Goal: Task Accomplishment & Management: Manage account settings

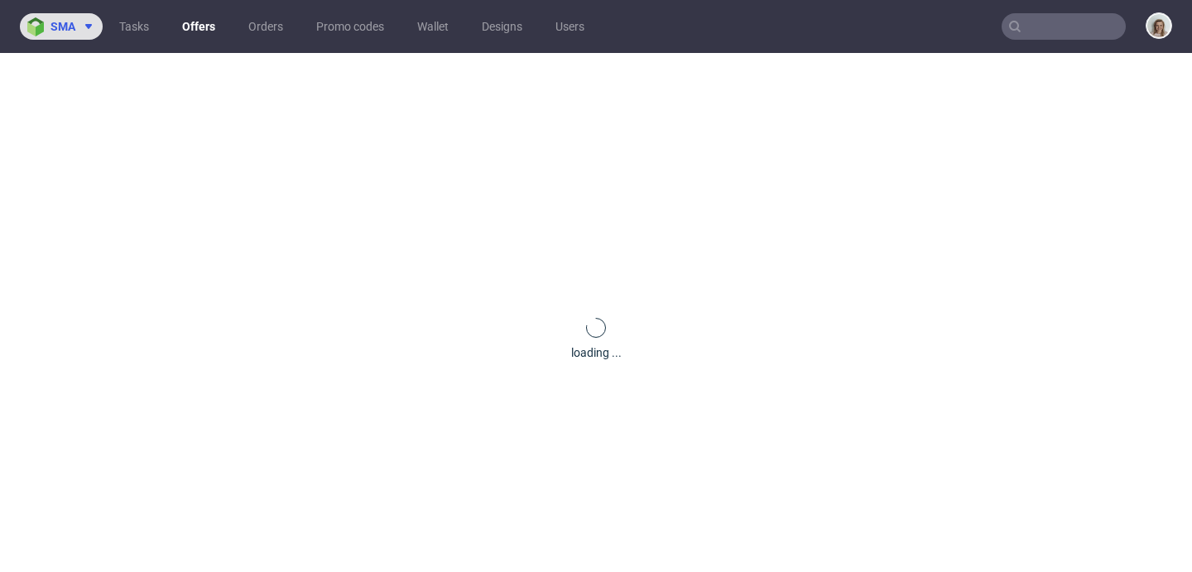
click at [70, 24] on span "sma" at bounding box center [62, 27] width 25 height 12
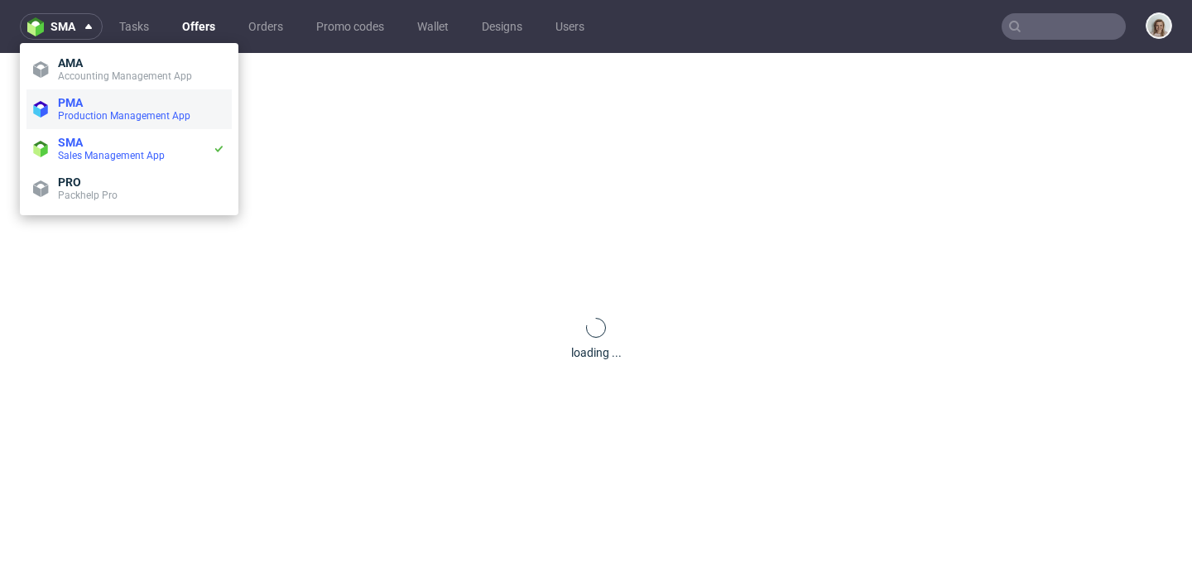
click at [100, 103] on span "PMA" at bounding box center [141, 102] width 167 height 13
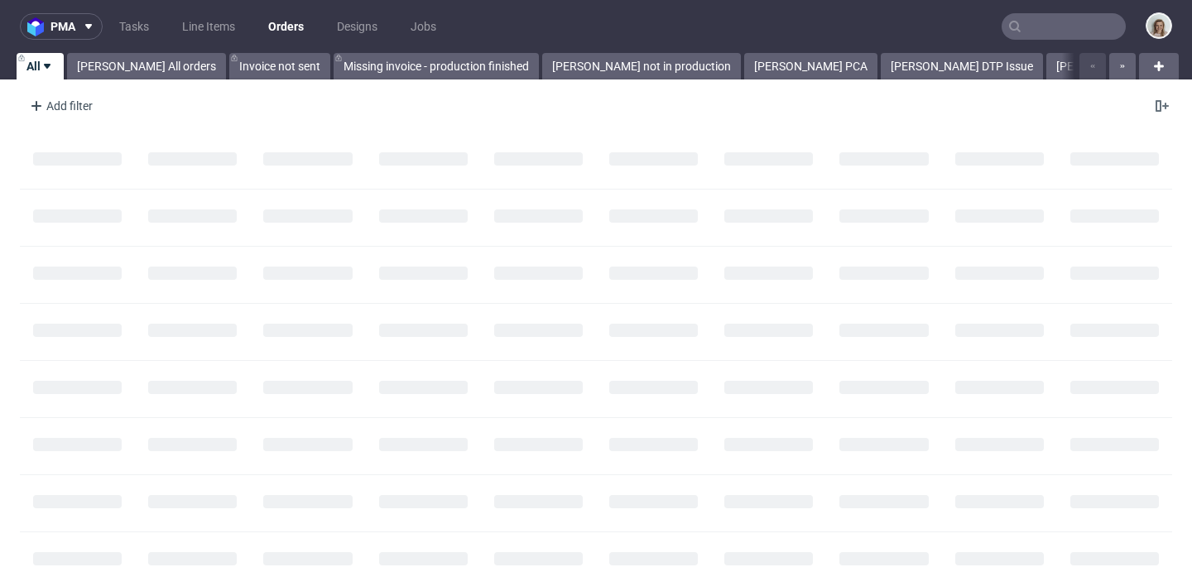
click at [1058, 13] on input "text" at bounding box center [1064, 26] width 124 height 26
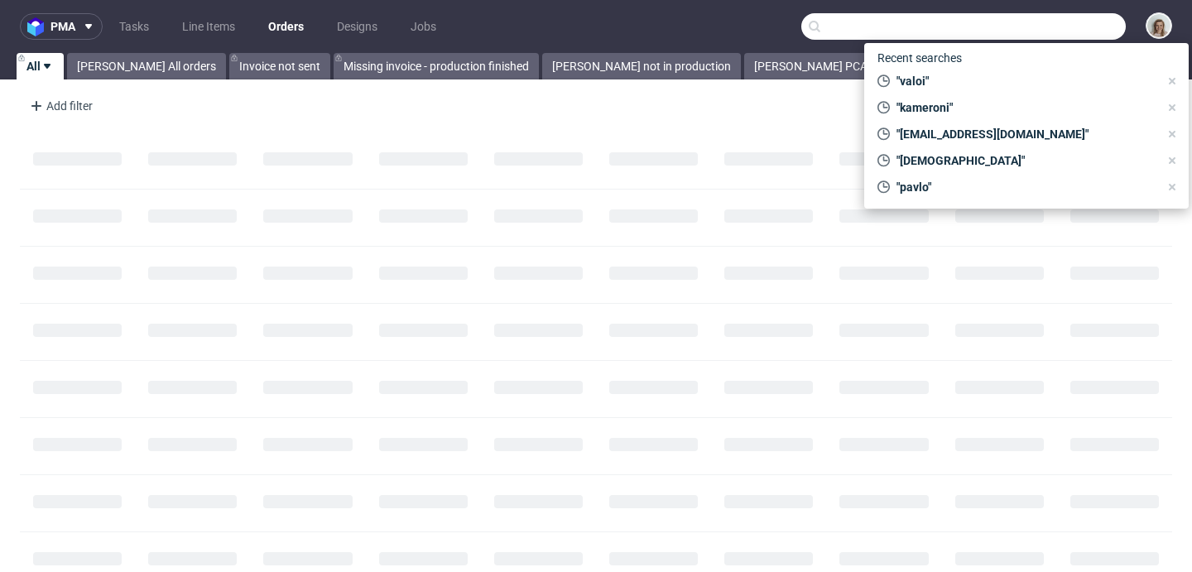
paste input "legaragecontabilita@gmail.com"
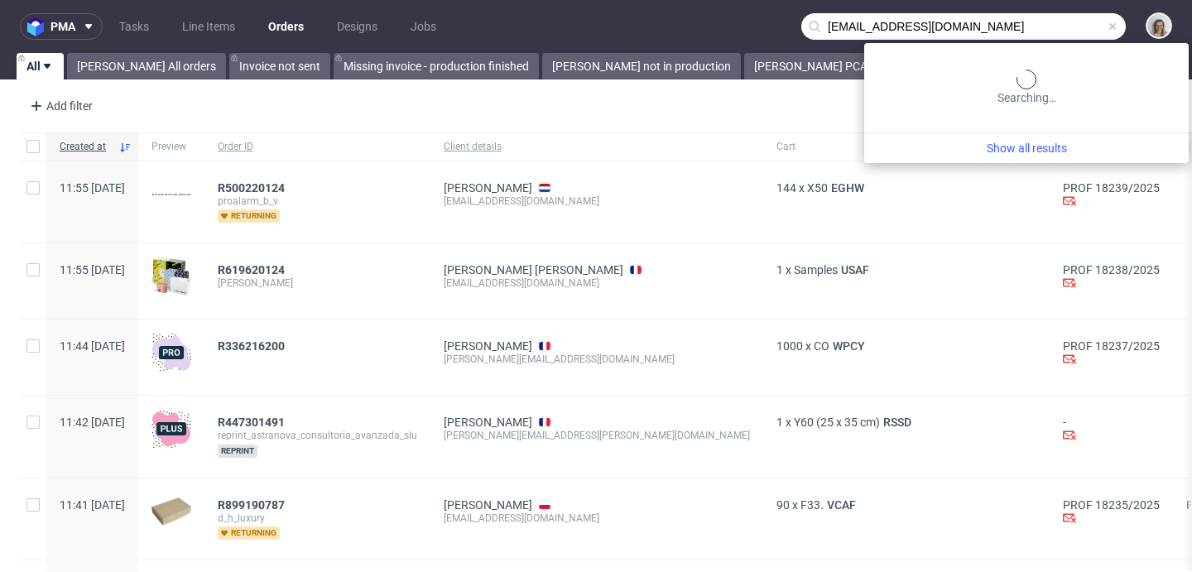
type input "legaragecontabilita@gmail.com"
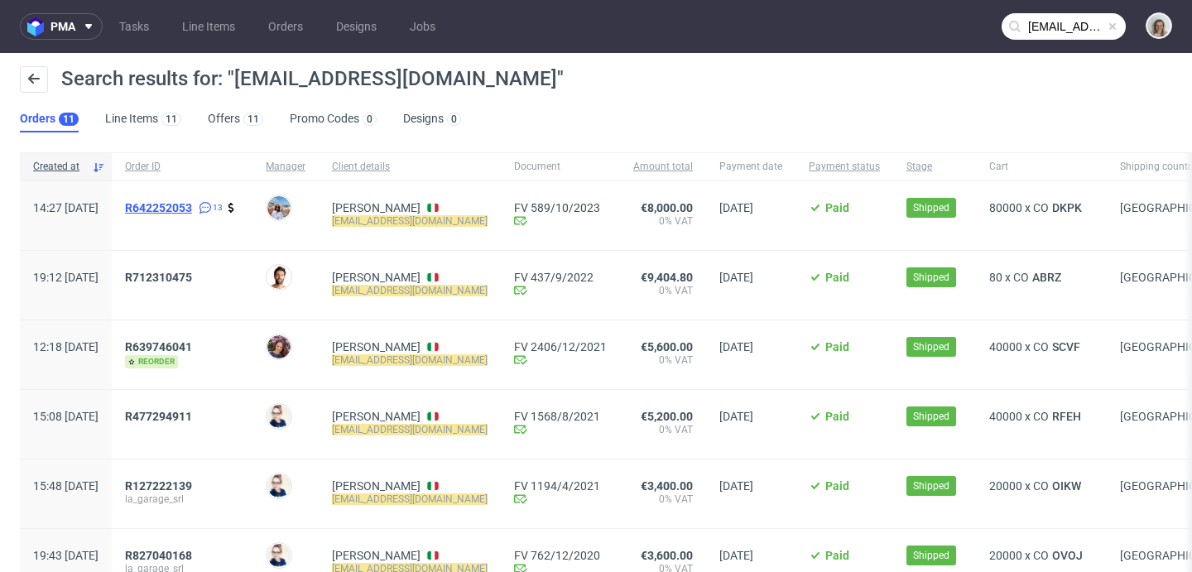
click at [192, 209] on span "R642252053" at bounding box center [158, 207] width 67 height 13
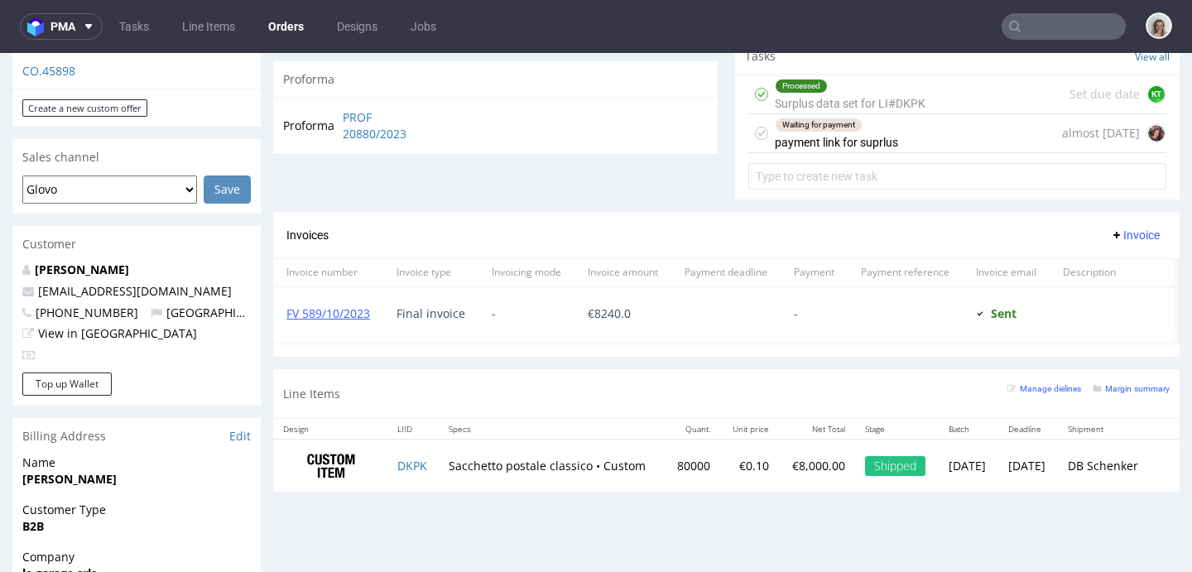
scroll to position [626, 0]
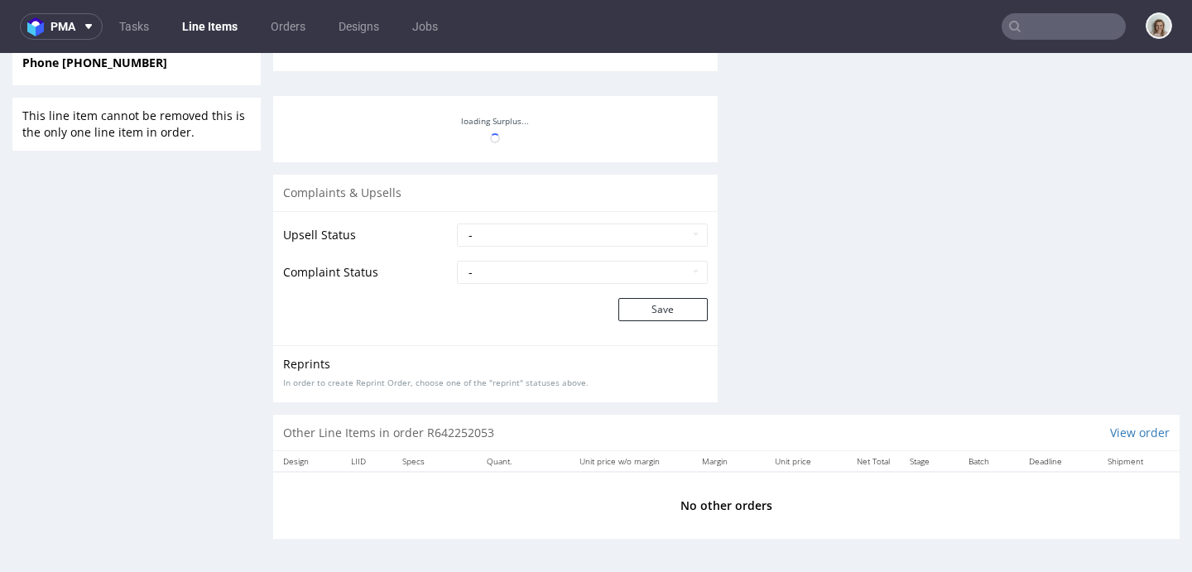
scroll to position [1137, 0]
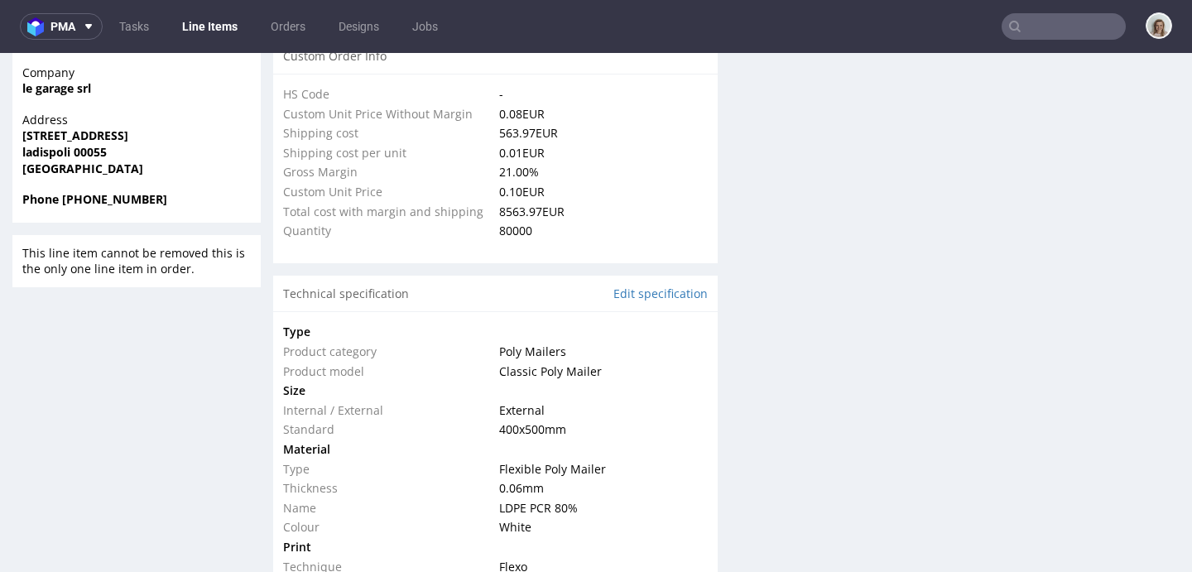
type input "82400"
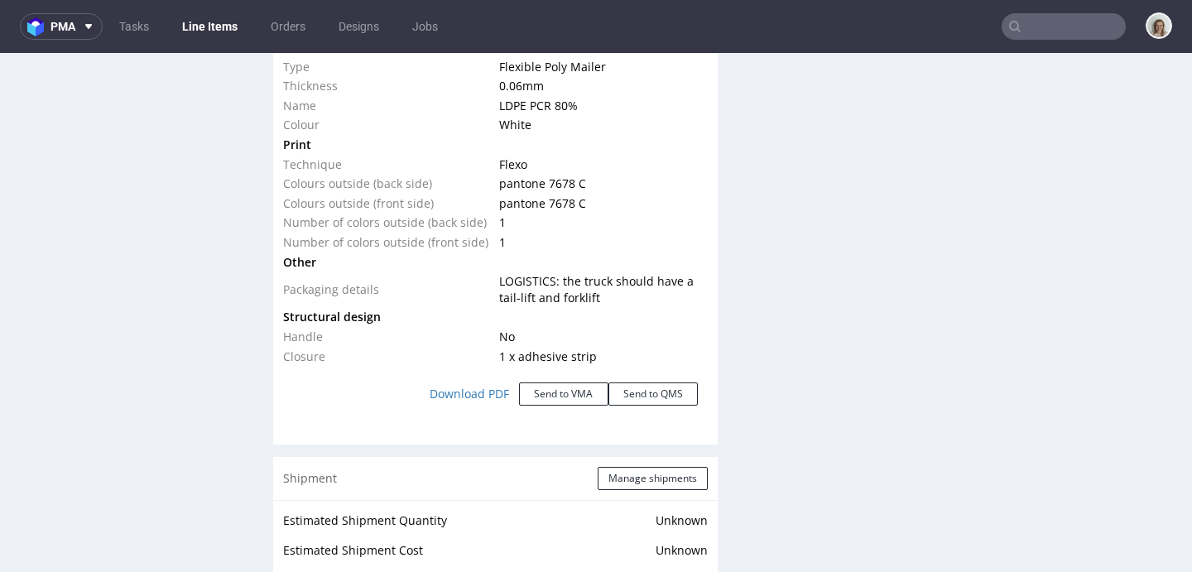
scroll to position [1762, 0]
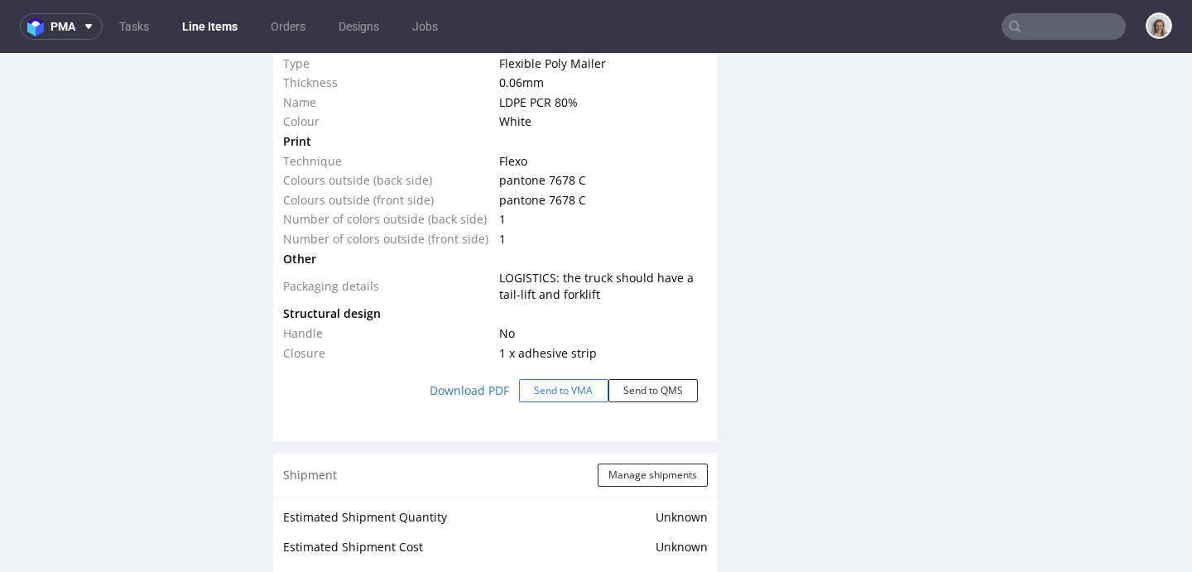
click button "Send to VMA"
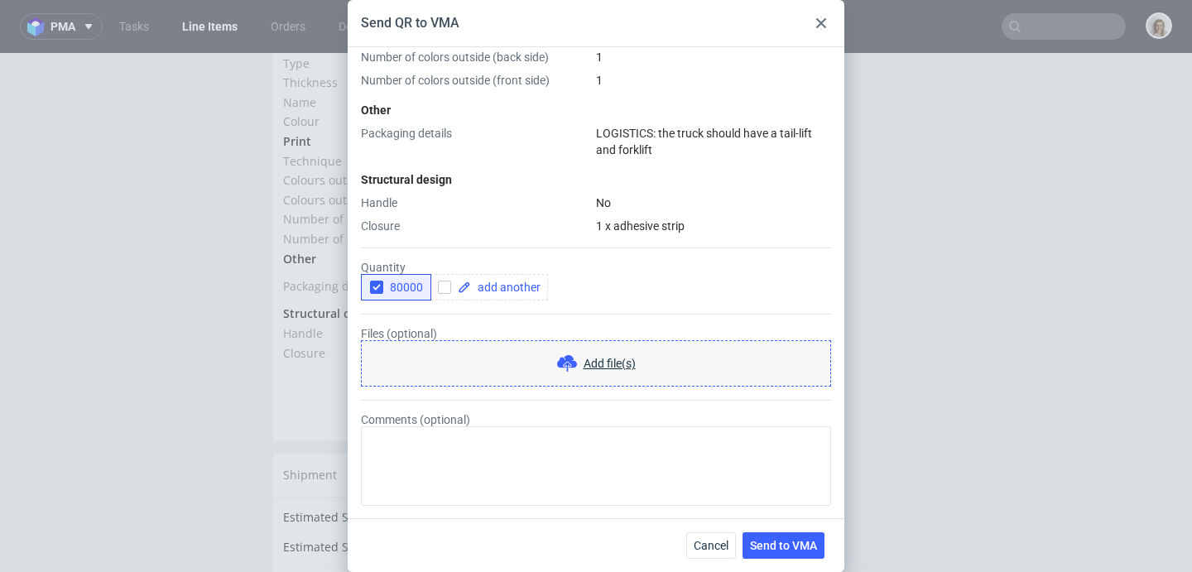
scroll to position [562, 0]
click at [495, 285] on span at bounding box center [506, 287] width 70 height 12
checkbox input "true"
click at [376, 283] on icon "button" at bounding box center [377, 287] width 12 height 12
click at [817, 545] on button "Send to VMA" at bounding box center [783, 545] width 82 height 26
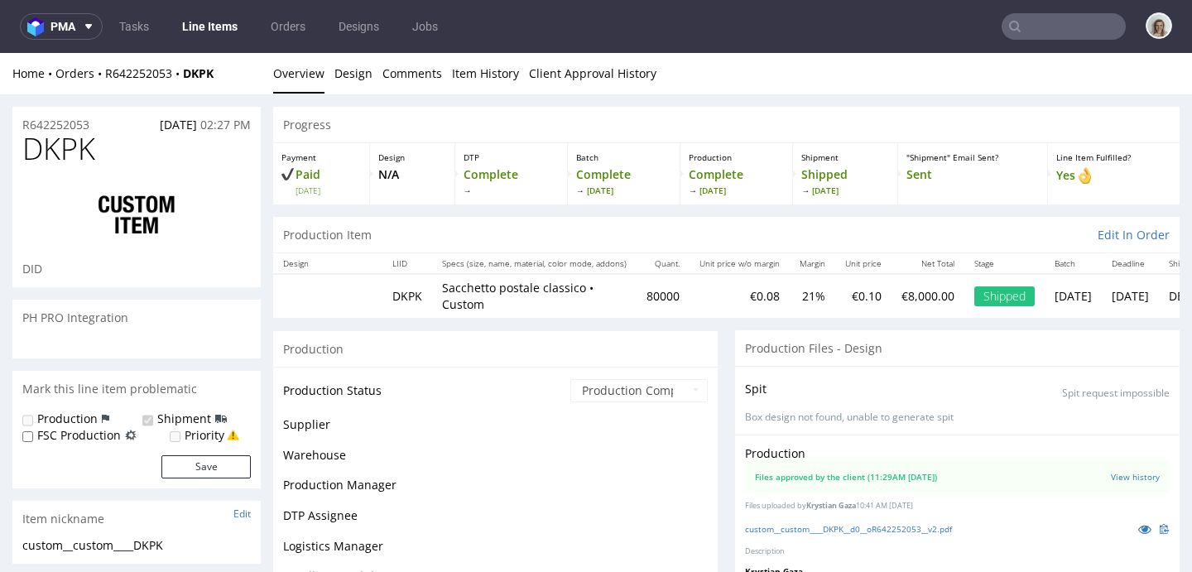
scroll to position [1137, 0]
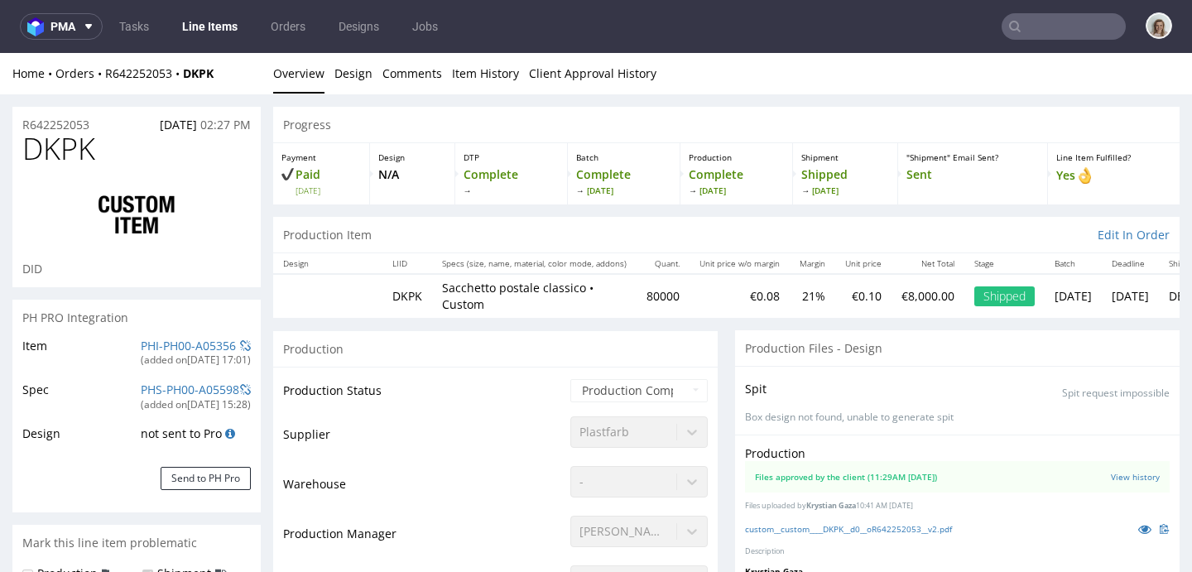
select select "in_progress"
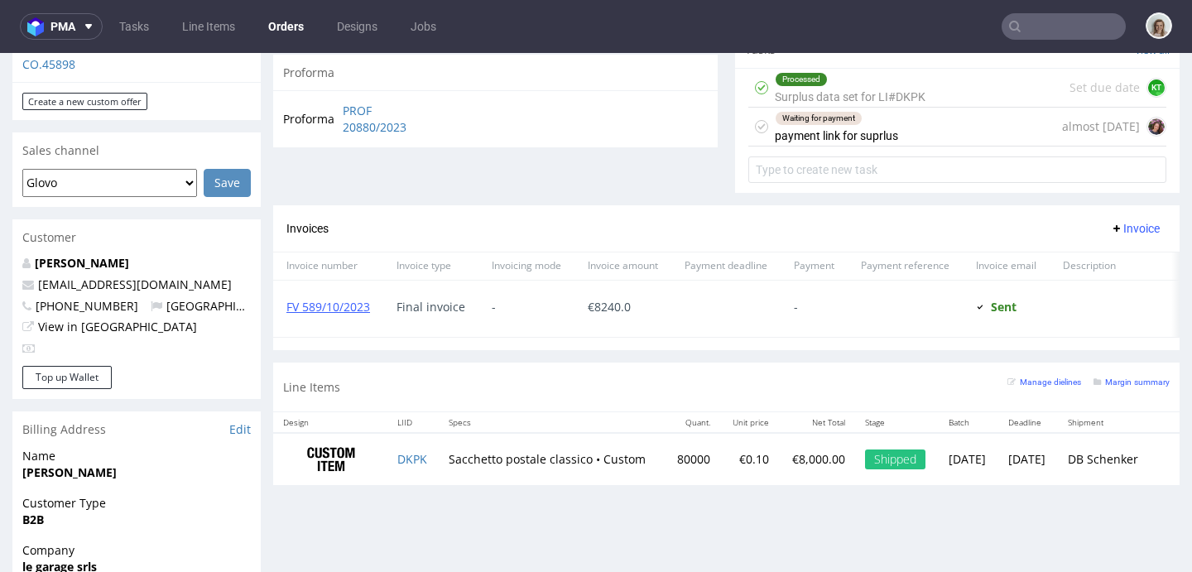
scroll to position [638, 0]
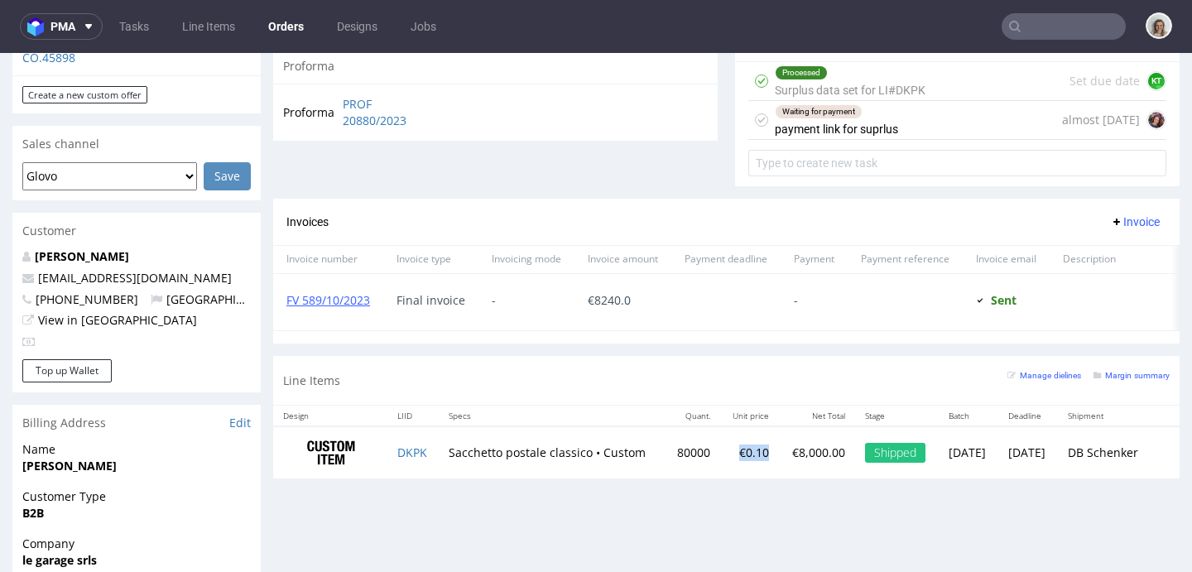
drag, startPoint x: 718, startPoint y: 463, endPoint x: 682, endPoint y: 466, distance: 36.6
click at [720, 466] on td "€0.10" at bounding box center [749, 452] width 59 height 52
copy td "€0.10"
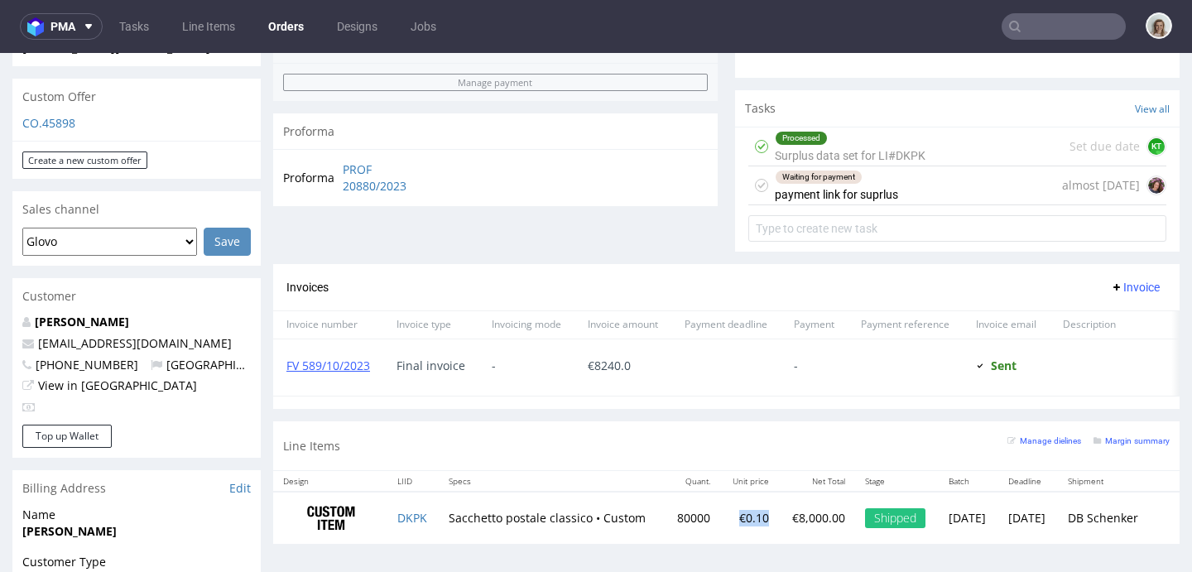
scroll to position [486, 0]
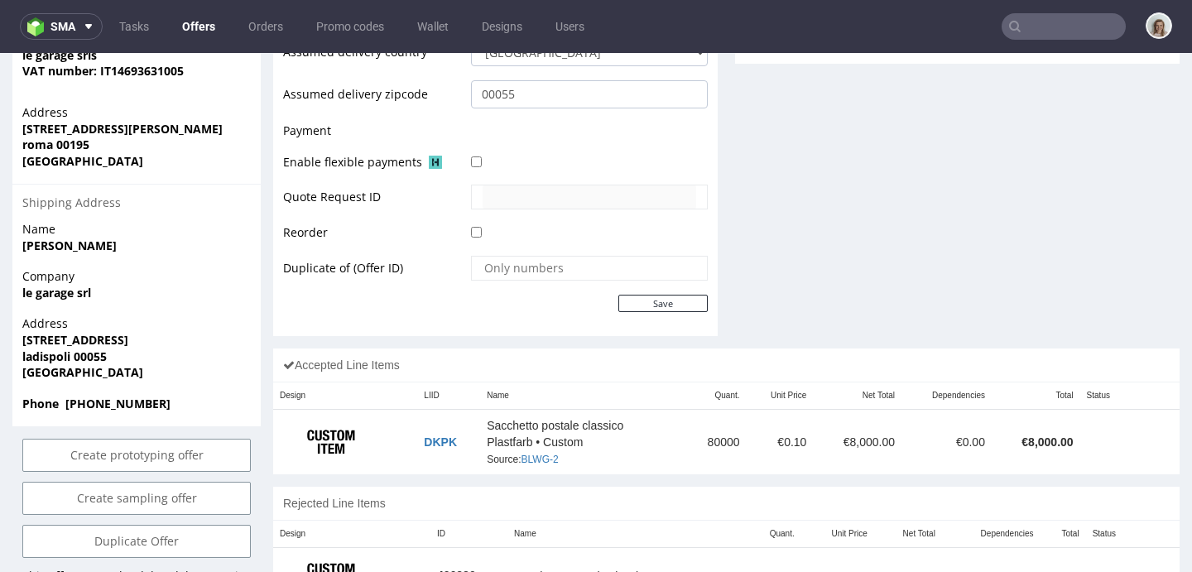
scroll to position [701, 0]
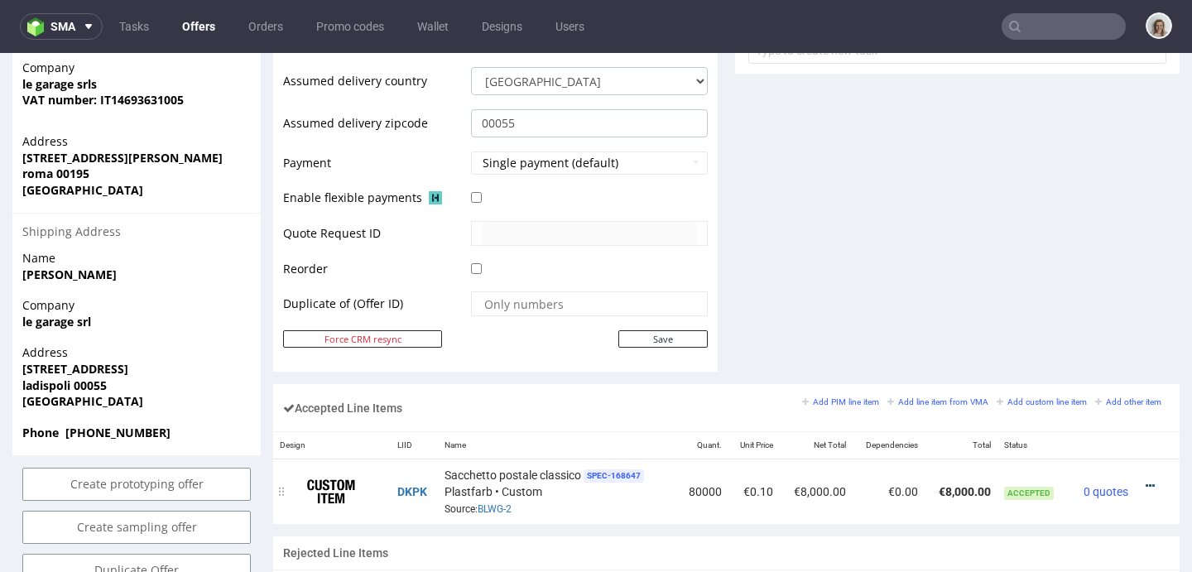
click at [1146, 488] on icon at bounding box center [1150, 486] width 9 height 12
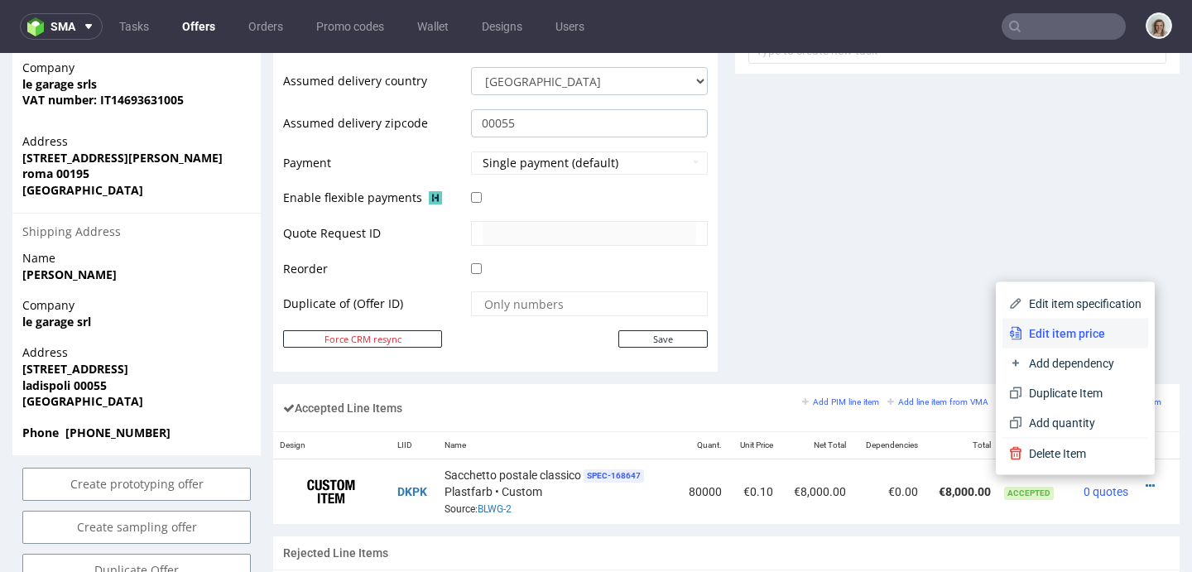
click at [1041, 324] on li "Edit item price" at bounding box center [1075, 334] width 146 height 30
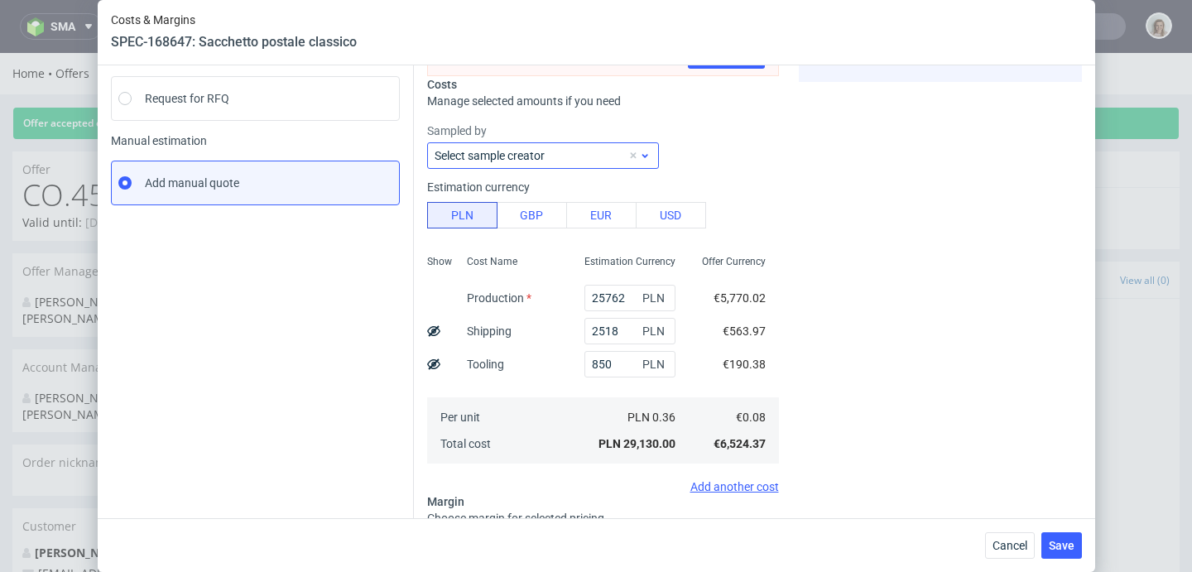
scroll to position [238, 0]
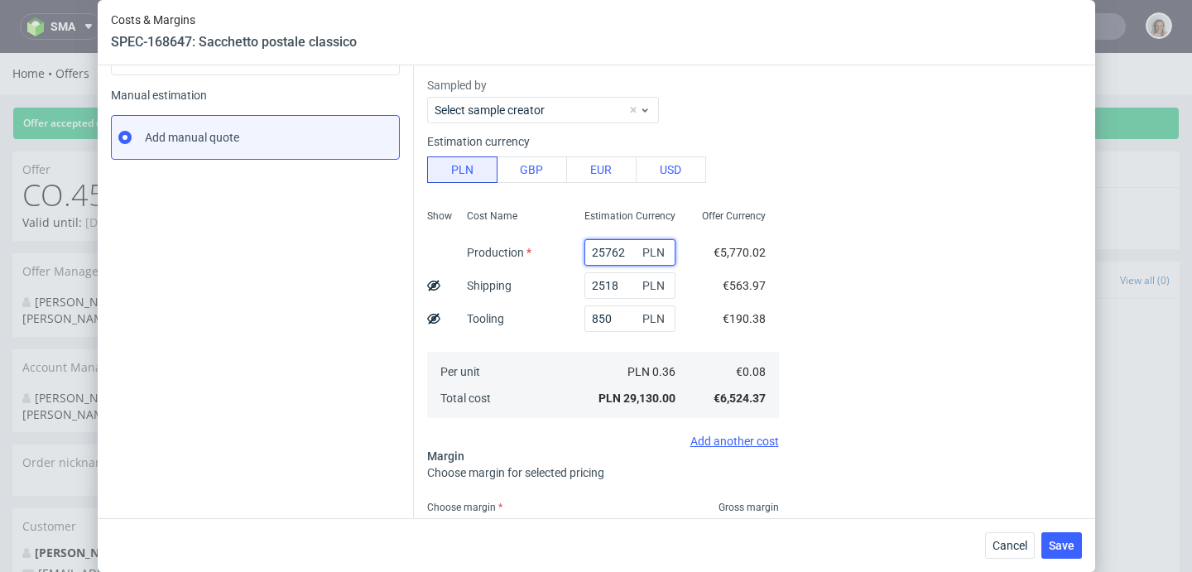
drag, startPoint x: 615, startPoint y: 256, endPoint x: 545, endPoint y: 252, distance: 69.6
click at [545, 252] on div "Show Cost Name Production Shipping Tooling Per unit Total cost Estimation Curre…" at bounding box center [603, 312] width 352 height 219
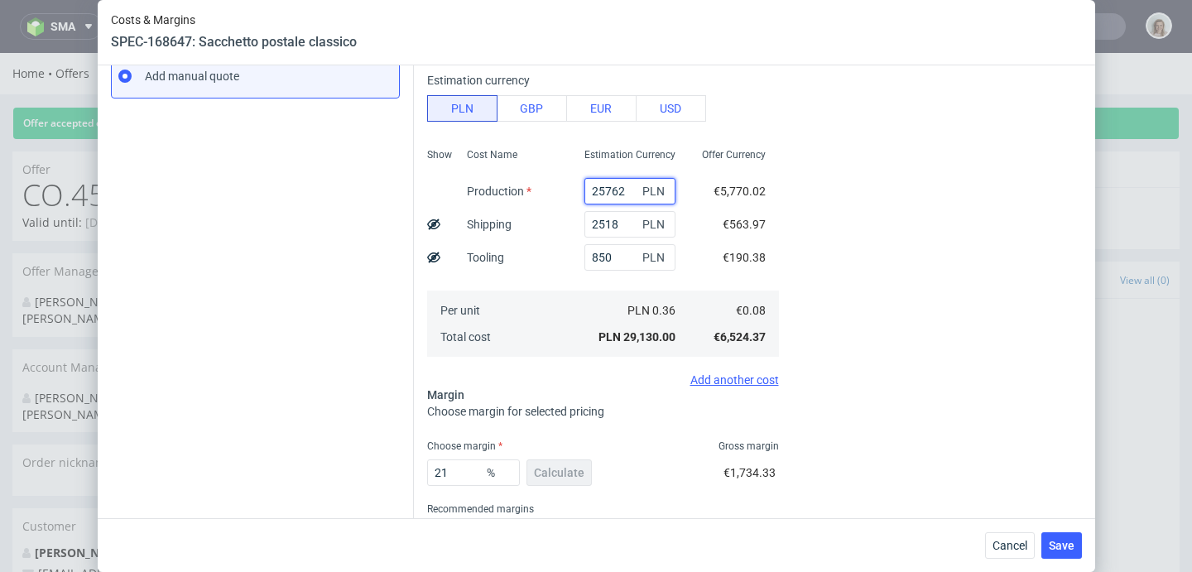
scroll to position [300, 0]
click at [1011, 536] on button "Cancel" at bounding box center [1010, 545] width 50 height 26
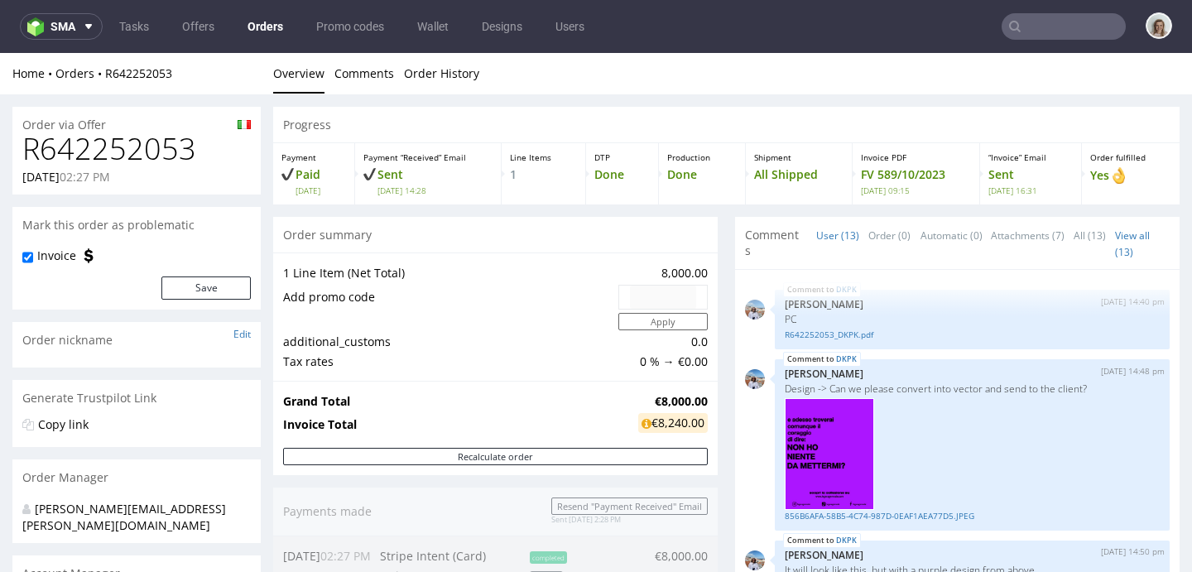
scroll to position [1137, 0]
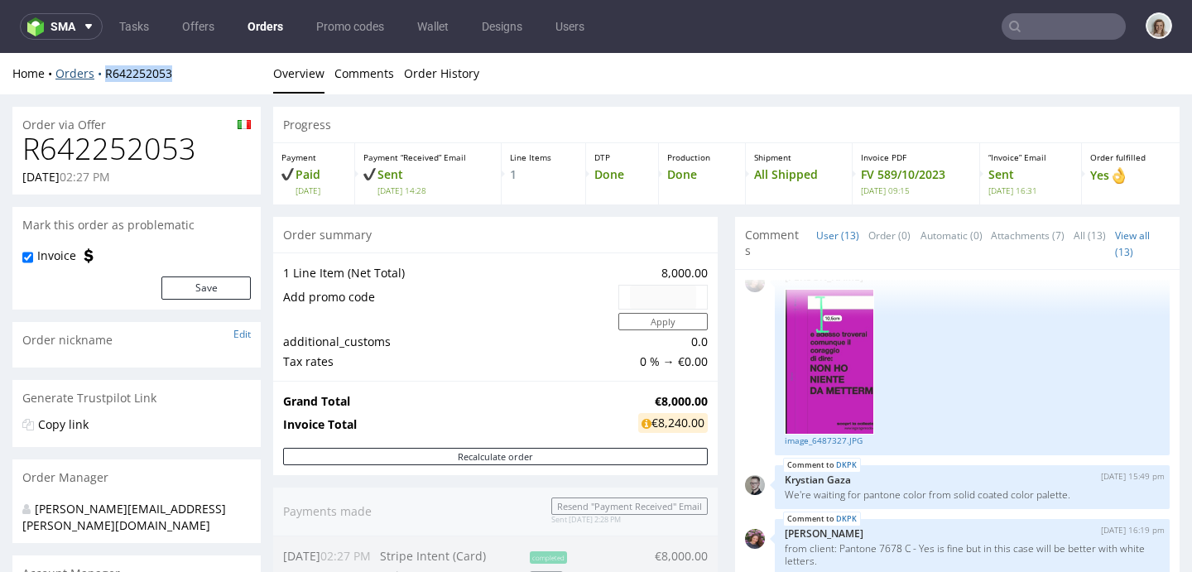
drag, startPoint x: 207, startPoint y: 75, endPoint x: 96, endPoint y: 71, distance: 111.0
click at [96, 71] on div "Home Orders R642252053" at bounding box center [136, 73] width 248 height 17
copy link "R642252053"
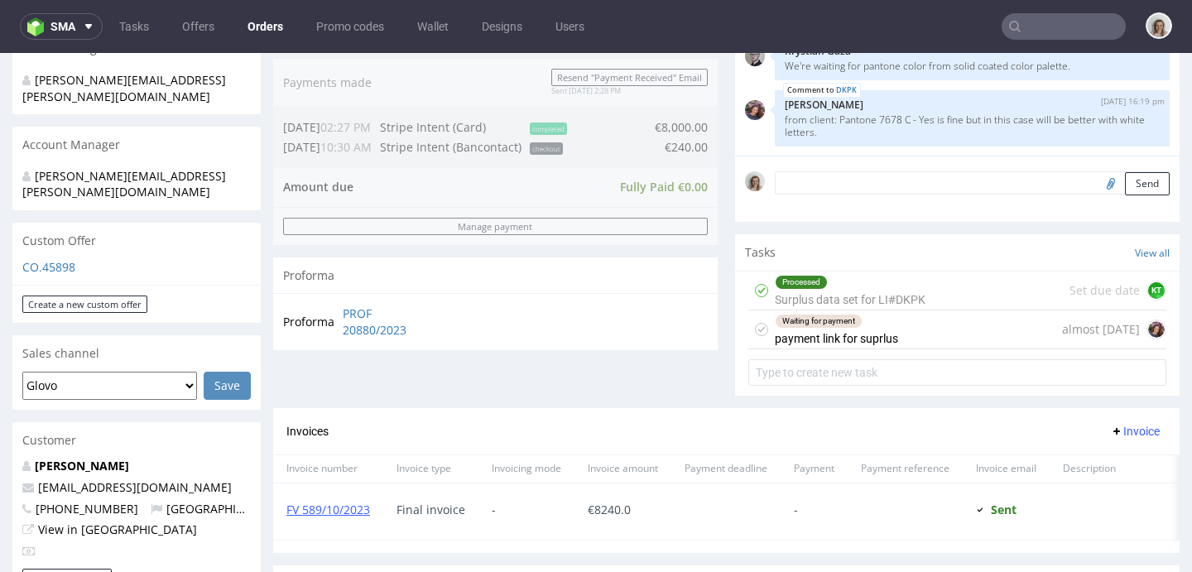
scroll to position [795, 0]
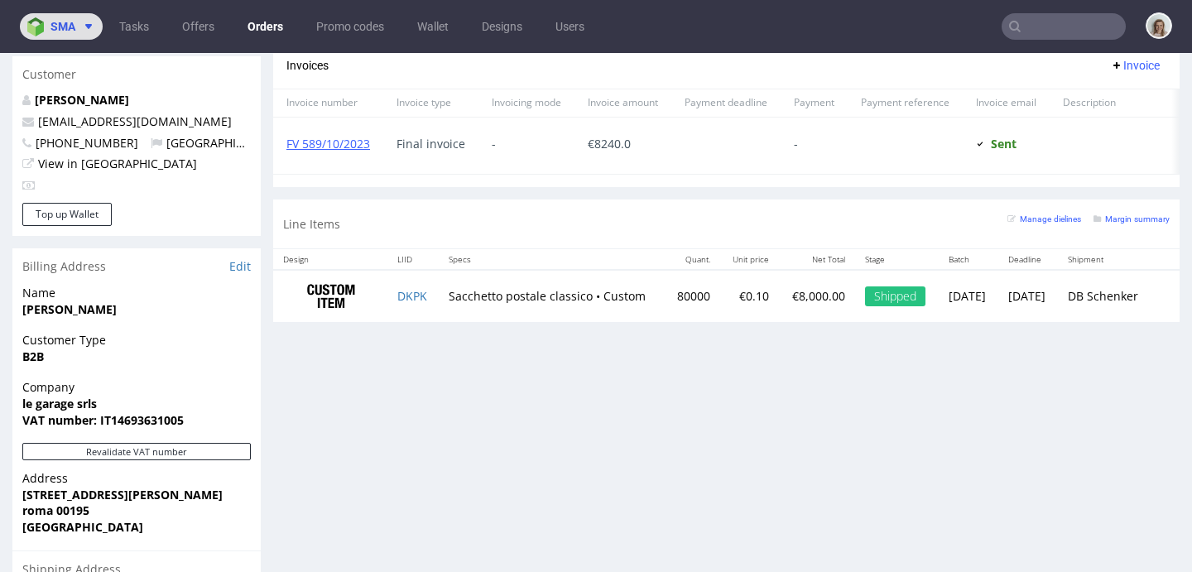
click at [61, 30] on span "sma" at bounding box center [62, 27] width 25 height 12
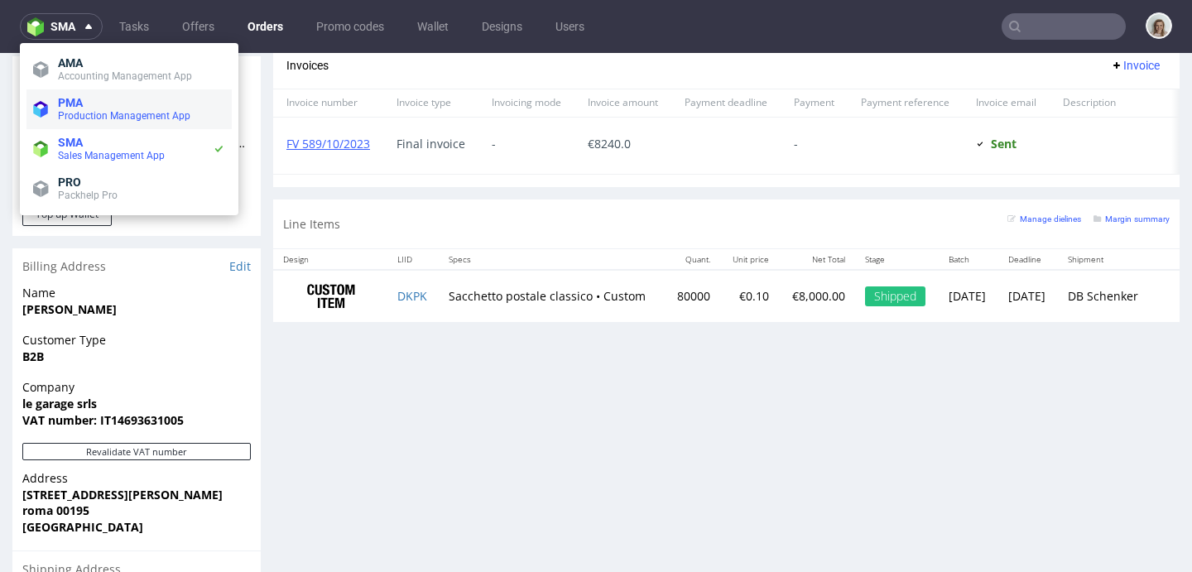
click at [83, 123] on li "PMA Production Management App" at bounding box center [128, 109] width 205 height 40
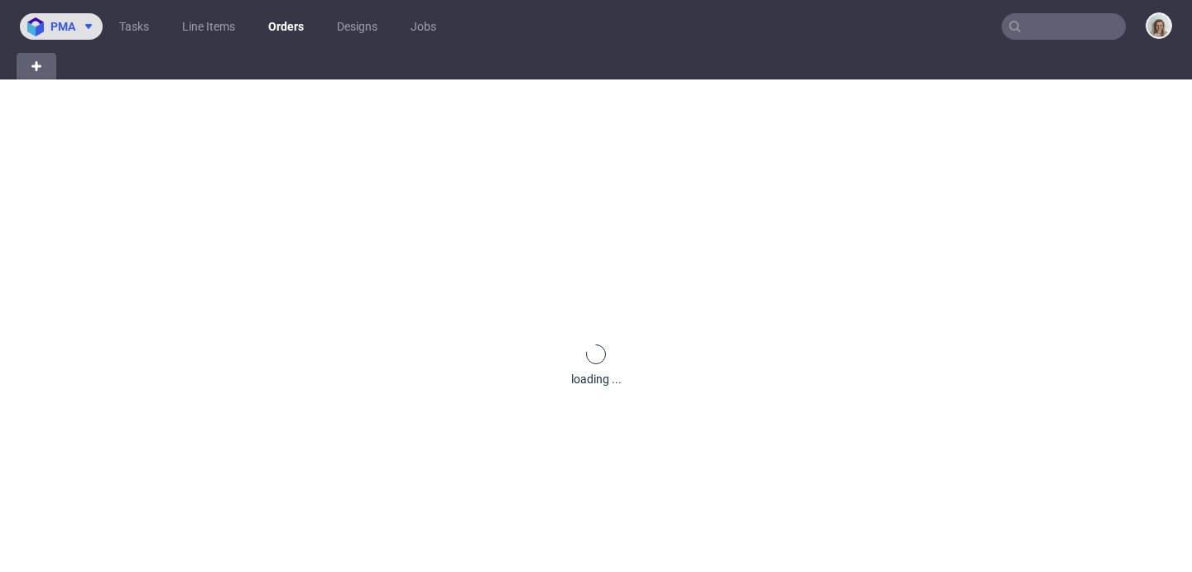
click at [85, 29] on icon at bounding box center [88, 26] width 13 height 13
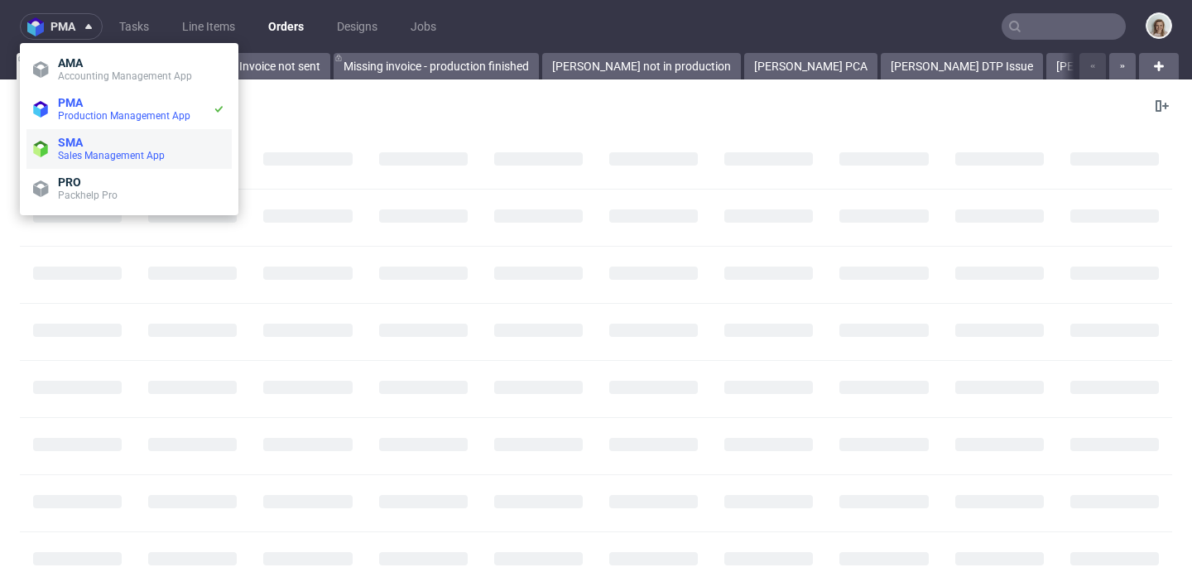
click at [111, 137] on span "SMA" at bounding box center [141, 142] width 167 height 13
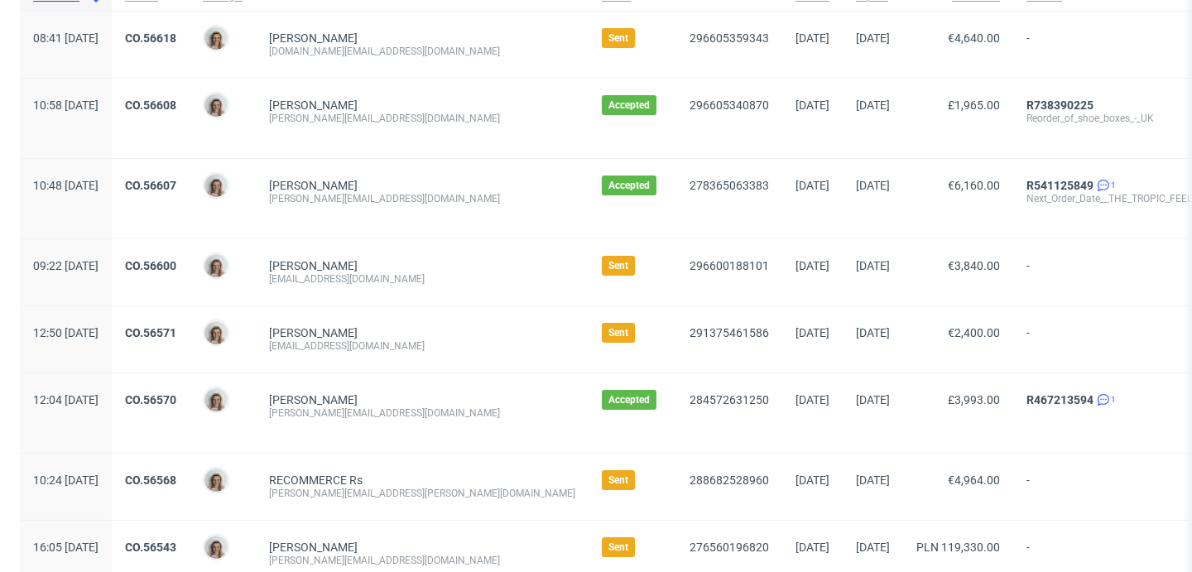
scroll to position [257, 0]
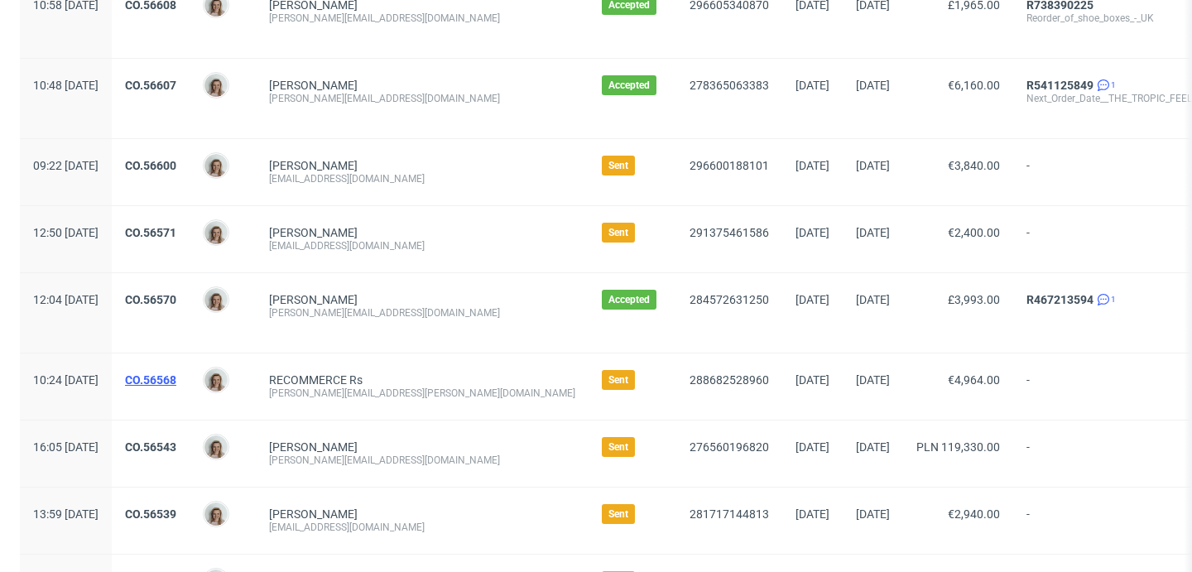
click at [176, 380] on link "CO.56568" at bounding box center [150, 379] width 51 height 13
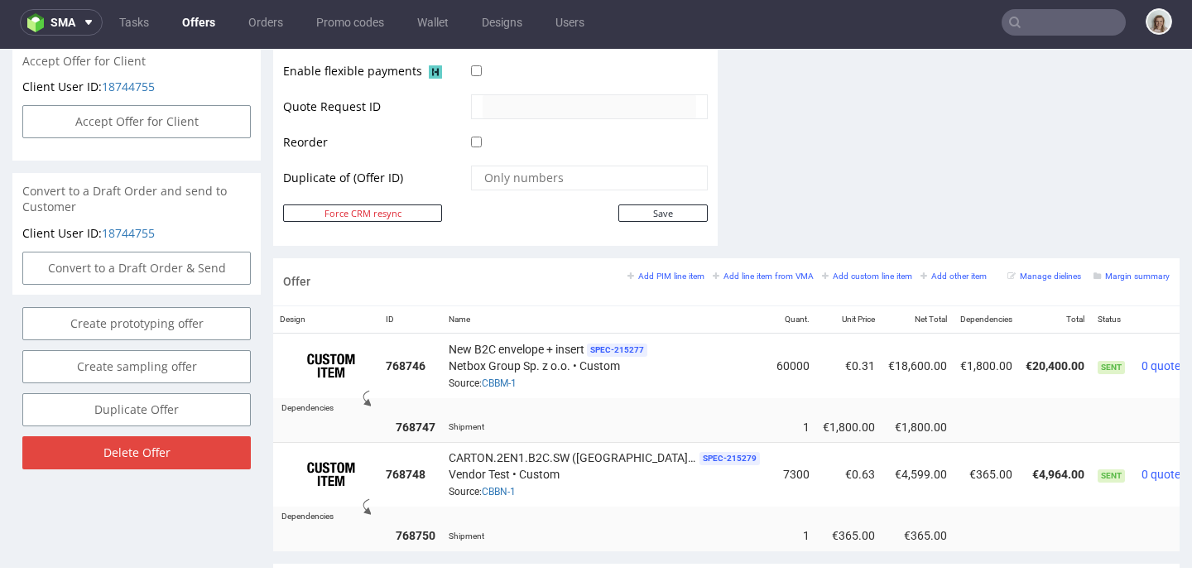
scroll to position [815, 0]
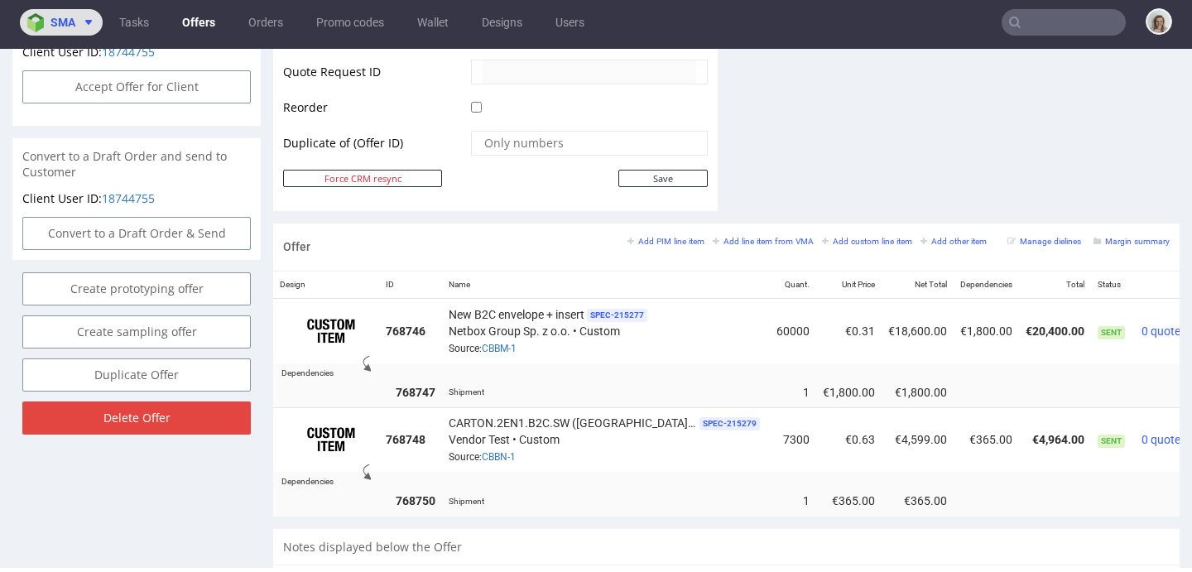
click at [41, 20] on img at bounding box center [38, 22] width 23 height 19
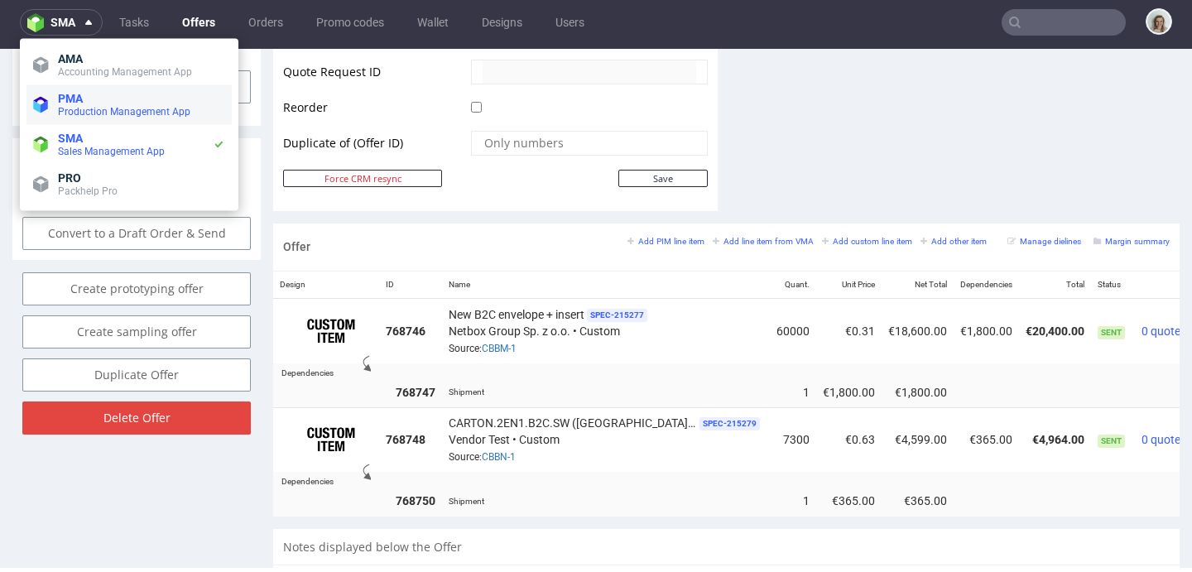
click at [65, 116] on span "Production Management App" at bounding box center [124, 112] width 132 height 12
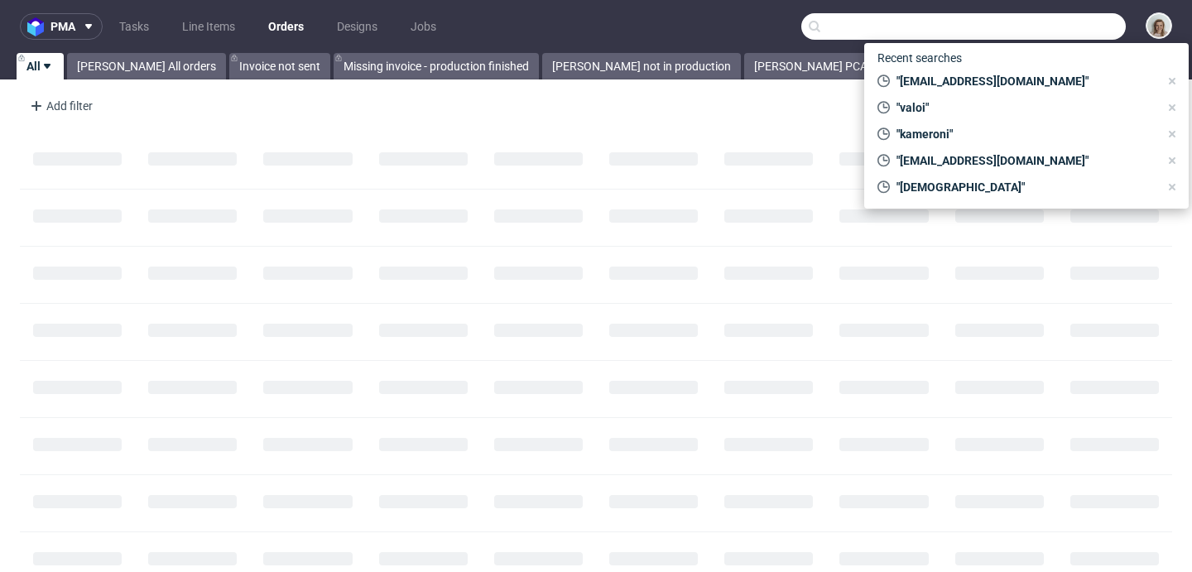
click at [1061, 23] on input "text" at bounding box center [963, 26] width 324 height 26
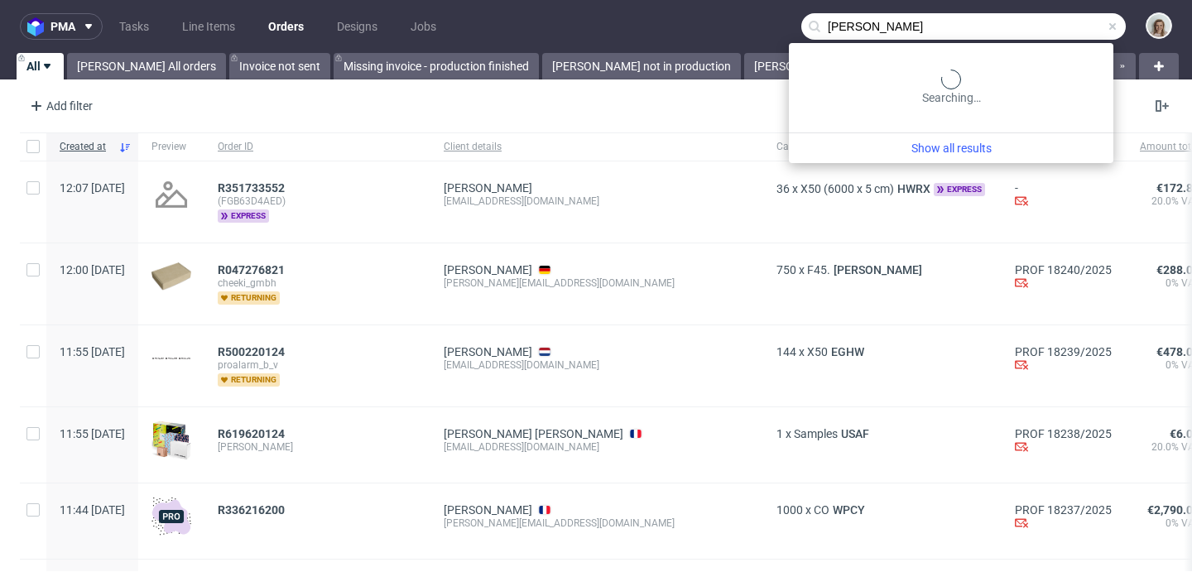
type input "javier"
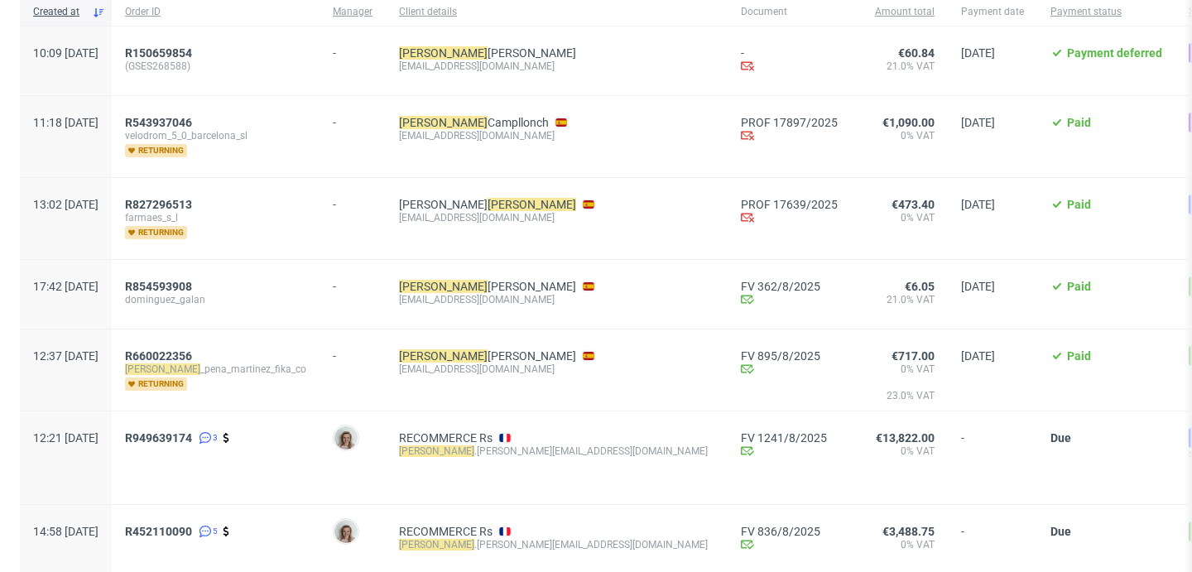
scroll to position [356, 0]
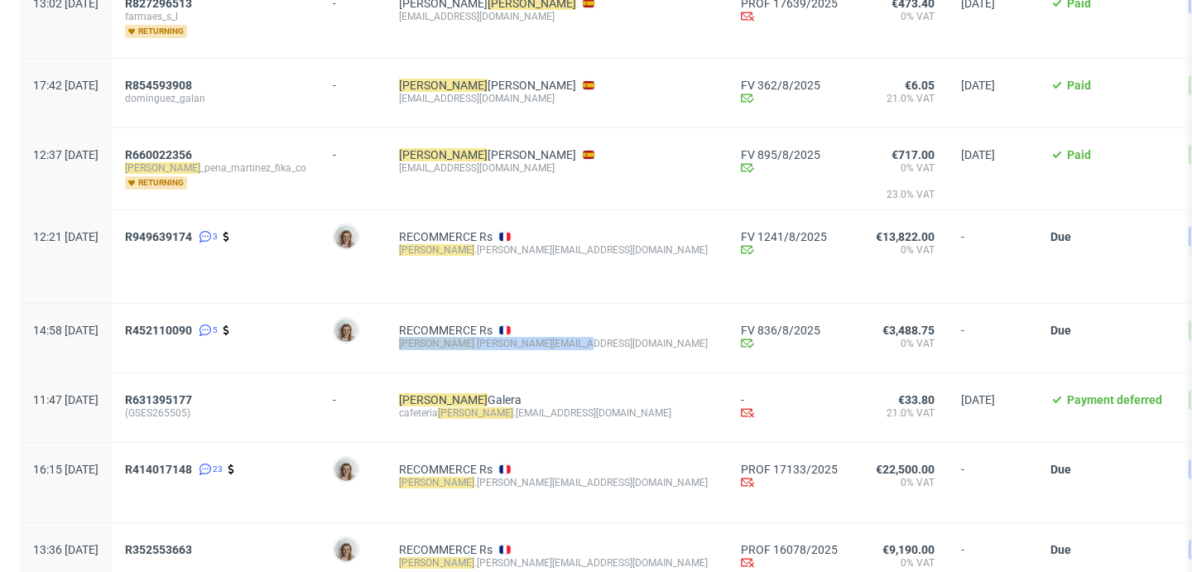
drag, startPoint x: 503, startPoint y: 346, endPoint x: 389, endPoint y: 348, distance: 114.3
click at [389, 348] on div "RECOMMERCE Rs javier .rivera@recommerce.com" at bounding box center [557, 338] width 342 height 69
copy div "javier .rivera@recommerce.com"
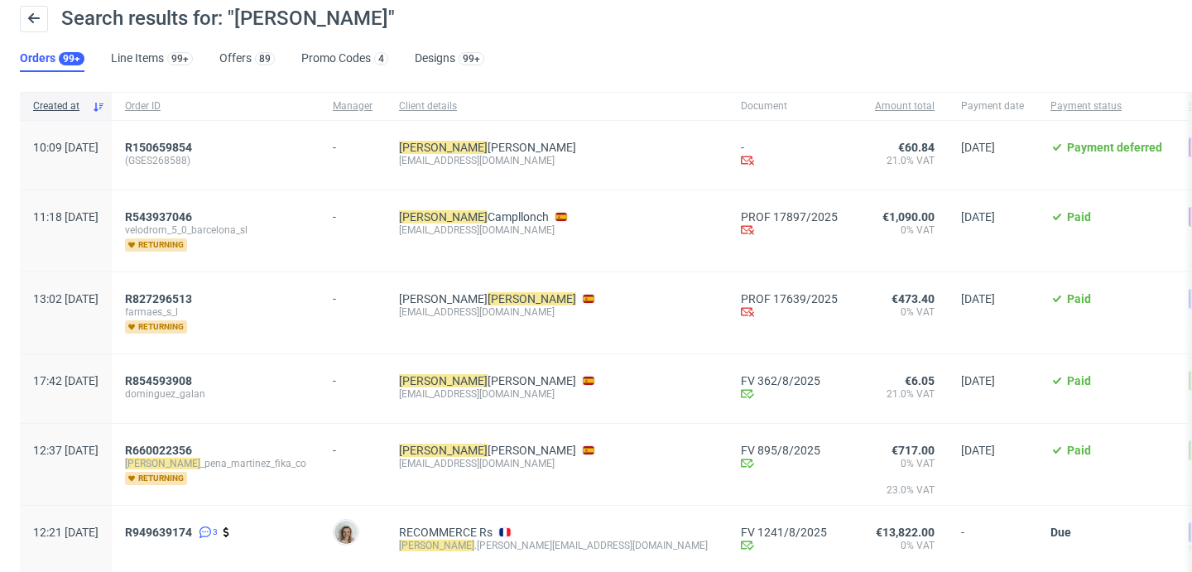
scroll to position [0, 0]
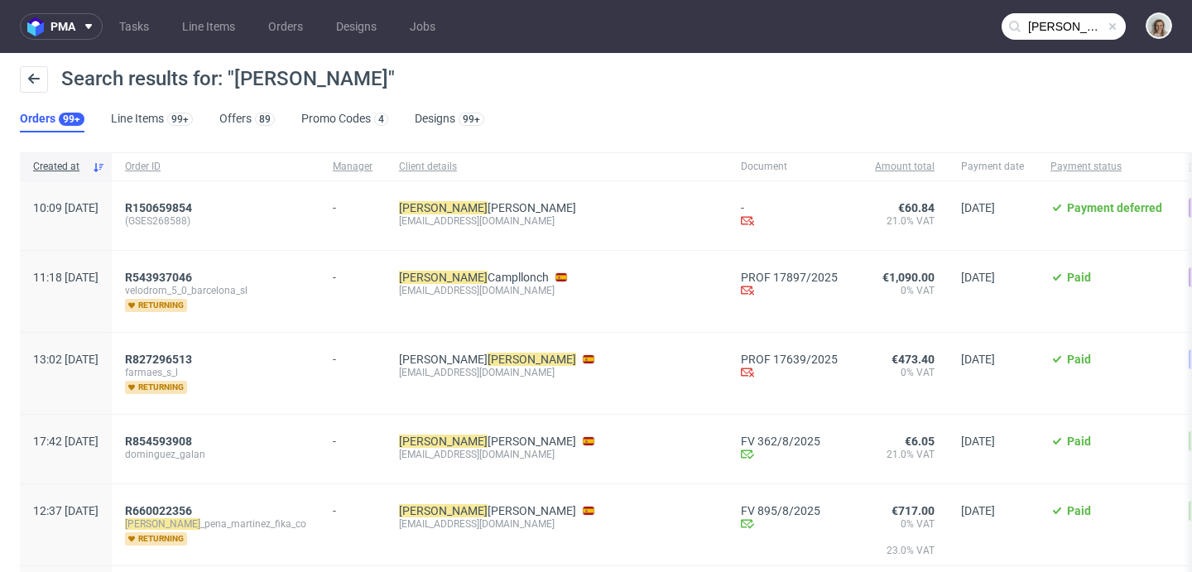
click at [1106, 26] on span at bounding box center [1112, 26] width 13 height 13
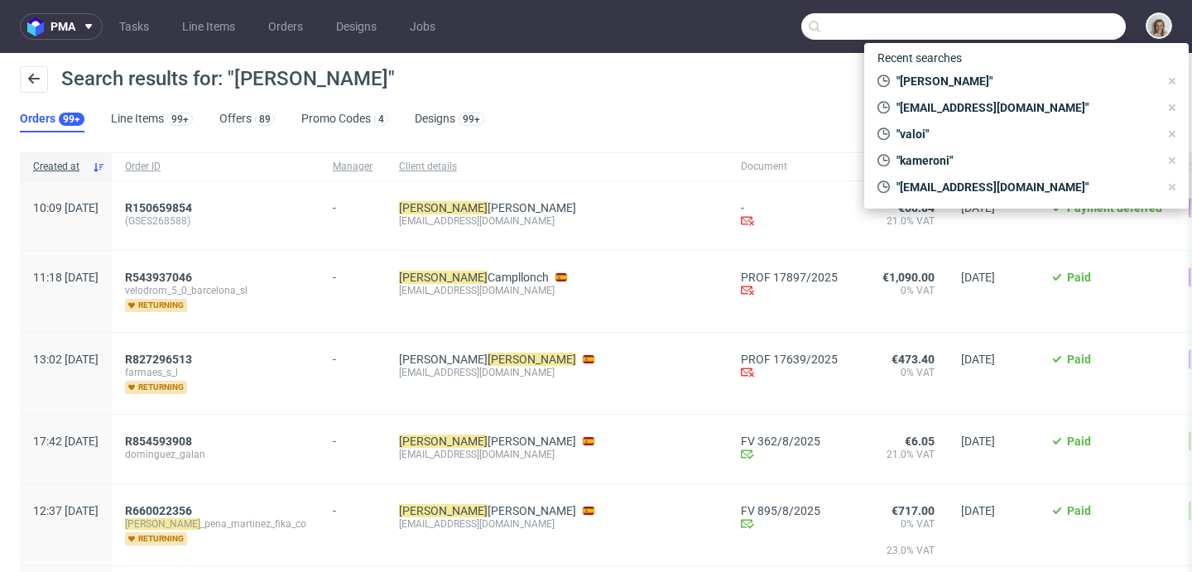
click at [1090, 23] on input "text" at bounding box center [963, 26] width 324 height 26
paste input "[PERSON_NAME][EMAIL_ADDRESS][PERSON_NAME][DOMAIN_NAME]"
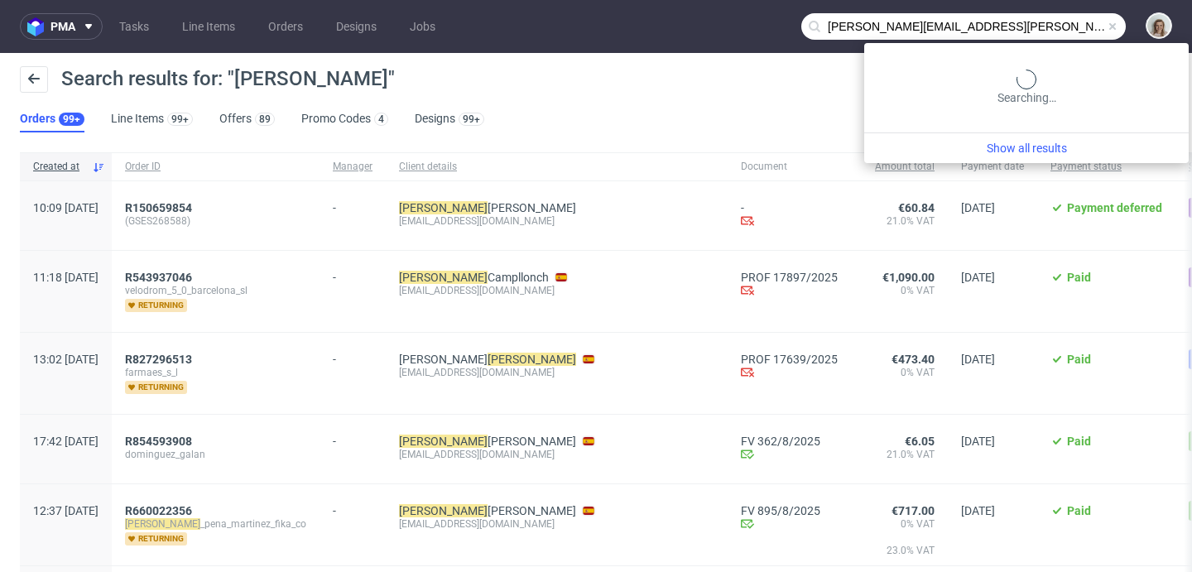
type input "[PERSON_NAME][EMAIL_ADDRESS][PERSON_NAME][DOMAIN_NAME]"
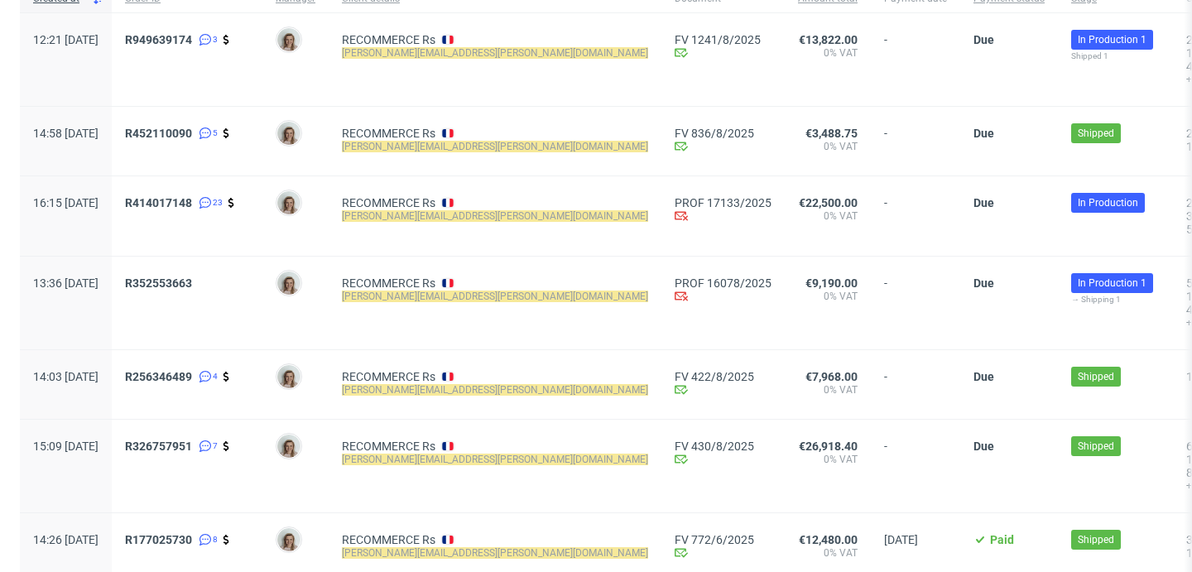
scroll to position [253, 0]
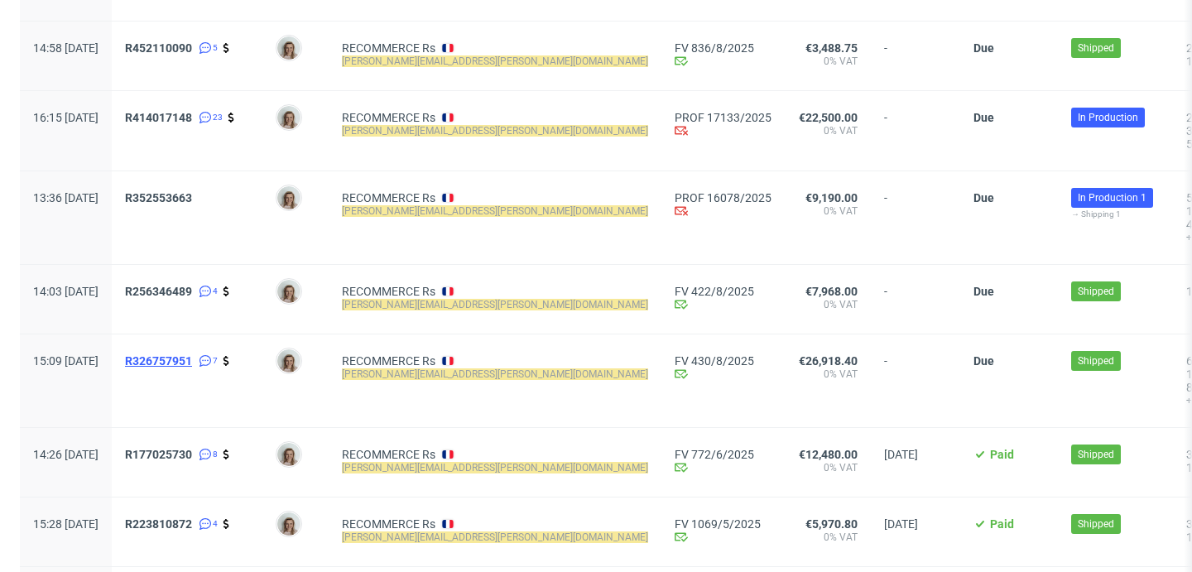
click at [192, 360] on span "R326757951" at bounding box center [158, 360] width 67 height 13
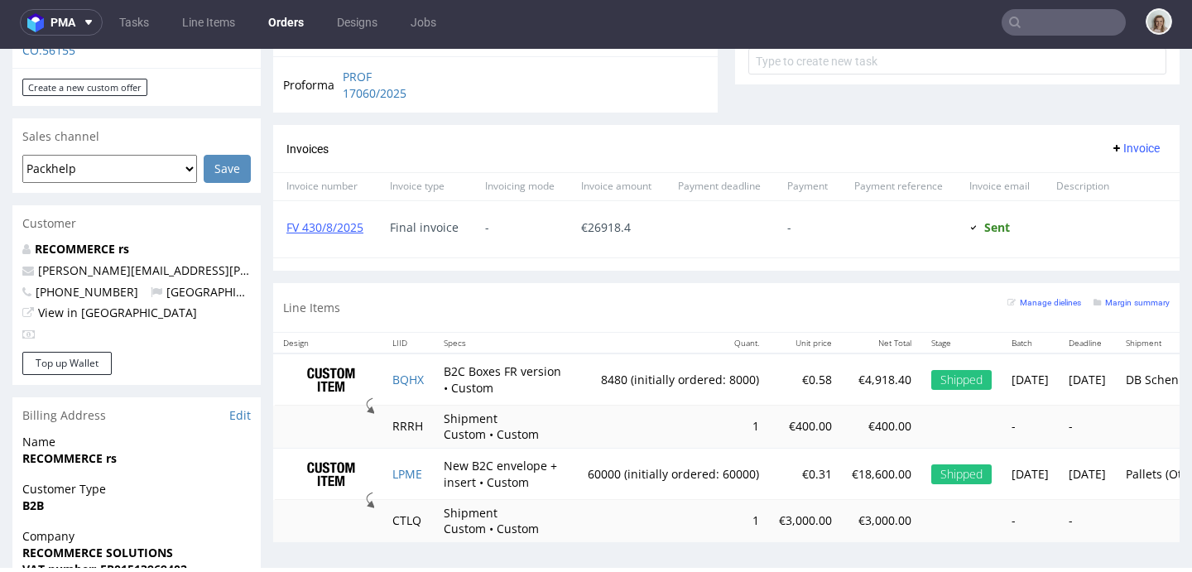
scroll to position [675, 0]
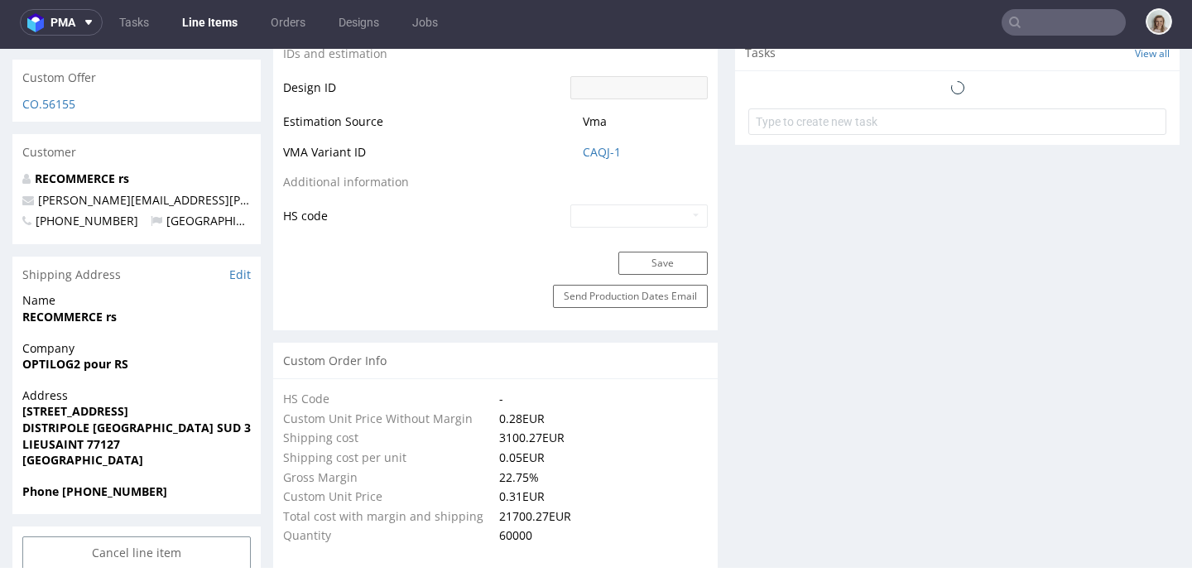
scroll to position [175, 0]
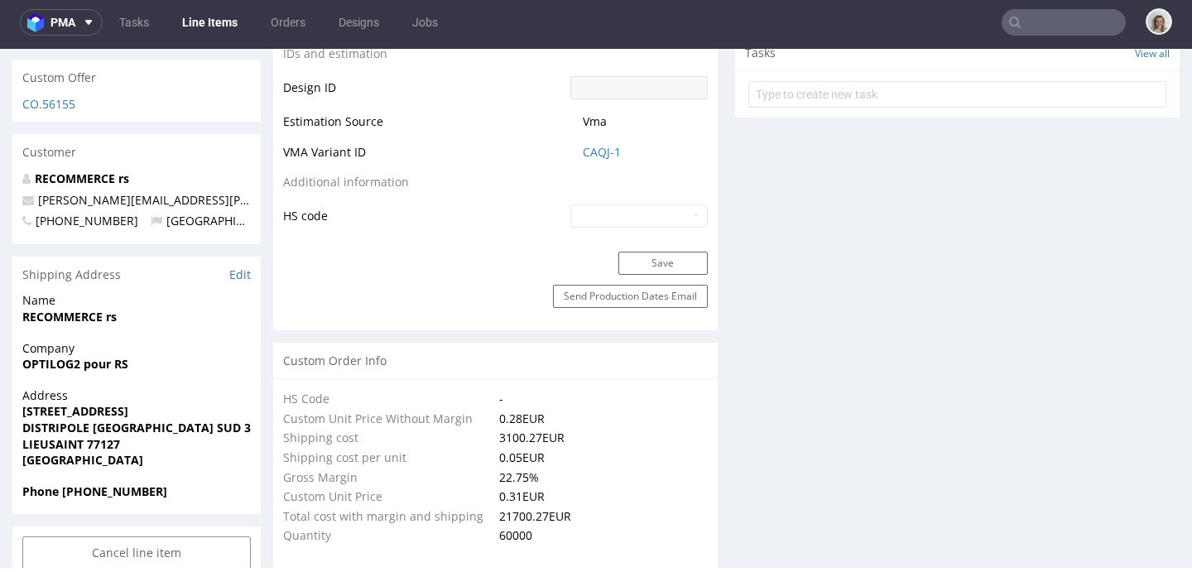
select select "in_progress"
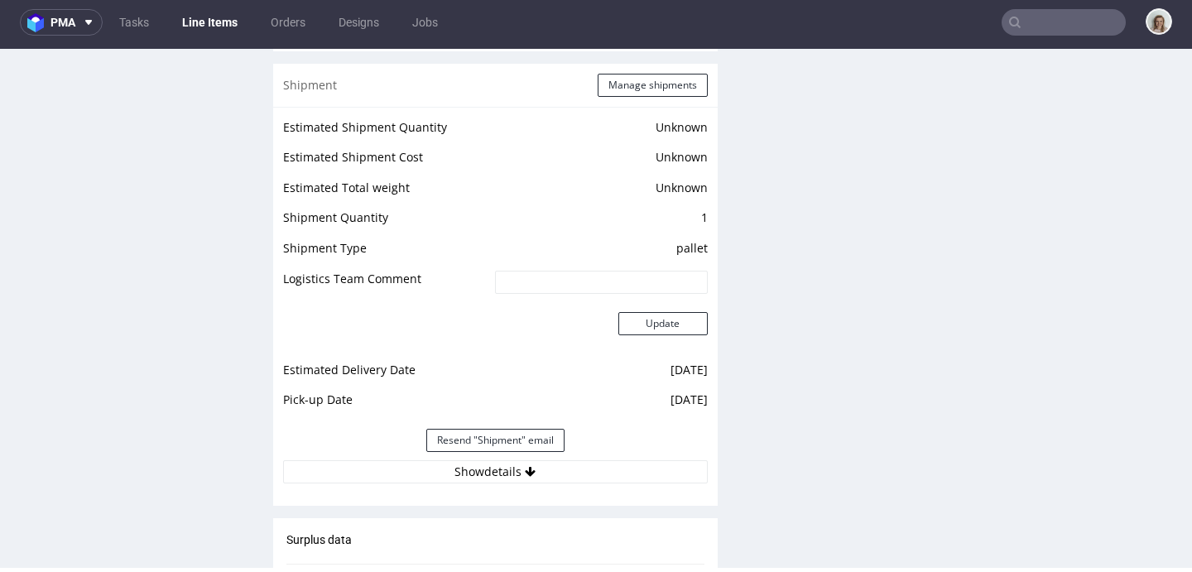
scroll to position [2505, 0]
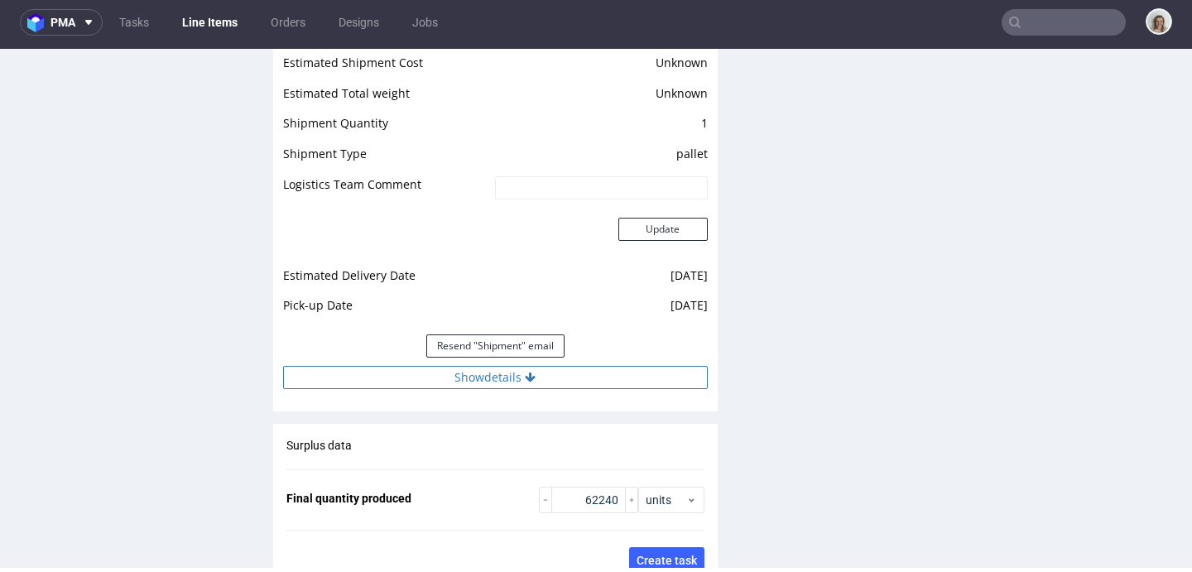
click at [478, 374] on button "Show details" at bounding box center [495, 377] width 425 height 23
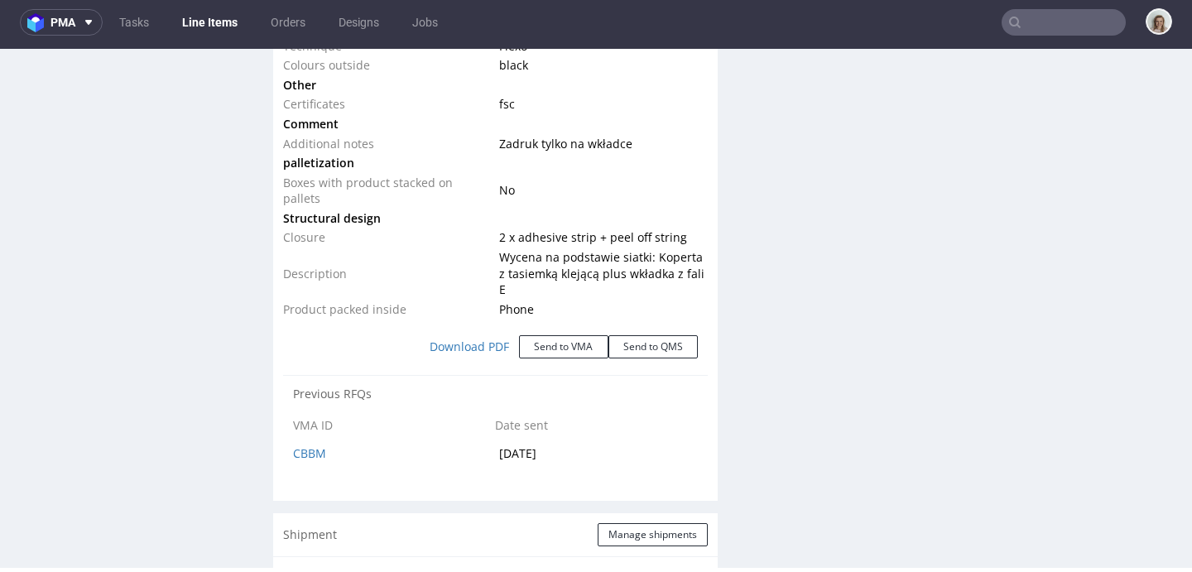
scroll to position [2320, 0]
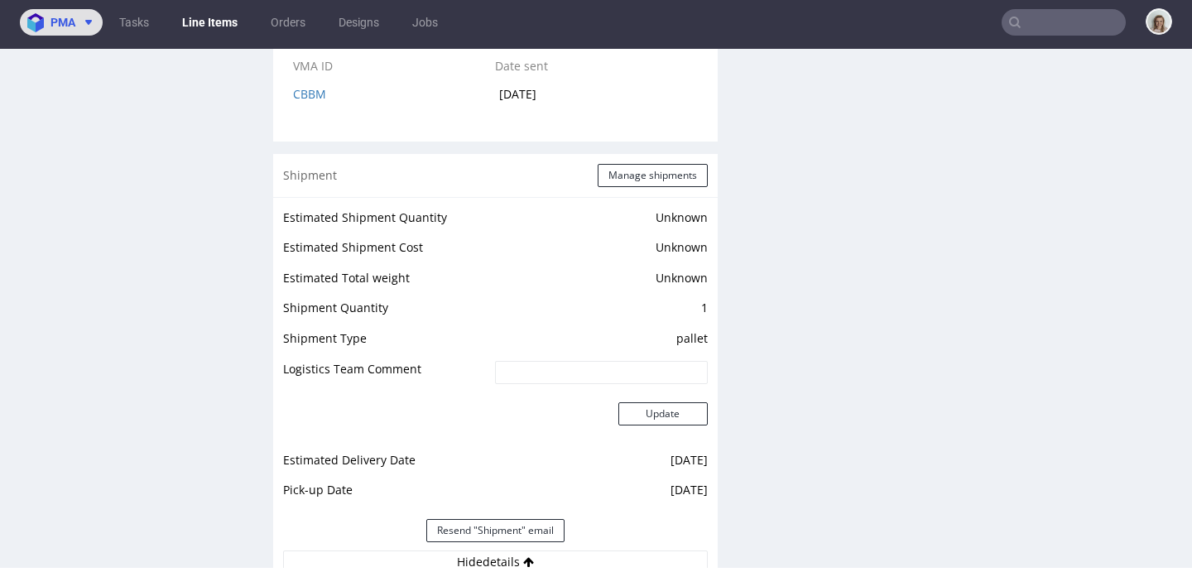
click at [36, 27] on img at bounding box center [38, 22] width 23 height 19
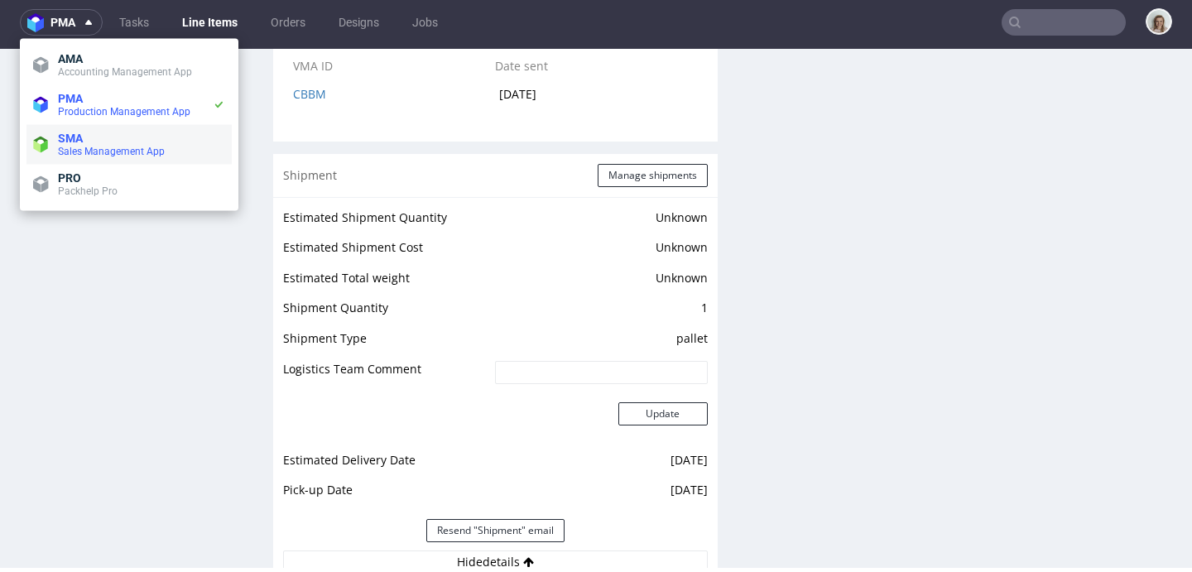
click at [76, 161] on li "SMA Sales Management App" at bounding box center [128, 145] width 205 height 40
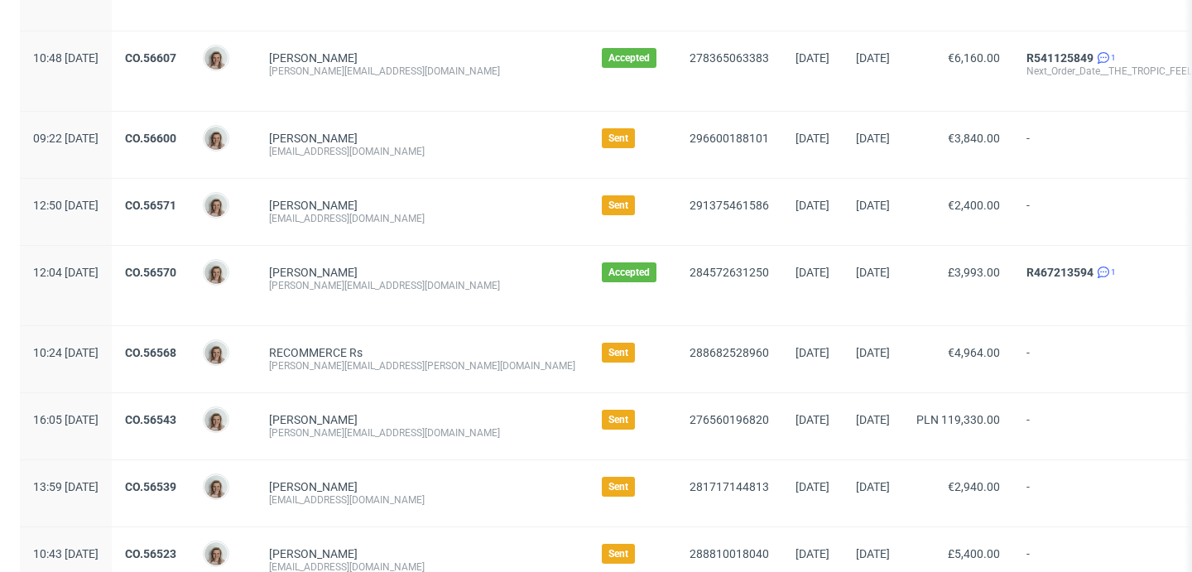
scroll to position [291, 0]
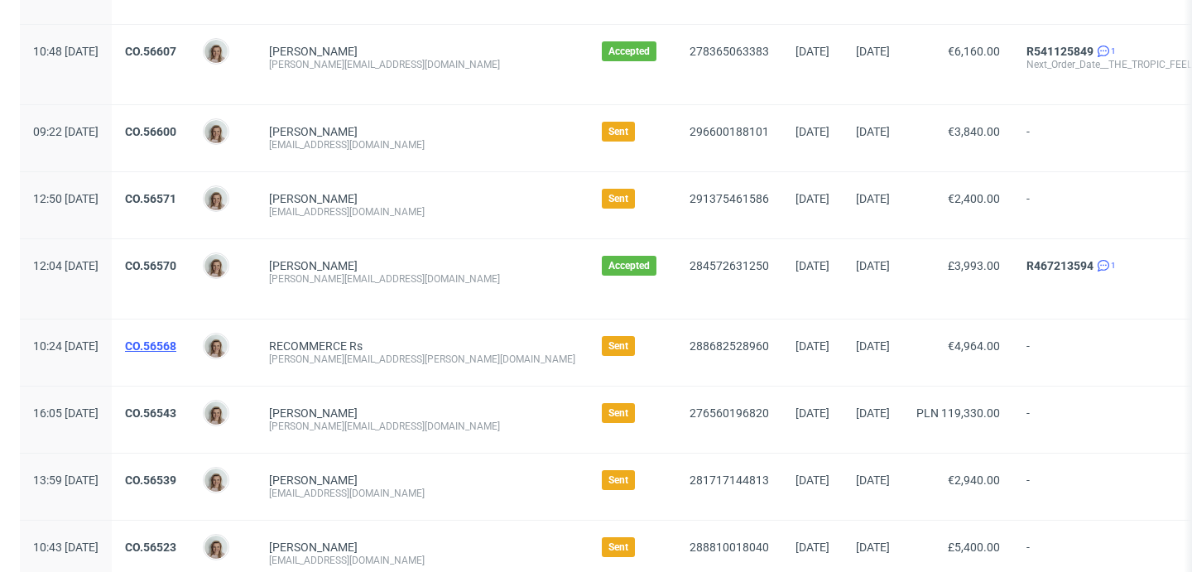
click at [176, 344] on link "CO.56568" at bounding box center [150, 345] width 51 height 13
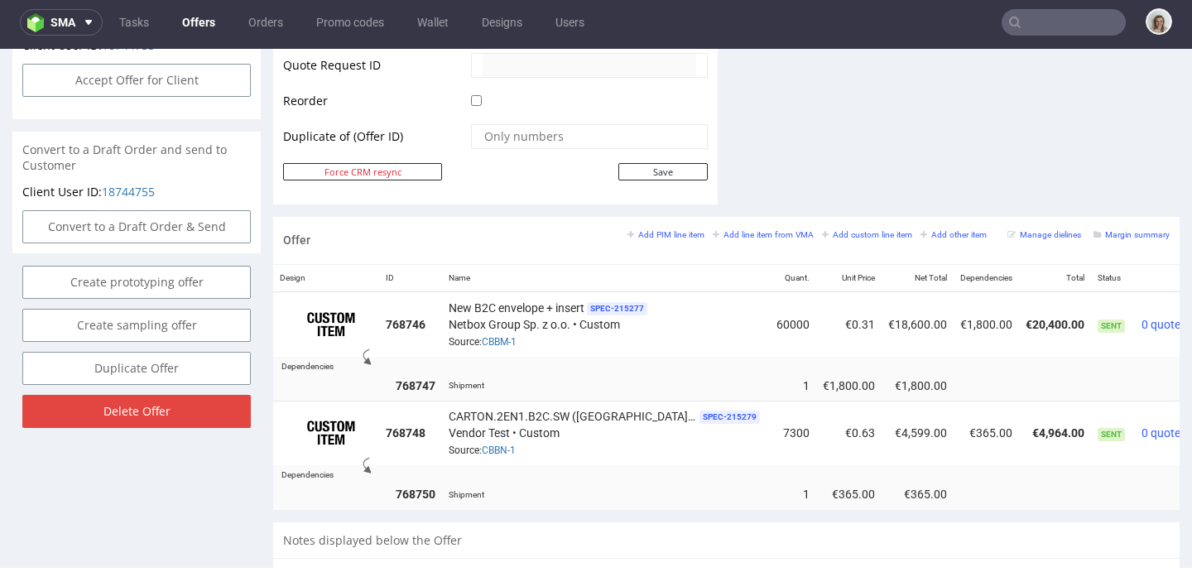
scroll to position [935, 0]
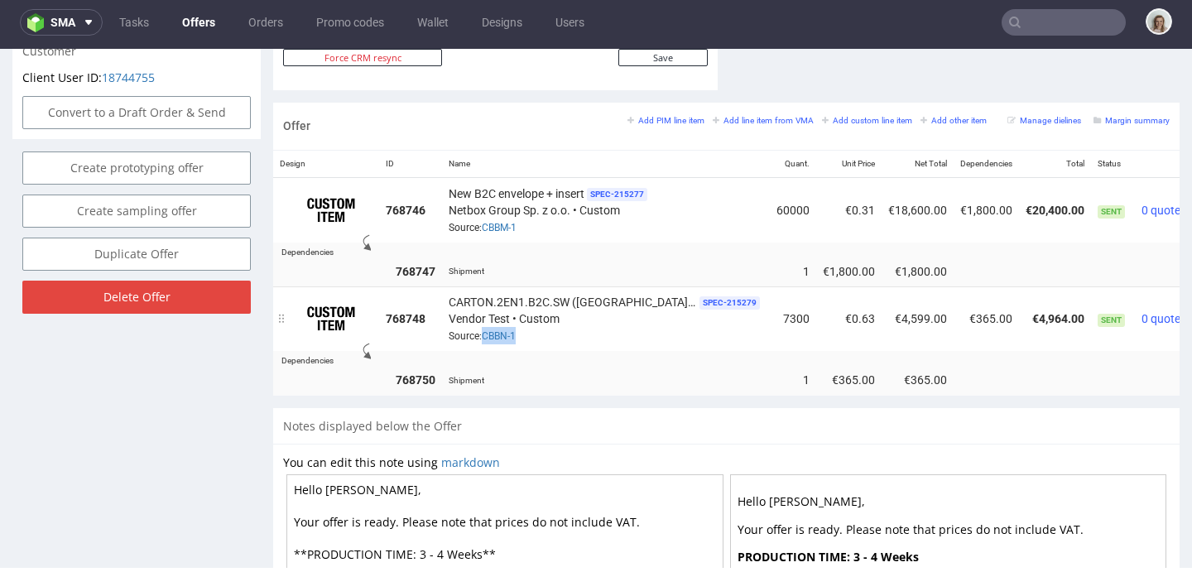
drag, startPoint x: 520, startPoint y: 335, endPoint x: 481, endPoint y: 332, distance: 39.0
click at [481, 332] on div "CARTON.2EN1.B2C.SW (Switzerland version) SPEC- 215279 Vendor Test • Custom Sour…" at bounding box center [606, 318] width 315 height 51
drag, startPoint x: 534, startPoint y: 223, endPoint x: 484, endPoint y: 224, distance: 49.7
click at [484, 224] on div "New B2C envelope + insert SPEC- 215277 Netbox Group Sp. z o.o. • Custom Source:…" at bounding box center [606, 210] width 315 height 51
copy link "CBBM-1"
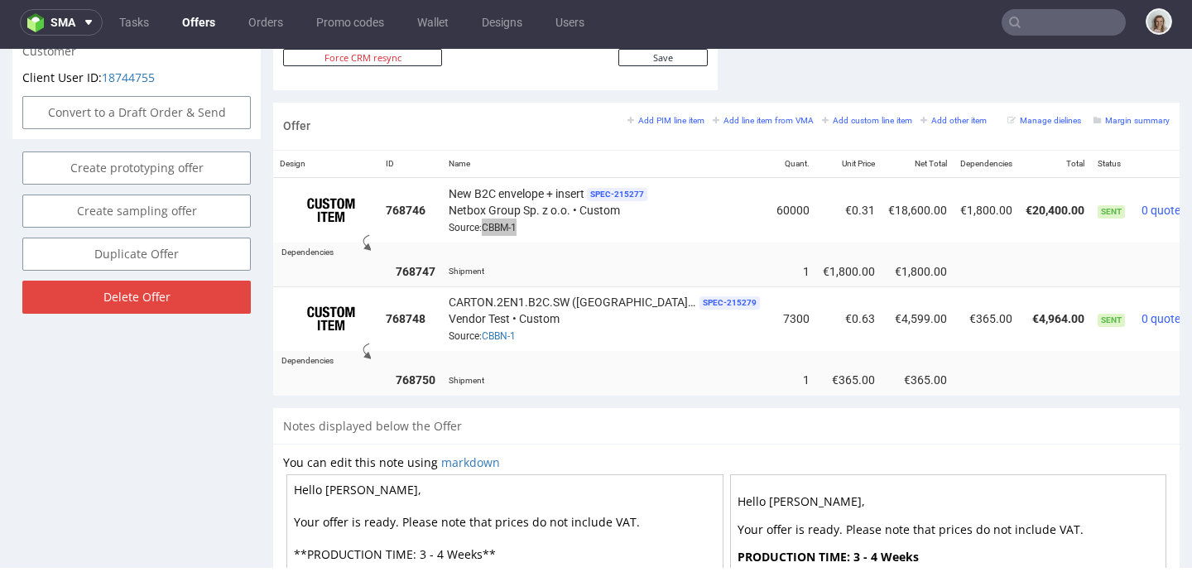
click at [1056, 23] on input "text" at bounding box center [1064, 22] width 124 height 26
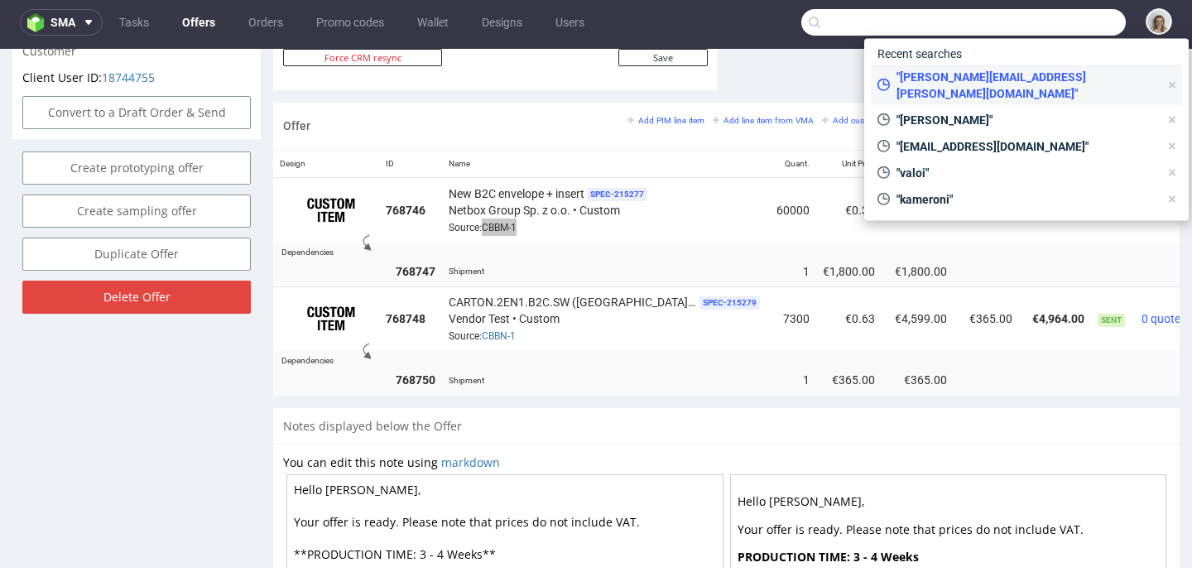
click at [1050, 66] on div ""javier.rivera@recommerce.com"" at bounding box center [1018, 85] width 295 height 40
type input "[PERSON_NAME][EMAIL_ADDRESS][PERSON_NAME][DOMAIN_NAME]"
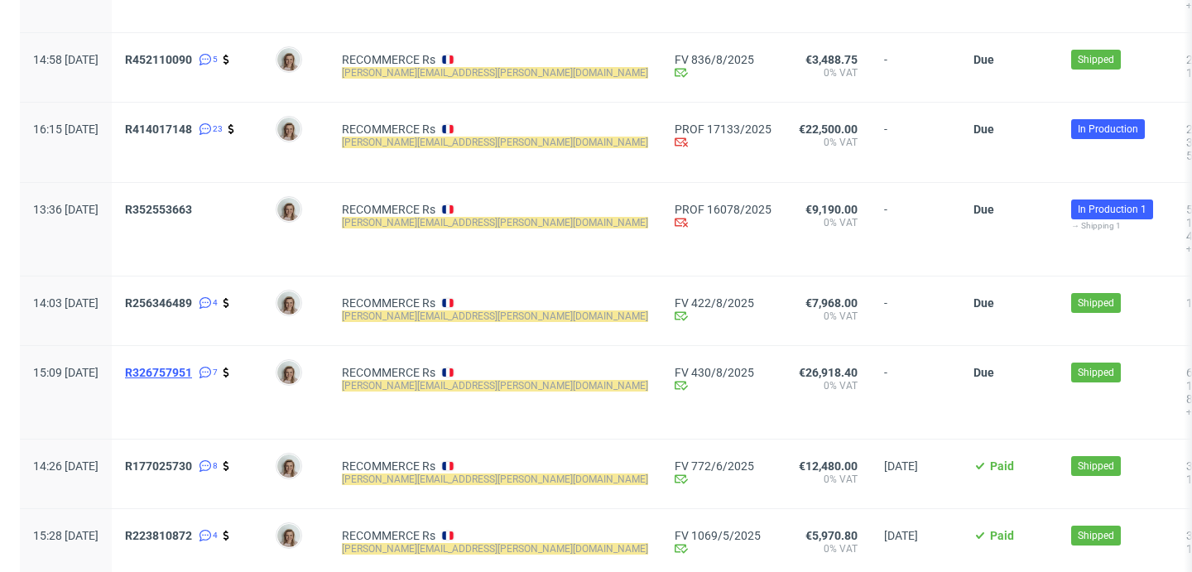
click at [192, 375] on span "R326757951" at bounding box center [158, 372] width 67 height 13
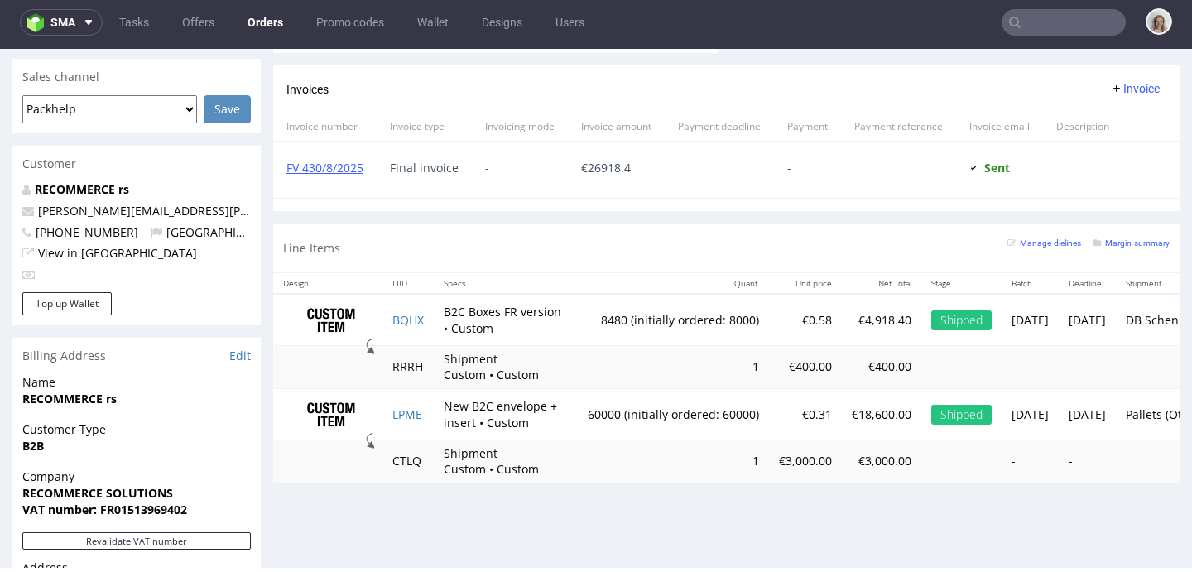
scroll to position [744, 0]
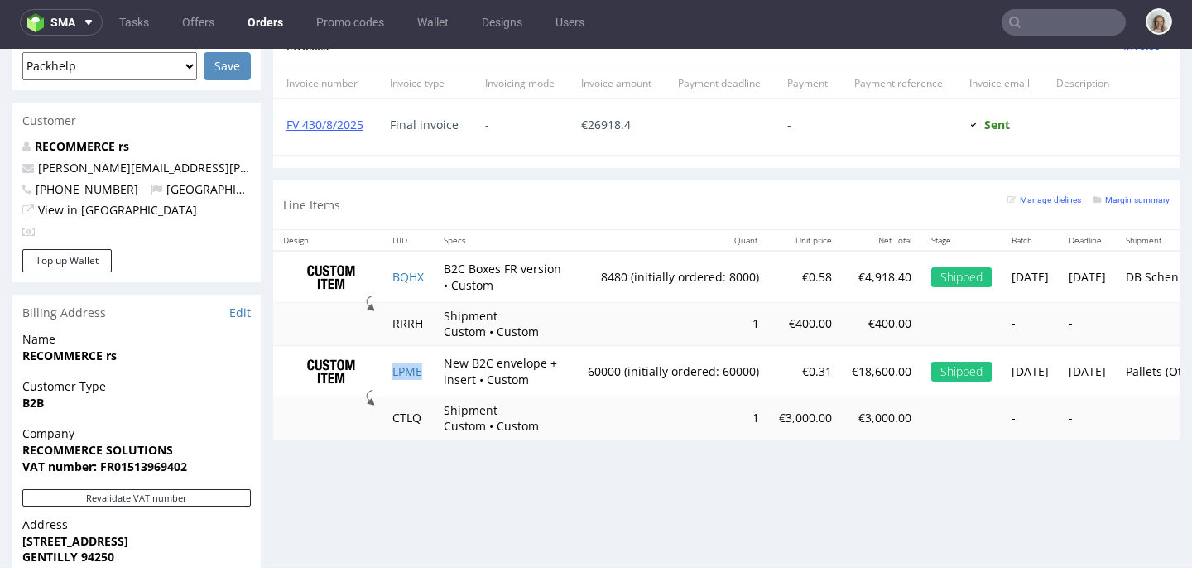
click at [428, 370] on td "LPME" at bounding box center [407, 370] width 51 height 51
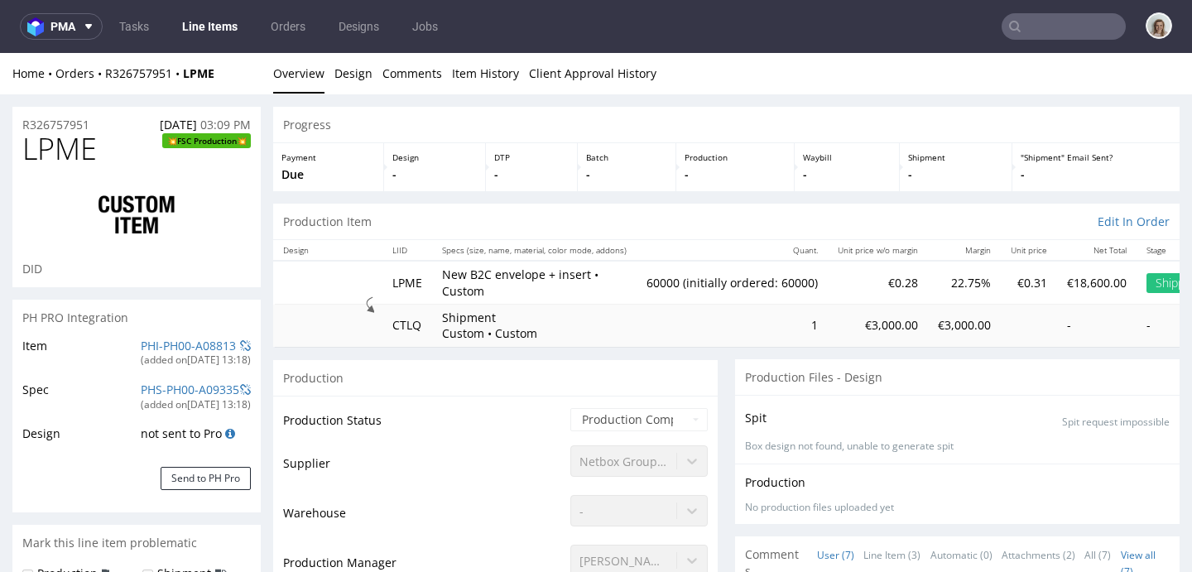
scroll to position [175, 0]
select select "in_progress"
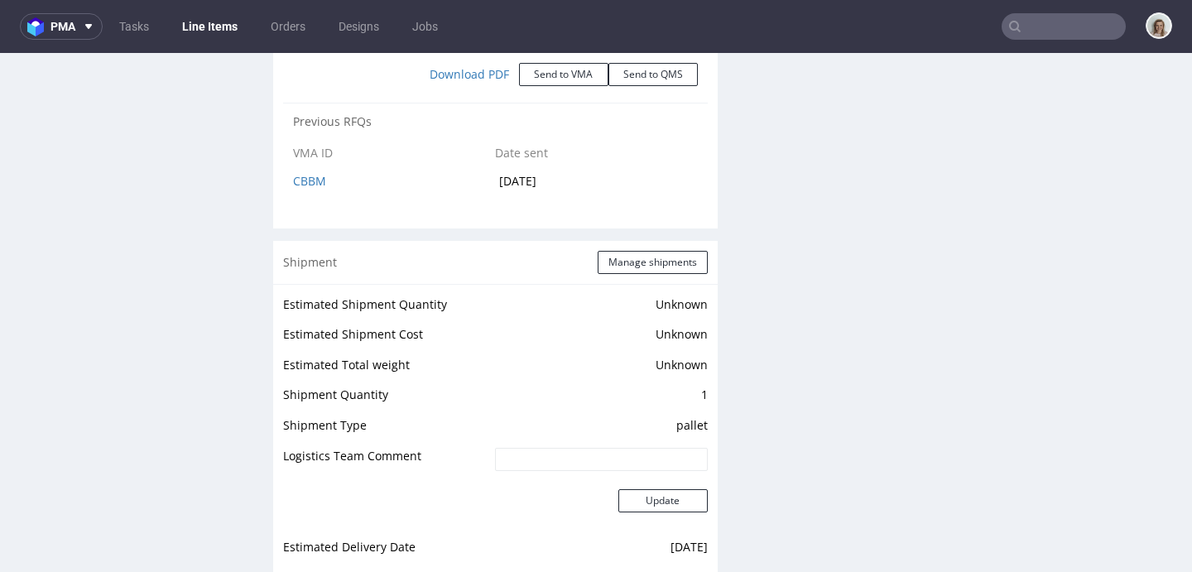
scroll to position [2583, 0]
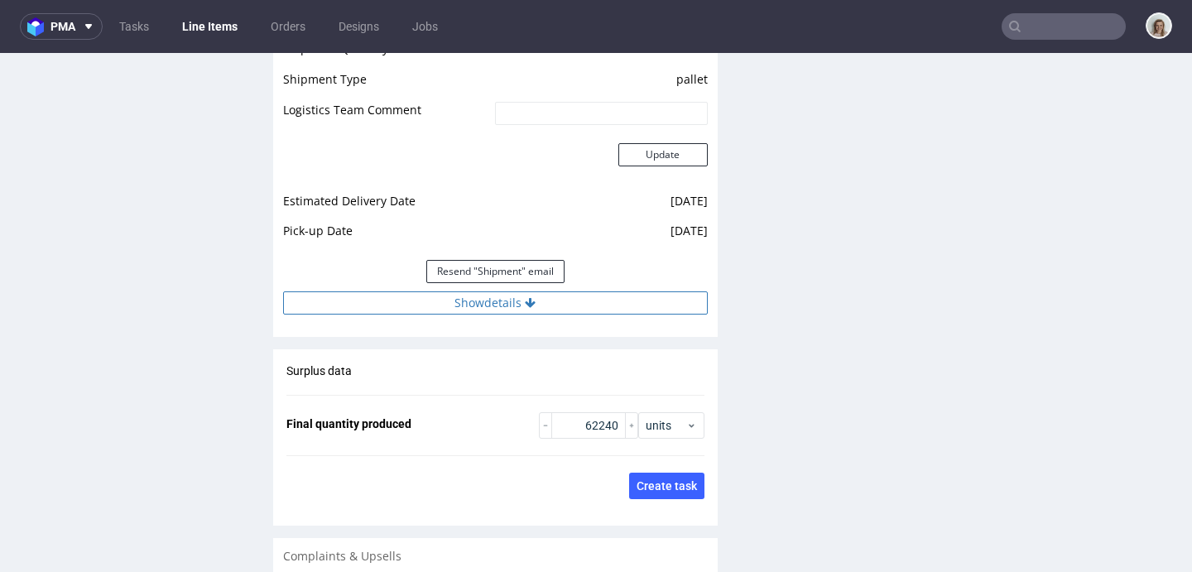
click at [428, 300] on button "Show details" at bounding box center [495, 302] width 425 height 23
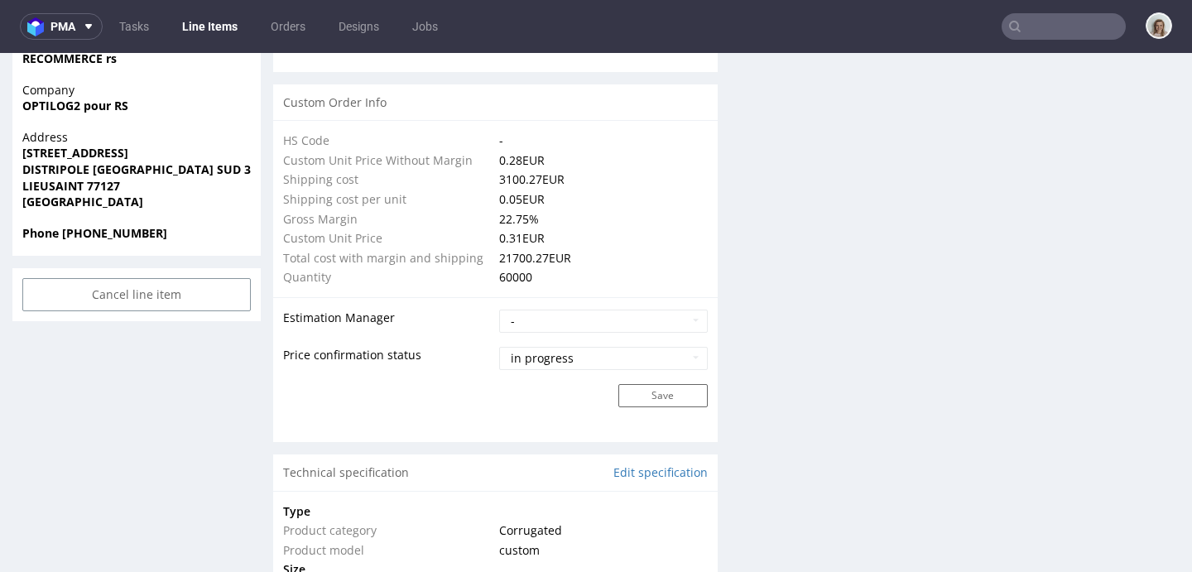
scroll to position [0, 0]
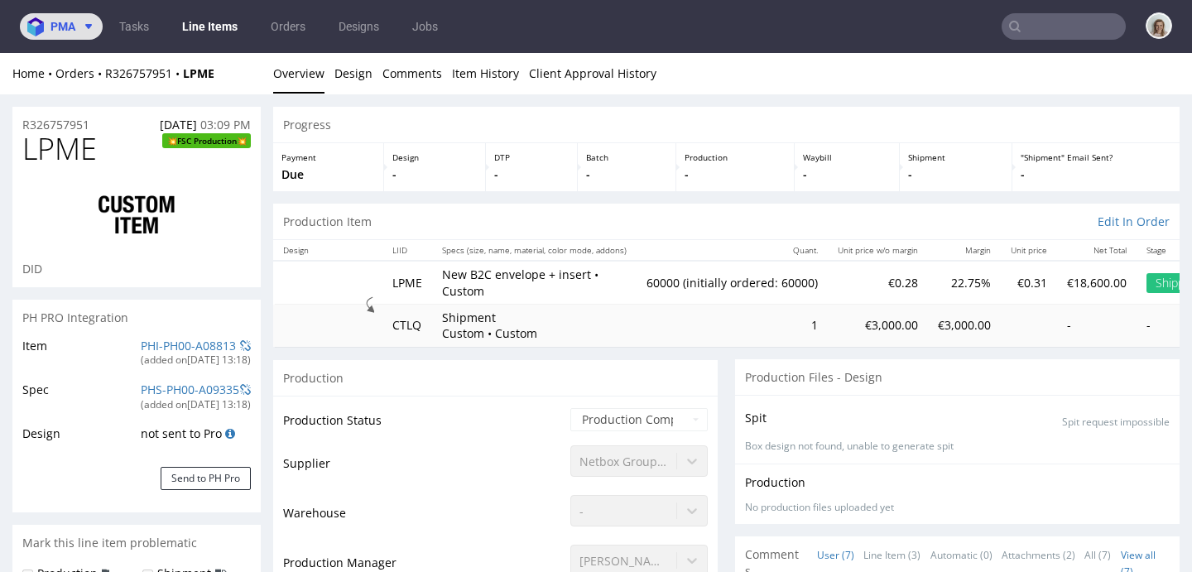
click at [42, 20] on img at bounding box center [38, 26] width 23 height 19
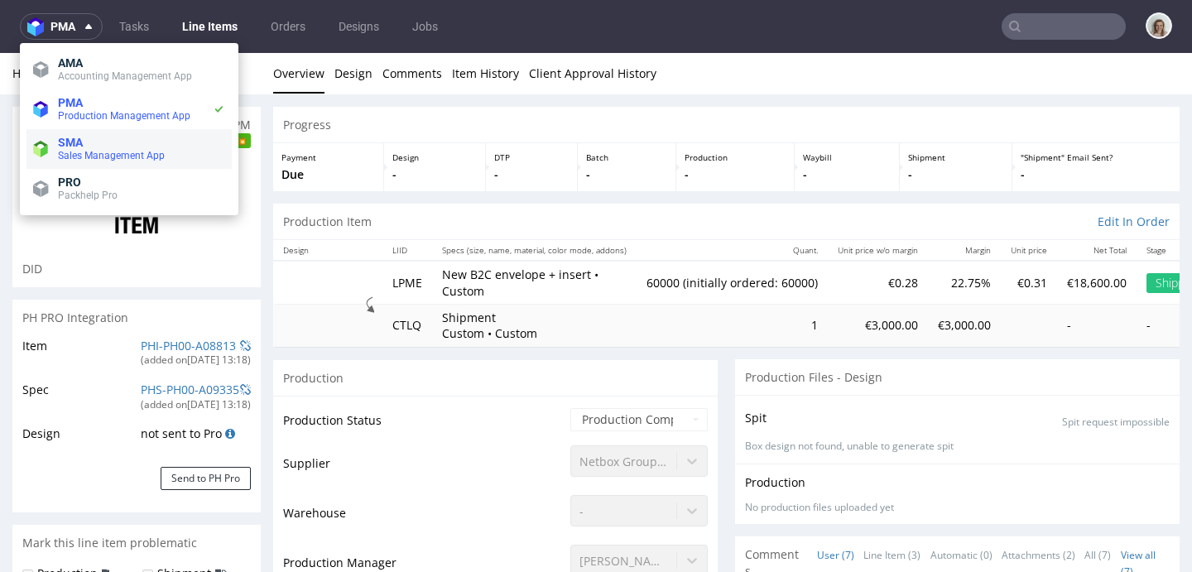
click at [77, 139] on span "SMA" at bounding box center [70, 142] width 25 height 13
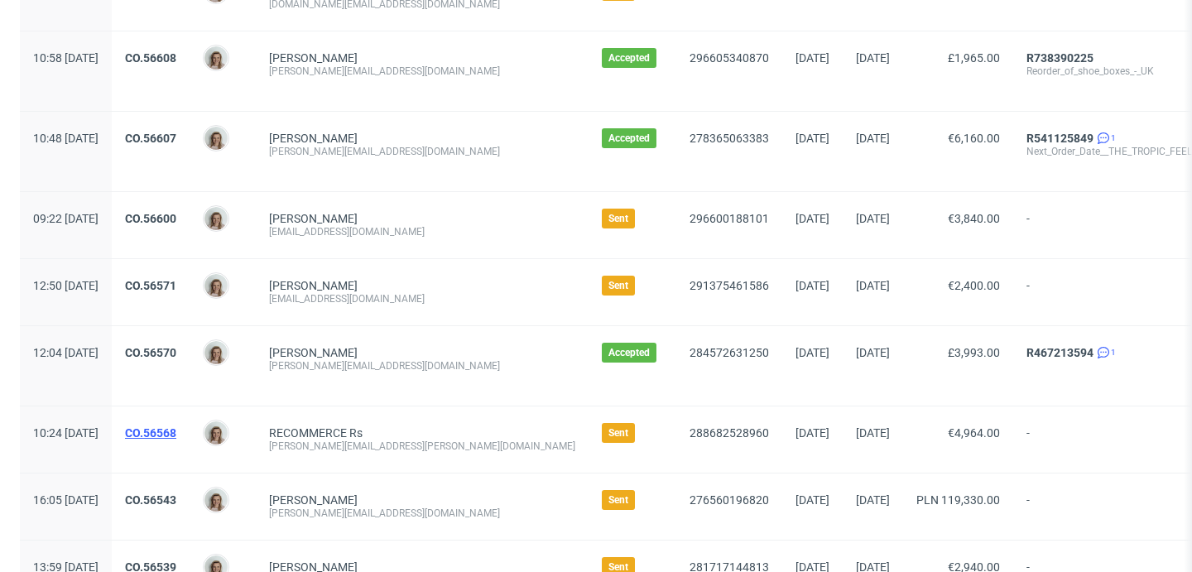
click at [176, 435] on link "CO.56568" at bounding box center [150, 432] width 51 height 13
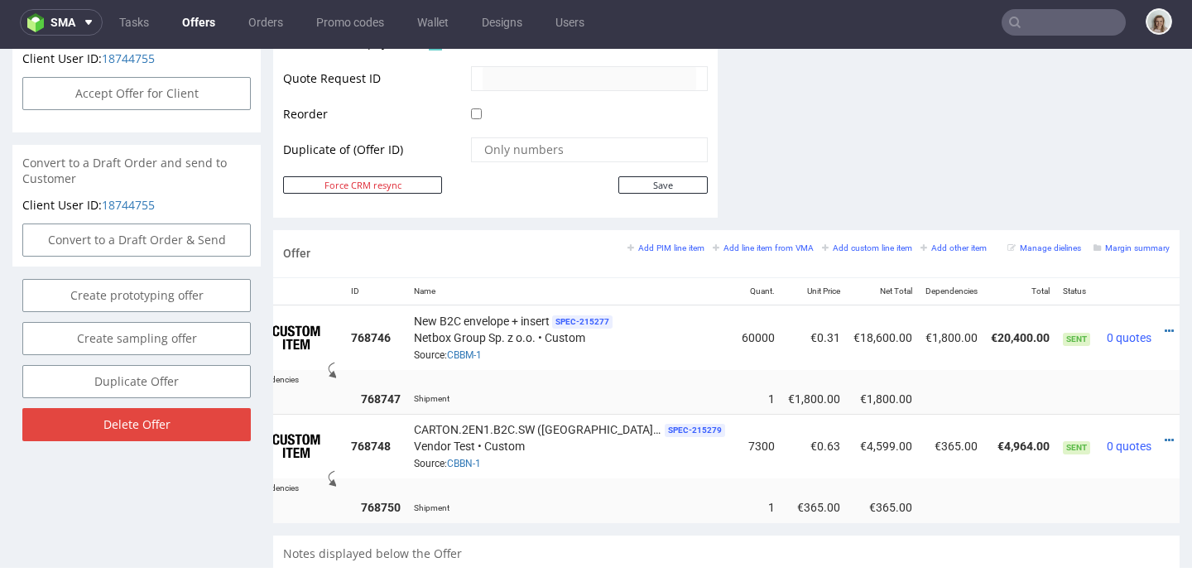
scroll to position [0, 58]
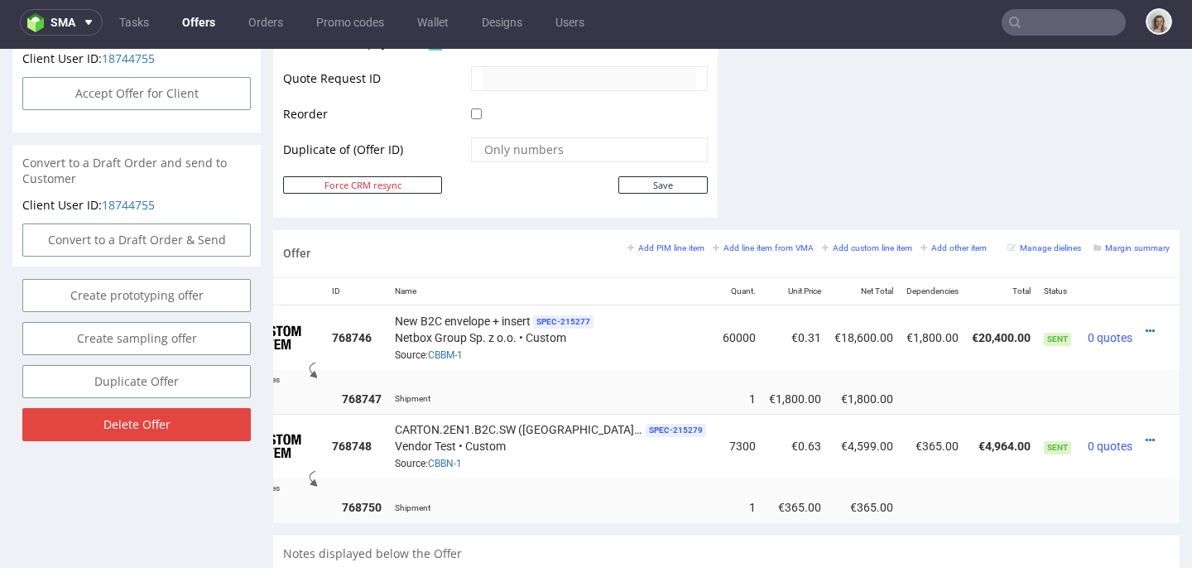
click at [1146, 330] on div at bounding box center [1154, 331] width 17 height 17
click at [1146, 329] on icon at bounding box center [1150, 331] width 9 height 12
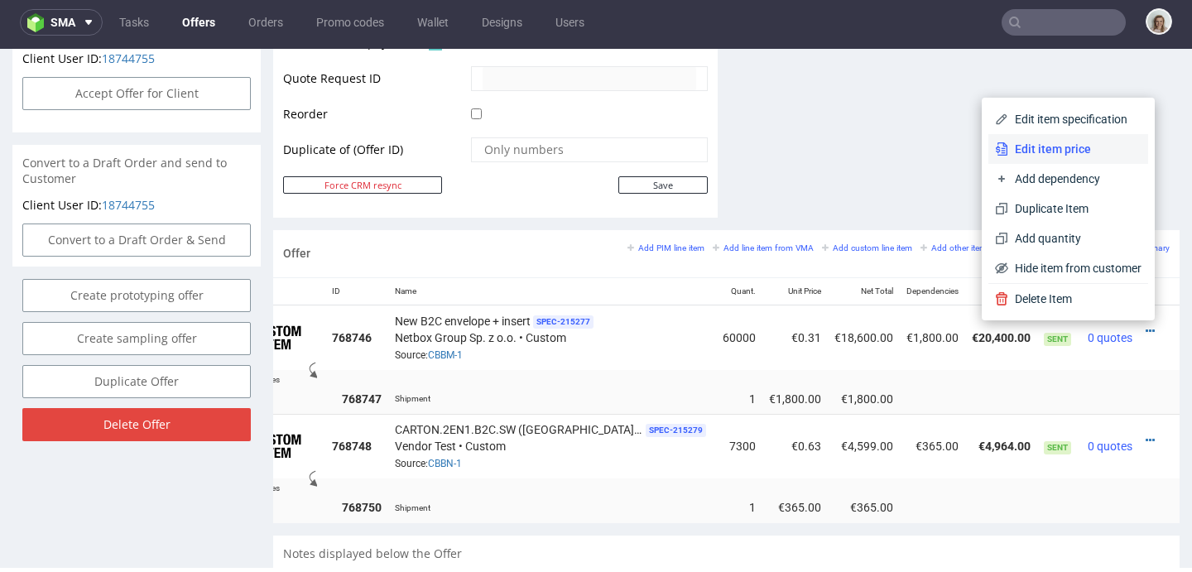
click at [1029, 142] on span "Edit item price" at bounding box center [1074, 149] width 133 height 17
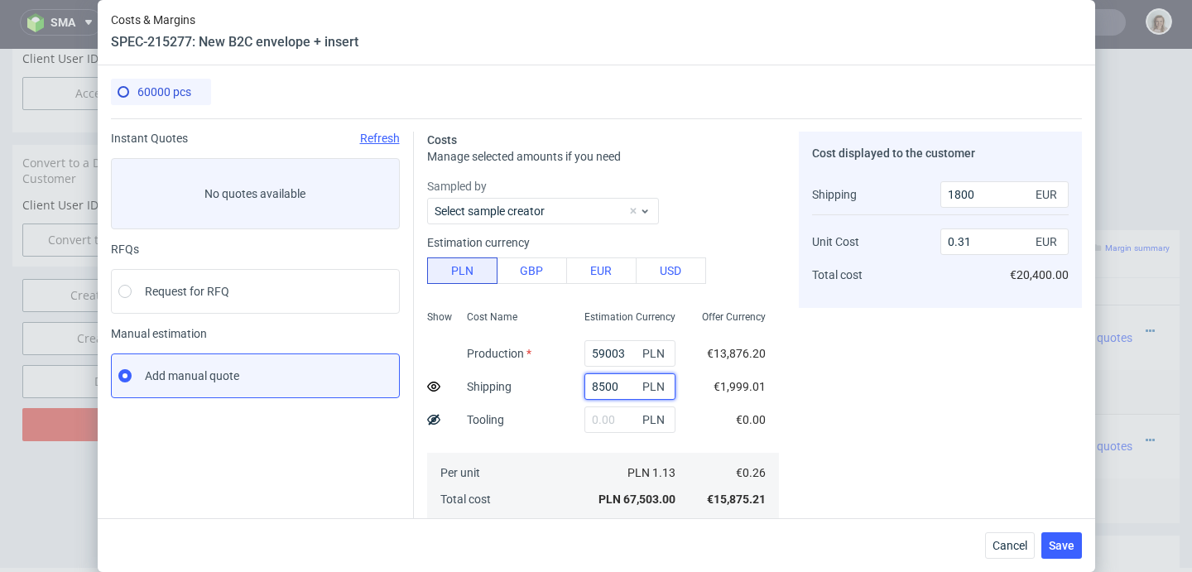
drag, startPoint x: 603, startPoint y: 383, endPoint x: 523, endPoint y: 385, distance: 79.5
click at [523, 385] on div "Show Cost Name Production Shipping Tooling Per unit Total cost Estimation Curre…" at bounding box center [603, 413] width 352 height 219
paste input "13165"
type input "13165"
type input "3000"
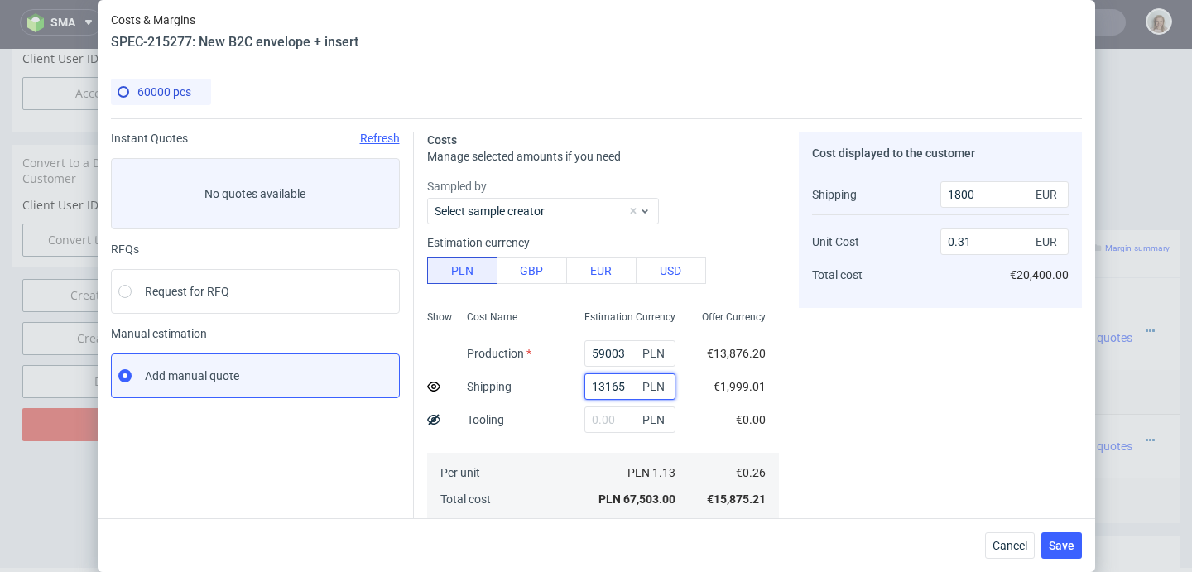
type input "0.32"
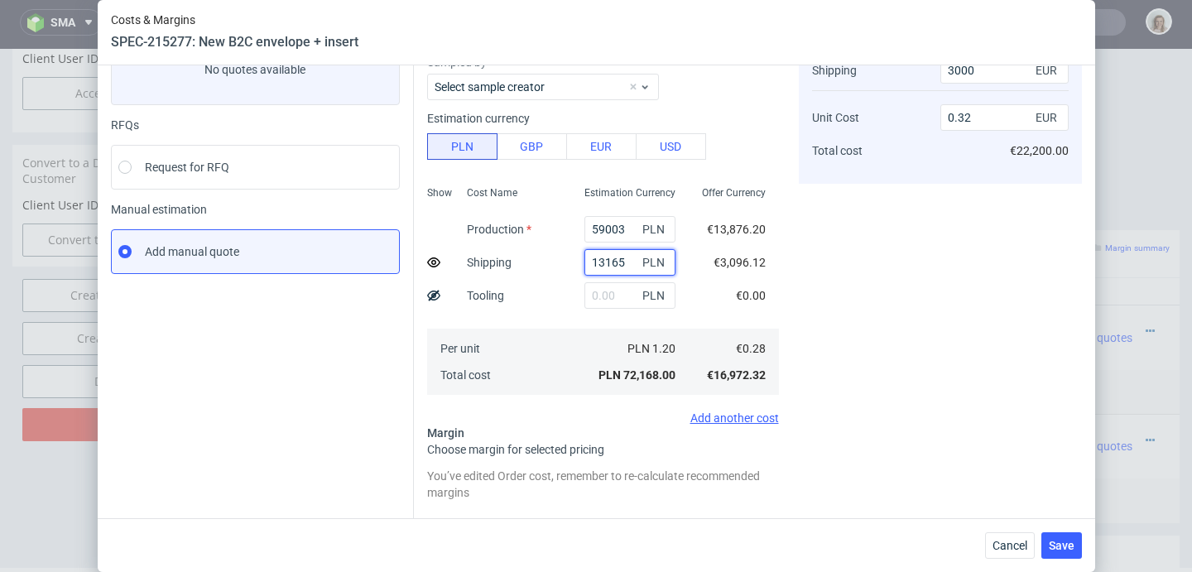
scroll to position [270, 0]
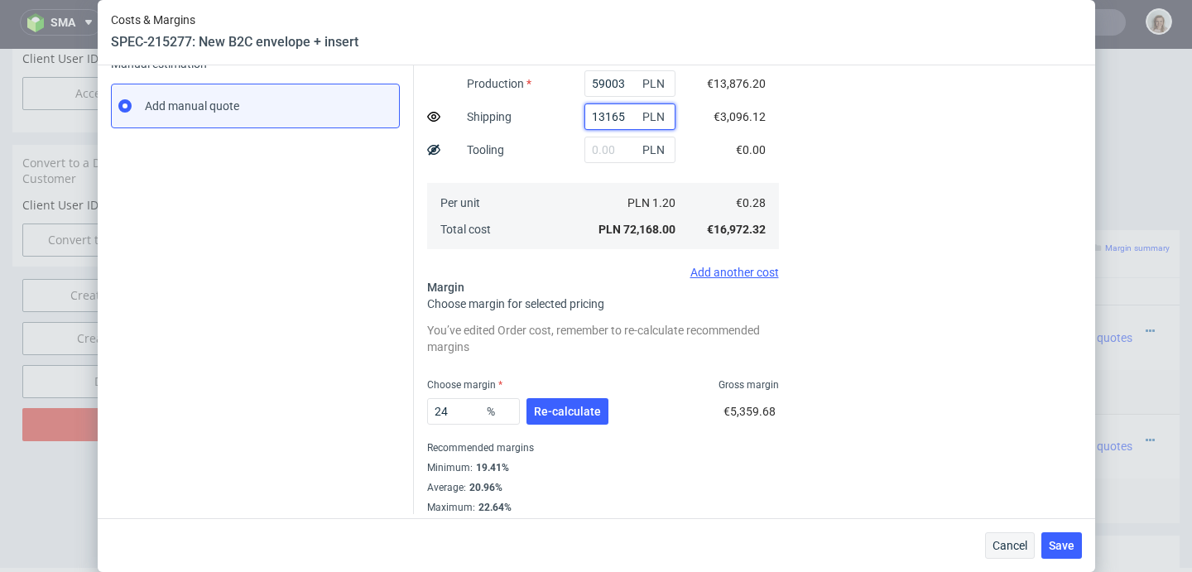
type input "13165"
click at [1026, 555] on button "Cancel" at bounding box center [1010, 545] width 50 height 26
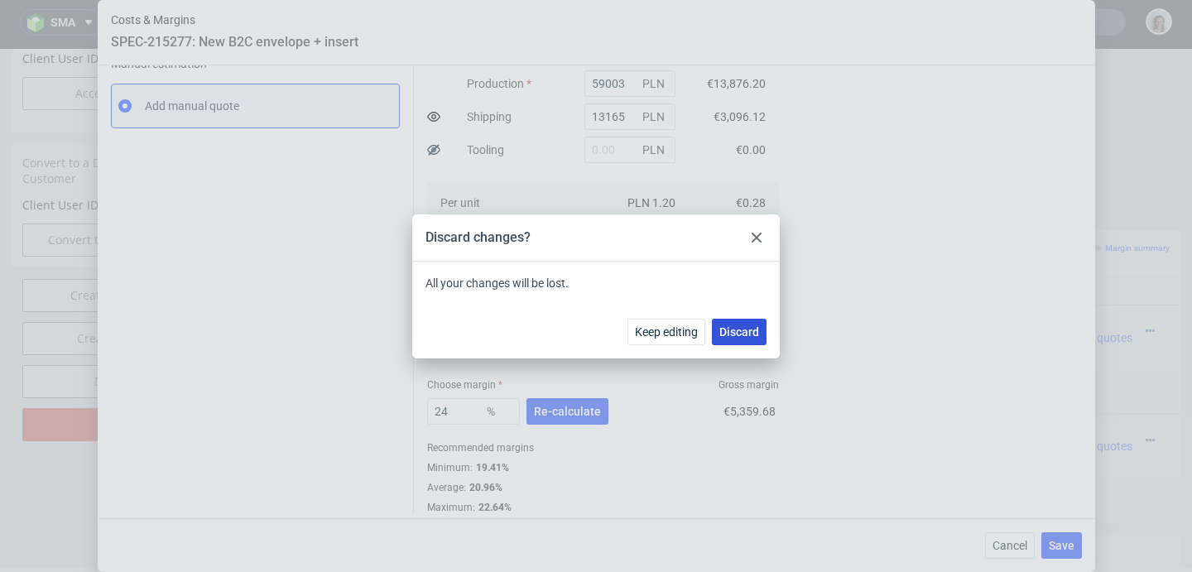
click at [716, 322] on button "Discard" at bounding box center [739, 332] width 55 height 26
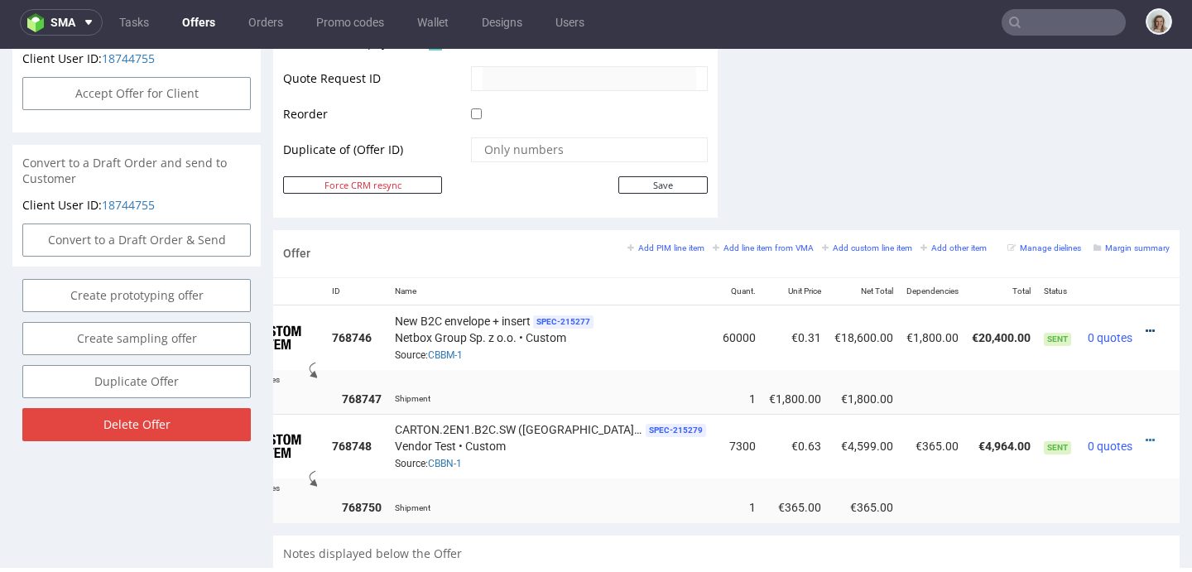
click at [1146, 327] on icon at bounding box center [1150, 331] width 9 height 12
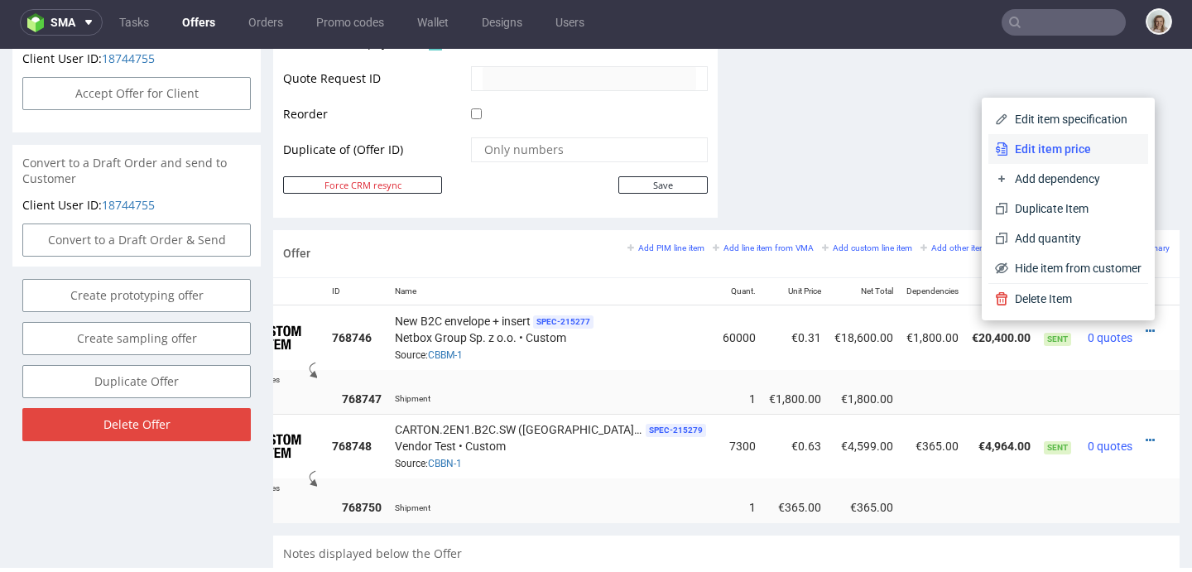
click at [1021, 138] on li "Edit item price" at bounding box center [1068, 149] width 160 height 30
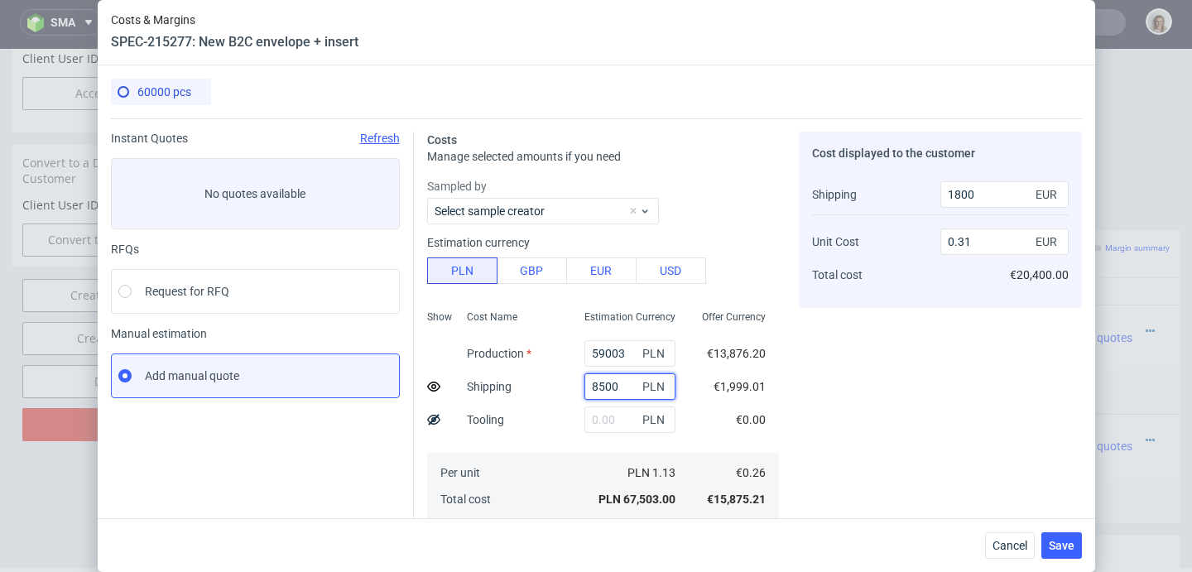
drag, startPoint x: 601, startPoint y: 384, endPoint x: 537, endPoint y: 384, distance: 63.7
click at [537, 384] on div "Show Cost Name Production Shipping Tooling Per unit Total cost Estimation Curre…" at bounding box center [603, 413] width 352 height 219
paste input "13165"
type input "13165"
type input "3000"
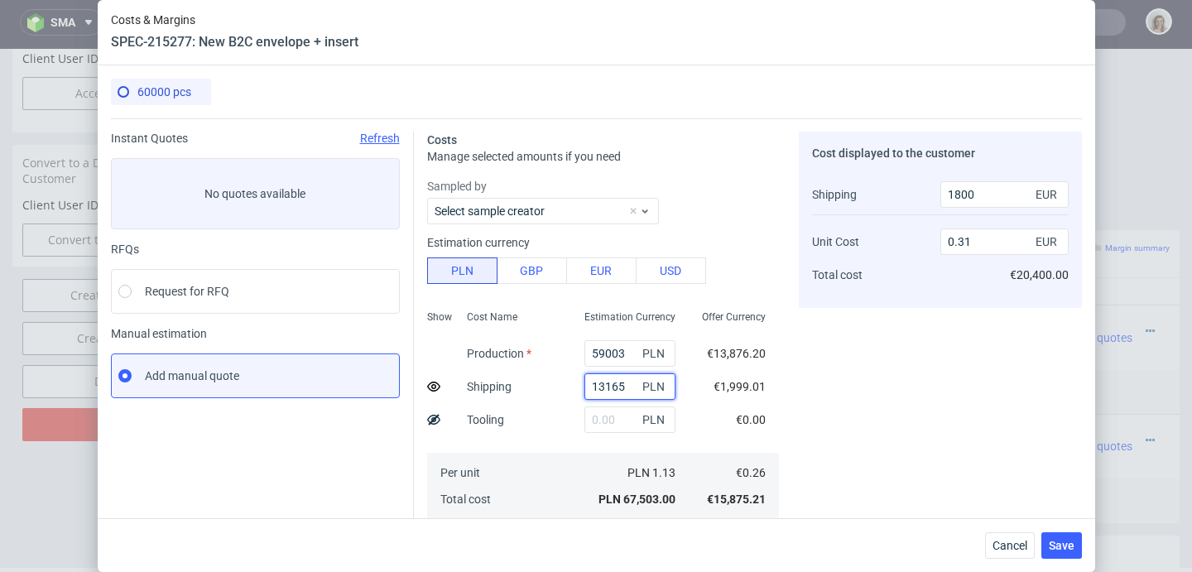
type input "0.32"
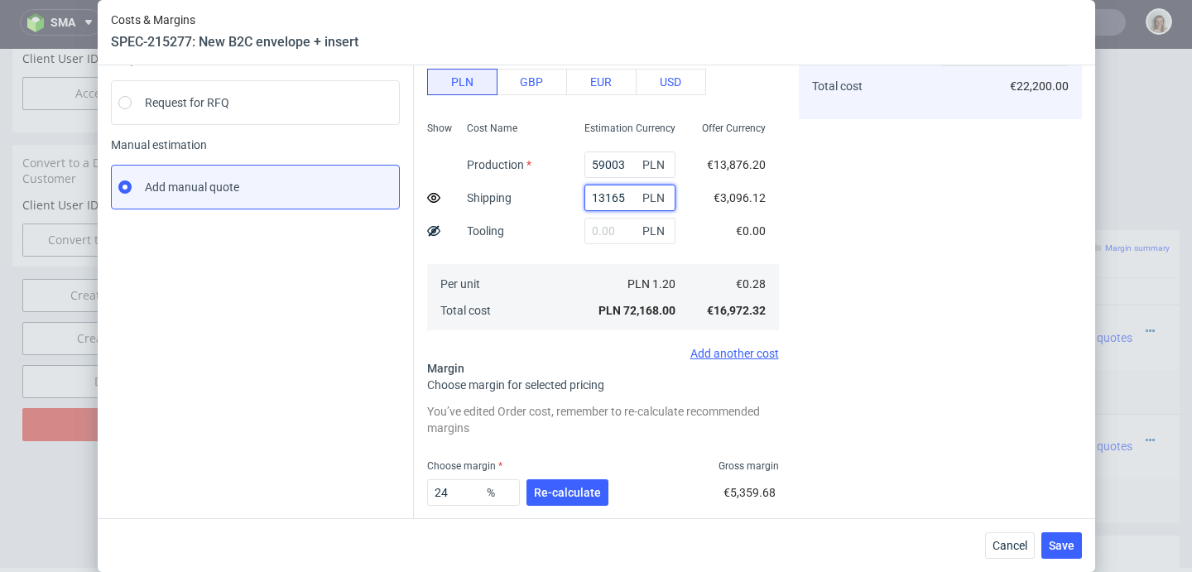
scroll to position [279, 0]
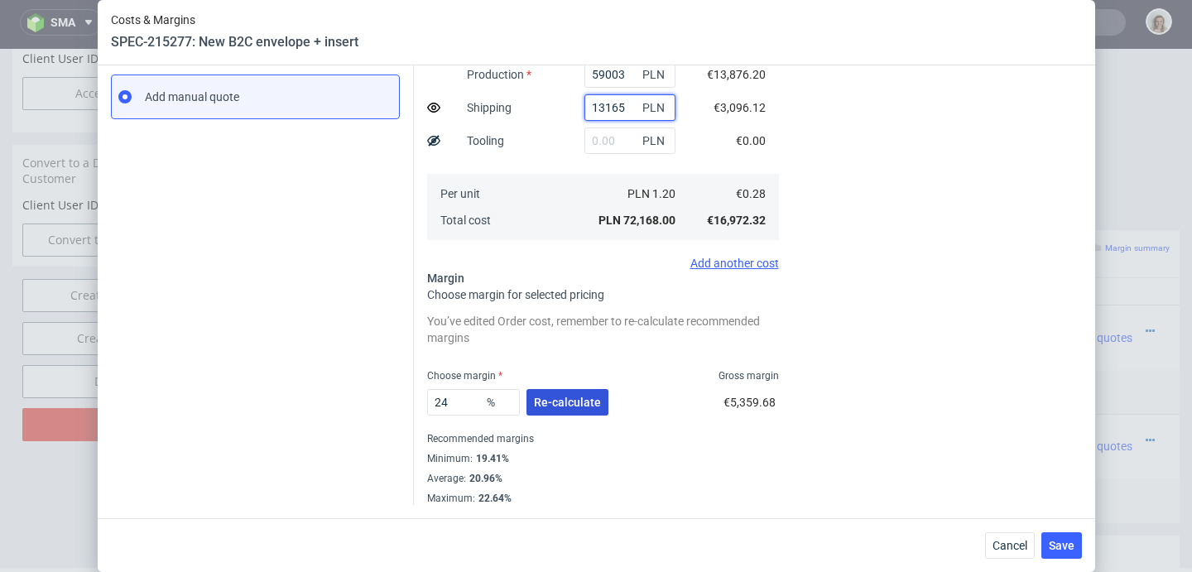
type input "13165"
click at [540, 402] on span "Re-calculate" at bounding box center [567, 402] width 67 height 12
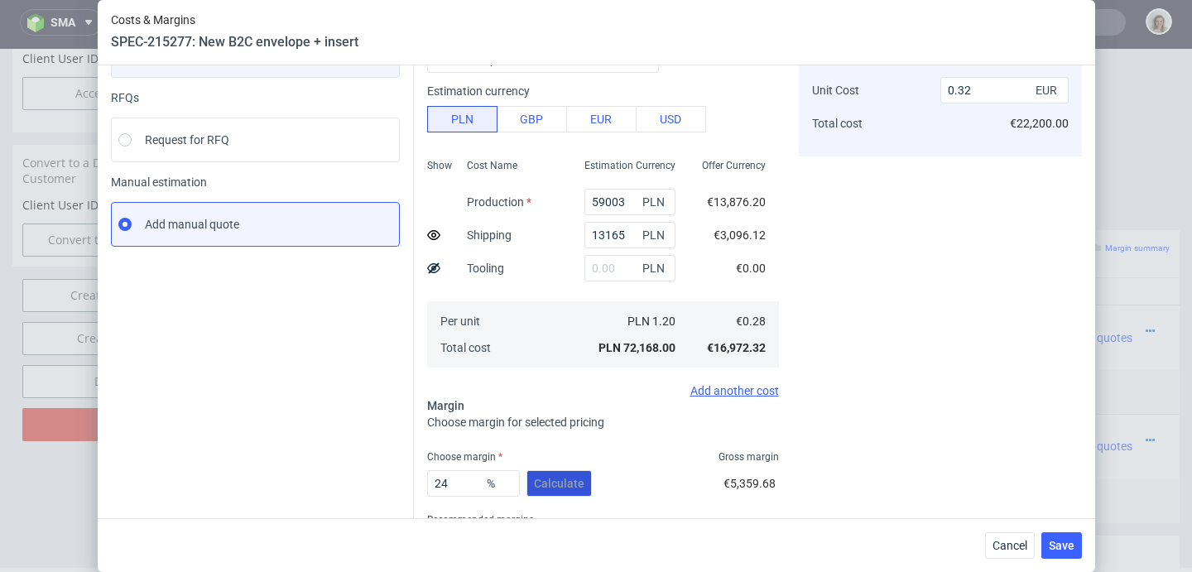
scroll to position [233, 0]
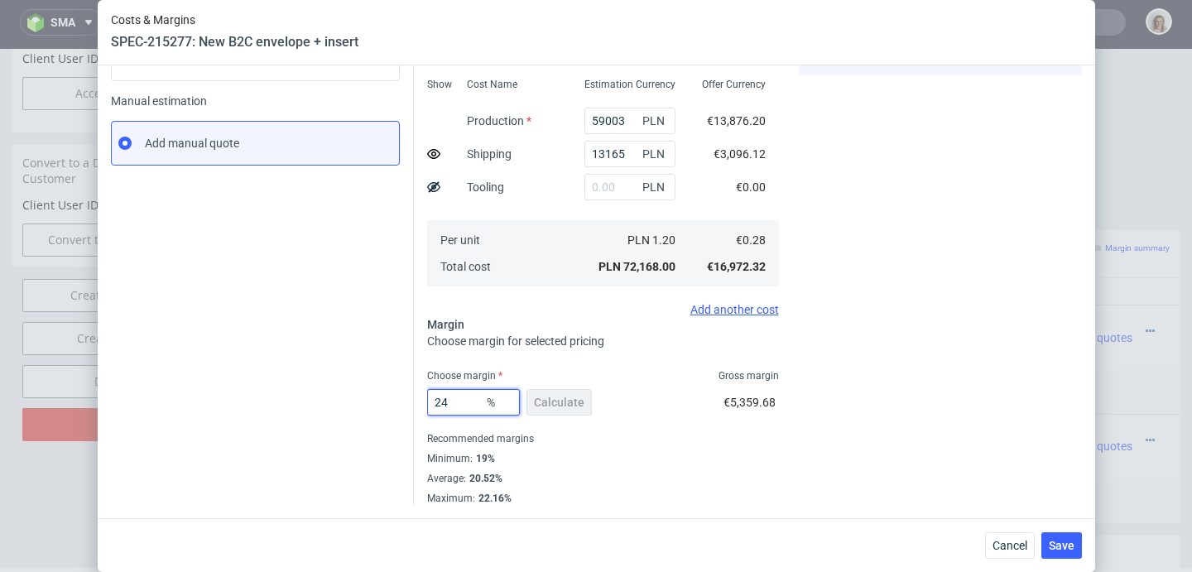
click at [446, 401] on input "24" at bounding box center [473, 402] width 93 height 26
type input "23"
type input "0.24"
type input "23"
type input "0.32"
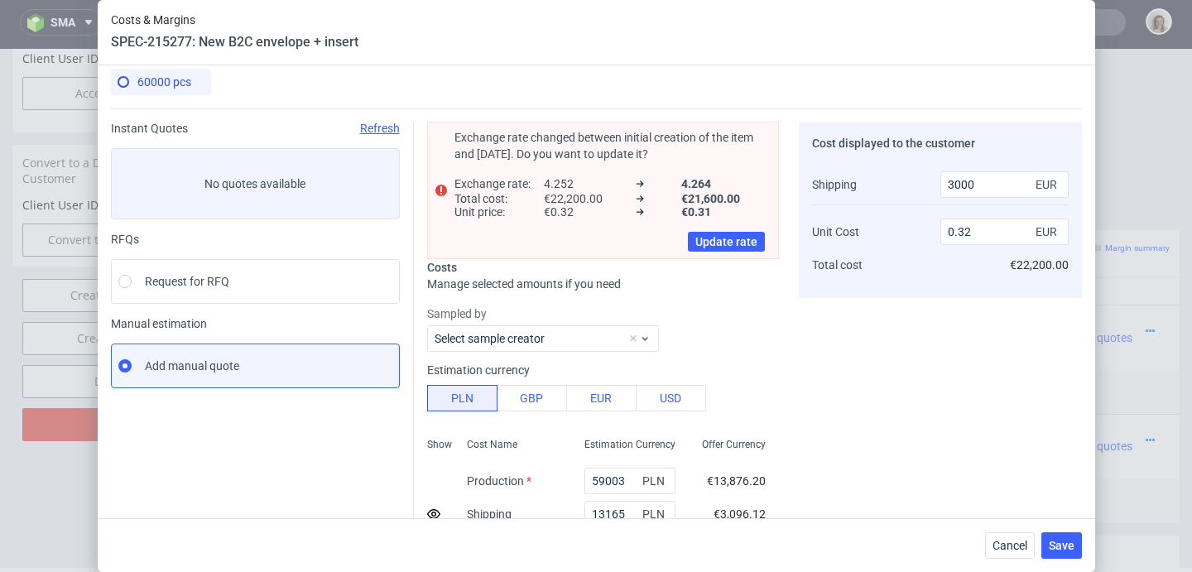
scroll to position [370, 0]
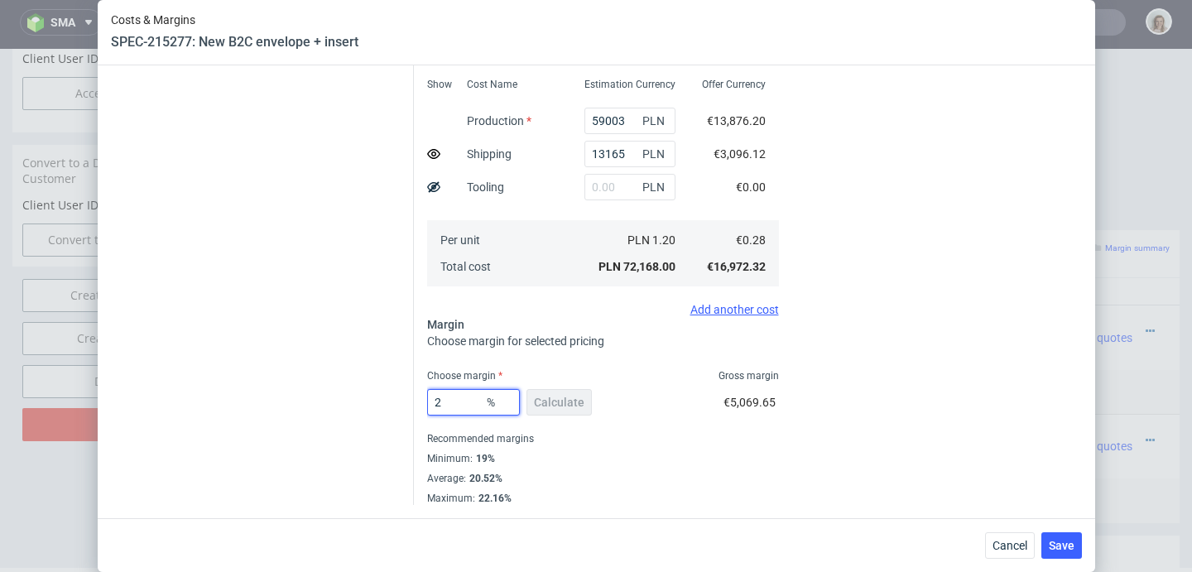
type input "22"
type input "0.24"
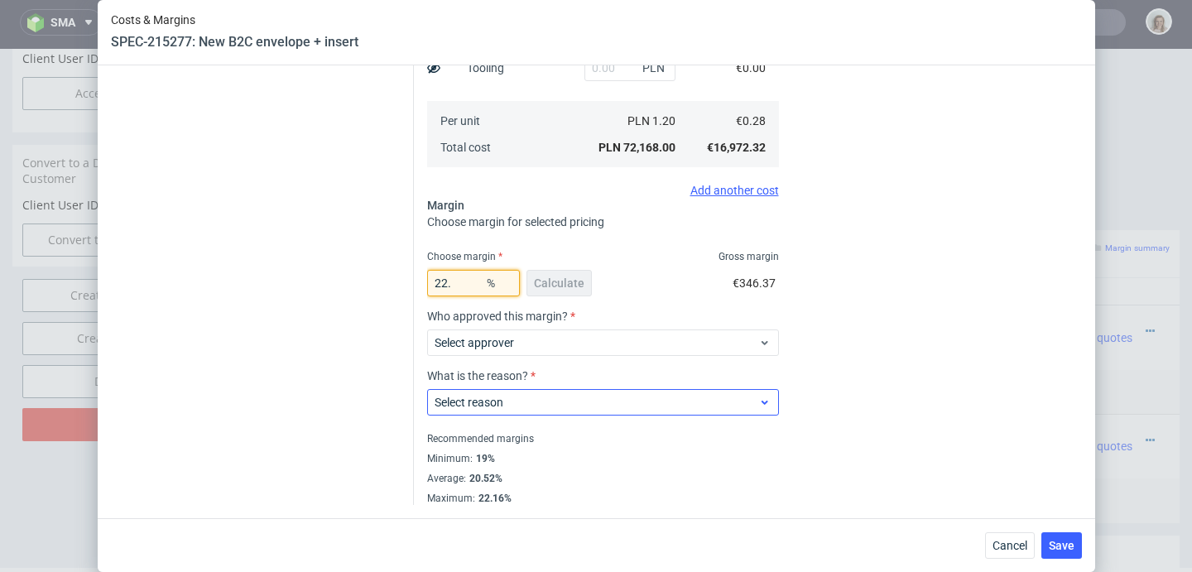
type input "22"
type input "0.31"
type input "225"
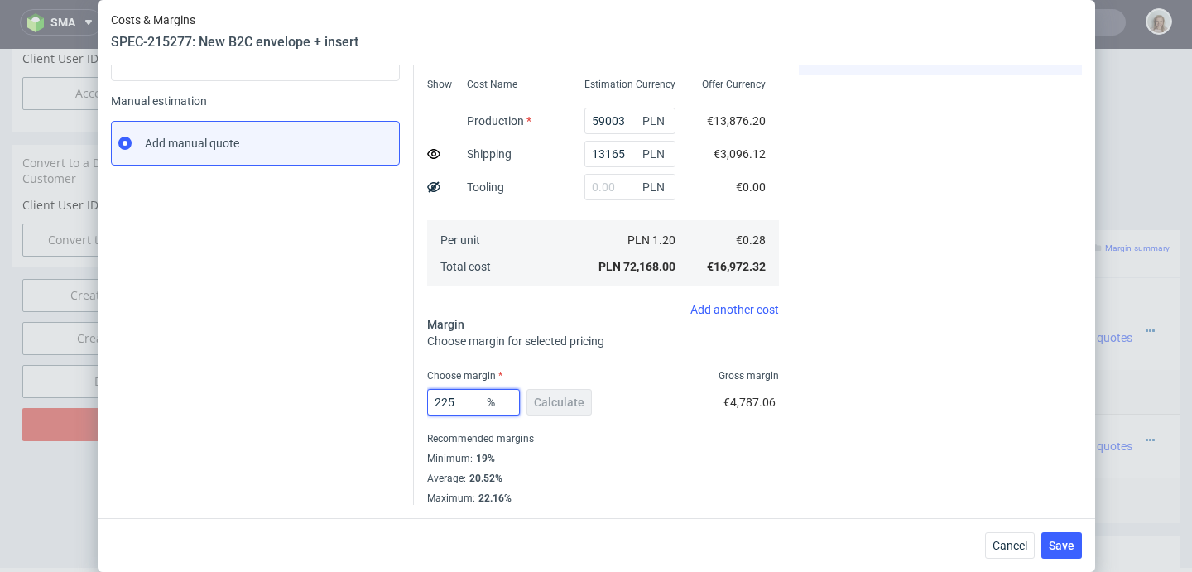
type input "-0.28"
type input "22"
type input "0.31"
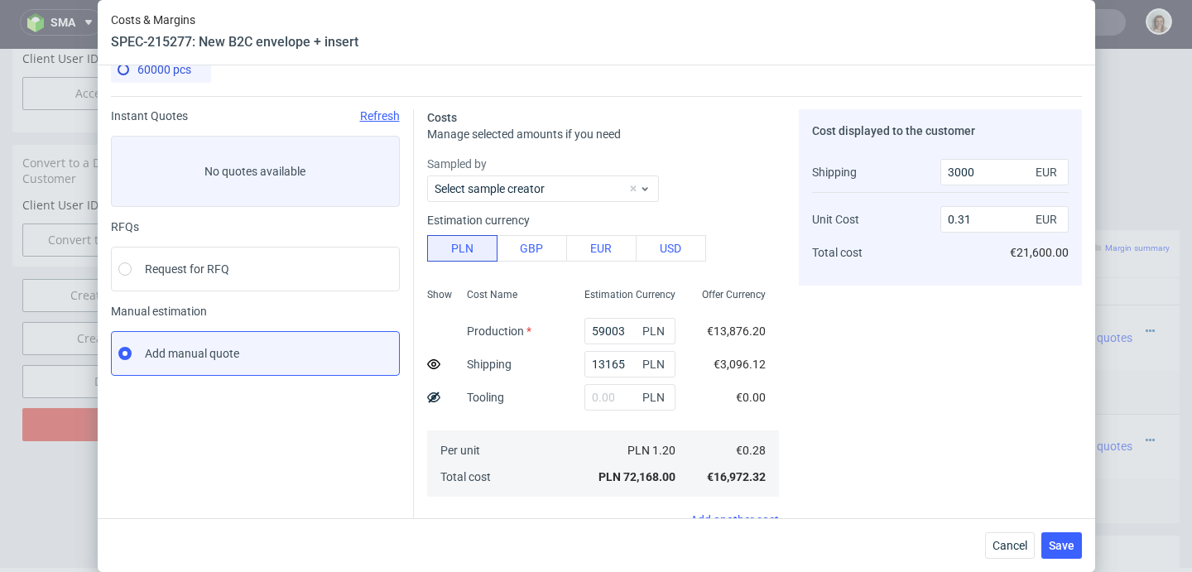
scroll to position [0, 0]
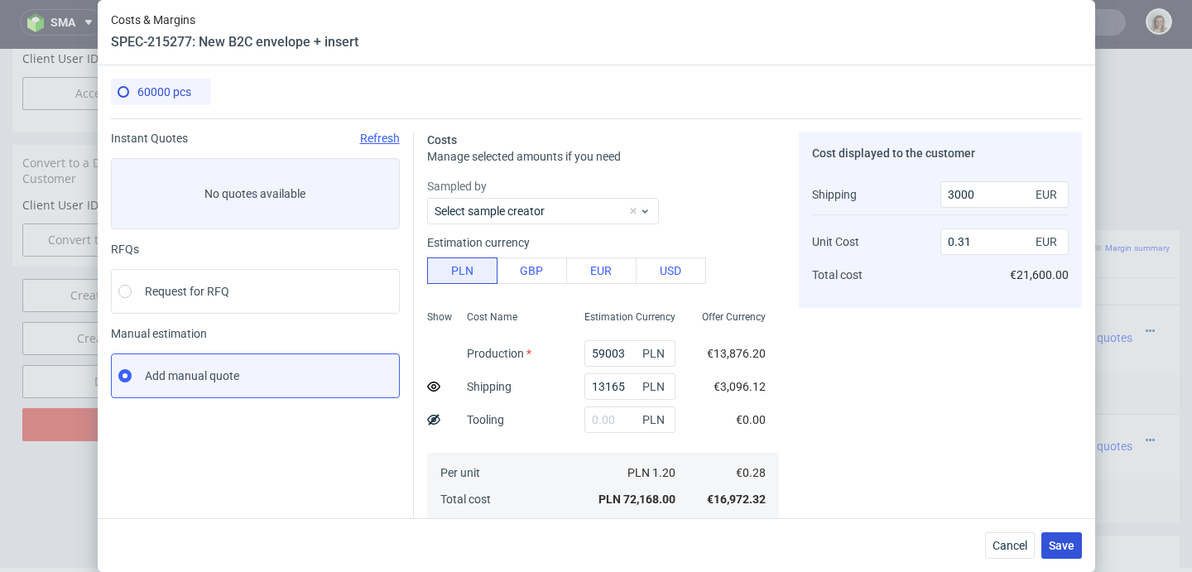
type input "22.5"
click at [1070, 542] on span "Save" at bounding box center [1062, 546] width 26 height 12
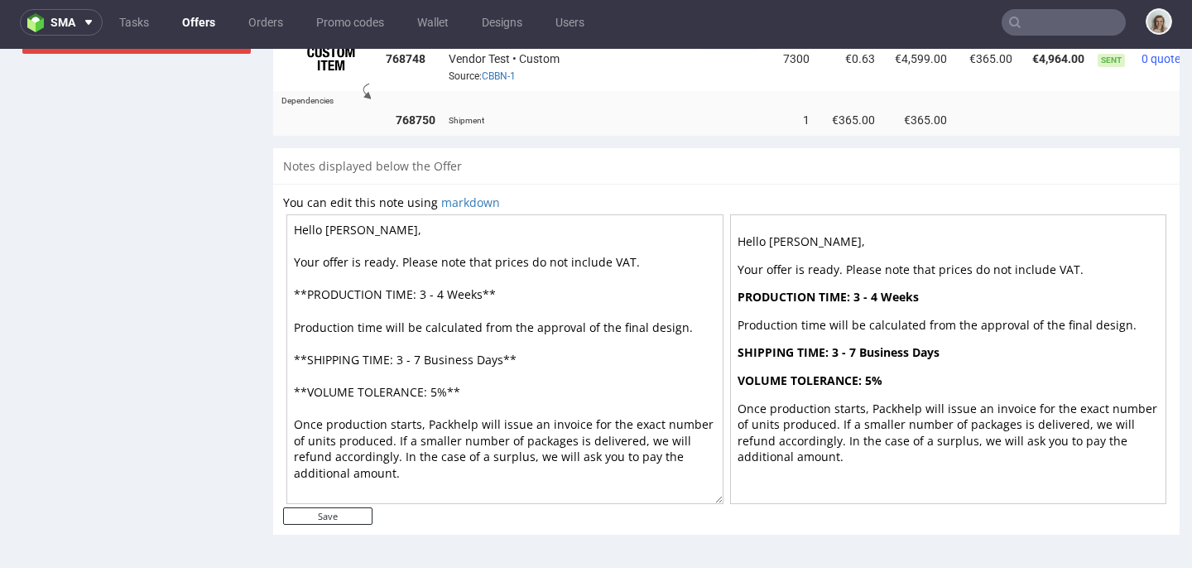
scroll to position [1205, 0]
click at [332, 516] on input "Save" at bounding box center [327, 515] width 89 height 17
type input "In progress..."
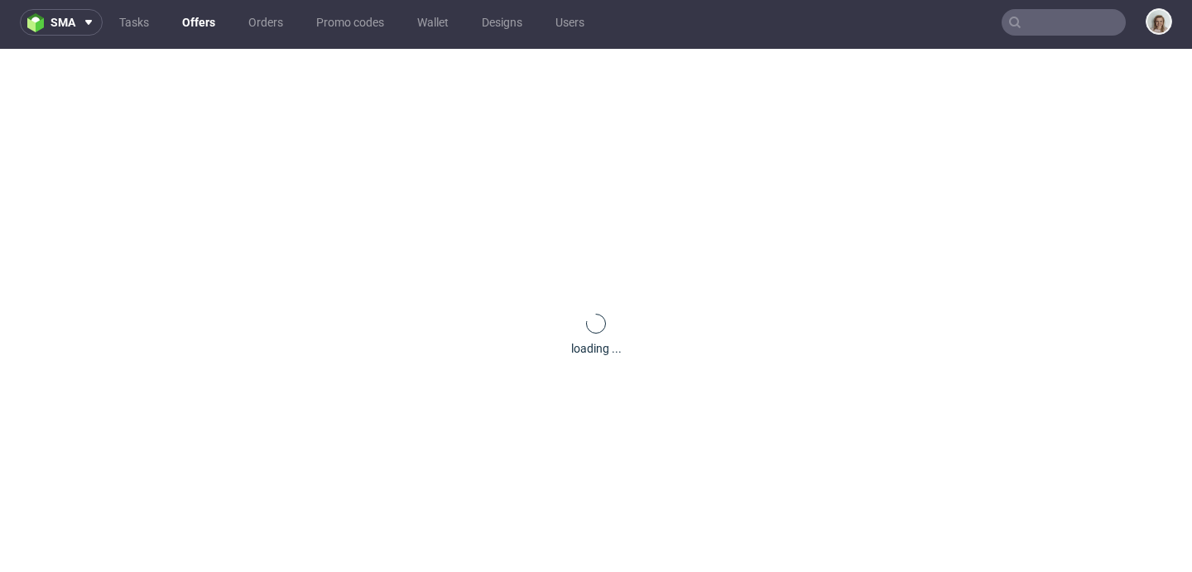
scroll to position [0, 0]
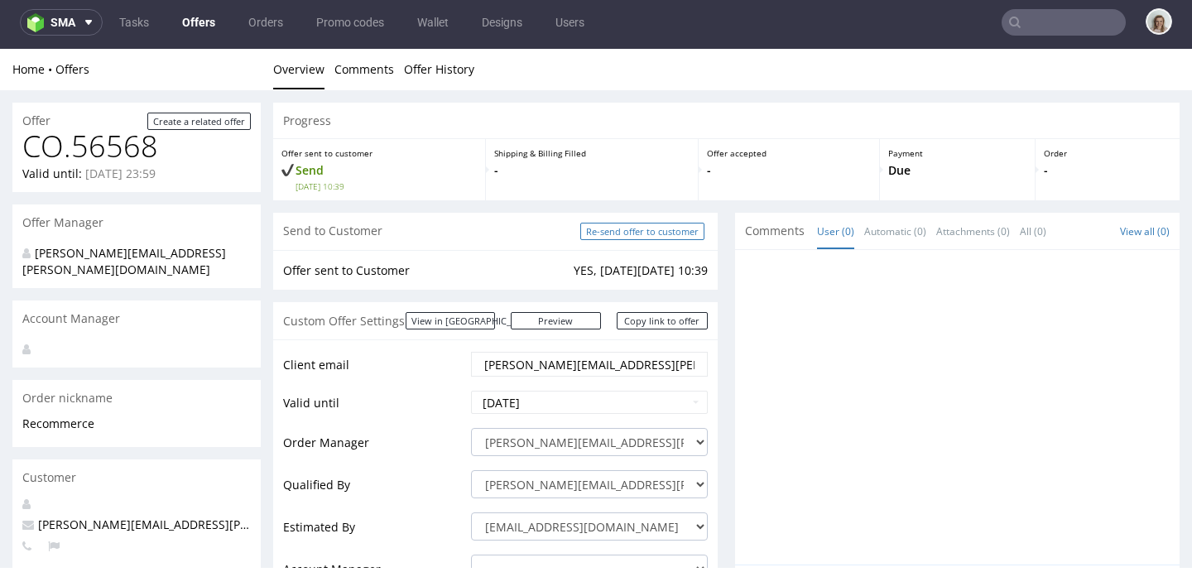
click at [632, 234] on input "Re-send offer to customer" at bounding box center [642, 231] width 124 height 17
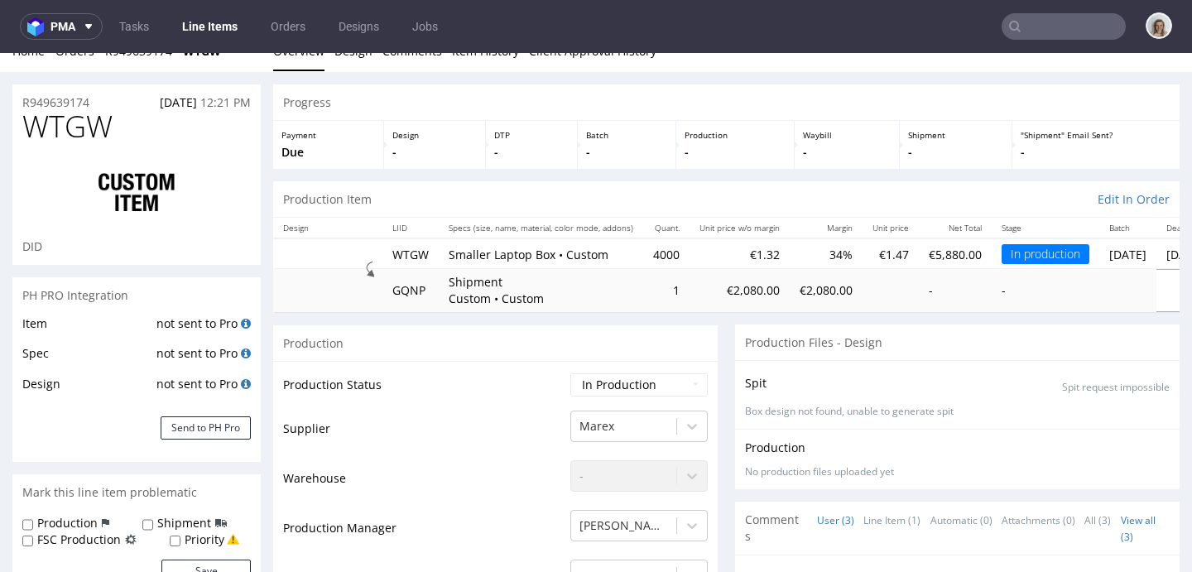
scroll to position [32, 0]
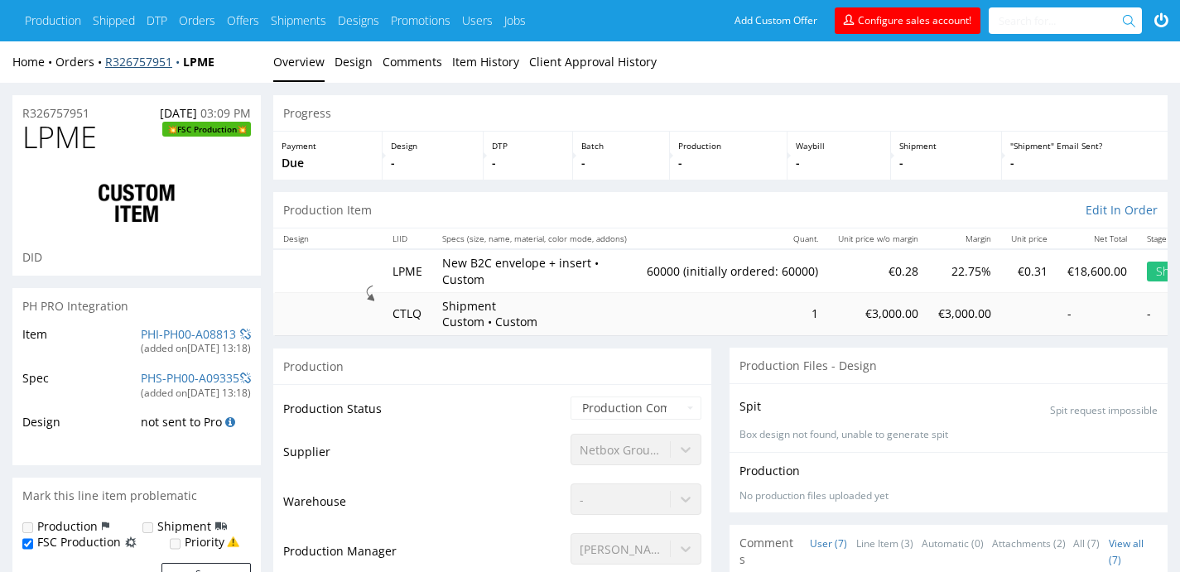
click at [154, 63] on link "R326757951" at bounding box center [144, 62] width 78 height 16
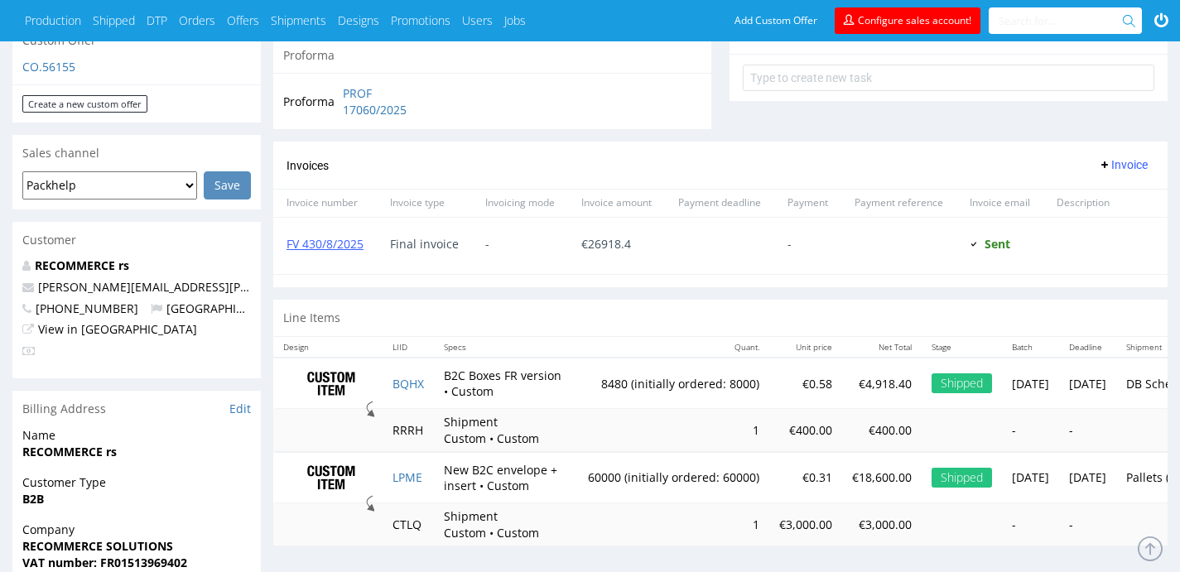
scroll to position [685, 0]
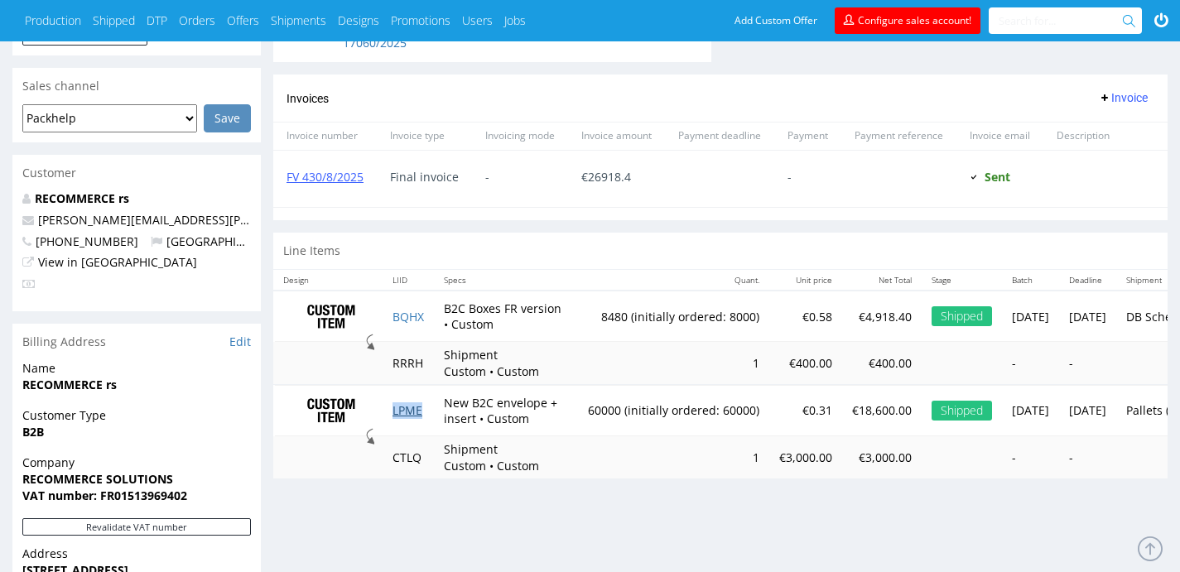
click at [420, 413] on link "LPME" at bounding box center [407, 410] width 30 height 16
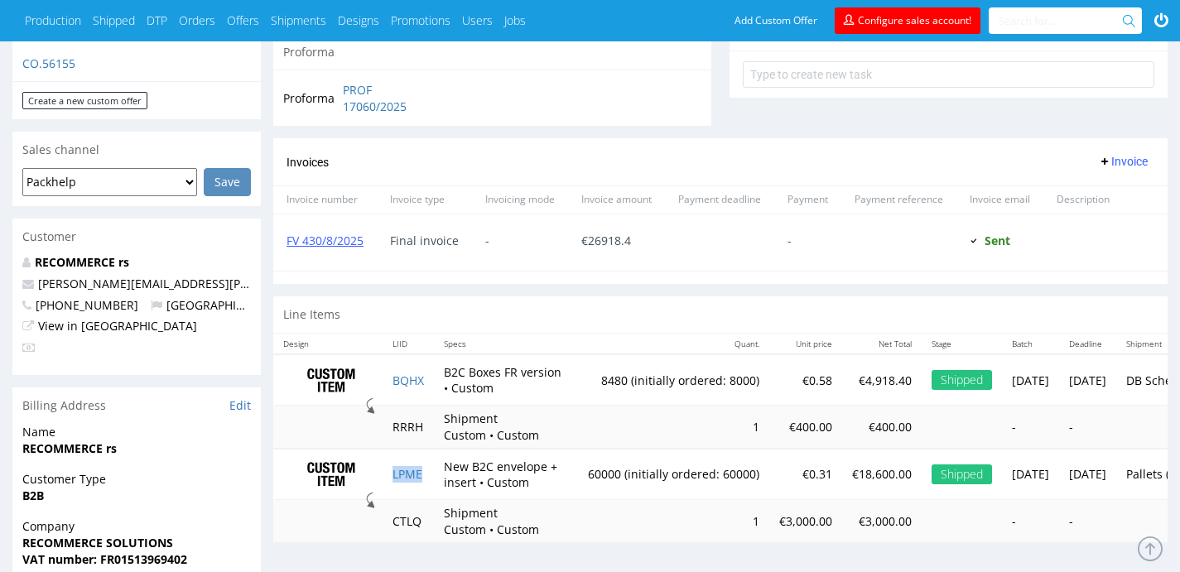
scroll to position [539, 0]
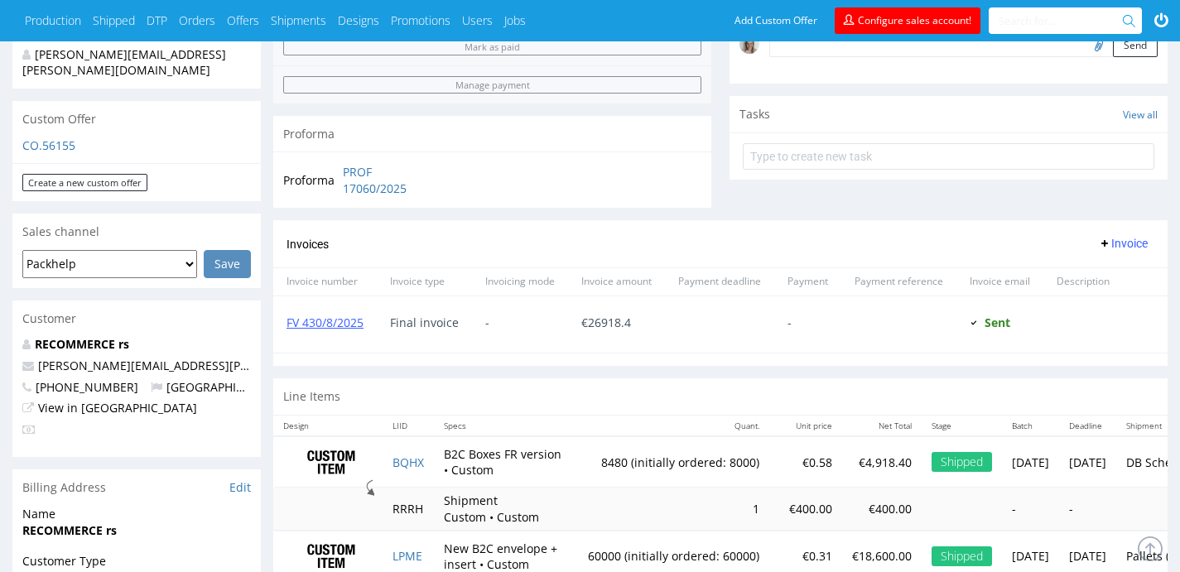
click at [78, 137] on p "CO.56155" at bounding box center [136, 145] width 228 height 17
click at [73, 137] on link "CO.56155" at bounding box center [48, 145] width 53 height 16
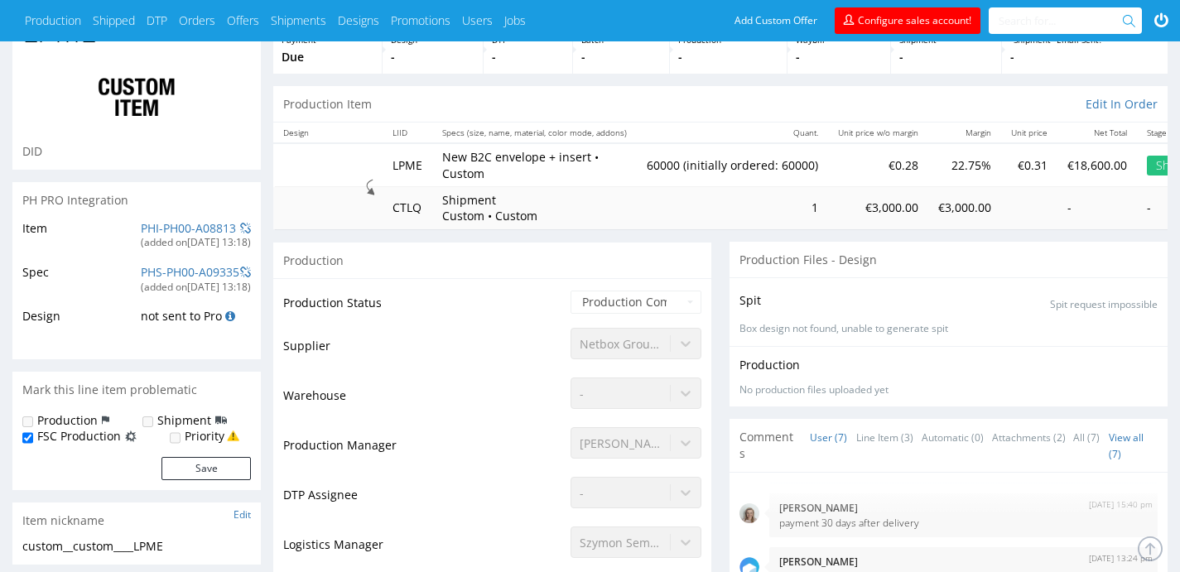
scroll to position [1, 0]
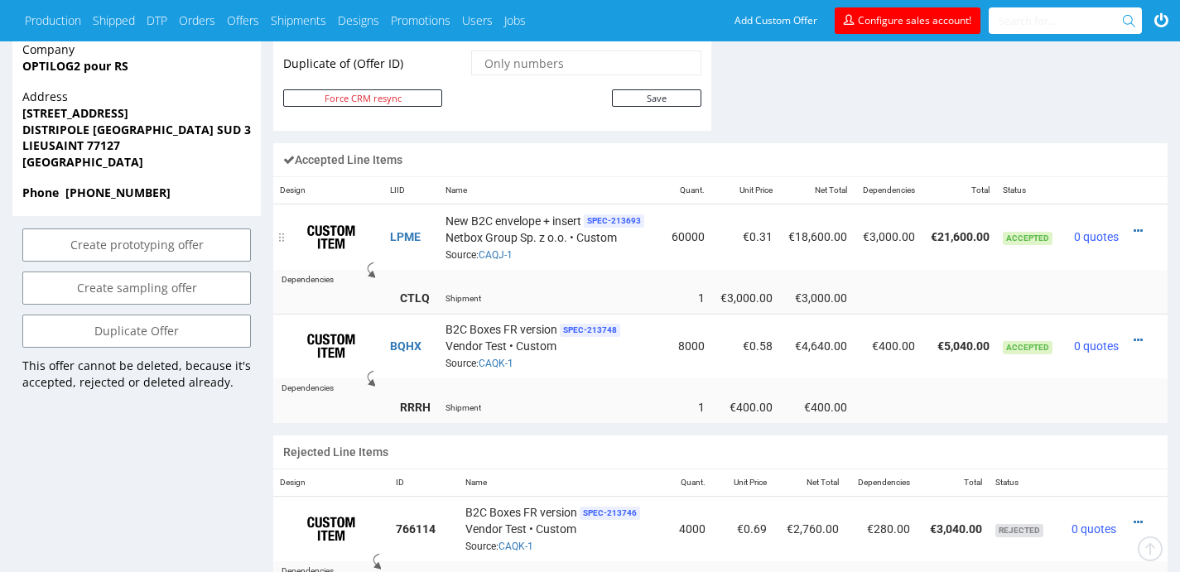
scroll to position [954, 0]
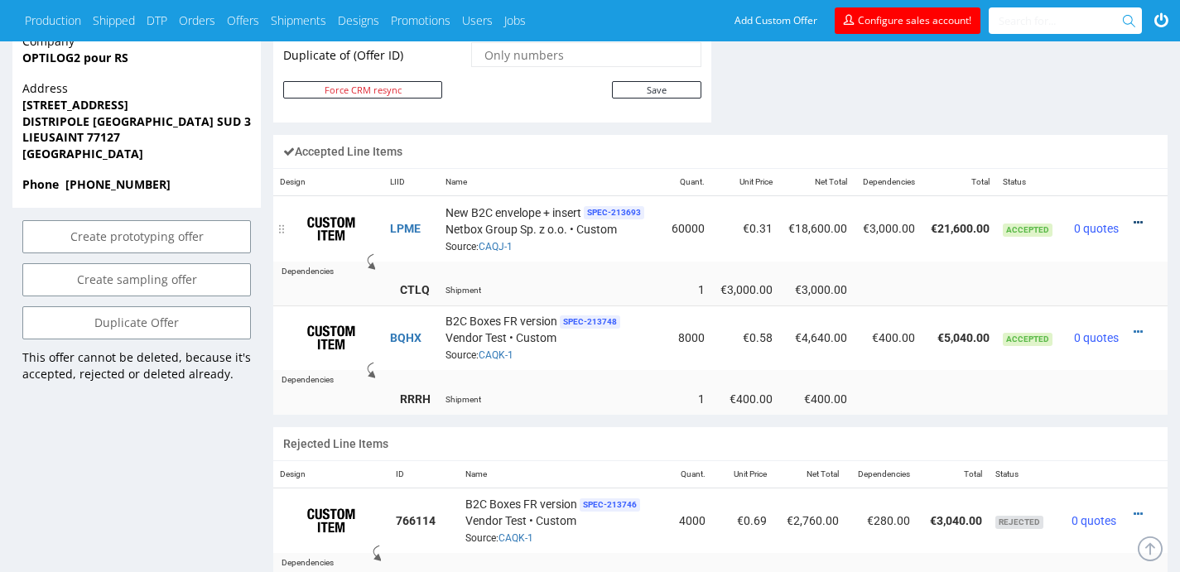
click at [1141, 217] on icon at bounding box center [1137, 223] width 9 height 12
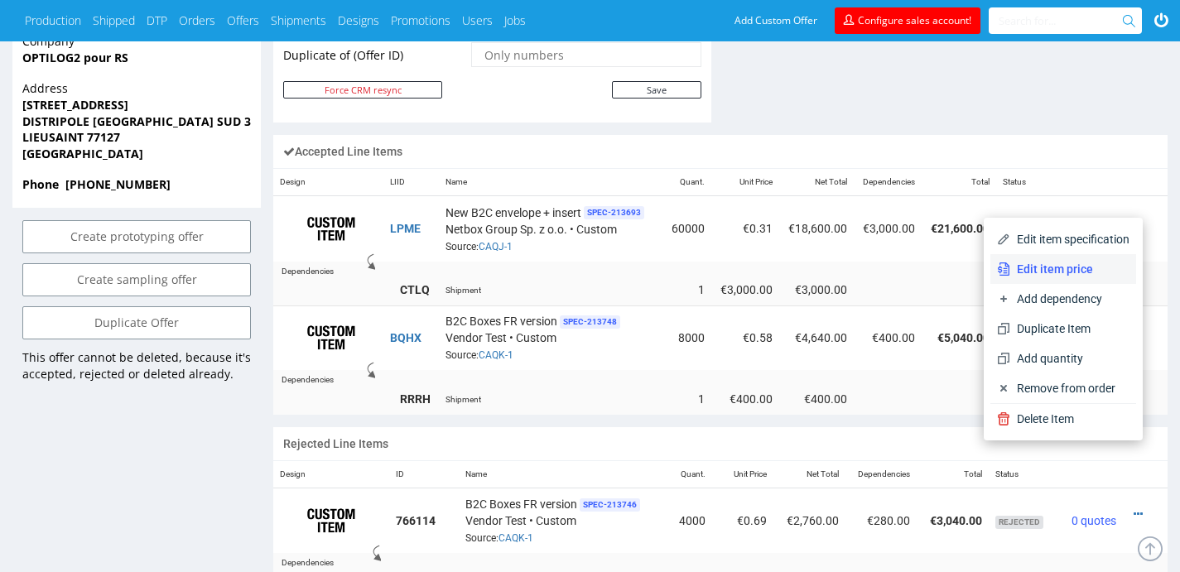
click at [1070, 261] on span "Edit item price" at bounding box center [1069, 269] width 119 height 17
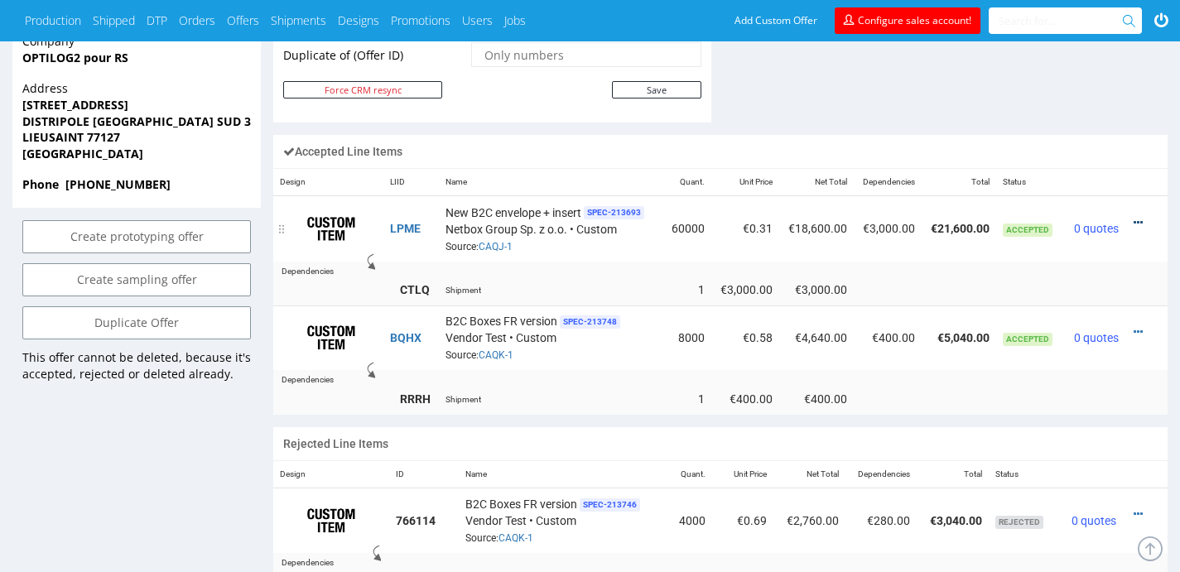
click at [1137, 217] on icon at bounding box center [1137, 223] width 9 height 12
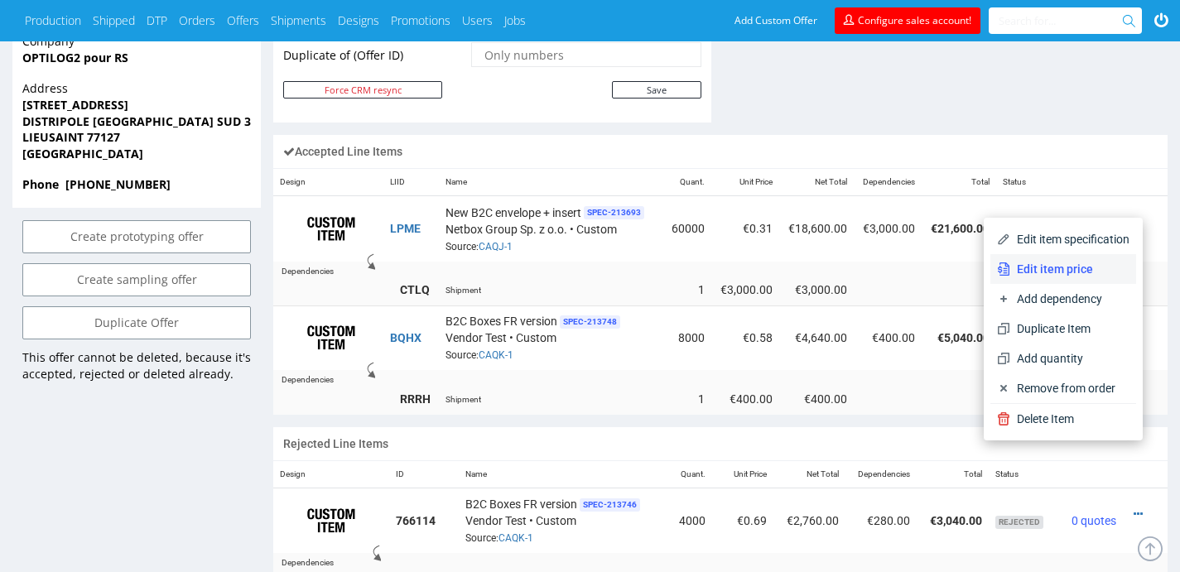
click at [1066, 272] on span "Edit item price" at bounding box center [1069, 269] width 119 height 17
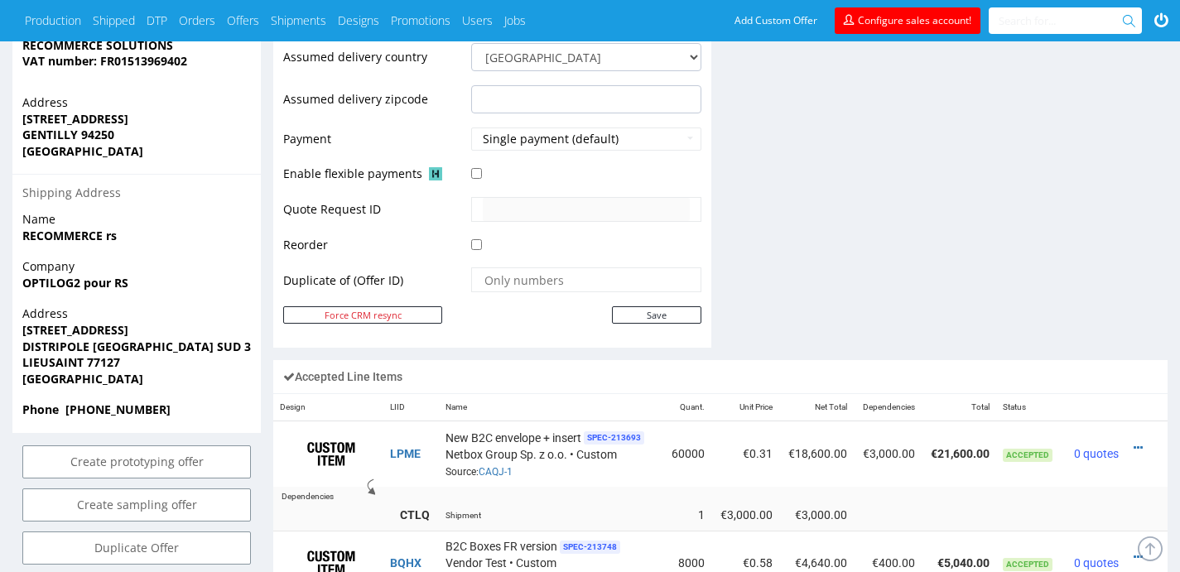
scroll to position [880, 0]
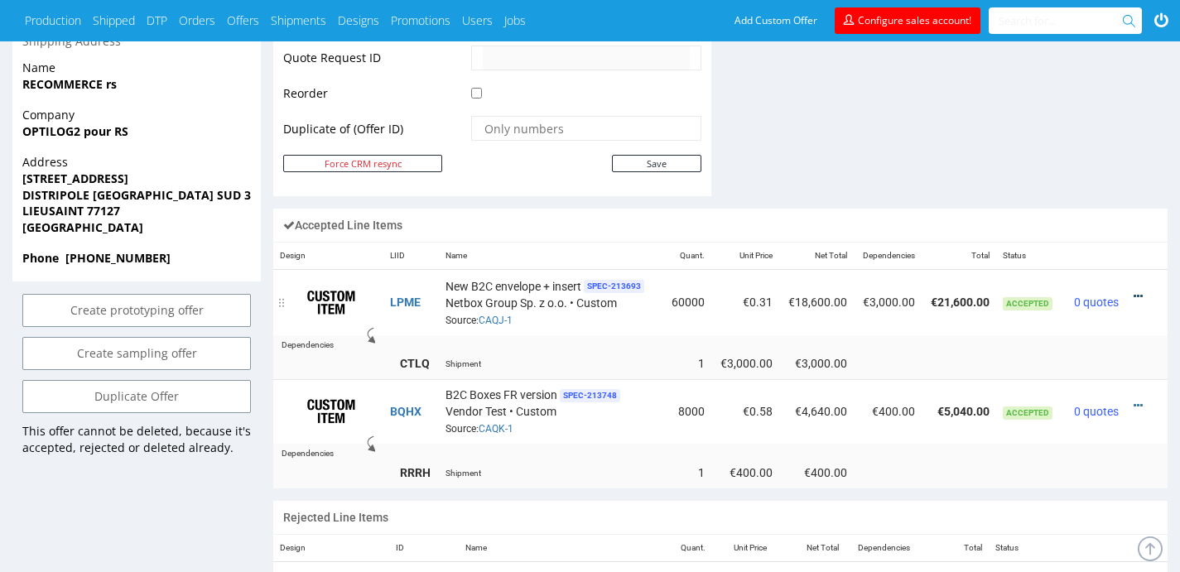
click at [1134, 291] on icon at bounding box center [1137, 297] width 9 height 12
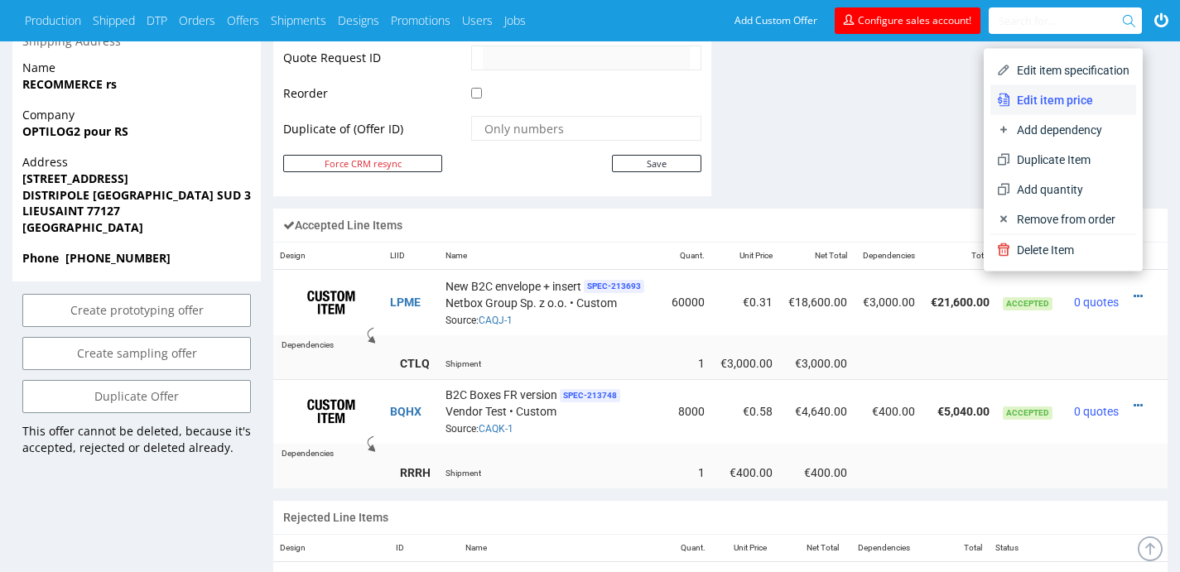
click at [1027, 106] on span "Edit item price" at bounding box center [1069, 100] width 119 height 17
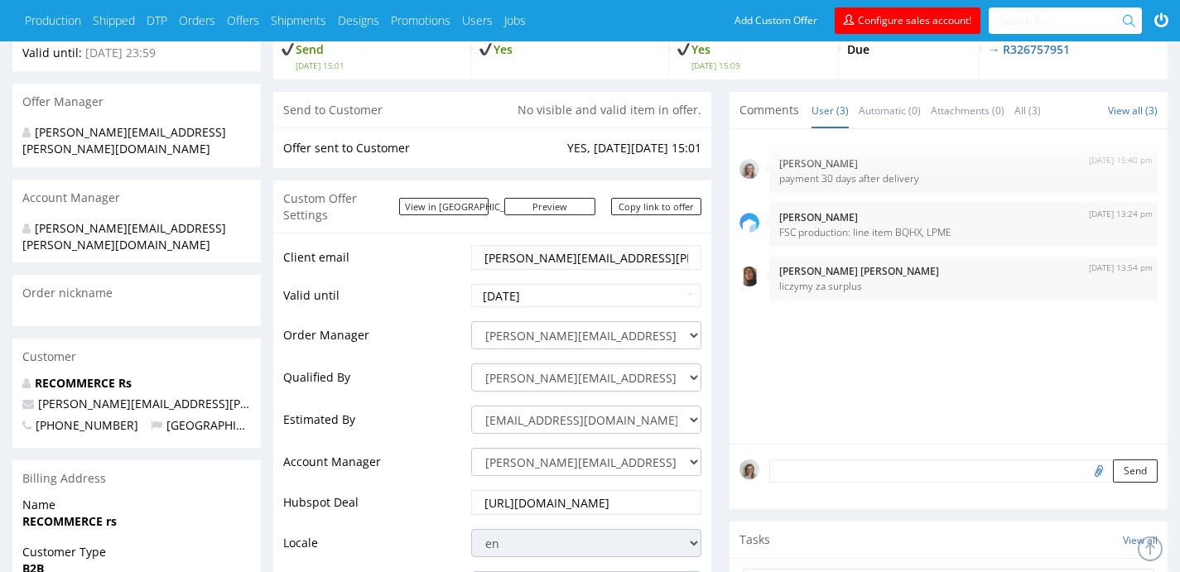
scroll to position [0, 0]
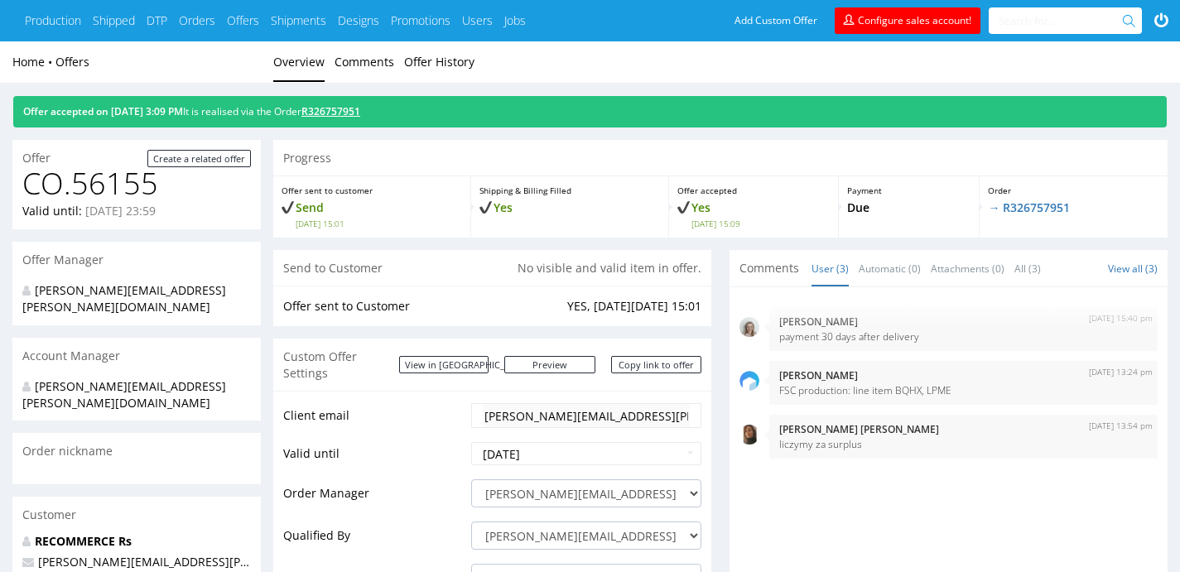
click at [360, 108] on link "R326757951" at bounding box center [330, 111] width 59 height 14
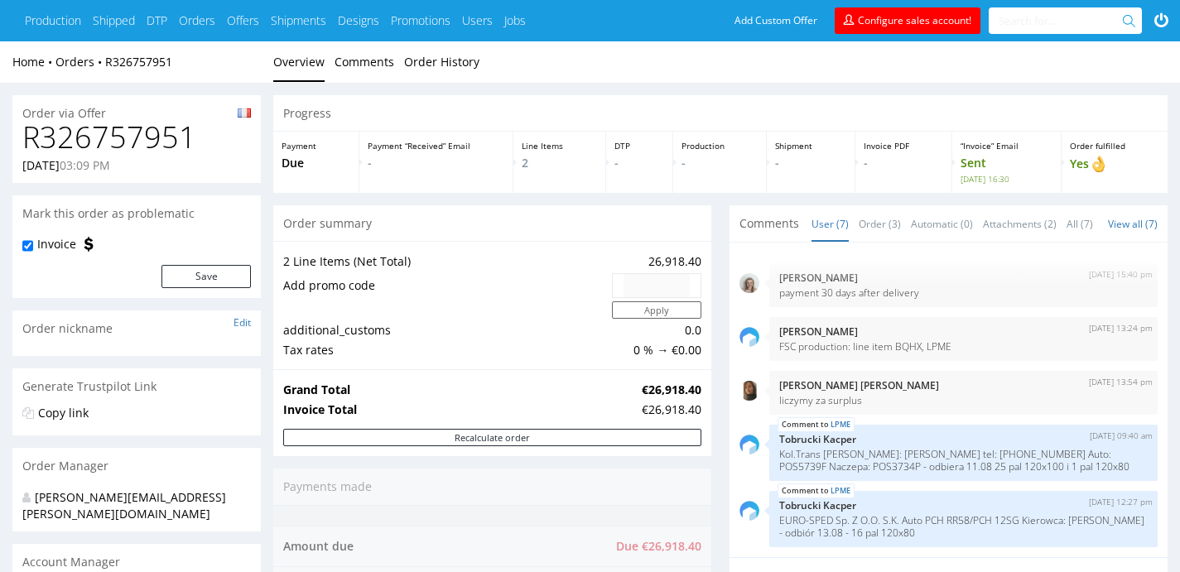
scroll to position [574, 0]
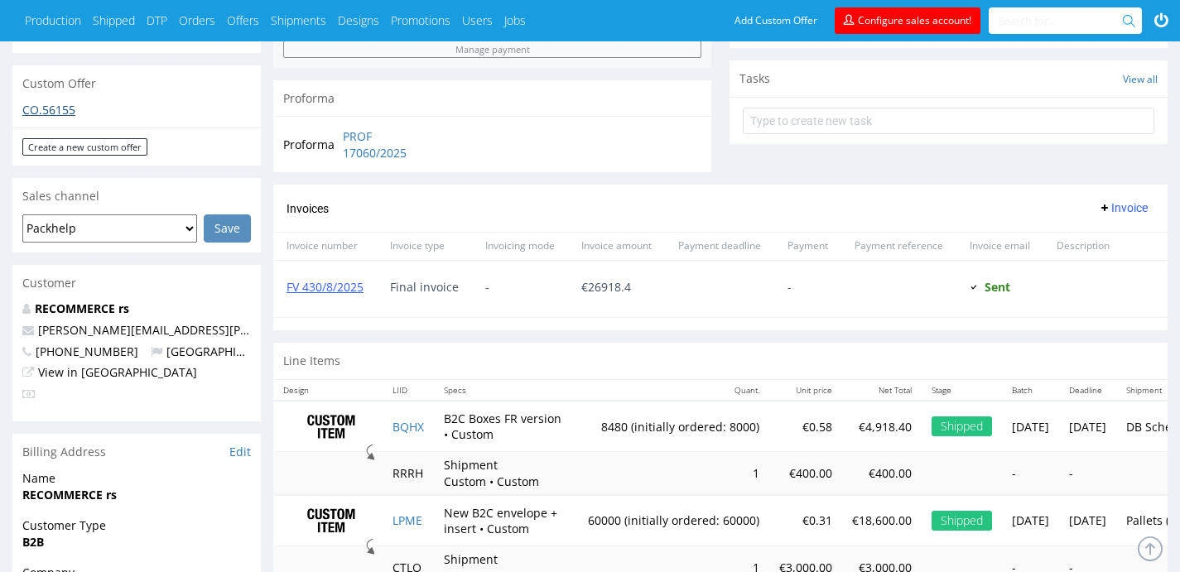
click at [49, 102] on link "CO.56155" at bounding box center [48, 110] width 53 height 16
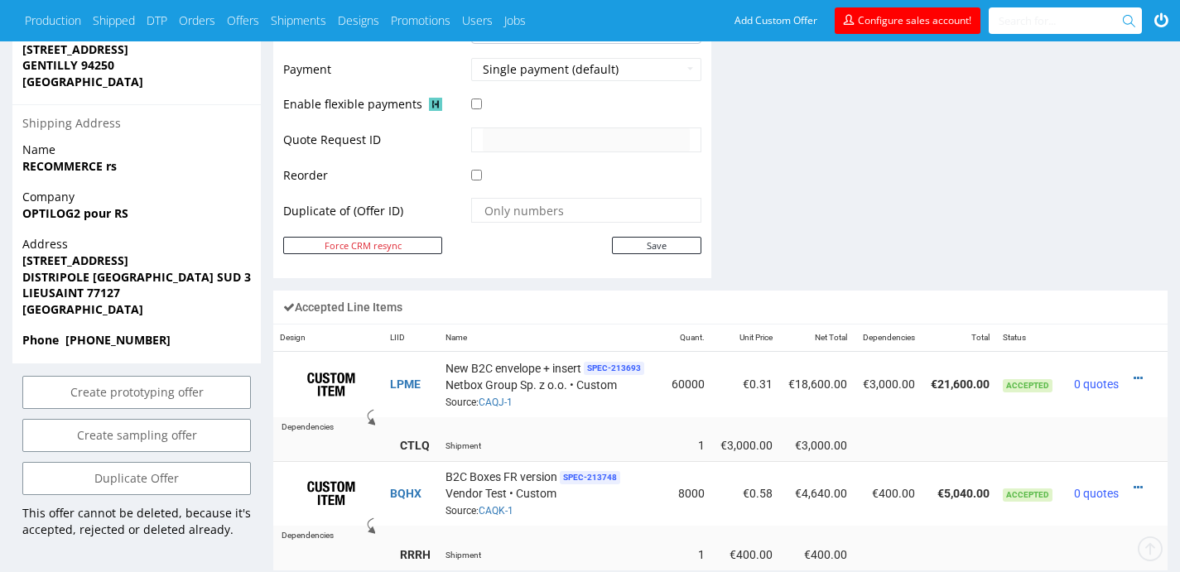
scroll to position [799, 0]
click at [1133, 372] on icon at bounding box center [1137, 378] width 9 height 12
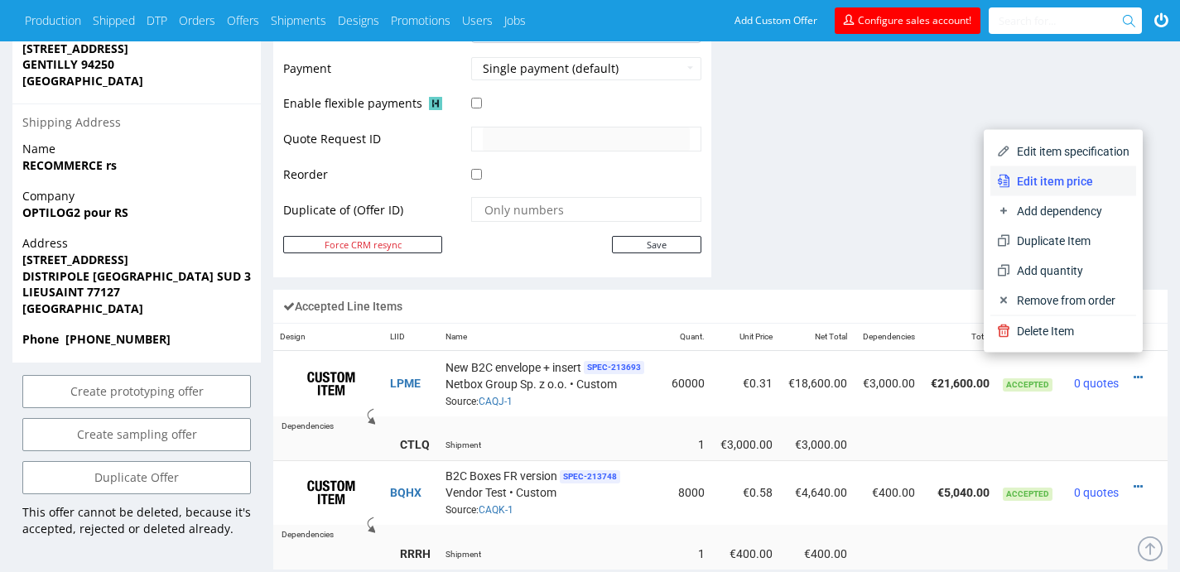
click at [1020, 180] on span "Edit item price" at bounding box center [1069, 181] width 119 height 17
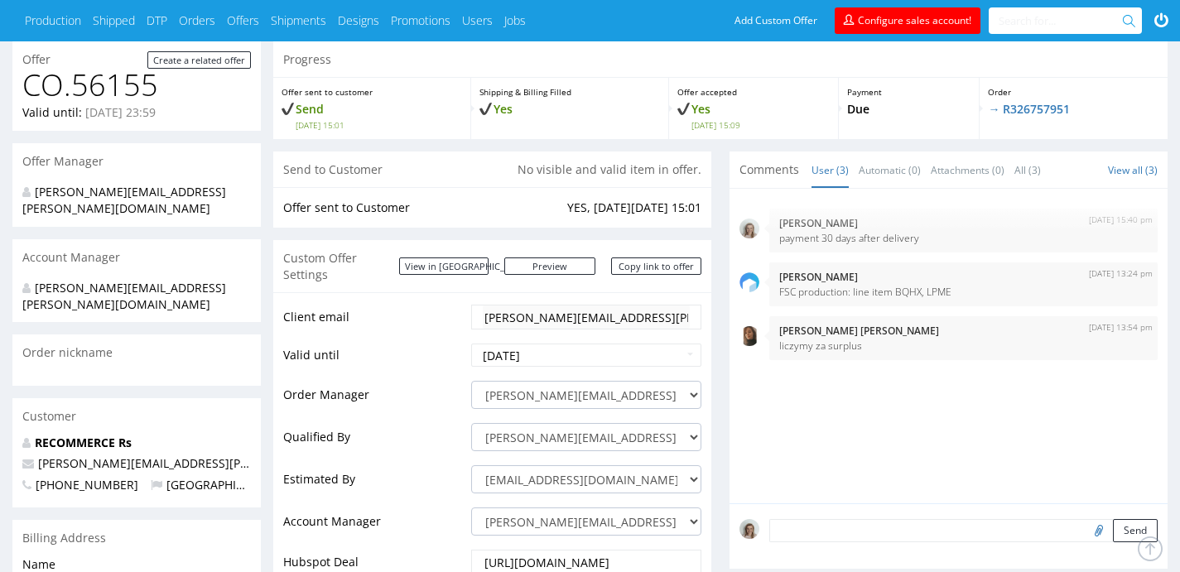
scroll to position [0, 0]
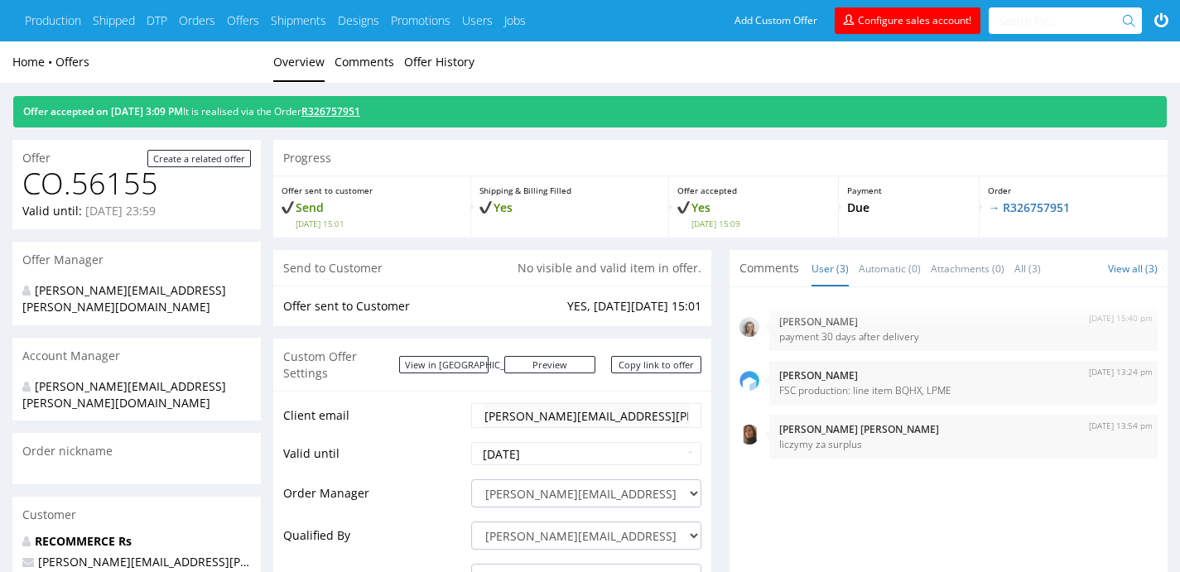
click at [360, 115] on link "R326757951" at bounding box center [330, 111] width 59 height 14
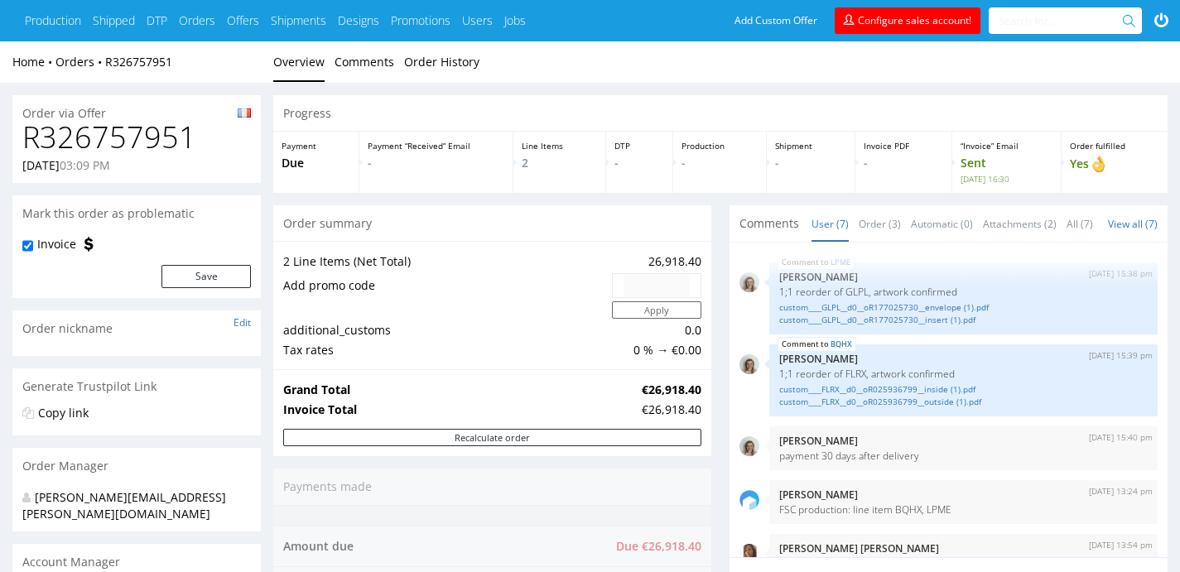
scroll to position [175, 0]
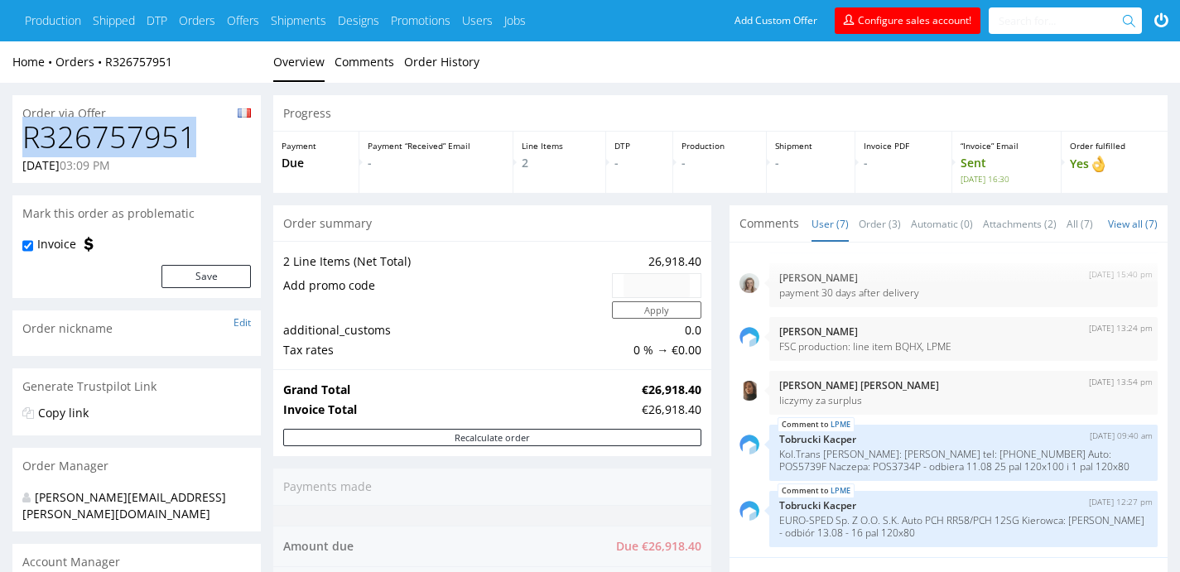
drag, startPoint x: 199, startPoint y: 142, endPoint x: 0, endPoint y: 137, distance: 199.6
copy h1 "R326757951"
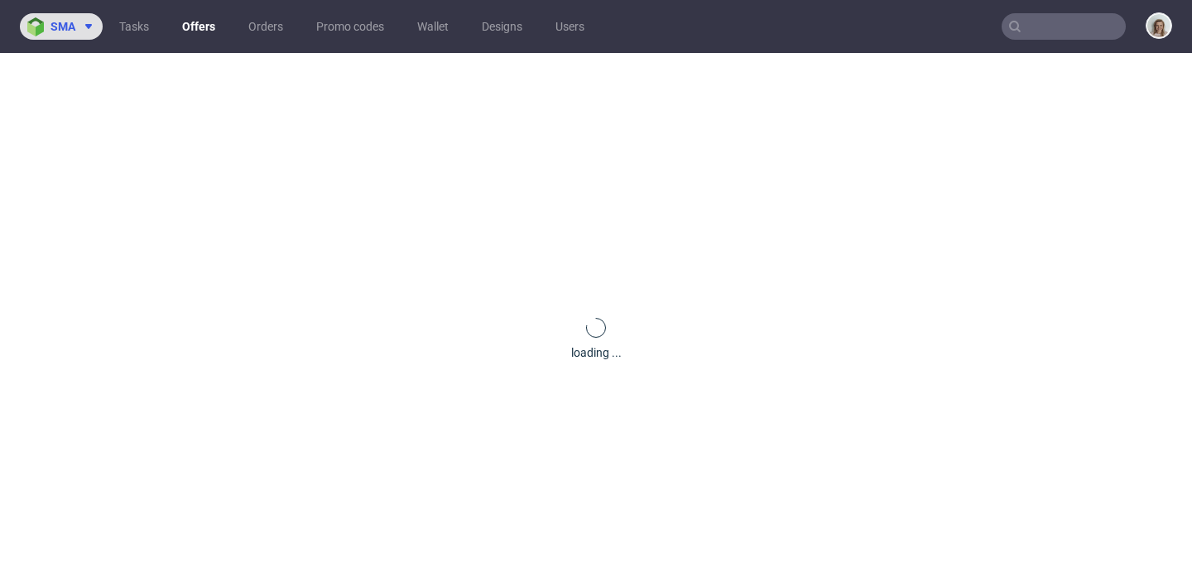
click at [60, 29] on span "sma" at bounding box center [62, 27] width 25 height 12
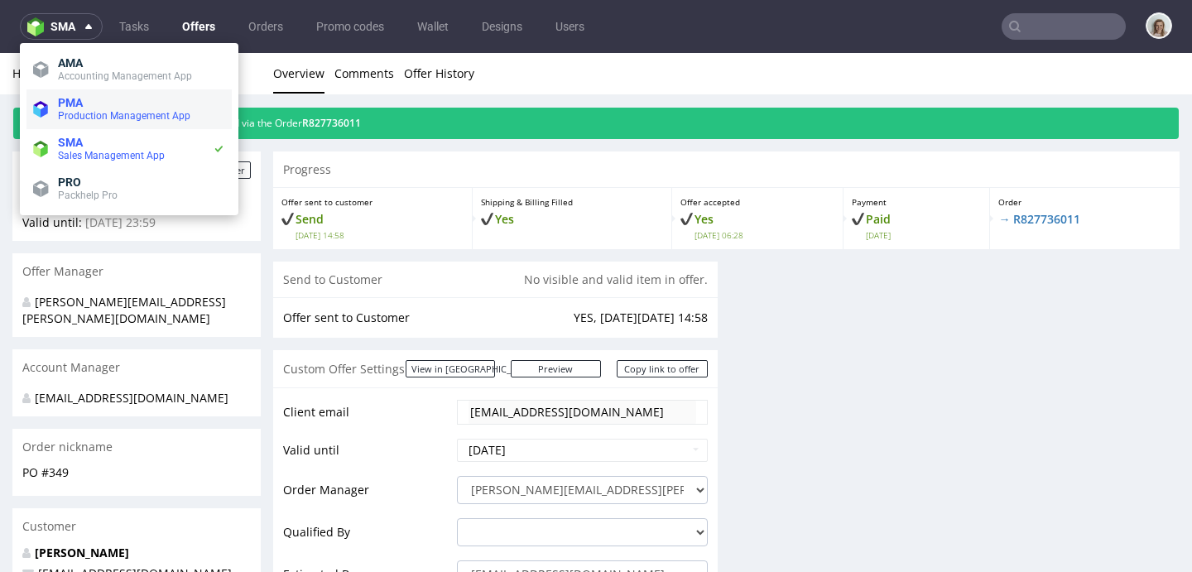
click at [84, 125] on li "PMA Production Management App" at bounding box center [128, 109] width 205 height 40
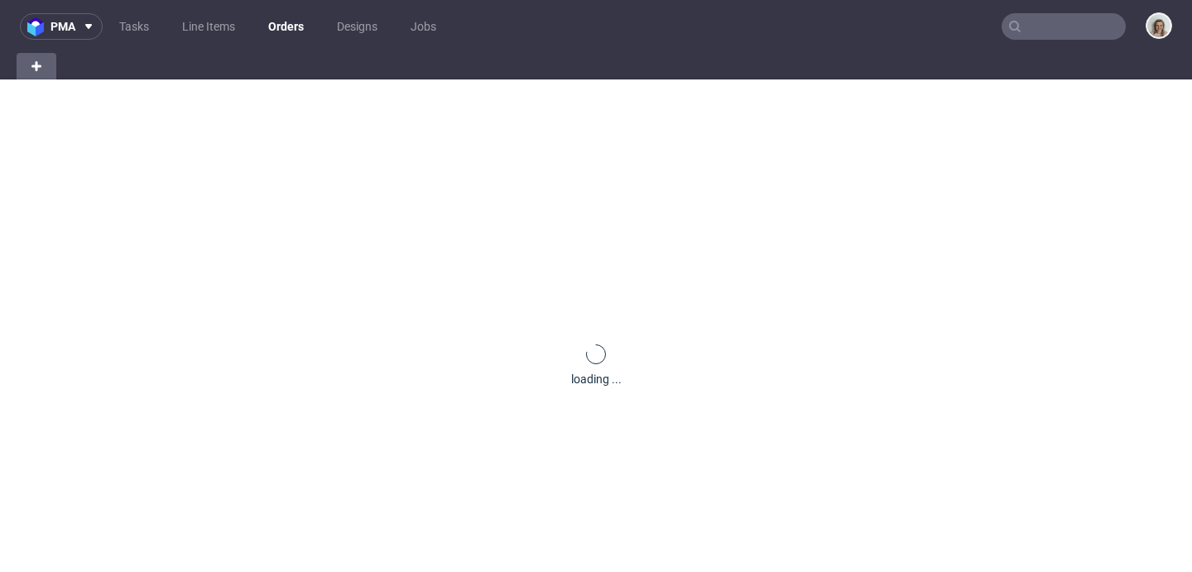
click at [1052, 34] on input "text" at bounding box center [1064, 26] width 124 height 26
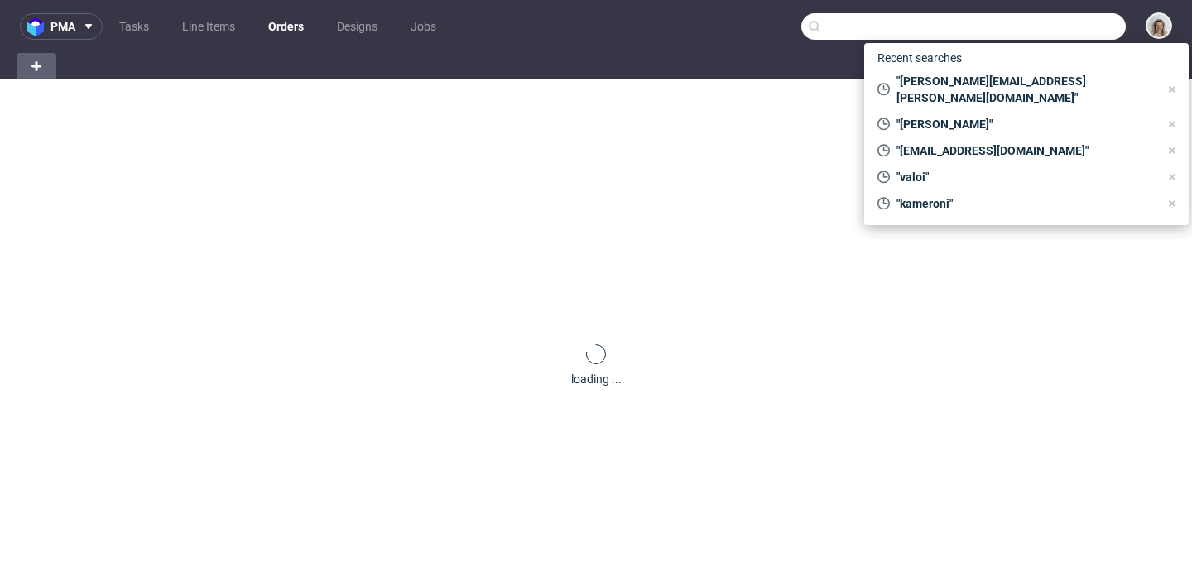
paste input "R326757951"
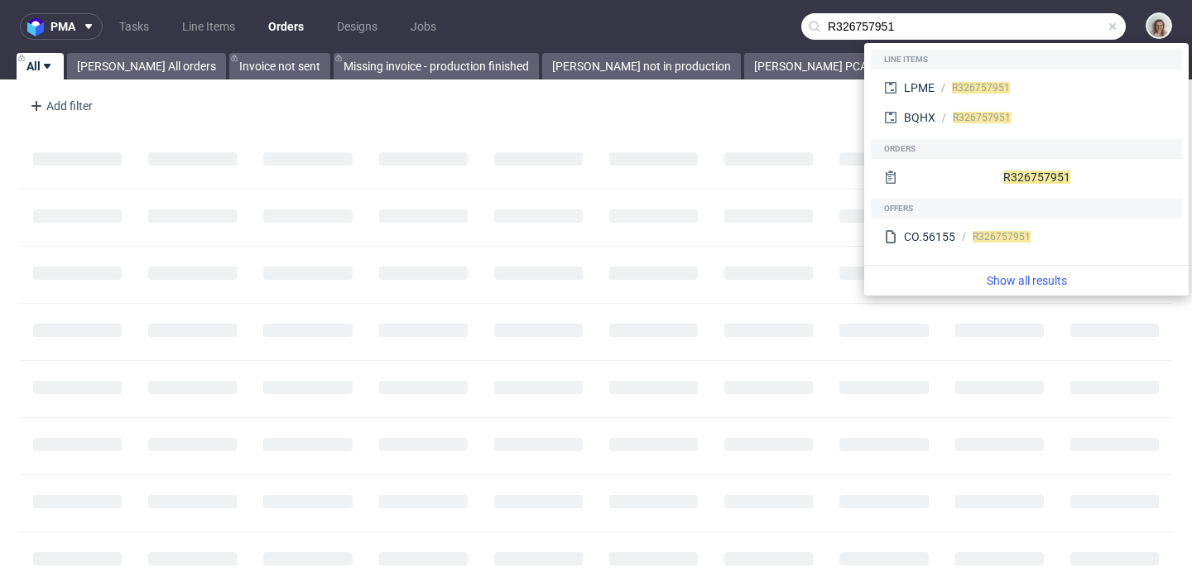
type input "R326757951"
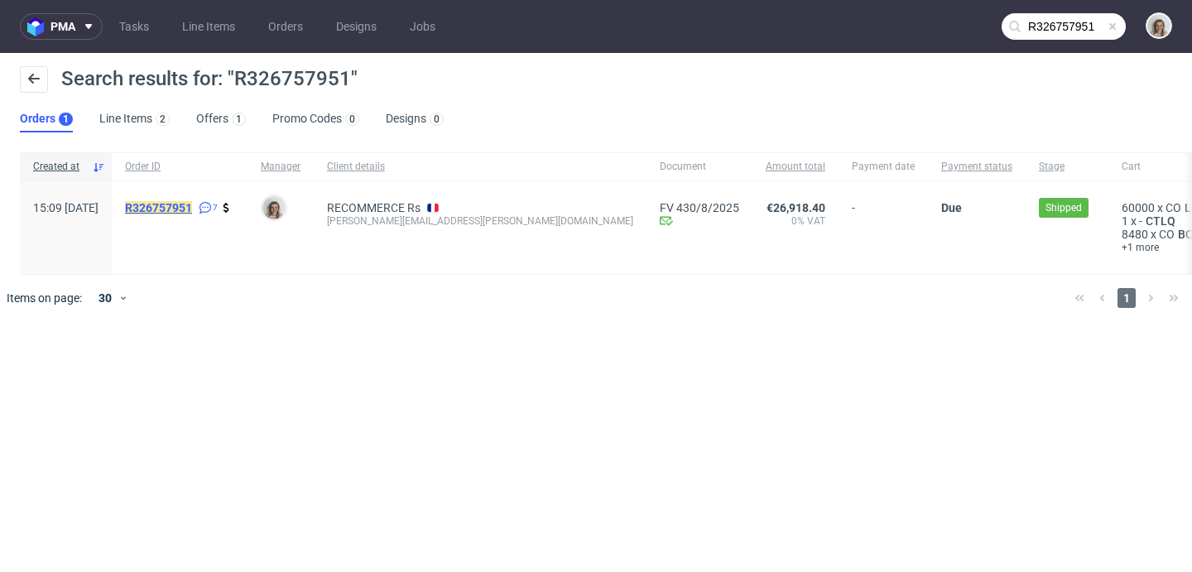
click at [192, 201] on mark "R326757951" at bounding box center [158, 207] width 67 height 13
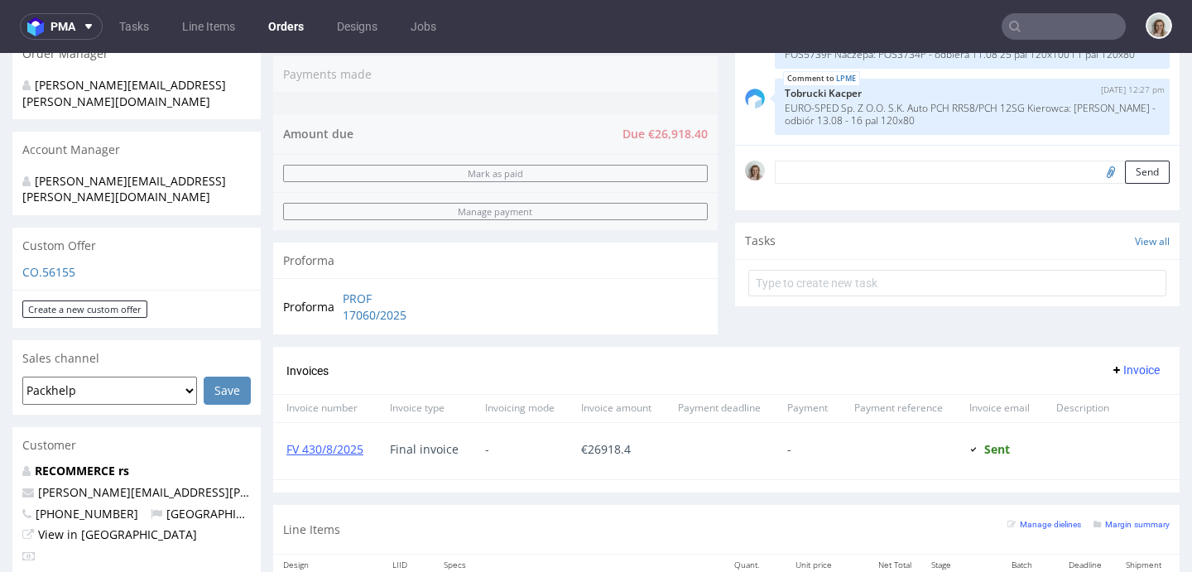
scroll to position [402, 0]
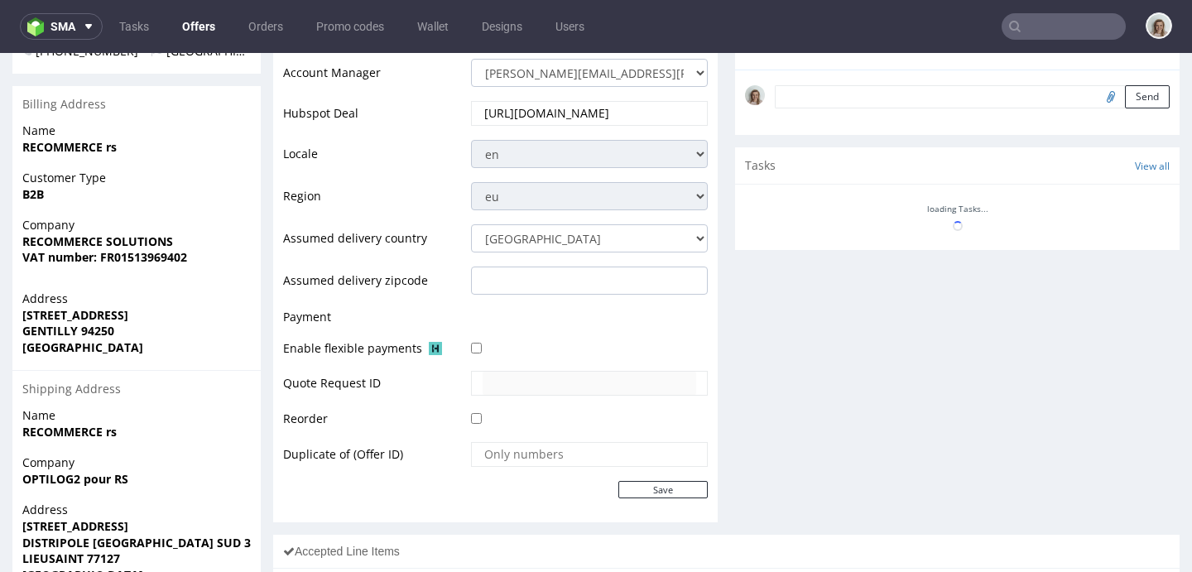
scroll to position [904, 0]
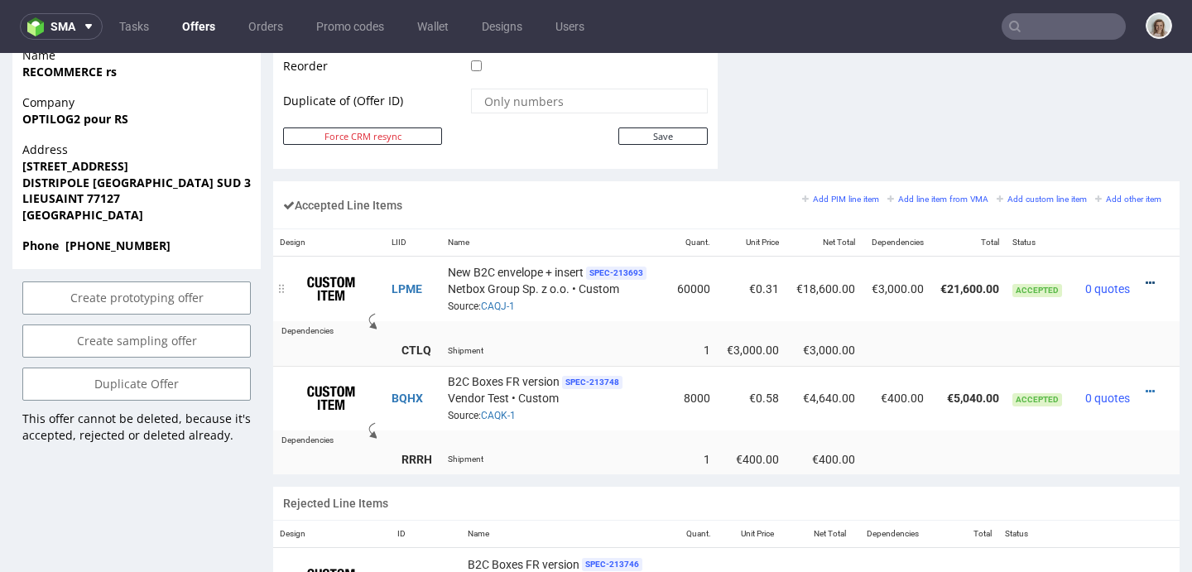
click at [1146, 279] on icon at bounding box center [1150, 283] width 9 height 12
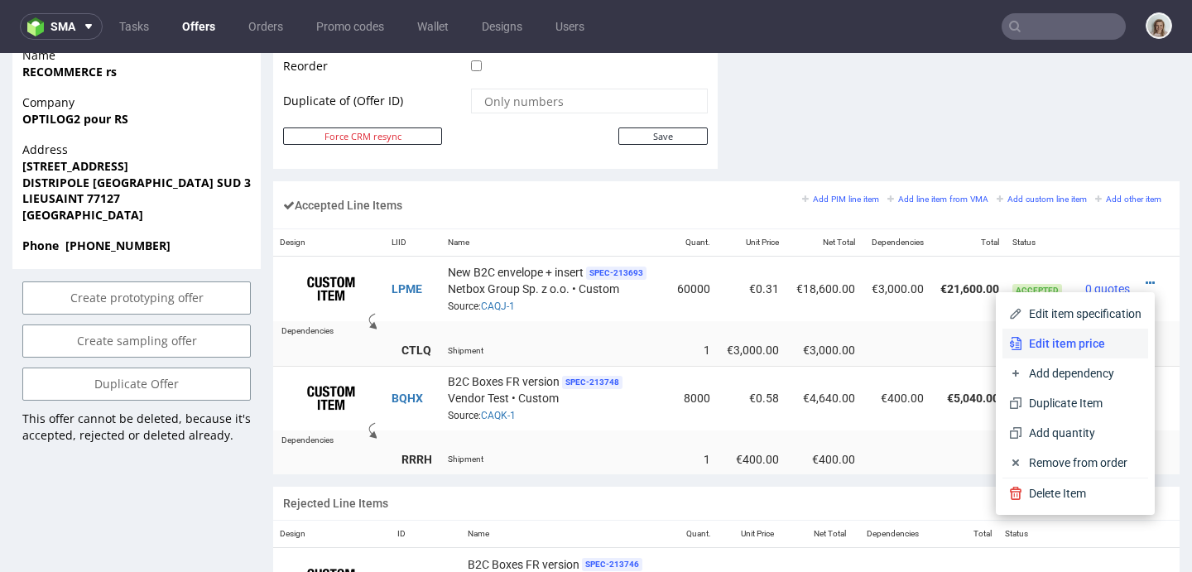
click at [1022, 349] on span "Edit item price" at bounding box center [1081, 343] width 119 height 17
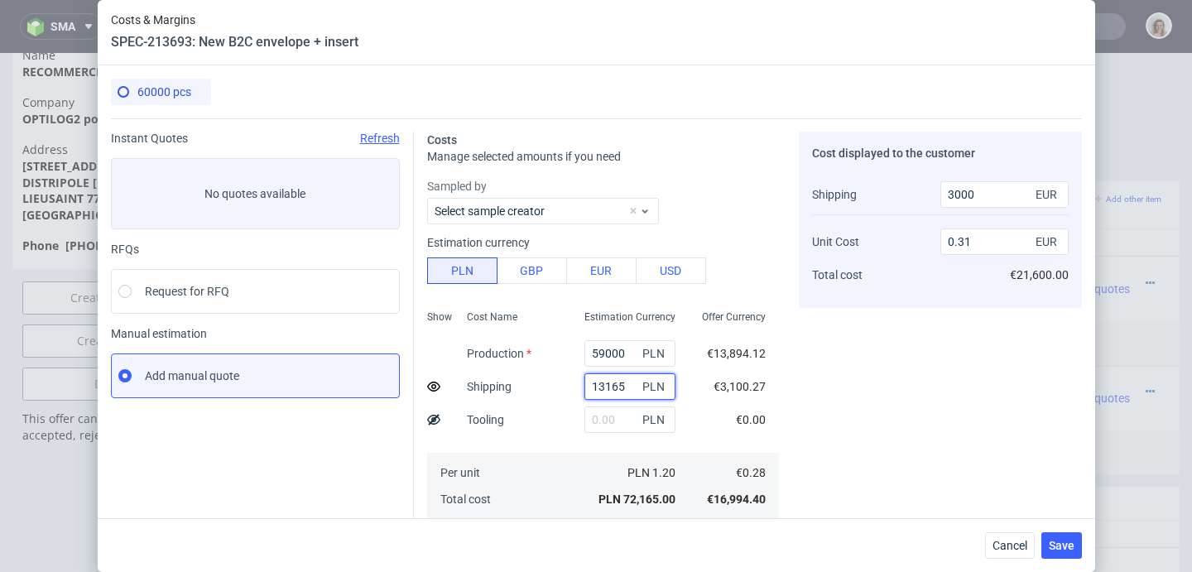
drag, startPoint x: 613, startPoint y: 389, endPoint x: 532, endPoint y: 390, distance: 80.3
click at [532, 390] on div "Show Cost Name Production Shipping Tooling Per unit Total cost Estimation Curre…" at bounding box center [603, 413] width 352 height 219
click at [1017, 540] on span "Cancel" at bounding box center [1009, 546] width 35 height 12
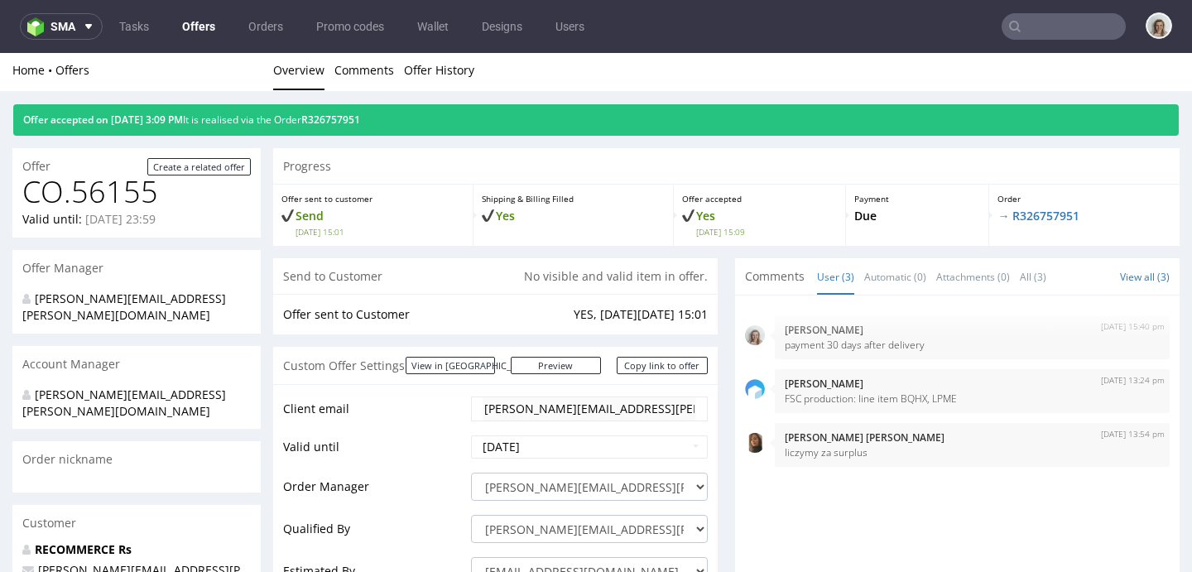
scroll to position [0, 0]
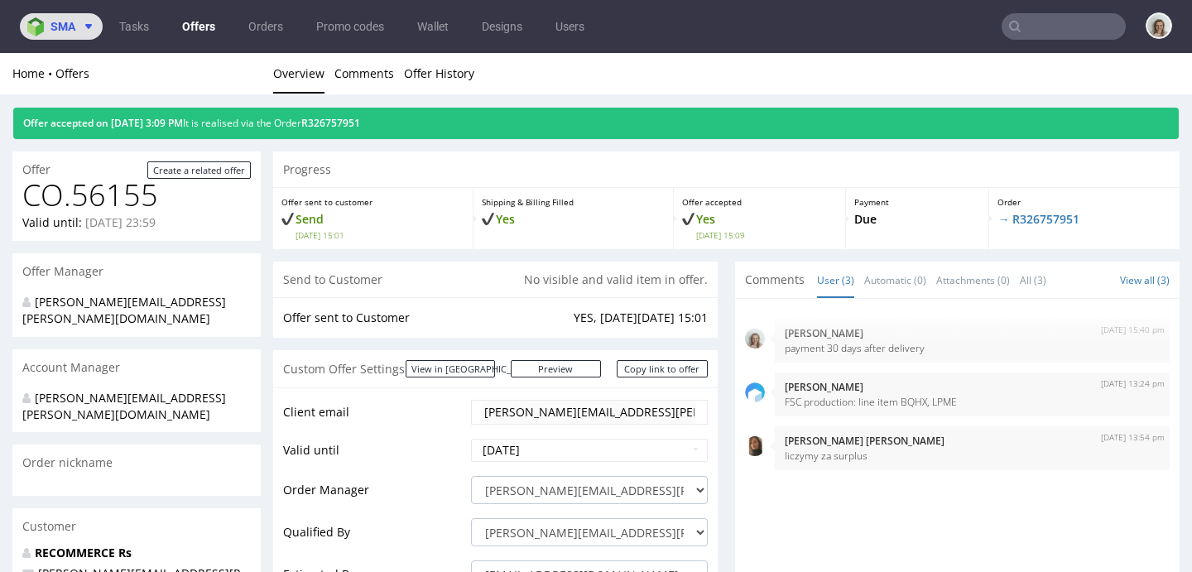
click at [84, 25] on icon at bounding box center [88, 26] width 13 height 13
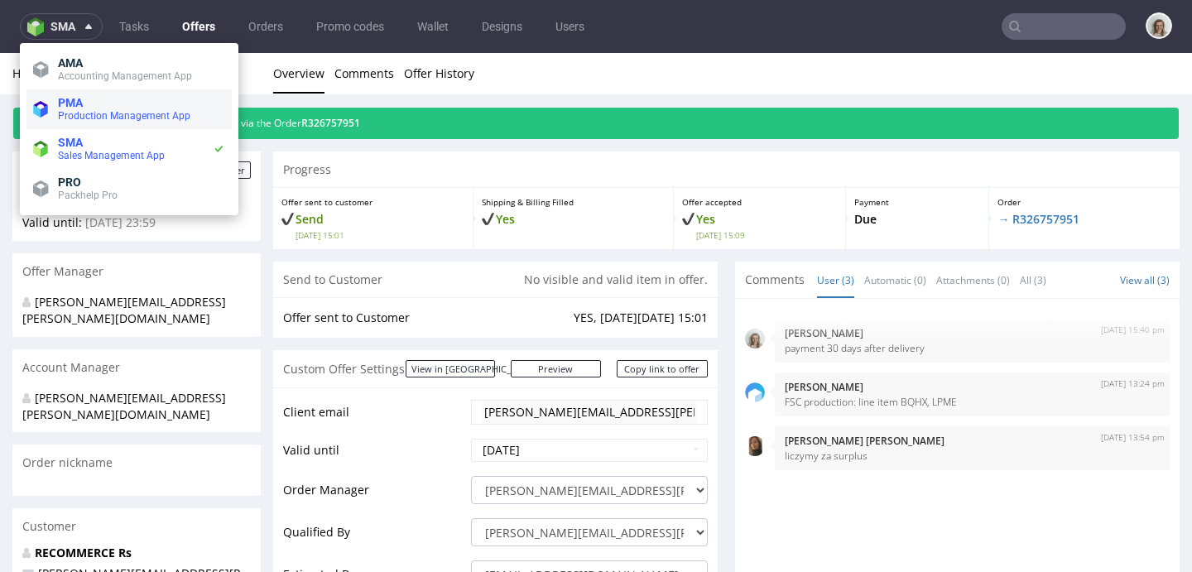
click at [99, 110] on span "Production Management App" at bounding box center [124, 116] width 132 height 12
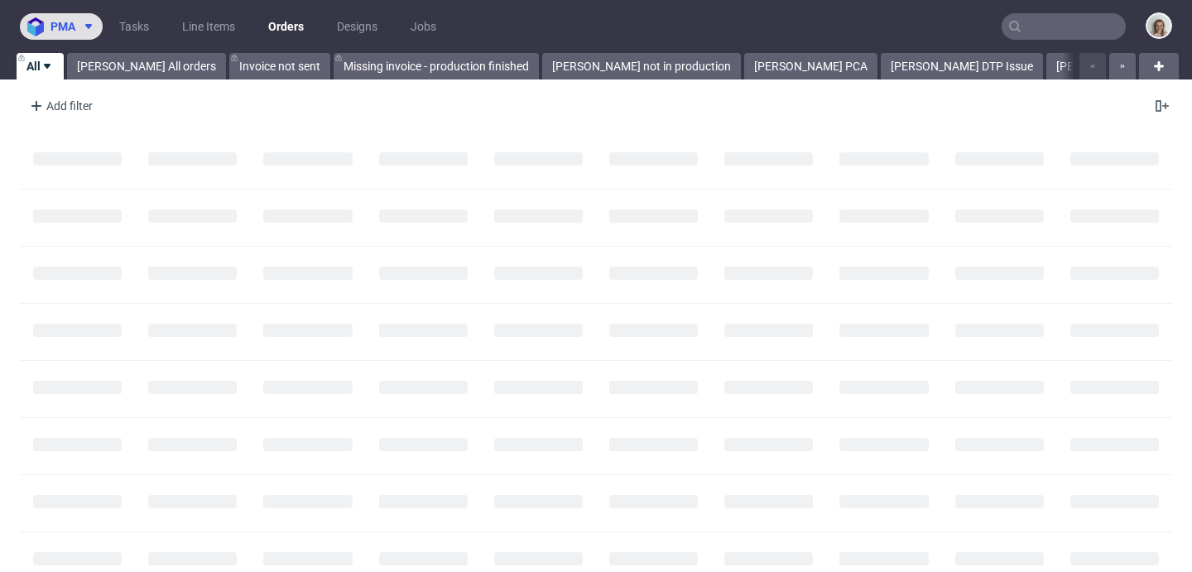
click at [79, 28] on span at bounding box center [85, 26] width 20 height 13
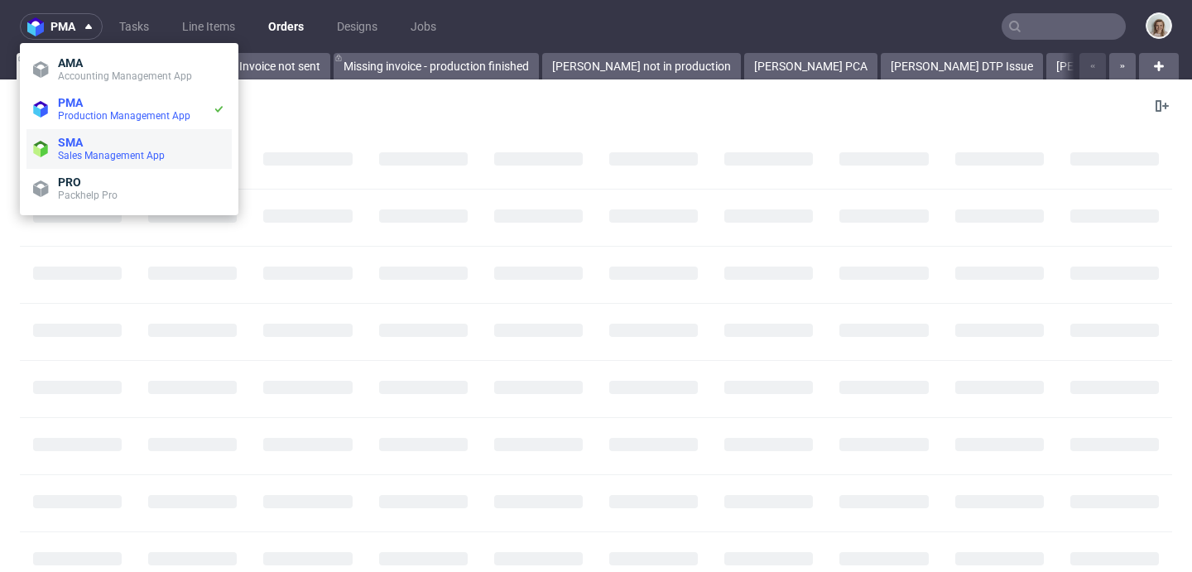
click at [93, 136] on span "SMA" at bounding box center [141, 142] width 167 height 13
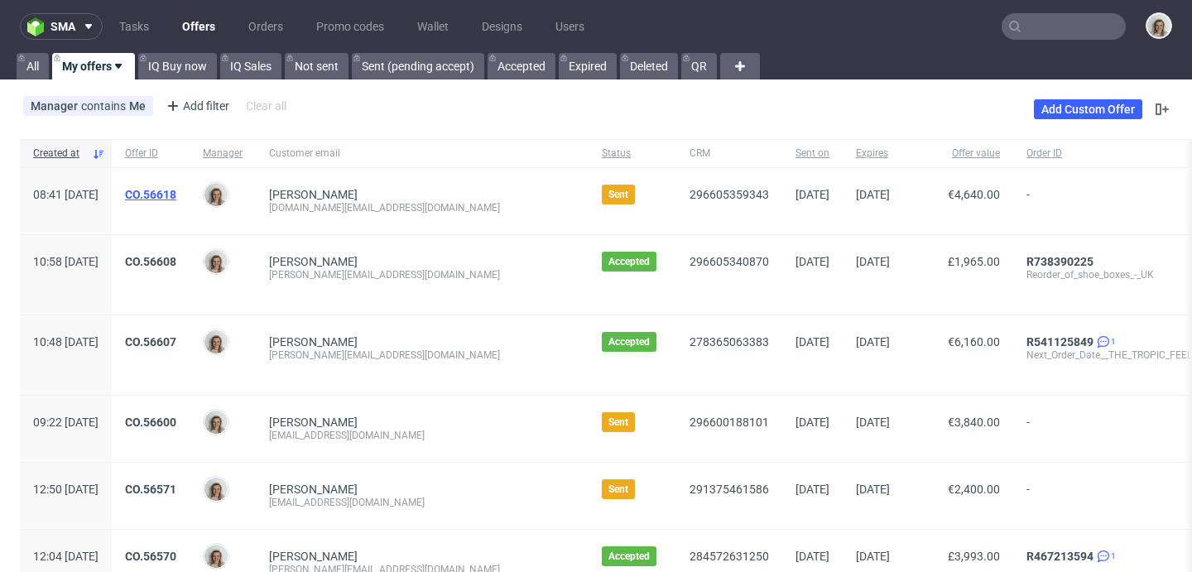
click at [176, 198] on link "CO.56618" at bounding box center [150, 194] width 51 height 13
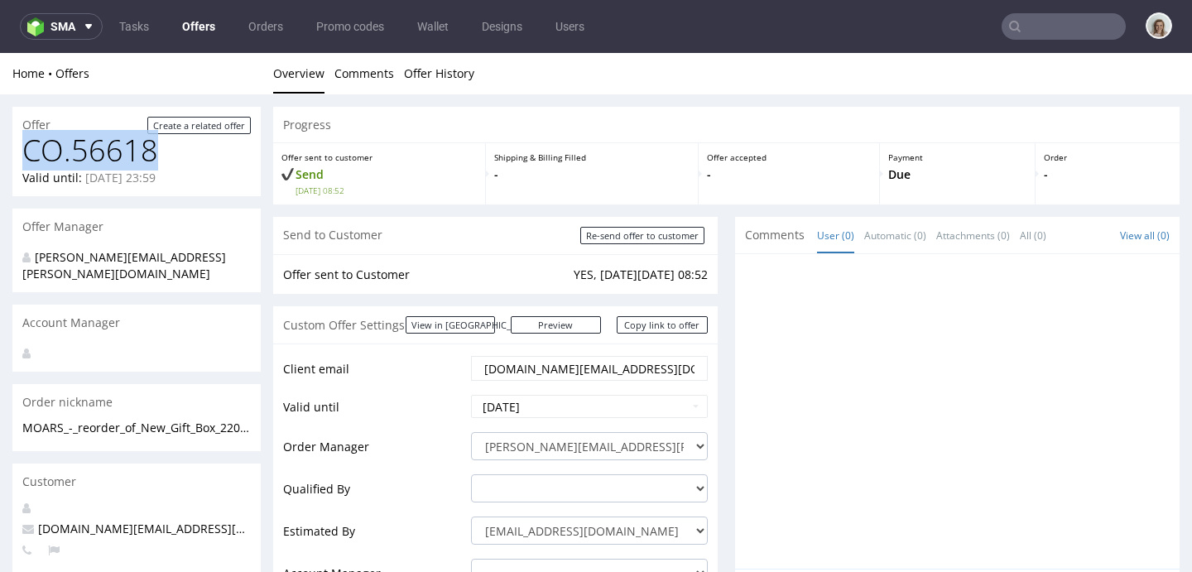
drag, startPoint x: 153, startPoint y: 145, endPoint x: 19, endPoint y: 151, distance: 134.2
click at [19, 151] on div "CO.56618 Valid until: September 15, 2025 23:59" at bounding box center [136, 165] width 248 height 62
copy h1 "CO.56618"
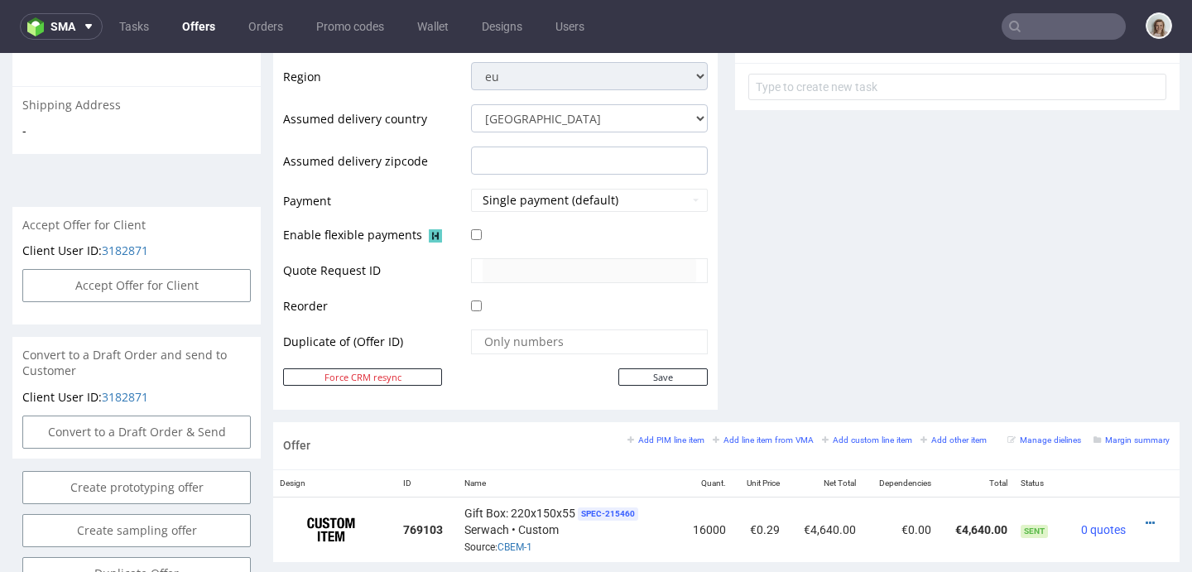
scroll to position [887, 0]
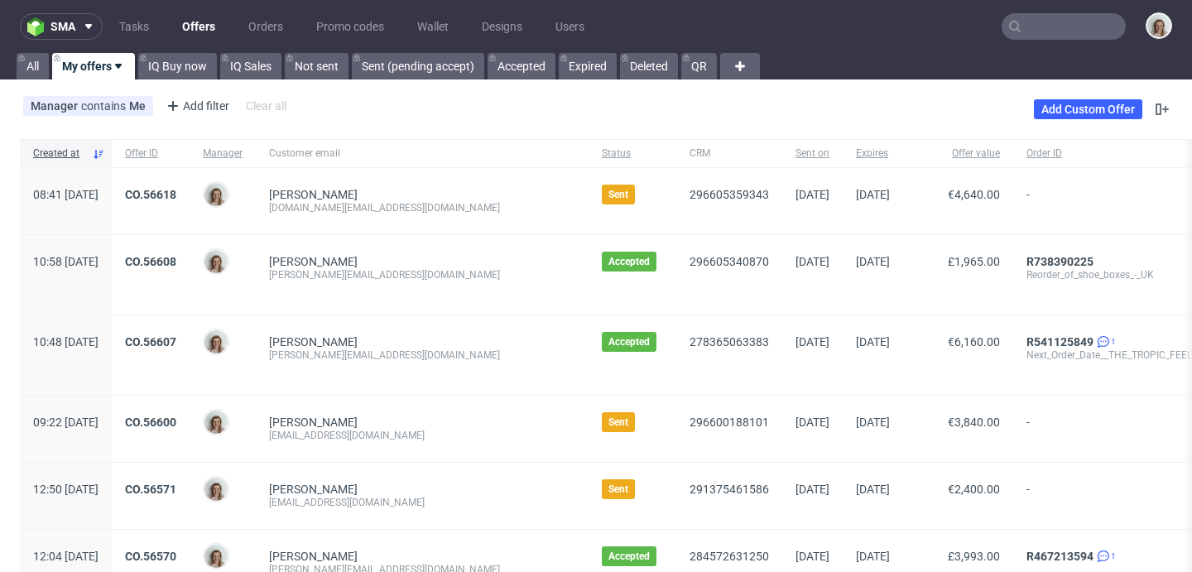
scroll to position [148, 0]
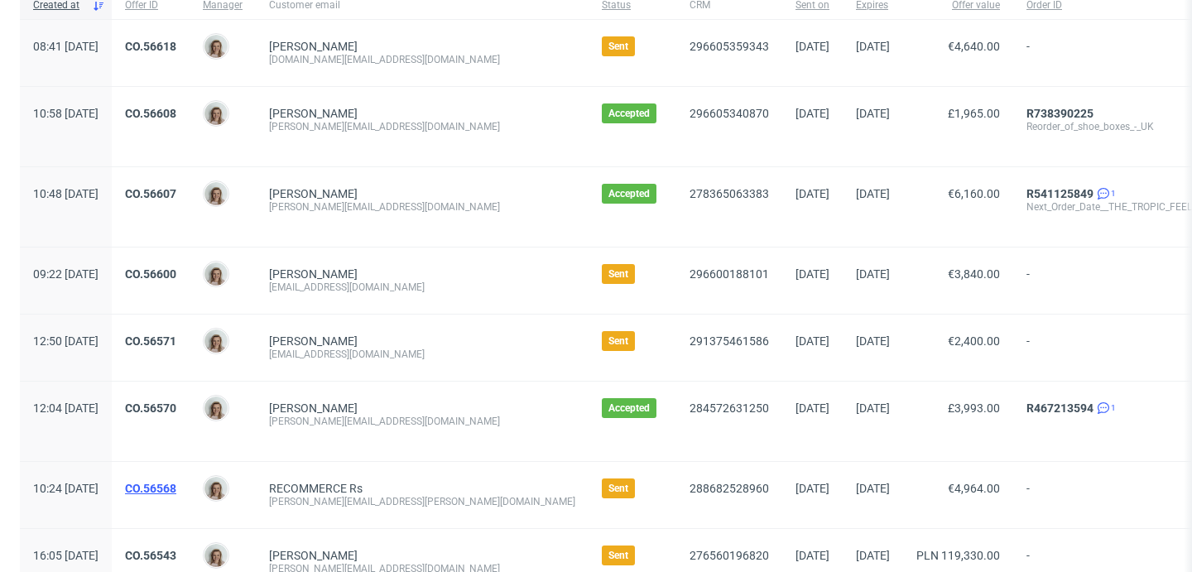
click at [176, 488] on link "CO.56568" at bounding box center [150, 488] width 51 height 13
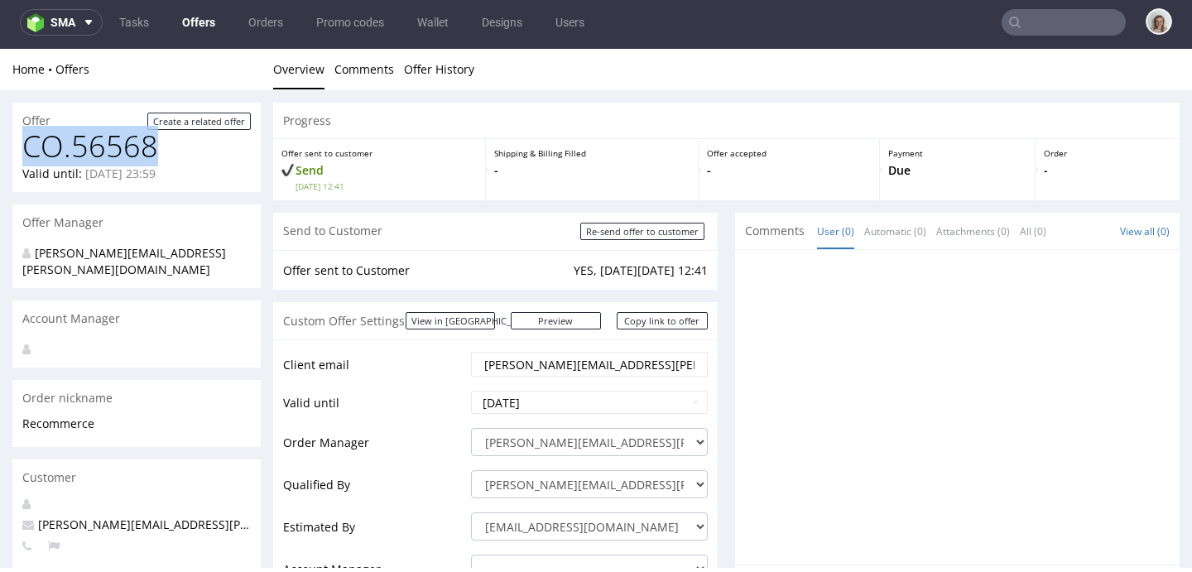
drag, startPoint x: 166, startPoint y: 158, endPoint x: 26, endPoint y: 155, distance: 139.9
click at [26, 155] on h1 "CO.56568" at bounding box center [136, 146] width 228 height 33
copy h1 "CO.56568"
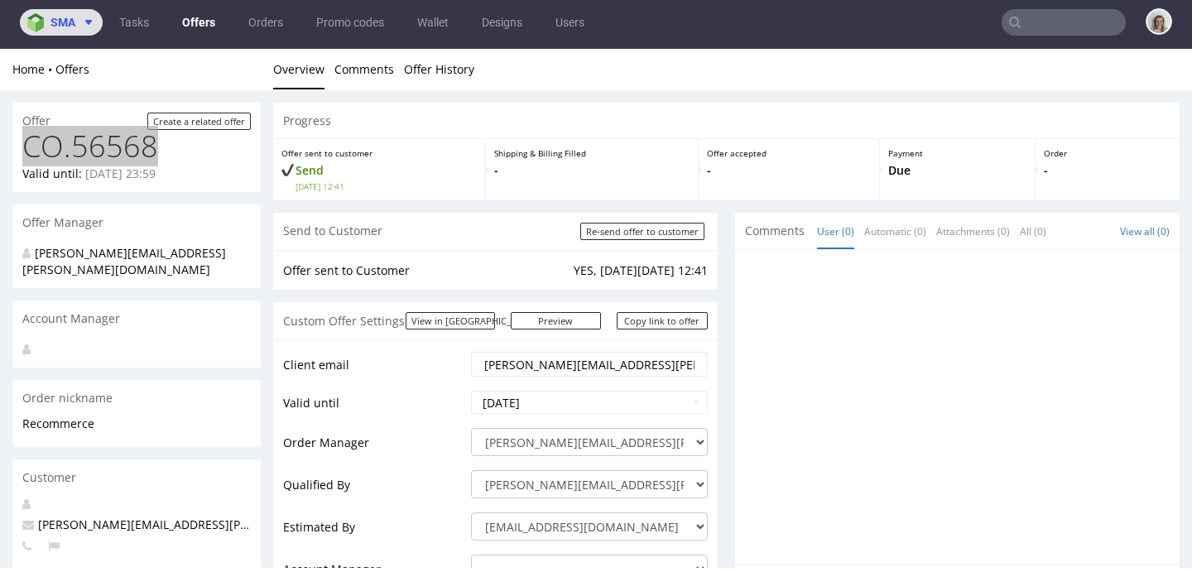
drag, startPoint x: 62, startPoint y: 19, endPoint x: 66, endPoint y: 33, distance: 14.7
click at [62, 19] on span "sma" at bounding box center [62, 23] width 25 height 12
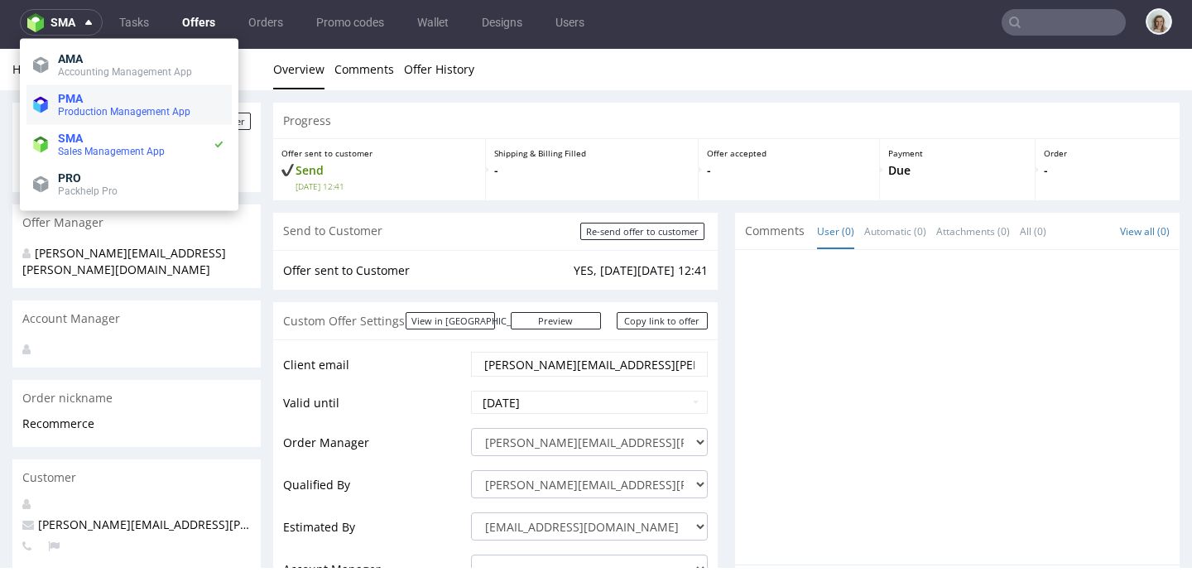
click at [89, 111] on span "Production Management App" at bounding box center [124, 112] width 132 height 12
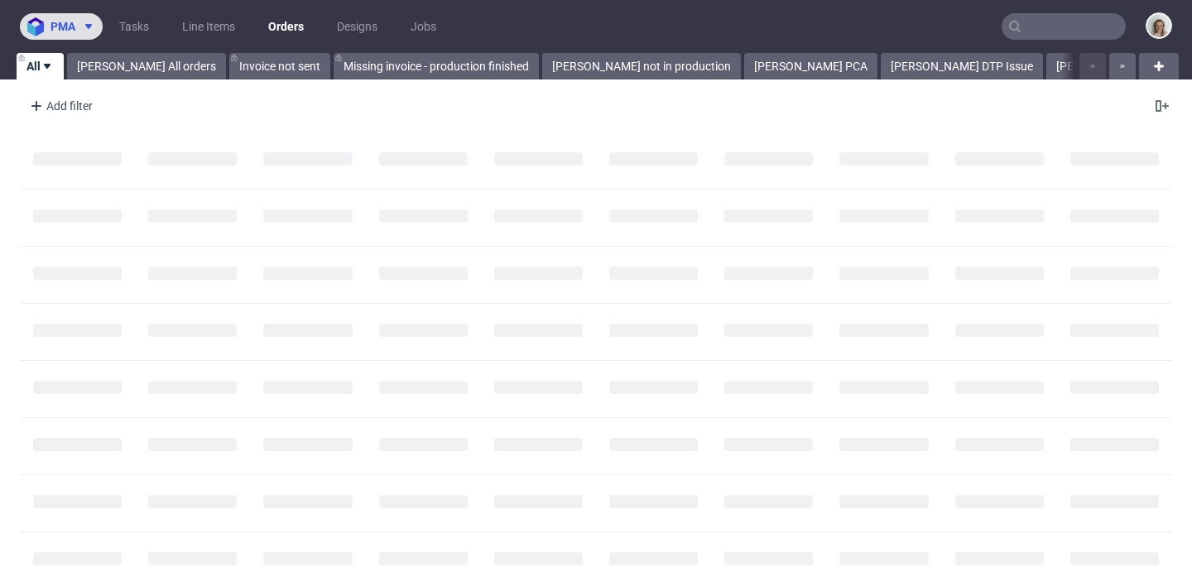
click at [65, 13] on button "pma" at bounding box center [61, 26] width 83 height 26
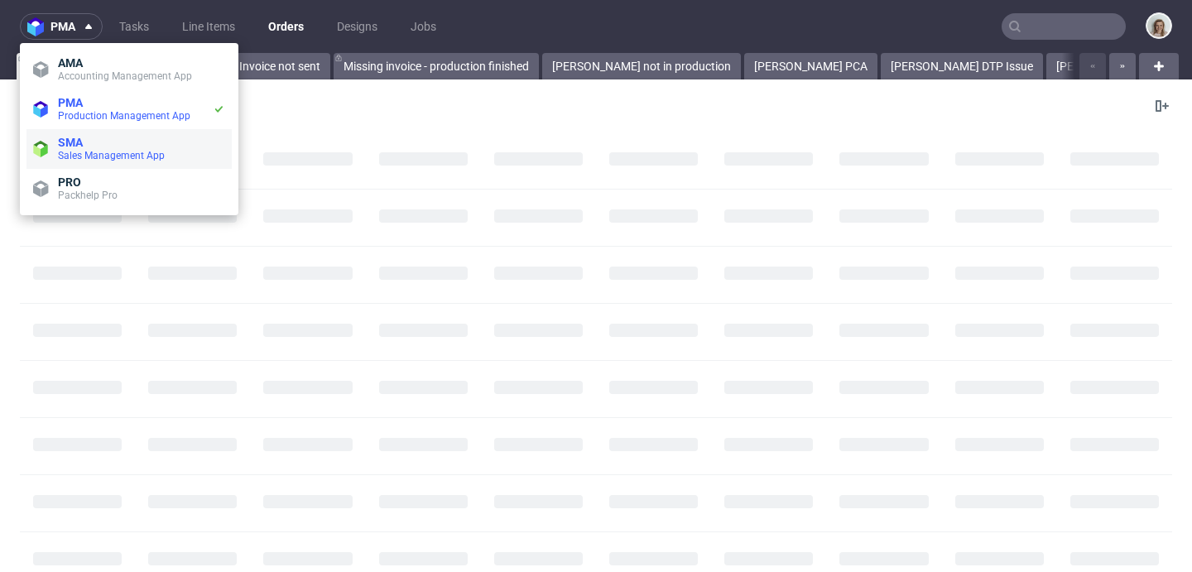
click at [95, 154] on span "Sales Management App" at bounding box center [111, 156] width 107 height 12
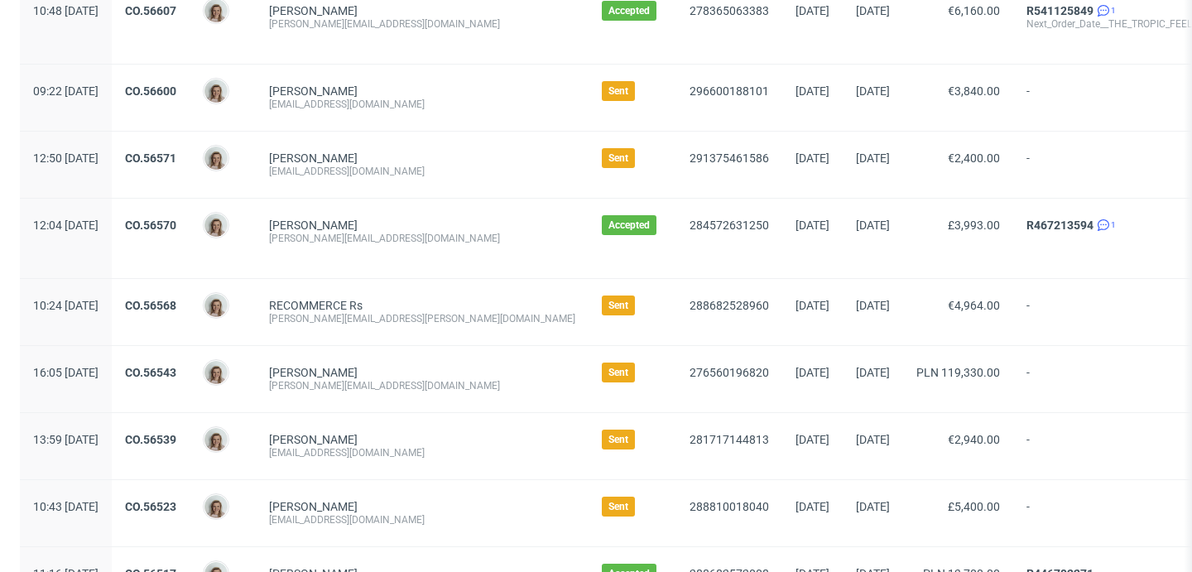
scroll to position [332, 0]
click at [176, 305] on link "CO.56568" at bounding box center [150, 304] width 51 height 13
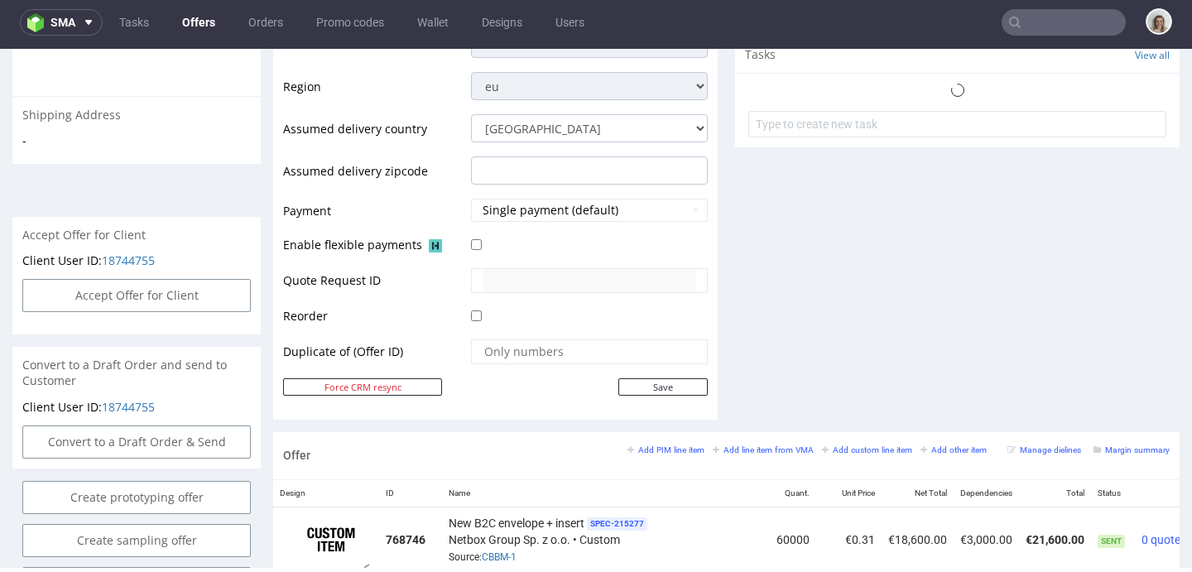
scroll to position [1085, 0]
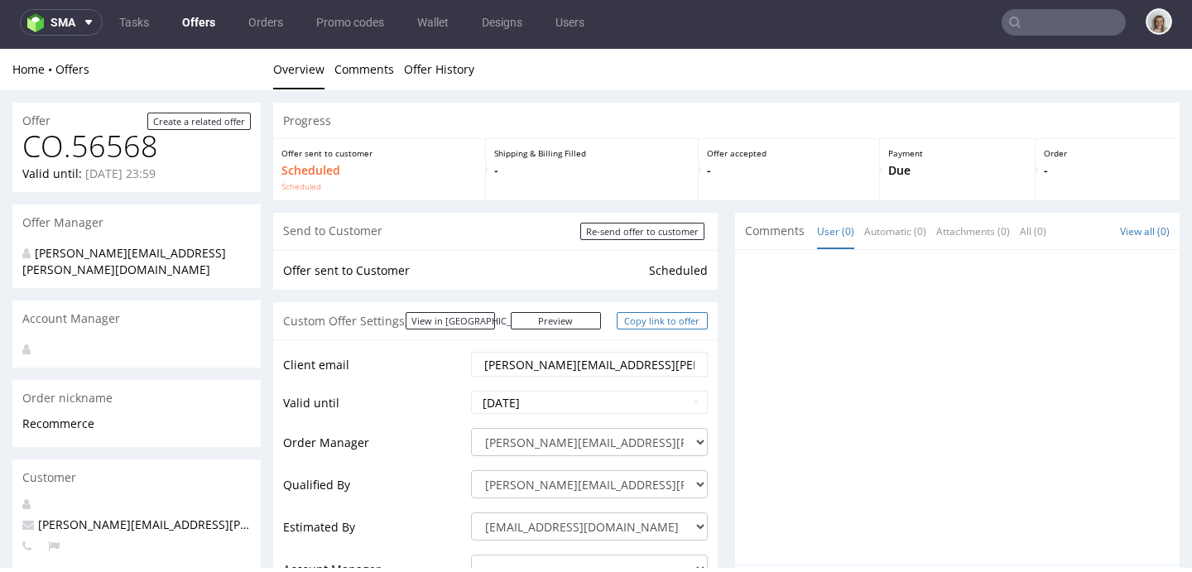
click at [651, 326] on link "Copy link to offer" at bounding box center [662, 320] width 91 height 17
click at [661, 316] on link "Copy link to offer" at bounding box center [662, 320] width 91 height 17
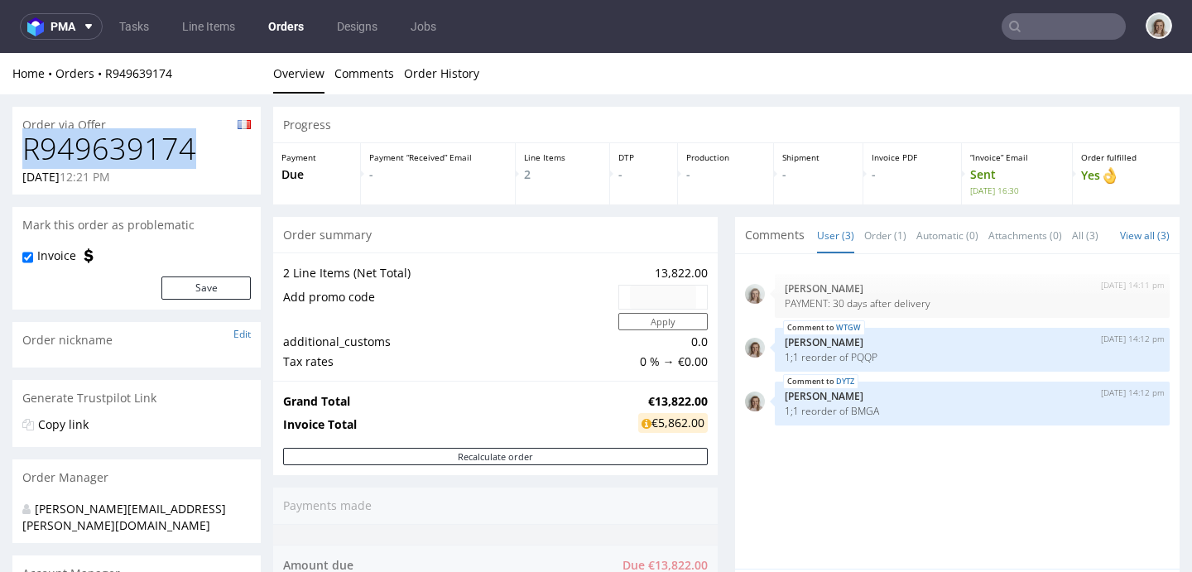
drag, startPoint x: 198, startPoint y: 152, endPoint x: 28, endPoint y: 145, distance: 169.9
click at [13, 150] on div "R949639174 [DATE] 12:21 PM" at bounding box center [136, 163] width 248 height 62
copy h1 "R949639174"
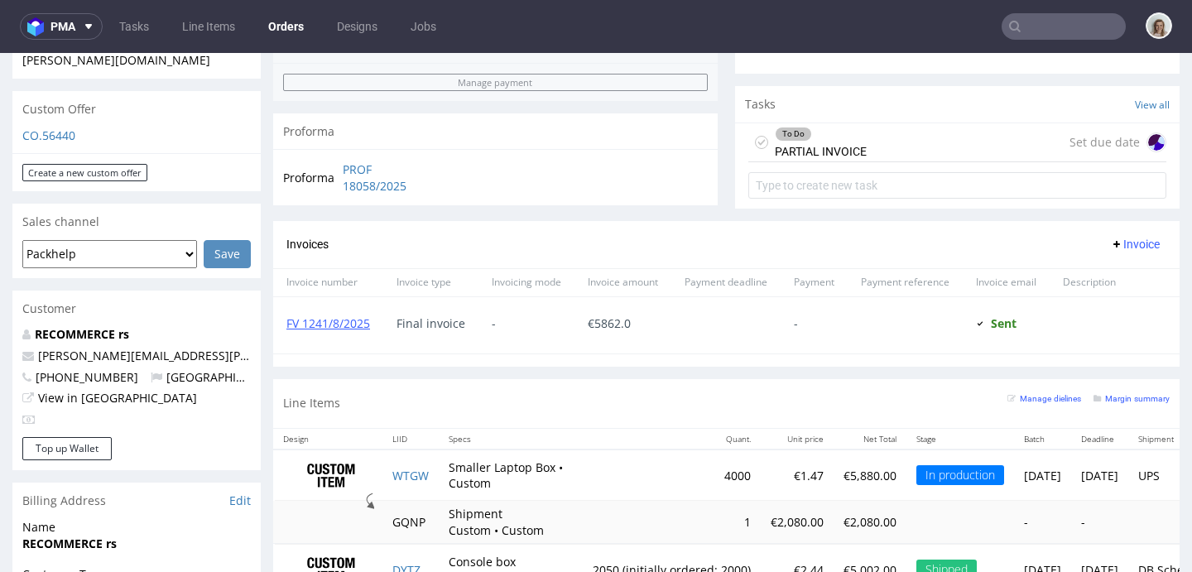
scroll to position [883, 0]
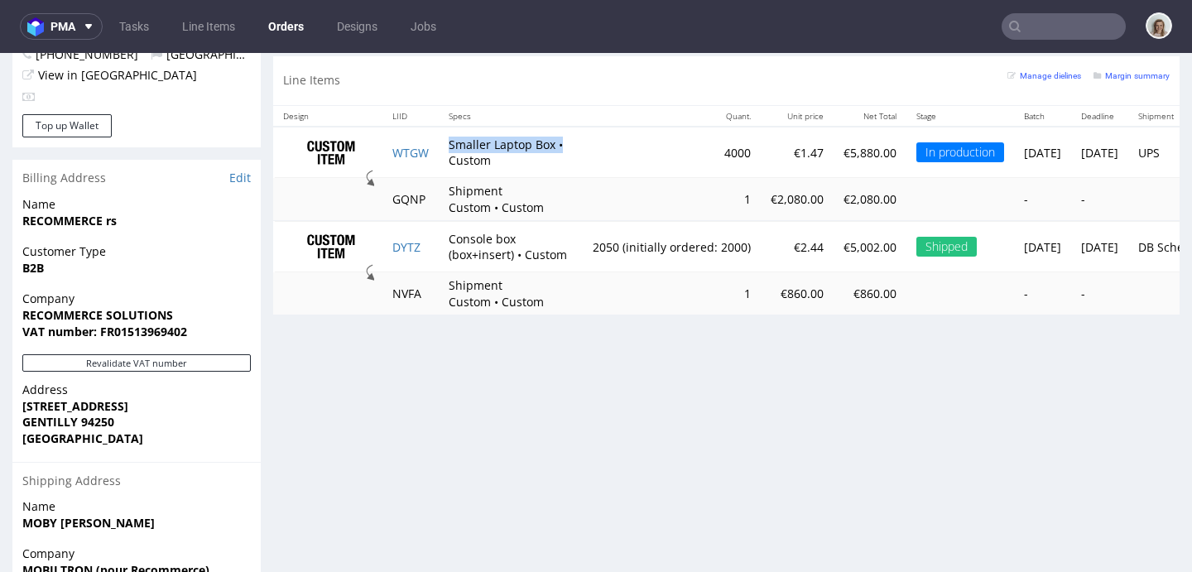
drag, startPoint x: 449, startPoint y: 172, endPoint x: 570, endPoint y: 174, distance: 120.9
click at [570, 174] on td "Smaller Laptop Box • Custom" at bounding box center [511, 153] width 144 height 52
copy td "Smaller Laptop Box •"
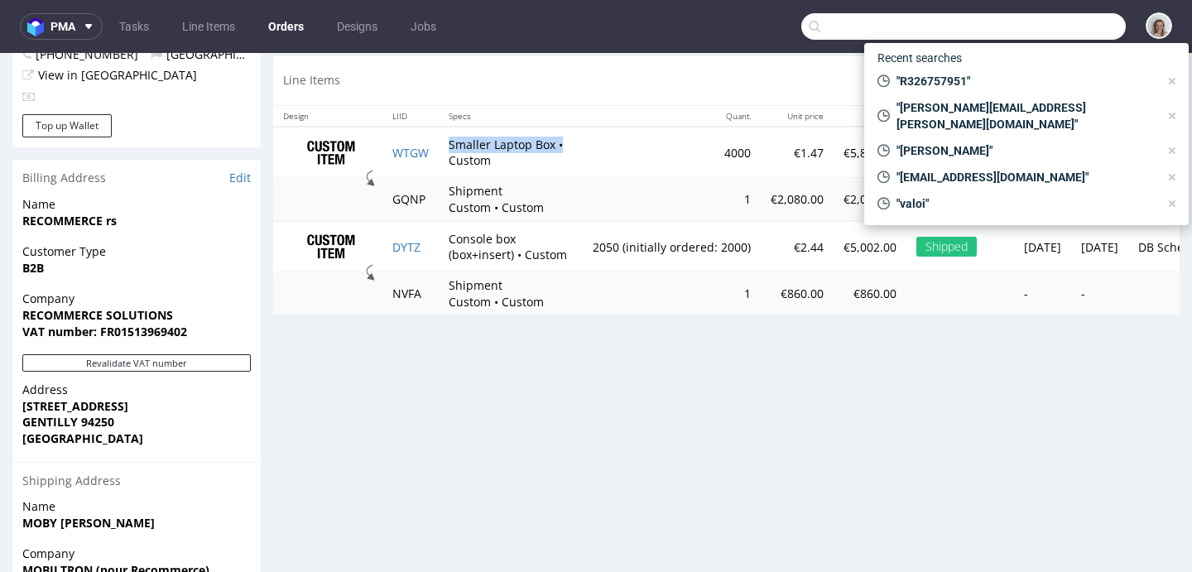
click at [1055, 26] on input "text" at bounding box center [963, 26] width 324 height 26
paste input "R761486952"
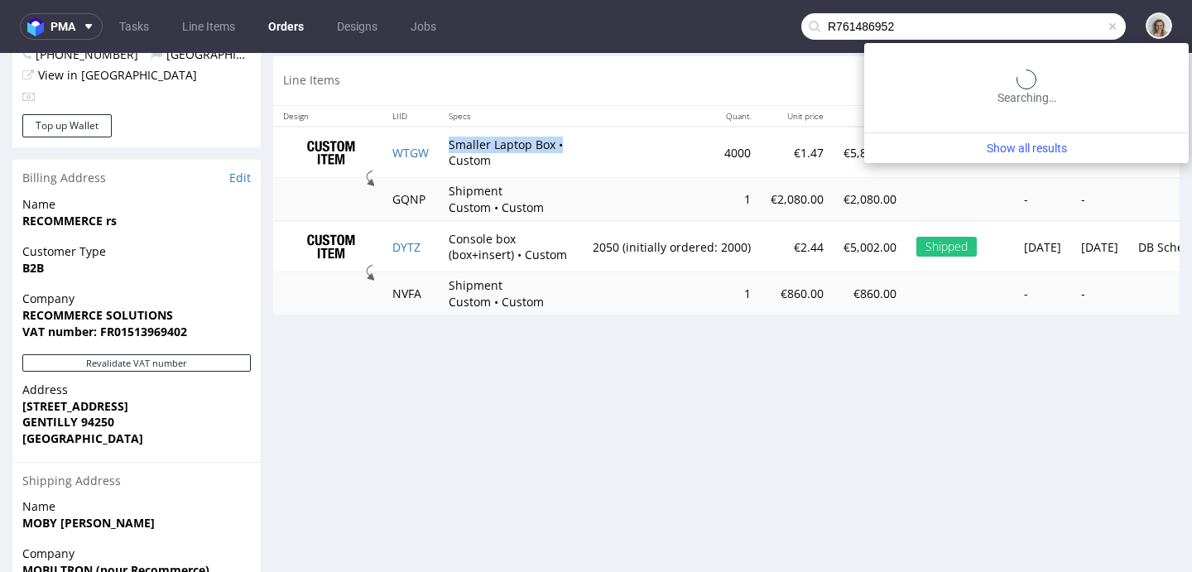
type input "R761486952"
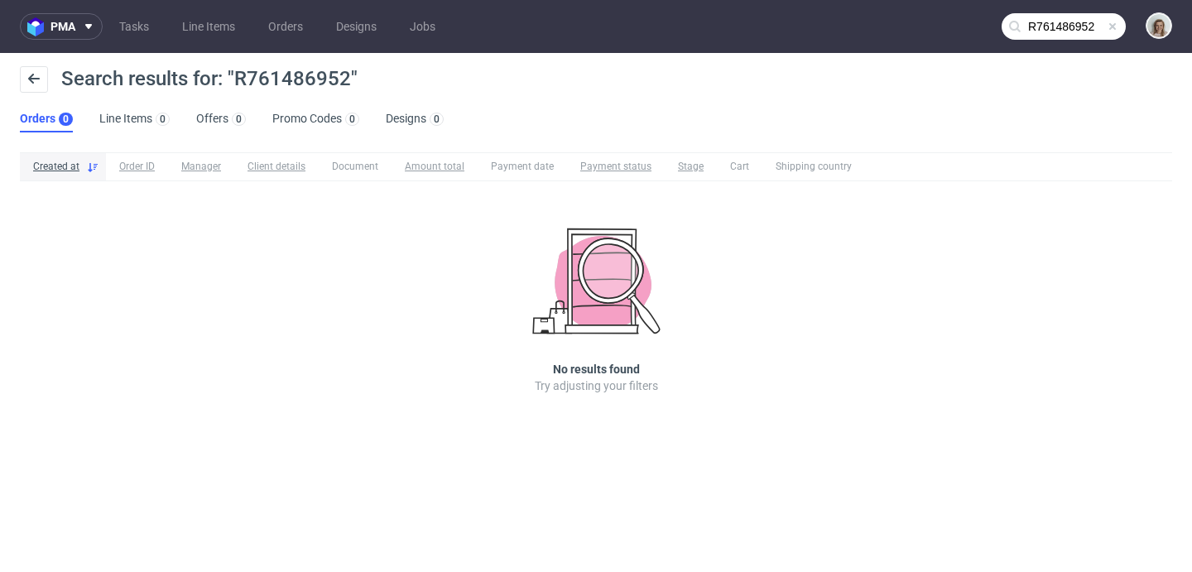
click at [1032, 26] on input "R761486952" at bounding box center [1064, 26] width 124 height 26
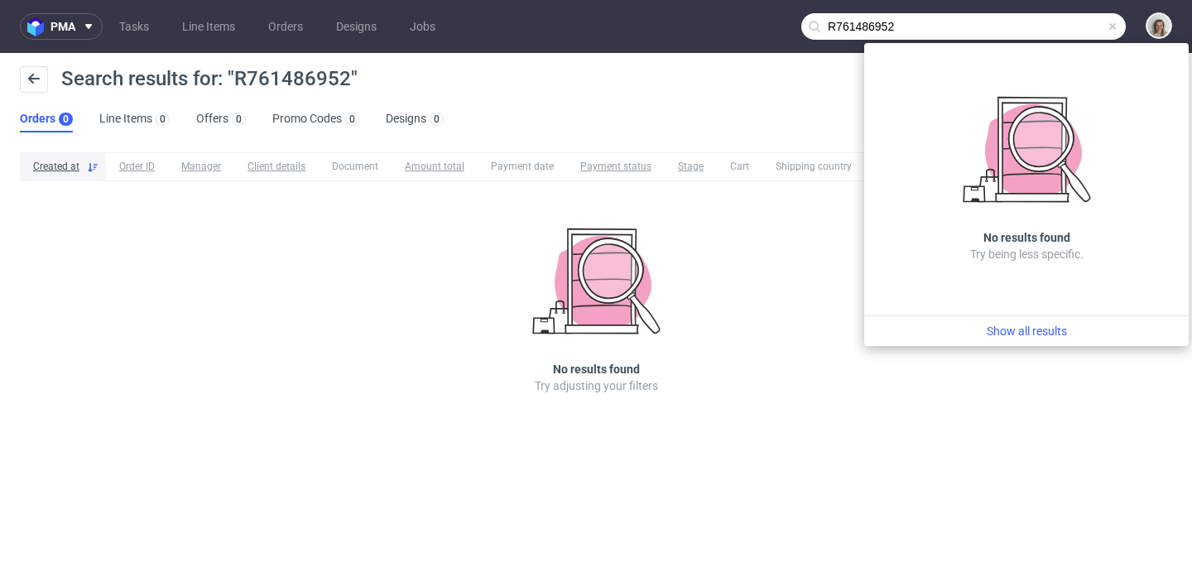
click at [1112, 26] on span at bounding box center [1112, 26] width 13 height 13
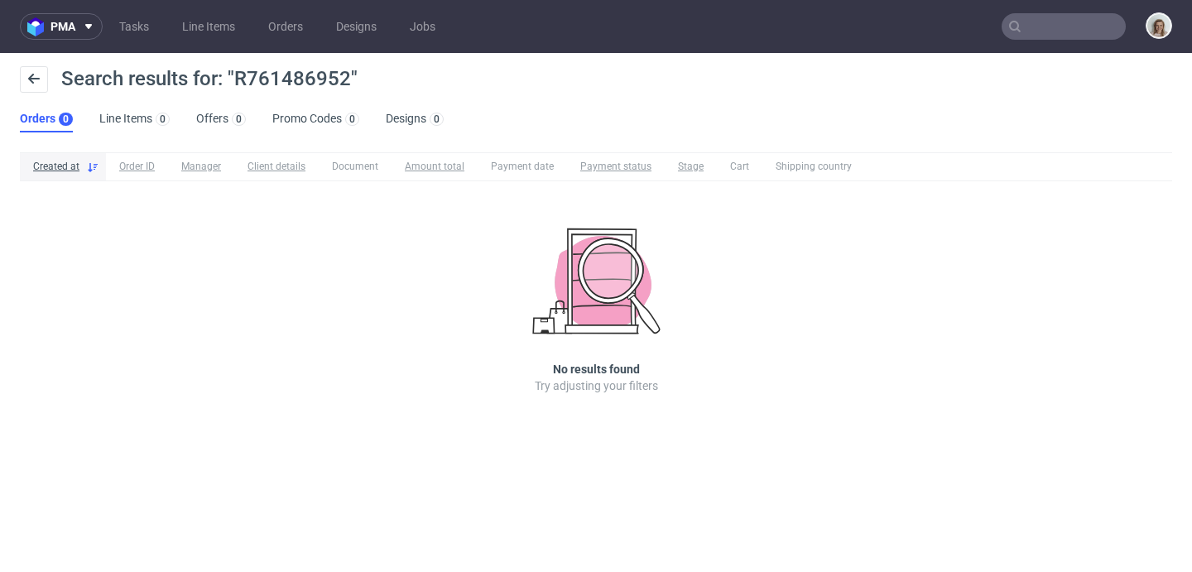
click at [1114, 26] on input "text" at bounding box center [1064, 26] width 124 height 26
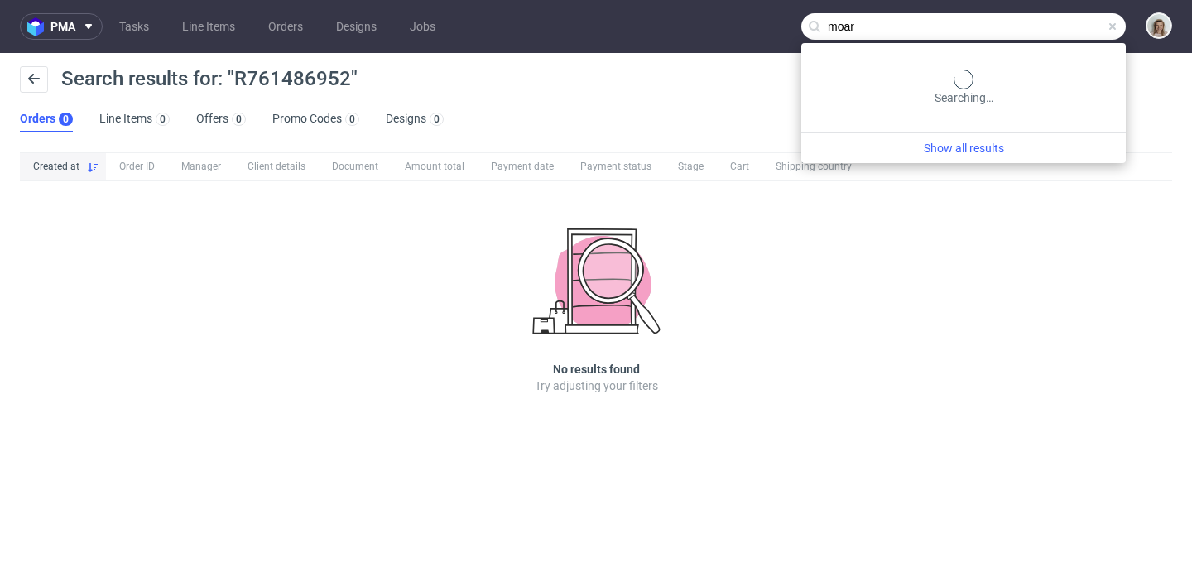
type input "moar"
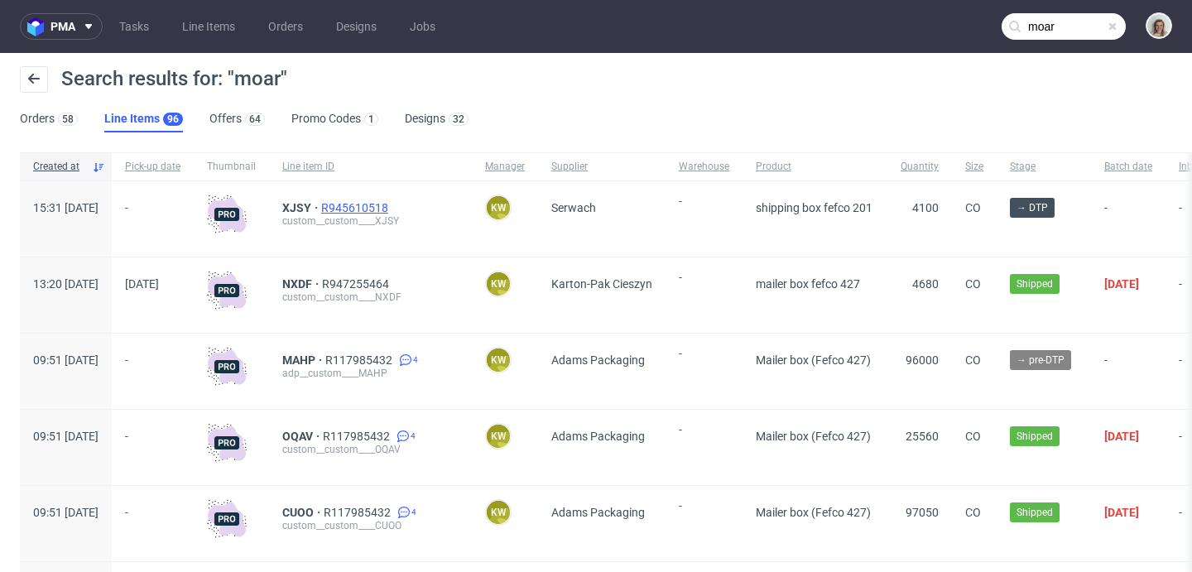
click at [392, 201] on span "R945610518" at bounding box center [356, 207] width 70 height 13
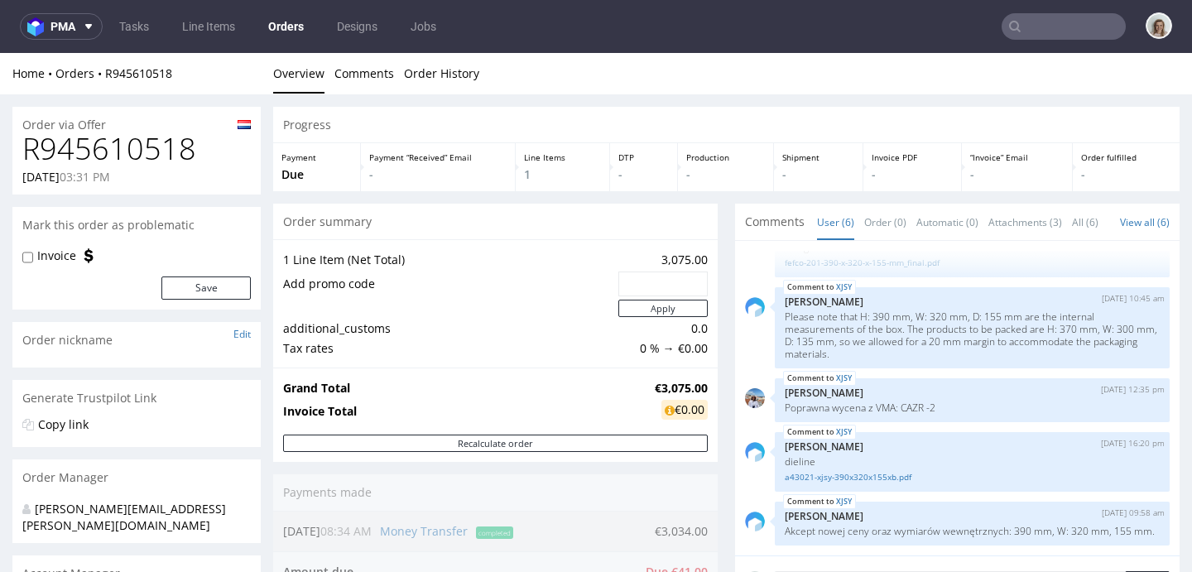
scroll to position [553, 0]
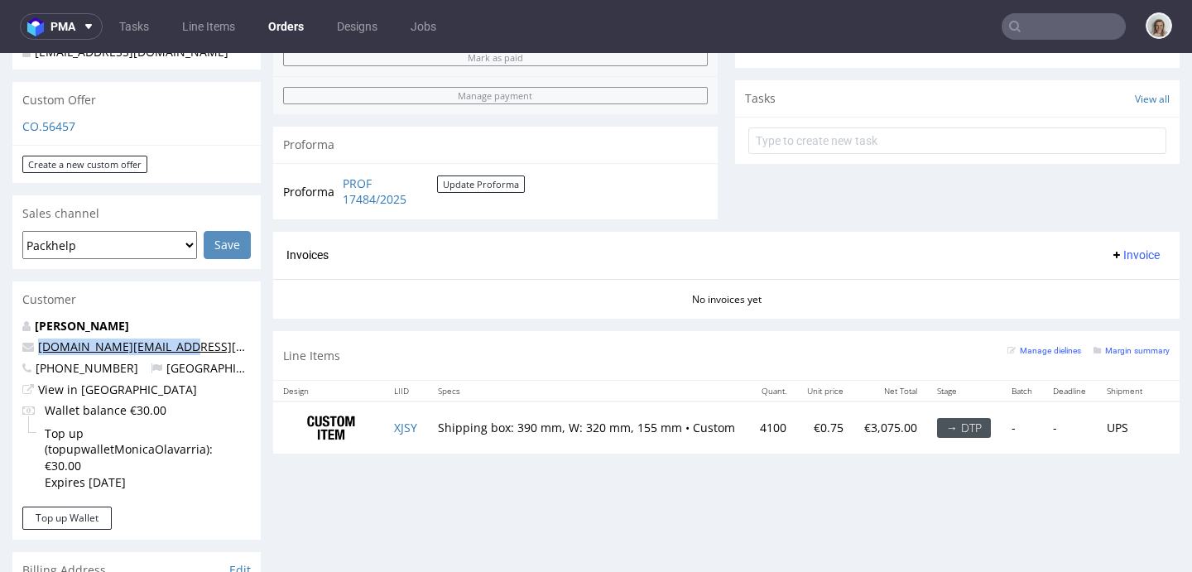
drag, startPoint x: 231, startPoint y: 331, endPoint x: 41, endPoint y: 327, distance: 189.6
click at [41, 339] on p "moar.business@gmail.com" at bounding box center [136, 347] width 228 height 17
copy link "moar.business@gmail.com"
click at [1097, 19] on input "text" at bounding box center [1064, 26] width 124 height 26
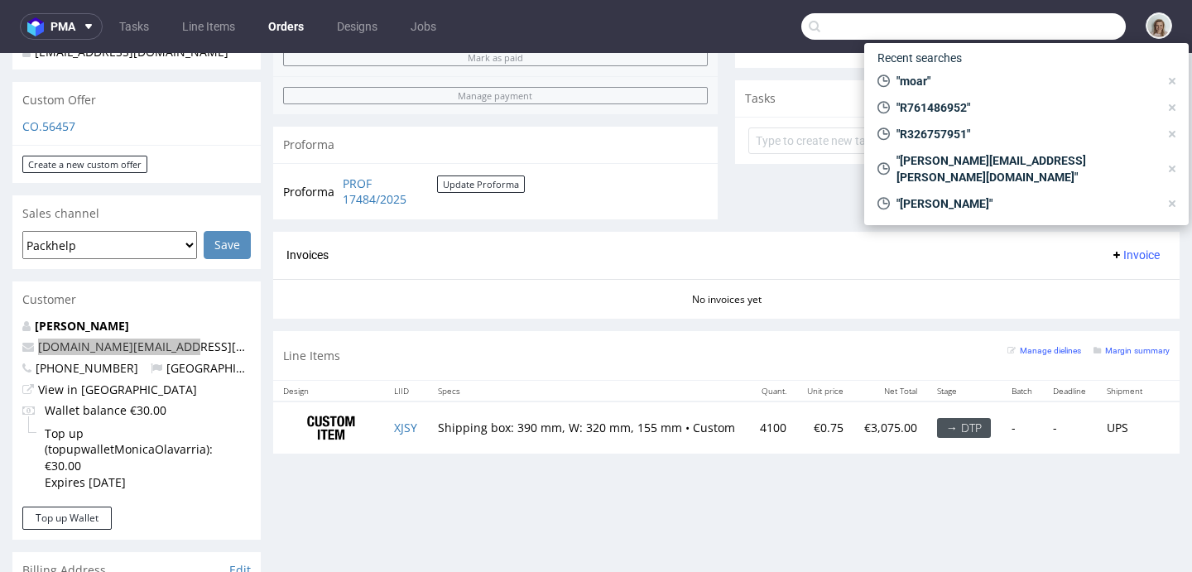
paste input "moar.business@gmail.com"
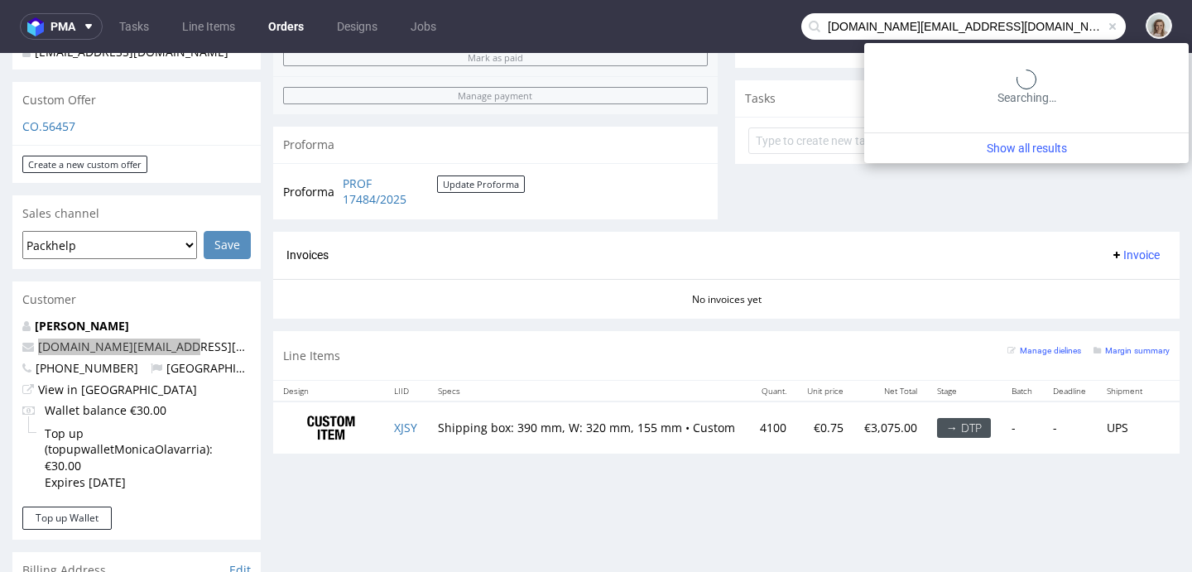
type input "moar.business@gmail.com"
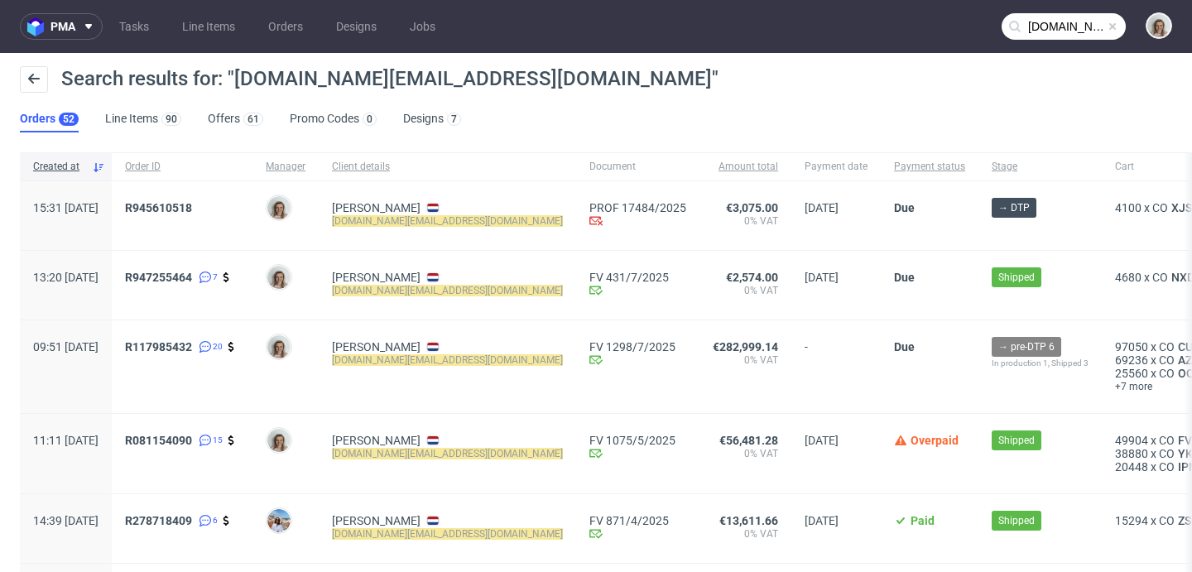
click at [1106, 26] on span at bounding box center [1112, 26] width 13 height 13
click at [1090, 24] on input "text" at bounding box center [1064, 26] width 124 height 26
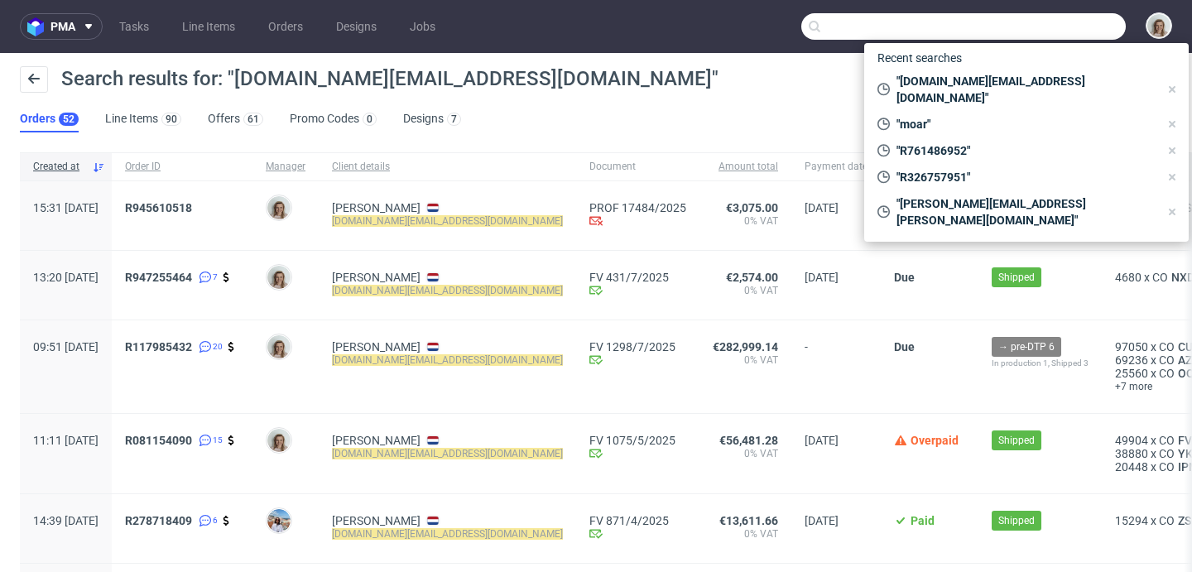
paste input "R761486952"
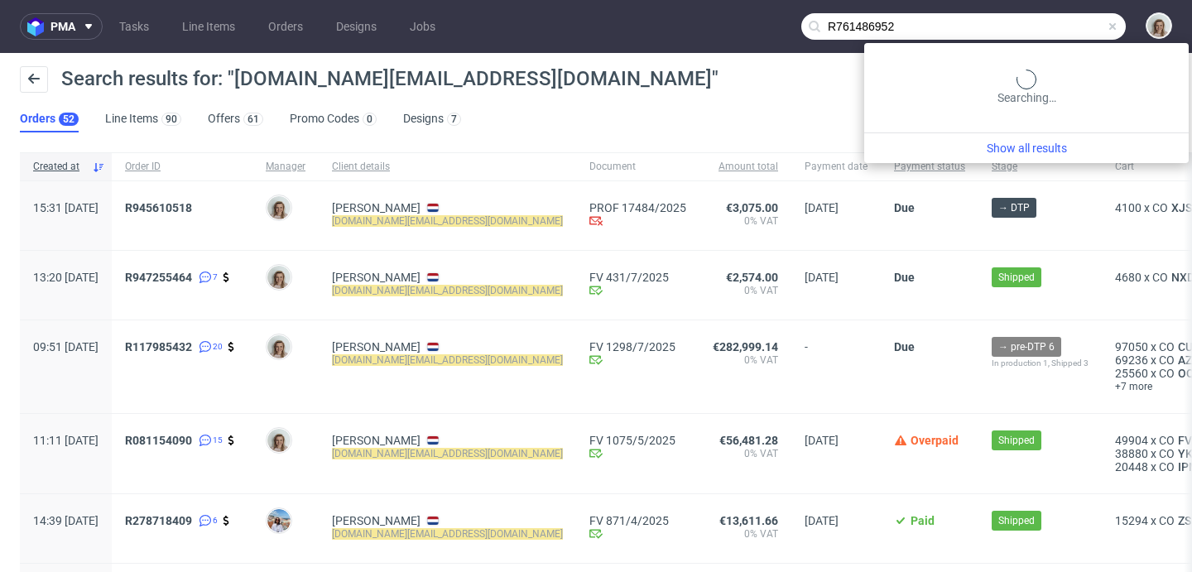
type input "R761486952"
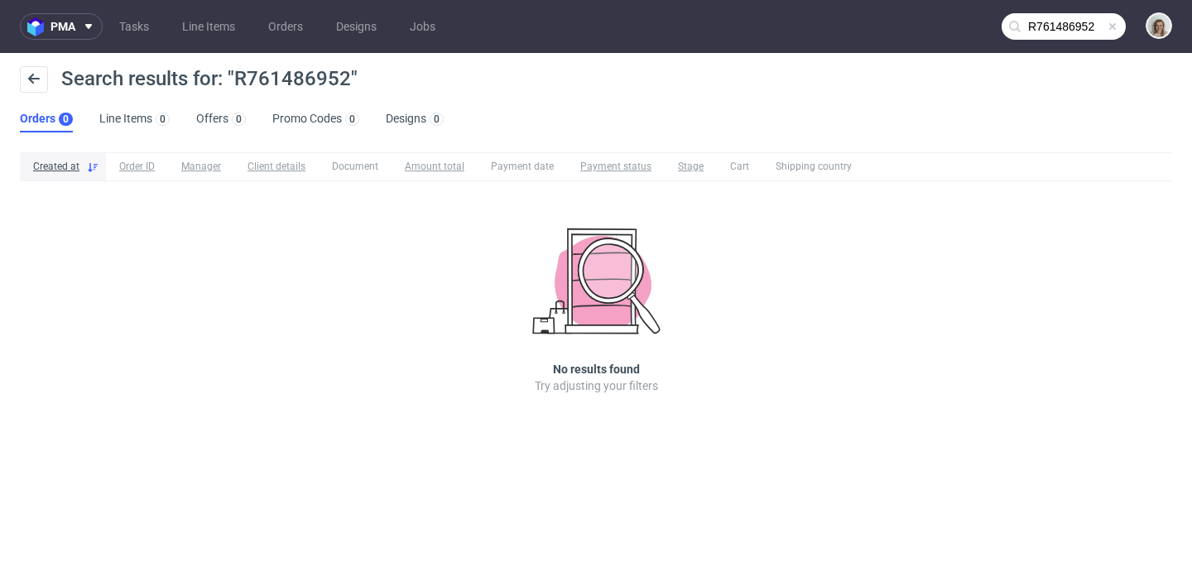
click at [1113, 21] on span at bounding box center [1112, 26] width 13 height 13
click at [1090, 18] on input "text" at bounding box center [1064, 26] width 124 height 26
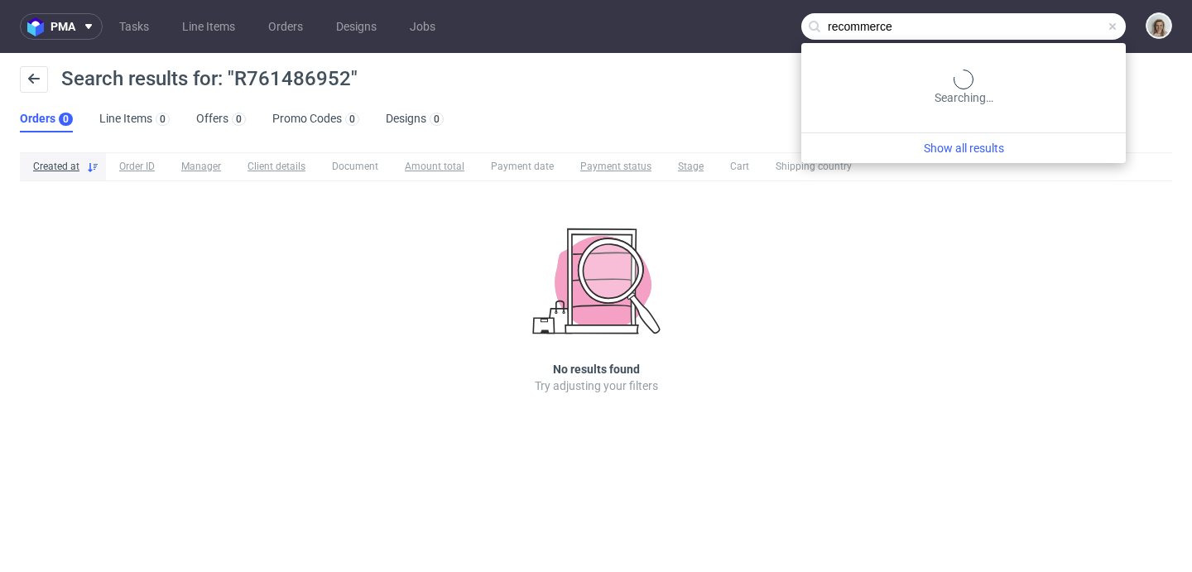
type input "recommerce"
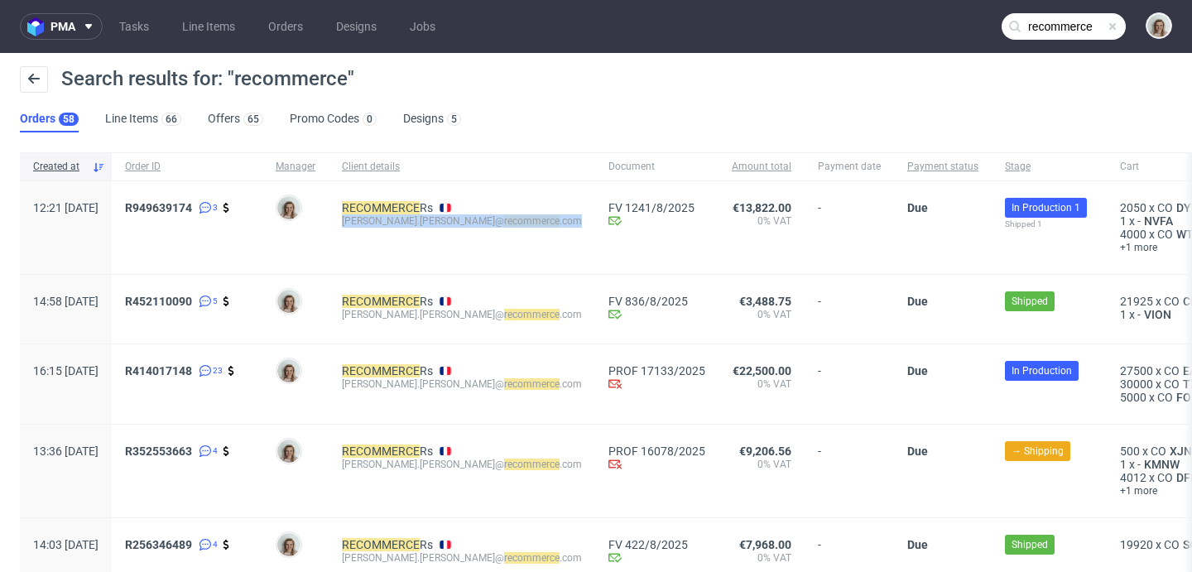
drag, startPoint x: 541, startPoint y: 222, endPoint x: 383, endPoint y: 223, distance: 157.3
click at [383, 223] on div "RECOMMERCE Rs javier.rivera@ recommerce .com" at bounding box center [462, 227] width 267 height 93
copy div "javier.rivera@ recommerce .com"
click at [1106, 24] on span at bounding box center [1112, 26] width 13 height 13
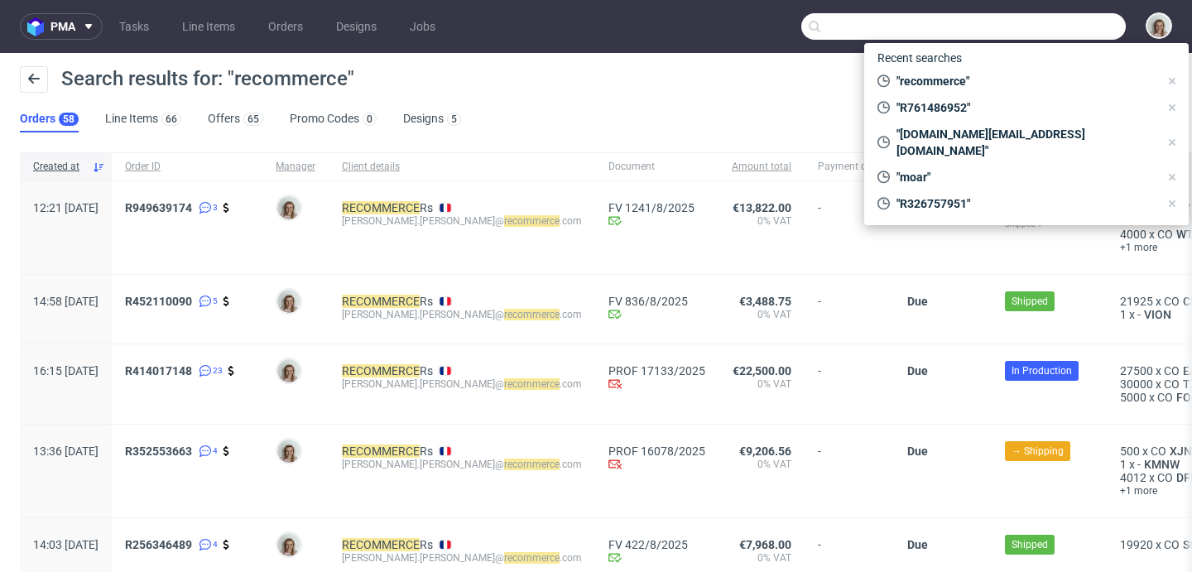
click at [1086, 22] on input "text" at bounding box center [963, 26] width 324 height 26
paste input "[PERSON_NAME][EMAIL_ADDRESS][PERSON_NAME][DOMAIN_NAME]"
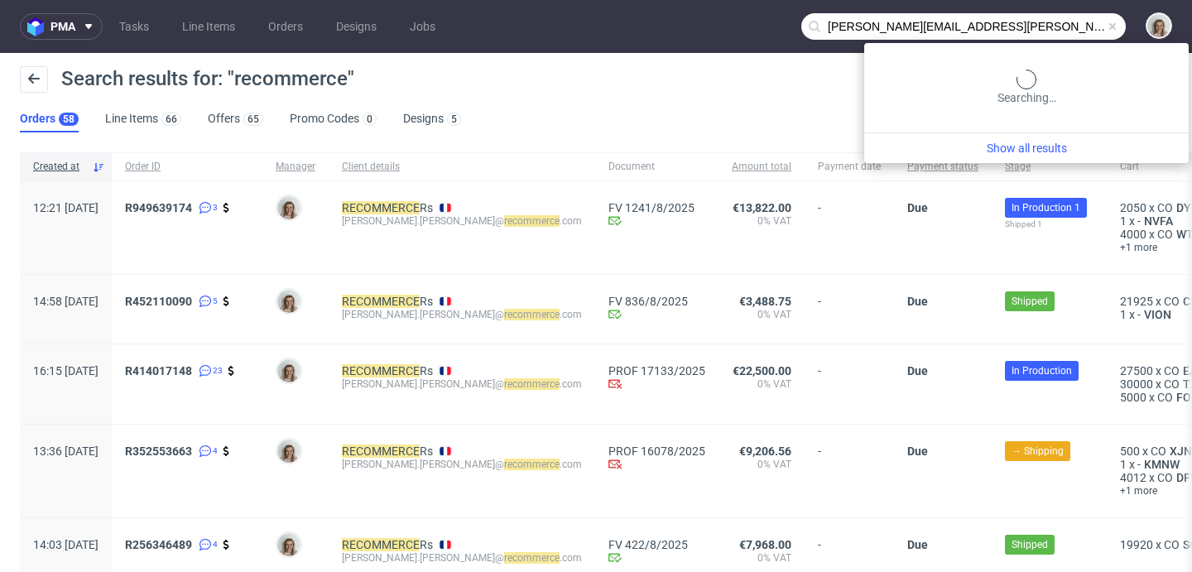
type input "[PERSON_NAME][EMAIL_ADDRESS][PERSON_NAME][DOMAIN_NAME]"
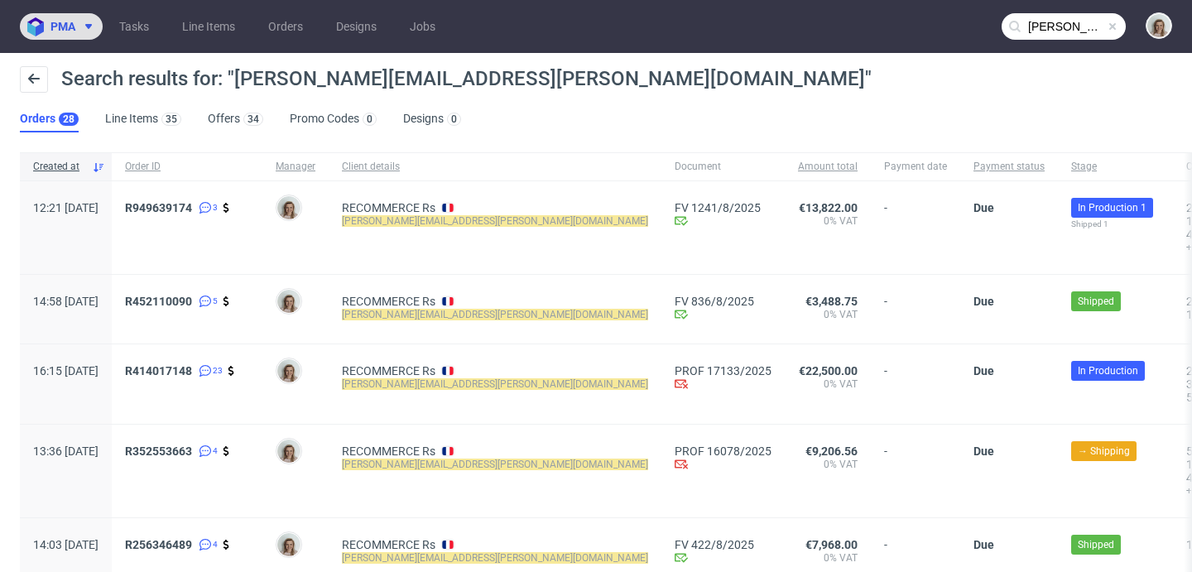
click at [81, 26] on span at bounding box center [85, 26] width 20 height 13
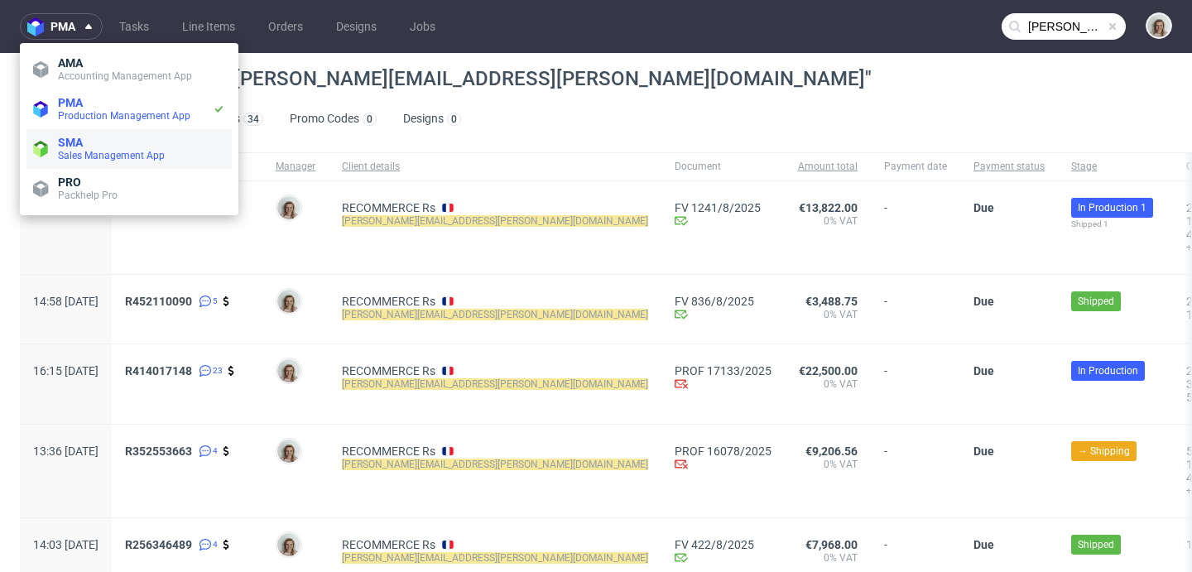
click at [99, 146] on span "SMA" at bounding box center [141, 142] width 167 height 13
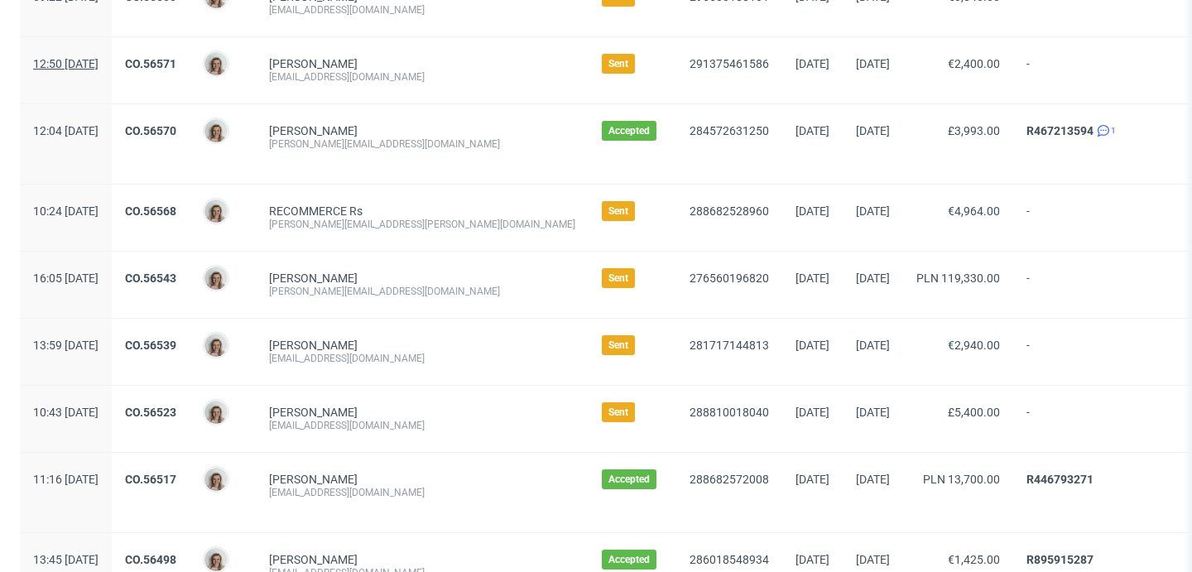
scroll to position [432, 0]
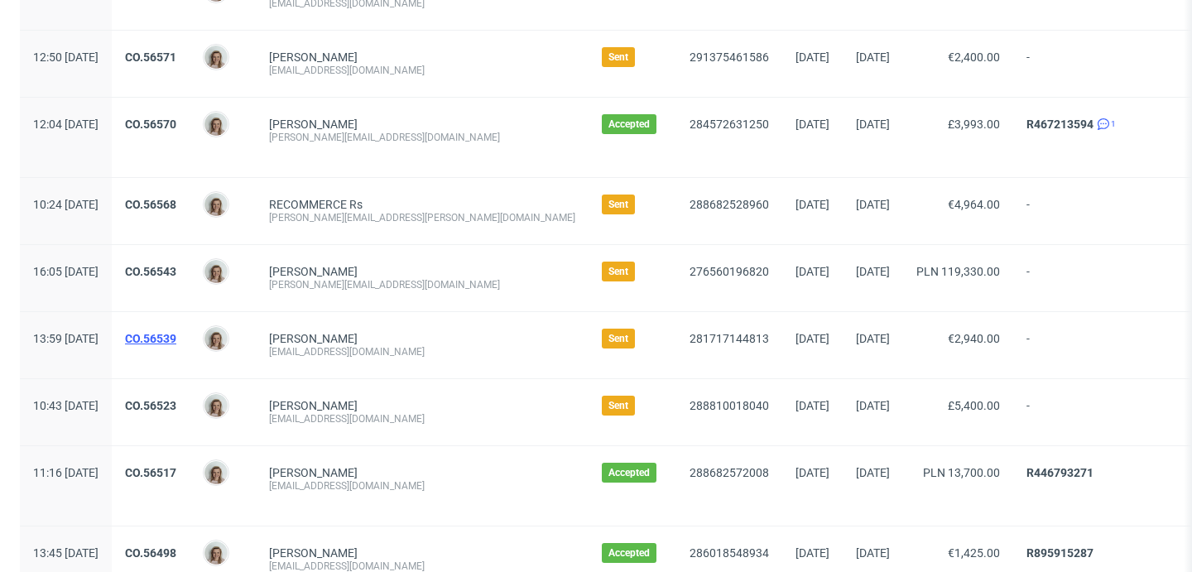
click at [176, 335] on link "CO.56539" at bounding box center [150, 338] width 51 height 13
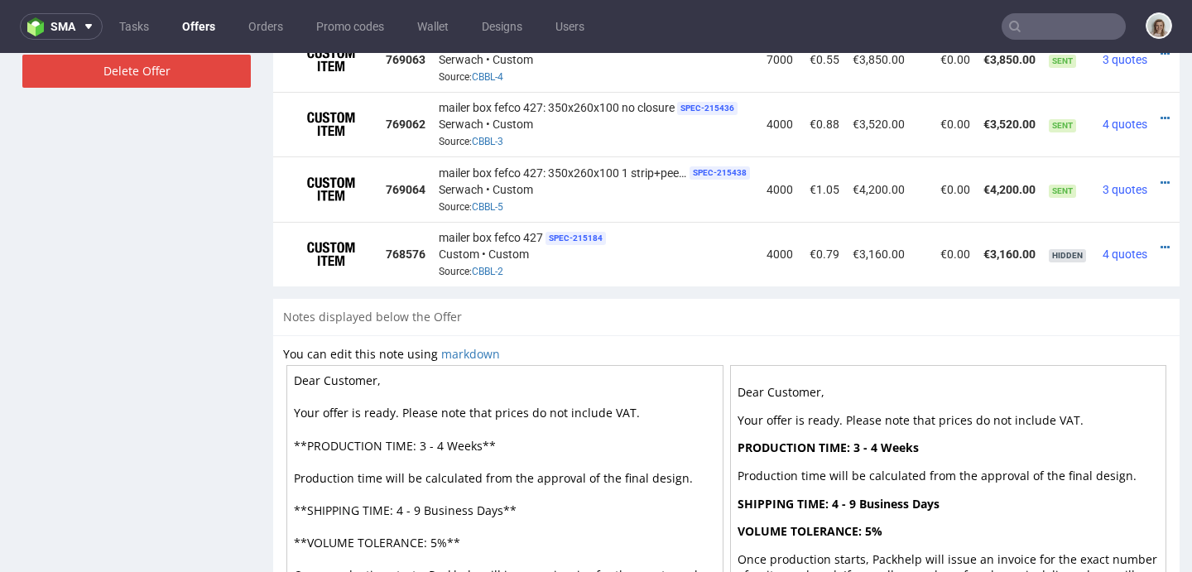
scroll to position [0, 39]
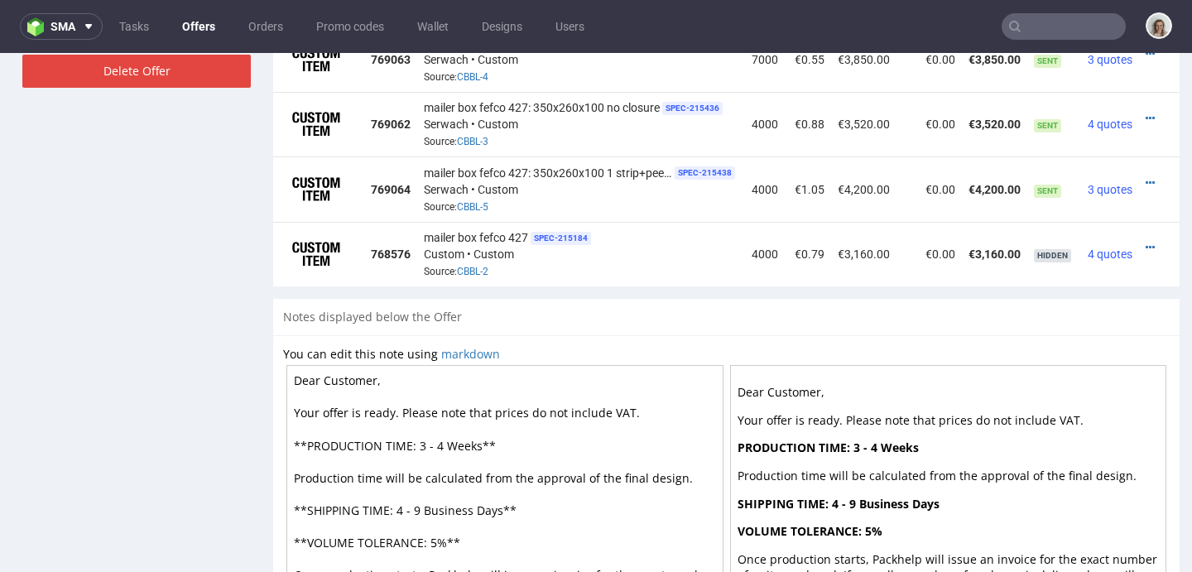
drag, startPoint x: 933, startPoint y: 287, endPoint x: 1180, endPoint y: 320, distance: 248.8
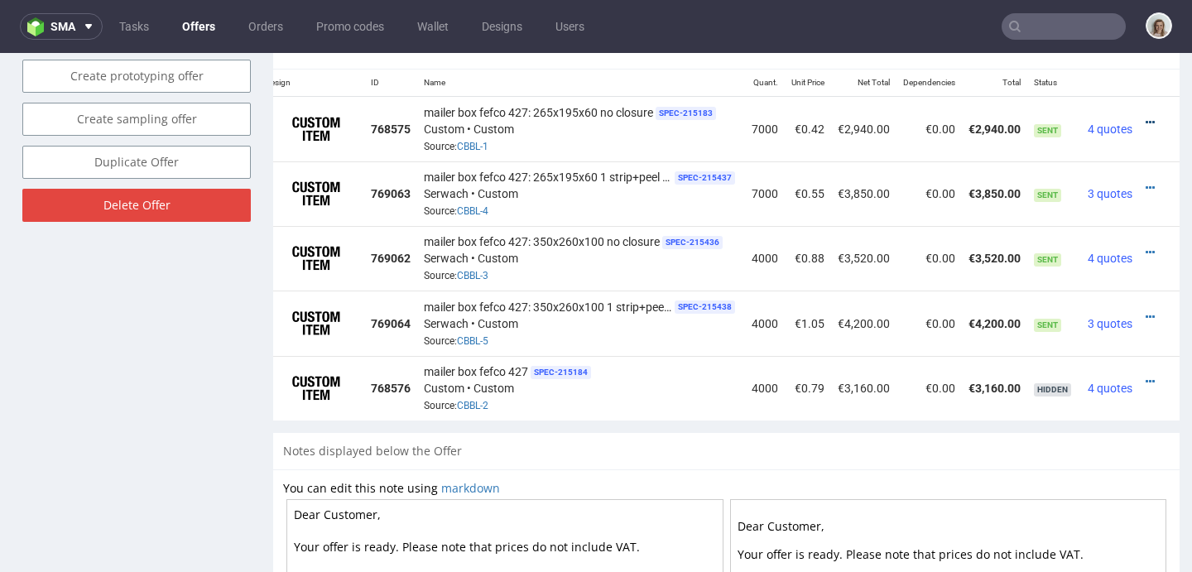
scroll to position [1009, 0]
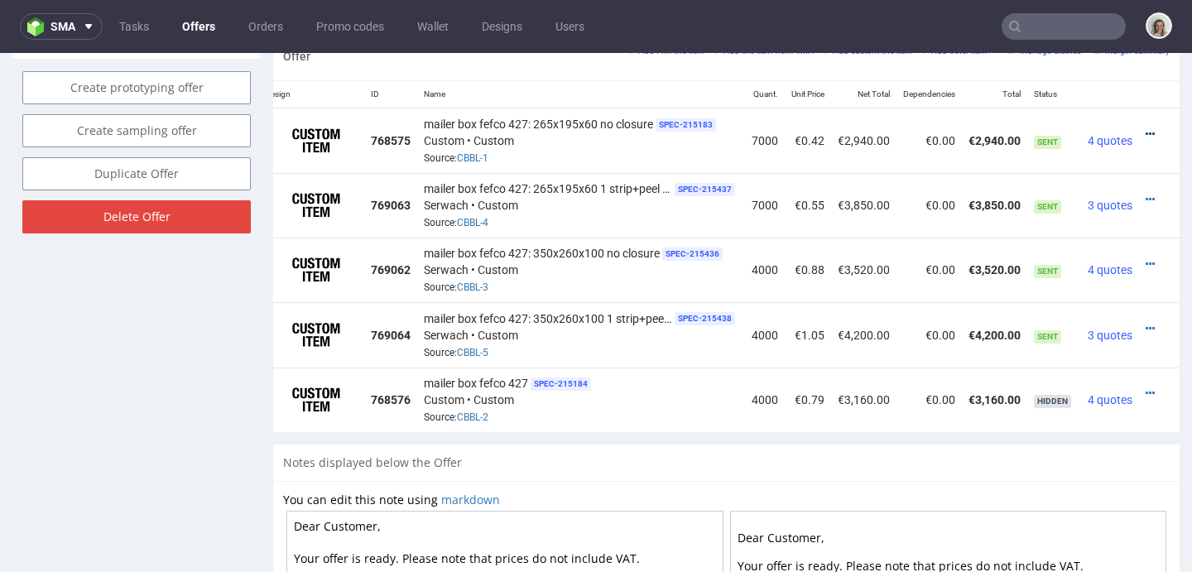
click at [1146, 136] on icon at bounding box center [1150, 134] width 9 height 12
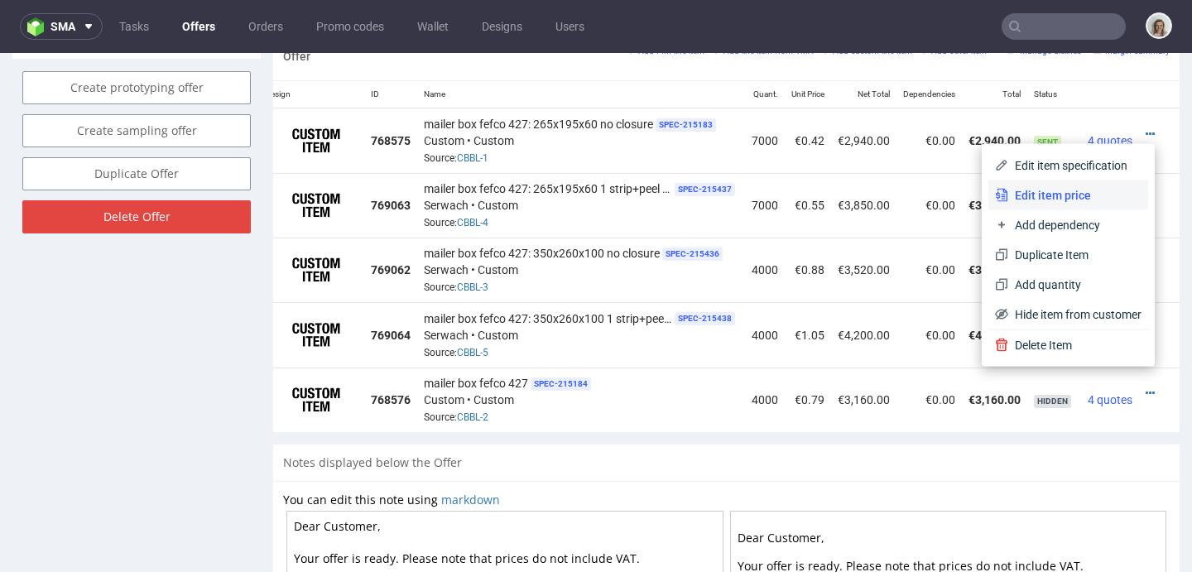
click at [1036, 201] on span "Edit item price" at bounding box center [1074, 195] width 133 height 17
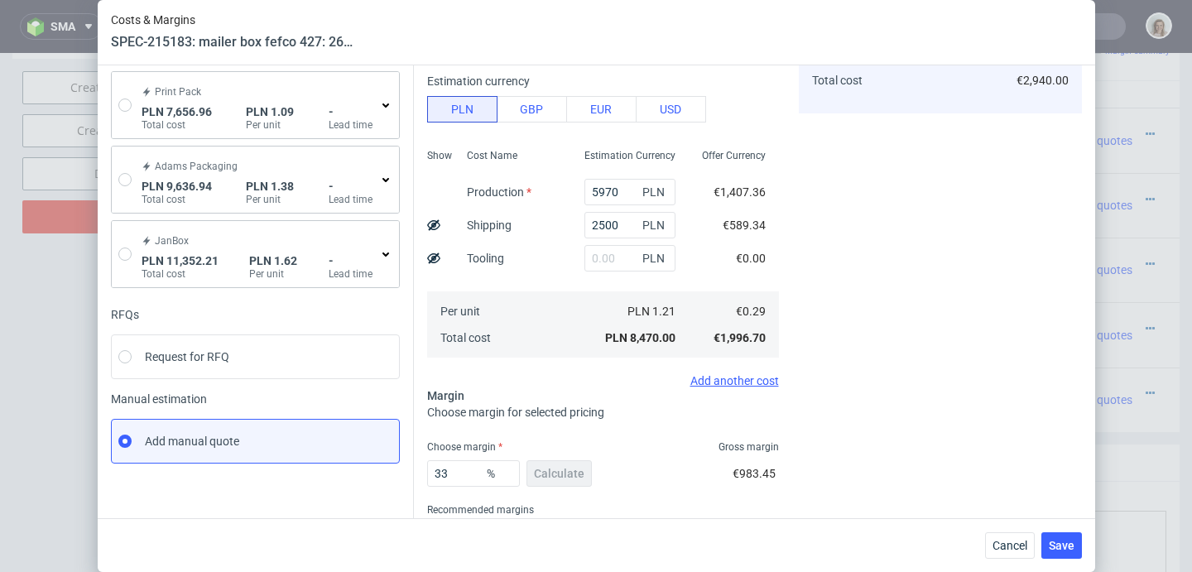
scroll to position [233, 0]
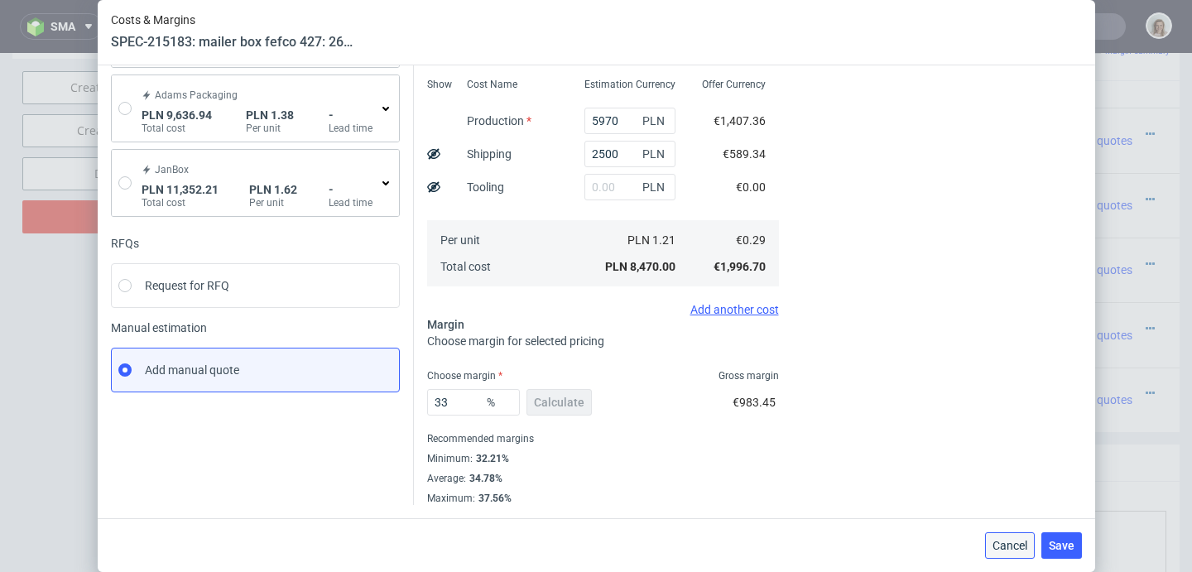
drag, startPoint x: 1009, startPoint y: 545, endPoint x: 1004, endPoint y: 483, distance: 62.3
click at [1009, 545] on span "Cancel" at bounding box center [1009, 546] width 35 height 12
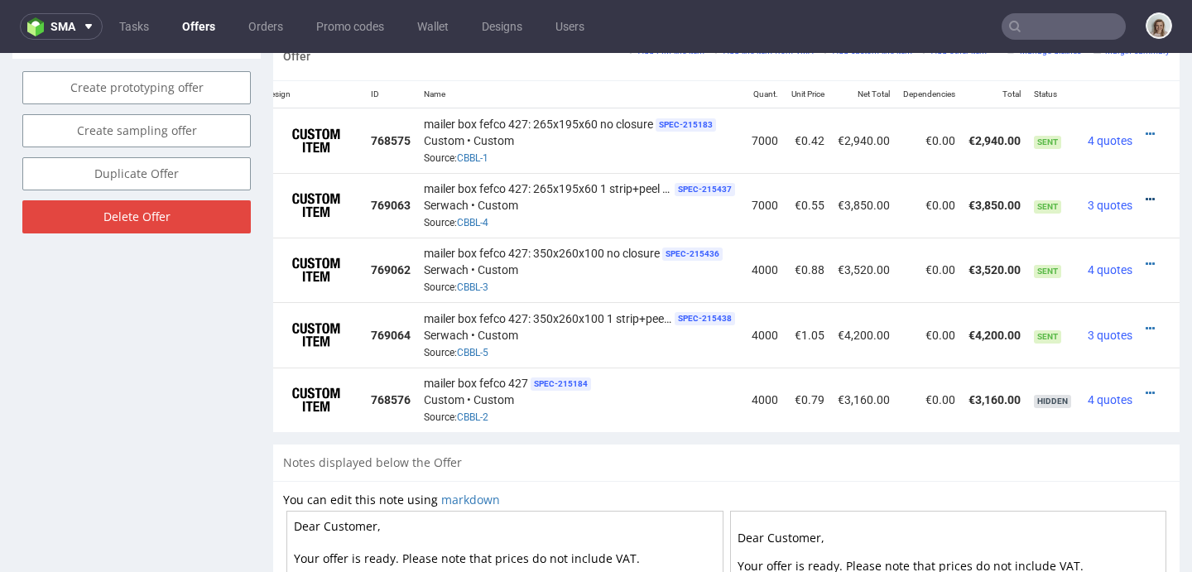
click at [1146, 196] on icon at bounding box center [1150, 200] width 9 height 12
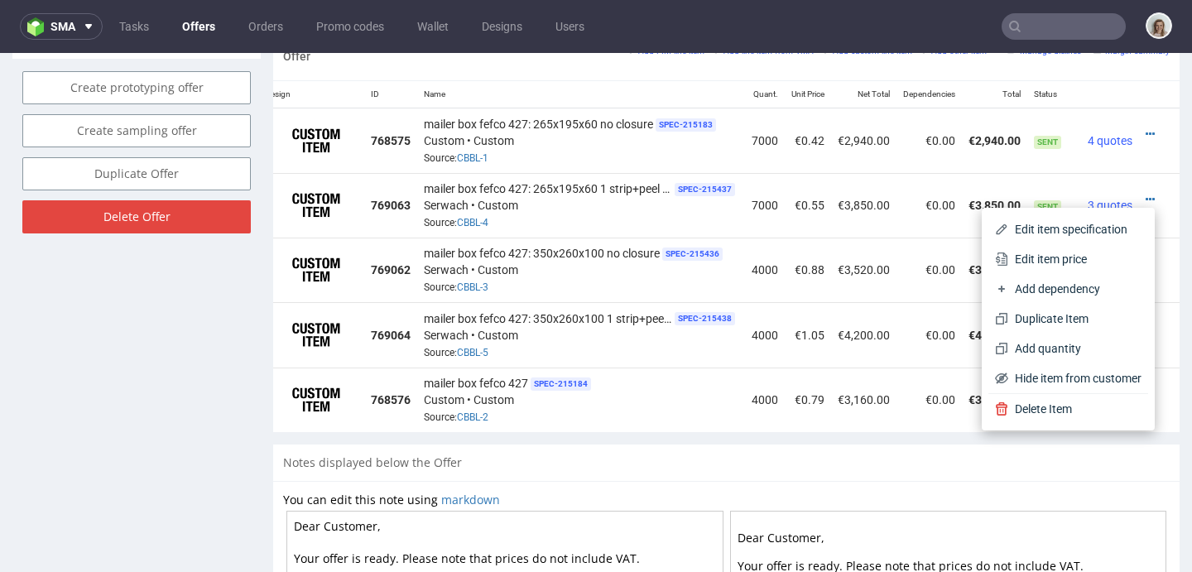
drag, startPoint x: 1000, startPoint y: 263, endPoint x: 962, endPoint y: 267, distance: 38.2
click at [1008, 263] on span "Edit item price" at bounding box center [1074, 259] width 133 height 17
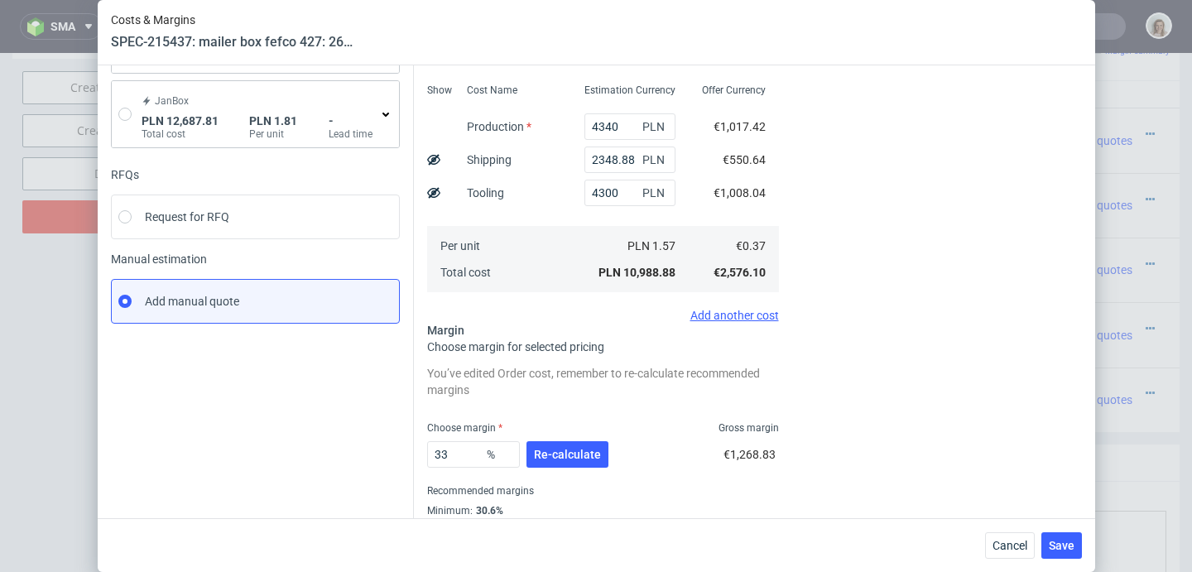
scroll to position [279, 0]
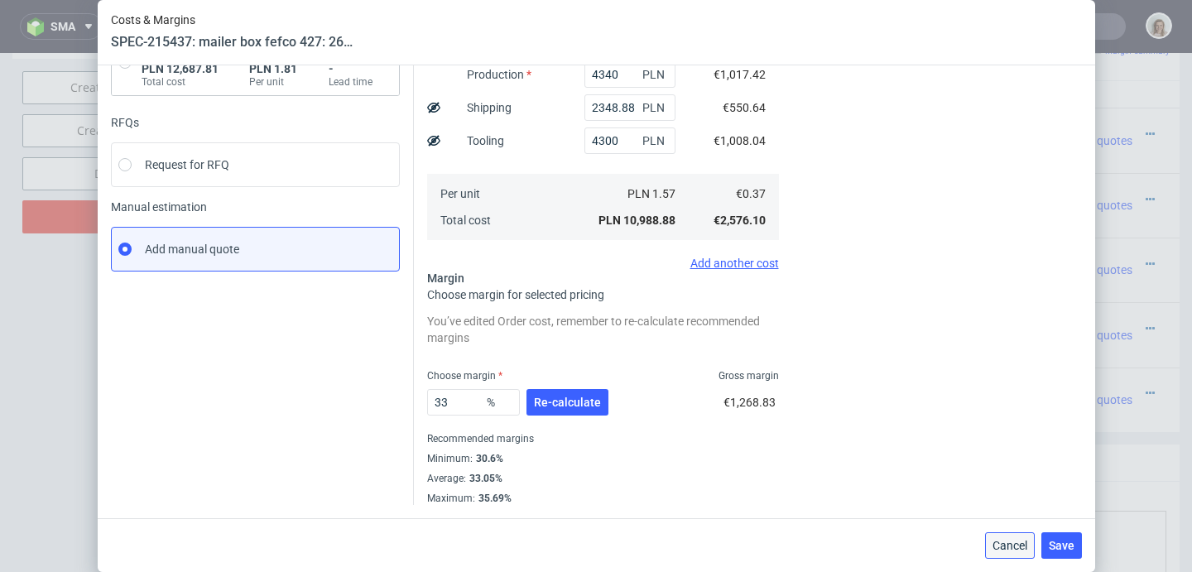
click at [1002, 532] on button "Cancel" at bounding box center [1010, 545] width 50 height 26
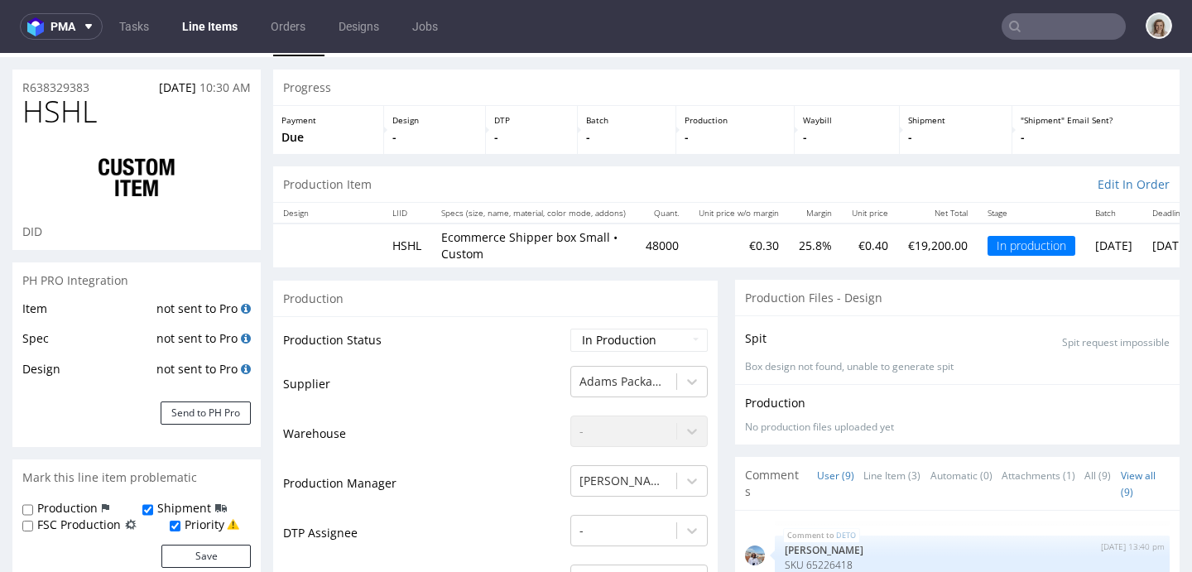
scroll to position [762, 0]
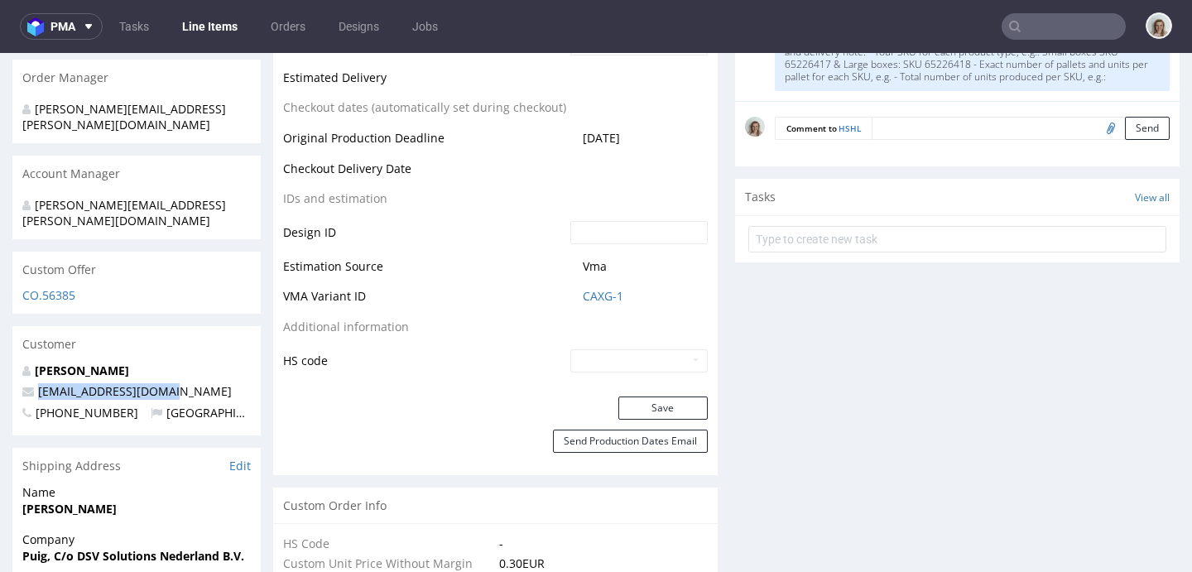
drag, startPoint x: 172, startPoint y: 355, endPoint x: 31, endPoint y: 360, distance: 141.6
click at [31, 383] on p "[EMAIL_ADDRESS][DOMAIN_NAME]" at bounding box center [136, 391] width 228 height 17
copy span "[EMAIL_ADDRESS][DOMAIN_NAME]"
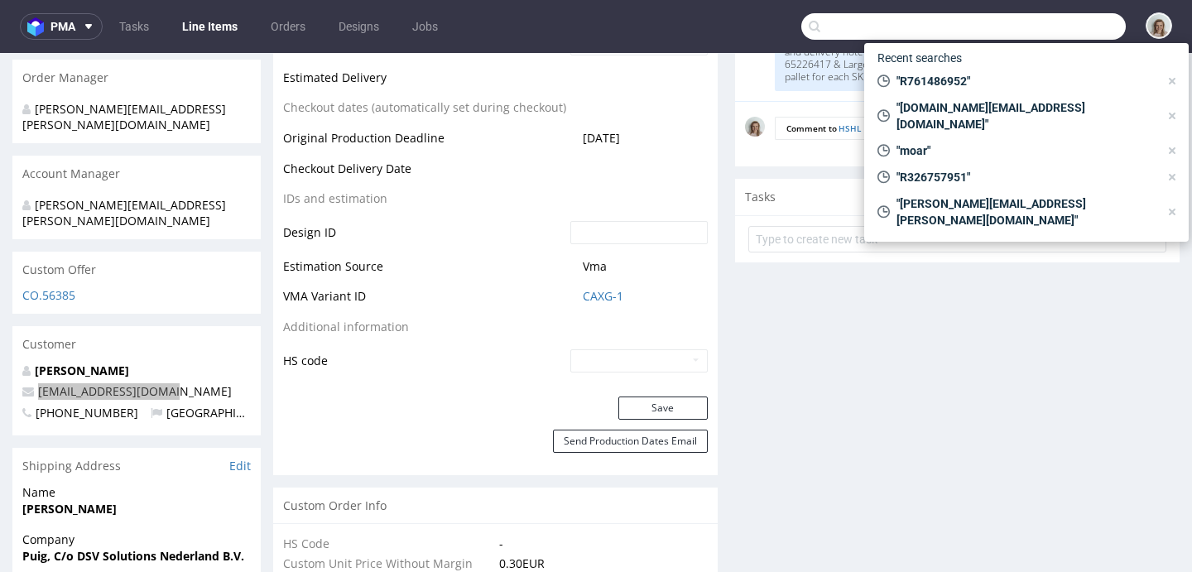
click at [1051, 15] on input "text" at bounding box center [963, 26] width 324 height 26
paste input "[EMAIL_ADDRESS][DOMAIN_NAME]"
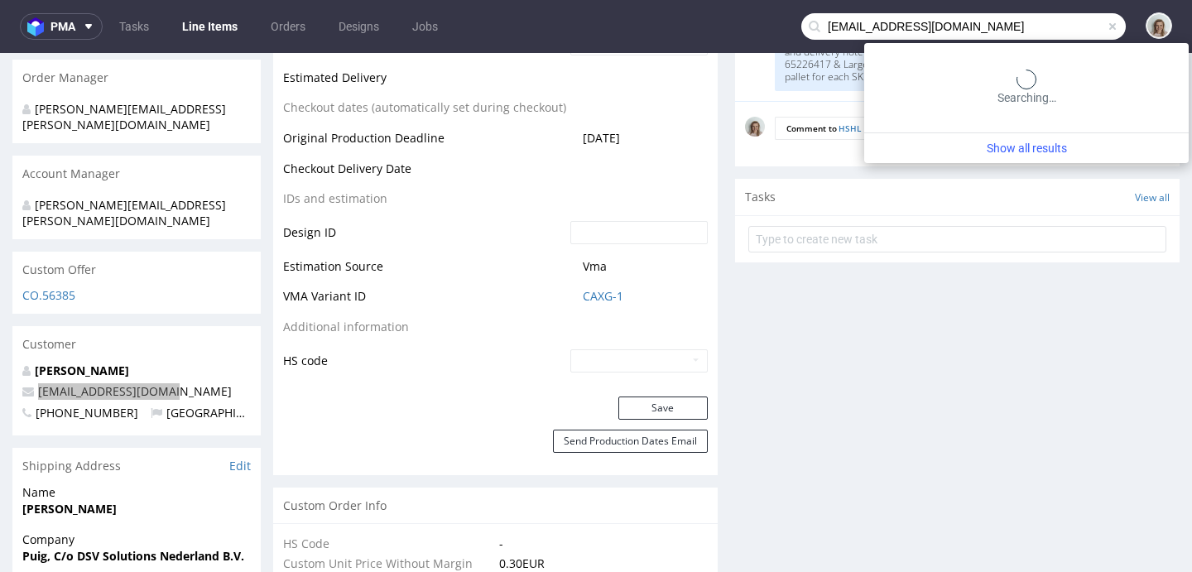
type input "[EMAIL_ADDRESS][DOMAIN_NAME]"
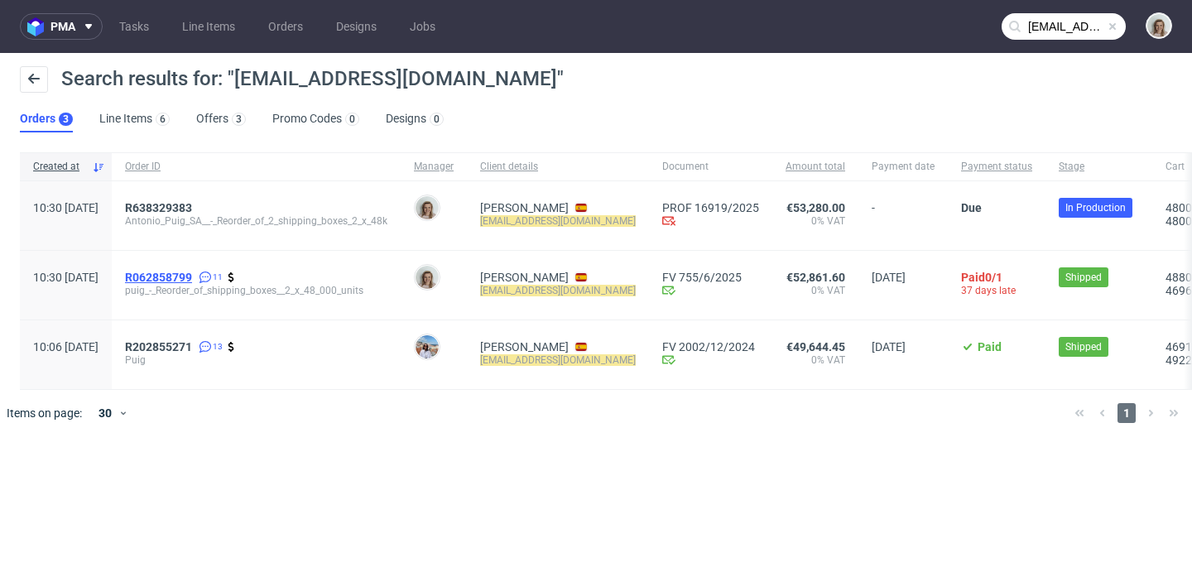
click at [192, 278] on span "R062858799" at bounding box center [158, 277] width 67 height 13
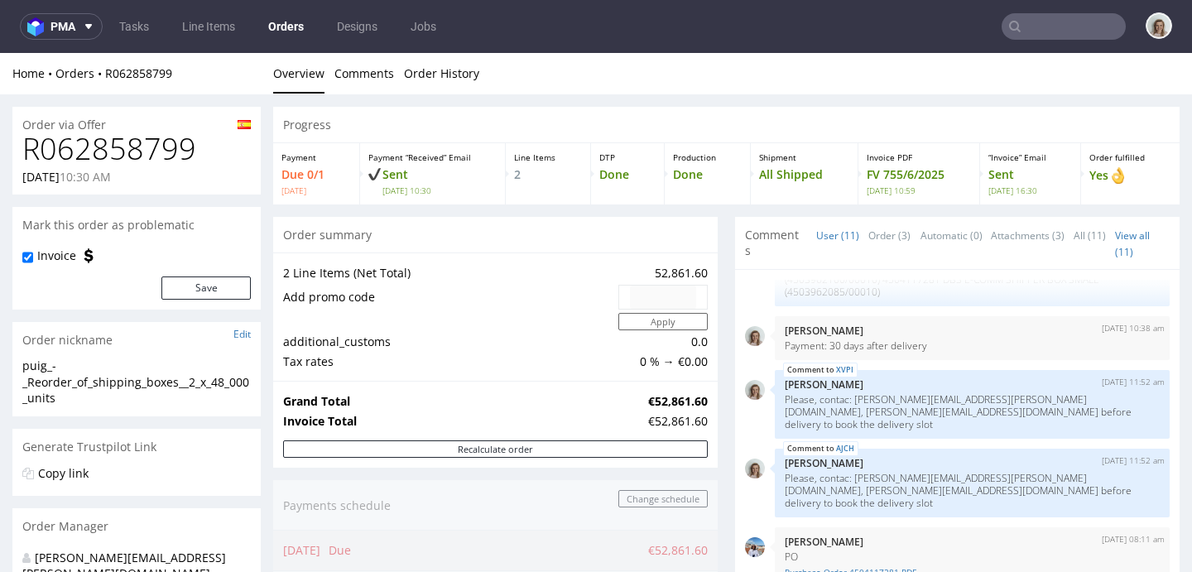
scroll to position [311, 0]
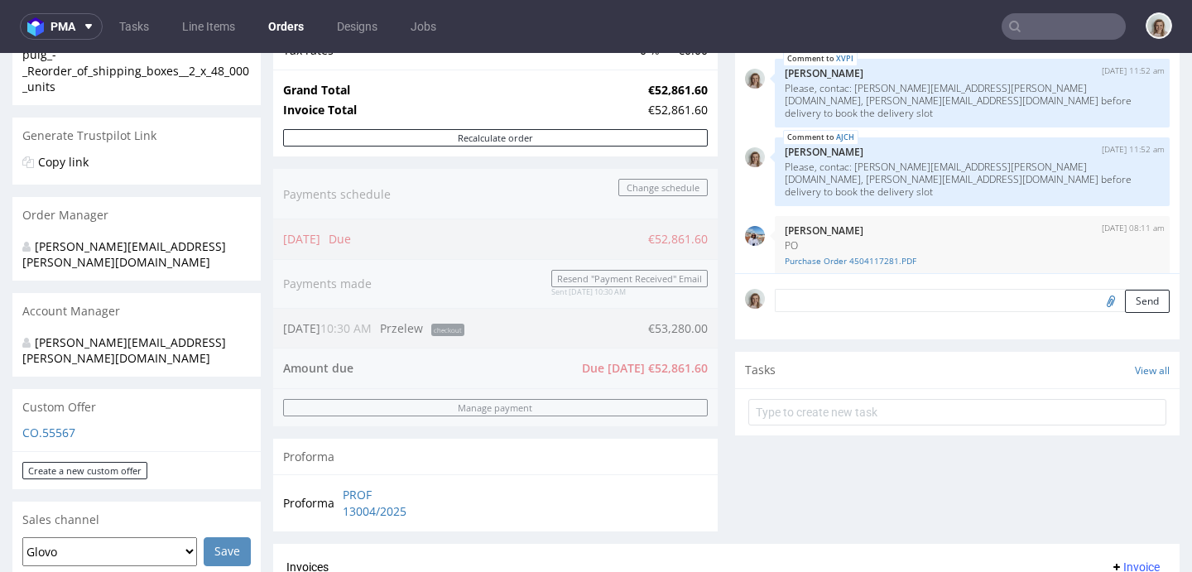
click at [1082, 30] on input "text" at bounding box center [1064, 26] width 124 height 26
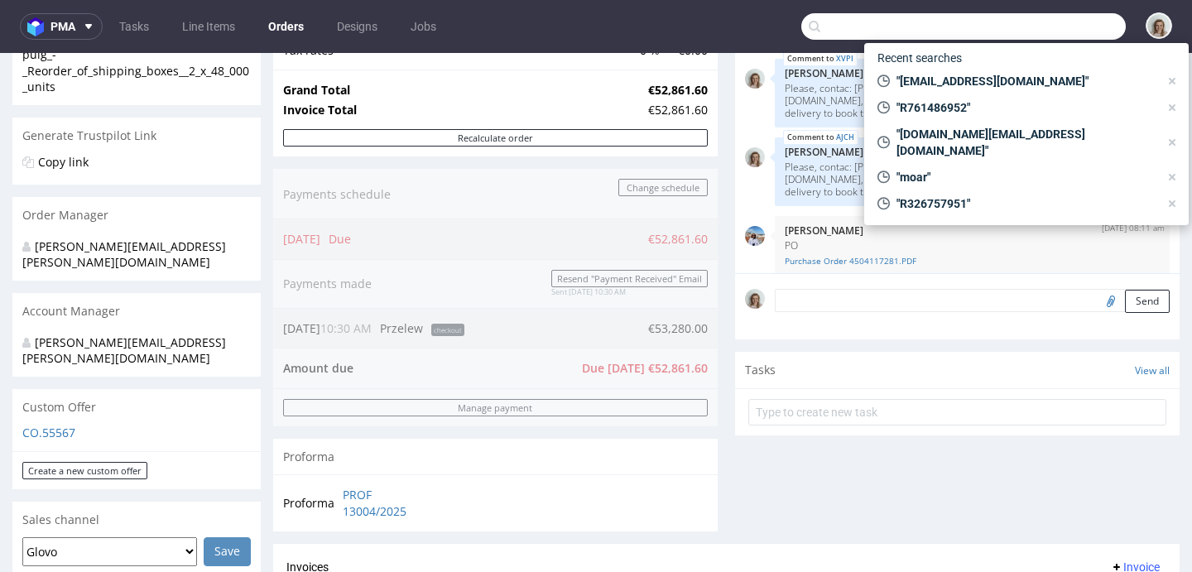
paste input "R854004189"
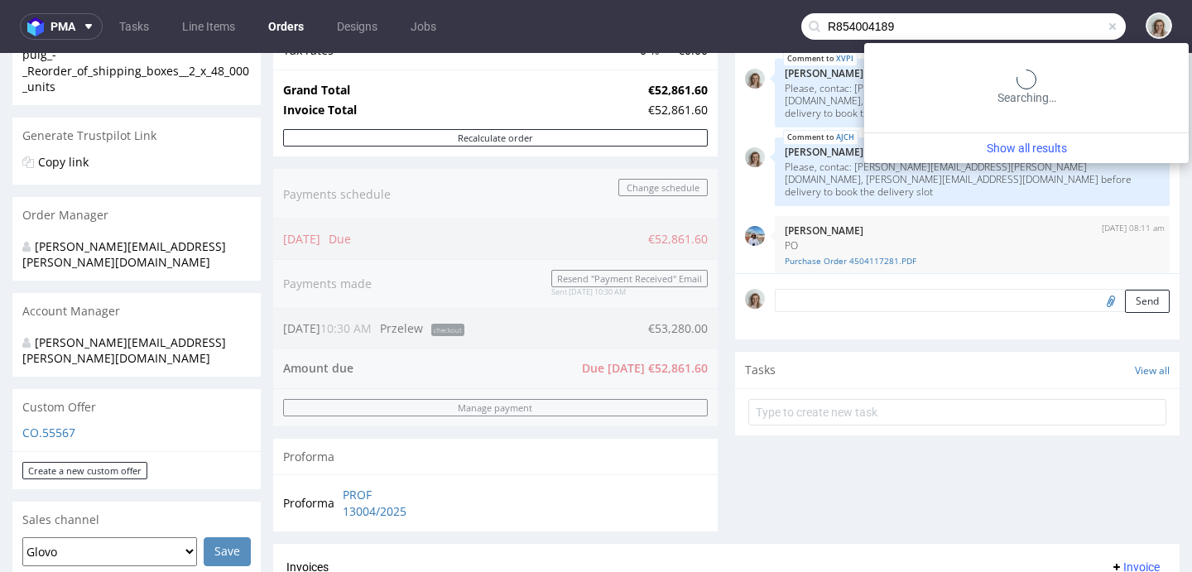
type input "R854004189"
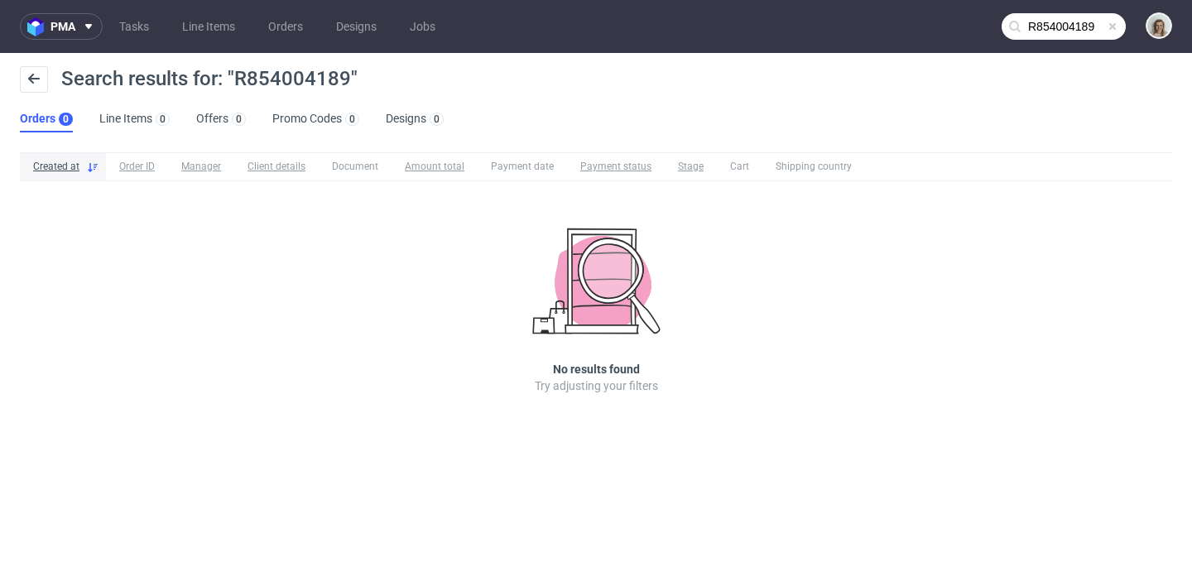
click at [1111, 22] on span at bounding box center [1112, 26] width 13 height 13
click at [1091, 17] on input "text" at bounding box center [1064, 26] width 124 height 26
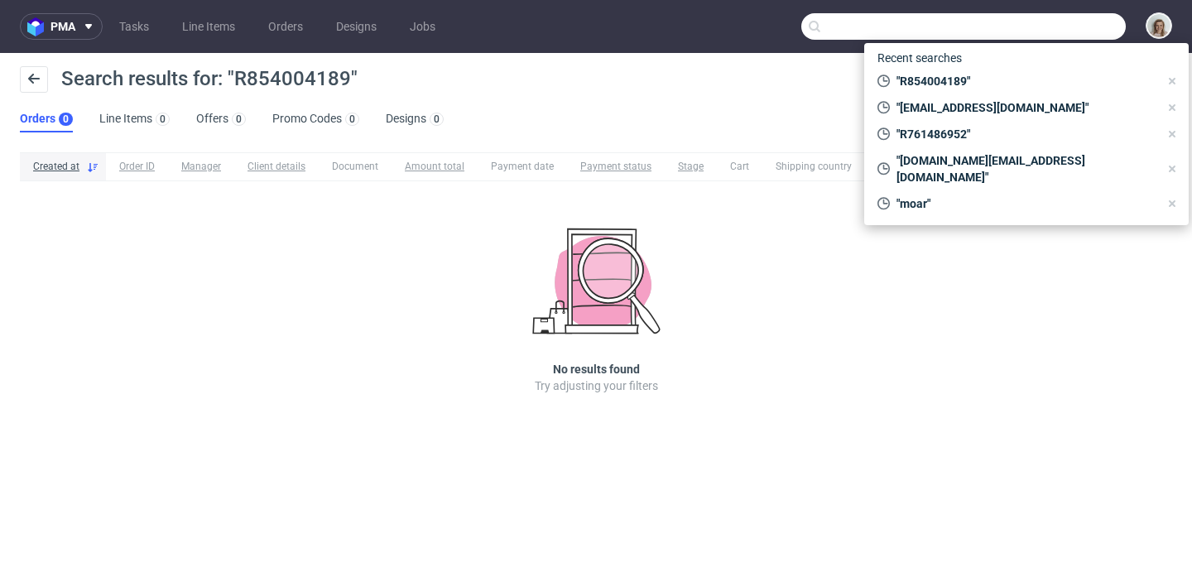
paste input "[EMAIL_ADDRESS][DOMAIN_NAME]"
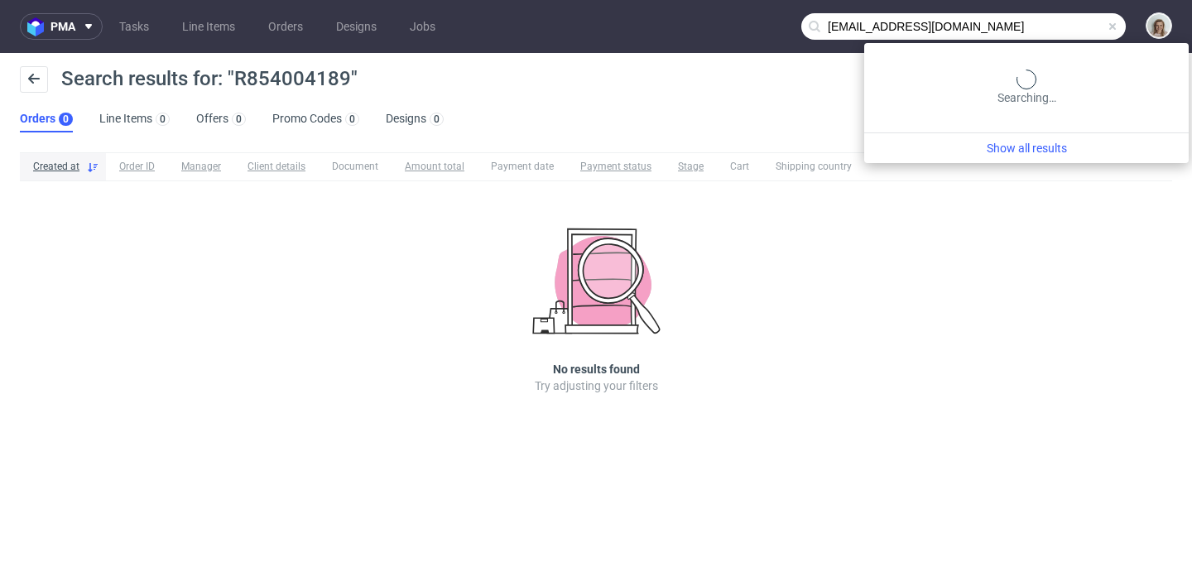
type input "[EMAIL_ADDRESS][DOMAIN_NAME]"
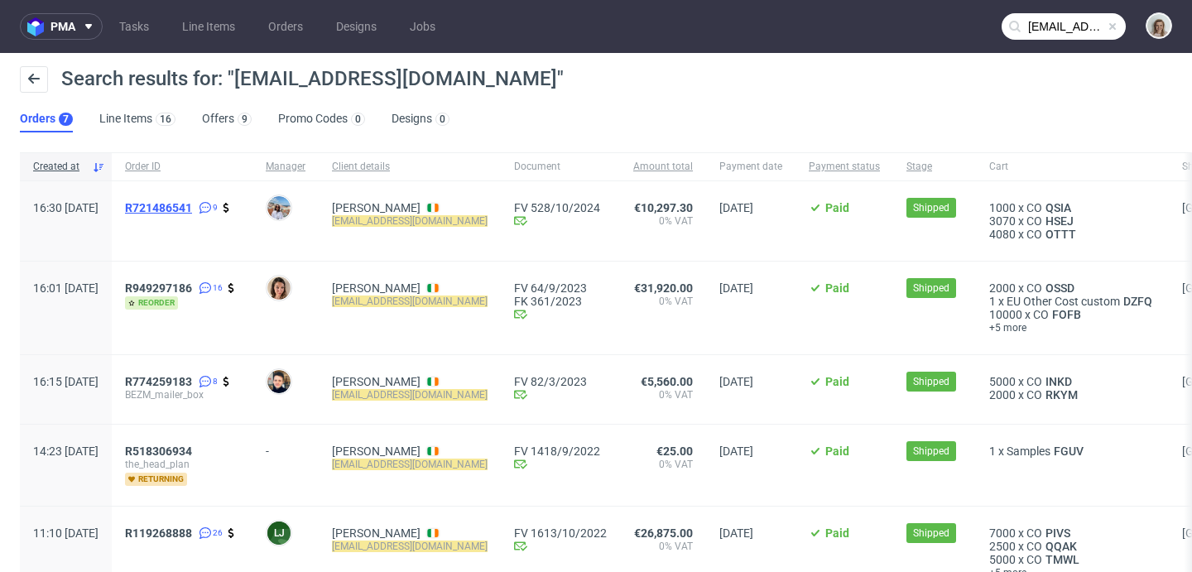
click at [180, 209] on span "R721486541" at bounding box center [158, 207] width 67 height 13
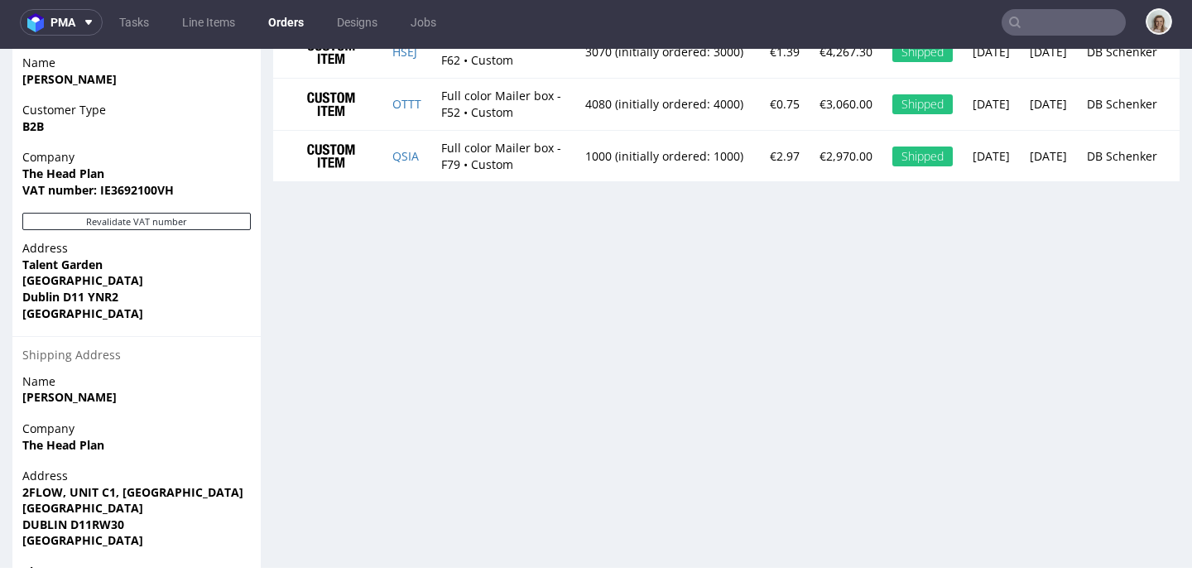
scroll to position [1036, 0]
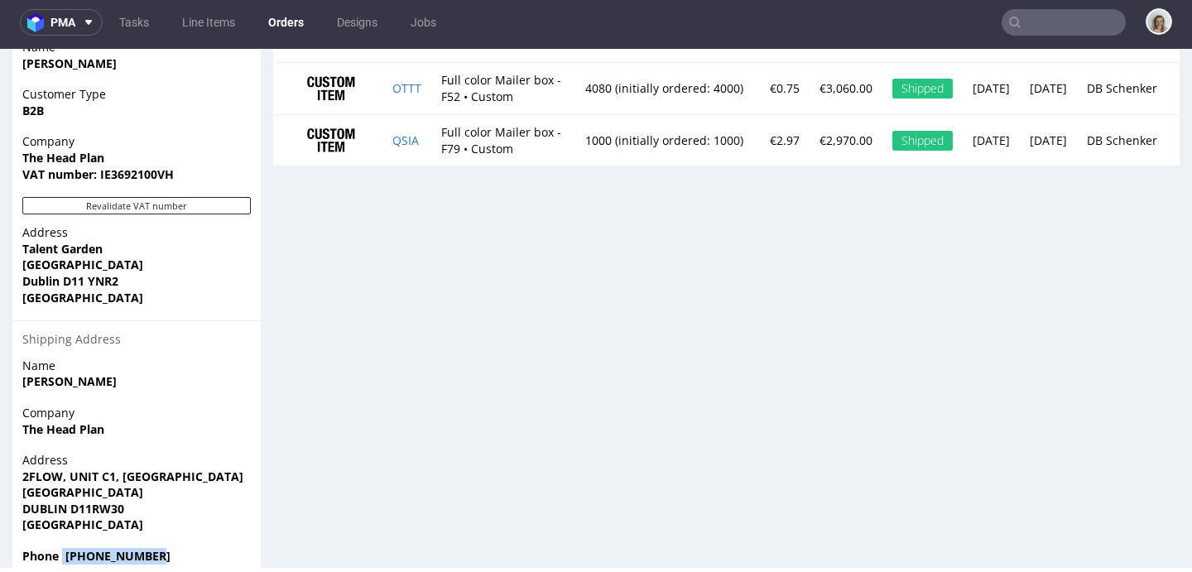
drag, startPoint x: 177, startPoint y: 517, endPoint x: 62, endPoint y: 523, distance: 115.2
click at [62, 548] on span "Phone [PHONE_NUMBER]" at bounding box center [136, 556] width 228 height 17
copy strong "[PHONE_NUMBER]"
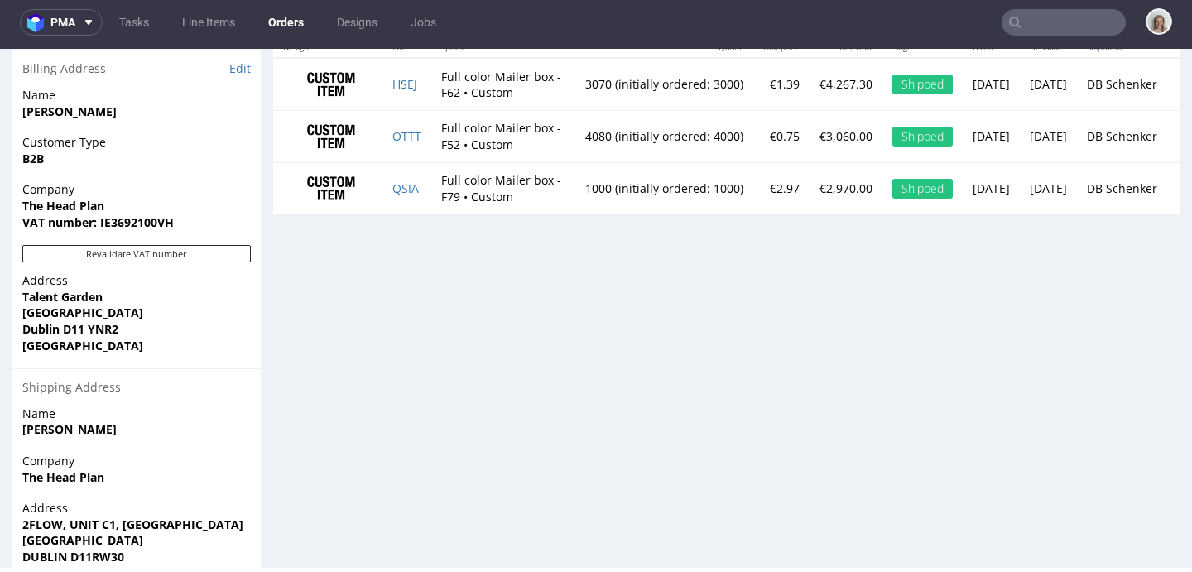
scroll to position [748, 0]
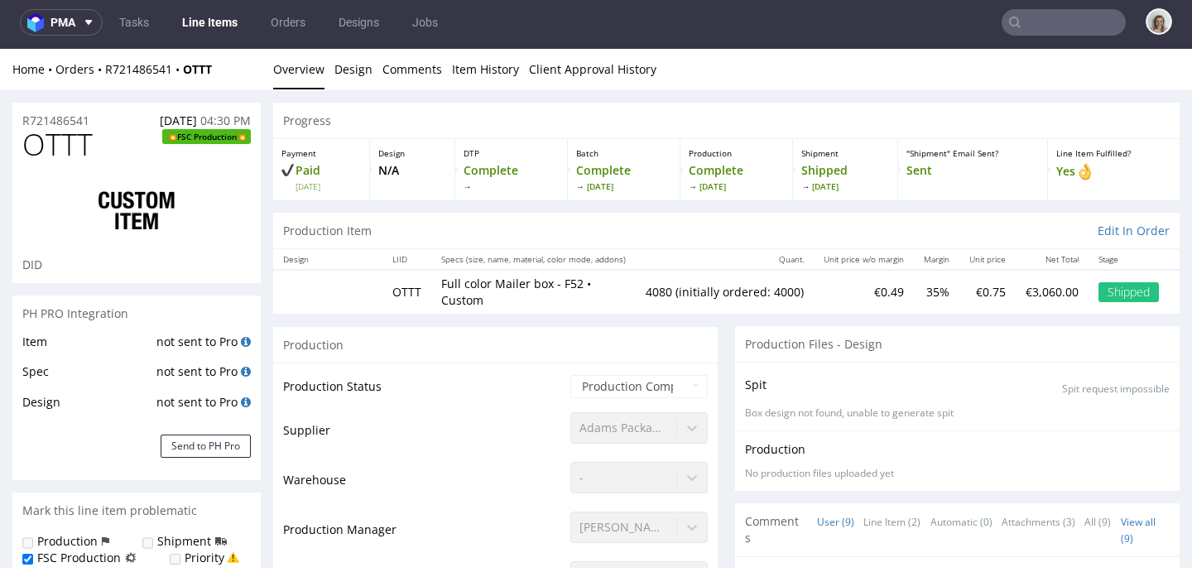
click at [1061, 18] on input "text" at bounding box center [1064, 22] width 124 height 26
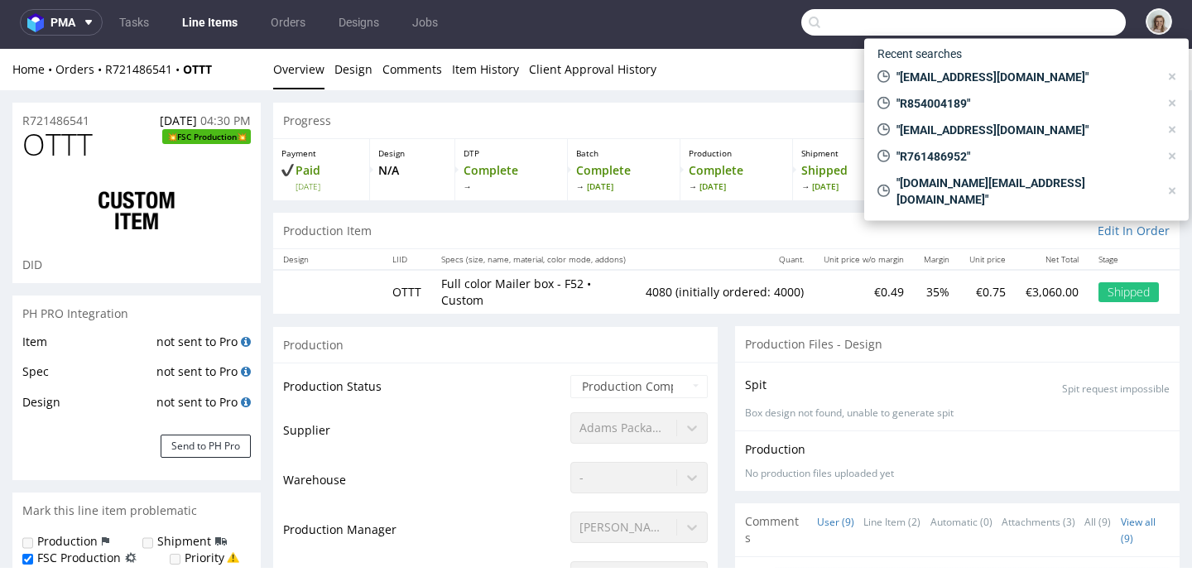
paste input "R352553663"
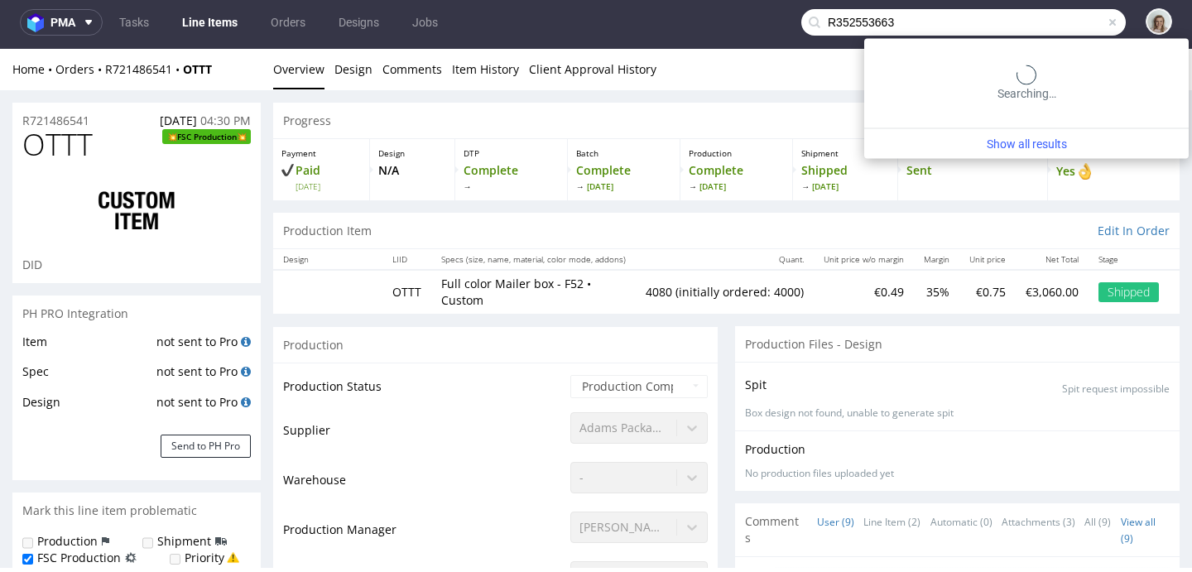
type input "R352553663"
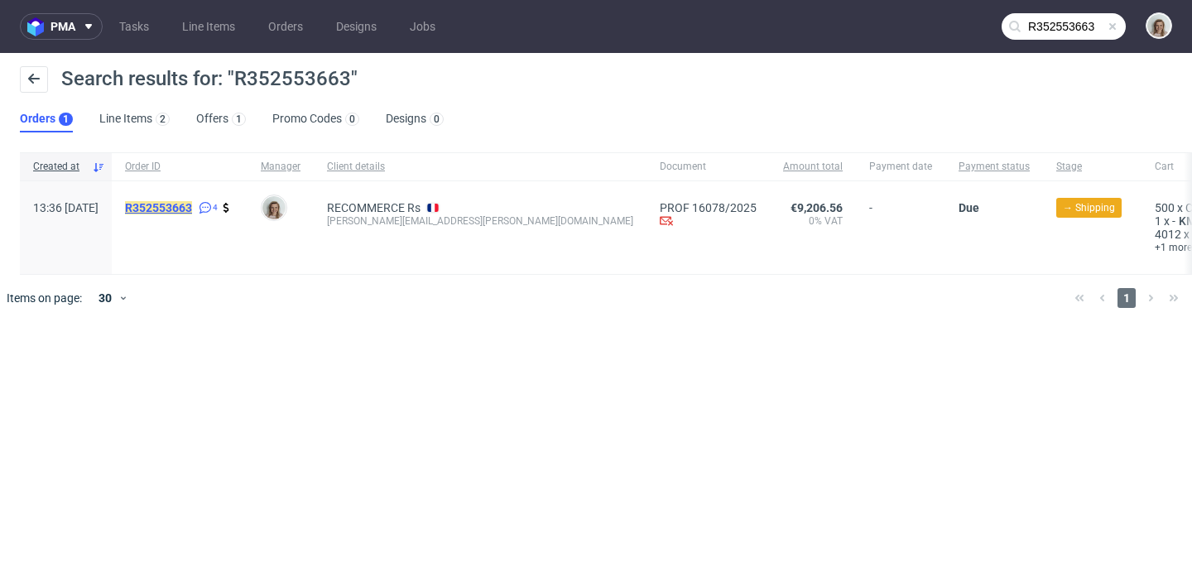
click at [192, 210] on mark "R352553663" at bounding box center [158, 207] width 67 height 13
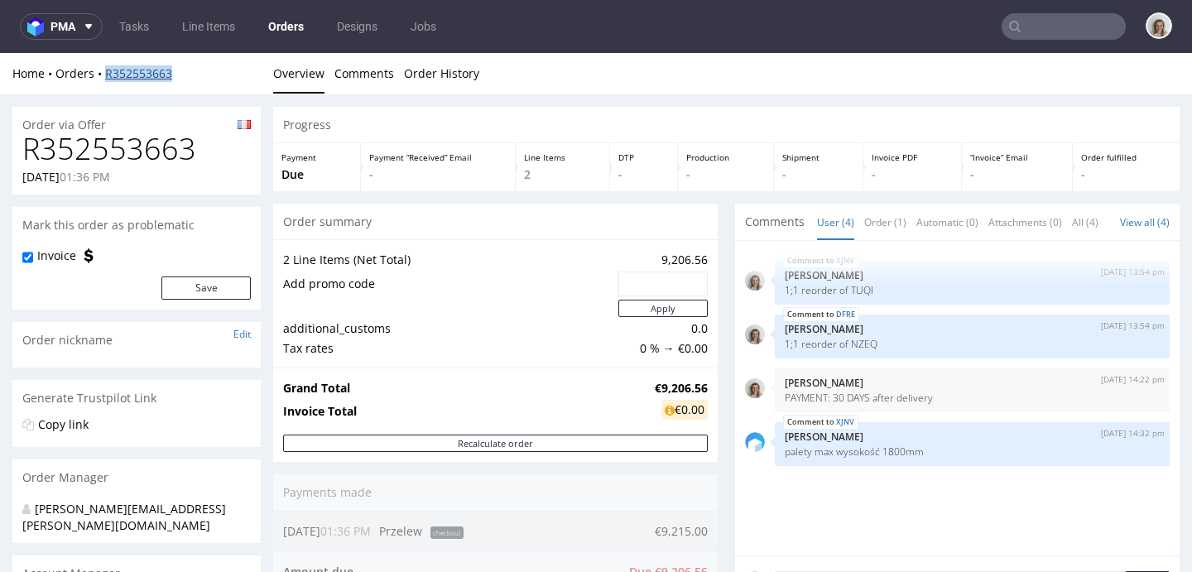
drag, startPoint x: 185, startPoint y: 71, endPoint x: 105, endPoint y: 69, distance: 80.3
click at [105, 69] on div "Home Orders R352553663" at bounding box center [136, 73] width 248 height 17
copy link "R352553663"
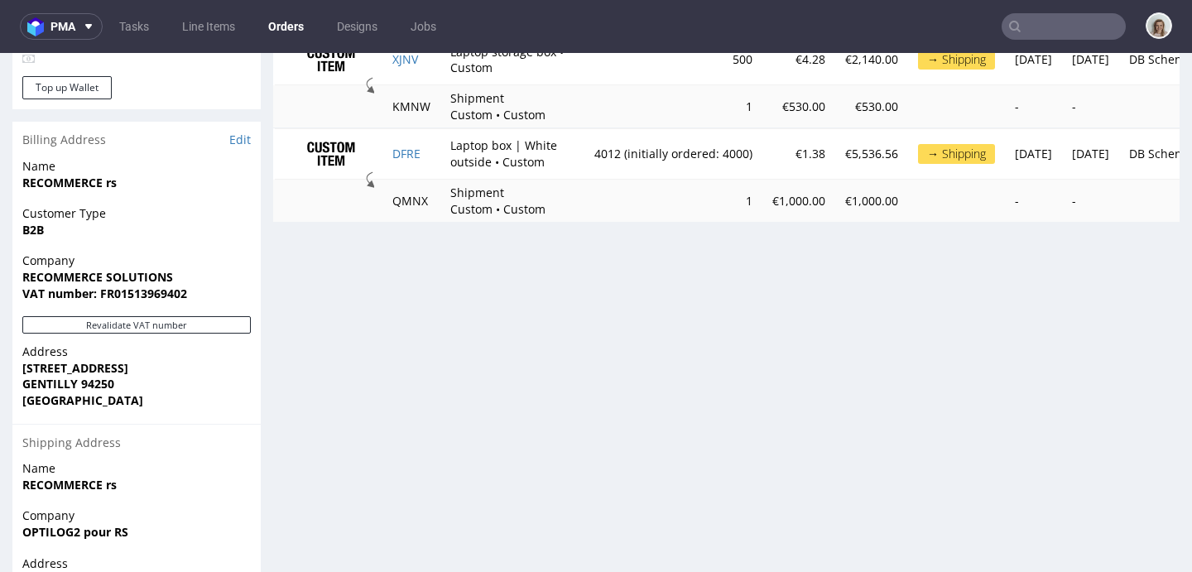
scroll to position [803, 0]
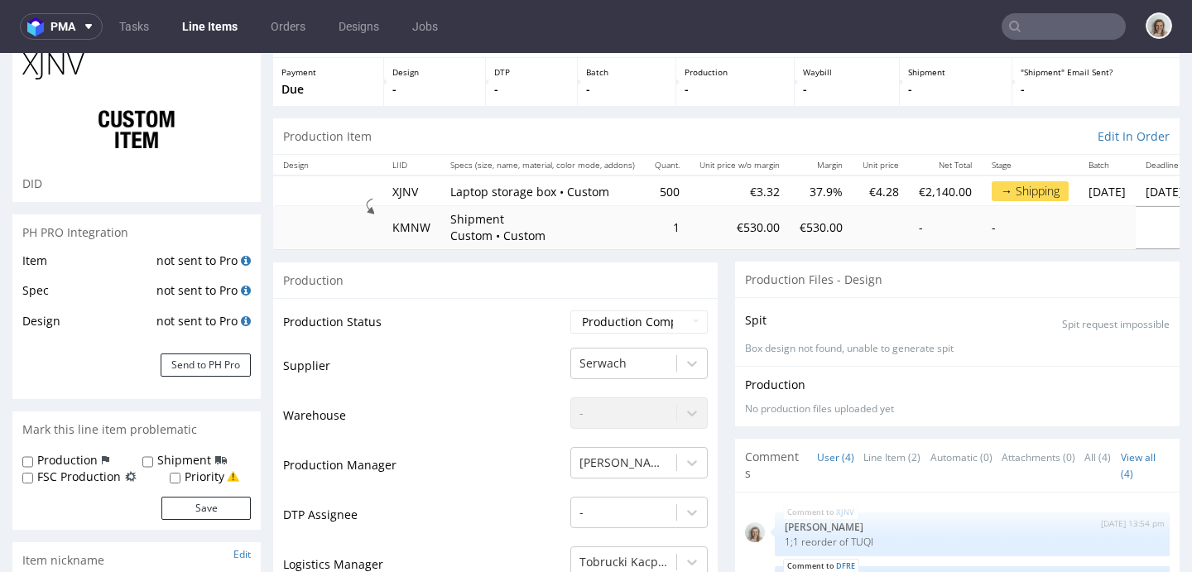
scroll to position [101, 0]
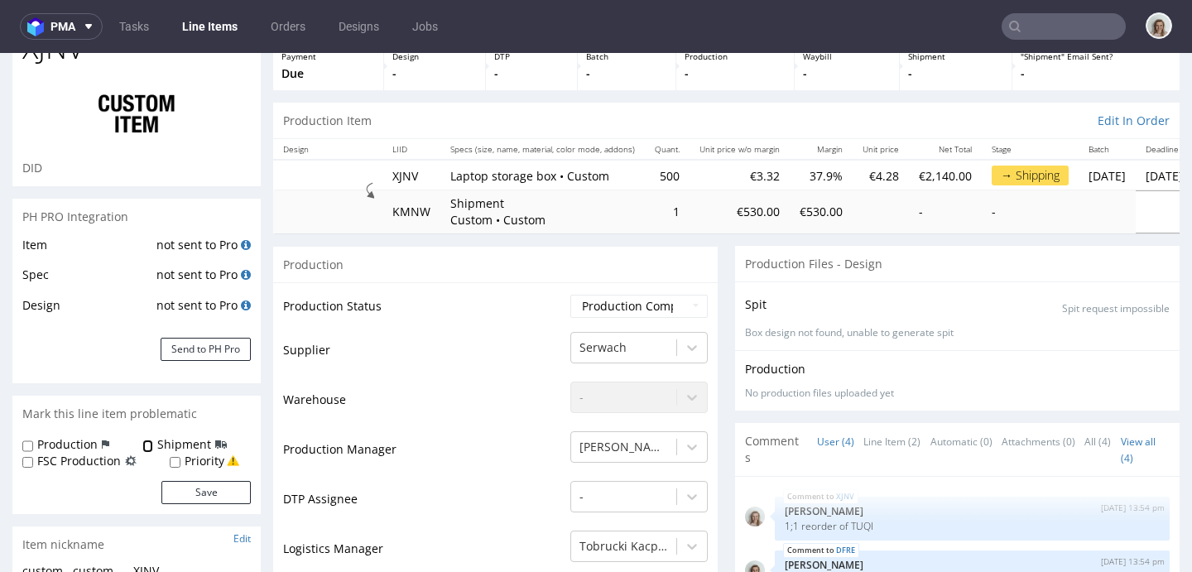
click at [142, 440] on input "Shipment" at bounding box center [147, 446] width 11 height 13
checkbox input "true"
click at [28, 441] on input "Production" at bounding box center [27, 446] width 11 height 13
checkbox input "true"
click at [200, 485] on button "Save" at bounding box center [205, 492] width 89 height 23
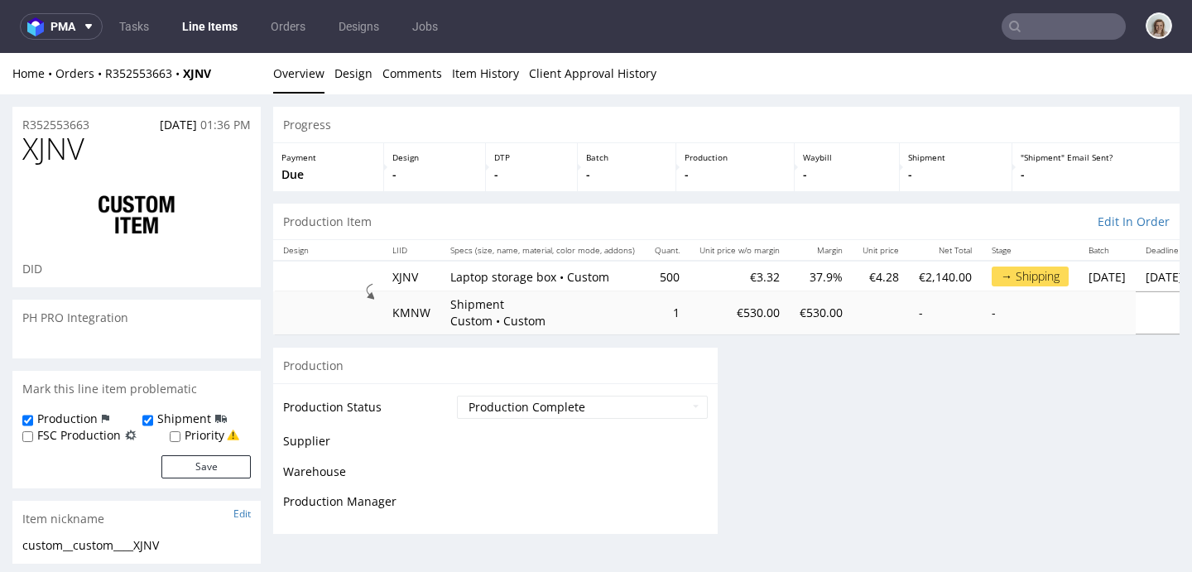
scroll to position [0, 0]
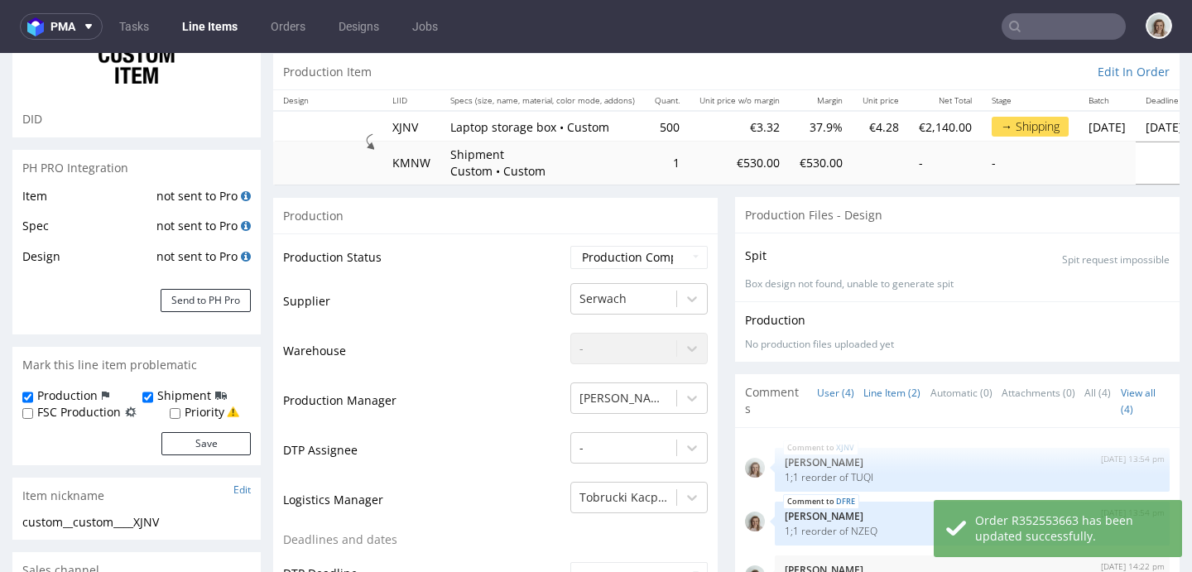
click at [874, 394] on link "Line Item (2)" at bounding box center [891, 393] width 57 height 36
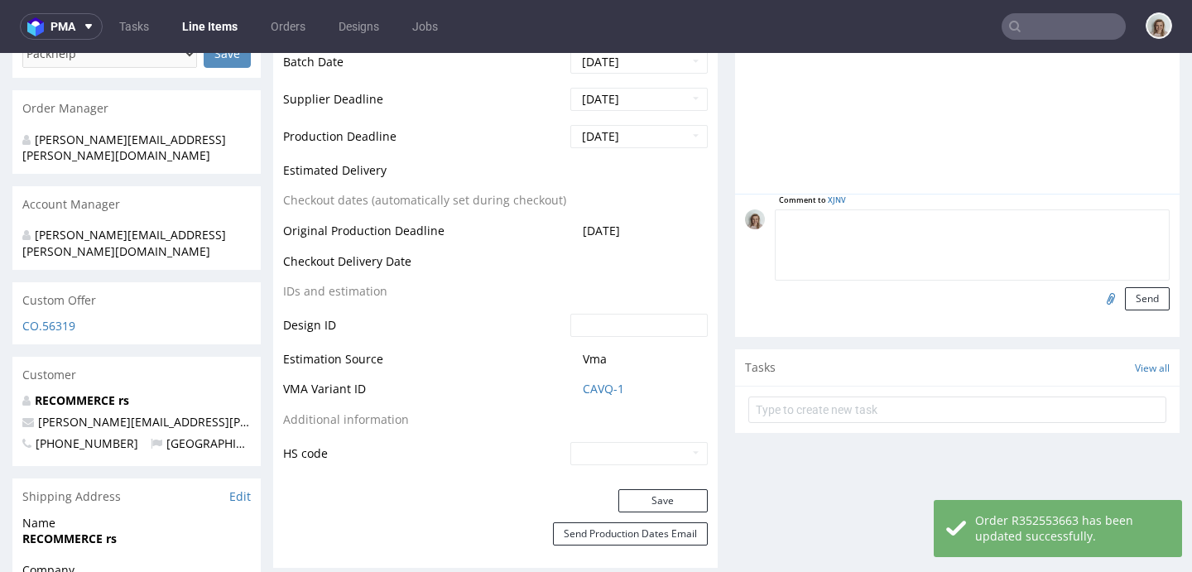
click at [871, 226] on textarea at bounding box center [972, 244] width 395 height 71
paste textarea "please add the sku and the EAN on the packing list but also on each pallet"
click at [775, 215] on textarea "please add the sku and the EAN on the packing list but also on each pallet" at bounding box center [972, 244] width 395 height 71
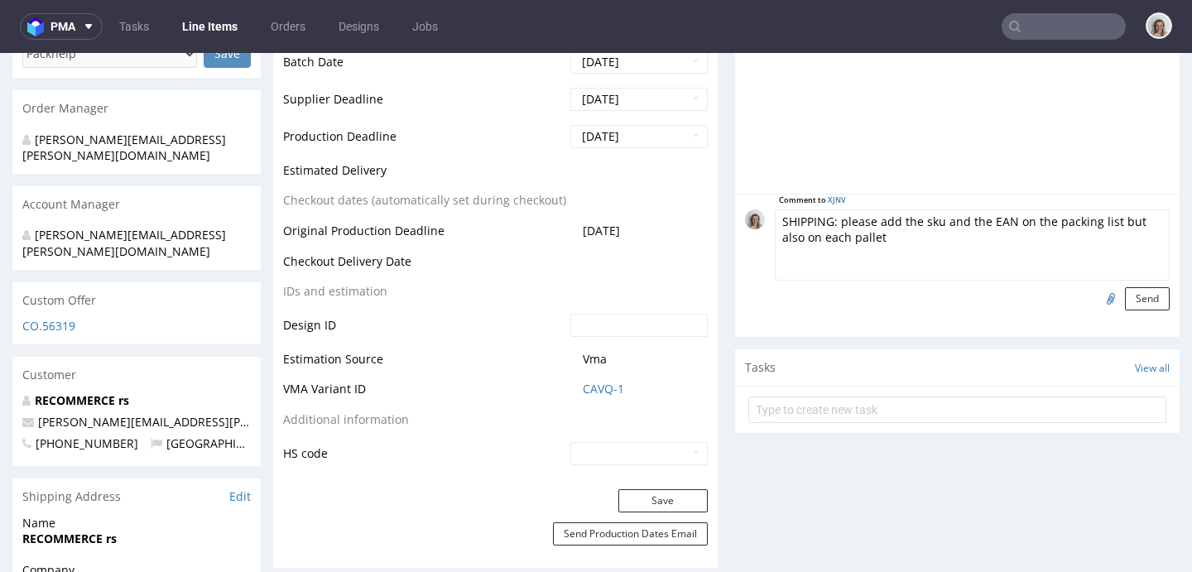
click at [994, 250] on textarea "SHIPPING: please add the sku and the EAN on the packing list but also on each p…" at bounding box center [972, 244] width 395 height 71
type textarea "SHIPPING: please add the sku and the EAN on the packing list but also on each p…"
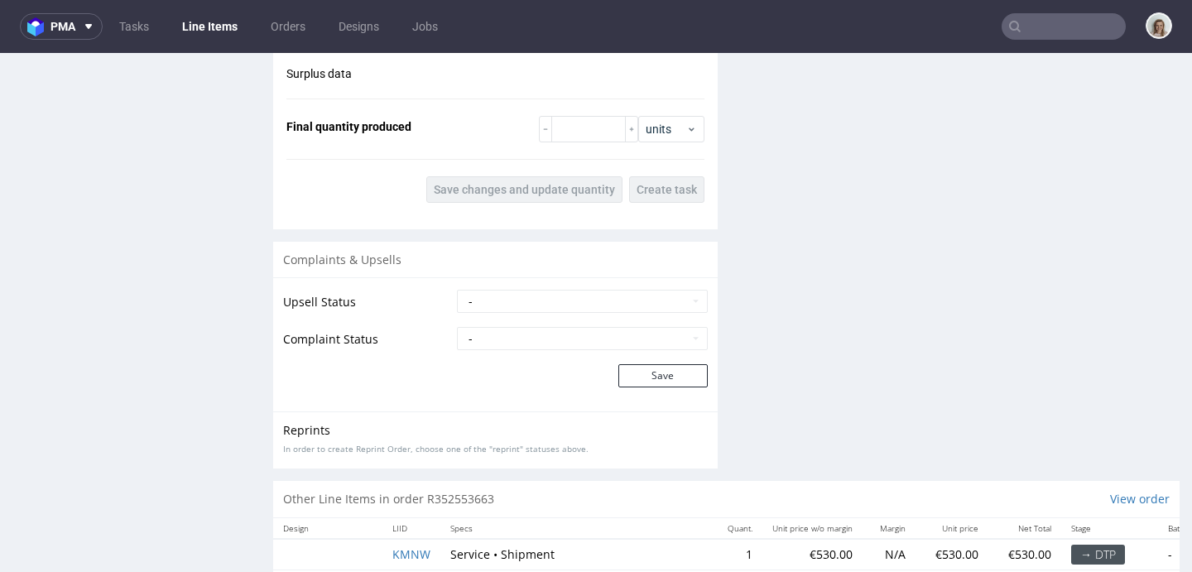
scroll to position [2787, 0]
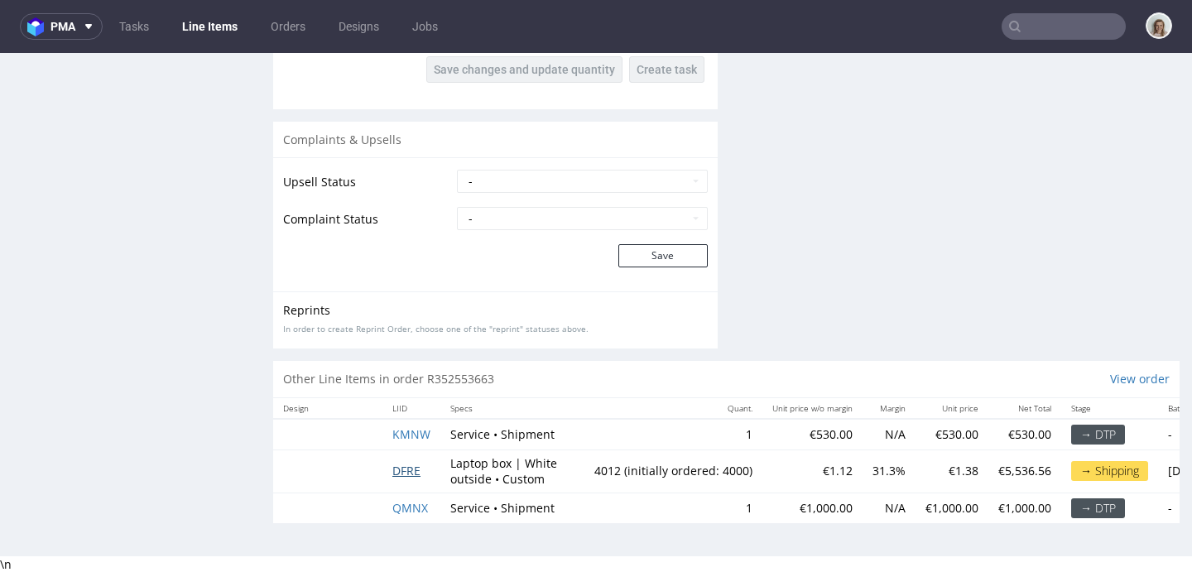
click at [406, 464] on span "DFRE" at bounding box center [406, 471] width 28 height 16
click at [408, 463] on span "DFRE" at bounding box center [406, 471] width 28 height 16
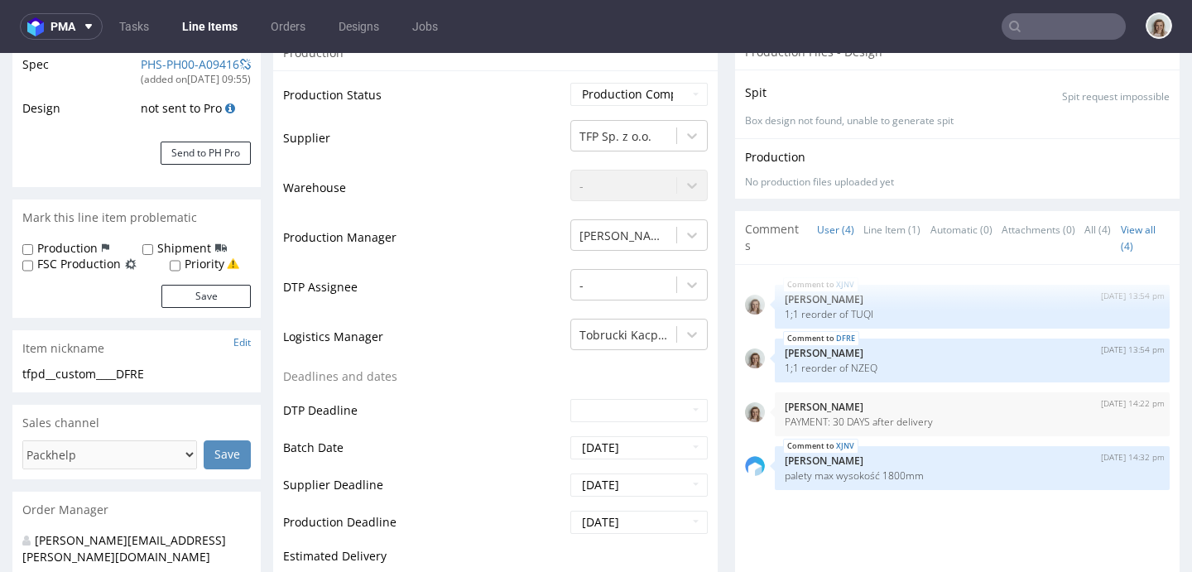
scroll to position [46, 0]
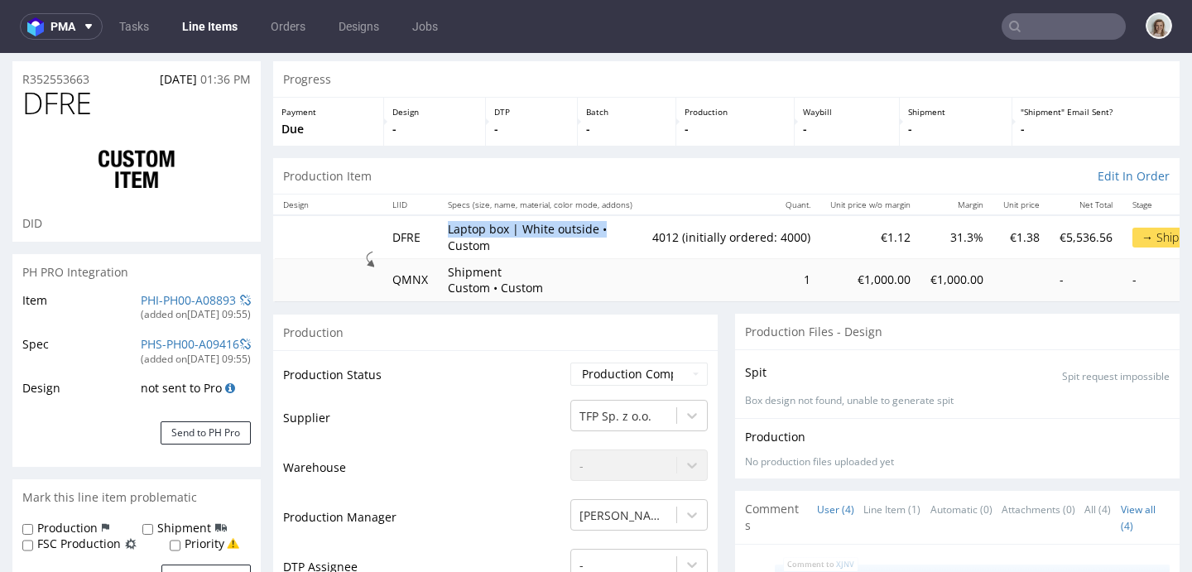
drag, startPoint x: 438, startPoint y: 231, endPoint x: 603, endPoint y: 231, distance: 165.6
click at [603, 231] on td "Laptop box | White outside • Custom" at bounding box center [540, 236] width 204 height 43
copy p "Laptop box | White outside •"
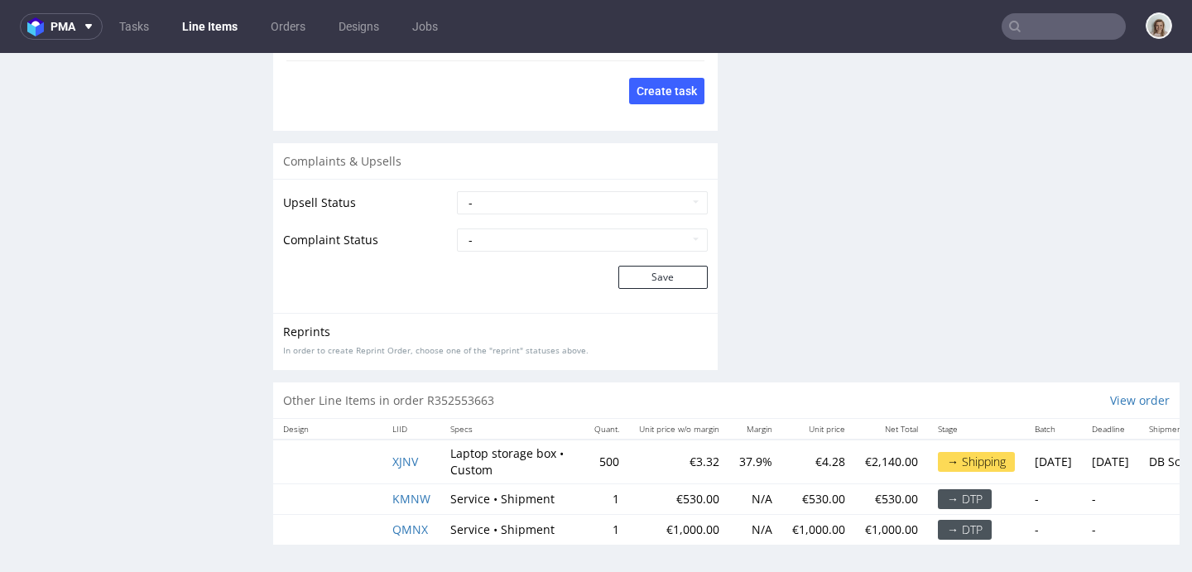
scroll to position [2799, 0]
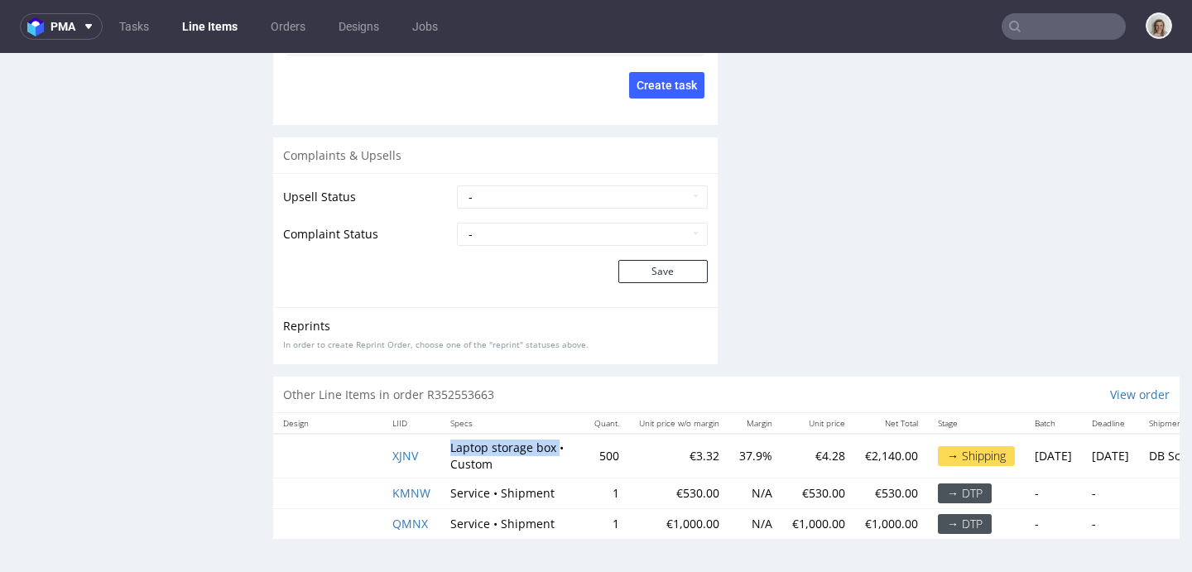
drag, startPoint x: 504, startPoint y: 436, endPoint x: 435, endPoint y: 436, distance: 69.5
click at [435, 436] on tr "XJNV Laptop storage box • Custom 500 €3.32 37.9% €4.28 €2,140.00 → Shipping Wed…" at bounding box center [754, 456] width 963 height 44
copy tr "Laptop storage box"
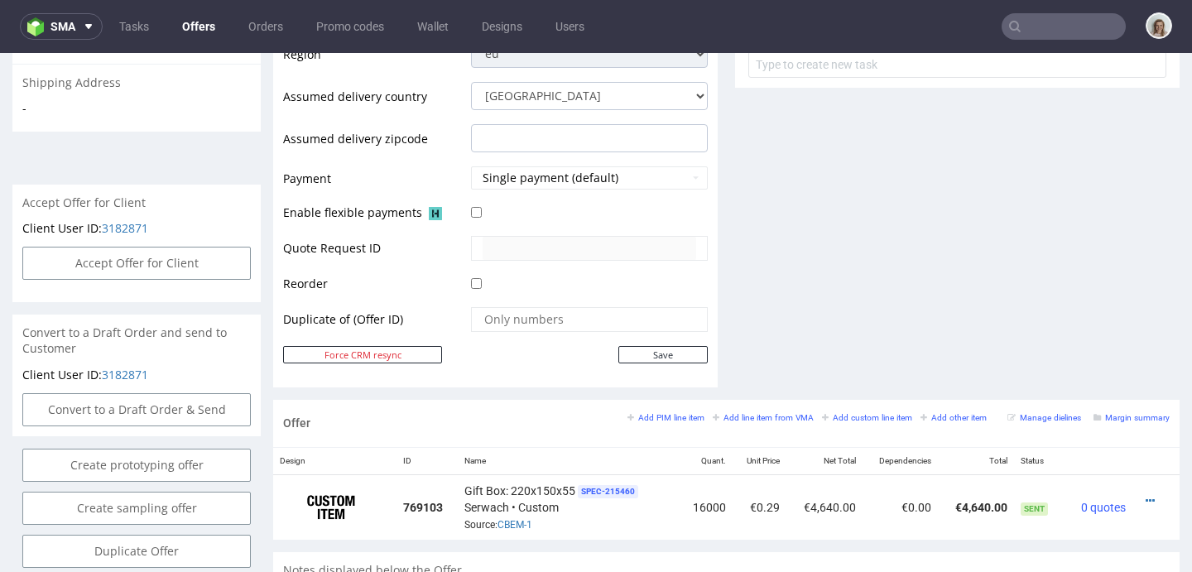
scroll to position [672, 0]
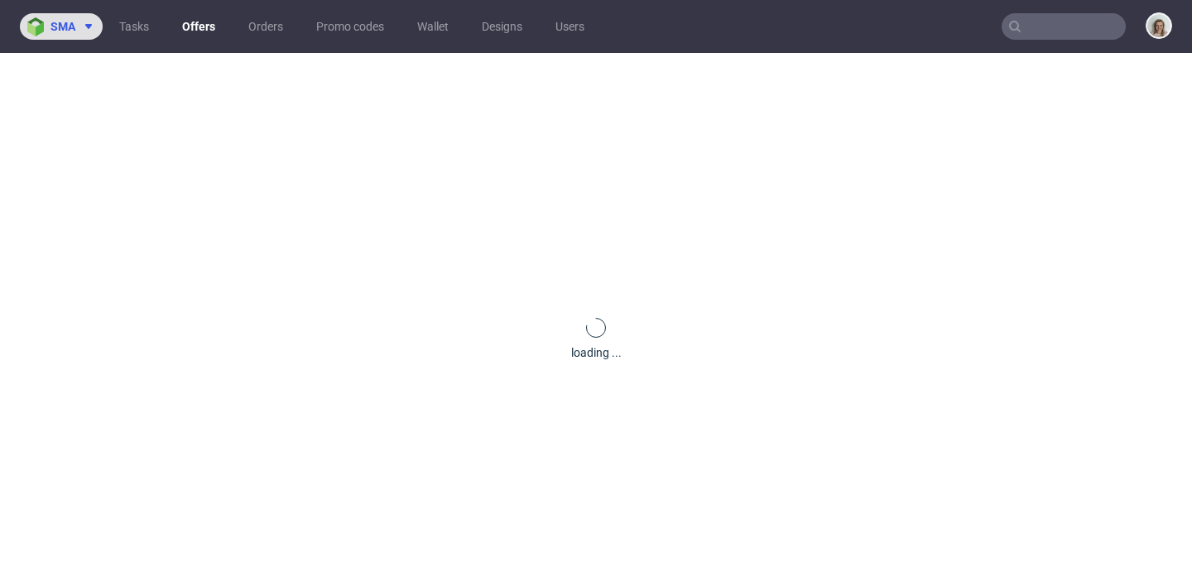
click at [82, 35] on button "sma" at bounding box center [61, 26] width 83 height 26
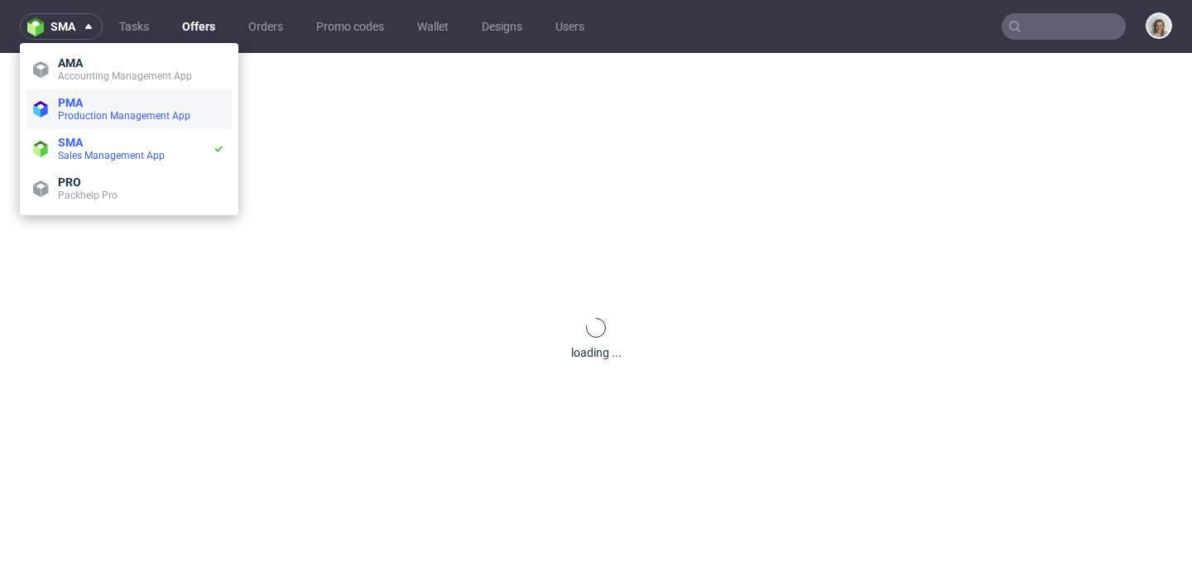
click at [102, 114] on span "Production Management App" at bounding box center [124, 116] width 132 height 12
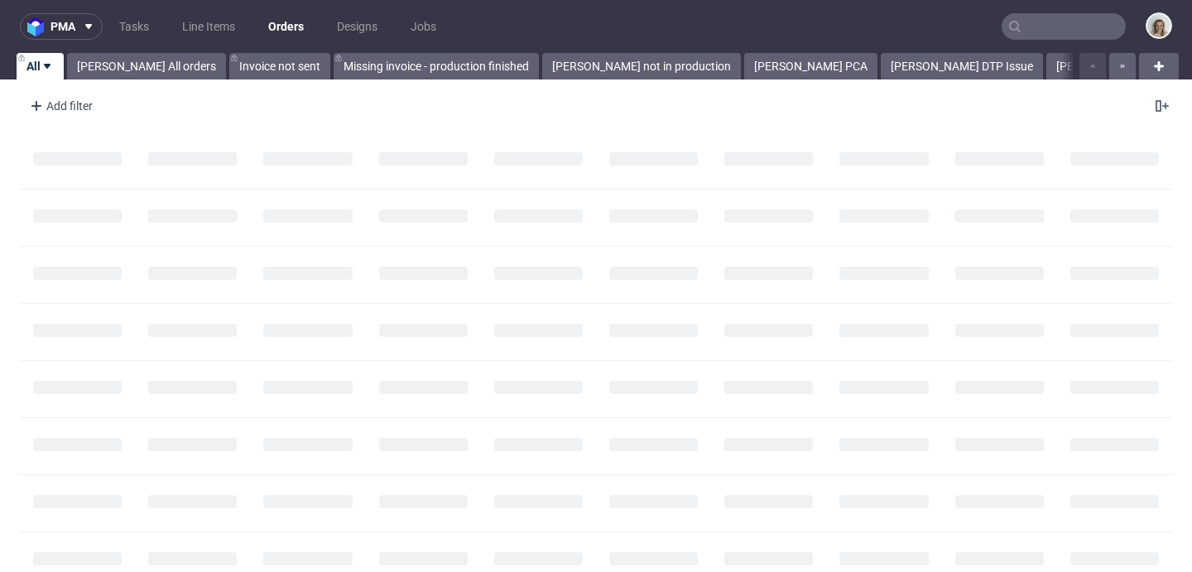
click at [1031, 33] on input "text" at bounding box center [1064, 26] width 124 height 26
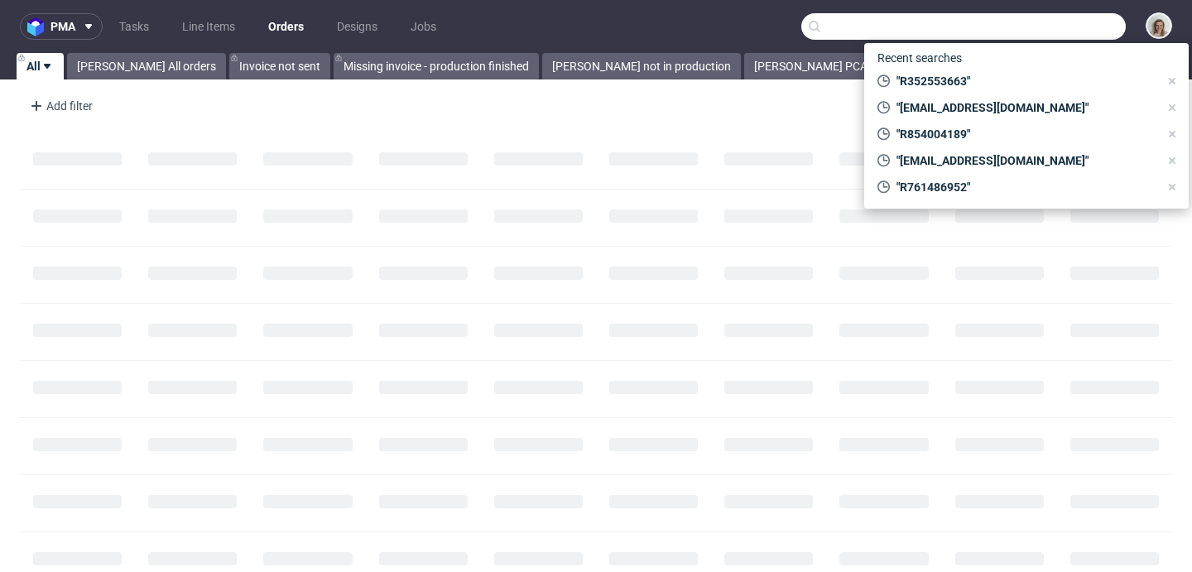
paste input "R414017148"
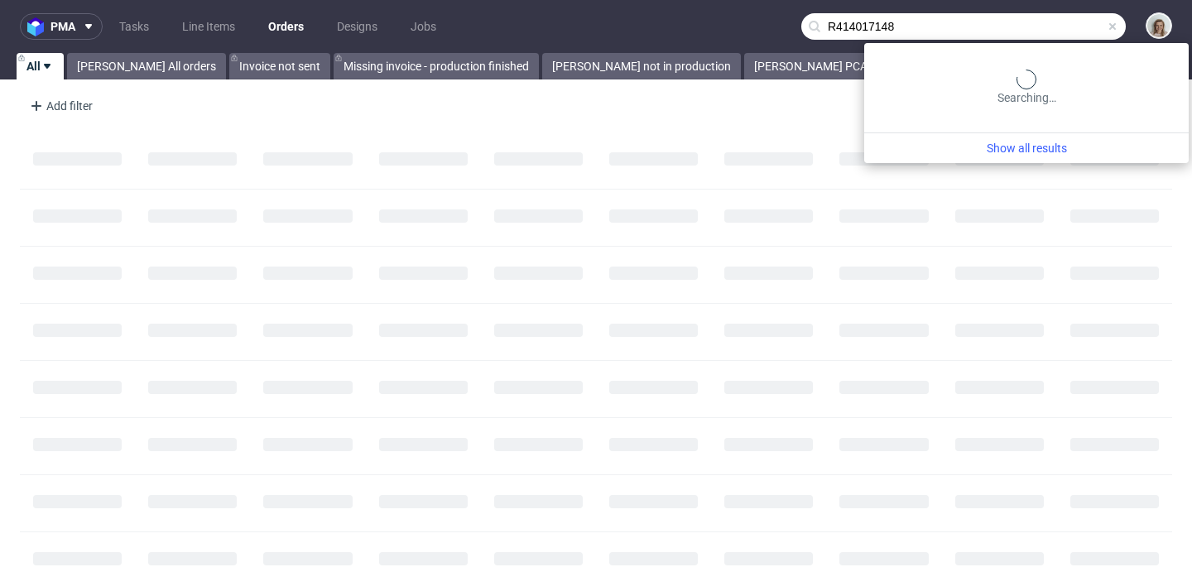
type input "R414017148"
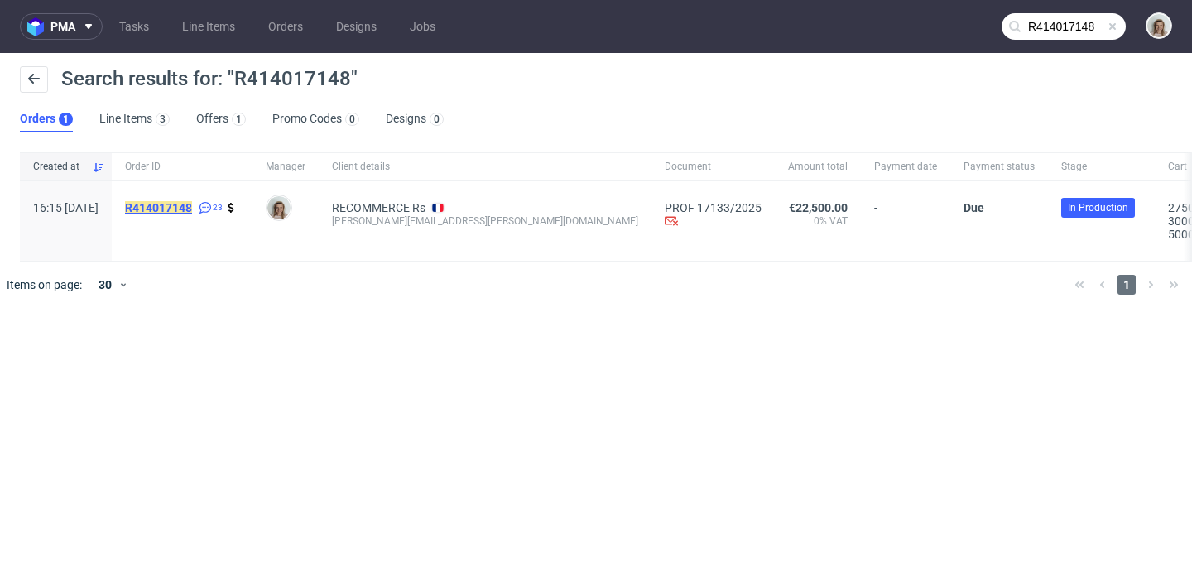
click at [192, 214] on mark "R414017148" at bounding box center [158, 207] width 67 height 13
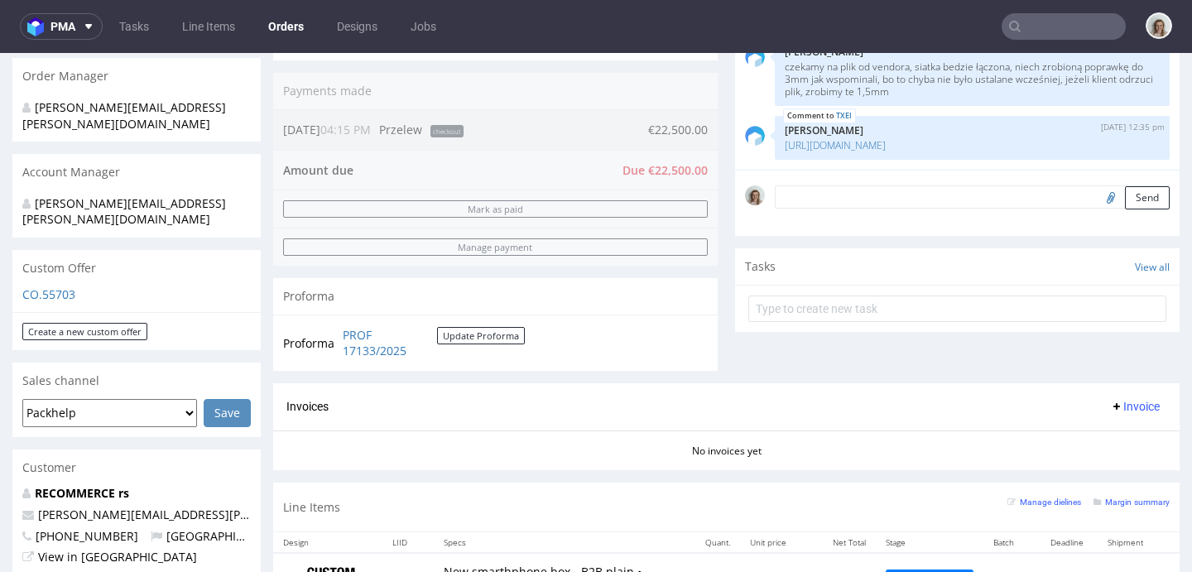
scroll to position [574, 0]
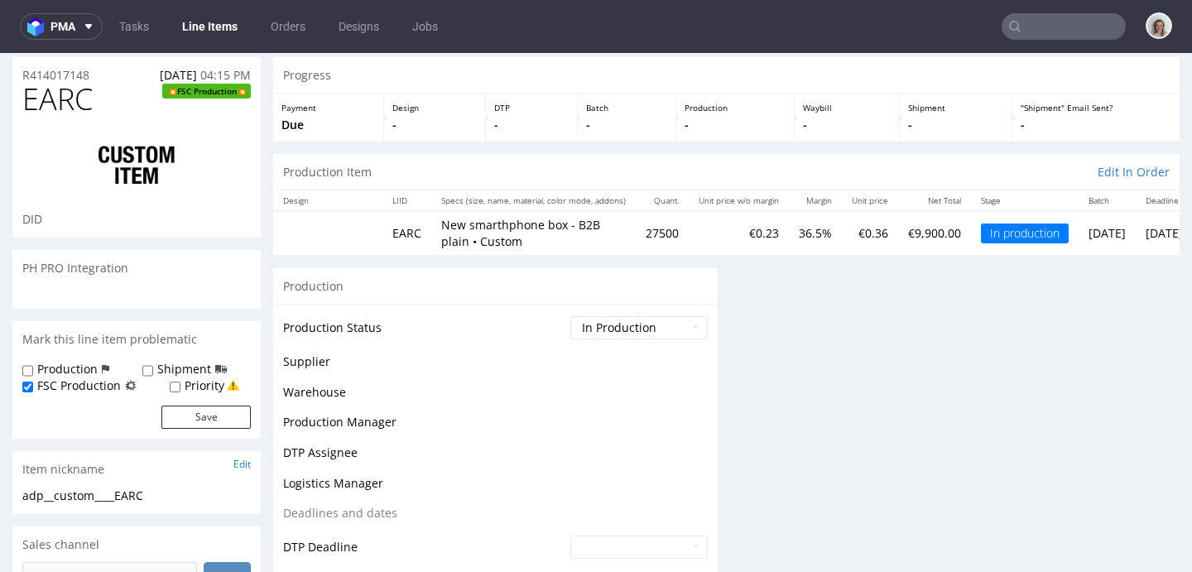
scroll to position [135, 0]
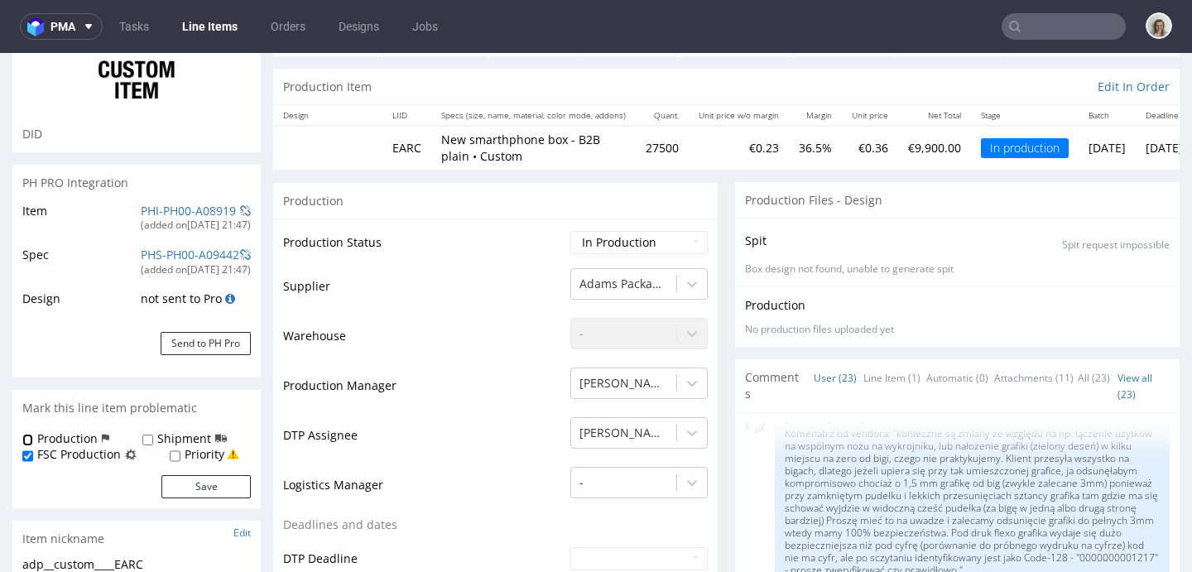
click at [28, 442] on input "Production" at bounding box center [27, 440] width 11 height 13
checkbox input "true"
click at [144, 438] on input "Shipment" at bounding box center [147, 440] width 11 height 13
checkbox input "true"
click at [214, 481] on button "Save" at bounding box center [205, 486] width 89 height 23
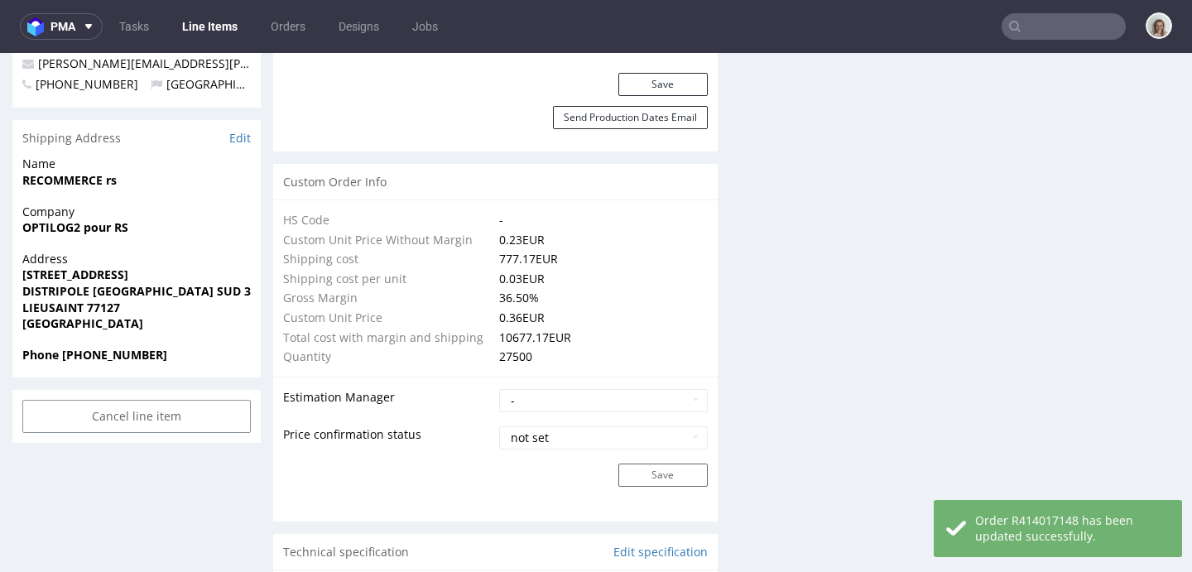
scroll to position [733, 0]
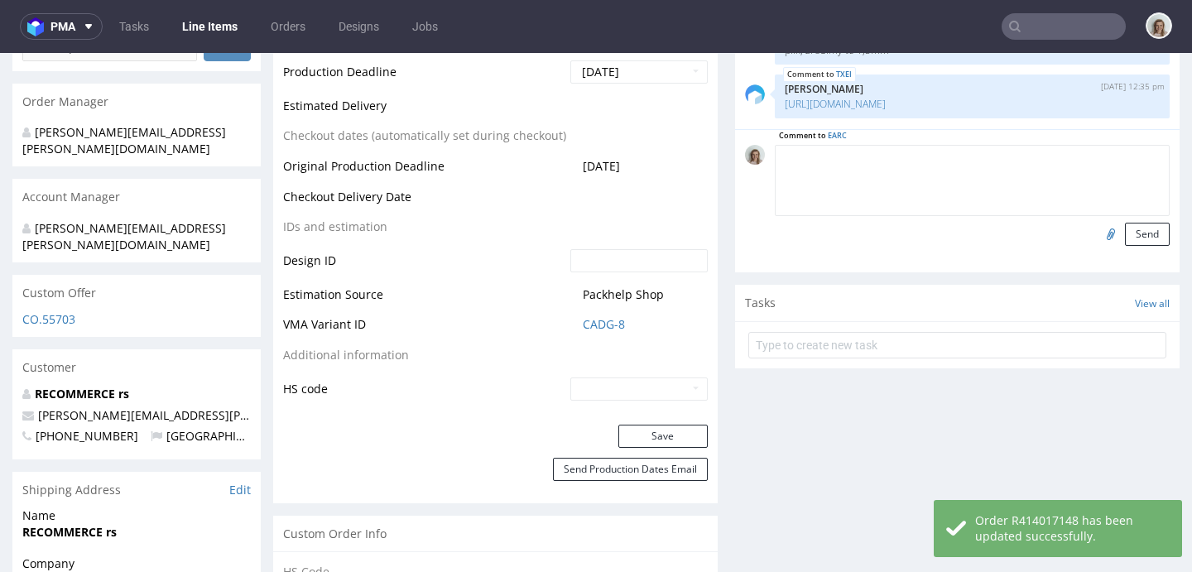
click at [881, 162] on textarea at bounding box center [972, 180] width 395 height 71
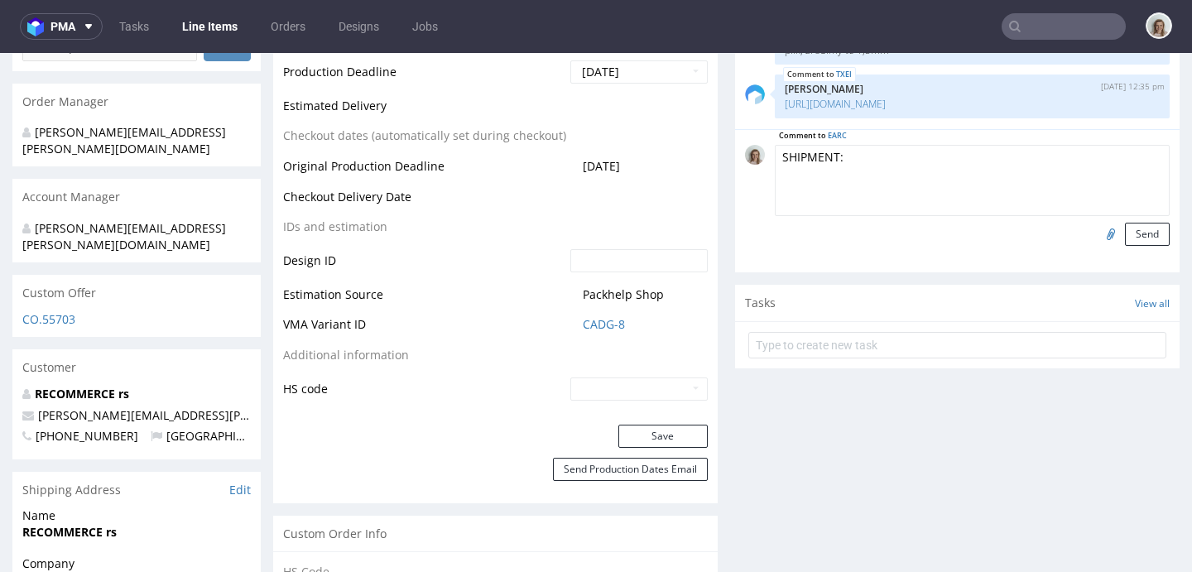
paste textarea "please add the sku and the EAN on the packing list but also on each pallet?"
paste textarea "R414017148 - CONSO.CARTON.B2B.WHITE EAN 1314"
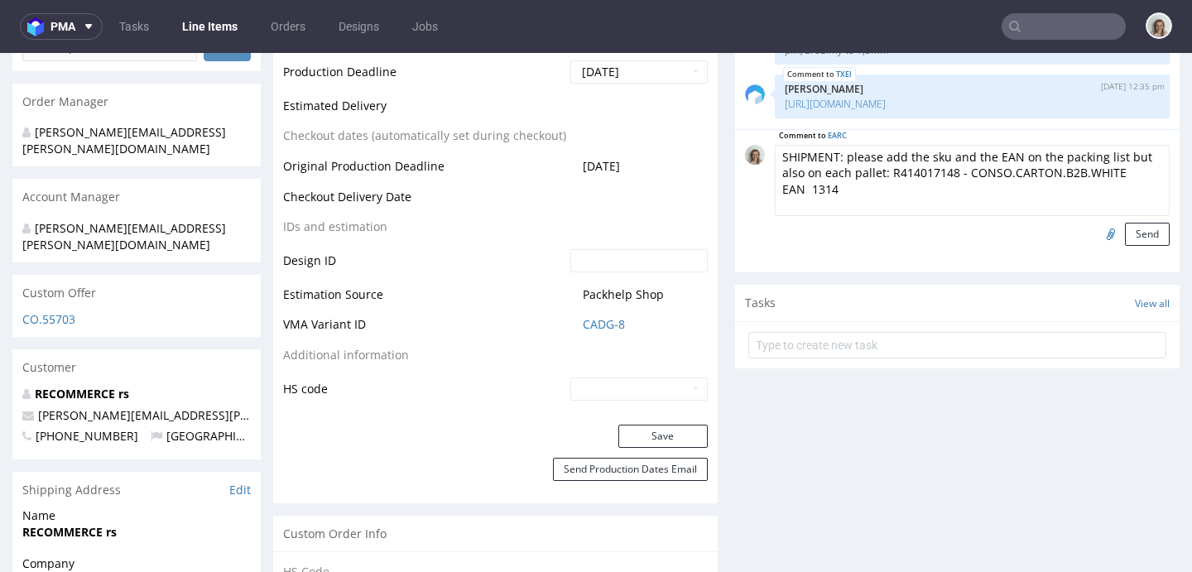
type textarea "SHIPMENT: please add the sku and the EAN on the packing list but also on each p…"
click at [1097, 237] on input "file" at bounding box center [1108, 234] width 23 height 22
type input "C:\fakepath\R414017148 - CONSO.CARTON.B2B.WHITE EAN 1314 .pdf"
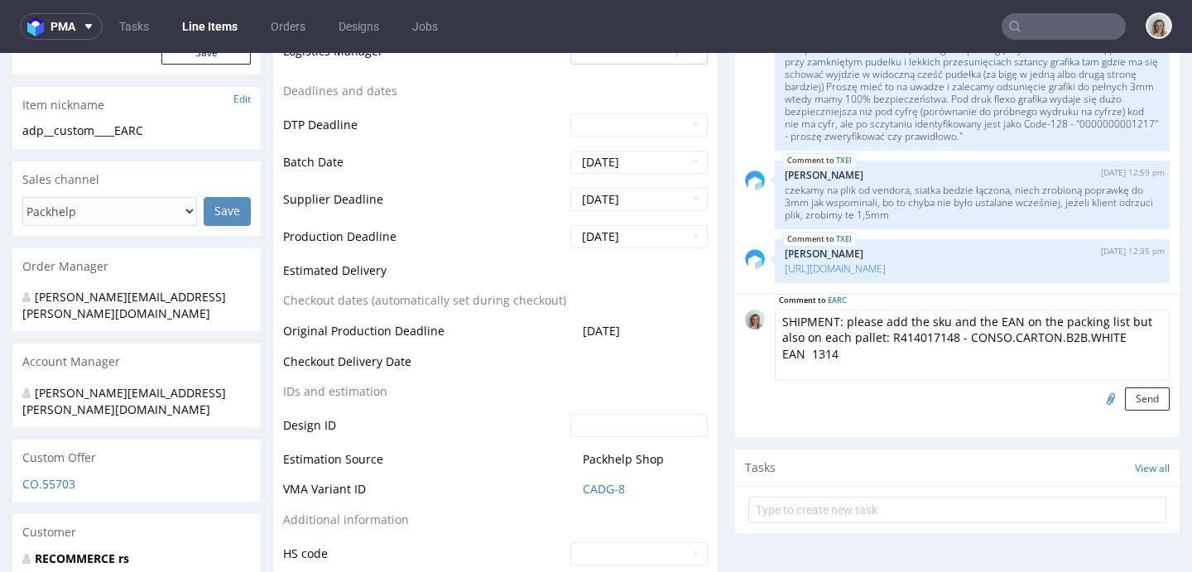
scroll to position [571, 0]
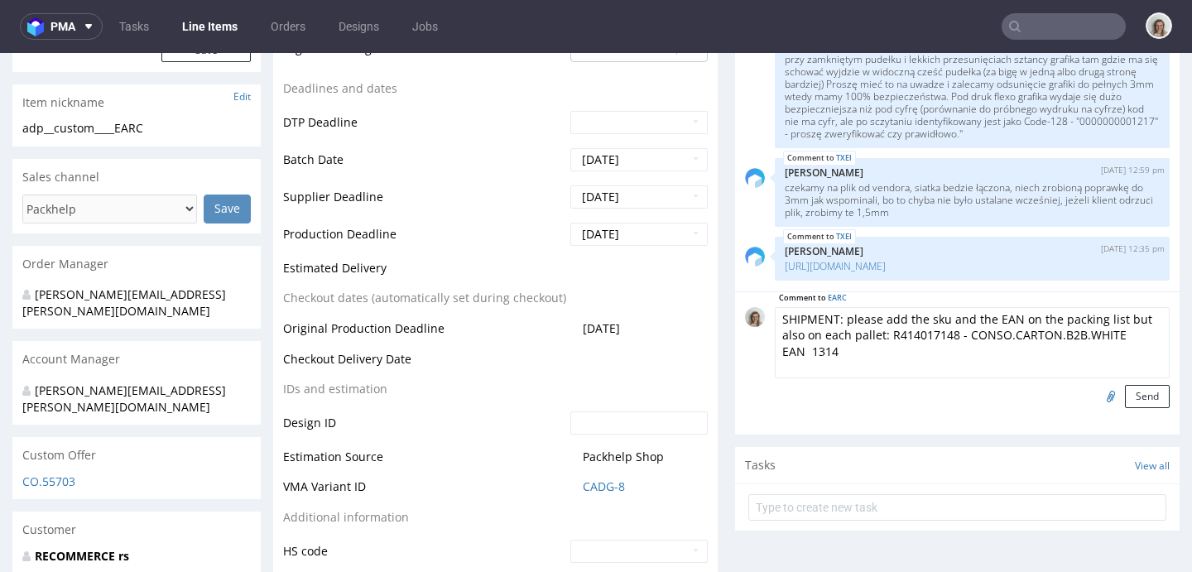
drag, startPoint x: 847, startPoint y: 356, endPoint x: 756, endPoint y: 318, distance: 98.7
click at [756, 318] on div "Comment to EARC SHIPMENT: please add the sku and the EAN on the packing list bu…" at bounding box center [957, 357] width 425 height 101
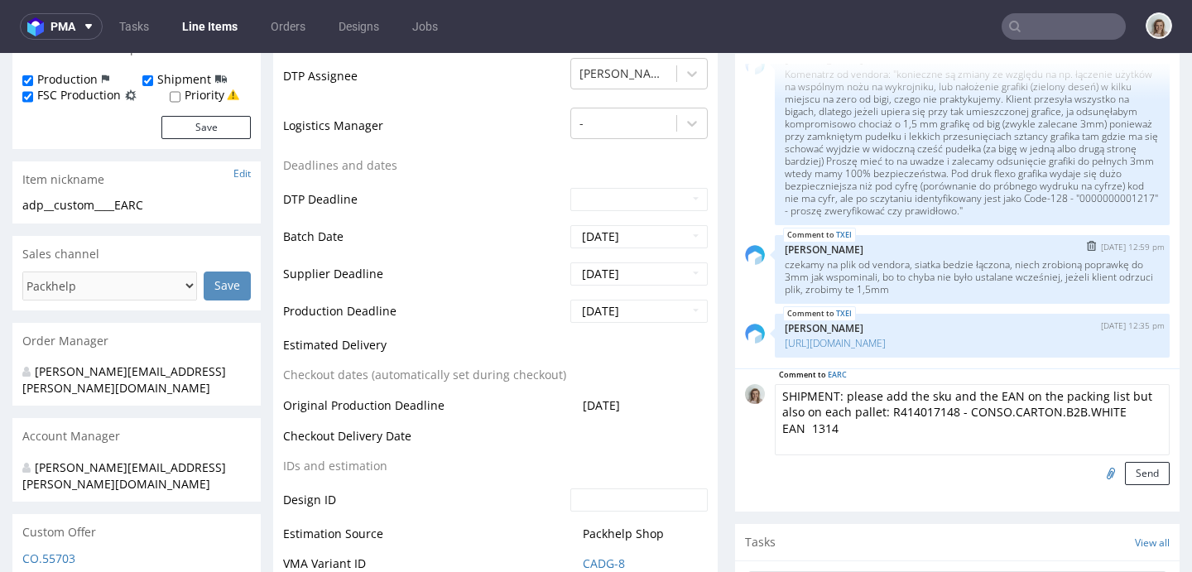
scroll to position [502, 0]
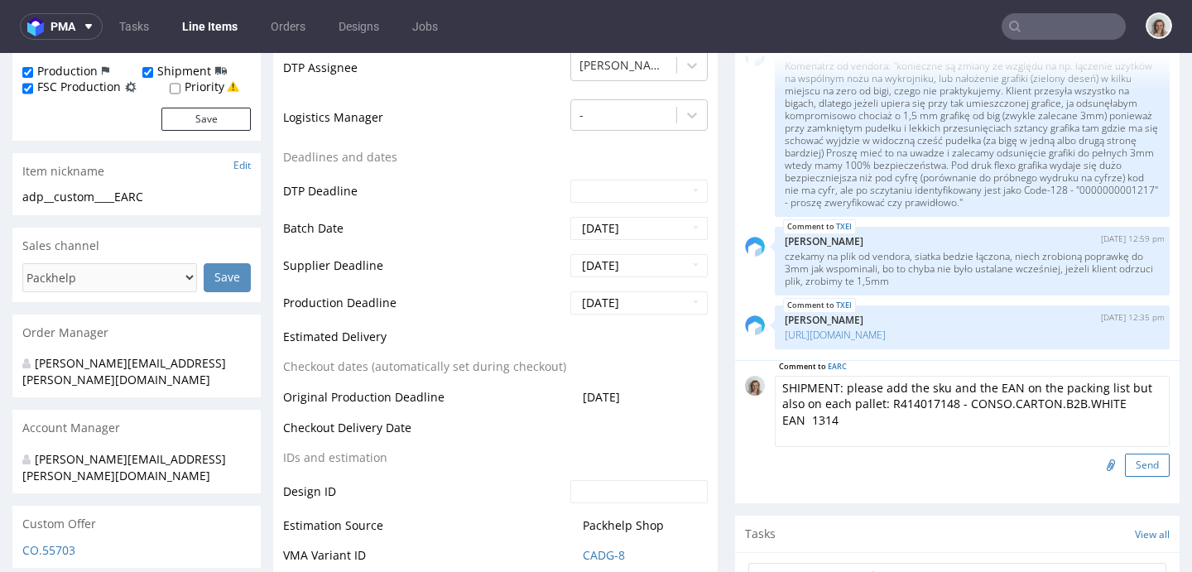
click at [1130, 465] on button "Send" at bounding box center [1147, 465] width 45 height 23
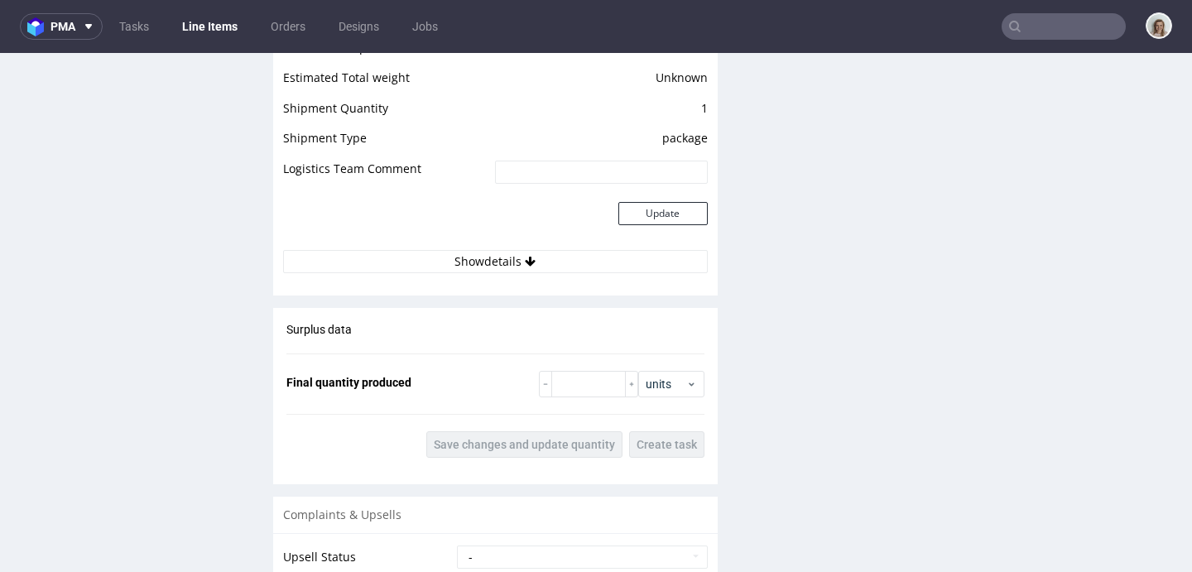
scroll to position [2577, 0]
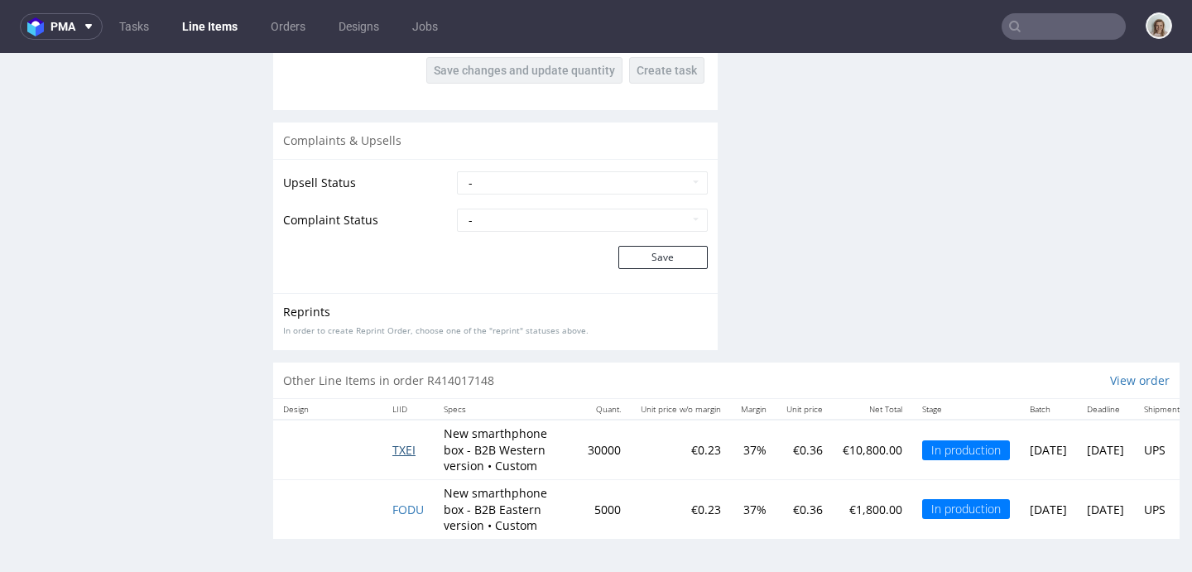
click at [406, 442] on span "TXEI" at bounding box center [403, 450] width 23 height 16
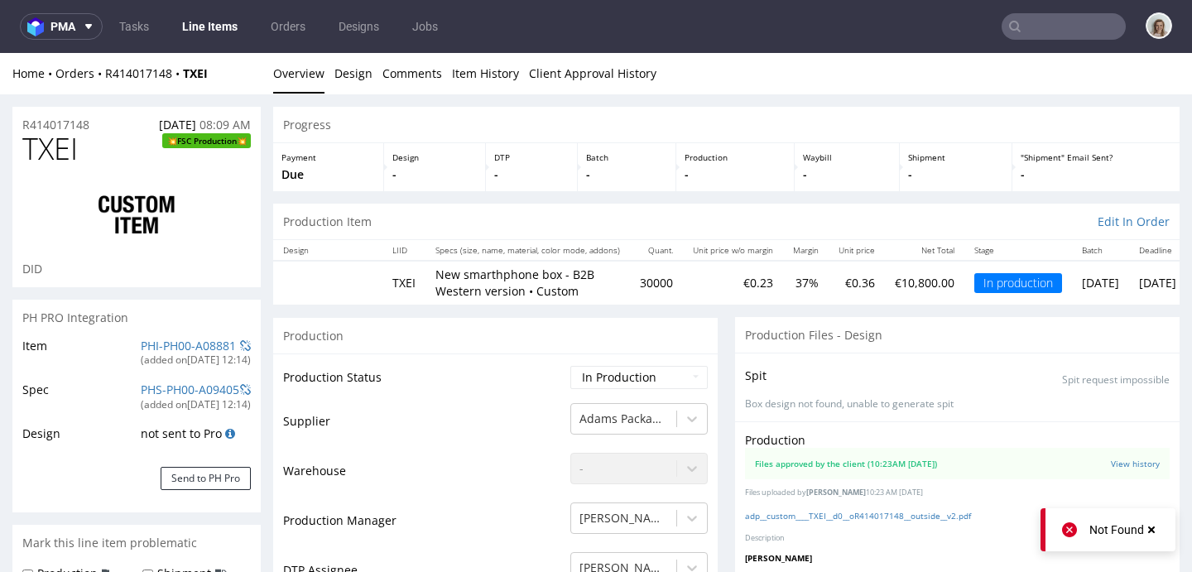
scroll to position [171, 0]
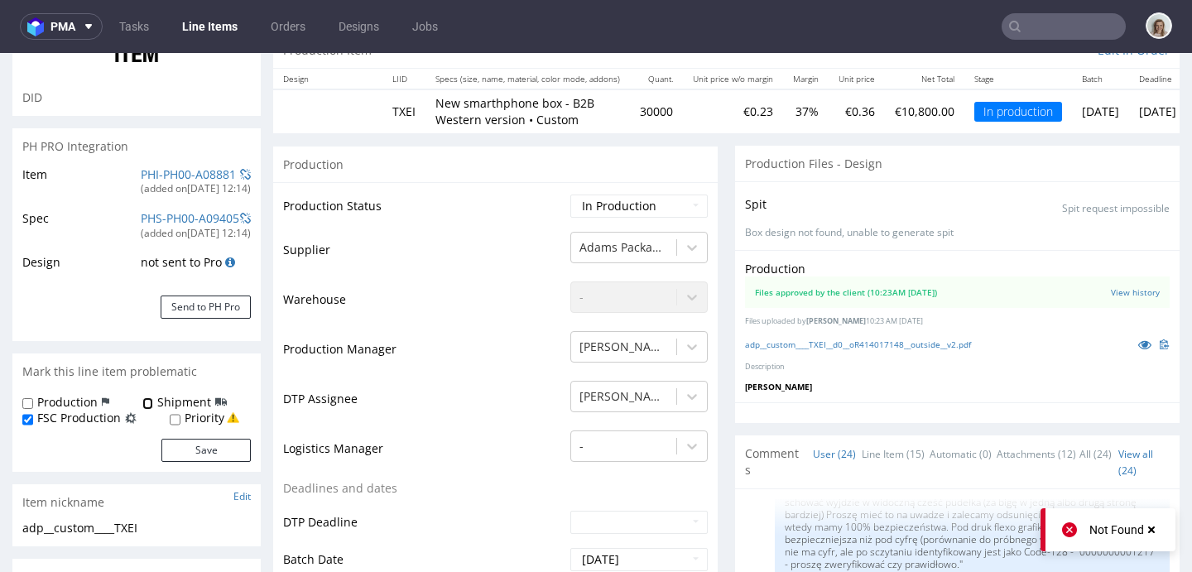
click at [143, 401] on input "Shipment" at bounding box center [147, 403] width 11 height 13
checkbox input "true"
click at [28, 402] on input "Production" at bounding box center [27, 403] width 11 height 13
checkbox input "true"
click at [198, 449] on button "Save" at bounding box center [205, 450] width 89 height 23
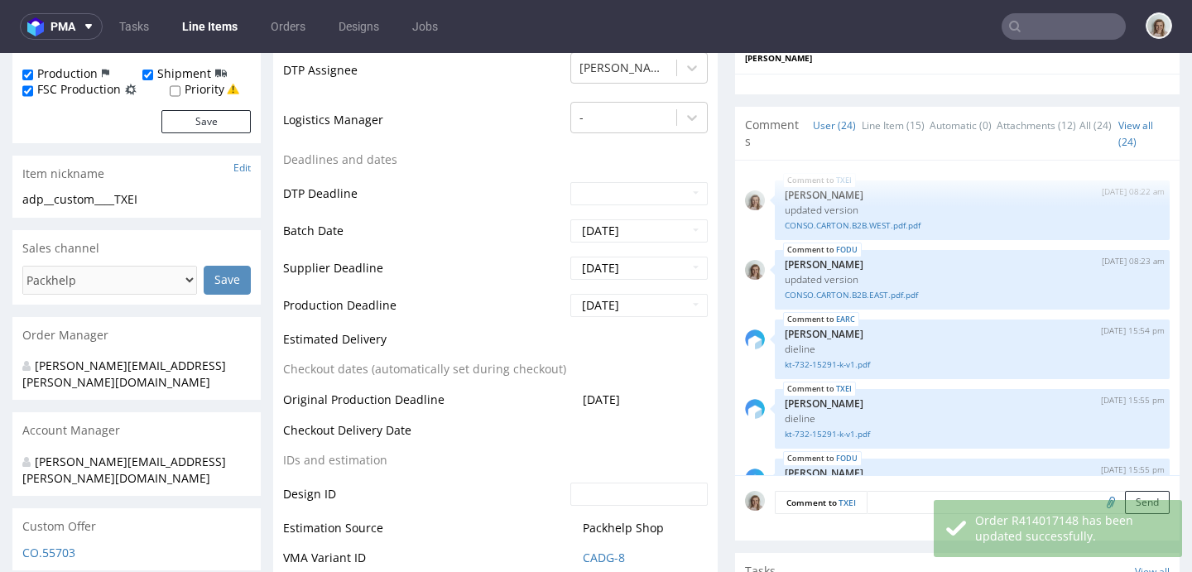
scroll to position [1670, 0]
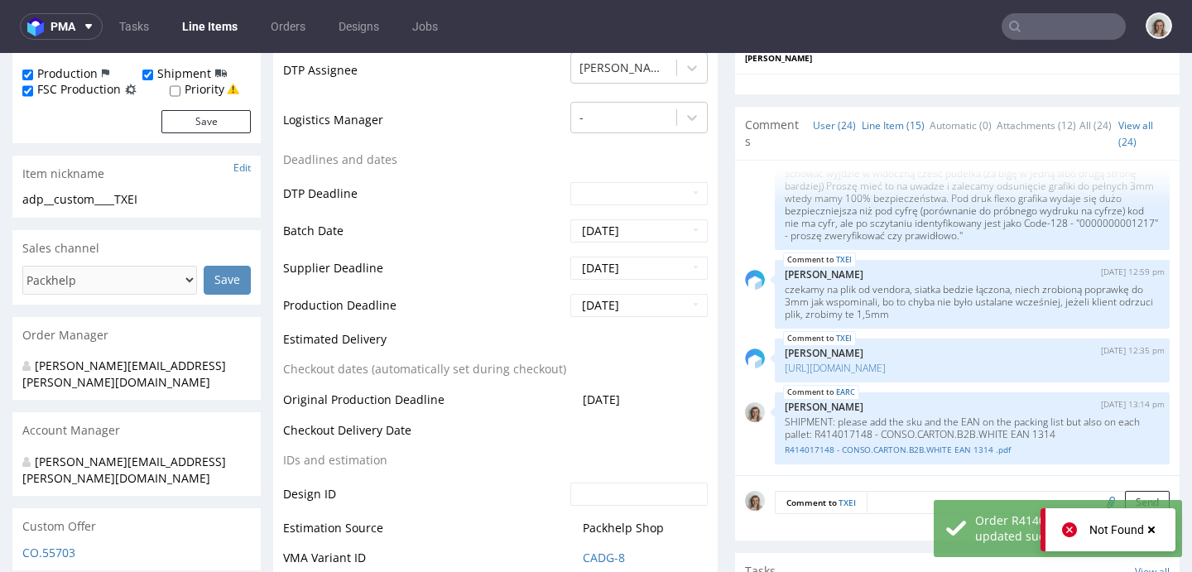
click at [872, 135] on link "Line Item (15)" at bounding box center [893, 126] width 63 height 36
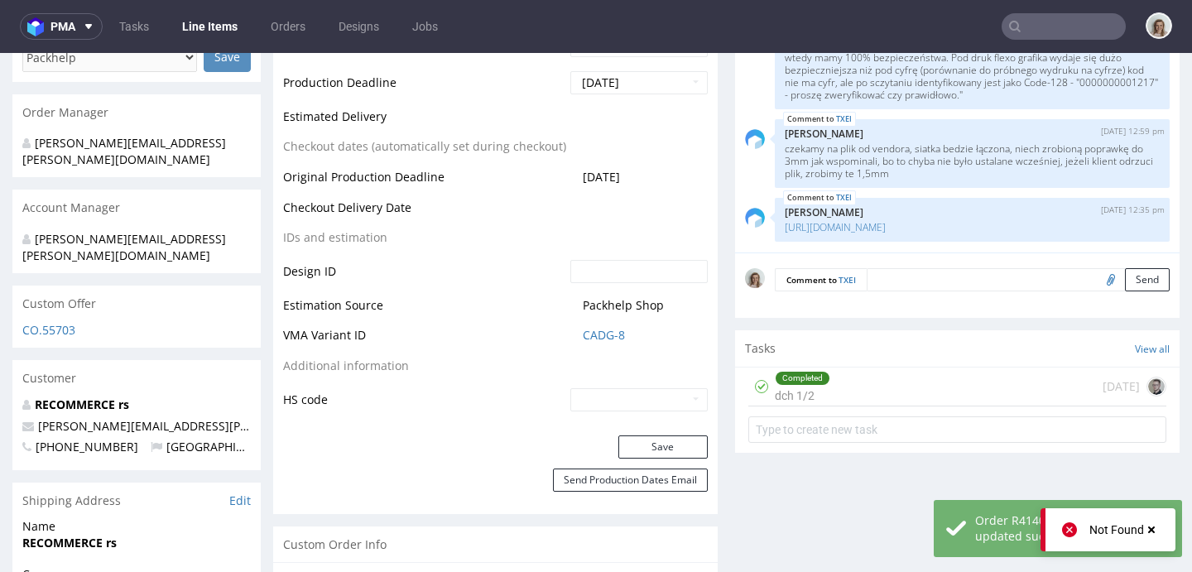
scroll to position [837, 0]
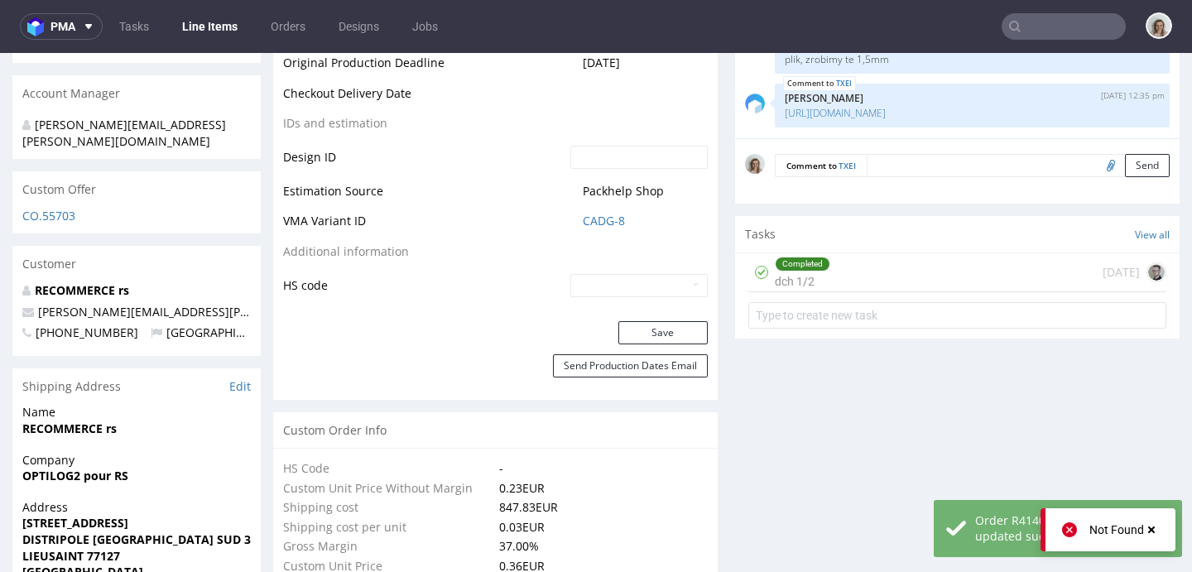
click at [878, 165] on textarea at bounding box center [1018, 165] width 303 height 23
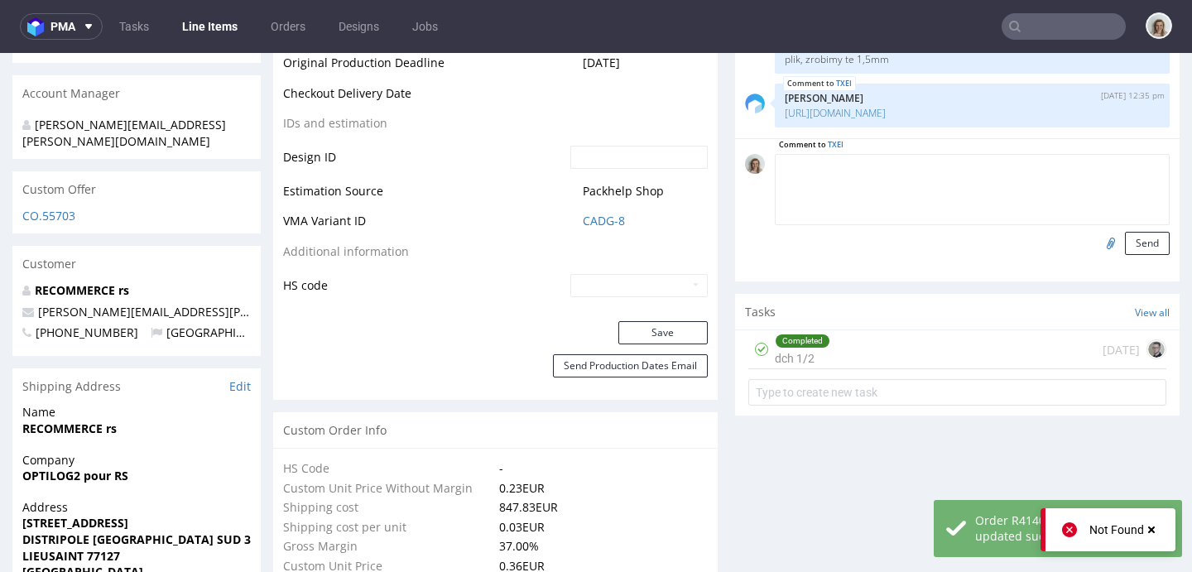
paste textarea "SHIPMENT: please add the sku and the EAN on the packing list but also on each p…"
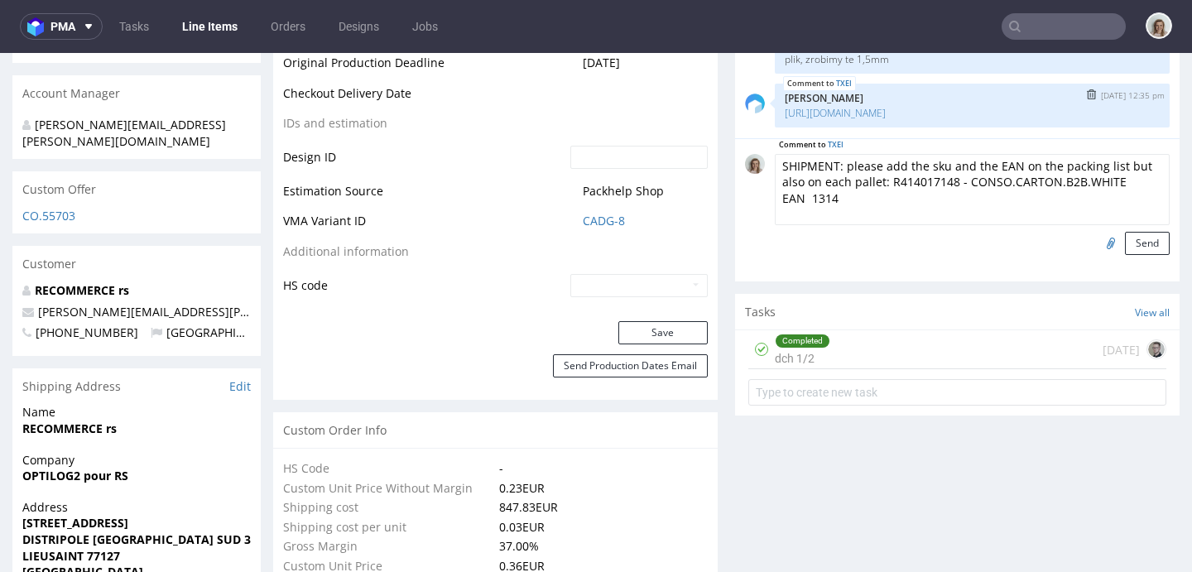
paste textarea "R414017148 - CONSO.CARTON.B2B.WEST EAN 1313"
drag, startPoint x: 1005, startPoint y: 198, endPoint x: 733, endPoint y: 200, distance: 272.3
click at [745, 200] on div "Comment to TXEI SHIPMENT: please add the sku and the EAN on the packing list bu…" at bounding box center [957, 204] width 425 height 101
click at [887, 176] on textarea "SHIPMENT: please add the sku and the EAN on the packing list but also on each p…" at bounding box center [972, 189] width 395 height 71
drag, startPoint x: 941, startPoint y: 200, endPoint x: 885, endPoint y: 174, distance: 62.2
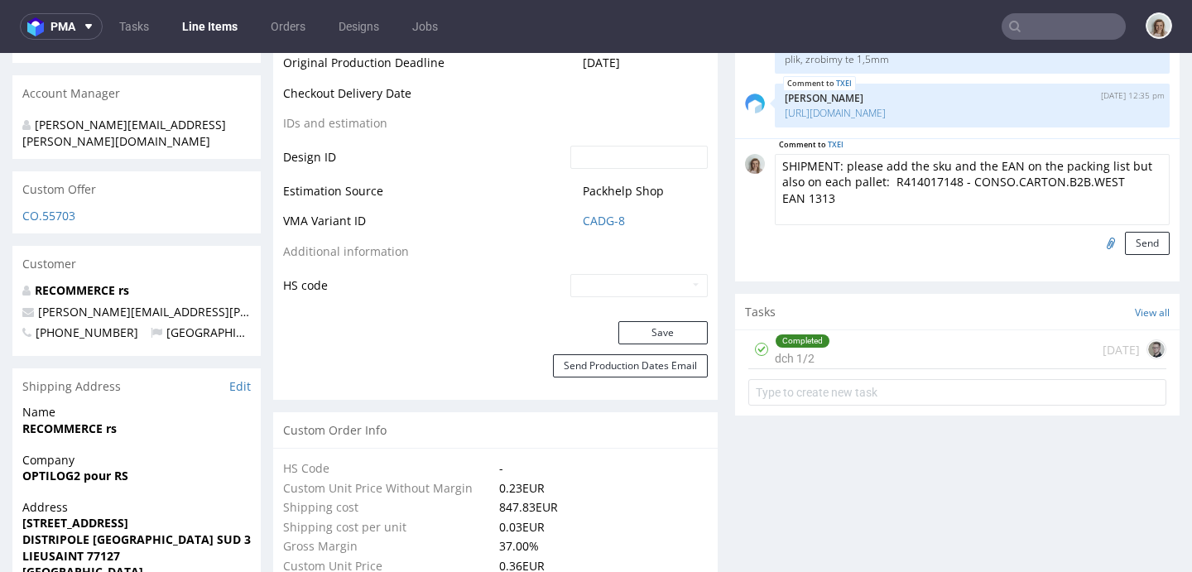
click at [935, 195] on textarea "SHIPMENT: please add the sku and the EAN on the packing list but also on each p…" at bounding box center [972, 189] width 395 height 71
click at [878, 178] on textarea "SHIPMENT: please add the sku and the EAN on the packing list but also on each p…" at bounding box center [972, 189] width 395 height 71
drag, startPoint x: 881, startPoint y: 181, endPoint x: 911, endPoint y: 195, distance: 32.6
click at [911, 195] on textarea "SHIPMENT: please add the sku and the EAN on the packing list but also on each p…" at bounding box center [972, 189] width 395 height 71
type textarea "SHIPMENT: please add the sku and the EAN on the packing list but also on each p…"
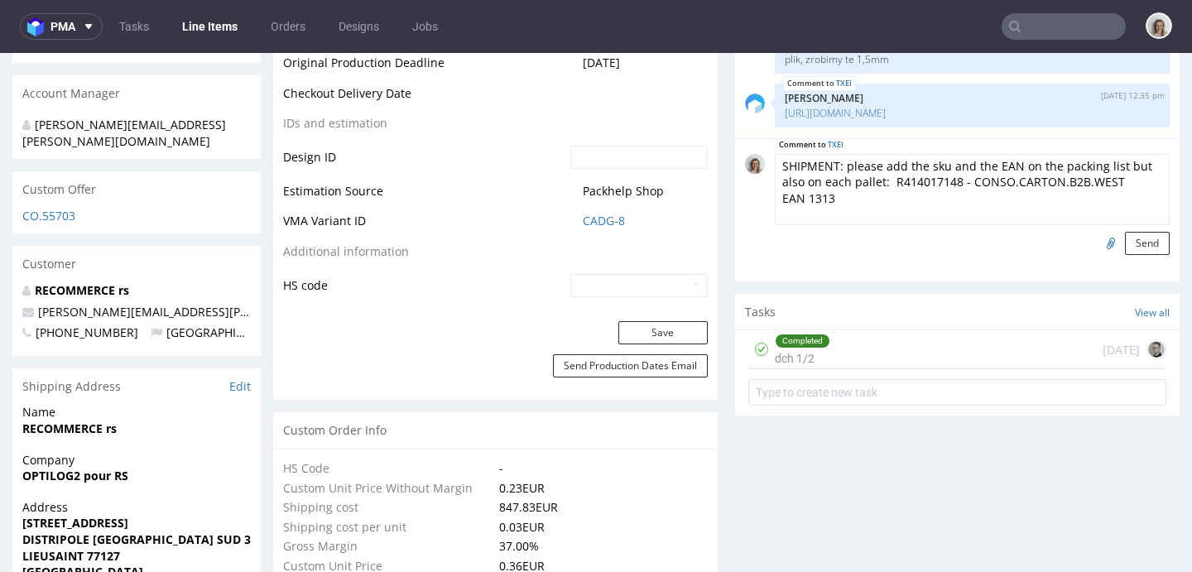
click at [1097, 244] on input "file" at bounding box center [1108, 243] width 23 height 22
type input "C:\fakepath\R414017148 - CONSO.CARTON.B2B.WEST EAN 1313 .pdf"
drag, startPoint x: 827, startPoint y: 200, endPoint x: 744, endPoint y: 159, distance: 92.5
click at [745, 159] on div "Comment to TXEI SHIPMENT: please add the sku and the EAN on the packing list bu…" at bounding box center [957, 204] width 425 height 101
click at [842, 198] on textarea "SHIPMENT: please add the sku and the EAN on the packing list but also on each p…" at bounding box center [972, 189] width 395 height 71
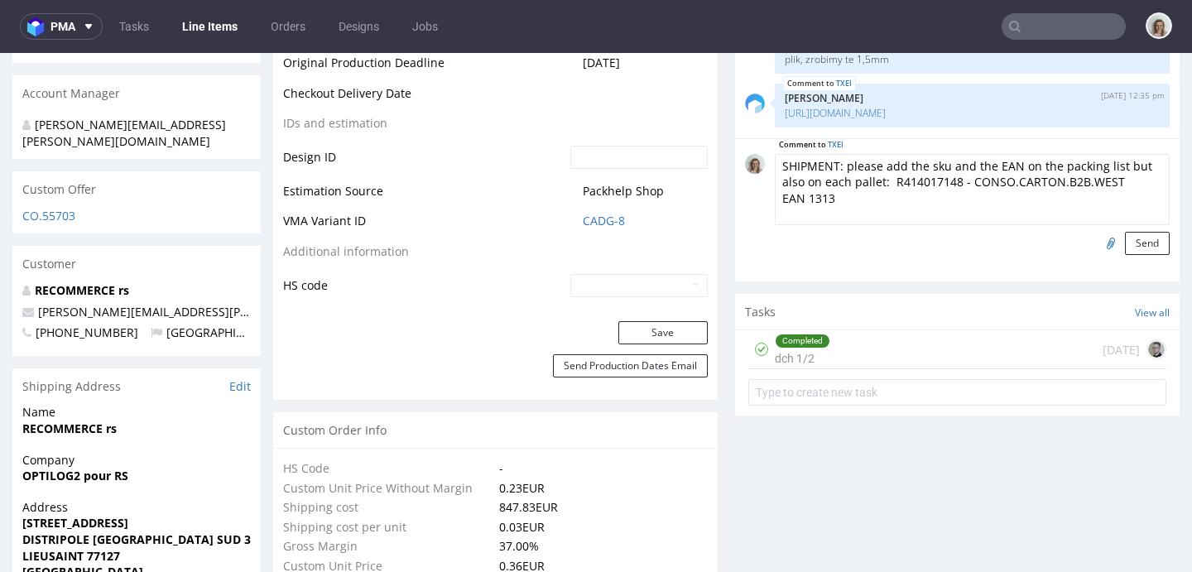
drag, startPoint x: 833, startPoint y: 198, endPoint x: 744, endPoint y: 165, distance: 94.6
click at [745, 165] on div "Comment to TXEI SHIPMENT: please add the sku and the EAN on the packing list bu…" at bounding box center [957, 204] width 425 height 101
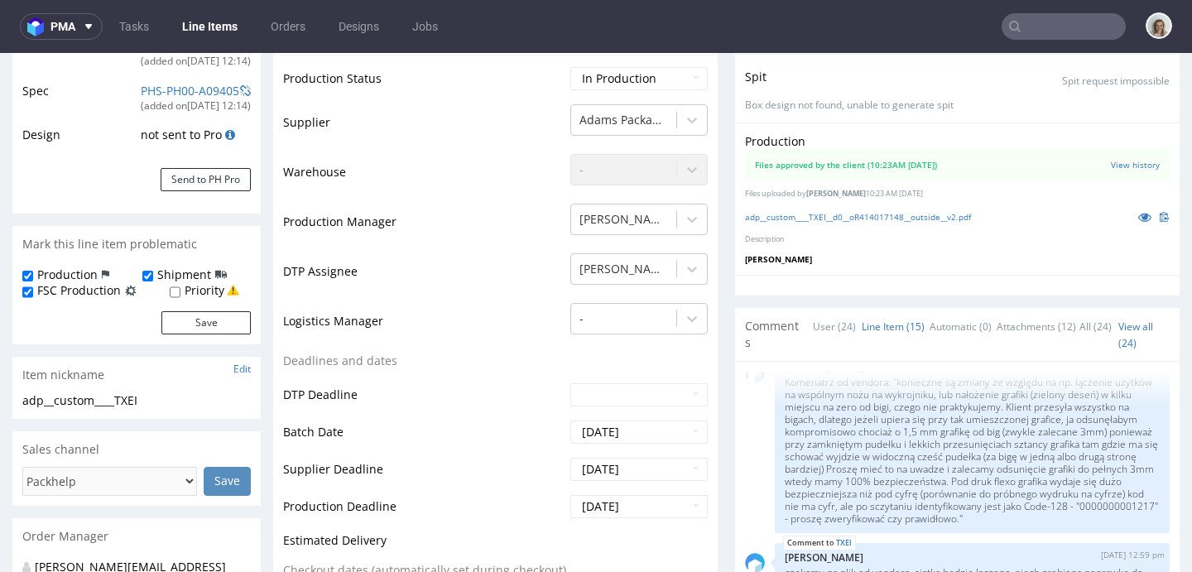
scroll to position [677, 0]
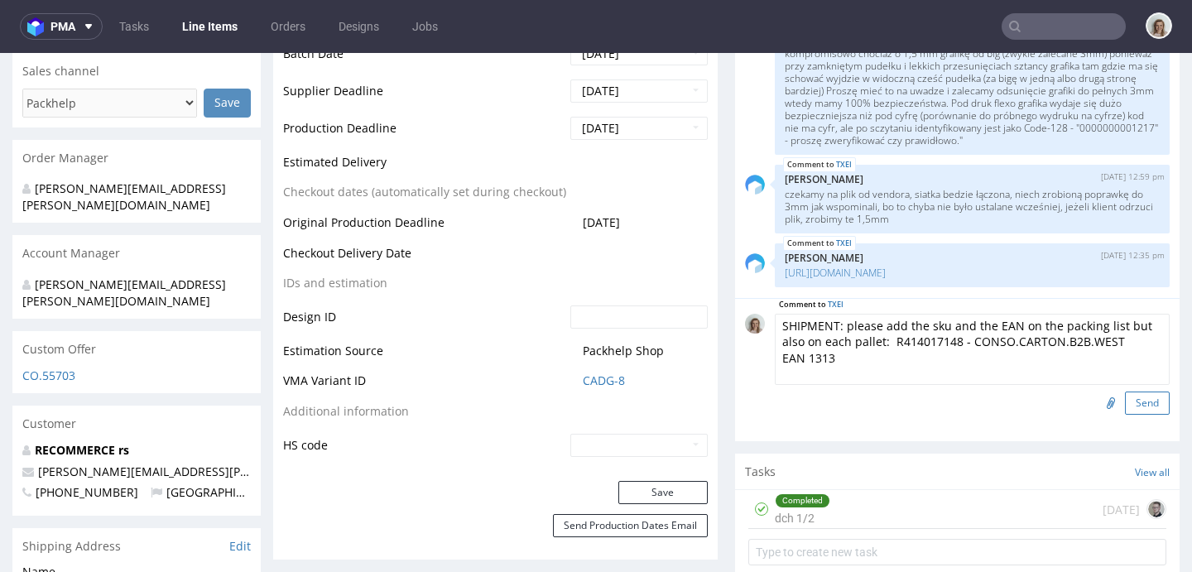
click at [1125, 401] on button "Send" at bounding box center [1147, 403] width 45 height 23
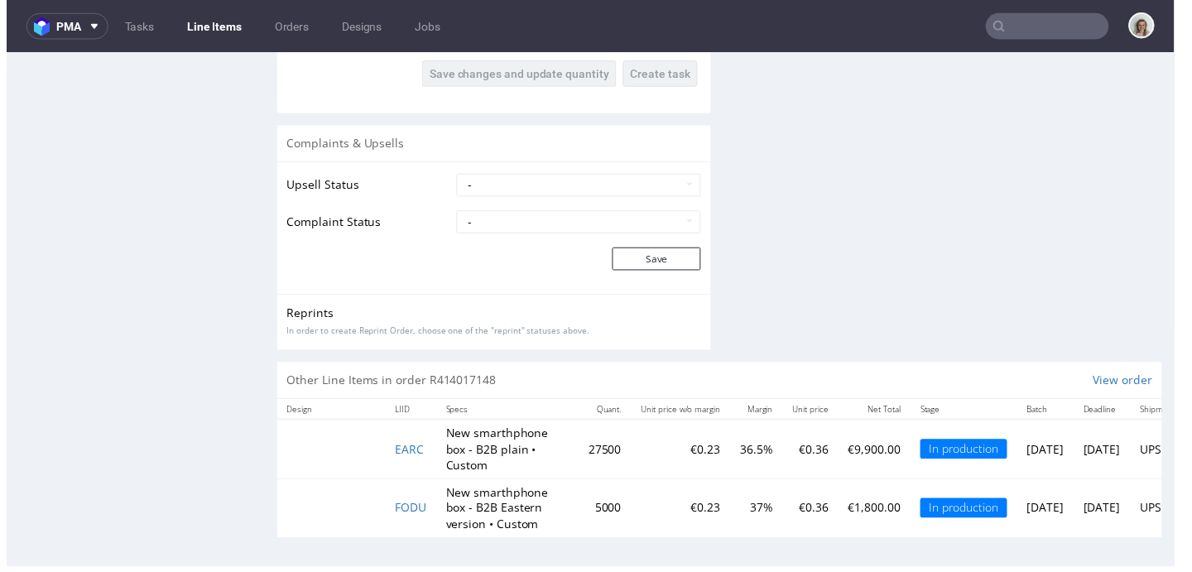
scroll to position [1752, 0]
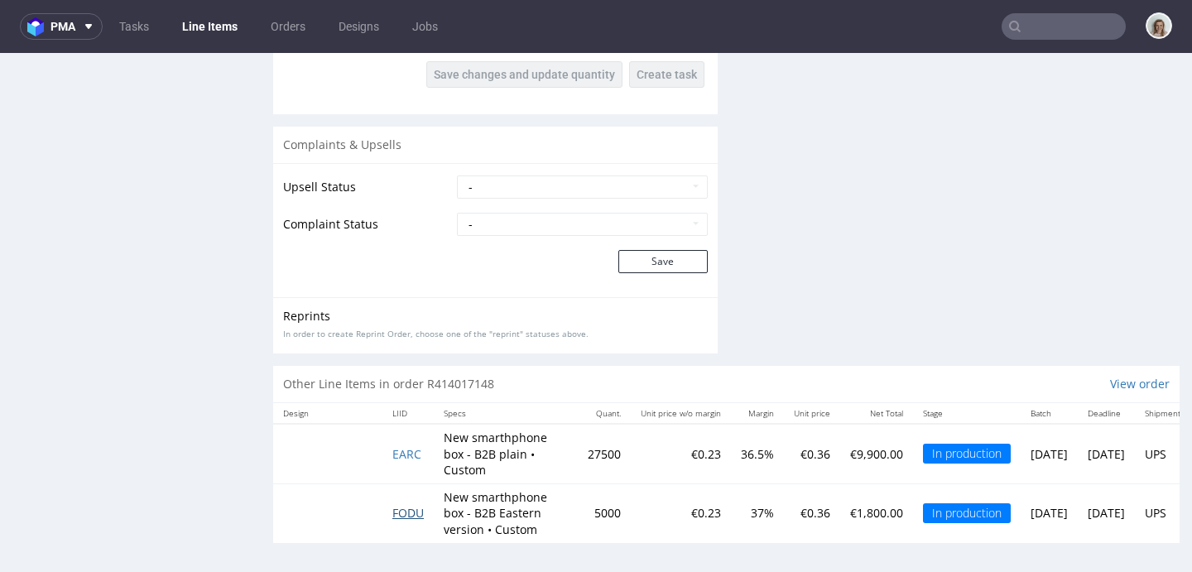
click at [414, 505] on span "FODU" at bounding box center [407, 513] width 31 height 16
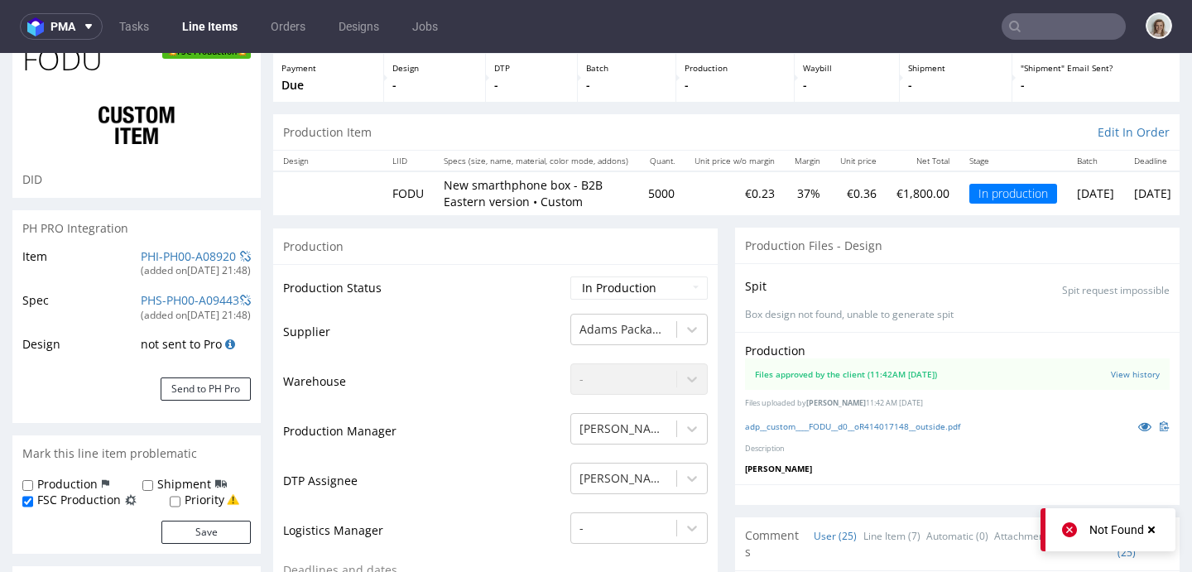
scroll to position [156, 0]
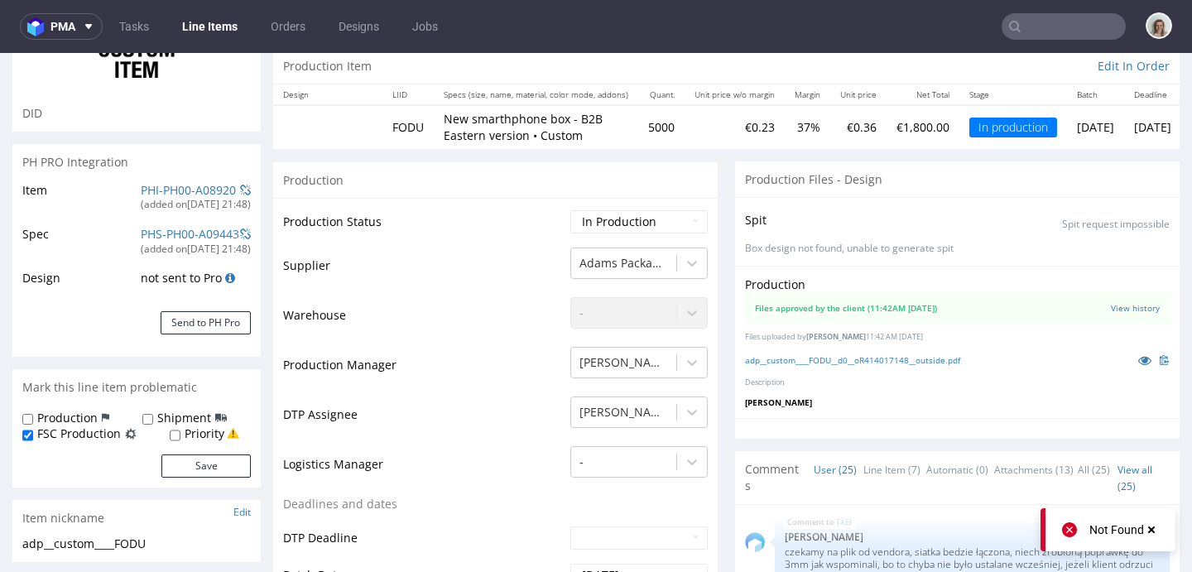
click at [153, 419] on div "Shipment" at bounding box center [184, 418] width 84 height 17
click at [144, 421] on input "Shipment" at bounding box center [147, 419] width 11 height 13
checkbox input "true"
click at [26, 416] on input "Production" at bounding box center [27, 419] width 11 height 13
checkbox input "true"
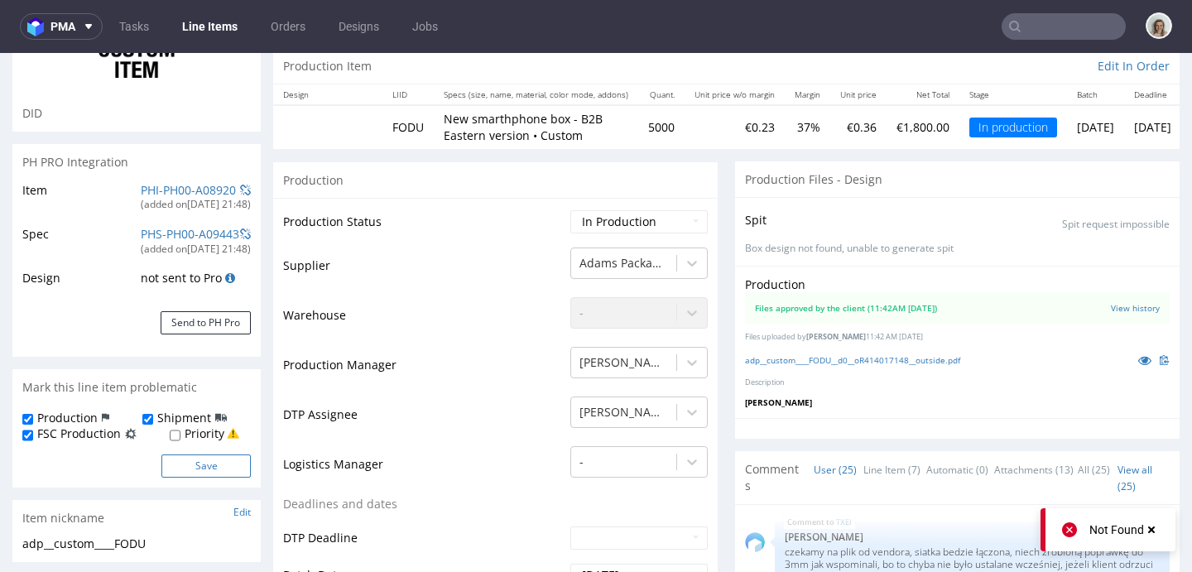
click at [181, 459] on button "Save" at bounding box center [205, 465] width 89 height 23
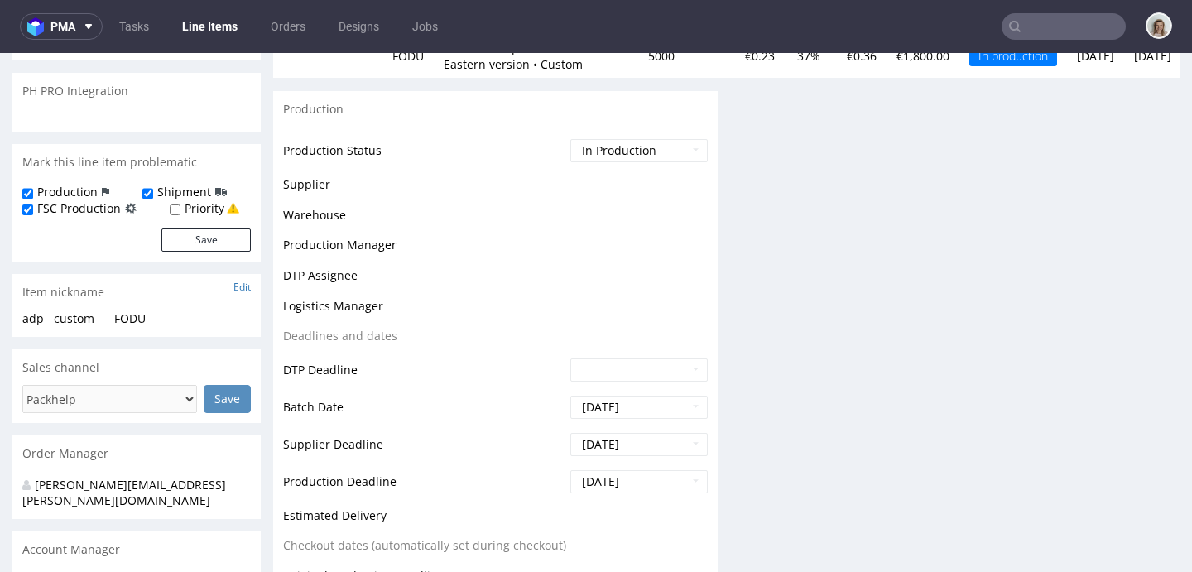
scroll to position [536, 0]
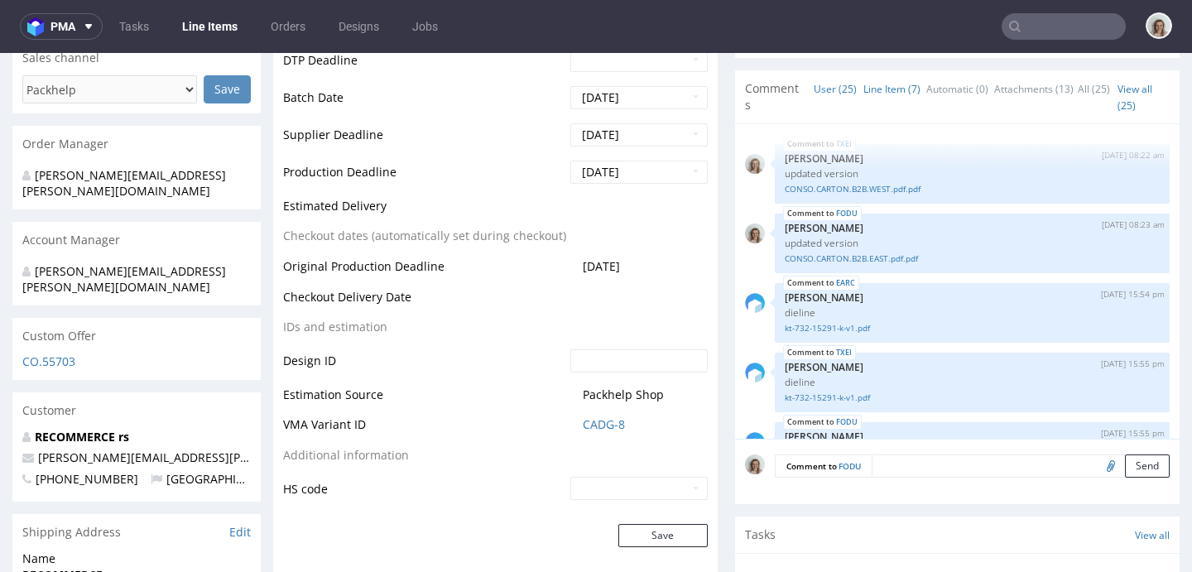
click at [885, 94] on link "Line Item (7)" at bounding box center [891, 89] width 57 height 36
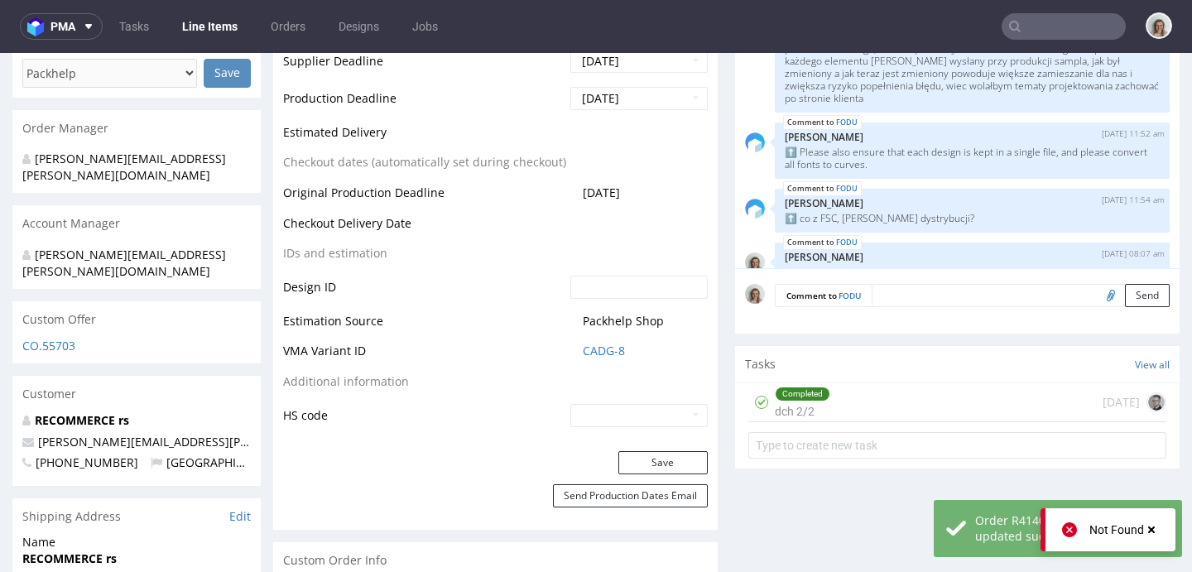
scroll to position [213, 0]
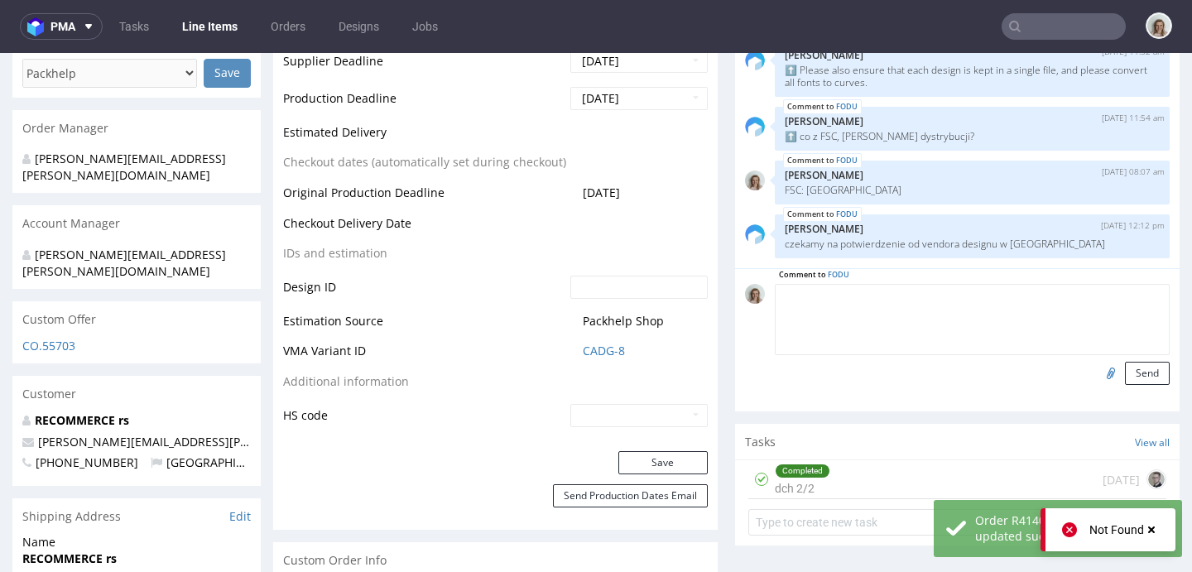
click at [870, 285] on textarea at bounding box center [972, 319] width 395 height 71
paste textarea "SHIPMENT: please add the sku and the EAN on the packing list but also on each p…"
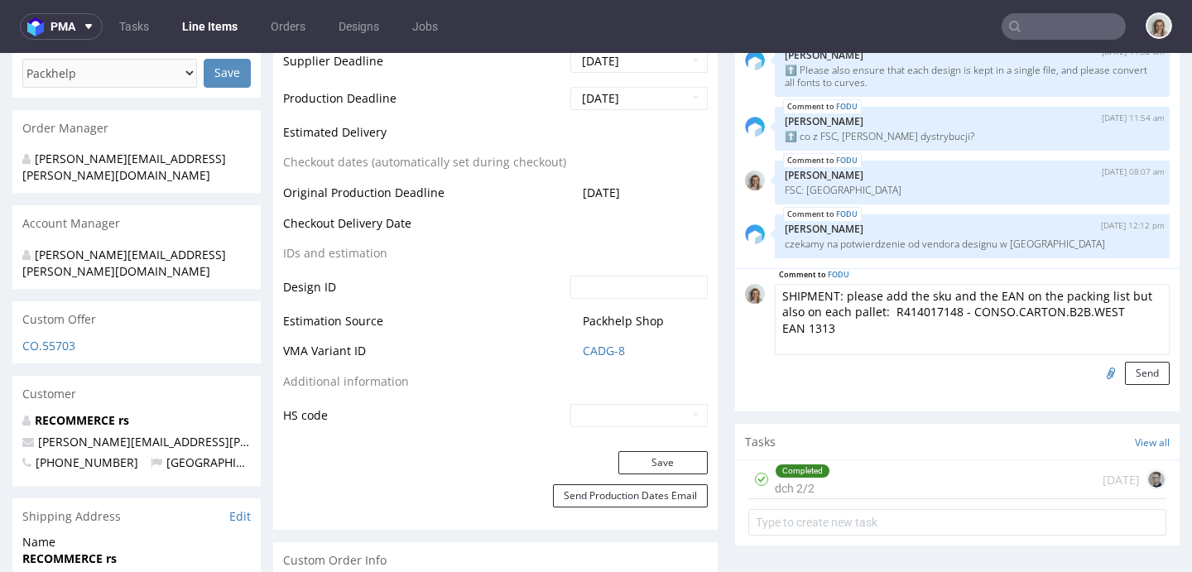
drag, startPoint x: 877, startPoint y: 309, endPoint x: 902, endPoint y: 331, distance: 34.0
click at [902, 331] on textarea "SHIPMENT: please add the sku and the EAN on the packing list but also on each p…" at bounding box center [972, 319] width 395 height 71
paste textarea "R414017148 - CONSO.CARTON.B2B.EAST EAN 1315"
type textarea "SHIPMENT: please add the sku and the EAN on the packing list but also on each p…"
click at [1097, 371] on input "file" at bounding box center [1108, 373] width 23 height 22
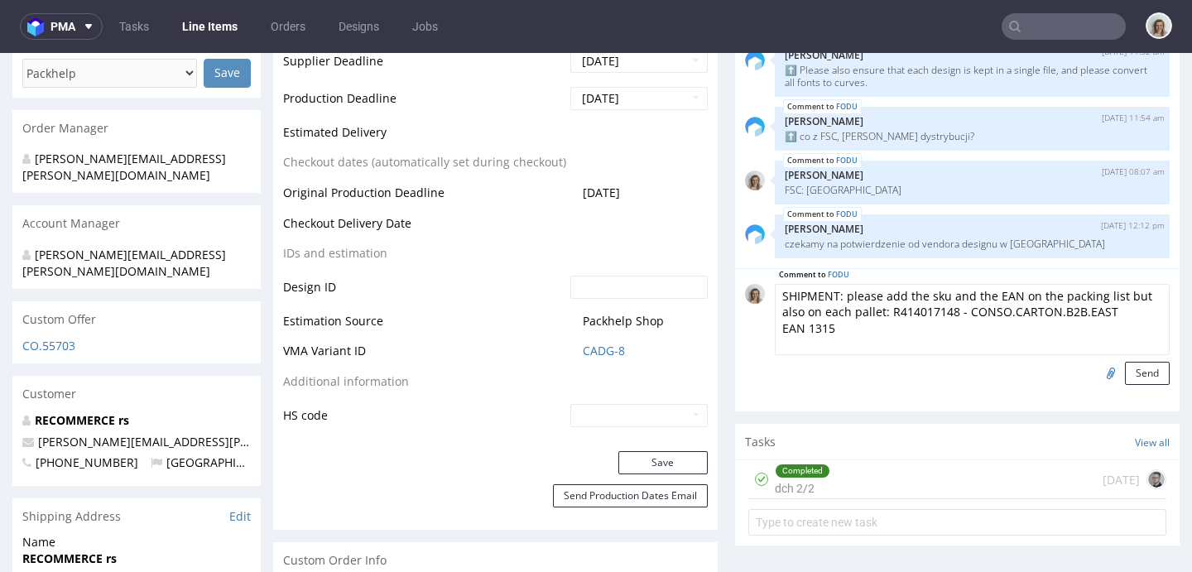
type input "C:\fakepath\R414017148 - CONSO.CARTON.B2B.EAST EAN 1315 .pdf"
drag, startPoint x: 781, startPoint y: 315, endPoint x: 751, endPoint y: 291, distance: 38.3
click at [751, 291] on div "Comment to FODU SHIPMENT: please add the sku and the EAN on the packing list bu…" at bounding box center [957, 334] width 425 height 101
click at [1125, 370] on button "Send" at bounding box center [1147, 373] width 45 height 23
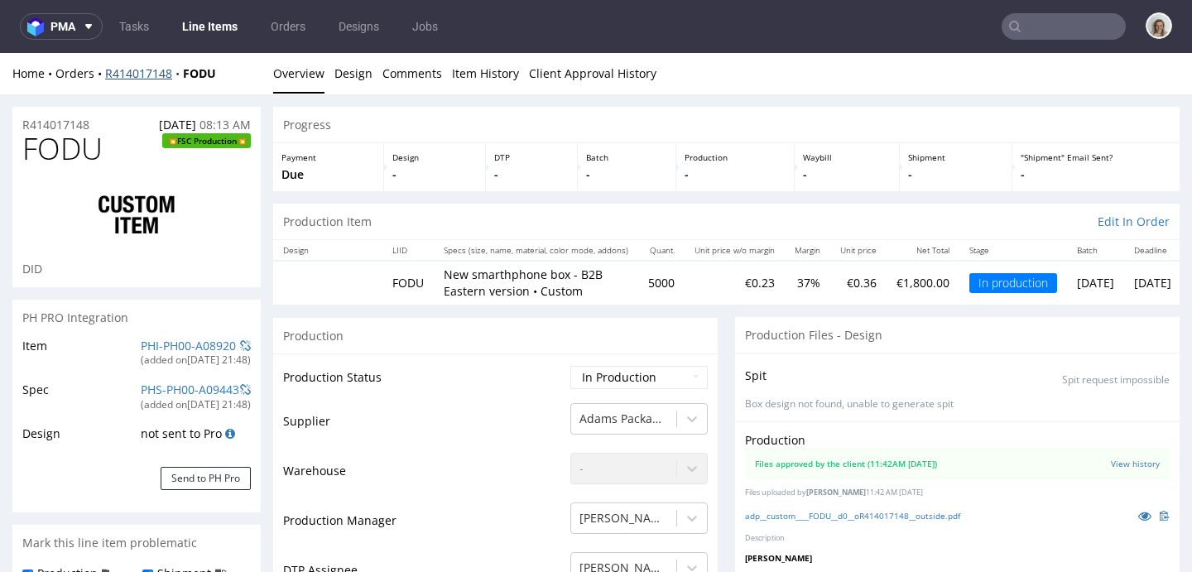
scroll to position [1834, 0]
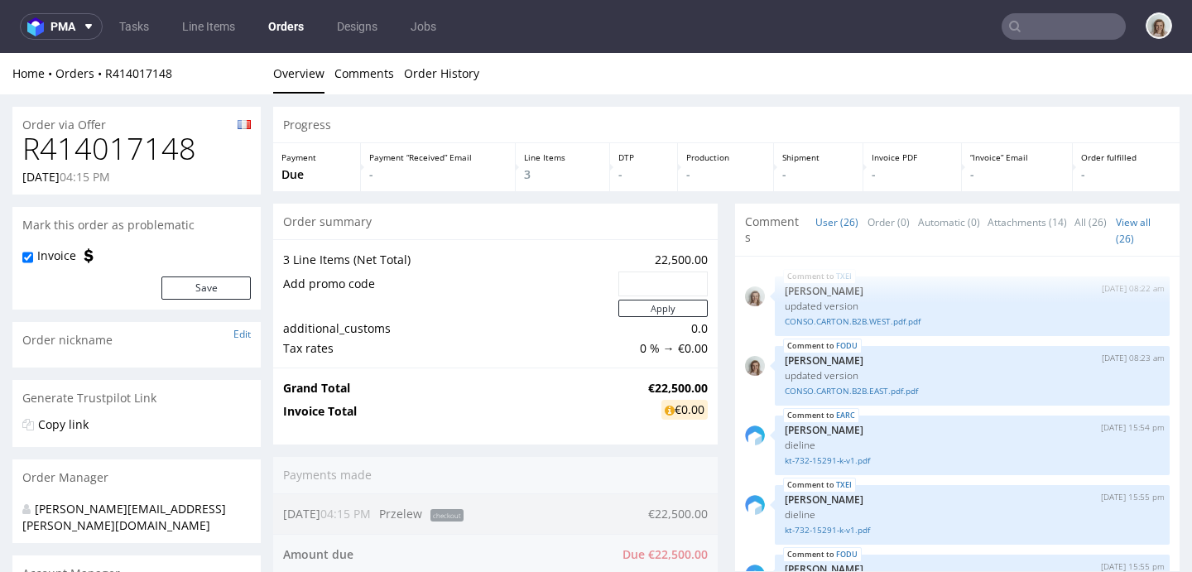
scroll to position [1834, 0]
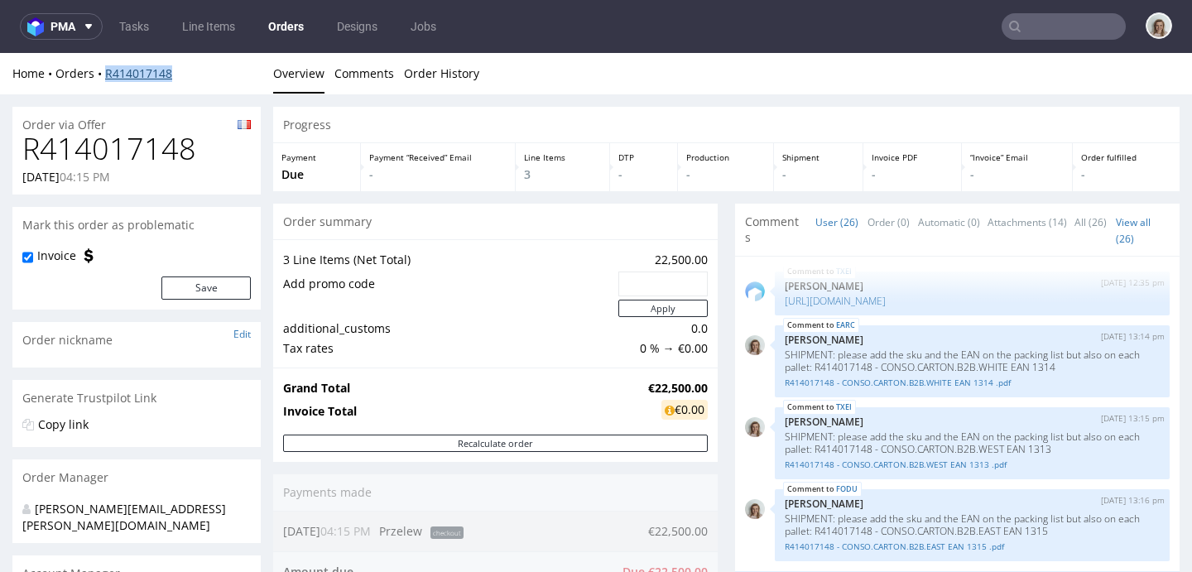
drag, startPoint x: 175, startPoint y: 70, endPoint x: 106, endPoint y: 74, distance: 69.7
click at [106, 74] on div "Home Orders R414017148" at bounding box center [136, 73] width 248 height 17
copy link "R414017148"
click at [74, 12] on nav "pma Tasks Line Items Orders Designs Jobs" at bounding box center [596, 26] width 1192 height 53
click at [71, 34] on button "pma" at bounding box center [61, 26] width 83 height 26
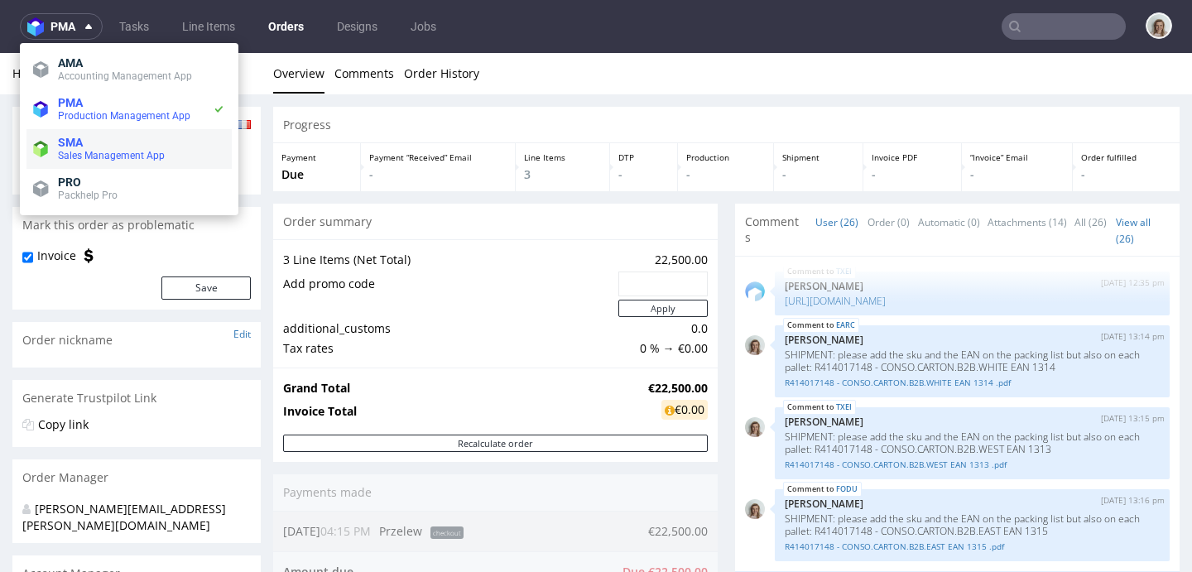
click at [70, 157] on span "Sales Management App" at bounding box center [111, 156] width 107 height 12
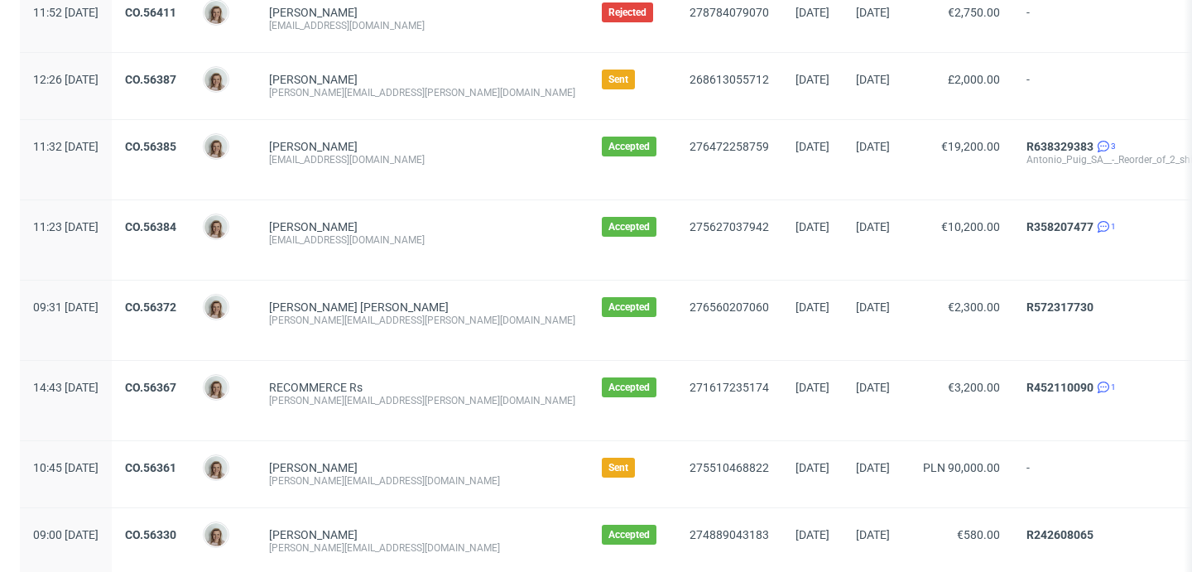
scroll to position [1938, 0]
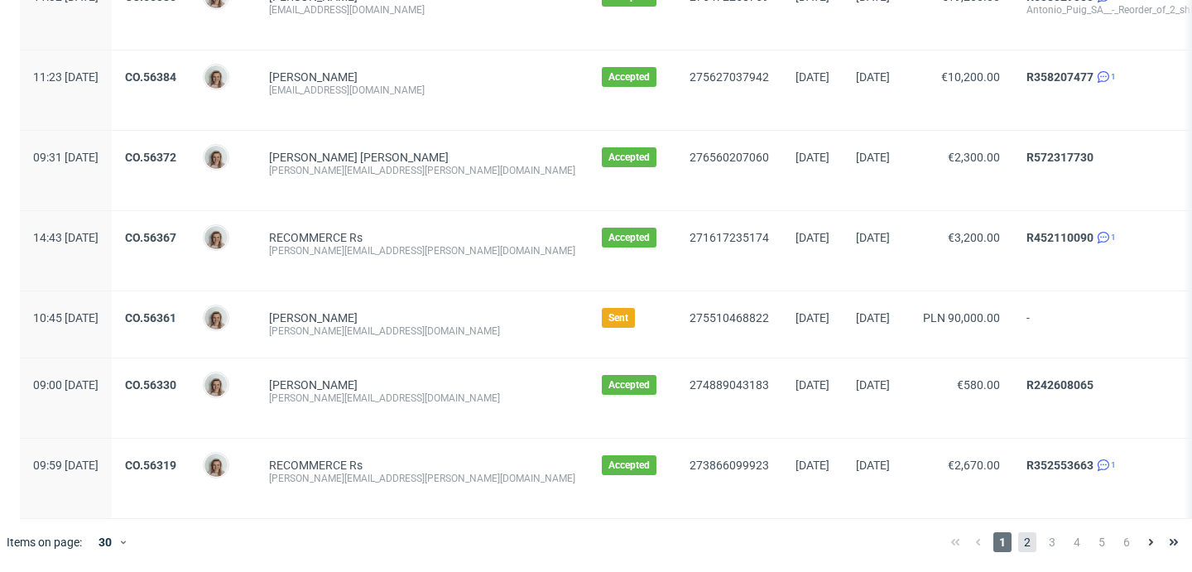
click at [1018, 544] on span "2" at bounding box center [1027, 542] width 18 height 20
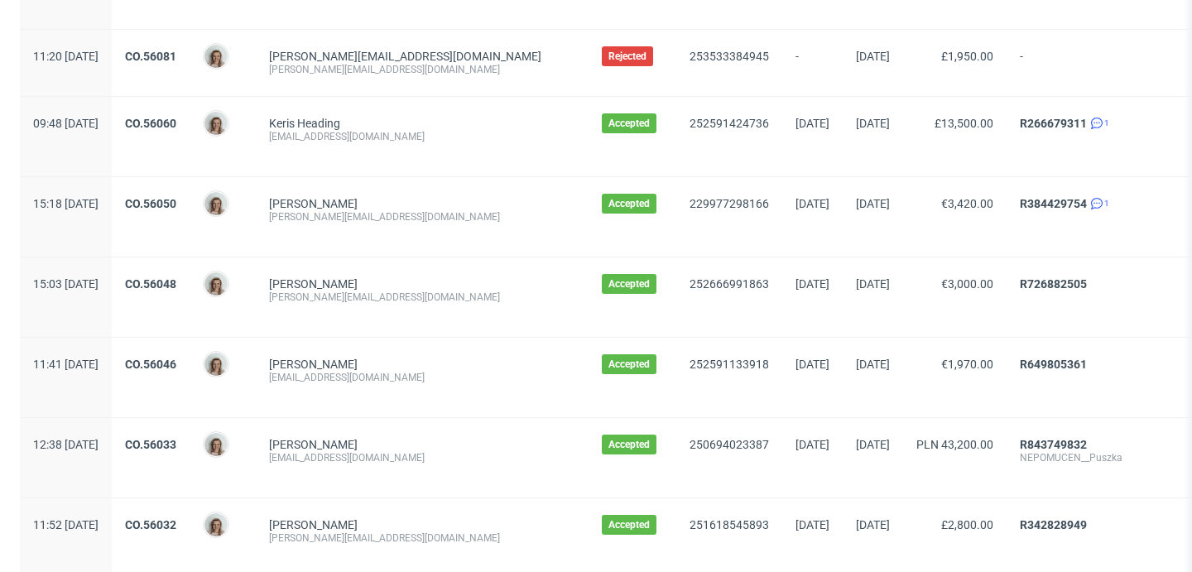
scroll to position [1964, 0]
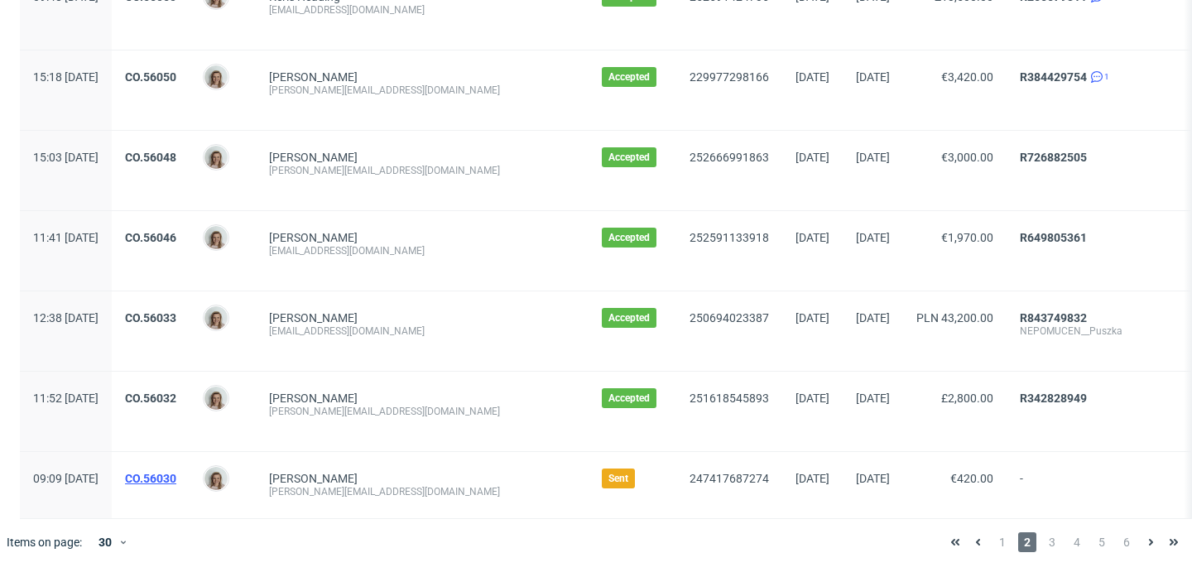
click at [176, 472] on link "CO.56030" at bounding box center [150, 478] width 51 height 13
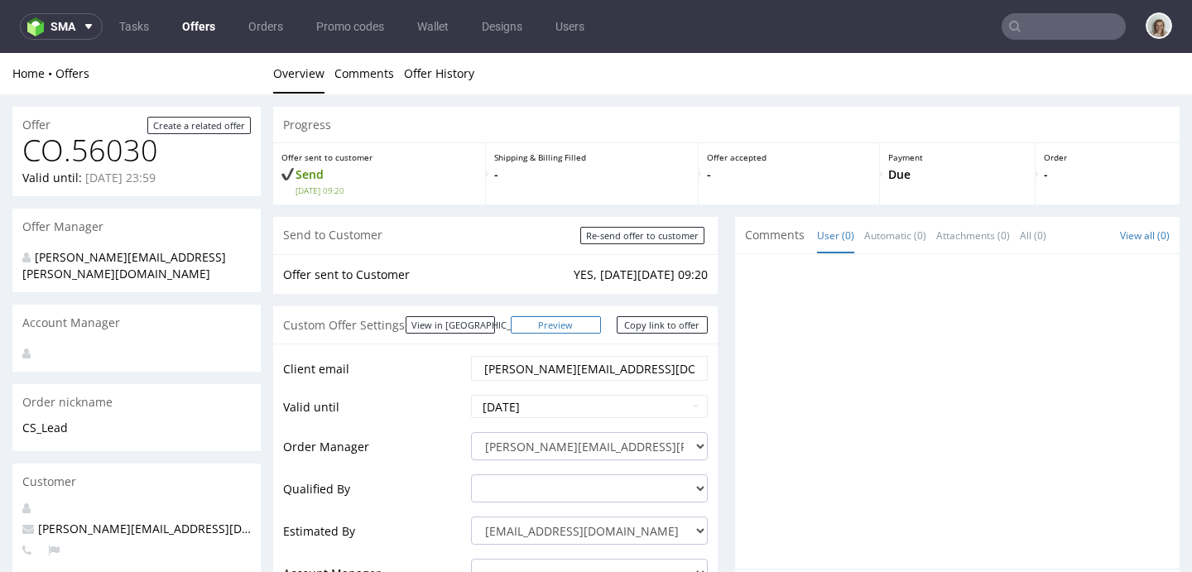
click at [558, 327] on link "Preview" at bounding box center [556, 324] width 91 height 17
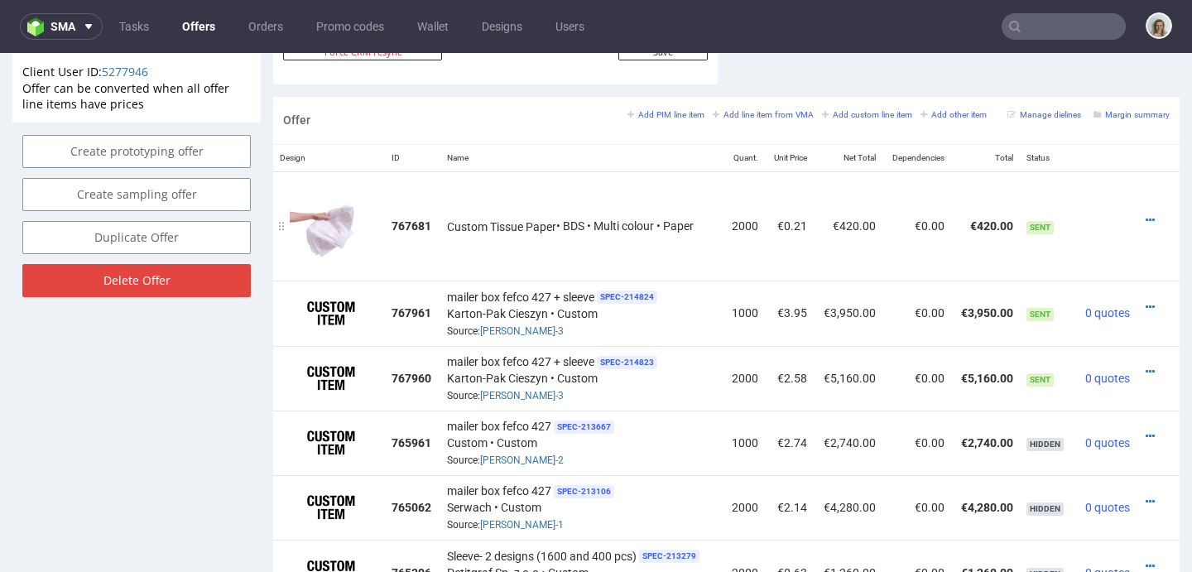
scroll to position [848, 0]
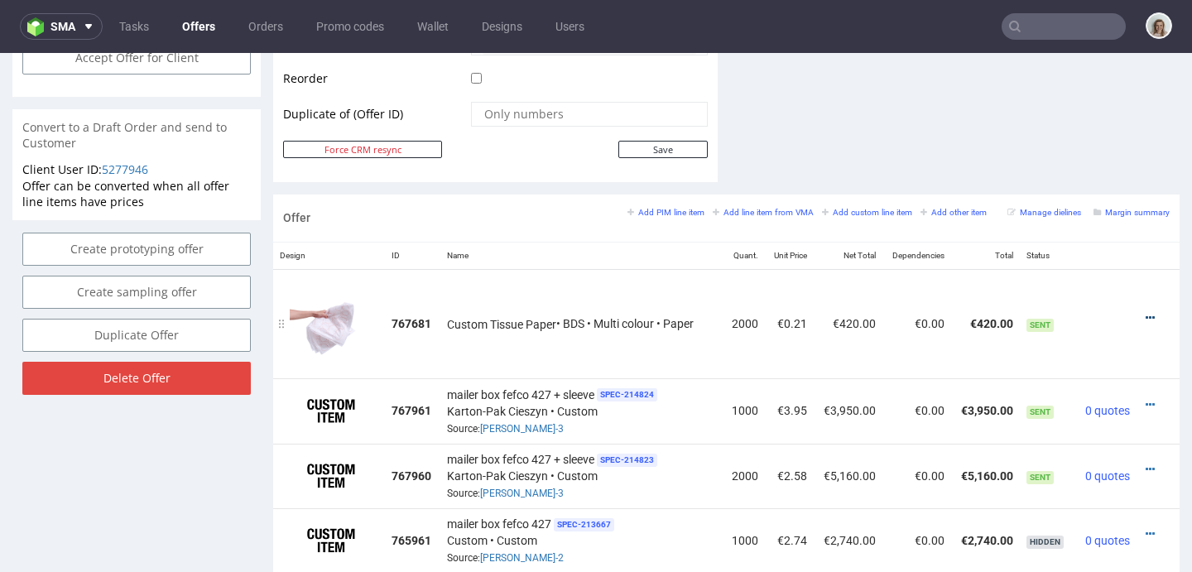
click at [1146, 314] on icon at bounding box center [1150, 318] width 9 height 12
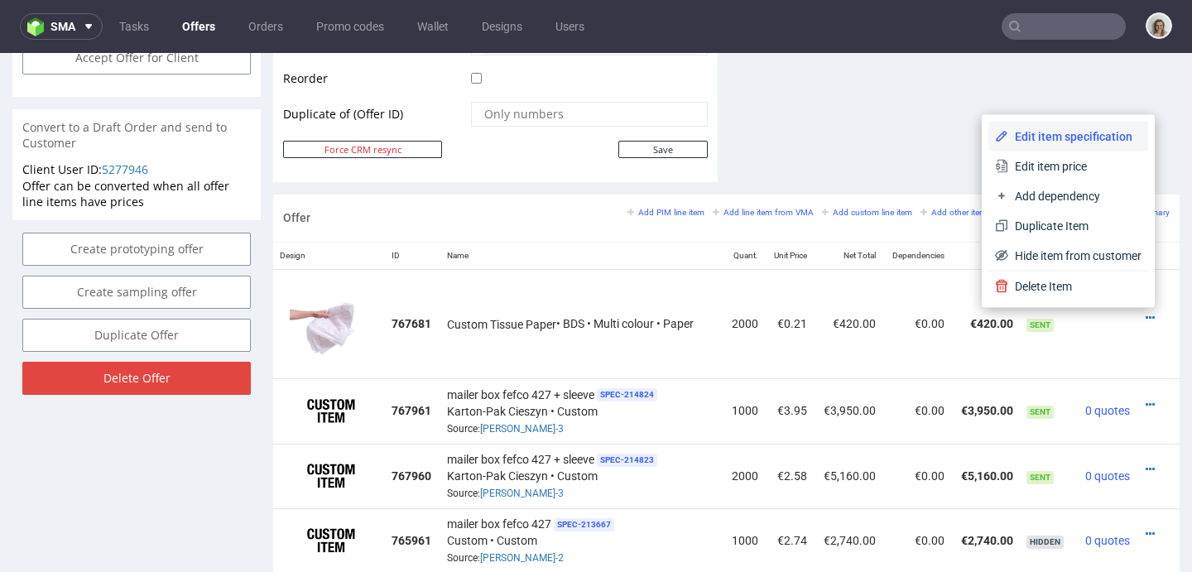
click at [1027, 150] on li "Edit item specification" at bounding box center [1068, 137] width 160 height 30
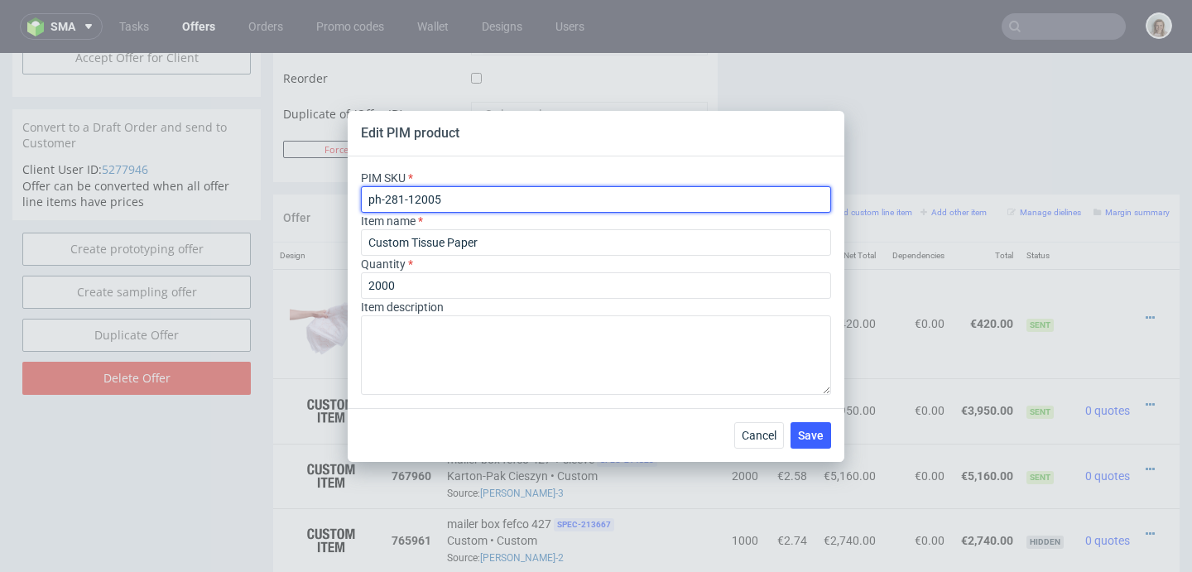
drag, startPoint x: 454, startPoint y: 200, endPoint x: 343, endPoint y: 197, distance: 111.0
click at [343, 197] on div "Edit PIM product PIM SKU ph-281-12005 Item name Custom Tissue Paper Quantity 20…" at bounding box center [596, 286] width 1192 height 572
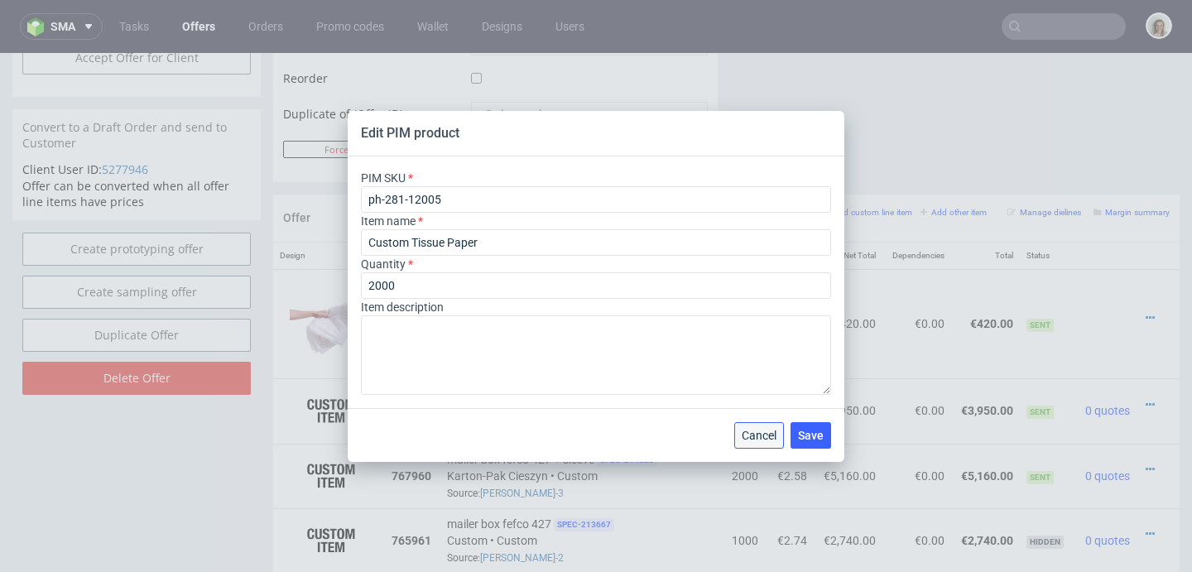
drag, startPoint x: 771, startPoint y: 428, endPoint x: 776, endPoint y: 370, distance: 58.1
click at [771, 430] on span "Cancel" at bounding box center [759, 436] width 35 height 12
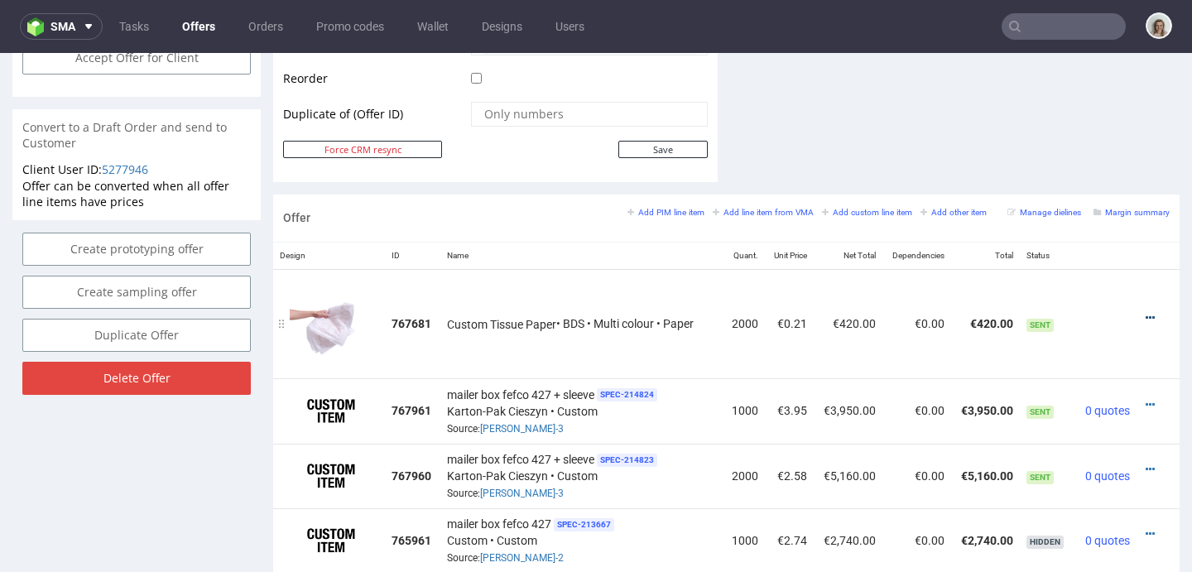
click at [1146, 322] on icon at bounding box center [1150, 318] width 9 height 12
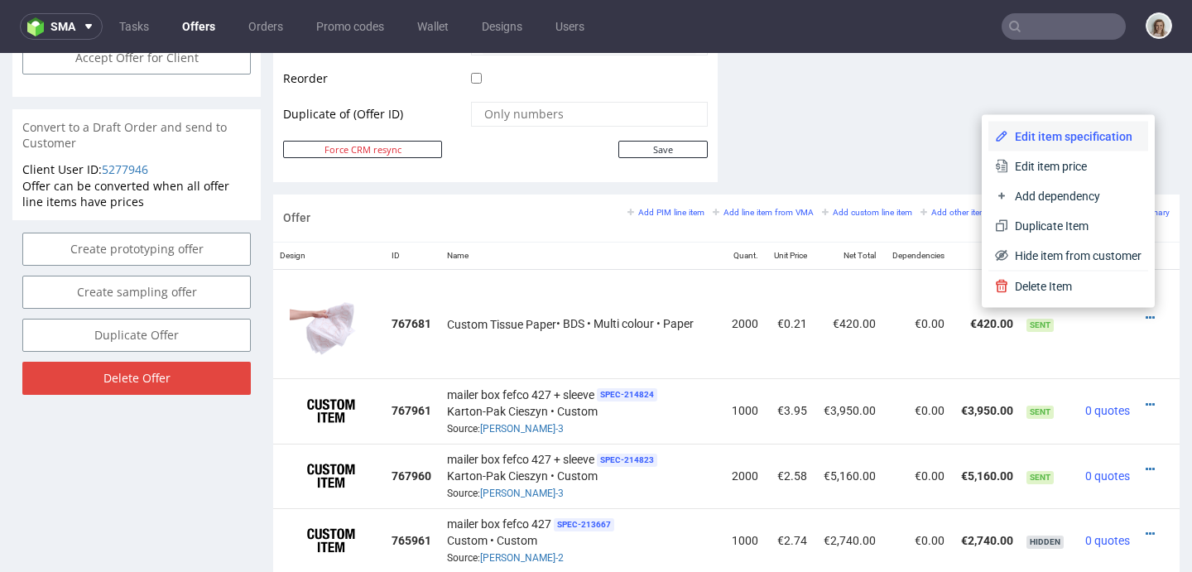
click at [1021, 126] on li "Edit item specification" at bounding box center [1068, 137] width 160 height 30
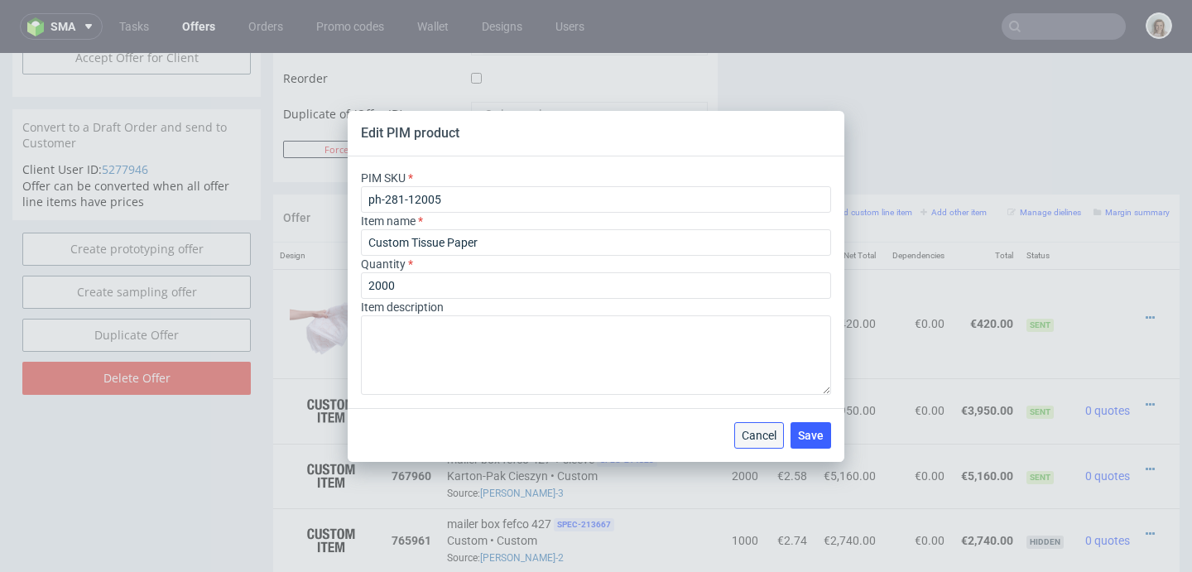
click at [761, 448] on button "Cancel" at bounding box center [759, 435] width 50 height 26
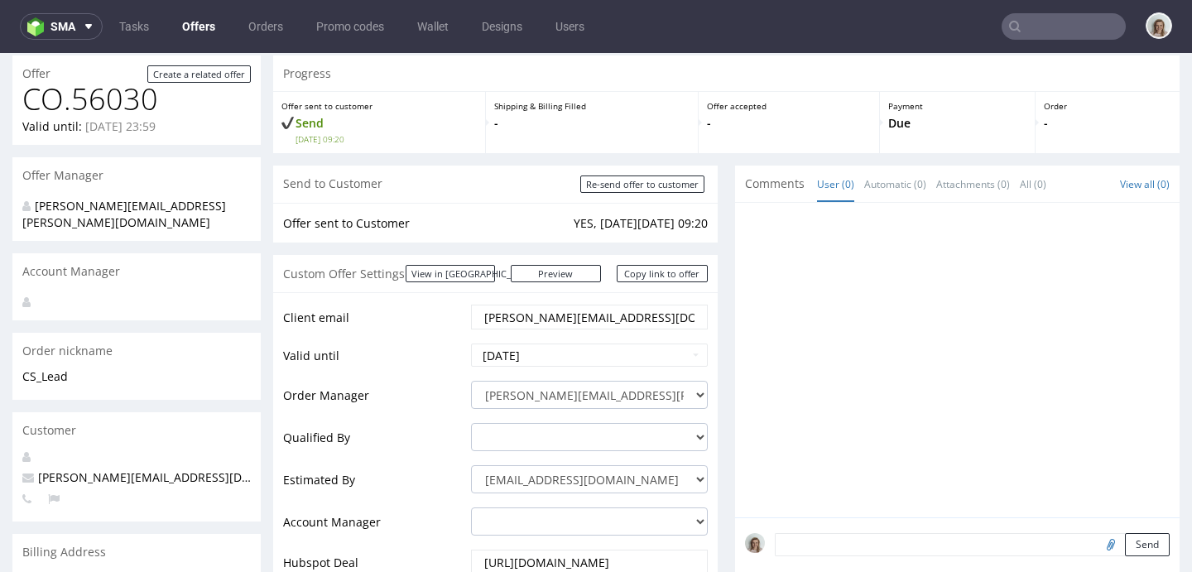
scroll to position [0, 0]
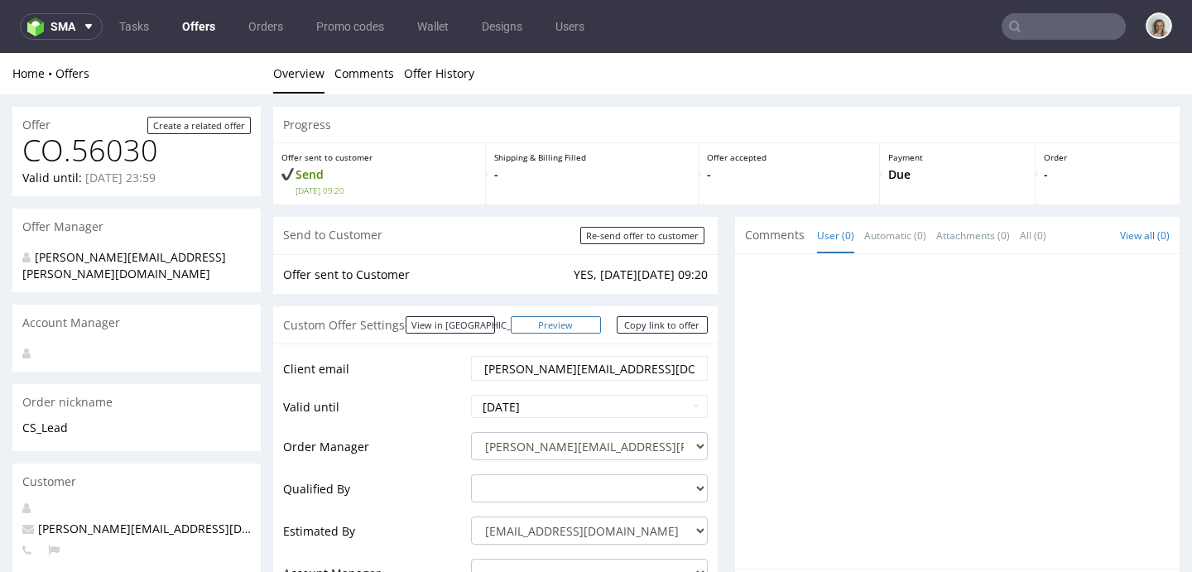
click at [586, 318] on link "Preview" at bounding box center [556, 324] width 91 height 17
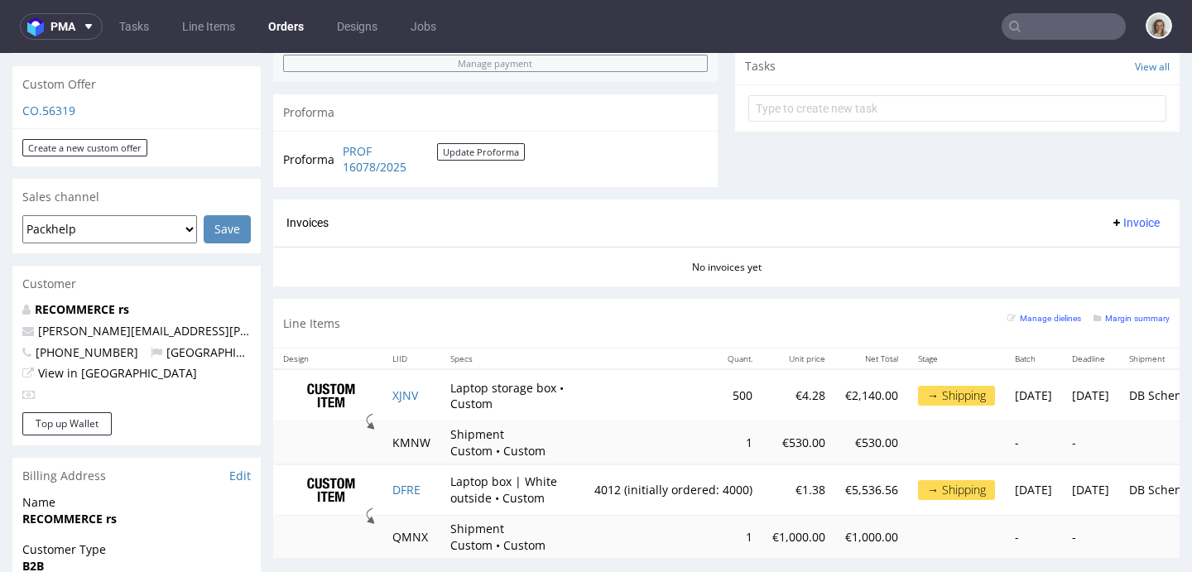
scroll to position [875, 0]
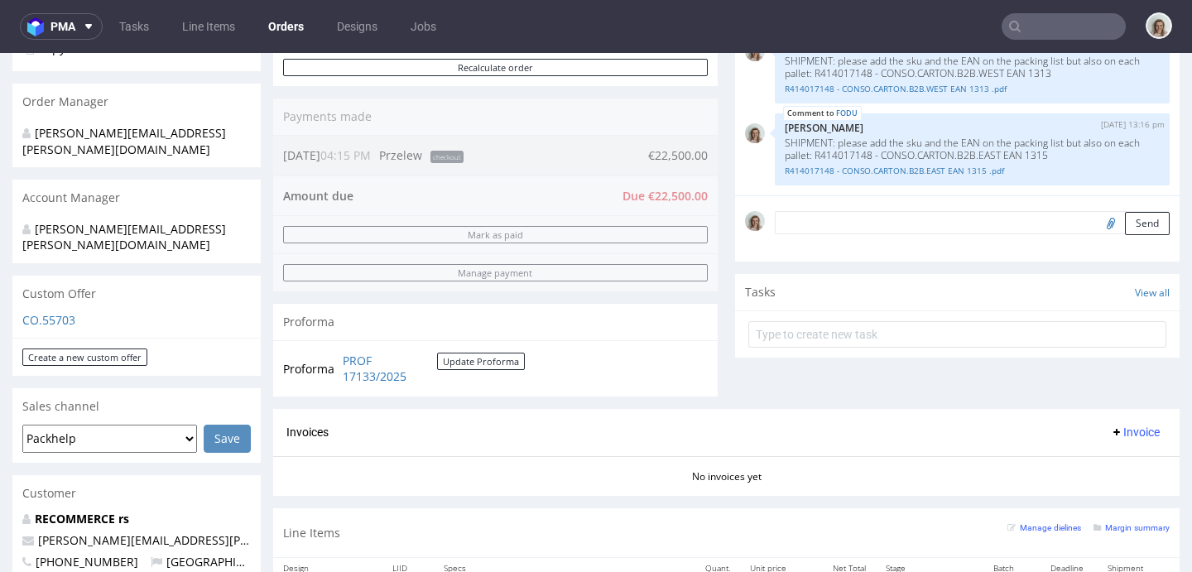
scroll to position [517, 0]
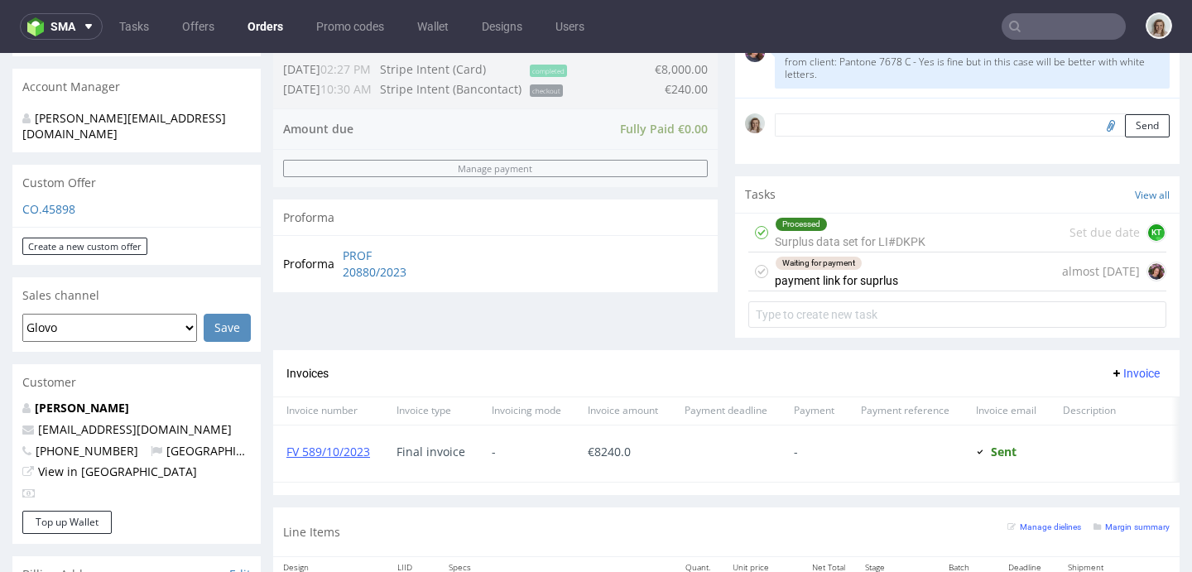
scroll to position [647, 0]
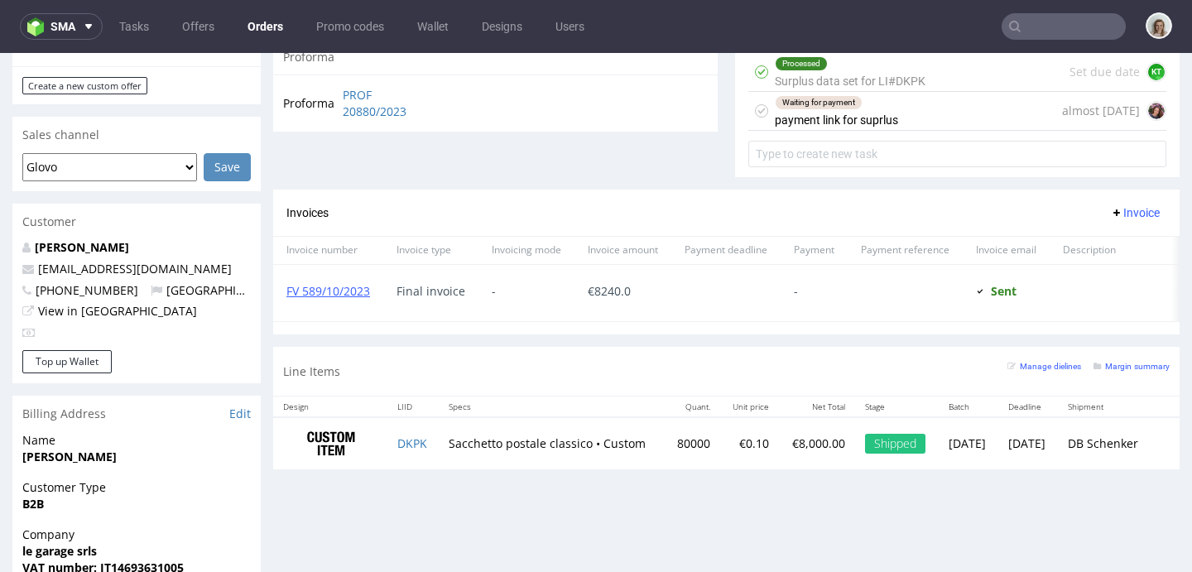
click at [439, 454] on td "Sacchetto postale classico • Custom" at bounding box center [552, 443] width 226 height 52
drag, startPoint x: 432, startPoint y: 454, endPoint x: 376, endPoint y: 453, distance: 56.3
click at [376, 453] on tr "DKPK Sacchetto postale classico • Custom 80000 €0.10 €8,000.00 Shipped Mon 11 S…" at bounding box center [726, 443] width 906 height 52
click at [440, 436] on td "Sacchetto postale classico • Custom" at bounding box center [552, 443] width 226 height 52
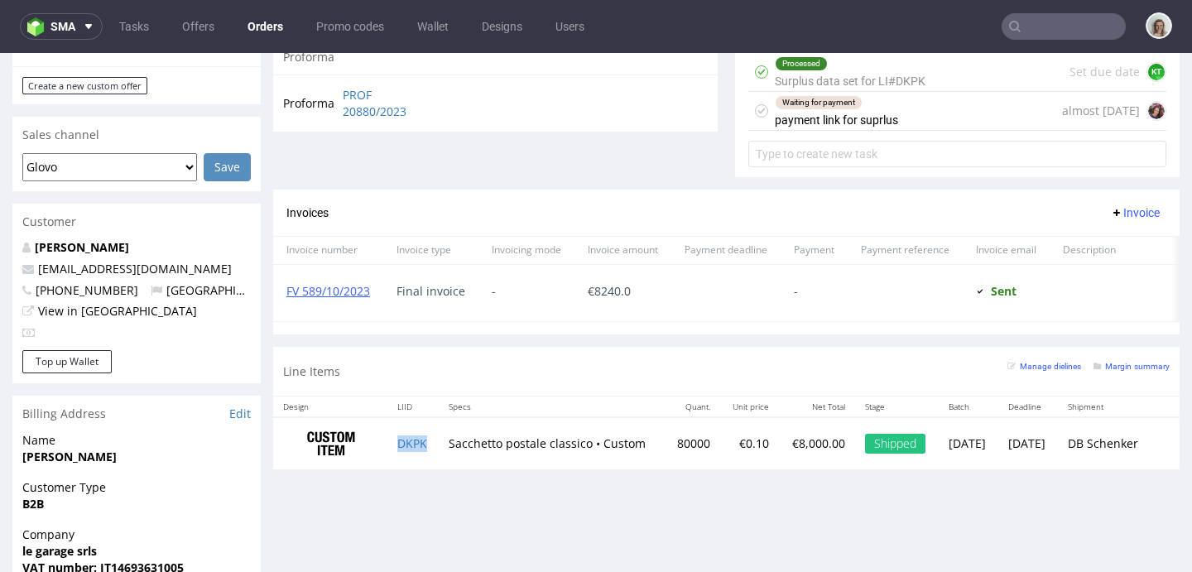
click at [430, 454] on td "DKPK" at bounding box center [413, 443] width 52 height 52
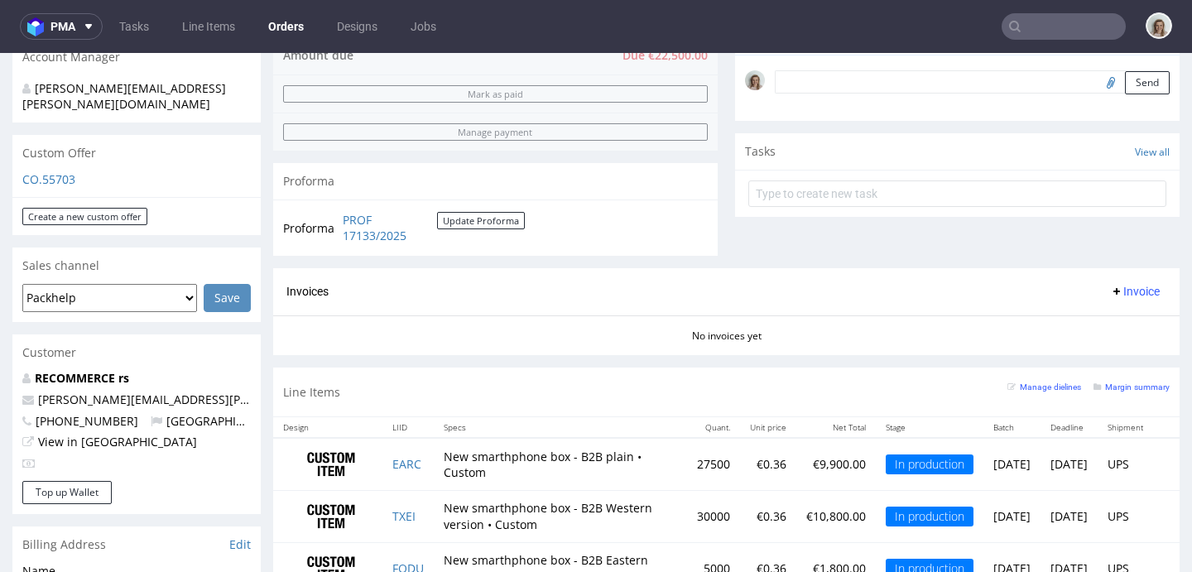
scroll to position [177, 0]
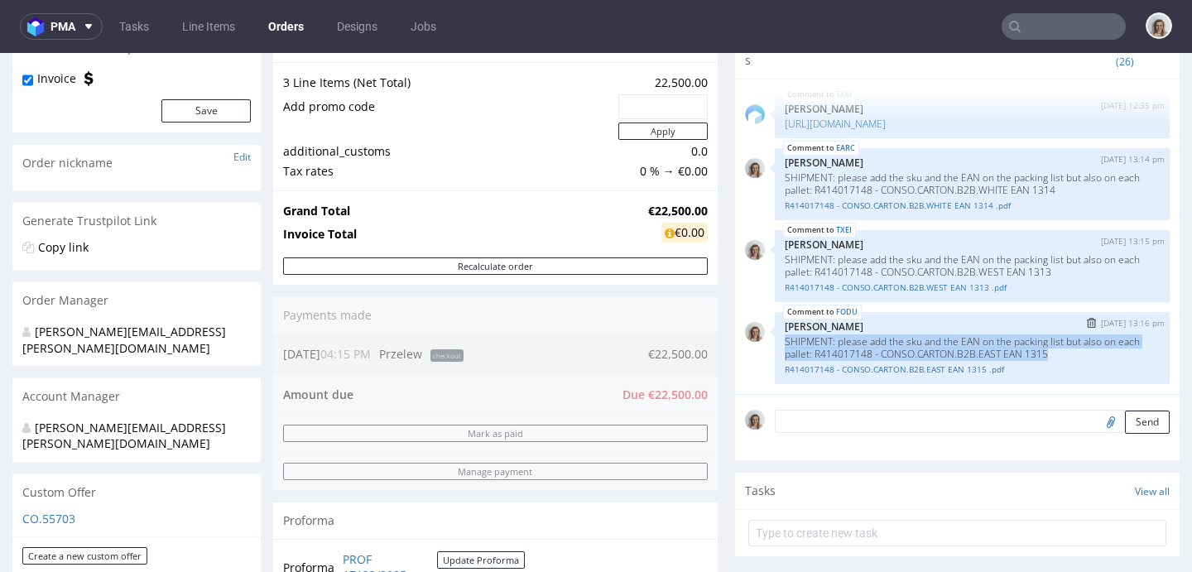
drag, startPoint x: 1084, startPoint y: 349, endPoint x: 771, endPoint y: 339, distance: 313.9
click at [775, 339] on div "FODU [DATE] 13:16 pm [PERSON_NAME] SHIPMENT: please add the sku and the EAN on …" at bounding box center [972, 348] width 395 height 72
copy p "SHIPMENT: please add the sku and the EAN on the packing list but also on each p…"
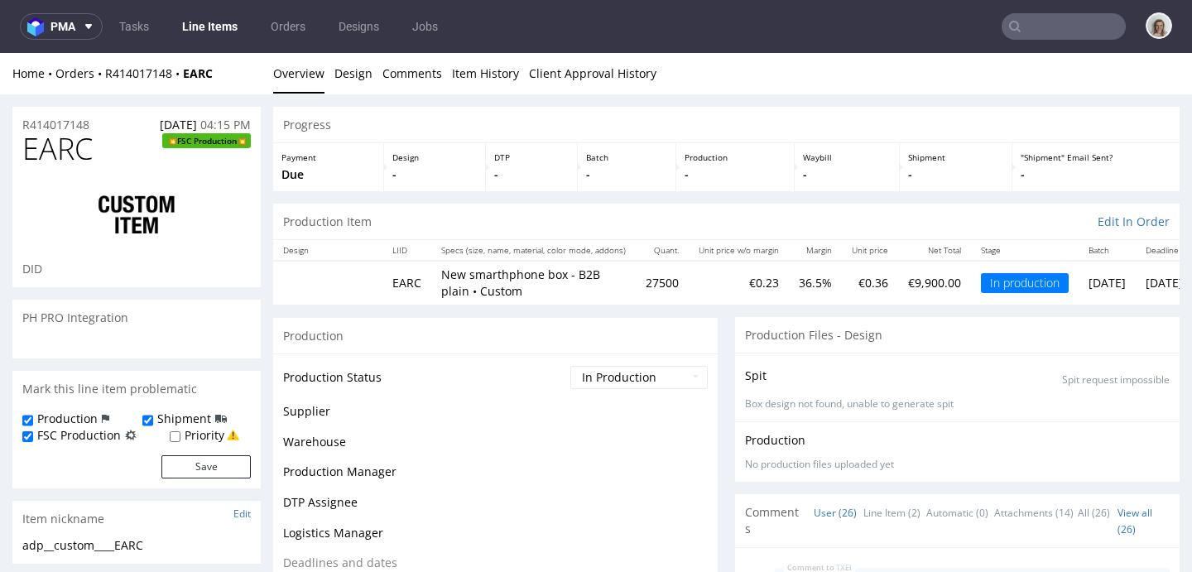
scroll to position [1834, 0]
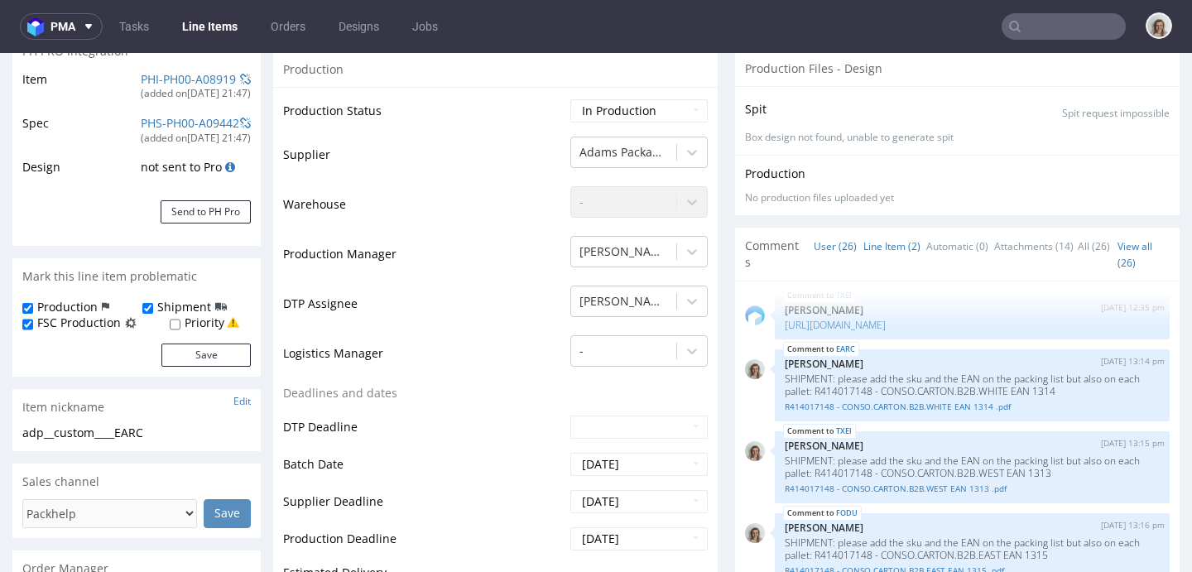
click at [882, 243] on link "Line Item (2)" at bounding box center [891, 246] width 57 height 36
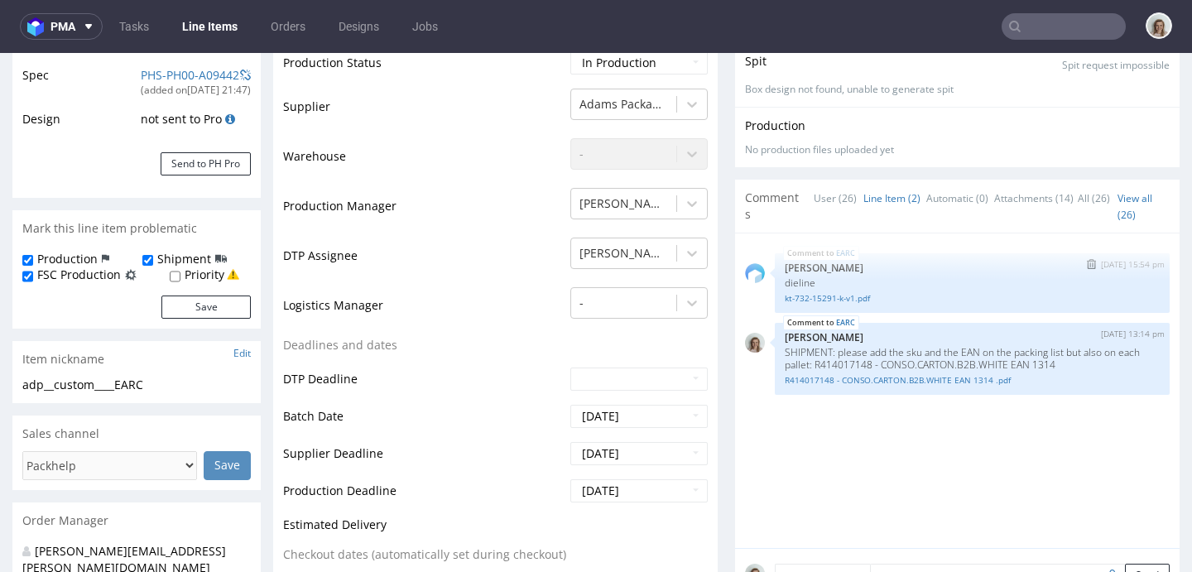
scroll to position [404, 0]
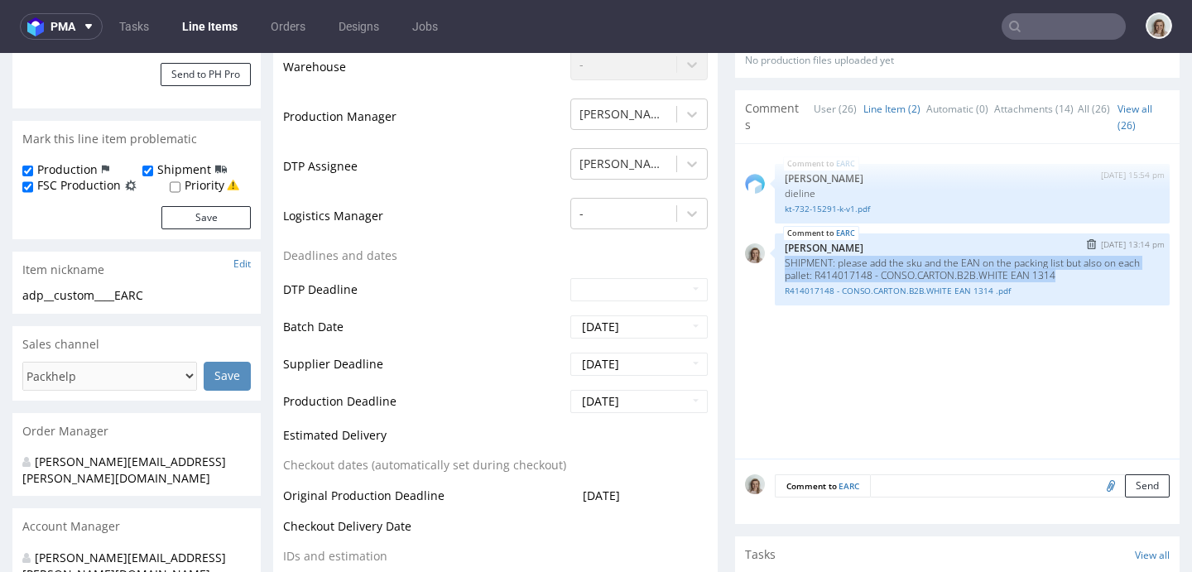
drag, startPoint x: 1033, startPoint y: 274, endPoint x: 768, endPoint y: 259, distance: 265.3
click at [775, 258] on div "EARC 28th Aug 25 | 13:14 pm Monika Poźniak SHIPMENT: please add the sku and the…" at bounding box center [972, 269] width 395 height 72
copy p "SHIPMENT: please add the sku and the EAN on the packing list but also on each p…"
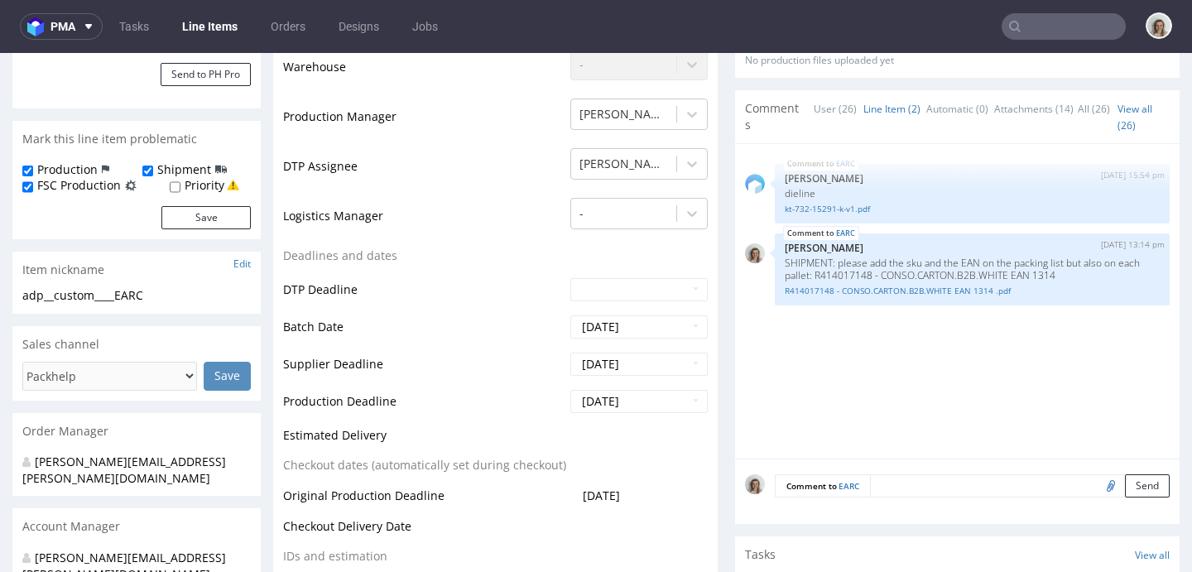
click at [889, 489] on textarea at bounding box center [1020, 485] width 300 height 23
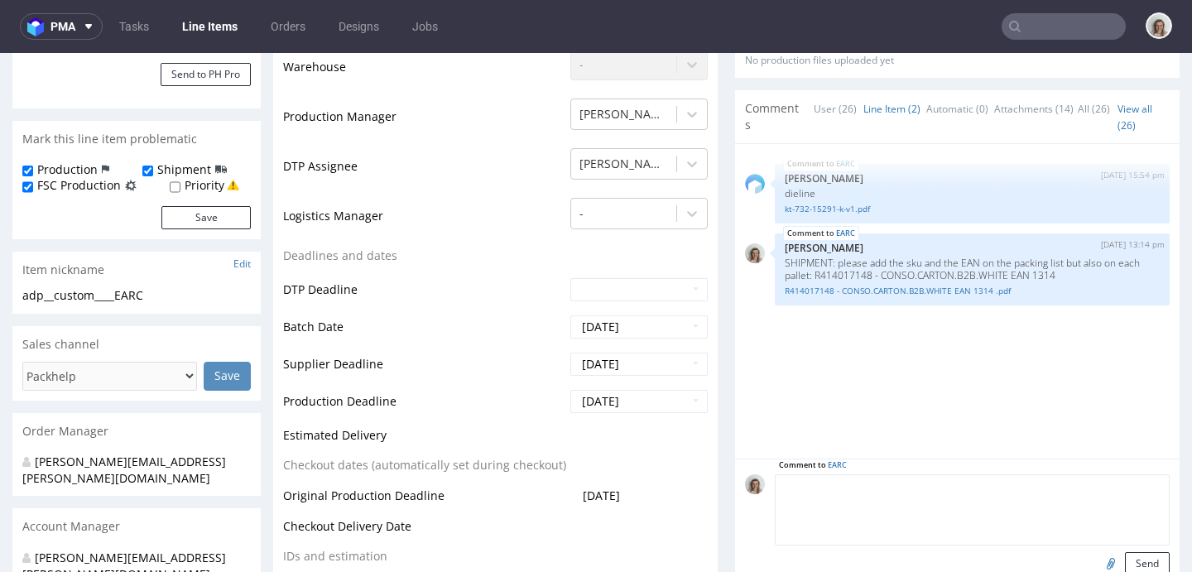
paste textarea "SHIPMENT: please add the sku and the EAN on the packing list but also on each p…"
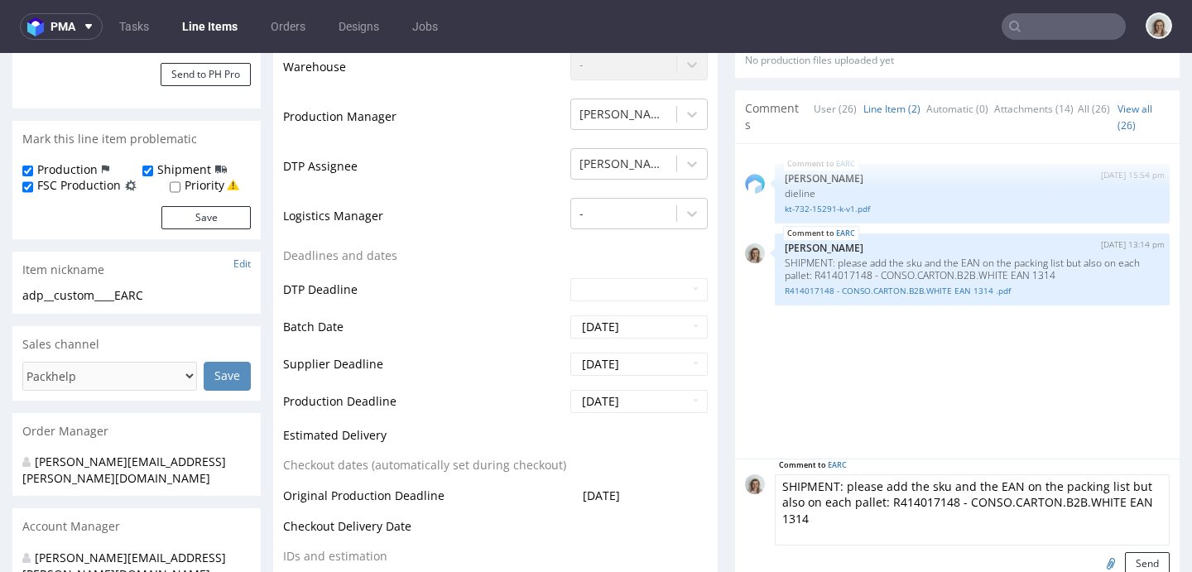
click at [941, 497] on textarea "SHIPMENT: please add the sku and the EAN on the packing list but also on each p…" at bounding box center [972, 509] width 395 height 71
drag, startPoint x: 978, startPoint y: 523, endPoint x: 749, endPoint y: 483, distance: 232.0
click at [749, 483] on div "Comment to EARC SHIPMENT: please add the sku and the EAN on the packing list bu…" at bounding box center [957, 524] width 425 height 101
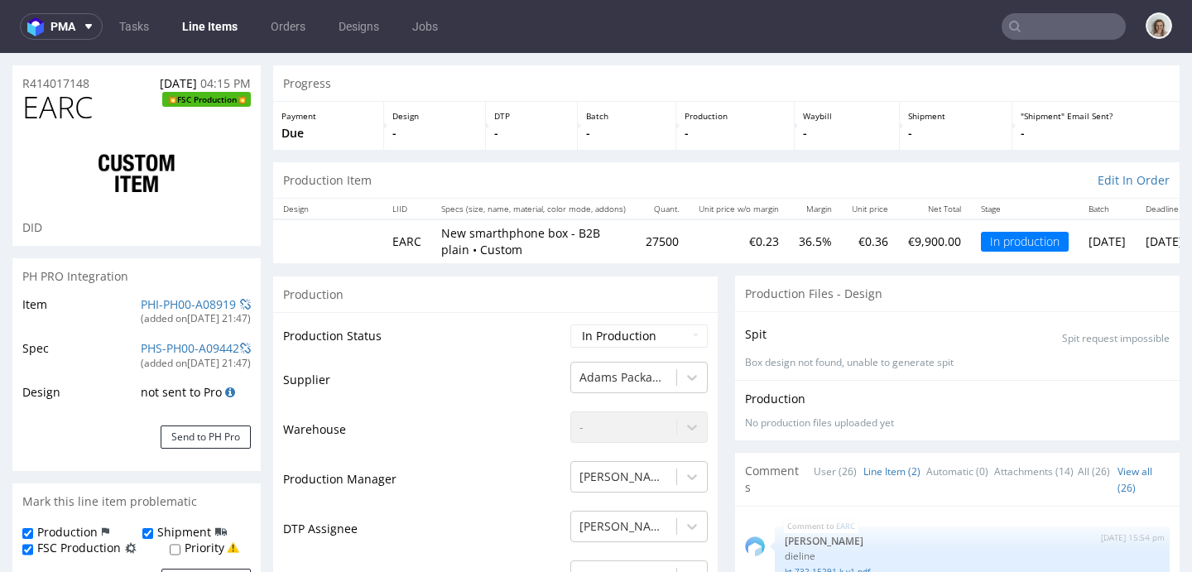
scroll to position [0, 0]
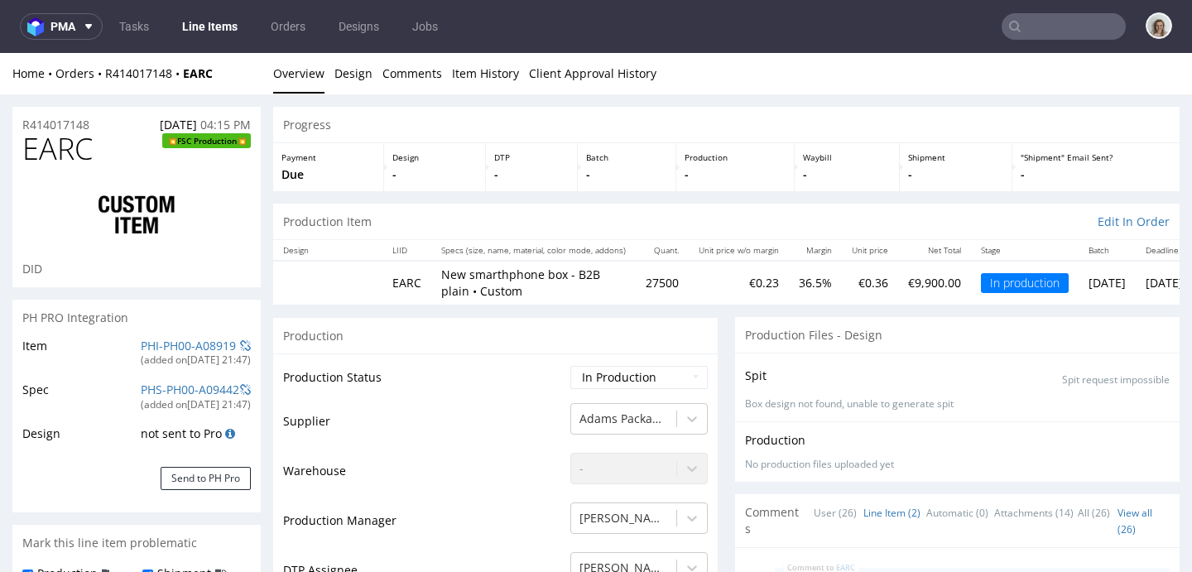
type textarea "SHIPMENT: please add the sku and the EAN on the packing list but also on each p…"
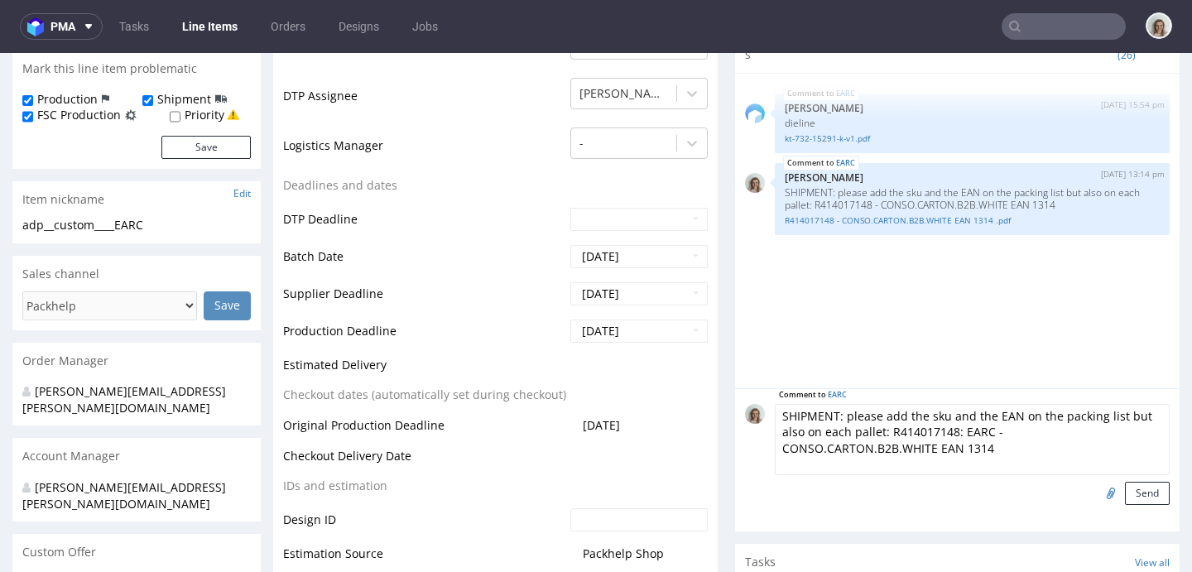
scroll to position [546, 0]
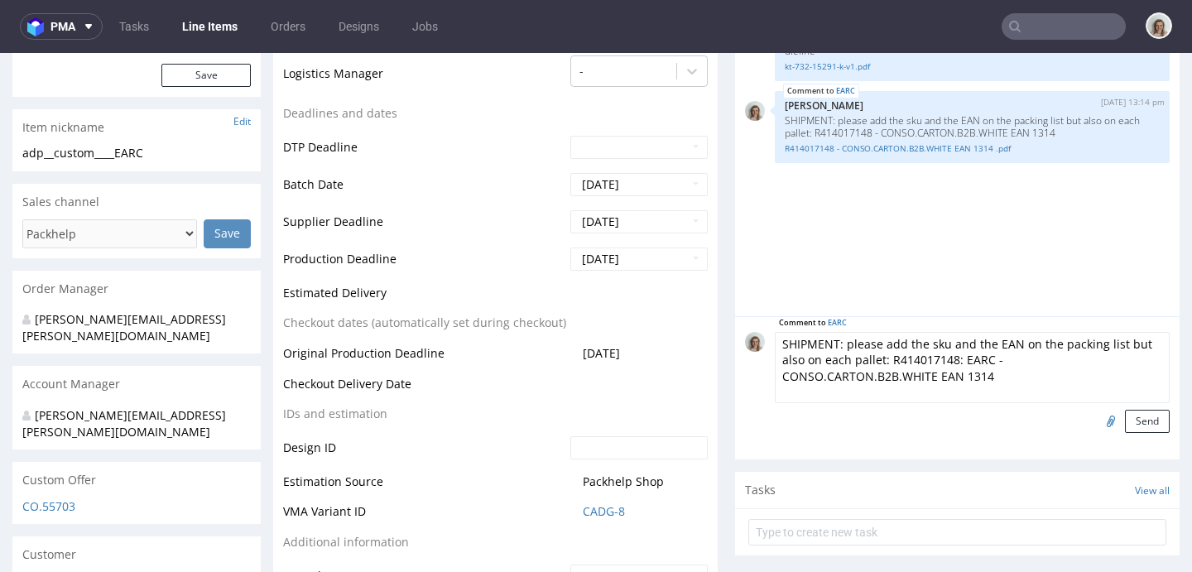
click at [937, 361] on textarea "SHIPMENT: please add the sku and the EAN on the packing list but also on each p…" at bounding box center [972, 367] width 395 height 71
drag, startPoint x: 883, startPoint y: 358, endPoint x: 1011, endPoint y: 379, distance: 129.1
click at [1011, 379] on textarea "SHIPMENT: please add the sku and the EAN on the packing list but also on each p…" at bounding box center [972, 367] width 395 height 71
click at [1097, 425] on input "file" at bounding box center [1108, 421] width 23 height 22
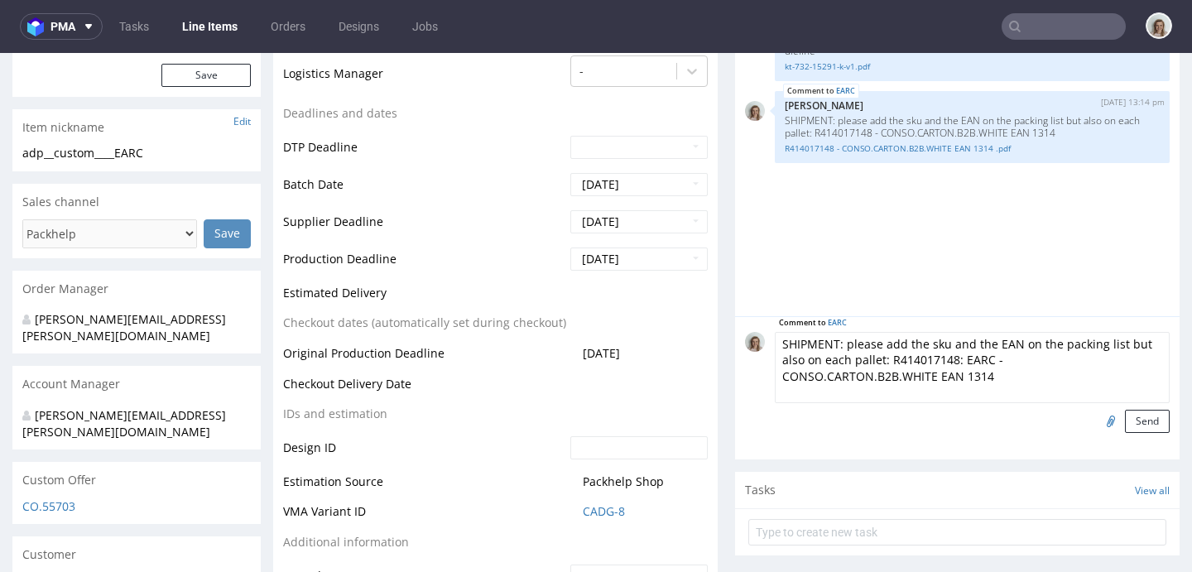
type input "C:\fakepath\R414017148_ EARC - CONSO.CARTON.B2B.WHITE EAN 1314 .pdf"
click at [998, 372] on textarea "SHIPMENT: please add the sku and the EAN on the packing list but also on each p…" at bounding box center [972, 367] width 395 height 71
click at [1125, 425] on button "Send" at bounding box center [1147, 421] width 45 height 23
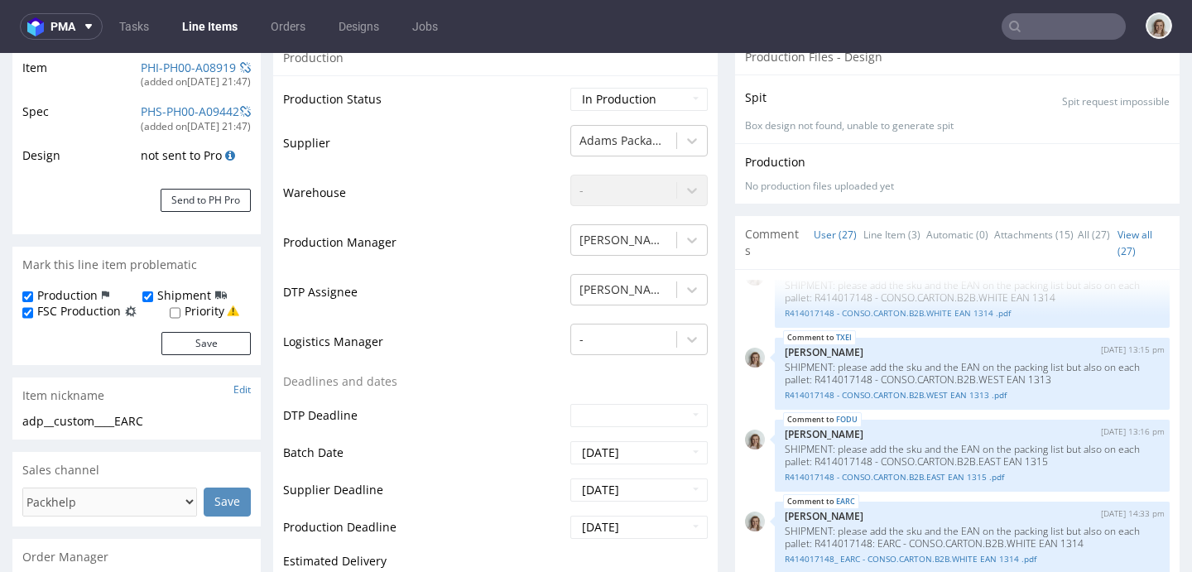
scroll to position [326, 0]
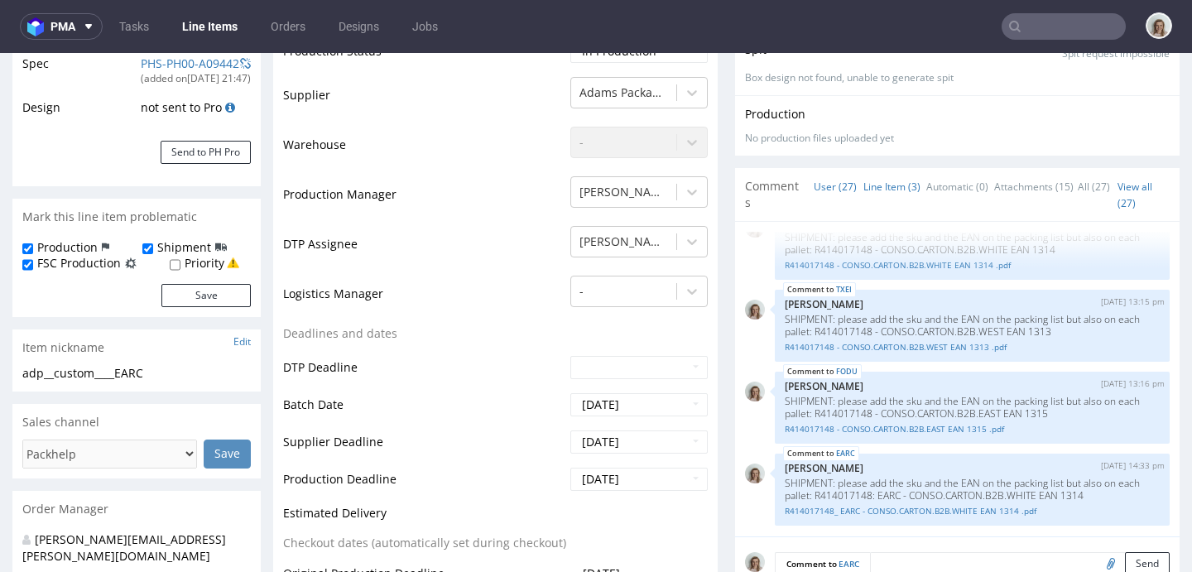
click at [885, 191] on link "Line Item (3)" at bounding box center [891, 187] width 57 height 36
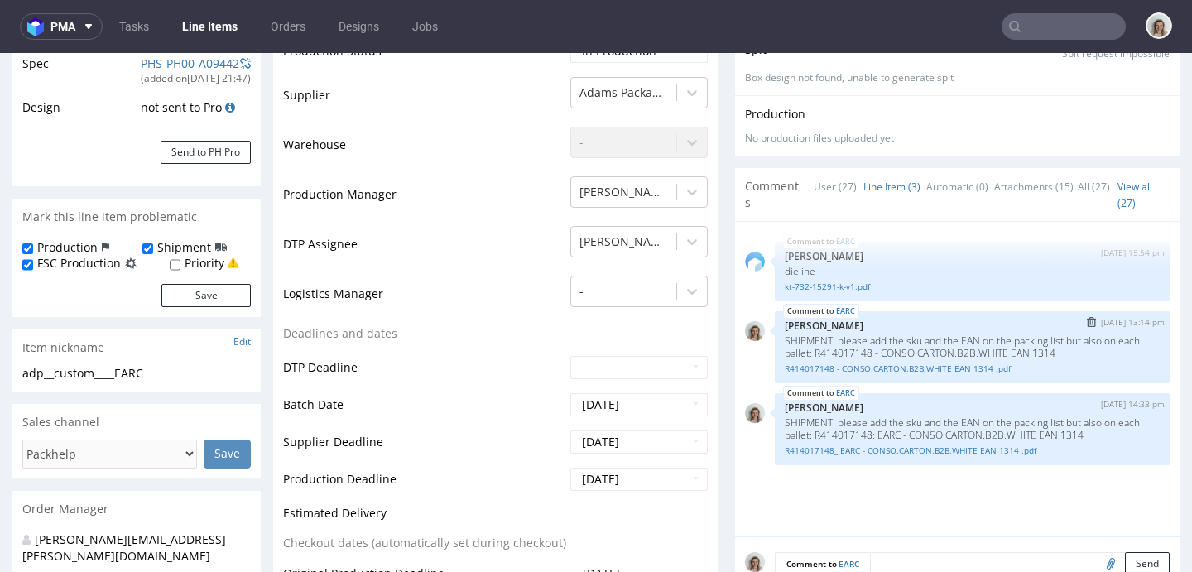
click at [1087, 320] on img "submit" at bounding box center [1091, 322] width 9 height 10
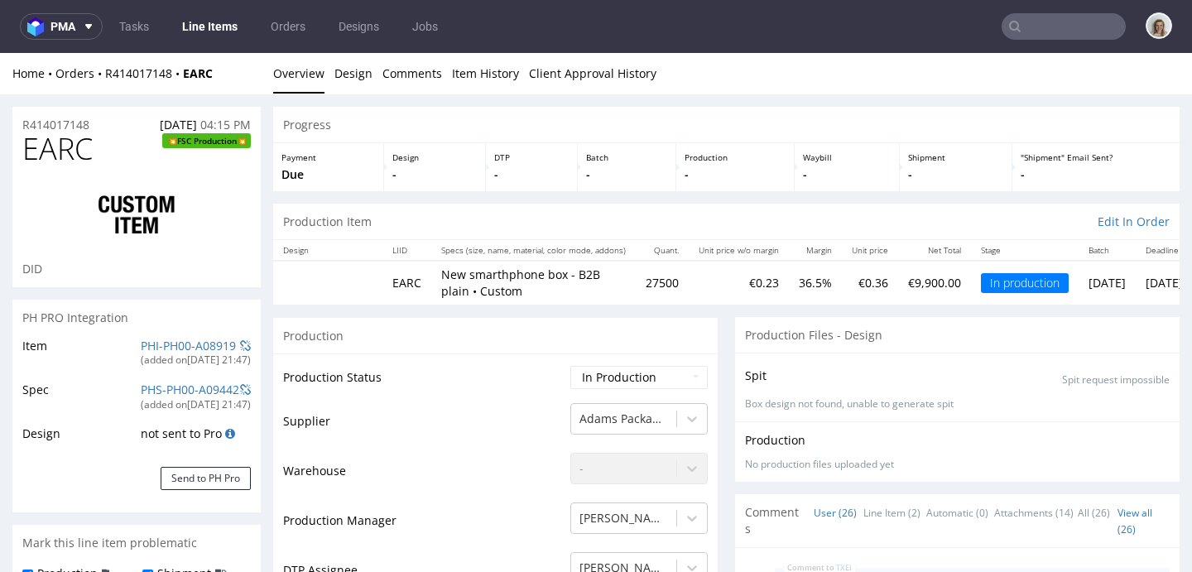
scroll to position [1834, 0]
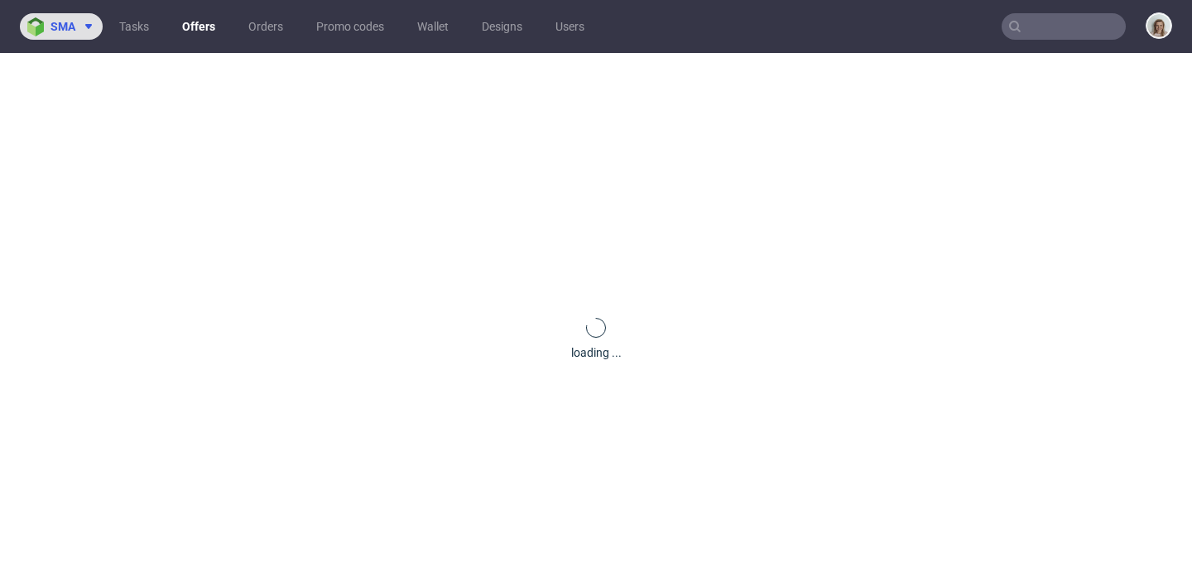
click at [66, 39] on button "sma" at bounding box center [61, 26] width 83 height 26
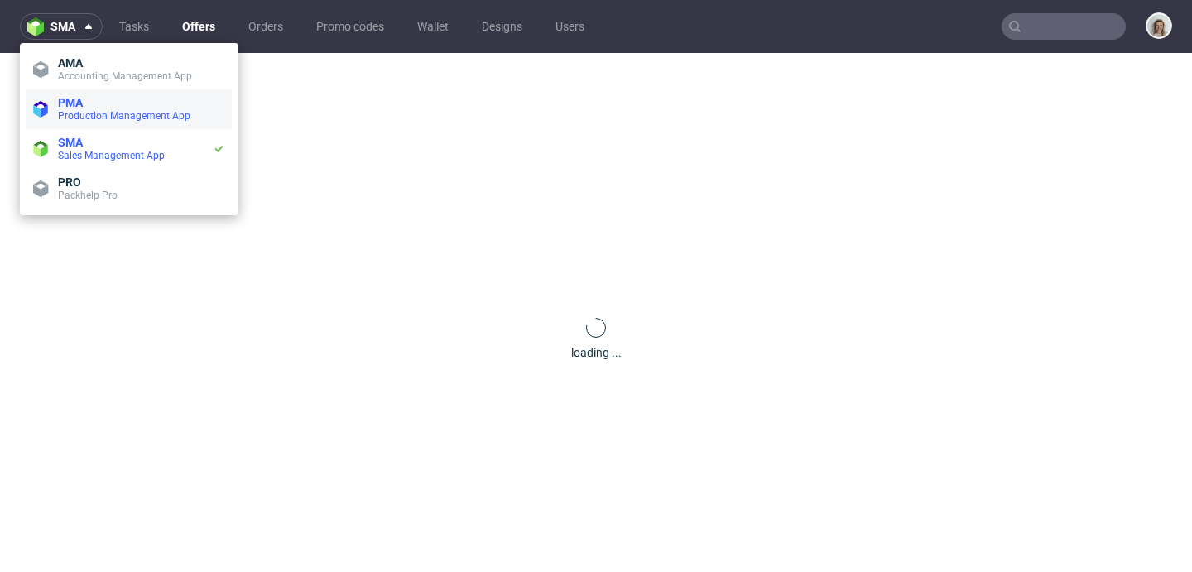
click at [69, 100] on span "PMA" at bounding box center [70, 102] width 25 height 13
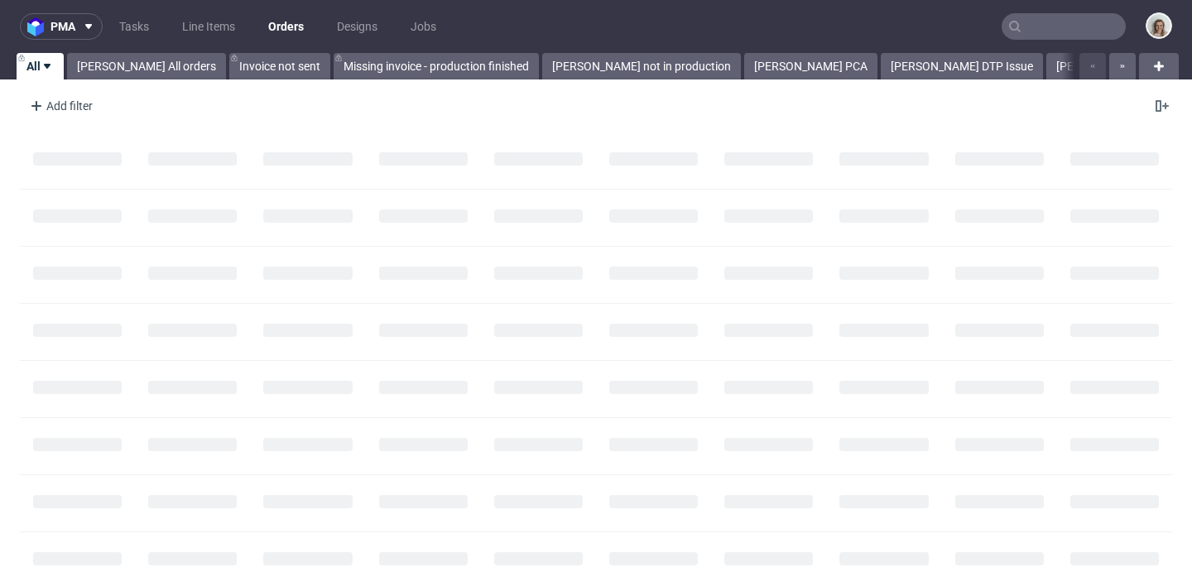
click at [1028, 28] on input "text" at bounding box center [1064, 26] width 124 height 26
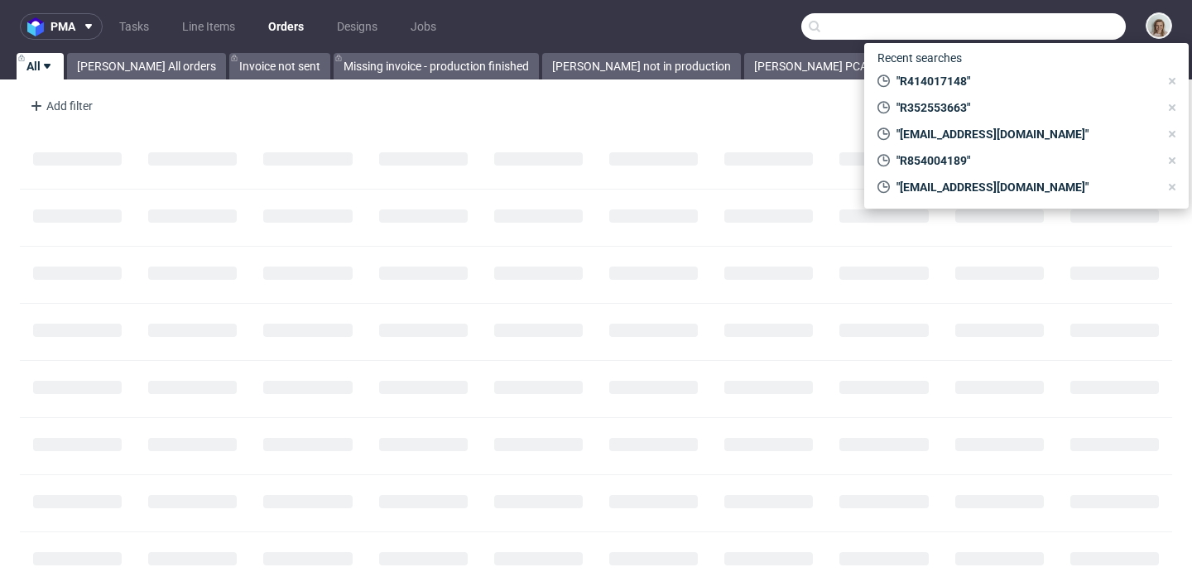
paste input "R854004189"
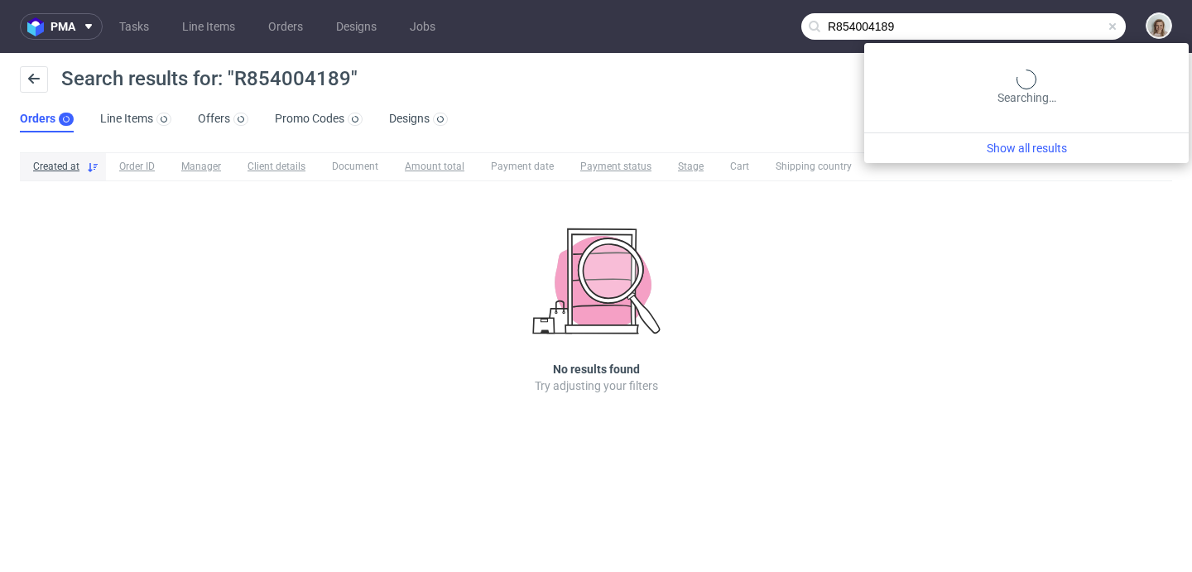
click at [1096, 22] on input "R854004189" at bounding box center [963, 26] width 324 height 26
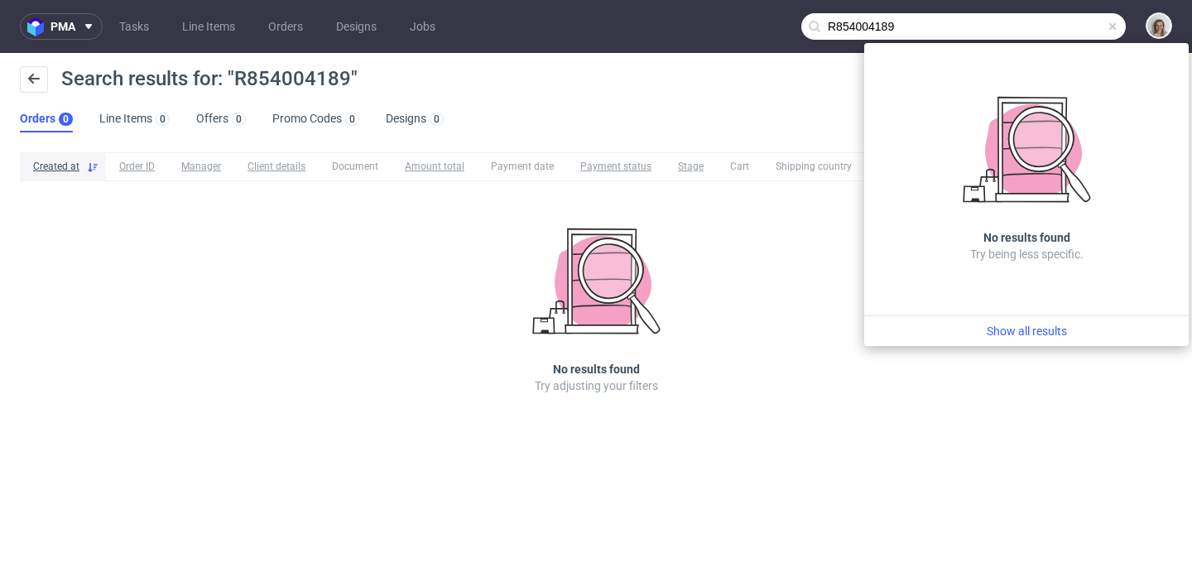
type input "R854004189"
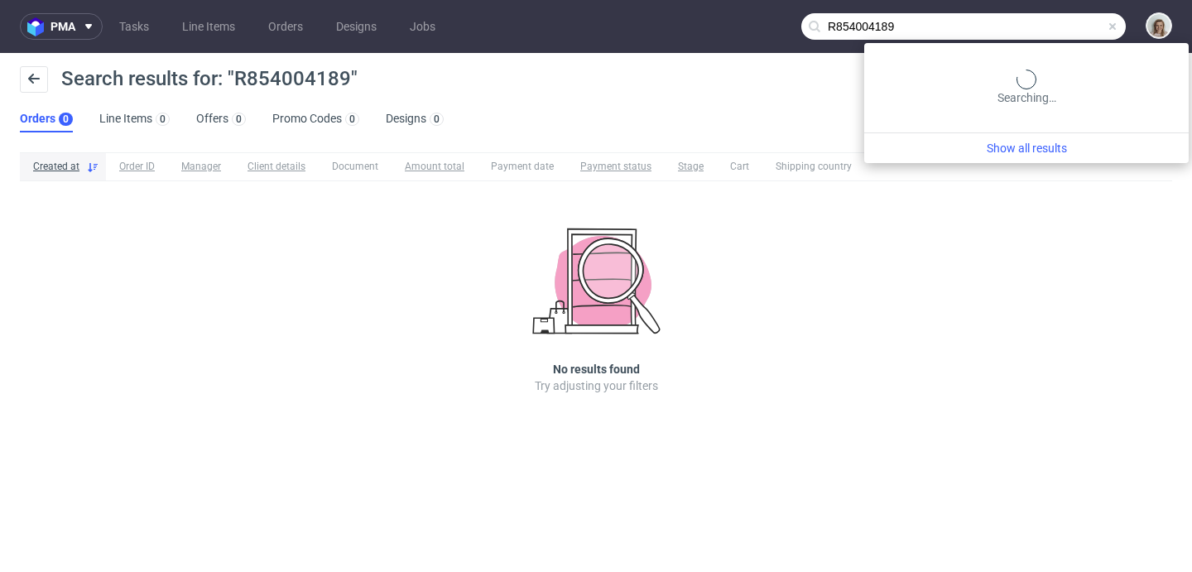
click at [1055, 22] on input "R854004189" at bounding box center [963, 26] width 324 height 26
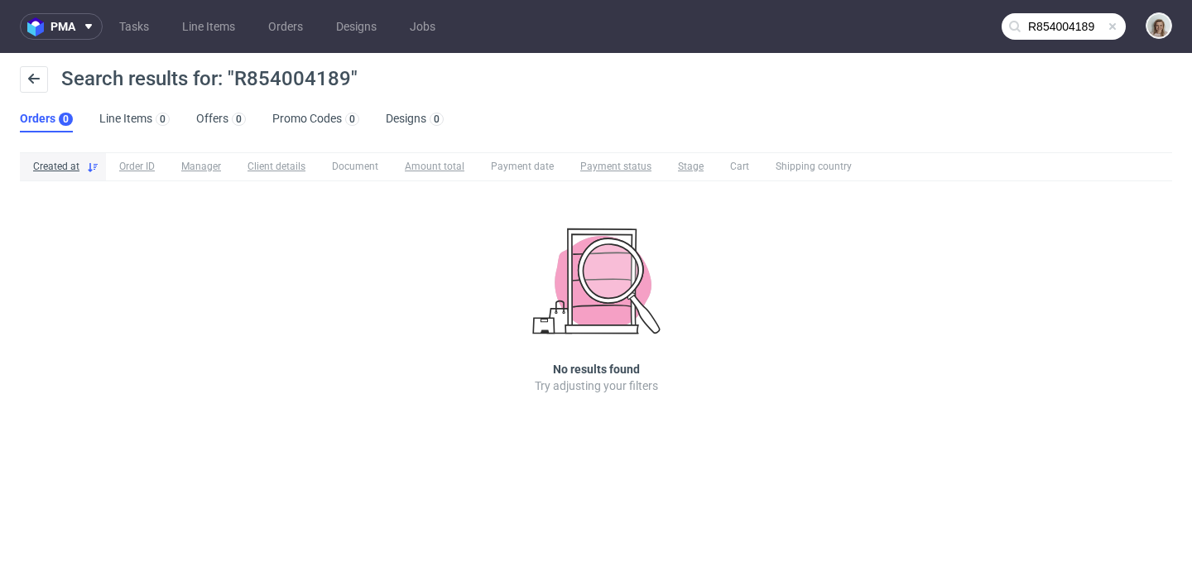
click at [1115, 24] on span at bounding box center [1112, 26] width 13 height 13
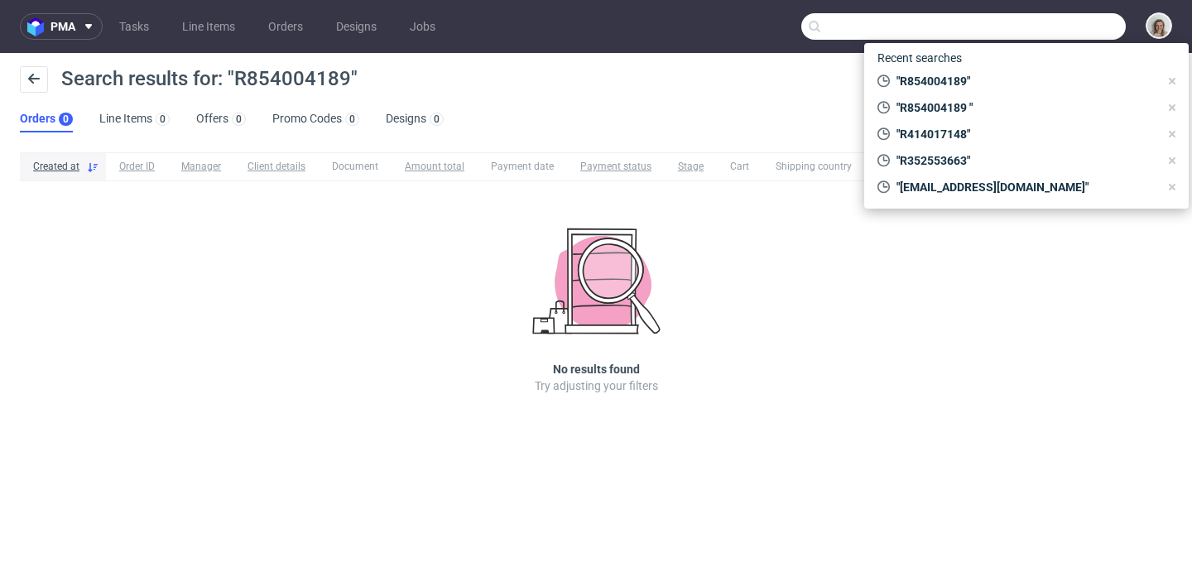
click at [1093, 24] on input "text" at bounding box center [963, 26] width 324 height 26
paste input "R949639174"
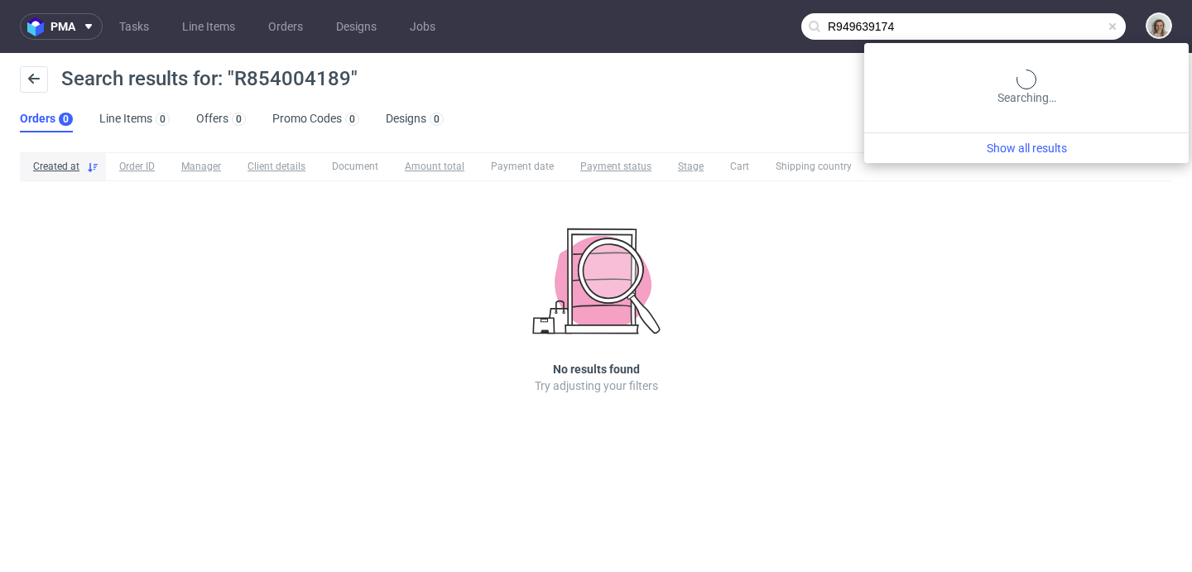
type input "R949639174"
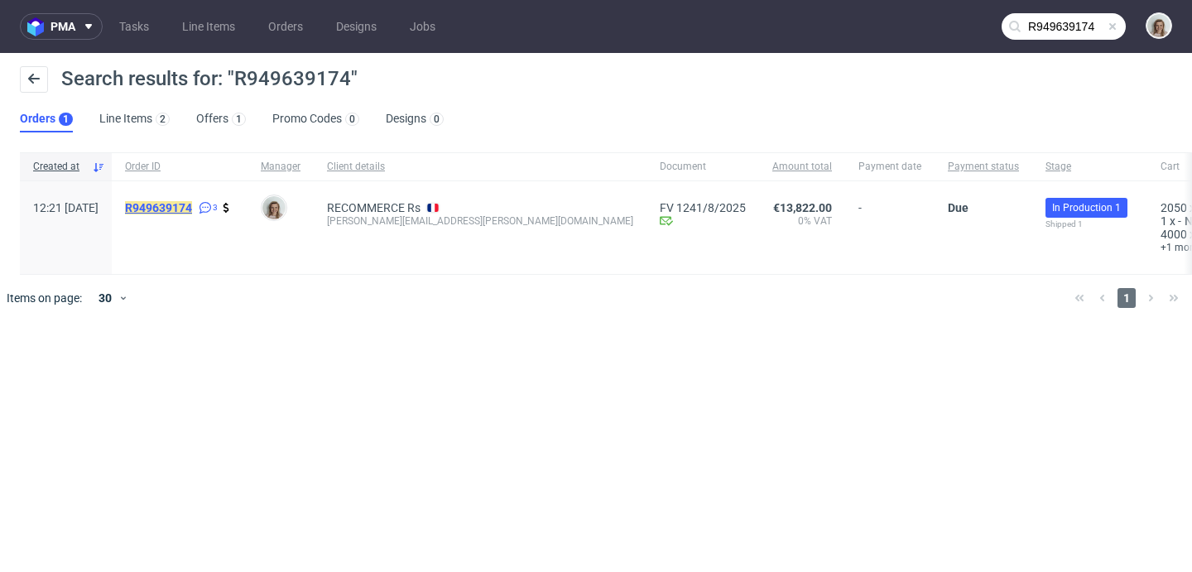
click at [174, 209] on mark "R949639174" at bounding box center [158, 207] width 67 height 13
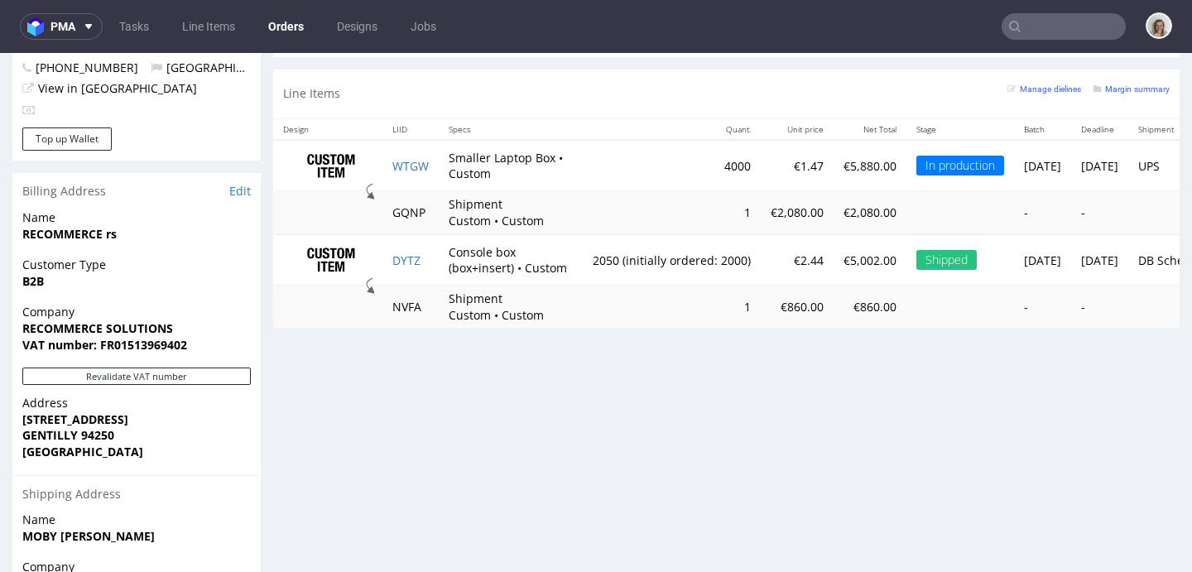
scroll to position [881, 0]
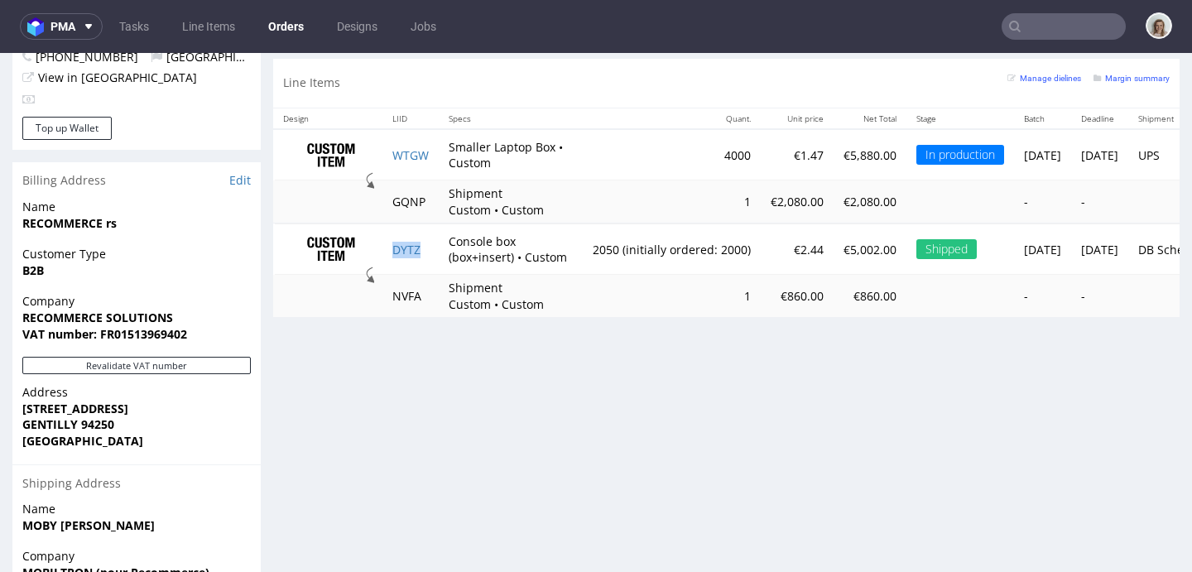
click at [432, 275] on td "DYTZ" at bounding box center [410, 248] width 56 height 51
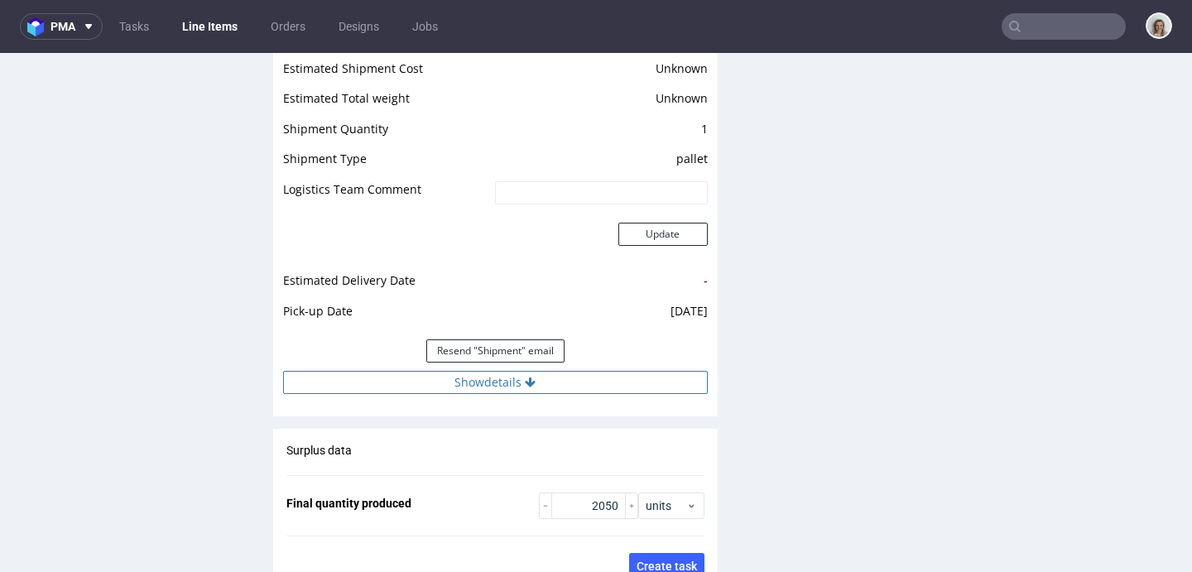
scroll to position [2314, 0]
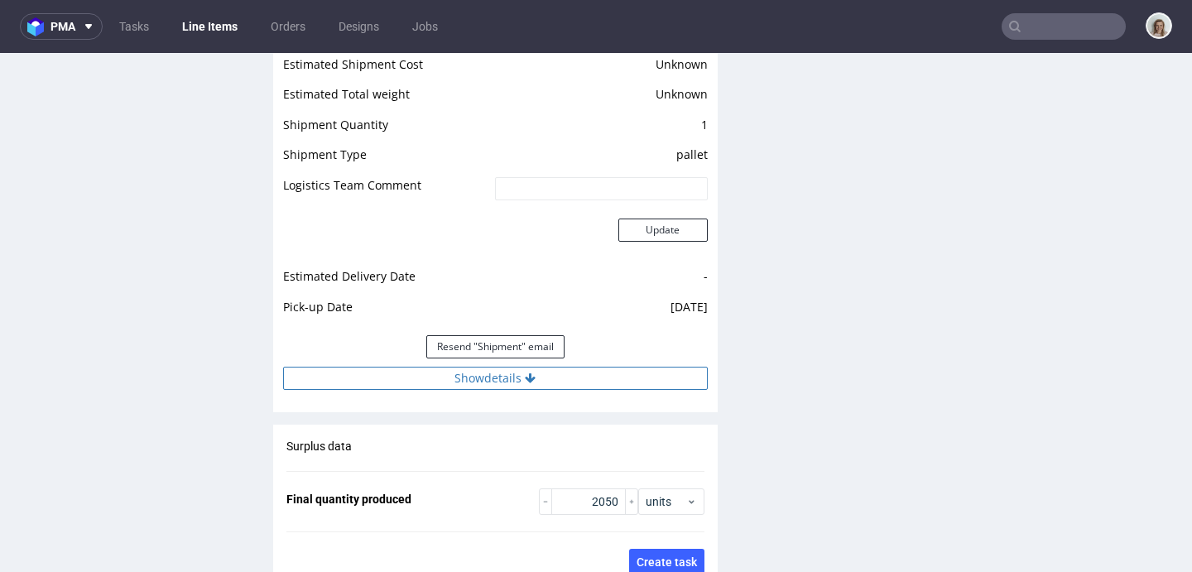
click at [408, 367] on button "Show details" at bounding box center [495, 378] width 425 height 23
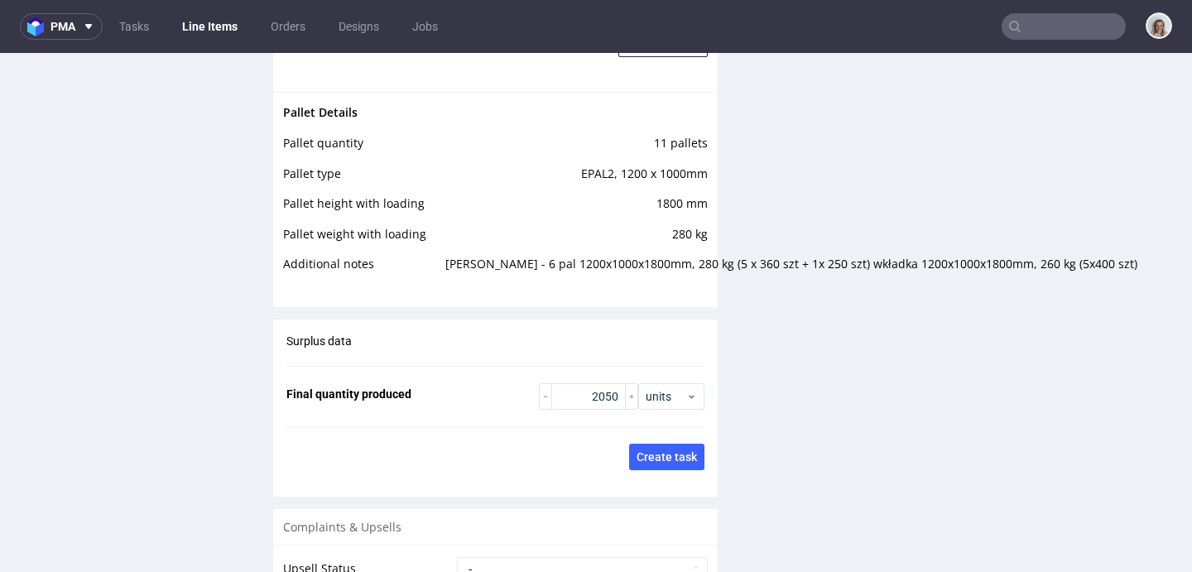
scroll to position [2875, 0]
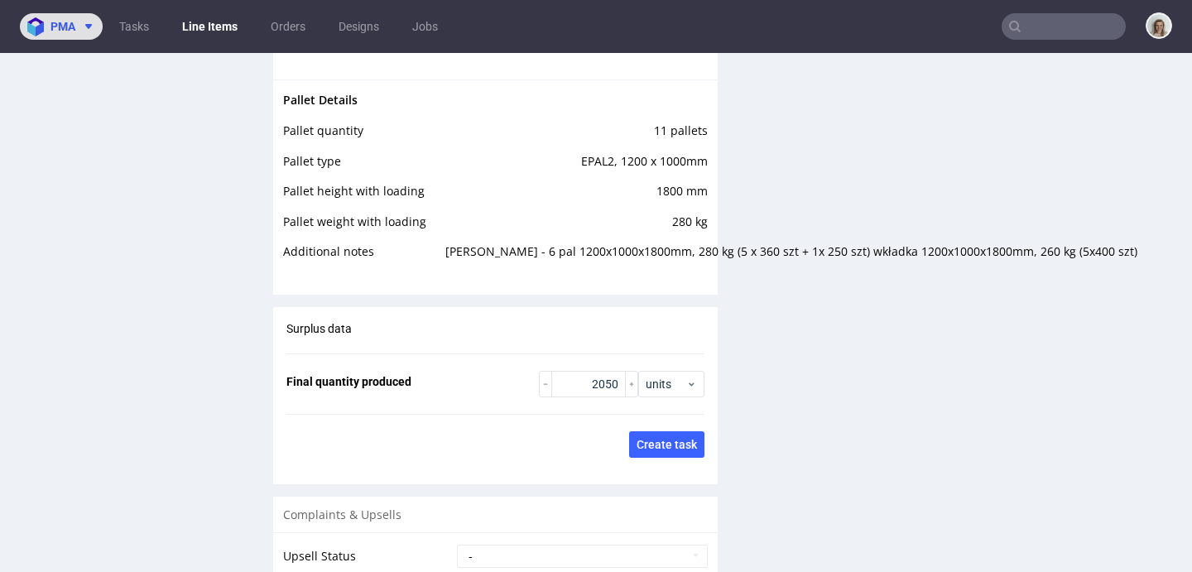
click at [75, 15] on button "pma" at bounding box center [61, 26] width 83 height 26
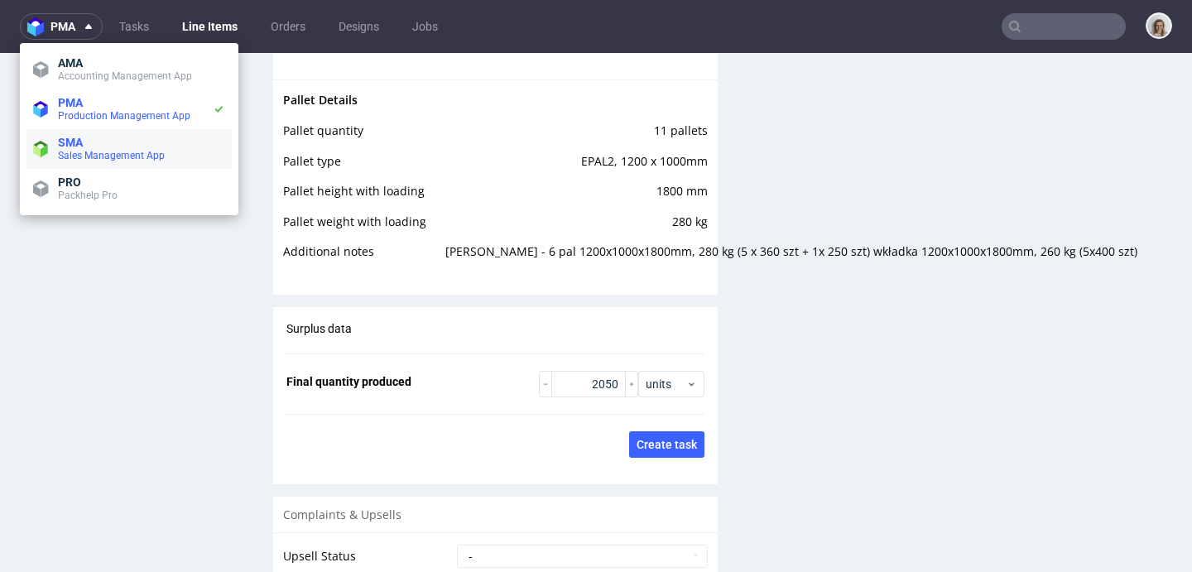
click at [71, 137] on span "SMA" at bounding box center [70, 142] width 25 height 13
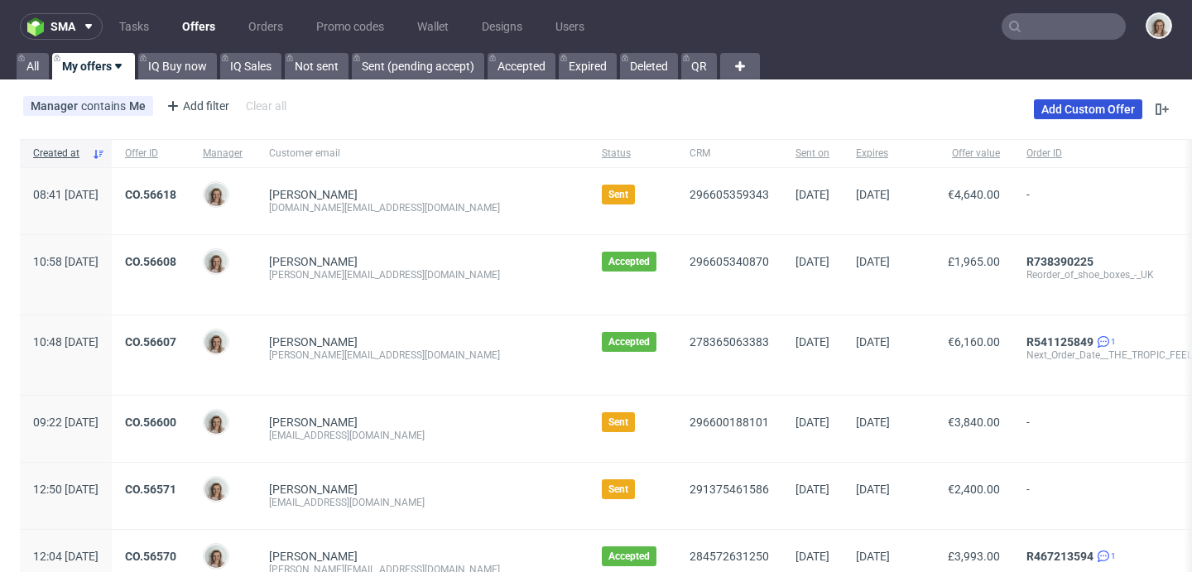
click at [1040, 104] on link "Add Custom Offer" at bounding box center [1088, 109] width 108 height 20
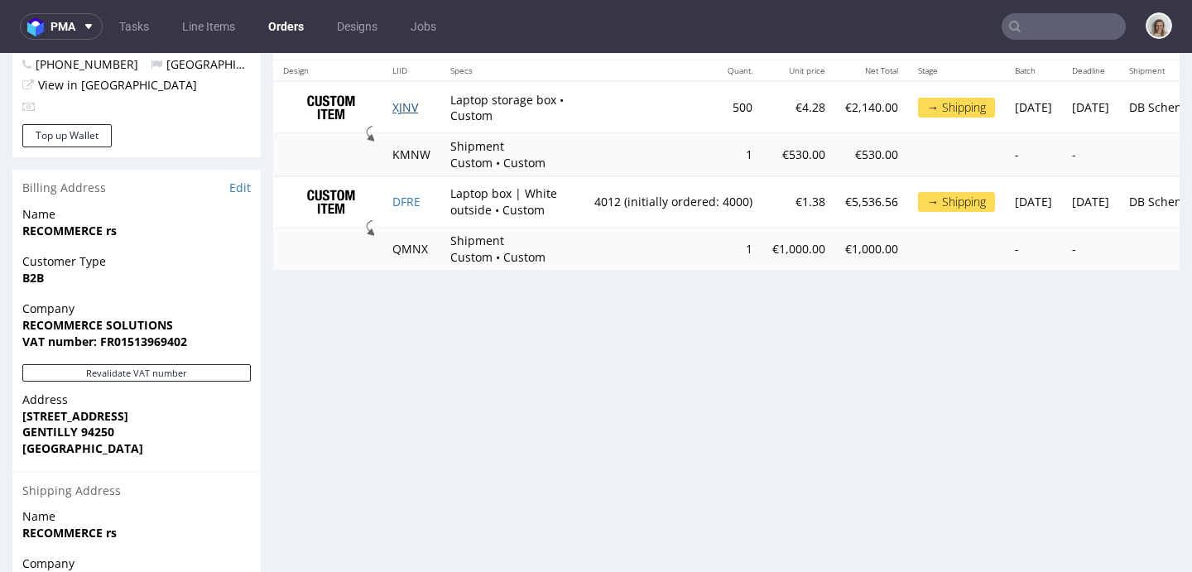
scroll to position [872, 0]
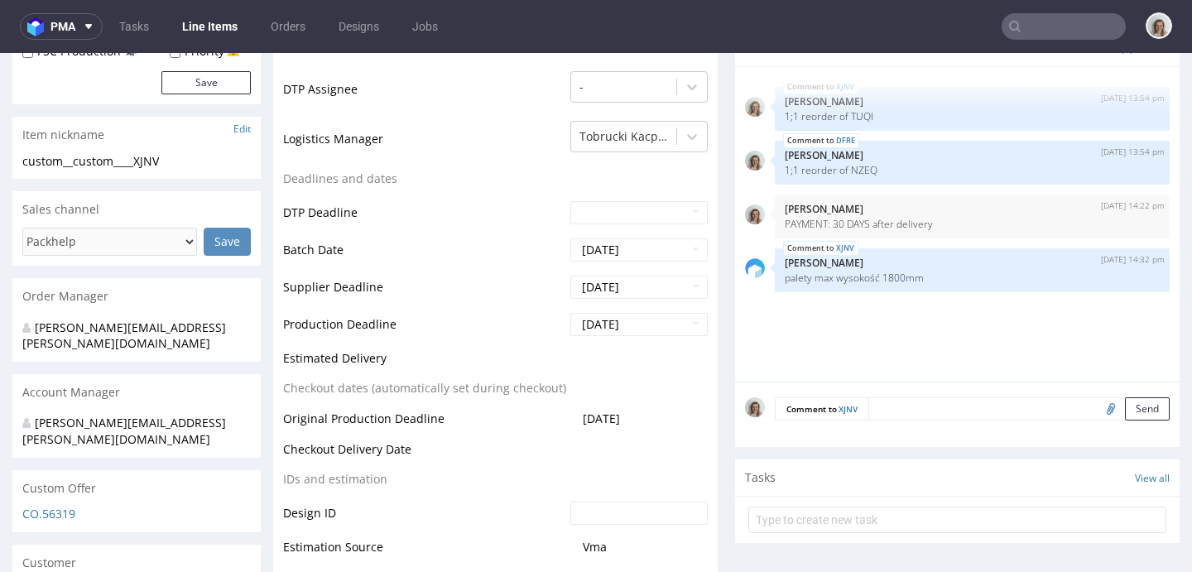
scroll to position [599, 0]
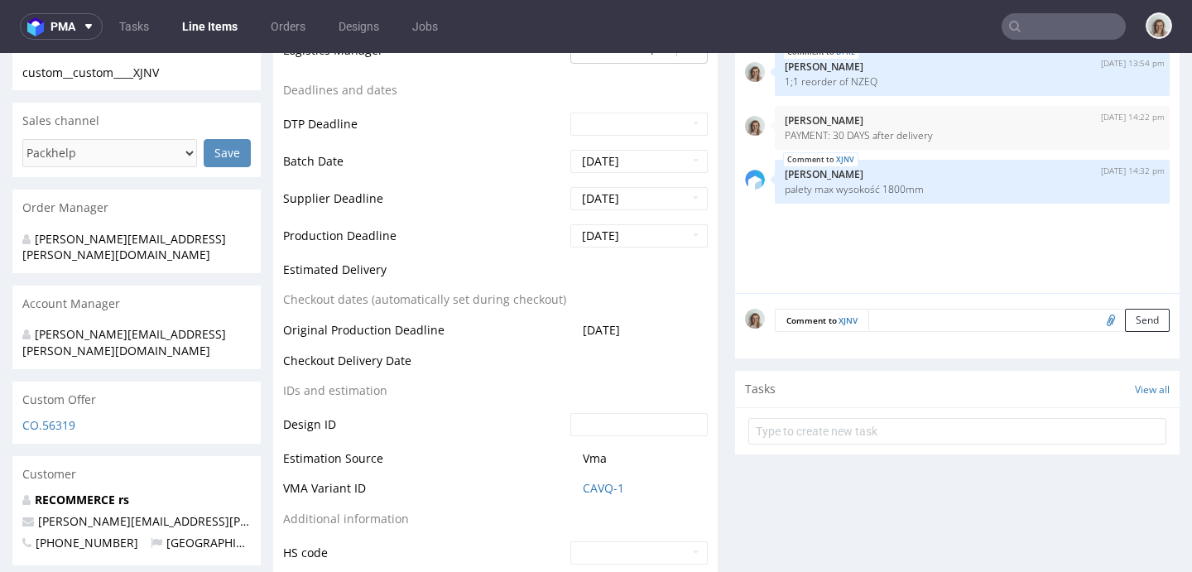
click at [891, 329] on textarea at bounding box center [1018, 320] width 301 height 23
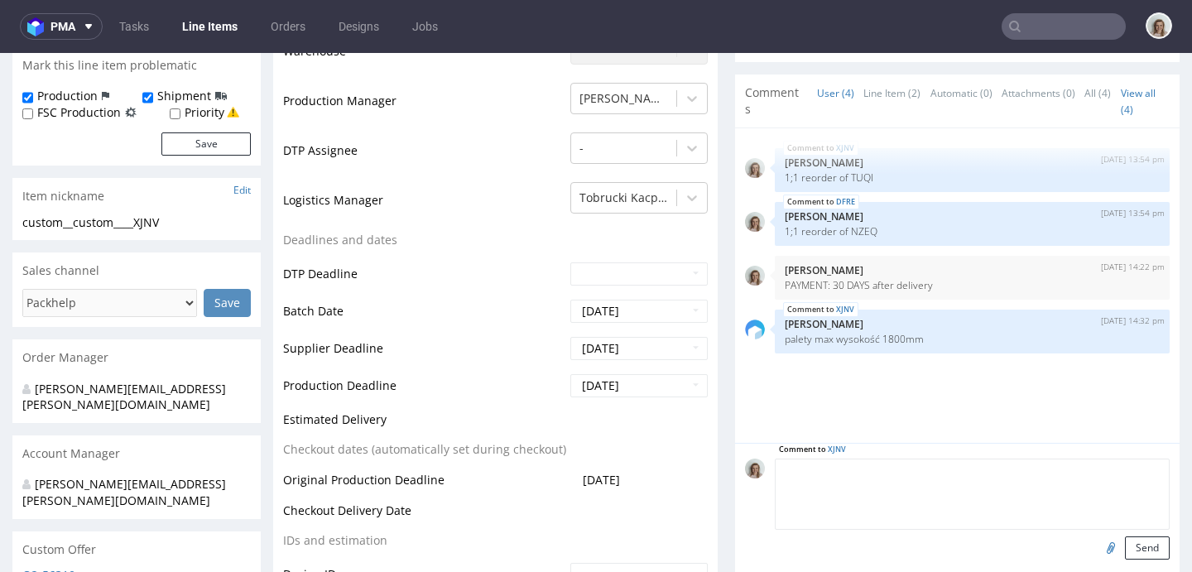
scroll to position [672, 0]
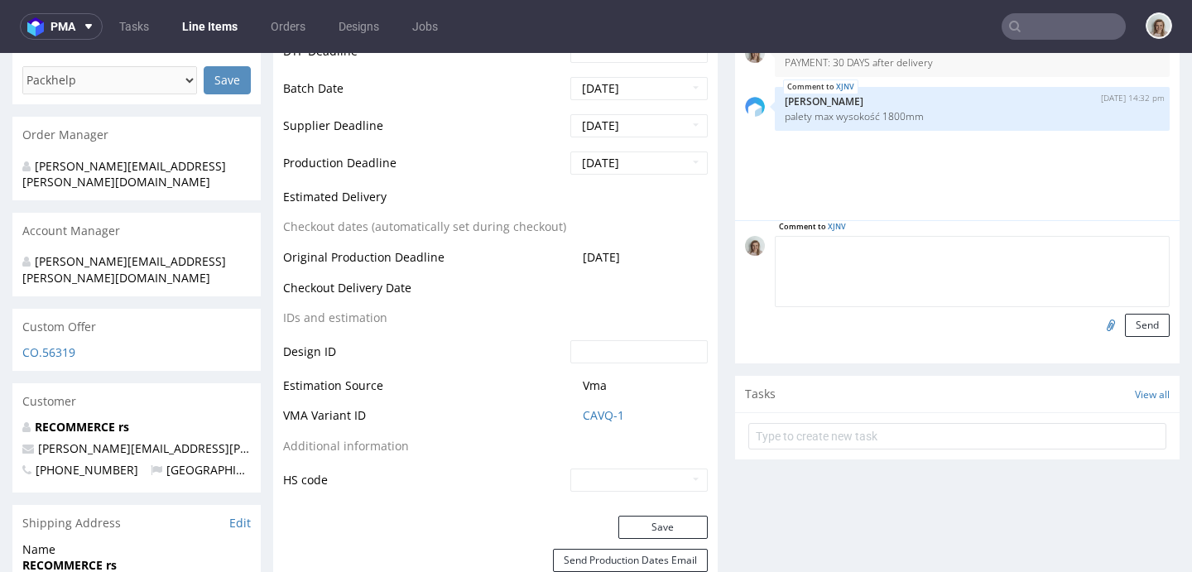
click at [884, 252] on textarea at bounding box center [972, 271] width 395 height 71
paste textarea "SHIPMENT: please add the sku and the EAN on the packing list but also on each p…"
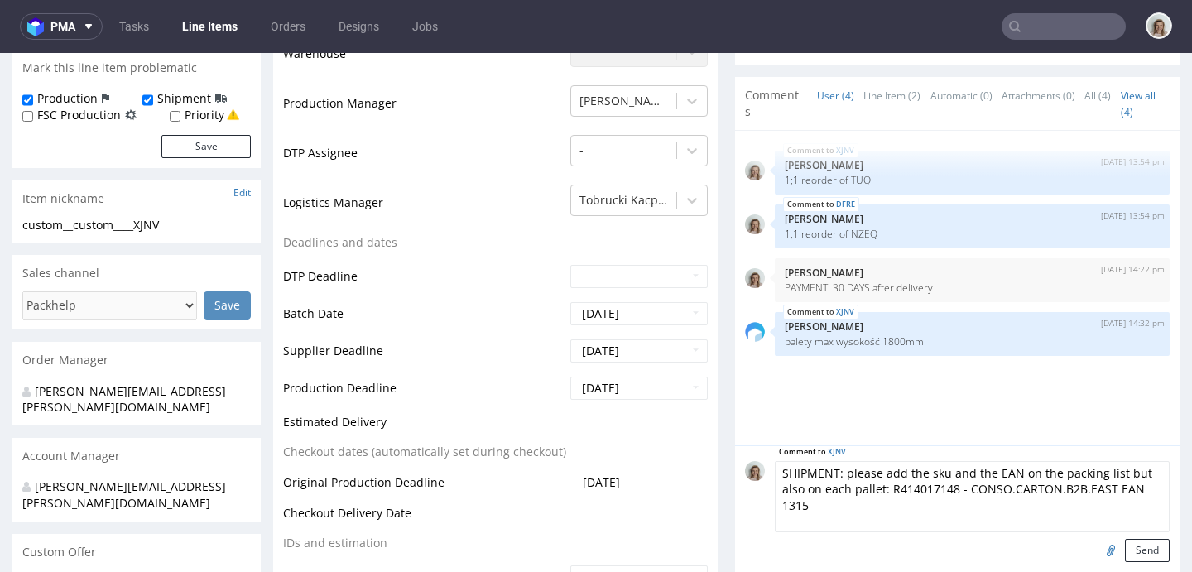
scroll to position [448, 0]
drag, startPoint x: 940, startPoint y: 485, endPoint x: 929, endPoint y: 486, distance: 11.6
click at [929, 486] on textarea "SHIPMENT: please add the sku and the EAN on the packing list but also on each p…" at bounding box center [972, 495] width 395 height 71
click at [885, 494] on textarea "SHIPMENT: please add the sku and the EAN on the packing list but also on each p…" at bounding box center [972, 495] width 395 height 71
drag, startPoint x: 877, startPoint y: 486, endPoint x: 888, endPoint y: 497, distance: 15.8
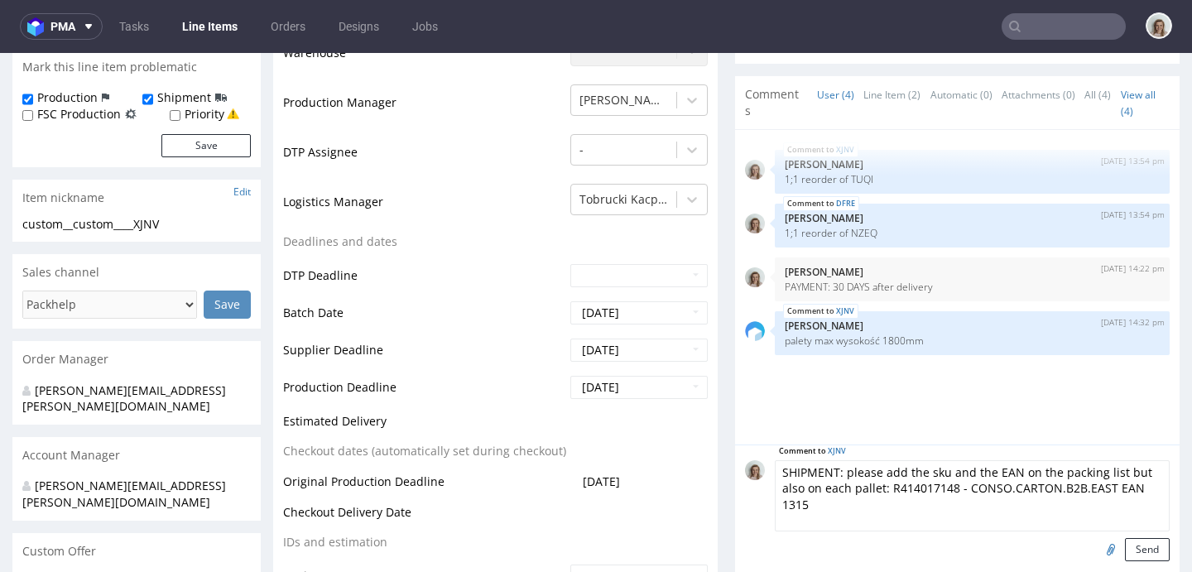
click at [888, 497] on textarea "SHIPMENT: please add the sku and the EAN on the packing list but also on each p…" at bounding box center [972, 495] width 395 height 71
paste textarea "352553663 - CARTON.LAPTOP.ALVEOLE EAN 1296"
click at [949, 484] on textarea "SHIPMENT: please add the sku and the EAN on the packing list but also on each p…" at bounding box center [972, 495] width 395 height 71
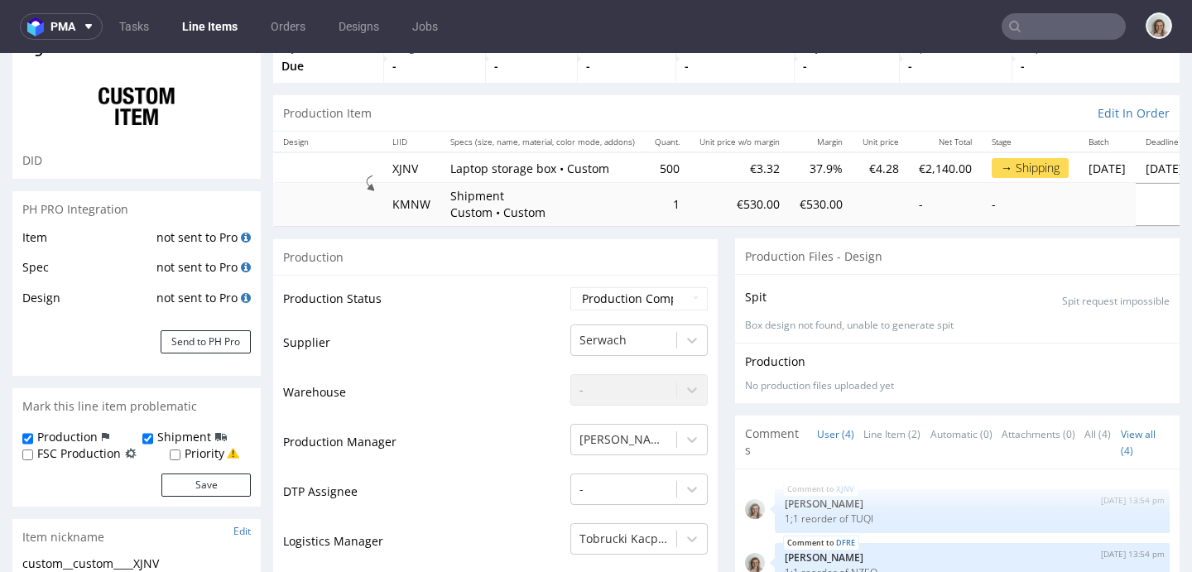
scroll to position [0, 0]
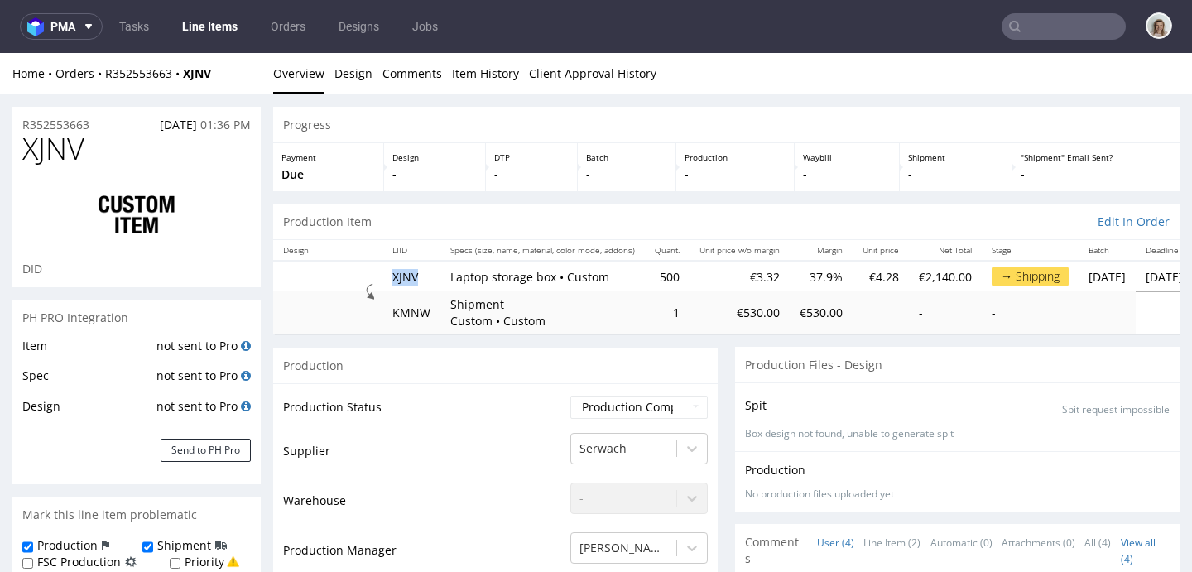
drag, startPoint x: 429, startPoint y: 278, endPoint x: 387, endPoint y: 279, distance: 41.4
click at [387, 279] on td "XJNV" at bounding box center [411, 276] width 58 height 31
copy td "XJNV"
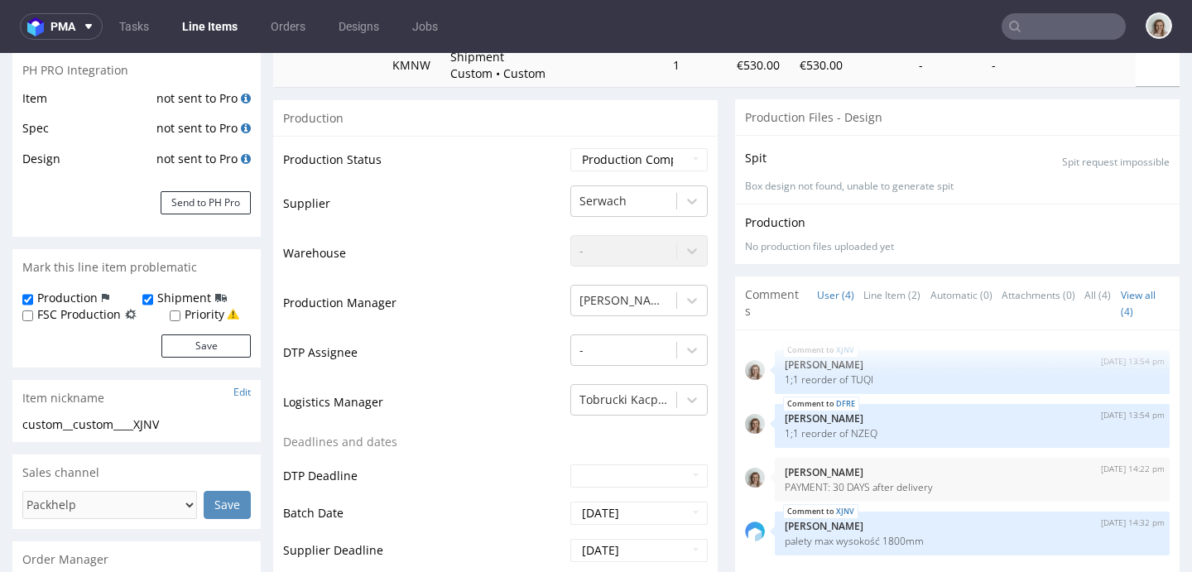
scroll to position [770, 0]
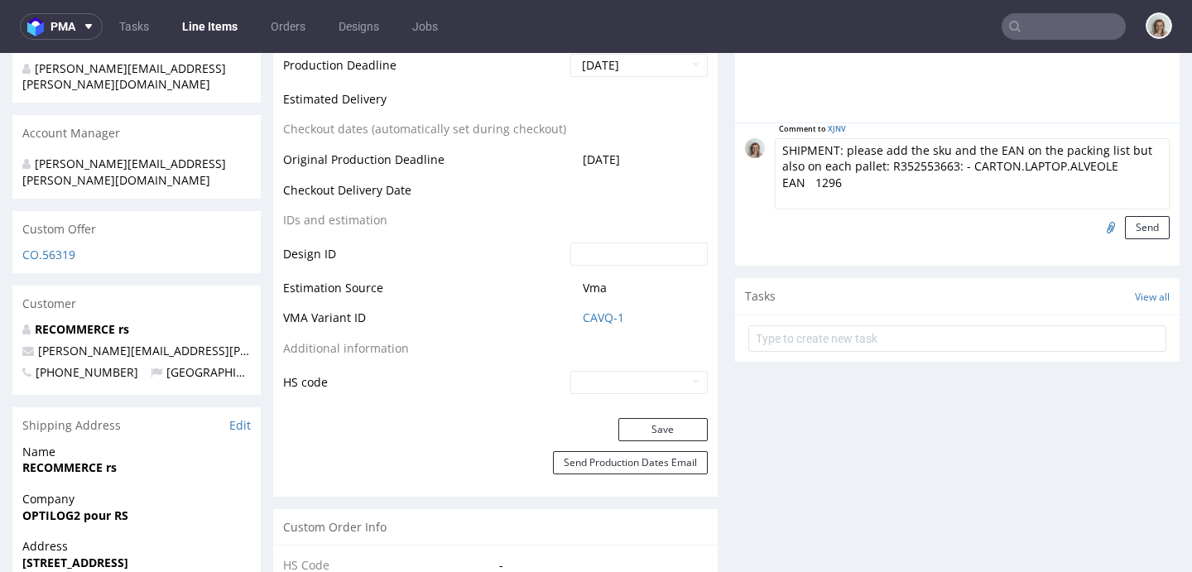
click at [949, 164] on textarea "SHIPMENT: please add the sku and the EAN on the packing list but also on each p…" at bounding box center [972, 173] width 395 height 71
paste textarea "XJNV"
click at [1050, 173] on textarea "SHIPMENT: please add the sku and the EAN on the packing list but also on each p…" at bounding box center [972, 173] width 395 height 71
drag, startPoint x: 1011, startPoint y: 190, endPoint x: 879, endPoint y: 164, distance: 134.1
click at [879, 164] on textarea "SHIPMENT: please add the sku and the EAN on the packing list but also on each p…" at bounding box center [972, 173] width 395 height 71
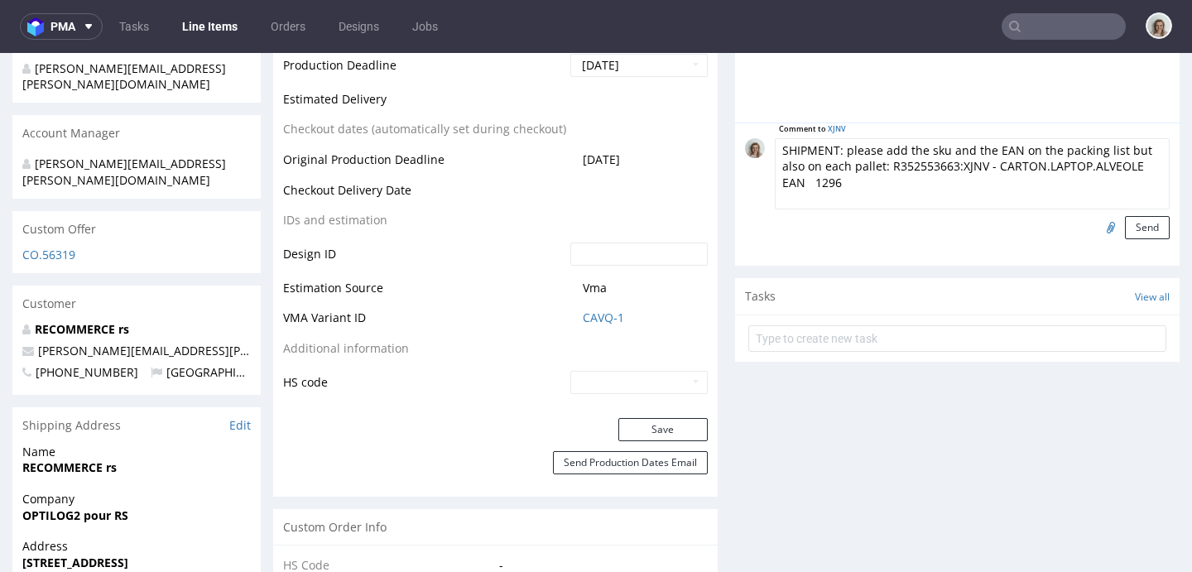
type textarea "SHIPMENT: please add the sku and the EAN on the packing list but also on each p…"
click at [1097, 225] on input "file" at bounding box center [1108, 227] width 23 height 22
type input "C:\fakepath\R352553663_XJNV - CARTON.LAPTOP.ALVEOLE EAN 1296 .pdf"
drag, startPoint x: 1015, startPoint y: 182, endPoint x: 772, endPoint y: 145, distance: 245.4
click at [775, 145] on textarea "SHIPMENT: please add the sku and the EAN on the packing list but also on each p…" at bounding box center [972, 173] width 395 height 71
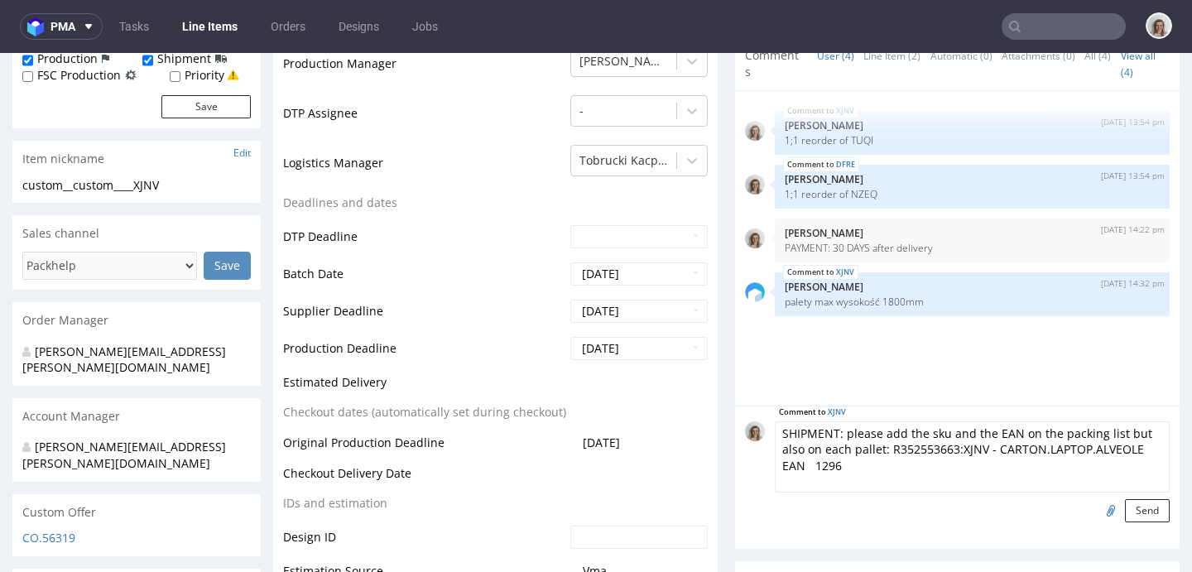
scroll to position [624, 0]
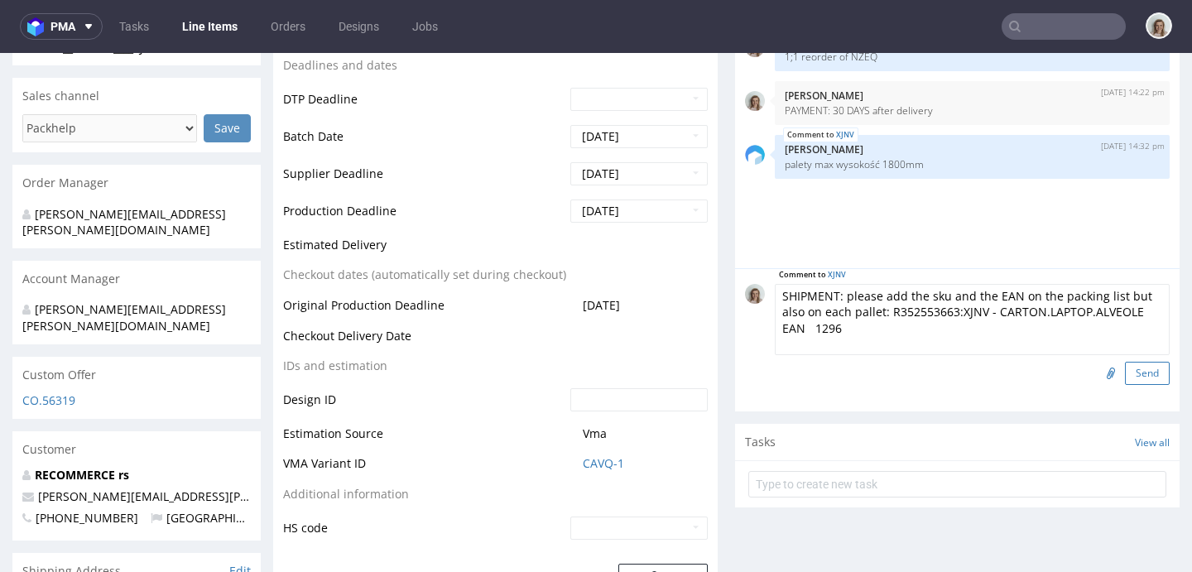
click at [1125, 373] on button "Send" at bounding box center [1147, 373] width 45 height 23
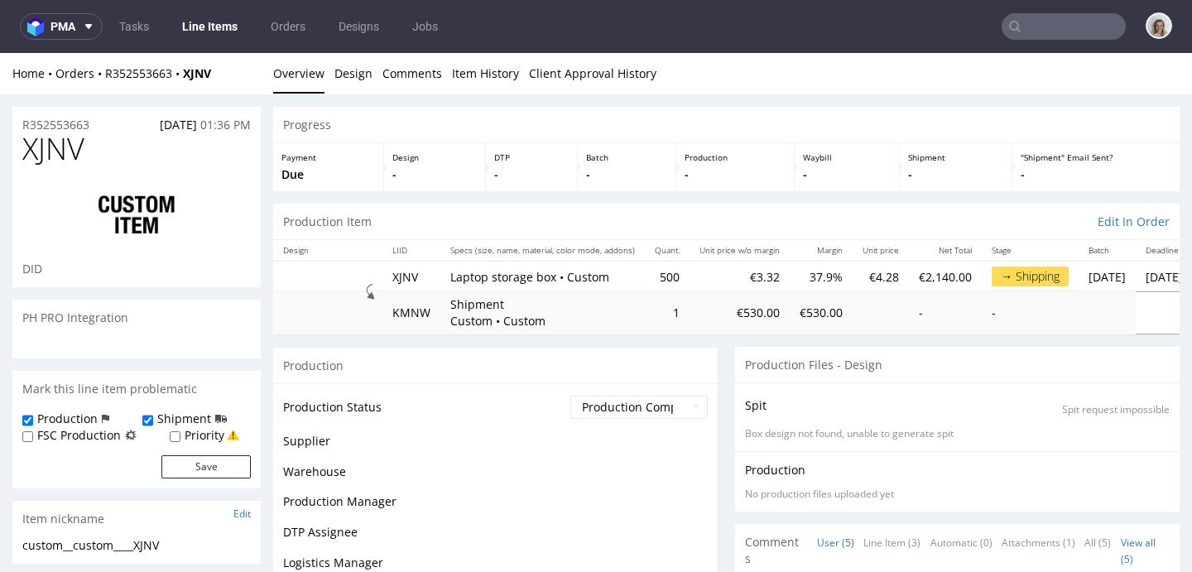
scroll to position [2, 0]
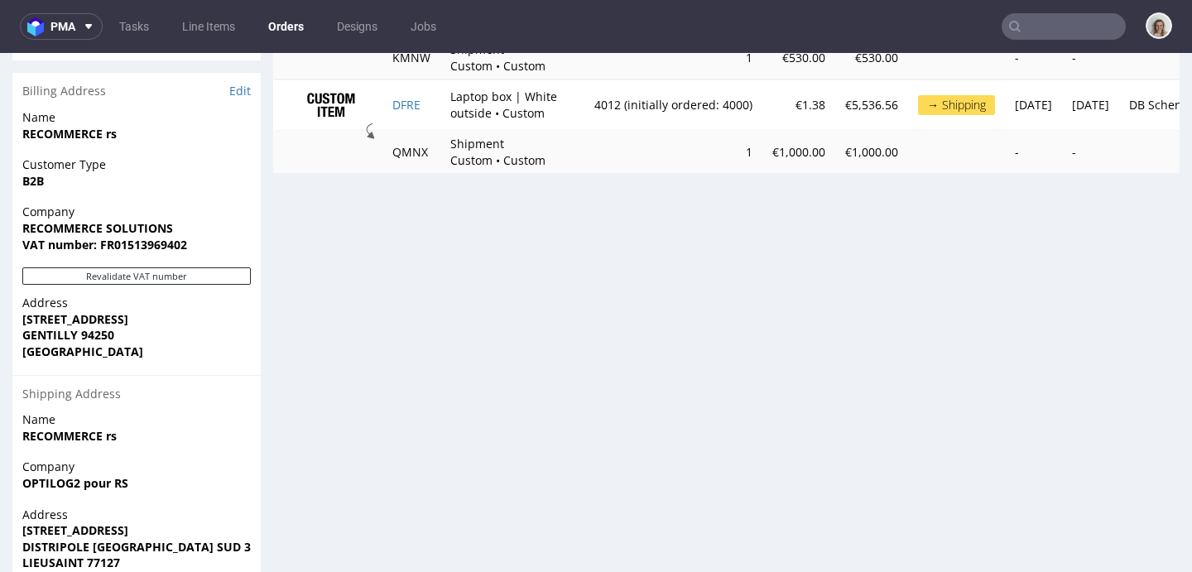
scroll to position [875, 0]
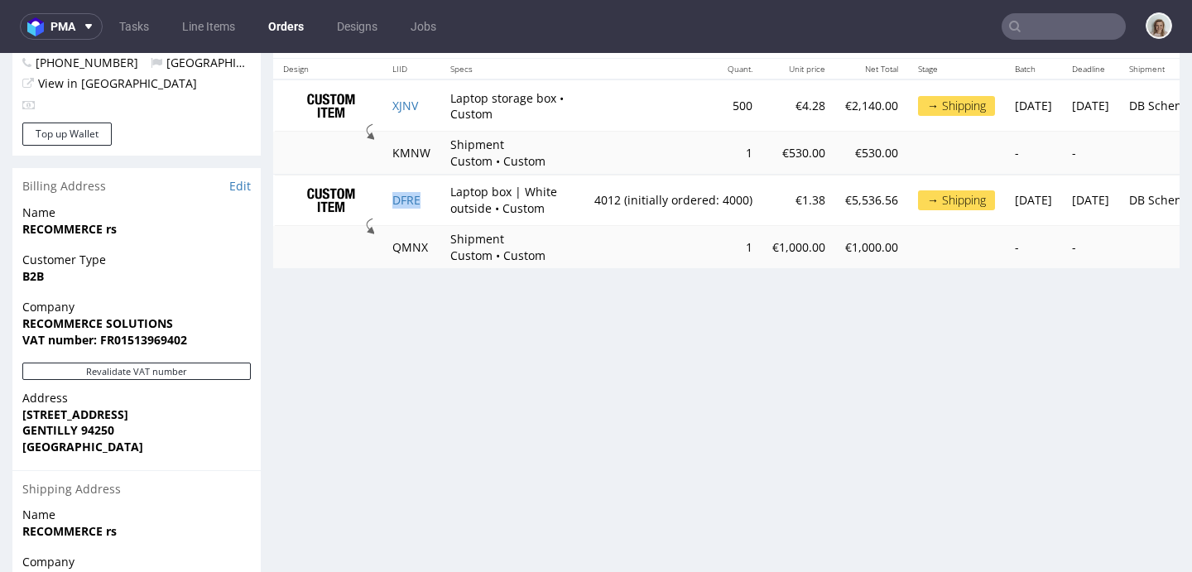
click at [399, 207] on td "DFRE" at bounding box center [411, 200] width 58 height 51
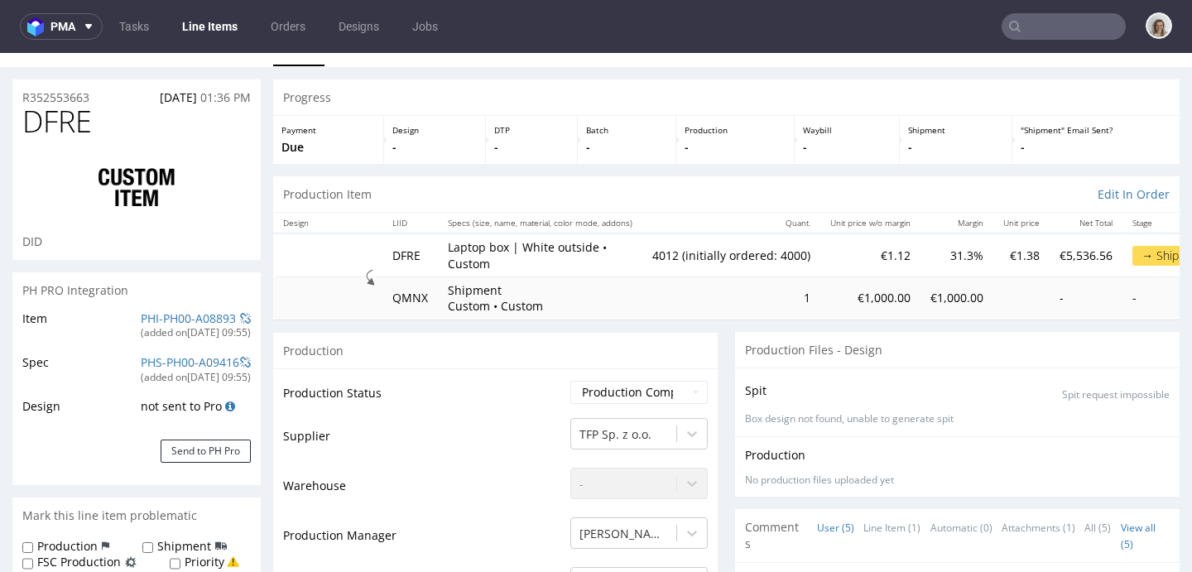
scroll to position [122, 0]
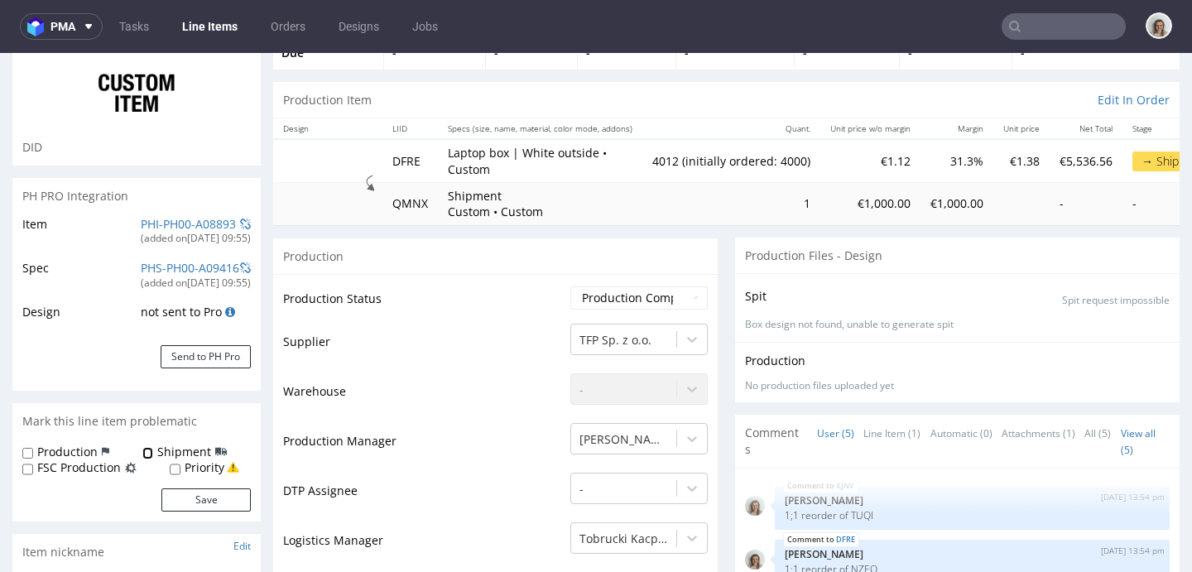
click at [148, 451] on input "Shipment" at bounding box center [147, 453] width 11 height 13
checkbox input "true"
click at [31, 454] on input "Production" at bounding box center [27, 453] width 11 height 13
checkbox input "true"
click at [170, 488] on button "Save" at bounding box center [205, 499] width 89 height 23
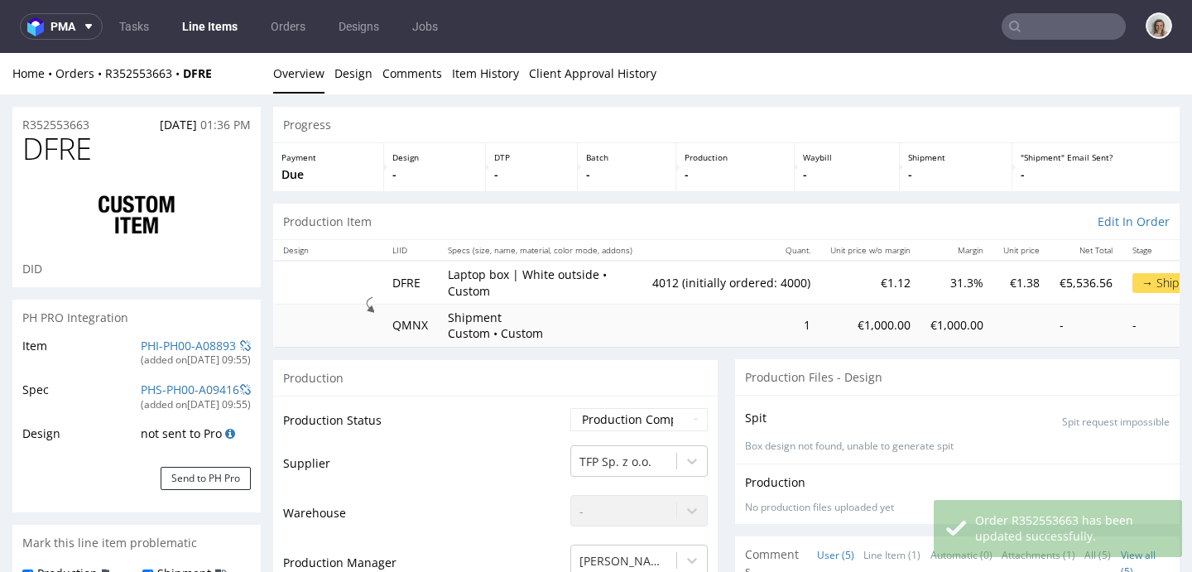
scroll to position [2, 0]
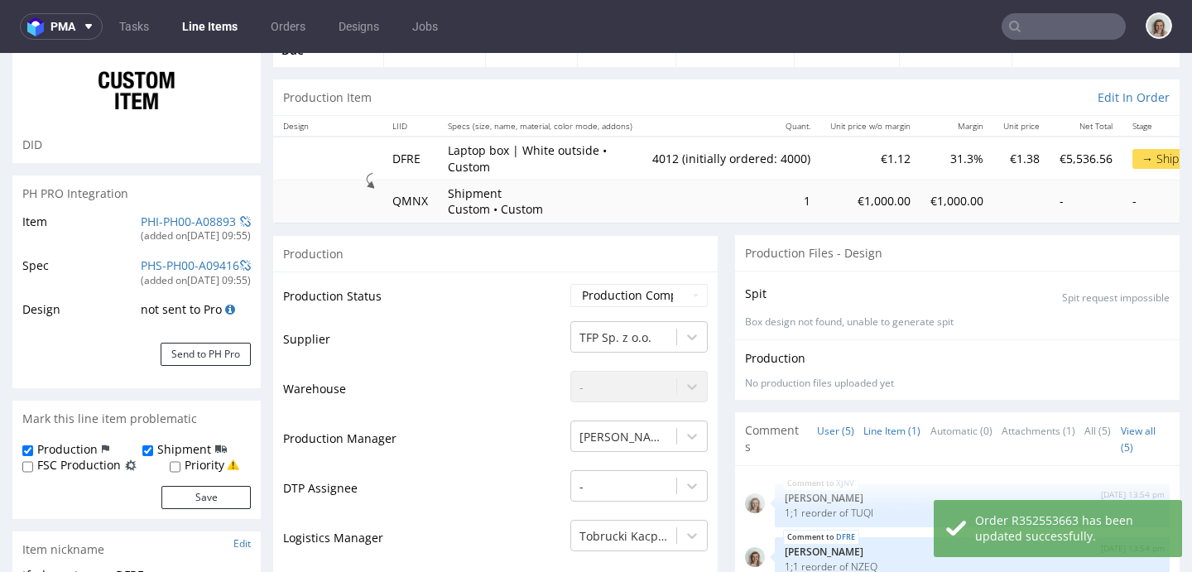
click at [874, 428] on link "Line Item (1)" at bounding box center [891, 431] width 57 height 36
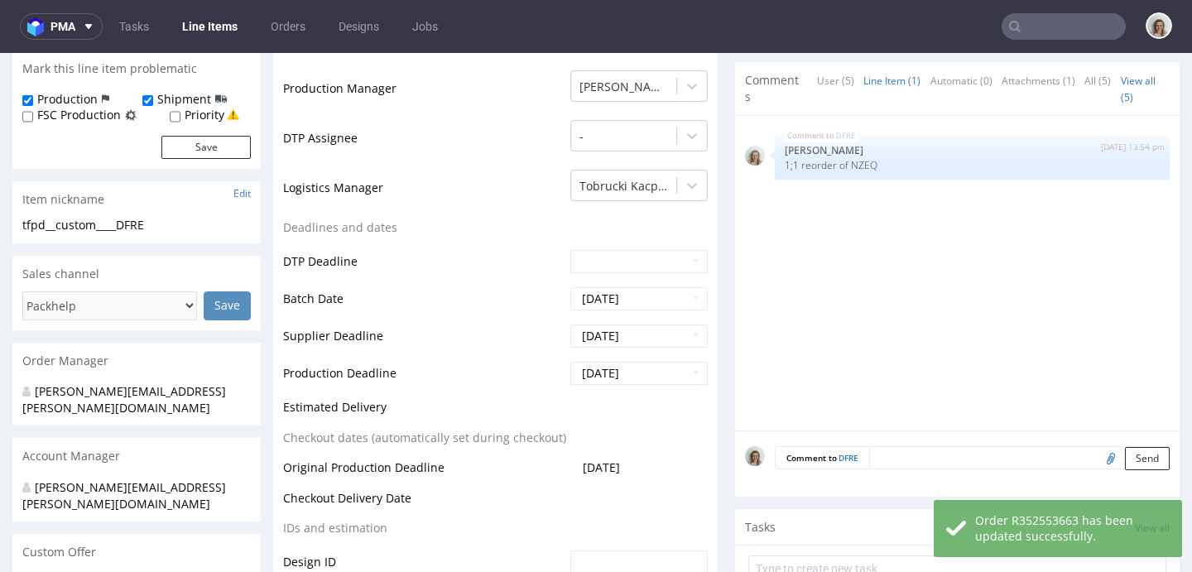
scroll to position [480, 0]
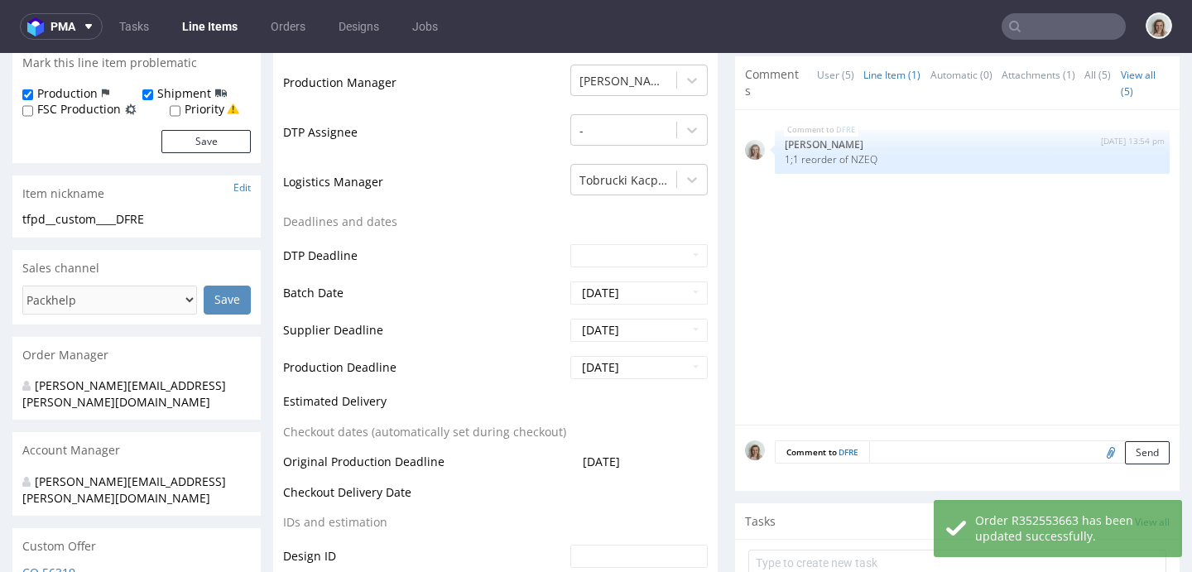
click at [886, 459] on textarea at bounding box center [1019, 451] width 300 height 23
paste textarea "SHIPMENT: please add the sku and the EAN on the packing list but also on each p…"
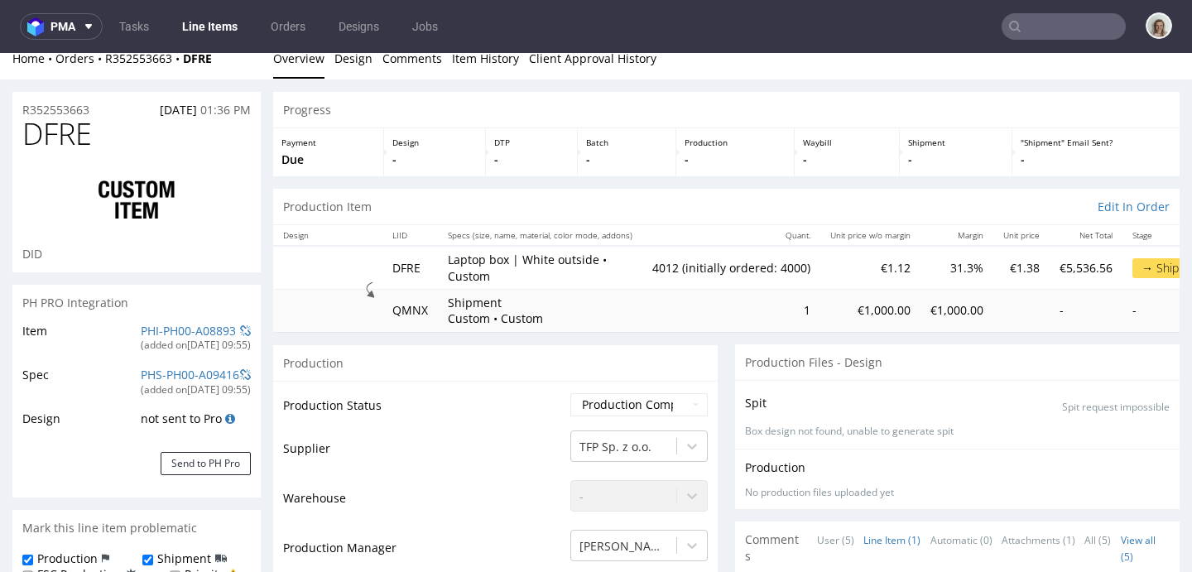
scroll to position [0, 0]
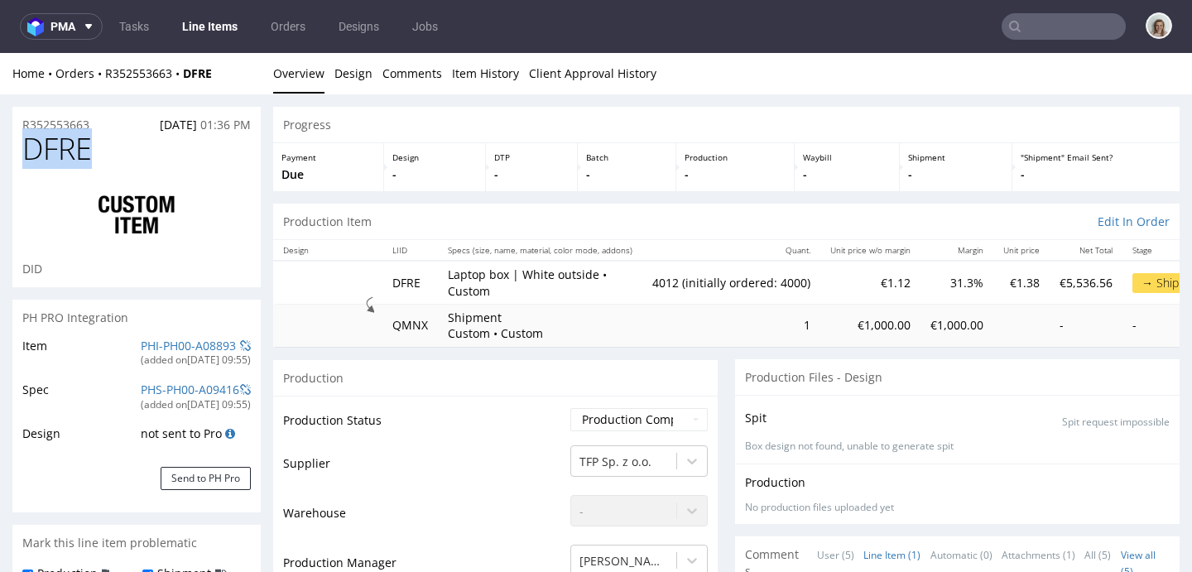
drag, startPoint x: 108, startPoint y: 147, endPoint x: 0, endPoint y: 143, distance: 107.7
copy span "DFRE"
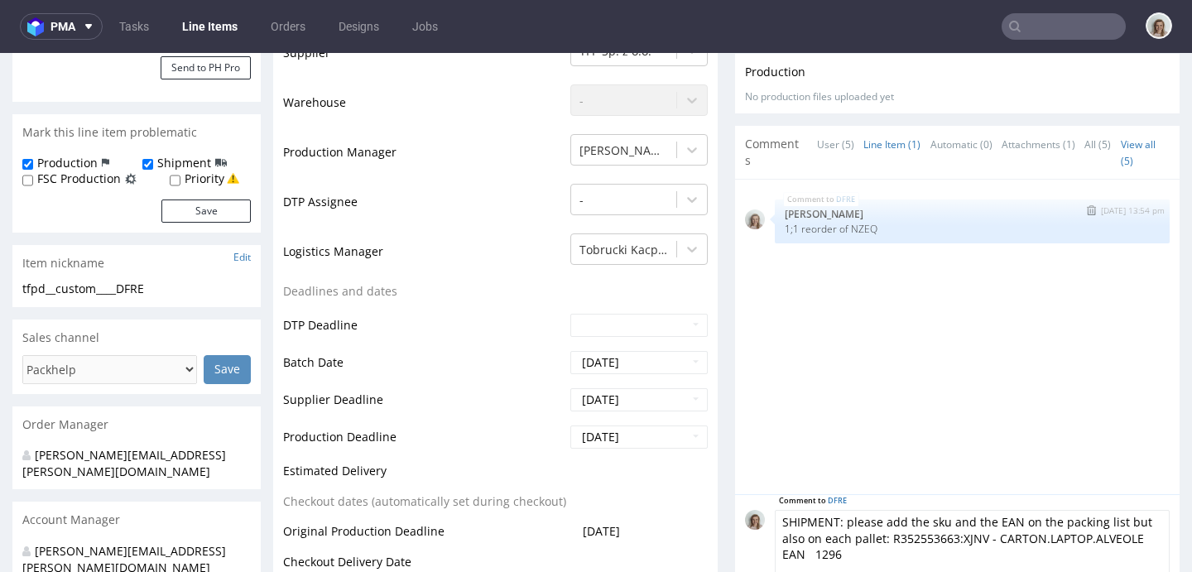
scroll to position [560, 0]
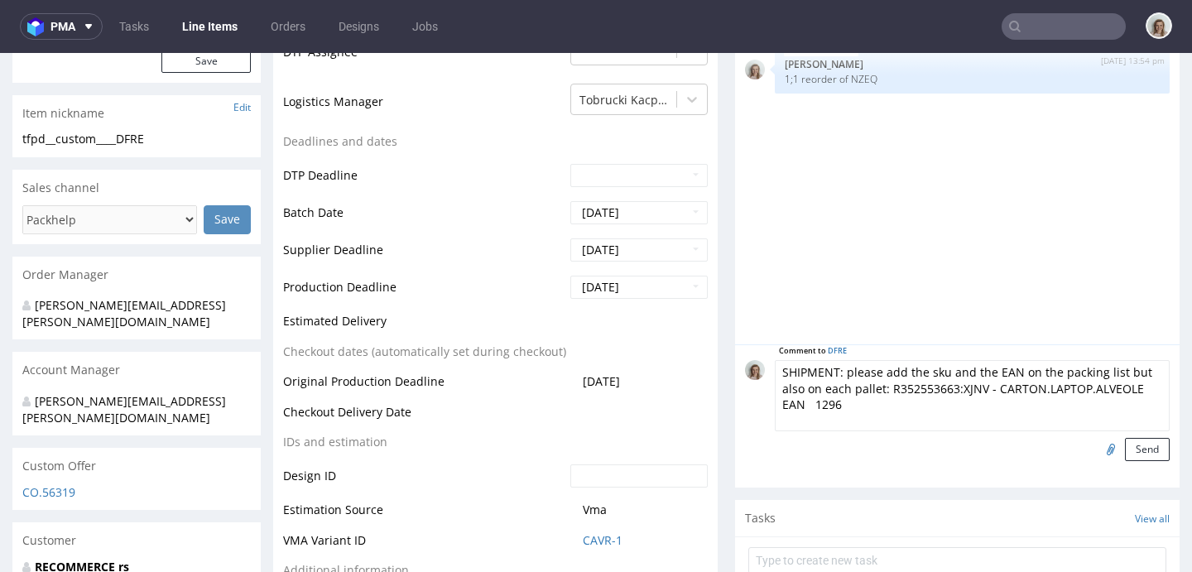
click at [963, 384] on textarea "SHIPMENT: please add the sku and the EAN on the packing list but also on each p…" at bounding box center [972, 395] width 395 height 71
drag, startPoint x: 952, startPoint y: 386, endPoint x: 978, endPoint y: 385, distance: 25.7
click at [978, 385] on textarea "SHIPMENT: please add the sku and the EAN on the packing list but also on each p…" at bounding box center [972, 395] width 395 height 71
paste textarea "DFRE"
drag, startPoint x: 1036, startPoint y: 401, endPoint x: 732, endPoint y: 410, distance: 303.9
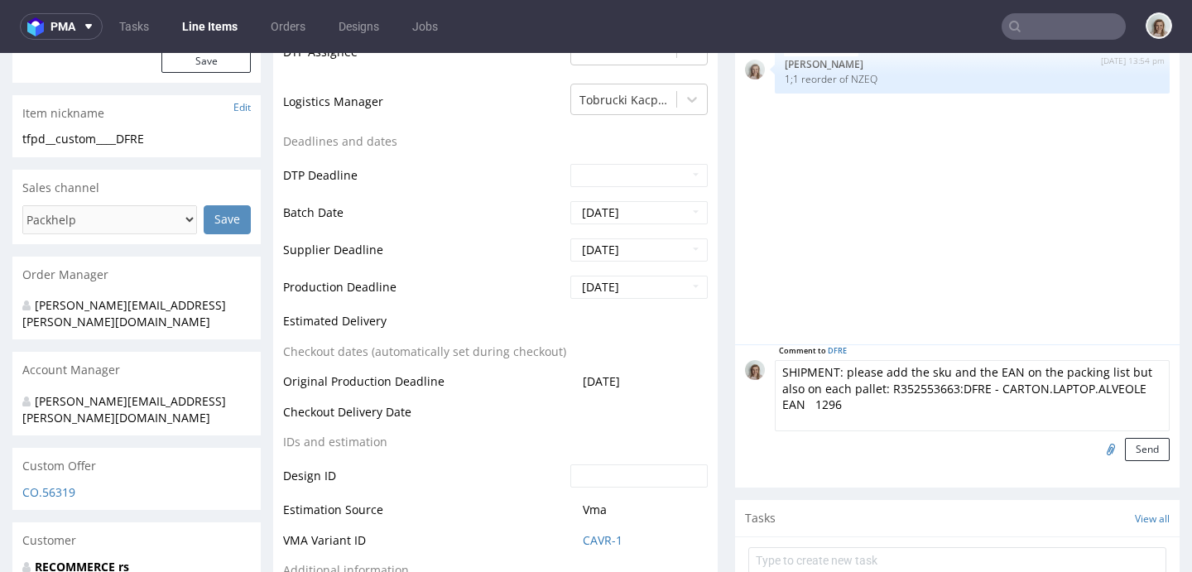
click at [745, 410] on div "Comment to DFRE SHIPMENT: please add the sku and the EAN on the packing list bu…" at bounding box center [957, 410] width 425 height 101
paste textarea "2EN1.RECOM EAN 1295"
drag, startPoint x: 1067, startPoint y: 406, endPoint x: 876, endPoint y: 391, distance: 191.8
click at [876, 391] on textarea "SHIPMENT: please add the sku and the EAN on the packing list but also on each p…" at bounding box center [972, 395] width 395 height 71
type textarea "SHIPMENT: please add the sku and the EAN on the packing list but also on each p…"
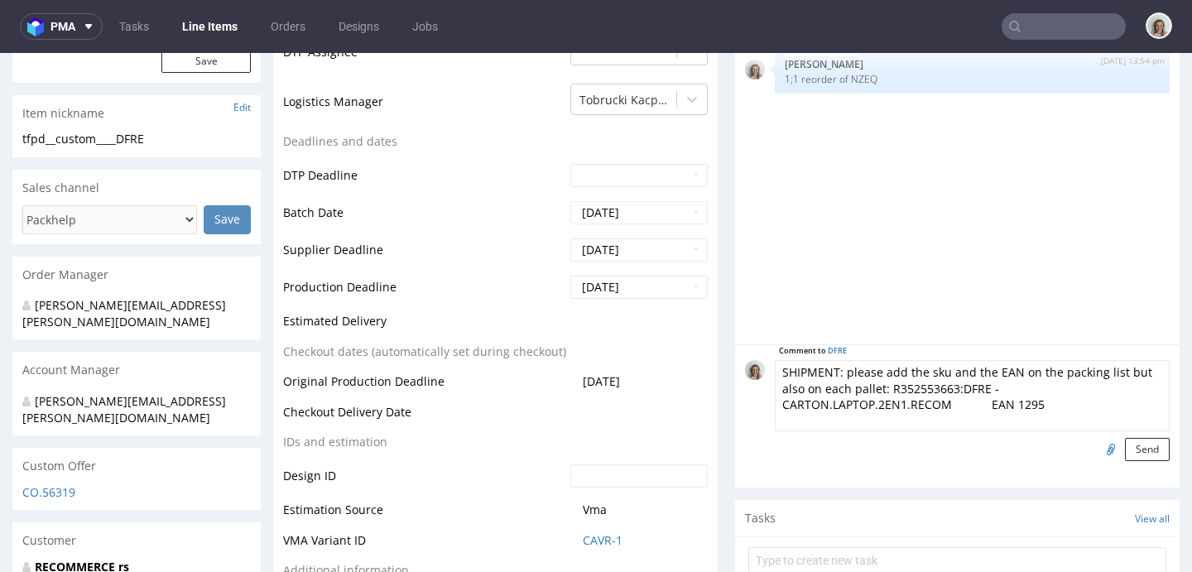
click at [1097, 449] on input "file" at bounding box center [1108, 449] width 23 height 22
type input "C:\fakepath\R352553663_DFRE - CARTON.LAPTOP.2EN1.RECOM EAN 1295 .pdf"
click at [1125, 449] on button "Send" at bounding box center [1147, 449] width 45 height 23
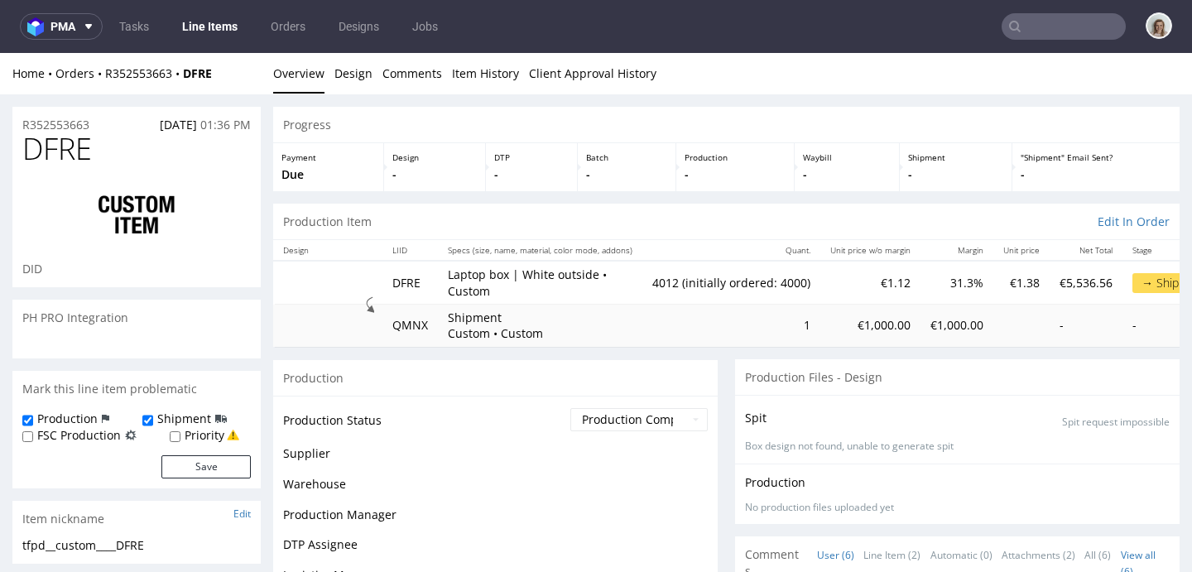
scroll to position [84, 0]
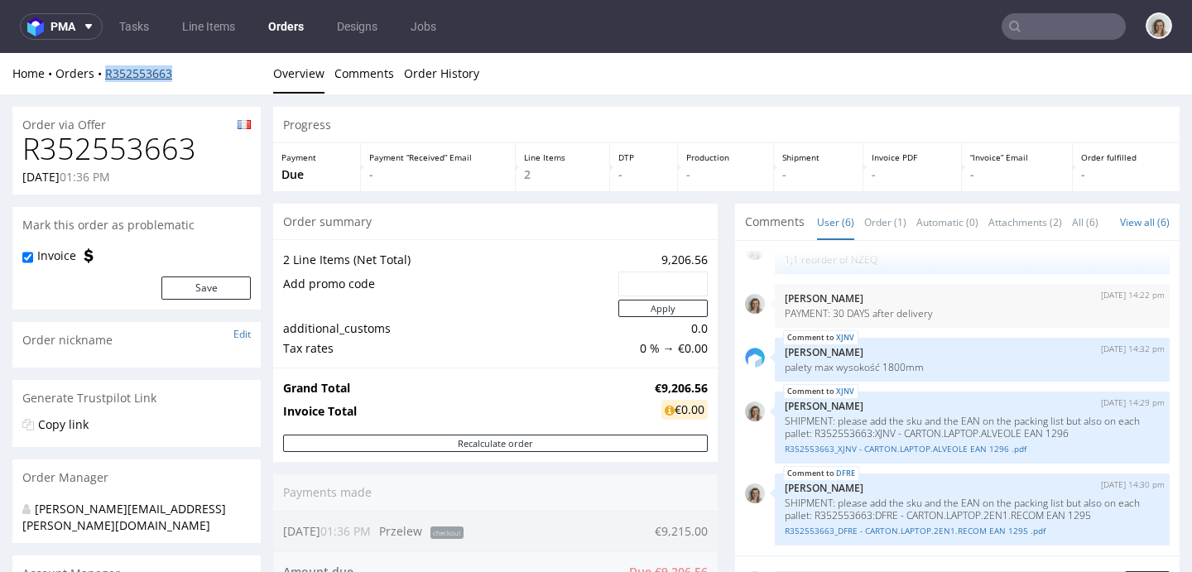
drag, startPoint x: 193, startPoint y: 67, endPoint x: 106, endPoint y: 71, distance: 87.0
click at [106, 71] on div "Home Orders R352553663" at bounding box center [136, 73] width 248 height 17
copy link "R352553663"
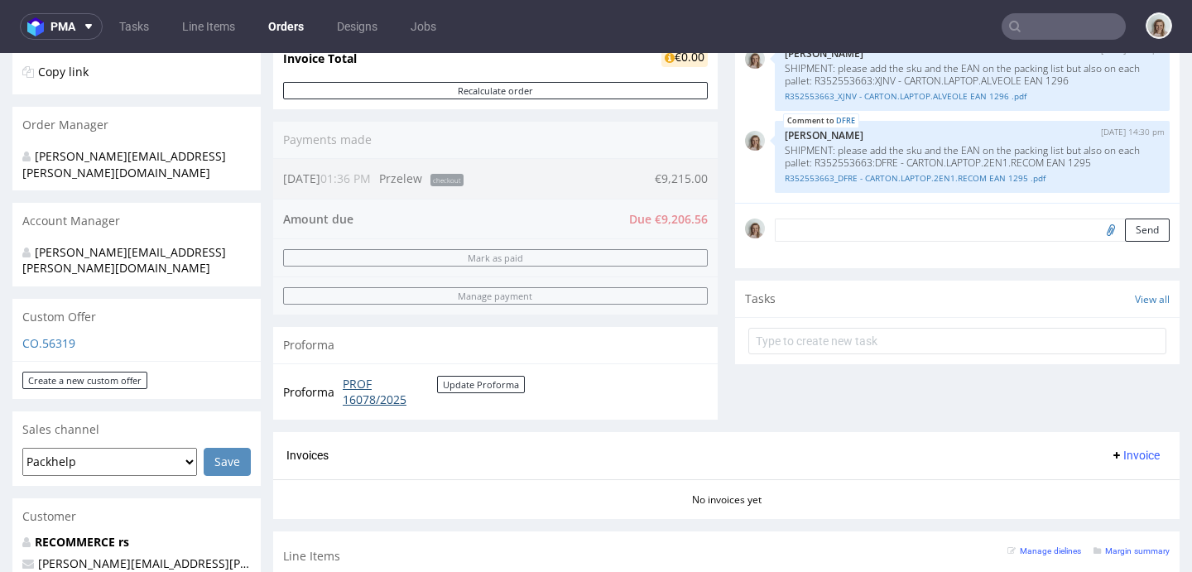
scroll to position [546, 0]
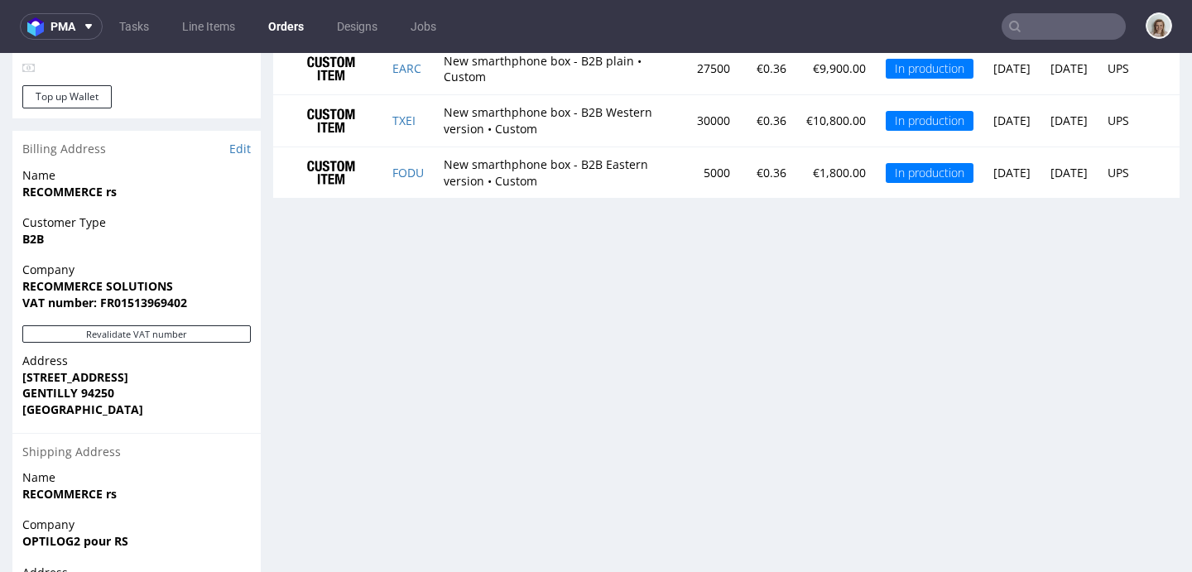
scroll to position [854, 0]
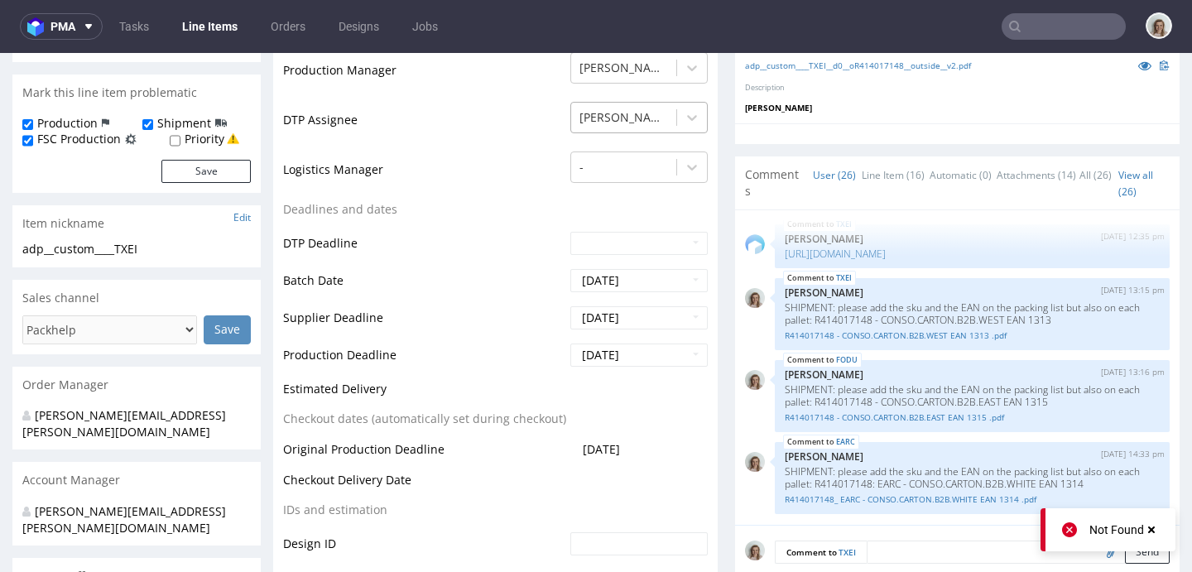
scroll to position [458, 0]
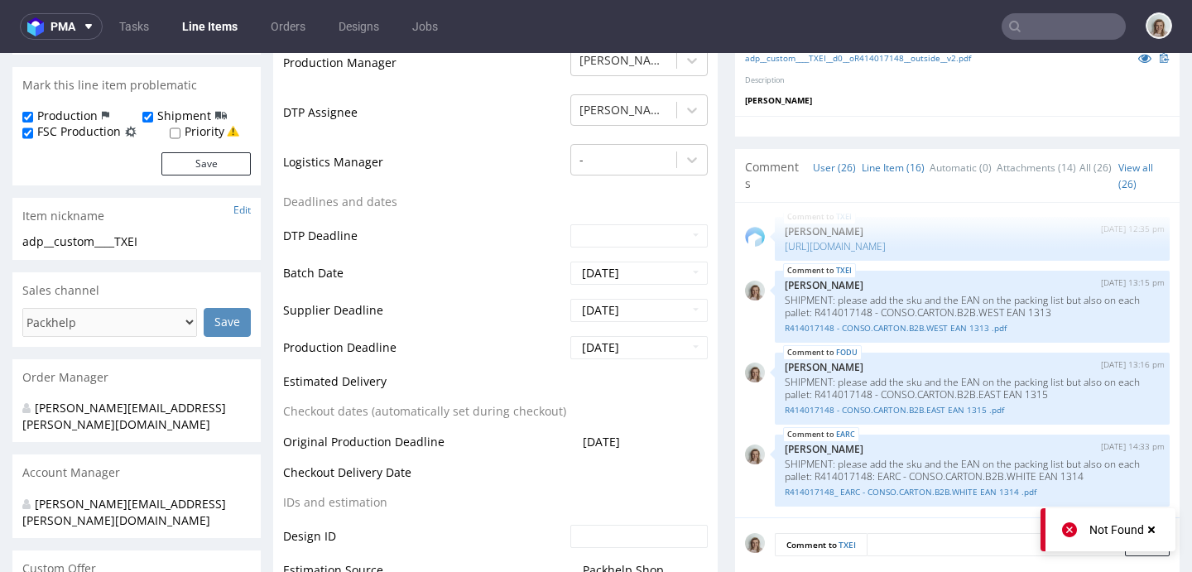
click at [879, 181] on link "Line Item (16)" at bounding box center [893, 168] width 63 height 36
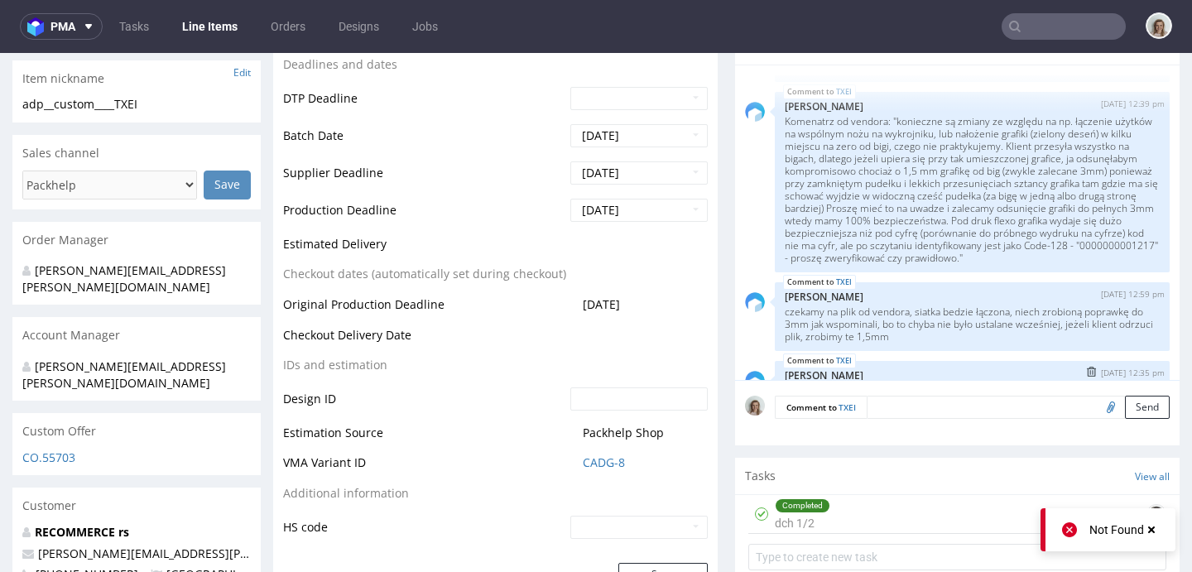
scroll to position [1093, 0]
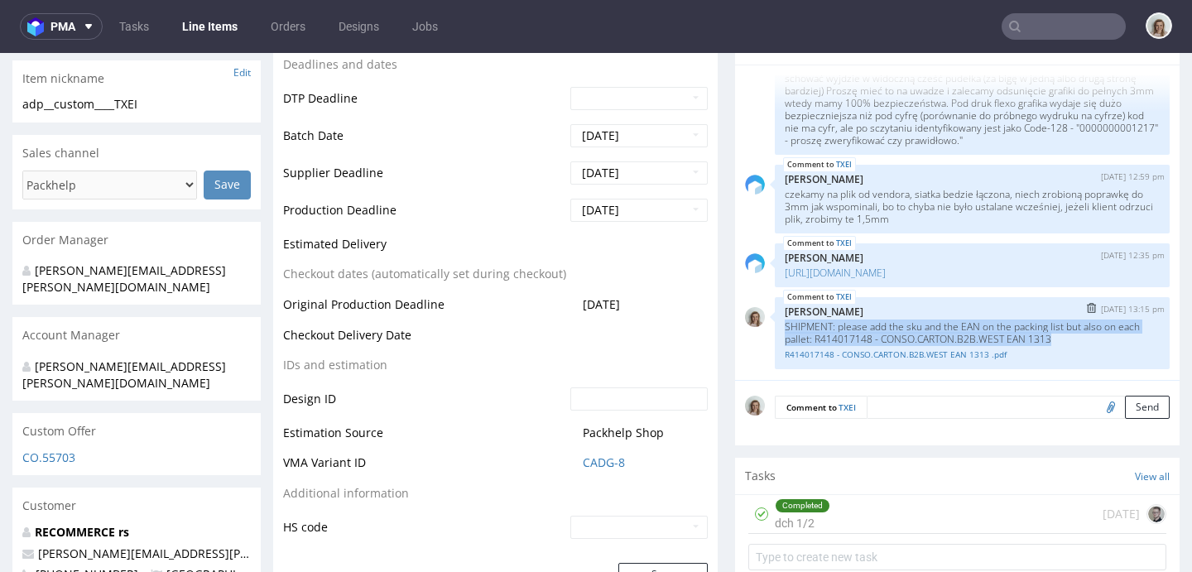
drag, startPoint x: 1080, startPoint y: 335, endPoint x: 762, endPoint y: 329, distance: 318.8
click at [762, 329] on div "TXEI [DATE] 13:15 pm [PERSON_NAME] SHIPMENT: please add the sku and the EAN on …" at bounding box center [957, 333] width 425 height 72
copy p "SHIPMENT: please add the sku and the EAN on the packing list but also on each p…"
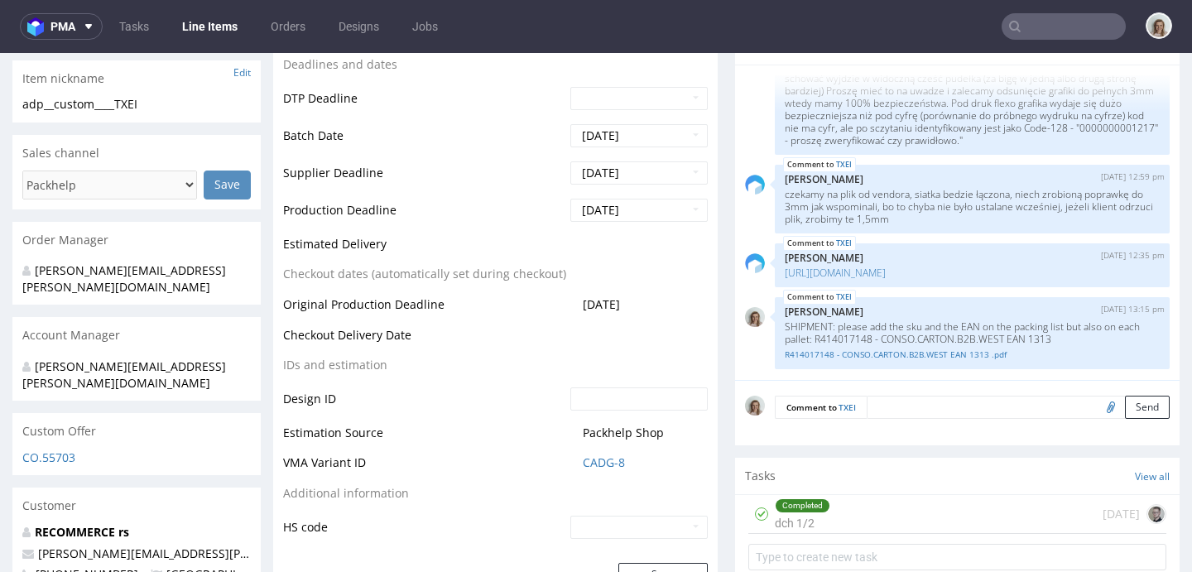
click at [893, 397] on textarea at bounding box center [1018, 407] width 303 height 23
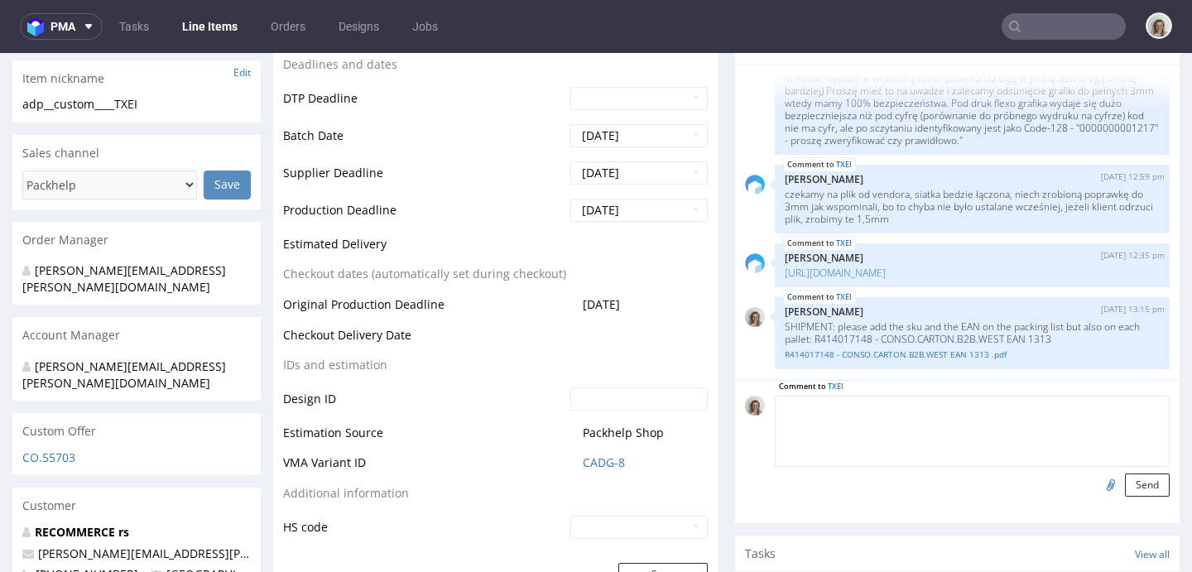
paste textarea "SHIPMENT: please add the sku and the EAN on the packing list but also on each p…"
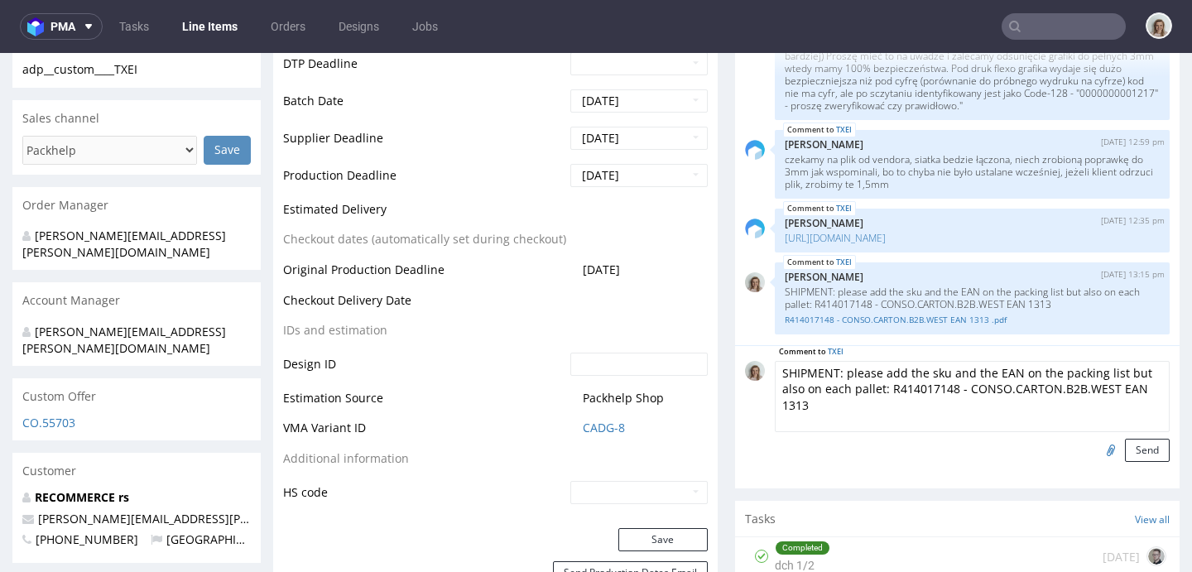
scroll to position [634, 0]
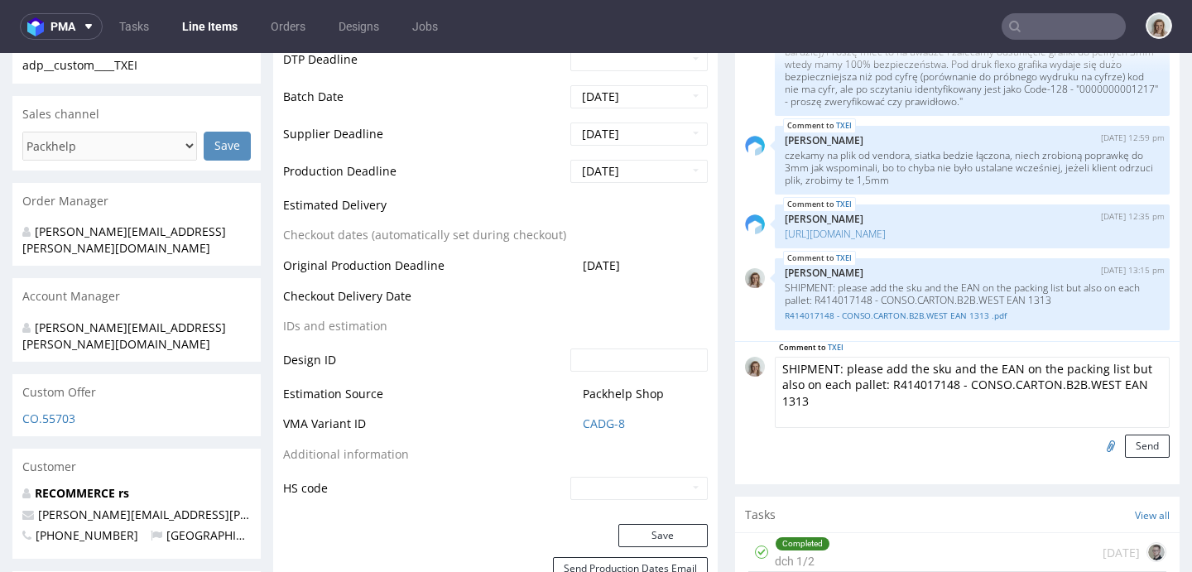
click at [941, 382] on textarea "SHIPMENT: please add the sku and the EAN on the packing list but also on each p…" at bounding box center [972, 392] width 395 height 71
type textarea "SHIPMENT: please add the sku and the EAN on the packing list but also on each p…"
drag, startPoint x: 897, startPoint y: 299, endPoint x: 1117, endPoint y: 305, distance: 219.4
click at [1117, 305] on p "SHIPMENT: please add the sku and the EAN on the packing list but also on each p…" at bounding box center [972, 293] width 375 height 25
click at [938, 408] on textarea "SHIPMENT: please add the sku and the EAN on the packing list but also on each p…" at bounding box center [972, 392] width 395 height 71
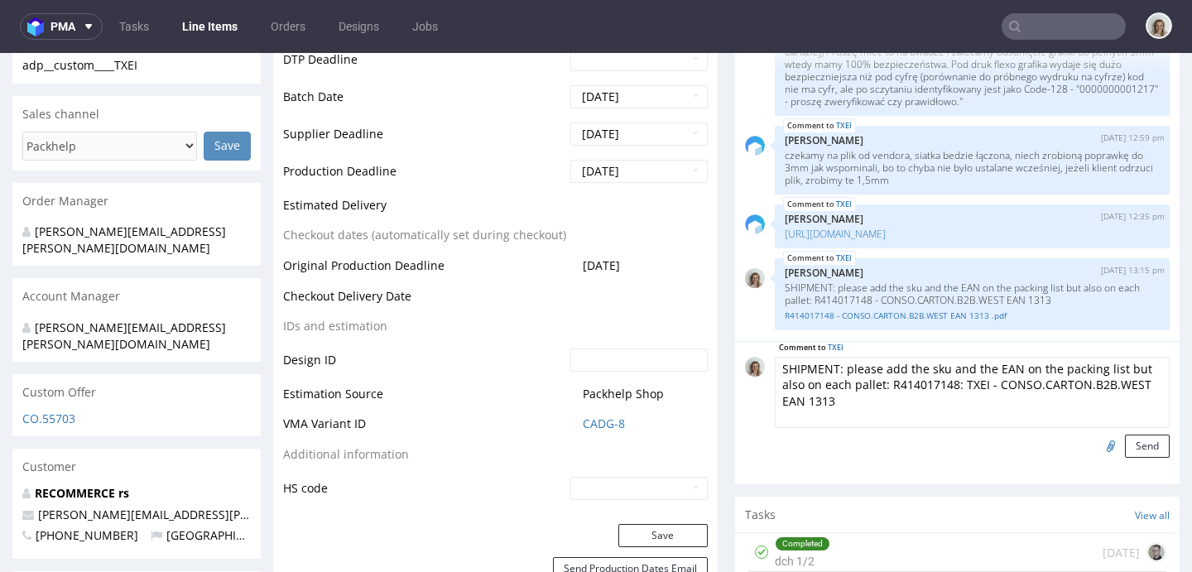
drag, startPoint x: 879, startPoint y: 381, endPoint x: 891, endPoint y: 393, distance: 17.0
click at [891, 393] on textarea "SHIPMENT: please add the sku and the EAN on the packing list but also on each p…" at bounding box center [972, 392] width 395 height 71
click at [1097, 449] on input "file" at bounding box center [1108, 446] width 23 height 22
type input "C:\fakepath\R414017148_ TXEI - CONSO.CARTON.B2B.WEST EAN 1313.pdf"
click at [1125, 438] on button "Send" at bounding box center [1147, 446] width 45 height 23
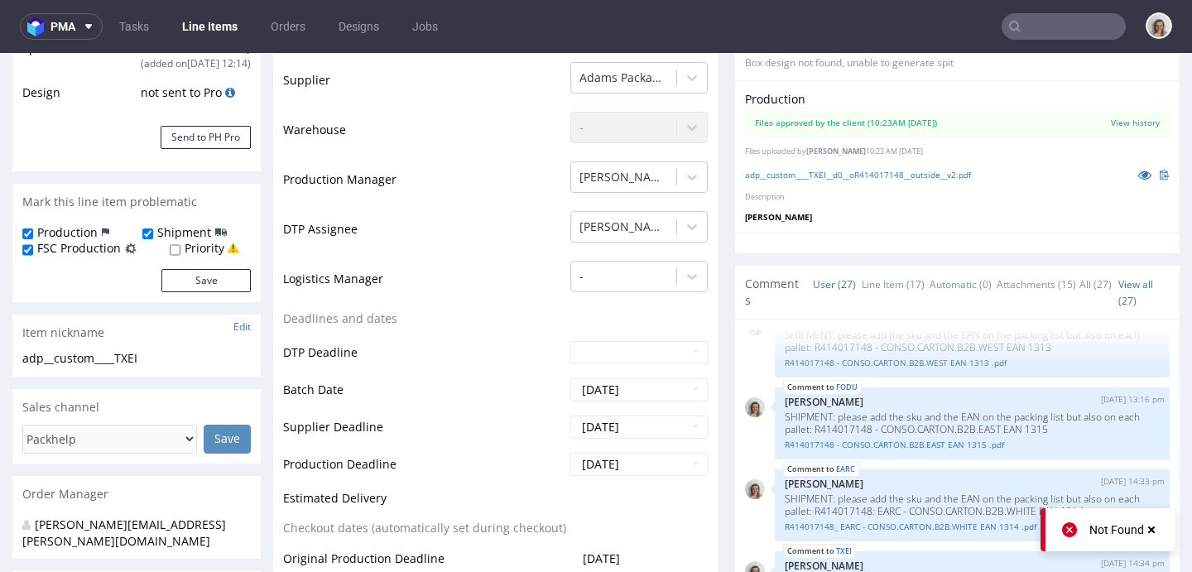
scroll to position [1916, 0]
click at [872, 286] on link "Line Item (17)" at bounding box center [893, 285] width 63 height 36
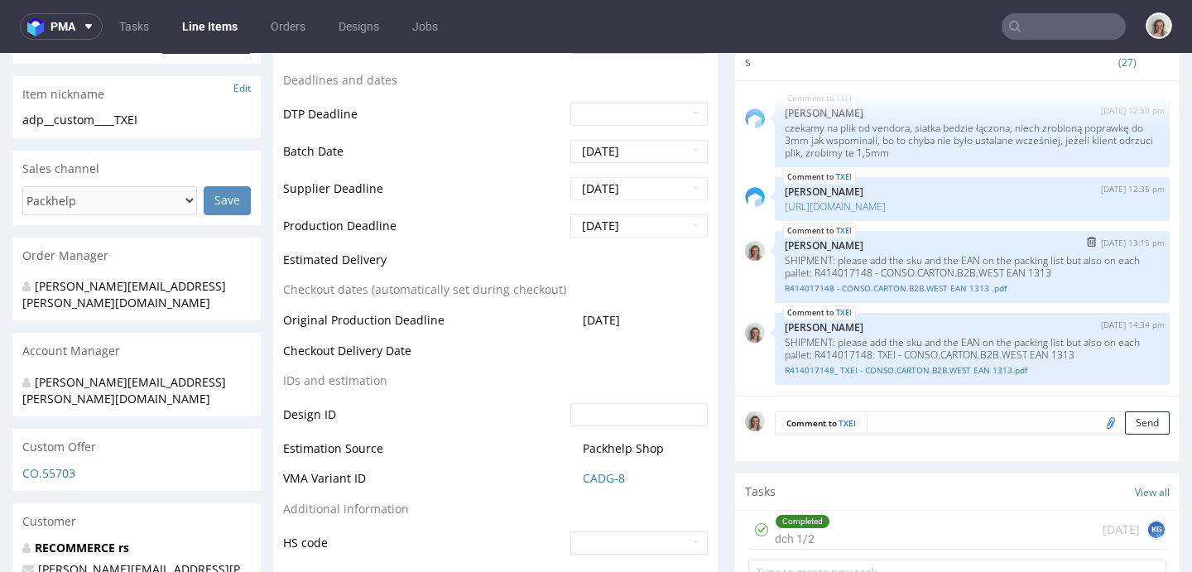
scroll to position [1175, 0]
click at [1087, 244] on img "submit" at bounding box center [1091, 242] width 9 height 10
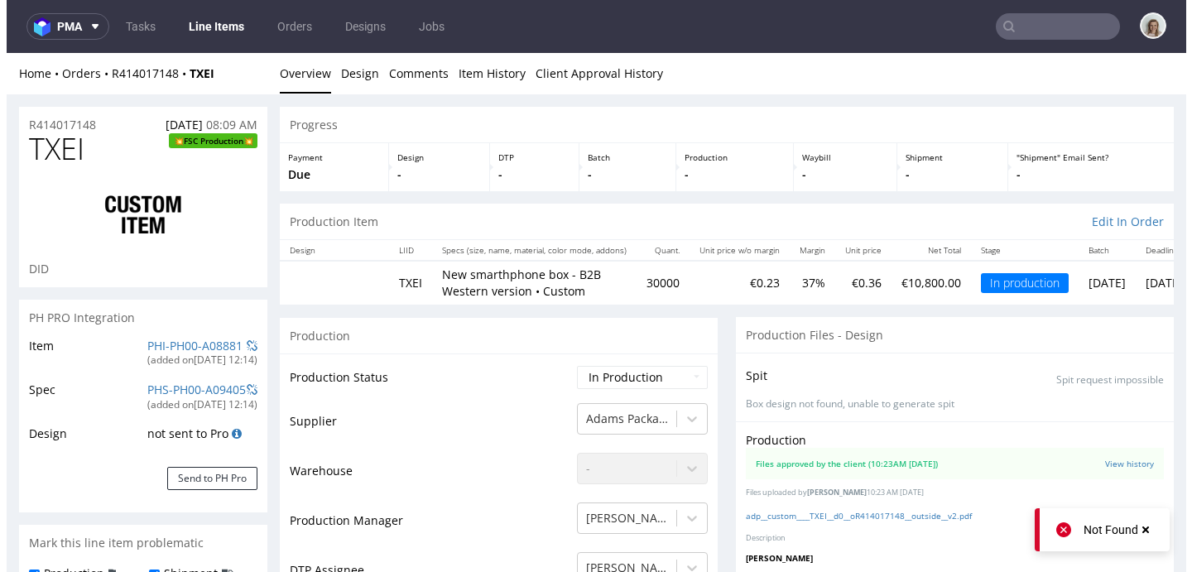
scroll to position [1834, 0]
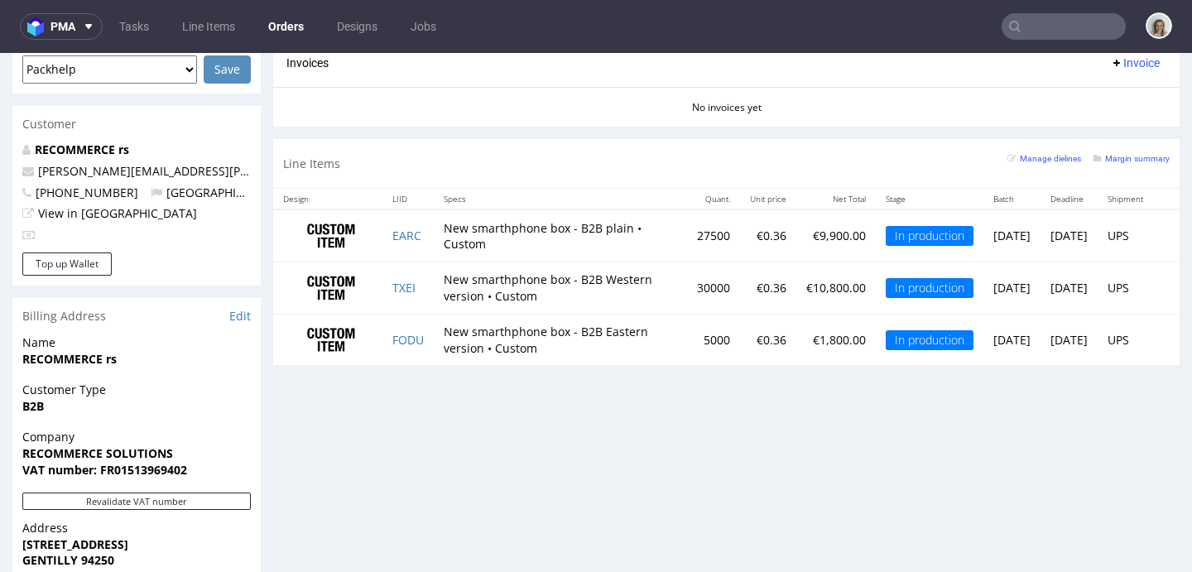
scroll to position [781, 0]
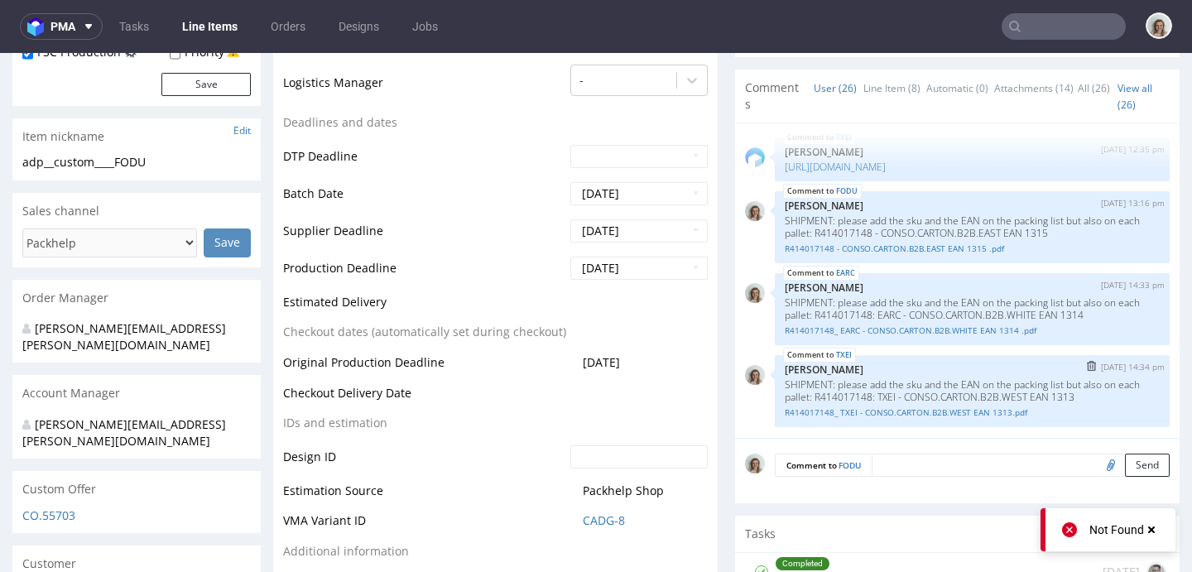
scroll to position [1834, 0]
click at [880, 78] on link "Line Item (8)" at bounding box center [891, 88] width 57 height 36
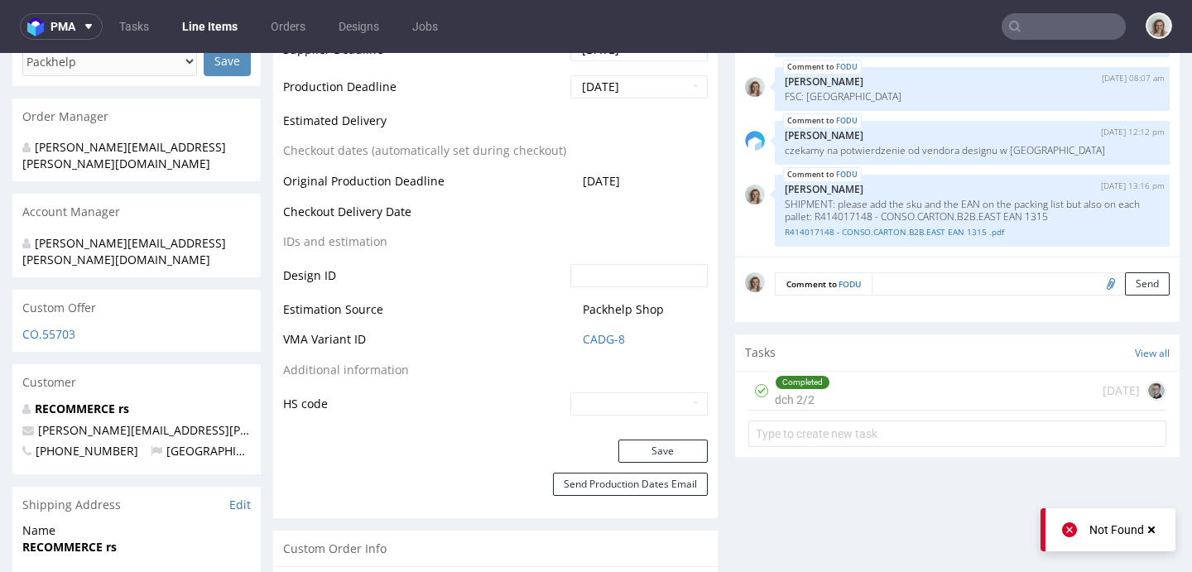
scroll to position [689, 0]
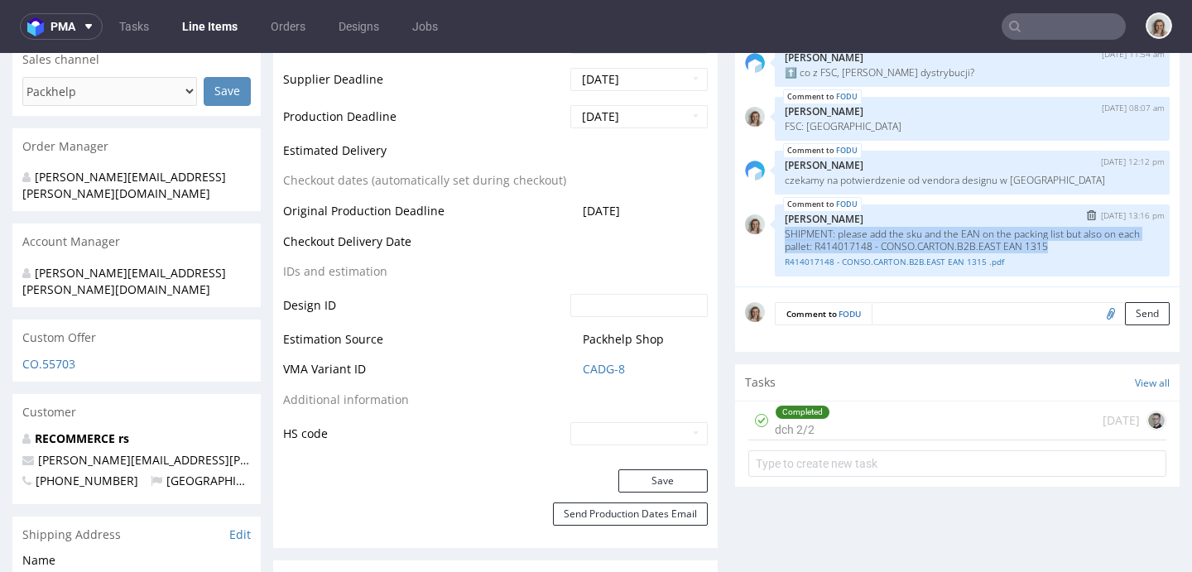
drag, startPoint x: 1081, startPoint y: 246, endPoint x: 763, endPoint y: 238, distance: 318.0
click at [775, 238] on div "FODU 28th Aug 25 | 13:16 pm Monika Poźniak SHIPMENT: please add the sku and the…" at bounding box center [972, 240] width 395 height 72
copy p "SHIPMENT: please add the sku and the EAN on the packing list but also on each p…"
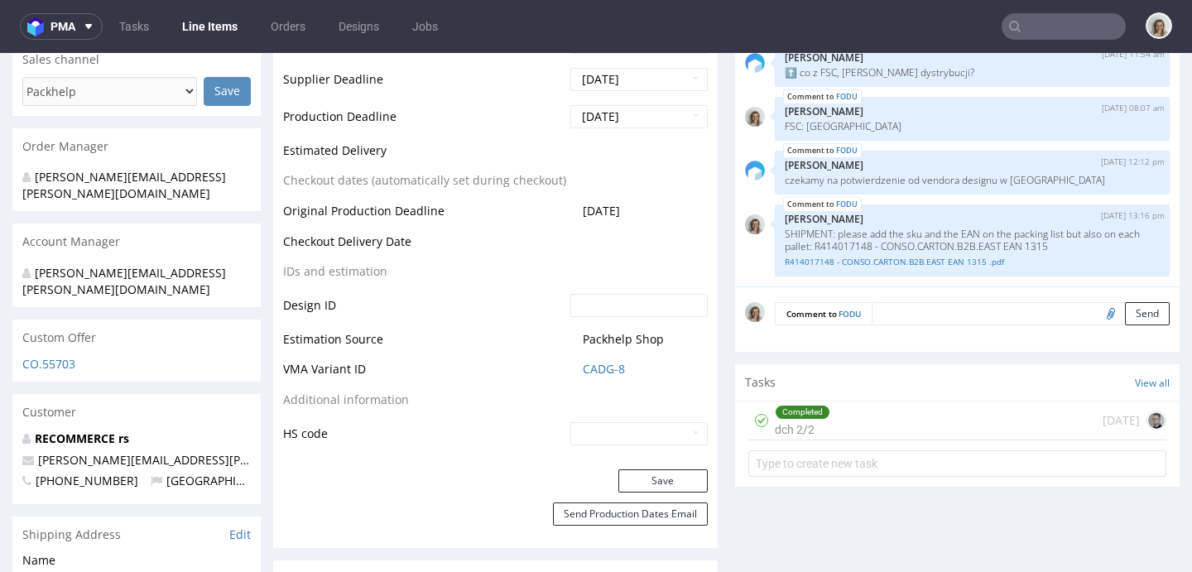
click at [925, 312] on textarea at bounding box center [1021, 313] width 298 height 23
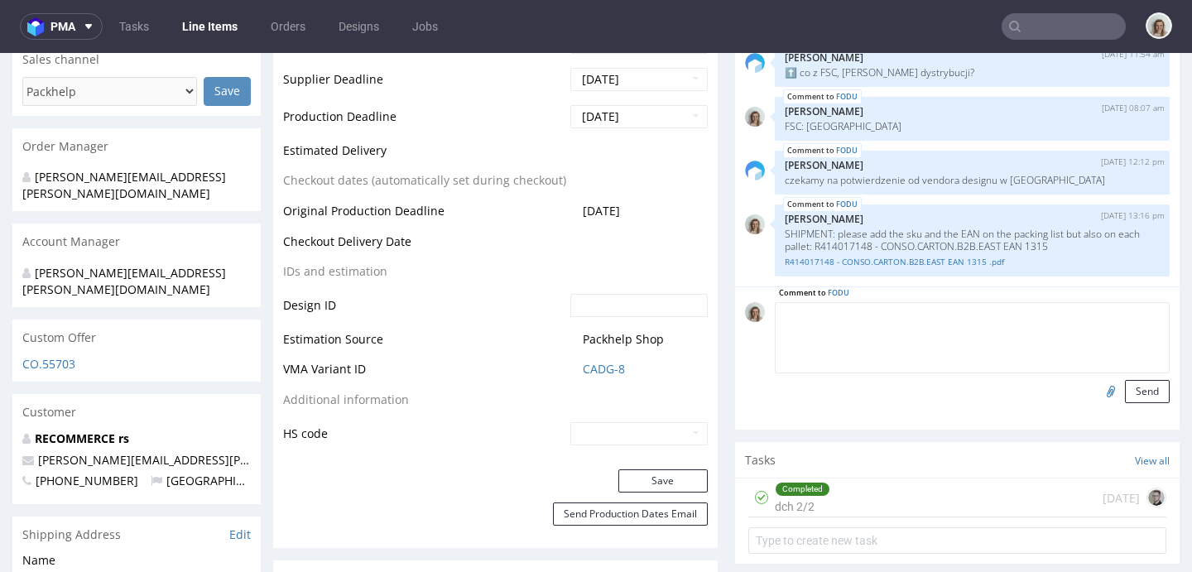
paste textarea "SHIPMENT: please add the sku and the EAN on the packing list but also on each p…"
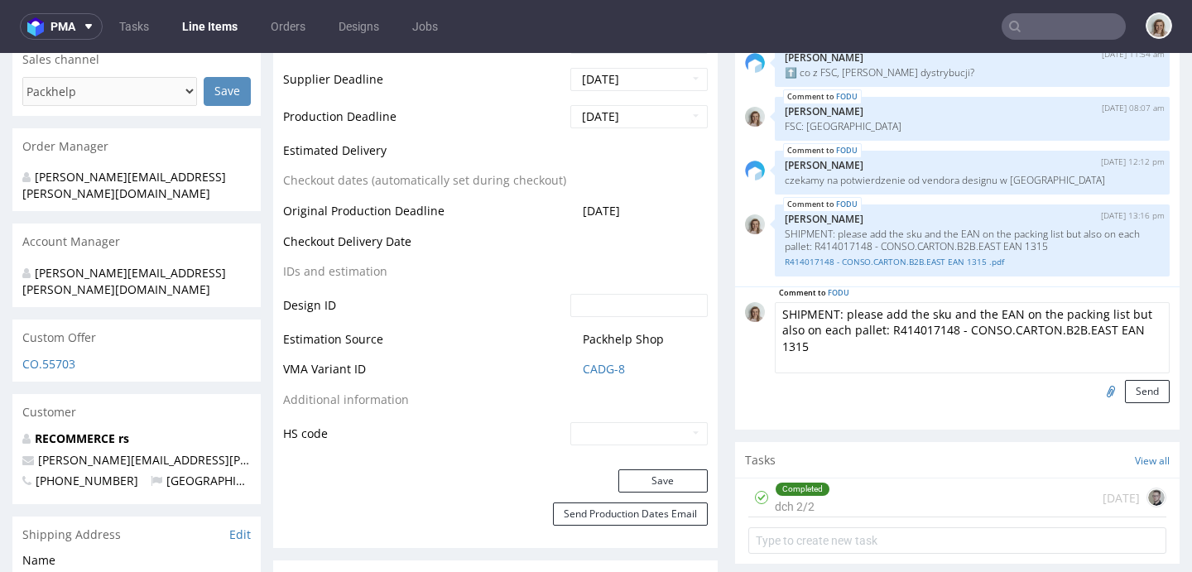
click at [941, 327] on textarea "SHIPMENT: please add the sku and the EAN on the packing list but also on each p…" at bounding box center [972, 337] width 395 height 71
drag, startPoint x: 1002, startPoint y: 347, endPoint x: 876, endPoint y: 329, distance: 127.9
click at [876, 329] on textarea "SHIPMENT: please add the sku and the EAN on the packing list but also on each p…" at bounding box center [972, 337] width 395 height 71
type textarea "SHIPMENT: please add the sku and the EAN on the packing list but also on each p…"
click at [1097, 390] on input "file" at bounding box center [1108, 391] width 23 height 22
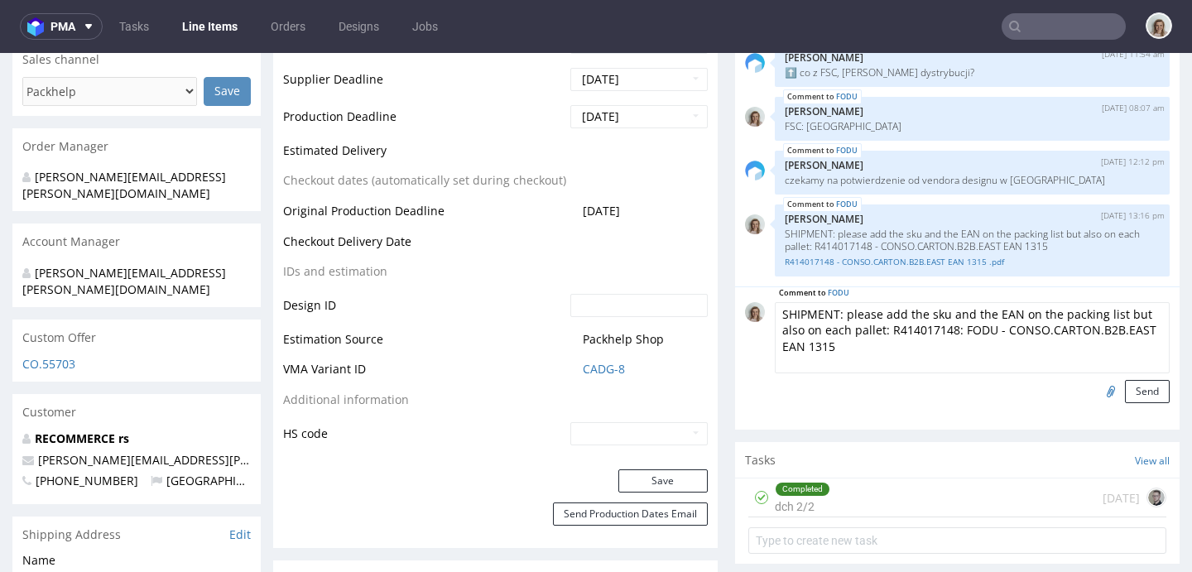
type input "C:\fakepath\R414017148_ FODU - CONSO.CARTON.B2B.EAST EAN 1315.pdf"
click at [1125, 395] on button "Send" at bounding box center [1147, 391] width 45 height 23
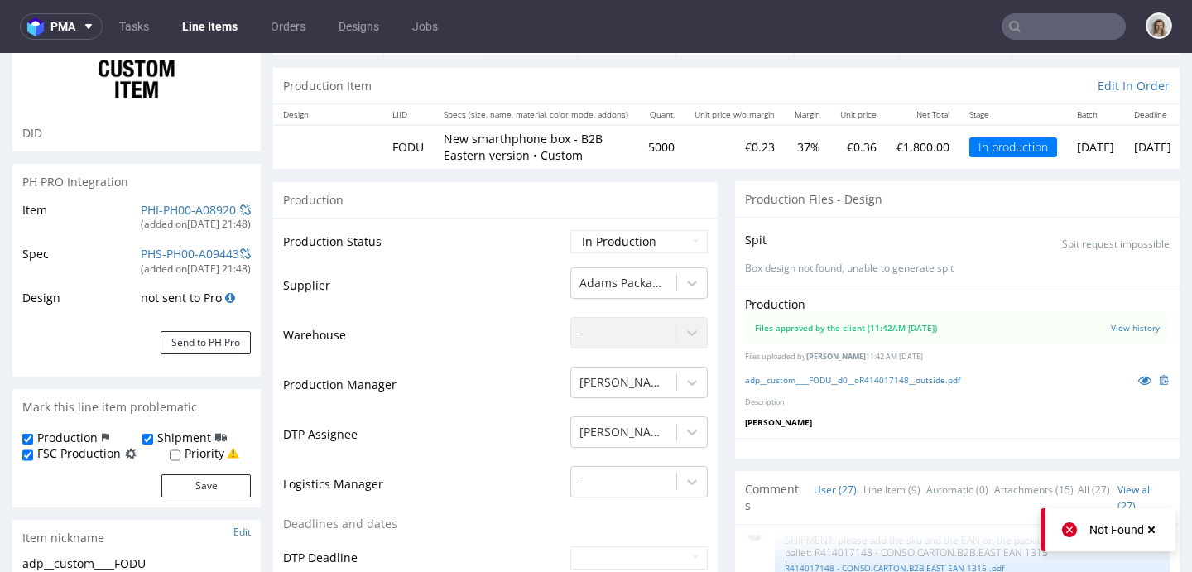
scroll to position [352, 0]
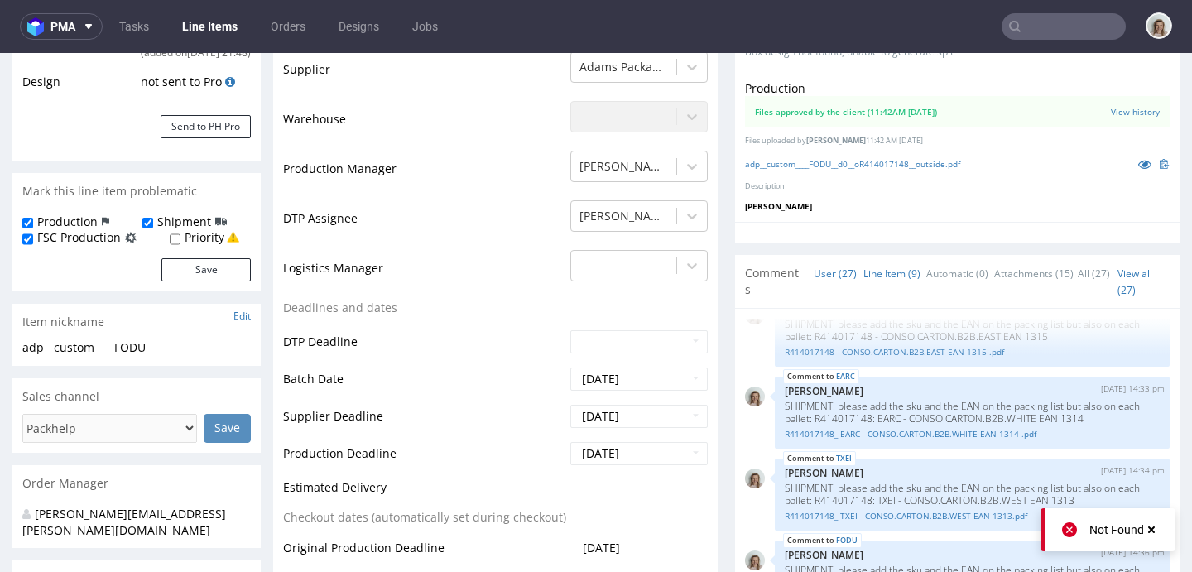
click at [869, 259] on link "Line Item (9)" at bounding box center [891, 274] width 57 height 36
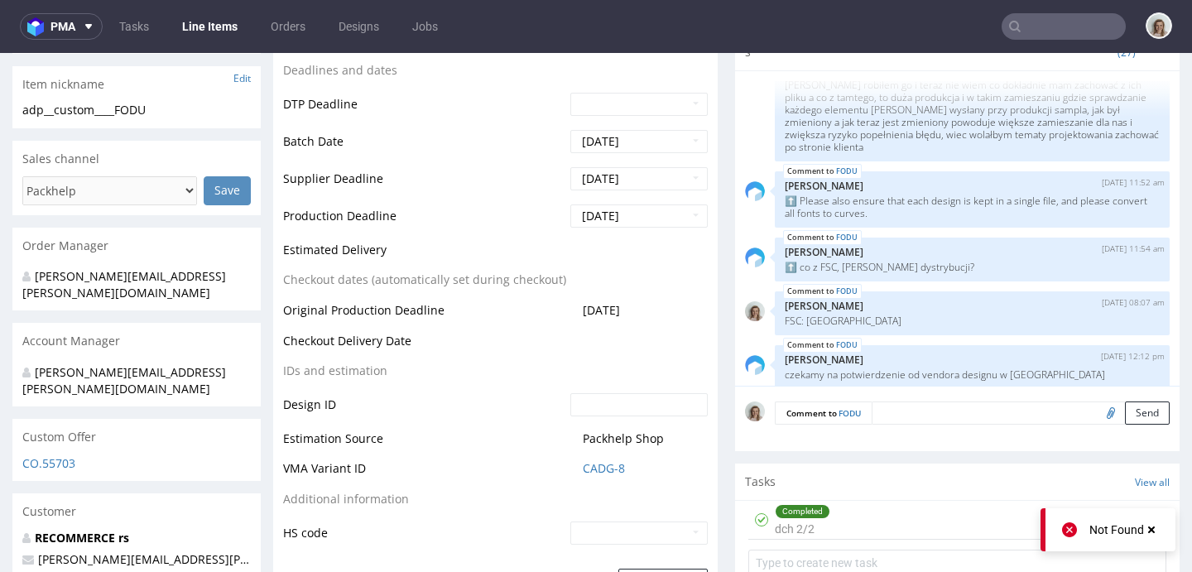
scroll to position [377, 0]
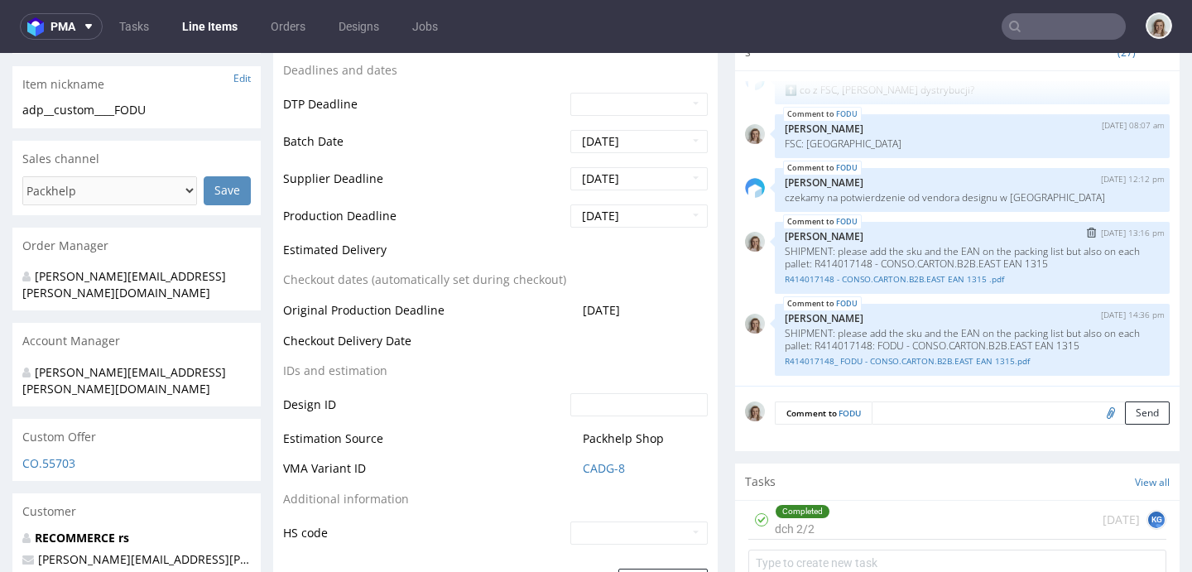
click at [1087, 229] on img "submit" at bounding box center [1091, 233] width 9 height 10
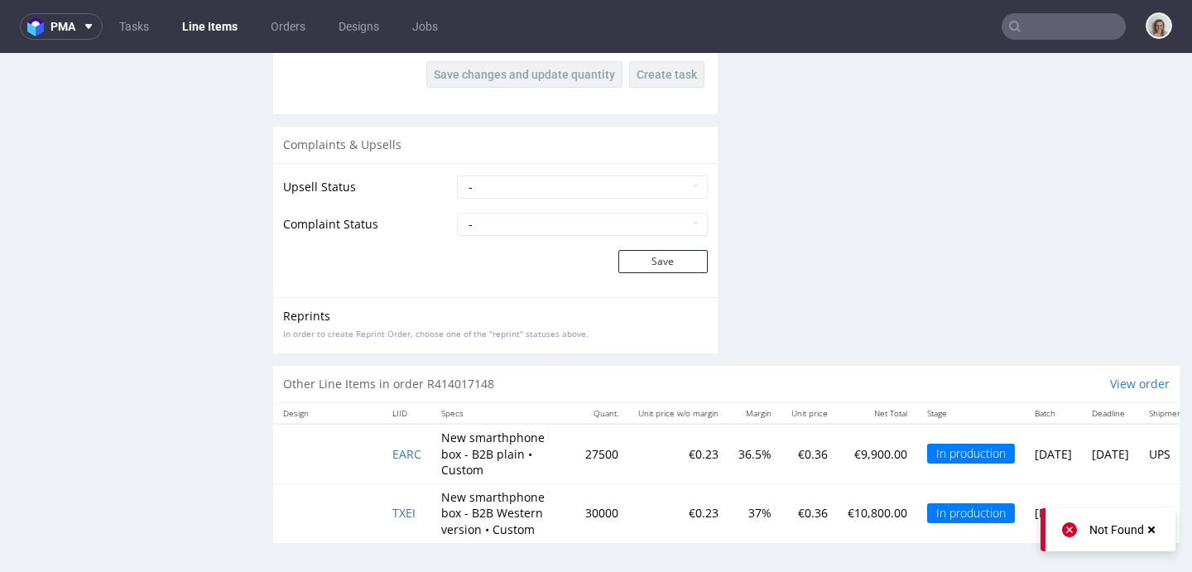
scroll to position [4, 0]
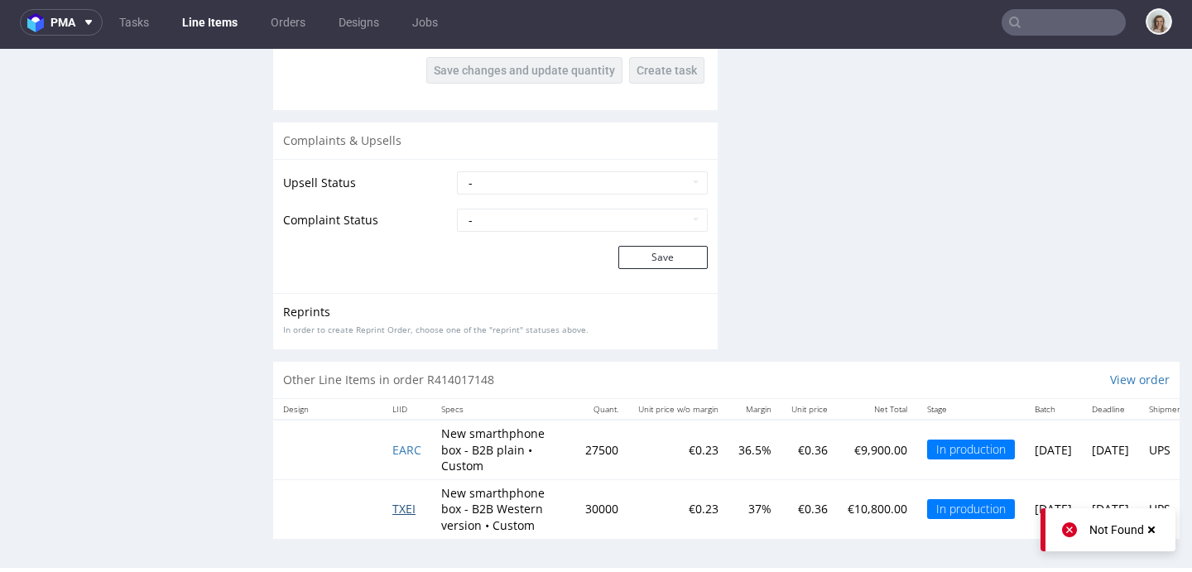
click at [416, 501] on span "TXEI" at bounding box center [403, 509] width 23 height 16
click at [413, 501] on span "TXEI" at bounding box center [403, 509] width 23 height 16
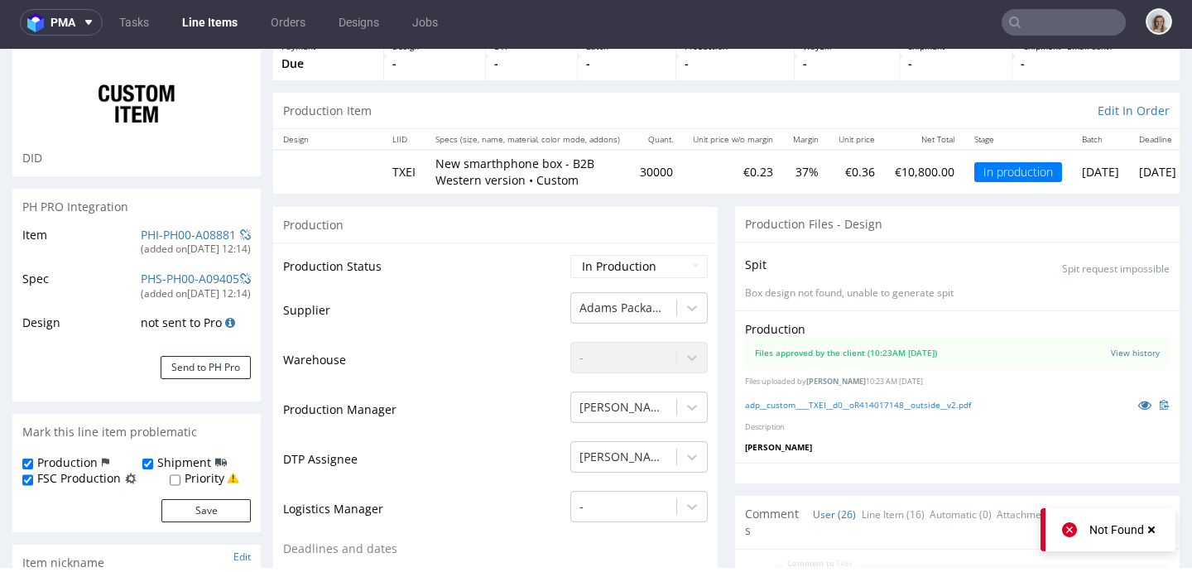
scroll to position [324, 0]
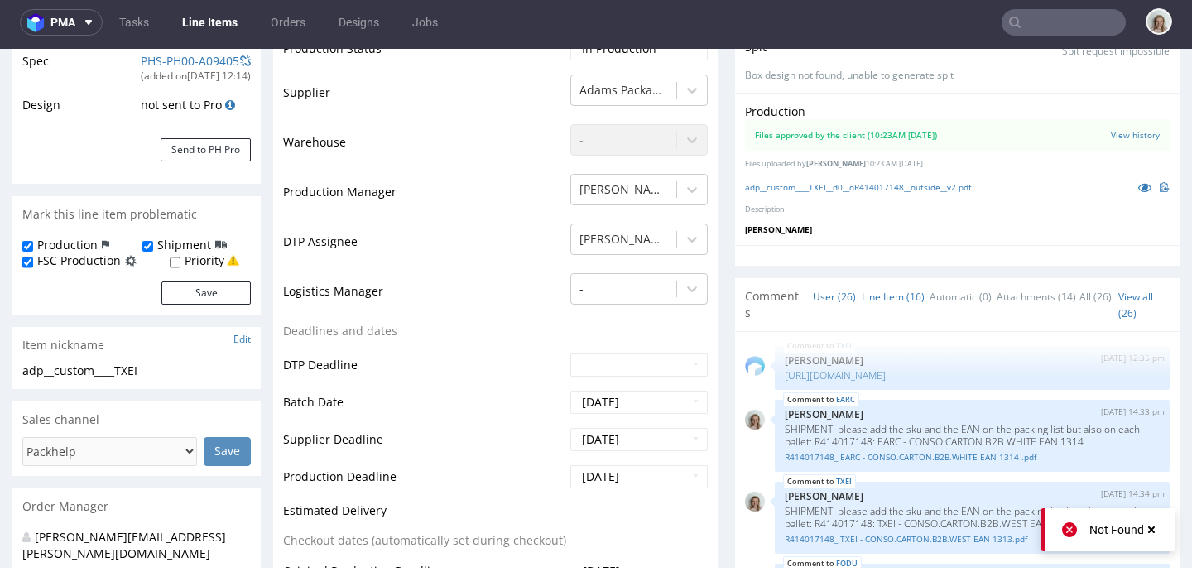
click at [864, 292] on link "Line Item (16)" at bounding box center [893, 297] width 63 height 36
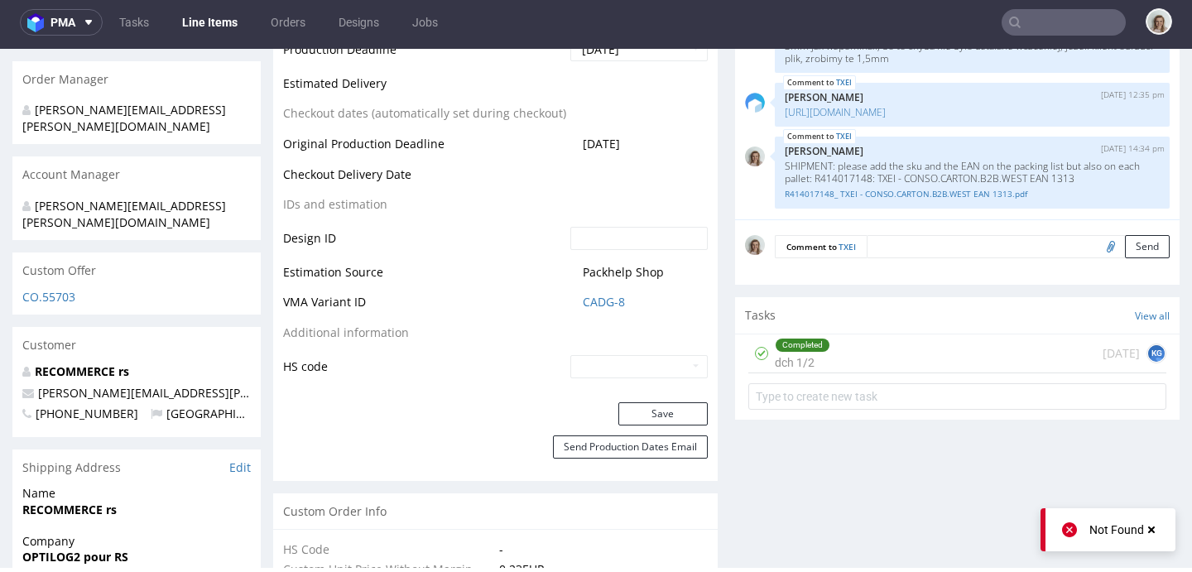
scroll to position [661, 0]
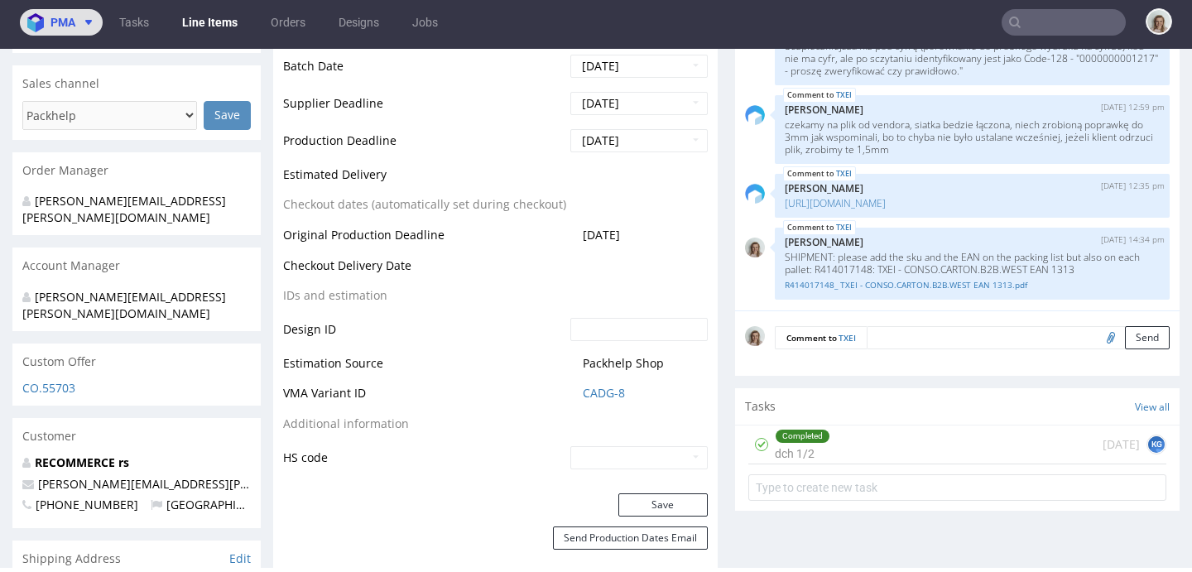
click at [65, 17] on span "pma" at bounding box center [62, 23] width 25 height 12
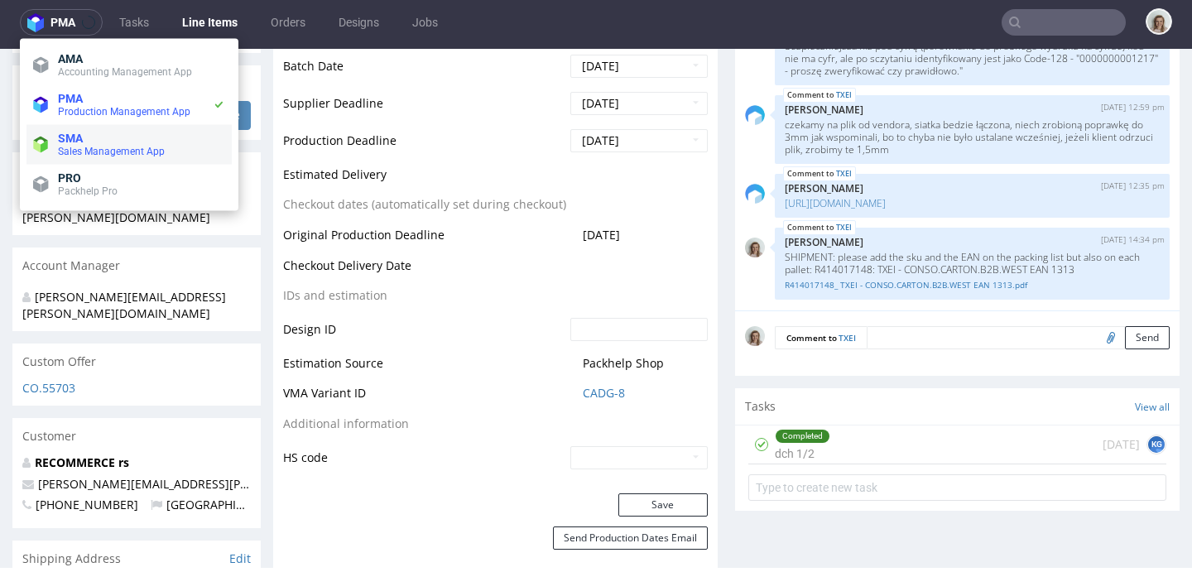
click at [89, 132] on span "SMA" at bounding box center [141, 138] width 167 height 13
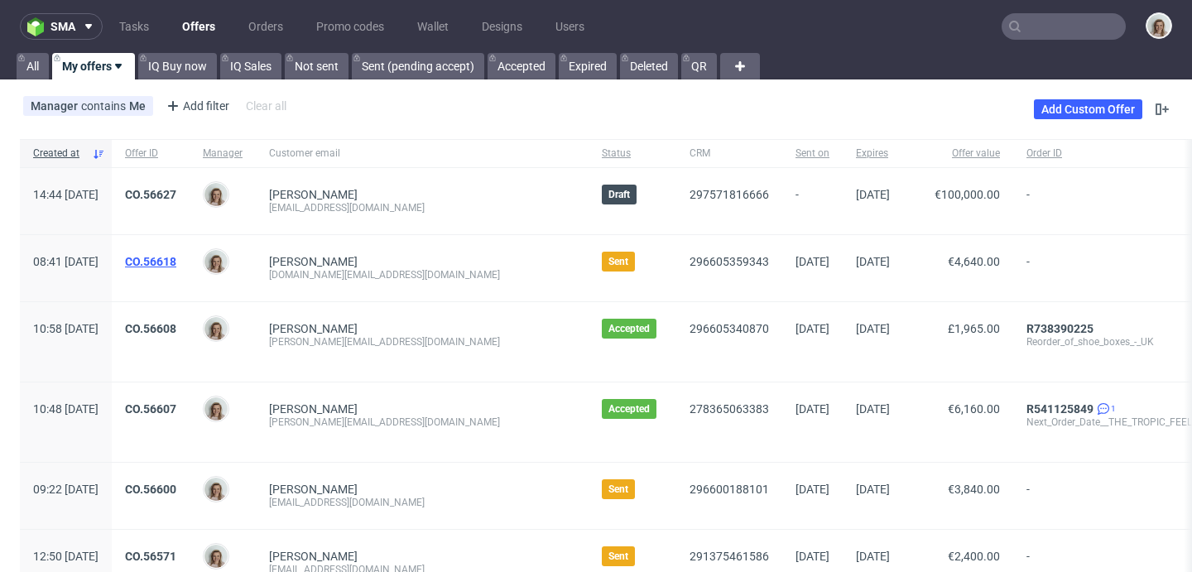
click at [176, 259] on link "CO.56618" at bounding box center [150, 261] width 51 height 13
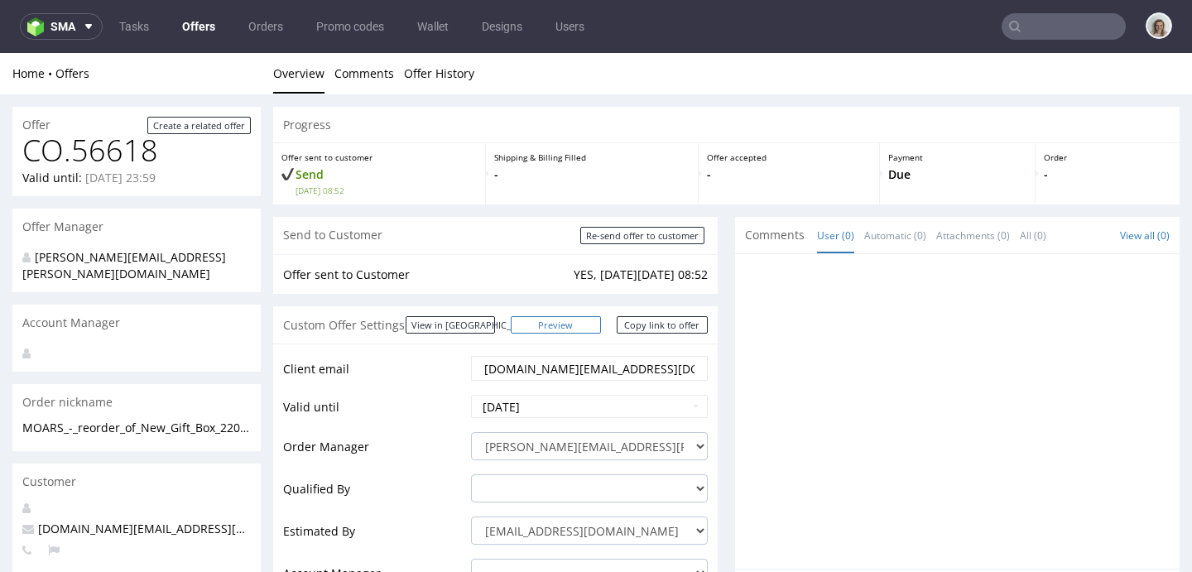
click at [562, 319] on link "Preview" at bounding box center [556, 324] width 91 height 17
drag, startPoint x: 180, startPoint y: 162, endPoint x: 2, endPoint y: 138, distance: 179.6
copy h1 "CO.56618"
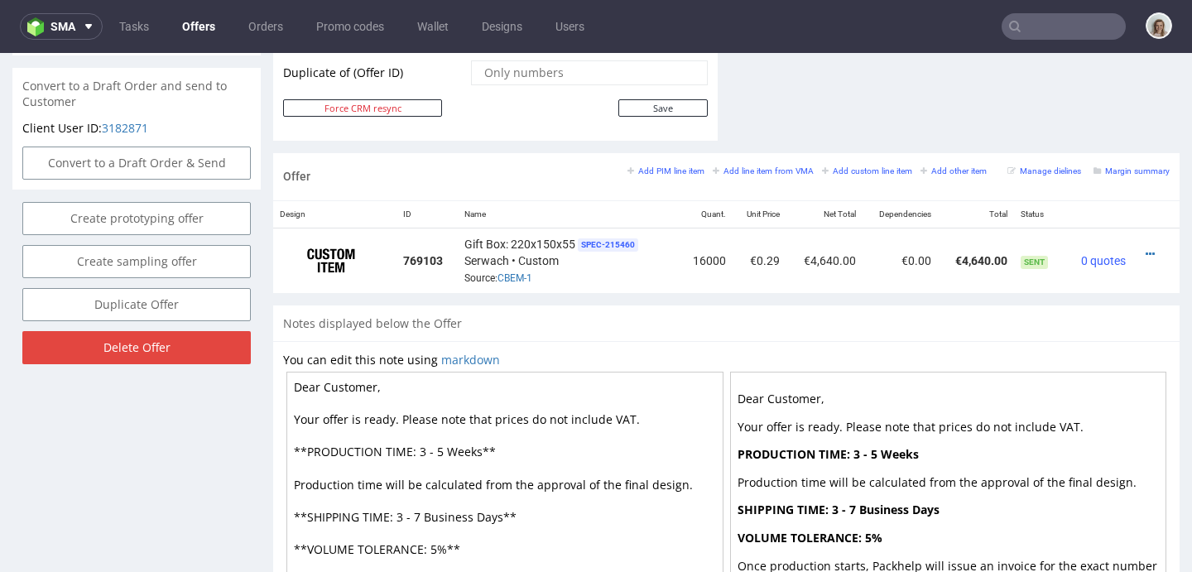
scroll to position [900, 0]
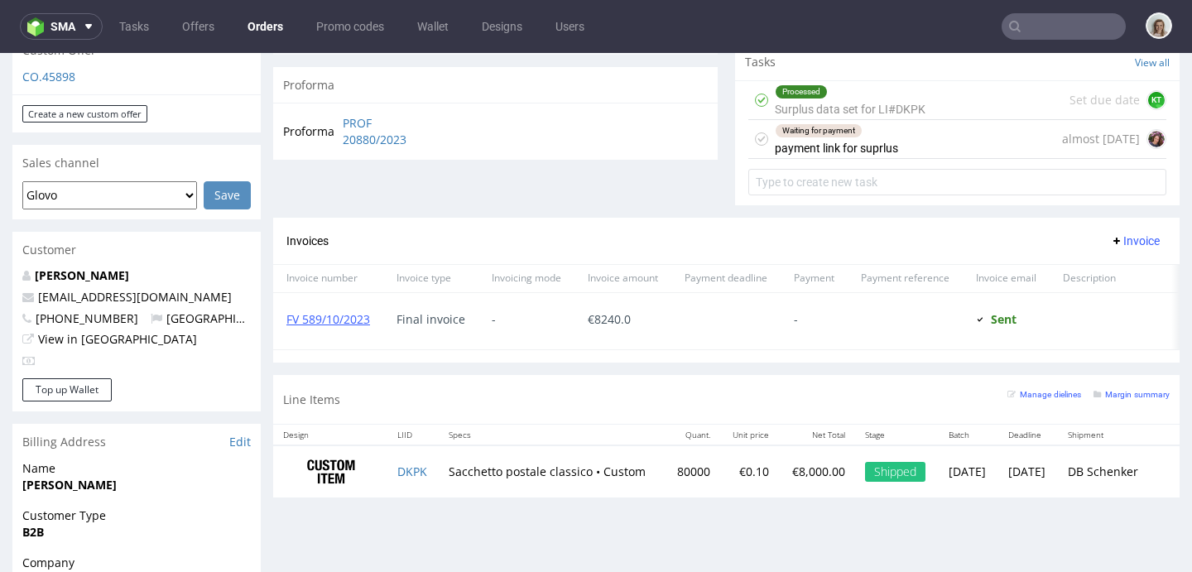
scroll to position [621, 0]
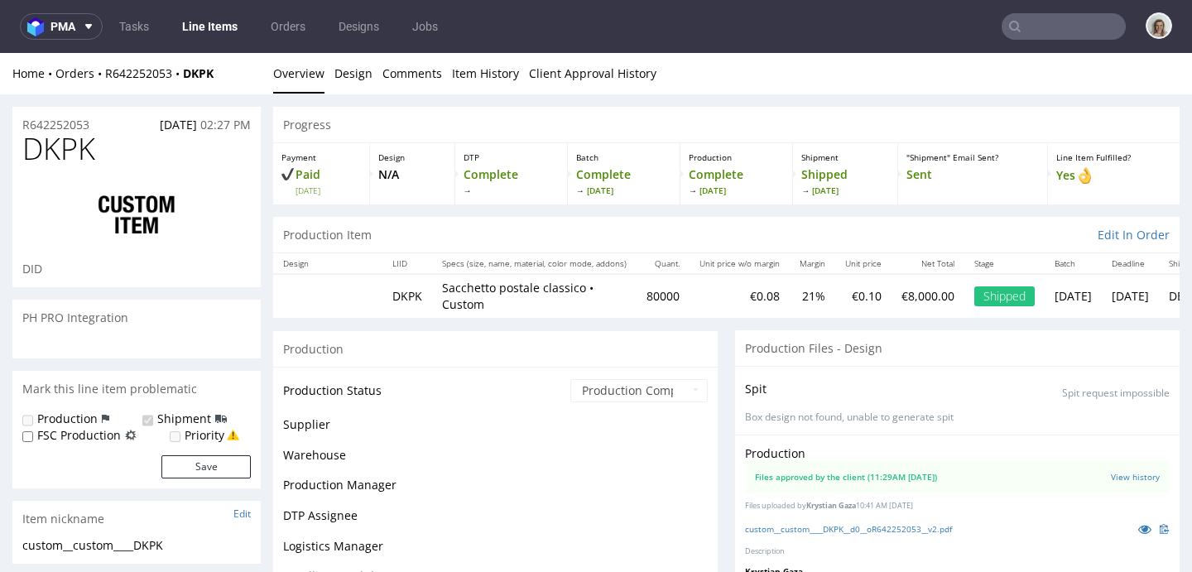
scroll to position [1137, 0]
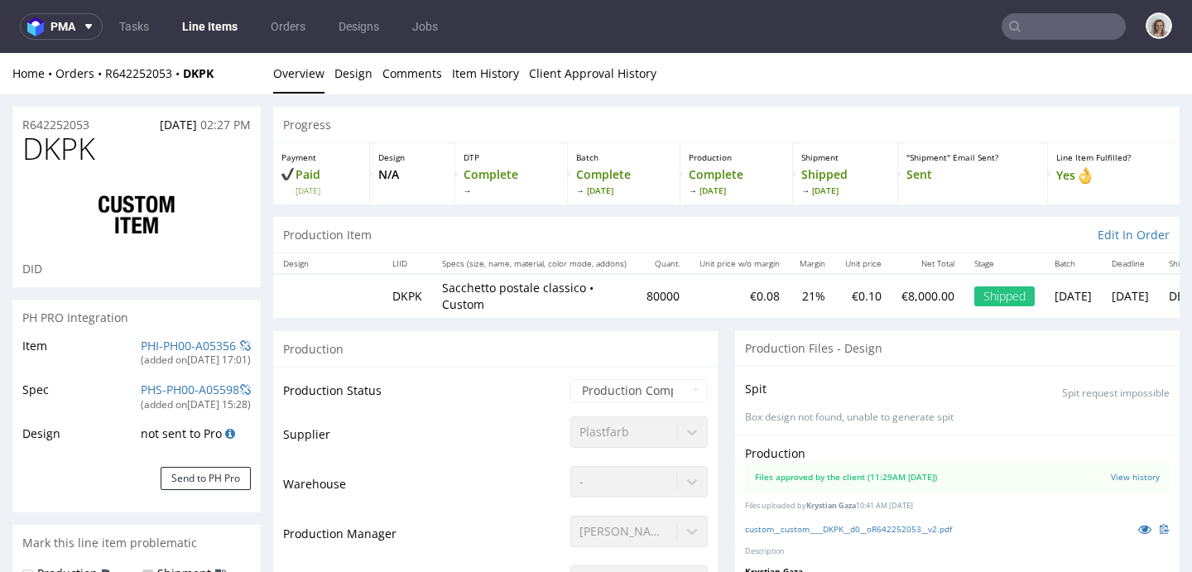
select select "in_progress"
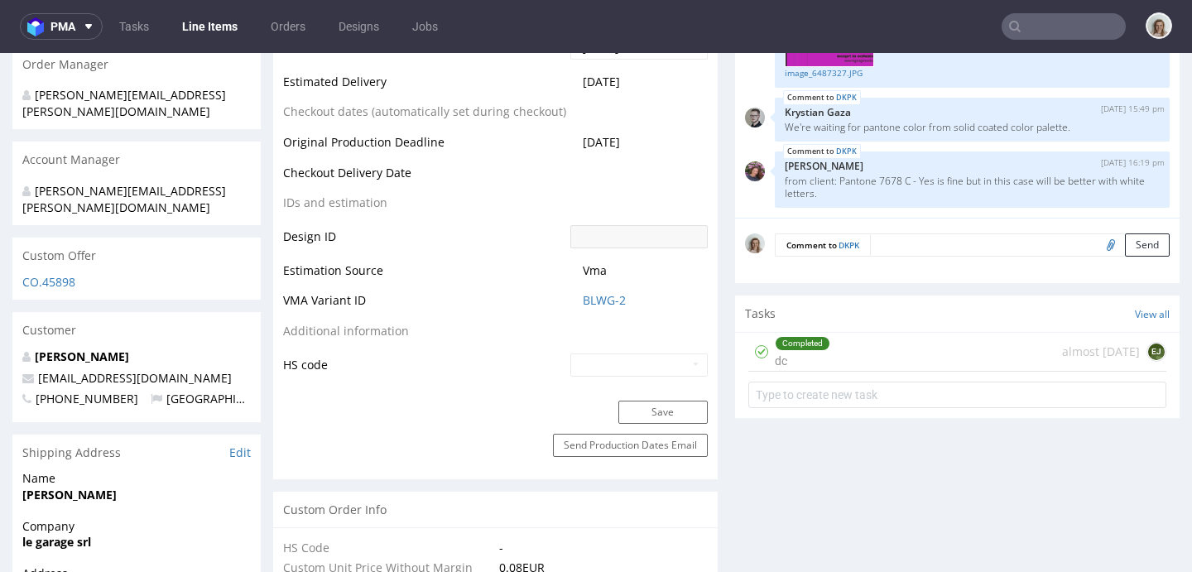
scroll to position [0, 0]
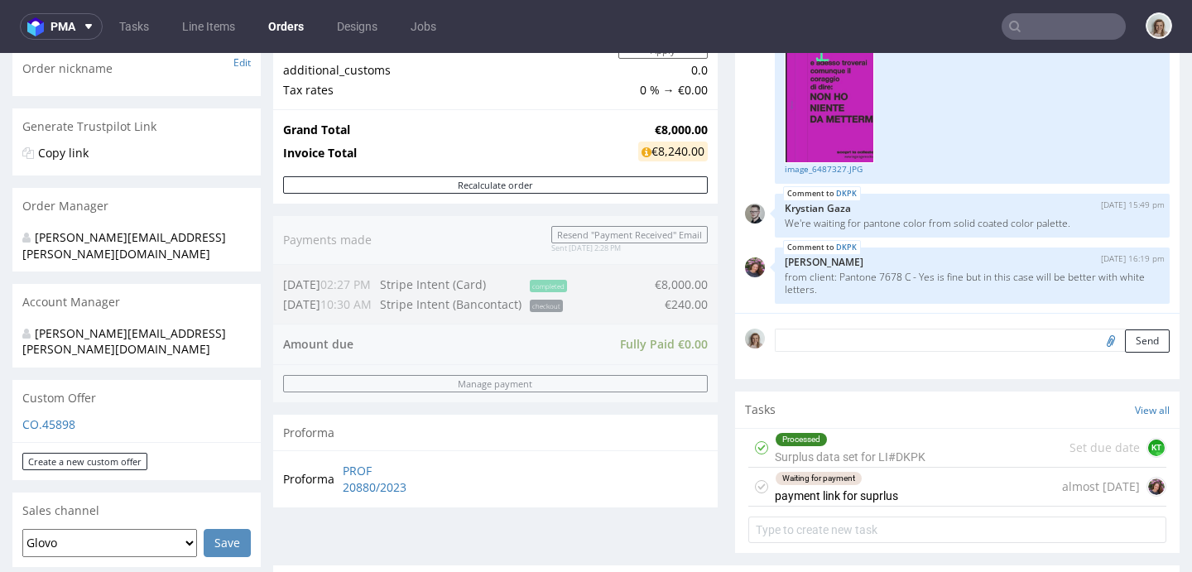
scroll to position [364, 0]
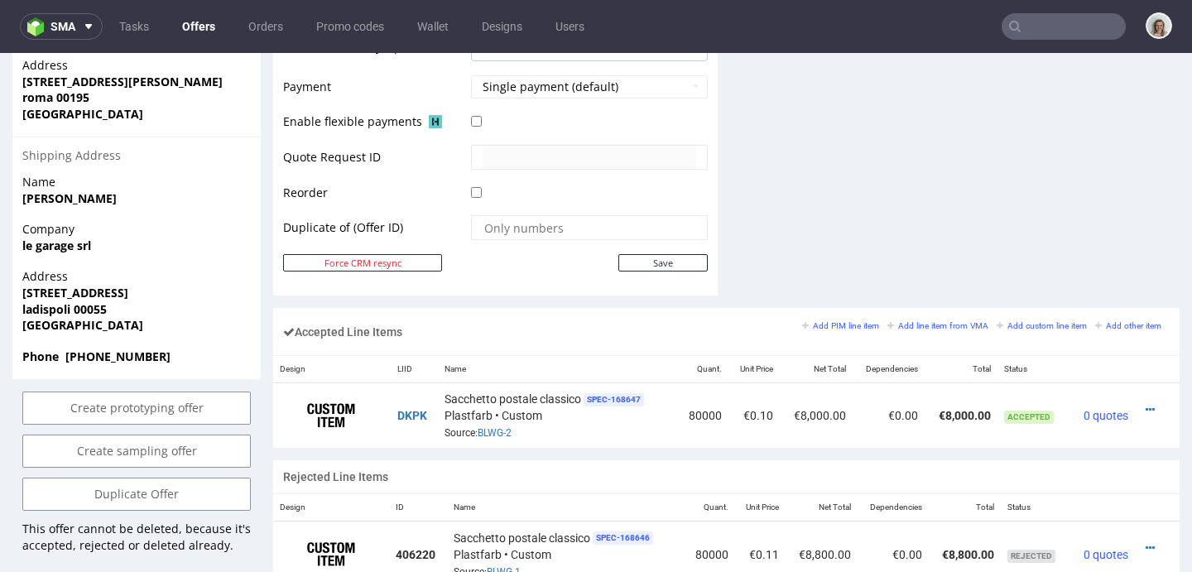
scroll to position [786, 0]
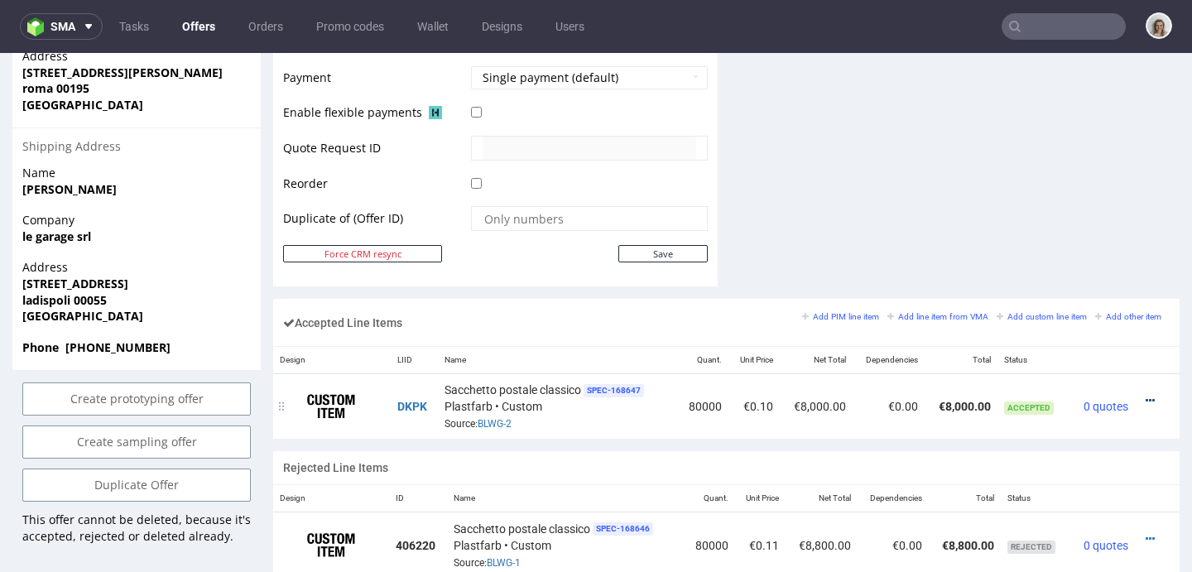
click at [1146, 397] on icon at bounding box center [1150, 401] width 9 height 12
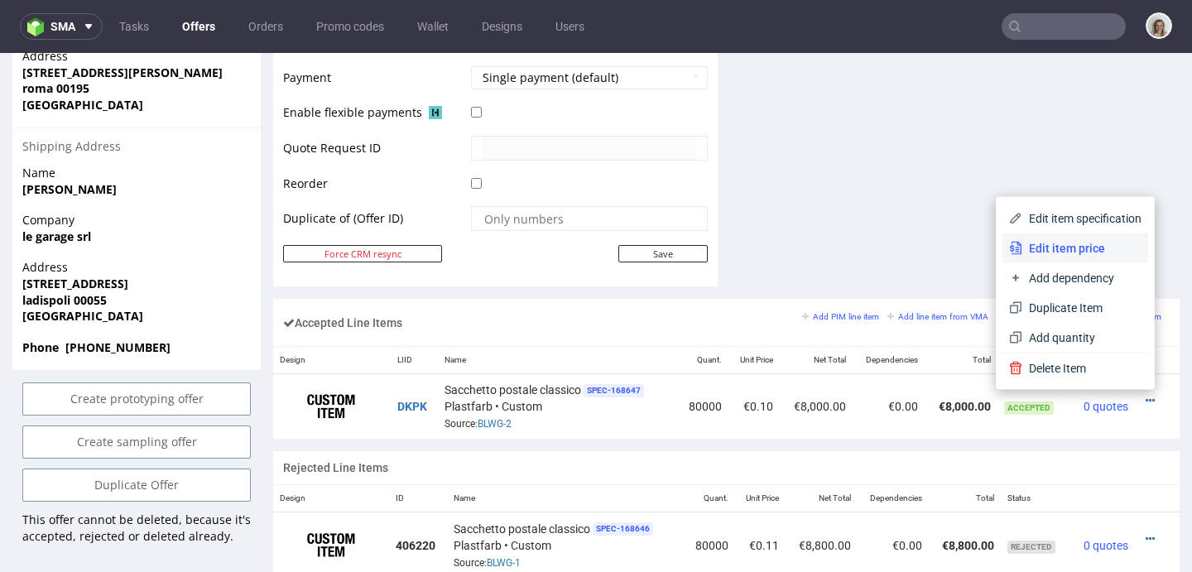
click at [1089, 245] on span "Edit item price" at bounding box center [1081, 248] width 119 height 17
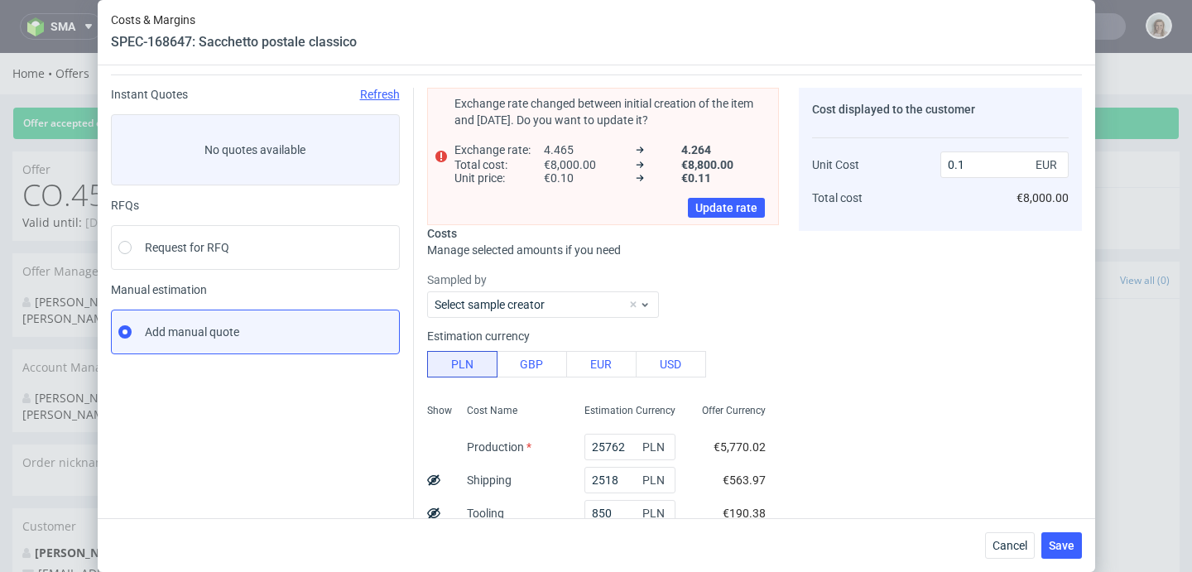
scroll to position [52, 0]
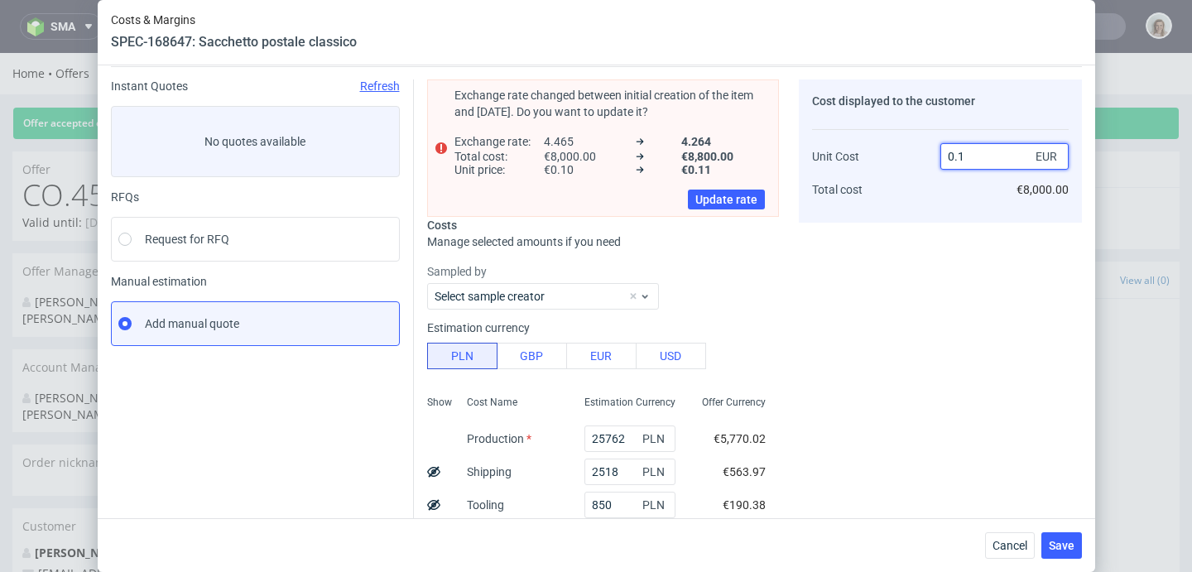
click at [967, 161] on input "0.1" at bounding box center [1004, 156] width 128 height 26
type input "0."
type input "-Infinity"
type input "0.085"
type input "5.882352941176483"
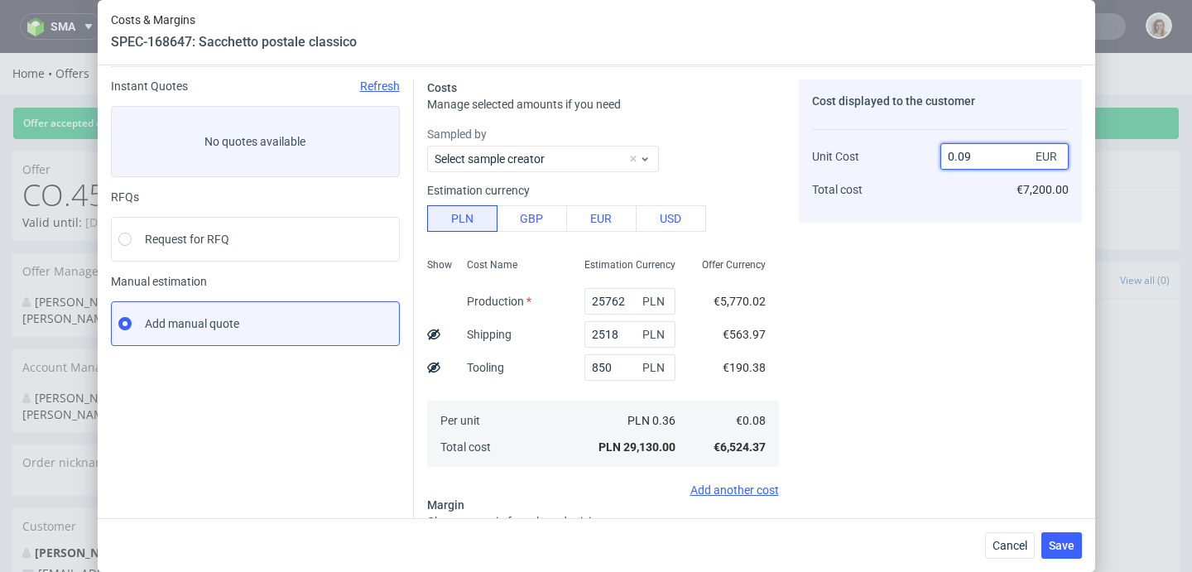
type input "0.0"
type input "-Infinity"
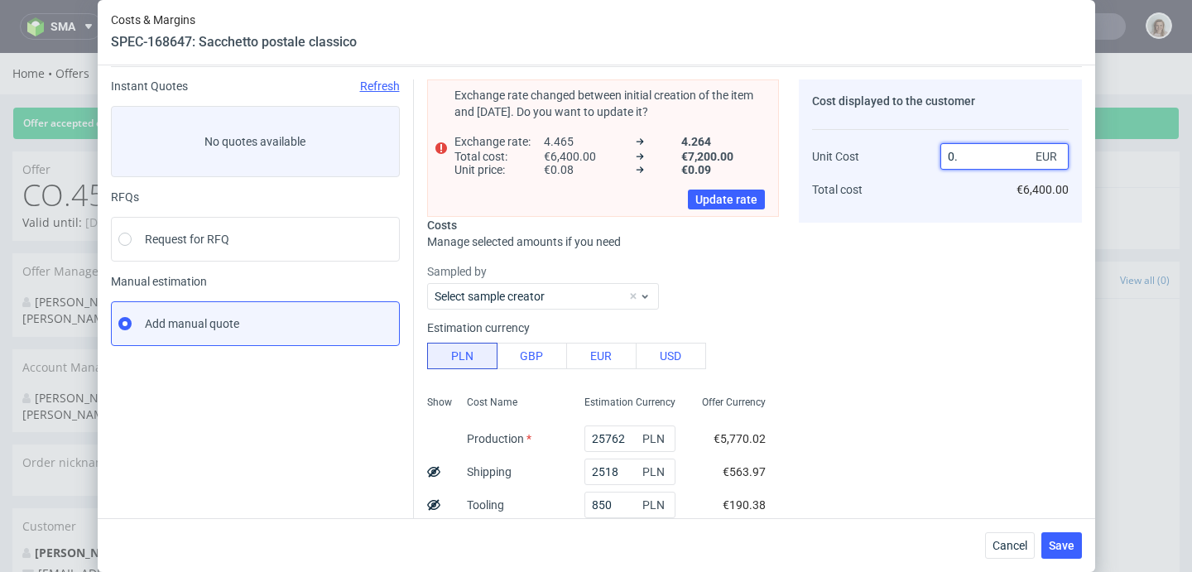
type input "0.5"
type input "84"
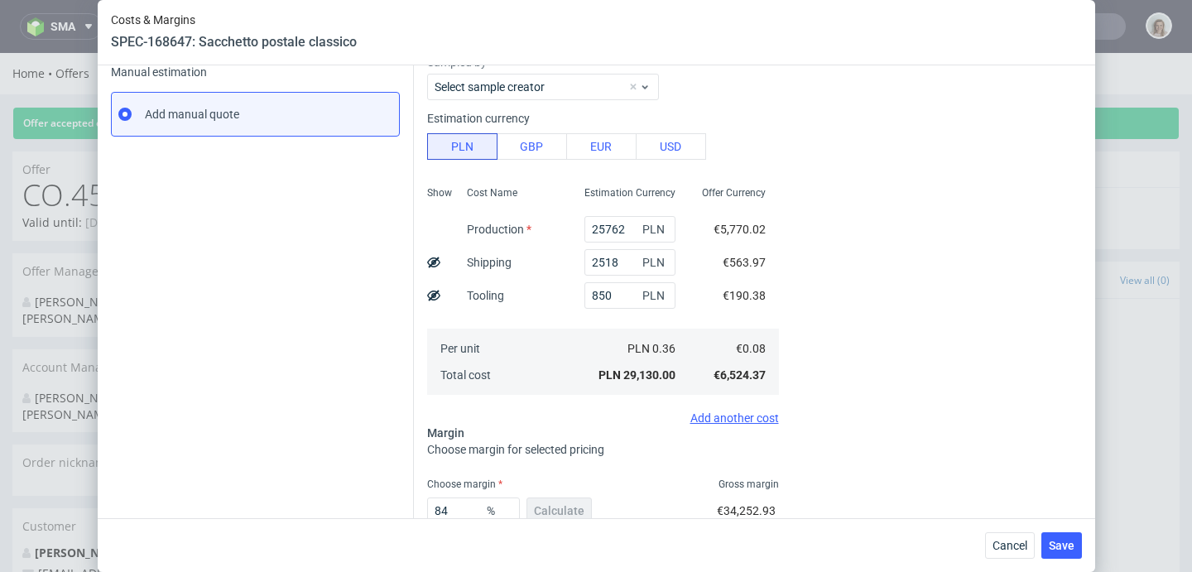
scroll to position [262, 0]
type input "0.51"
click at [1016, 543] on span "Cancel" at bounding box center [1009, 546] width 35 height 12
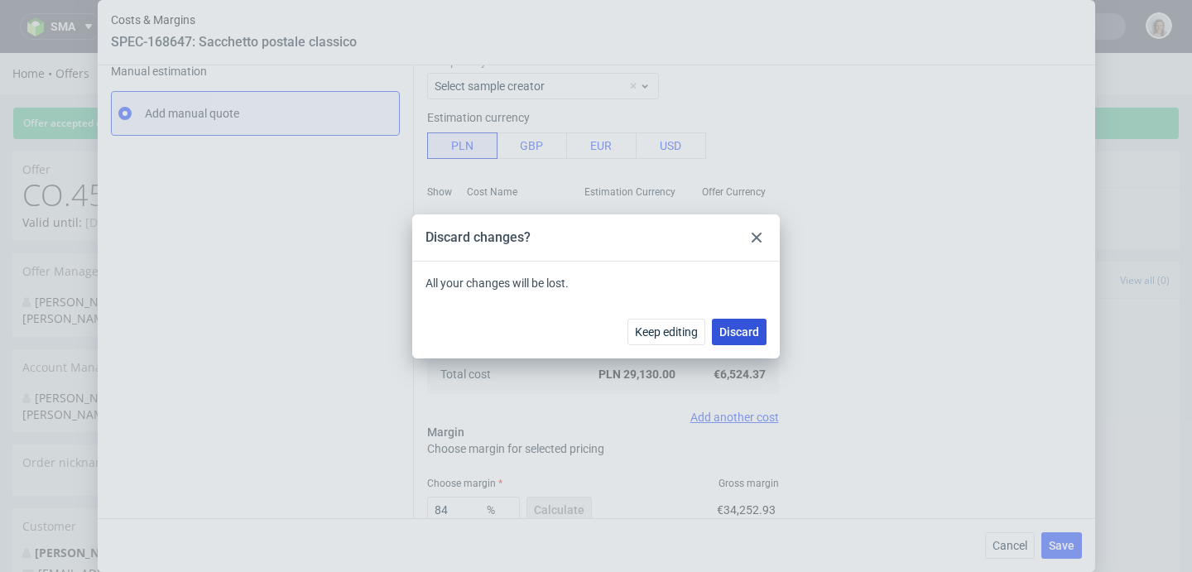
click at [741, 332] on span "Discard" at bounding box center [739, 332] width 40 height 12
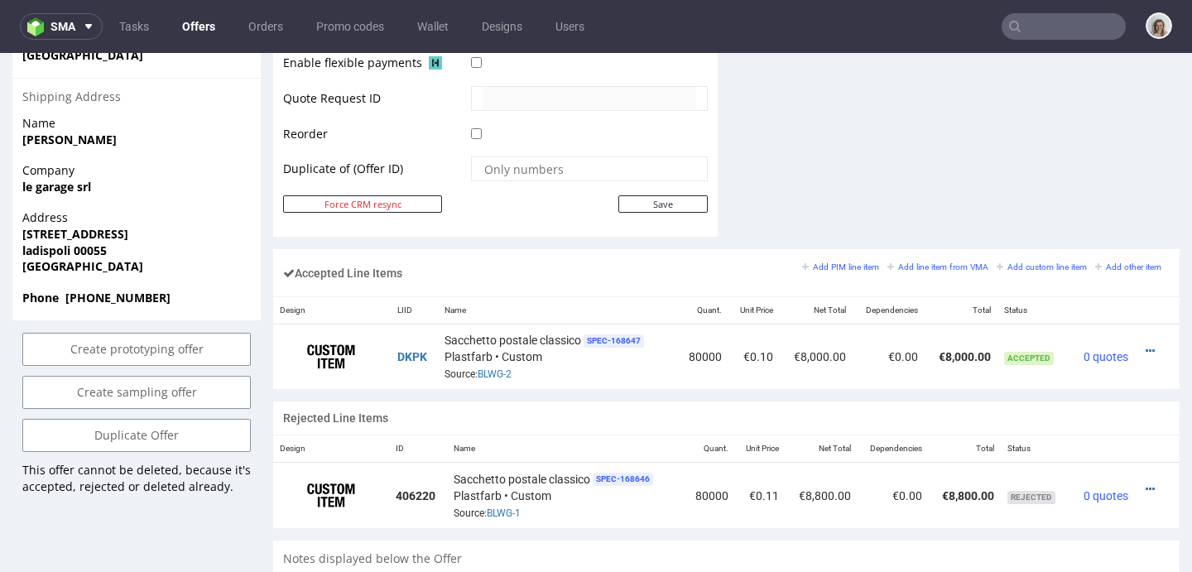
scroll to position [856, 0]
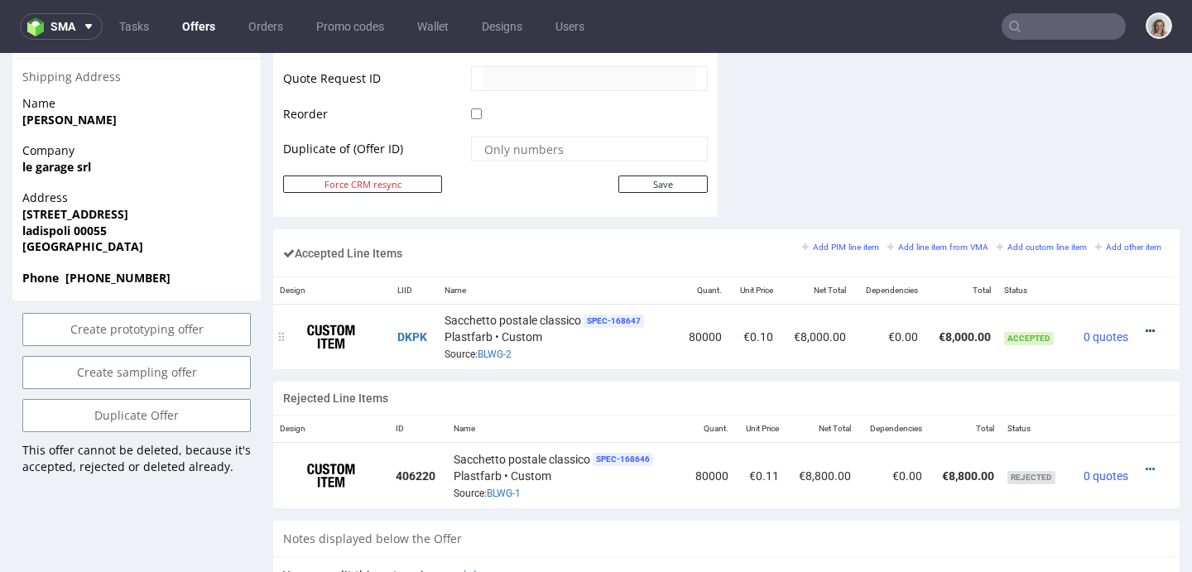
click at [1146, 330] on icon at bounding box center [1150, 331] width 9 height 12
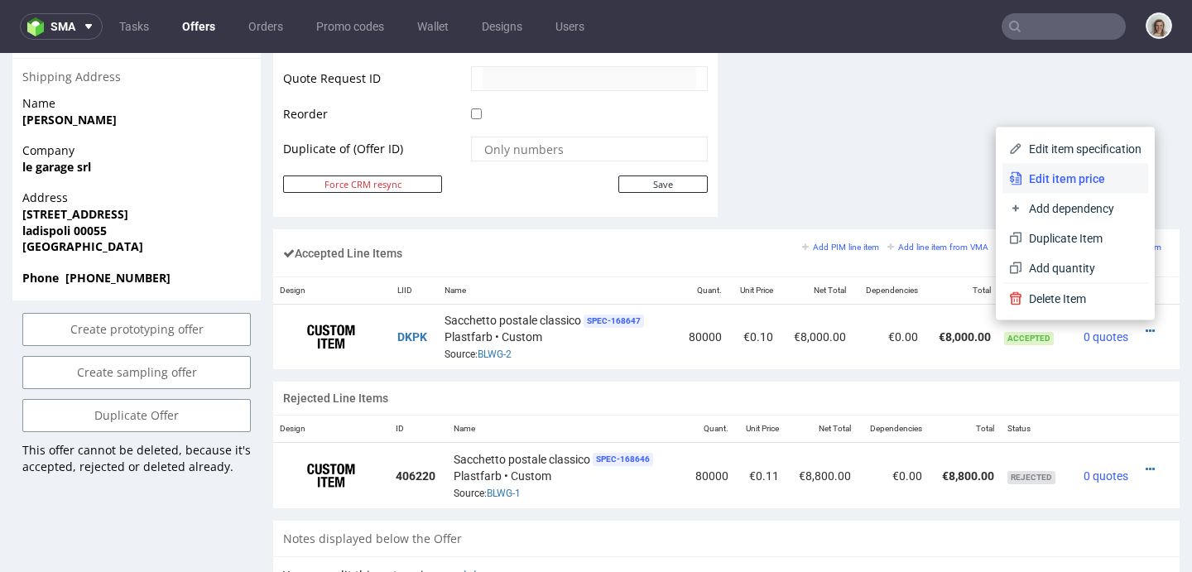
click at [1069, 180] on span "Edit item price" at bounding box center [1081, 179] width 119 height 17
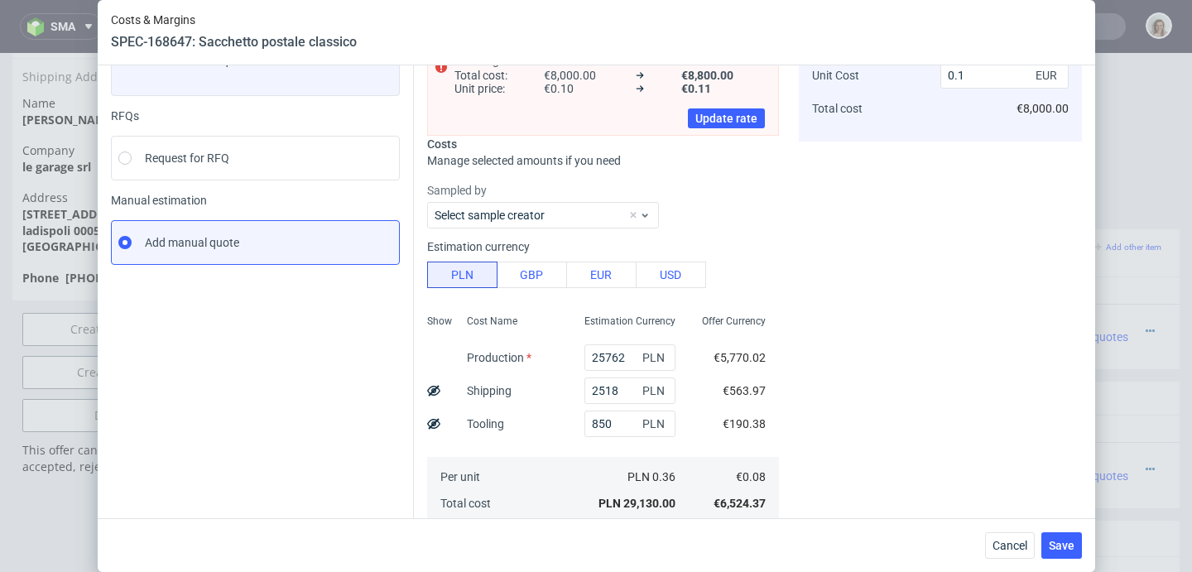
scroll to position [178, 0]
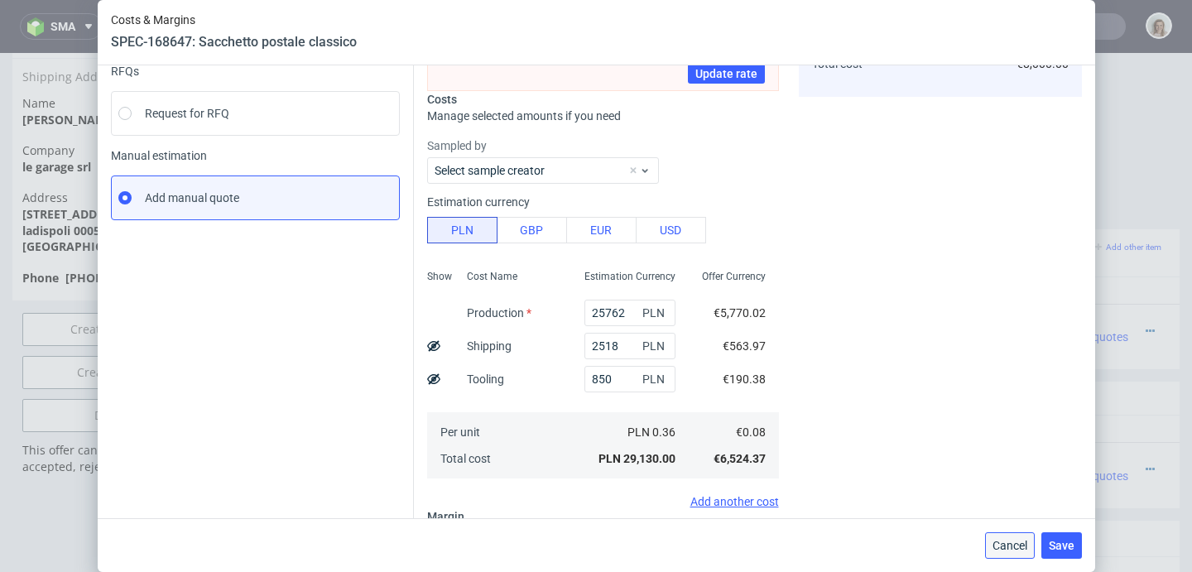
click at [1012, 540] on span "Cancel" at bounding box center [1009, 546] width 35 height 12
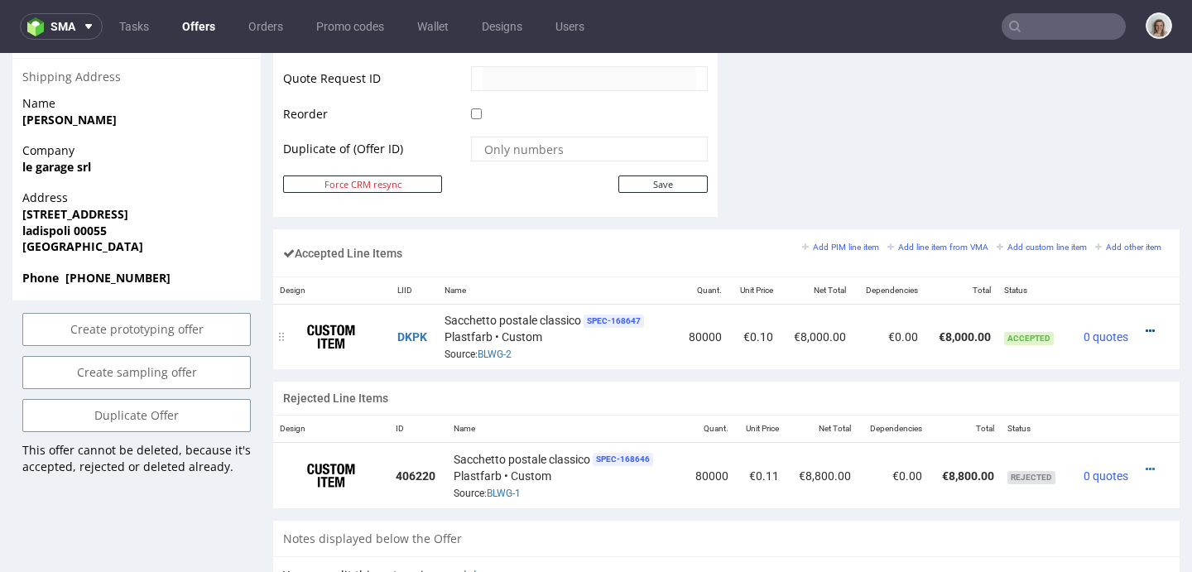
click at [1146, 330] on icon at bounding box center [1150, 331] width 9 height 12
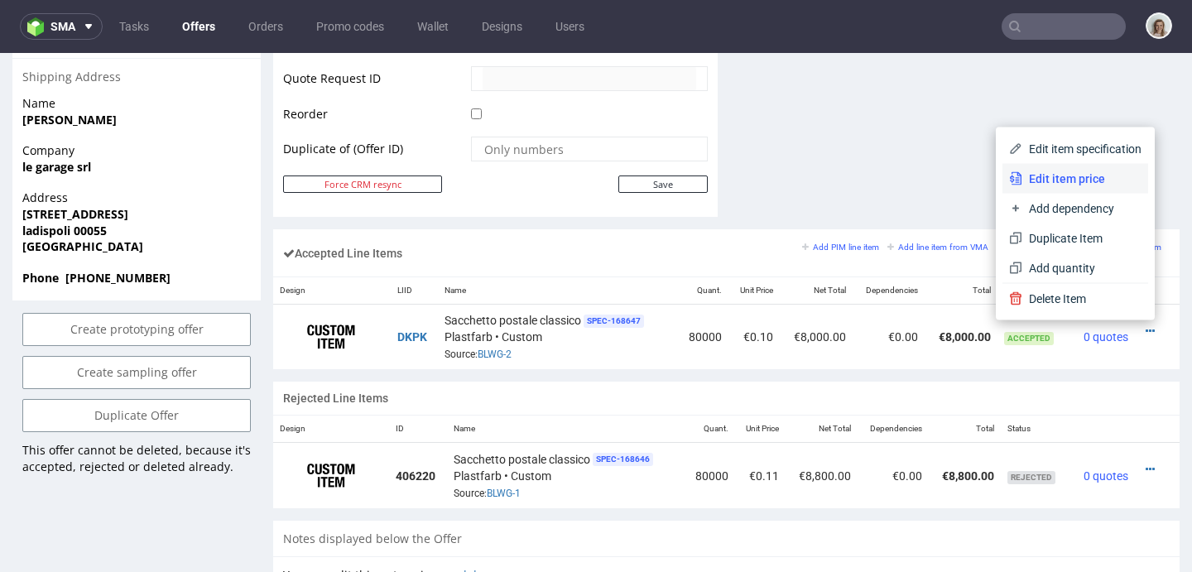
click at [1039, 185] on span "Edit item price" at bounding box center [1081, 179] width 119 height 17
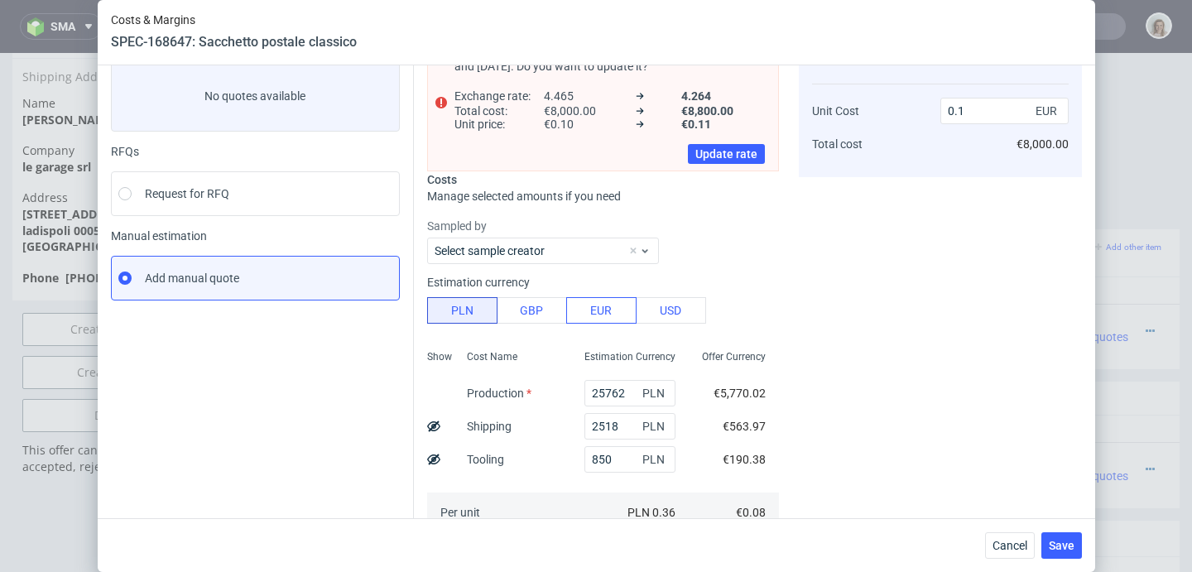
scroll to position [0, 0]
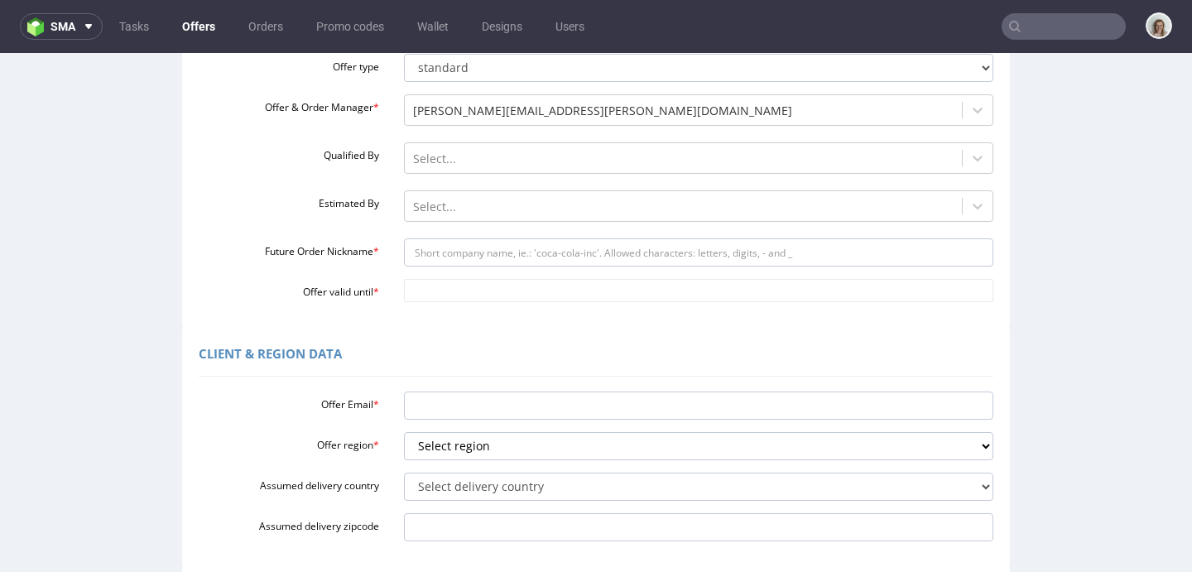
scroll to position [204, 0]
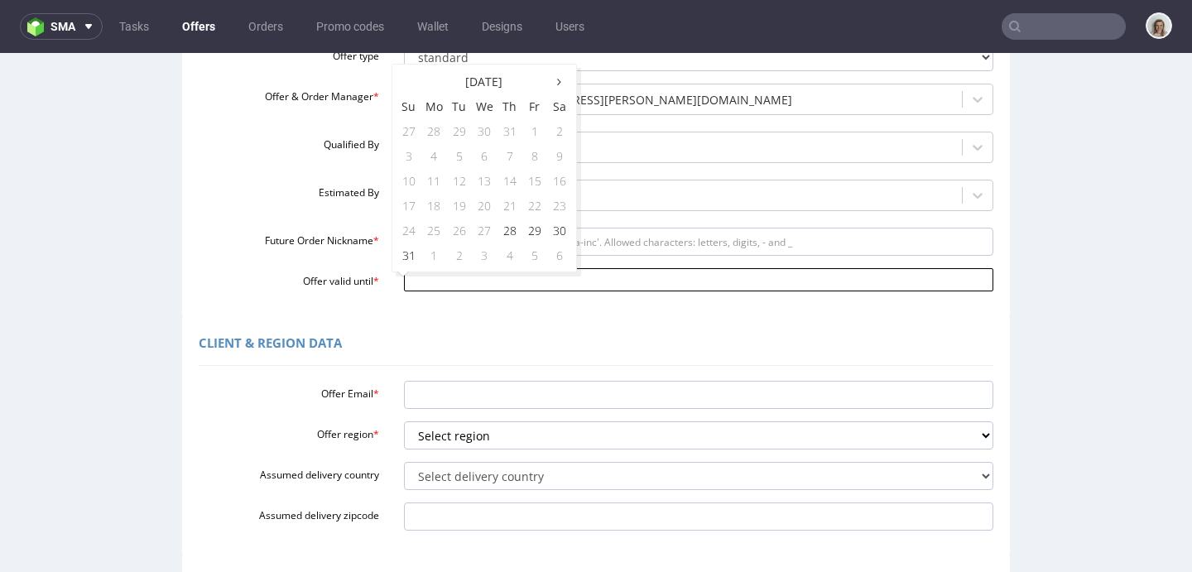
click at [470, 272] on input "Offer valid until *" at bounding box center [699, 279] width 590 height 23
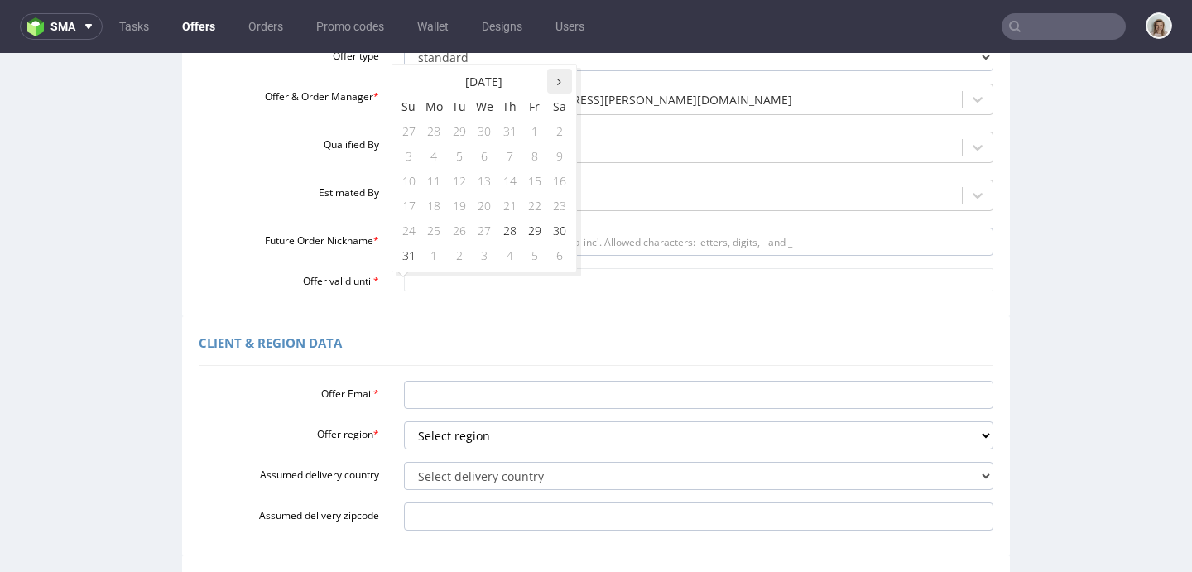
click at [561, 87] on th at bounding box center [559, 81] width 25 height 25
click at [422, 184] on td "15" at bounding box center [434, 180] width 26 height 25
type input "[DATE]"
click at [430, 192] on div at bounding box center [683, 196] width 541 height 20
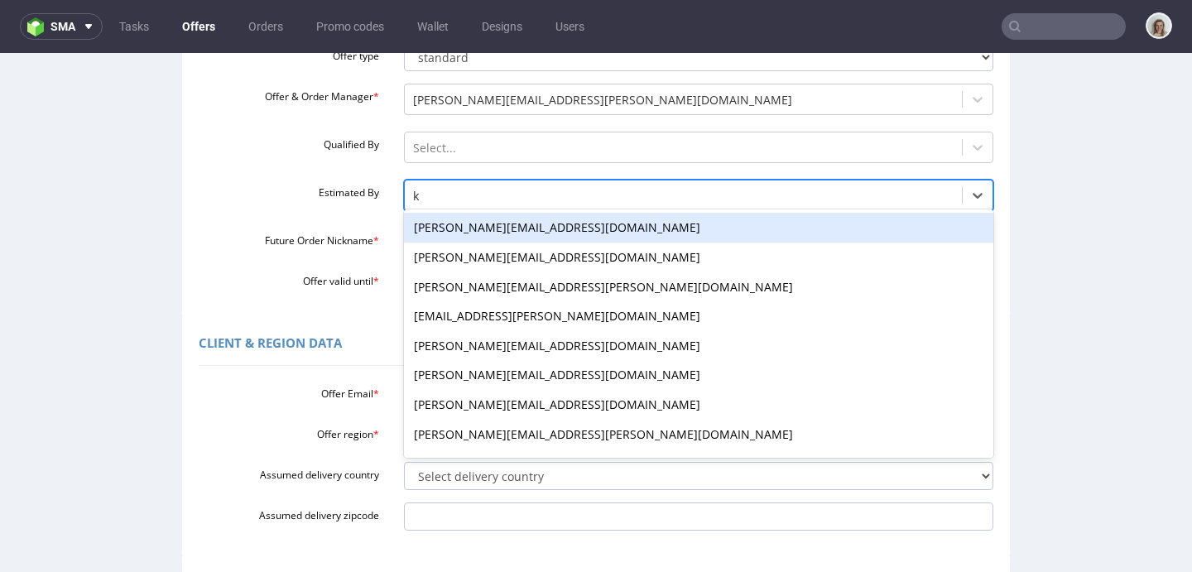
type input "kl"
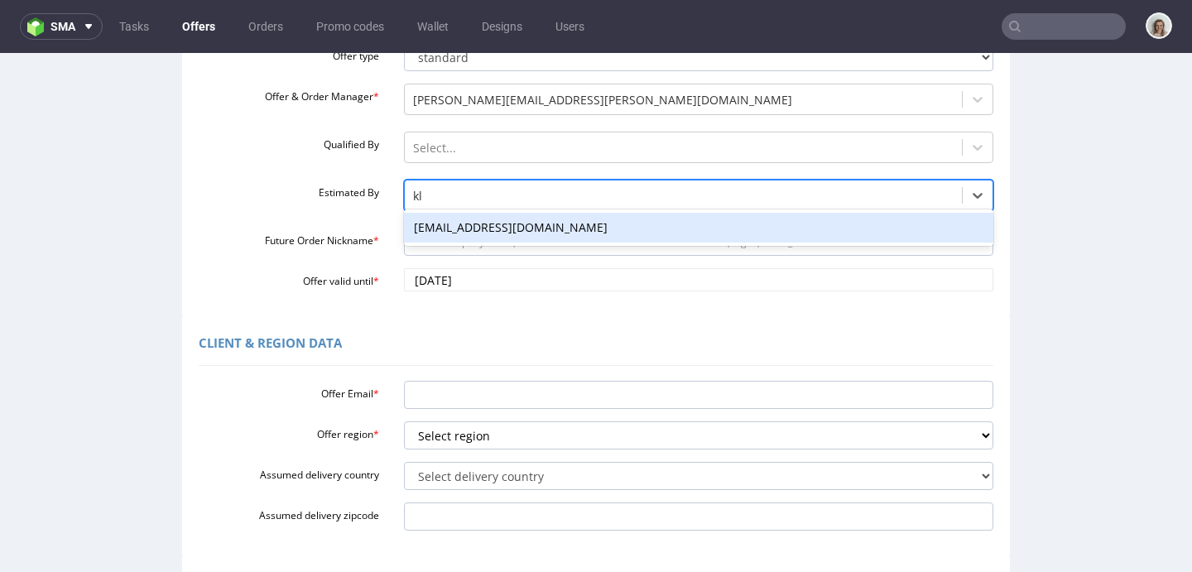
click at [430, 224] on div "[EMAIL_ADDRESS][DOMAIN_NAME]" at bounding box center [699, 228] width 590 height 30
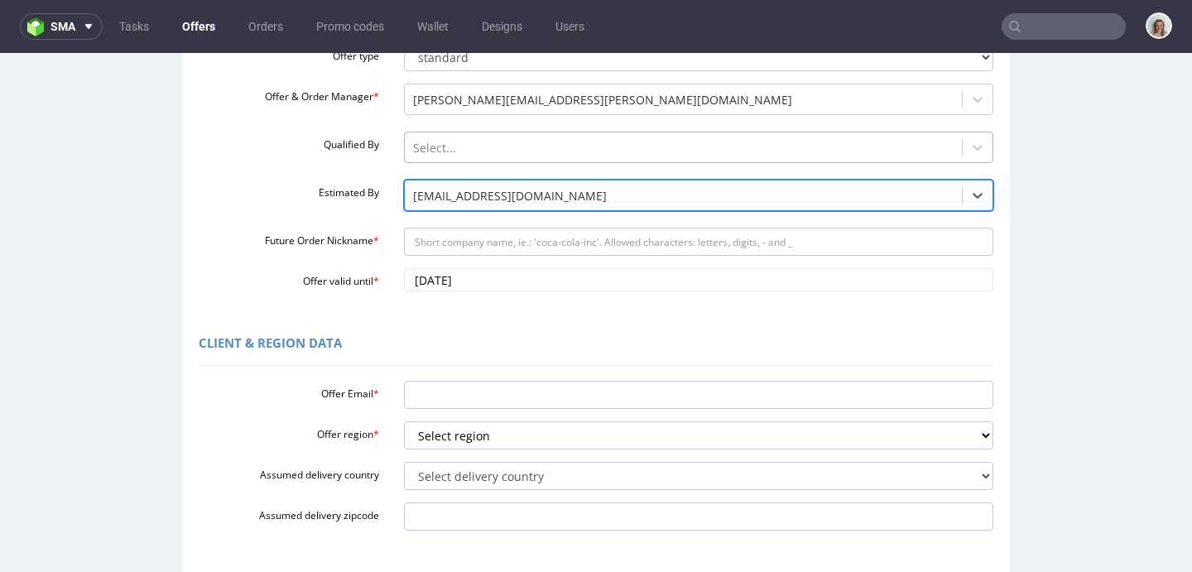
click at [449, 137] on div "Select..." at bounding box center [684, 148] width 558 height 26
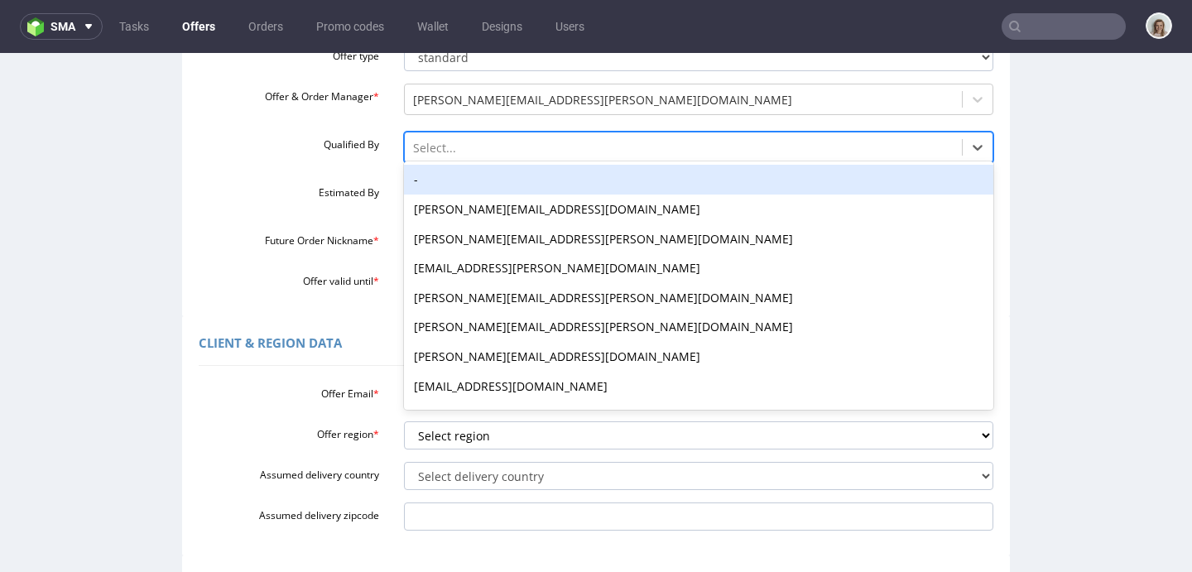
click at [440, 178] on div "-" at bounding box center [699, 180] width 590 height 30
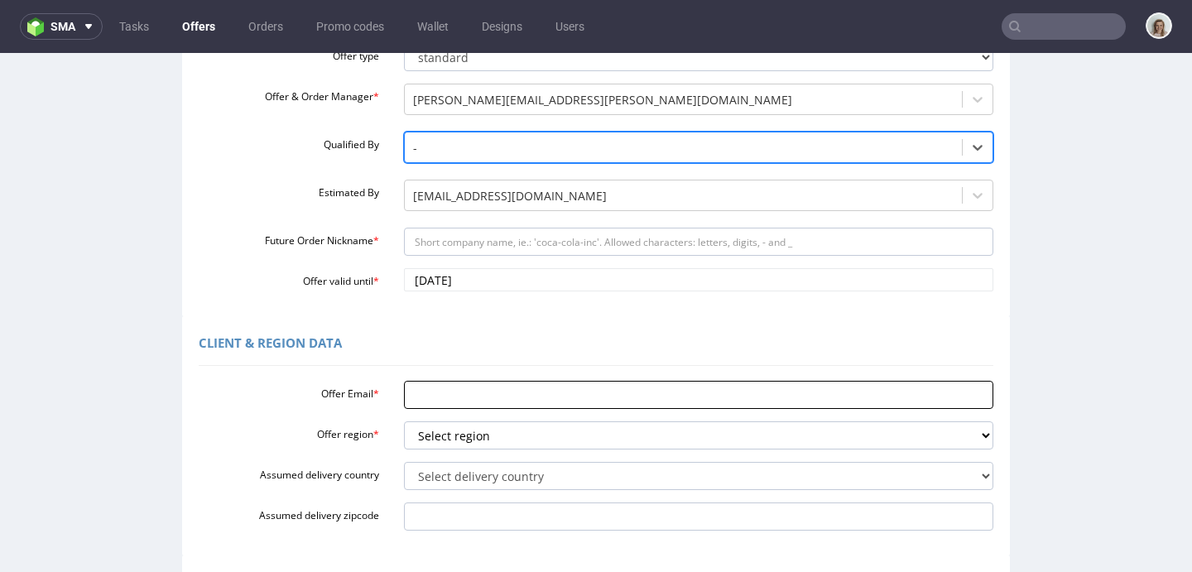
click at [404, 399] on input "Offer Email *" at bounding box center [699, 395] width 590 height 28
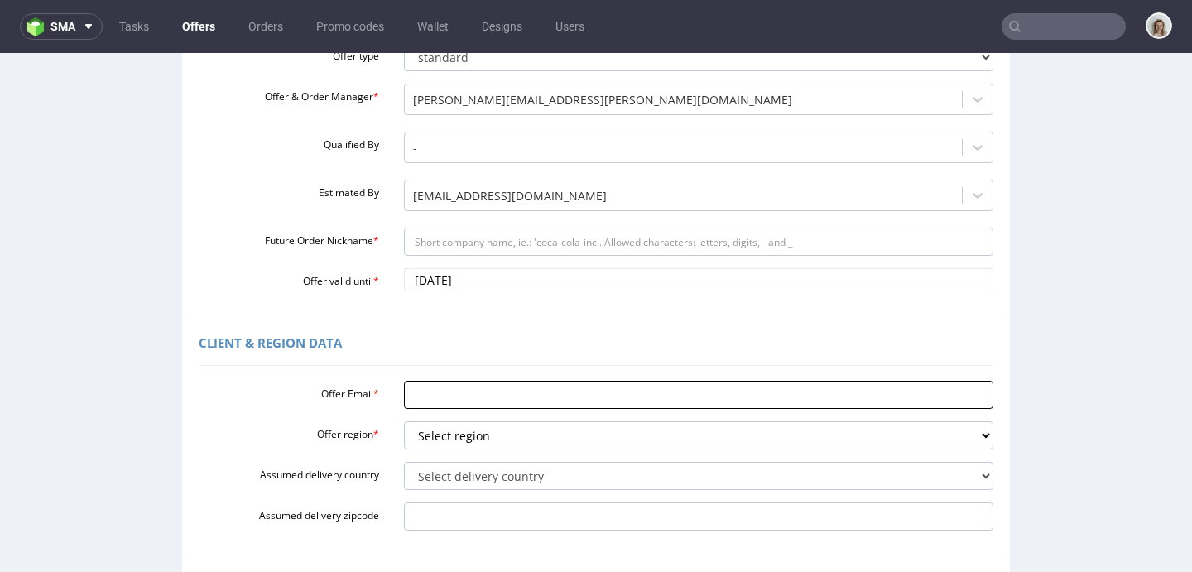
paste input "legaragemode.com - Reorder of 100 000 units of polymailers"
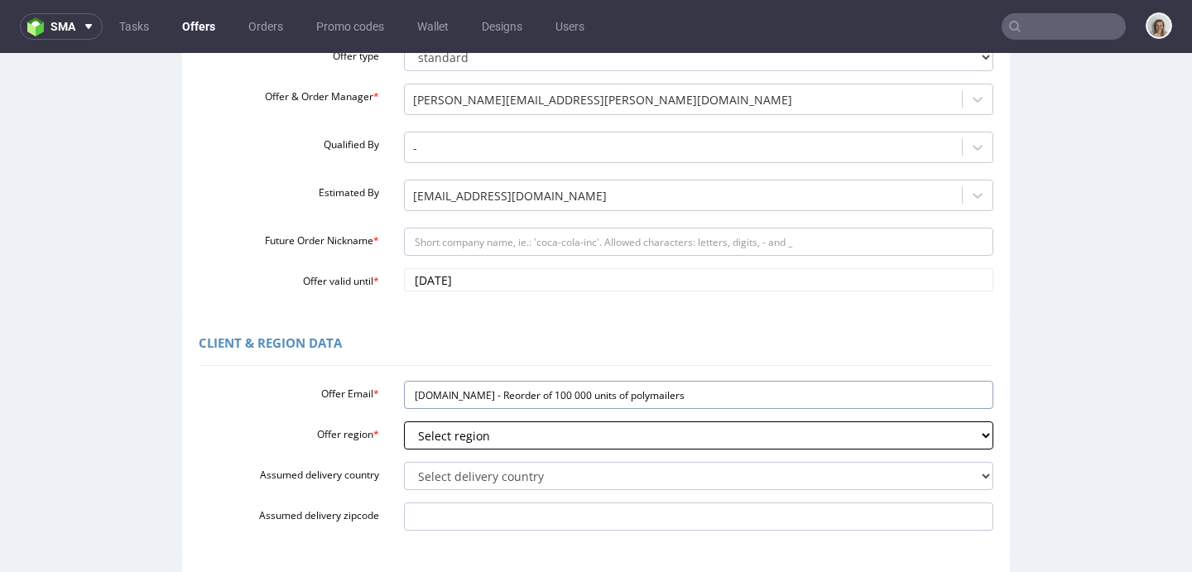
type input "legaragemode.com - Reorder of 100 000 units of polymailers"
click at [406, 443] on select "Select region eu gb de pl fr it es" at bounding box center [699, 435] width 590 height 28
select select "eu"
click at [404, 421] on select "Select region eu gb de pl fr it es" at bounding box center [699, 435] width 590 height 28
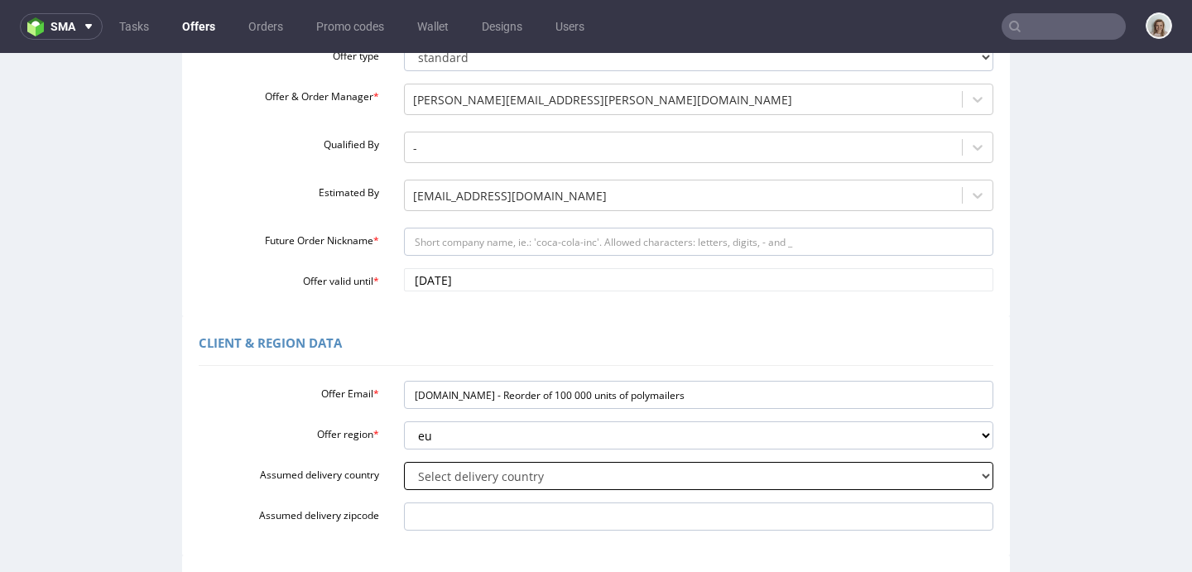
click at [408, 478] on select "Select delivery country Andorra Afghanistan Anguilla Albania Armenia Antarctica…" at bounding box center [699, 476] width 590 height 28
select select "110"
click at [404, 462] on select "Select delivery country Andorra Afghanistan Anguilla Albania Armenia Antarctica…" at bounding box center [699, 476] width 590 height 28
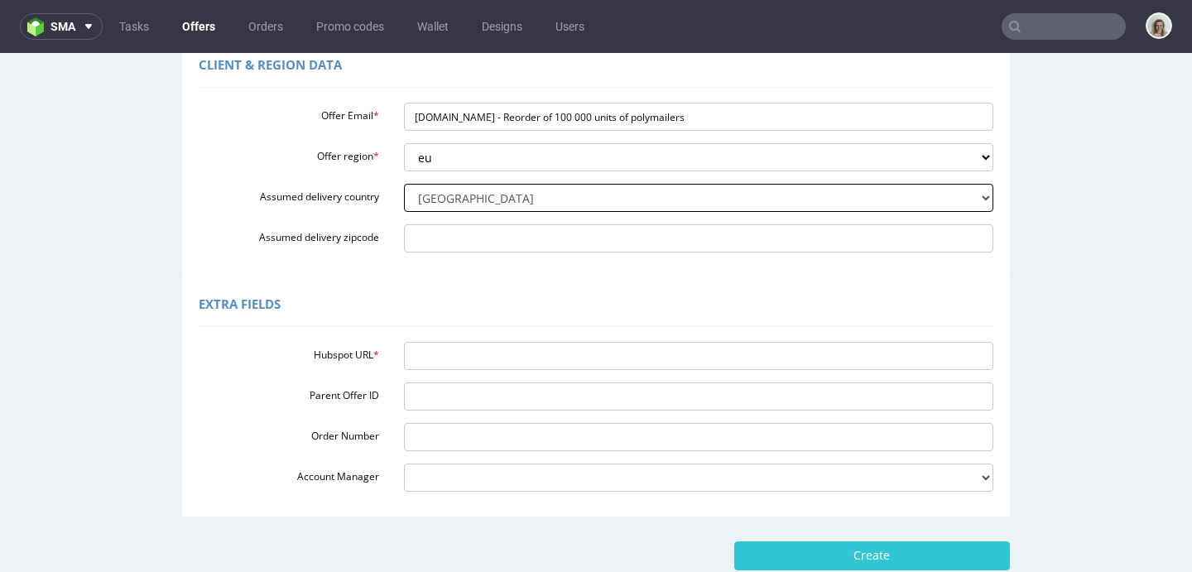
scroll to position [483, 0]
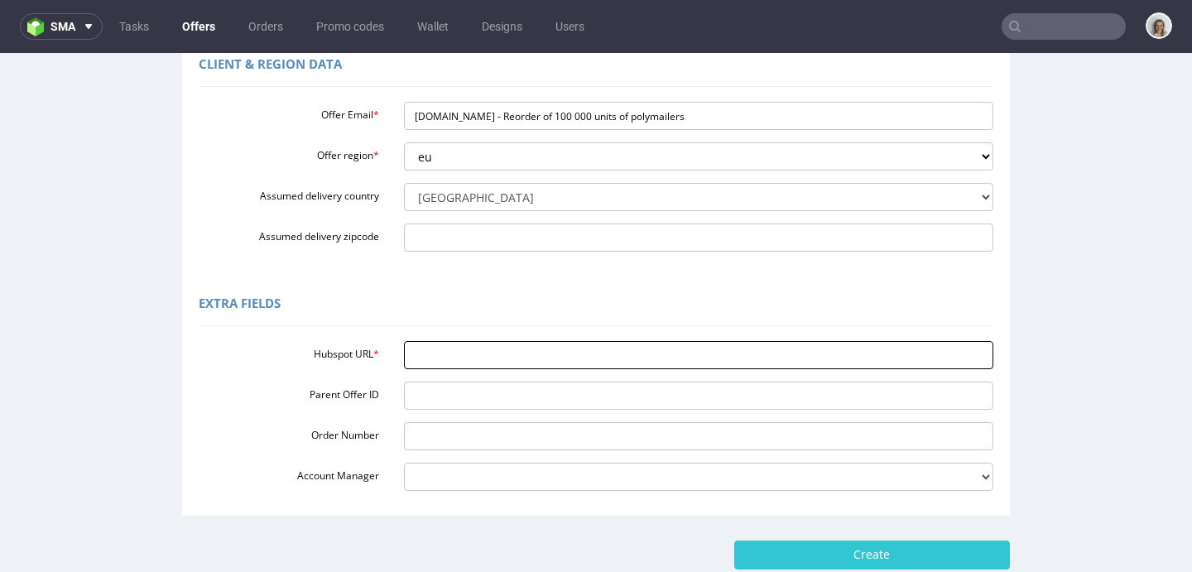
click at [411, 361] on input "Hubspot URL *" at bounding box center [699, 355] width 590 height 28
paste input "https://app-eu1.hubspot.com/contacts/25600958/record/0-3/297571816666/"
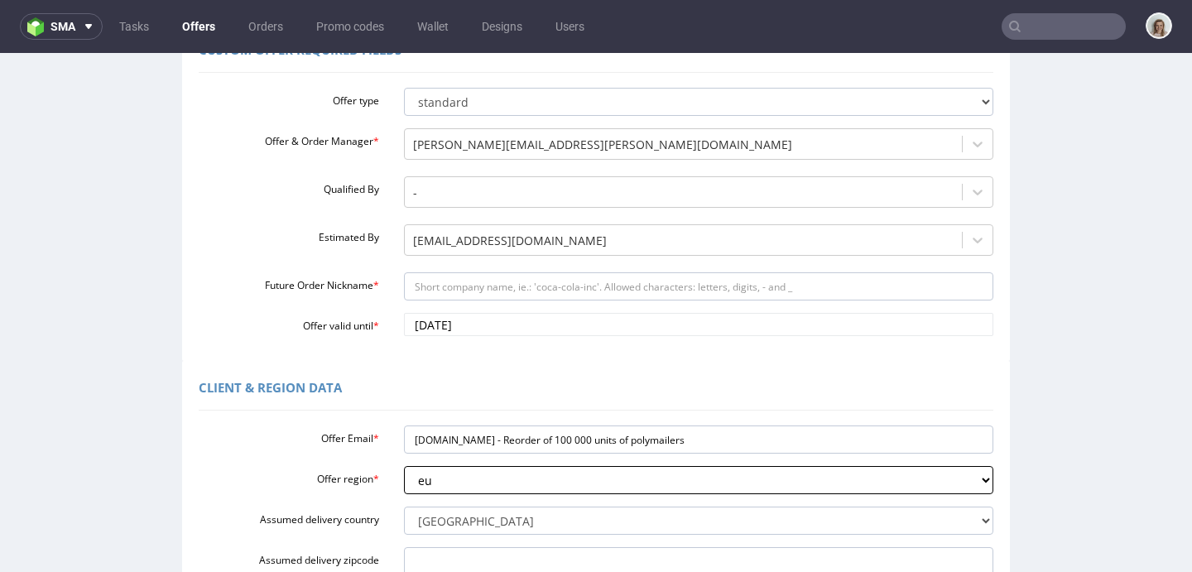
scroll to position [163, 0]
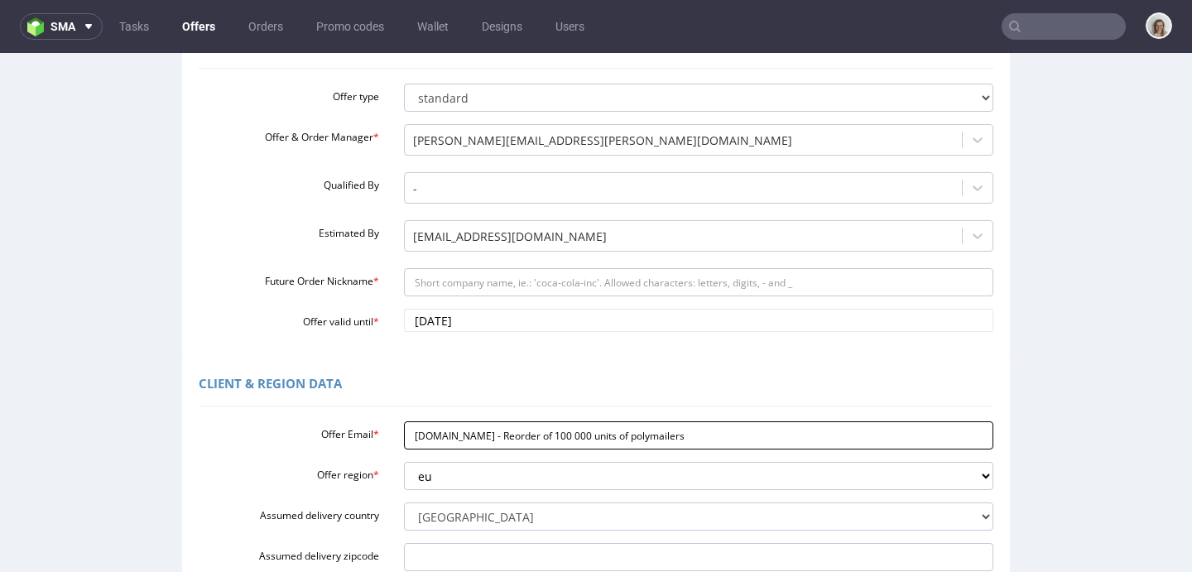
type input "https://app-eu1.hubspot.com/contacts/25600958/record/0-3/297571816666/"
drag, startPoint x: 702, startPoint y: 440, endPoint x: 378, endPoint y: 429, distance: 323.9
click at [392, 429] on div "legaragemode.com - Reorder of 100 000 units of polymailers" at bounding box center [699, 435] width 615 height 28
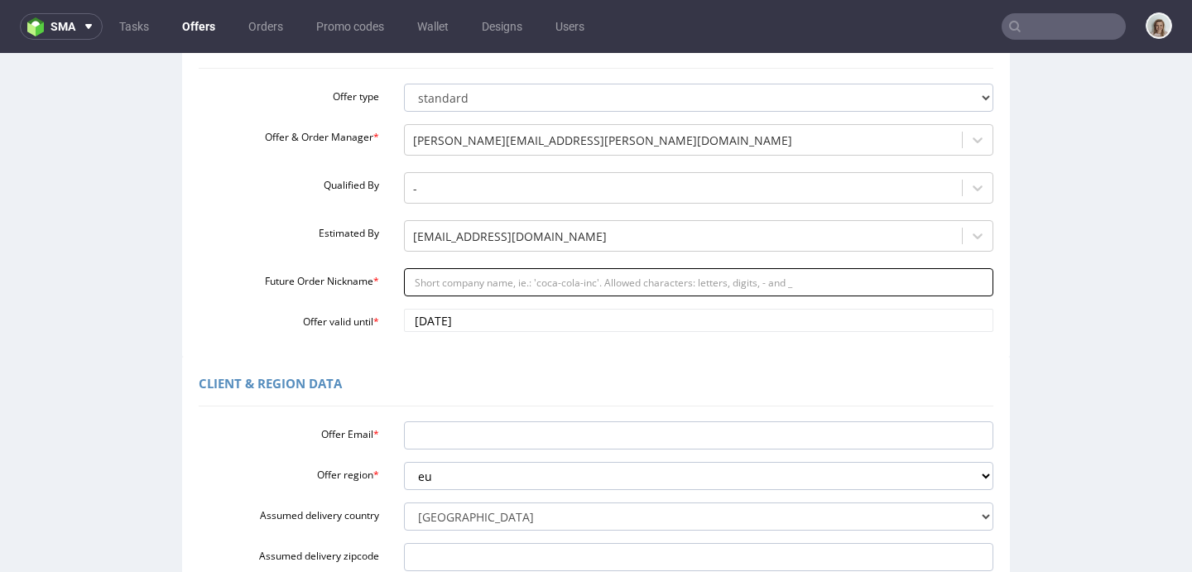
click at [435, 286] on input "Future Order Nickname *" at bounding box center [699, 282] width 590 height 28
paste input "legaragemodecom_-_Reorder_of_100_000_units_of_polymailers"
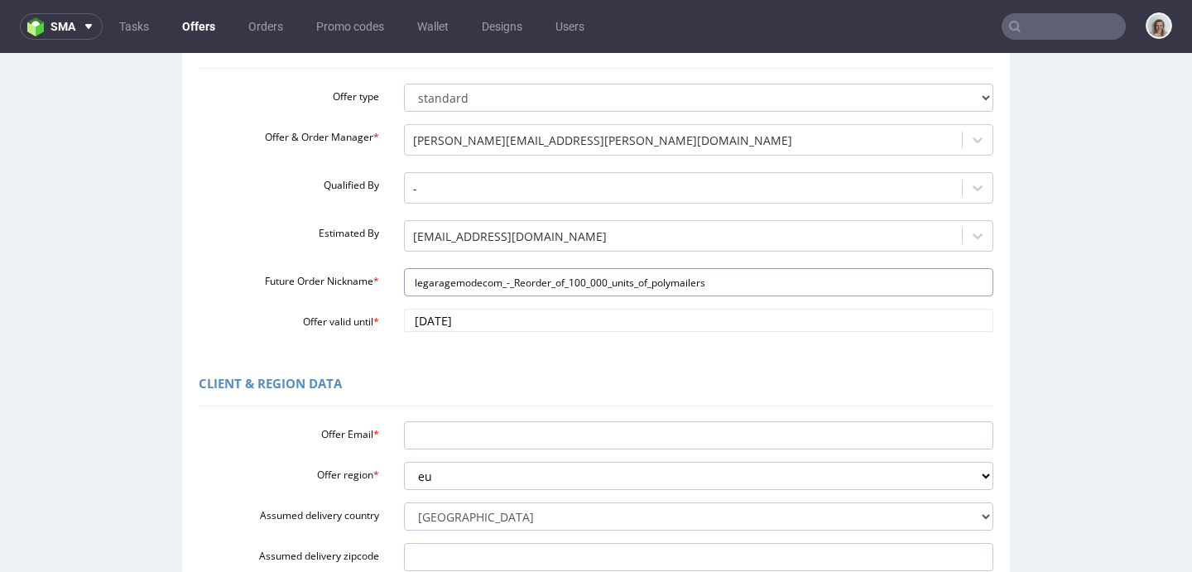
type input "legaragemodecom_-_Reorder_of_100_000_units_of_polymailers"
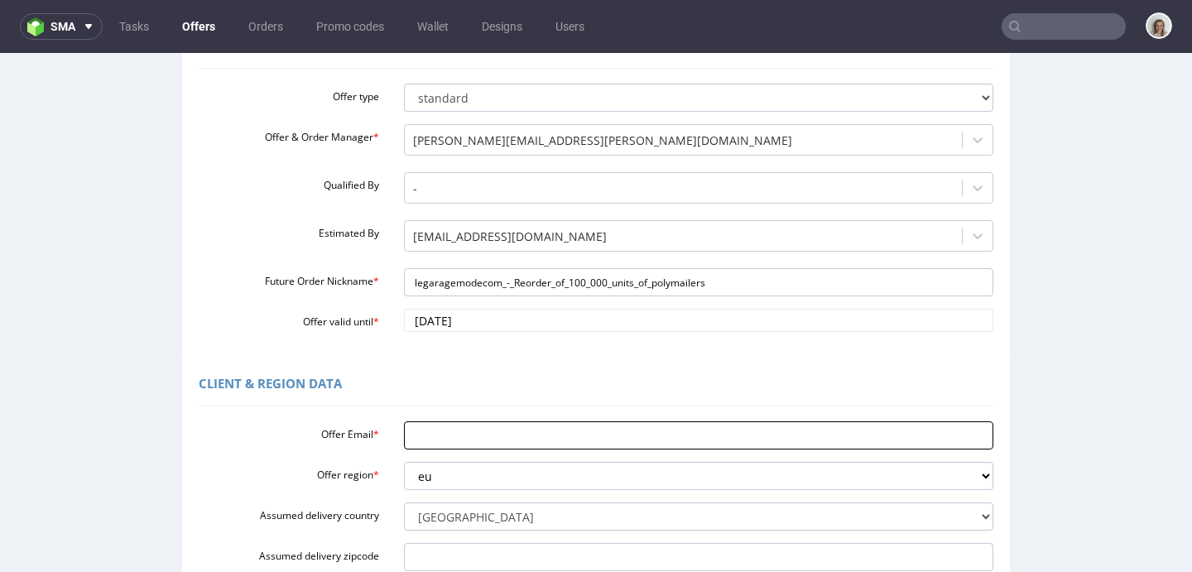
click at [440, 431] on input "Offer Email *" at bounding box center [699, 435] width 590 height 28
paste input "legaragecontabilita@gmail.com"
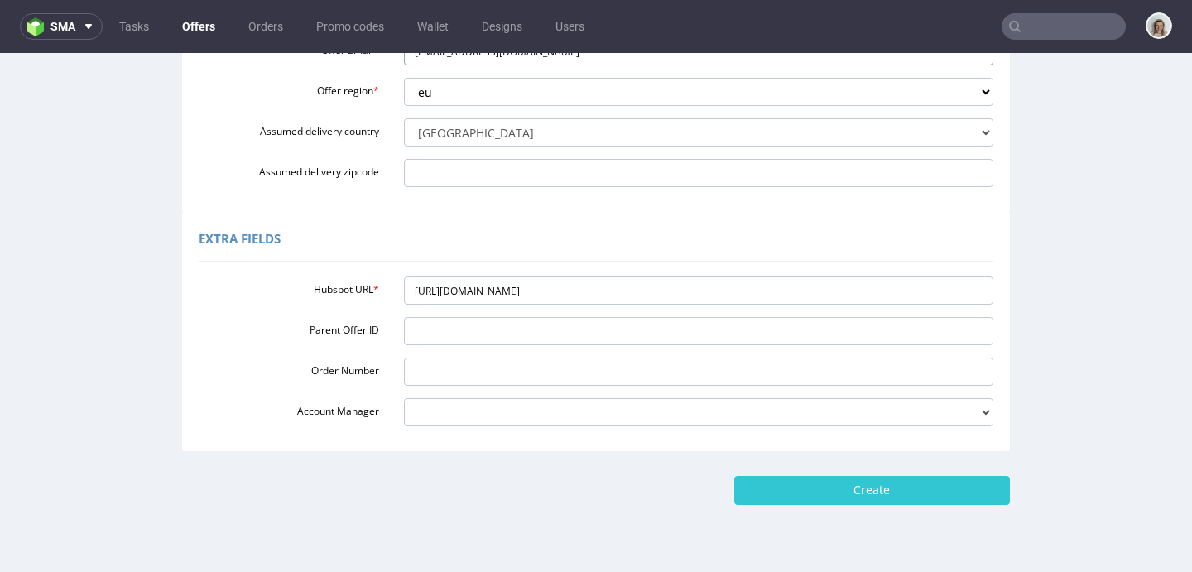
scroll to position [555, 0]
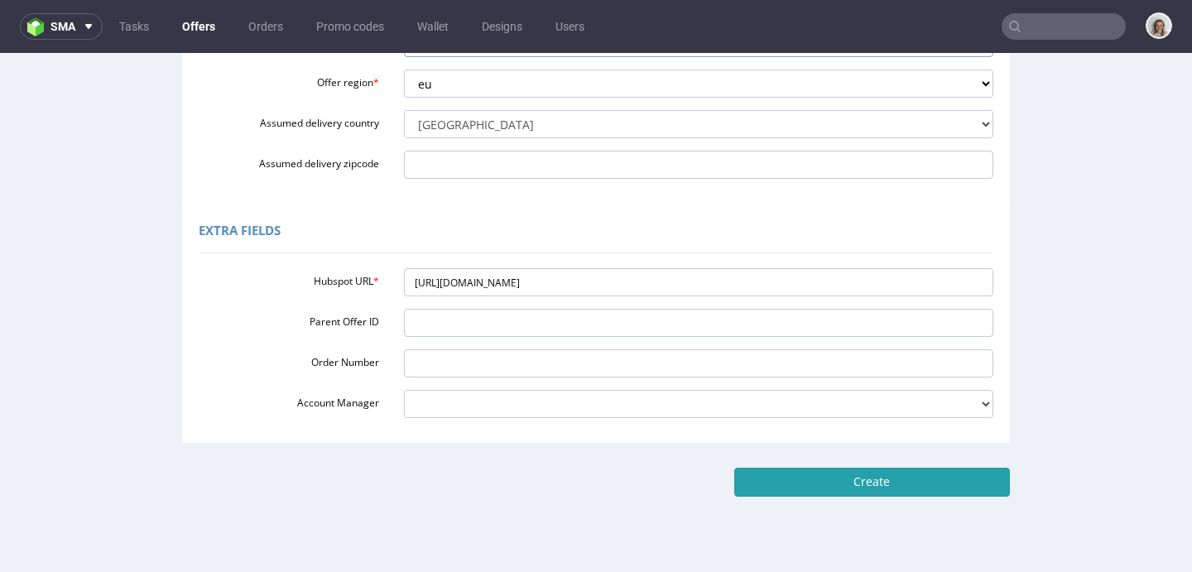
type input "legaragecontabilita@gmail.com"
click at [815, 483] on input "Create" at bounding box center [872, 482] width 276 height 28
type input "Please wait..."
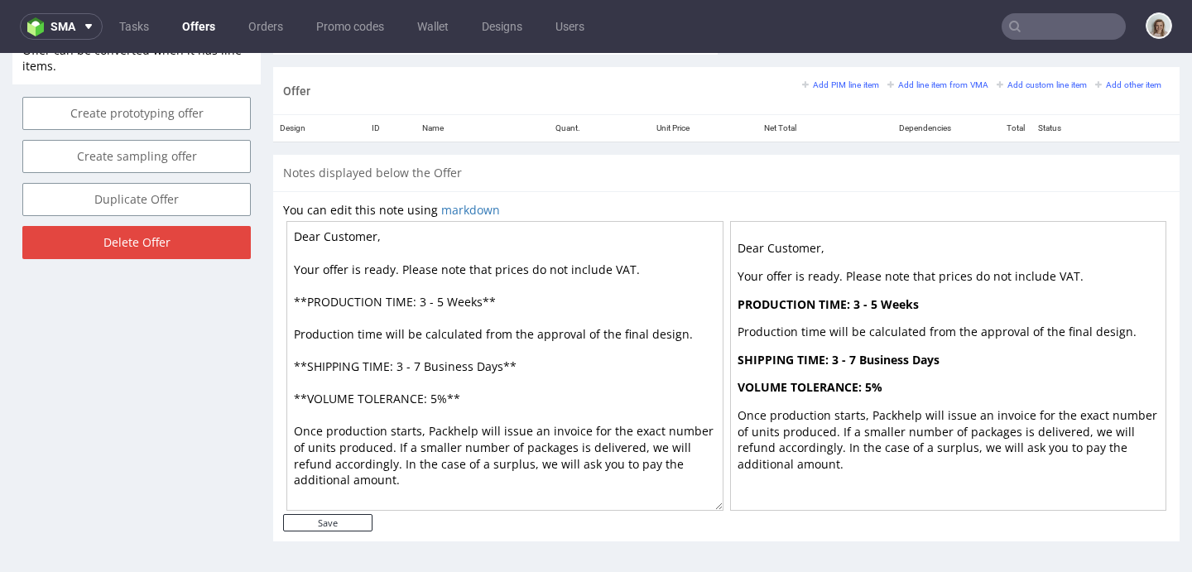
scroll to position [963, 0]
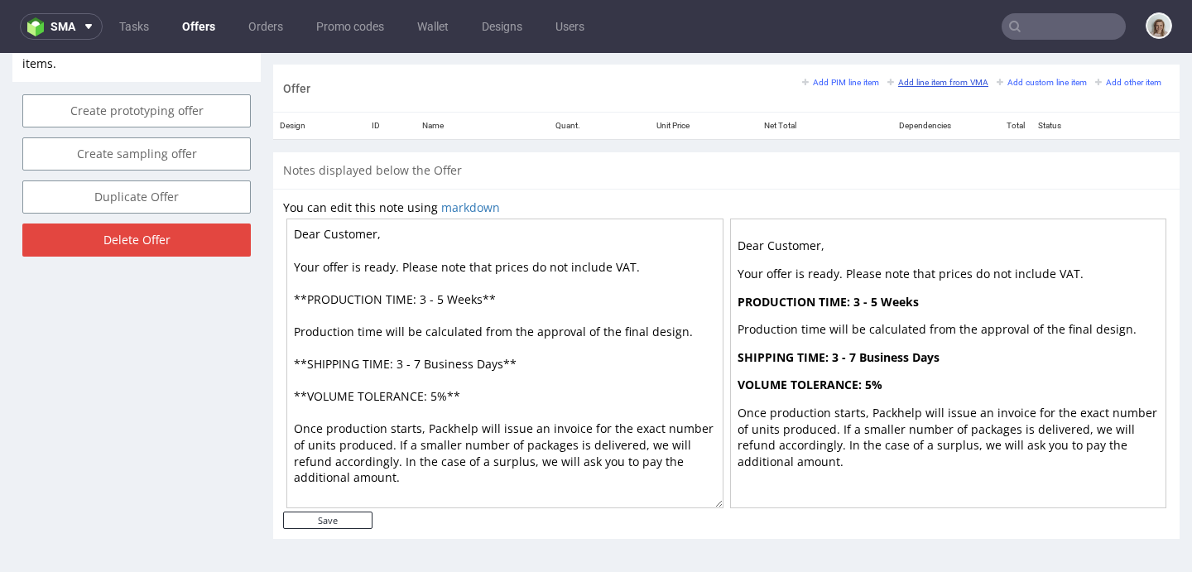
click at [908, 82] on small "Add line item from VMA" at bounding box center [937, 82] width 101 height 9
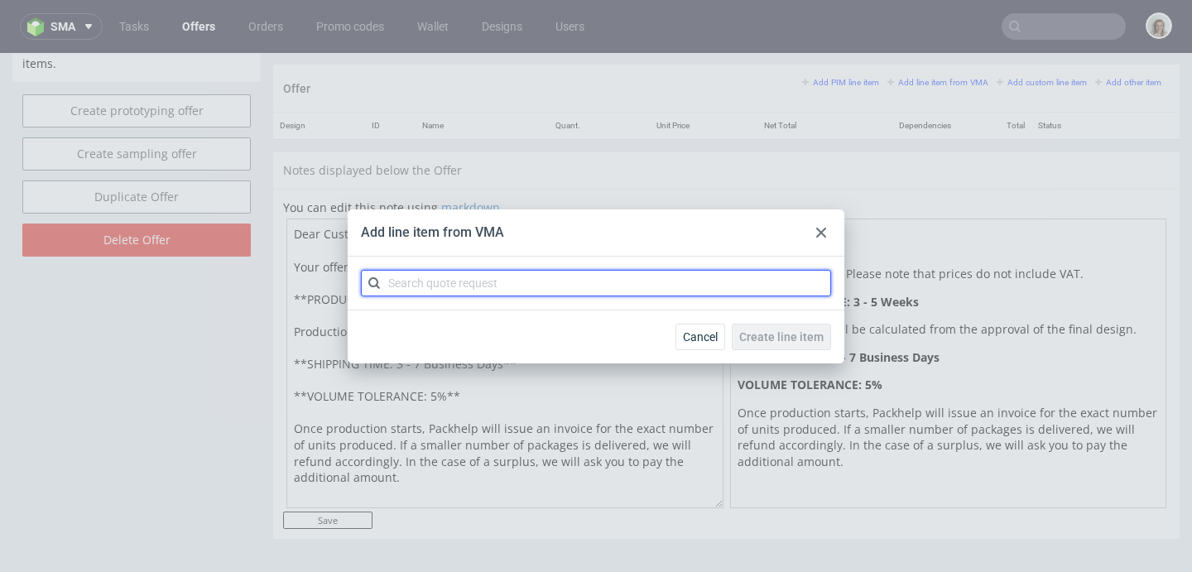
click at [576, 276] on input "text" at bounding box center [596, 283] width 470 height 26
paste input "CBEZ"
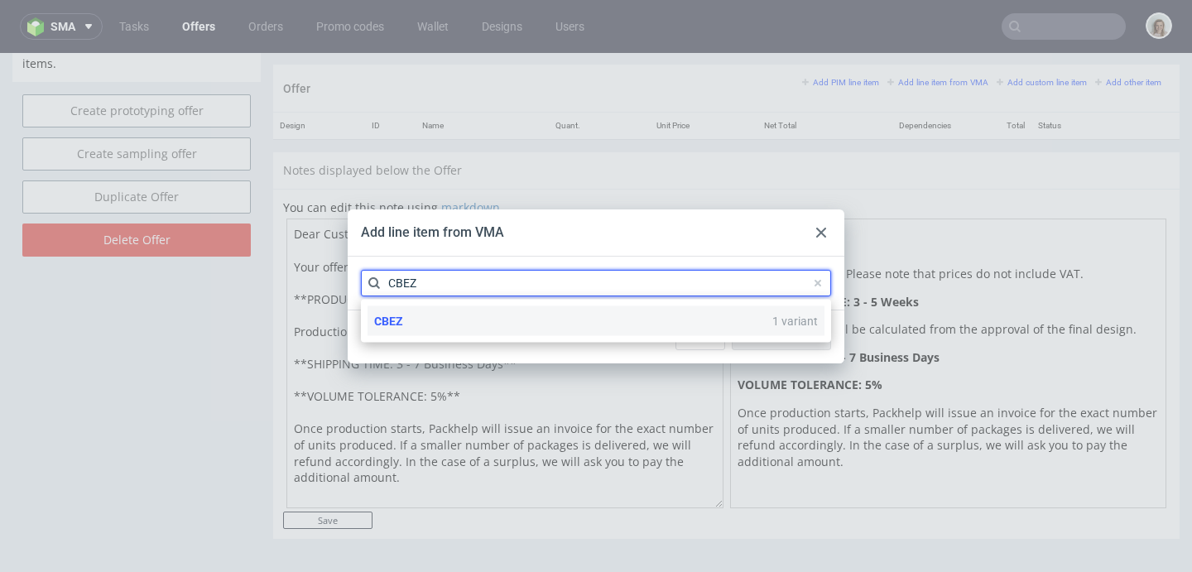
type input "CBEZ"
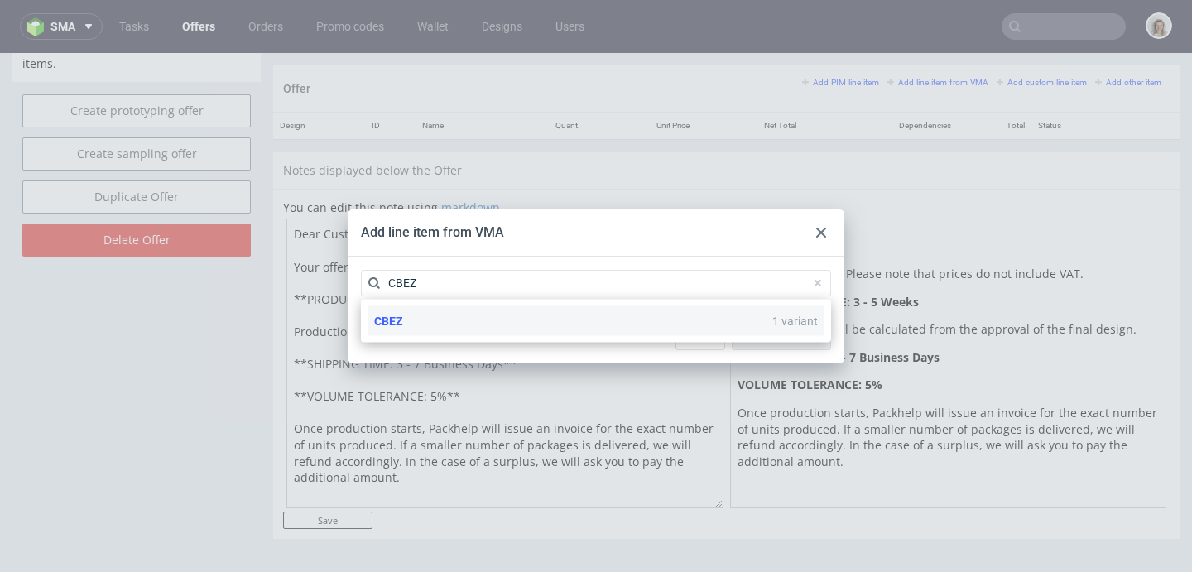
click at [667, 324] on div "CBEZ 1 variant" at bounding box center [596, 321] width 457 height 30
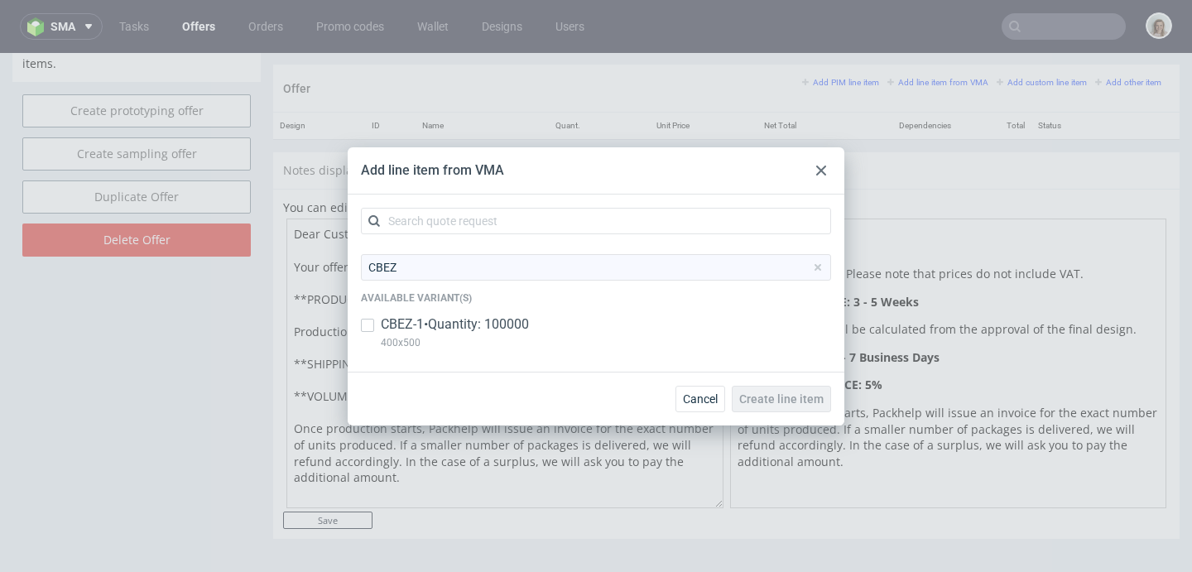
click at [667, 324] on div "CBEZ-1 • Quantity: 100000 400x500" at bounding box center [596, 336] width 470 height 43
checkbox input "true"
click at [810, 408] on button "Create line item" at bounding box center [781, 399] width 99 height 26
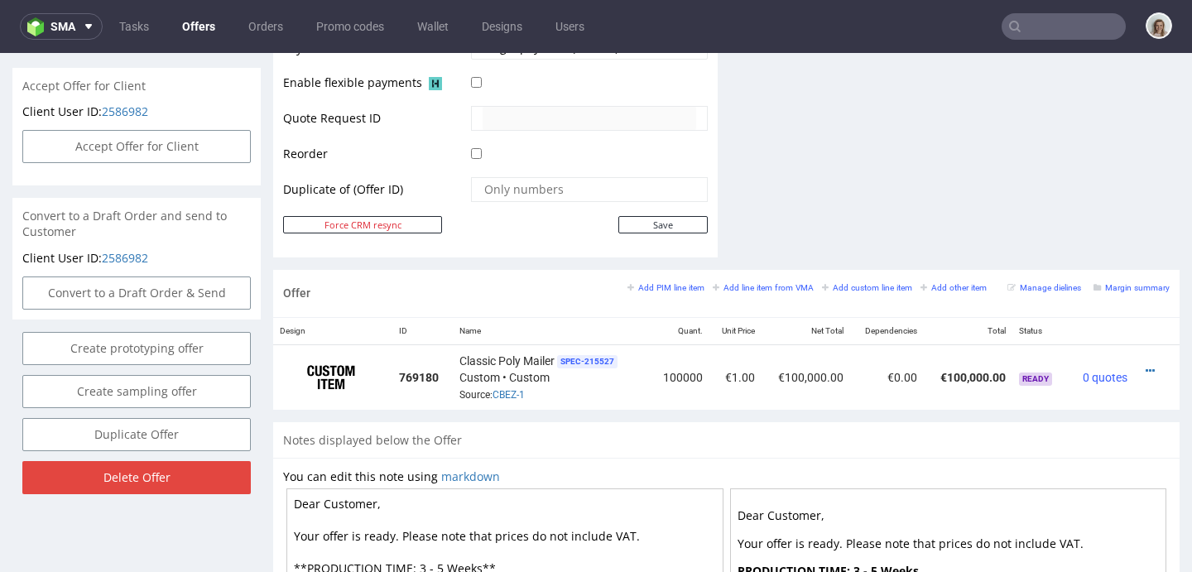
scroll to position [834, 0]
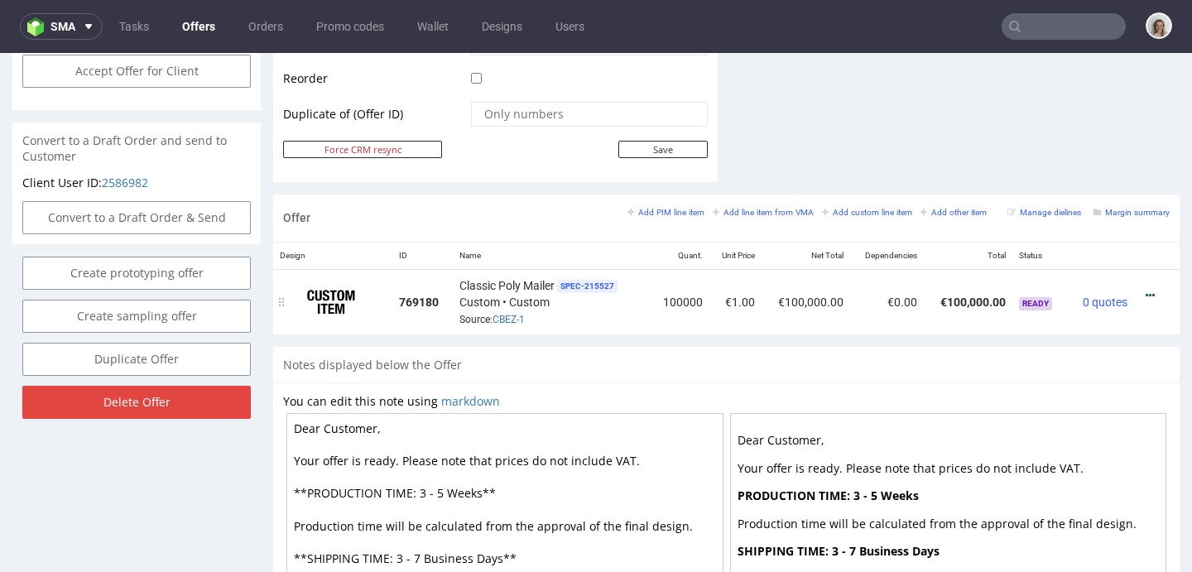
click at [1146, 289] on link at bounding box center [1150, 295] width 9 height 13
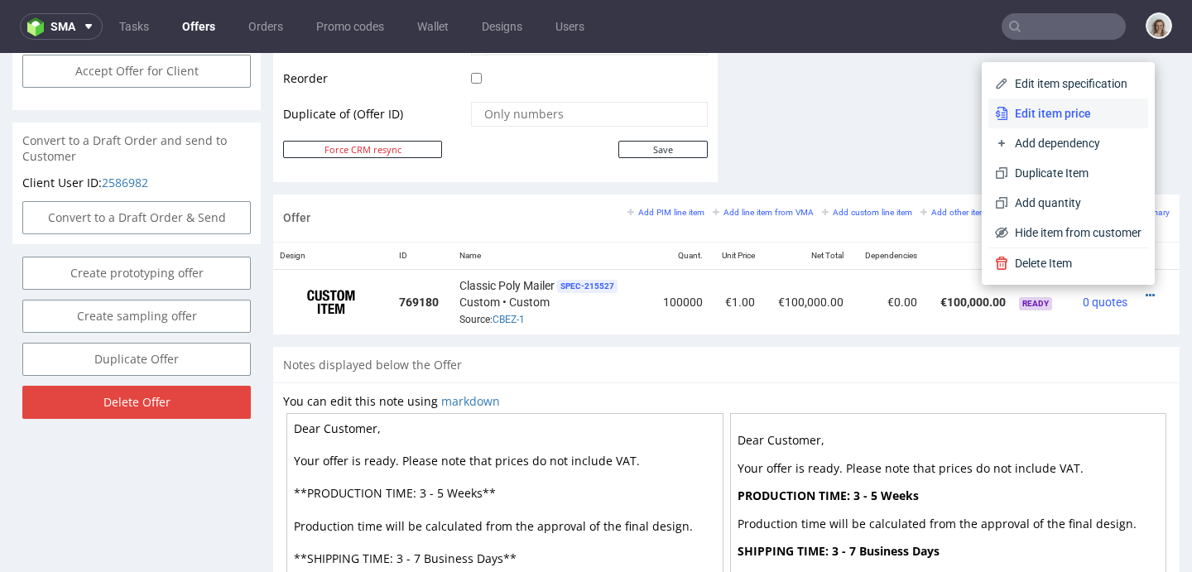
click at [1043, 122] on li "Edit item price" at bounding box center [1068, 114] width 160 height 30
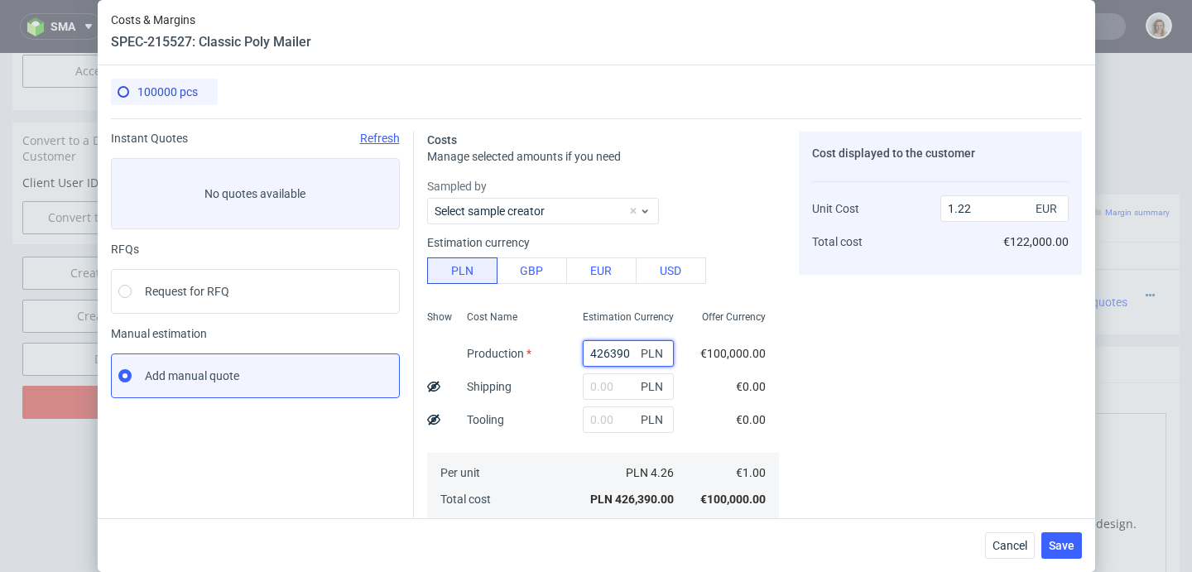
drag, startPoint x: 615, startPoint y: 353, endPoint x: 509, endPoint y: 337, distance: 107.1
click at [509, 337] on div "Show Cost Name Production Shipping Tooling Per unit Total cost Estimation Curre…" at bounding box center [603, 413] width 352 height 219
type input "3300"
type input "0.01"
type input "33000"
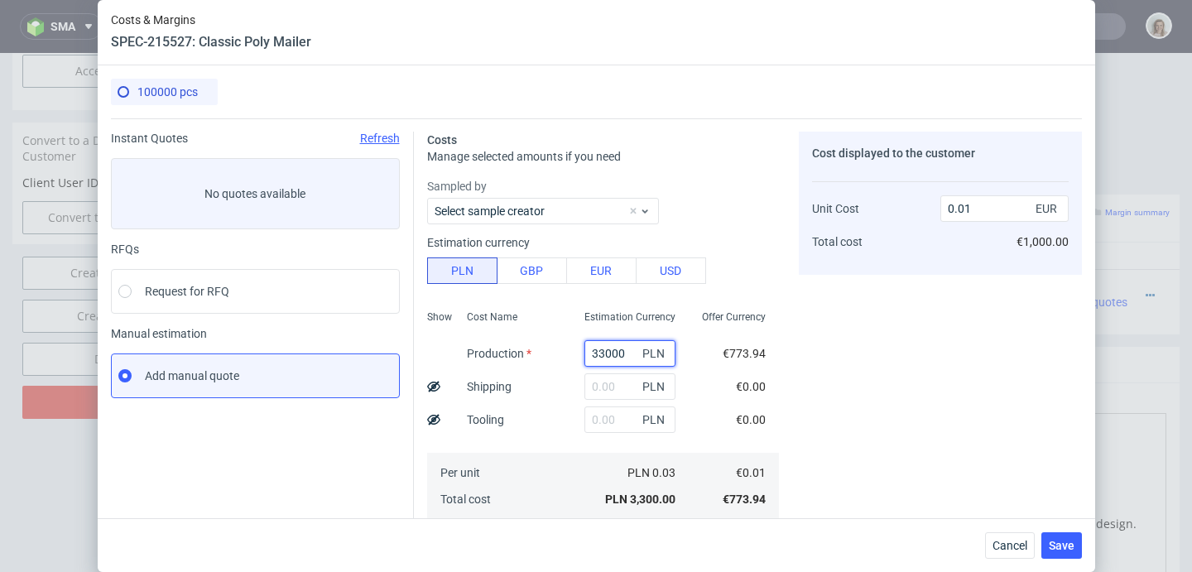
type input "0.09"
type input "33000"
click at [584, 387] on input "text" at bounding box center [629, 386] width 91 height 26
type input "3000"
type input "0.11"
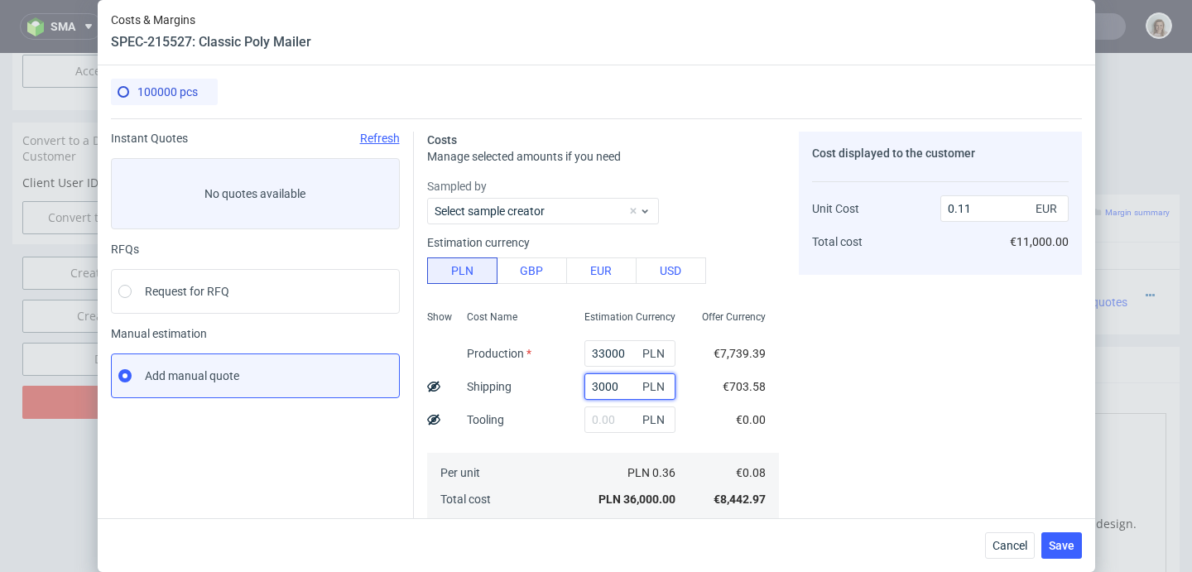
type input "3000"
click at [894, 382] on div "Cost displayed to the customer Unit Cost Total cost 0.11 EUR €11,000.00" at bounding box center [940, 458] width 283 height 652
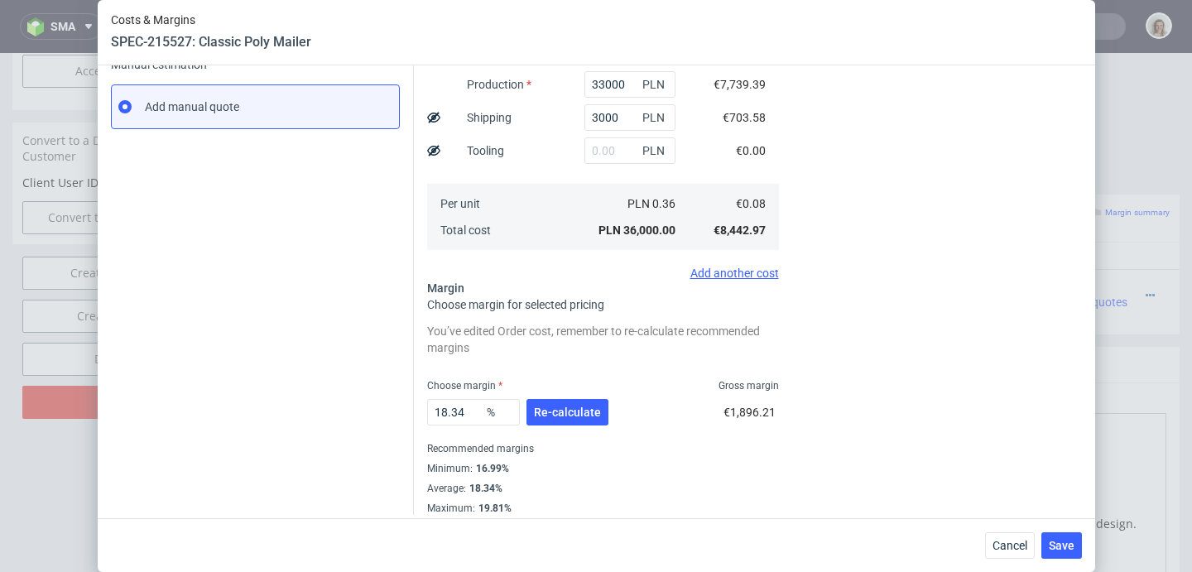
scroll to position [275, 0]
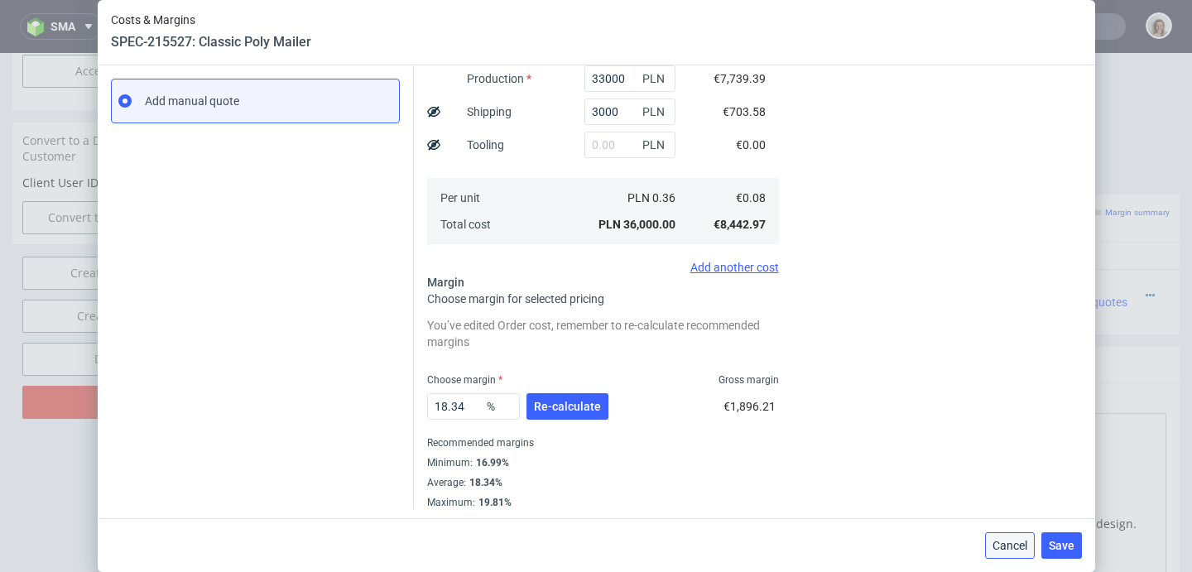
click at [1000, 541] on span "Cancel" at bounding box center [1009, 546] width 35 height 12
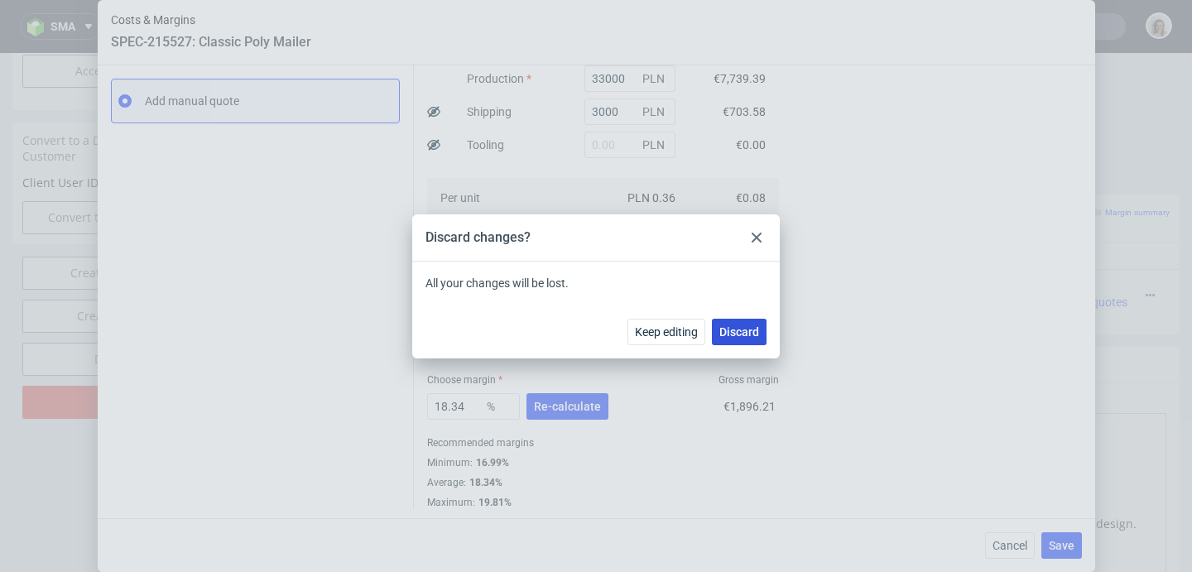
click at [734, 326] on span "Discard" at bounding box center [739, 332] width 40 height 12
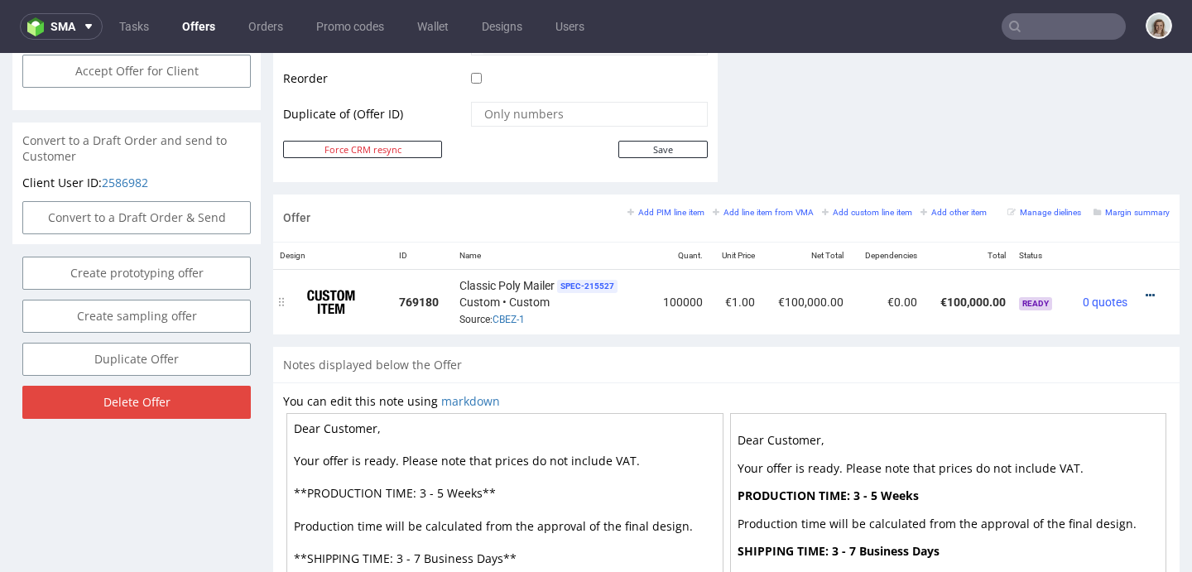
click at [1146, 293] on icon at bounding box center [1150, 296] width 9 height 12
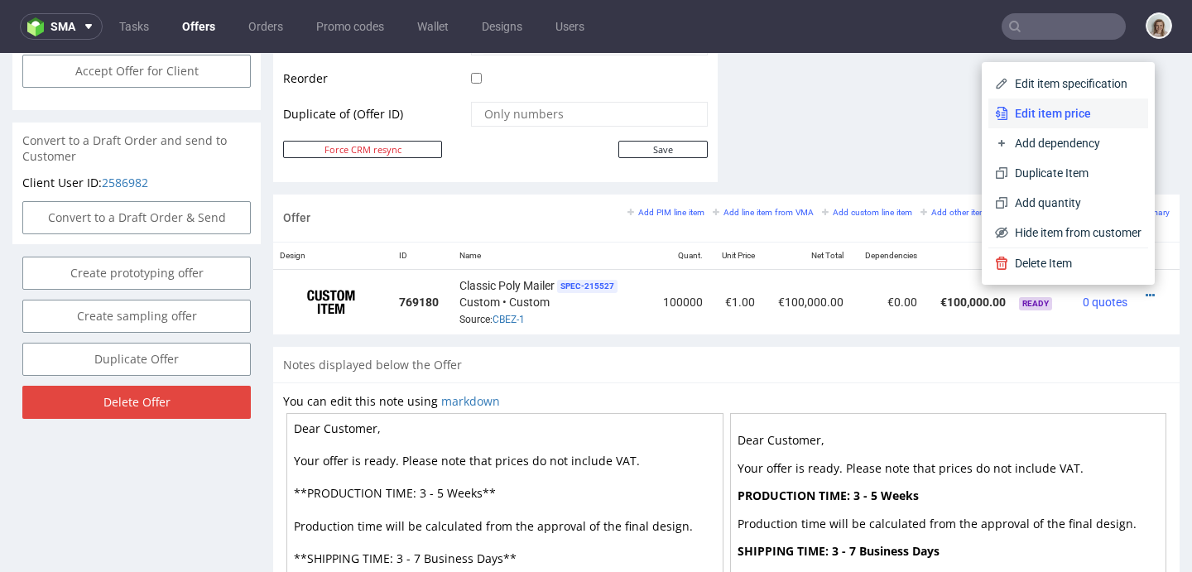
click at [1033, 110] on span "Edit item price" at bounding box center [1074, 113] width 133 height 17
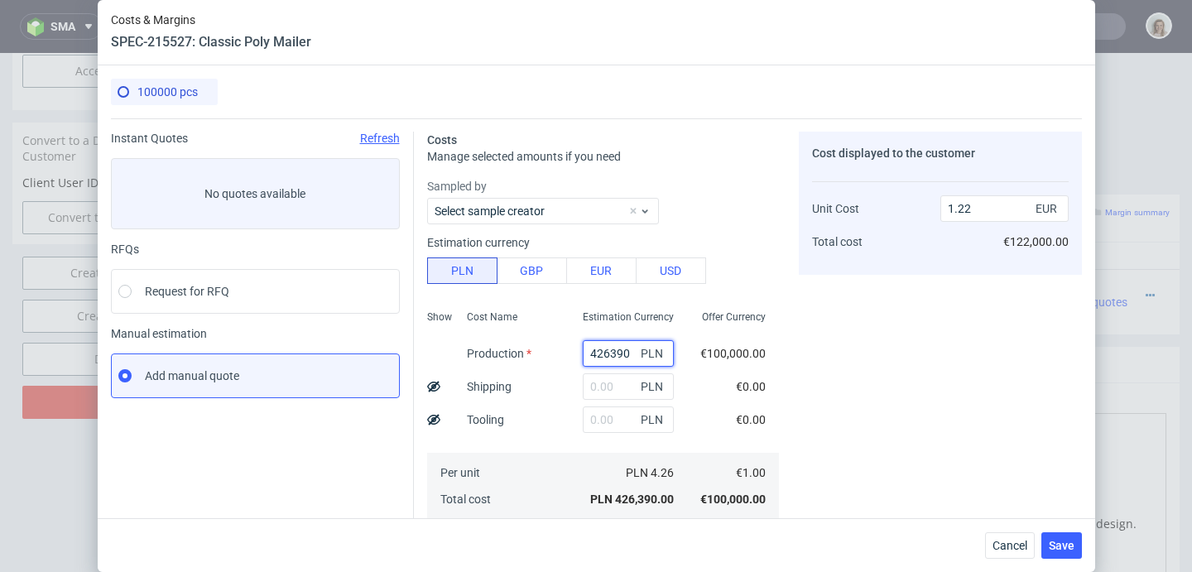
drag, startPoint x: 613, startPoint y: 349, endPoint x: 535, endPoint y: 353, distance: 77.9
click at [535, 352] on div "Show Cost Name Production Shipping Tooling Per unit Total cost Estimation Curre…" at bounding box center [603, 413] width 352 height 219
type input "300"
type input "0"
type input "30000"
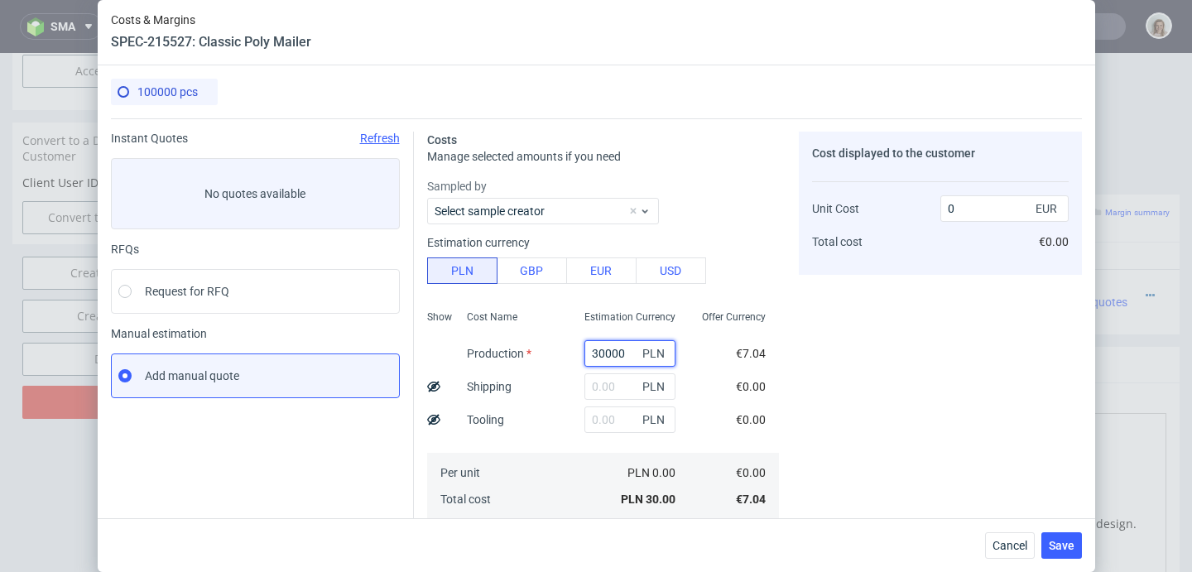
type input "0.09"
type input "30000"
click at [584, 382] on input "text" at bounding box center [629, 386] width 91 height 26
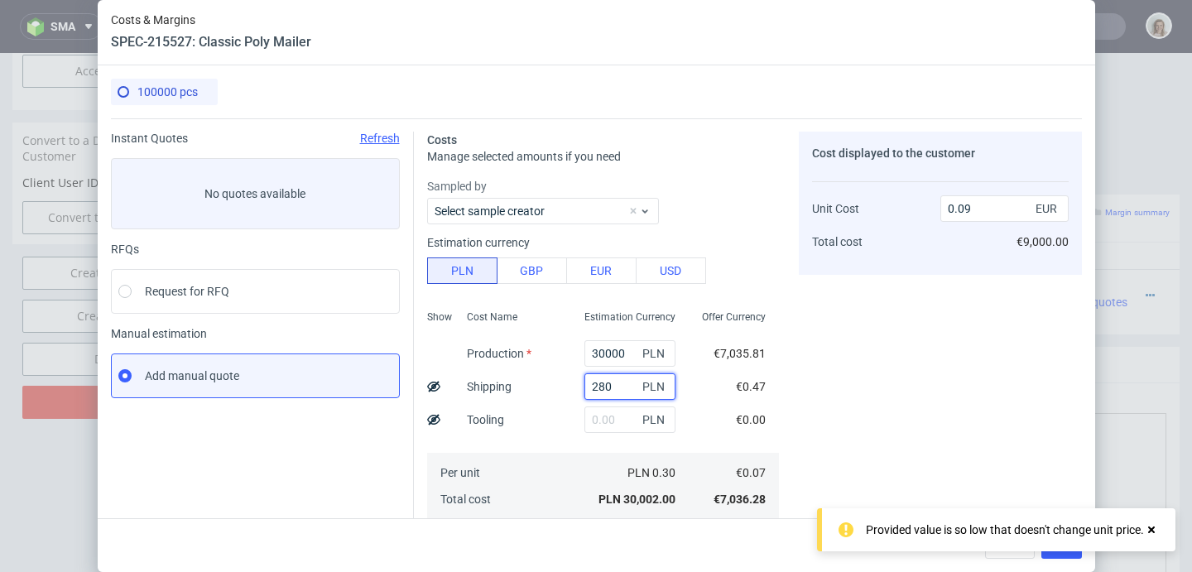
type input "2800"
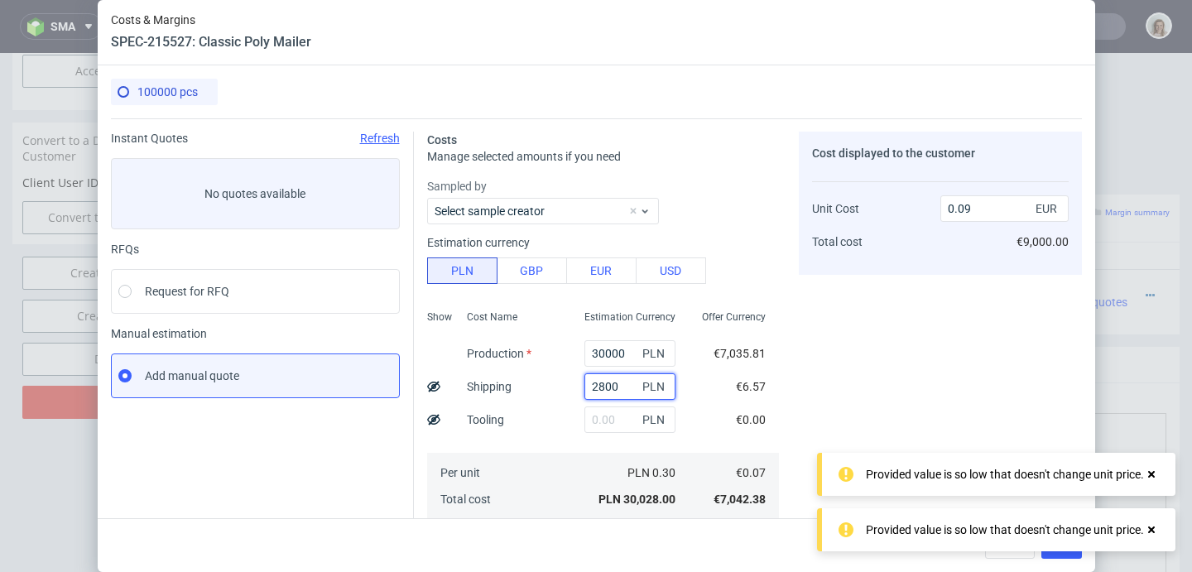
type input "0.1"
type input "2800"
click at [637, 319] on span "Estimation Currency" at bounding box center [629, 316] width 91 height 13
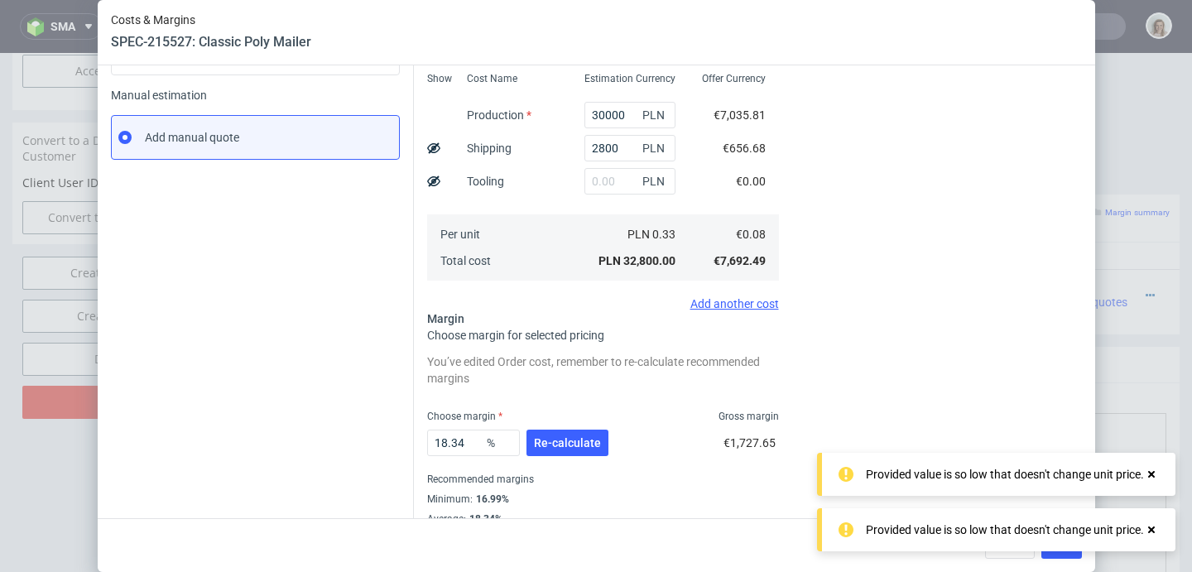
scroll to position [279, 0]
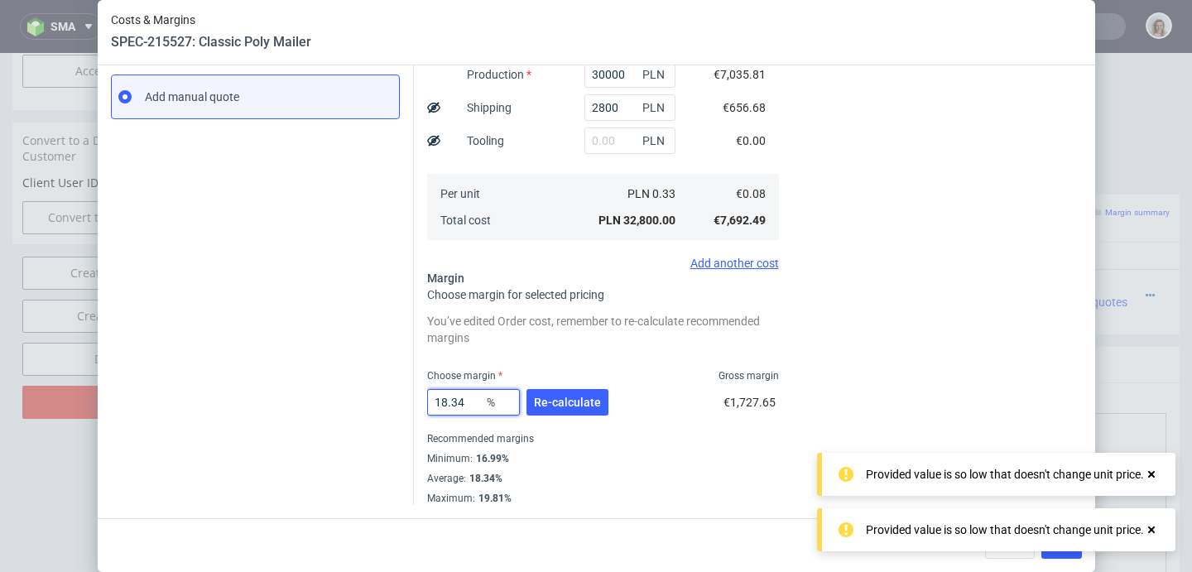
drag, startPoint x: 469, startPoint y: 402, endPoint x: 401, endPoint y: 402, distance: 67.9
click at [401, 402] on div "Instant Quotes Refresh No quotes available RFQs Request for RFQ Manual estimati…" at bounding box center [596, 172] width 971 height 666
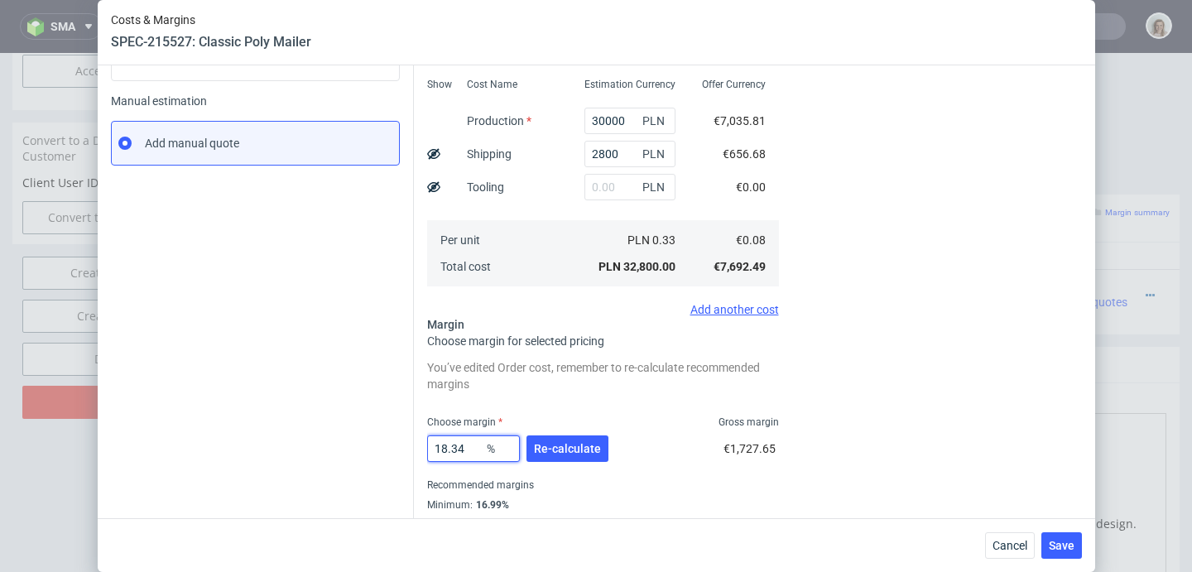
scroll to position [214, 0]
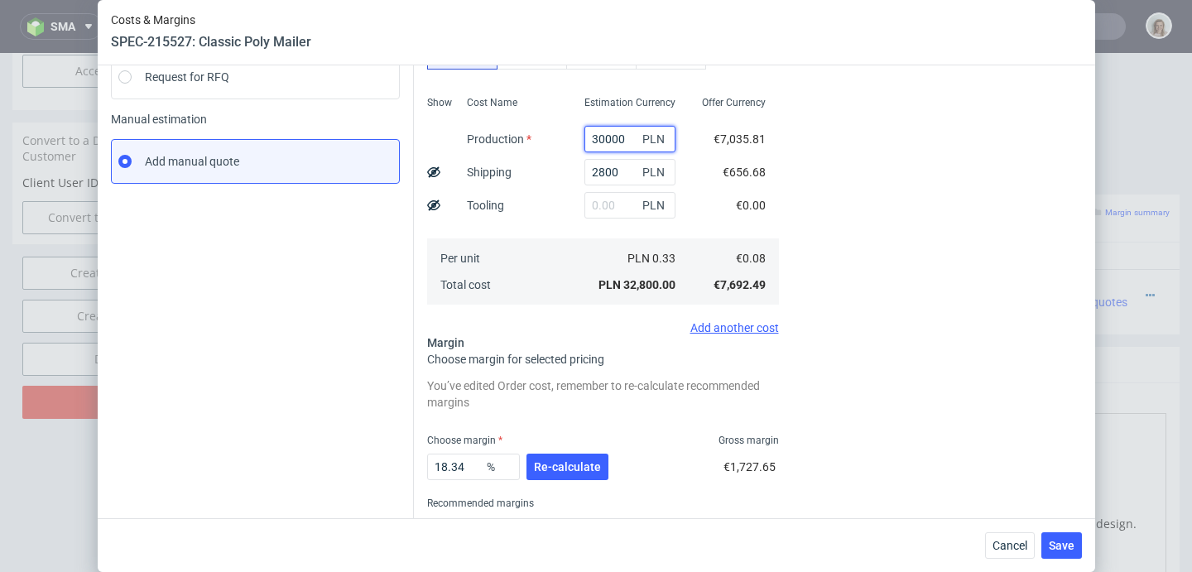
drag, startPoint x: 587, startPoint y: 138, endPoint x: 570, endPoint y: 138, distance: 16.6
click at [584, 138] on input "30000" at bounding box center [629, 139] width 91 height 26
type input "28000"
type input "0.09"
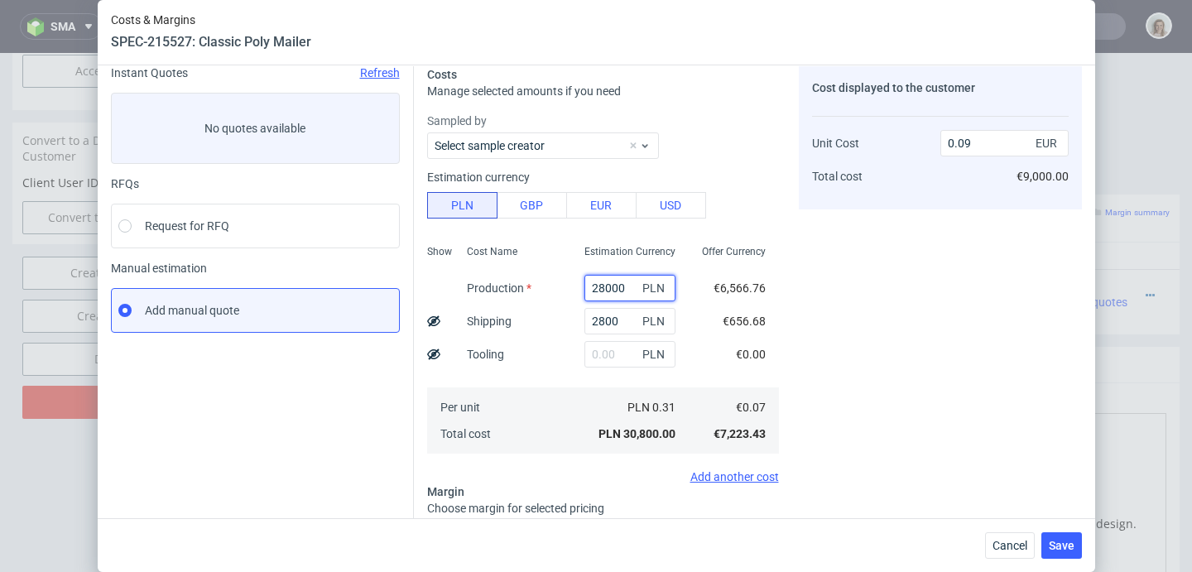
scroll to position [0, 0]
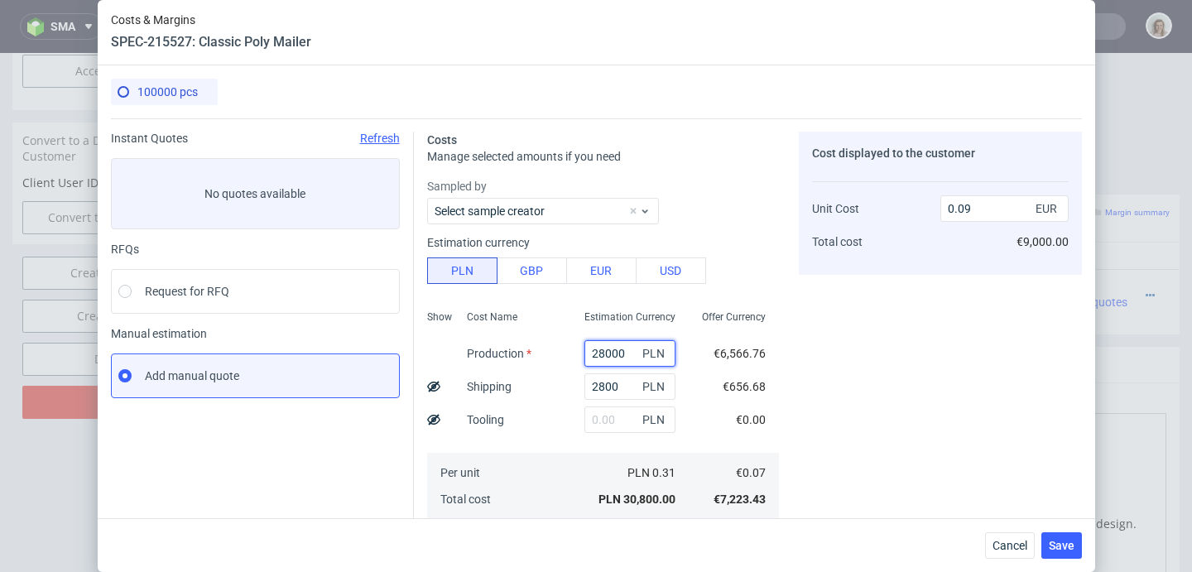
type input "28000"
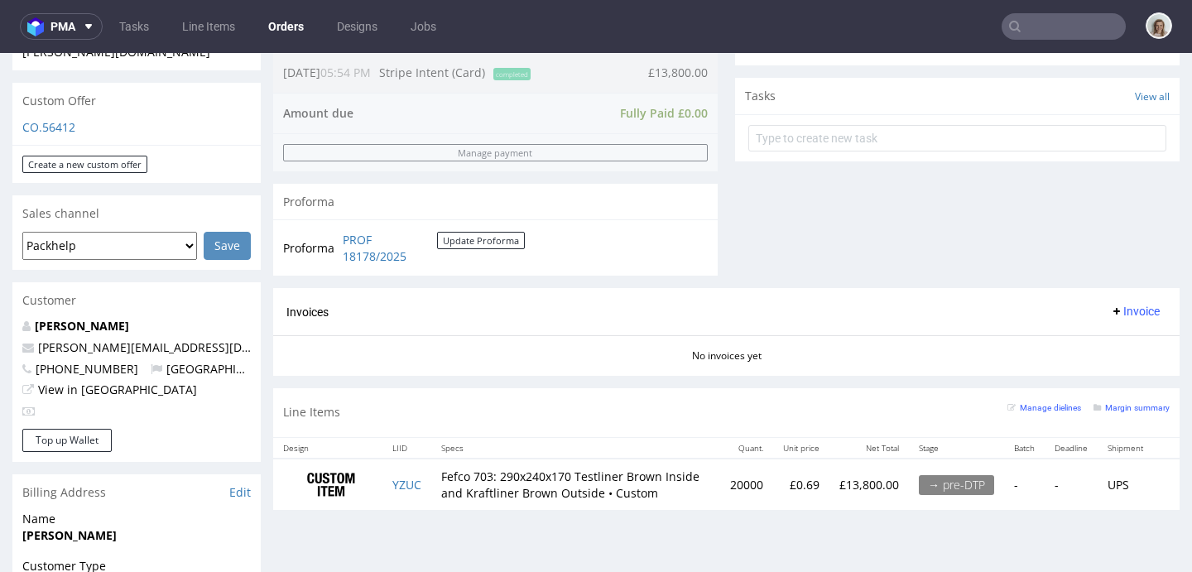
scroll to position [567, 0]
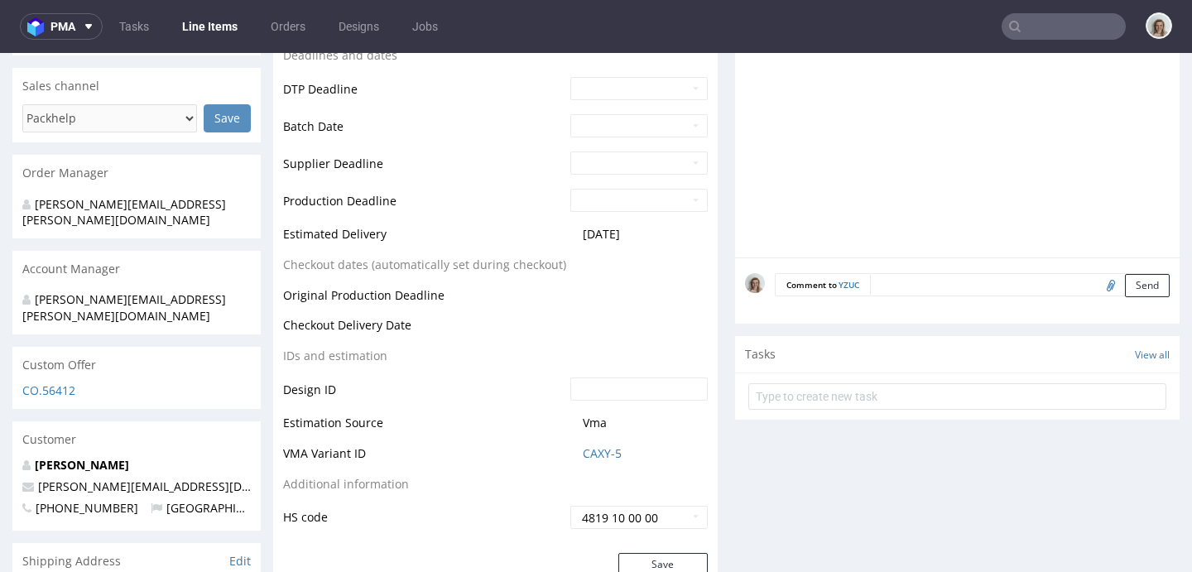
scroll to position [647, 0]
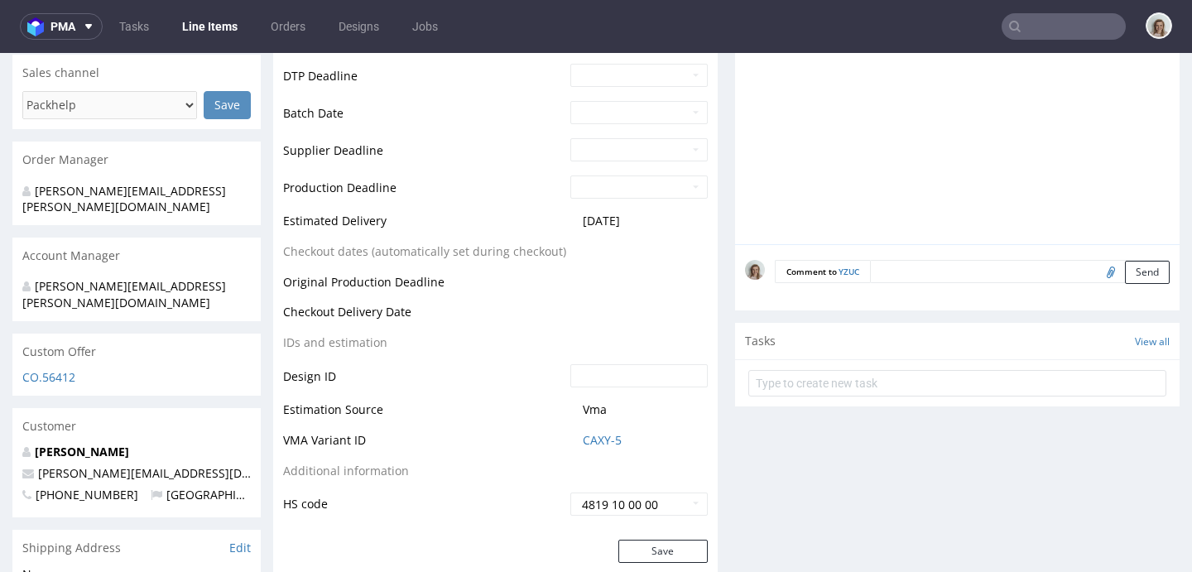
click at [916, 276] on textarea at bounding box center [1020, 271] width 300 height 23
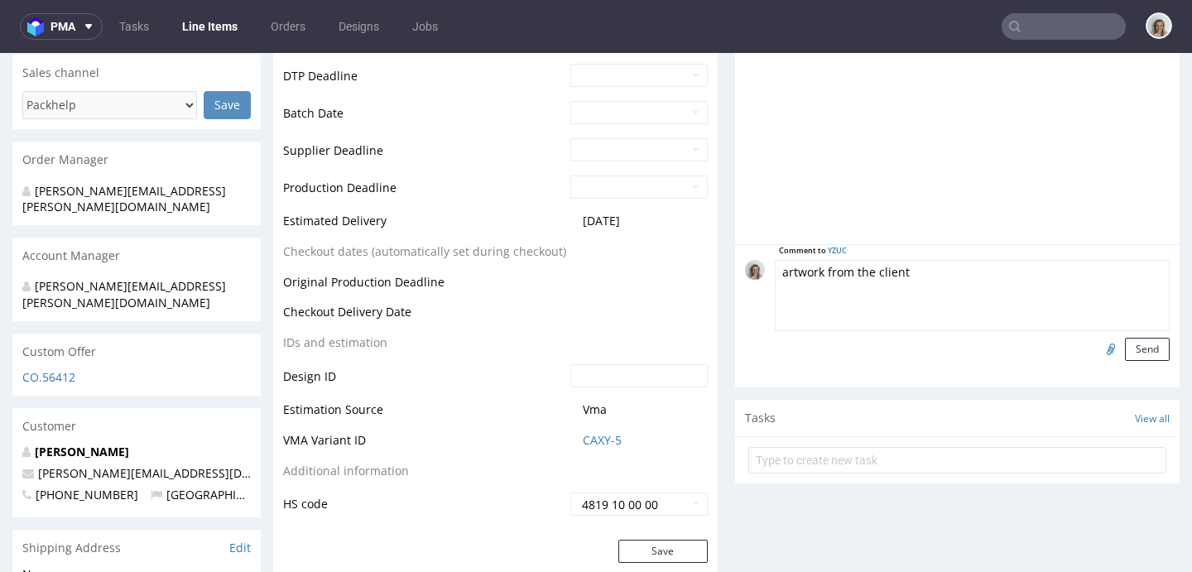
type textarea "artwork from the client"
click at [1097, 353] on input "file" at bounding box center [1108, 349] width 23 height 22
type input "C:\fakepath\25_0820_HH_UK_GLP-1_ShipperBox_R1 (1) (1).pdf"
click at [1125, 353] on button "Send" at bounding box center [1147, 349] width 45 height 23
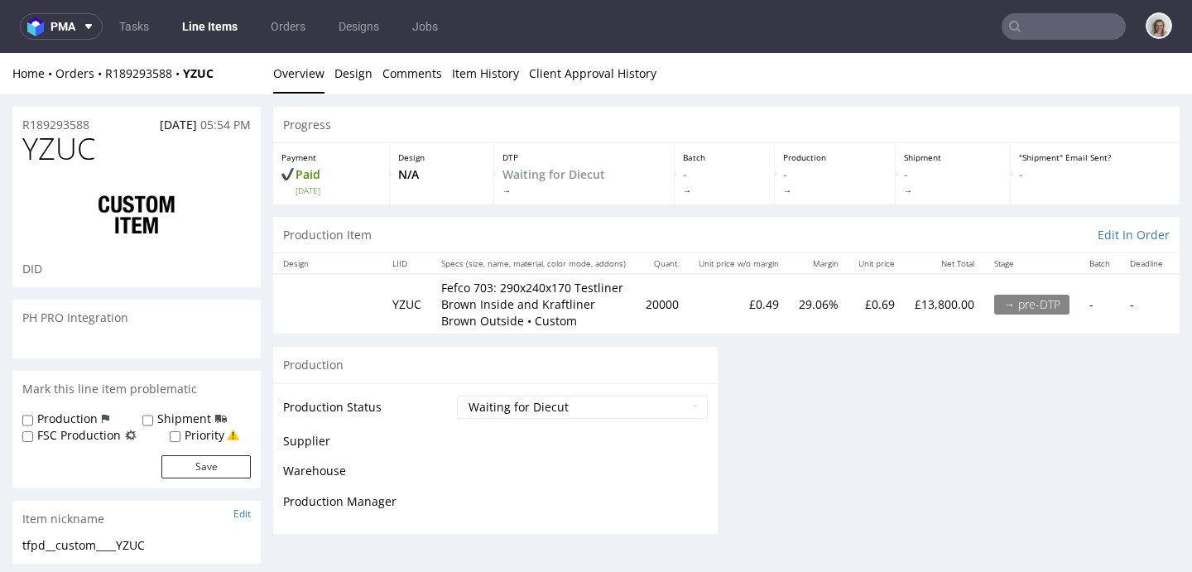
scroll to position [0, 0]
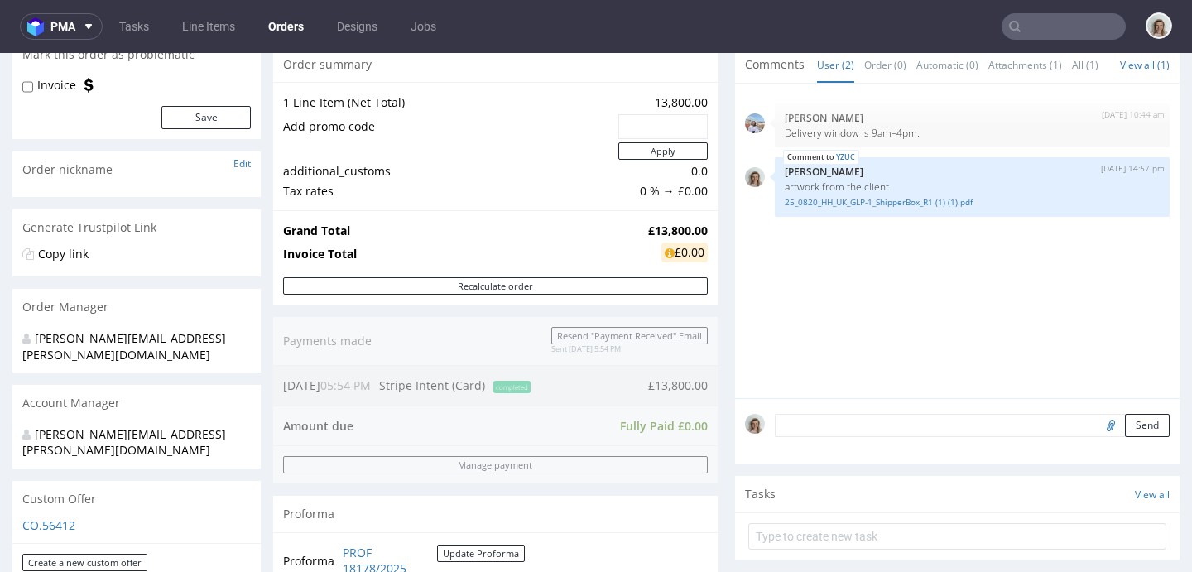
scroll to position [169, 0]
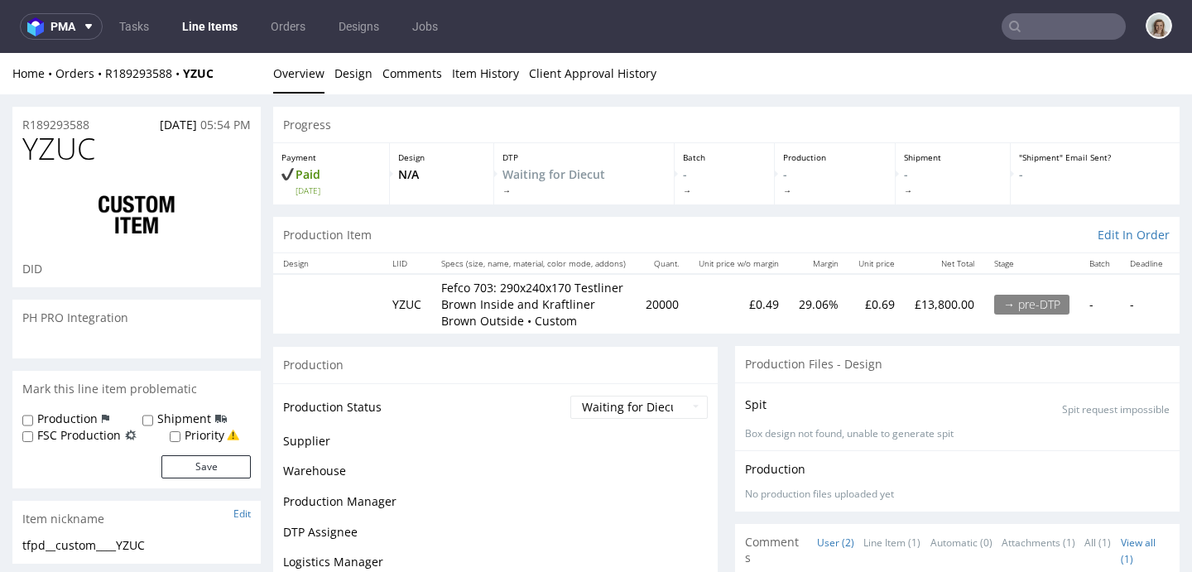
scroll to position [398, 0]
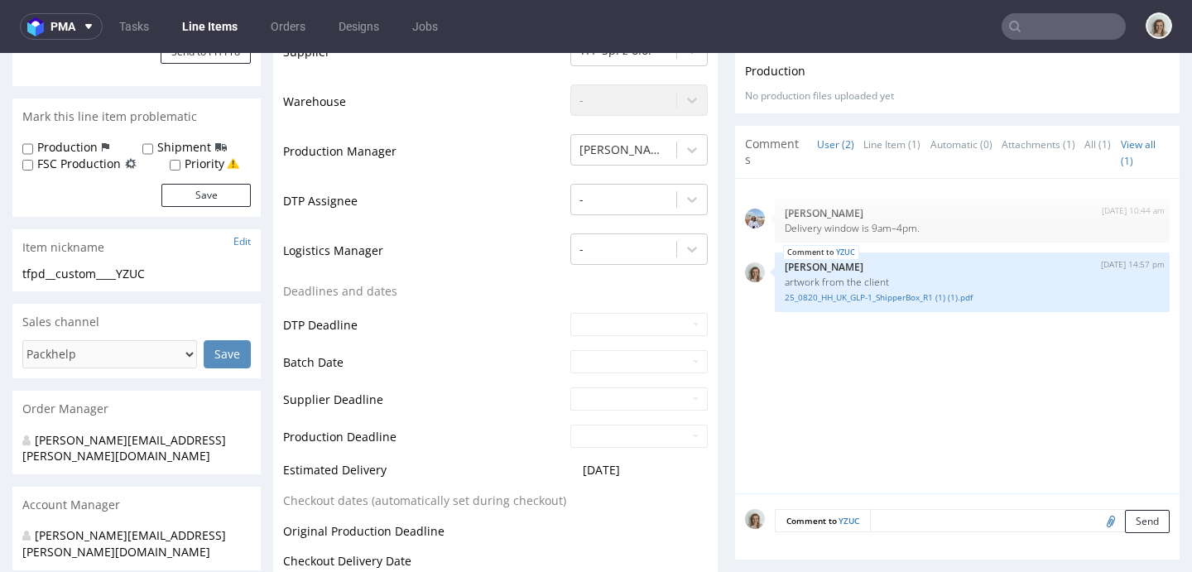
click at [896, 536] on div "Comment to YZUC Send" at bounding box center [957, 526] width 445 height 66
click at [894, 525] on textarea at bounding box center [1020, 520] width 300 height 23
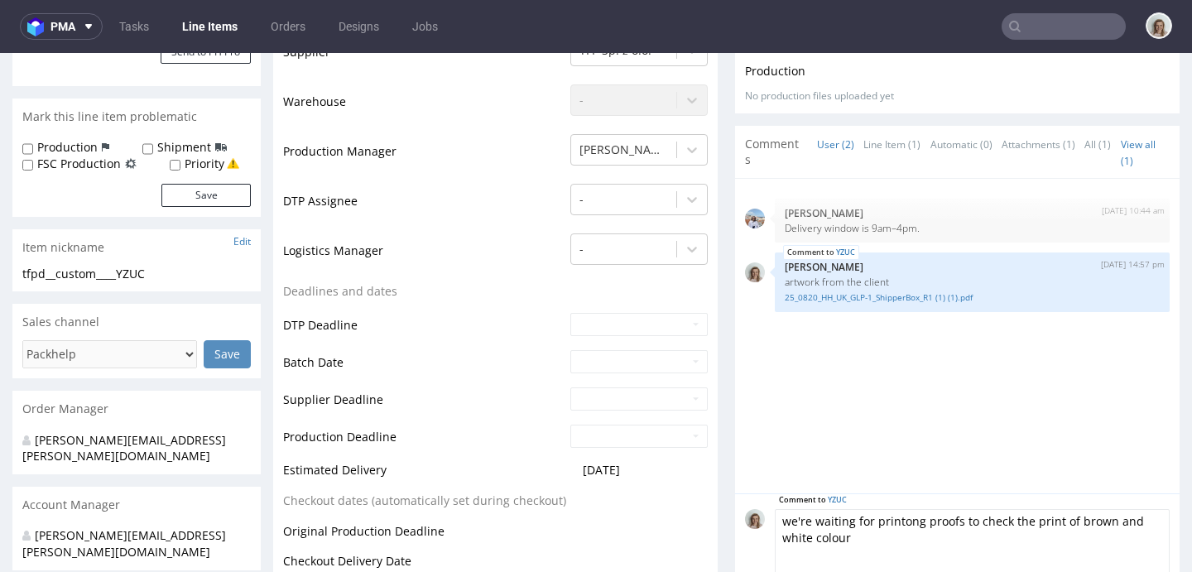
click at [895, 519] on textarea "we're waiting for printong proofs to check the print of brown and white colour" at bounding box center [972, 544] width 395 height 71
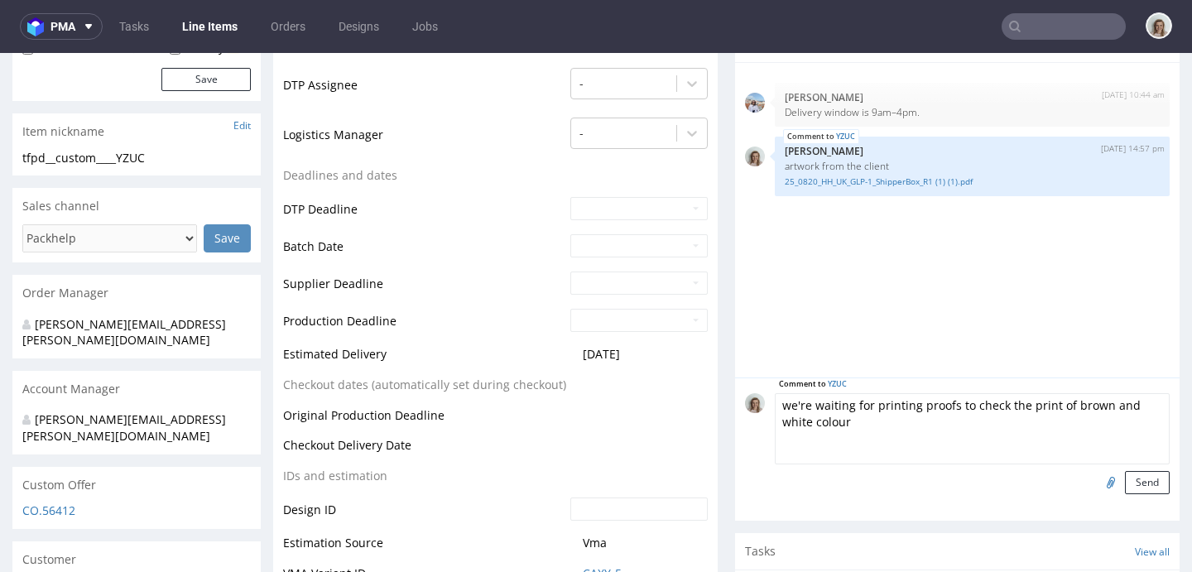
scroll to position [525, 0]
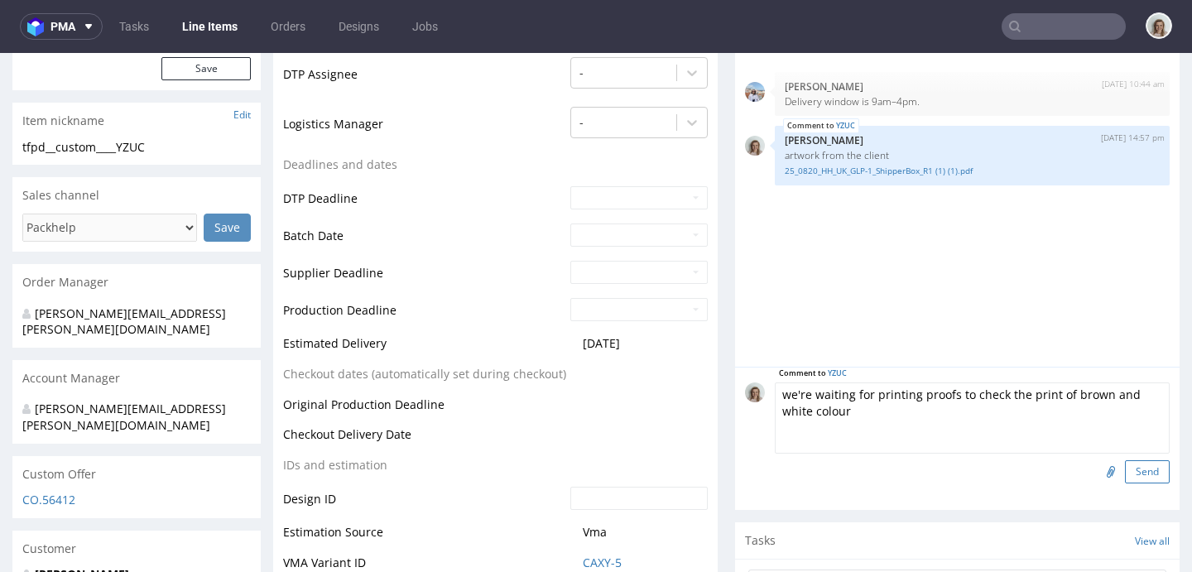
type textarea "we're waiting for printing proofs to check the print of brown and white colour"
click at [1126, 464] on button "Send" at bounding box center [1147, 471] width 45 height 23
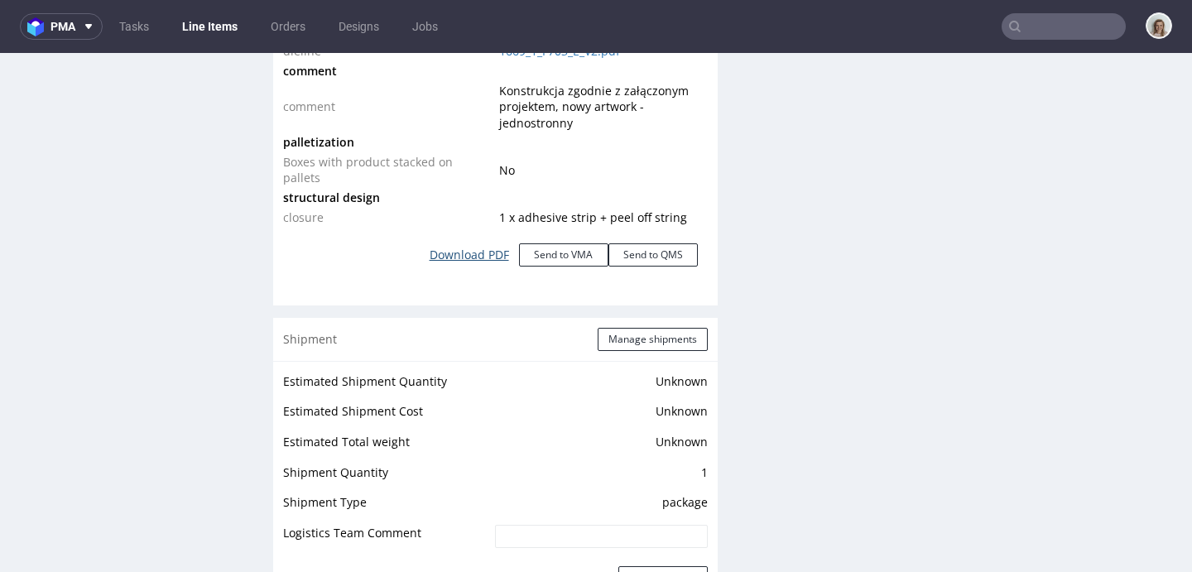
scroll to position [2019, 0]
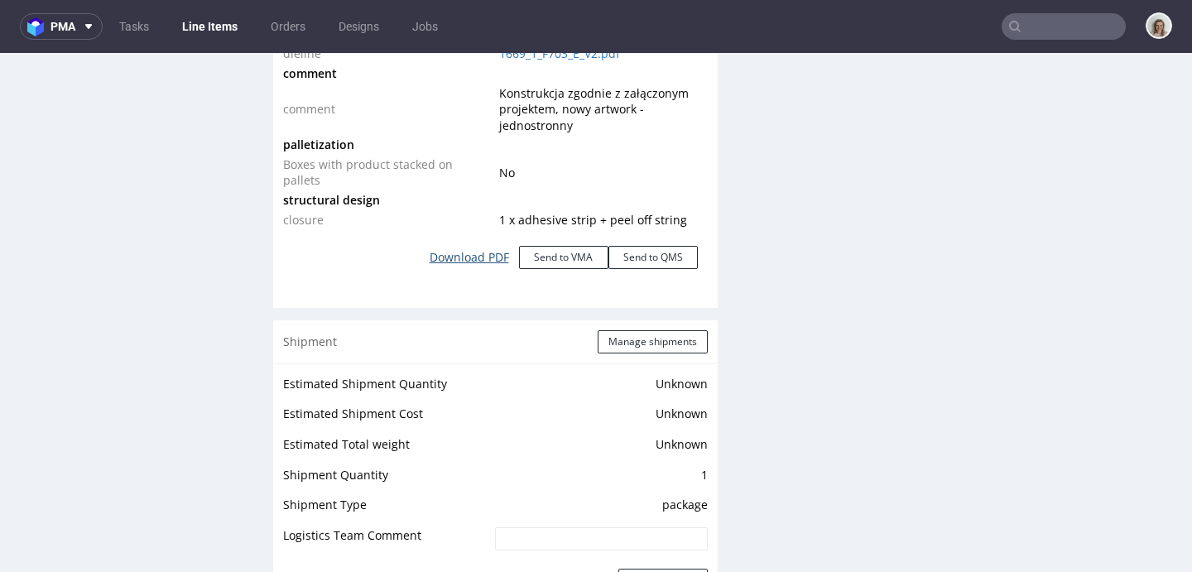
click link "Download PDF"
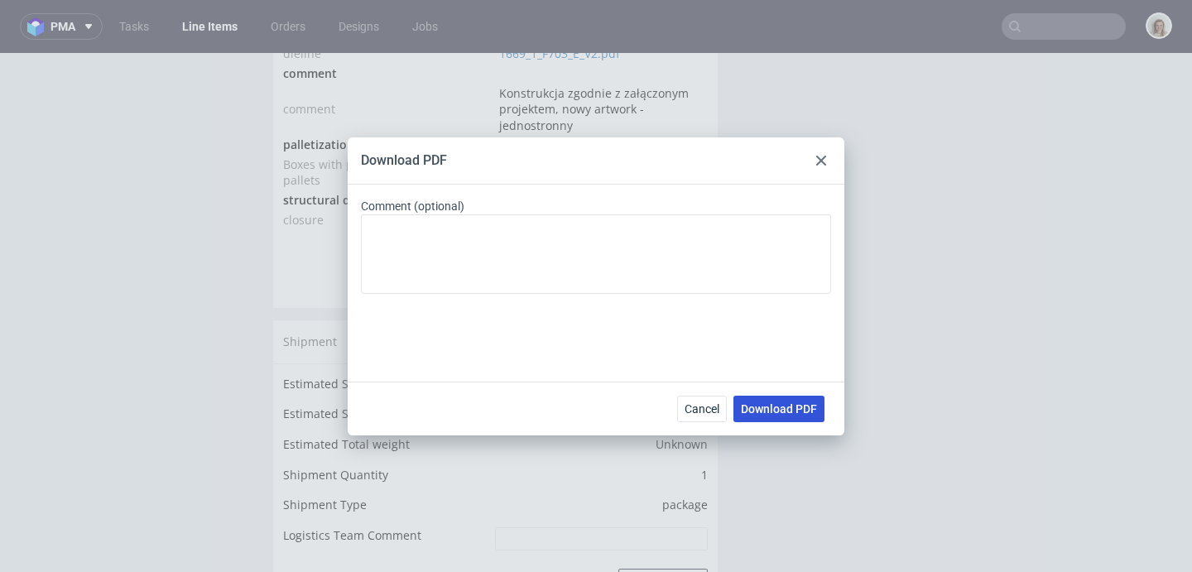
click at [812, 413] on span "Download PDF" at bounding box center [779, 409] width 76 height 12
click at [828, 156] on div at bounding box center [821, 161] width 20 height 20
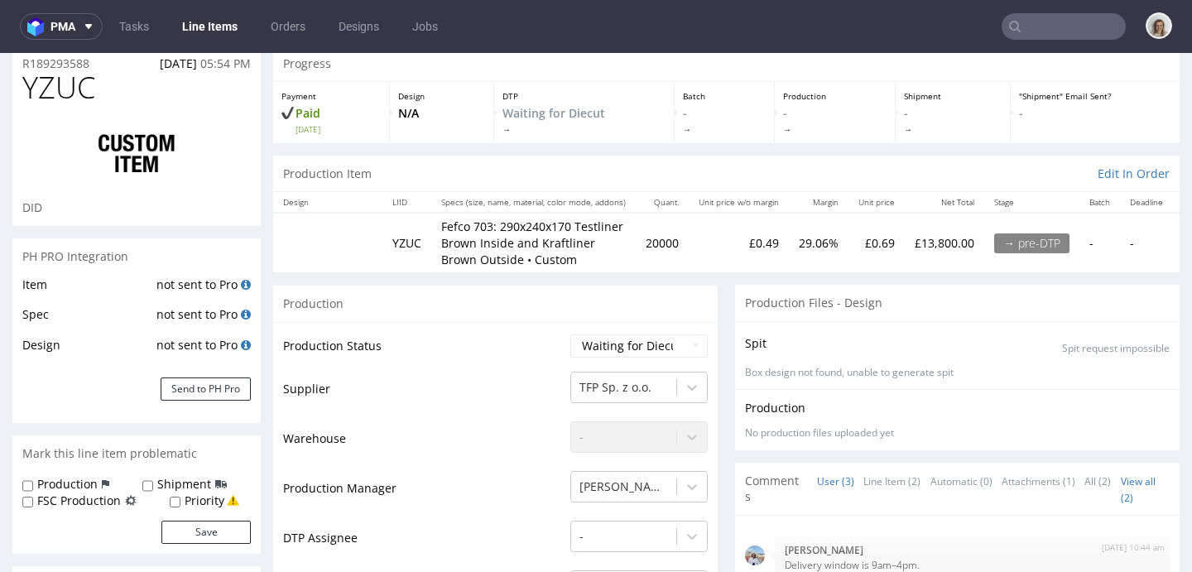
scroll to position [0, 0]
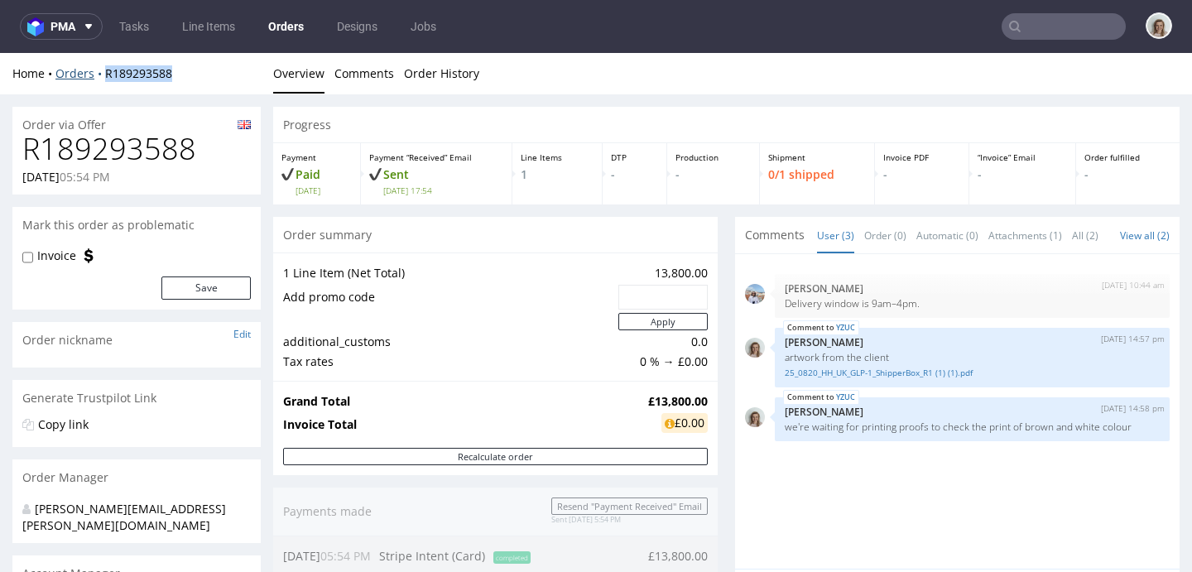
drag, startPoint x: 191, startPoint y: 73, endPoint x: 102, endPoint y: 72, distance: 89.4
click at [102, 72] on div "Home Orders R189293588" at bounding box center [136, 73] width 248 height 17
copy link "R189293588"
drag, startPoint x: 626, startPoint y: 400, endPoint x: 694, endPoint y: 398, distance: 67.9
click at [694, 398] on td "£13,800.00" at bounding box center [676, 402] width 64 height 20
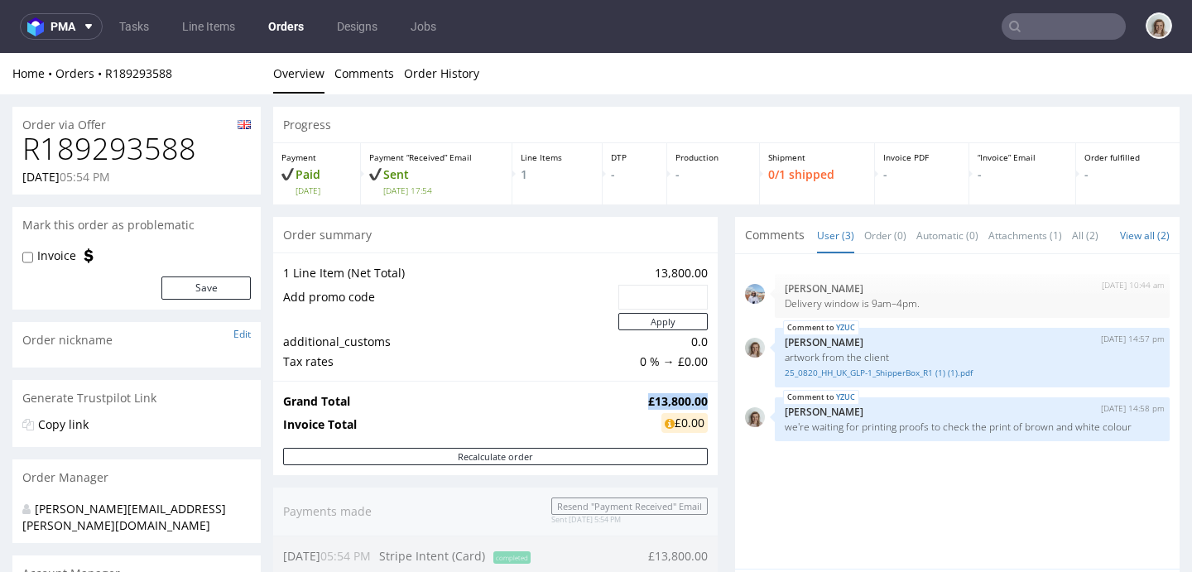
click at [694, 398] on strong "£13,800.00" at bounding box center [678, 401] width 60 height 16
drag, startPoint x: 694, startPoint y: 398, endPoint x: 610, endPoint y: 401, distance: 83.6
click at [610, 401] on tr "Grand Total £13,800.00" at bounding box center [495, 402] width 425 height 20
copy tr "£13,800.00"
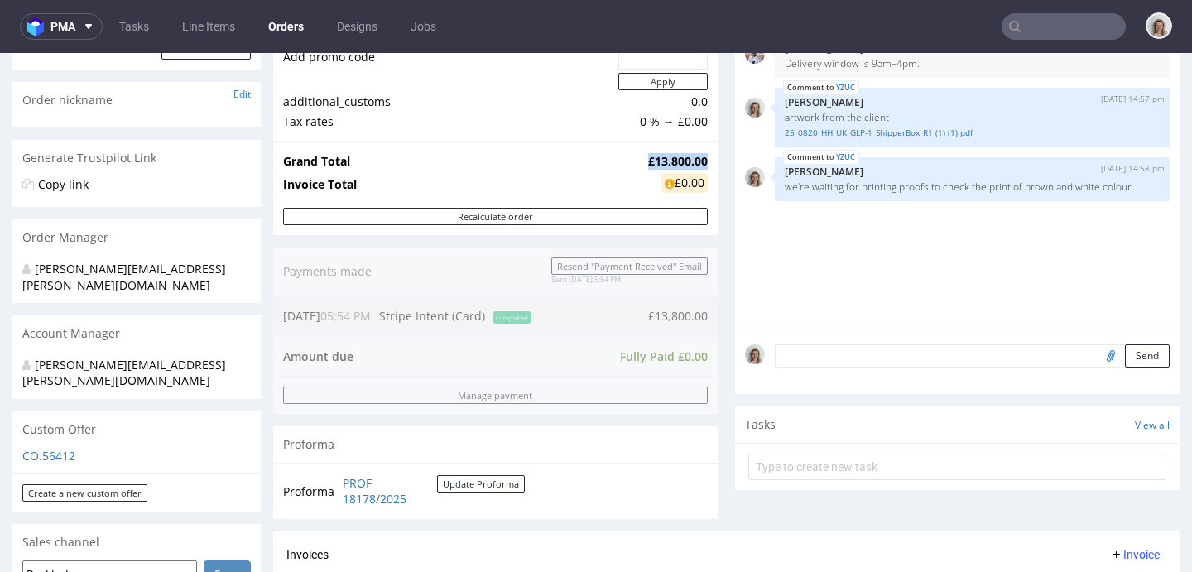
scroll to position [531, 0]
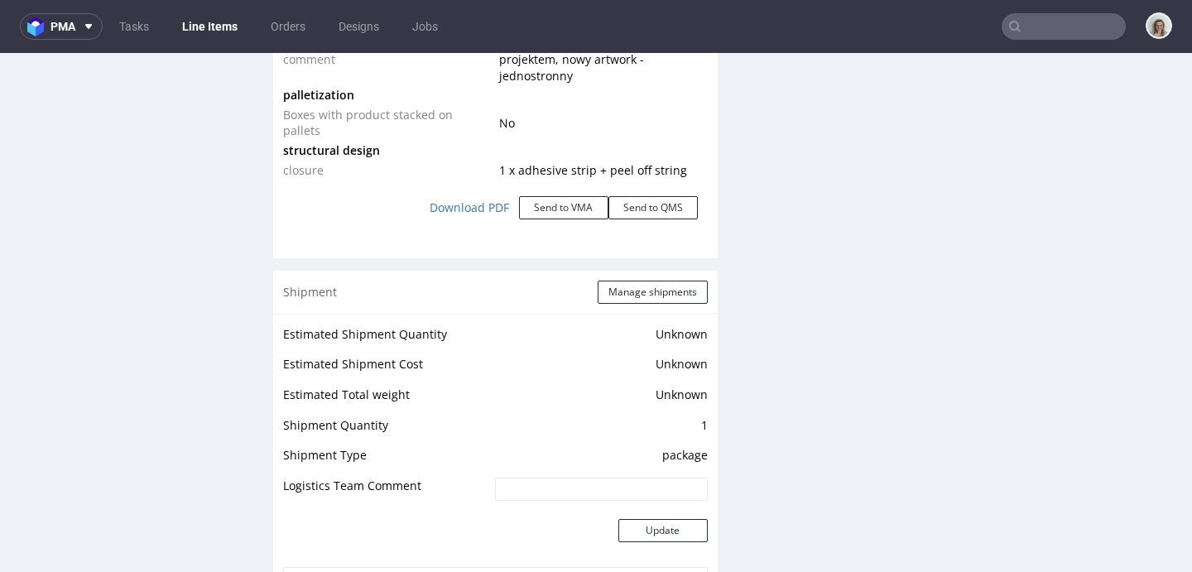
scroll to position [2072, 0]
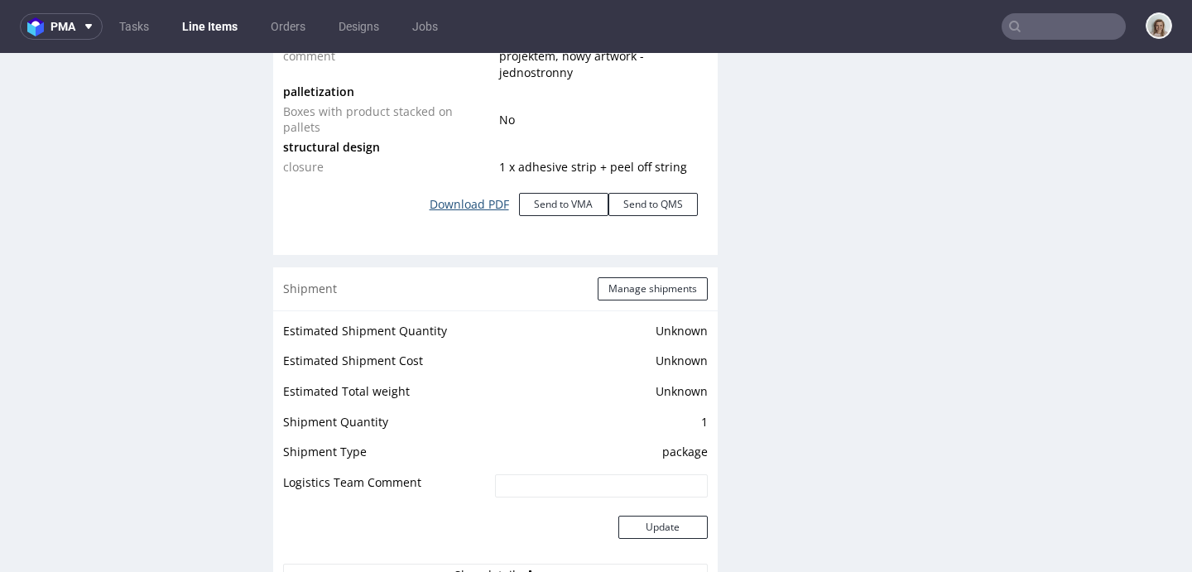
click link "Download PDF"
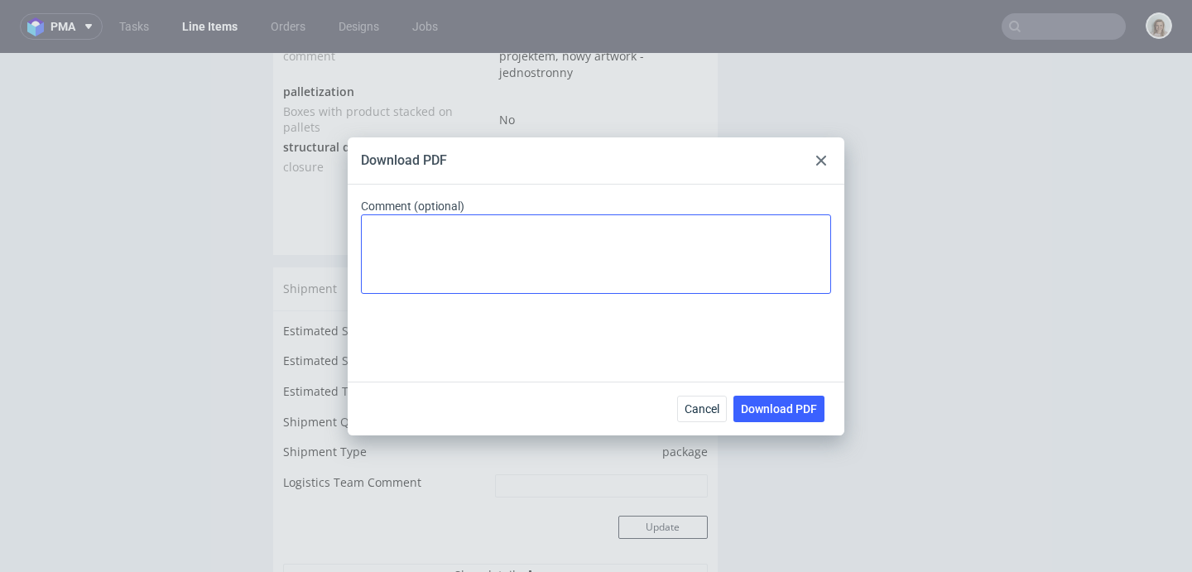
drag, startPoint x: 799, startPoint y: 409, endPoint x: 535, endPoint y: 259, distance: 303.6
click at [795, 407] on span "Download PDF" at bounding box center [779, 409] width 76 height 12
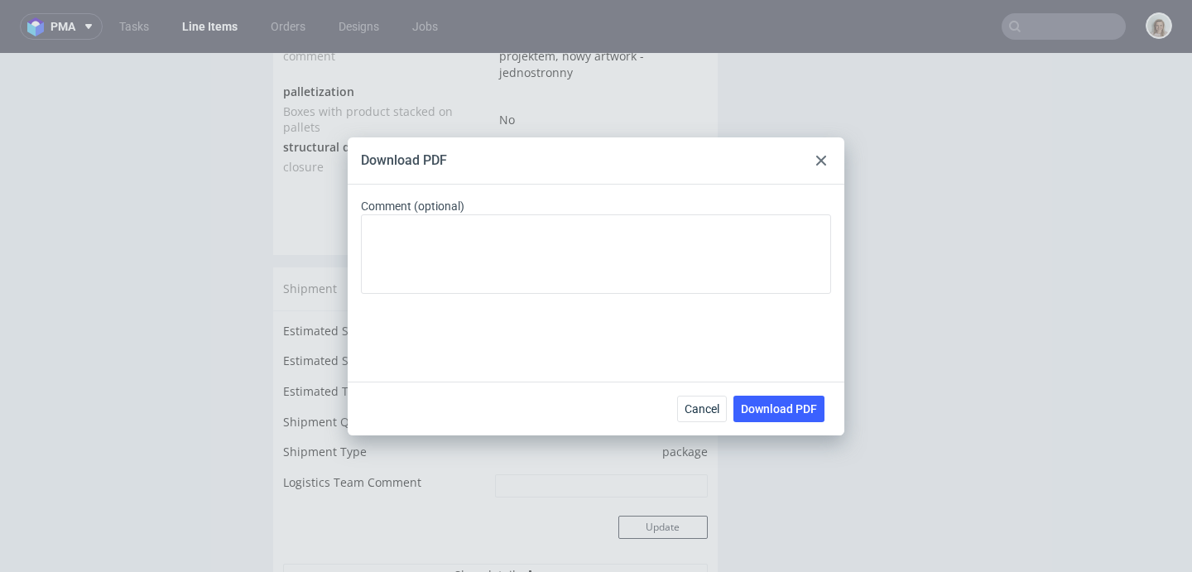
click at [814, 158] on div at bounding box center [821, 161] width 20 height 20
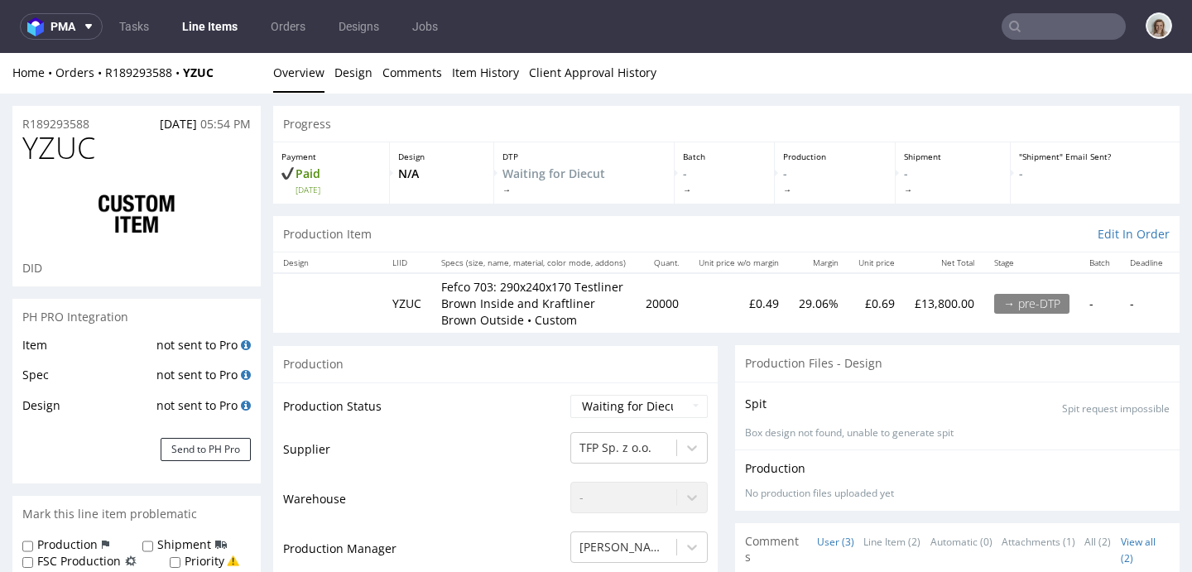
scroll to position [0, 0]
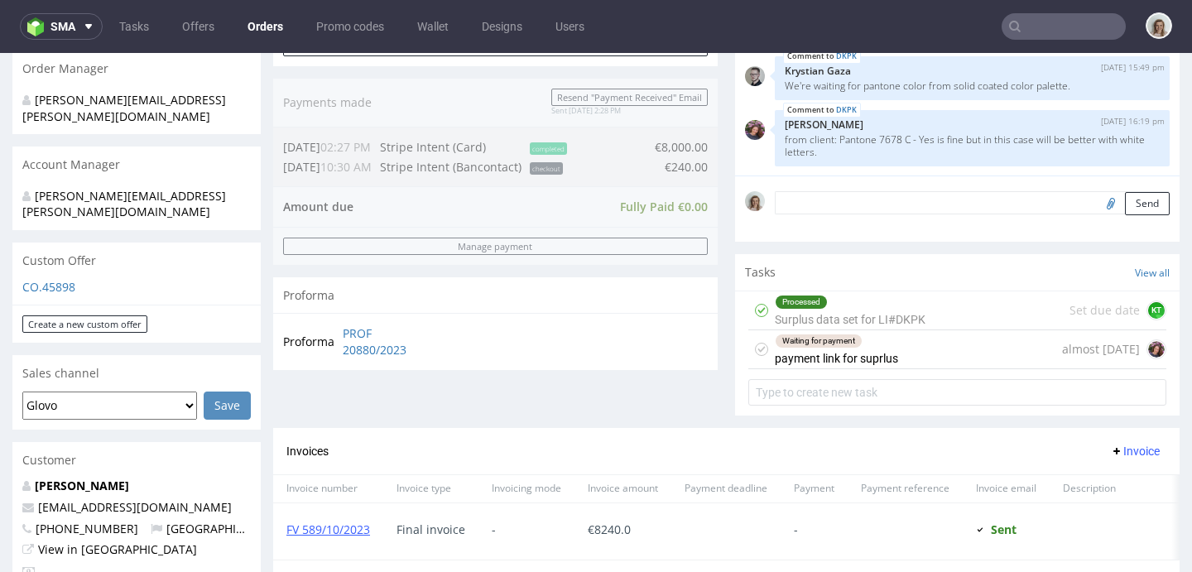
scroll to position [398, 0]
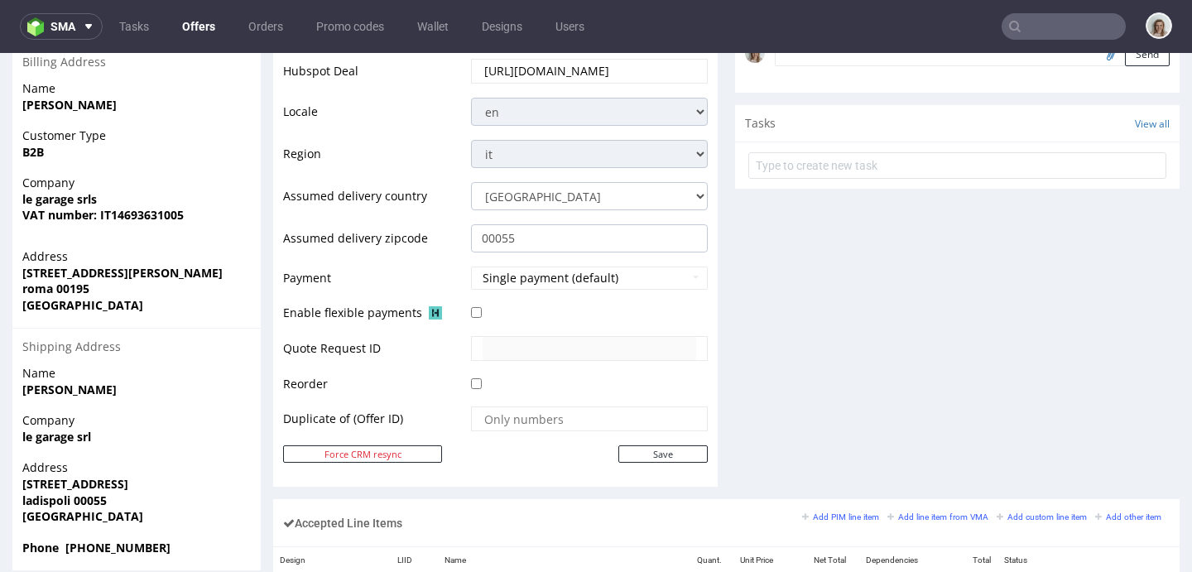
scroll to position [861, 0]
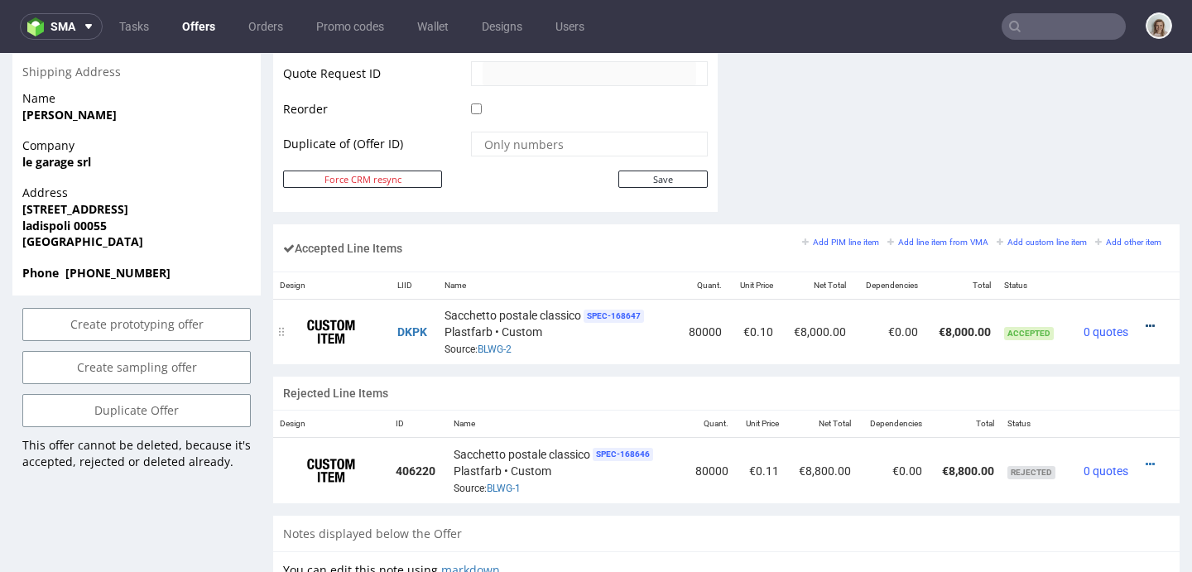
click at [1146, 324] on icon at bounding box center [1150, 326] width 9 height 12
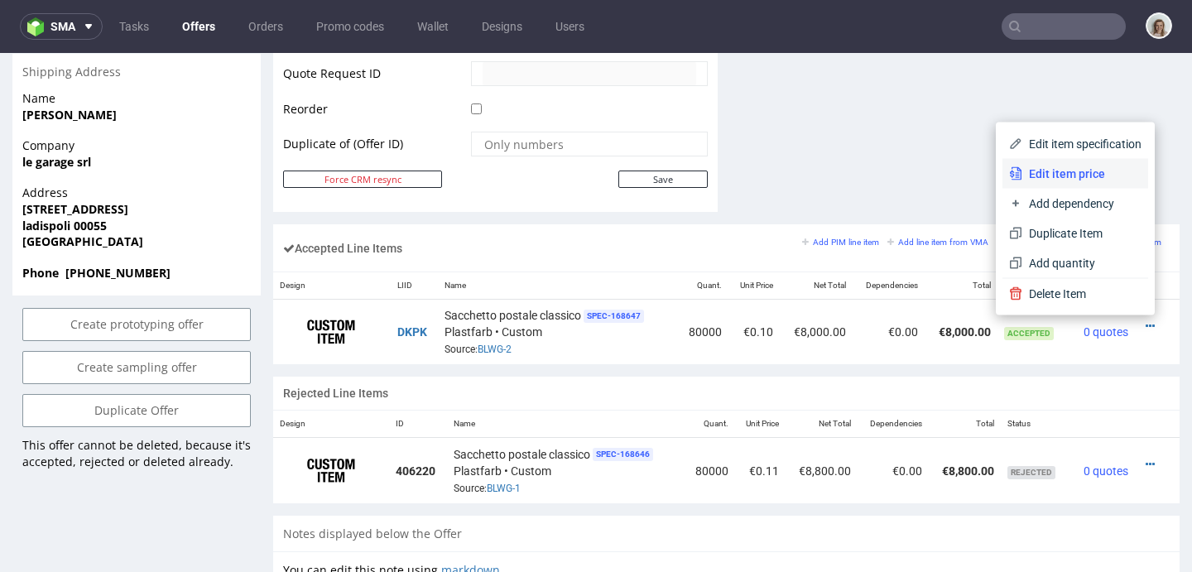
click at [1048, 185] on li "Edit item price" at bounding box center [1075, 174] width 146 height 30
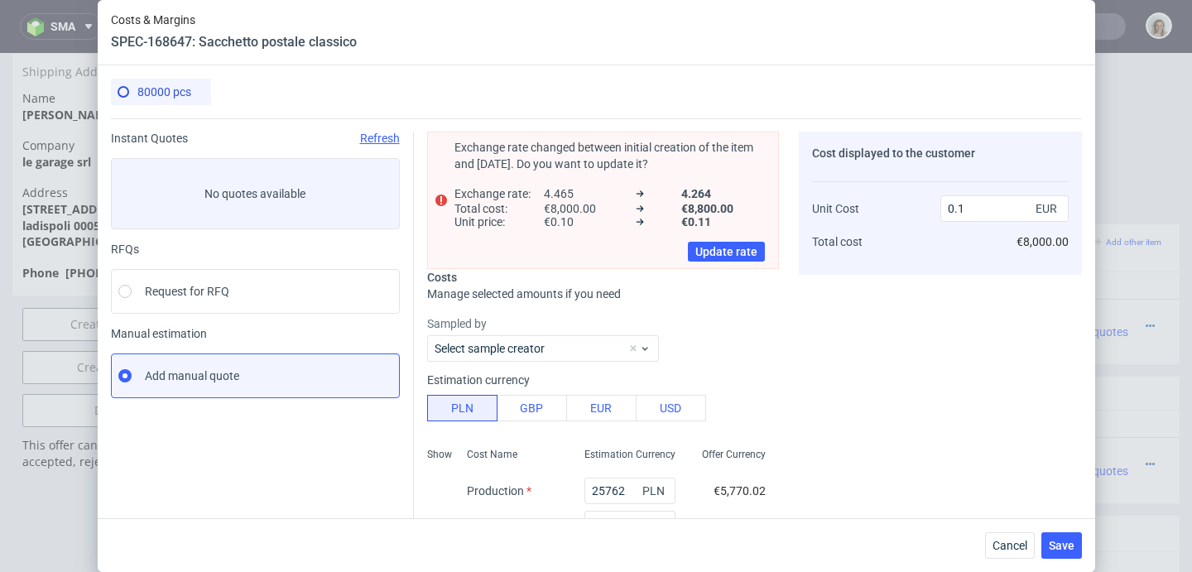
scroll to position [0, 0]
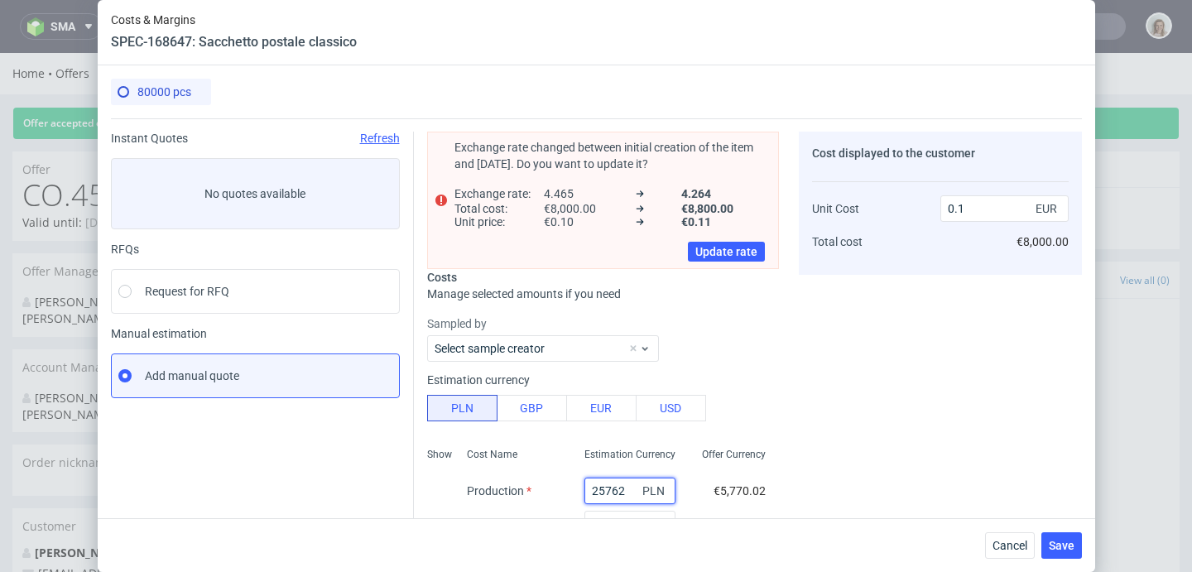
drag, startPoint x: 610, startPoint y: 490, endPoint x: 555, endPoint y: 489, distance: 54.6
click at [571, 489] on div "25762 PLN" at bounding box center [630, 490] width 118 height 33
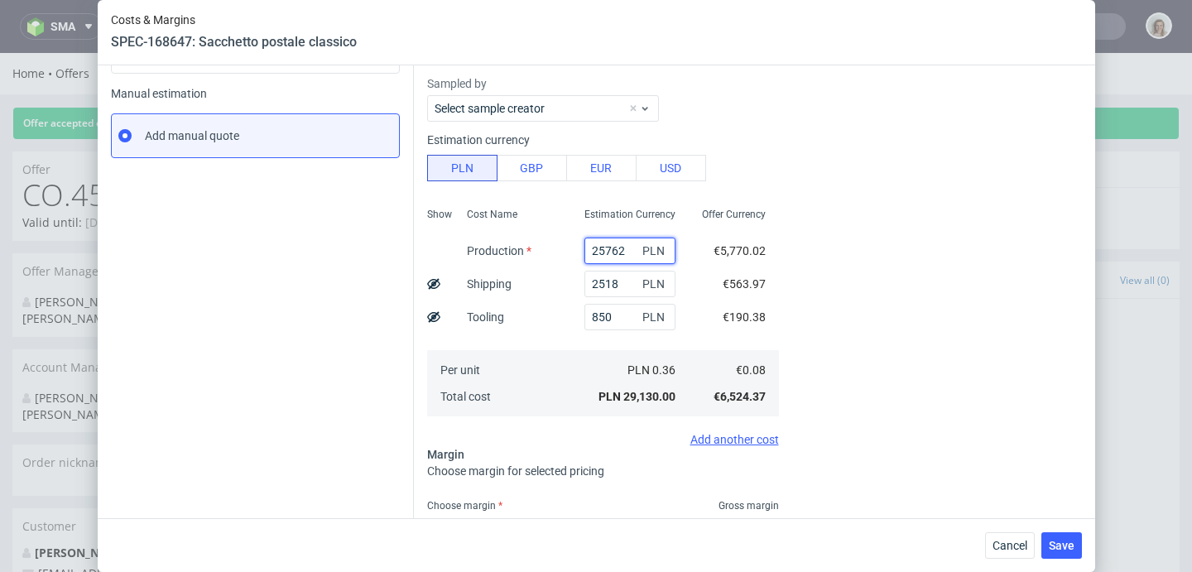
scroll to position [259, 0]
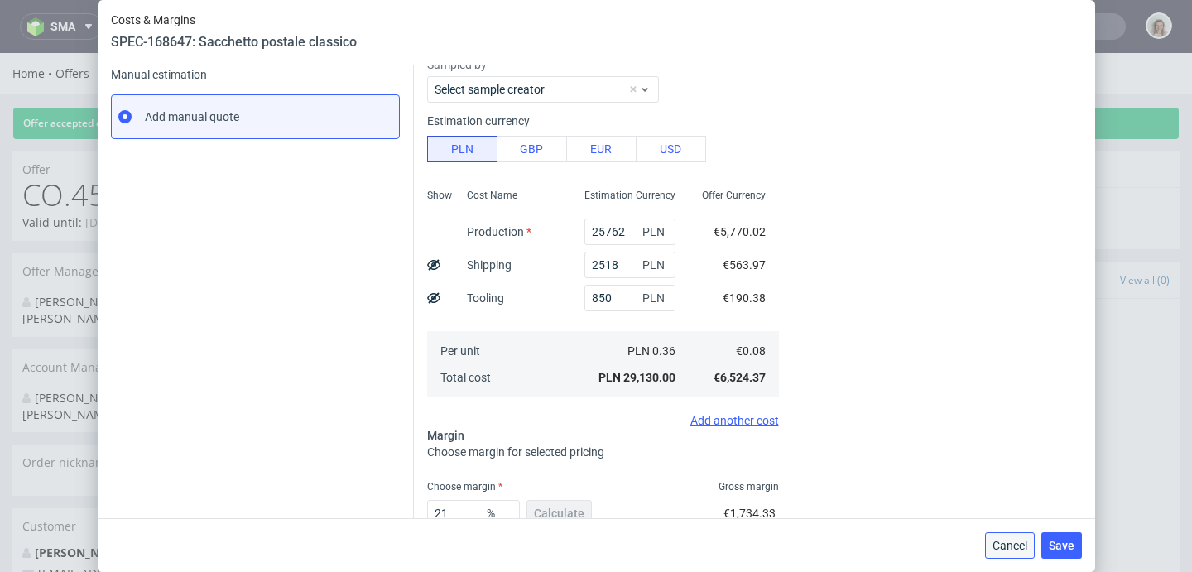
click at [1015, 543] on span "Cancel" at bounding box center [1009, 546] width 35 height 12
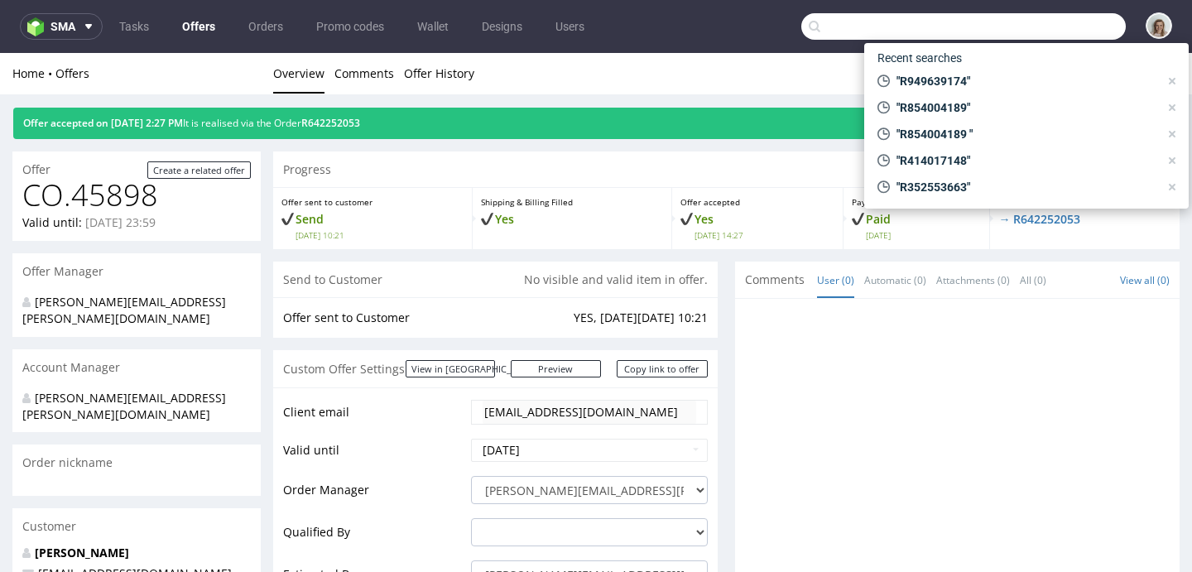
click at [1056, 17] on input "text" at bounding box center [963, 26] width 324 height 26
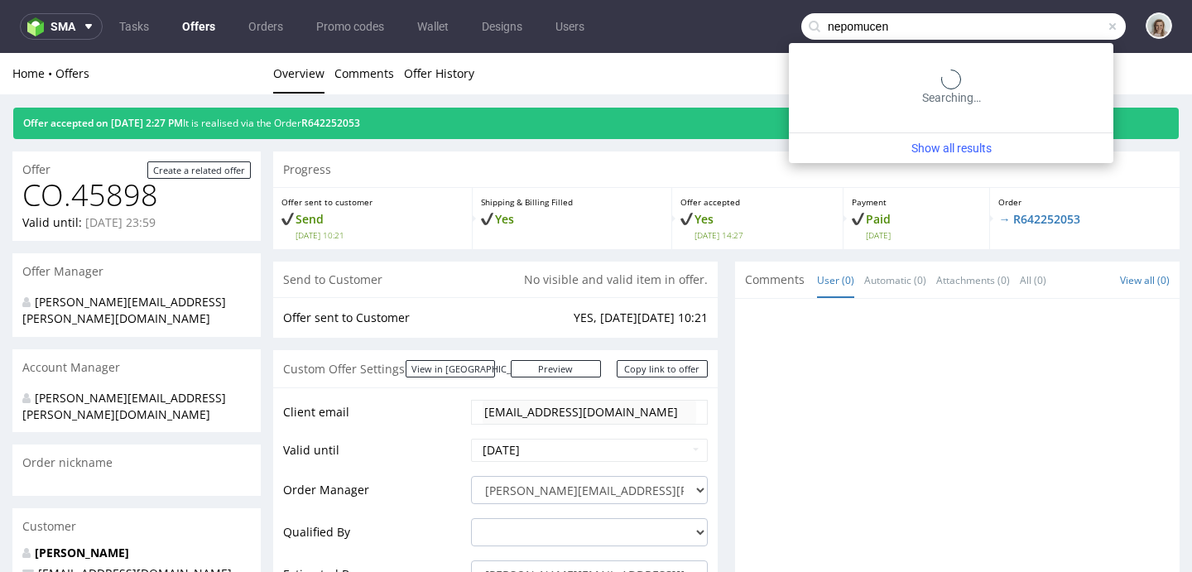
type input "nepomucen"
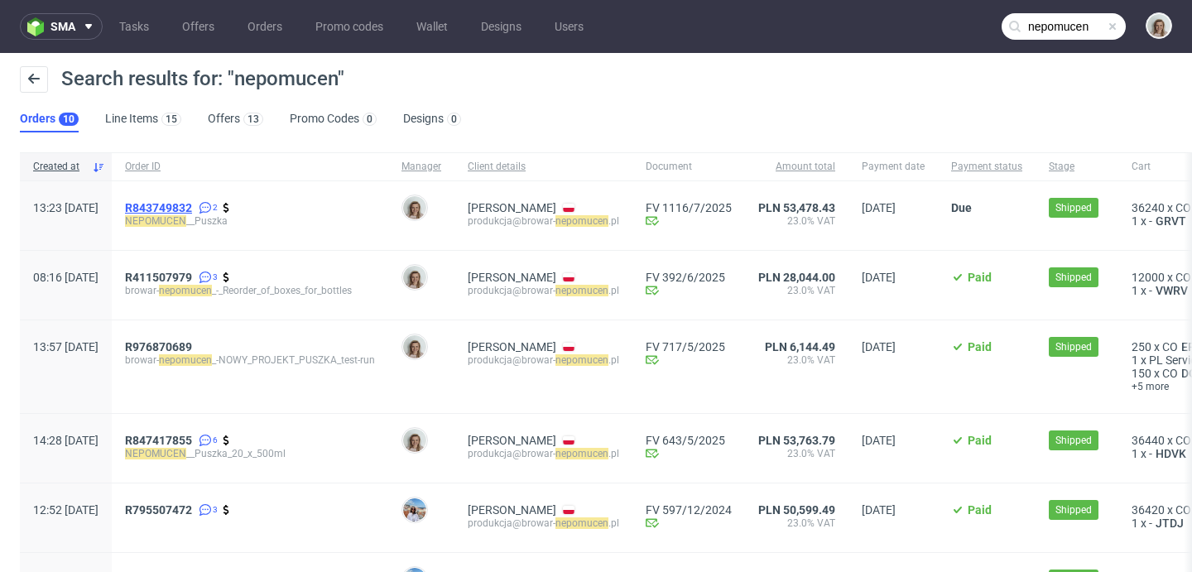
click at [192, 213] on span "R843749832" at bounding box center [158, 207] width 67 height 13
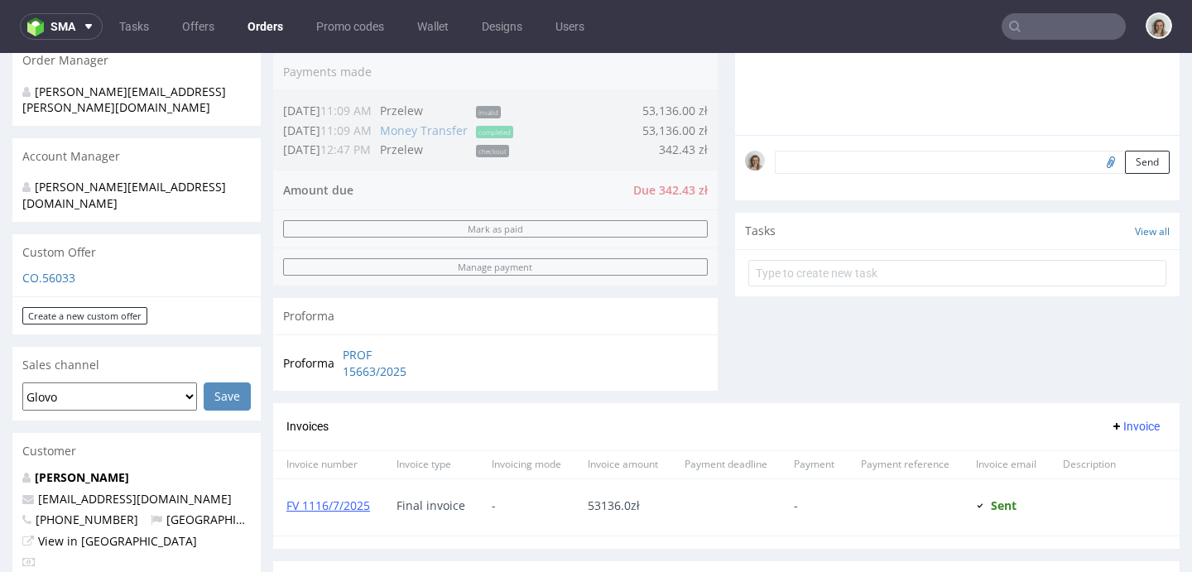
scroll to position [542, 0]
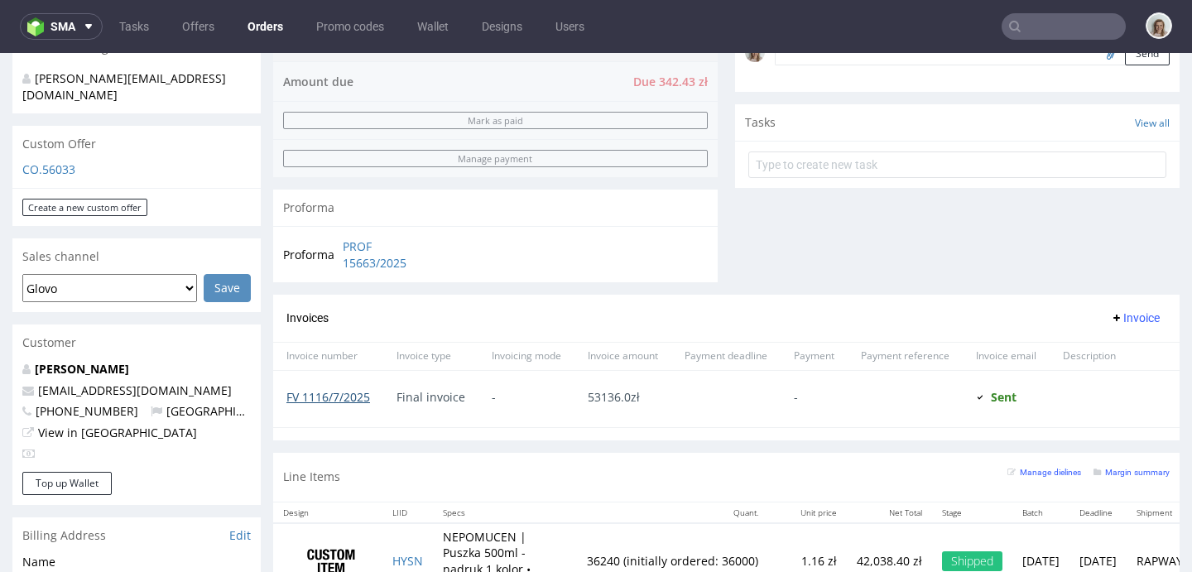
click at [319, 398] on link "FV 1116/7/2025" at bounding box center [328, 397] width 84 height 16
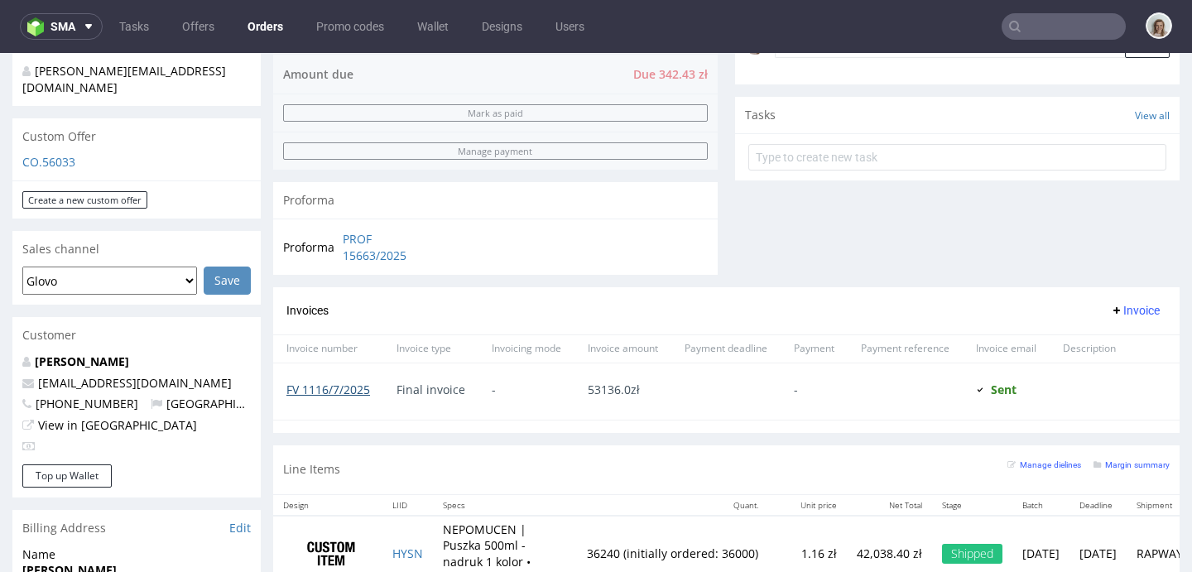
scroll to position [557, 0]
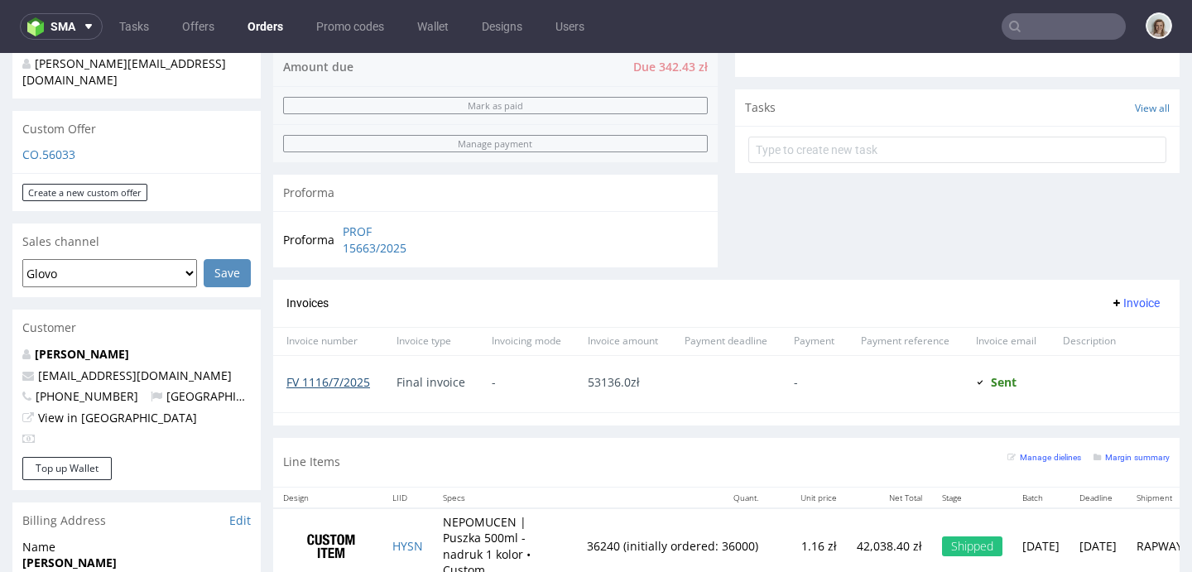
click at [337, 382] on link "FV 1116/7/2025" at bounding box center [328, 382] width 84 height 16
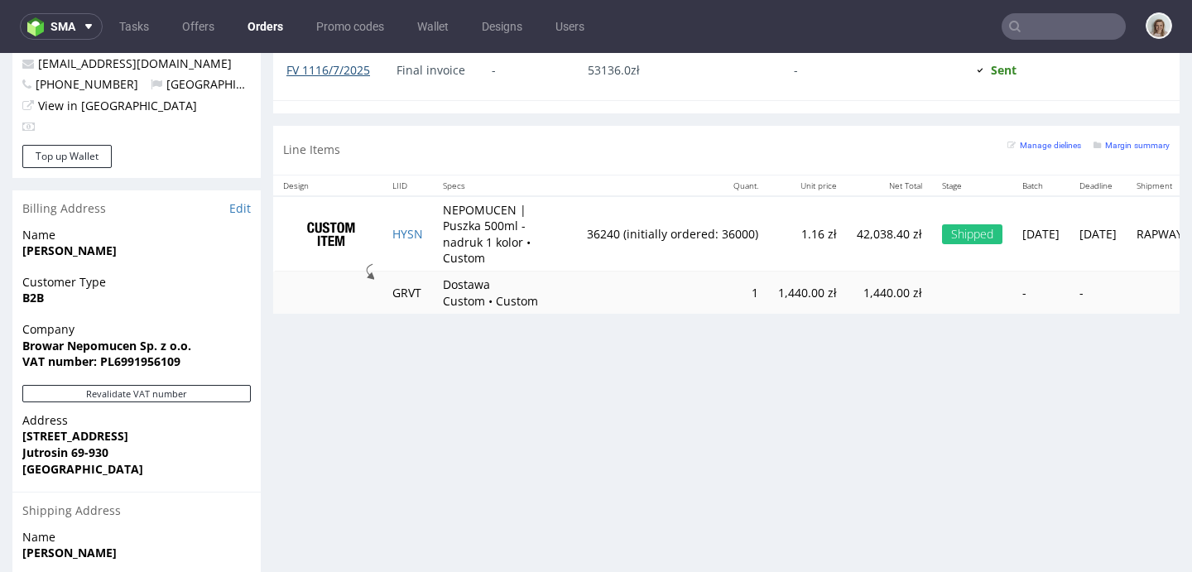
type input "nepomucen"
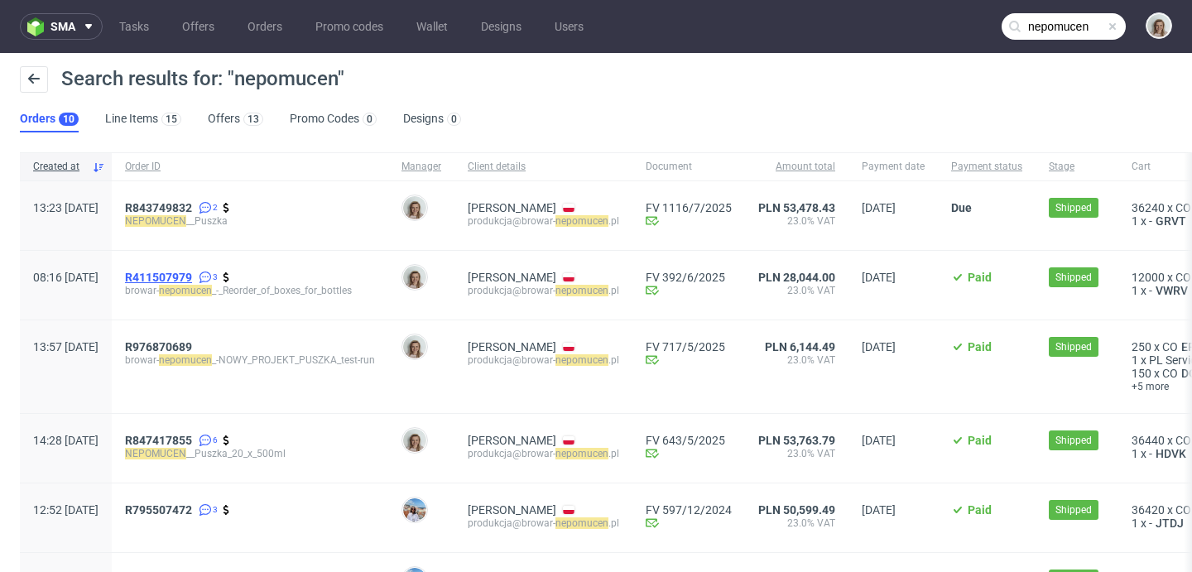
click at [192, 271] on span "R411507979" at bounding box center [158, 277] width 67 height 13
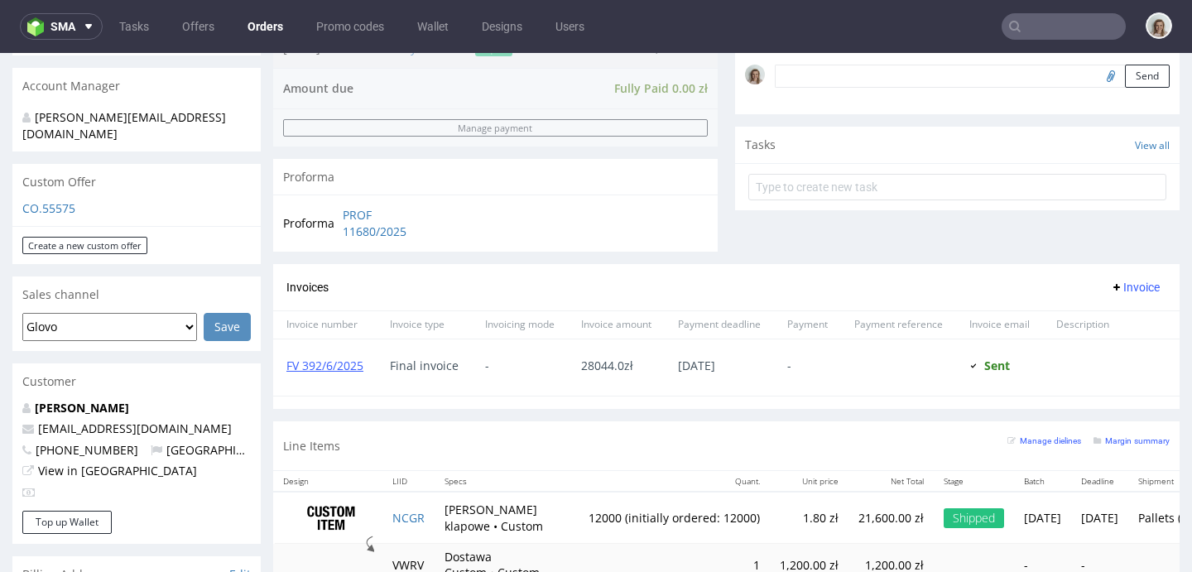
scroll to position [635, 0]
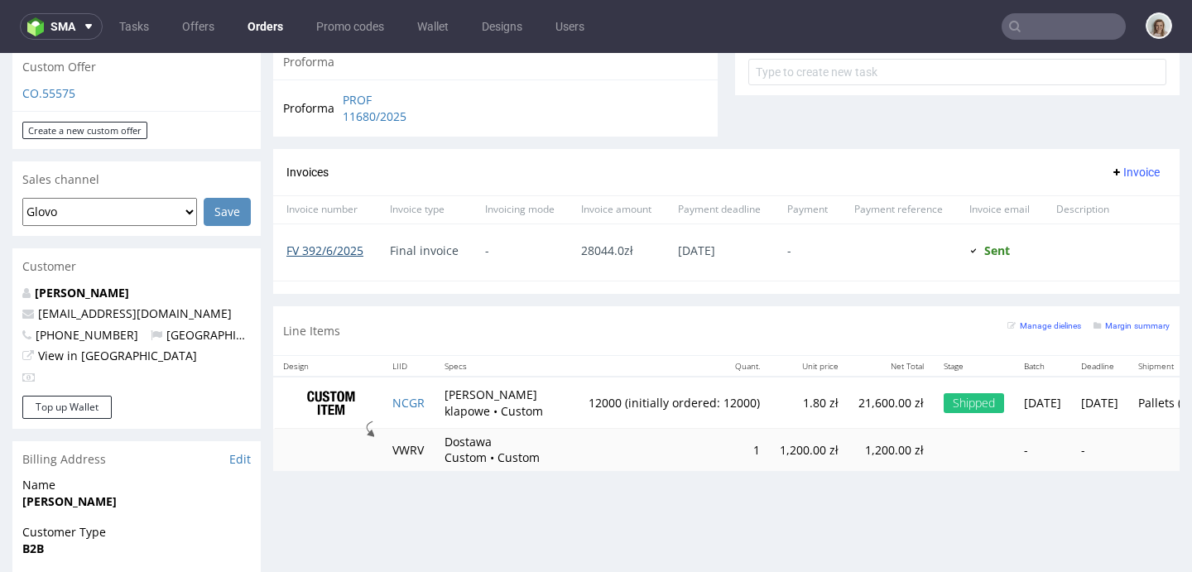
click at [314, 252] on link "FV 392/6/2025" at bounding box center [324, 251] width 77 height 16
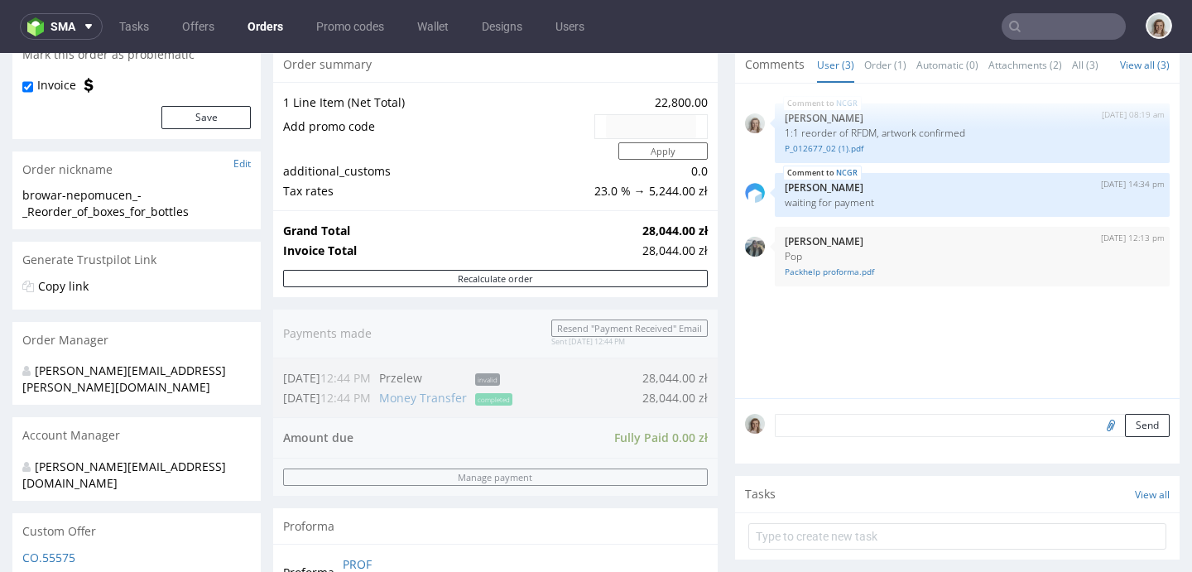
scroll to position [99, 0]
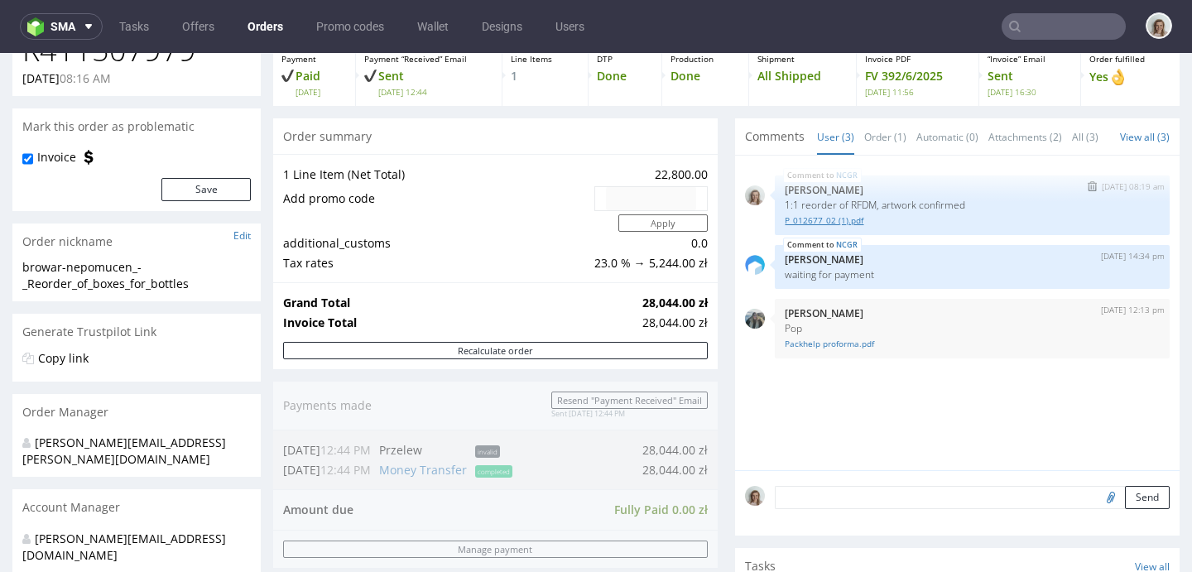
click at [846, 227] on link "P_012677_02 (1).pdf" at bounding box center [972, 220] width 375 height 12
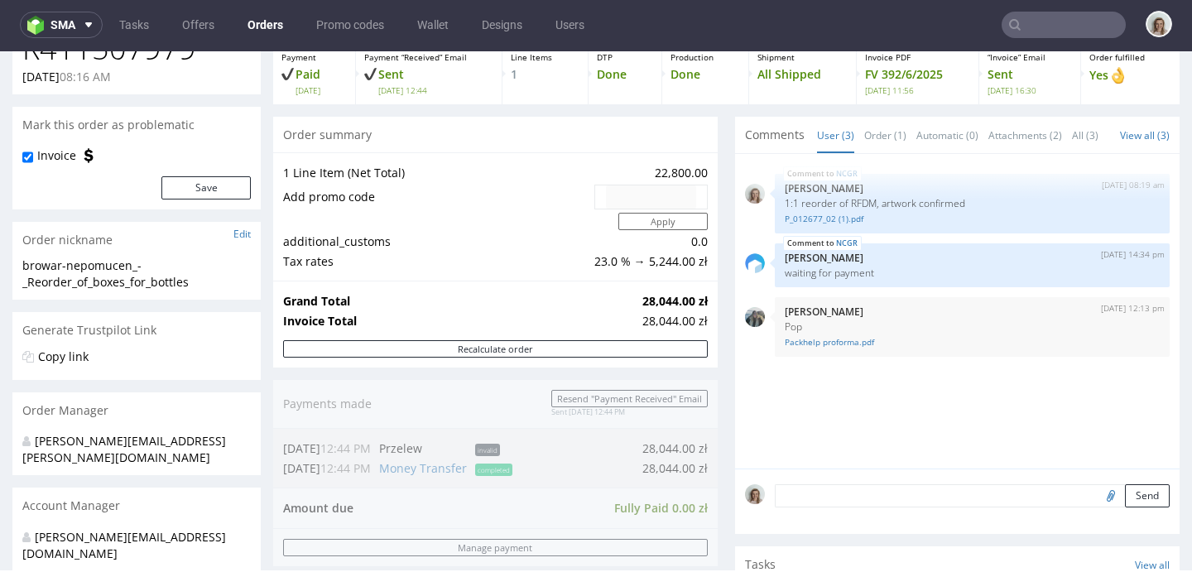
scroll to position [0, 0]
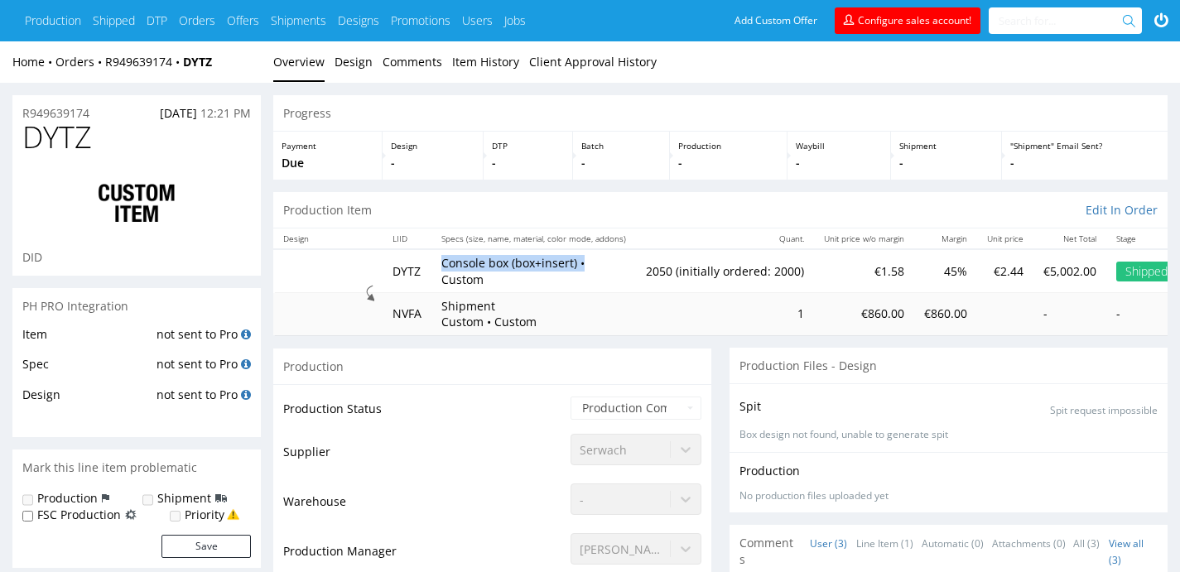
drag, startPoint x: 442, startPoint y: 267, endPoint x: 584, endPoint y: 267, distance: 142.4
click at [584, 267] on p "Console box (box+insert) • Custom" at bounding box center [533, 271] width 185 height 32
copy p "Console box (box+insert) •"
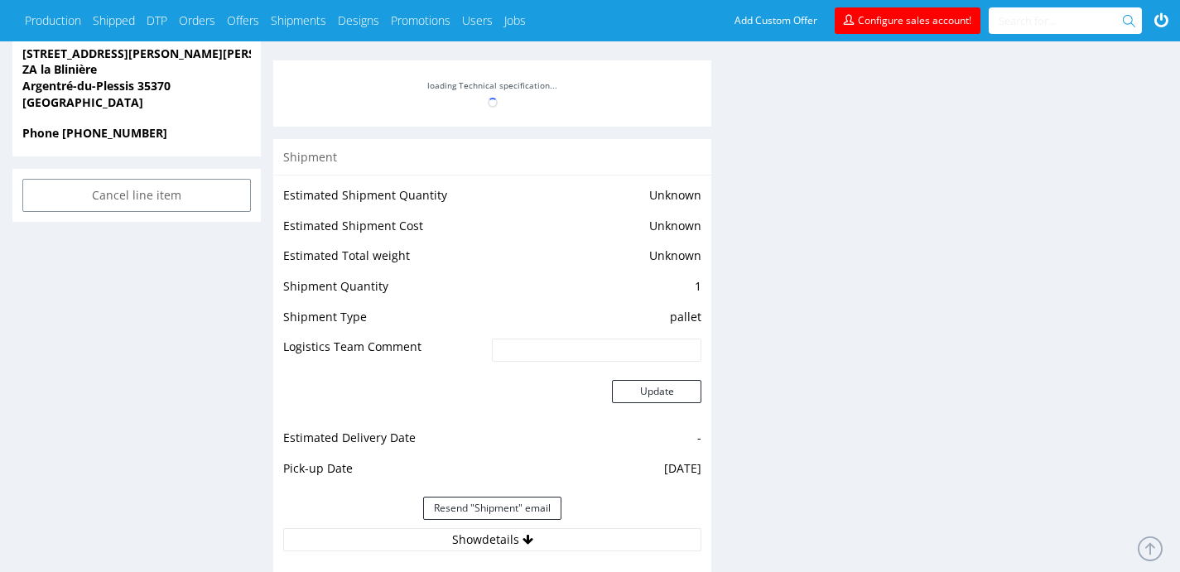
scroll to position [1521, 0]
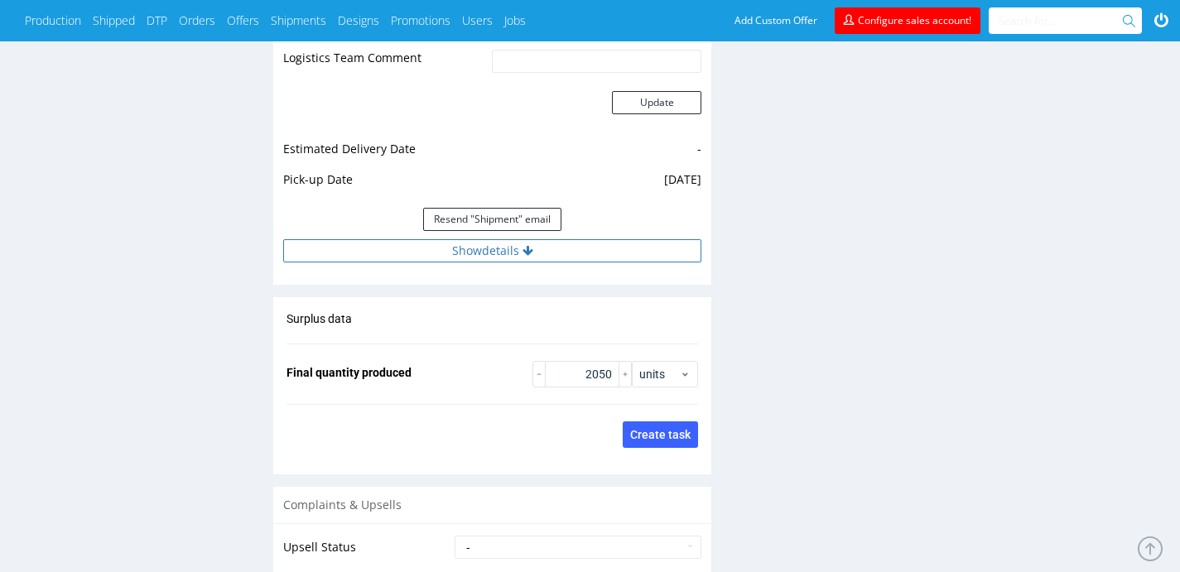
click at [497, 243] on button "Show details" at bounding box center [492, 250] width 418 height 23
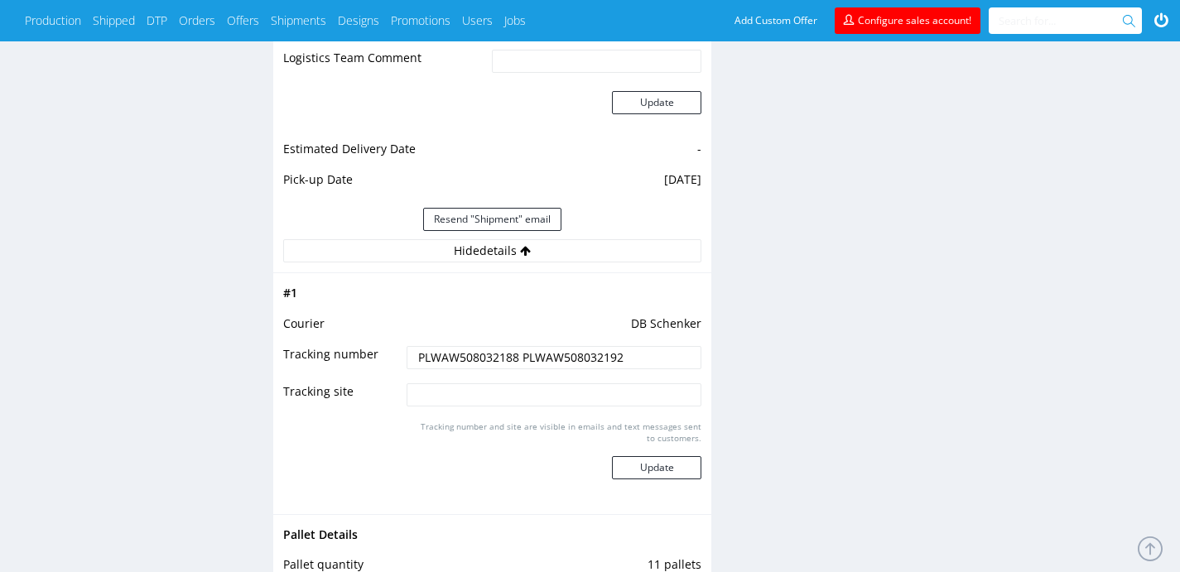
drag, startPoint x: 652, startPoint y: 342, endPoint x: 389, endPoint y: 346, distance: 263.3
click at [389, 346] on tr "Tracking number PLWAW508032188 PLWAW508032192" at bounding box center [492, 362] width 418 height 37
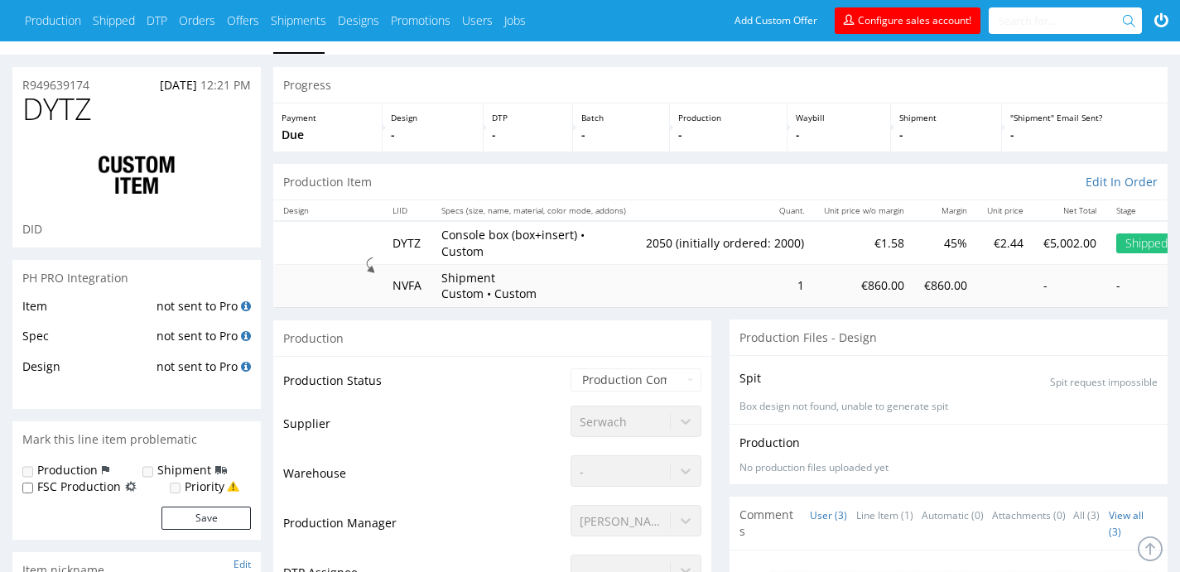
scroll to position [0, 0]
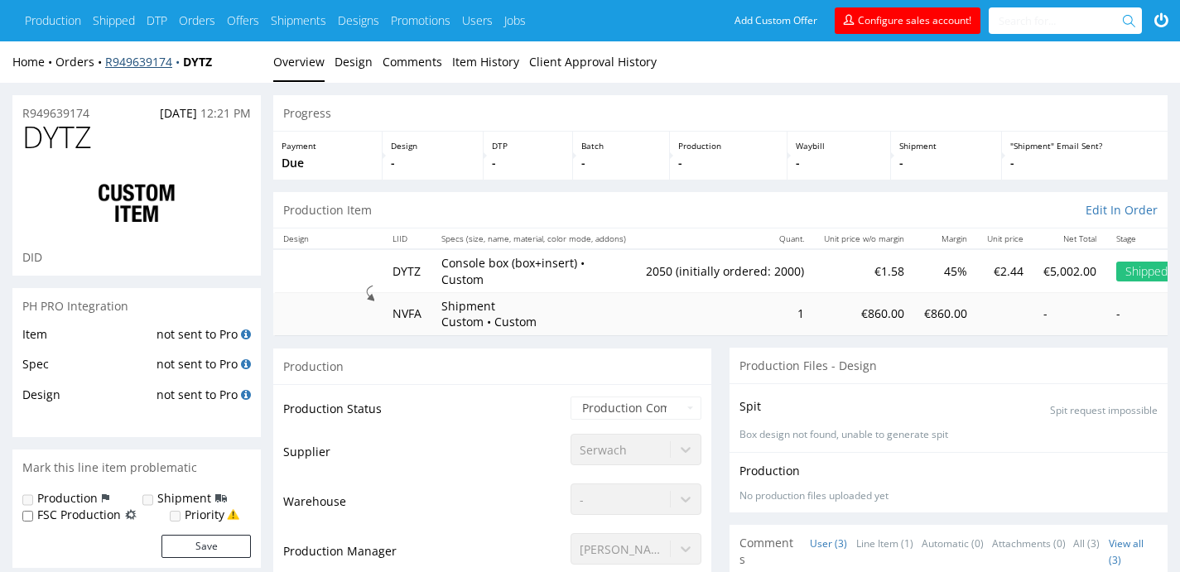
click at [145, 65] on link "R949639174" at bounding box center [144, 62] width 78 height 16
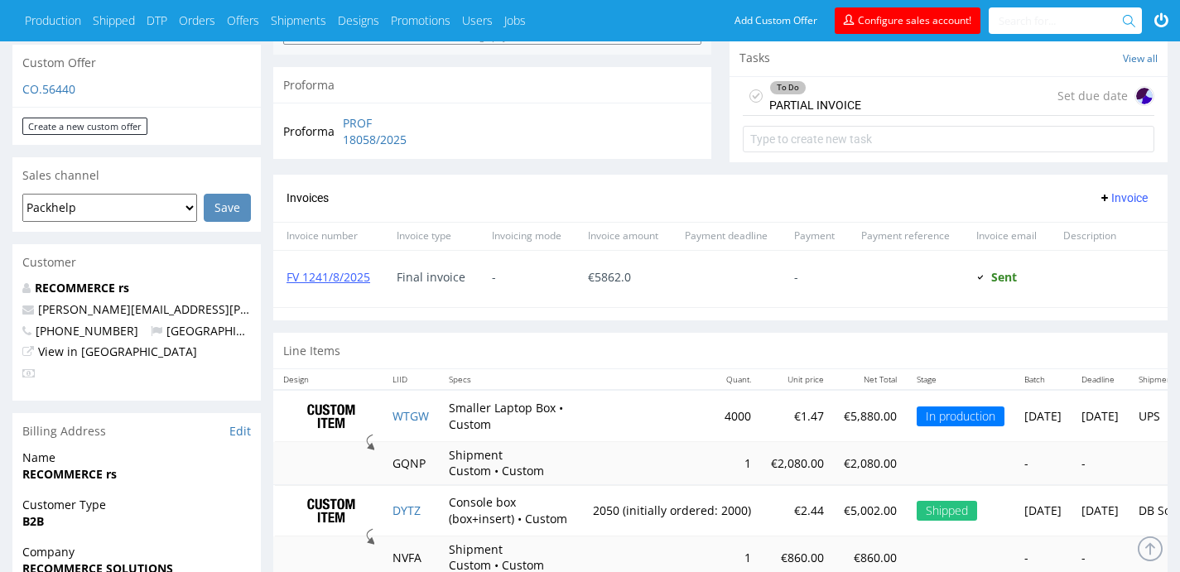
scroll to position [671, 0]
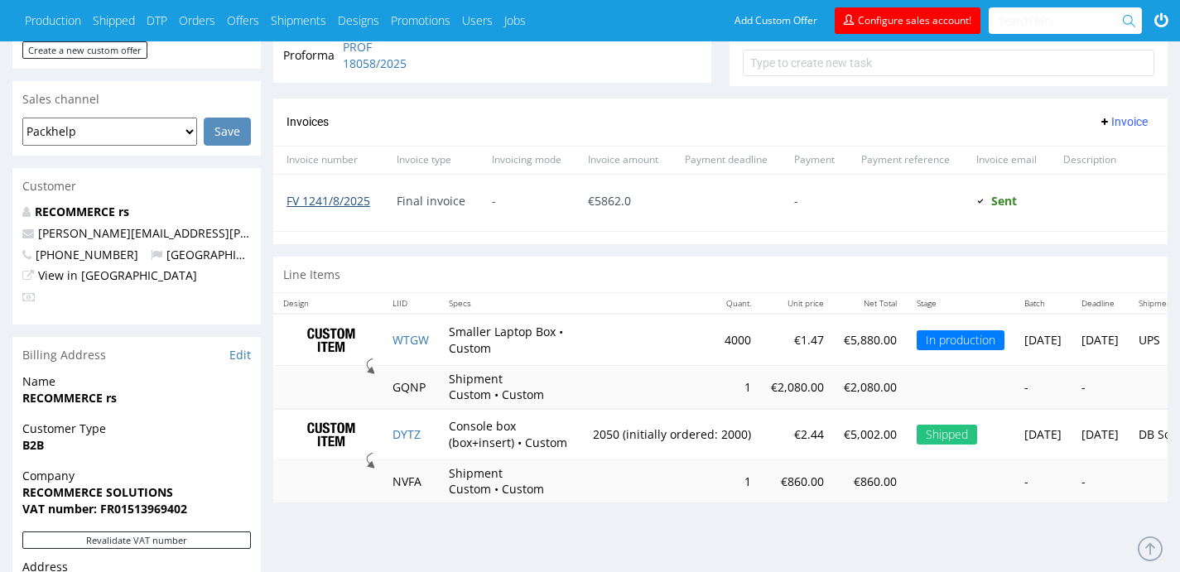
click at [303, 209] on link "FV 1241/8/2025" at bounding box center [328, 201] width 84 height 16
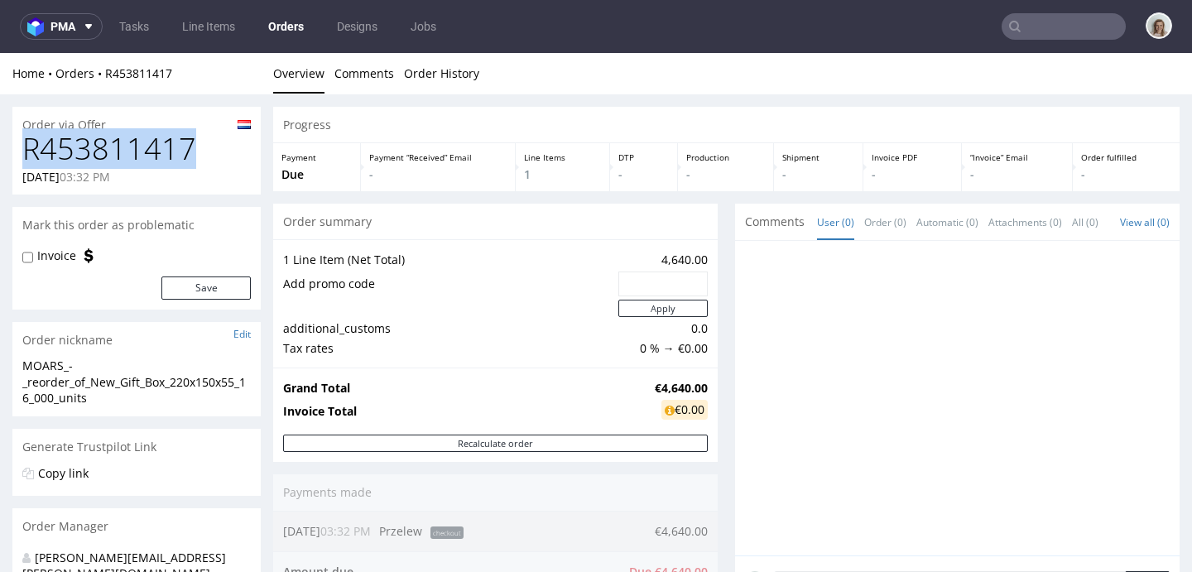
drag, startPoint x: 209, startPoint y: 151, endPoint x: 3, endPoint y: 135, distance: 206.0
copy h1 "R453811417"
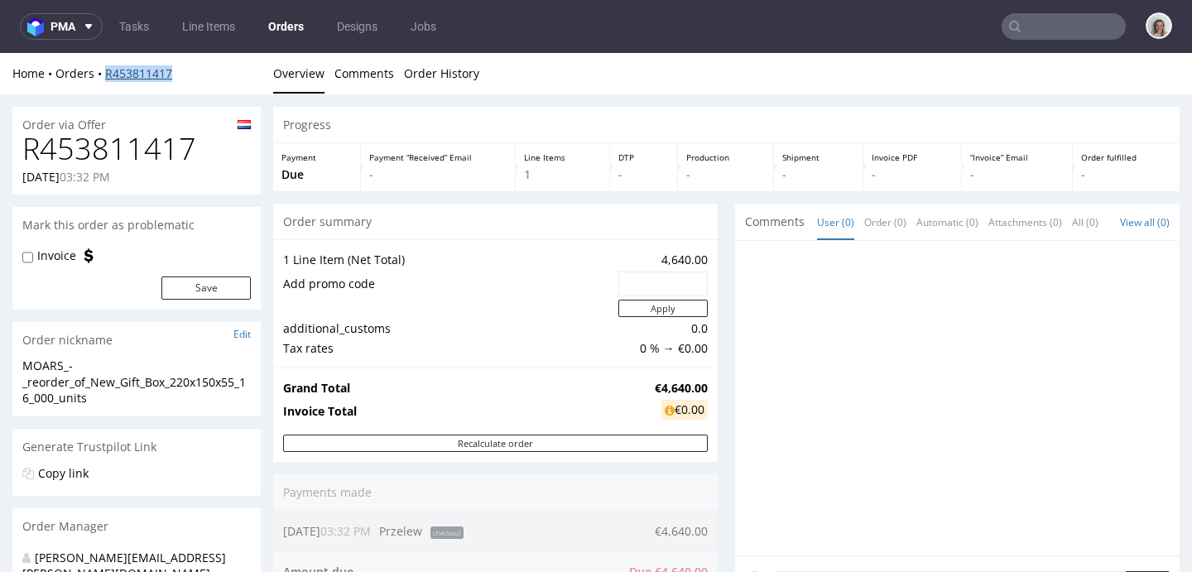
drag, startPoint x: 191, startPoint y: 71, endPoint x: 104, endPoint y: 70, distance: 86.9
click at [104, 70] on div "Home Orders R453811417" at bounding box center [136, 73] width 248 height 17
copy link "R453811417"
click at [698, 391] on div "Grand Total €4,640.00 Invoice Total €0.00" at bounding box center [495, 401] width 445 height 67
drag, startPoint x: 683, startPoint y: 388, endPoint x: 631, endPoint y: 388, distance: 52.1
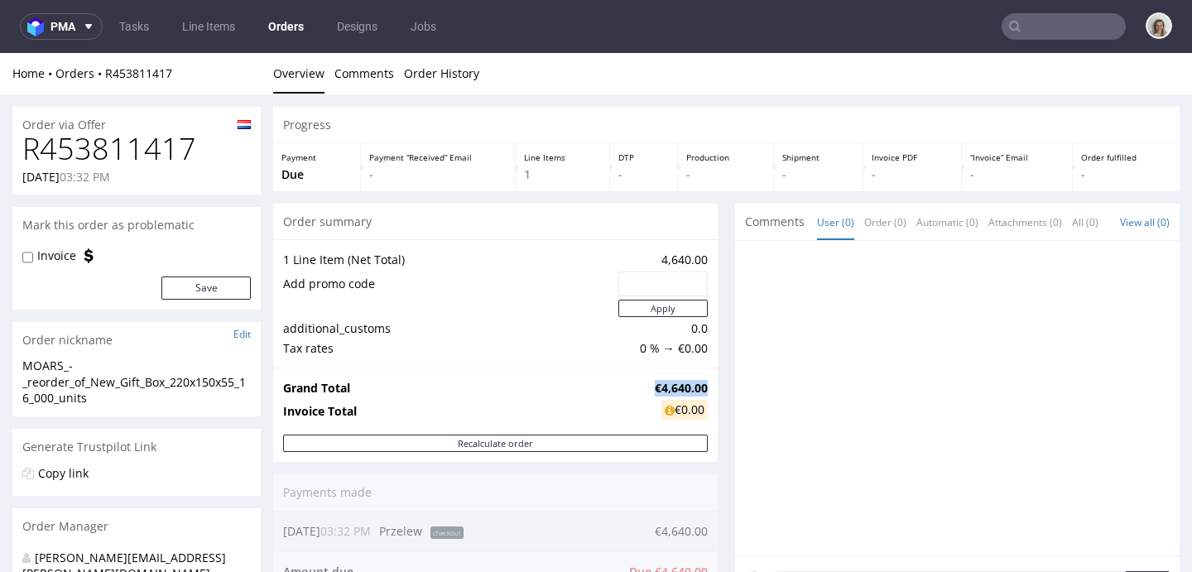
click at [651, 388] on td "€4,640.00" at bounding box center [679, 388] width 57 height 20
copy strong "€4,640.00"
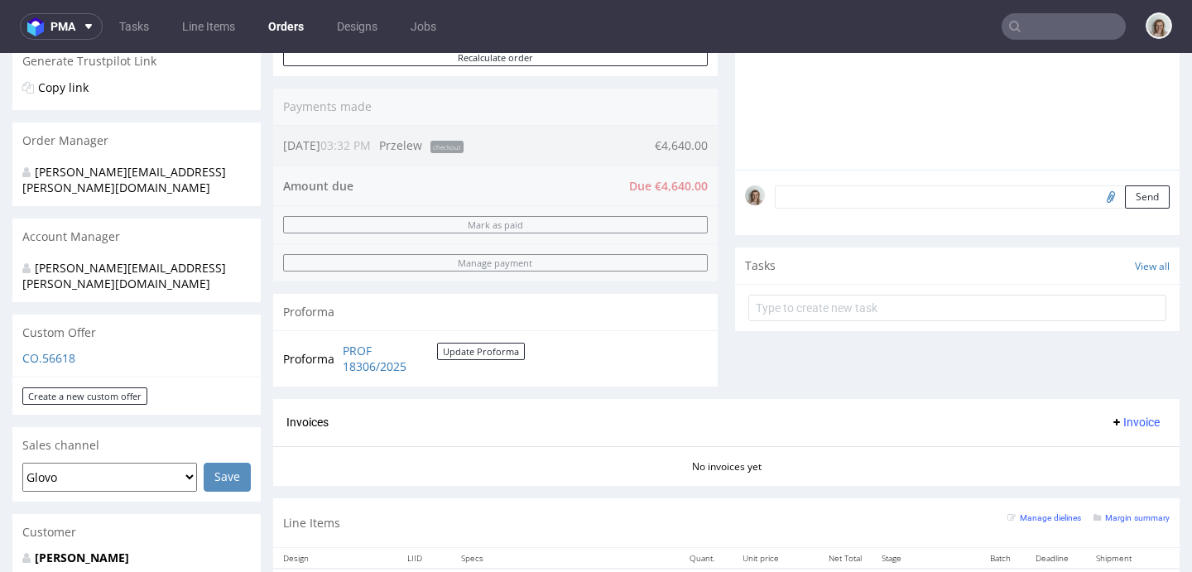
scroll to position [411, 0]
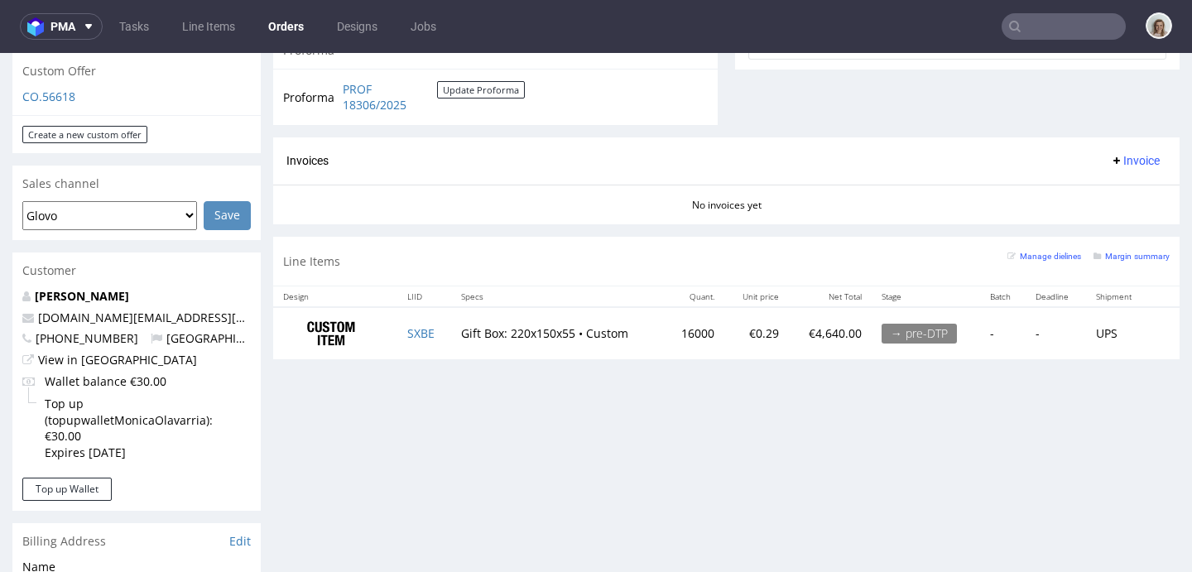
scroll to position [653, 0]
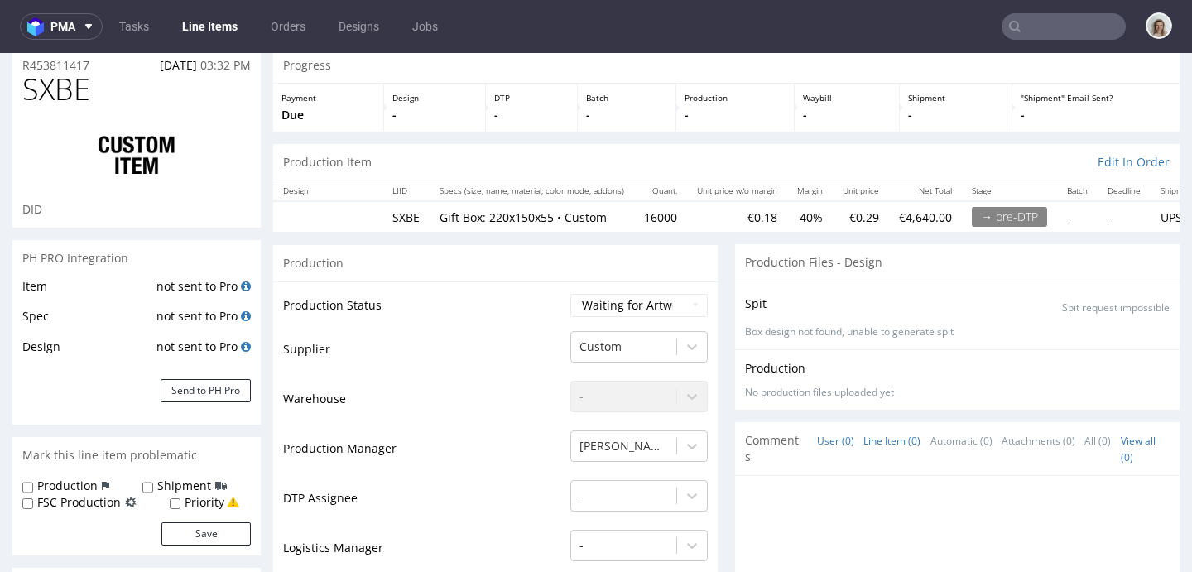
click at [896, 447] on link "Line Item (0)" at bounding box center [891, 441] width 57 height 36
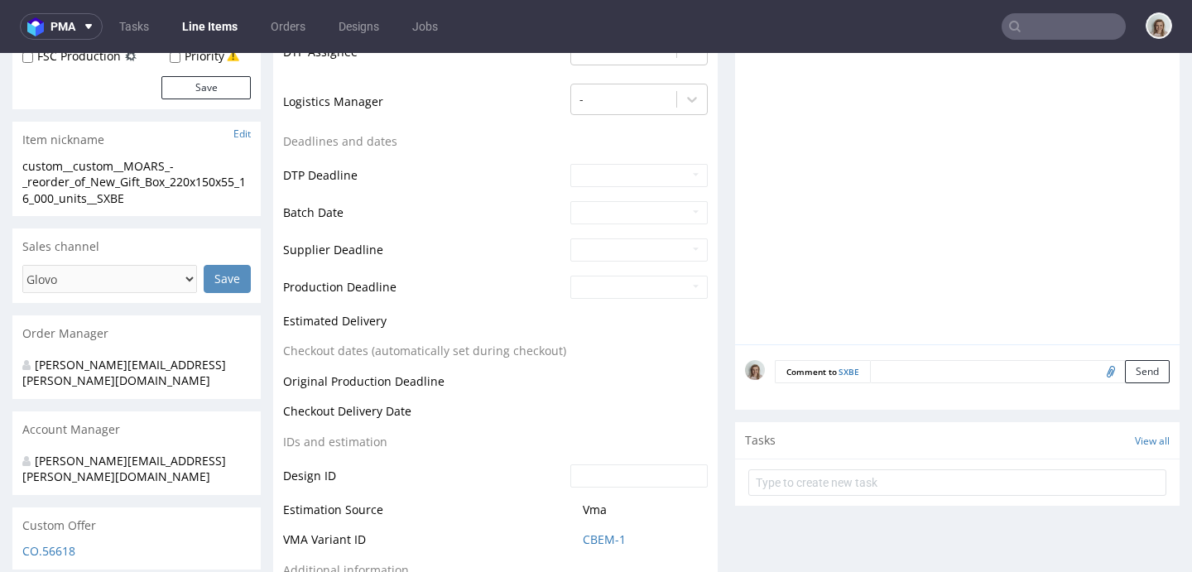
scroll to position [583, 0]
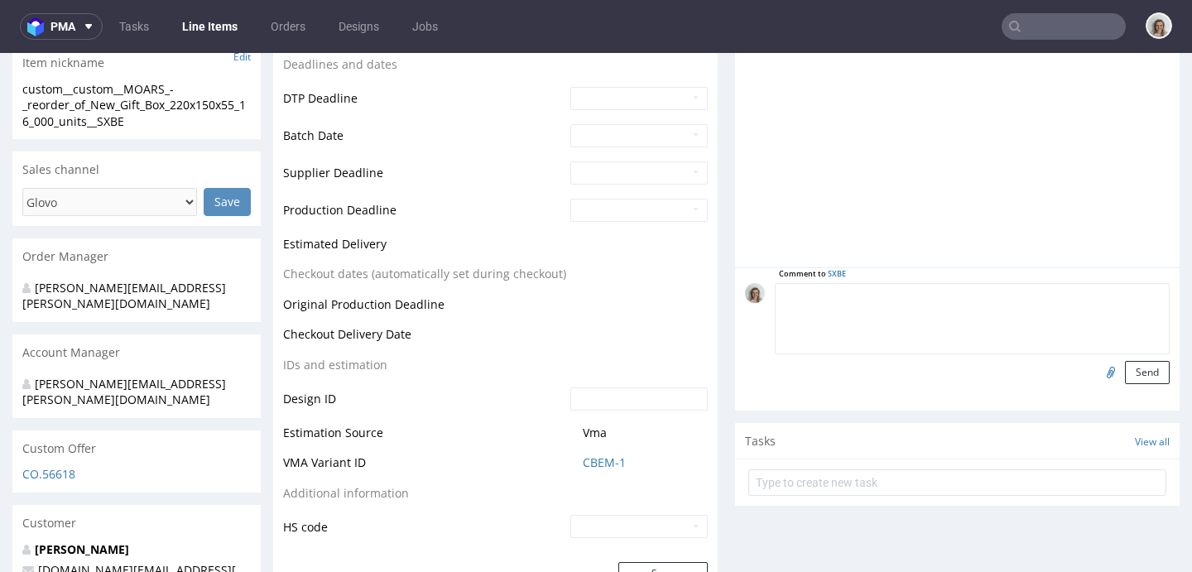
click at [876, 295] on textarea at bounding box center [972, 318] width 395 height 71
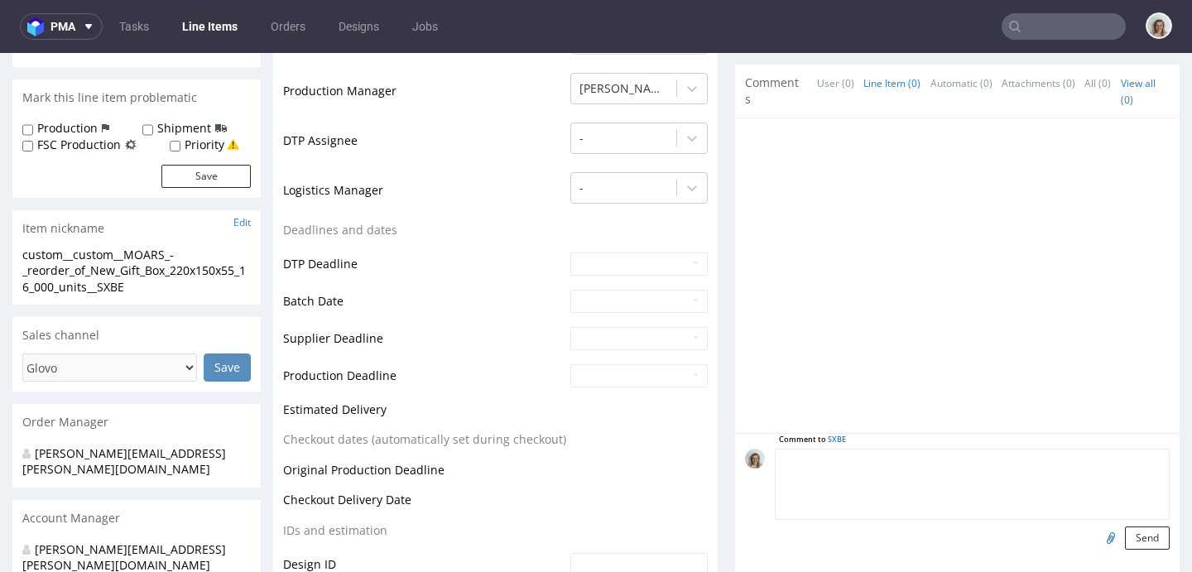
scroll to position [421, 0]
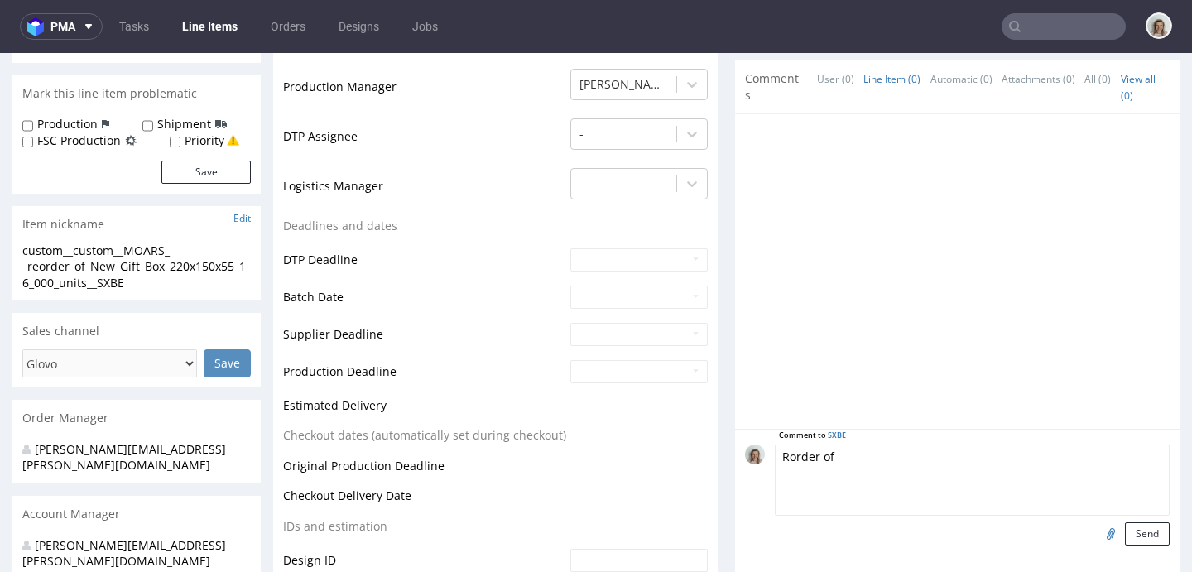
paste textarea "NXDF"
paste textarea "Last time, there was an issue with the barcode section on the packaging. For th…"
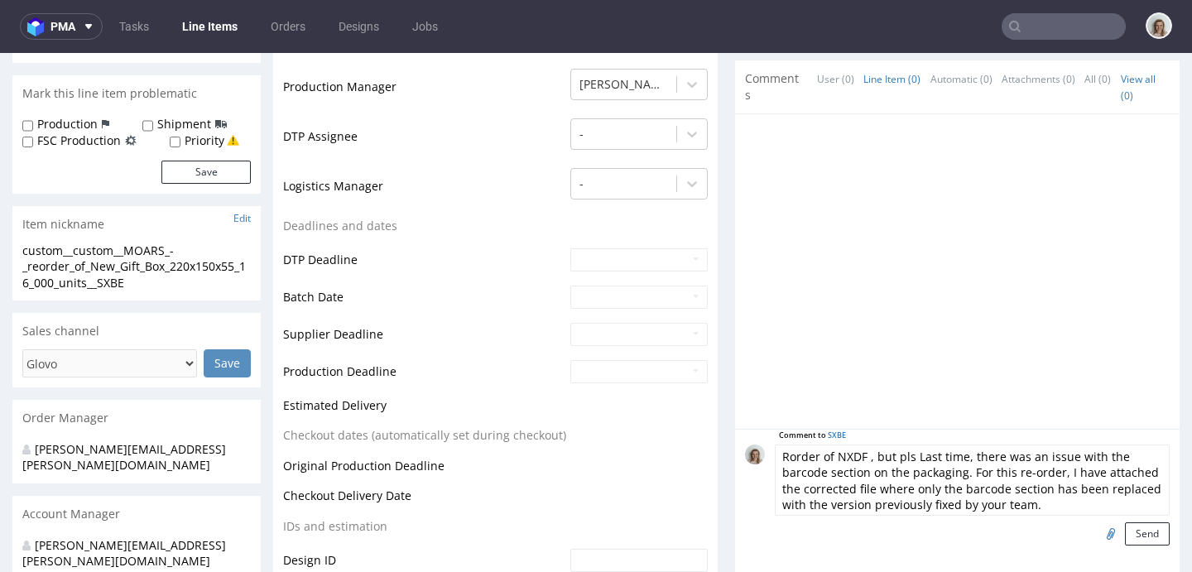
click at [906, 454] on textarea "Rorder of NXDF , but pls Last time, there was an issue with the barcode section…" at bounding box center [972, 480] width 395 height 71
type textarea "Rorder of NXDF , but last time, there was an issue with the barcode section on …"
click at [1097, 527] on input "file" at bounding box center [1108, 533] width 23 height 22
type input "C:\fakepath\custom__custom____NXDF__d0__oR947255464__outside (1).pdf"
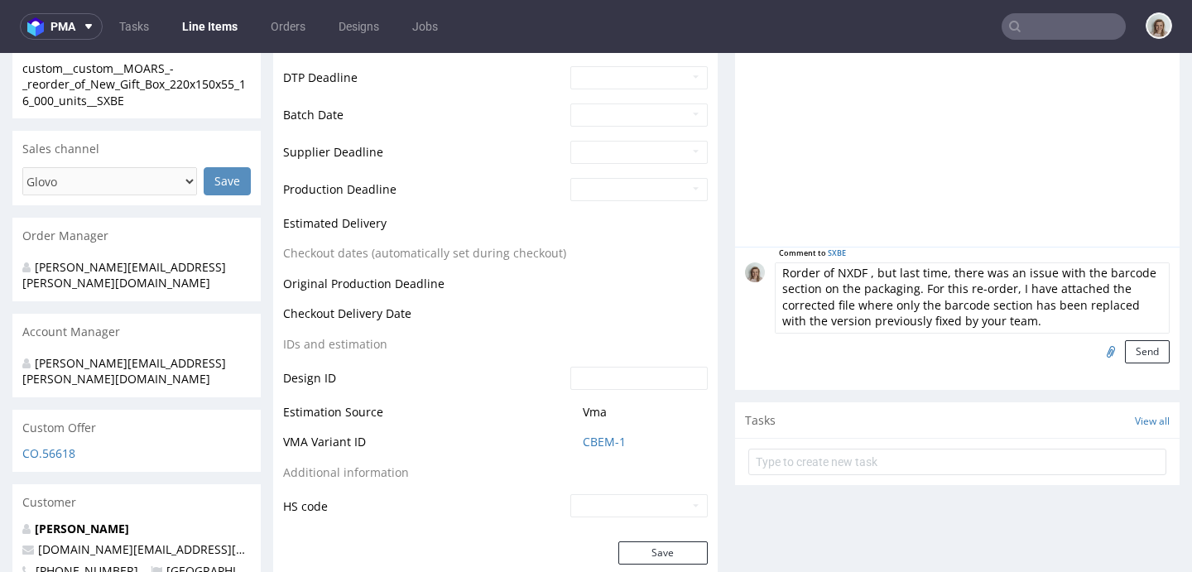
scroll to position [619, 0]
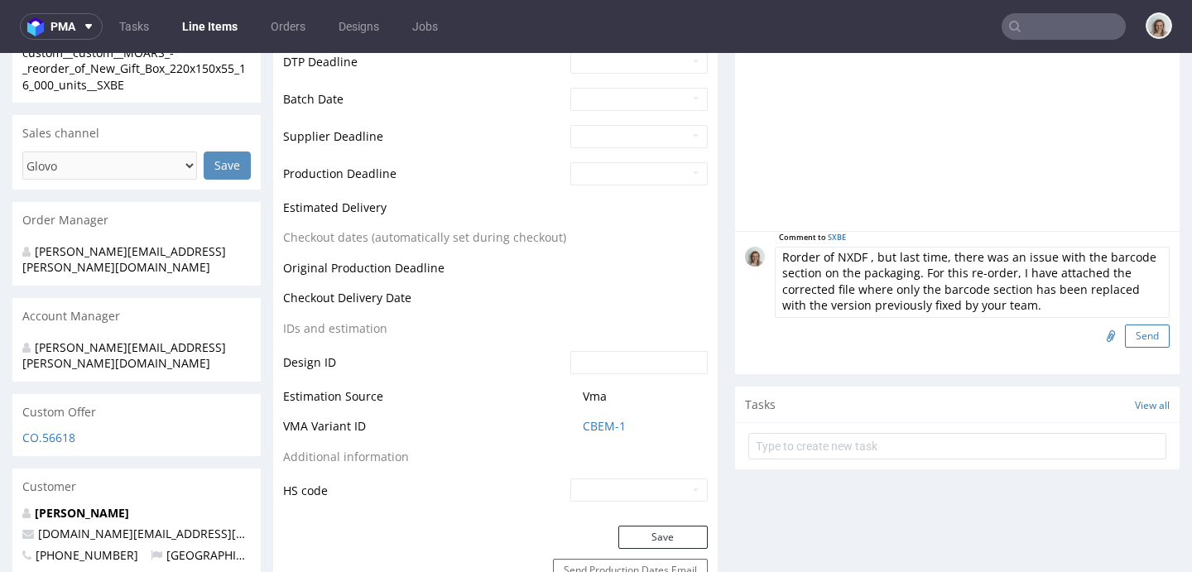
click at [1125, 335] on button "Send" at bounding box center [1147, 335] width 45 height 23
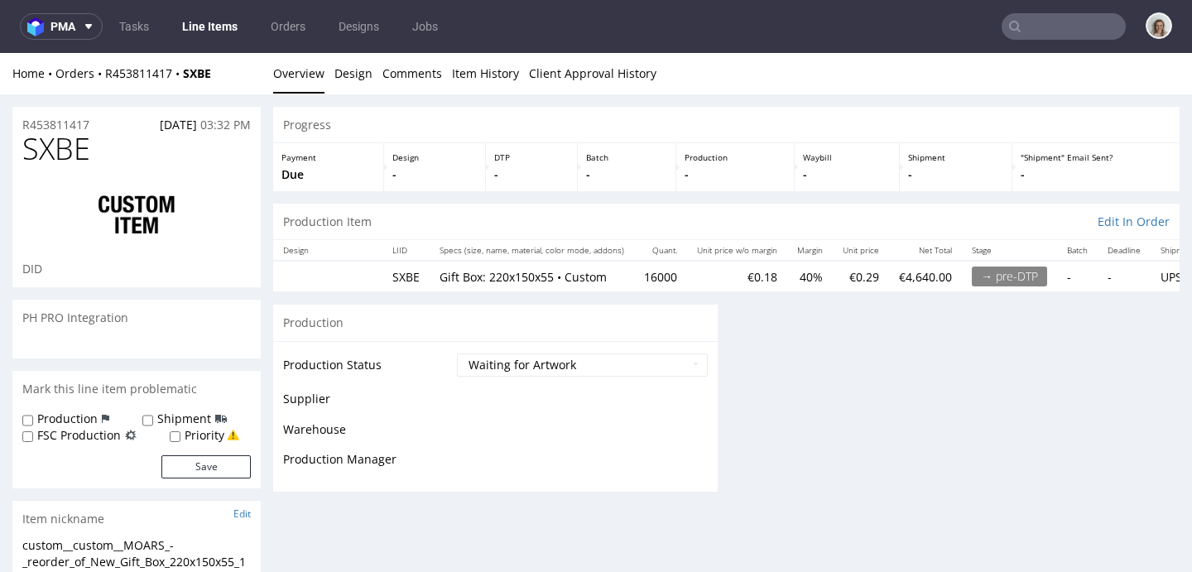
scroll to position [0, 0]
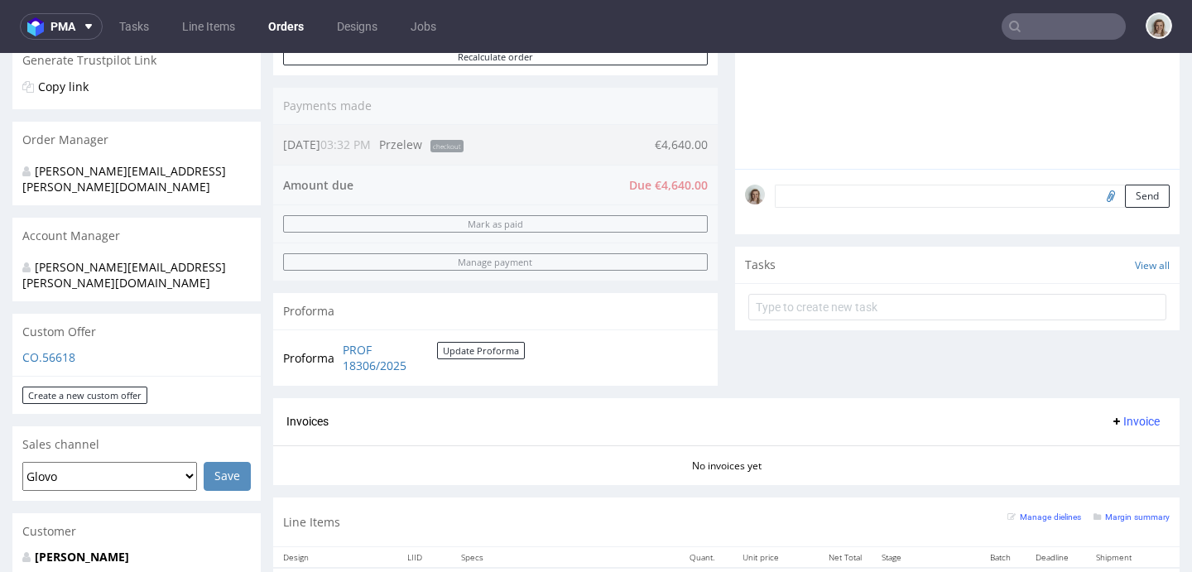
scroll to position [640, 0]
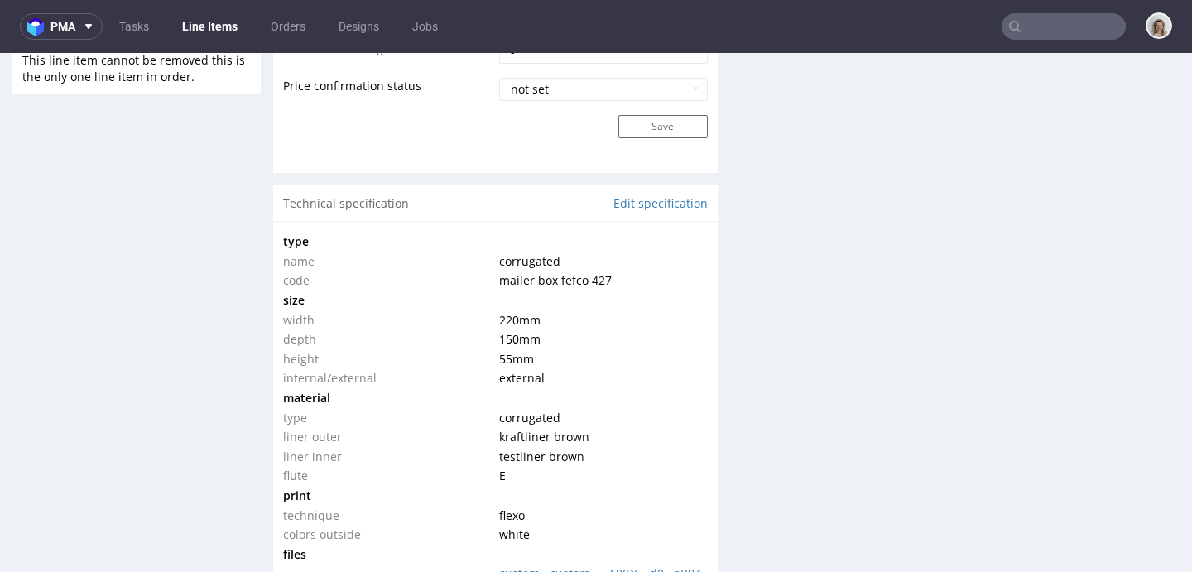
scroll to position [1627, 0]
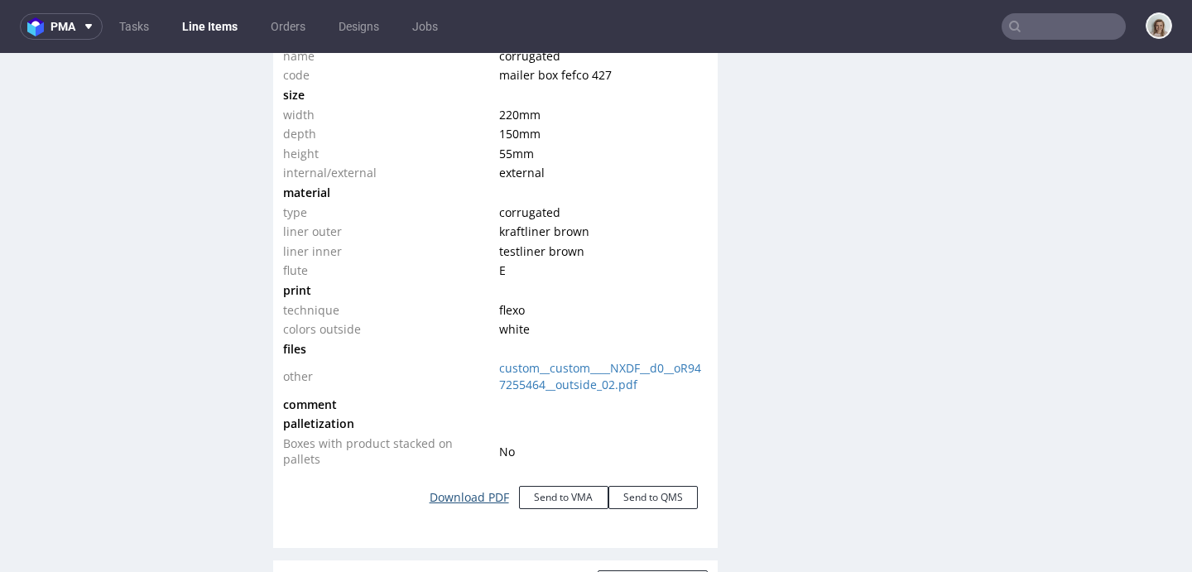
click at [477, 496] on link "Download PDF" at bounding box center [469, 497] width 99 height 36
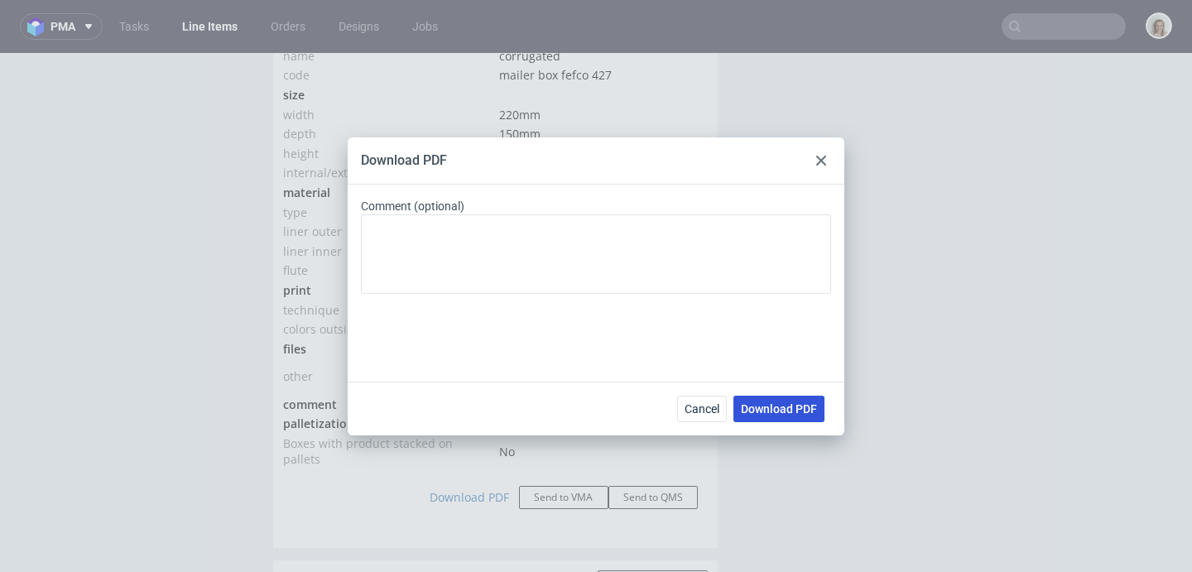
click at [796, 420] on button "Download PDF" at bounding box center [778, 409] width 91 height 26
click at [819, 156] on icon at bounding box center [821, 161] width 10 height 10
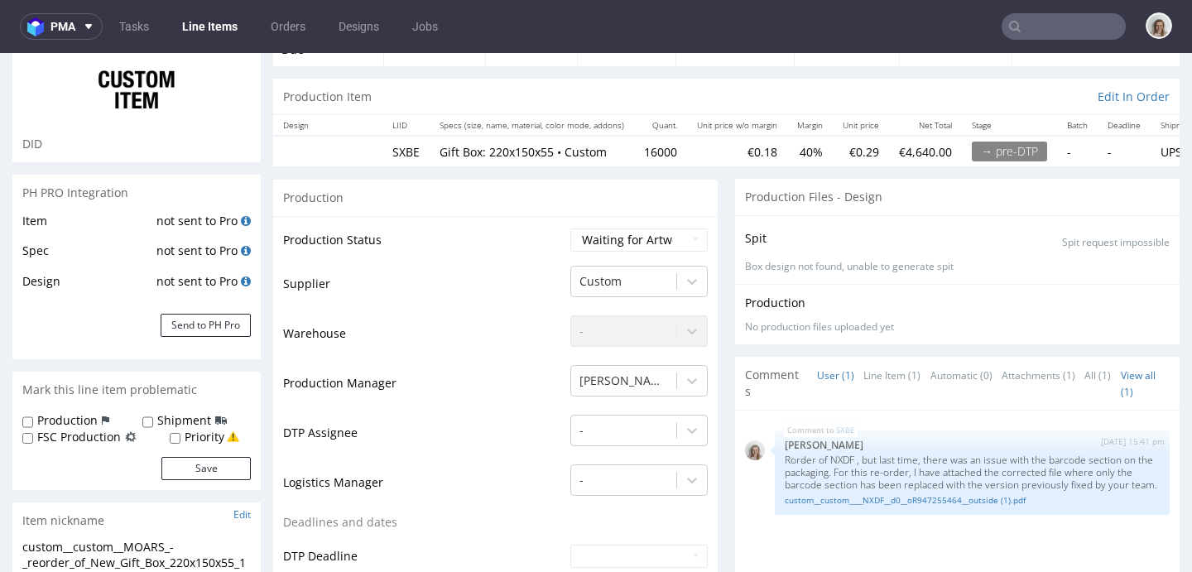
scroll to position [0, 0]
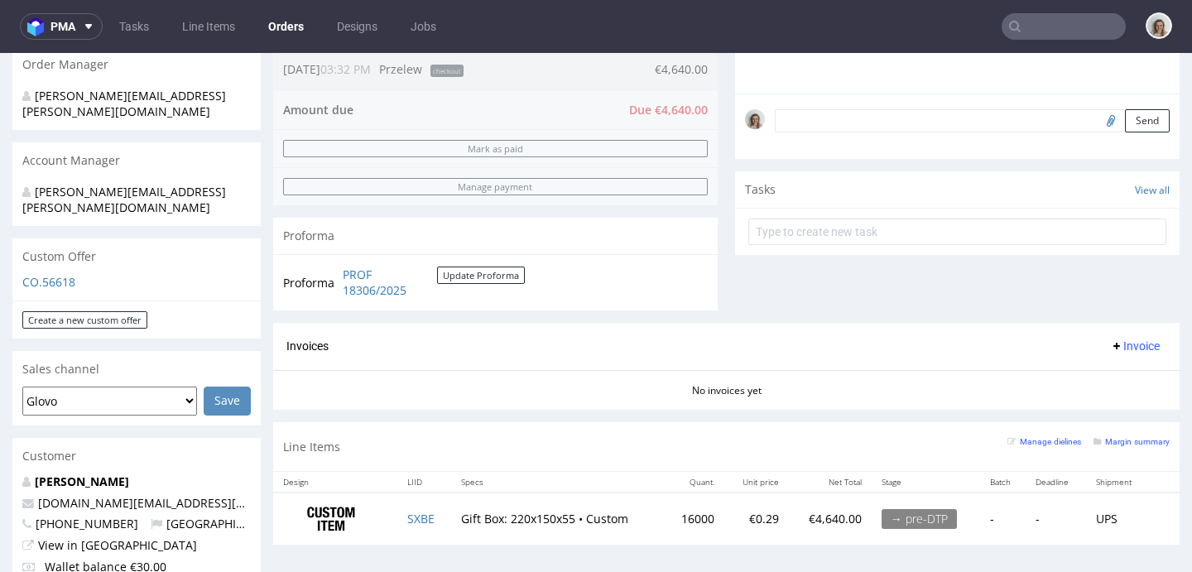
scroll to position [562, 0]
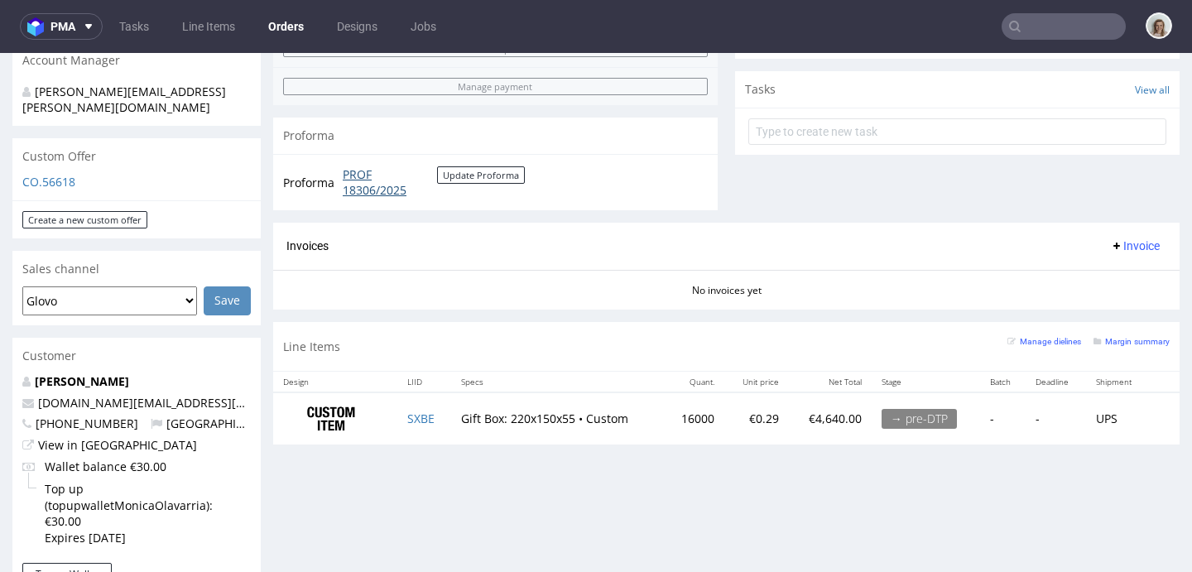
click at [377, 190] on link "PROF 18306/2025" at bounding box center [390, 182] width 94 height 32
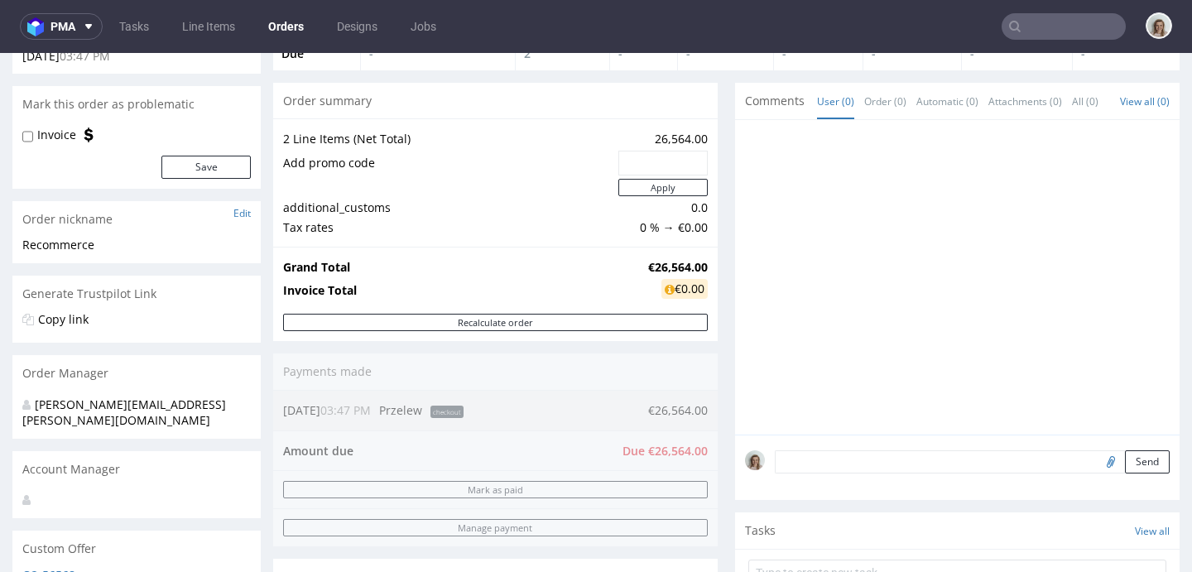
scroll to position [122, 0]
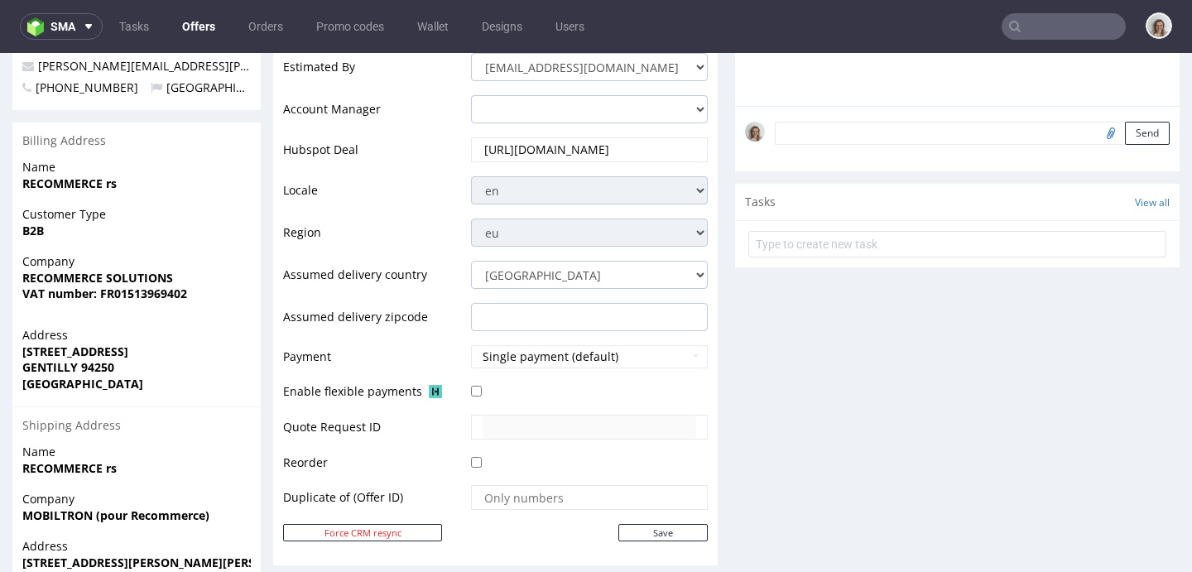
scroll to position [342, 0]
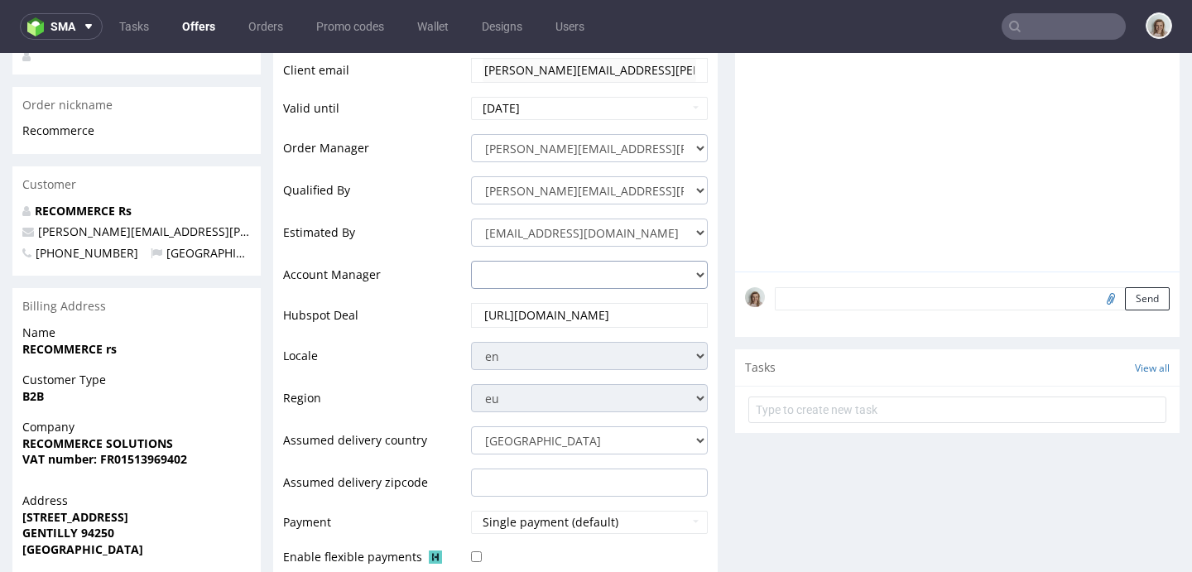
click at [518, 281] on select "[PERSON_NAME][EMAIL_ADDRESS][DOMAIN_NAME] [PERSON_NAME][DOMAIN_NAME][EMAIL_ADDR…" at bounding box center [589, 275] width 237 height 28
select select "4535285"
click at [471, 261] on select "[PERSON_NAME][EMAIL_ADDRESS][DOMAIN_NAME] [PERSON_NAME][DOMAIN_NAME][EMAIL_ADDR…" at bounding box center [589, 275] width 237 height 28
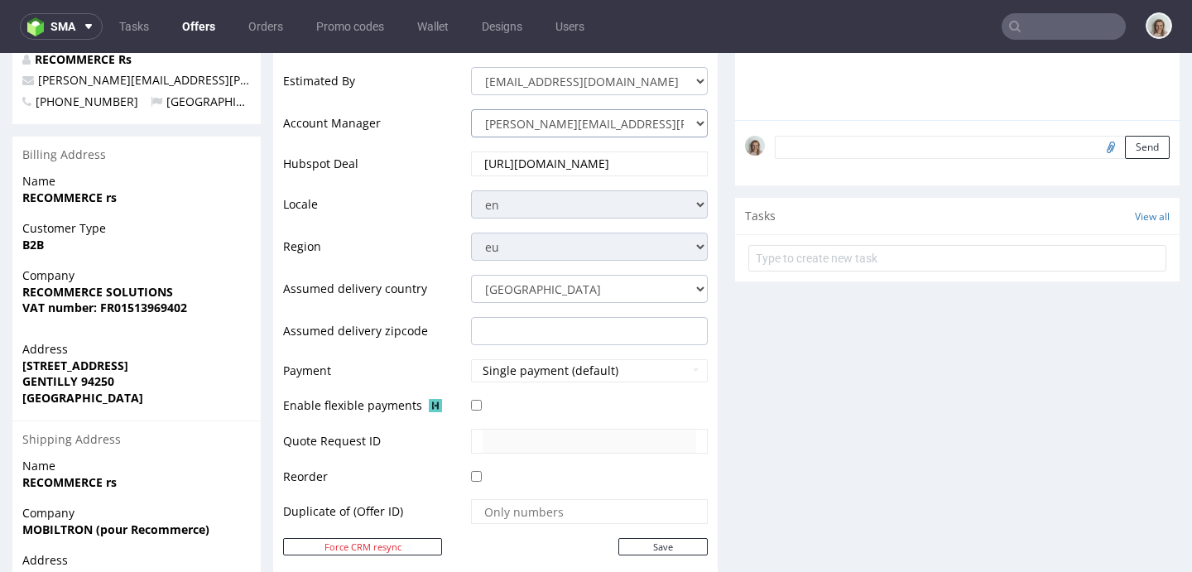
scroll to position [623, 0]
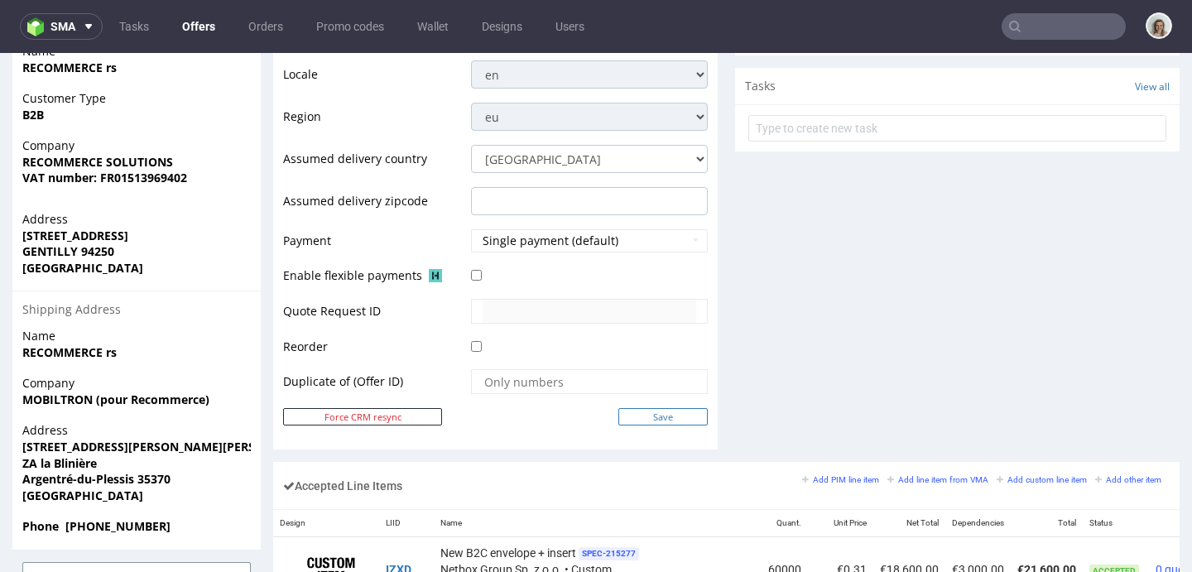
click at [668, 416] on input "Save" at bounding box center [662, 416] width 89 height 17
type input "In progress..."
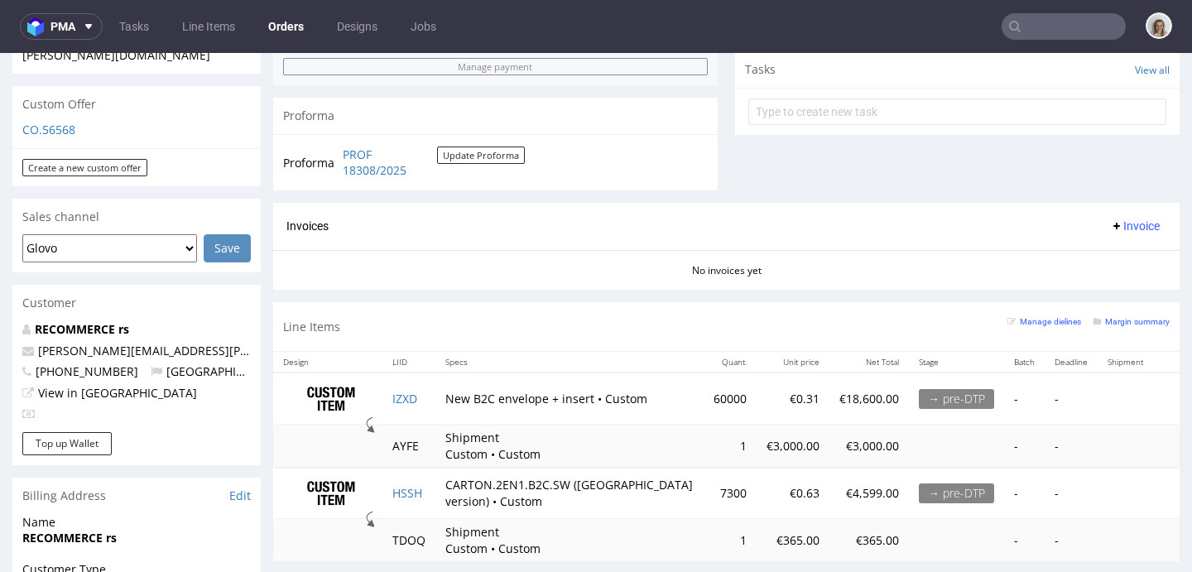
scroll to position [589, 0]
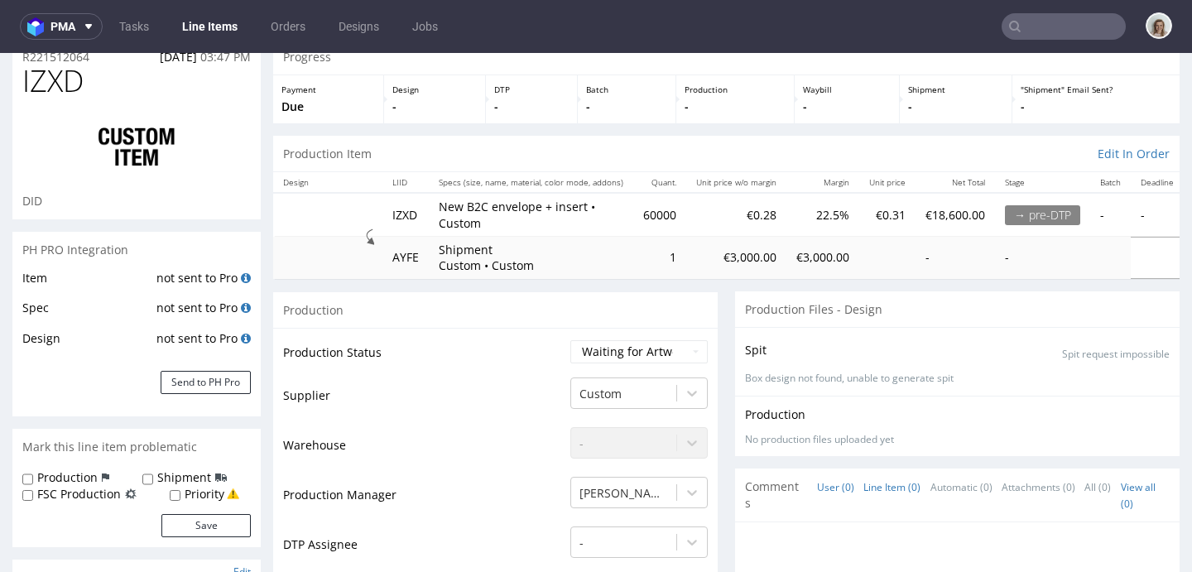
click at [870, 485] on link "Line Item (0)" at bounding box center [891, 487] width 57 height 36
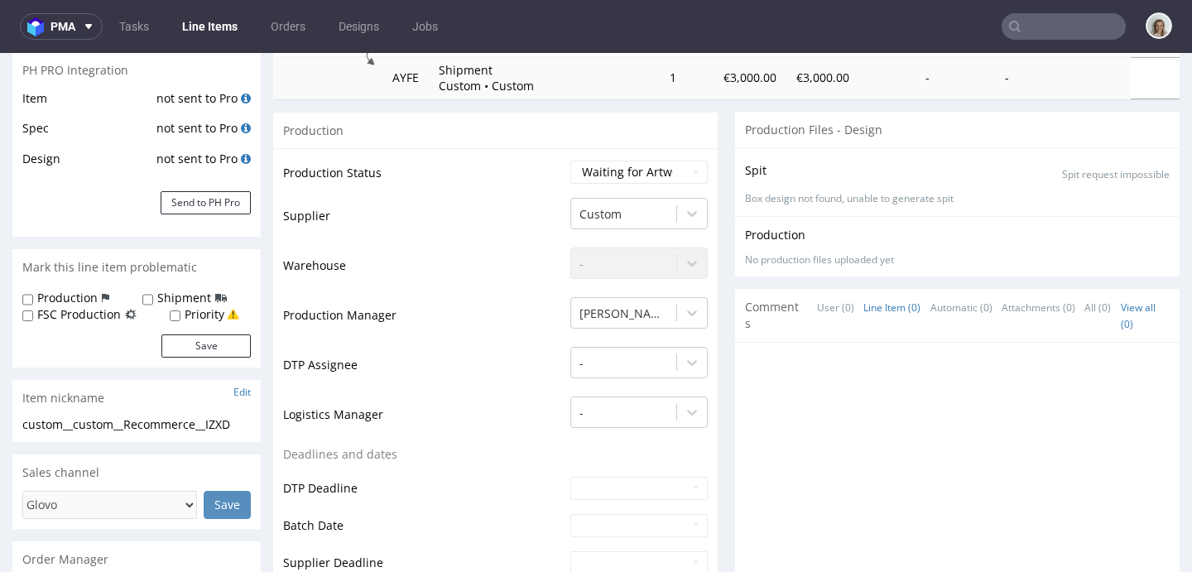
scroll to position [407, 0]
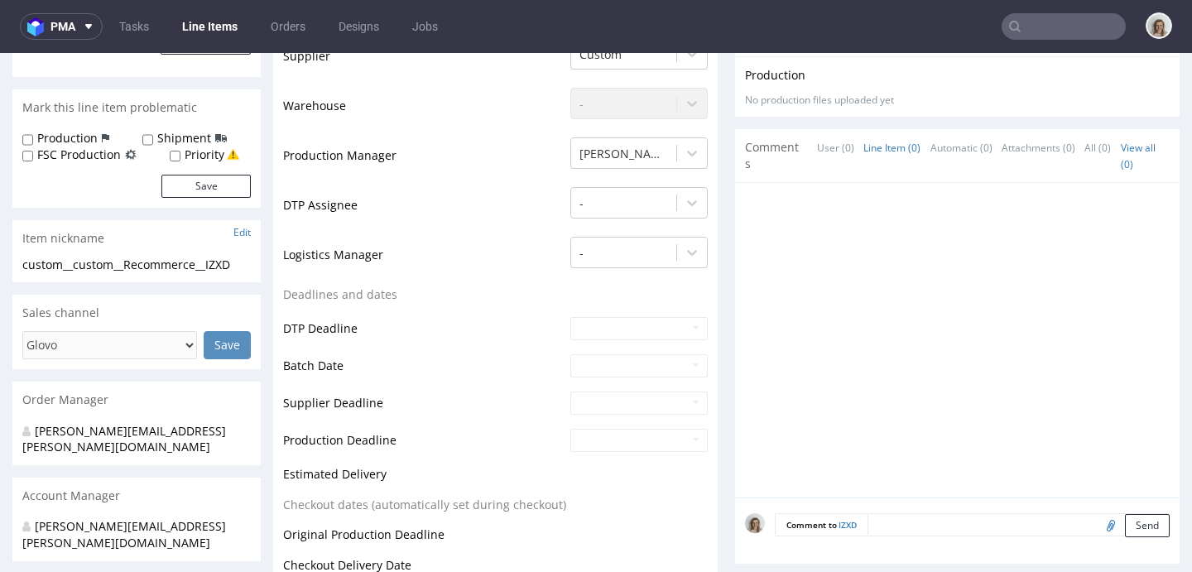
click at [867, 524] on textarea at bounding box center [1018, 524] width 302 height 23
paste textarea "LPME"
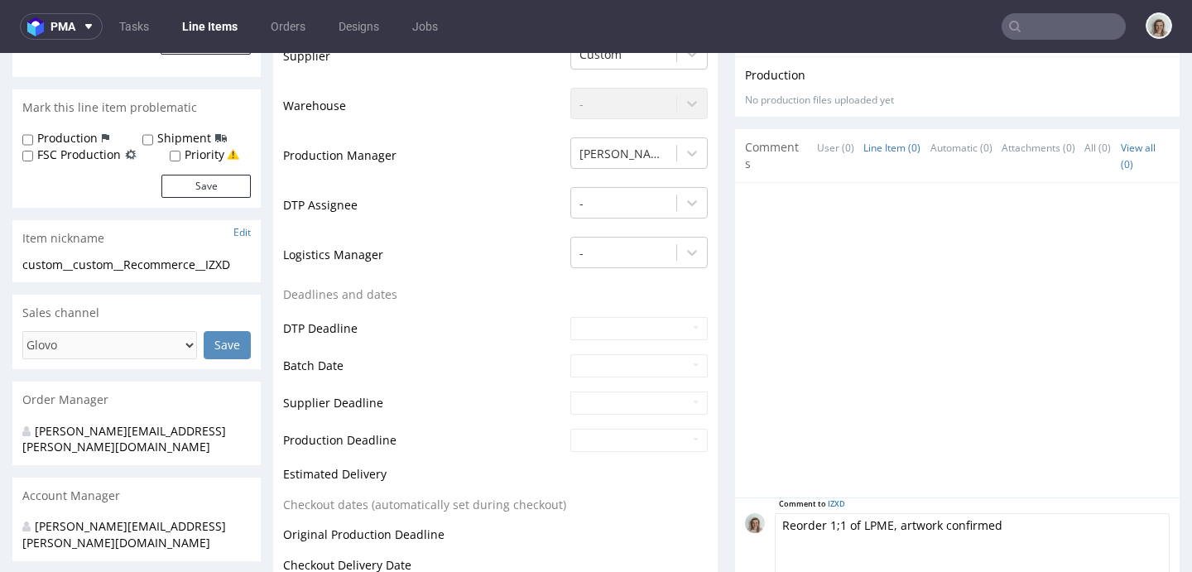
type textarea "Reorder 1;1 of LPME, artwork confirmed"
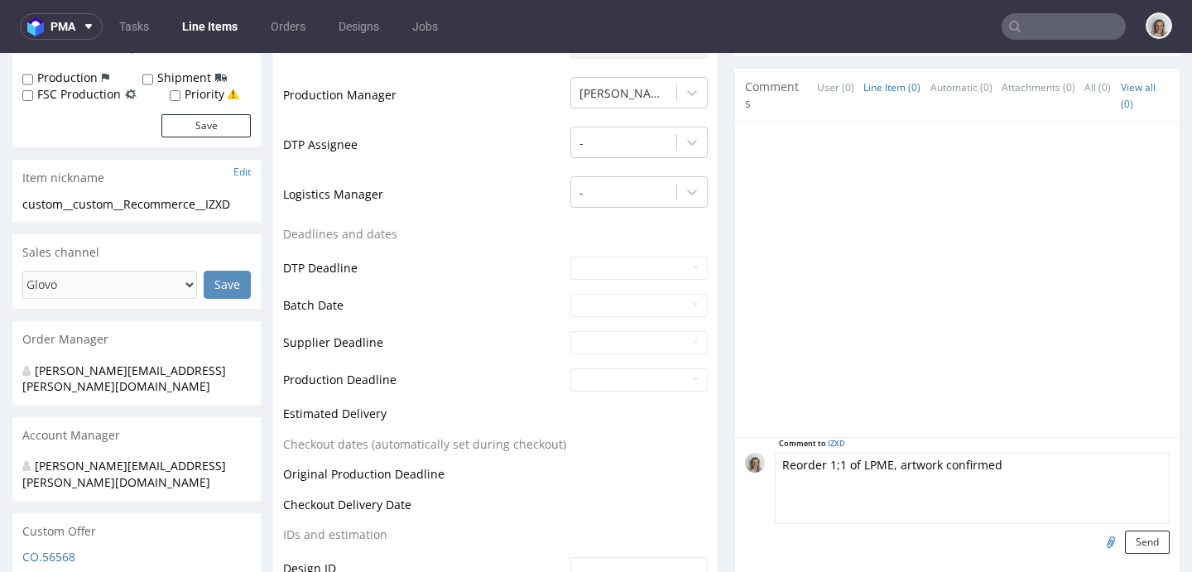
scroll to position [492, 0]
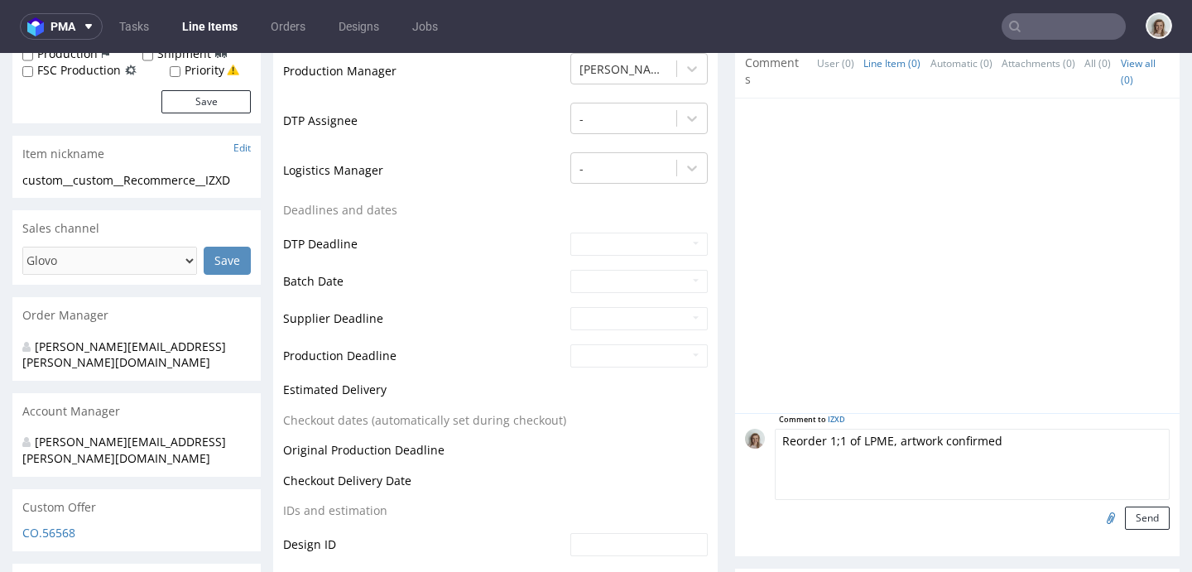
click at [1097, 517] on input "file" at bounding box center [1108, 518] width 23 height 22
click at [1097, 512] on input "file" at bounding box center [1108, 518] width 23 height 22
type input "C:\fakepath\custom____GLPL__d0__oR177025730__envelope (1) (1).pdf"
click at [1126, 512] on button "Send" at bounding box center [1147, 518] width 45 height 23
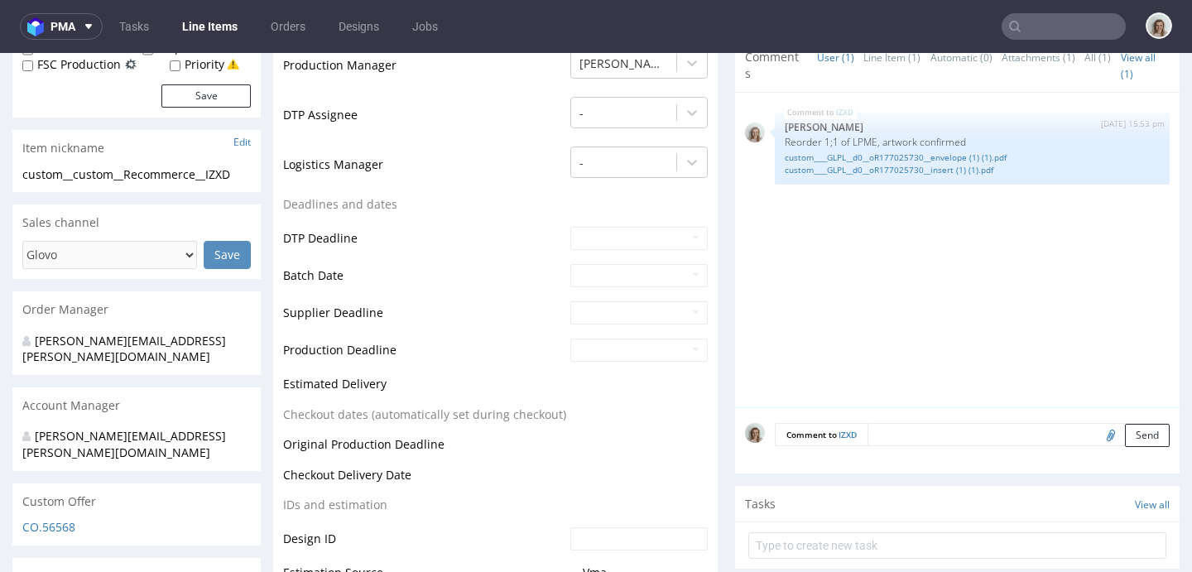
scroll to position [545, 0]
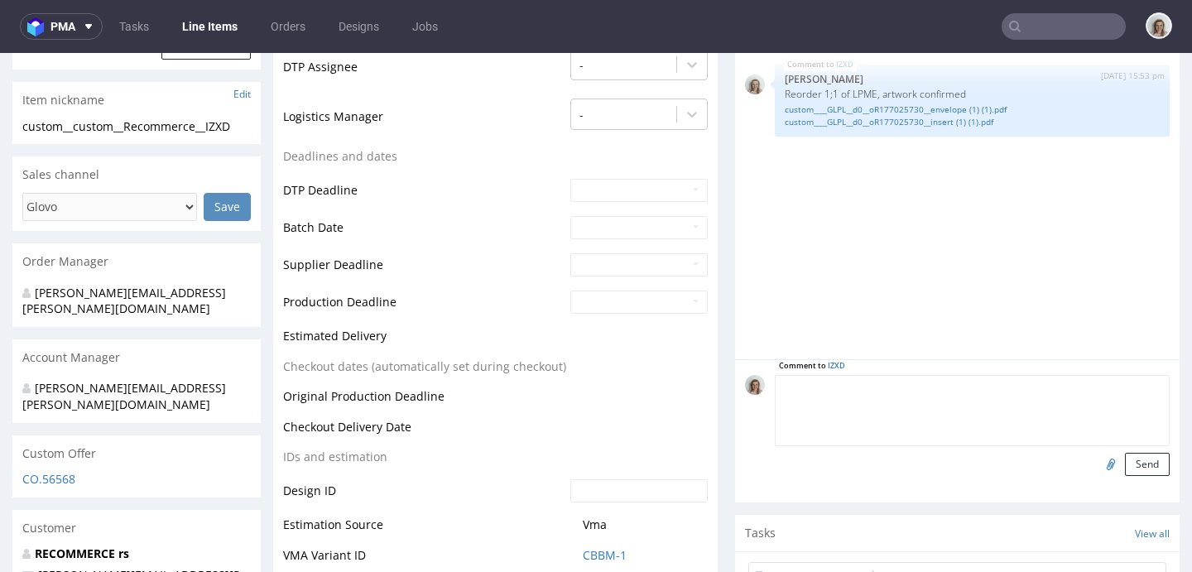
click at [887, 384] on textarea at bounding box center [972, 410] width 395 height 71
paste textarea "we would like to get delivered for mid-october bcs we don't have much space ava…"
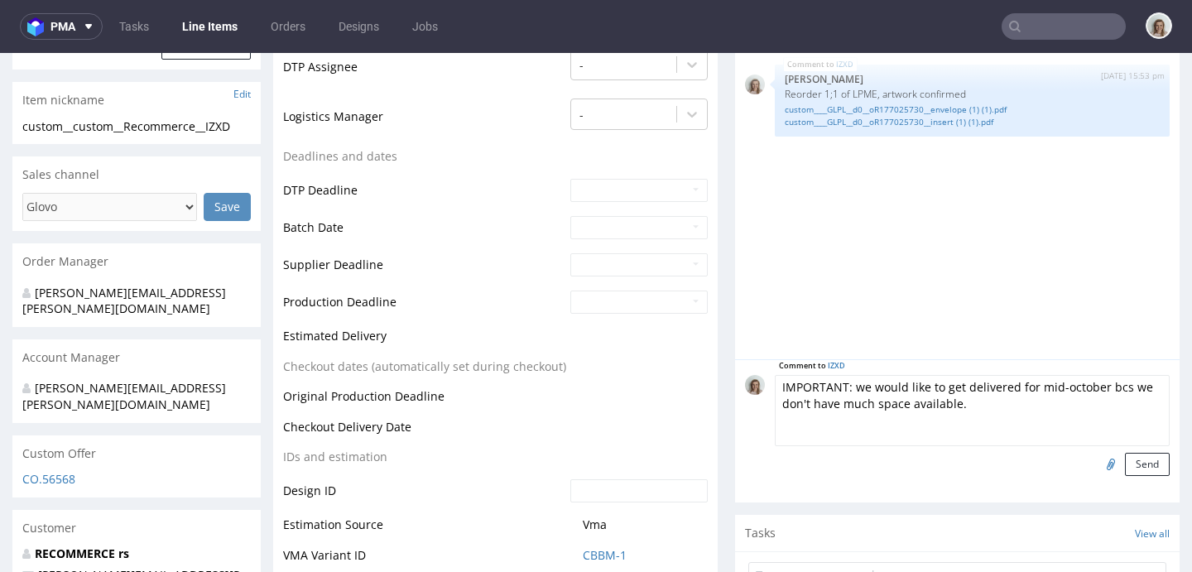
click at [843, 382] on textarea "IMPORTANT: we would like to get delivered for mid-october bcs we don't have muc…" at bounding box center [972, 410] width 395 height 71
click at [961, 397] on textarea "IMPORTANT: pls, do not produce them yet, as they would like to get delivered fo…" at bounding box center [972, 410] width 395 height 71
click at [968, 408] on textarea "IMPORTANT: pls, do not produce them yet, as they would like to get delivered fo…" at bounding box center [972, 410] width 395 height 71
type textarea "IMPORTANT: pls, do not produce them yet, as they would like to get delivered fo…"
click at [1125, 462] on button "Send" at bounding box center [1147, 464] width 45 height 23
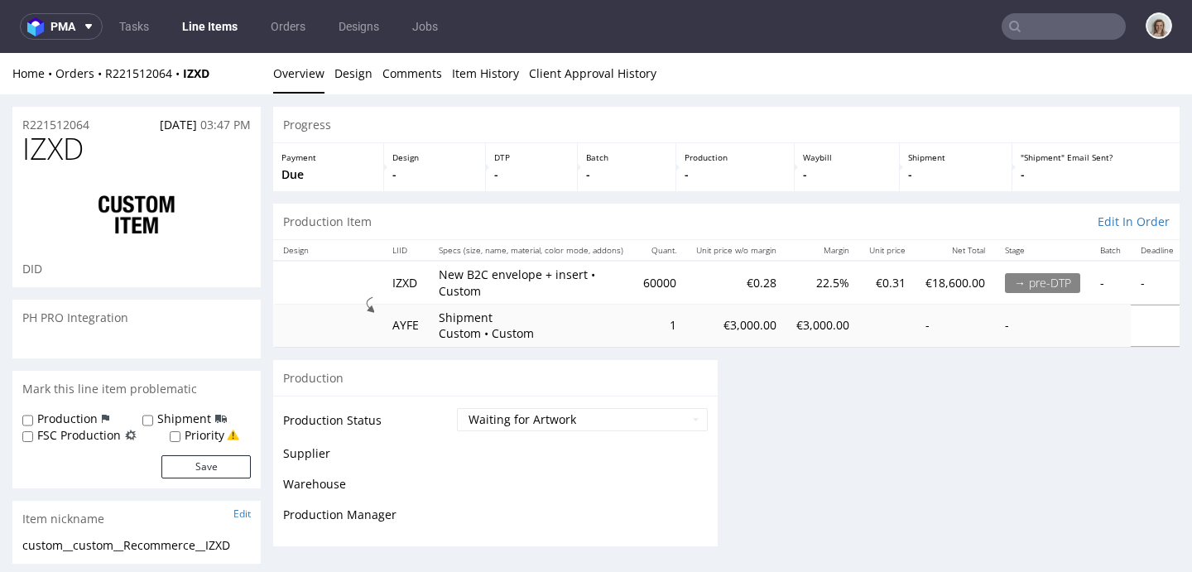
scroll to position [0, 0]
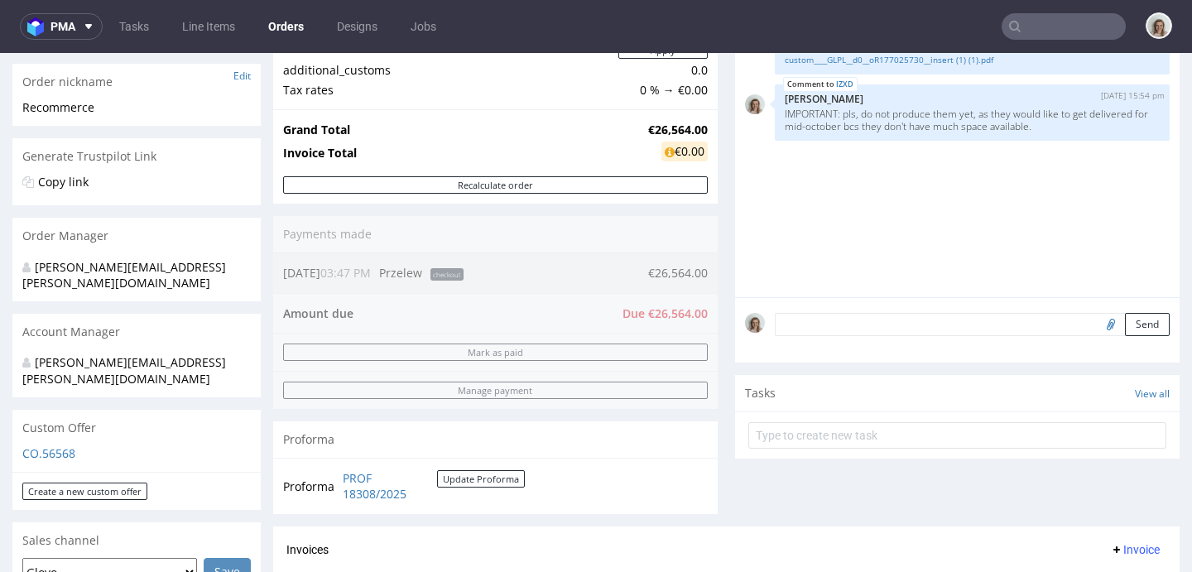
scroll to position [390, 0]
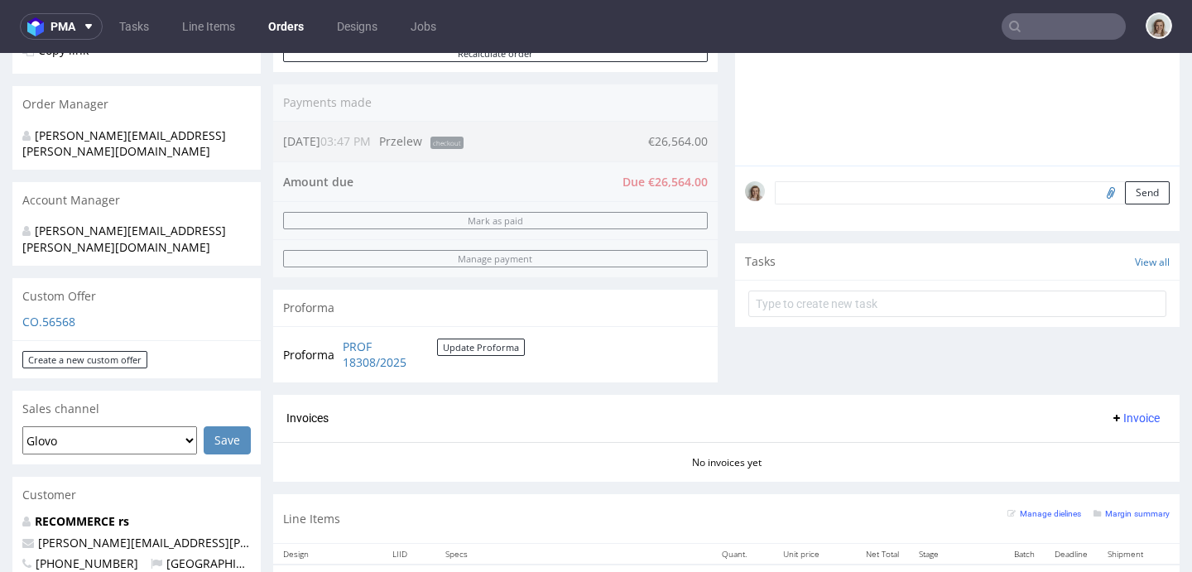
click at [790, 280] on div "Tasks View all" at bounding box center [957, 261] width 445 height 36
click at [795, 204] on textarea at bounding box center [972, 192] width 395 height 23
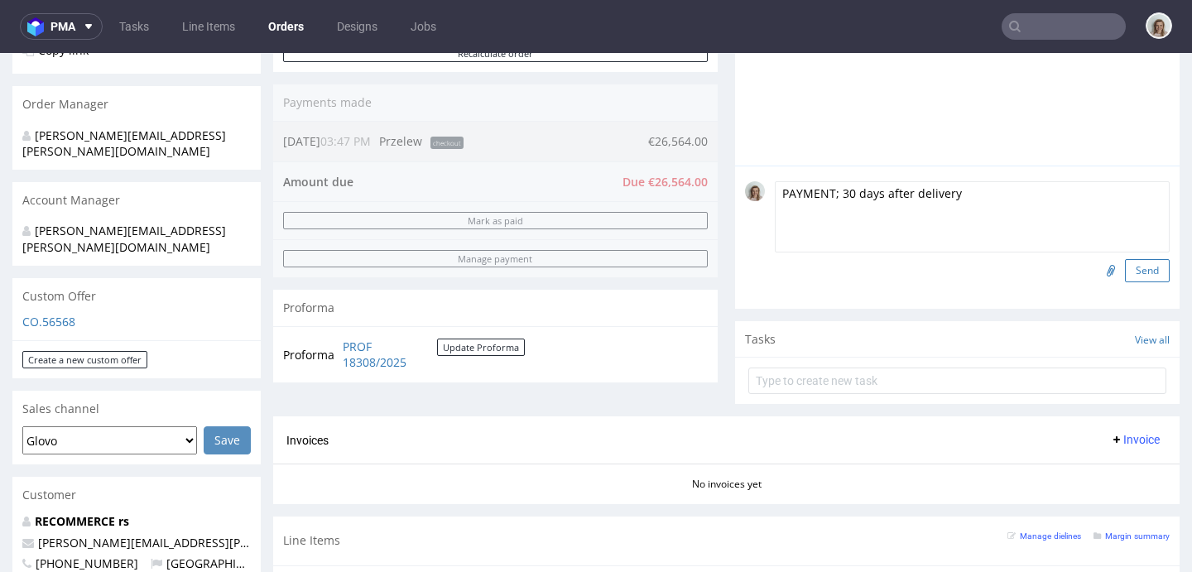
type textarea "PAYMENT; 30 days after delivery"
click at [1125, 281] on button "Send" at bounding box center [1147, 270] width 45 height 23
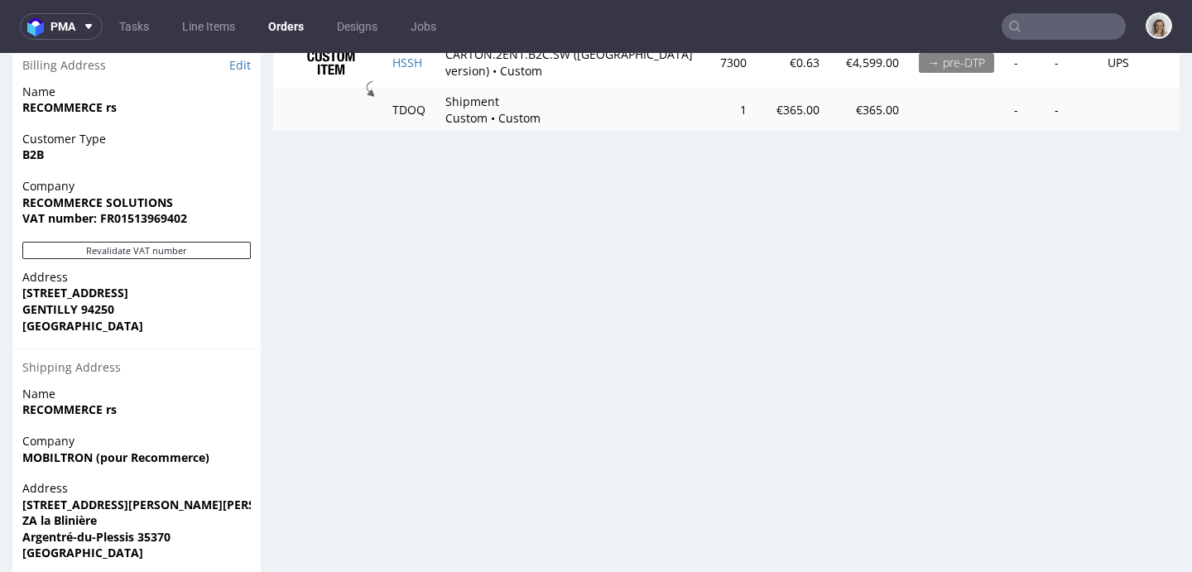
scroll to position [1036, 0]
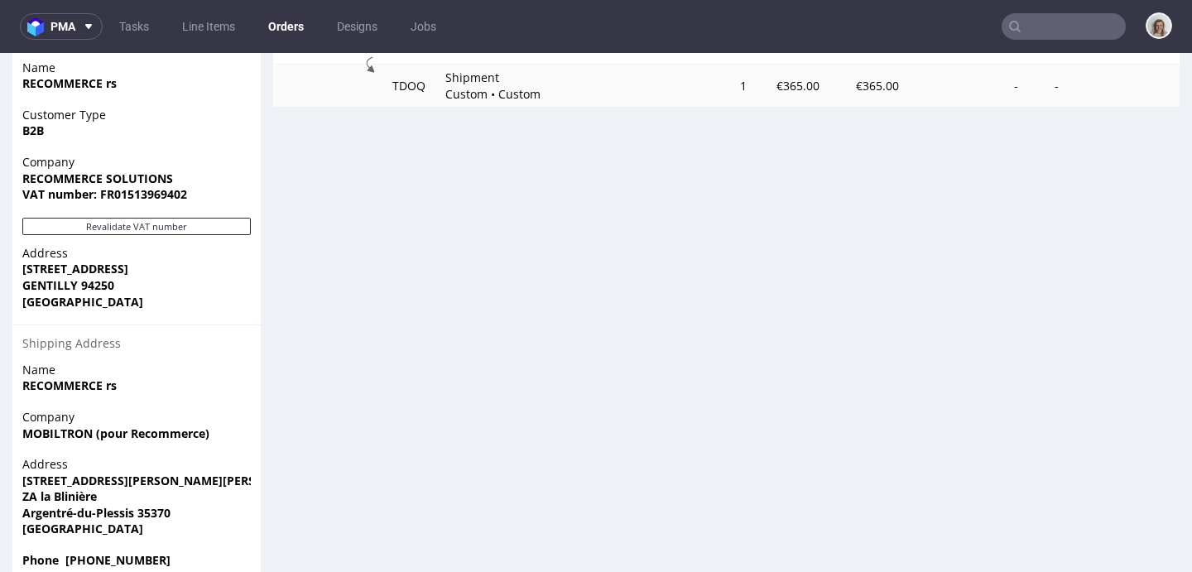
click at [176, 425] on strong "MOBILTRON (pour Recommerce)" at bounding box center [115, 433] width 187 height 16
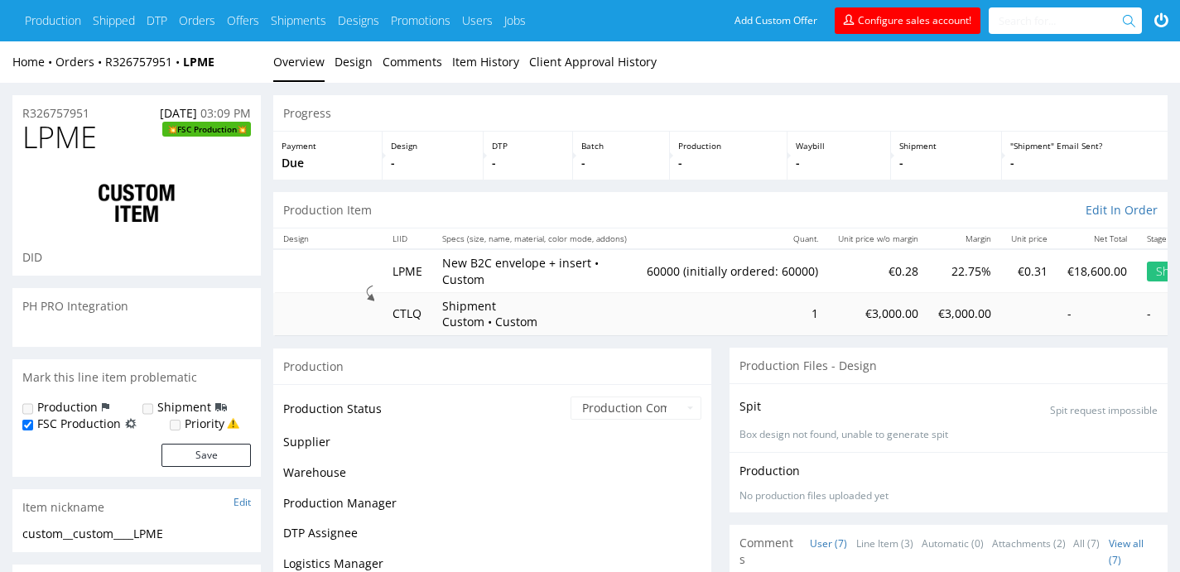
scroll to position [175, 0]
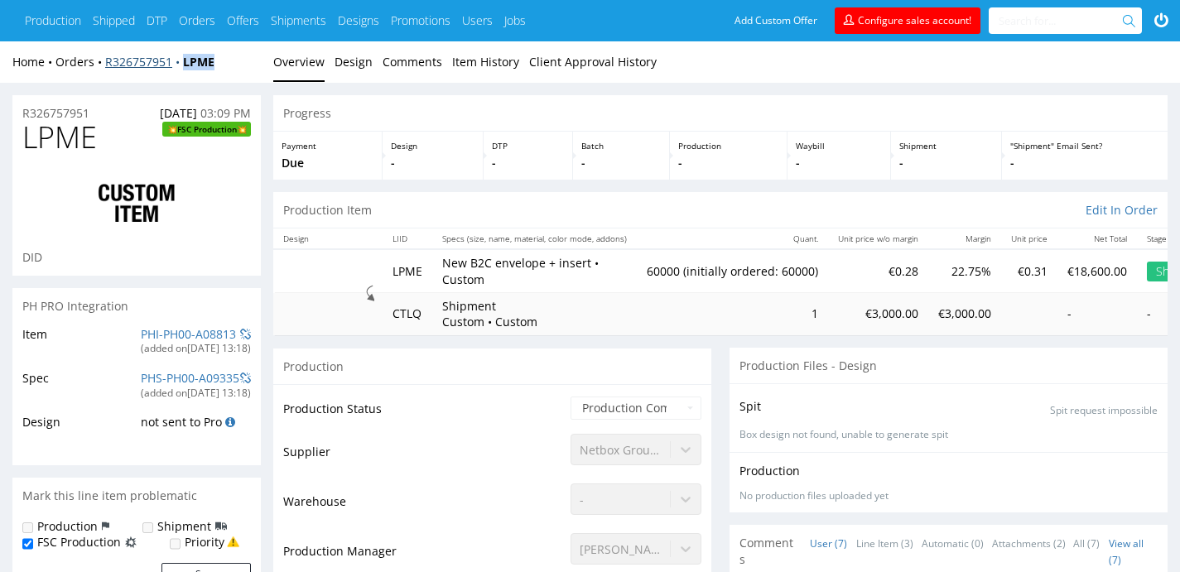
drag, startPoint x: 230, startPoint y: 63, endPoint x: 179, endPoint y: 60, distance: 51.4
click at [179, 60] on div "Home Orders R326757951 LPME" at bounding box center [136, 62] width 248 height 17
copy strong "LPME"
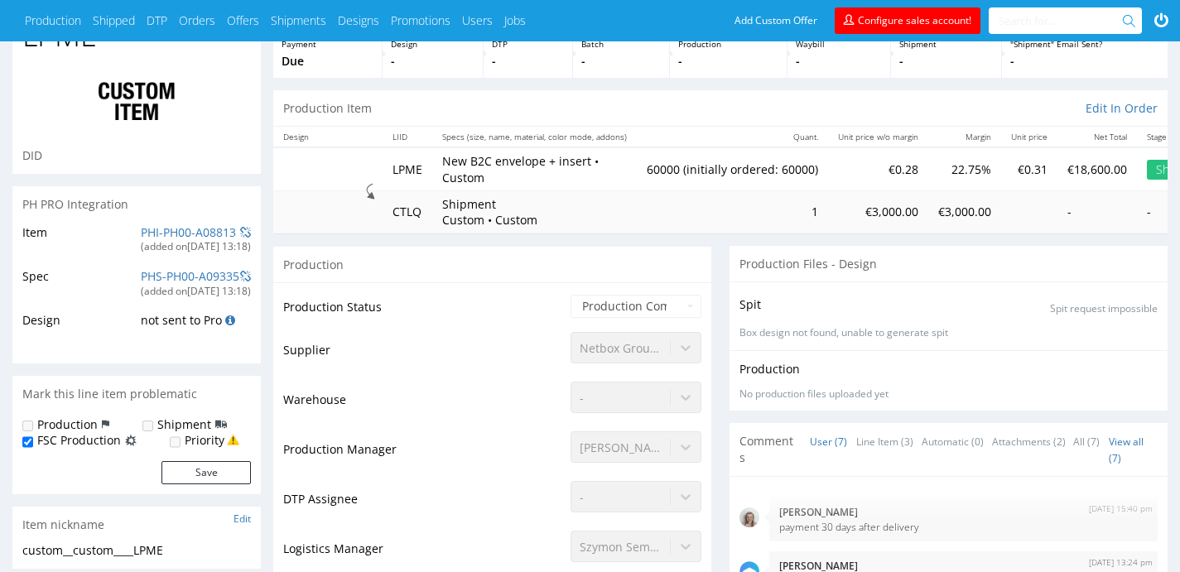
scroll to position [314, 0]
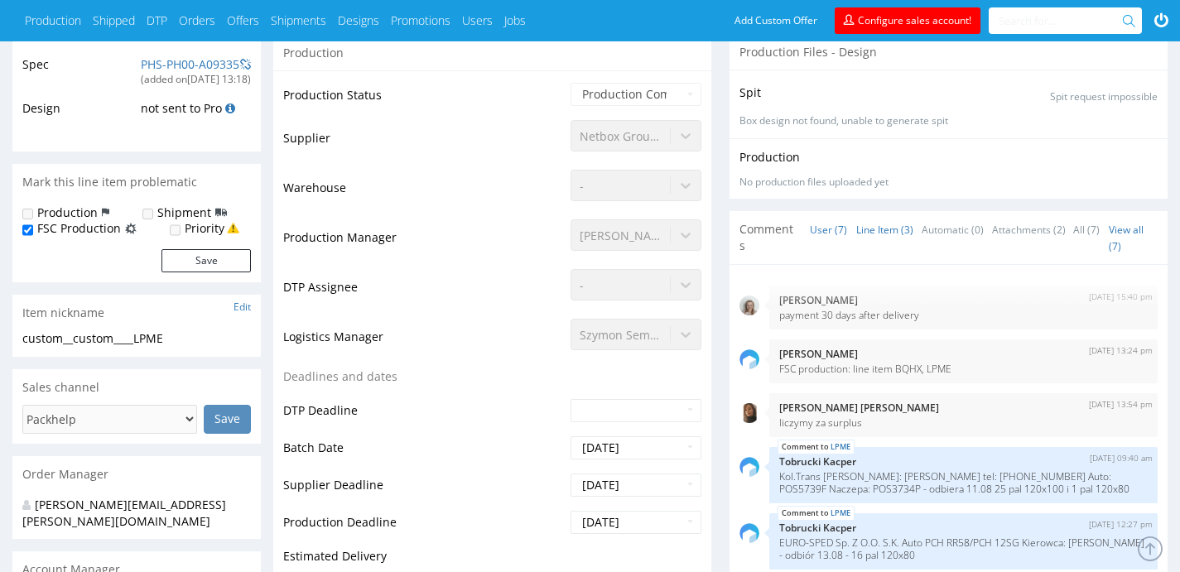
click at [880, 228] on link "Line Item (3)" at bounding box center [884, 230] width 57 height 36
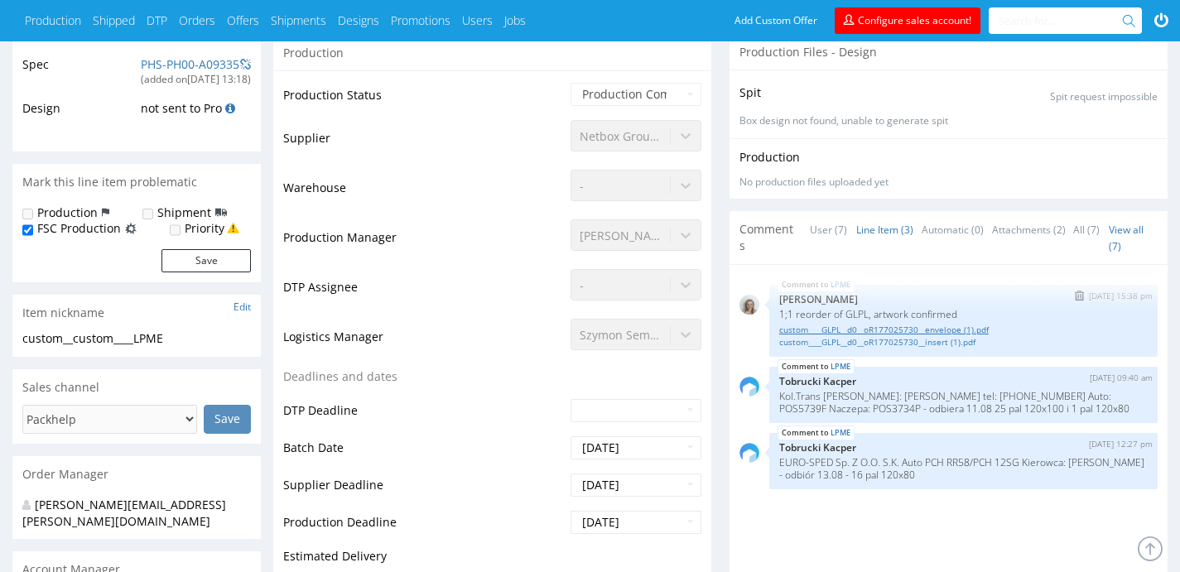
click at [849, 325] on link "custom____GLPL__d0__oR177025730__envelope (1).pdf" at bounding box center [963, 330] width 368 height 12
click at [931, 340] on link "custom____GLPL__d0__oR177025730__insert (1).pdf" at bounding box center [963, 342] width 368 height 12
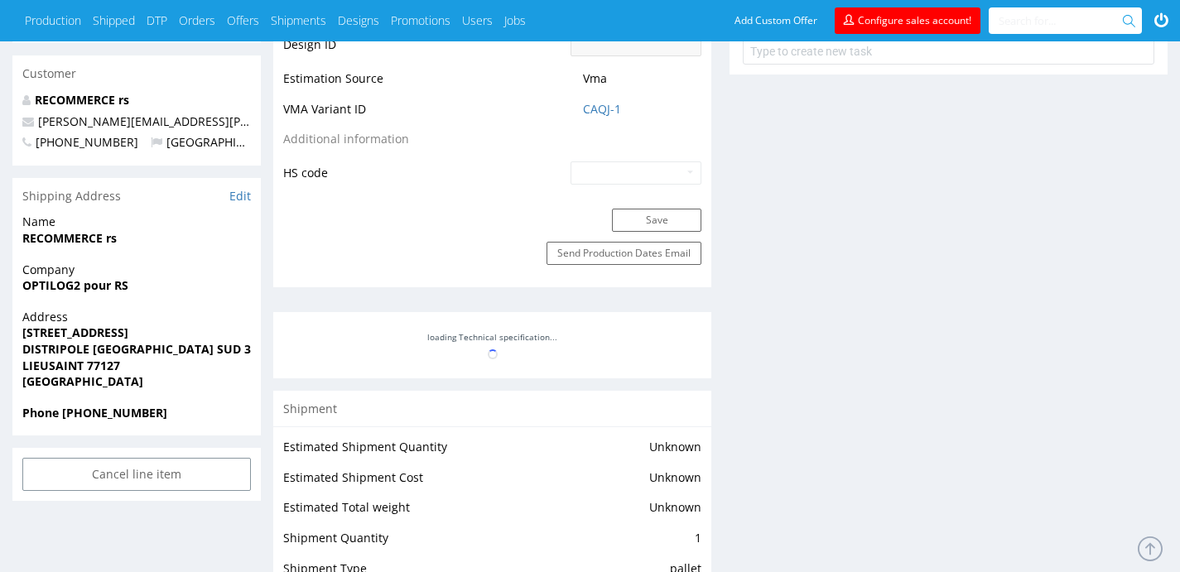
scroll to position [1070, 0]
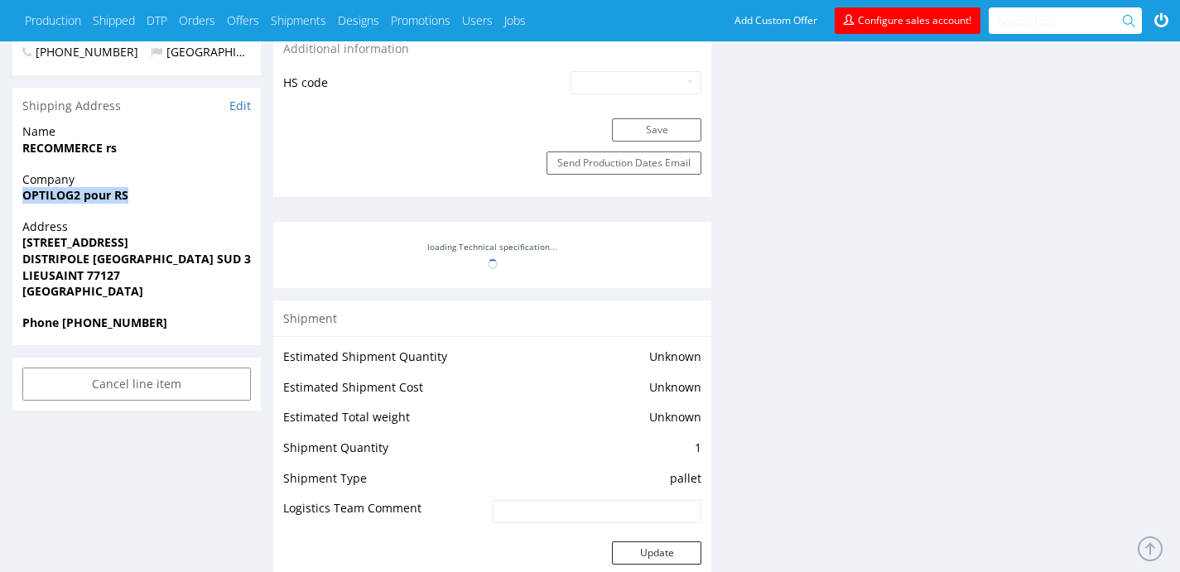
drag, startPoint x: 137, startPoint y: 157, endPoint x: 0, endPoint y: 161, distance: 137.4
click at [0, 161] on div "R326757951 16.07.2025 03:09 PM LPME FSC Production DID PH PRO Integration Item …" at bounding box center [590, 187] width 1180 height 2351
click at [183, 187] on span "OPTILOG2 pour RS" at bounding box center [136, 195] width 228 height 17
drag, startPoint x: 184, startPoint y: 158, endPoint x: 12, endPoint y: 175, distance: 173.0
click at [12, 175] on div "Company OPTILOG2 pour RS" at bounding box center [136, 194] width 248 height 47
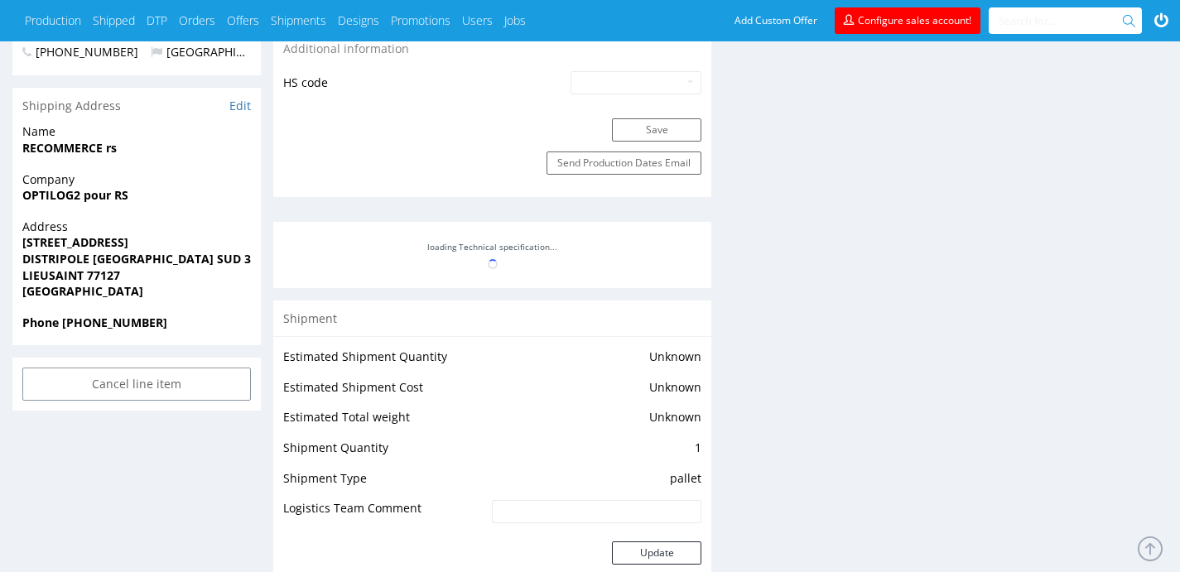
click at [17, 171] on div "Company OPTILOG2 pour RS" at bounding box center [136, 194] width 248 height 47
click at [230, 98] on link "Edit" at bounding box center [240, 106] width 22 height 17
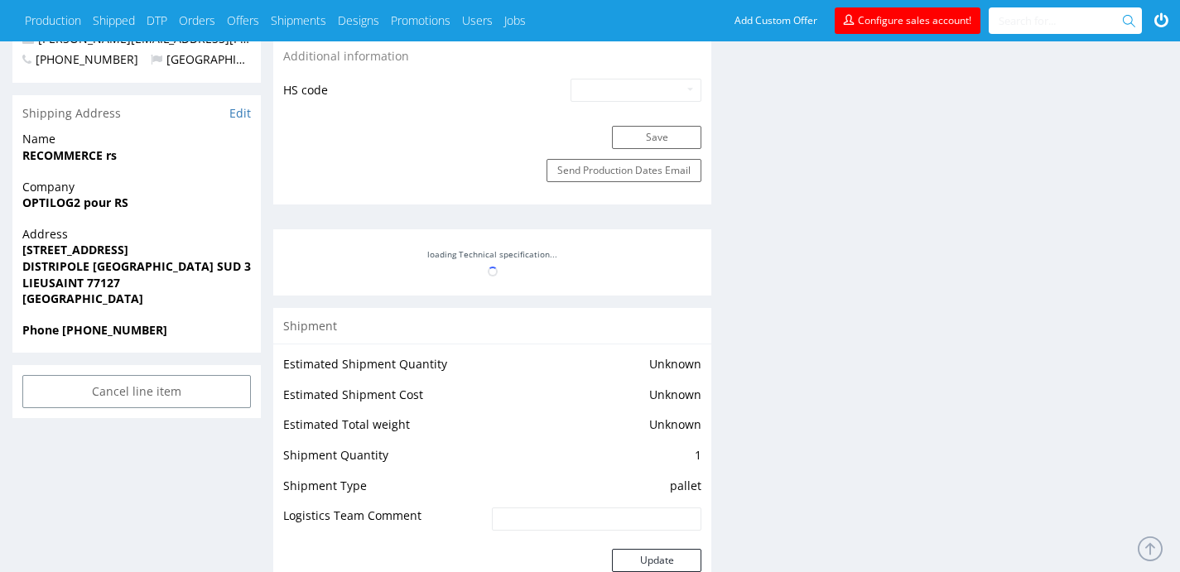
scroll to position [1078, 0]
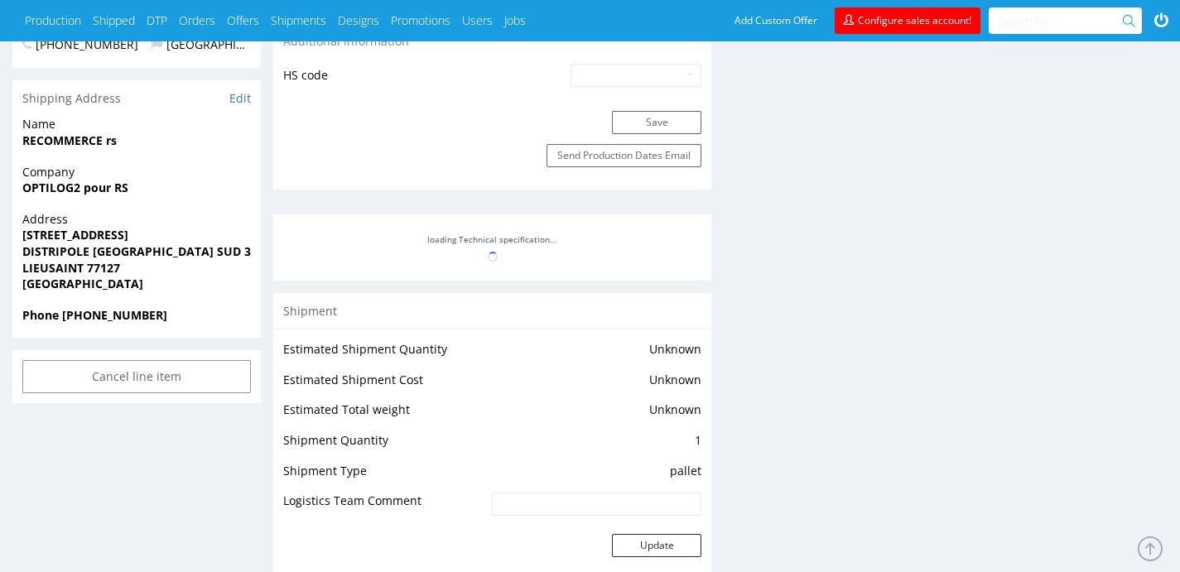
drag, startPoint x: 22, startPoint y: 207, endPoint x: 196, endPoint y: 200, distance: 174.8
click at [196, 211] on div "Address 1 RUE DE L ESPACE SCHENGEN DISTRIPOLE PARIS SUD 3 Bâtiment D LIEUSAINT …" at bounding box center [136, 259] width 248 height 96
copy strong "1 RUE DE L ESPACE SCHENGEN"
drag, startPoint x: 238, startPoint y: 219, endPoint x: 23, endPoint y: 214, distance: 214.4
click at [23, 243] on span "DISTRIPOLE [GEOGRAPHIC_DATA] SUD 3 Bâtiment D" at bounding box center [136, 251] width 228 height 17
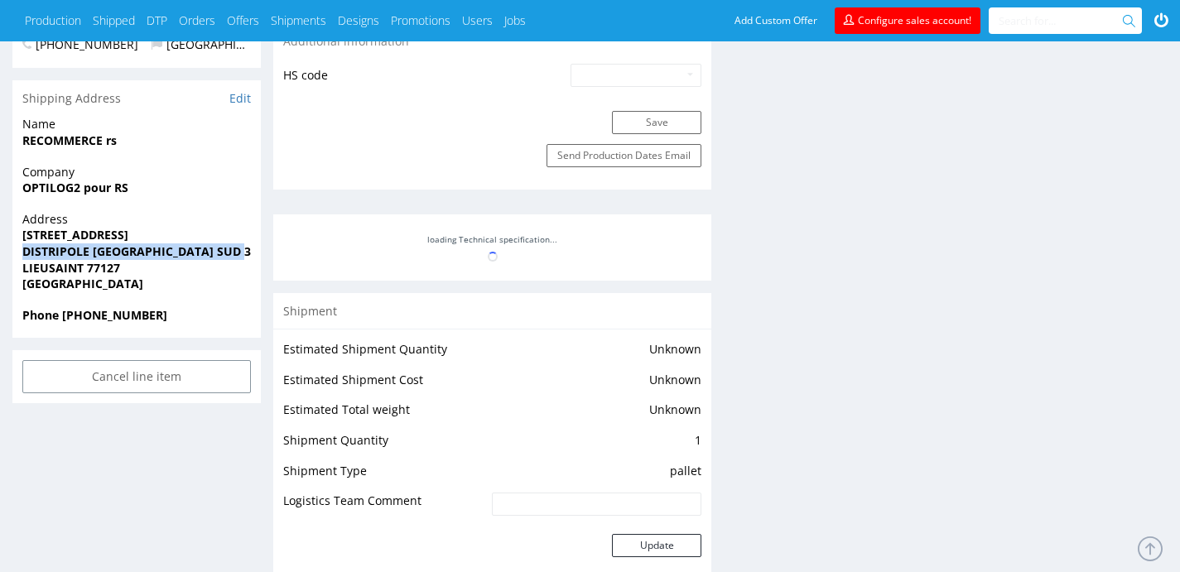
copy strong "DISTRIPOLE [GEOGRAPHIC_DATA] SUD 3 Bâtiment D"
drag, startPoint x: 132, startPoint y: 237, endPoint x: 10, endPoint y: 231, distance: 121.8
click at [10, 231] on div "R326757951 16.07.2025 03:09 PM LPME FSC Production DID PH PRO Integration Item …" at bounding box center [590, 180] width 1180 height 2351
copy strong "LIEUSAINT 77127"
drag, startPoint x: 160, startPoint y: 284, endPoint x: 60, endPoint y: 284, distance: 99.3
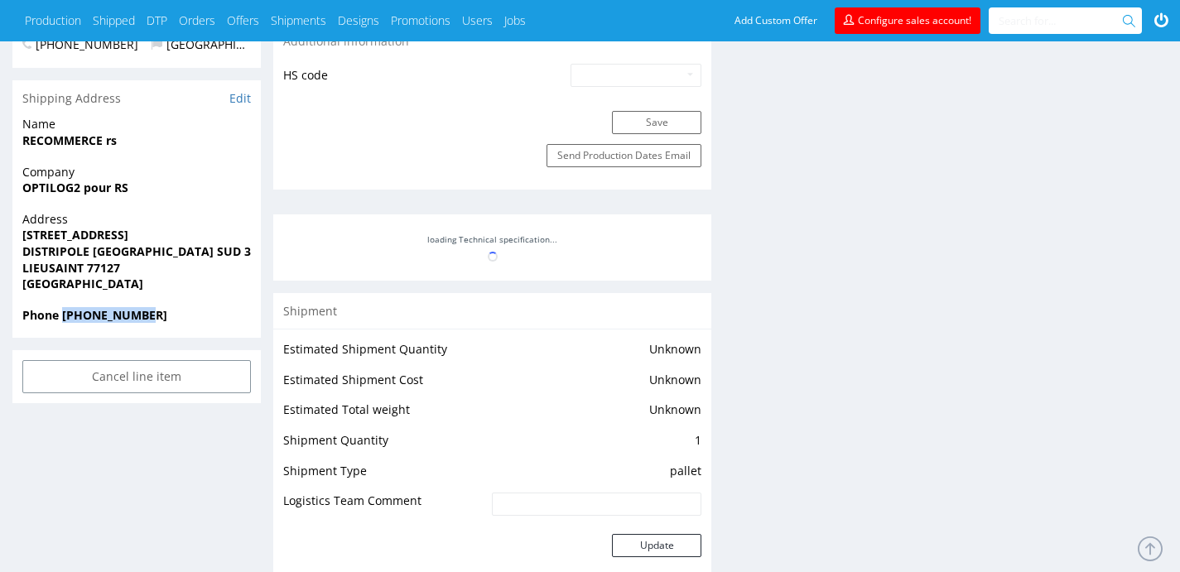
click at [60, 307] on span "Phone +33695207341" at bounding box center [136, 315] width 228 height 17
copy strong "[PHONE_NUMBER]"
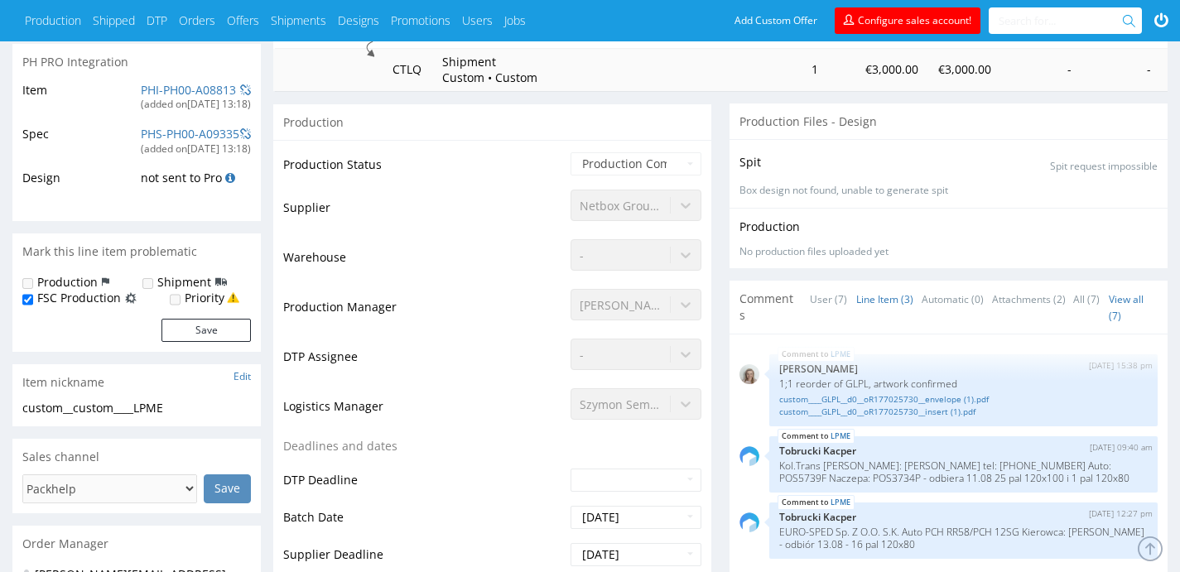
scroll to position [0, 0]
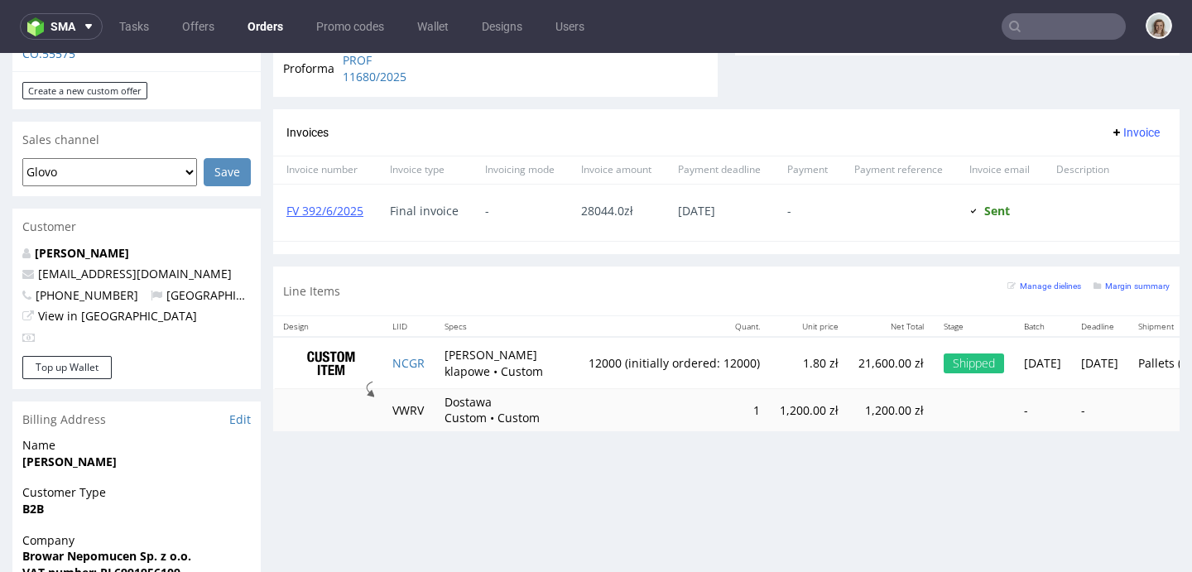
scroll to position [676, 0]
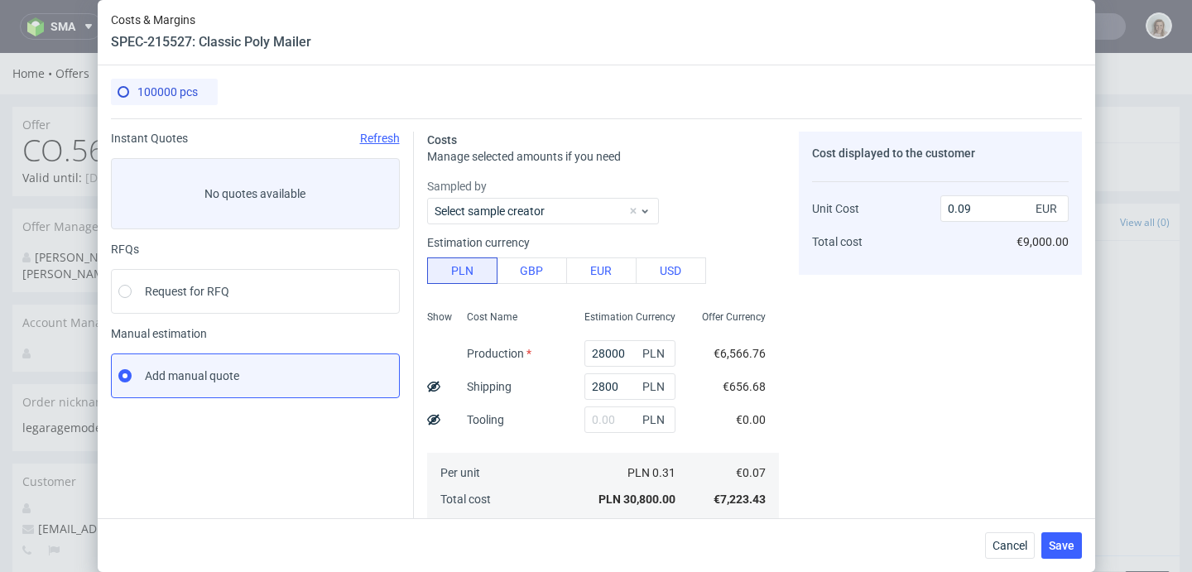
scroll to position [834, 0]
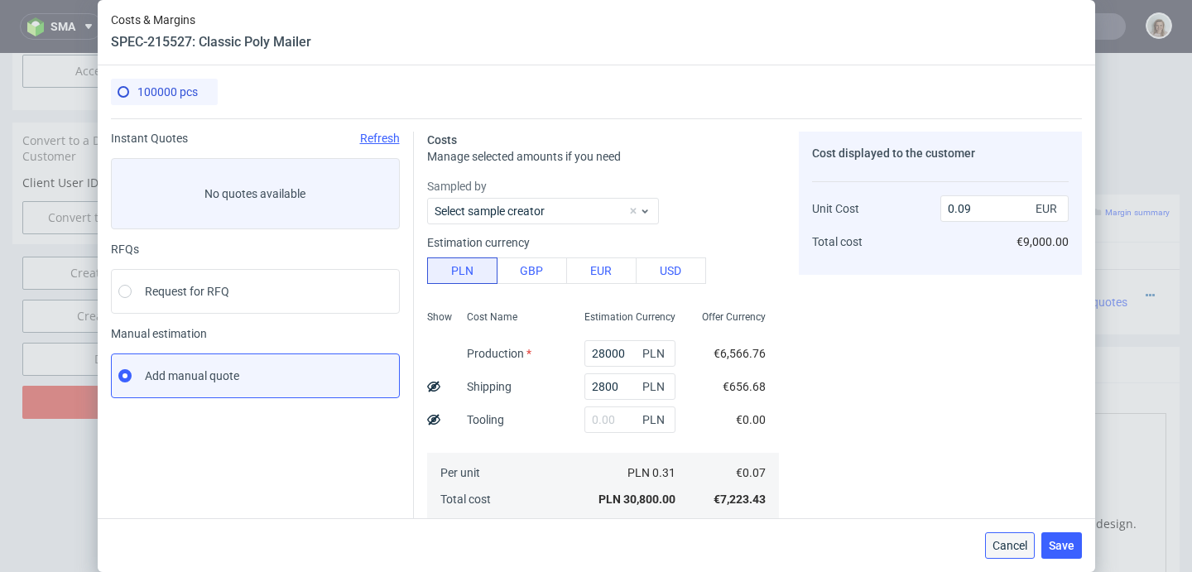
click at [1025, 534] on button "Cancel" at bounding box center [1010, 545] width 50 height 26
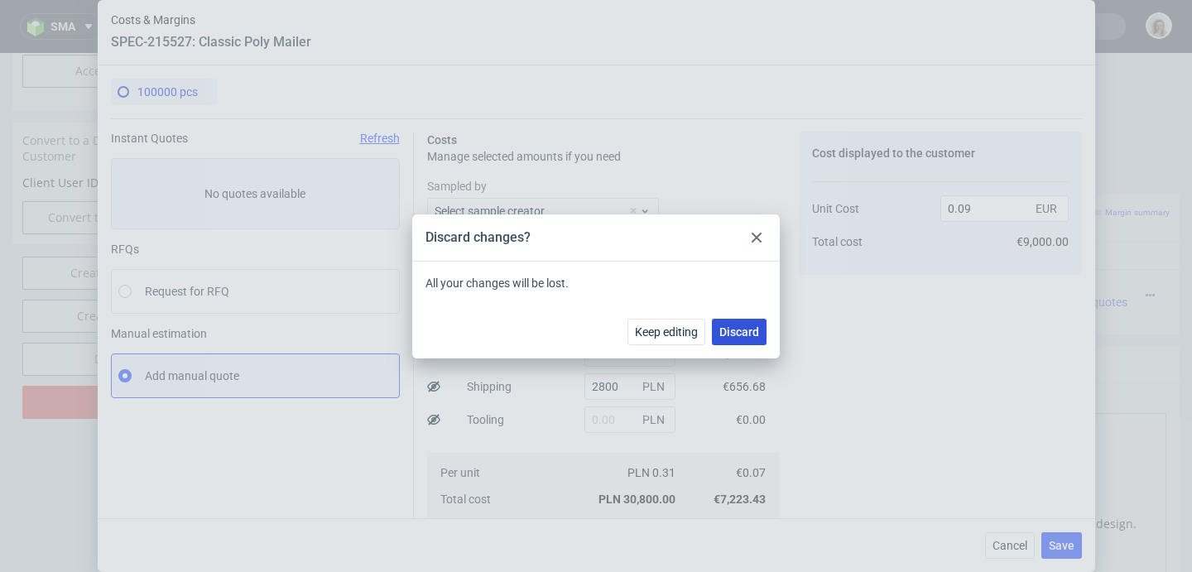
click at [759, 321] on button "Discard" at bounding box center [739, 332] width 55 height 26
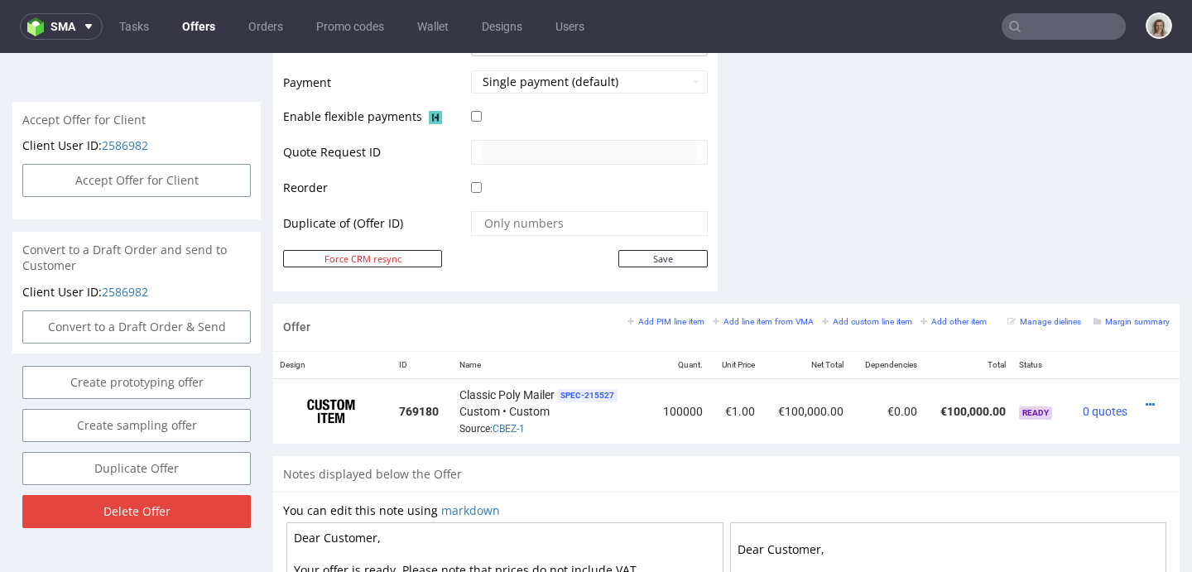
scroll to position [959, 0]
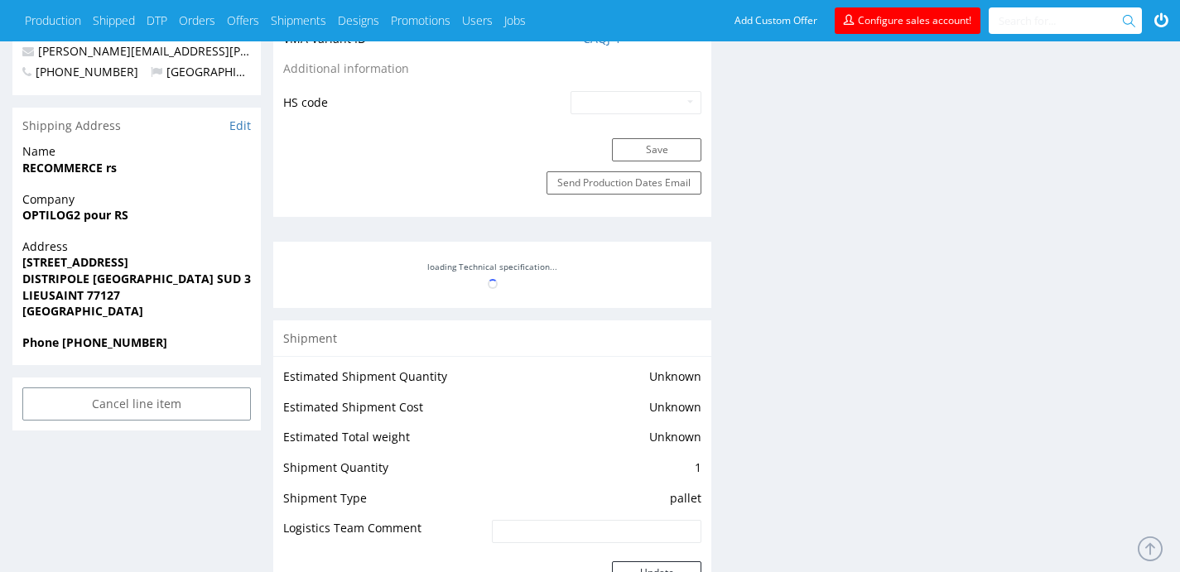
scroll to position [1012, 0]
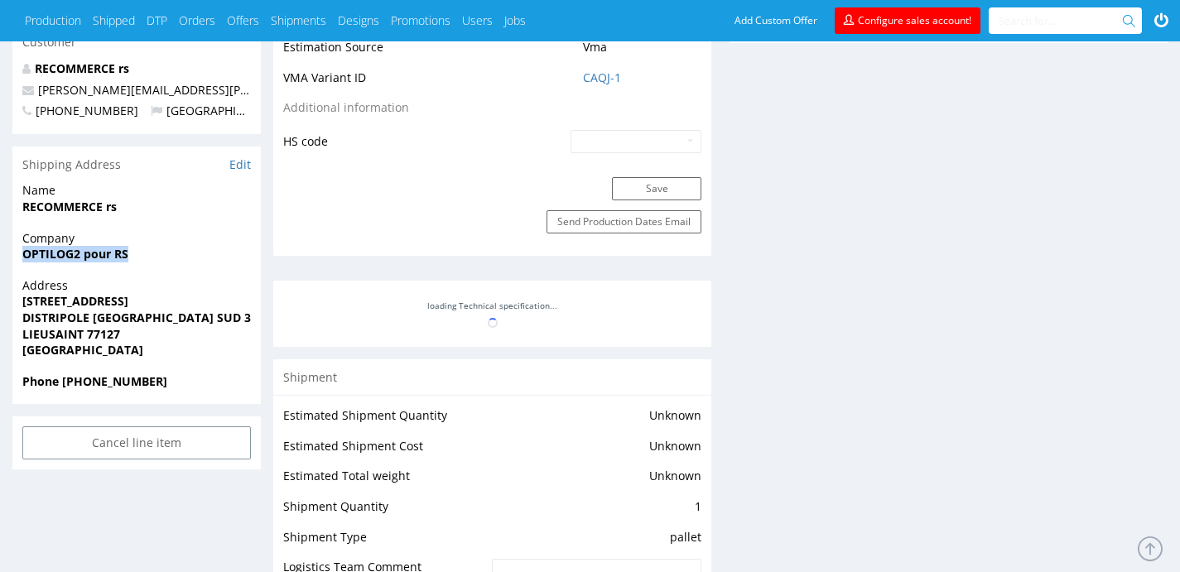
drag, startPoint x: 131, startPoint y: 223, endPoint x: 17, endPoint y: 222, distance: 113.4
click at [17, 230] on div "Company OPTILOG2 pour RS" at bounding box center [136, 253] width 248 height 47
copy strong "OPTILOG2 pour RS"
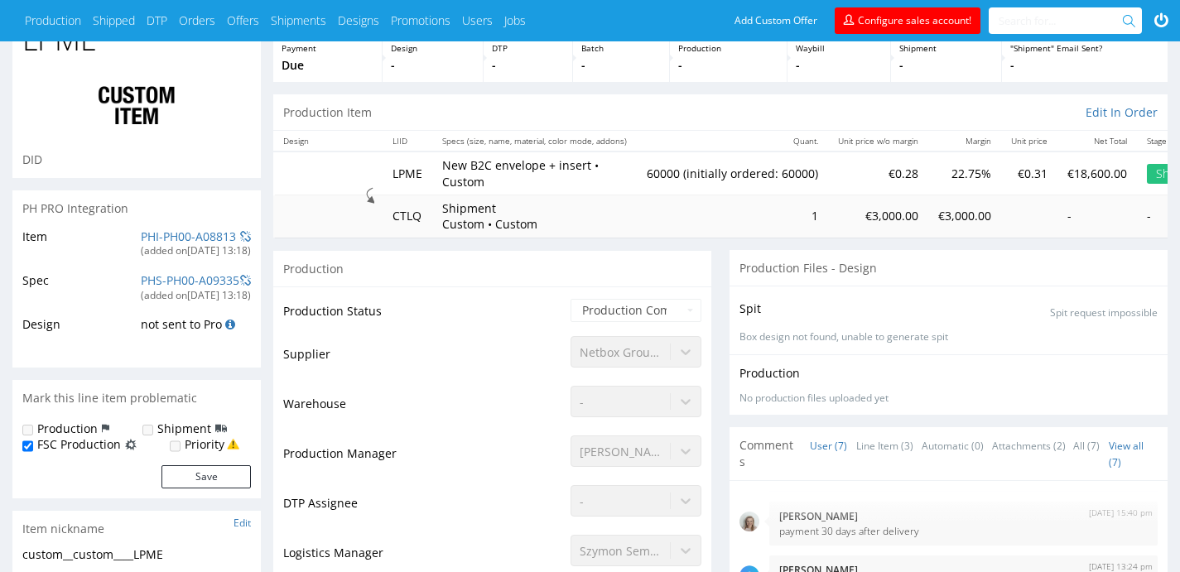
scroll to position [0, 0]
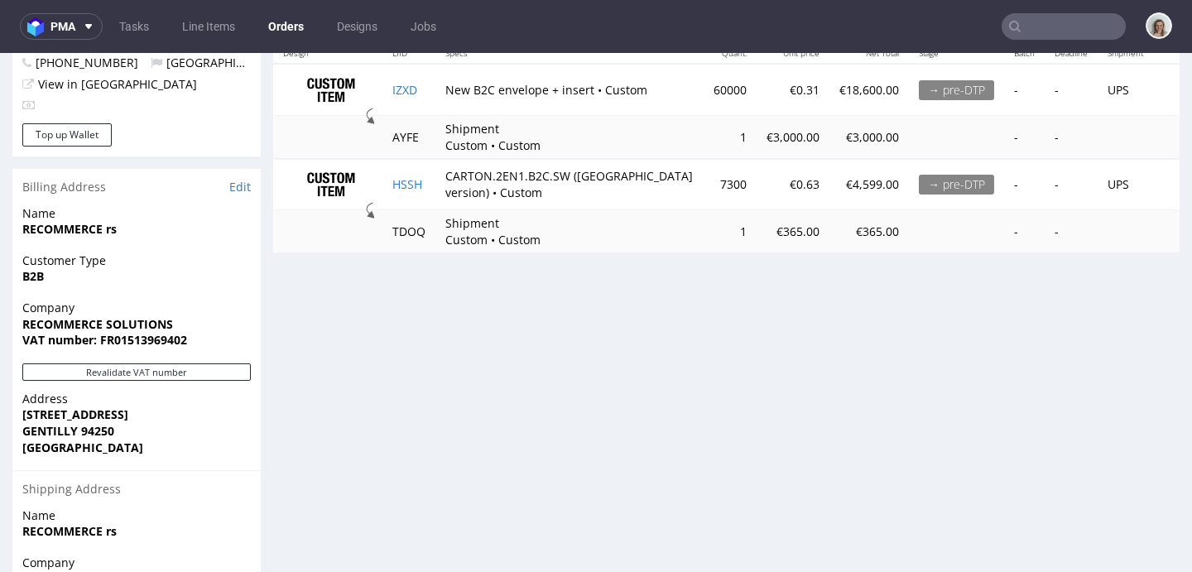
scroll to position [887, 0]
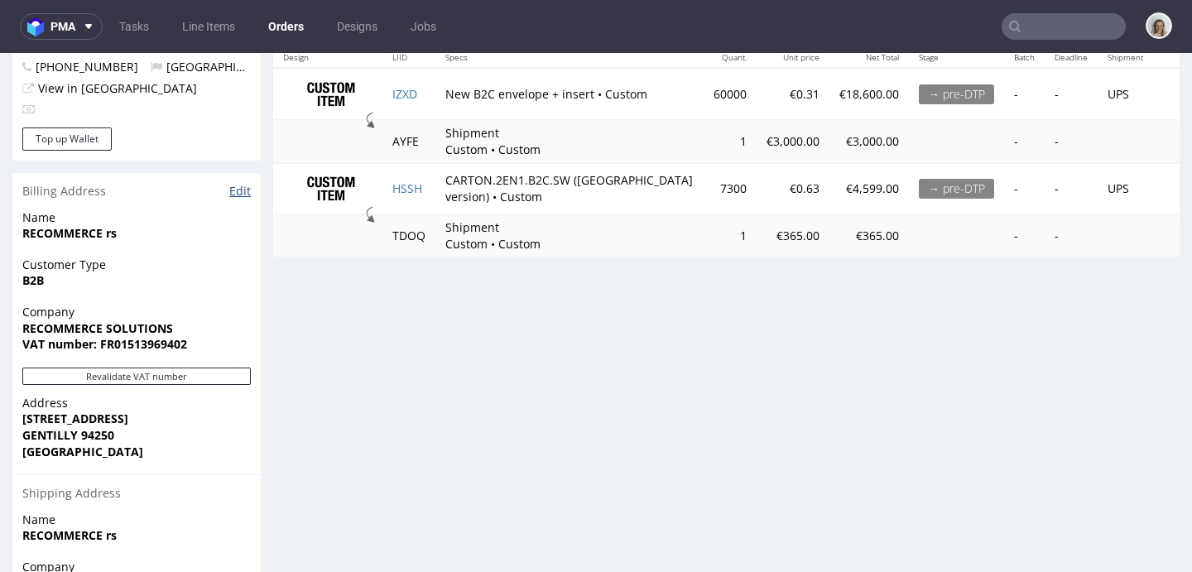
click at [237, 183] on link "Edit" at bounding box center [240, 191] width 22 height 17
click at [1027, 26] on input "text" at bounding box center [1064, 26] width 124 height 26
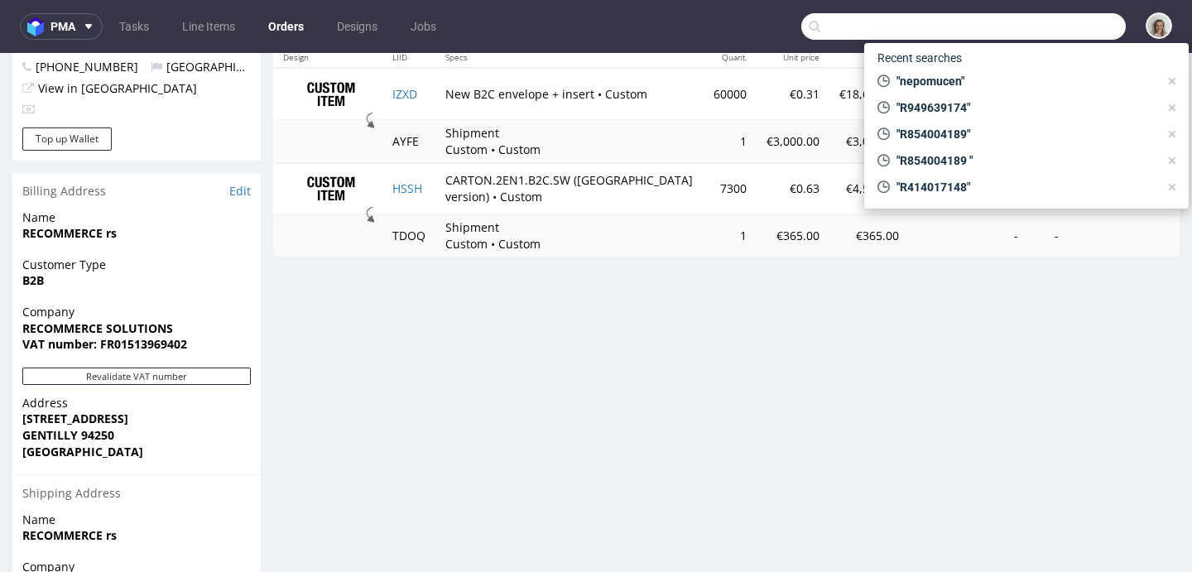
paste input "R221512064"
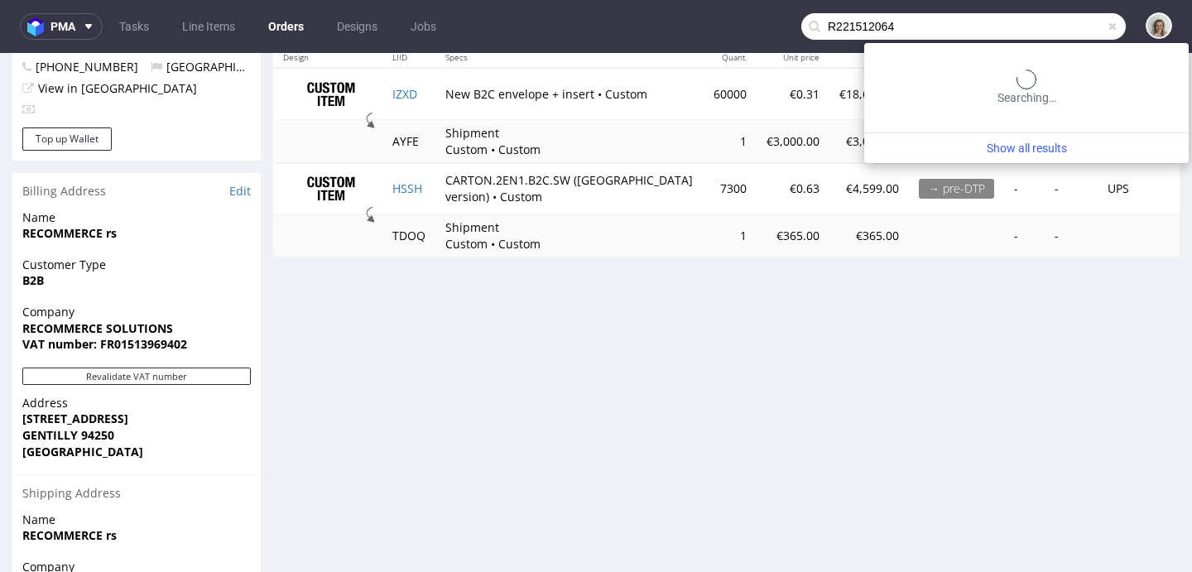
type input "R221512064"
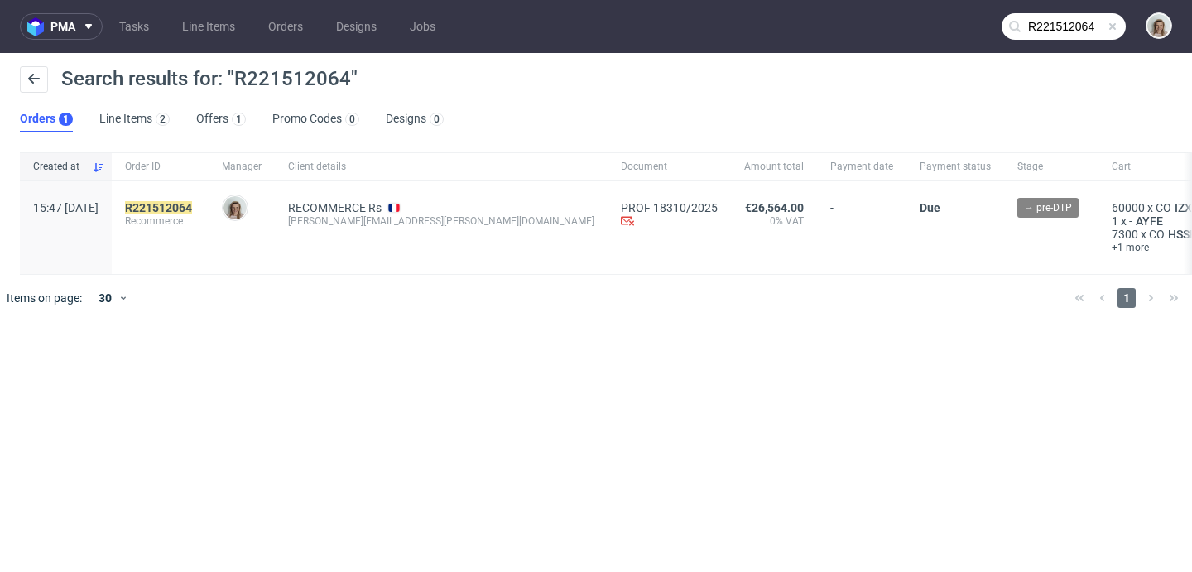
click at [209, 199] on div "R221512064 Recommerce" at bounding box center [160, 227] width 97 height 93
click at [192, 204] on mark "R221512064" at bounding box center [158, 207] width 67 height 13
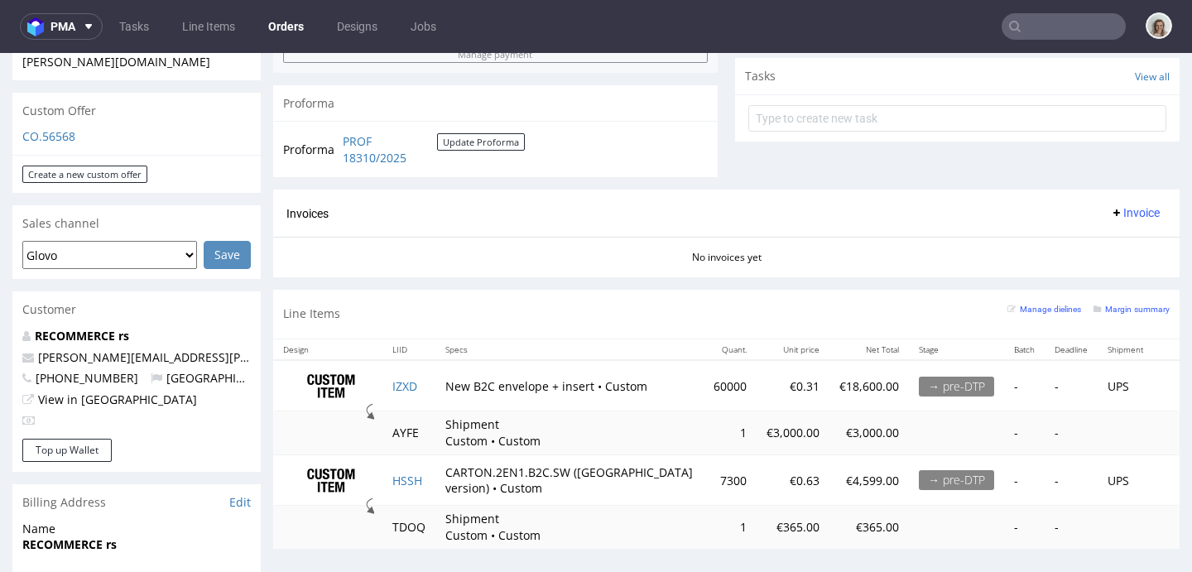
scroll to position [541, 0]
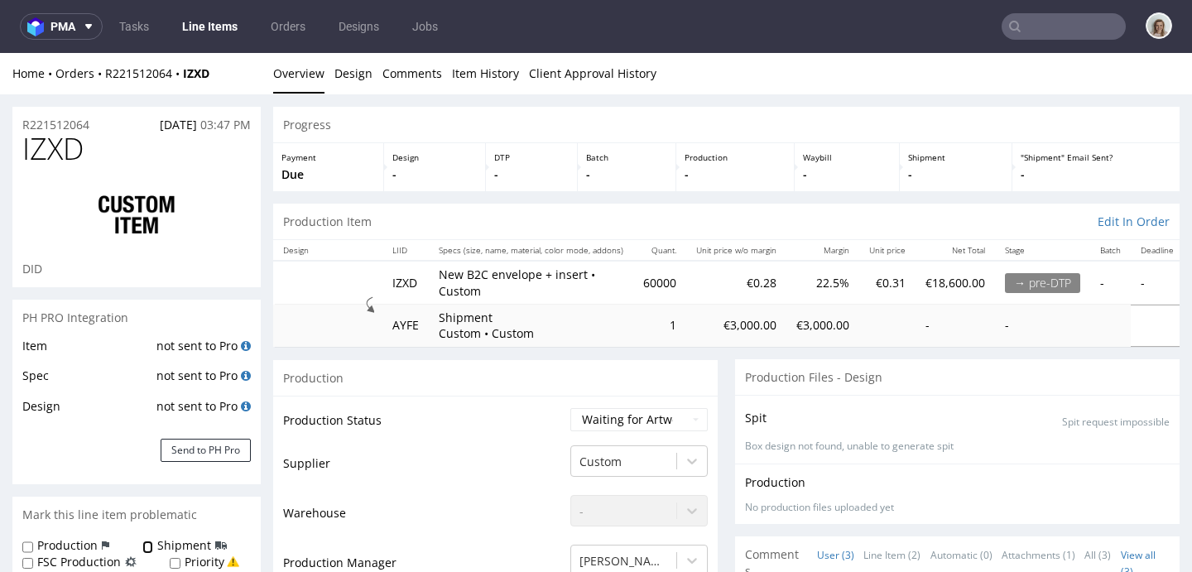
click at [146, 545] on input "Shipment" at bounding box center [147, 547] width 11 height 13
checkbox input "true"
click at [22, 545] on input "Production" at bounding box center [27, 547] width 11 height 13
checkbox input "true"
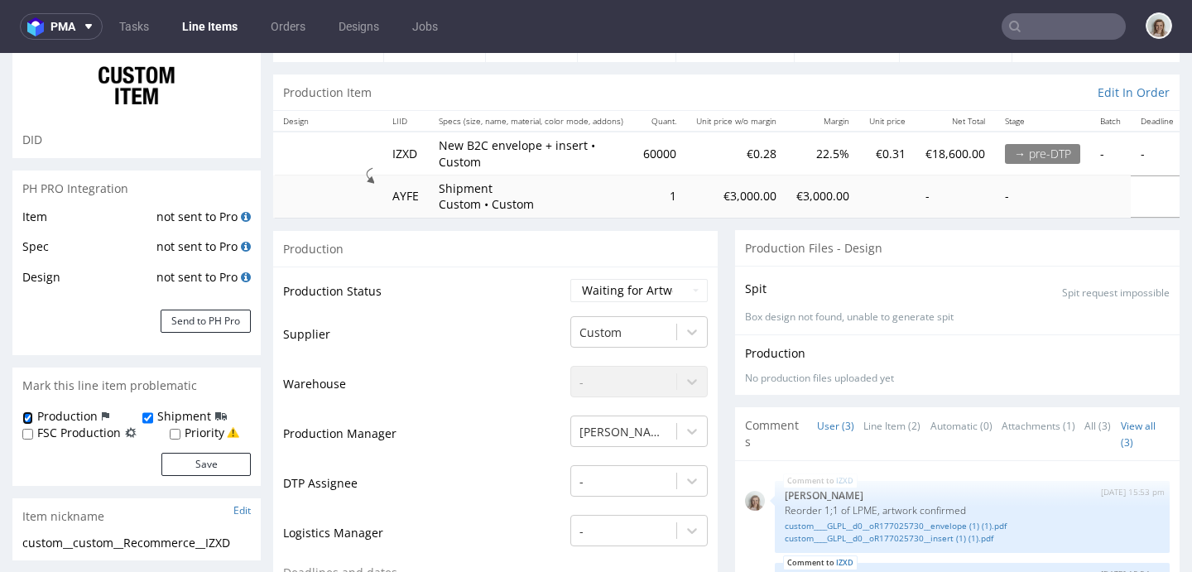
scroll to position [145, 0]
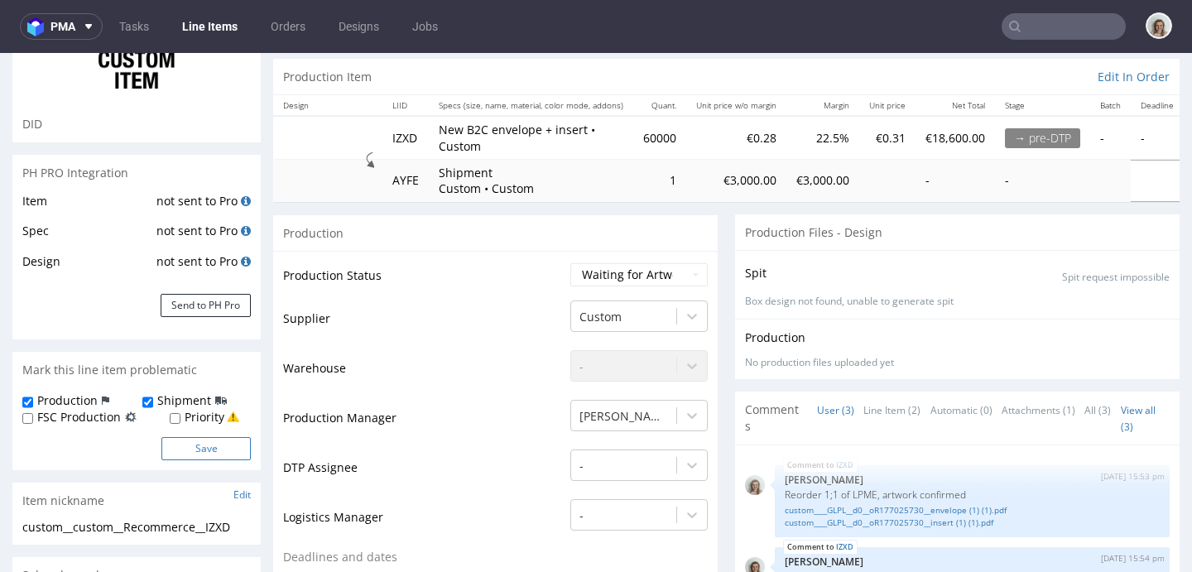
click at [189, 450] on button "Save" at bounding box center [205, 448] width 89 height 23
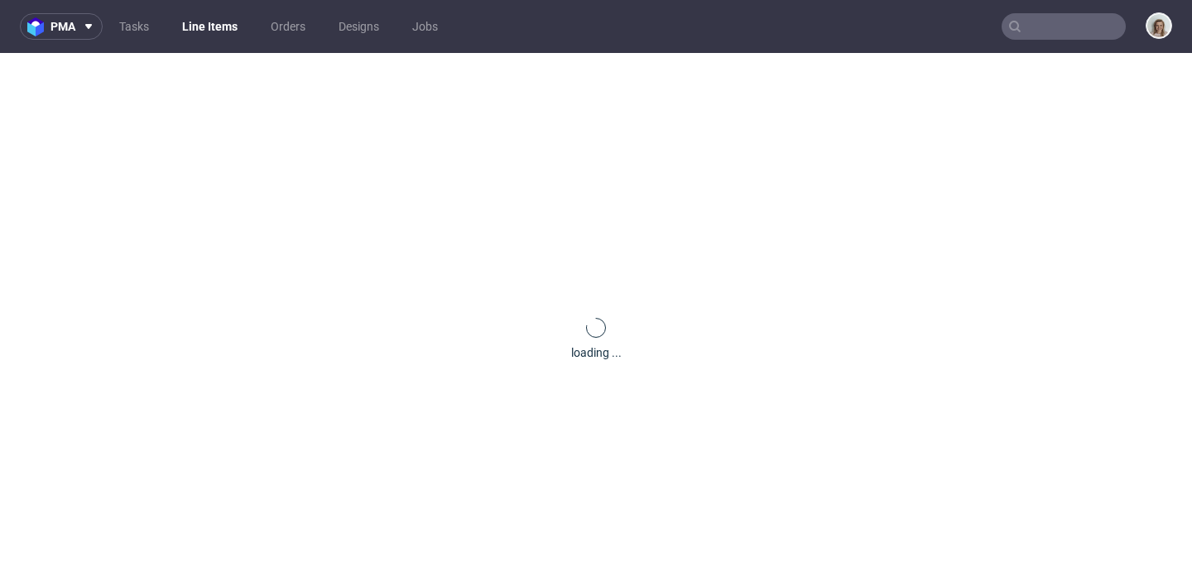
scroll to position [0, 0]
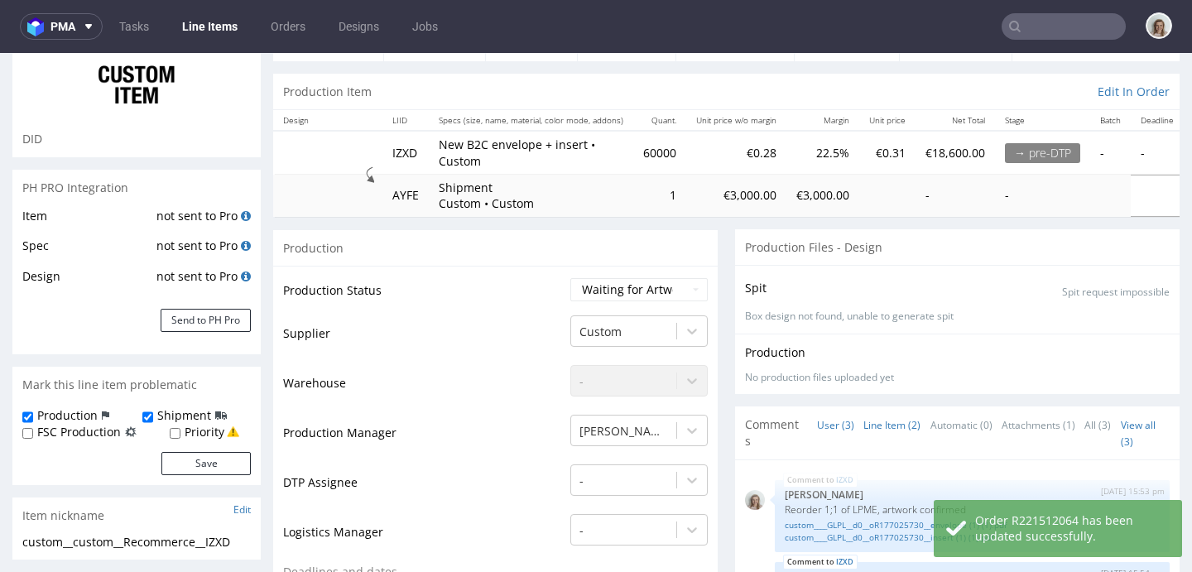
click at [863, 430] on link "Line Item (2)" at bounding box center [891, 425] width 57 height 36
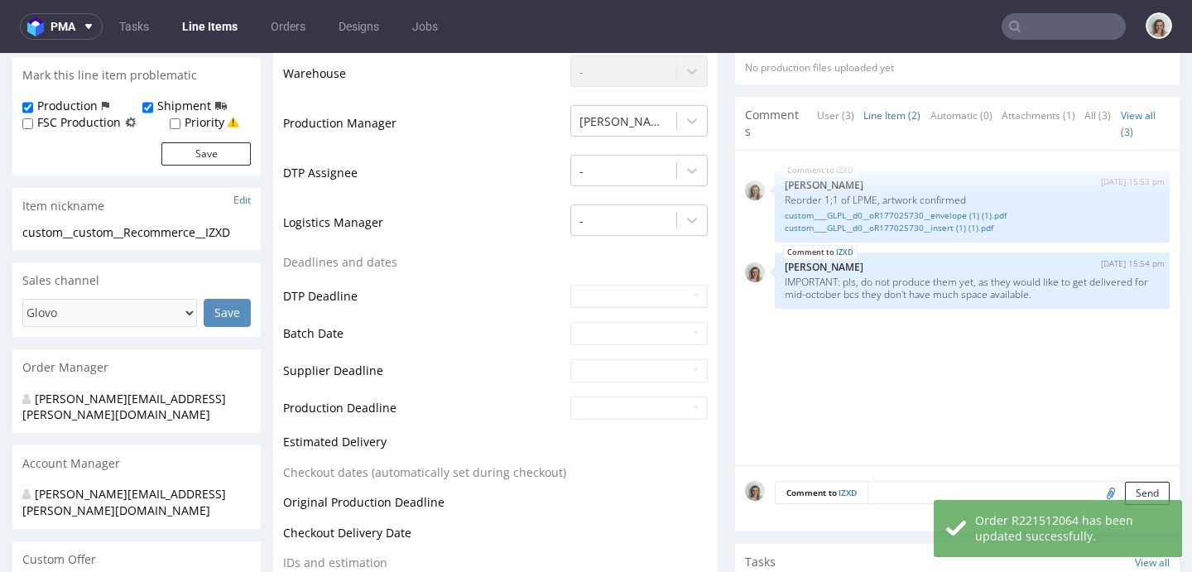
scroll to position [541, 0]
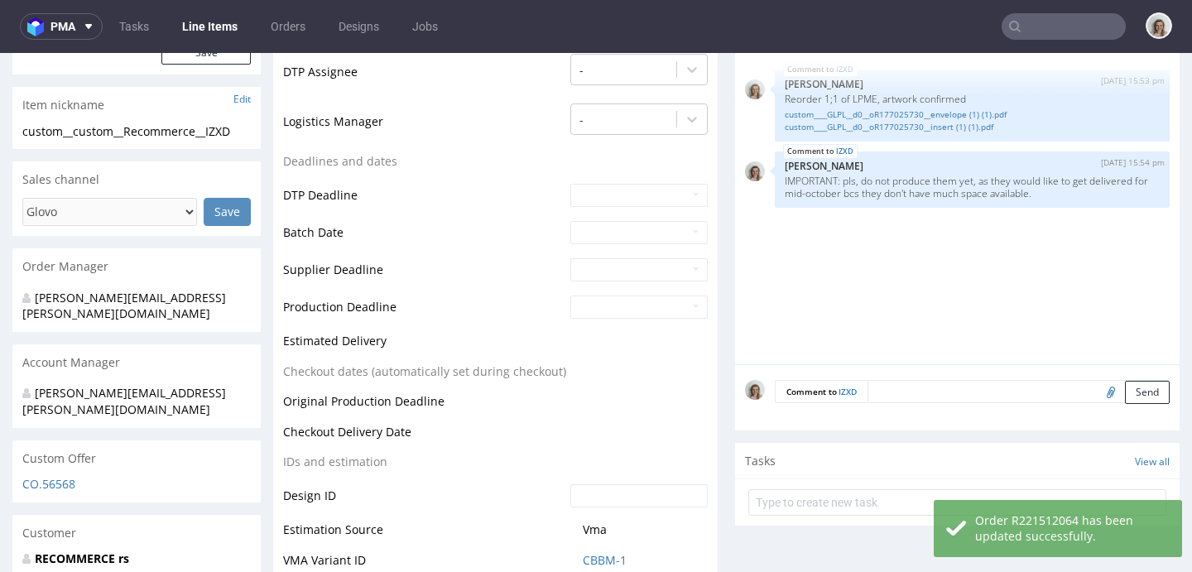
click at [879, 395] on textarea at bounding box center [1018, 391] width 302 height 23
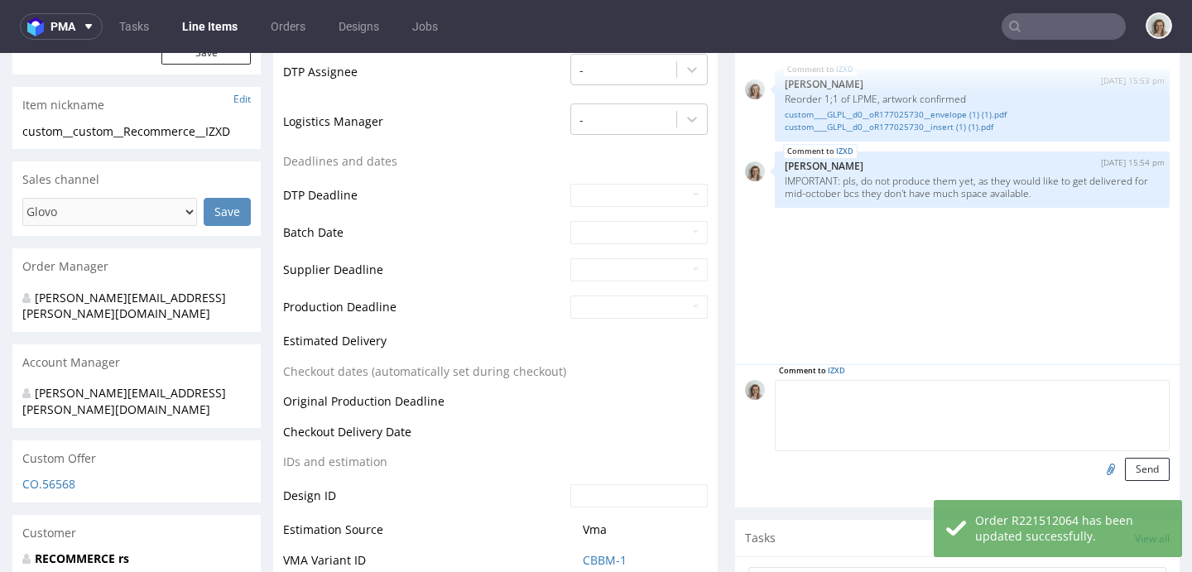
paste textarea "SHIPMENT: please add the sku and the EAN on the packing list but also on each p…"
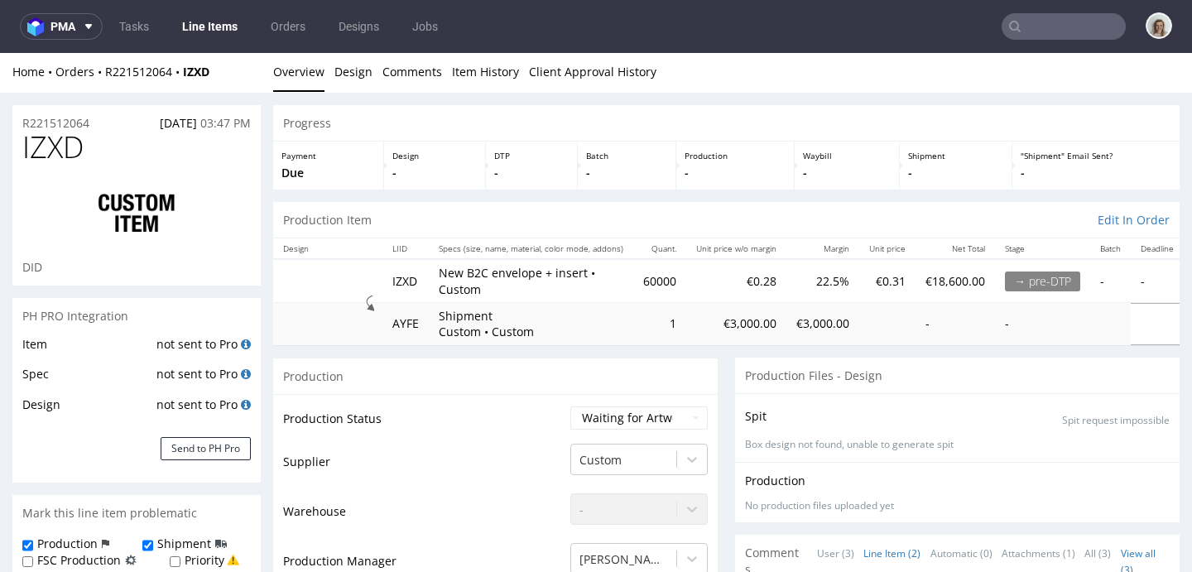
scroll to position [0, 0]
drag, startPoint x: 228, startPoint y: 77, endPoint x: 102, endPoint y: 71, distance: 126.8
click at [102, 71] on div "Home Orders R221512064 IZXD" at bounding box center [136, 73] width 248 height 17
copy div "R221512064 IZXD"
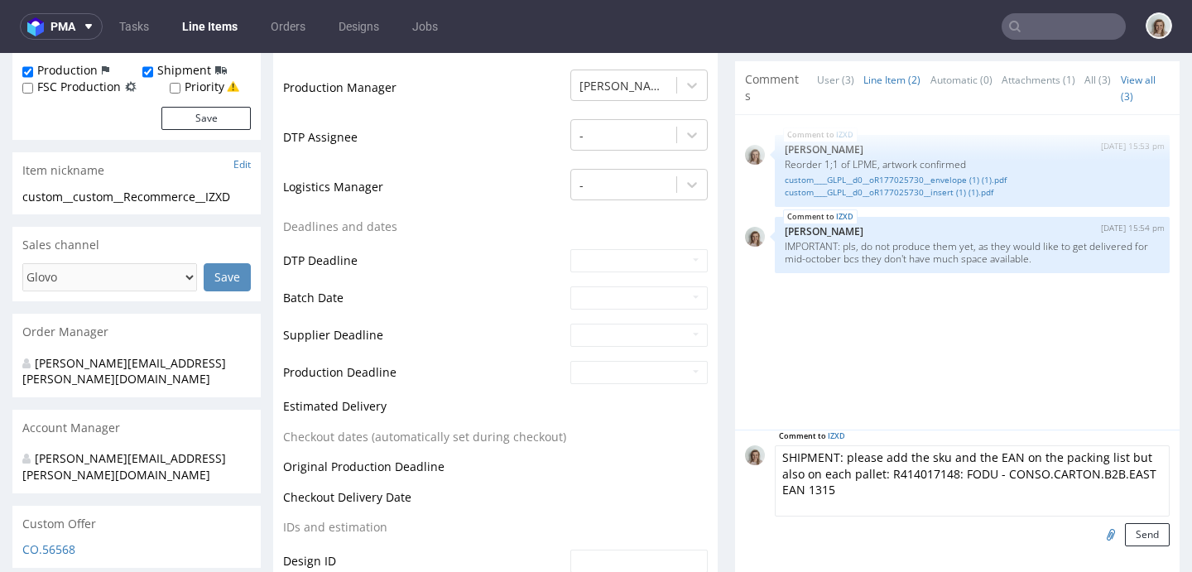
scroll to position [498, 0]
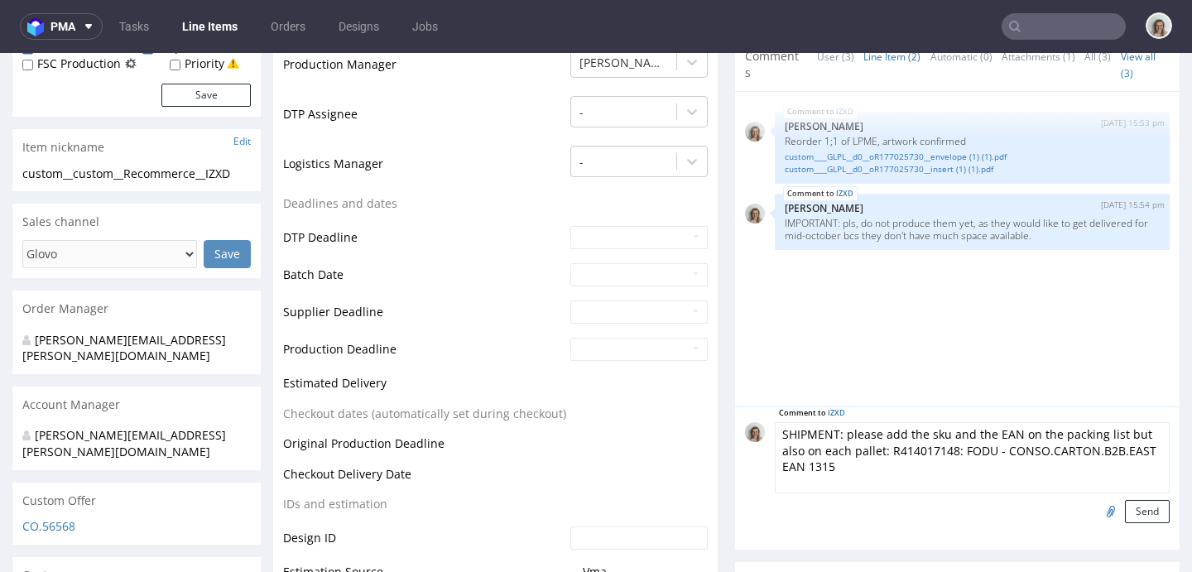
drag, startPoint x: 990, startPoint y: 449, endPoint x: 877, endPoint y: 448, distance: 112.6
click at [877, 448] on textarea "SHIPMENT: please add the sku and the EAN on the packing list but also on each p…" at bounding box center [972, 457] width 395 height 71
paste textarea "221512064IZXD"
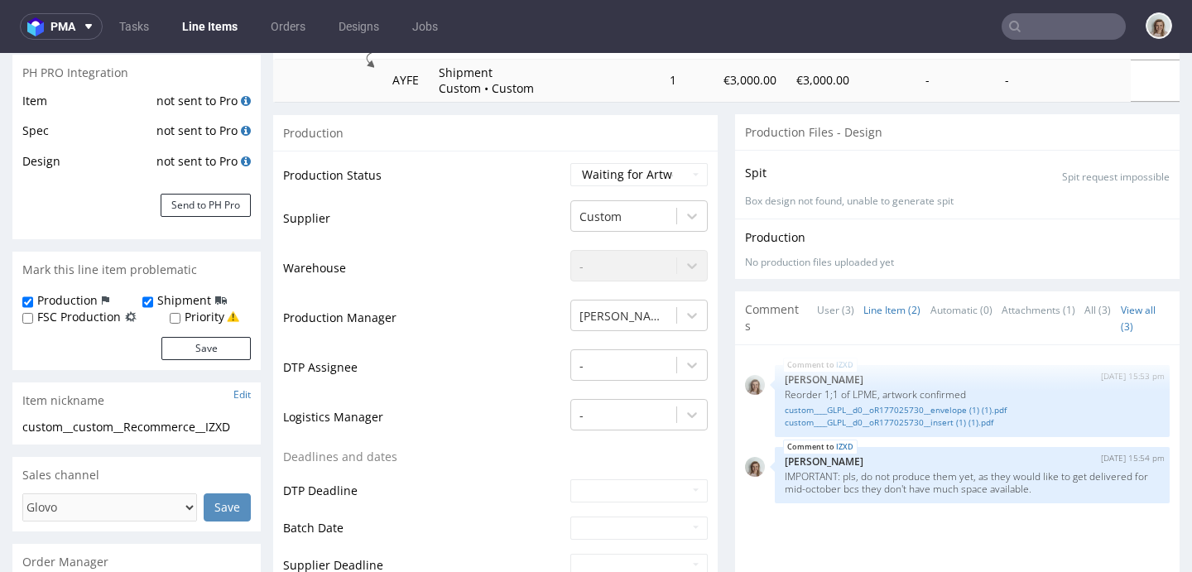
scroll to position [465, 0]
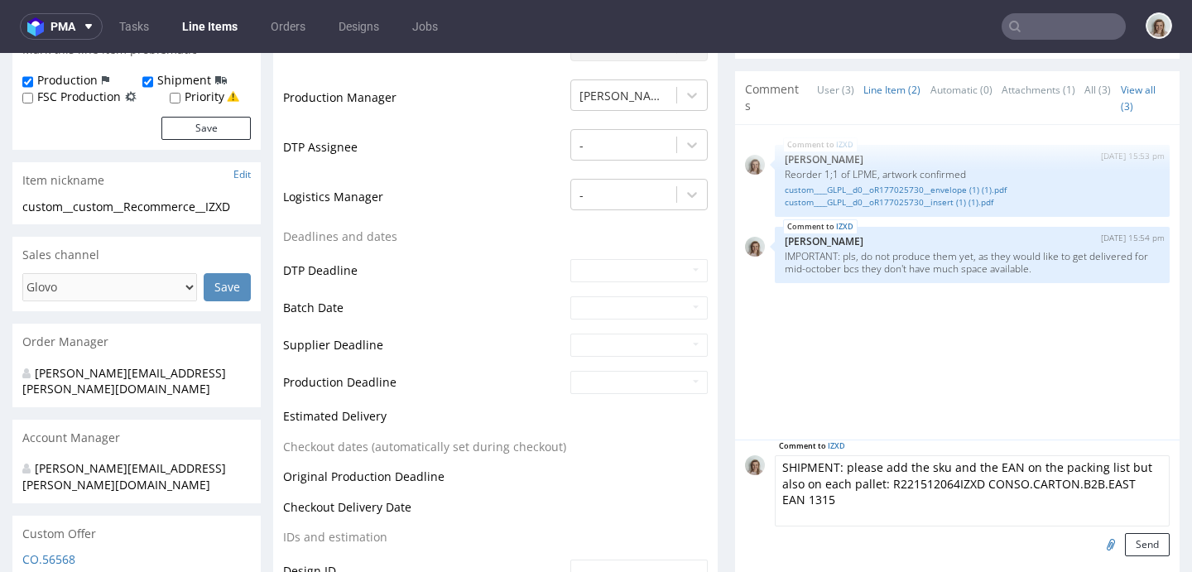
click at [943, 480] on textarea "SHIPMENT: please add the sku and the EAN on the packing list but also on each p…" at bounding box center [972, 490] width 395 height 71
drag, startPoint x: 983, startPoint y: 479, endPoint x: 993, endPoint y: 496, distance: 19.7
click at [993, 496] on textarea "SHIPMENT: please add the sku and the EAN on the packing list but also on each p…" at bounding box center [972, 490] width 395 height 71
paste textarea "BOOKENVELOPE.B2C EAN 1289"
drag, startPoint x: 1023, startPoint y: 500, endPoint x: 877, endPoint y: 483, distance: 146.7
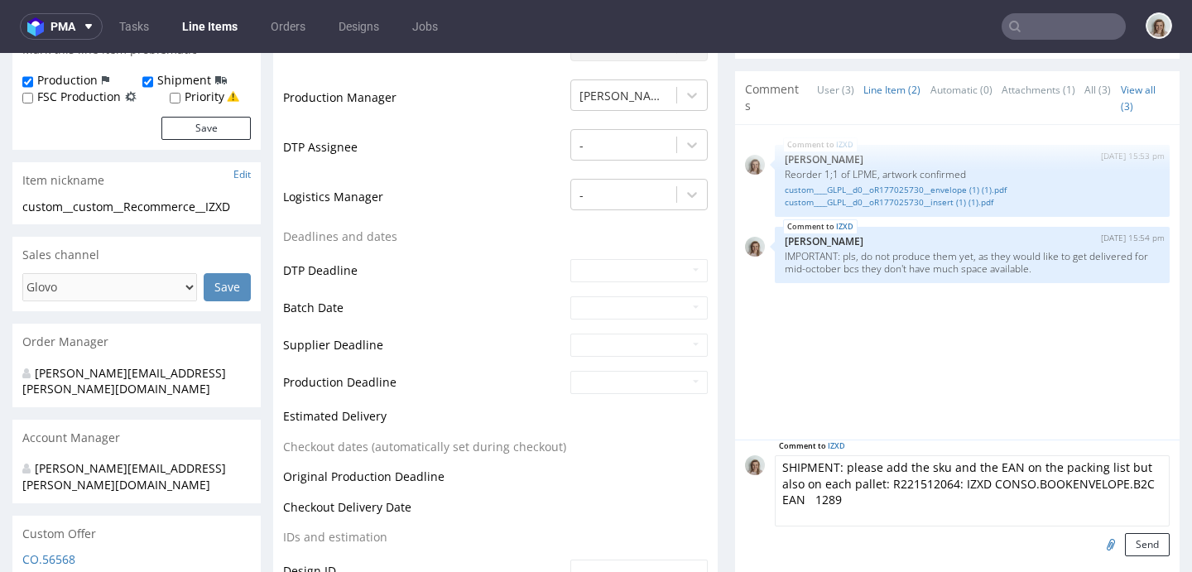
click at [877, 483] on textarea "SHIPMENT: please add the sku and the EAN on the packing list but also on each p…" at bounding box center [972, 490] width 395 height 71
type textarea "SHIPMENT: please add the sku and the EAN on the packing list but also on each p…"
click at [1097, 540] on input "file" at bounding box center [1108, 544] width 23 height 22
type input "C:\fakepath\R221512064_ IZXD CONSO.BOOKENVELOPE.B2C EAN 1289.pdf"
drag, startPoint x: 1019, startPoint y: 497, endPoint x: 776, endPoint y: 448, distance: 248.4
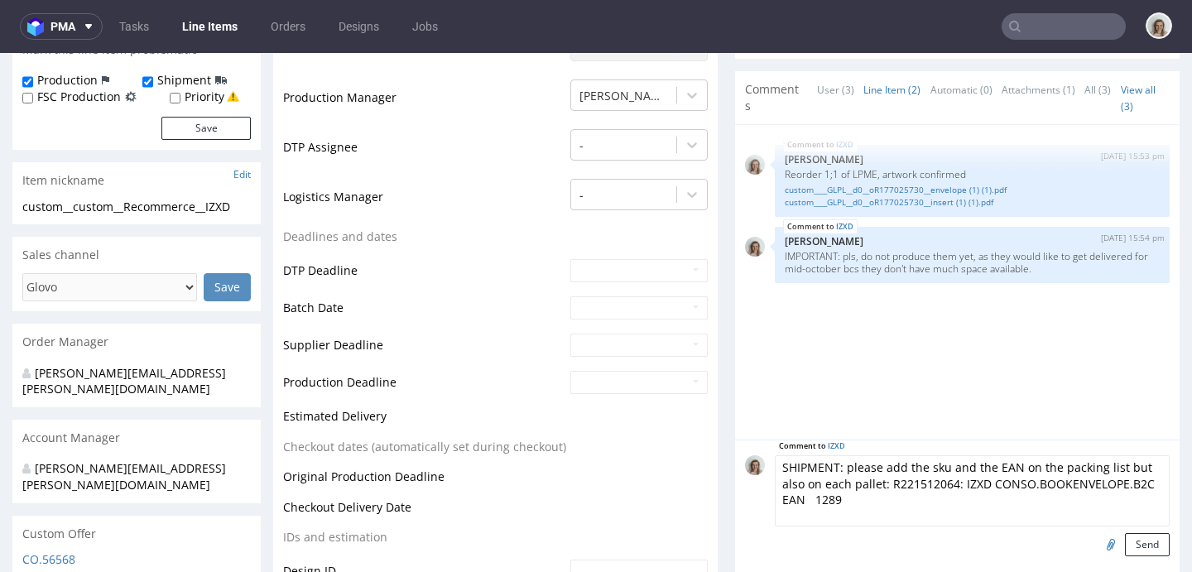
click at [775, 455] on form "Comment to IZXD SHIPMENT: please add the sku and the EAN on the packing list bu…" at bounding box center [972, 505] width 395 height 101
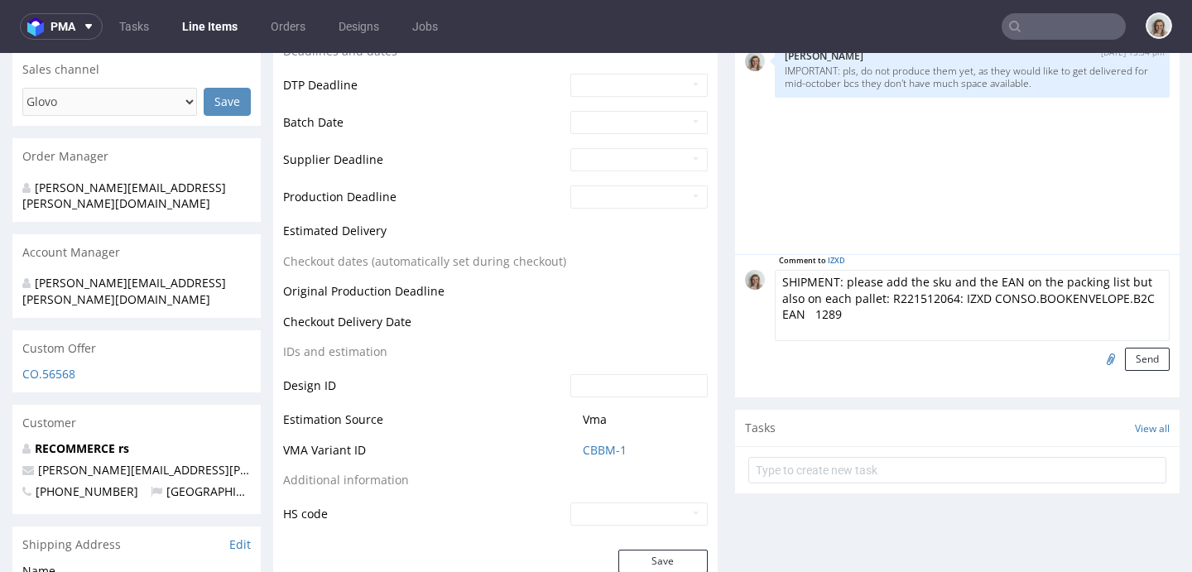
scroll to position [656, 0]
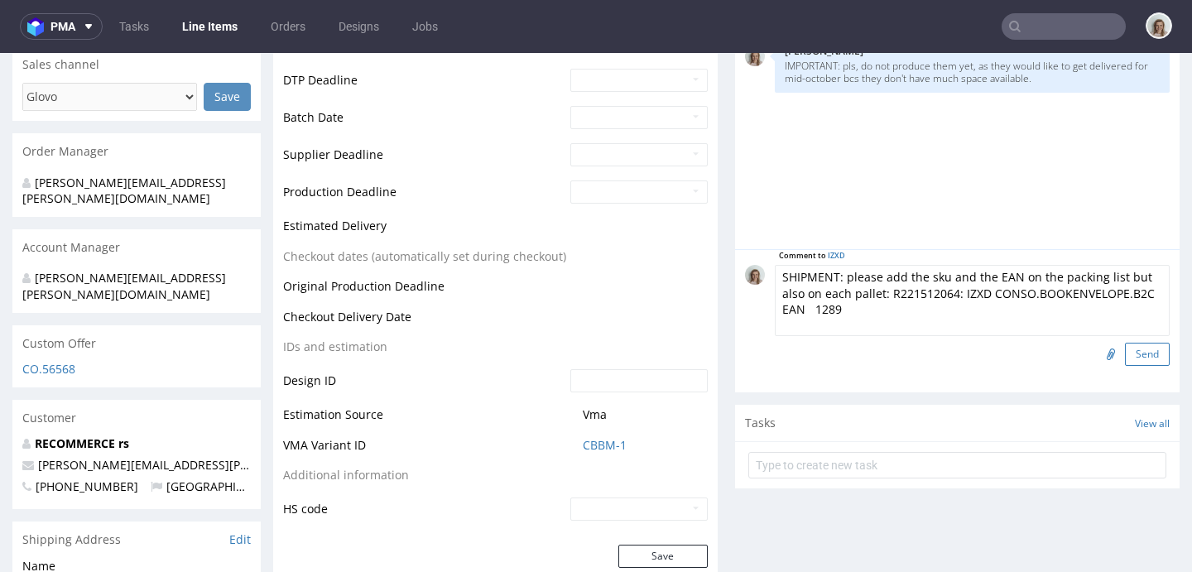
click at [1125, 349] on button "Send" at bounding box center [1147, 354] width 45 height 23
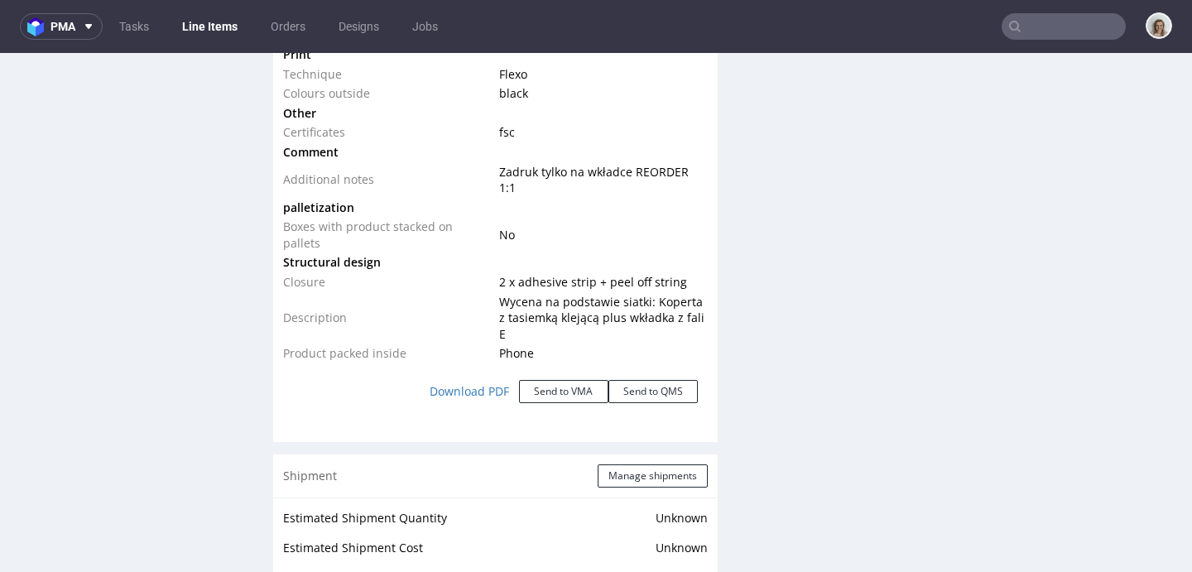
scroll to position [2826, 0]
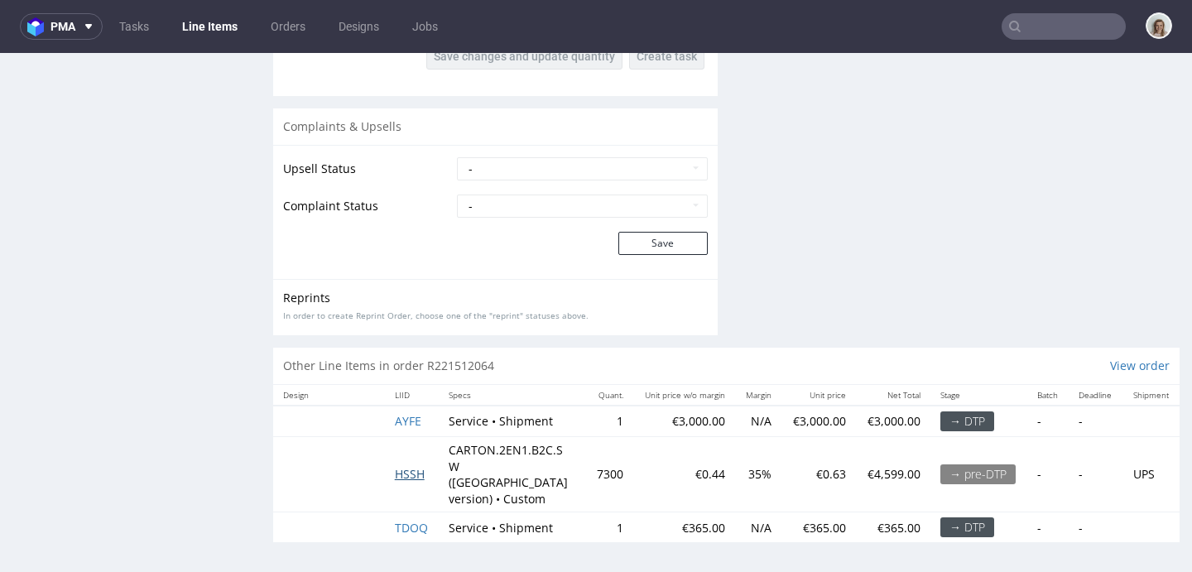
click at [406, 466] on span "HSSH" at bounding box center [410, 474] width 30 height 16
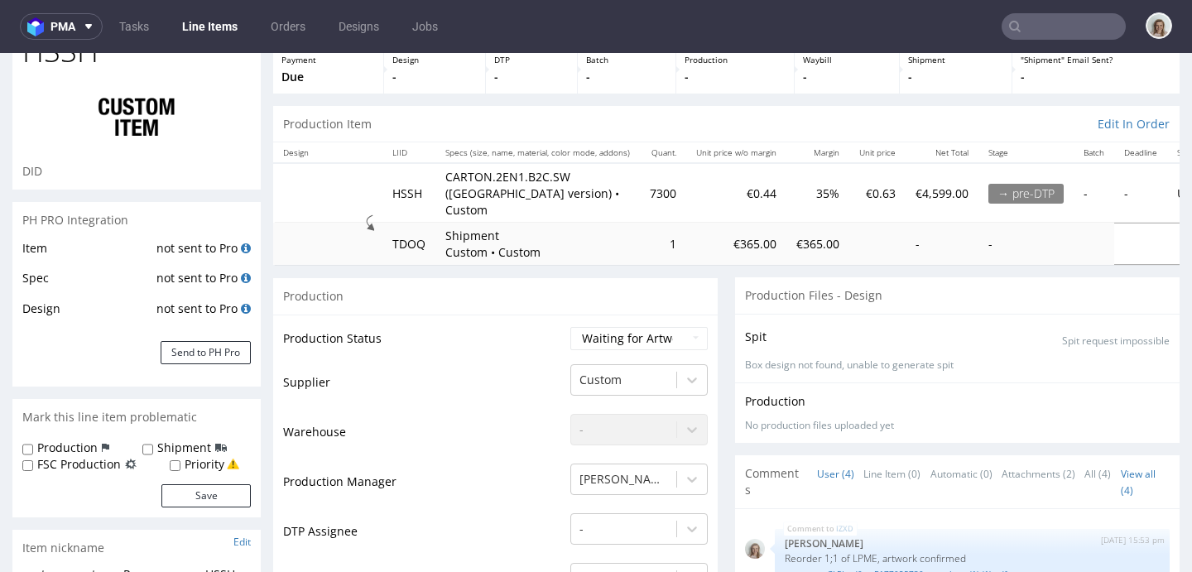
scroll to position [120, 0]
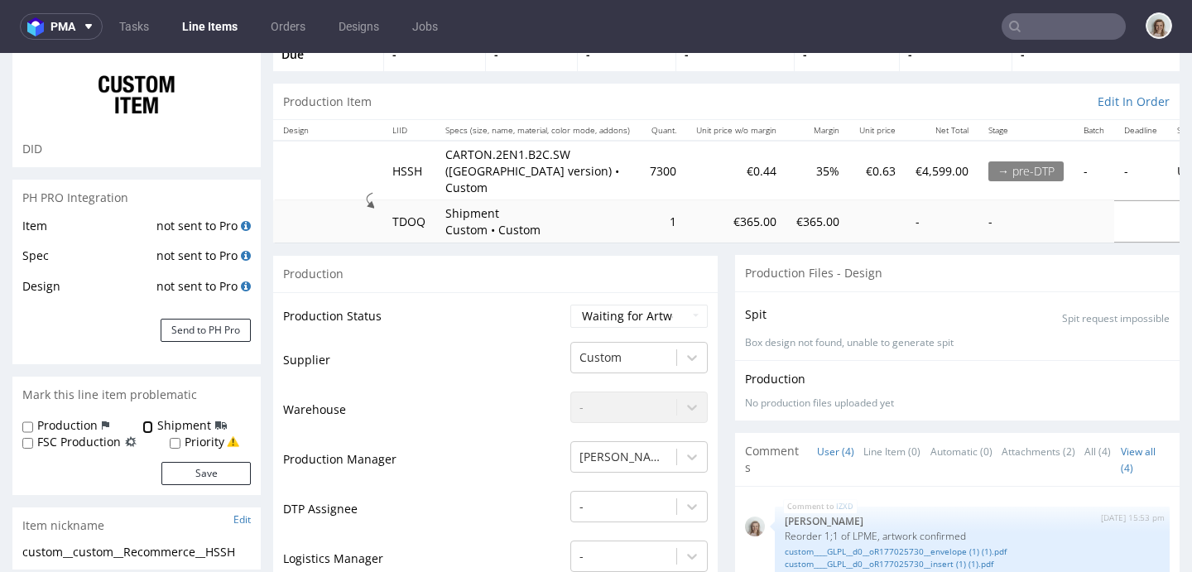
click at [146, 426] on input "Shipment" at bounding box center [147, 427] width 11 height 13
checkbox input "true"
click at [26, 426] on input "Production" at bounding box center [27, 427] width 11 height 13
checkbox input "true"
click at [244, 469] on button "Save" at bounding box center [205, 473] width 89 height 23
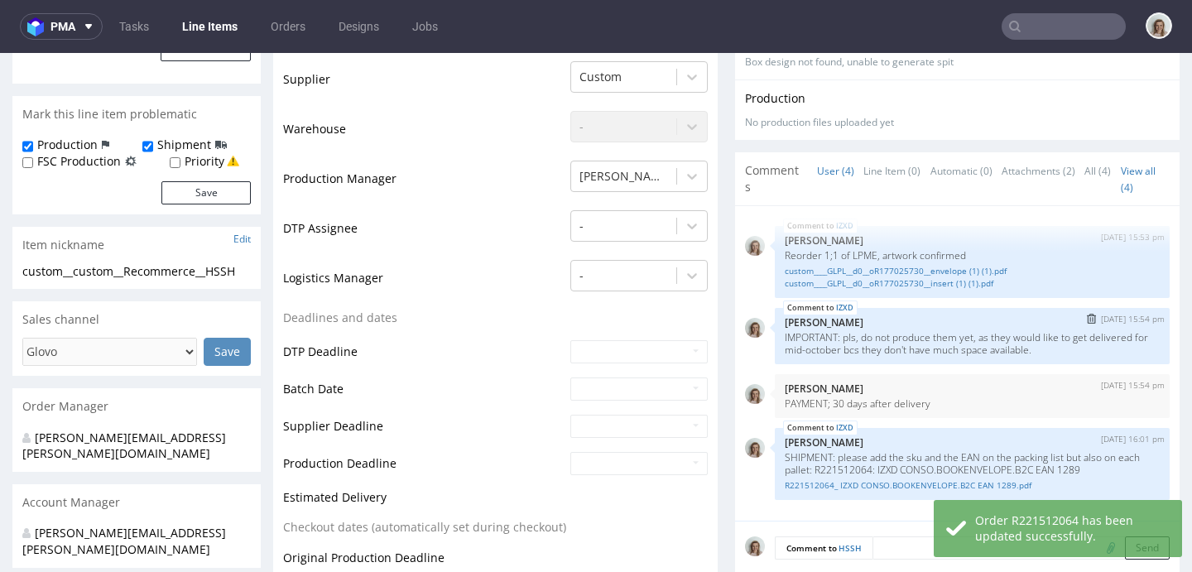
scroll to position [412, 0]
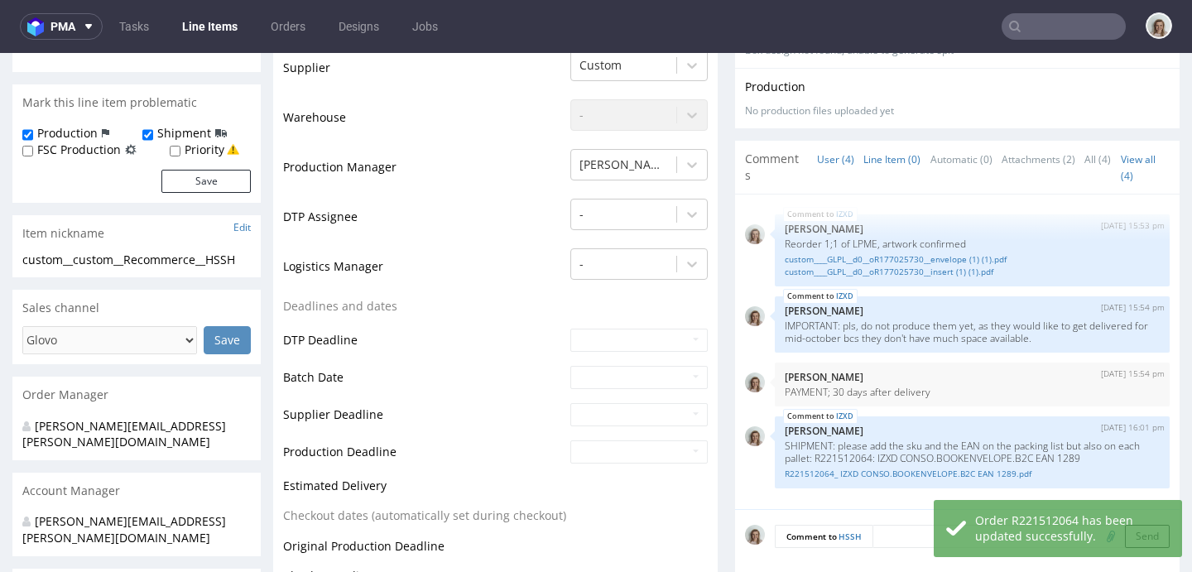
click at [867, 149] on link "Line Item (0)" at bounding box center [891, 160] width 57 height 36
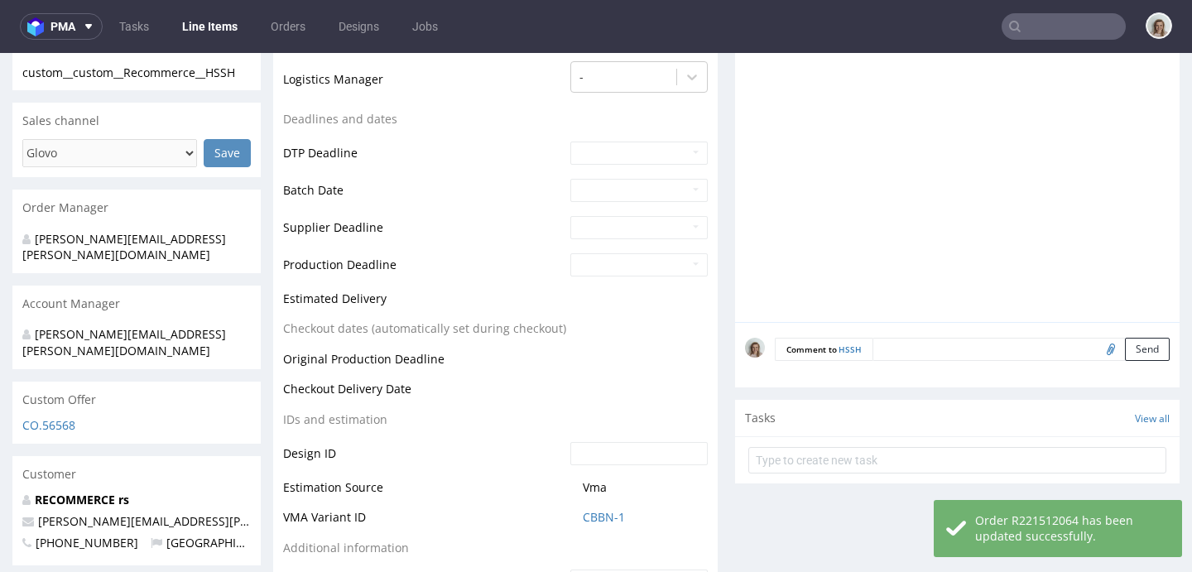
scroll to position [651, 0]
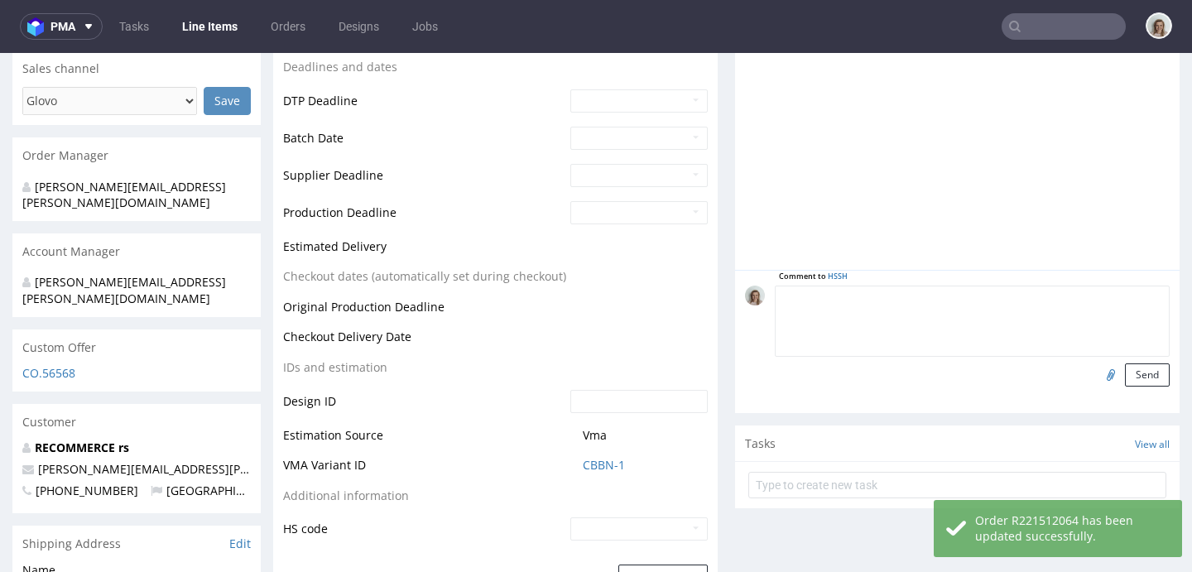
click at [885, 286] on textarea at bounding box center [972, 321] width 395 height 71
paste textarea "SHIPMENT: please add the sku and the EAN on the packing list but also on each p…"
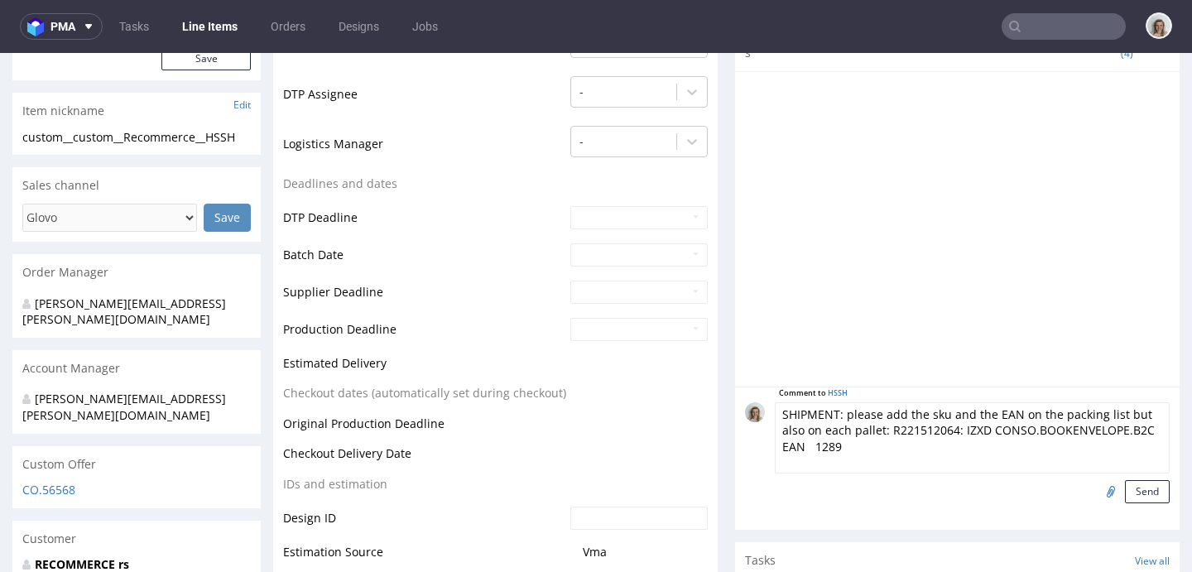
scroll to position [542, 0]
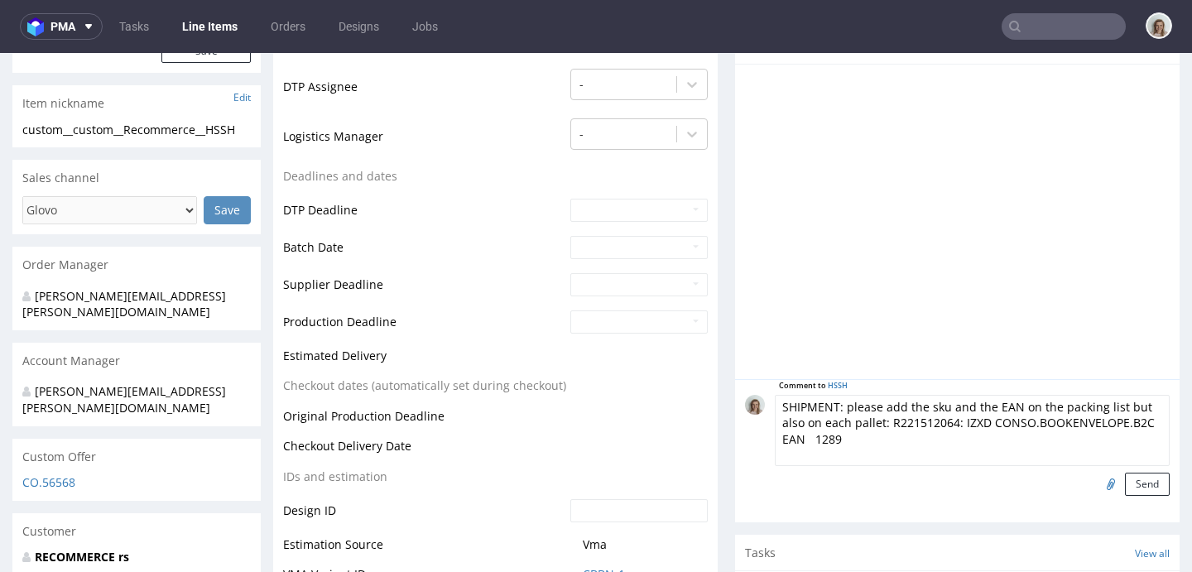
drag, startPoint x: 952, startPoint y: 403, endPoint x: 983, endPoint y: 402, distance: 30.6
click at [983, 402] on textarea "SHIPMENT: please add the sku and the EAN on the packing list but also on each p…" at bounding box center [972, 430] width 395 height 71
drag, startPoint x: 1019, startPoint y: 422, endPoint x: 760, endPoint y: 417, distance: 259.1
click at [760, 417] on div "Comment to HSSH SHIPMENT: please add the sku and the EAN on the packing list bu…" at bounding box center [957, 445] width 425 height 101
paste textarea "CARTON.2EN1.B2C.SW EAN 1209"
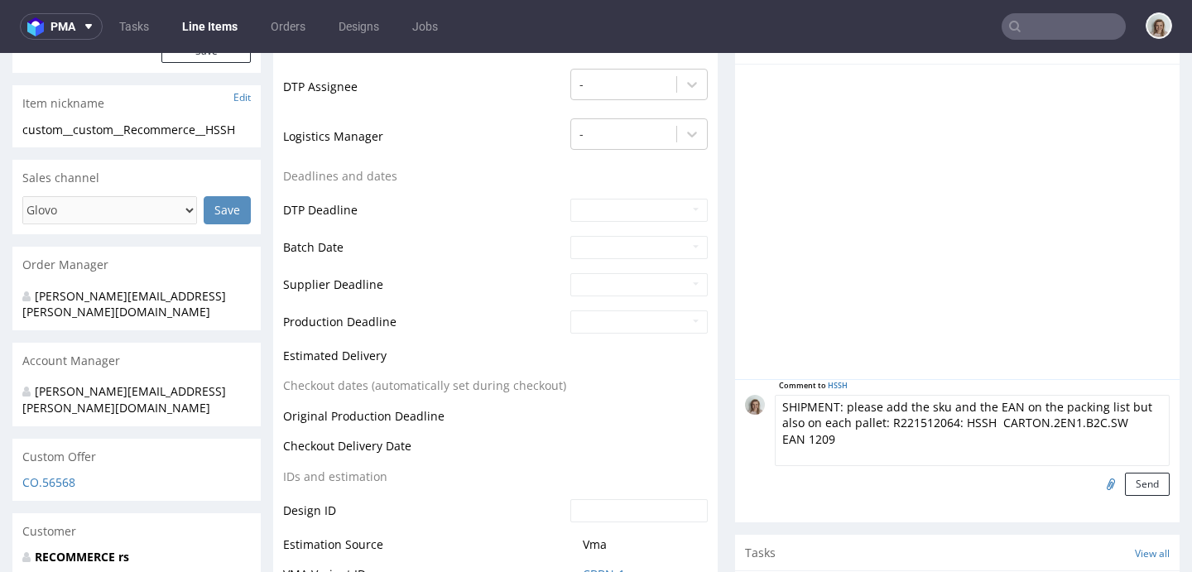
click at [843, 424] on textarea "SHIPMENT: please add the sku and the EAN on the packing list but also on each p…" at bounding box center [972, 430] width 395 height 71
drag, startPoint x: 877, startPoint y: 406, endPoint x: 884, endPoint y: 416, distance: 11.9
click at [884, 416] on textarea "SHIPMENT: please add the sku and the EAN on the packing list but also on each p…" at bounding box center [972, 430] width 395 height 71
type textarea "SHIPMENT: please add the sku and the EAN on the packing list but also on each p…"
click at [1097, 473] on input "file" at bounding box center [1108, 484] width 23 height 22
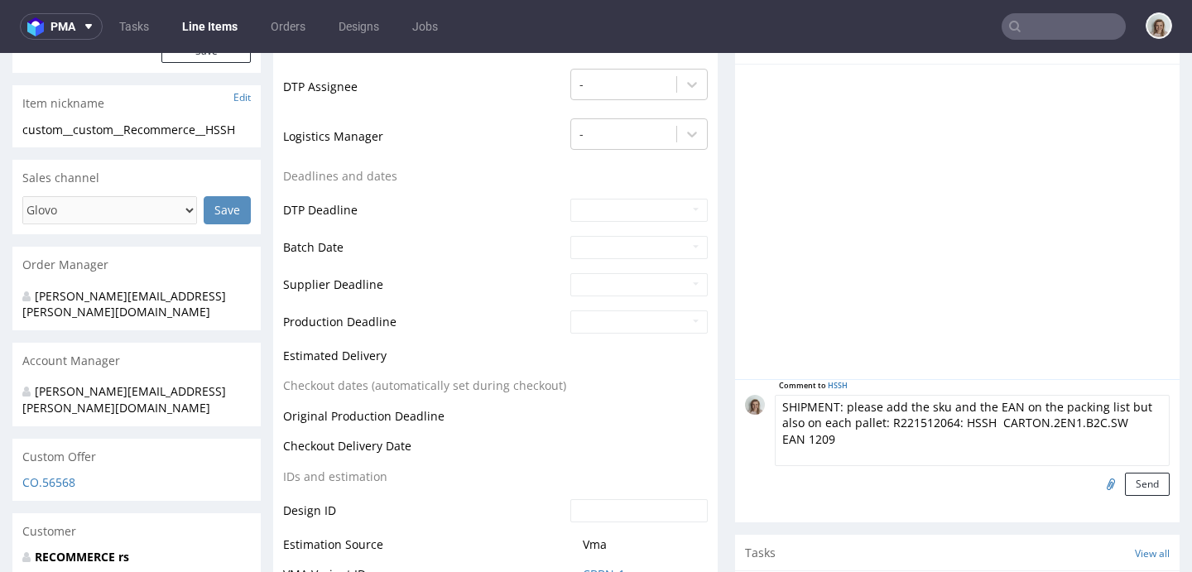
type input "C:\fakepath\R221512064_ HSSH CARTON.2EN1.B2C.SW EAN 1209 .pdf"
click at [1125, 473] on button "Send" at bounding box center [1147, 484] width 45 height 23
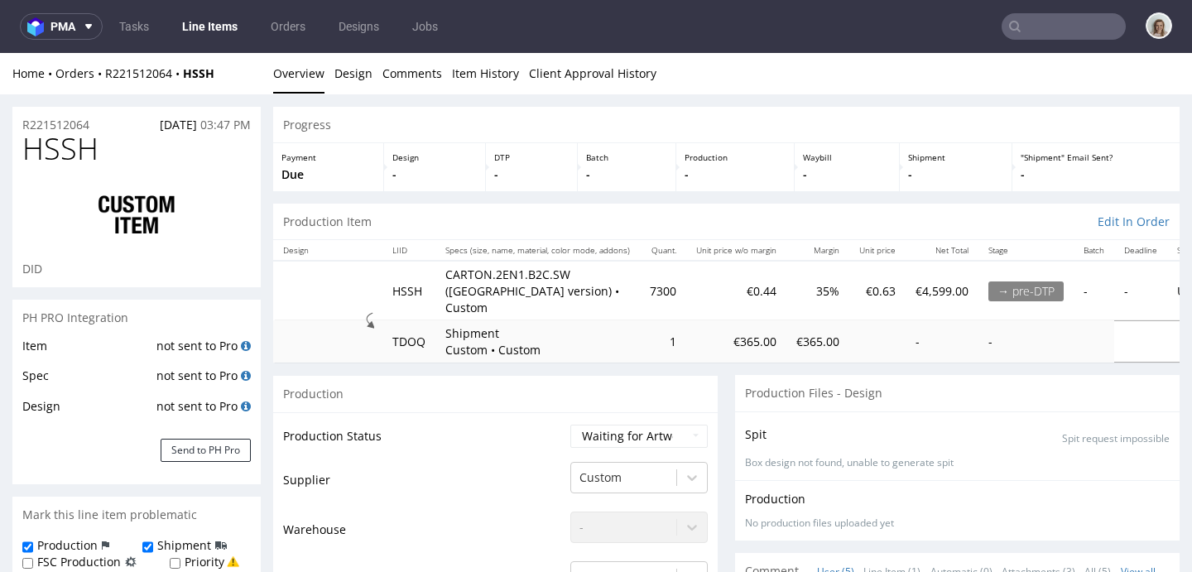
scroll to position [71, 0]
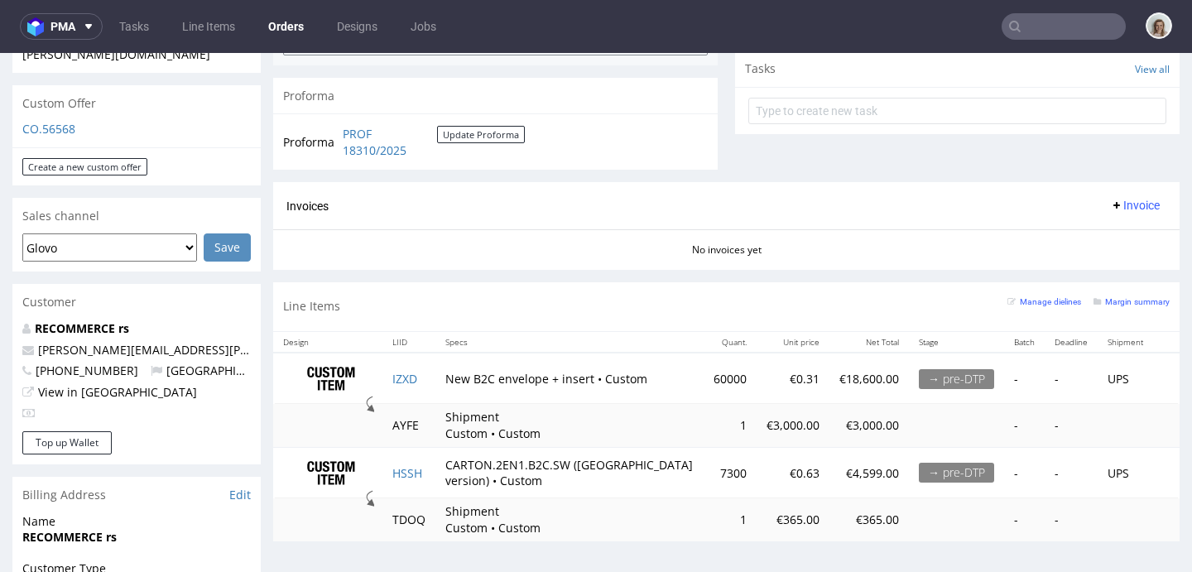
scroll to position [532, 0]
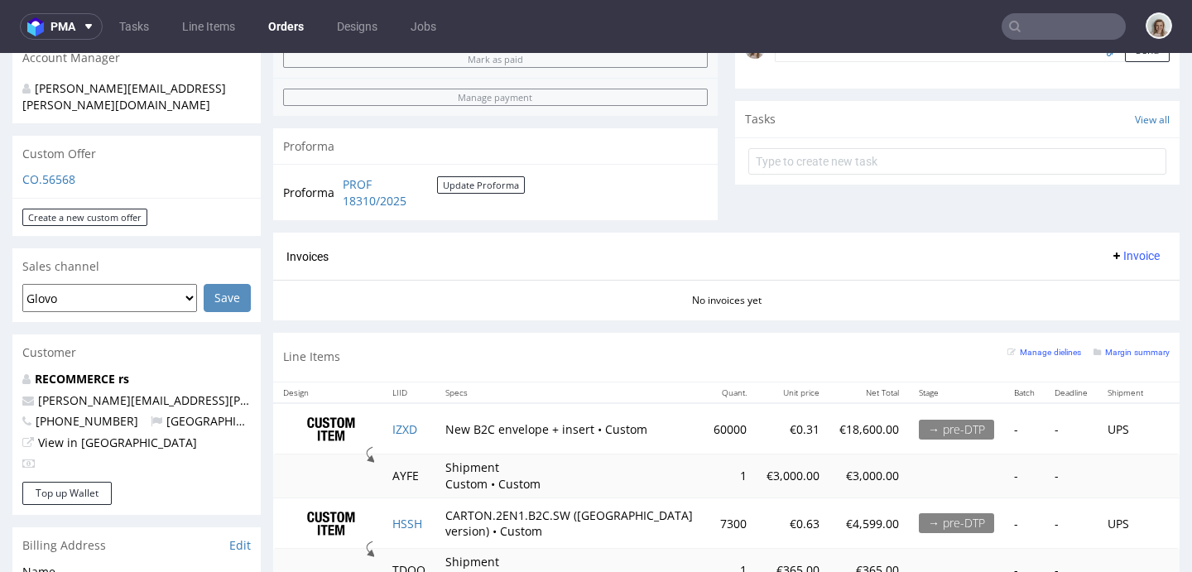
click at [1031, 29] on input "text" at bounding box center [1064, 26] width 124 height 26
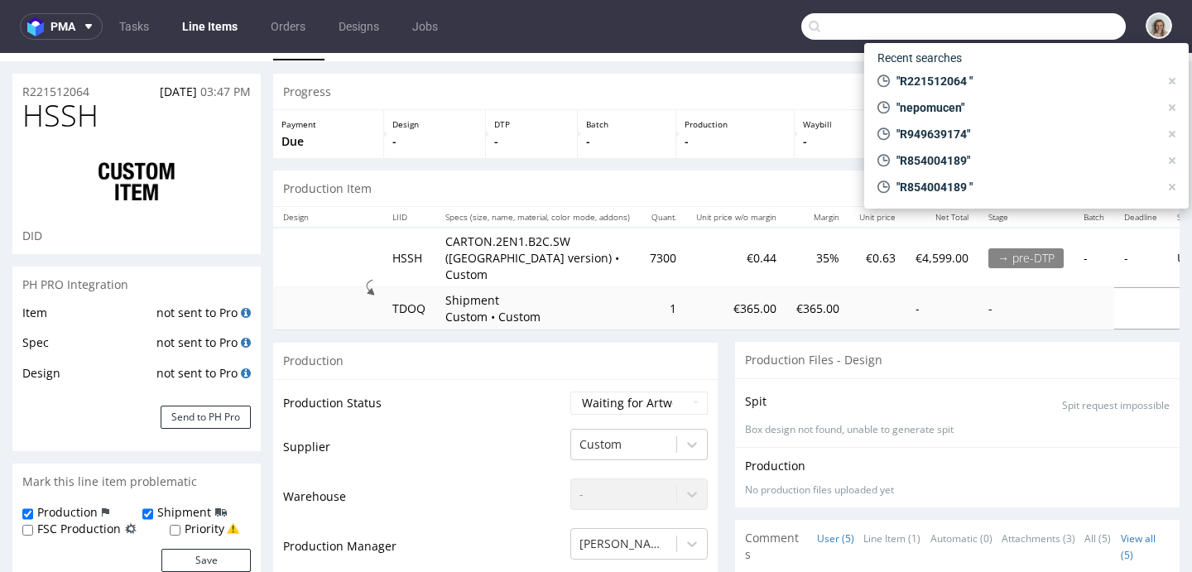
scroll to position [71, 0]
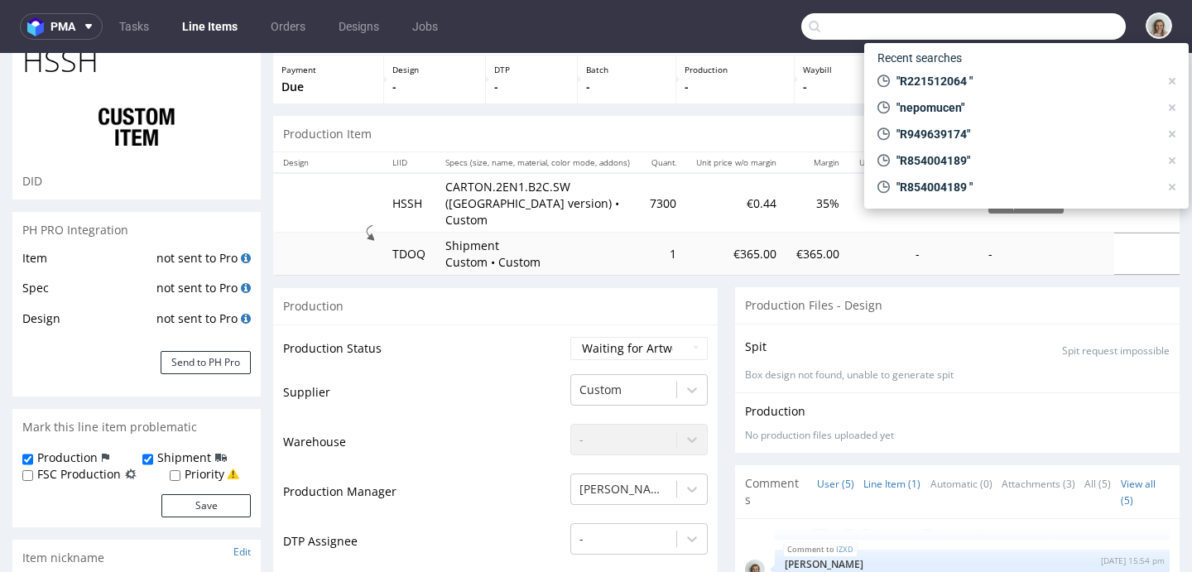
click at [863, 469] on link "Line Item (1)" at bounding box center [891, 484] width 57 height 36
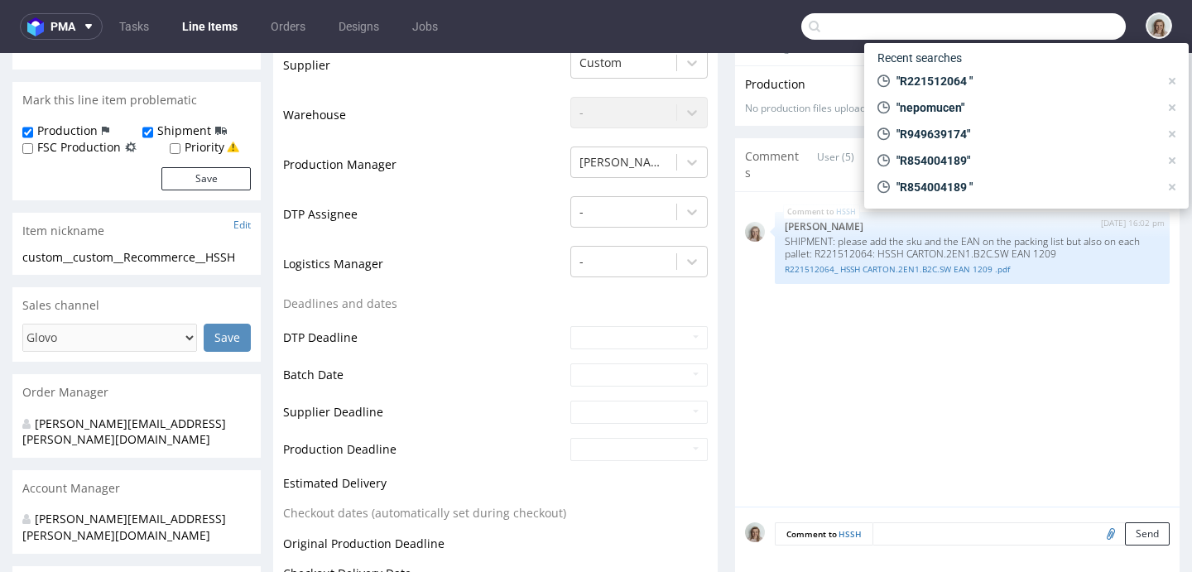
scroll to position [487, 0]
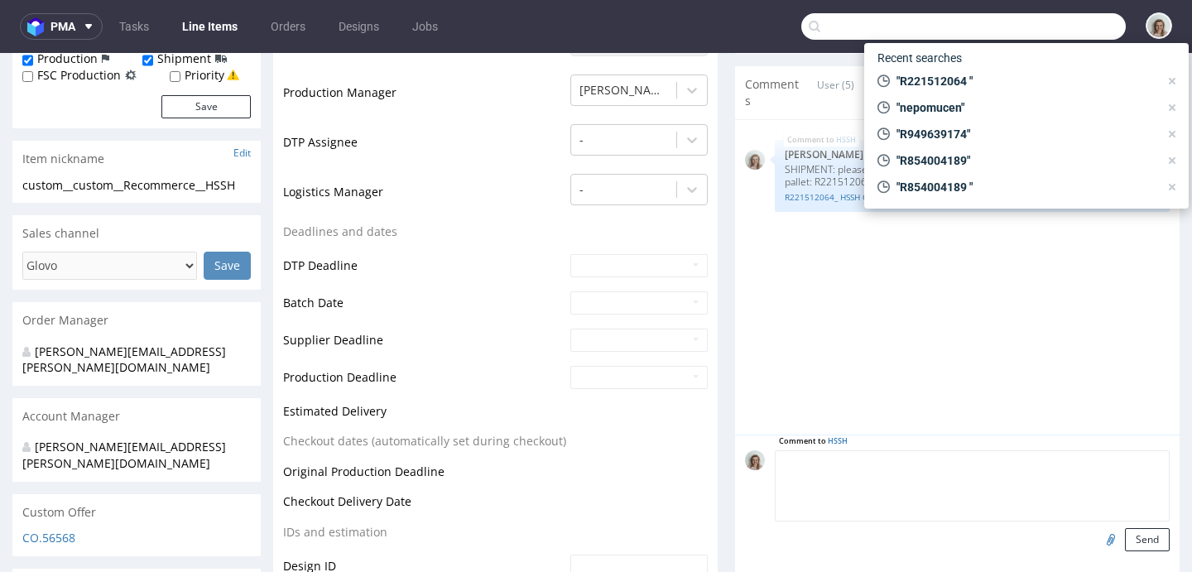
click at [882, 450] on textarea at bounding box center [972, 485] width 395 height 71
paste textarea "OKDB"
type textarea "1;1 reorder of OKDB, artwork confirmed"
click at [1097, 528] on input "file" at bounding box center [1108, 539] width 23 height 22
type input "C:\fakepath\custom____OKDB__d0__oR034592586__inside.pdf"
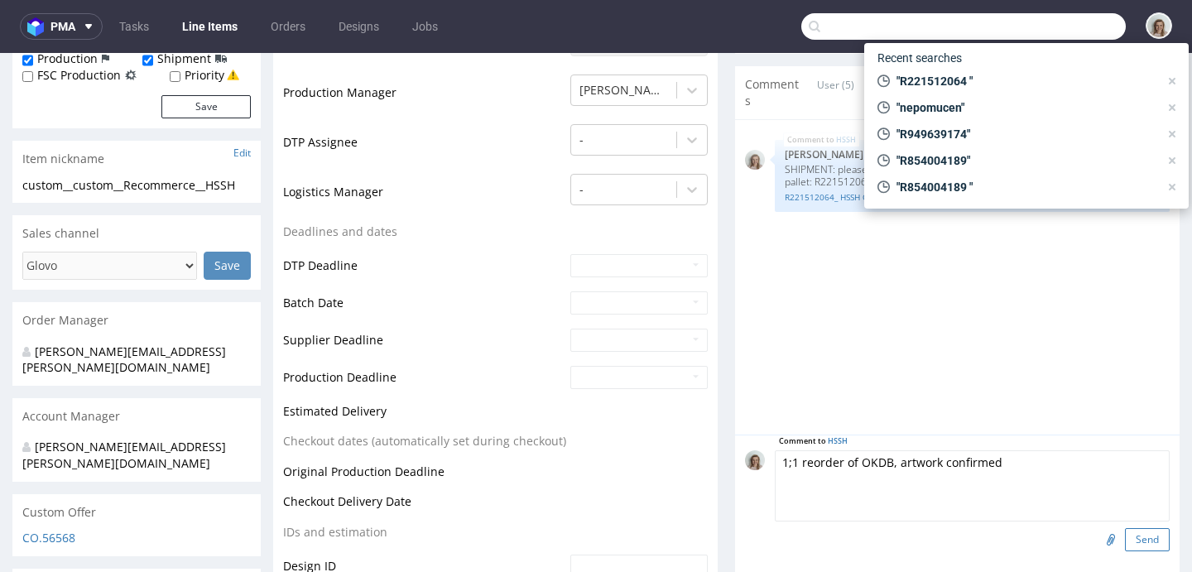
click at [1125, 528] on button "Send" at bounding box center [1147, 539] width 45 height 23
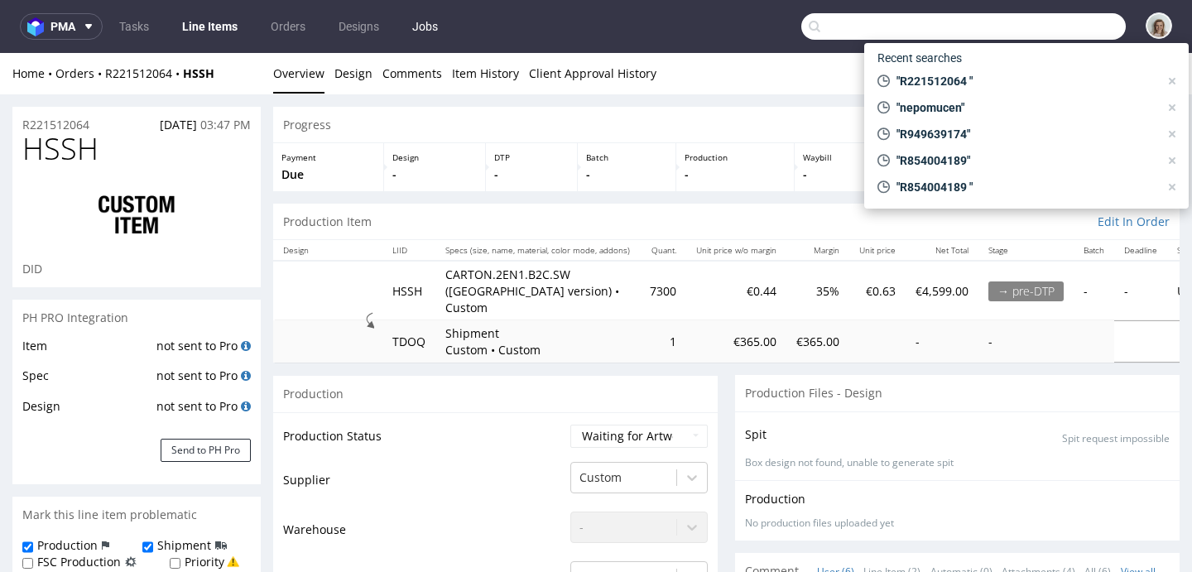
scroll to position [153, 0]
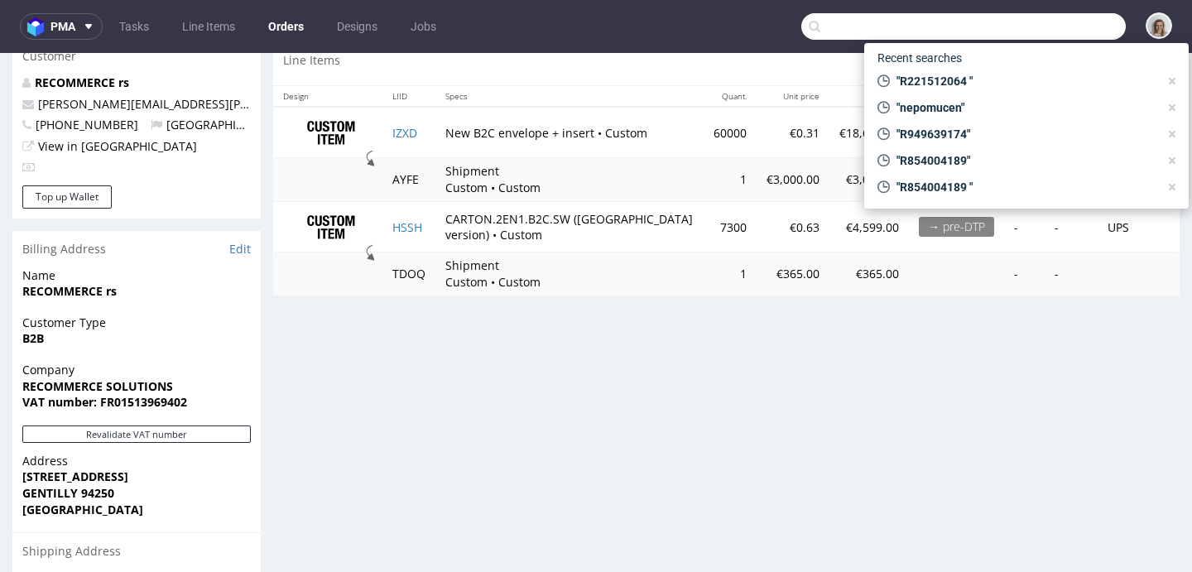
scroll to position [840, 0]
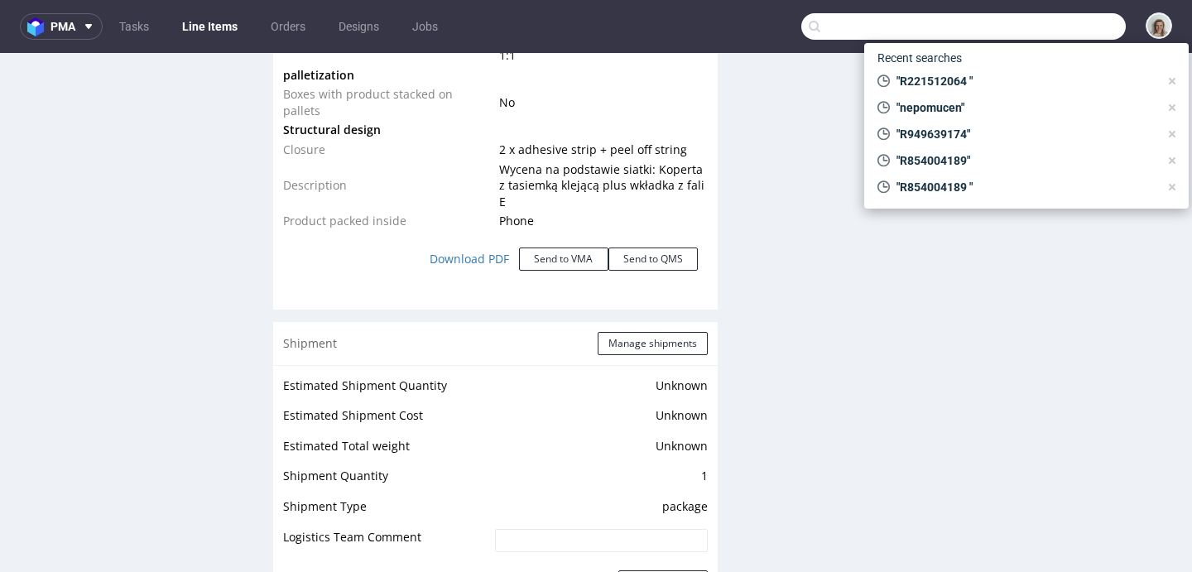
scroll to position [2081, 0]
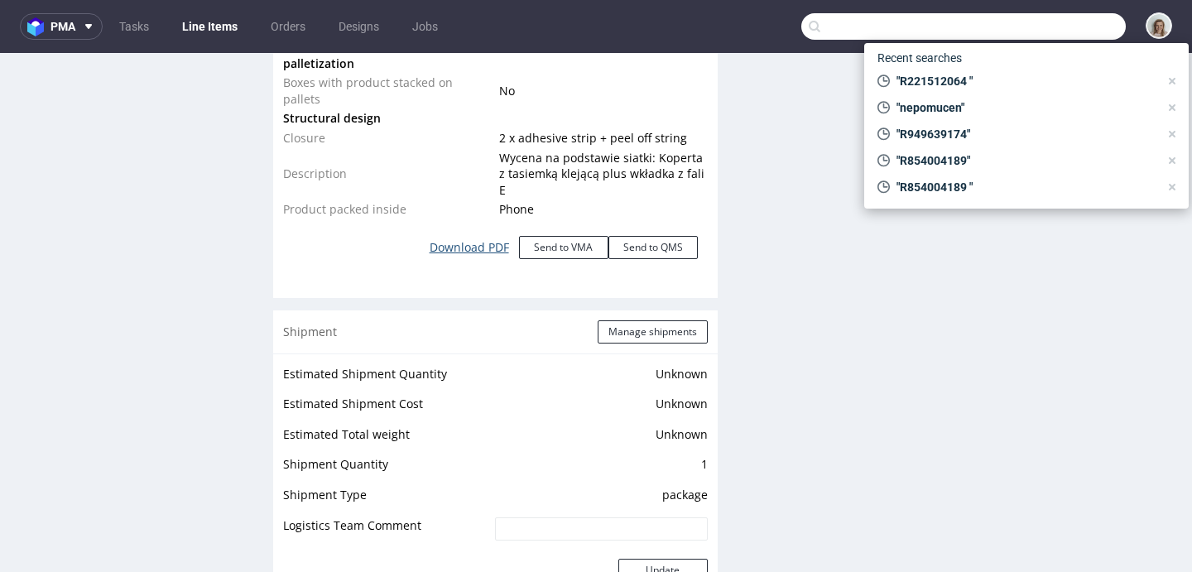
click at [445, 252] on link "Download PDF" at bounding box center [469, 247] width 99 height 36
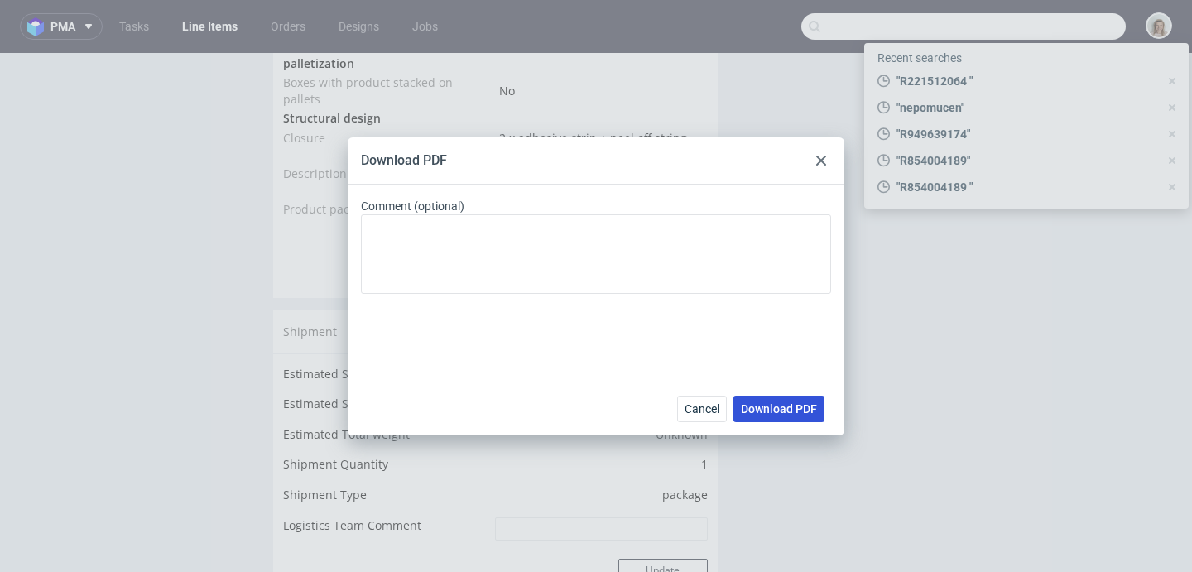
click at [742, 405] on span "Download PDF" at bounding box center [779, 409] width 76 height 12
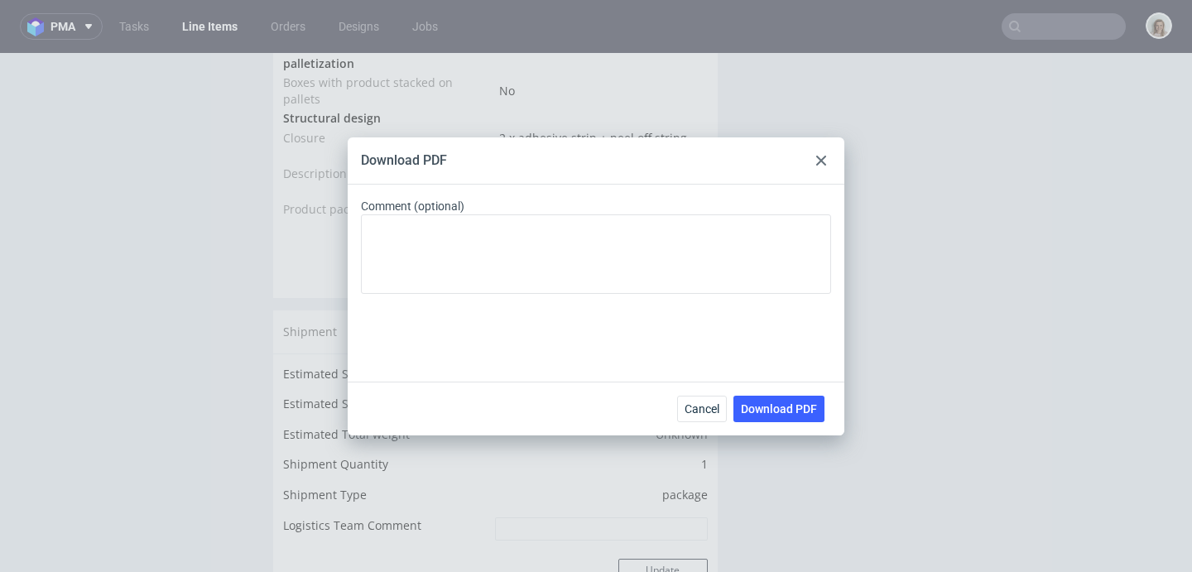
click at [971, 456] on div "Download PDF Comment (optional) Cancel Download PDF" at bounding box center [596, 286] width 1192 height 572
click at [821, 156] on icon at bounding box center [821, 161] width 10 height 10
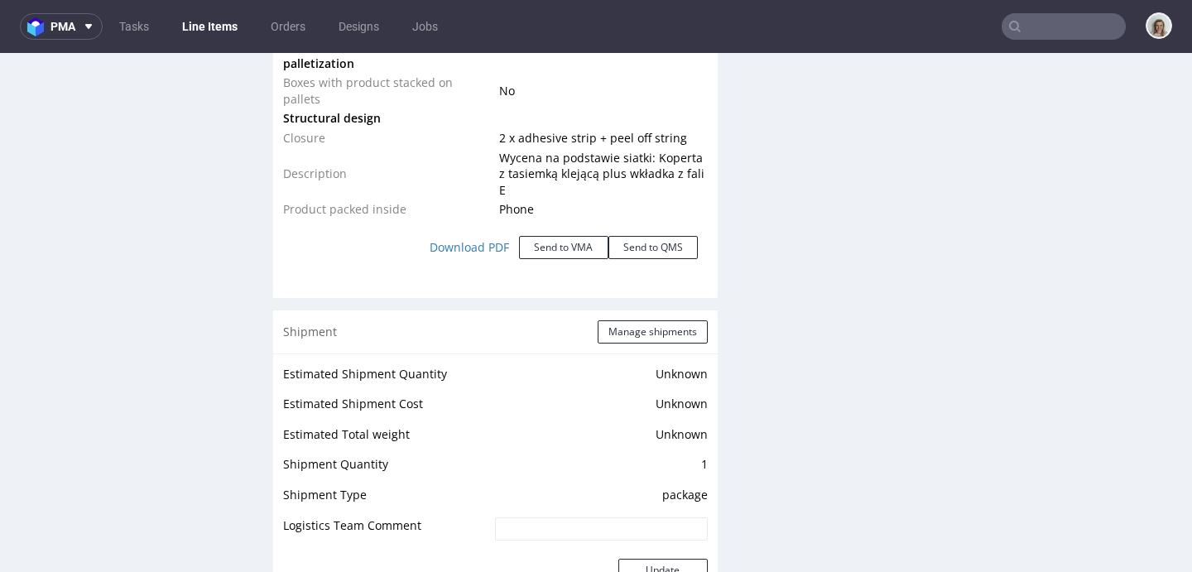
scroll to position [2826, 0]
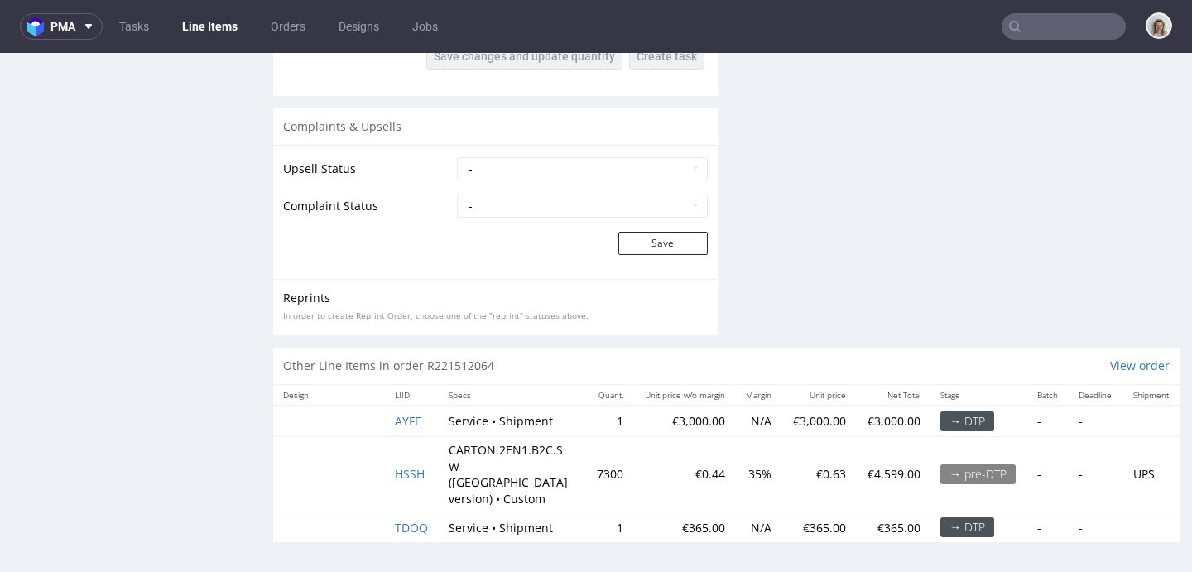
click at [402, 456] on td "HSSH" at bounding box center [412, 473] width 54 height 75
click at [402, 467] on span "HSSH" at bounding box center [410, 474] width 30 height 16
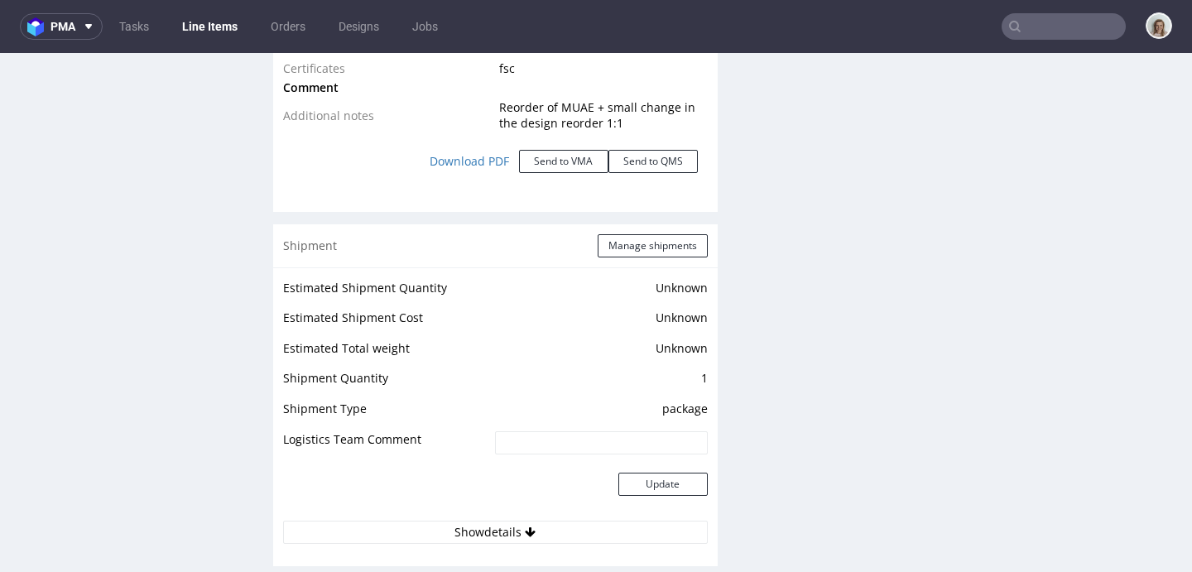
scroll to position [2073, 0]
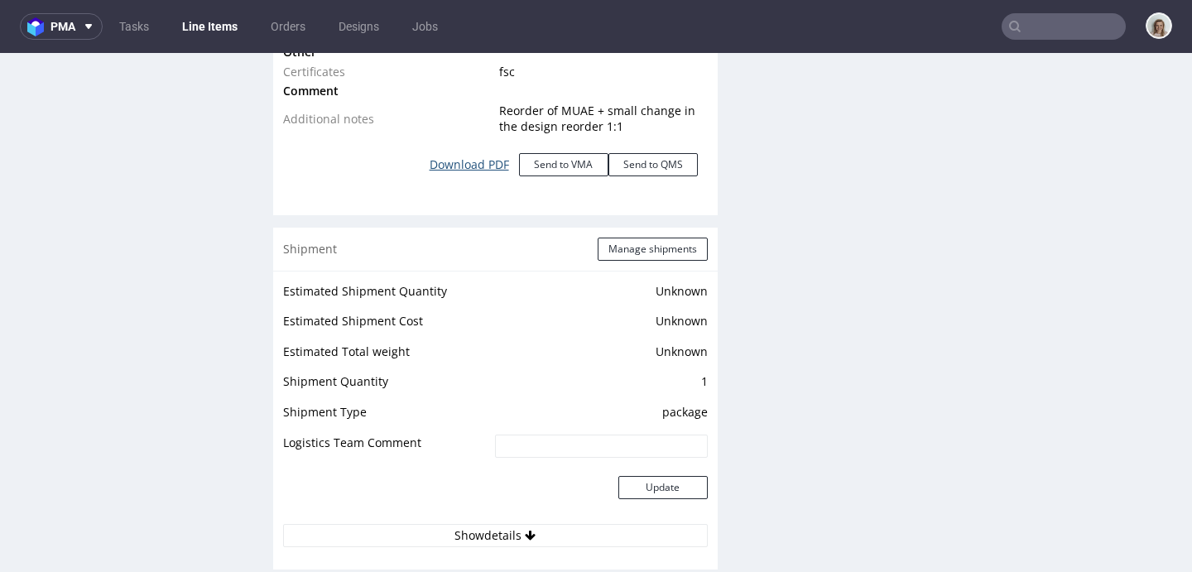
click at [474, 147] on link "Download PDF" at bounding box center [469, 165] width 99 height 36
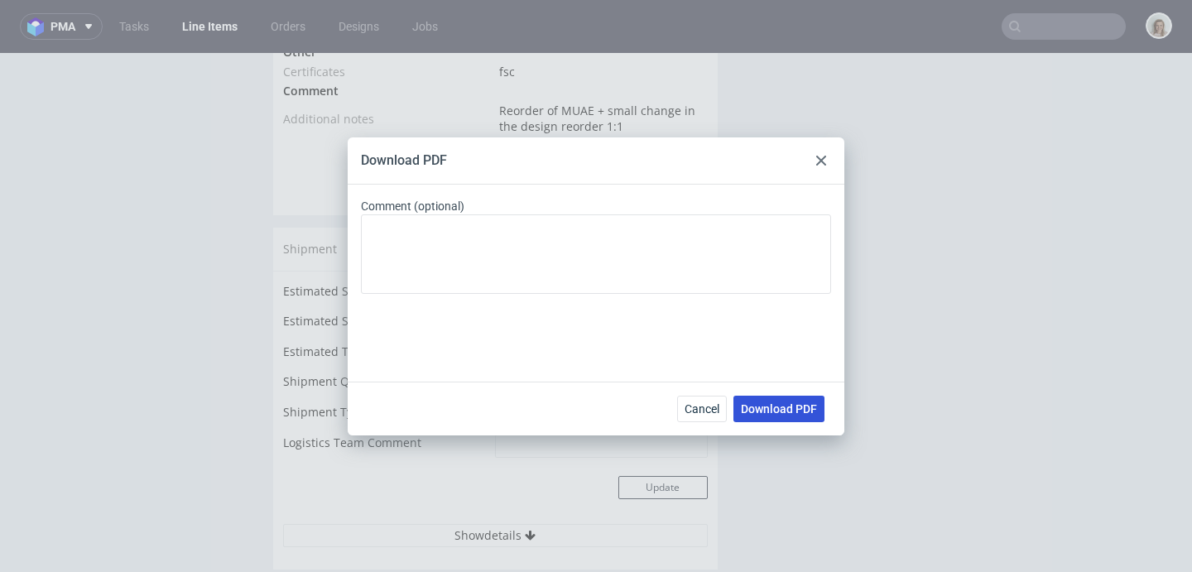
click at [752, 411] on span "Download PDF" at bounding box center [779, 409] width 76 height 12
click at [815, 153] on div at bounding box center [821, 161] width 20 height 20
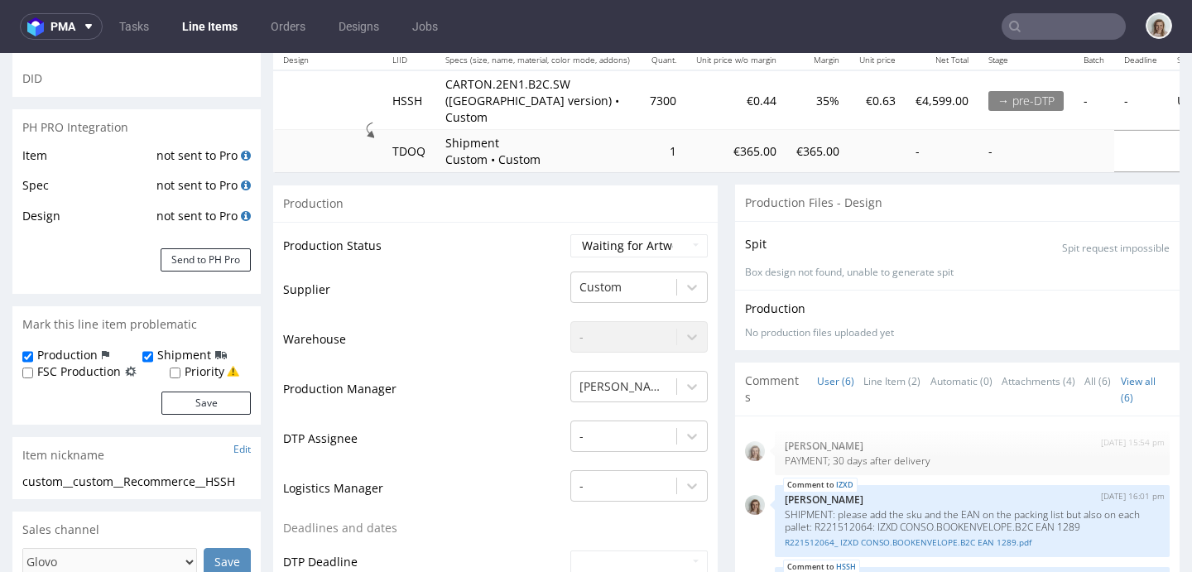
scroll to position [0, 0]
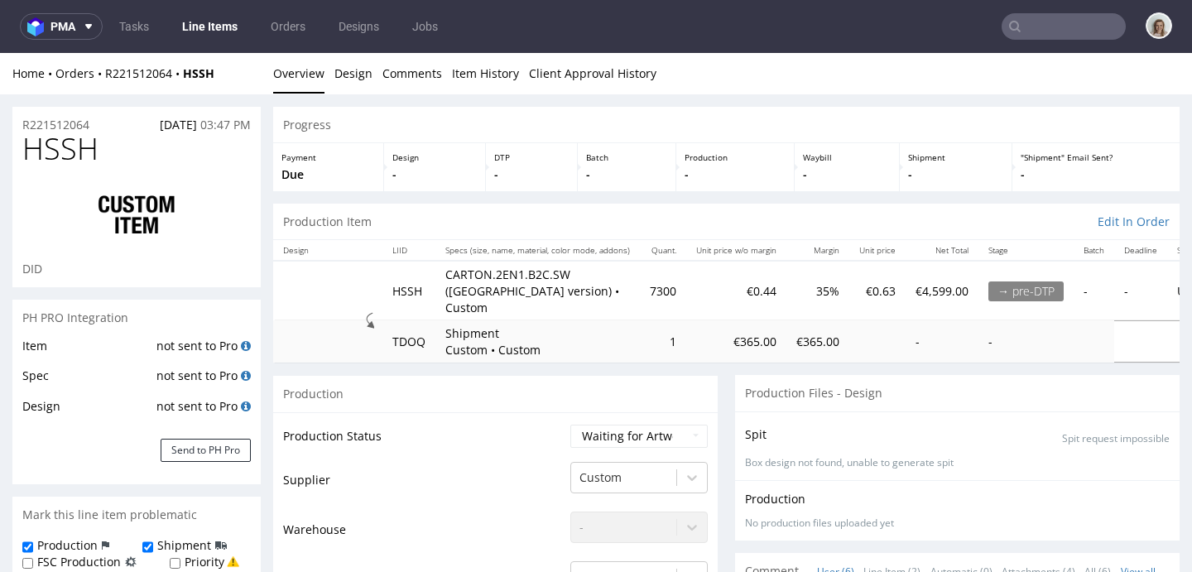
click at [132, 63] on div "Home Orders R221512064 HSSH Overview Design Comments Item History Client Approv…" at bounding box center [596, 73] width 1192 height 41
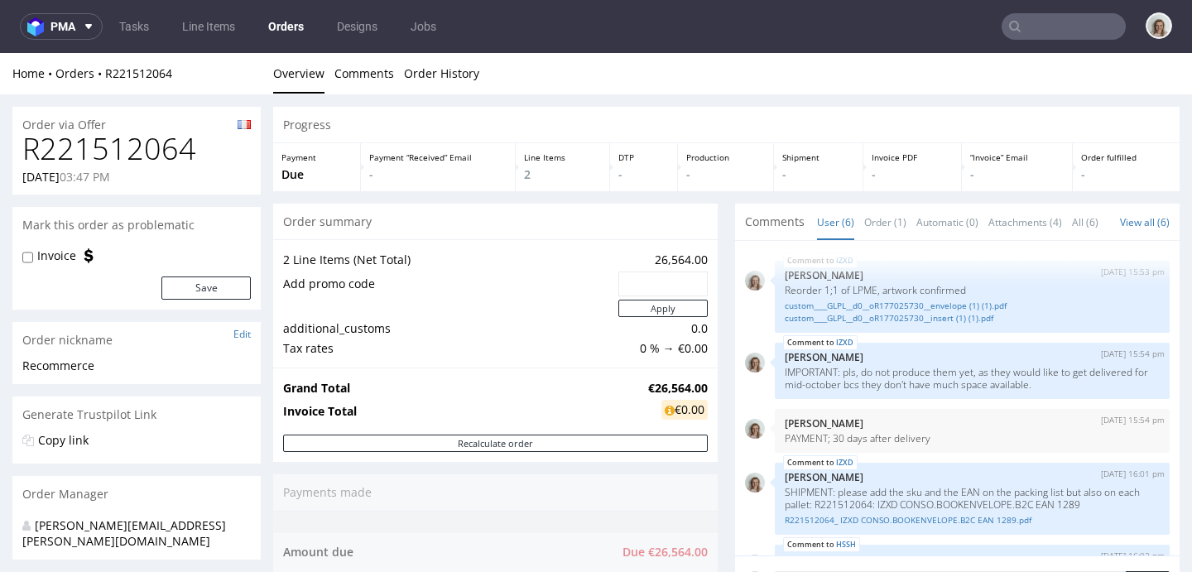
scroll to position [153, 0]
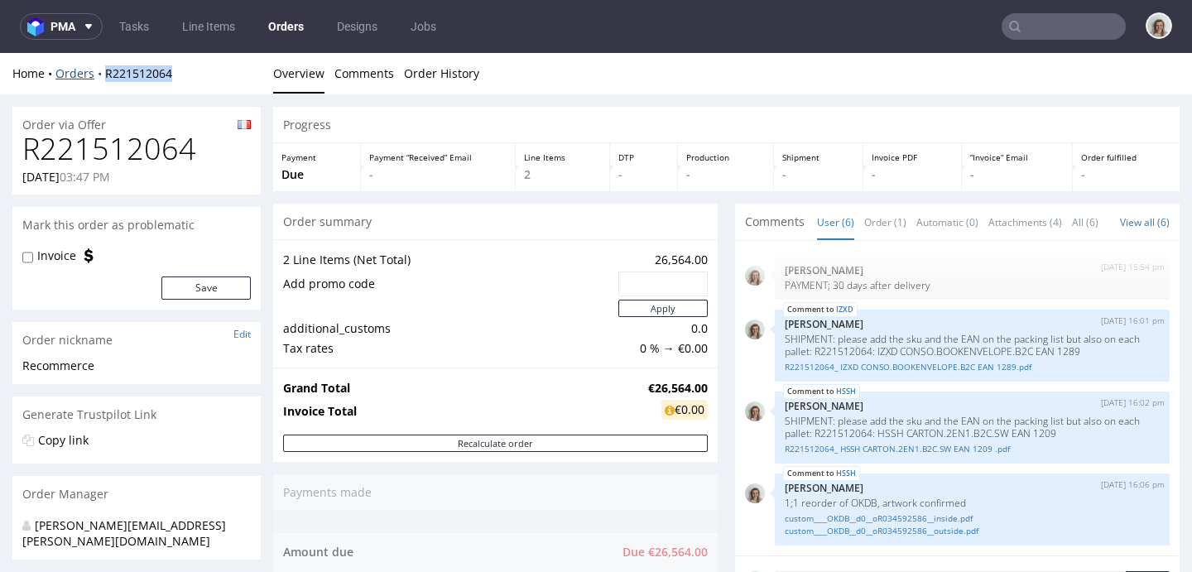
drag, startPoint x: 192, startPoint y: 74, endPoint x: 102, endPoint y: 70, distance: 90.4
click at [102, 70] on div "Home Orders R221512064" at bounding box center [136, 73] width 248 height 17
copy link "R221512064"
drag, startPoint x: 699, startPoint y: 387, endPoint x: 644, endPoint y: 376, distance: 56.7
click at [644, 376] on div "Grand Total €26,564.00 Invoice Total €0.00" at bounding box center [495, 401] width 445 height 67
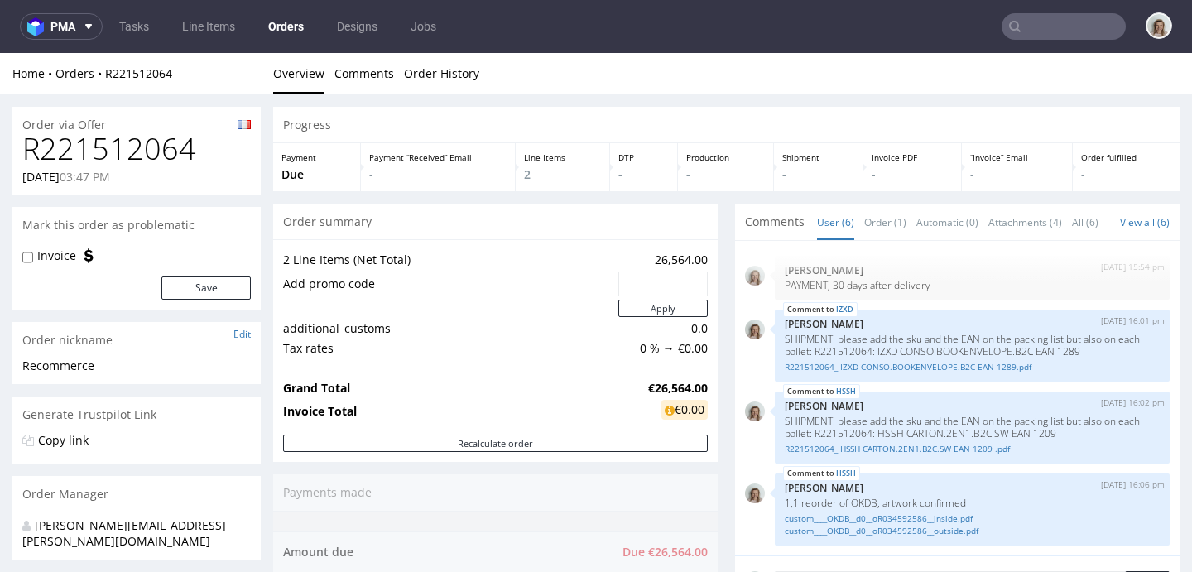
click at [644, 379] on td "€26,564.00" at bounding box center [676, 388] width 64 height 20
drag, startPoint x: 627, startPoint y: 387, endPoint x: 692, endPoint y: 382, distance: 64.8
click at [693, 383] on strong "€26,564.00" at bounding box center [678, 388] width 60 height 16
copy strong "€26,564.00"
click at [62, 19] on button "pma" at bounding box center [61, 26] width 83 height 26
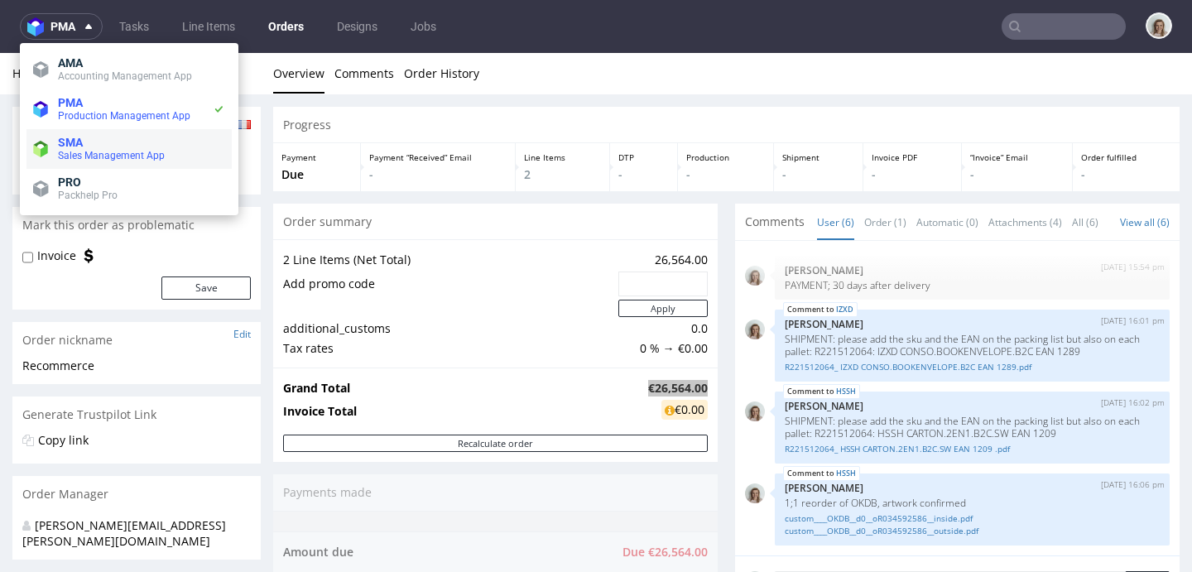
click at [72, 134] on li "SMA Sales Management App" at bounding box center [128, 149] width 205 height 40
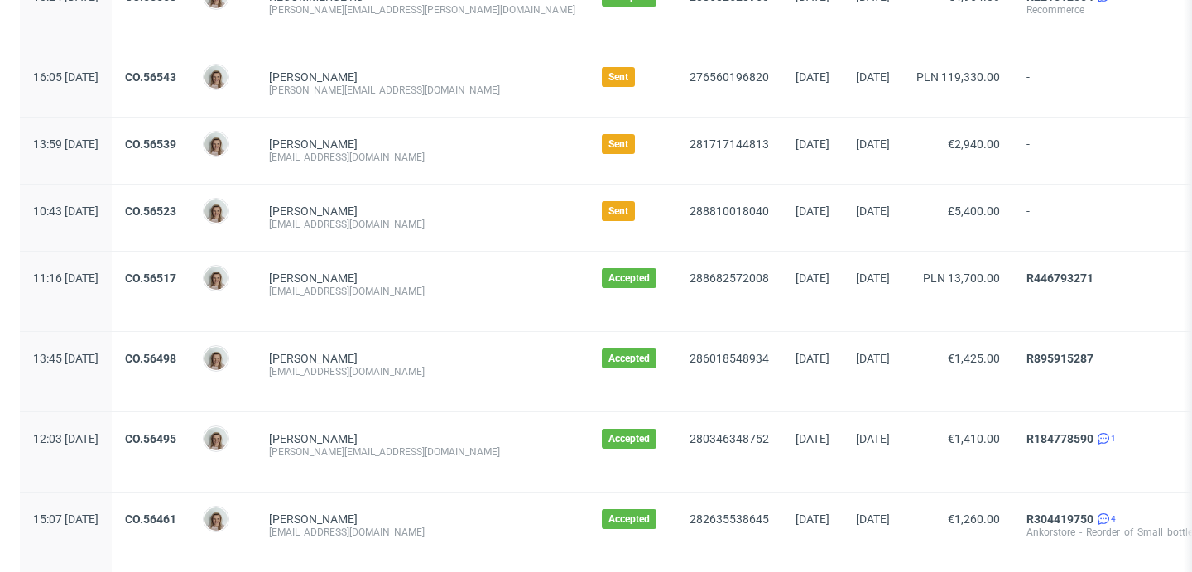
scroll to position [722, 0]
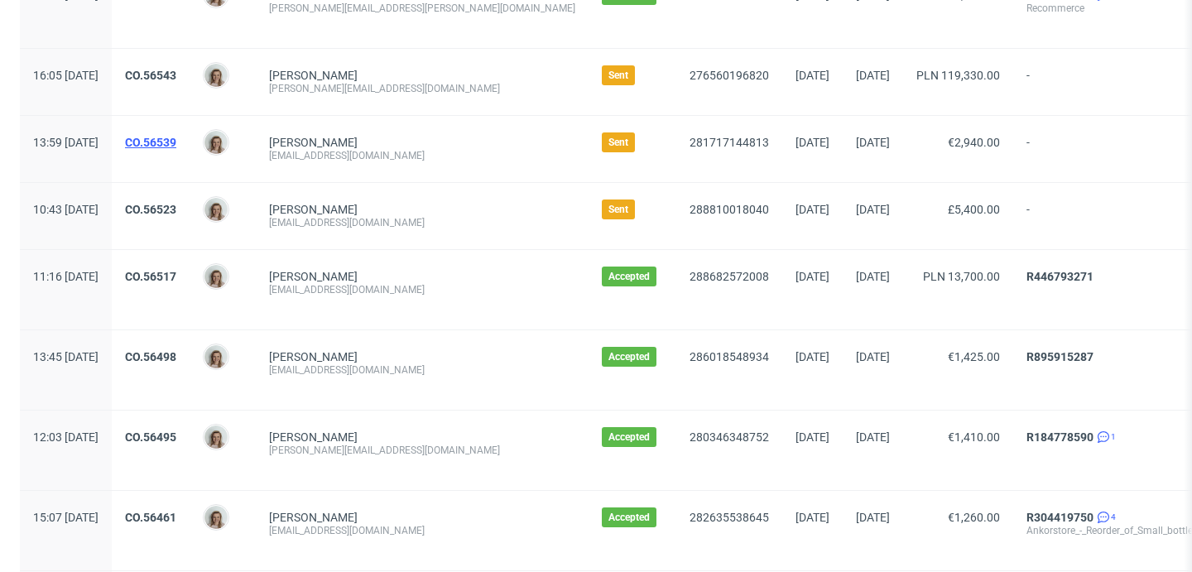
click at [176, 142] on link "CO.56539" at bounding box center [150, 142] width 51 height 13
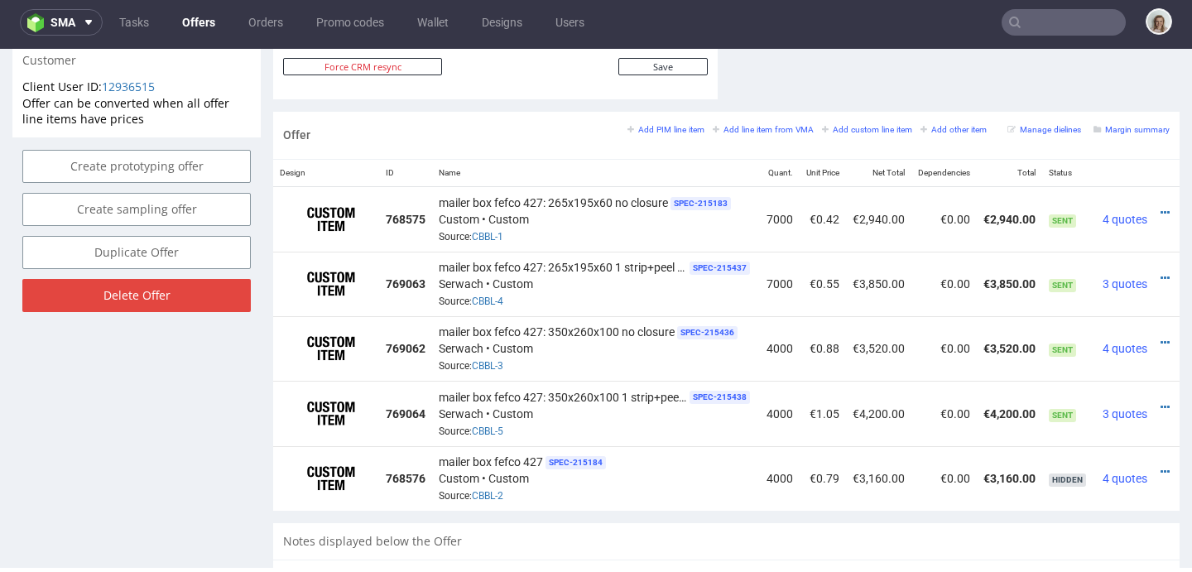
scroll to position [0, 39]
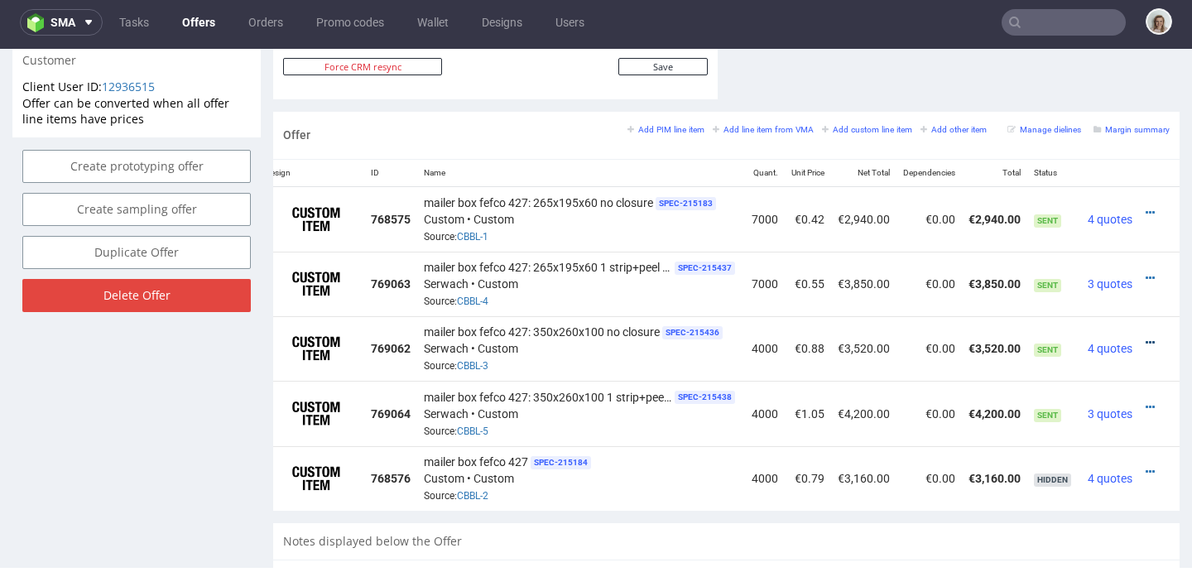
click at [1146, 341] on icon at bounding box center [1150, 343] width 9 height 12
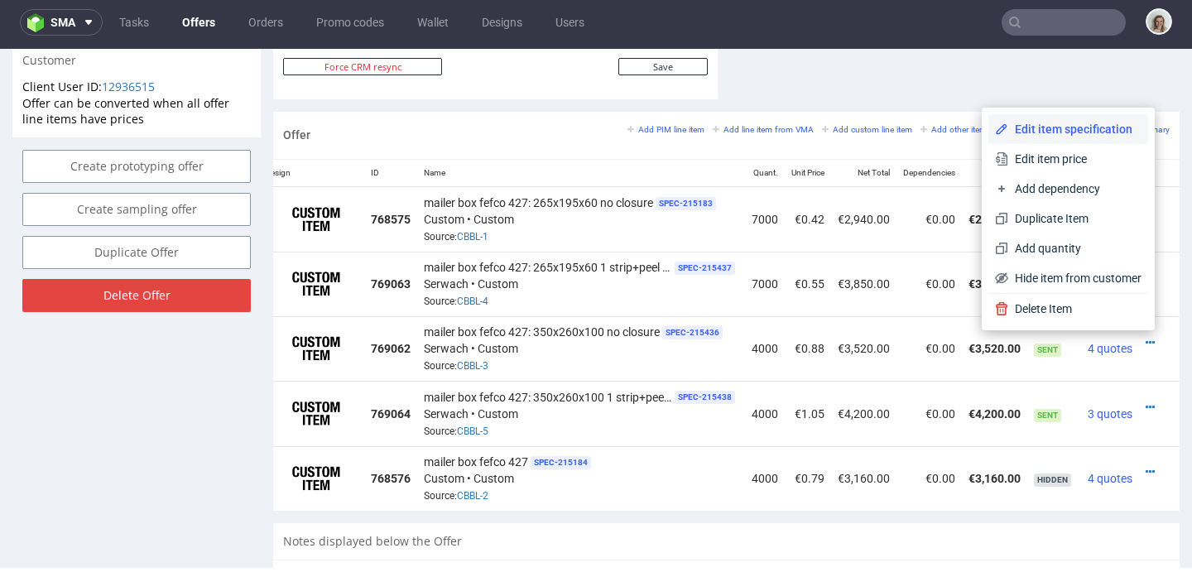
click at [1031, 132] on span "Edit item specification" at bounding box center [1074, 129] width 133 height 17
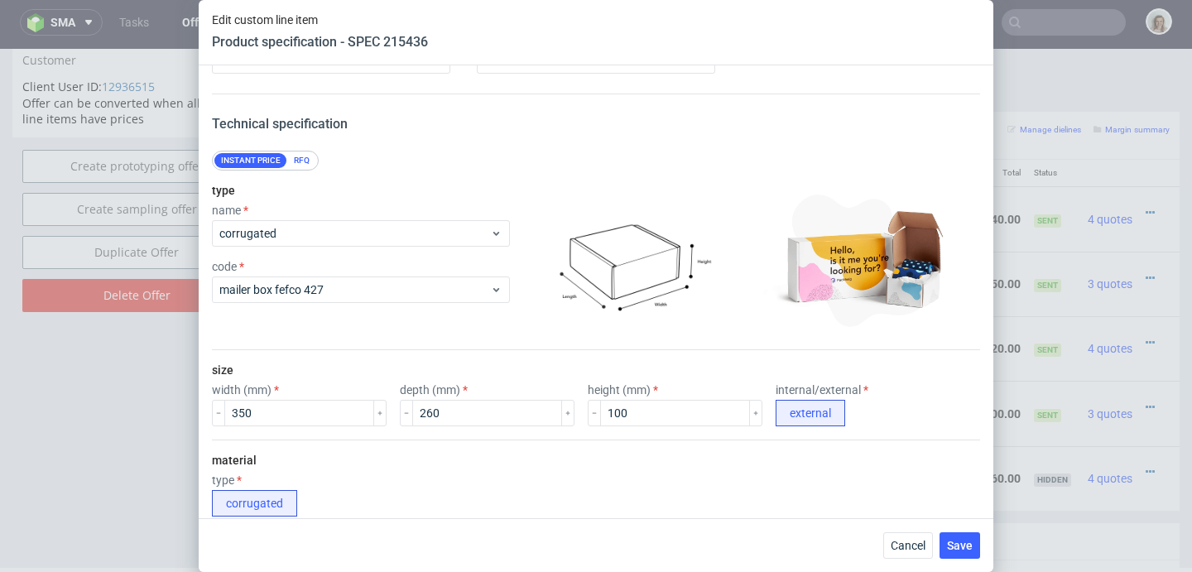
scroll to position [60, 0]
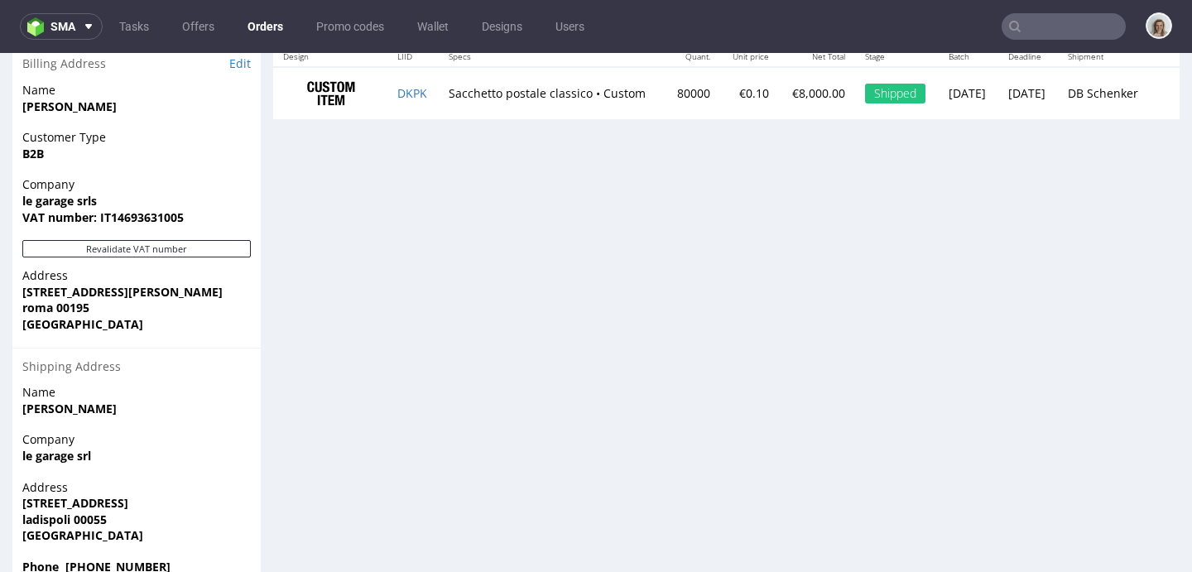
scroll to position [1004, 0]
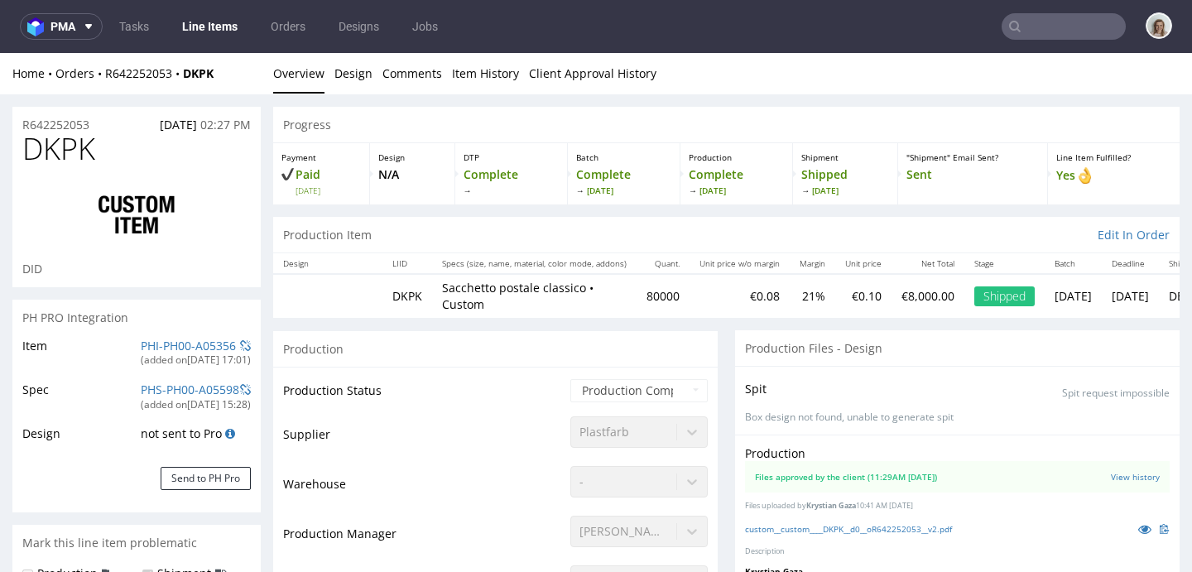
scroll to position [1137, 0]
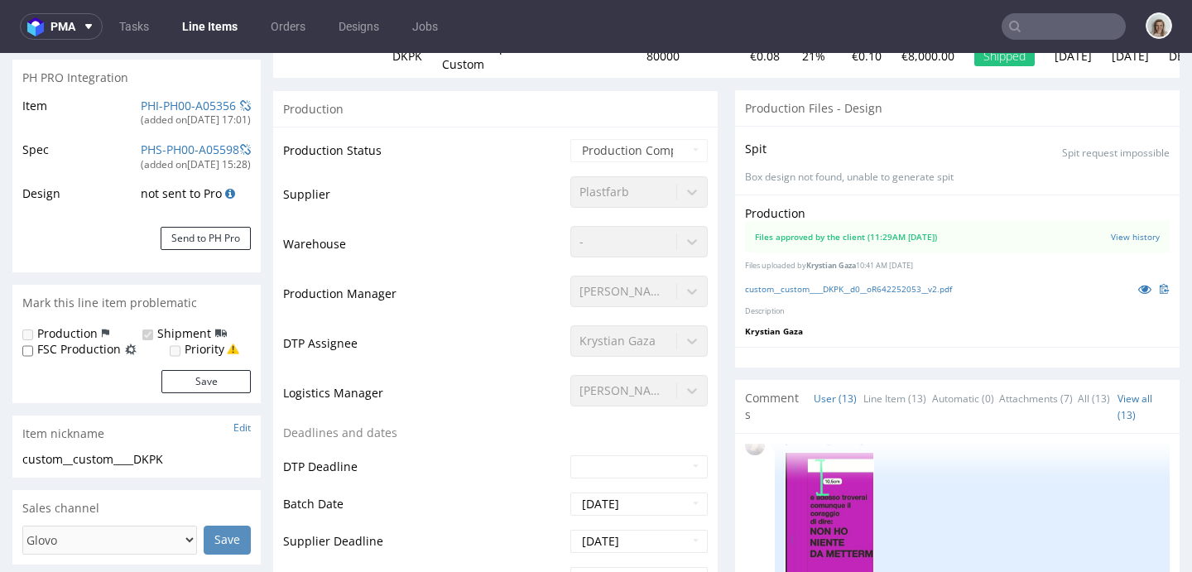
select select "in_progress"
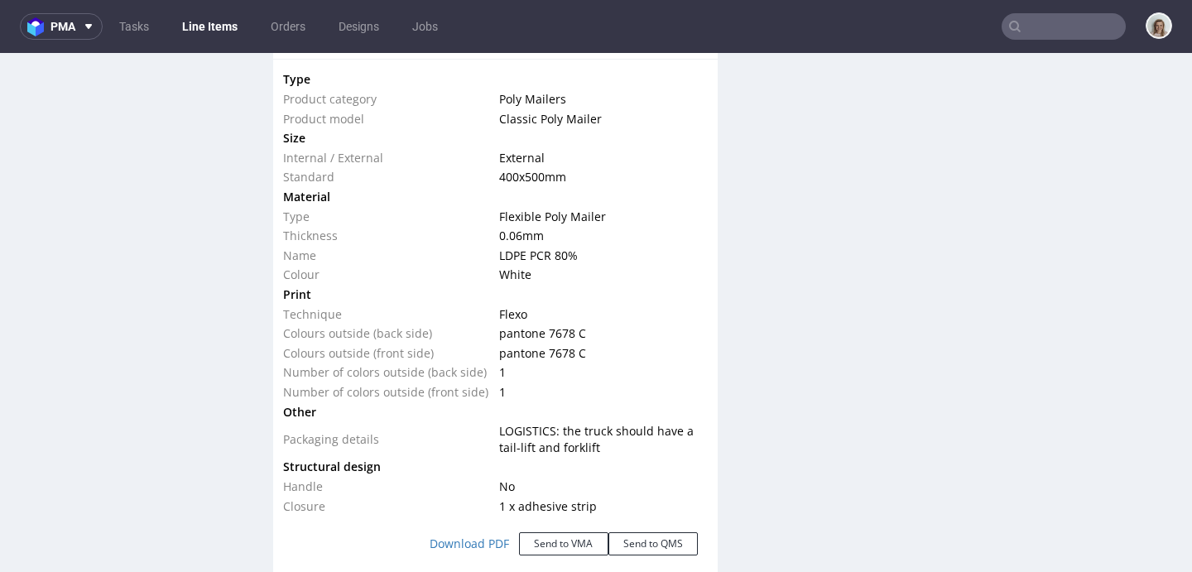
scroll to position [1632, 0]
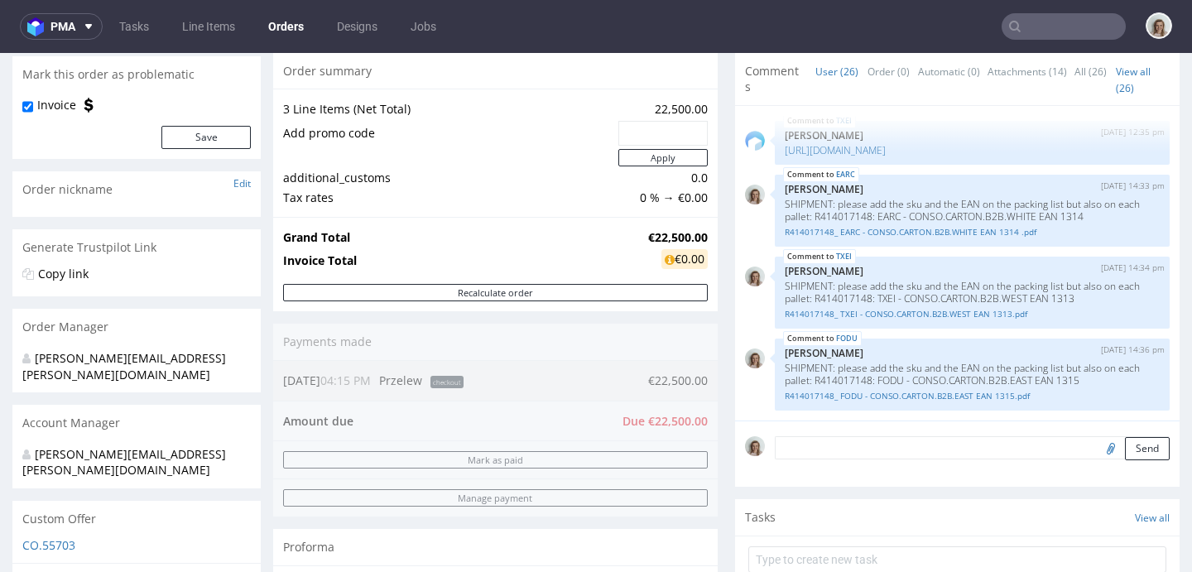
scroll to position [205, 0]
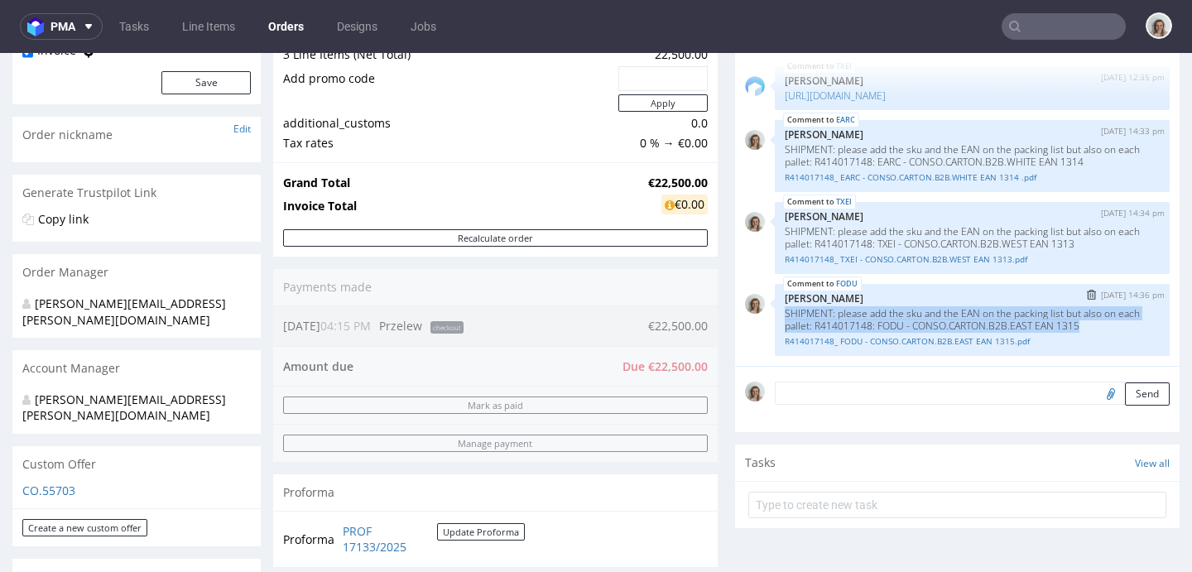
drag, startPoint x: 1102, startPoint y: 324, endPoint x: 771, endPoint y: 307, distance: 330.7
click at [775, 307] on div "FODU 28th Aug 25 | 14:36 pm Monika Poźniak SHIPMENT: please add the sku and the…" at bounding box center [972, 320] width 395 height 72
copy p "SHIPMENT: please add the sku and the EAN on the packing list but also on each p…"
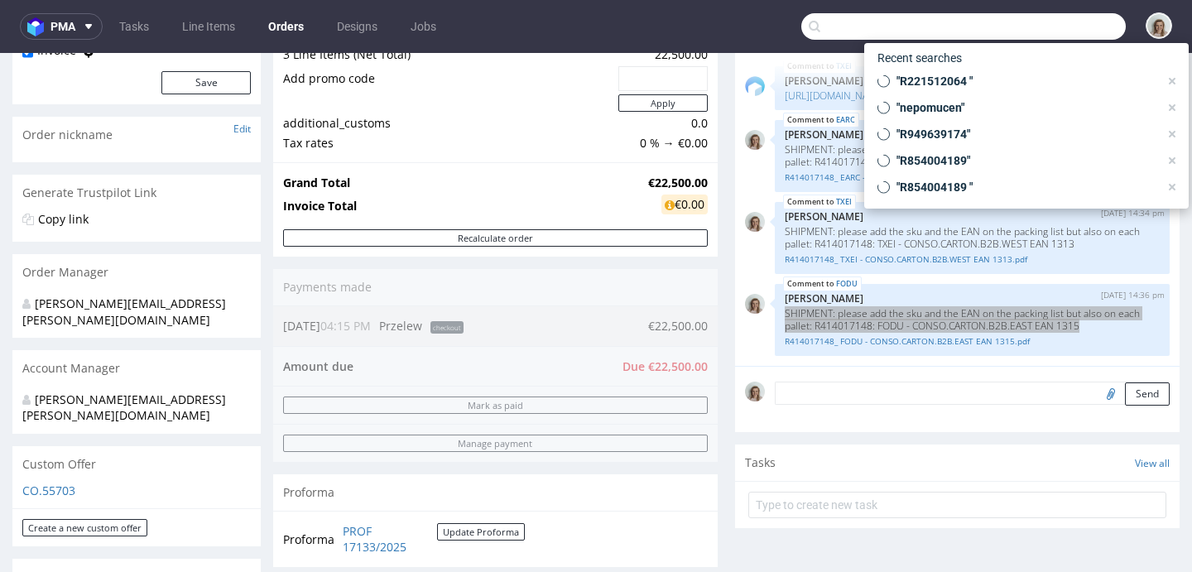
click at [1041, 19] on input "text" at bounding box center [963, 26] width 324 height 26
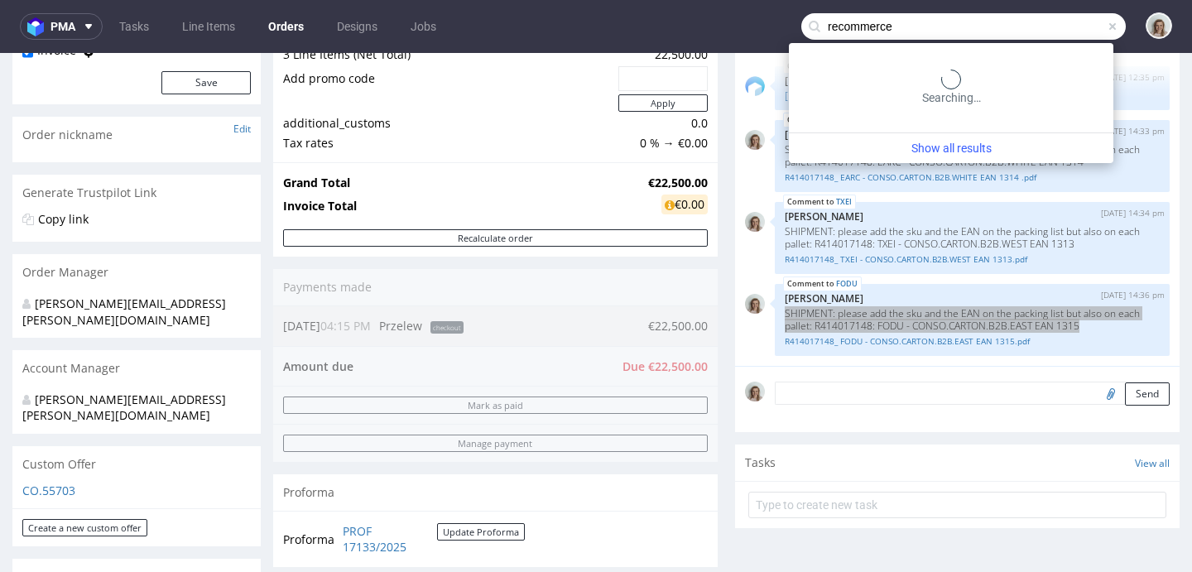
type input "recommerce"
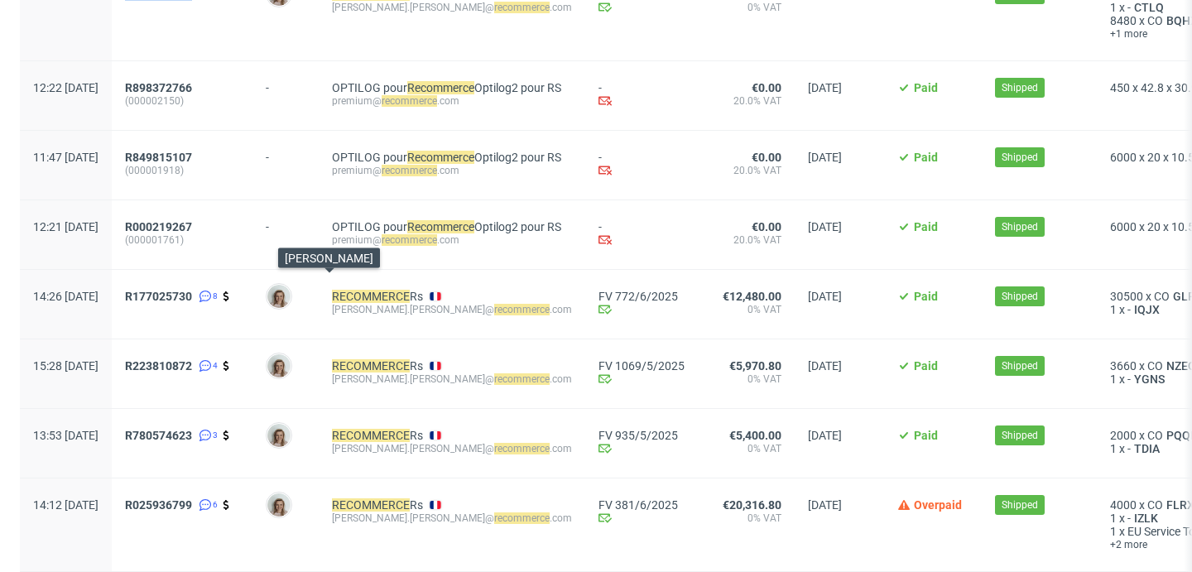
scroll to position [715, 0]
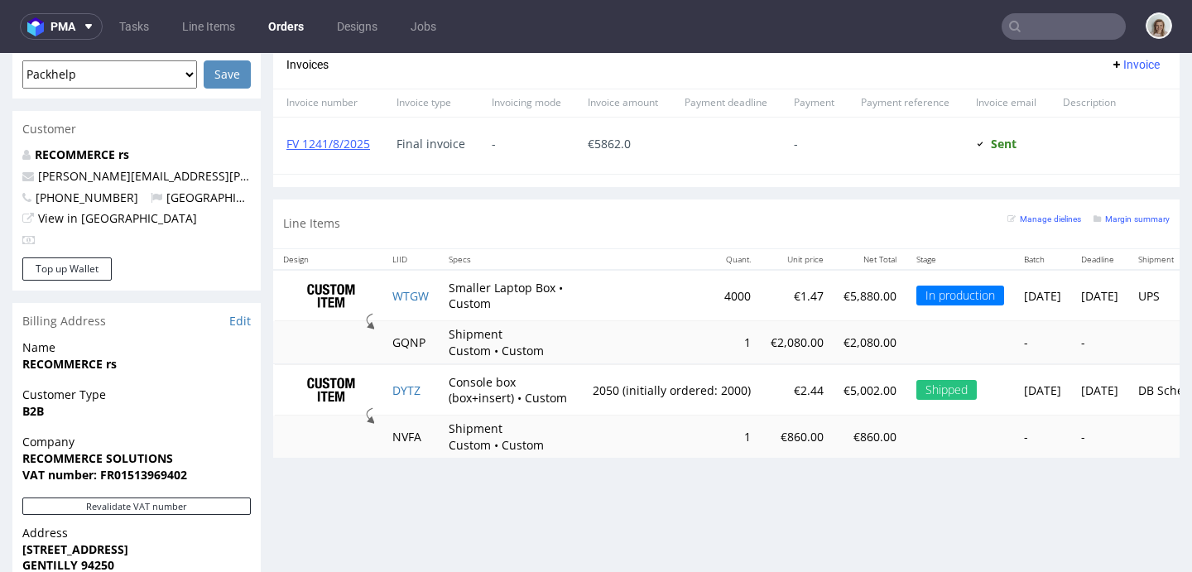
scroll to position [753, 0]
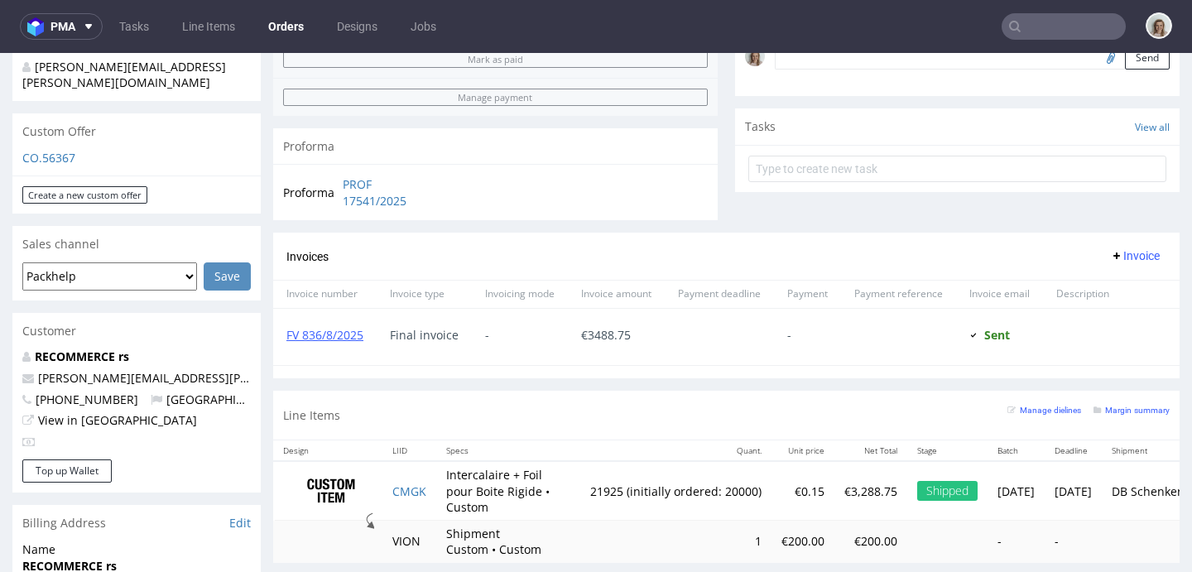
scroll to position [392, 0]
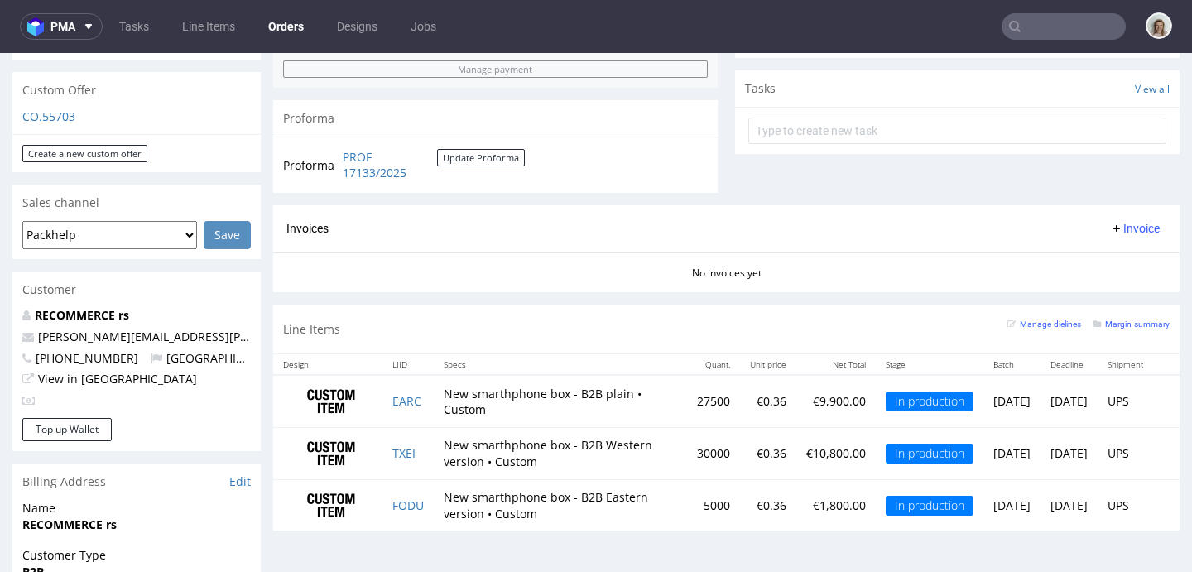
scroll to position [603, 0]
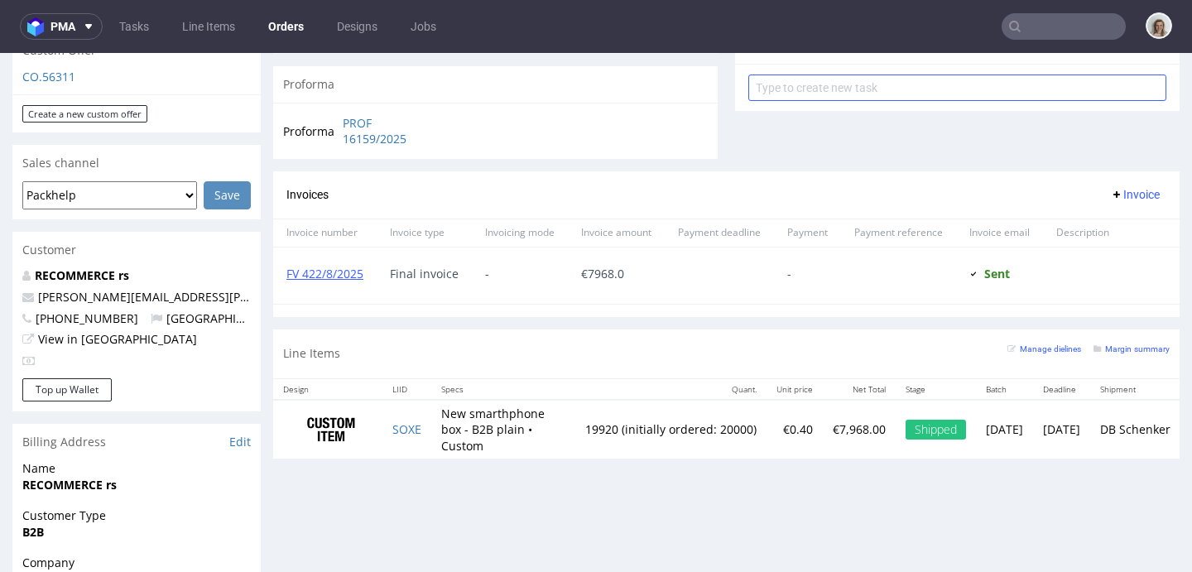
scroll to position [643, 0]
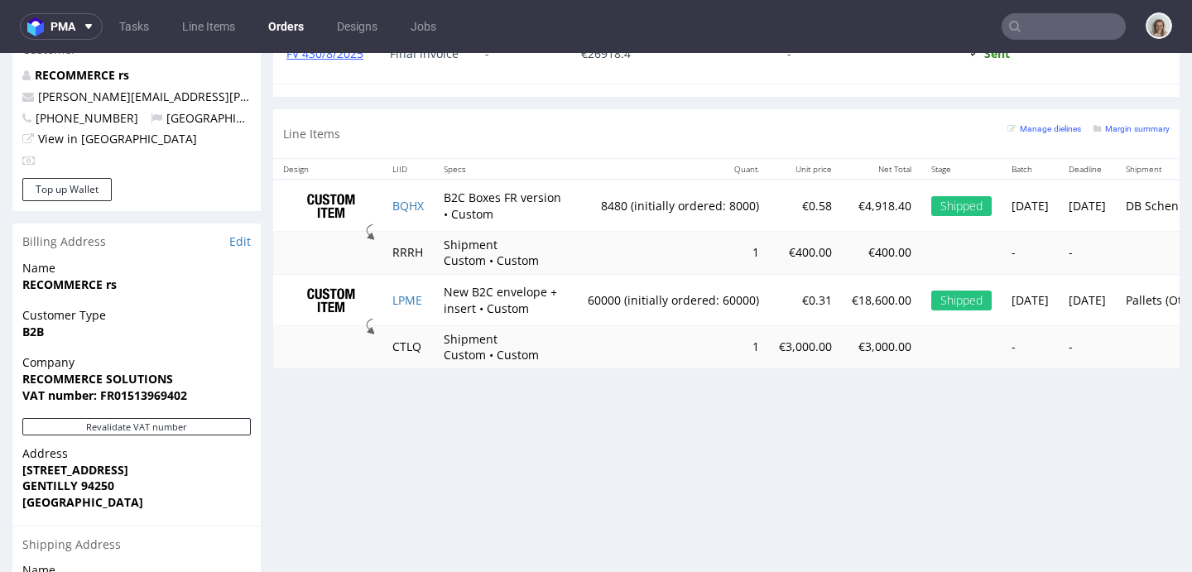
scroll to position [901, 0]
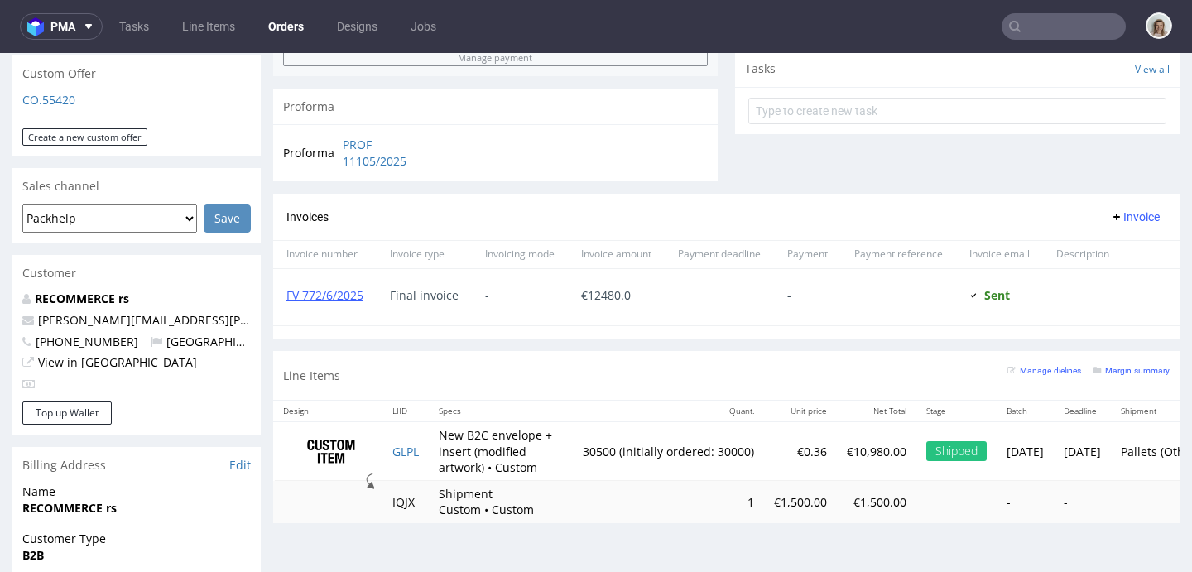
scroll to position [618, 0]
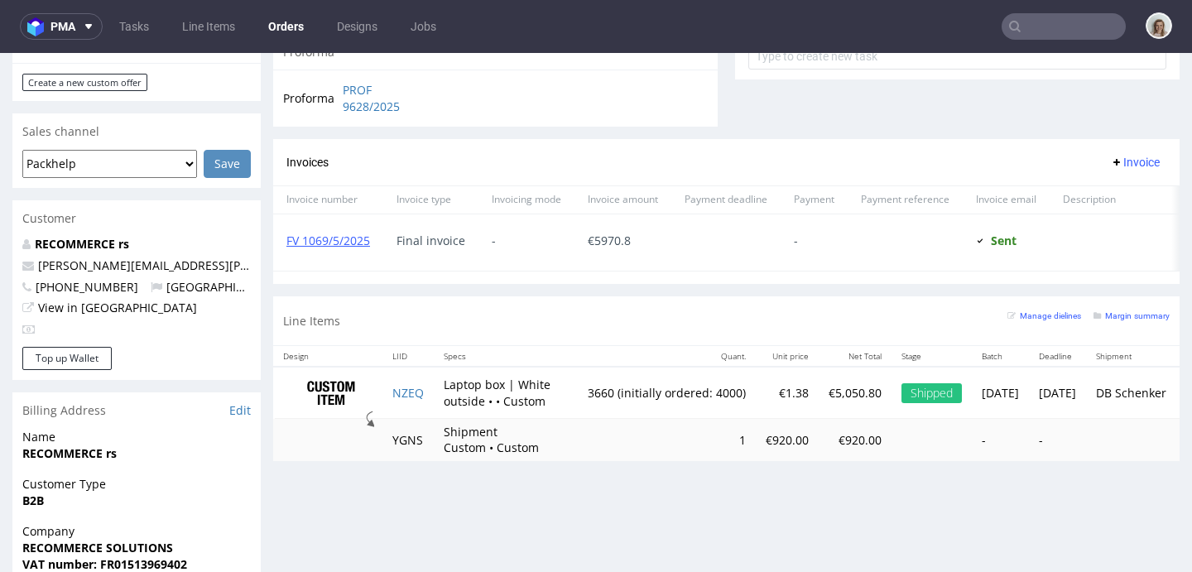
scroll to position [653, 0]
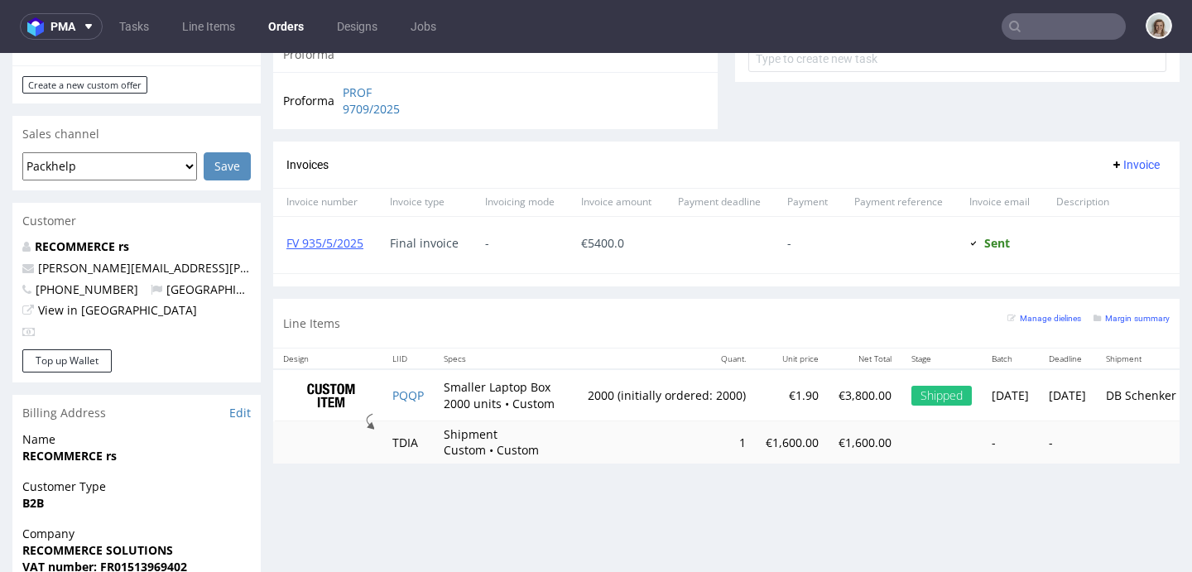
scroll to position [649, 0]
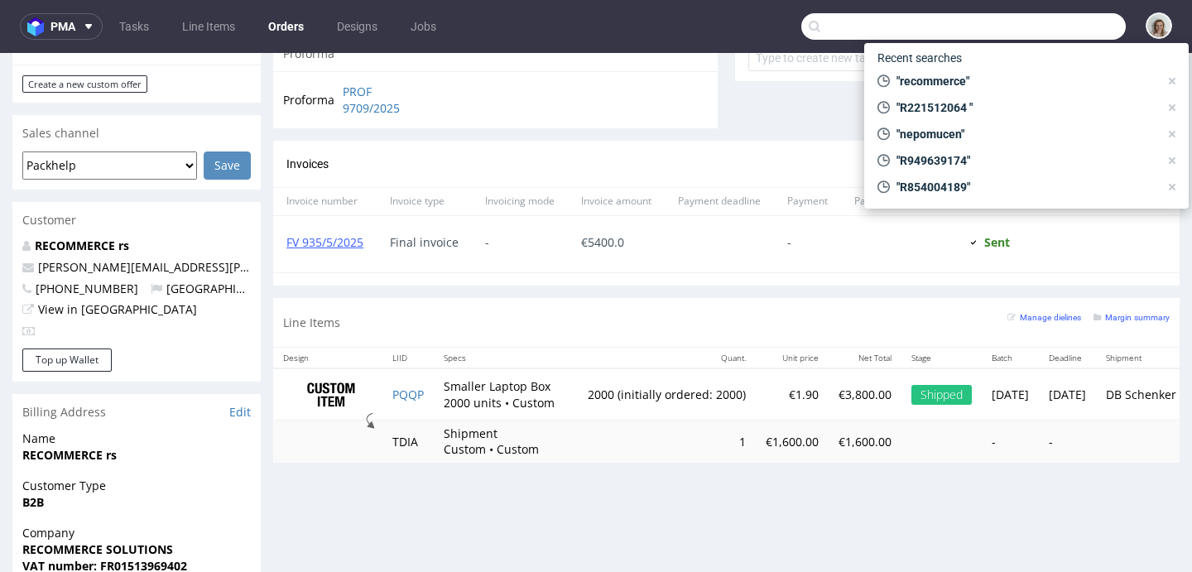
click at [1021, 19] on input "text" at bounding box center [963, 26] width 324 height 26
paste input "R034592586"
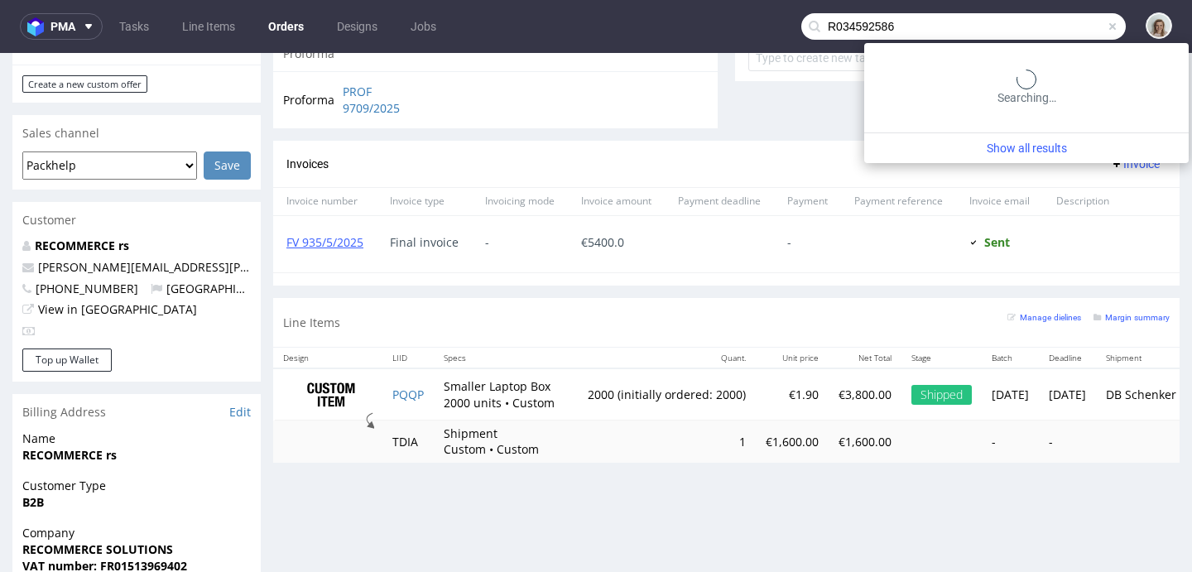
type input "R034592586"
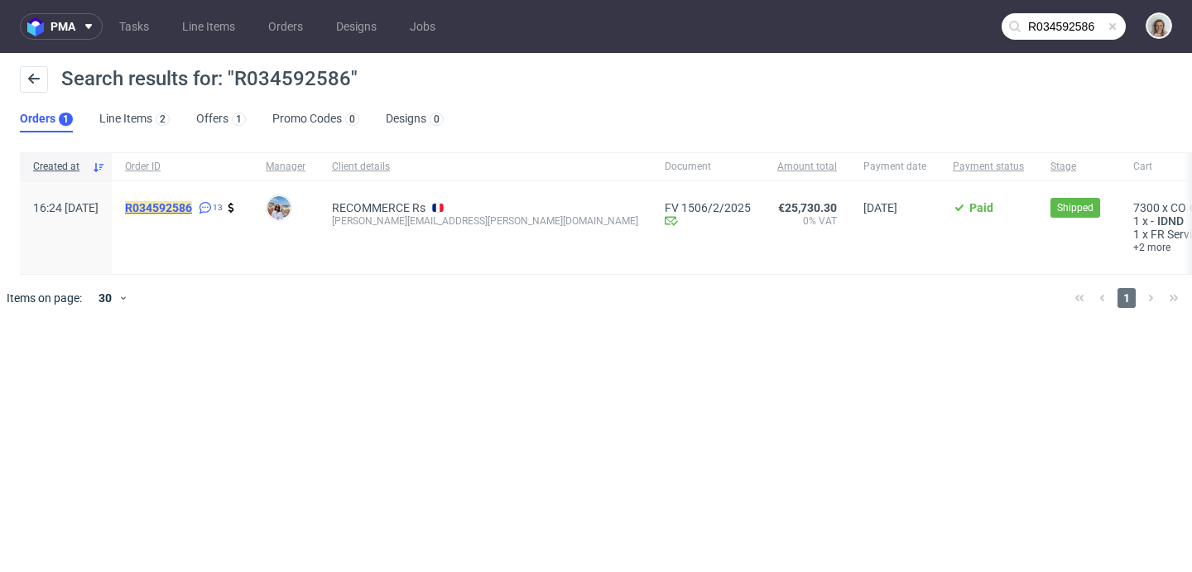
click at [192, 213] on mark "R034592586" at bounding box center [158, 207] width 67 height 13
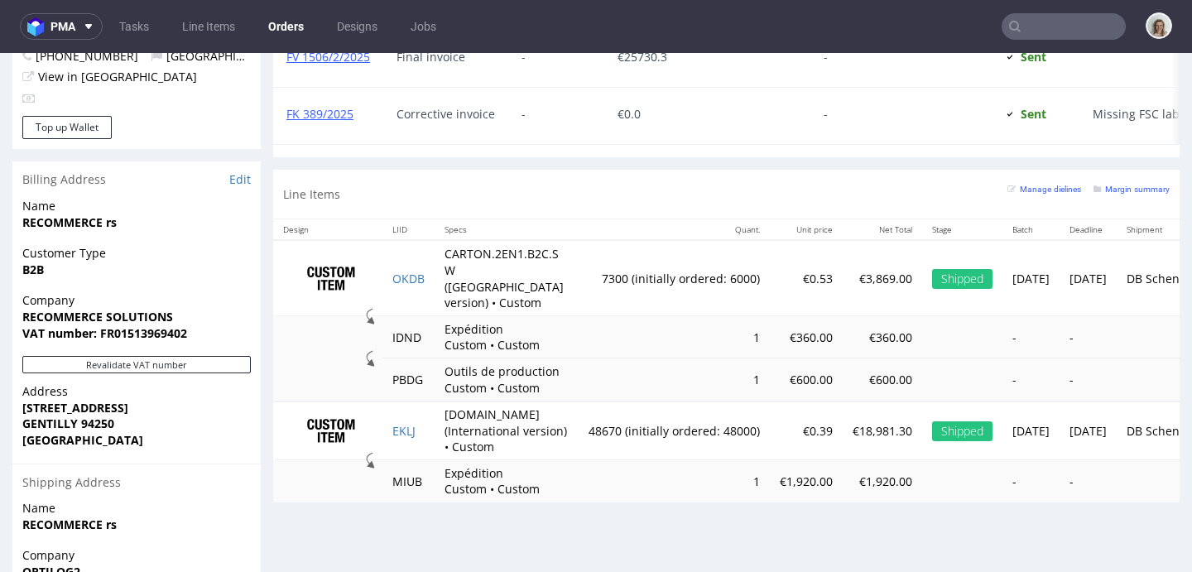
scroll to position [887, 0]
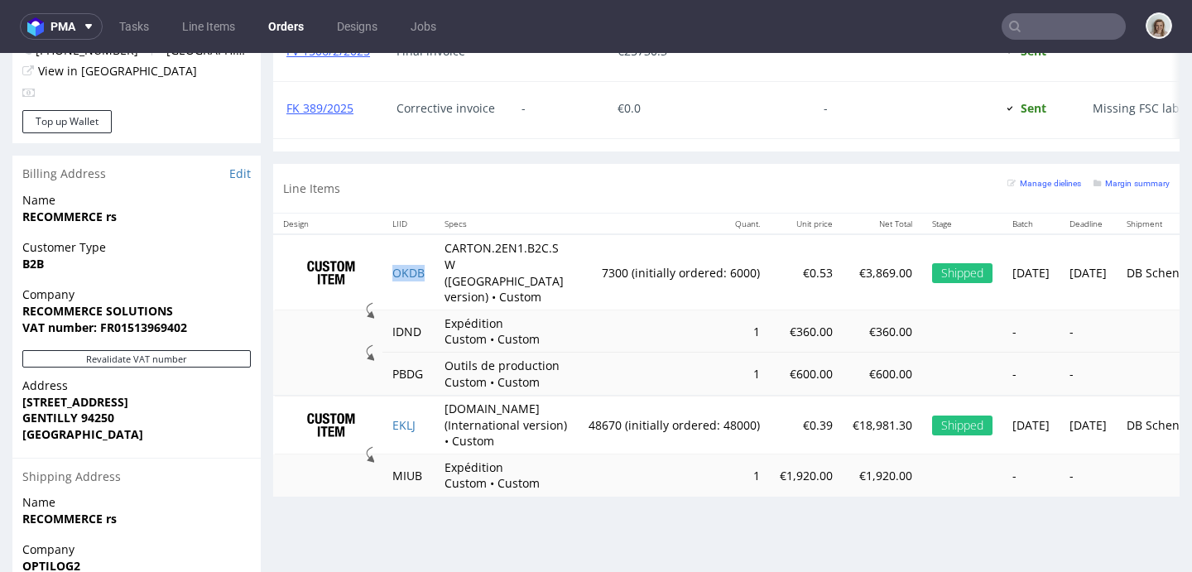
click at [433, 272] on td "OKDB" at bounding box center [408, 271] width 52 height 75
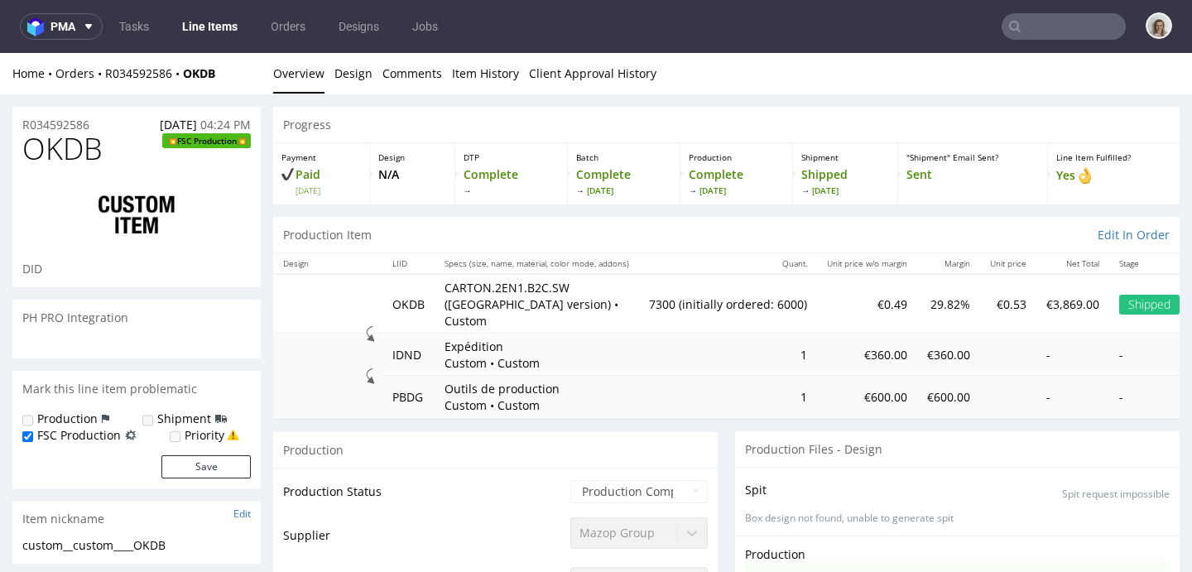
scroll to position [720, 0]
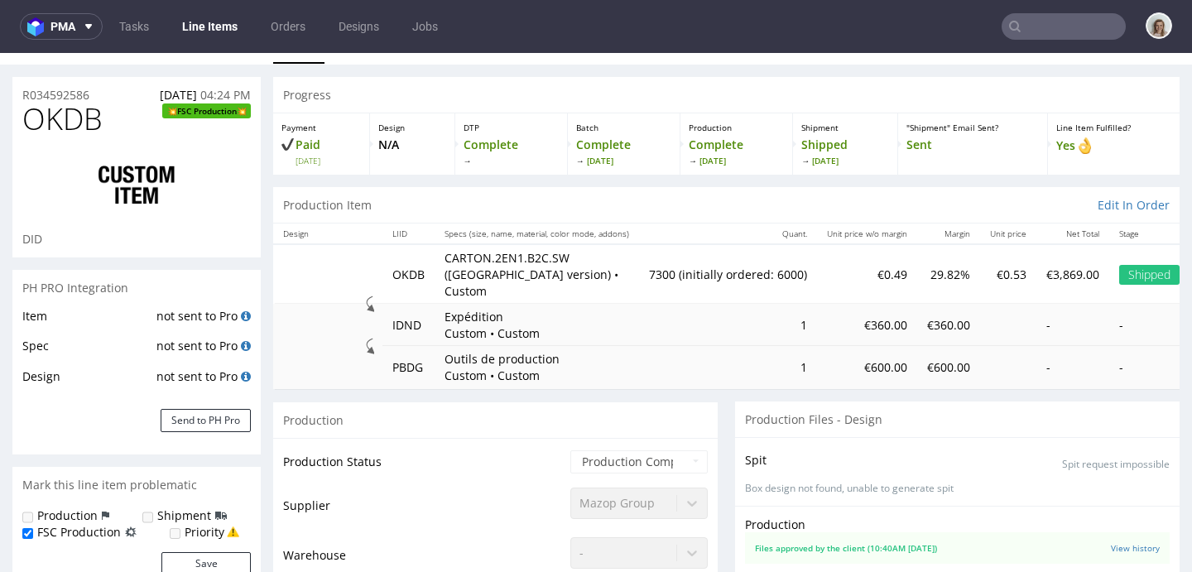
select select "in_progress"
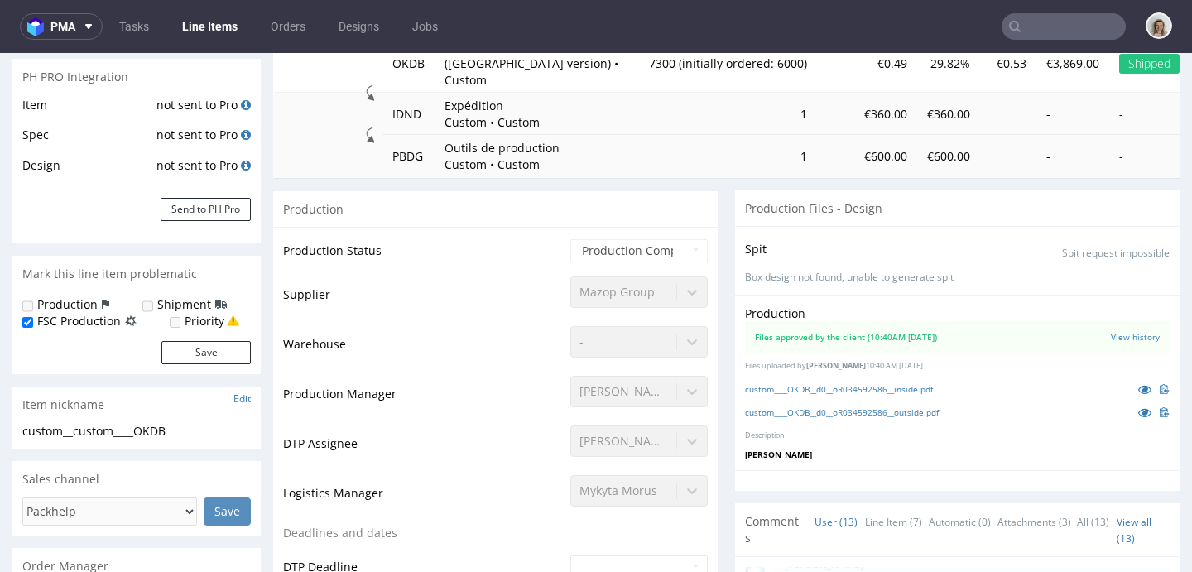
scroll to position [246, 0]
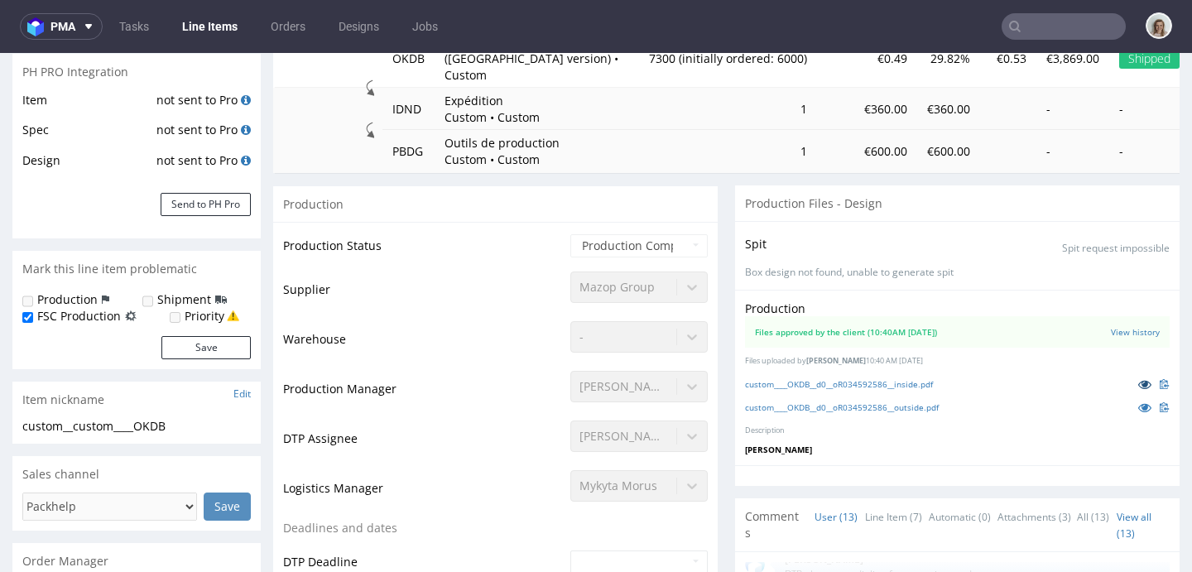
click at [1138, 378] on icon at bounding box center [1144, 384] width 13 height 12
click at [1138, 401] on icon at bounding box center [1144, 407] width 13 height 12
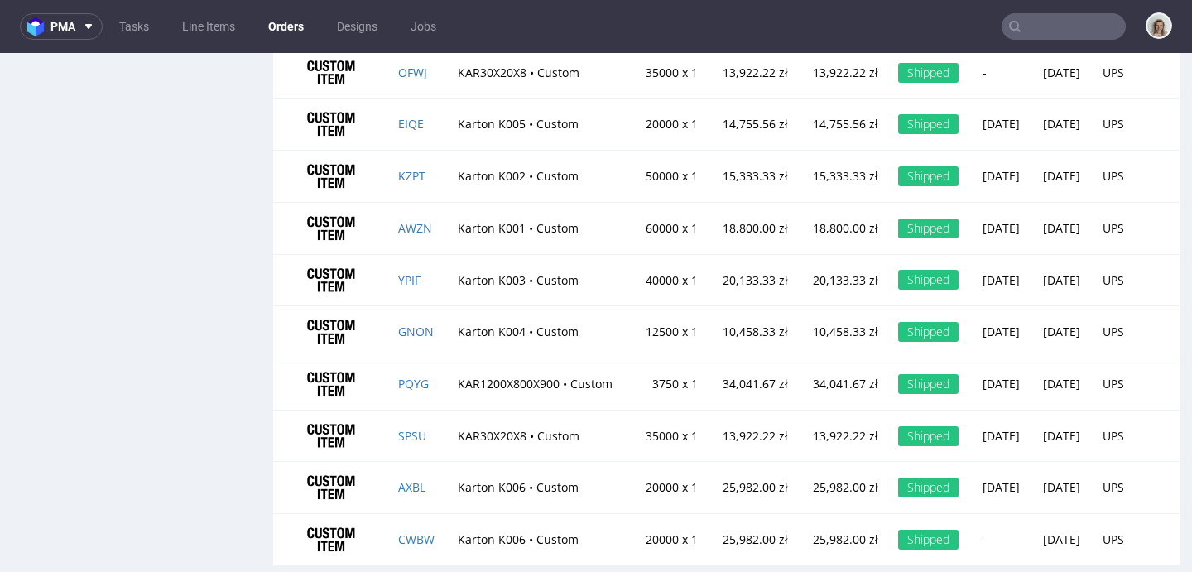
scroll to position [1665, 0]
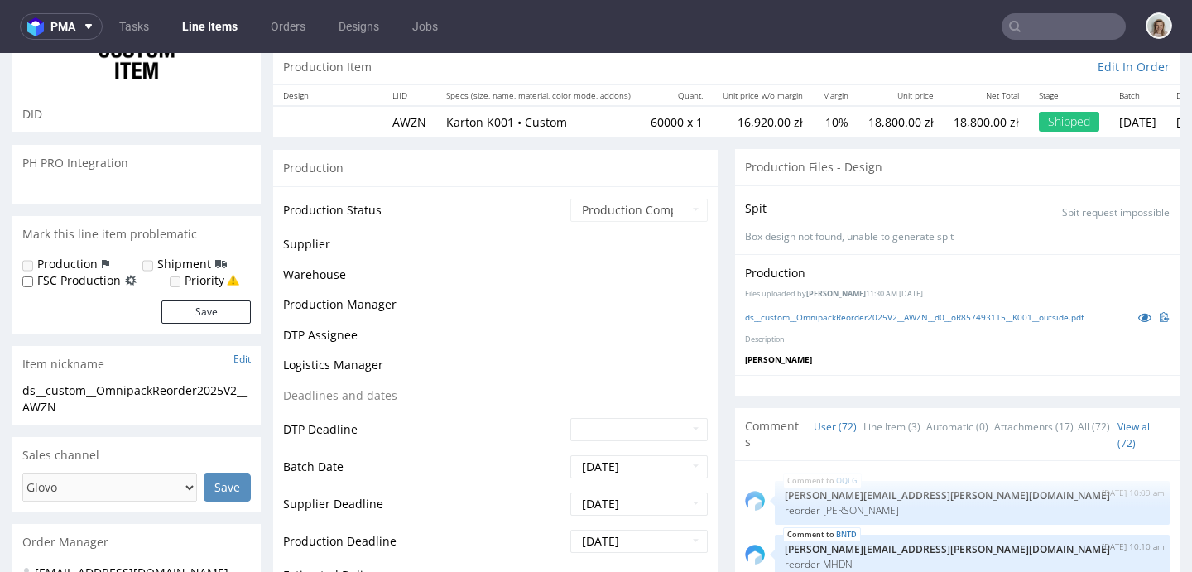
scroll to position [4901, 0]
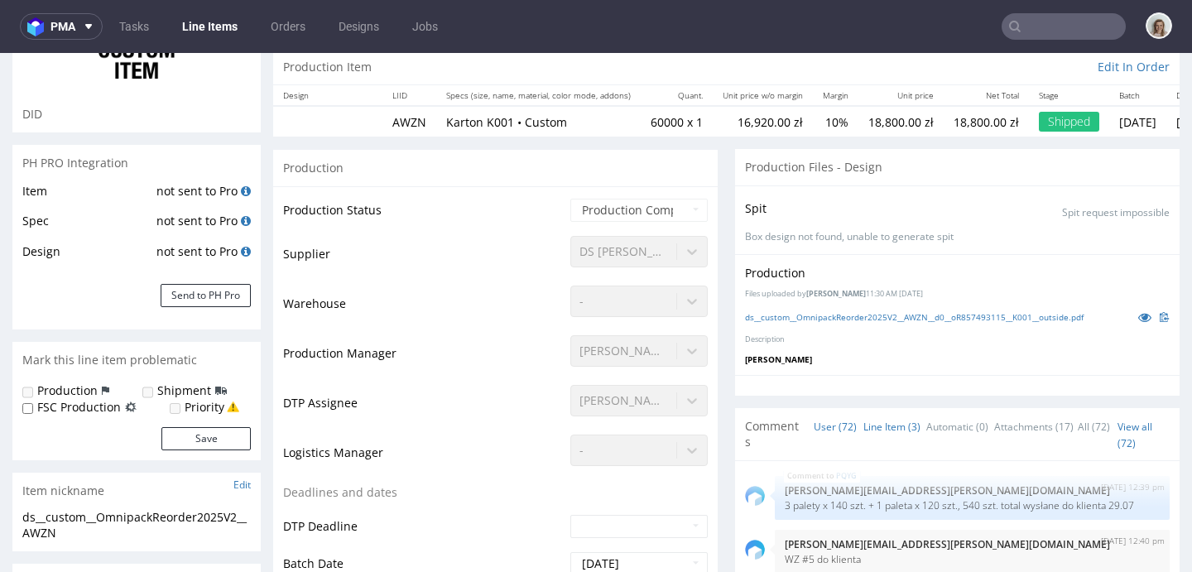
click at [870, 430] on link "Line Item (3)" at bounding box center [891, 427] width 57 height 36
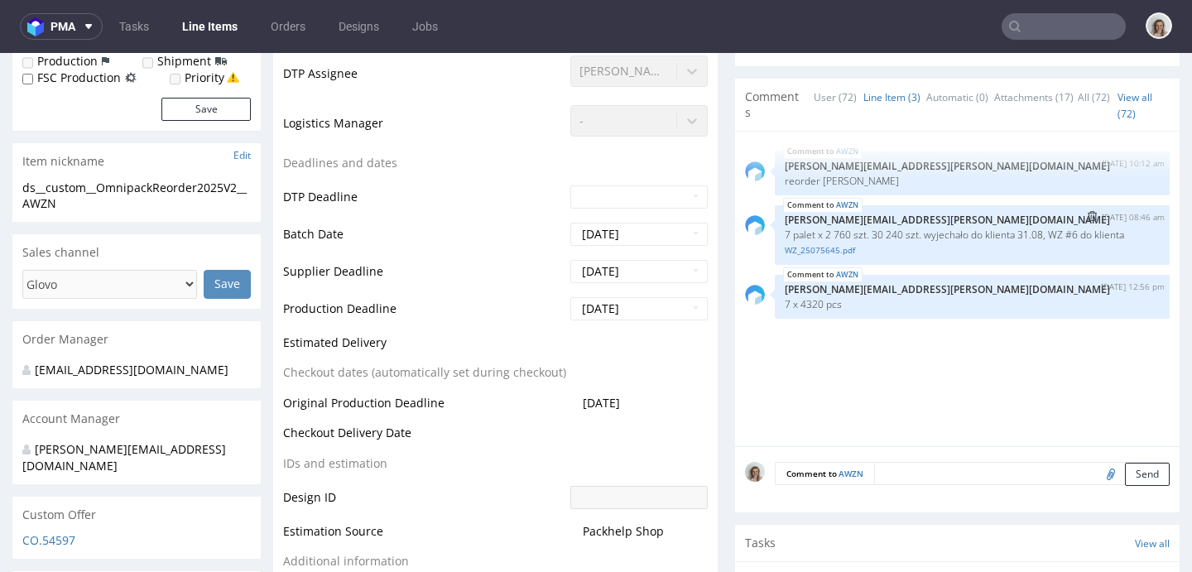
scroll to position [538, 0]
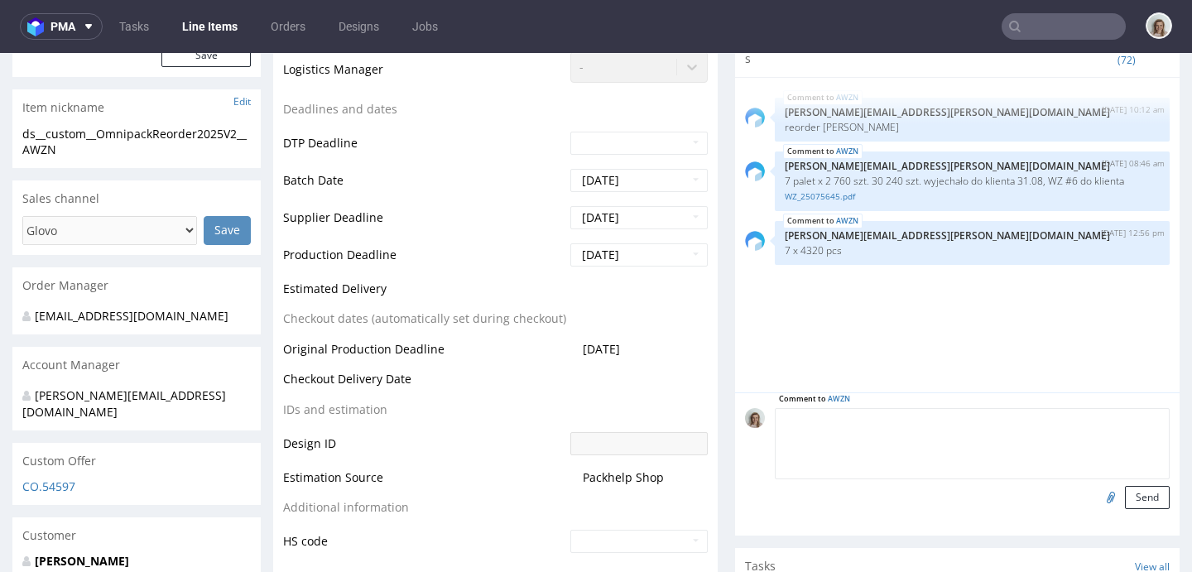
click at [879, 421] on textarea at bounding box center [972, 443] width 395 height 71
paste textarea "całość 7 palet (28 680szt.)"
click at [877, 416] on textarea "odbiór kolejnej partii: całość 7 palet (28 680szt.), Stan 0" at bounding box center [972, 443] width 395 height 71
drag, startPoint x: 1138, startPoint y: 416, endPoint x: 711, endPoint y: 419, distance: 427.1
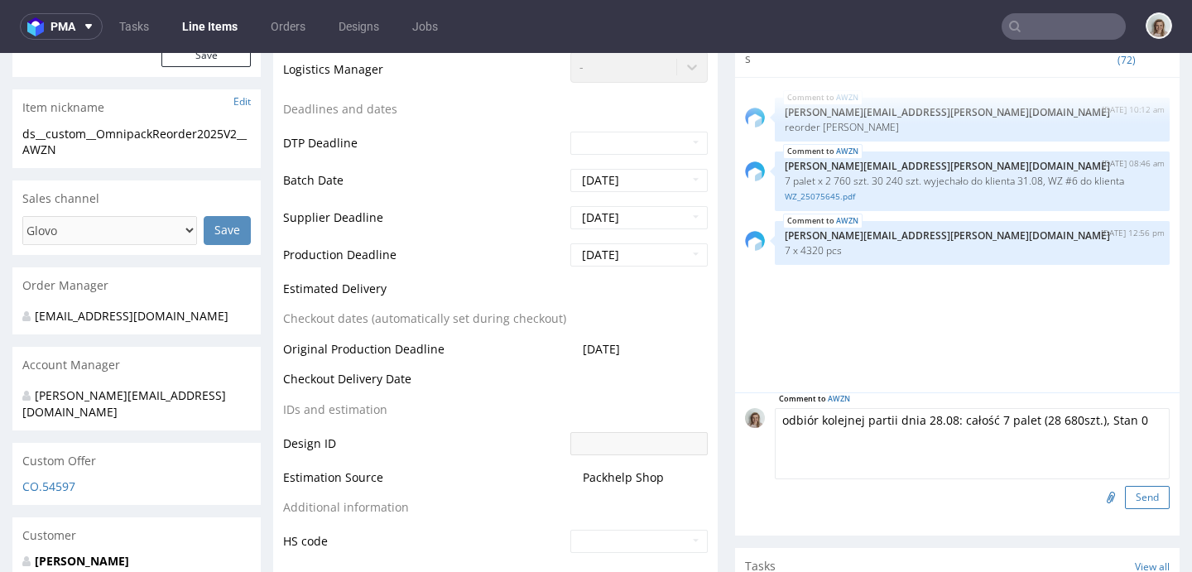
type textarea "odbiór kolejnej partii dnia 28.08: całość 7 palet (28 680szt.), Stan 0"
click at [1125, 497] on button "Send" at bounding box center [1147, 497] width 45 height 23
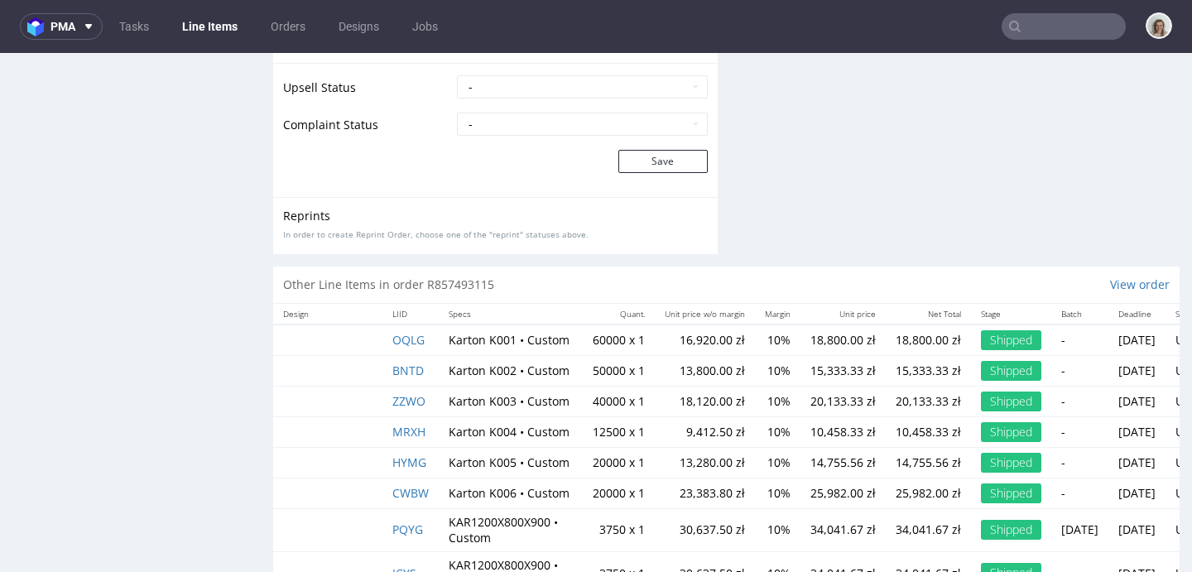
scroll to position [2963, 0]
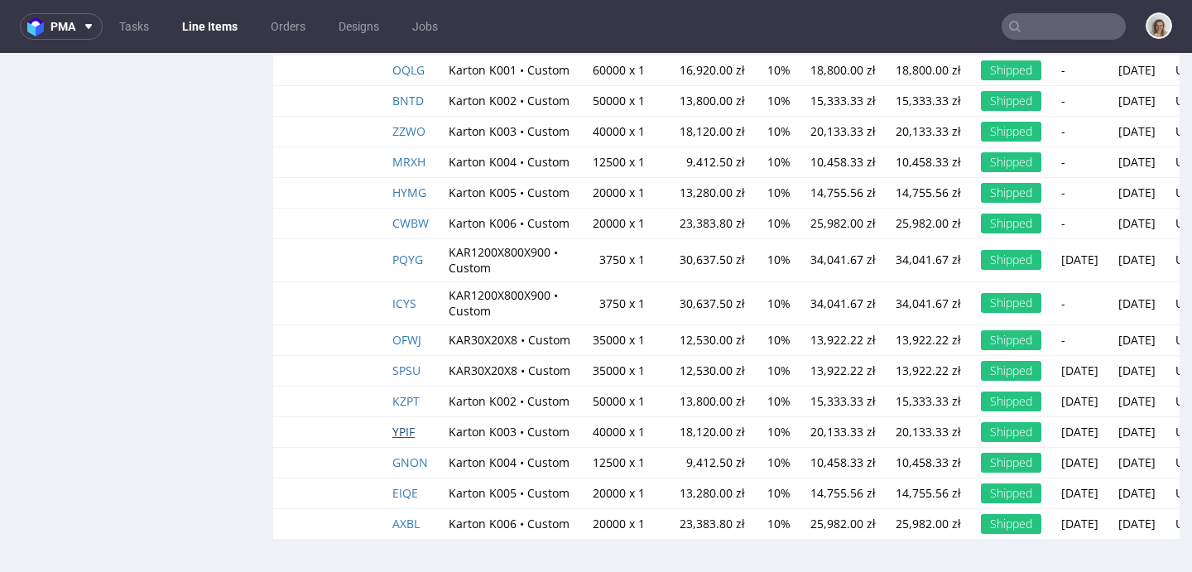
click at [398, 424] on span "YPIF" at bounding box center [403, 432] width 22 height 16
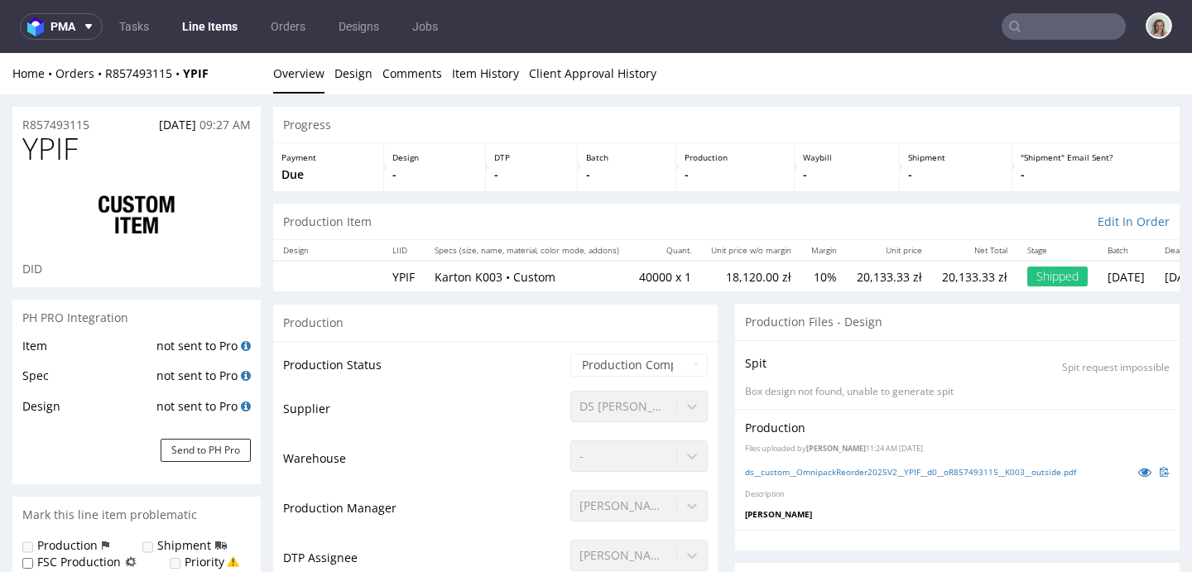
scroll to position [4955, 0]
select select "in_progress"
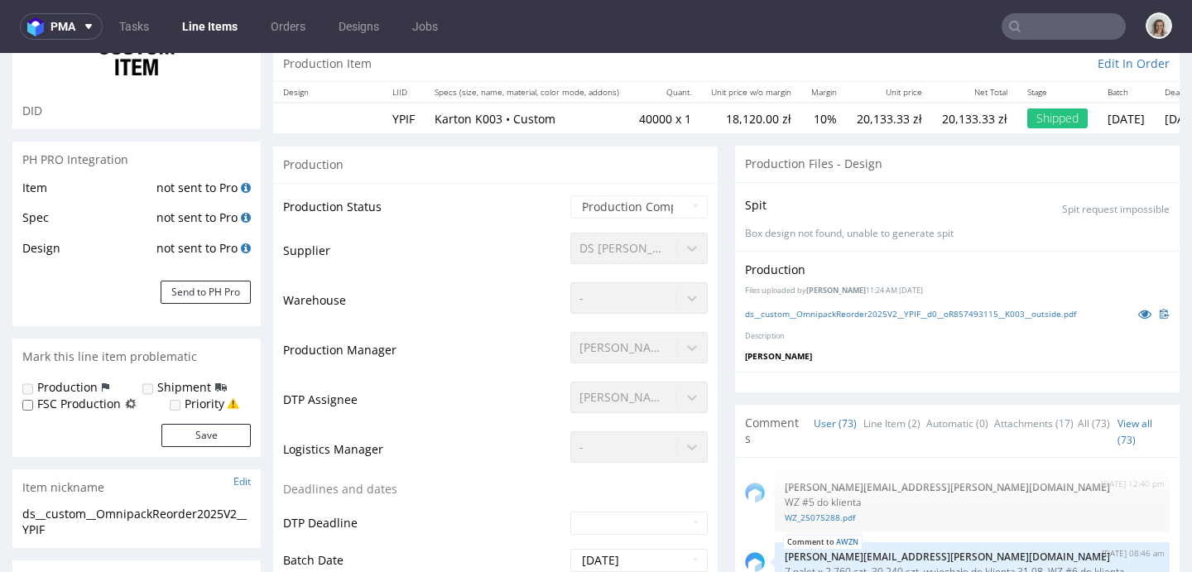
scroll to position [317, 0]
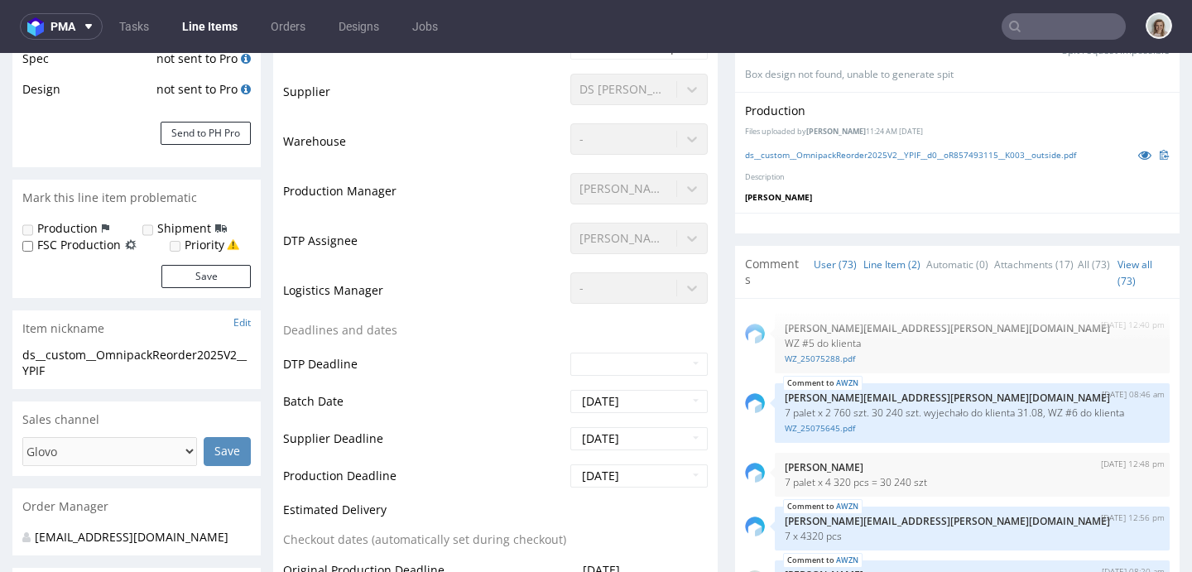
click at [883, 273] on link "Line Item (2)" at bounding box center [891, 265] width 57 height 36
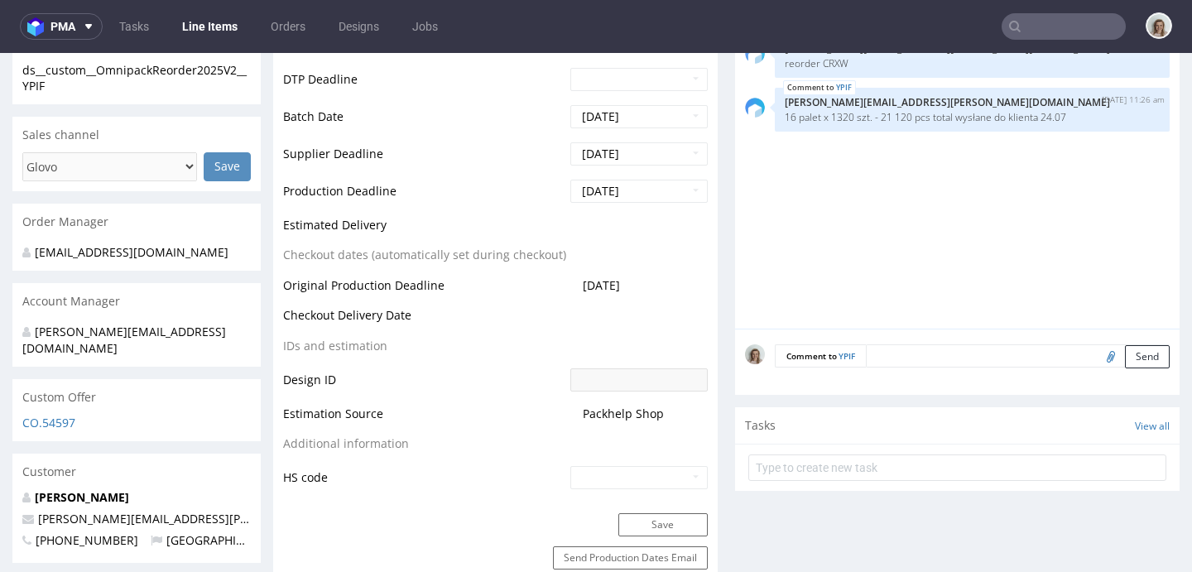
scroll to position [620, 0]
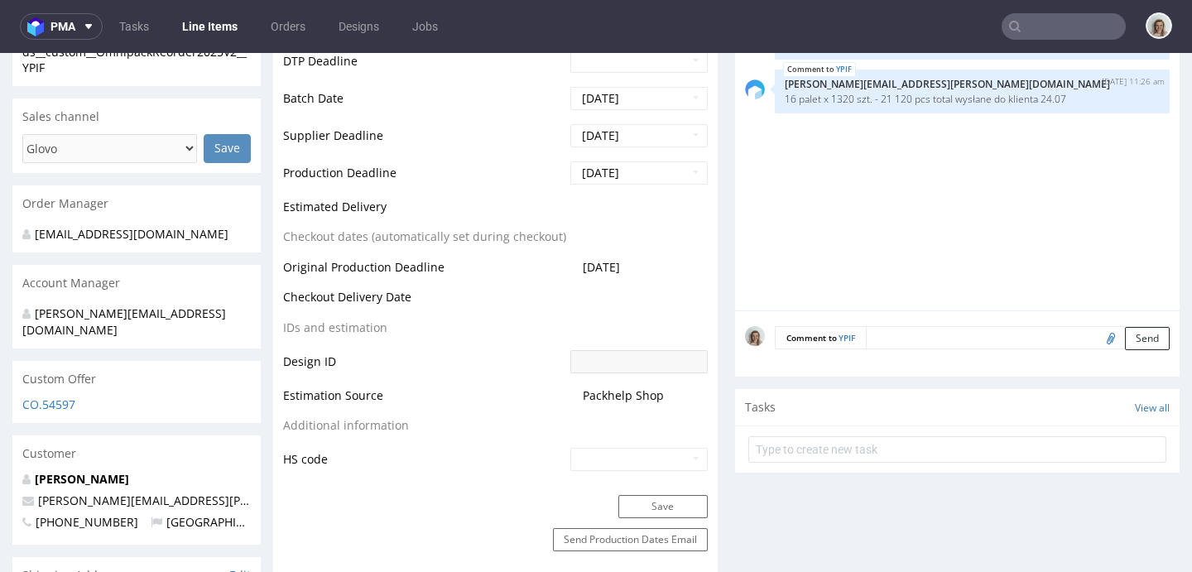
click at [882, 334] on textarea at bounding box center [1018, 337] width 304 height 23
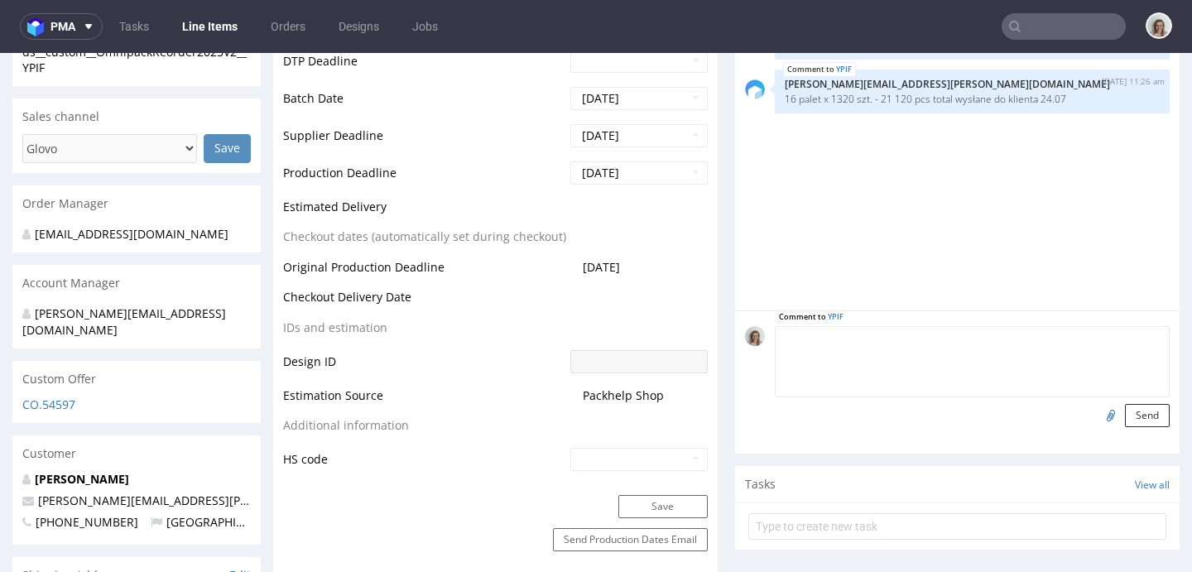
paste textarea "odbiór kolejnej partii dnia 28.08: całość 7 palet (28 680szt.), Stan 0"
drag, startPoint x: 1089, startPoint y: 337, endPoint x: 983, endPoint y: 336, distance: 106.0
click at [983, 336] on textarea "odbiór kolejnej partii dnia 28.08: całość 7 palet (28 680szt.), Stan 0" at bounding box center [972, 361] width 395 height 71
paste textarea "15 palet (19 655szt"
click at [1070, 333] on textarea "odbiór kolejnej partii dnia 28.08: całość 15 palet (19 655szt) Stan 0" at bounding box center [972, 361] width 395 height 71
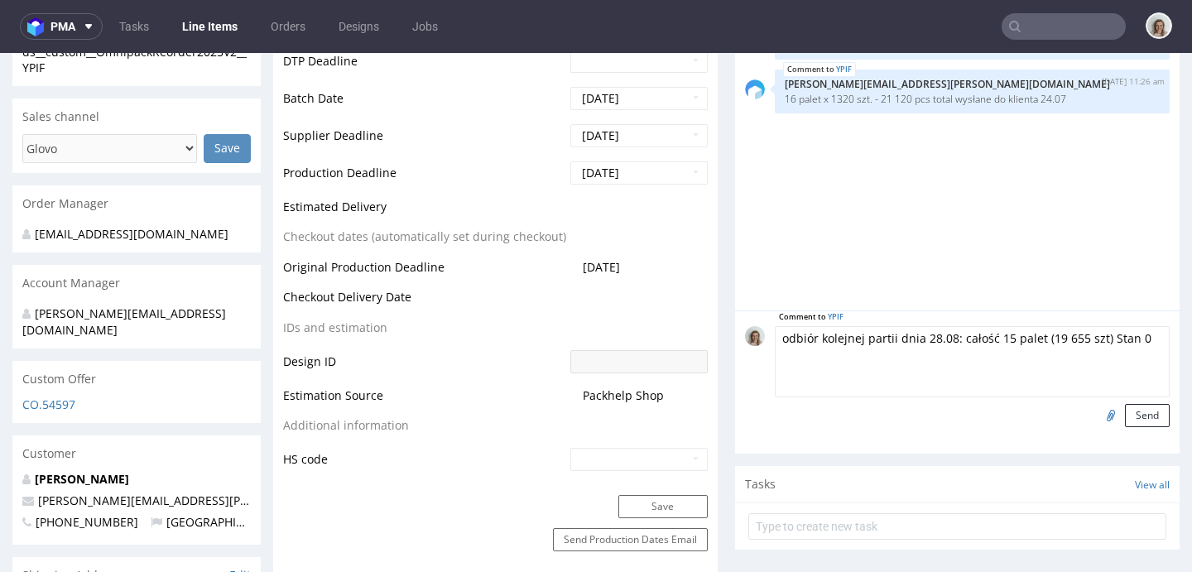
drag, startPoint x: 1093, startPoint y: 337, endPoint x: 1102, endPoint y: 336, distance: 9.1
click at [1093, 337] on textarea "odbiór kolejnej partii dnia 28.08: całość 15 palet (19 655 szt) Stan 0" at bounding box center [972, 361] width 395 height 71
type textarea "odbiór kolejnej partii dnia 28.08: całość 15 palet (19 655 szt). Stan 0"
click at [1129, 413] on button "Send" at bounding box center [1147, 415] width 45 height 23
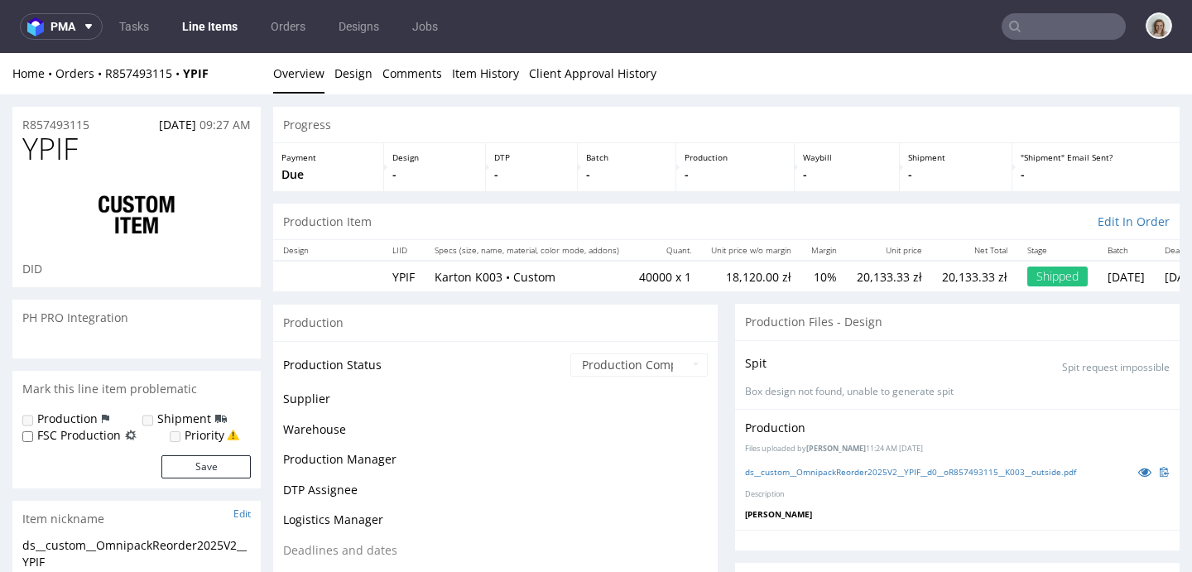
scroll to position [5009, 0]
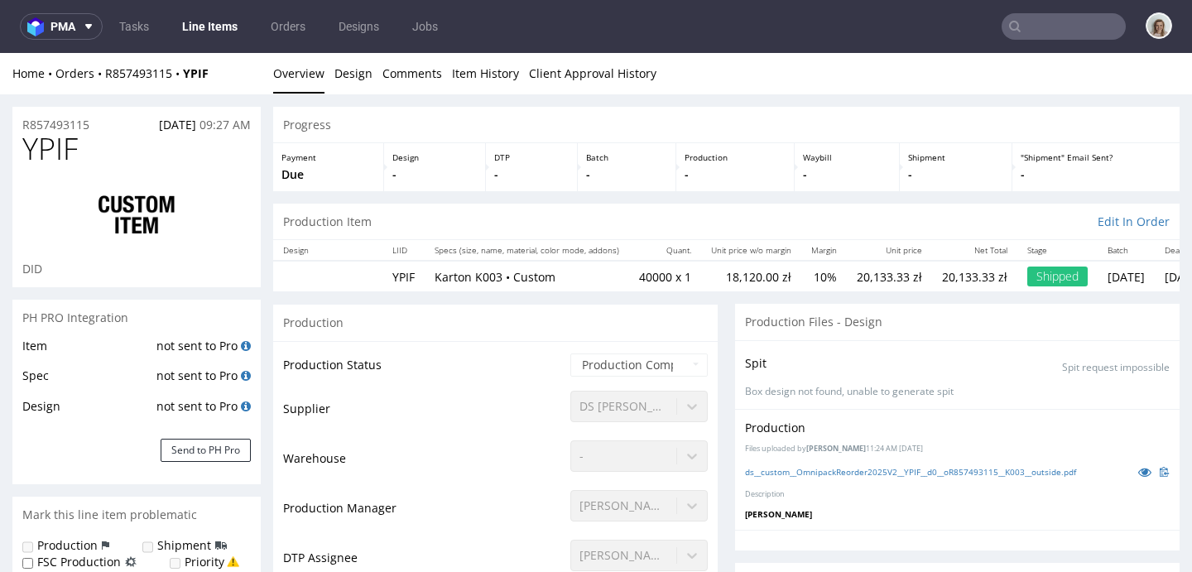
select select "in_progress"
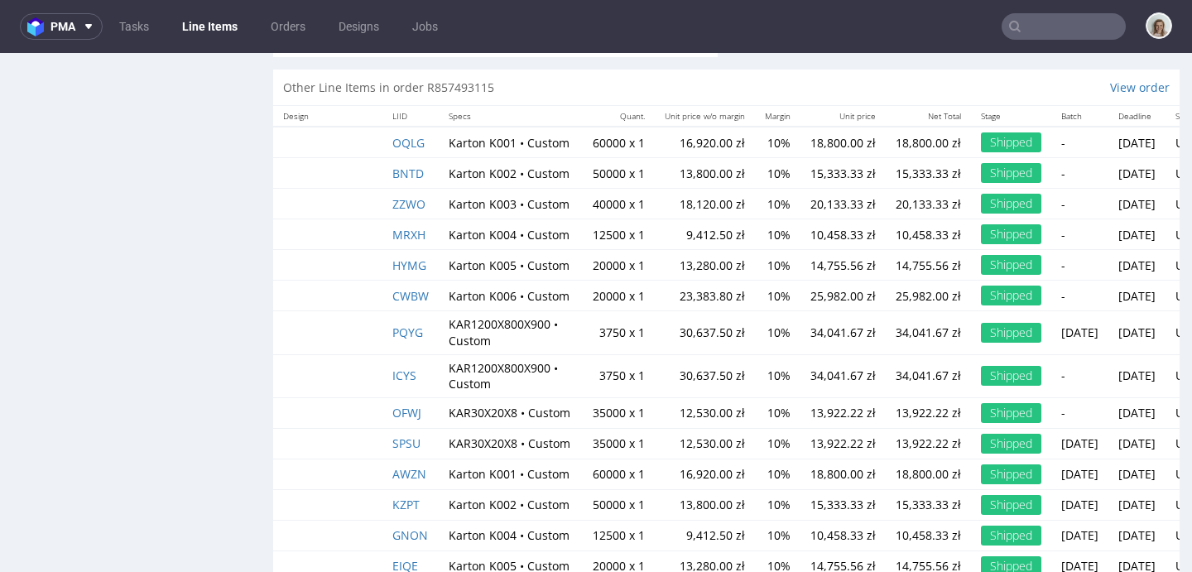
scroll to position [3106, 0]
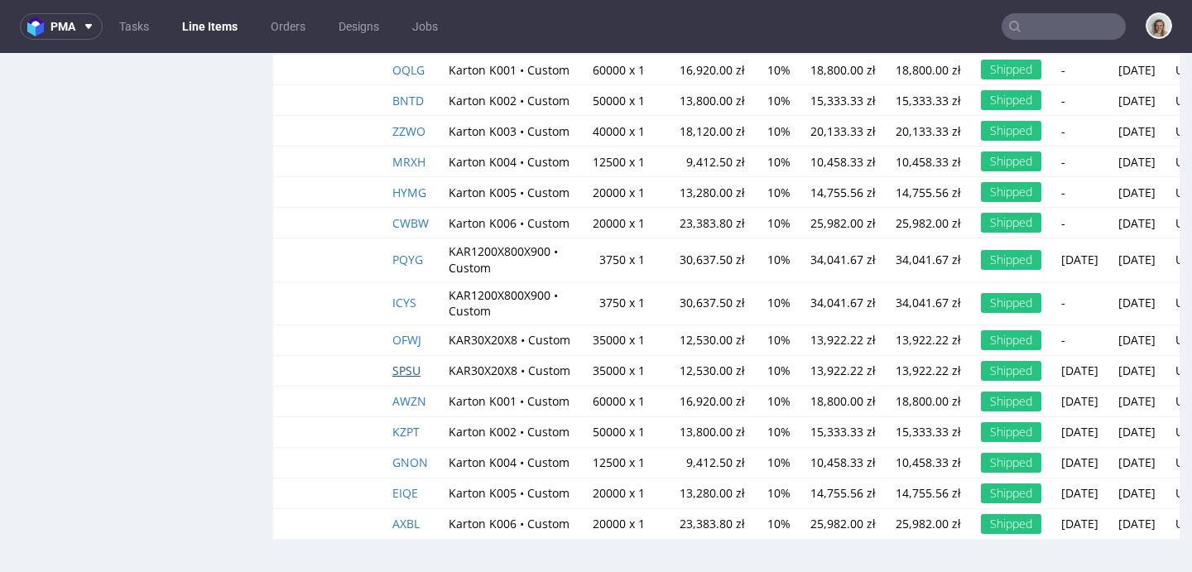
click at [416, 363] on span "SPSU" at bounding box center [406, 371] width 28 height 16
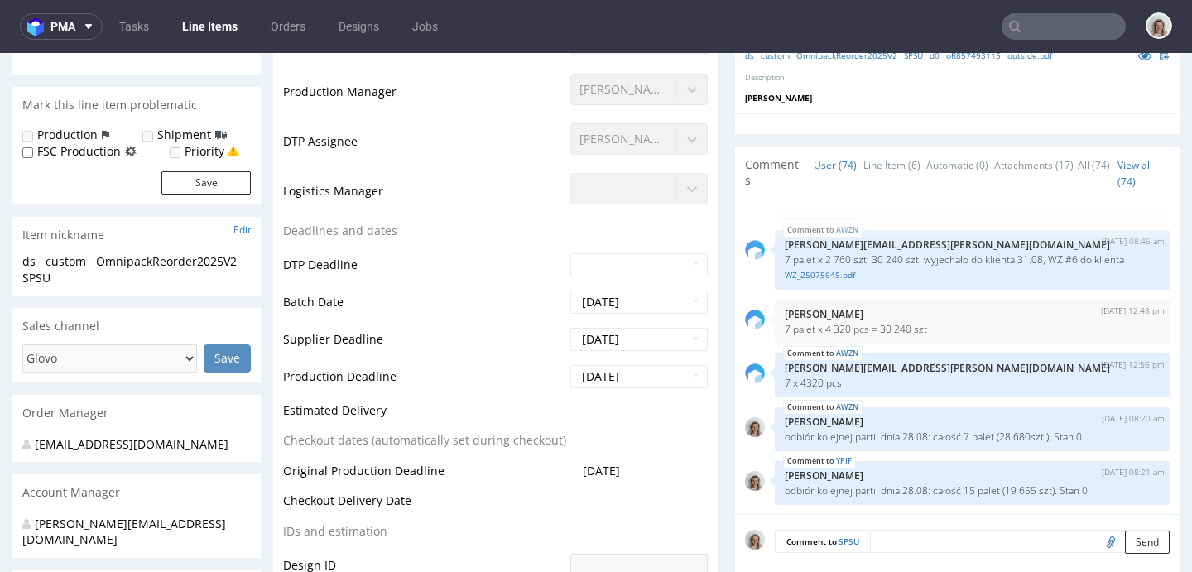
scroll to position [228, 0]
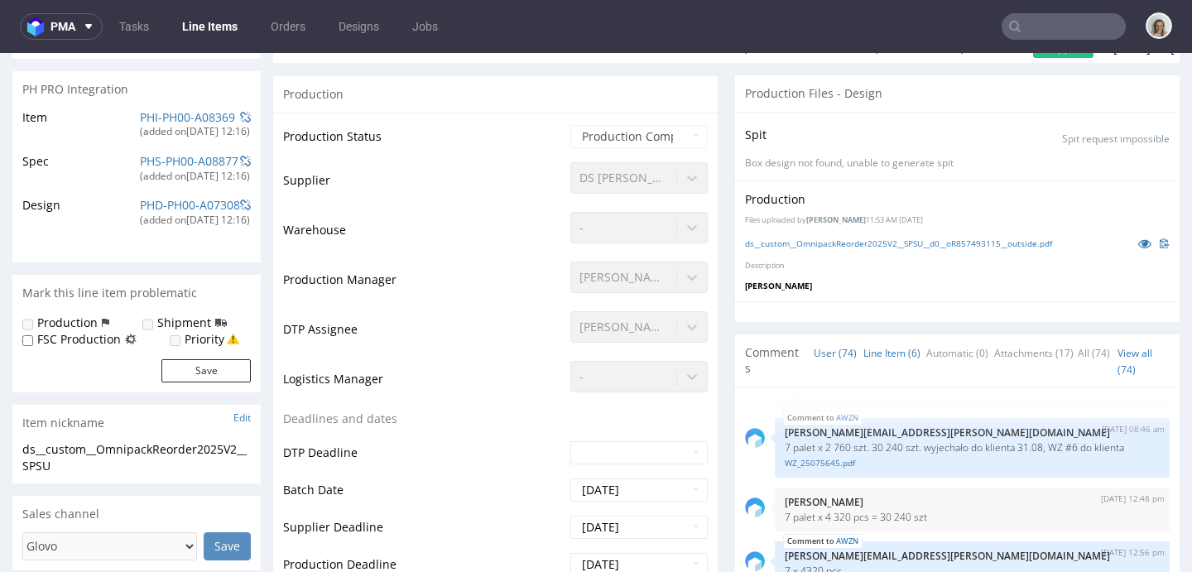
click at [867, 367] on link "Line Item (6)" at bounding box center [891, 353] width 57 height 36
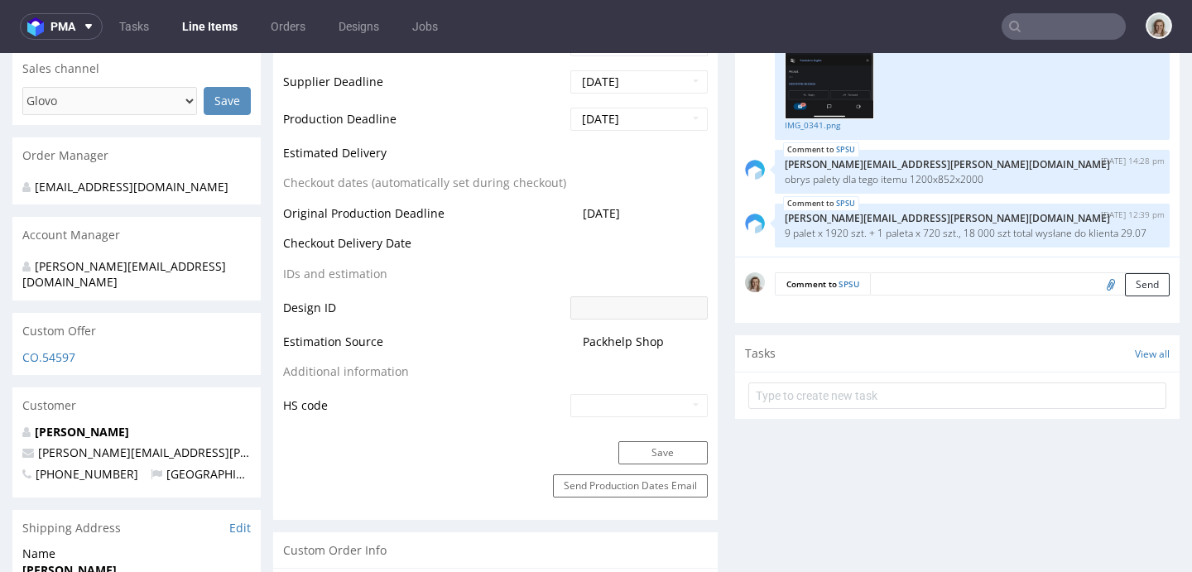
scroll to position [329, 0]
click at [902, 279] on textarea at bounding box center [1020, 283] width 300 height 23
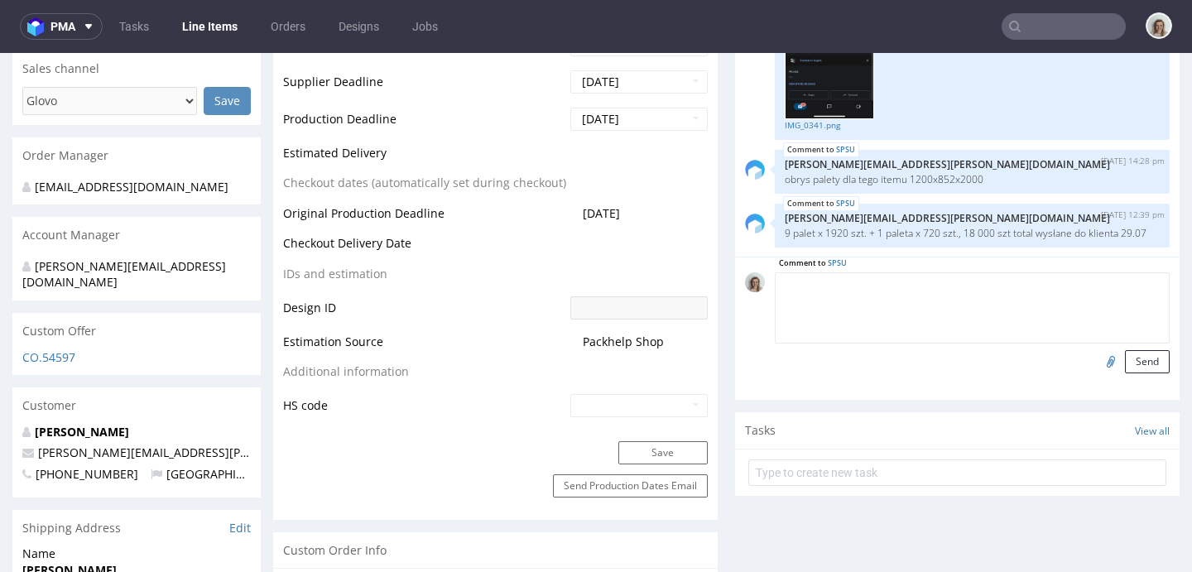
paste textarea "15 palet (19 655szt"
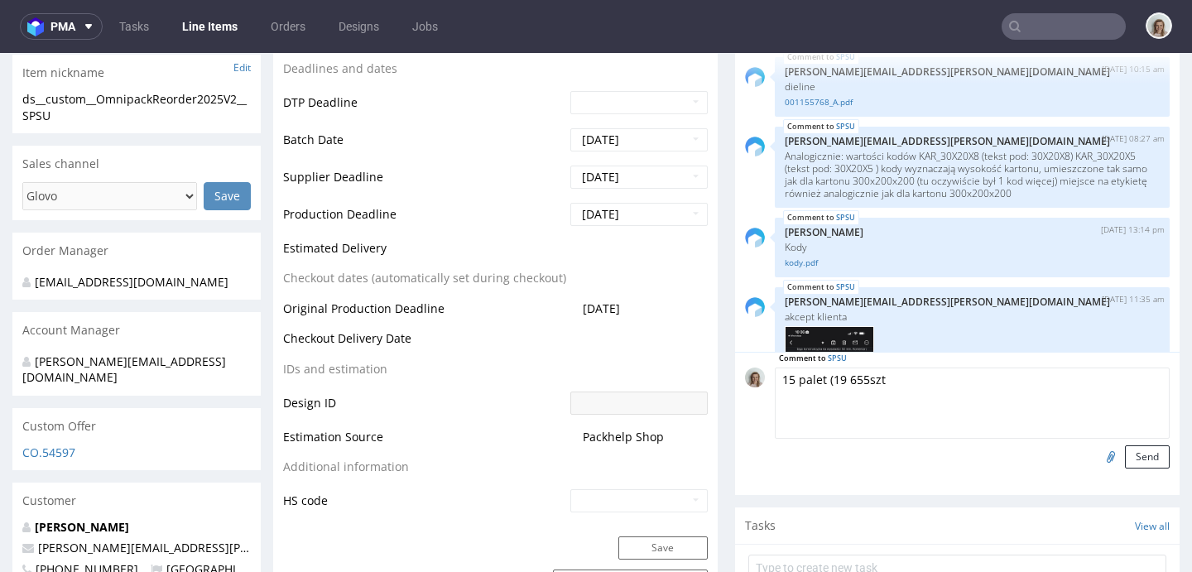
scroll to position [353, 0]
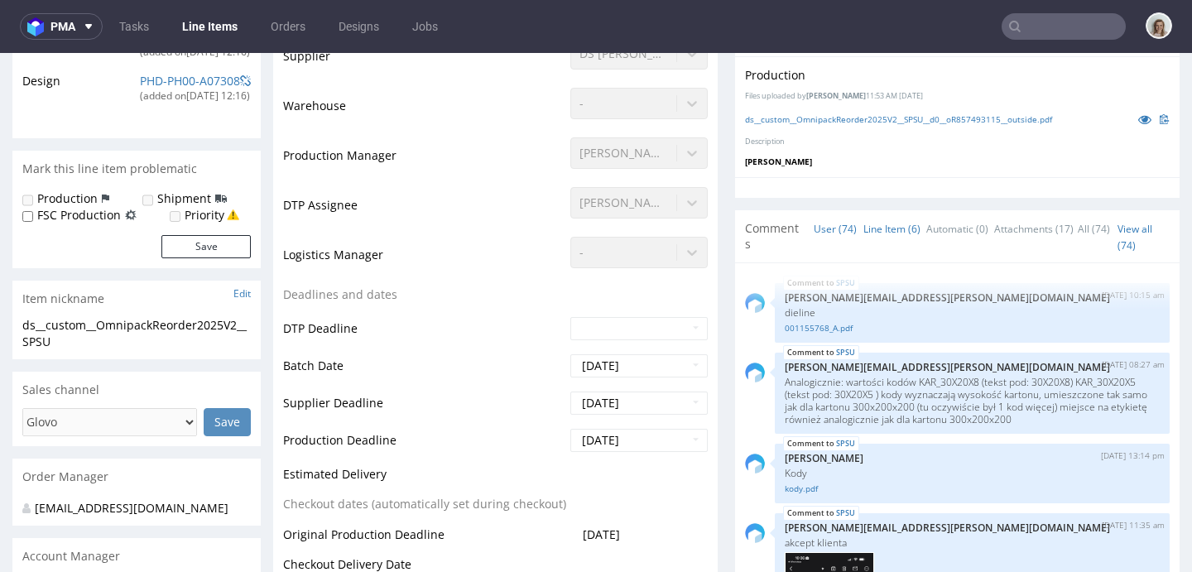
click at [814, 230] on link "User (74)" at bounding box center [835, 229] width 43 height 36
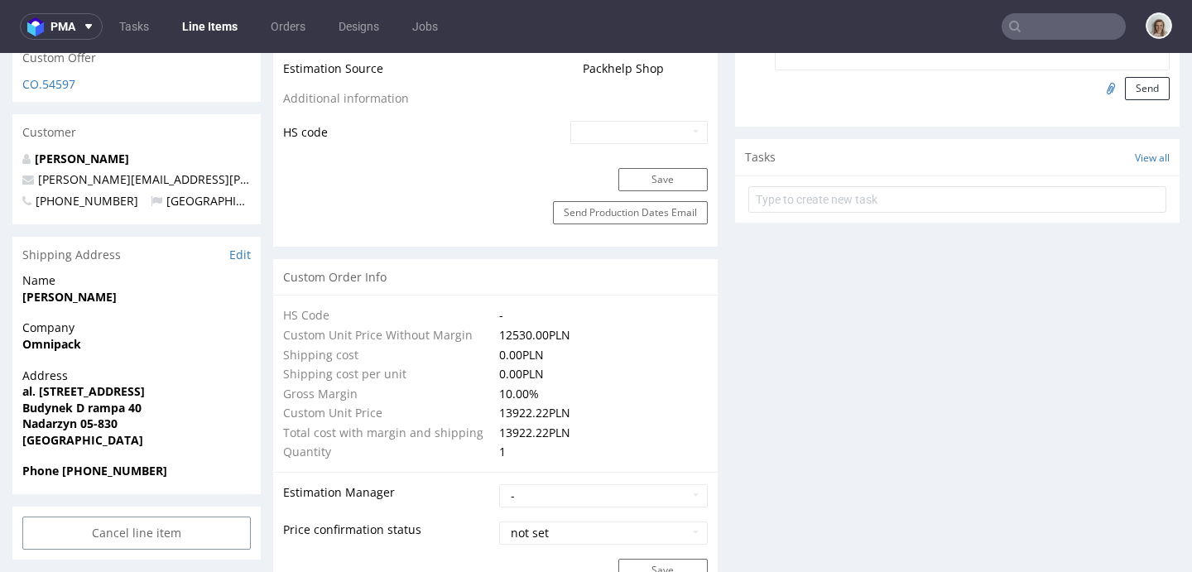
scroll to position [603, 0]
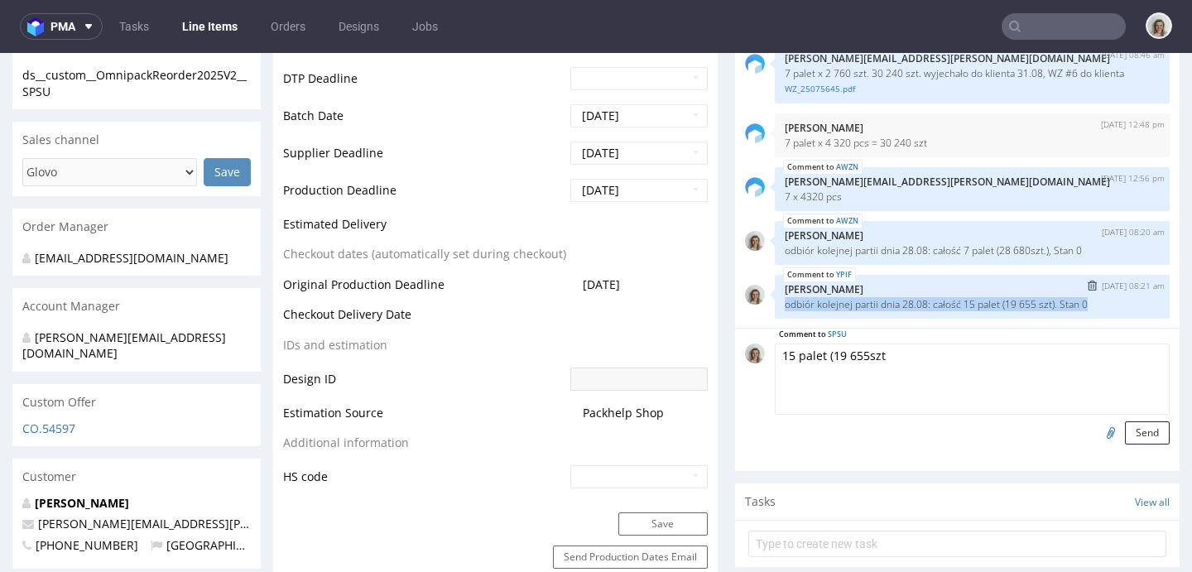
drag, startPoint x: 1083, startPoint y: 306, endPoint x: 767, endPoint y: 305, distance: 315.4
click at [775, 305] on div "YPIF 29th Aug 25 | 08:21 am Monika Poźniak odbiór kolejnej partii dnia 28.08: c…" at bounding box center [972, 297] width 395 height 44
copy p "odbiór kolejnej partii dnia 28.08: całość 15 palet (19 655 szt). Stan 0"
drag, startPoint x: 889, startPoint y: 358, endPoint x: 751, endPoint y: 361, distance: 138.3
click at [751, 361] on div "Comment to SPSU 15 palet (19 655szt Send" at bounding box center [957, 394] width 425 height 101
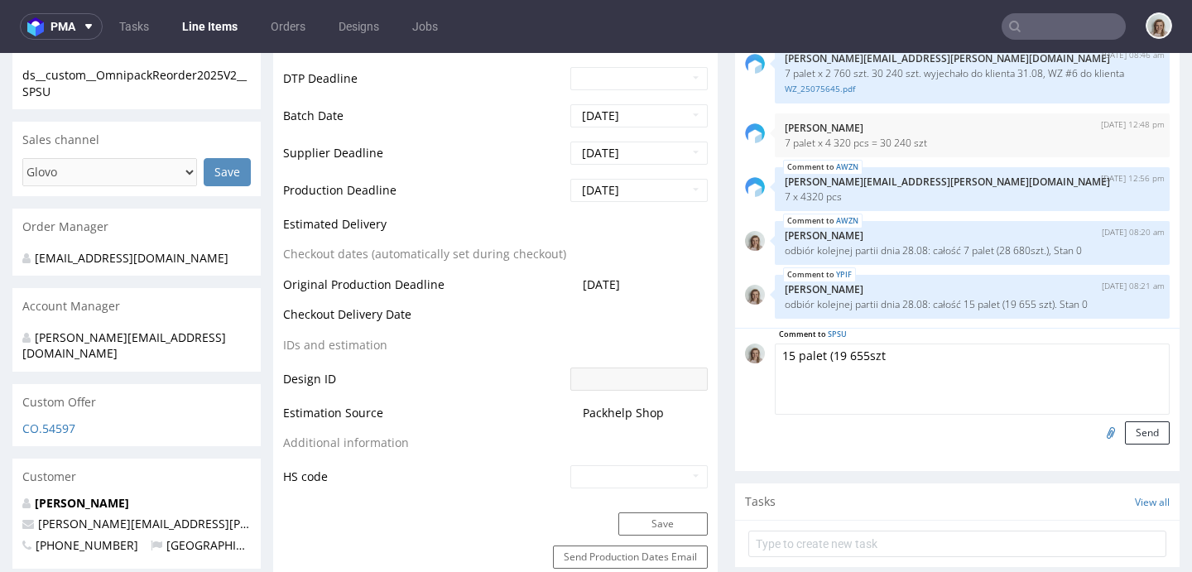
paste textarea "odbiór kolejnej partii dnia 28.08: całość 15 palet (19 655 szt). Stan 0"
drag, startPoint x: 1091, startPoint y: 354, endPoint x: 984, endPoint y: 358, distance: 106.8
click at [984, 358] on textarea "odbiór kolejnej partii dnia 28.08: całość 15 palet (19 655 szt). Stan 0" at bounding box center [972, 379] width 395 height 71
paste textarea "9 palet (17 280 sztuk)"
type textarea "odbiór kolejnej partii dnia 28.08: całość 9 palet (17 280 sztuk) . Stan 0"
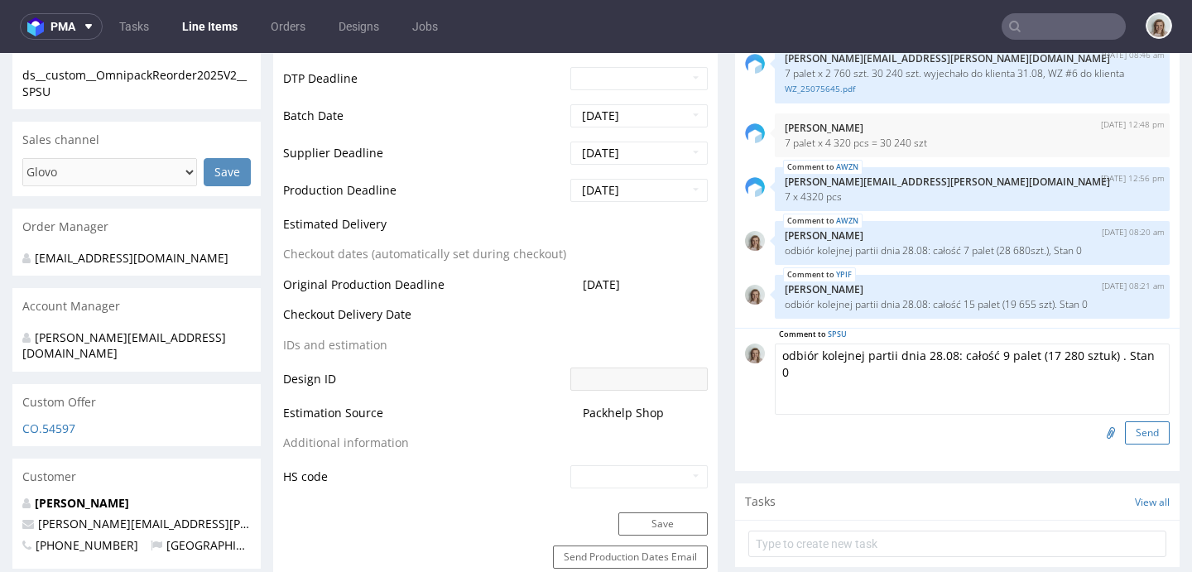
click at [1125, 439] on button "Send" at bounding box center [1147, 432] width 45 height 23
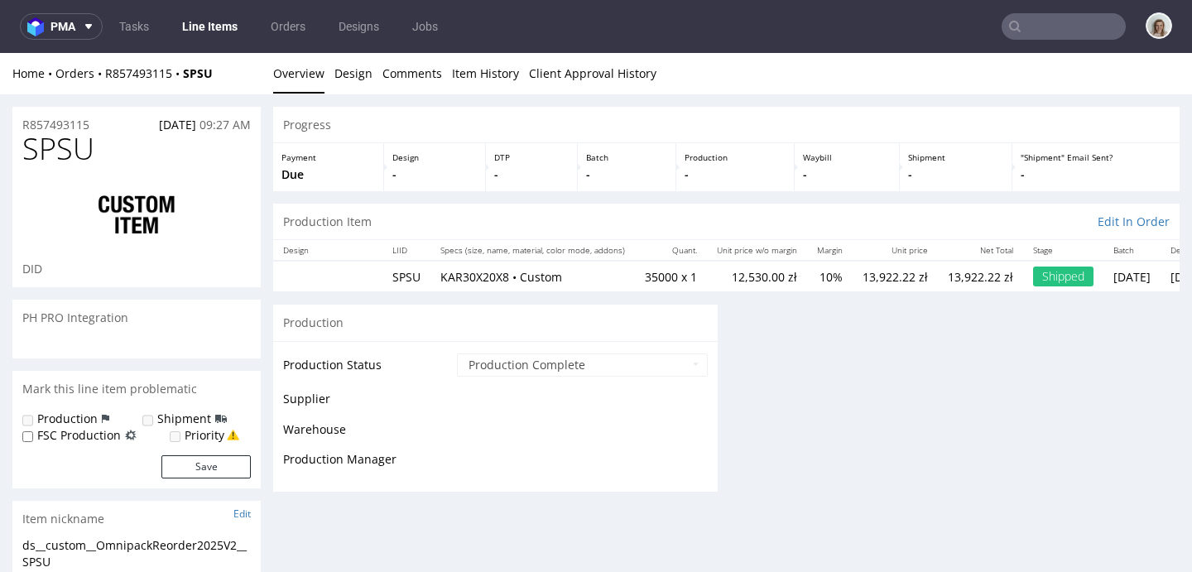
scroll to position [0, 0]
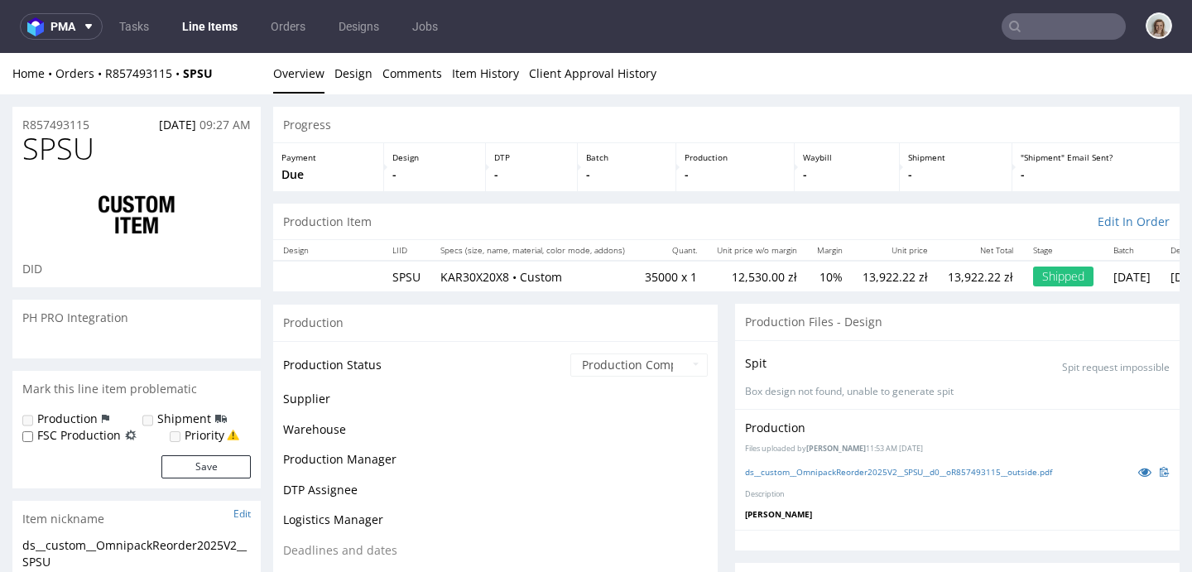
click at [153, 81] on div "Home Orders R857493115 SPSU" at bounding box center [136, 73] width 248 height 17
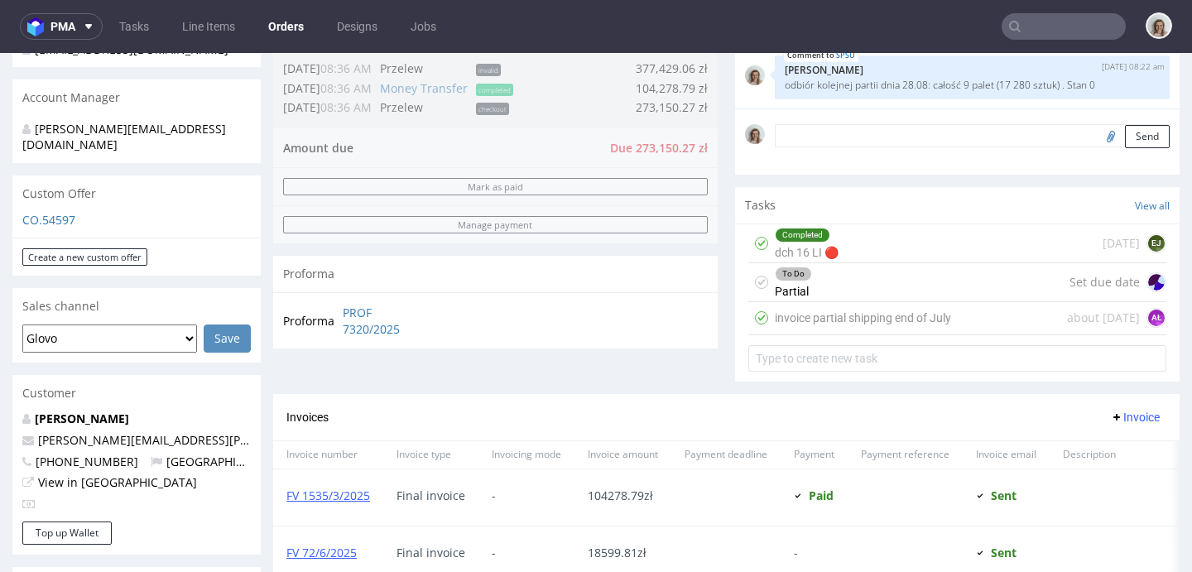
scroll to position [574, 0]
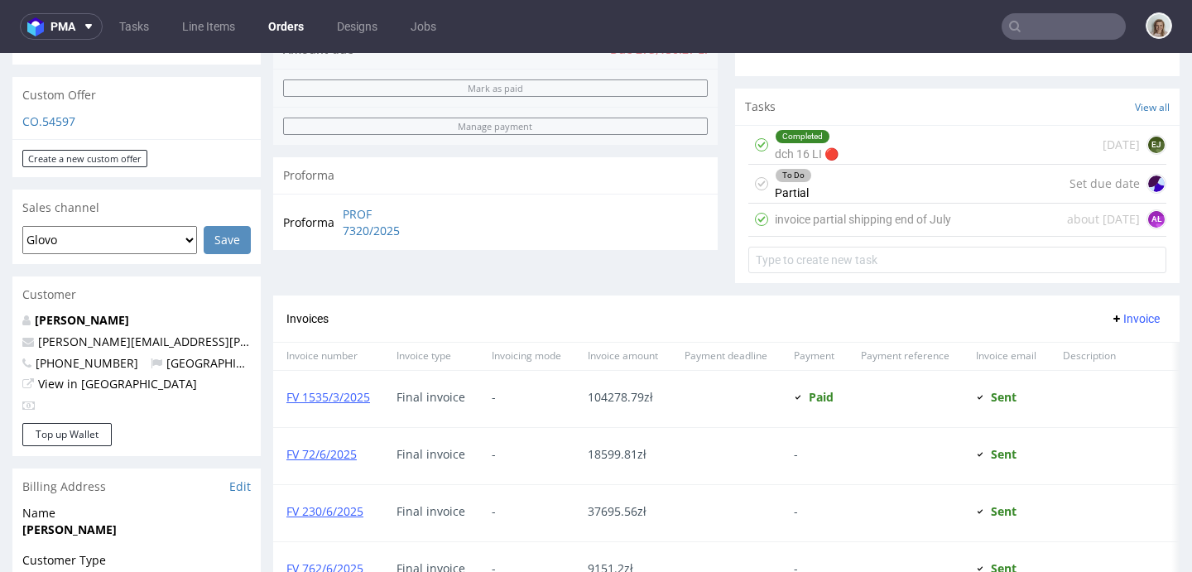
click at [849, 186] on div "To Do Partial Set due date" at bounding box center [957, 184] width 418 height 39
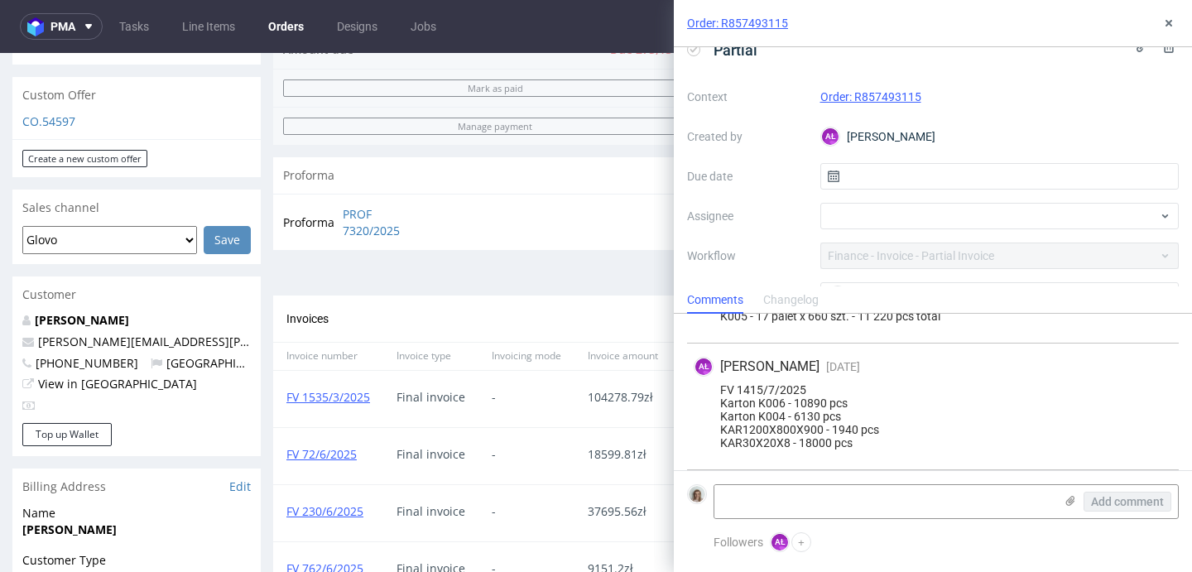
scroll to position [764, 0]
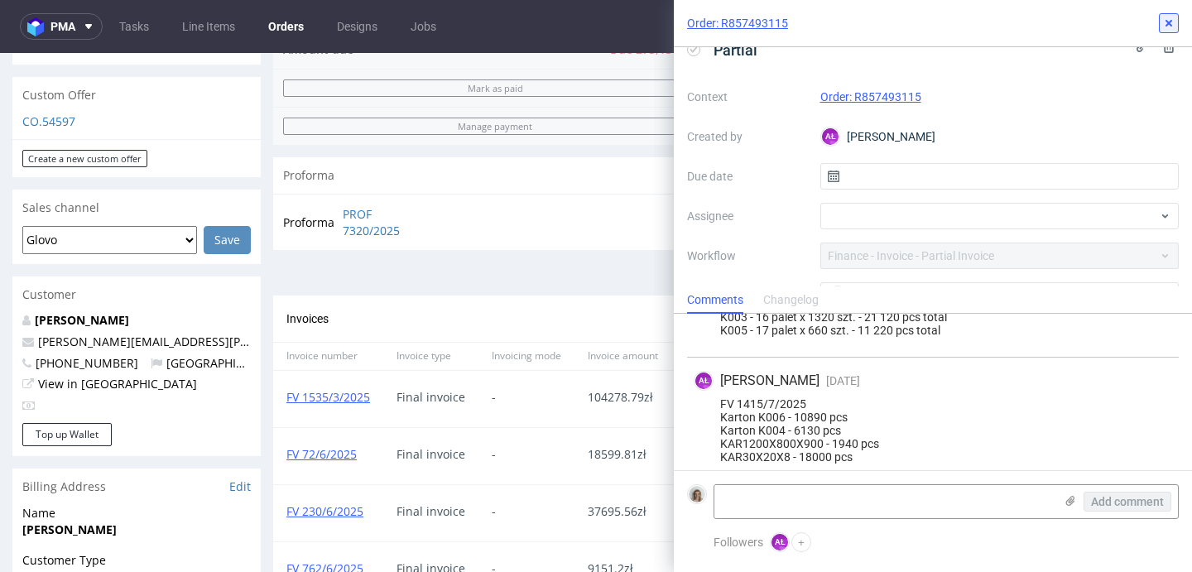
click at [1173, 19] on icon at bounding box center [1168, 23] width 13 height 13
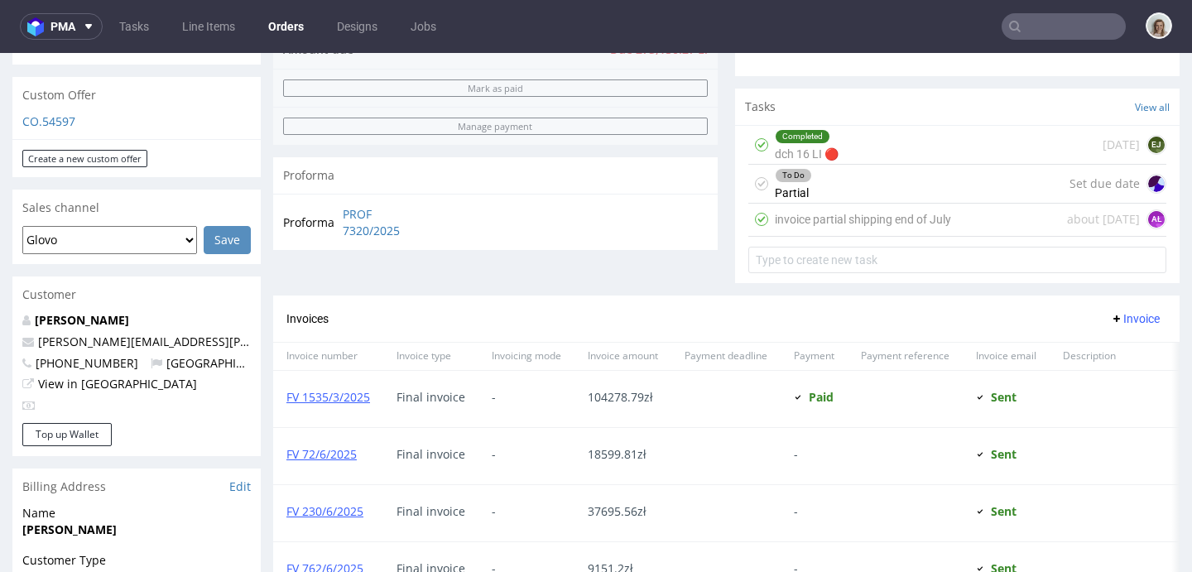
click at [953, 227] on div "invoice partial shipping end of July about 1 month ago AŁ" at bounding box center [957, 220] width 418 height 33
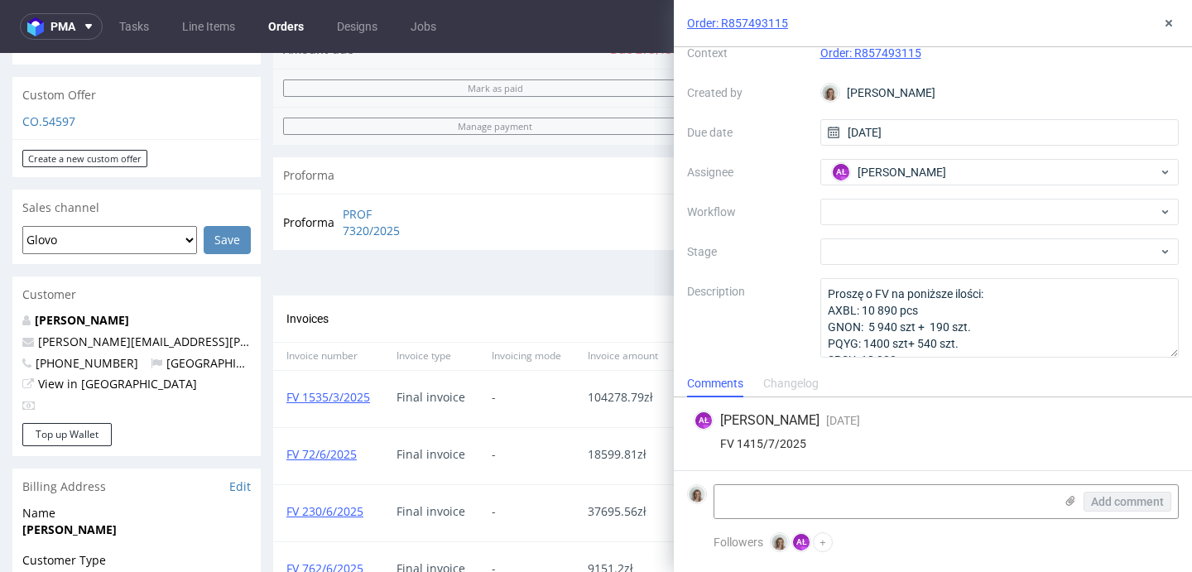
scroll to position [69, 0]
click at [756, 508] on textarea at bounding box center [883, 501] width 339 height 33
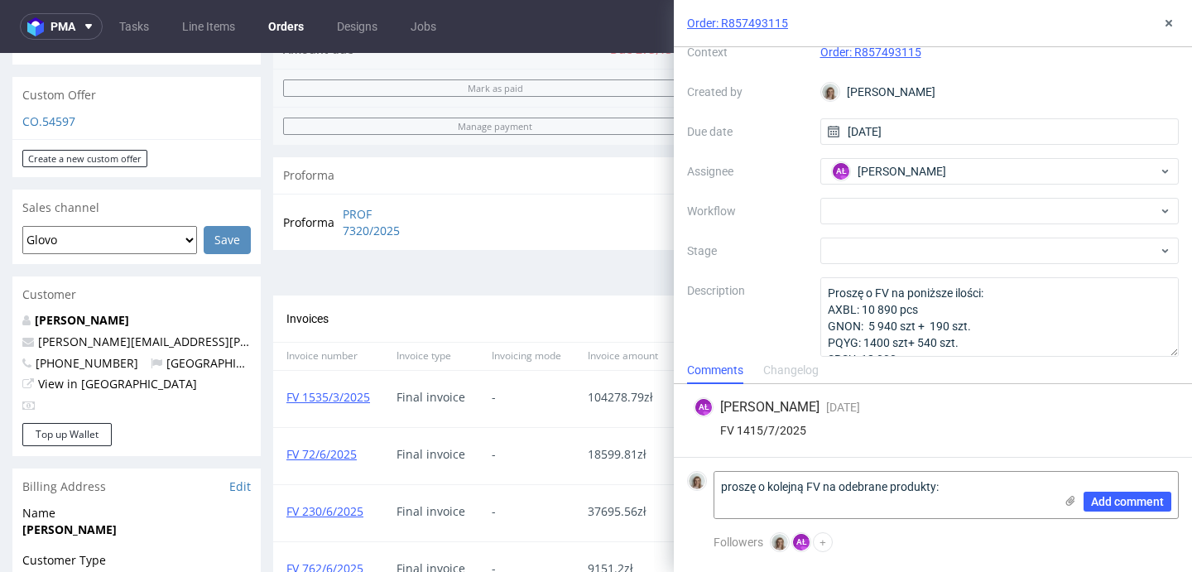
click at [406, 328] on div "Invoices Invoice" at bounding box center [726, 319] width 906 height 47
click at [748, 495] on textarea "proszę o kolejną FV na odebrane produkty:" at bounding box center [883, 495] width 339 height 46
paste textarea "AWZN"
paste textarea "28 680szt."
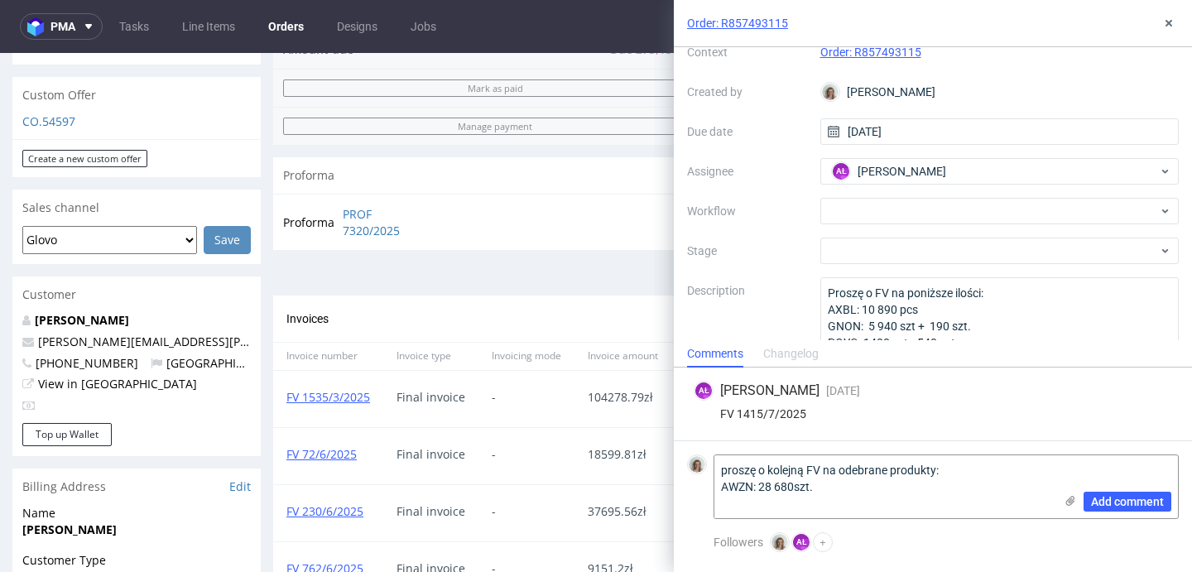
paste textarea "YPIF"
paste textarea "19 655szt."
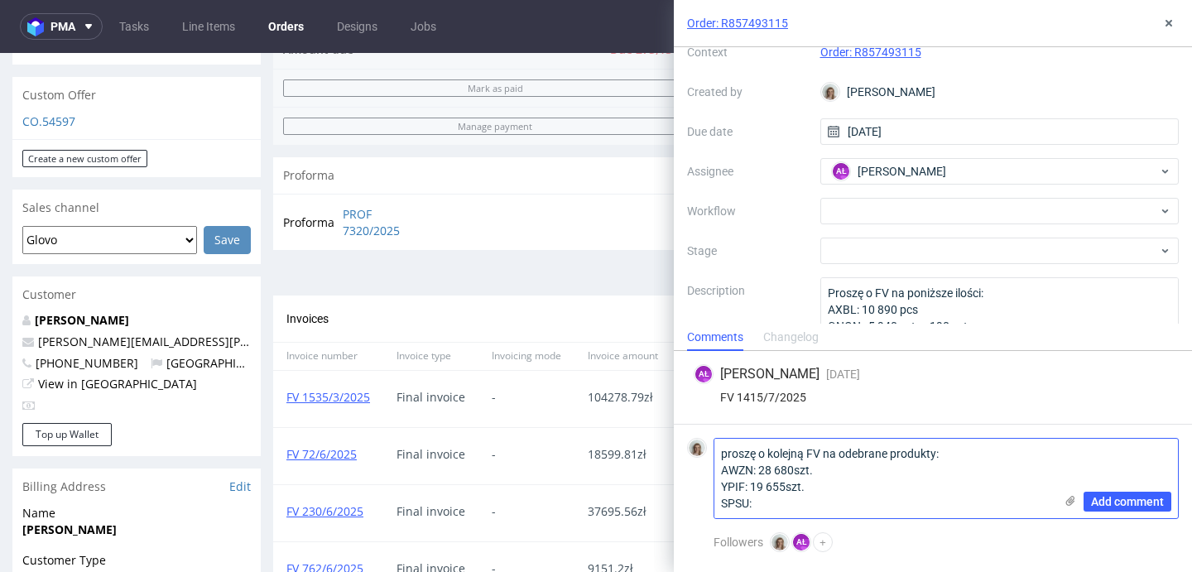
paste textarea "17 280 sztuk"
type textarea "proszę o kolejną FV na odebrane produkty: AWZN: 28 680szt. YPIF: 19 655szt. SPS…"
click at [1107, 500] on span "Add comment" at bounding box center [1127, 502] width 73 height 12
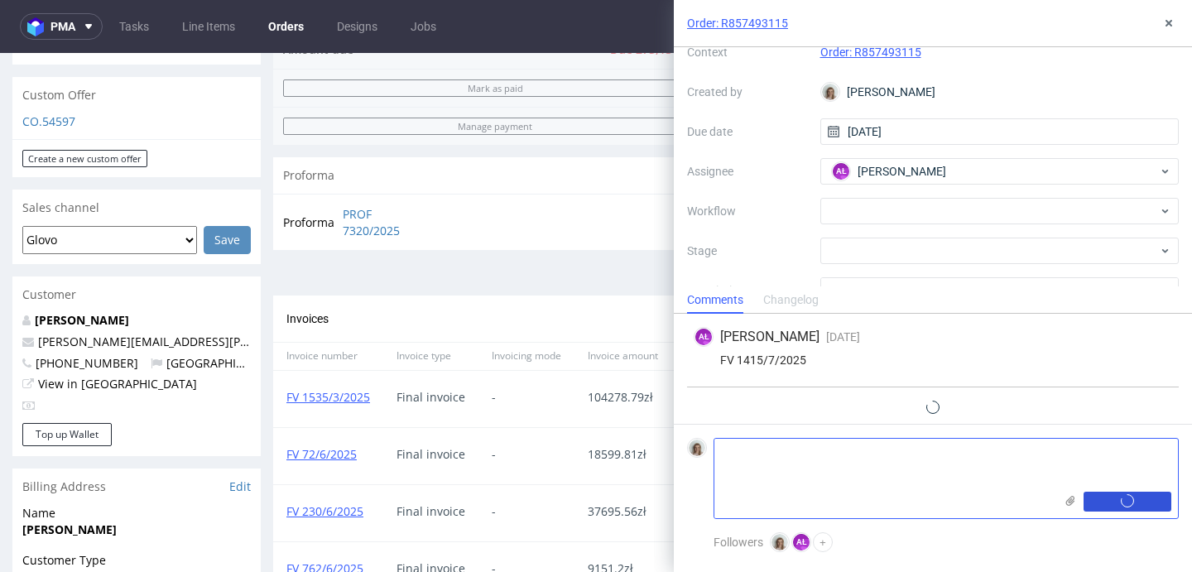
scroll to position [29, 0]
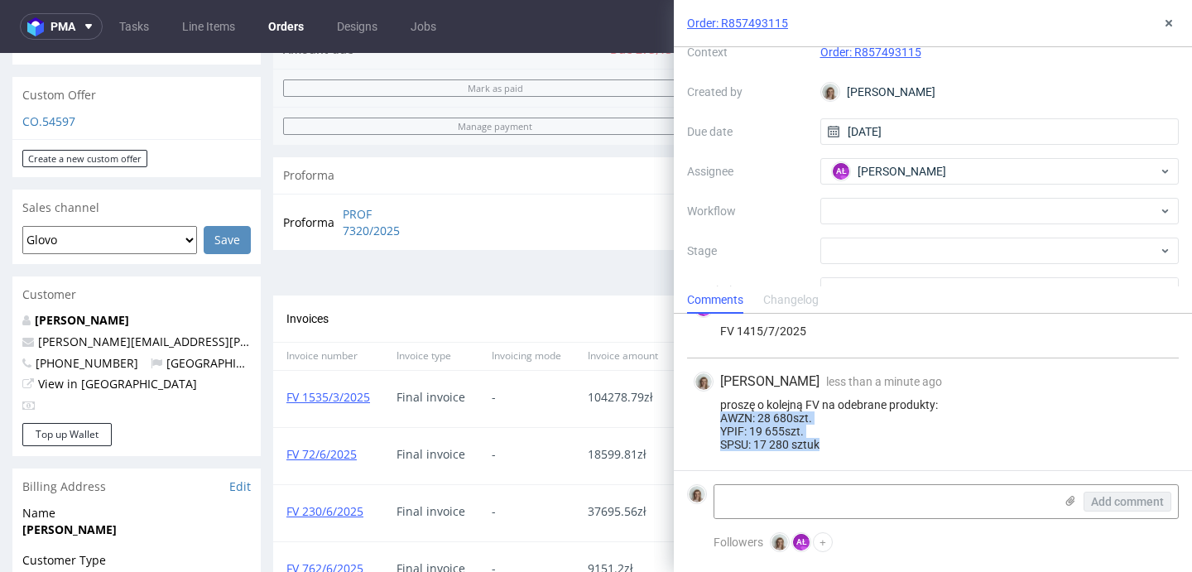
drag, startPoint x: 830, startPoint y: 447, endPoint x: 715, endPoint y: 420, distance: 118.3
click at [715, 420] on div "proszę o kolejną FV na odebrane produkty: AWZN: 28 680szt. YPIF: 19 655szt. SPS…" at bounding box center [933, 424] width 478 height 53
copy div "AWZN: 28 680szt. YPIF: 19 655szt. SPSU: 17 280 sztuk"
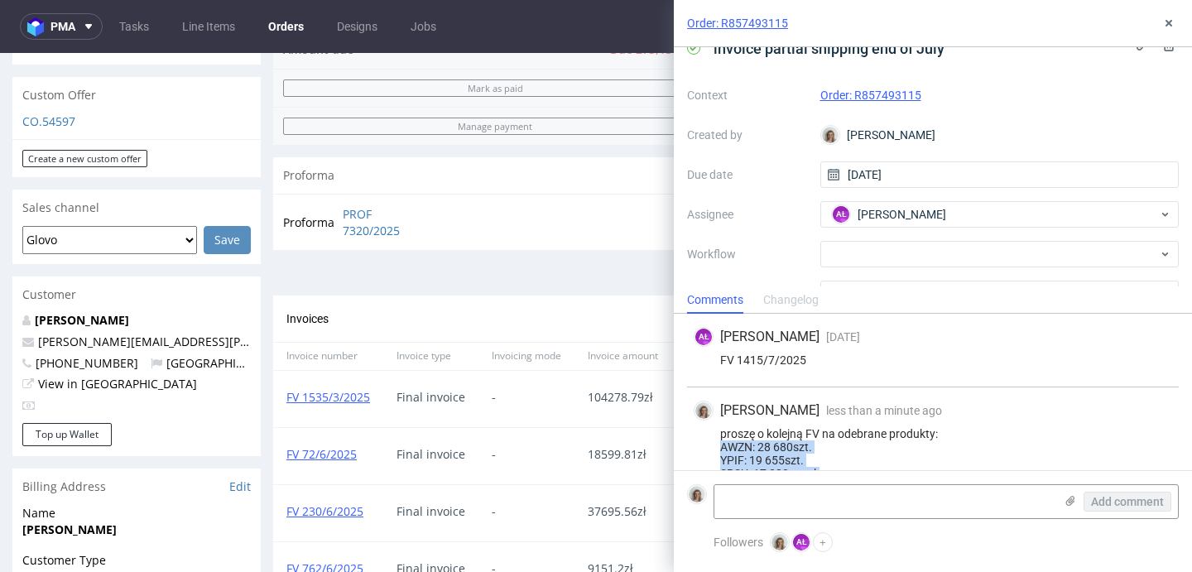
scroll to position [0, 0]
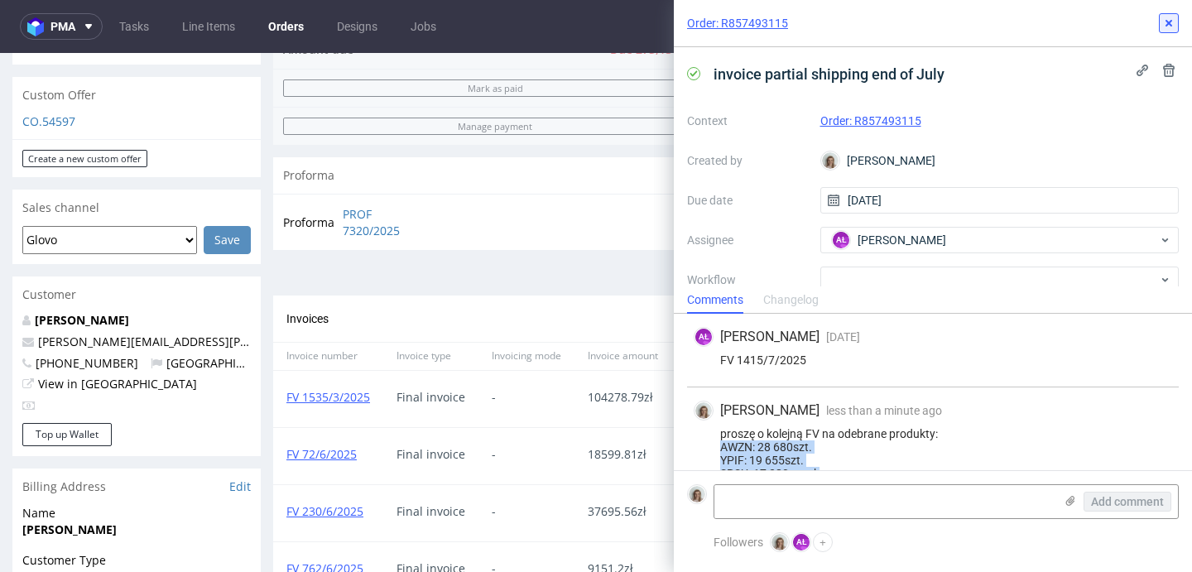
click at [1166, 27] on icon at bounding box center [1168, 23] width 13 height 13
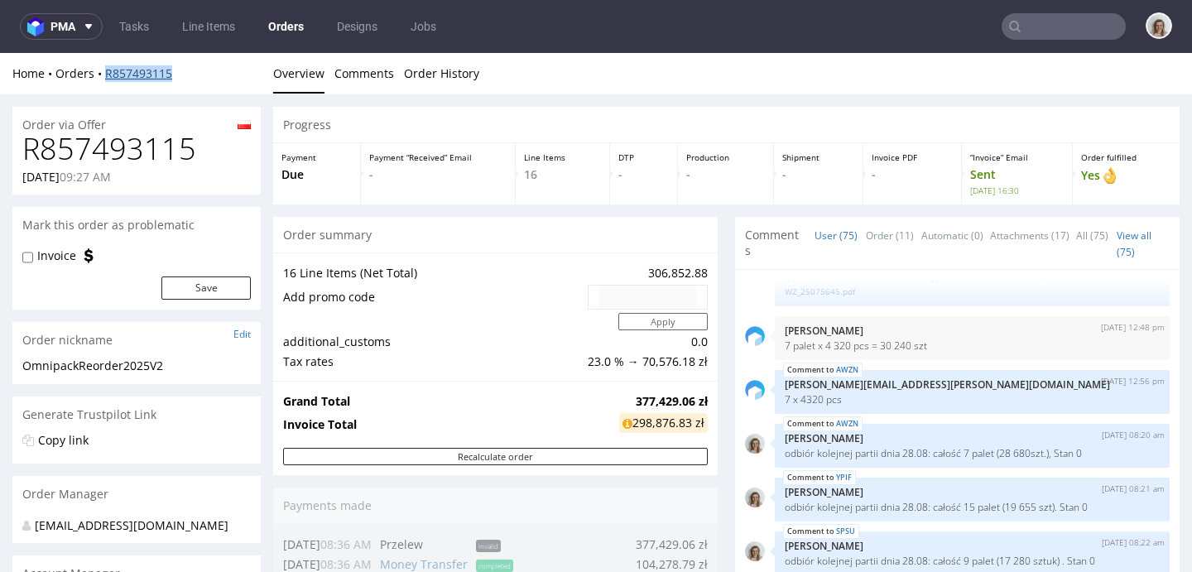
drag, startPoint x: 193, startPoint y: 71, endPoint x: 106, endPoint y: 74, distance: 86.9
click at [106, 74] on div "Home Orders R857493115" at bounding box center [136, 73] width 248 height 17
copy link "R857493115"
click at [1037, 31] on input "text" at bounding box center [1064, 26] width 124 height 26
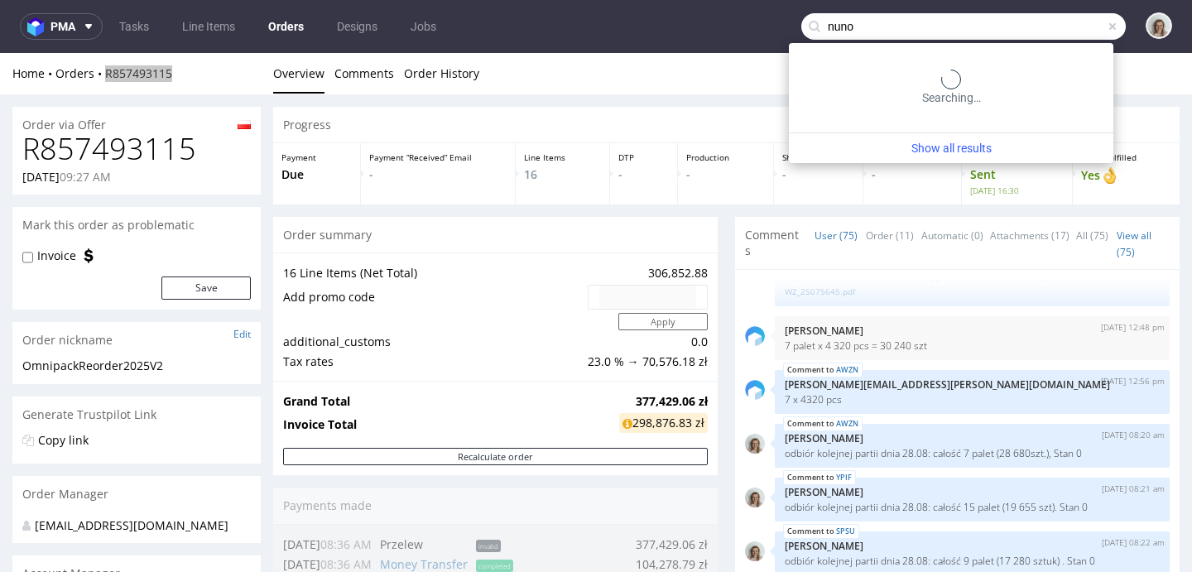
type input "nuno"
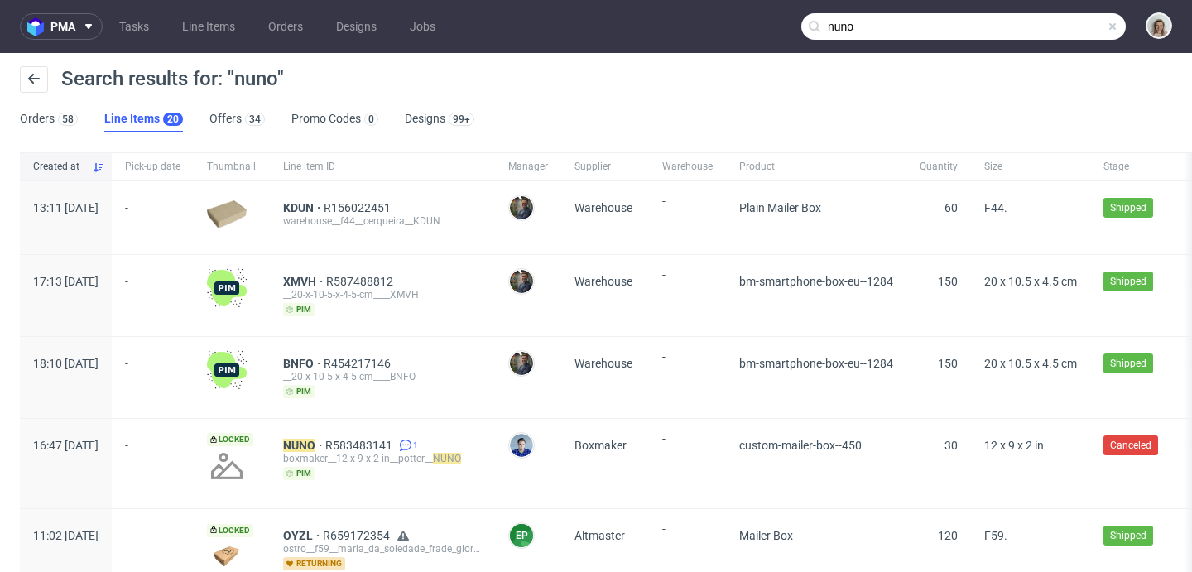
click at [1060, 22] on input "nuno" at bounding box center [963, 26] width 324 height 26
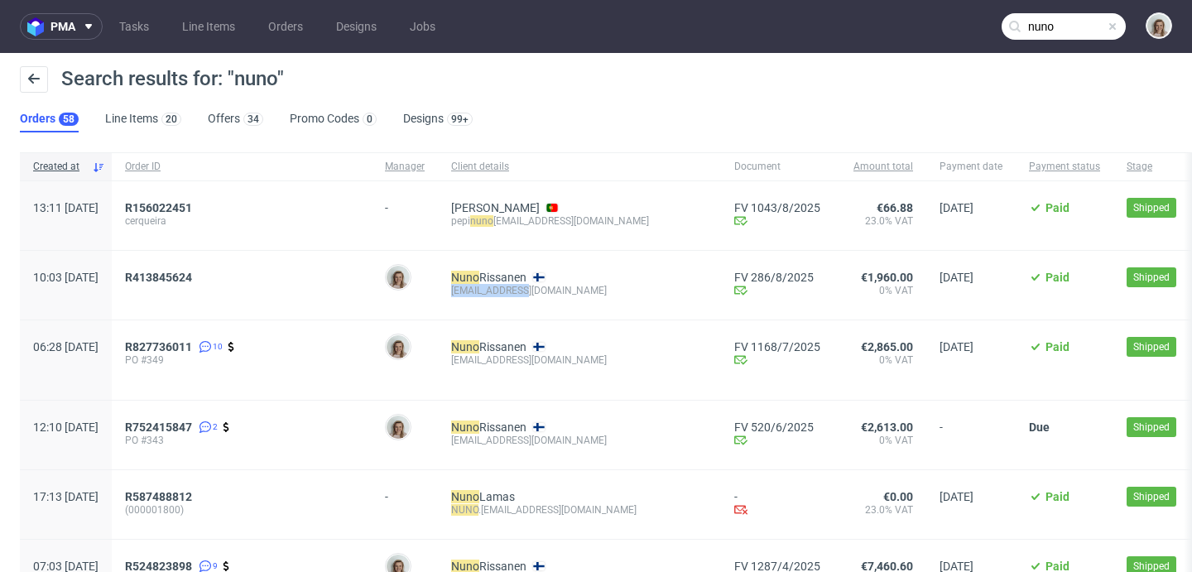
drag, startPoint x: 565, startPoint y: 293, endPoint x: 498, endPoint y: 291, distance: 66.3
click at [496, 295] on div "Nuno Rissanen arild@valoi.co" at bounding box center [579, 285] width 283 height 69
copy div "arild@valoi.co"
click at [1106, 27] on span at bounding box center [1112, 26] width 13 height 13
click at [1072, 22] on input "text" at bounding box center [1064, 26] width 124 height 26
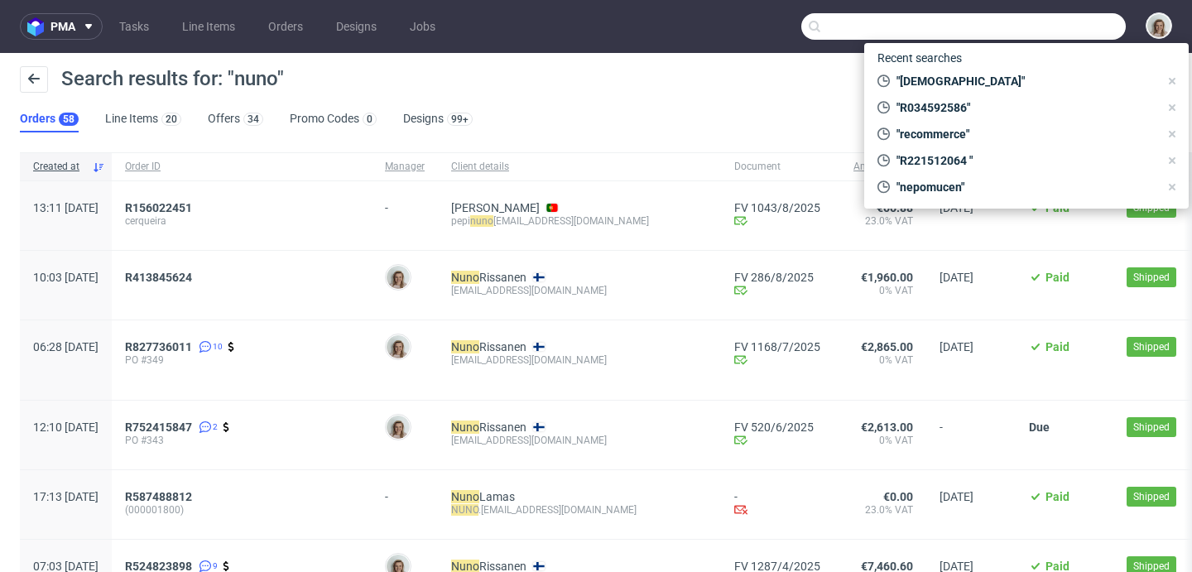
paste input "arild@valoi.co"
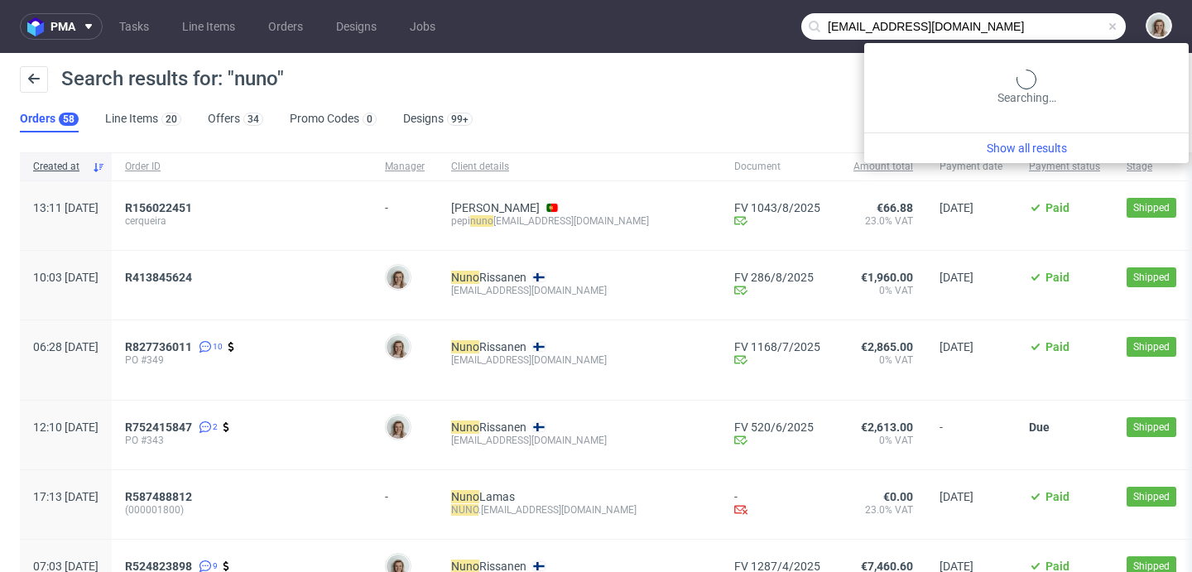
type input "arild@valoi.co"
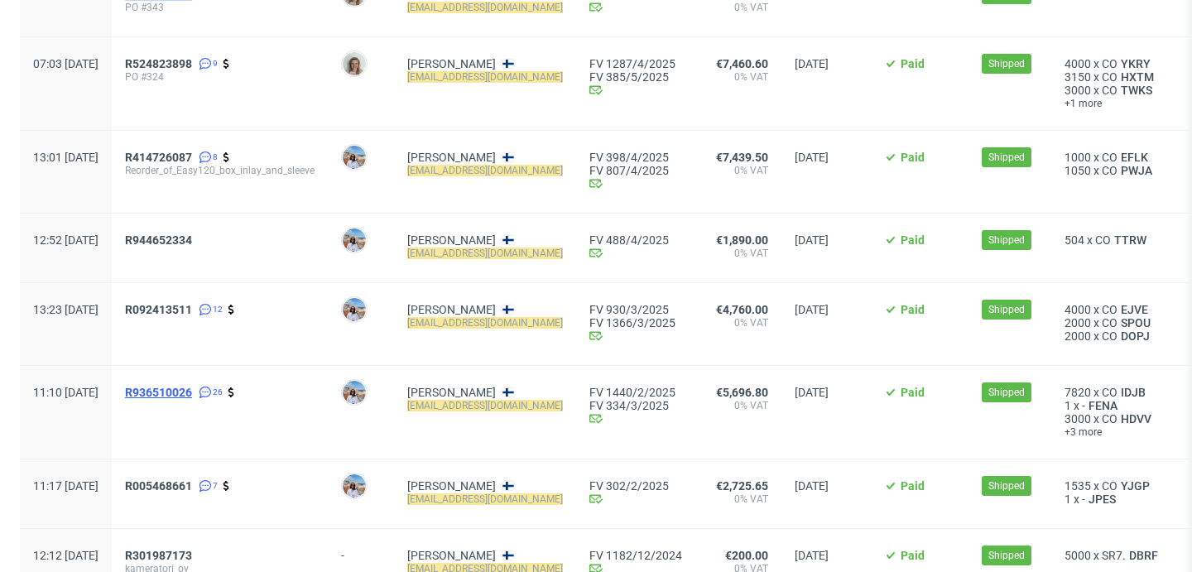
click at [192, 396] on span "R936510026" at bounding box center [158, 392] width 67 height 13
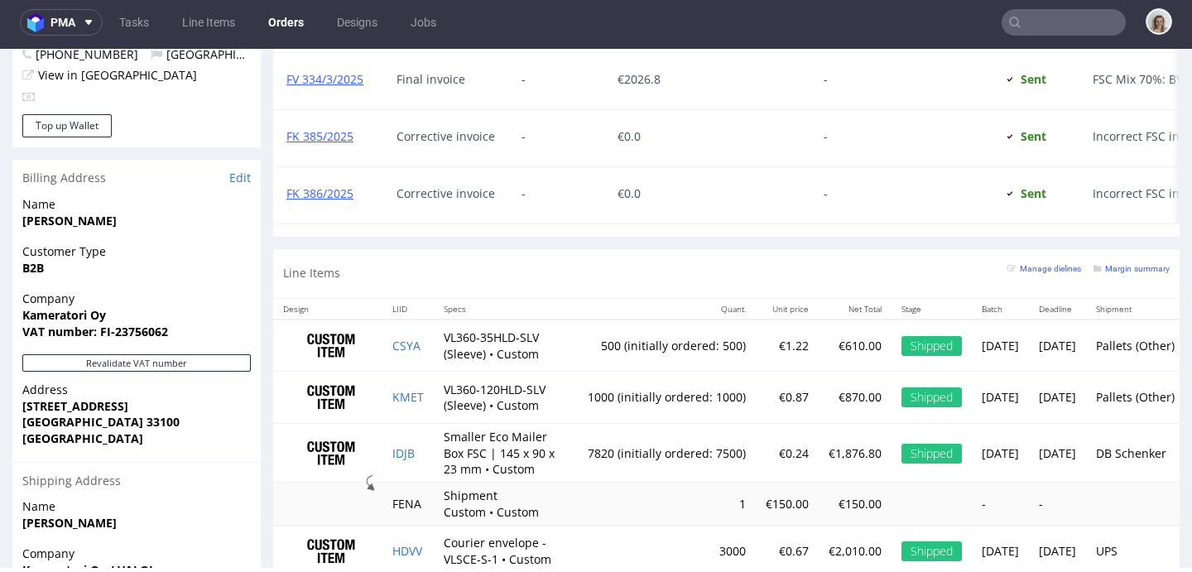
scroll to position [1020, 0]
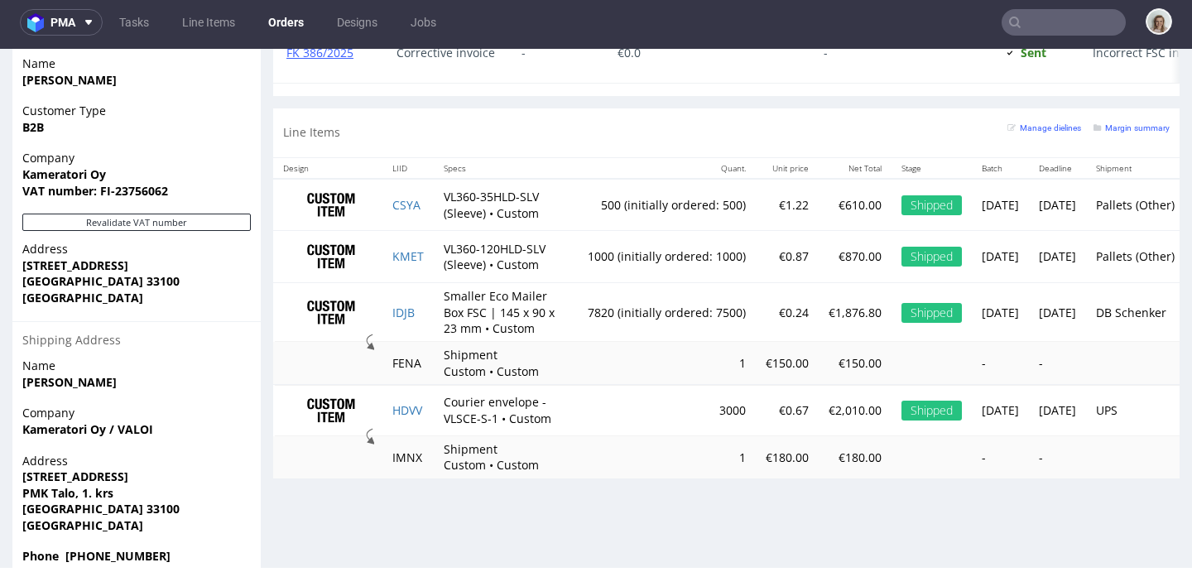
type input "arild@valoi.co"
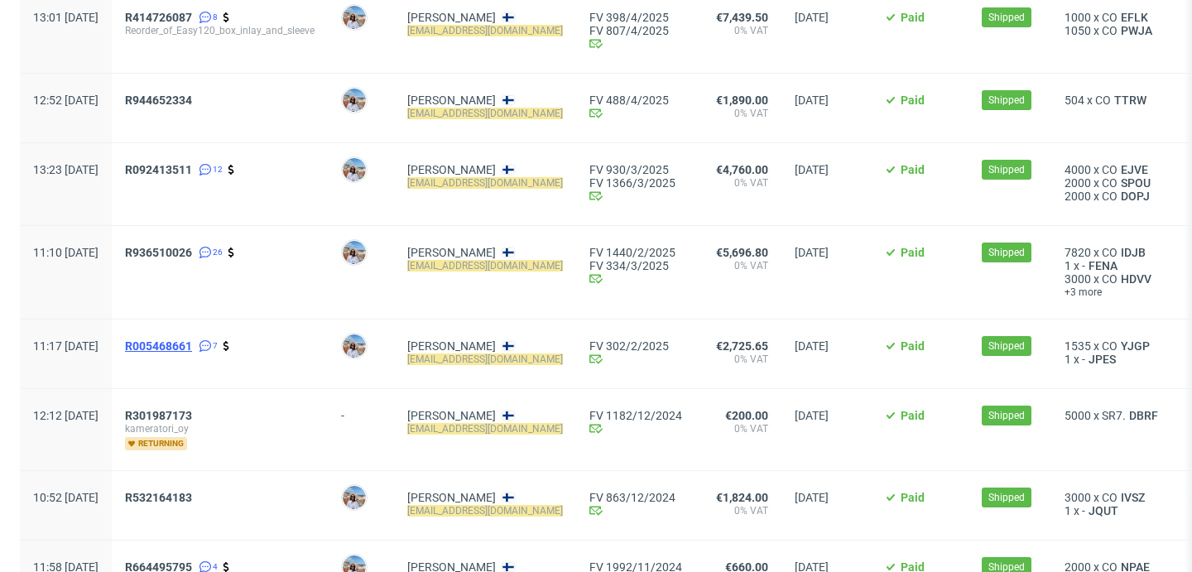
click at [192, 346] on span "R005468661" at bounding box center [158, 345] width 67 height 13
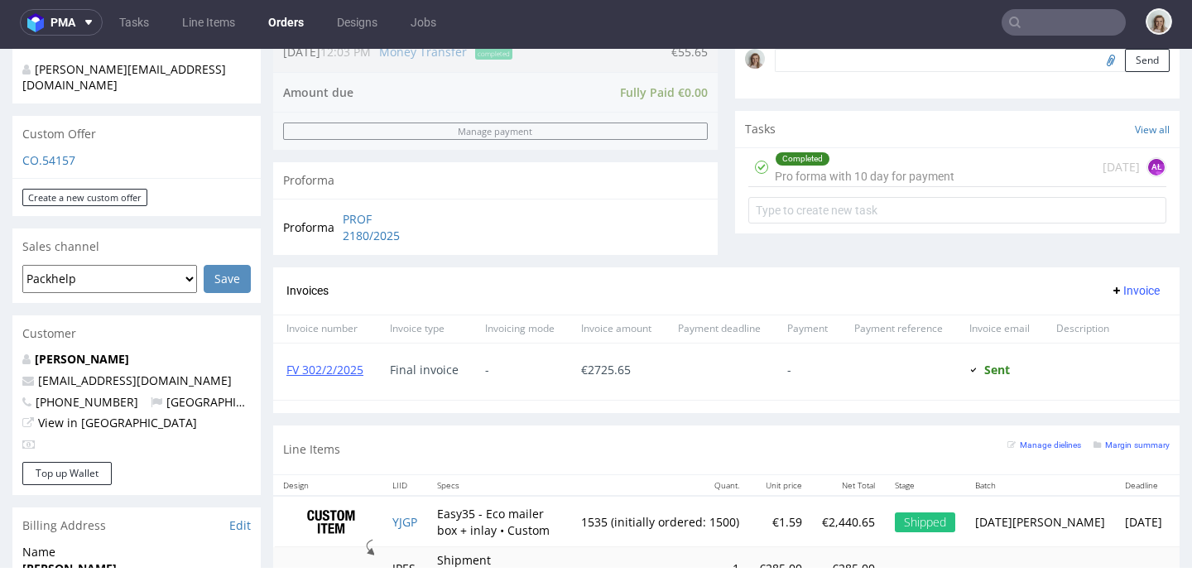
scroll to position [632, 0]
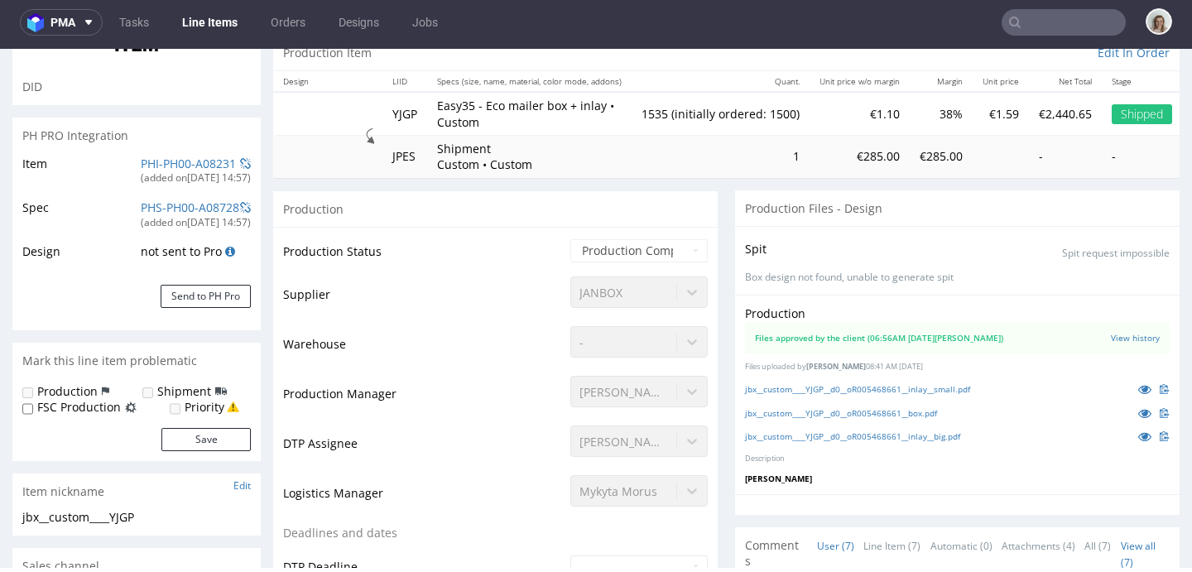
scroll to position [318, 0]
select select "in_progress"
click at [1138, 389] on icon at bounding box center [1144, 389] width 13 height 12
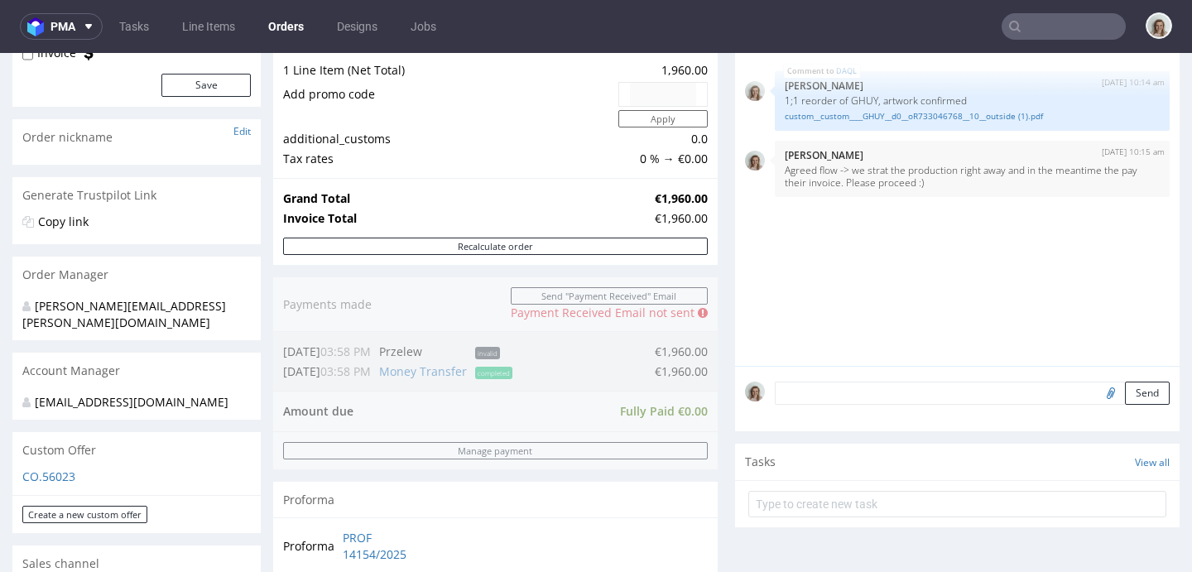
scroll to position [555, 0]
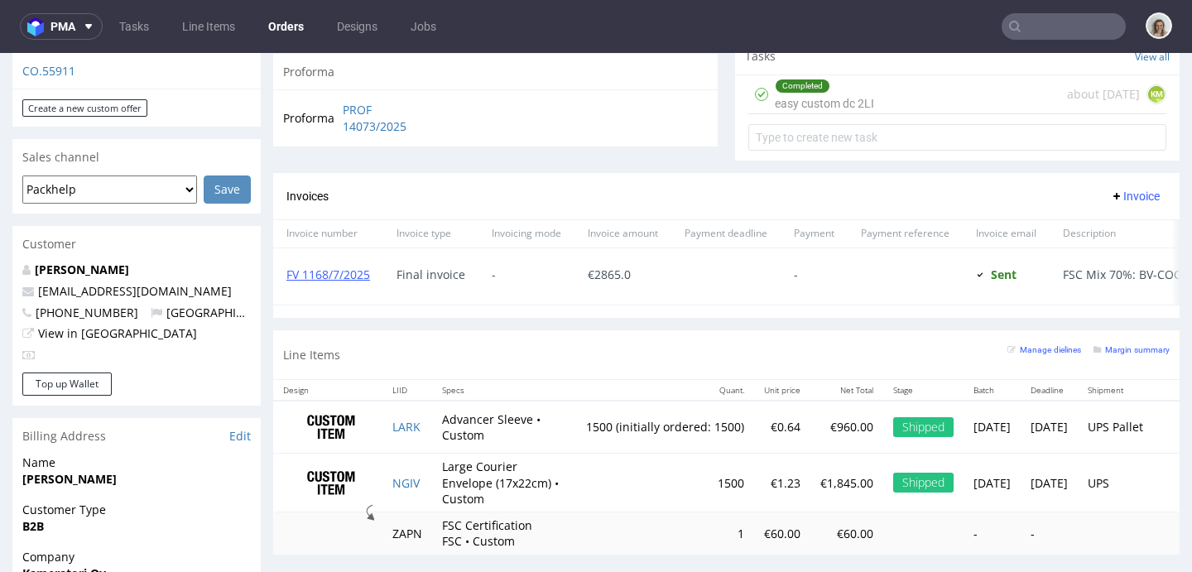
scroll to position [805, 0]
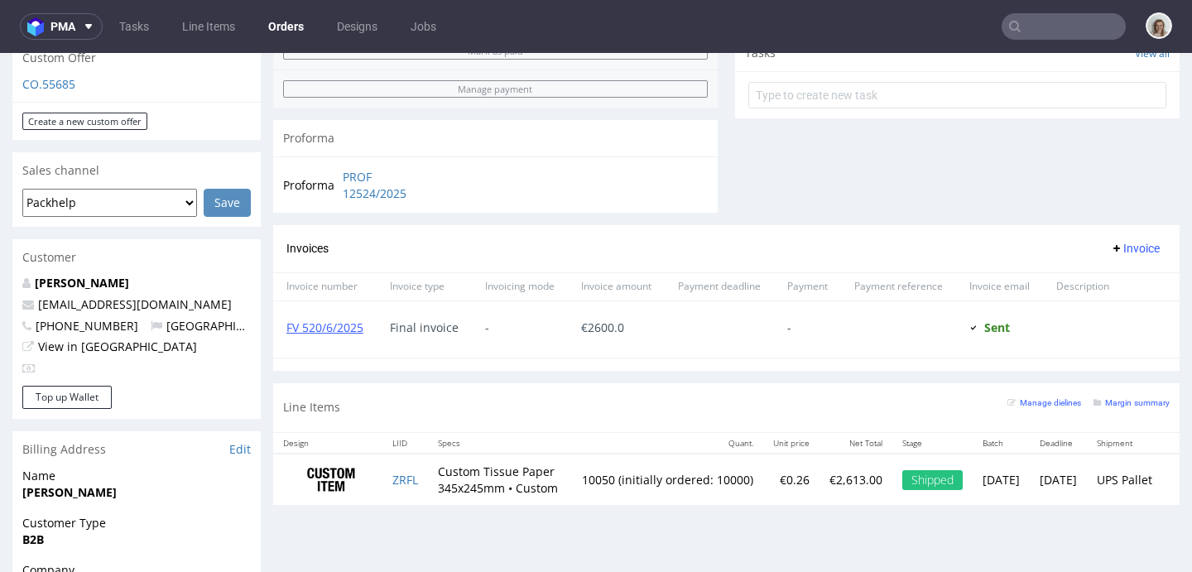
scroll to position [651, 0]
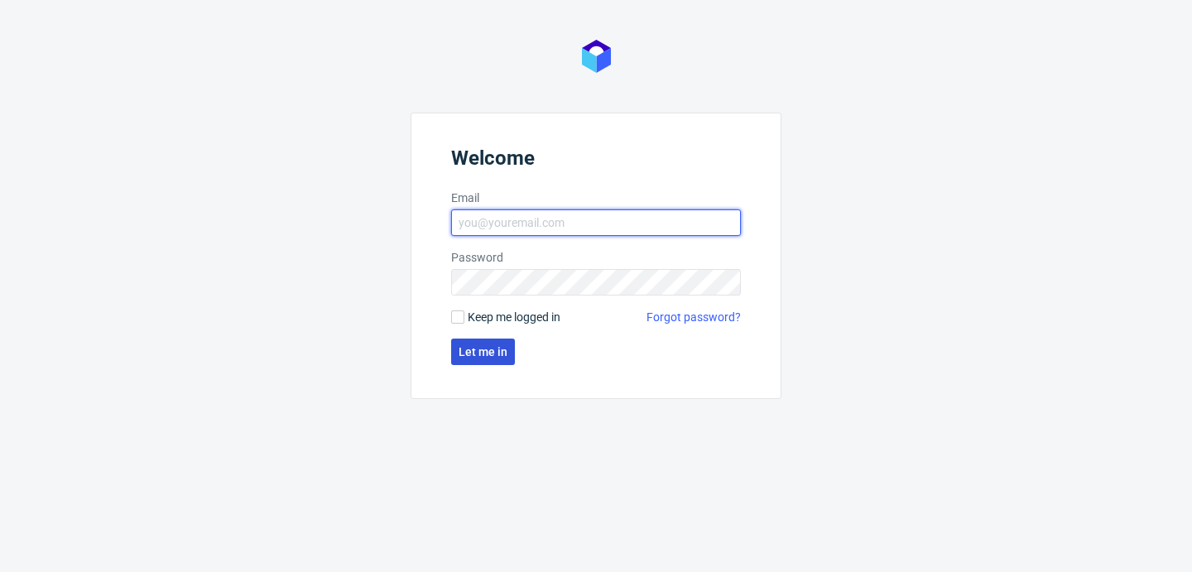
type input "[PERSON_NAME][EMAIL_ADDRESS][PERSON_NAME][DOMAIN_NAME]"
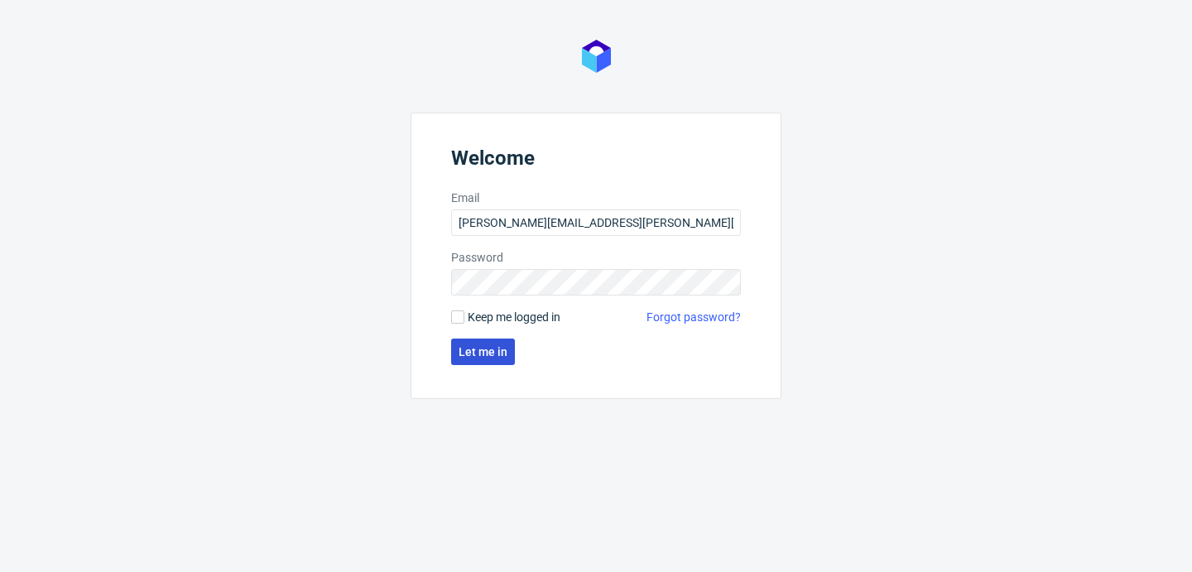
click at [495, 346] on span "Let me in" at bounding box center [483, 352] width 49 height 12
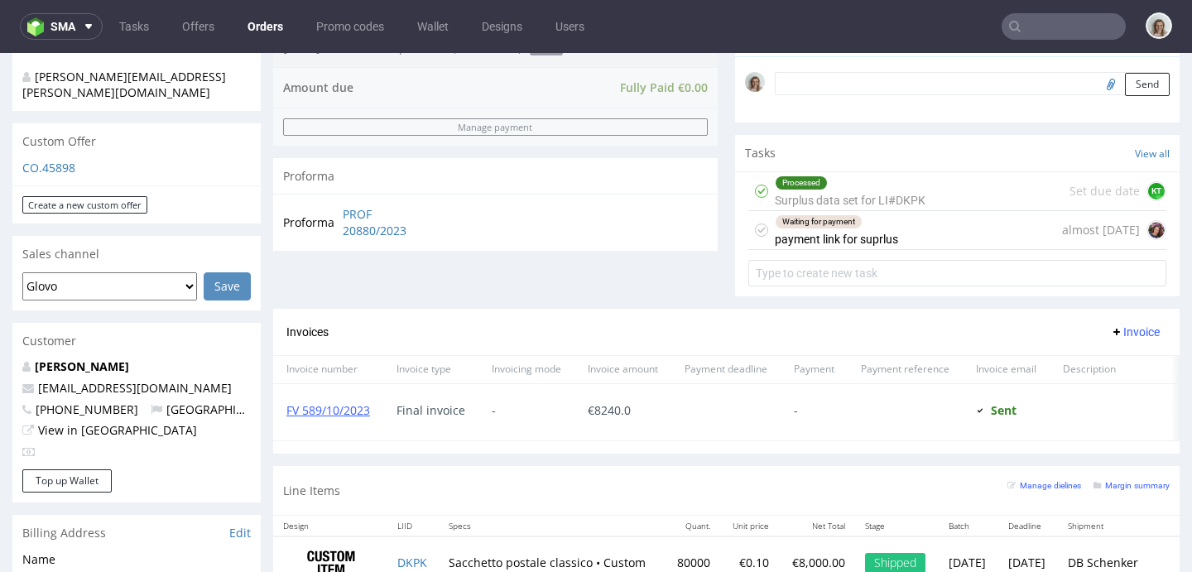
scroll to position [464, 0]
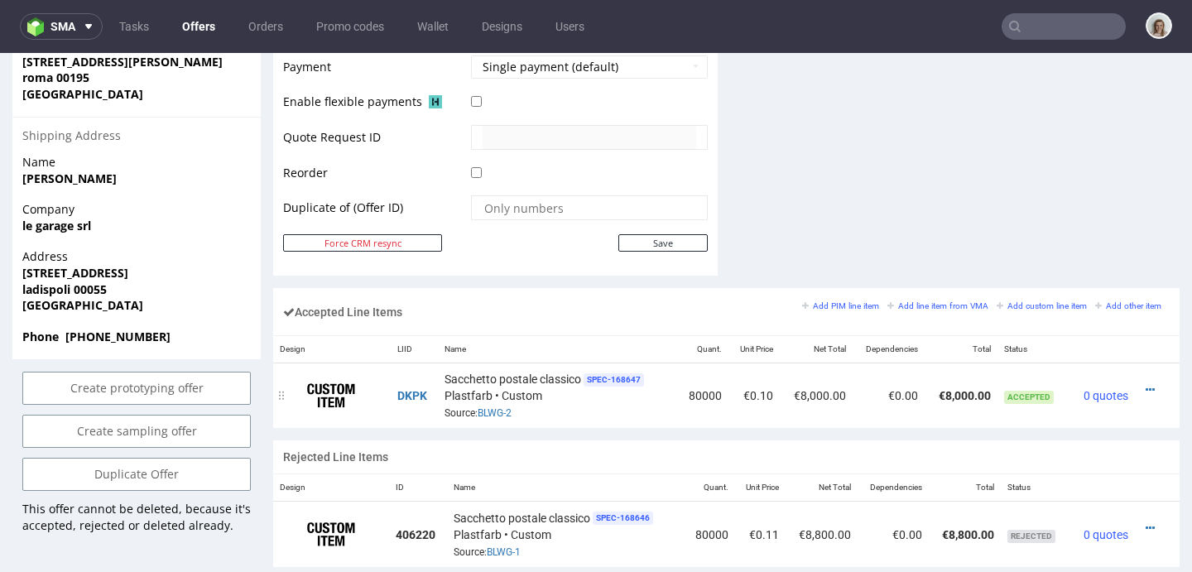
scroll to position [799, 0]
click at [1146, 387] on icon at bounding box center [1150, 388] width 9 height 12
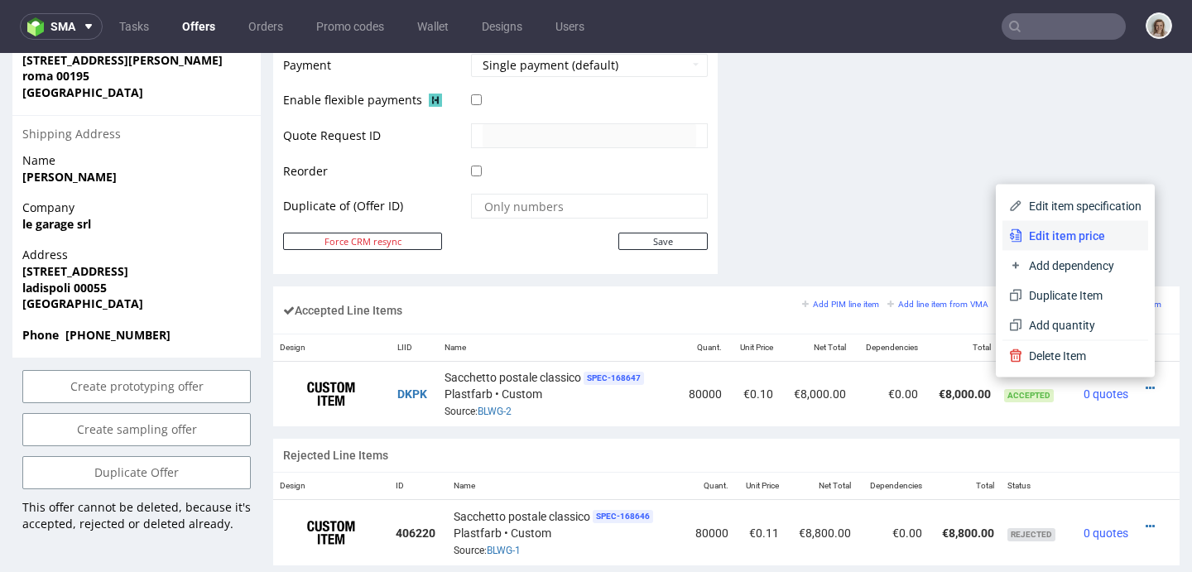
click at [1030, 238] on span "Edit item price" at bounding box center [1081, 236] width 119 height 17
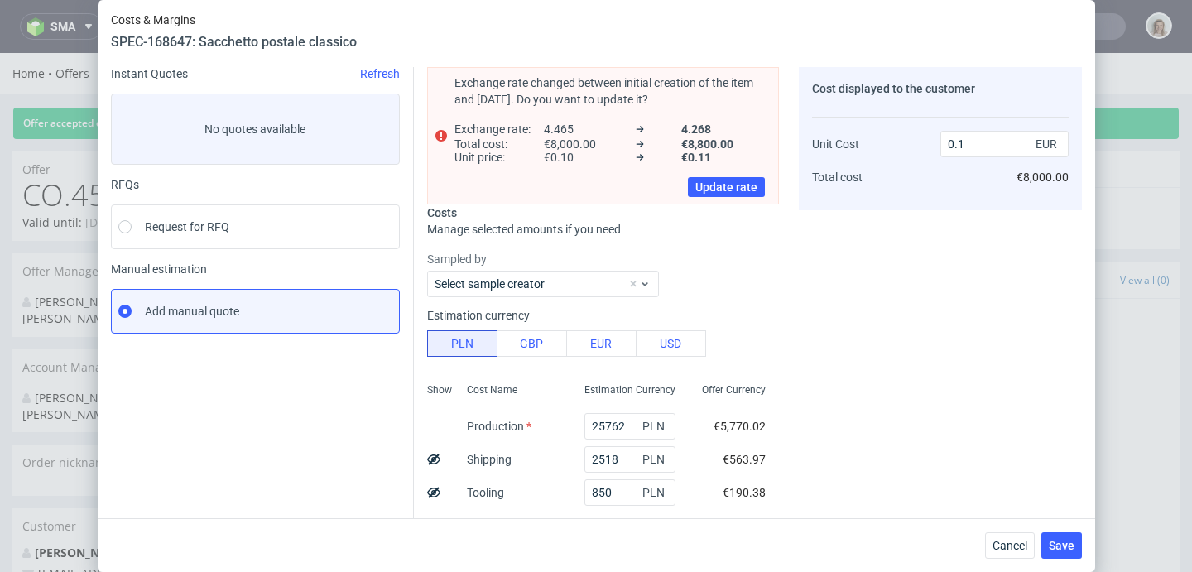
scroll to position [291, 0]
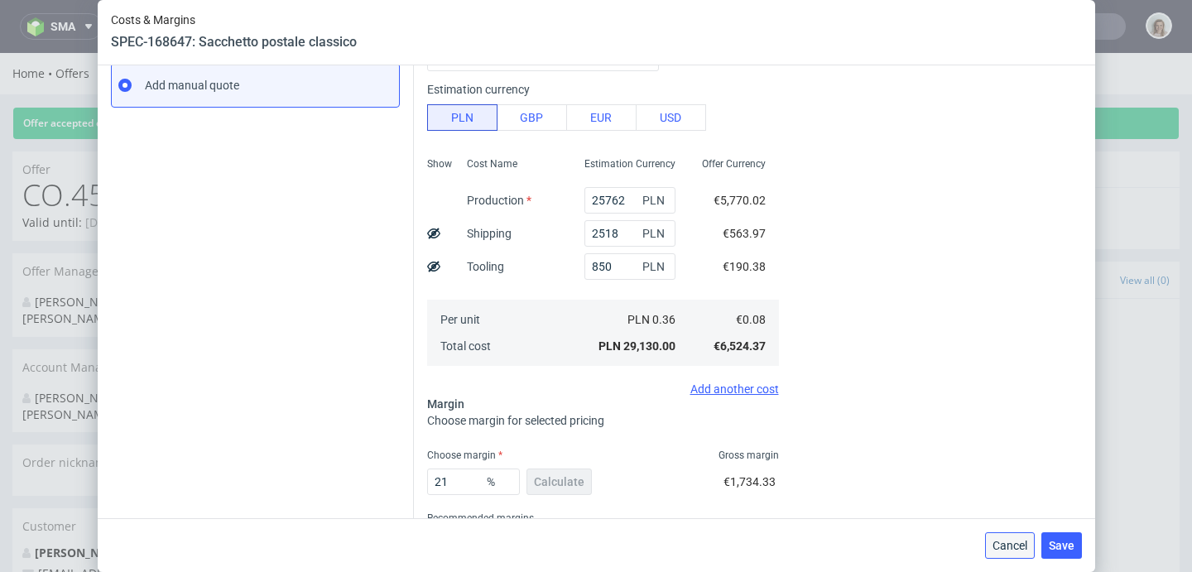
click at [1008, 542] on span "Cancel" at bounding box center [1009, 546] width 35 height 12
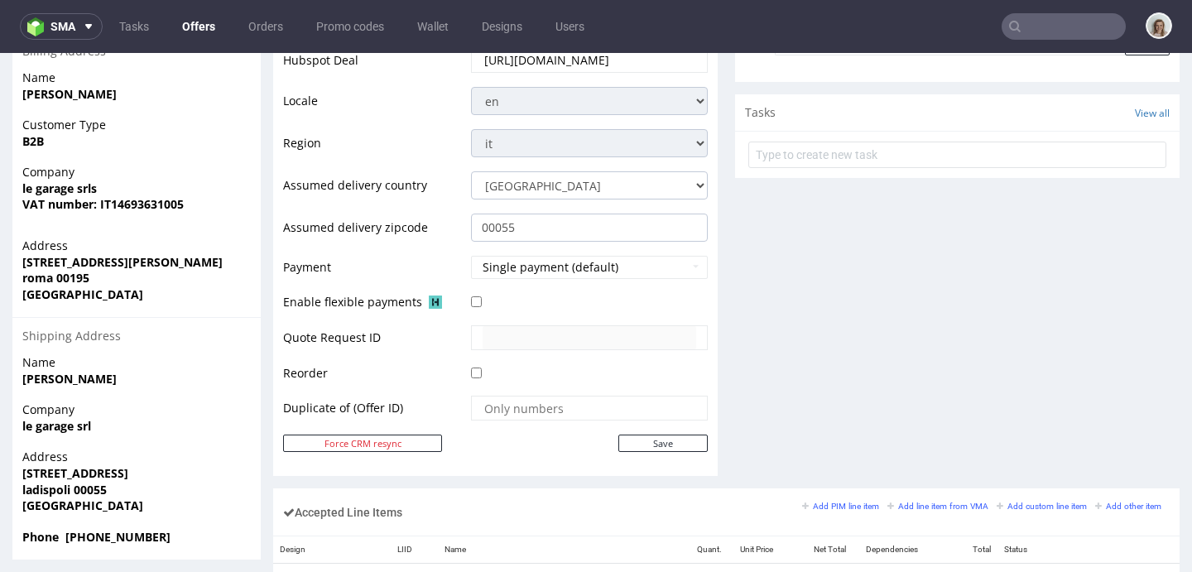
scroll to position [0, 0]
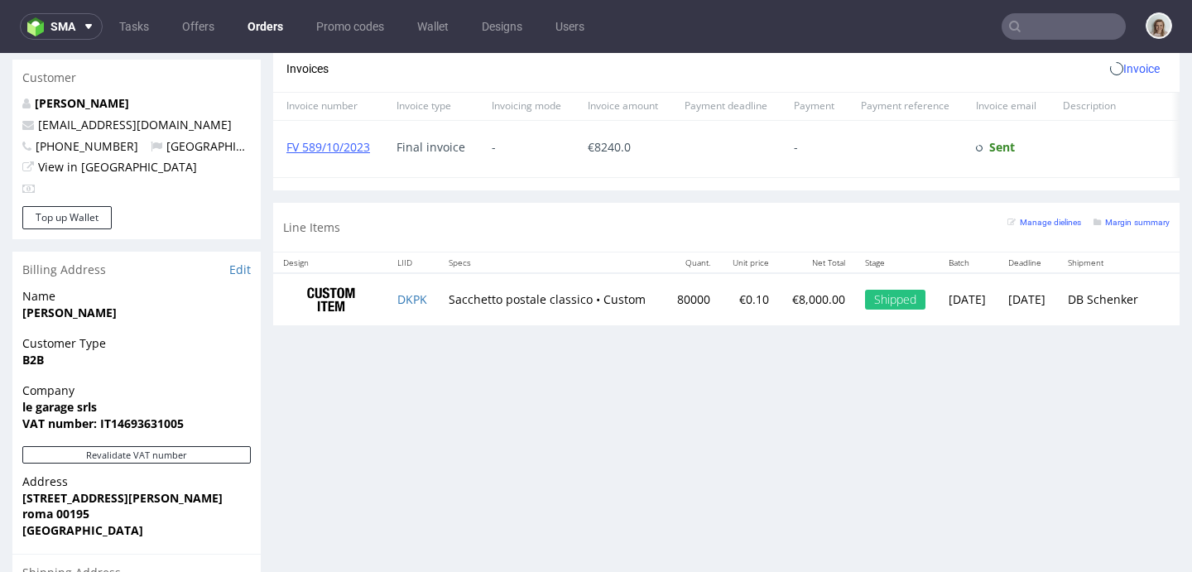
scroll to position [943, 0]
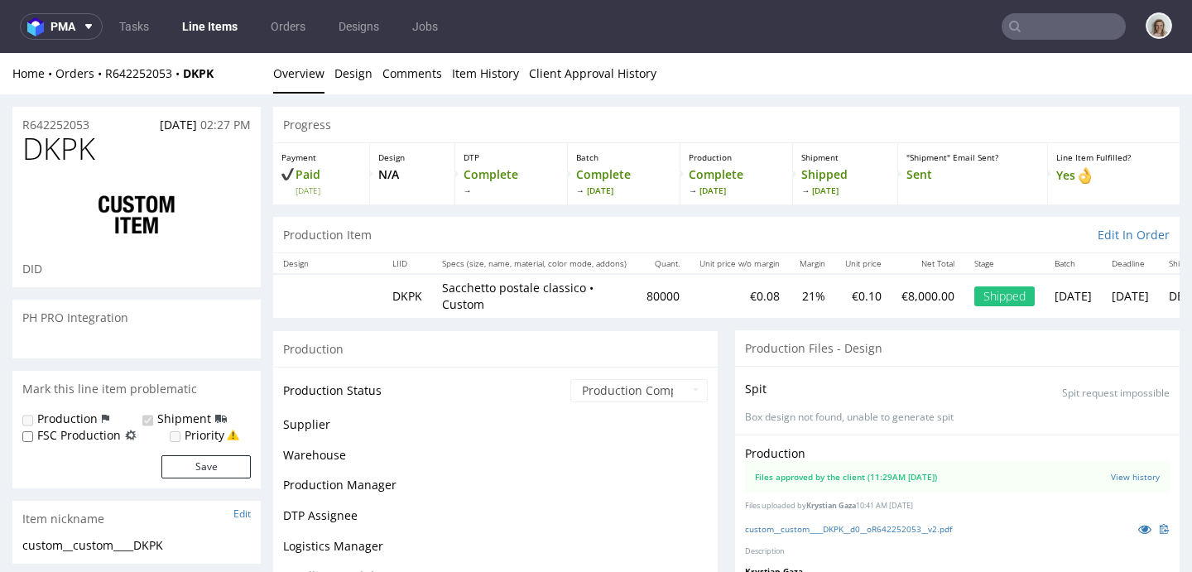
scroll to position [1137, 0]
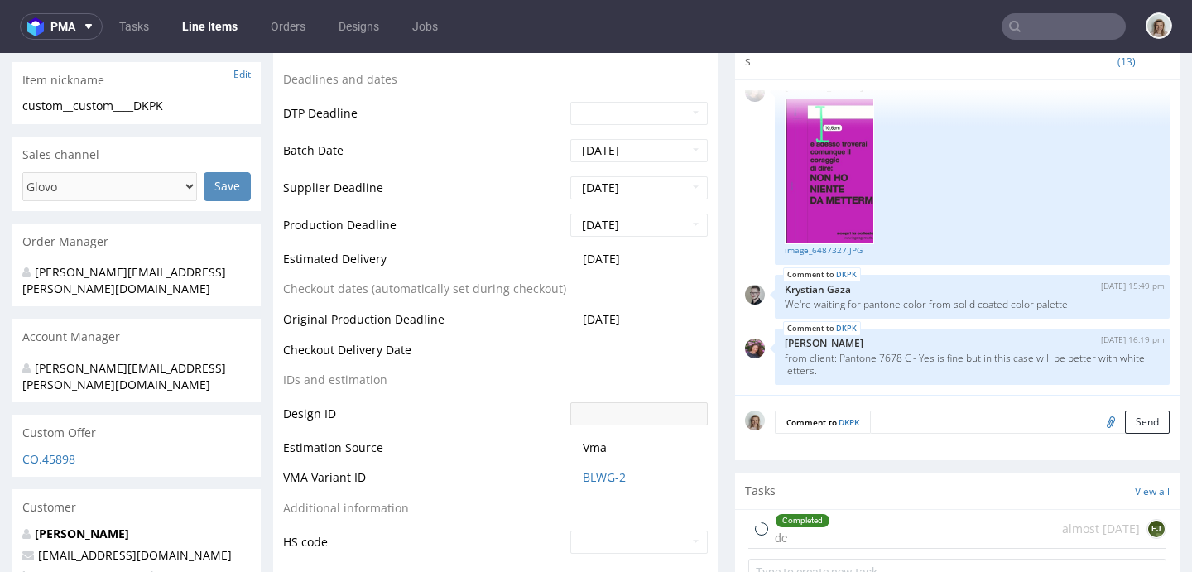
select select "in_progress"
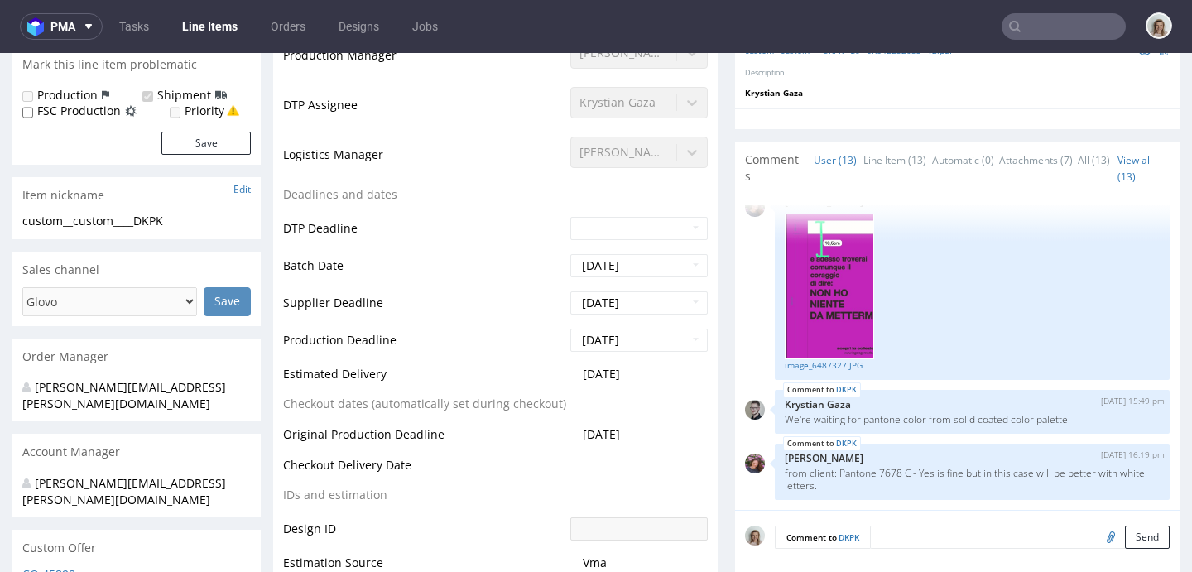
scroll to position [0, 0]
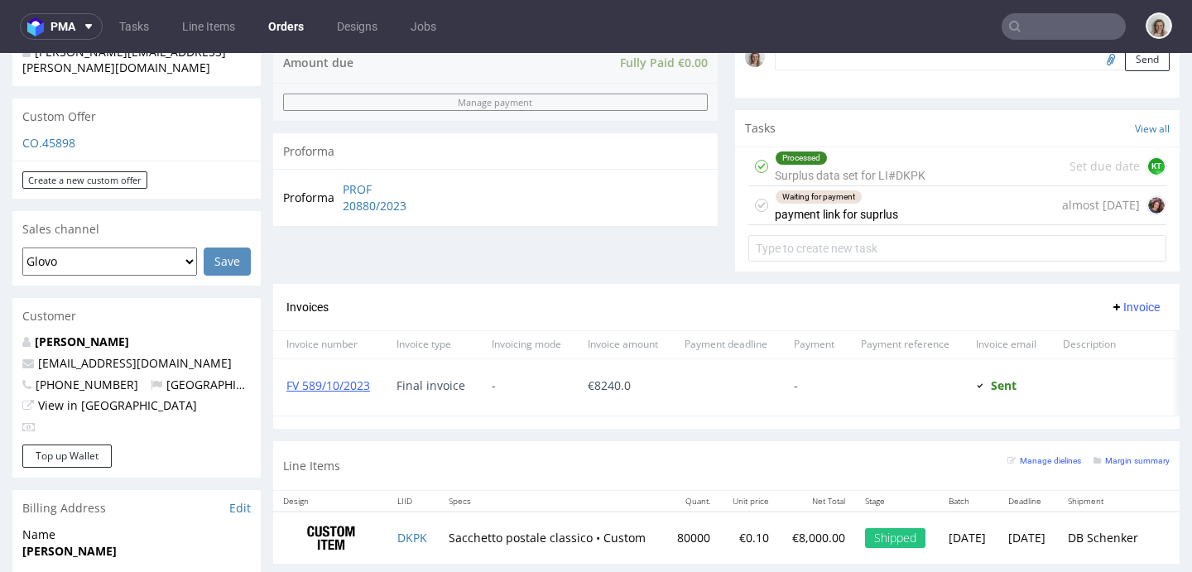
scroll to position [483, 0]
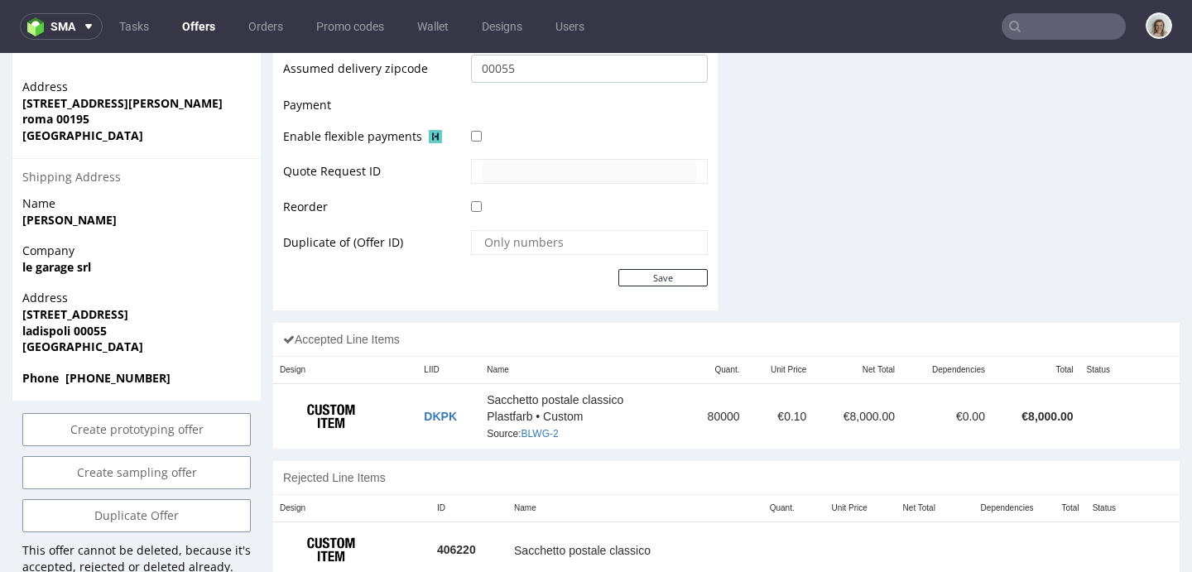
scroll to position [793, 0]
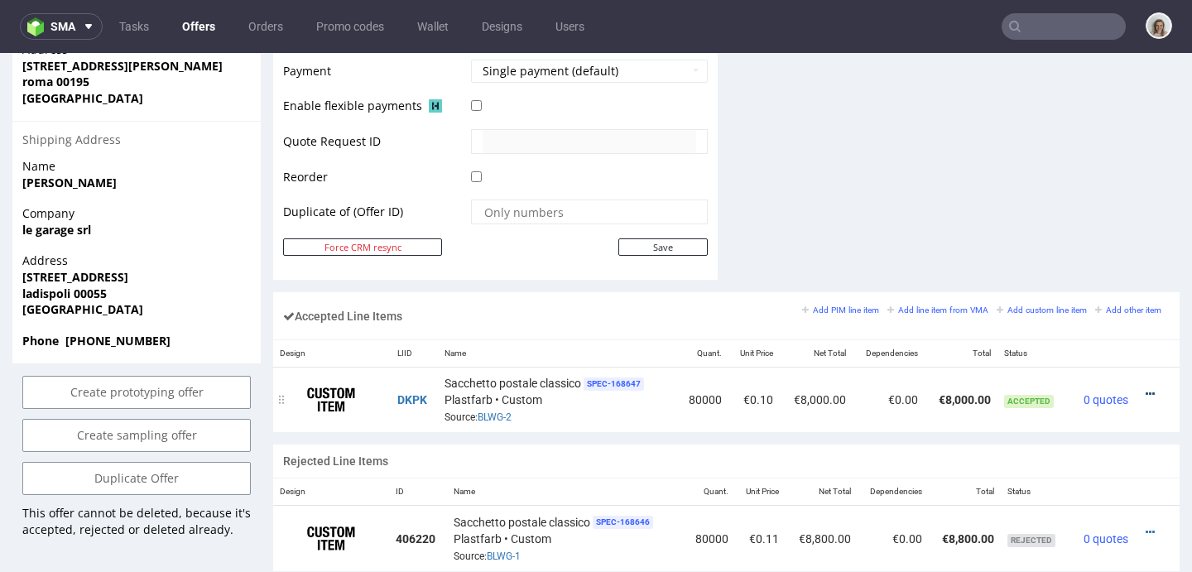
click at [1146, 394] on icon at bounding box center [1150, 394] width 9 height 12
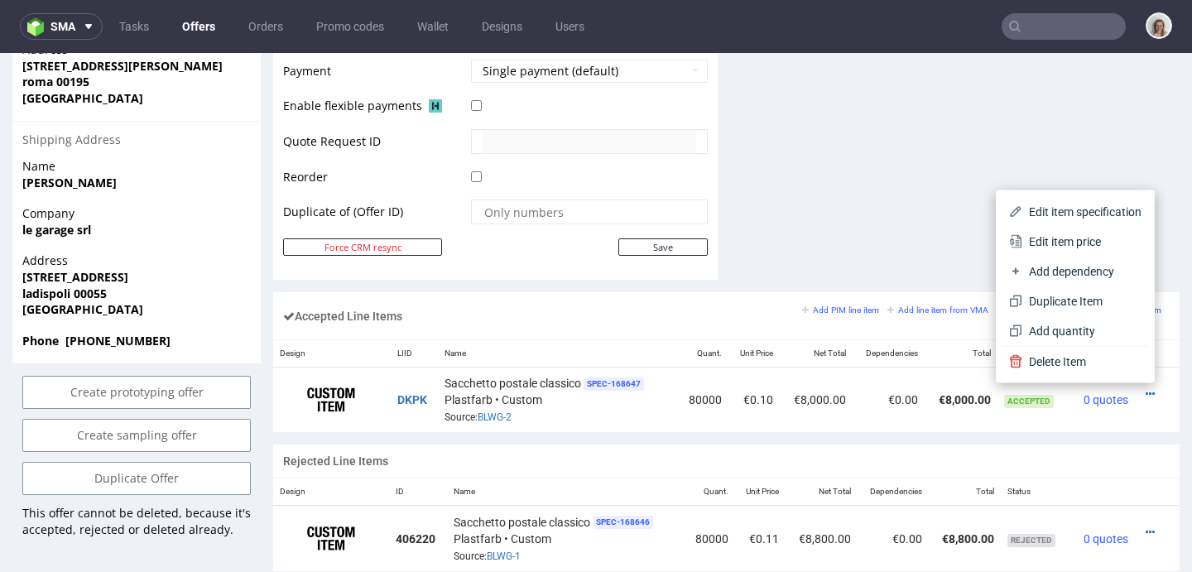
drag, startPoint x: 1026, startPoint y: 242, endPoint x: 911, endPoint y: 252, distance: 116.3
click at [1026, 242] on span "Edit item price" at bounding box center [1081, 241] width 119 height 17
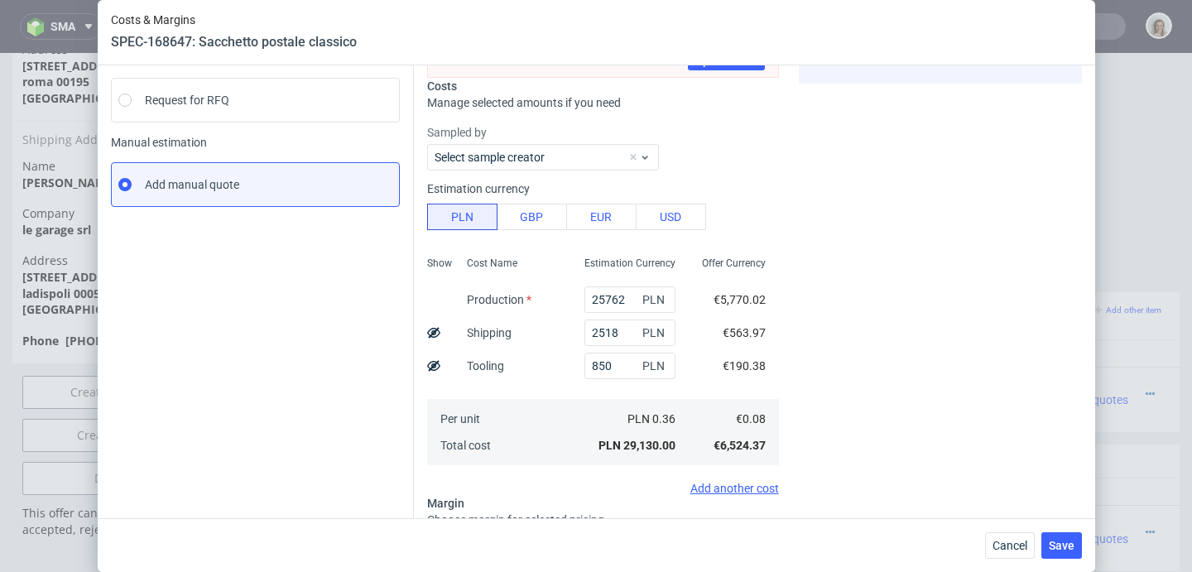
scroll to position [370, 0]
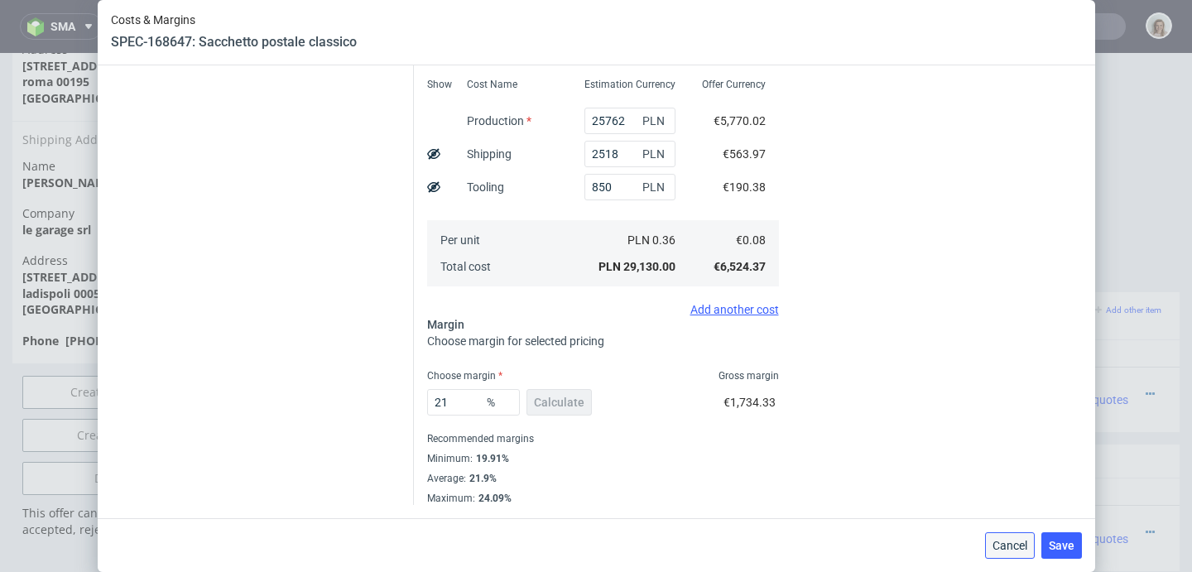
click at [1024, 549] on span "Cancel" at bounding box center [1009, 546] width 35 height 12
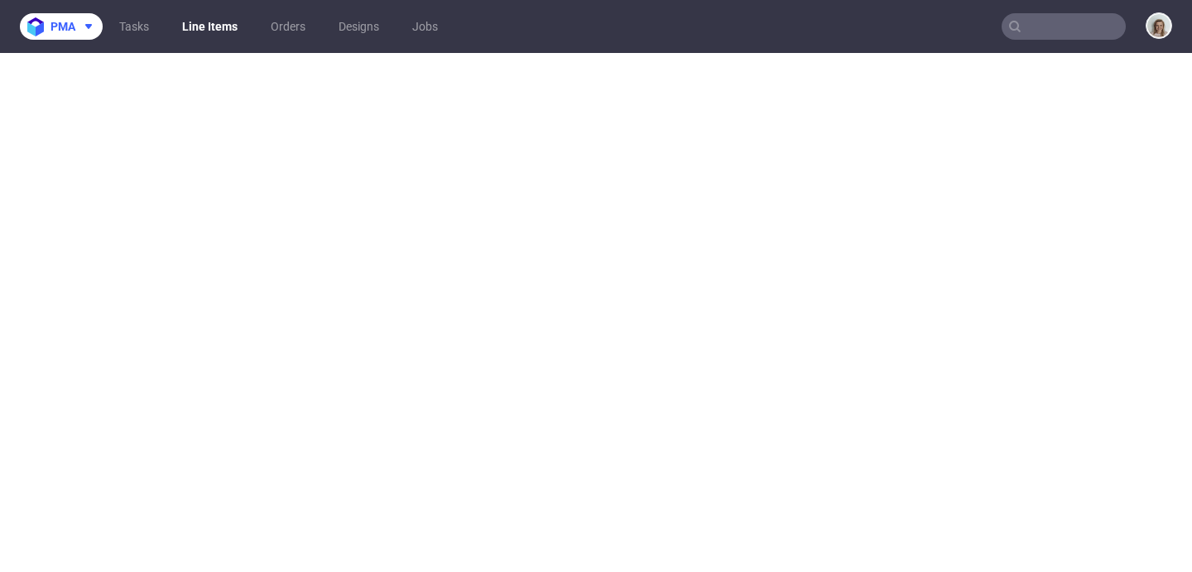
select select "in_progress"
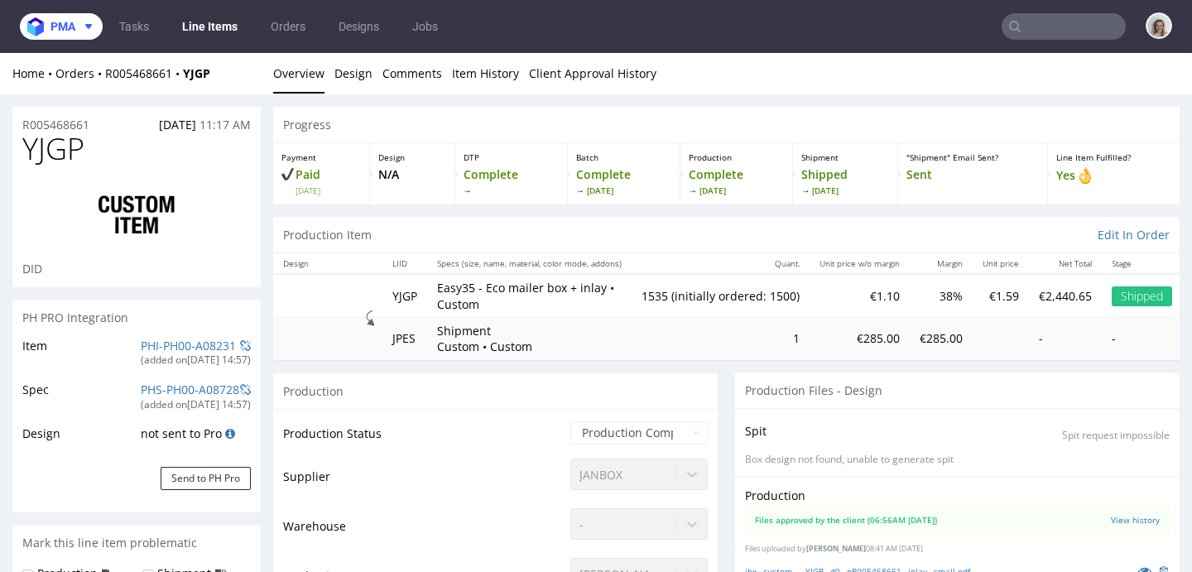
scroll to position [178, 0]
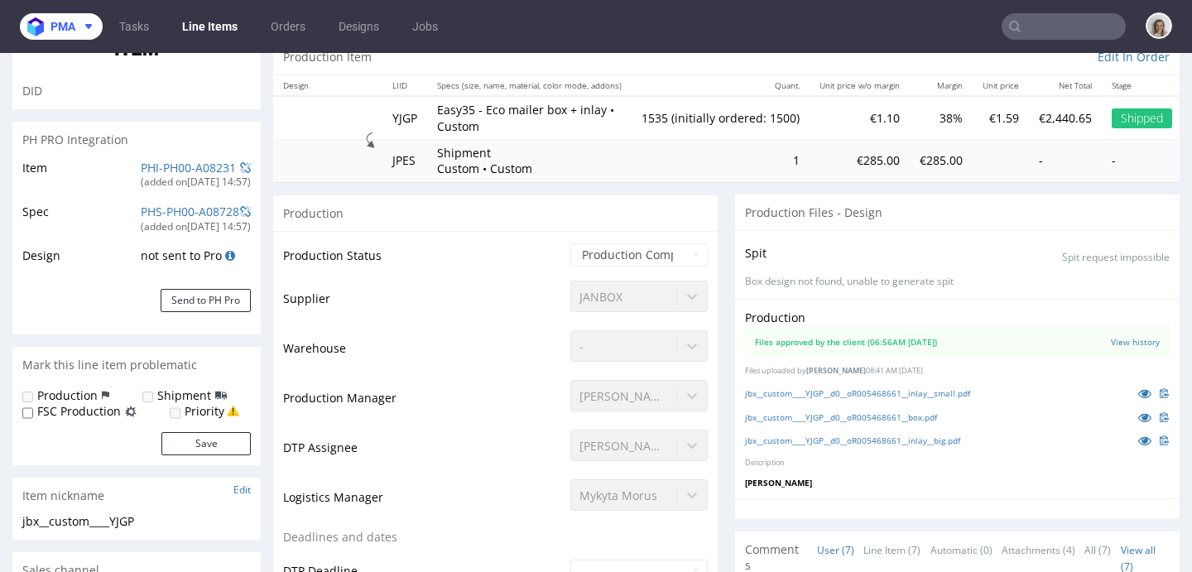
click at [95, 13] on button "pma" at bounding box center [61, 26] width 83 height 26
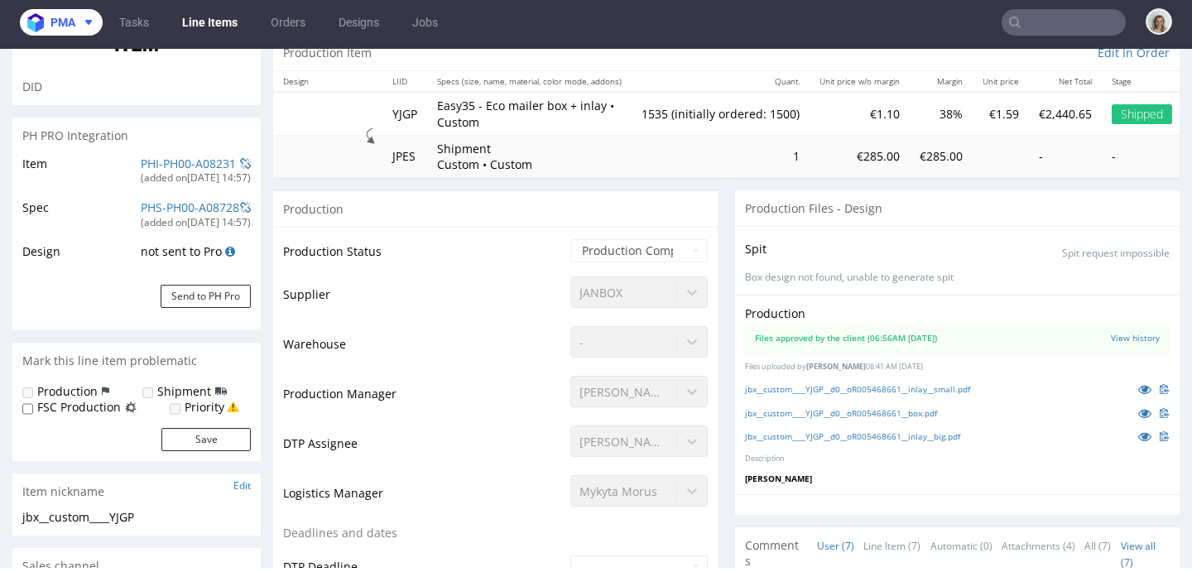
scroll to position [318, 0]
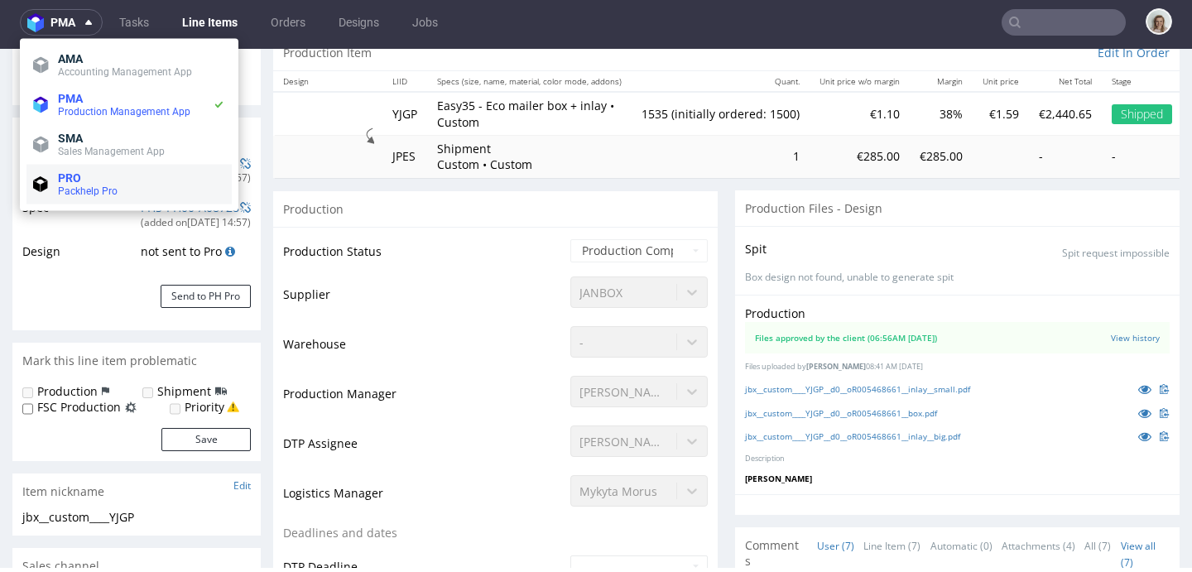
click at [95, 168] on li "PRO Packhelp Pro" at bounding box center [128, 185] width 205 height 40
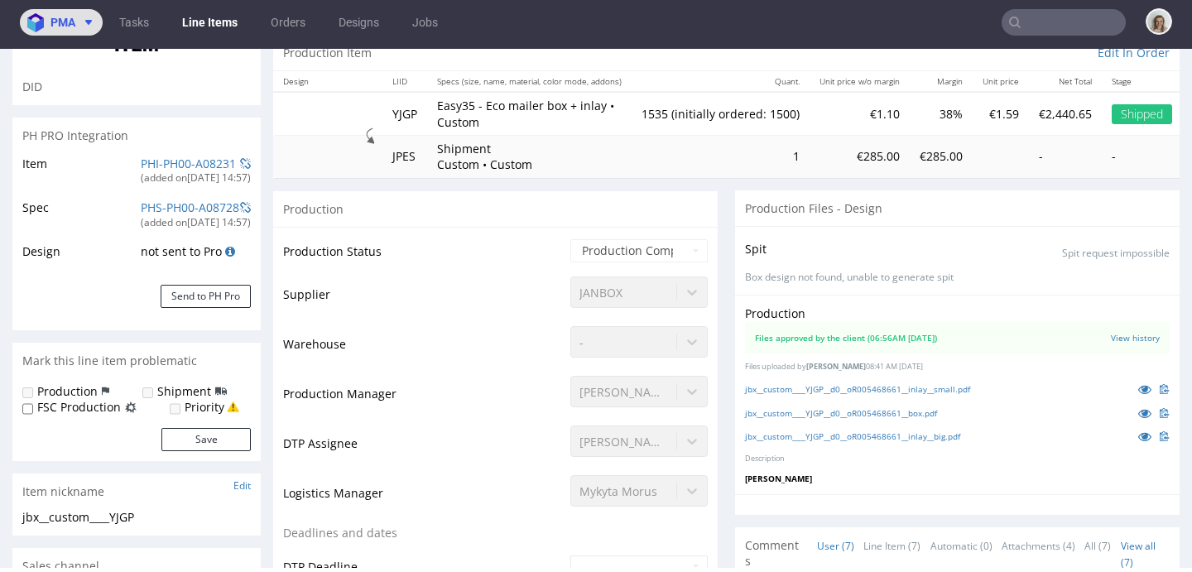
click at [57, 28] on span "pma" at bounding box center [62, 23] width 25 height 12
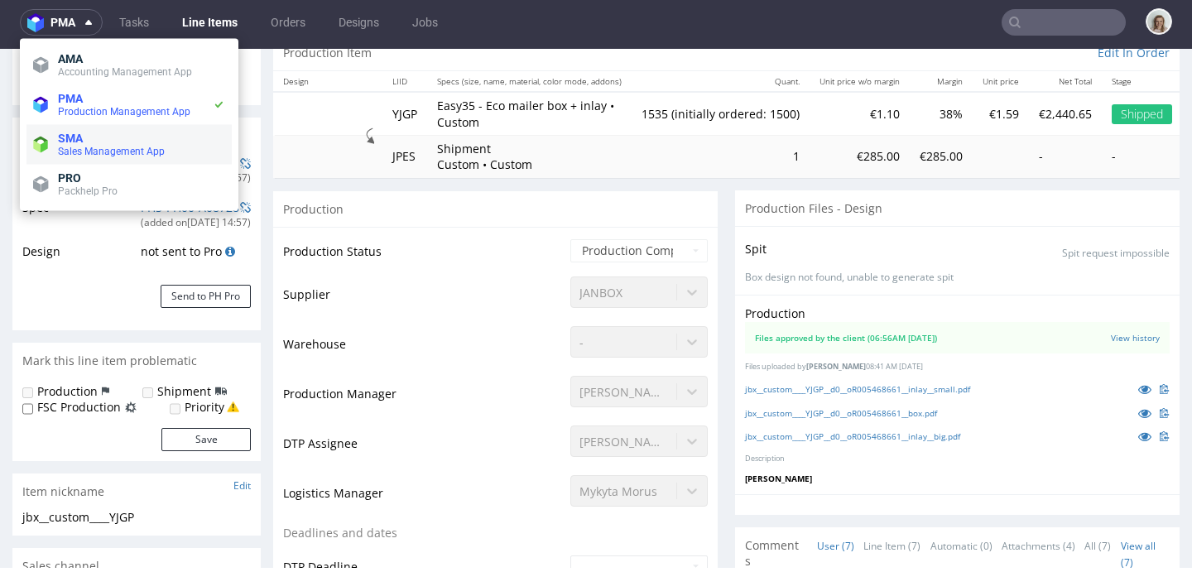
click at [84, 134] on span "SMA" at bounding box center [141, 138] width 167 height 13
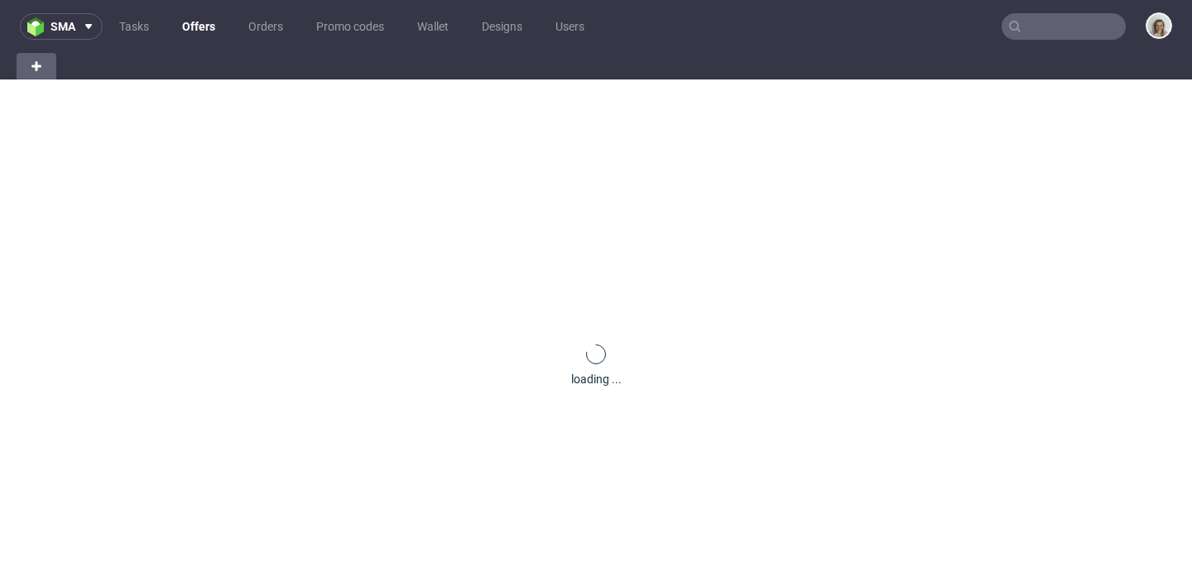
scroll to position [29, 0]
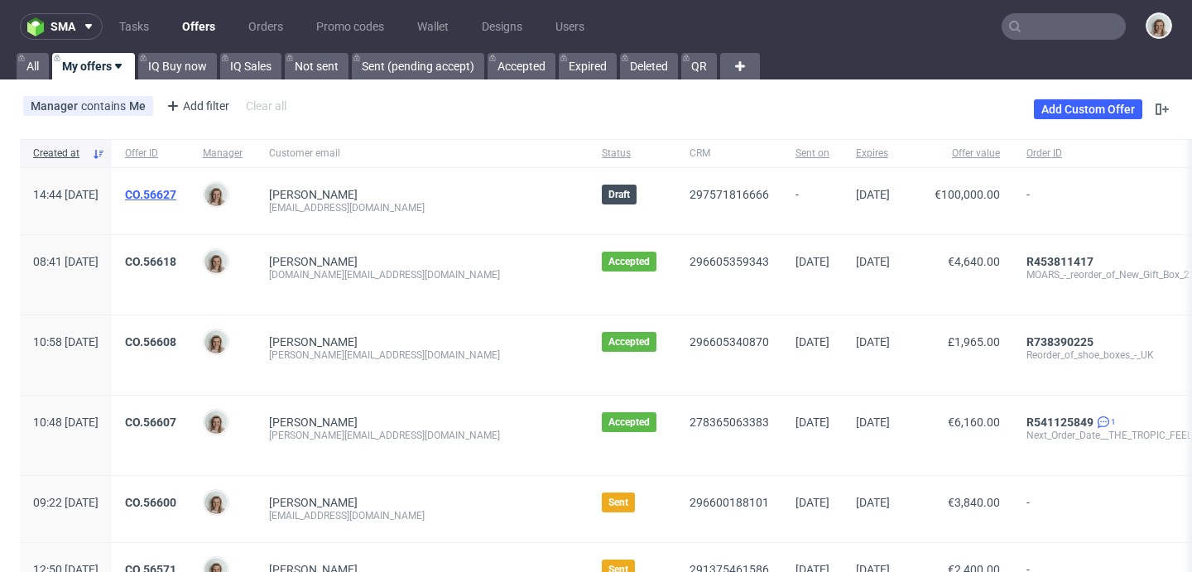
click at [176, 192] on link "CO.56627" at bounding box center [150, 194] width 51 height 13
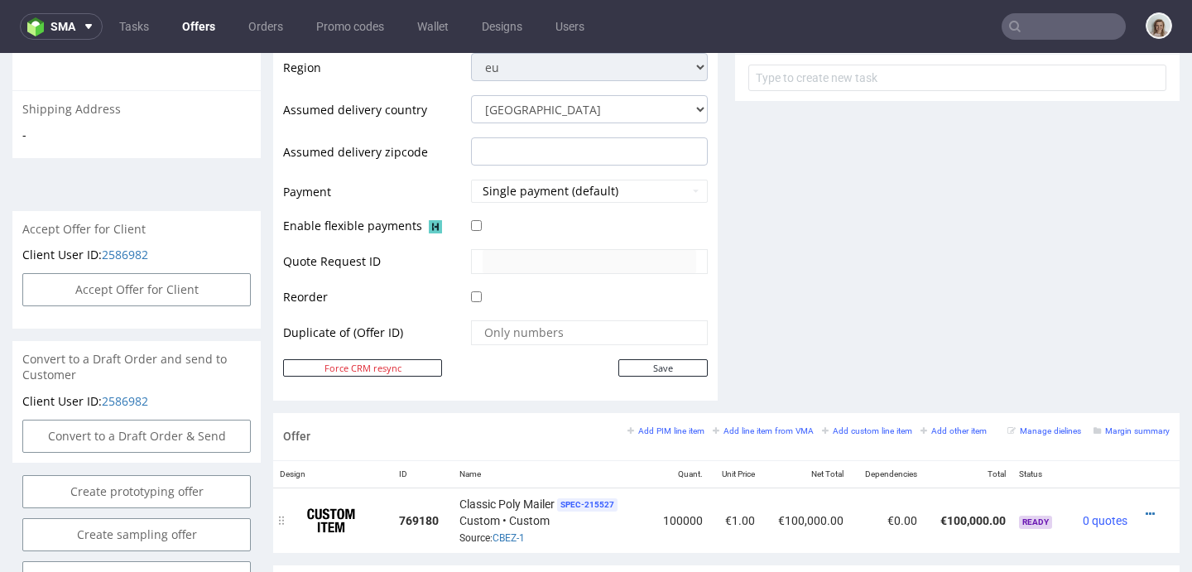
scroll to position [895, 0]
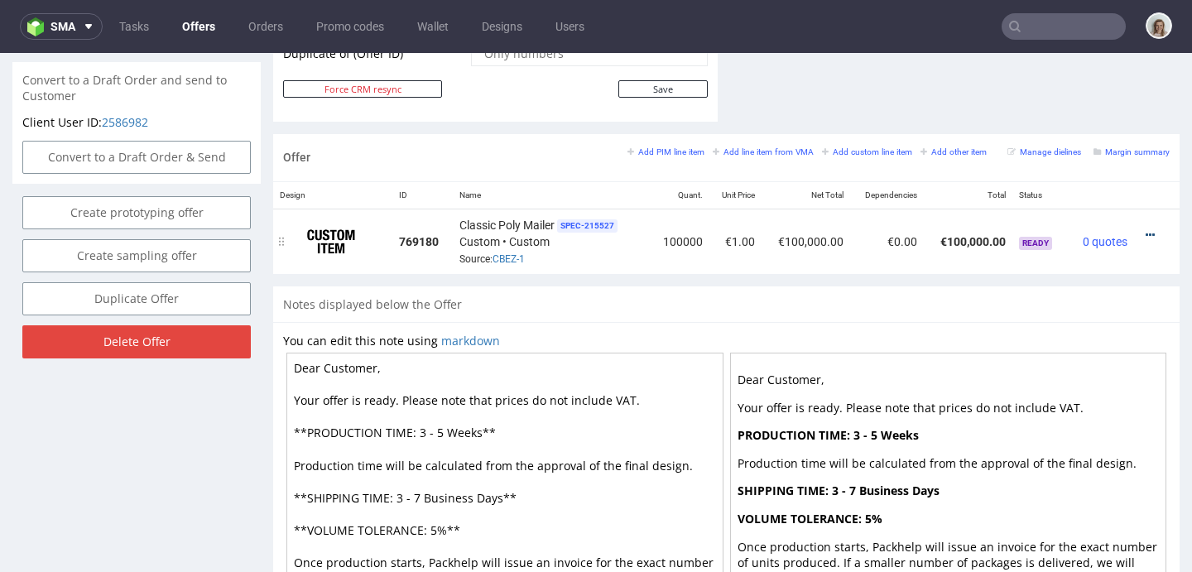
click at [1146, 233] on icon at bounding box center [1150, 235] width 9 height 12
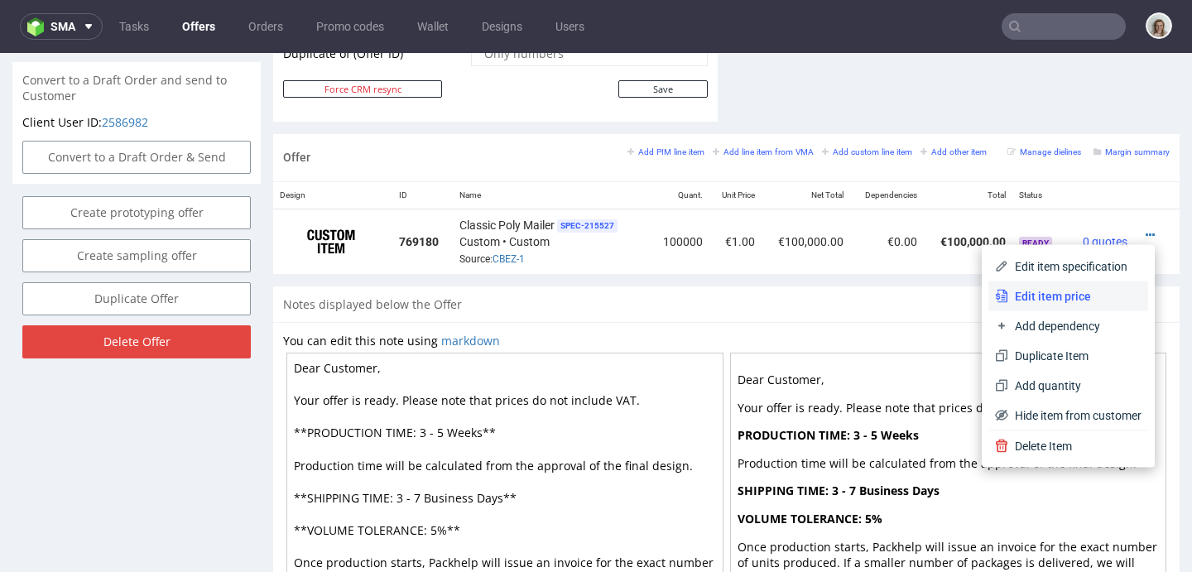
click at [1086, 289] on span "Edit item price" at bounding box center [1074, 296] width 133 height 17
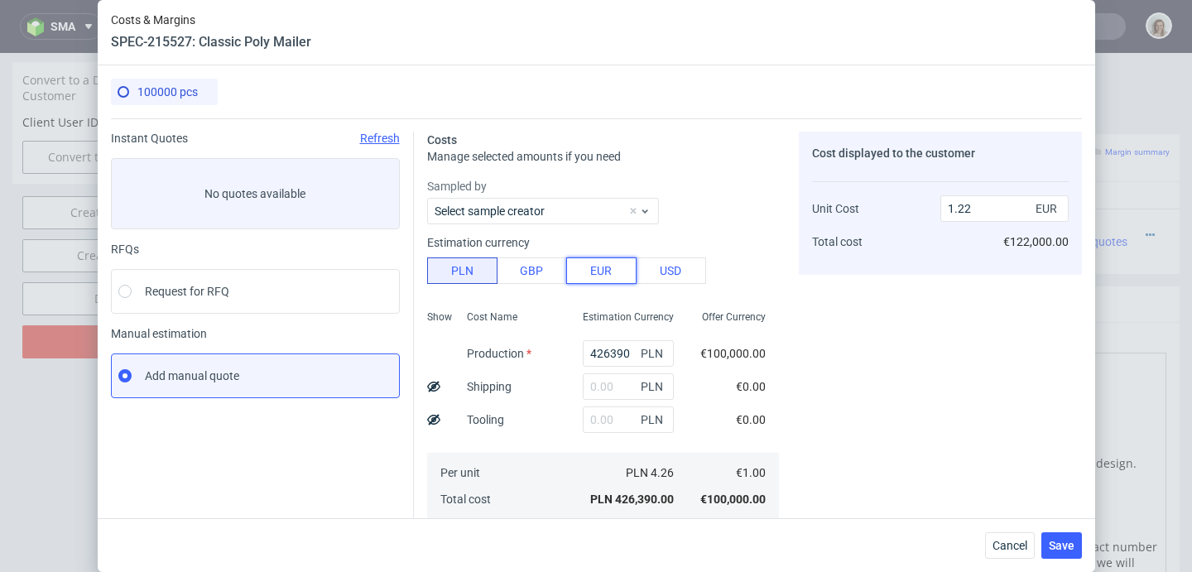
click at [597, 265] on button "EUR" at bounding box center [601, 270] width 70 height 26
type input "5.22"
drag, startPoint x: 615, startPoint y: 352, endPoint x: 530, endPoint y: 348, distance: 85.3
click at [530, 348] on div "Show Cost Name Production Shipping Tooling Per unit Total cost Estimation Curre…" at bounding box center [603, 413] width 352 height 219
type input "7000"
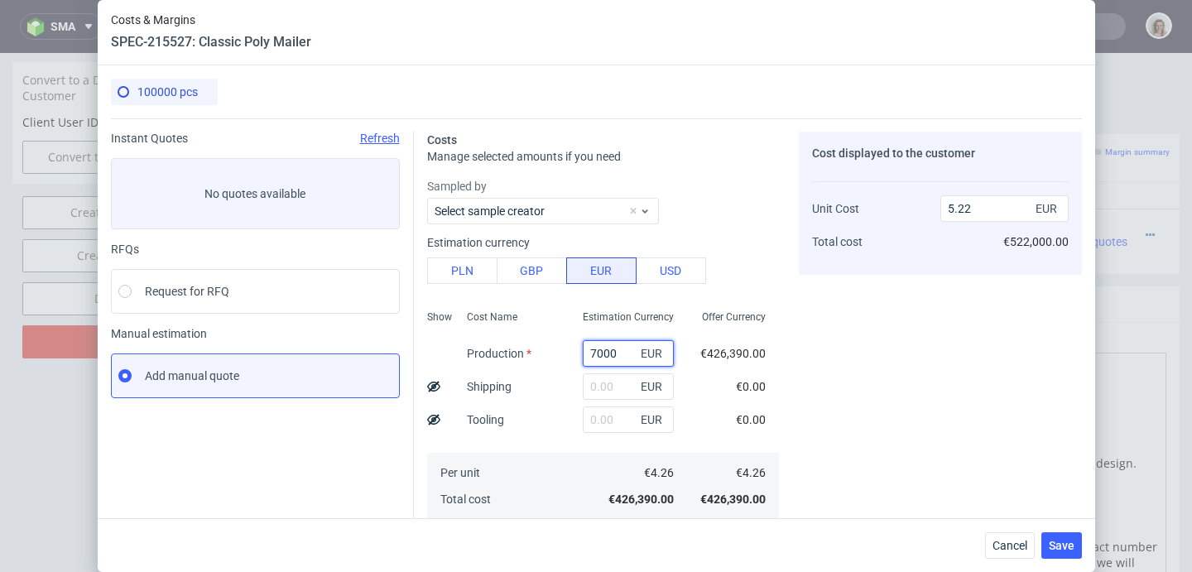
type input "0.09"
type input "7000"
click at [948, 326] on div "Cost displayed to the customer Unit Cost Total cost 0.09 EUR €9,000.00" at bounding box center [940, 458] width 283 height 652
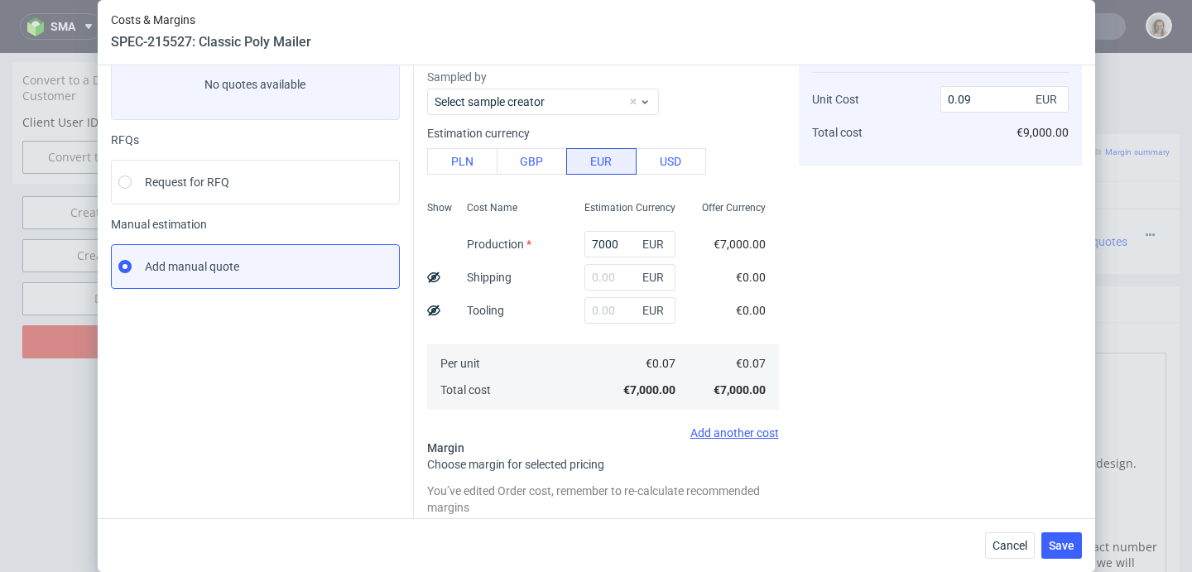
scroll to position [279, 0]
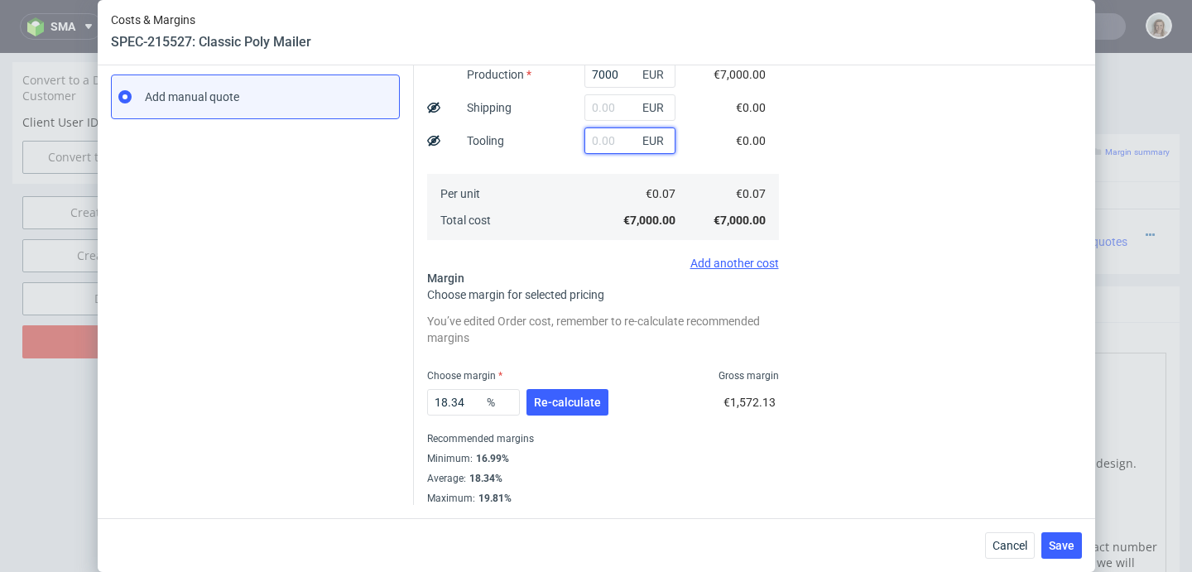
click at [584, 141] on input "text" at bounding box center [629, 140] width 91 height 26
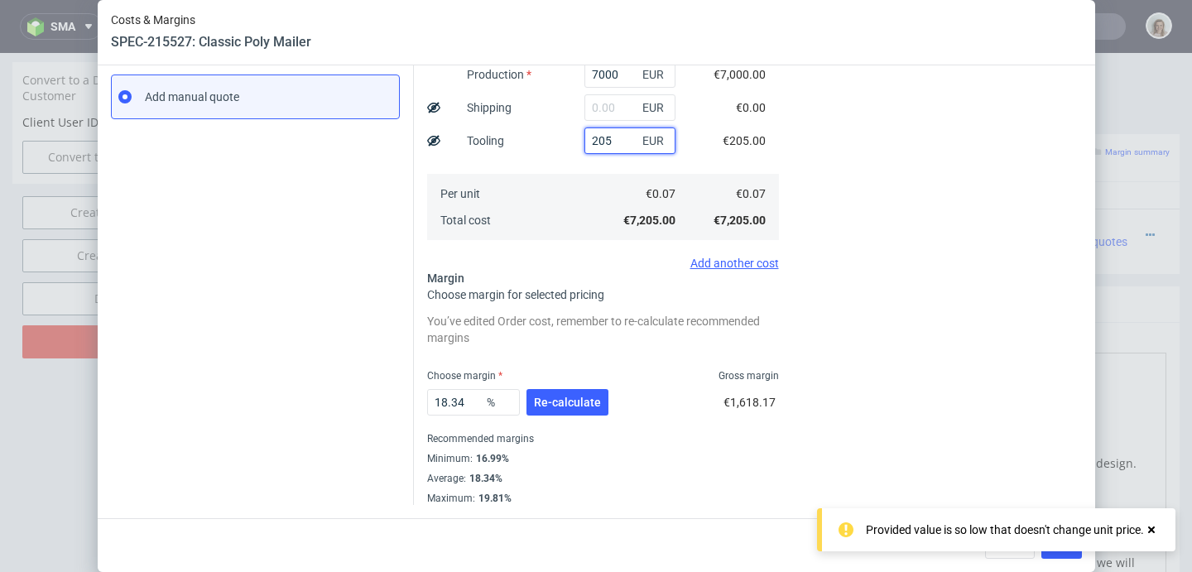
type input "205"
click at [935, 224] on div "Cost displayed to the customer Unit Cost Total cost 0.09 EUR €9,000.00" at bounding box center [940, 179] width 283 height 652
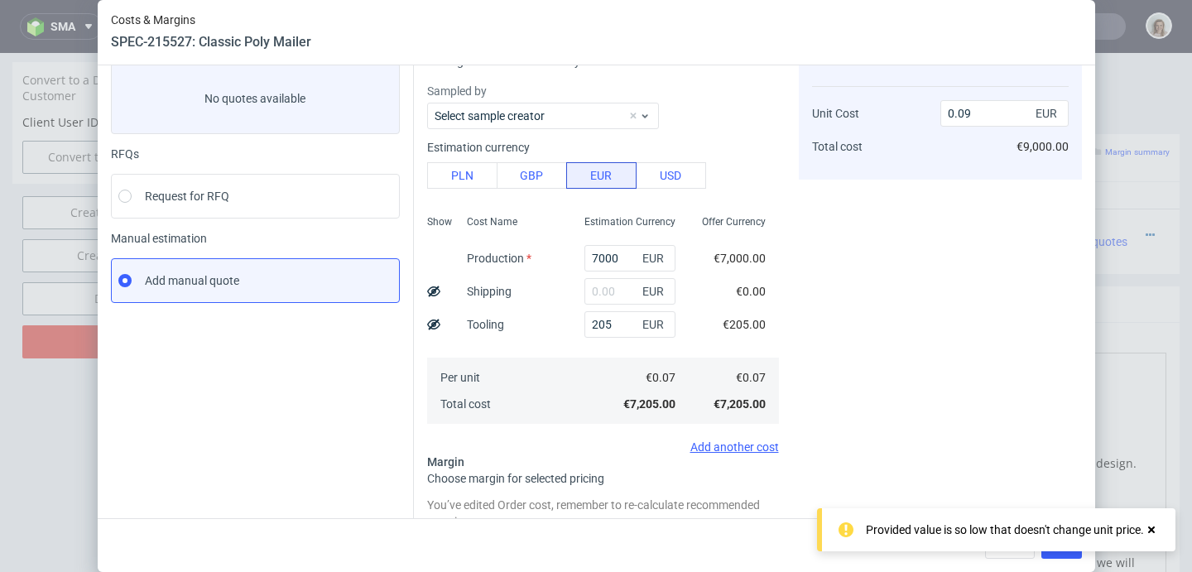
scroll to position [0, 0]
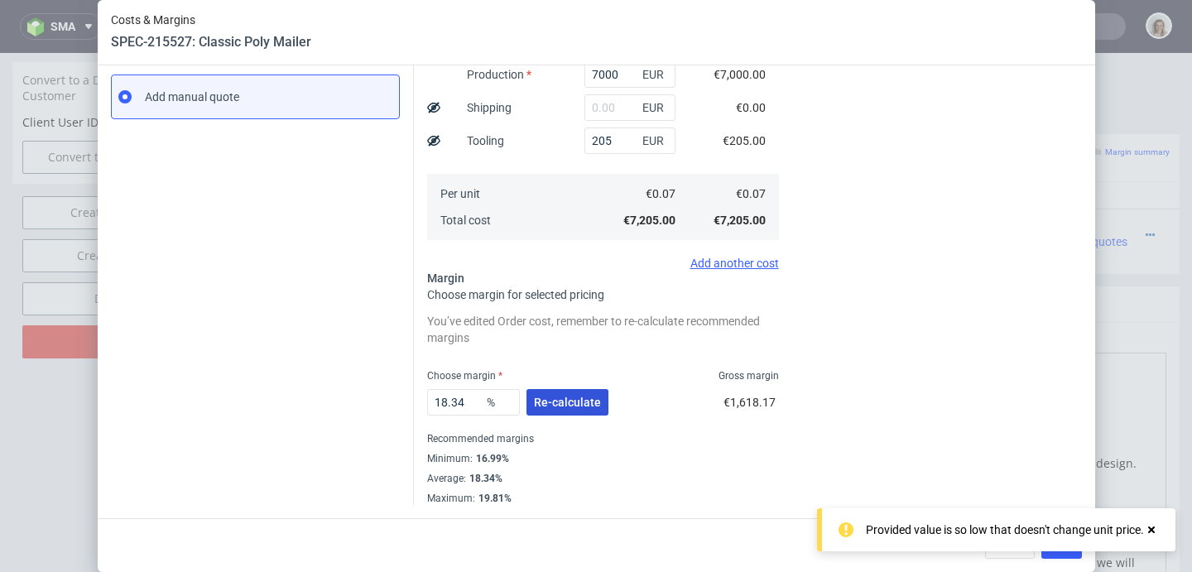
click at [565, 396] on span "Re-calculate" at bounding box center [567, 402] width 67 height 12
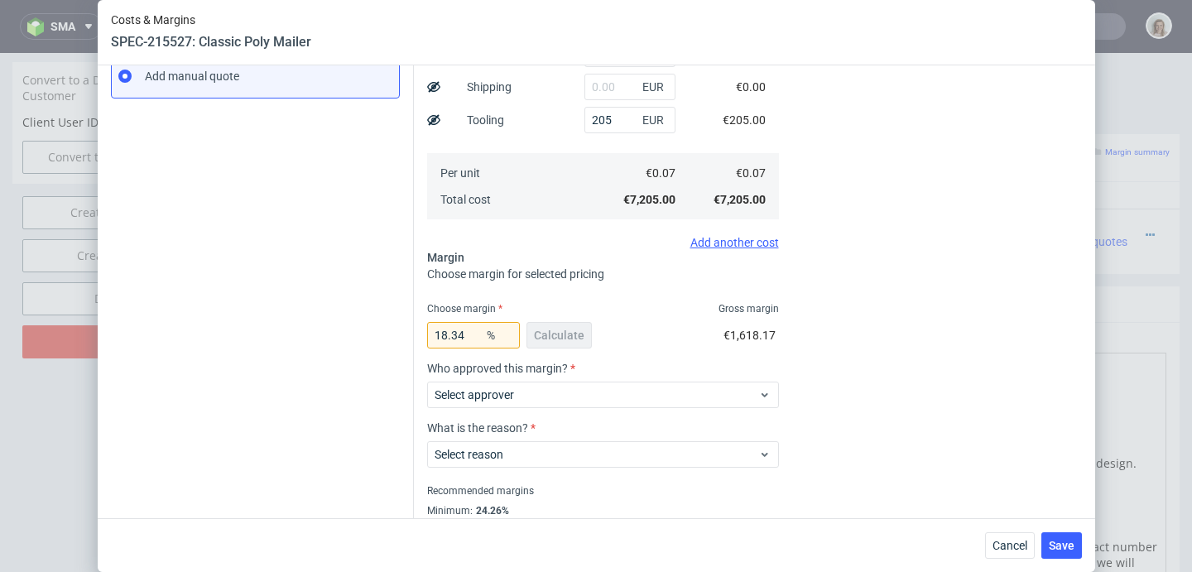
scroll to position [352, 0]
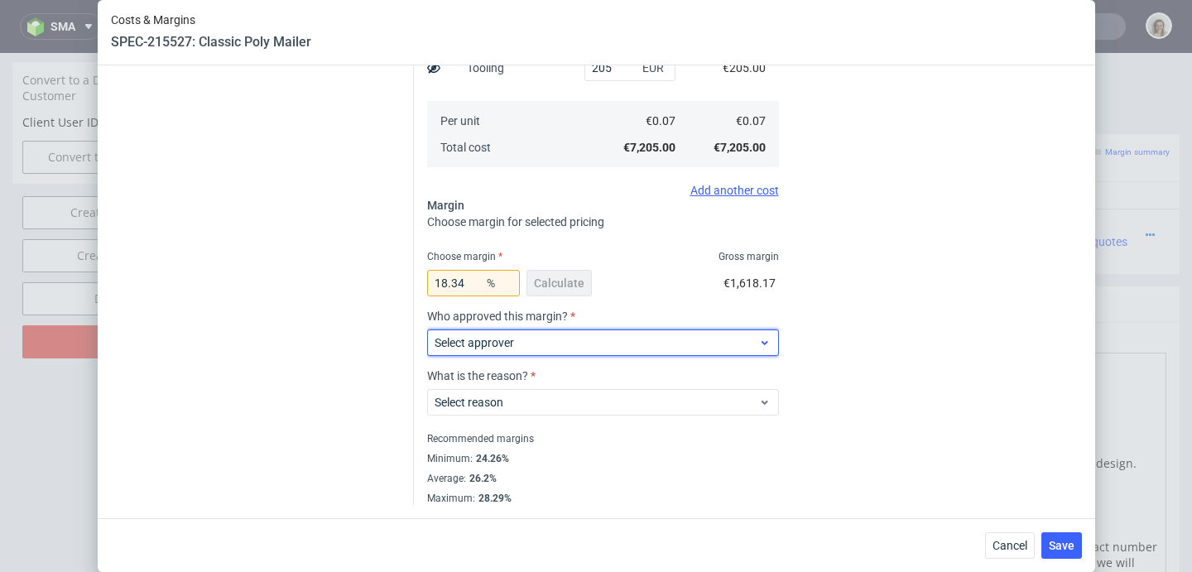
click at [616, 343] on span "Select approver" at bounding box center [597, 342] width 324 height 17
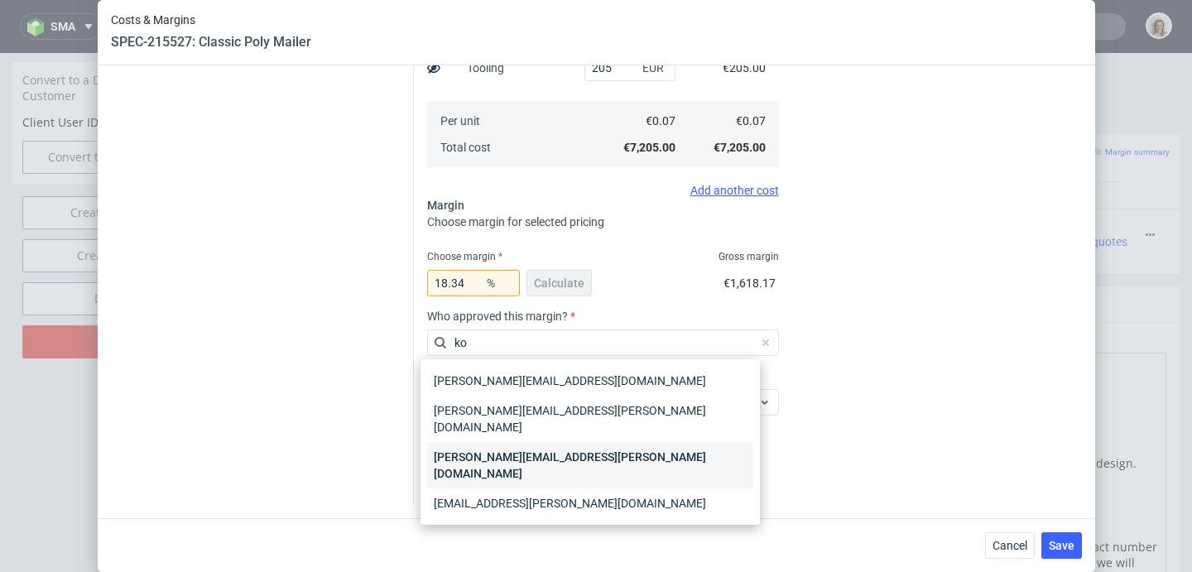
type input "ko"
click at [604, 442] on div "[PERSON_NAME][EMAIL_ADDRESS][PERSON_NAME][DOMAIN_NAME]" at bounding box center [590, 465] width 326 height 46
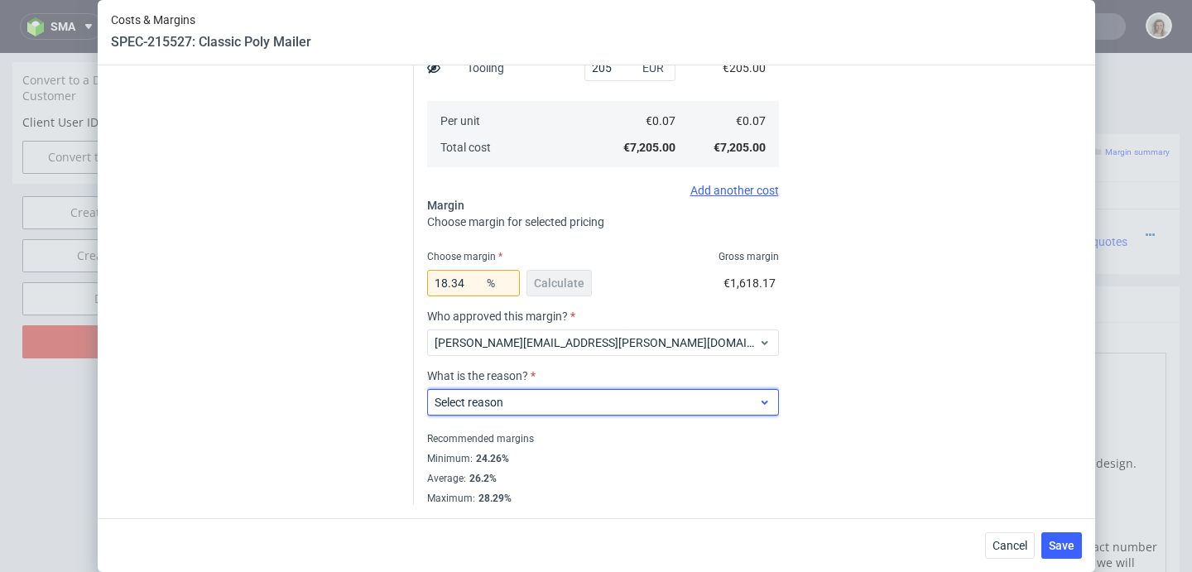
click at [622, 401] on span "Select reason" at bounding box center [597, 402] width 324 height 17
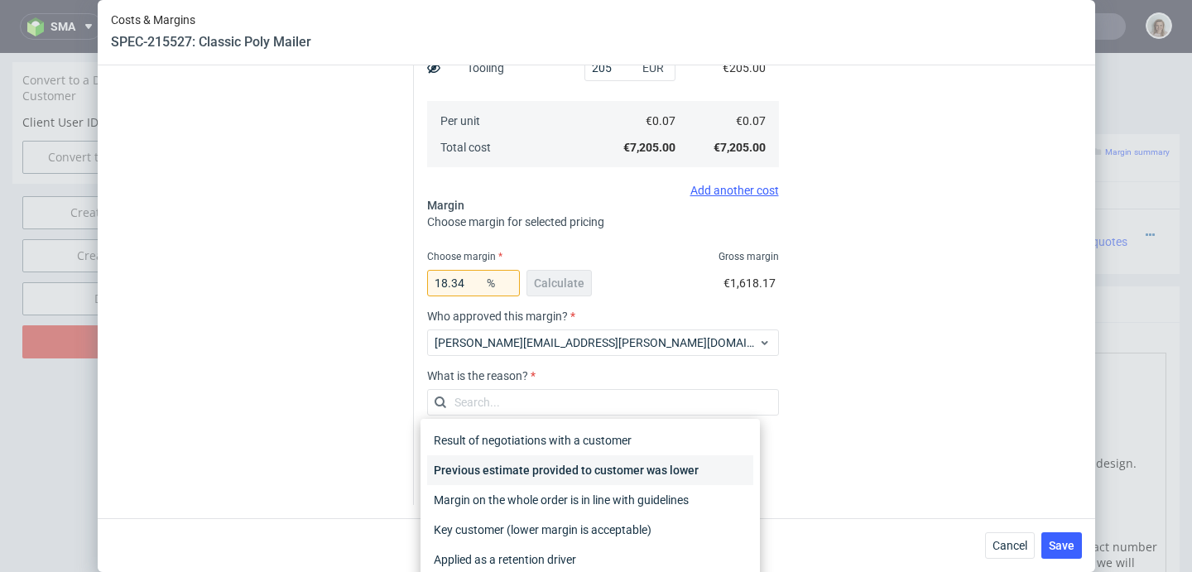
click at [618, 470] on div "Previous estimate provided to customer was lower" at bounding box center [590, 470] width 326 height 30
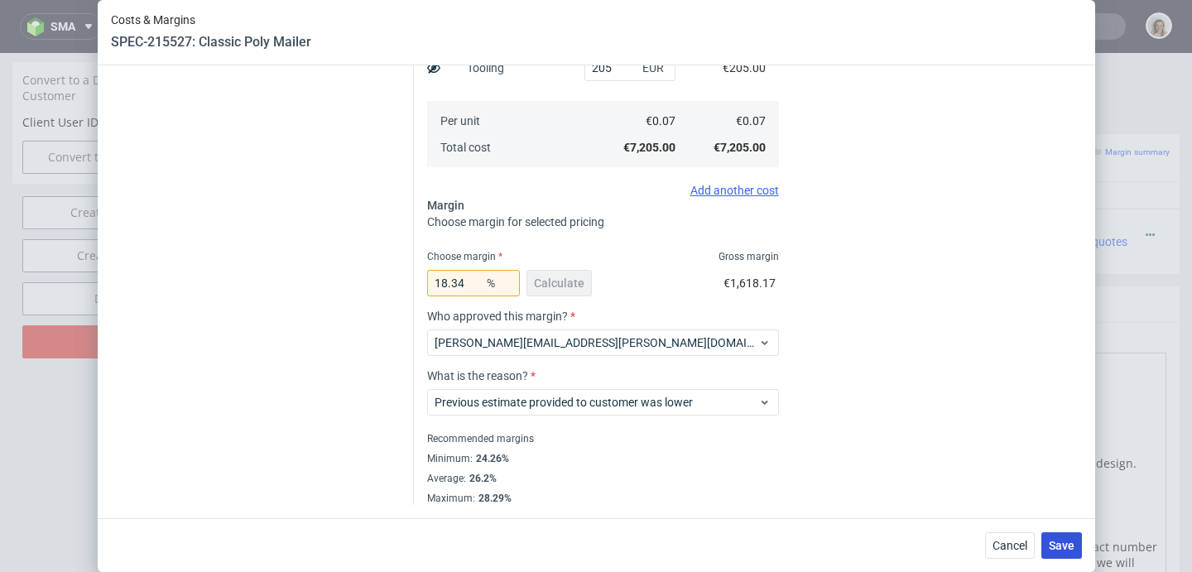
click at [1067, 546] on span "Save" at bounding box center [1062, 546] width 26 height 12
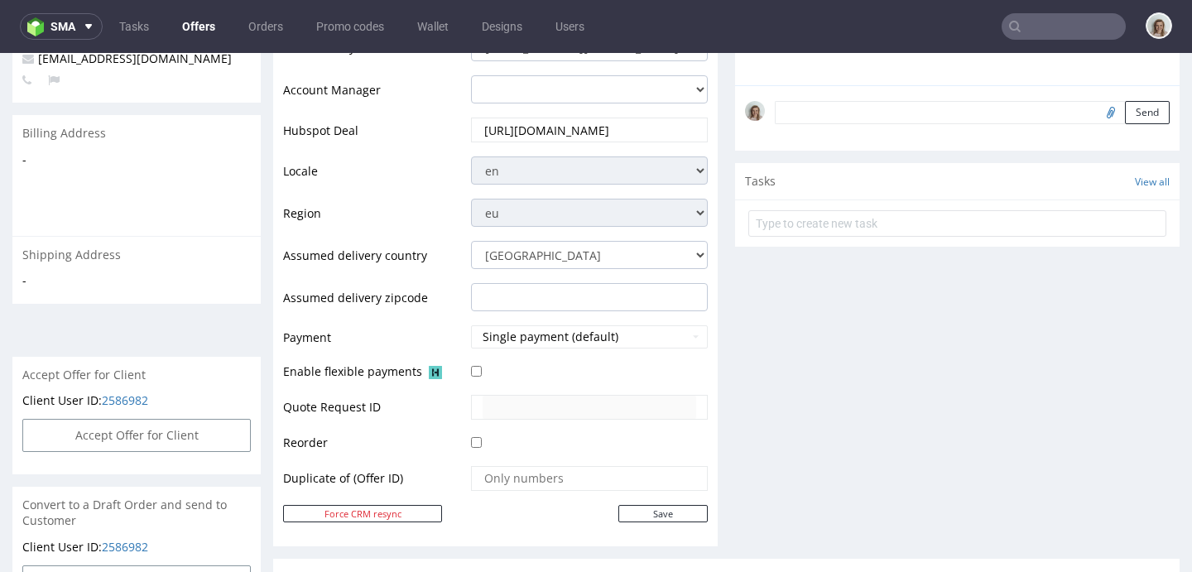
scroll to position [737, 0]
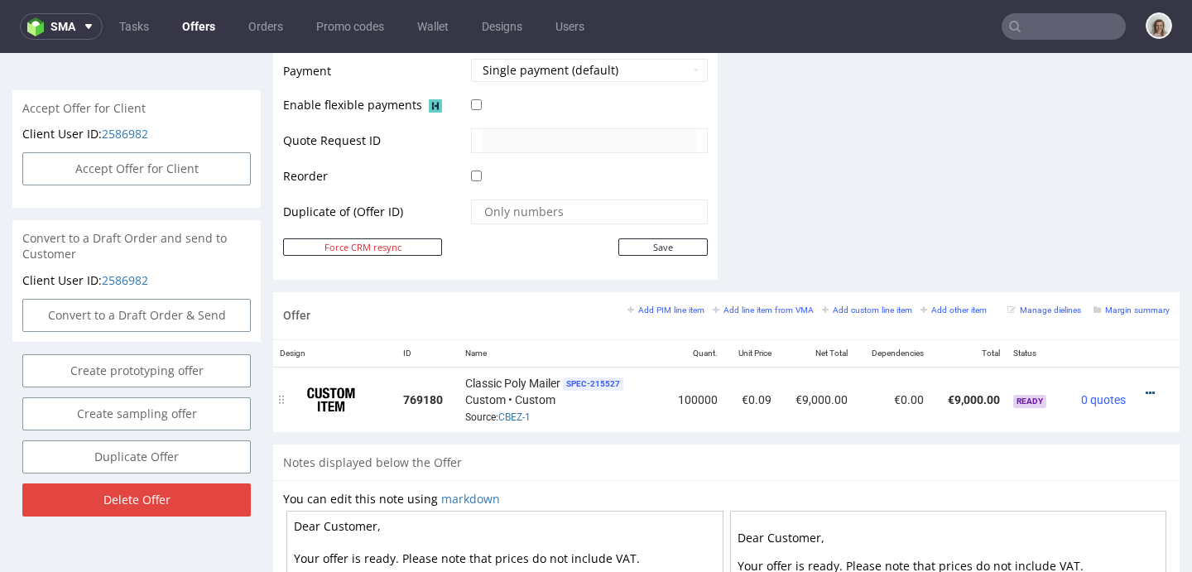
click at [1146, 394] on icon at bounding box center [1150, 393] width 9 height 12
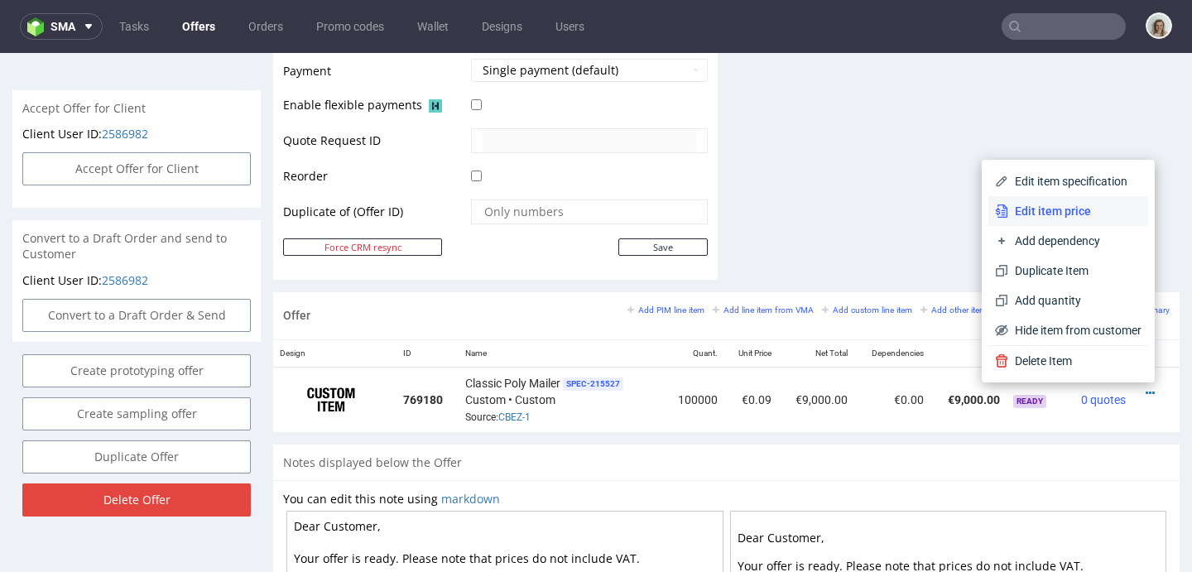
click at [1015, 211] on span "Edit item price" at bounding box center [1074, 211] width 133 height 17
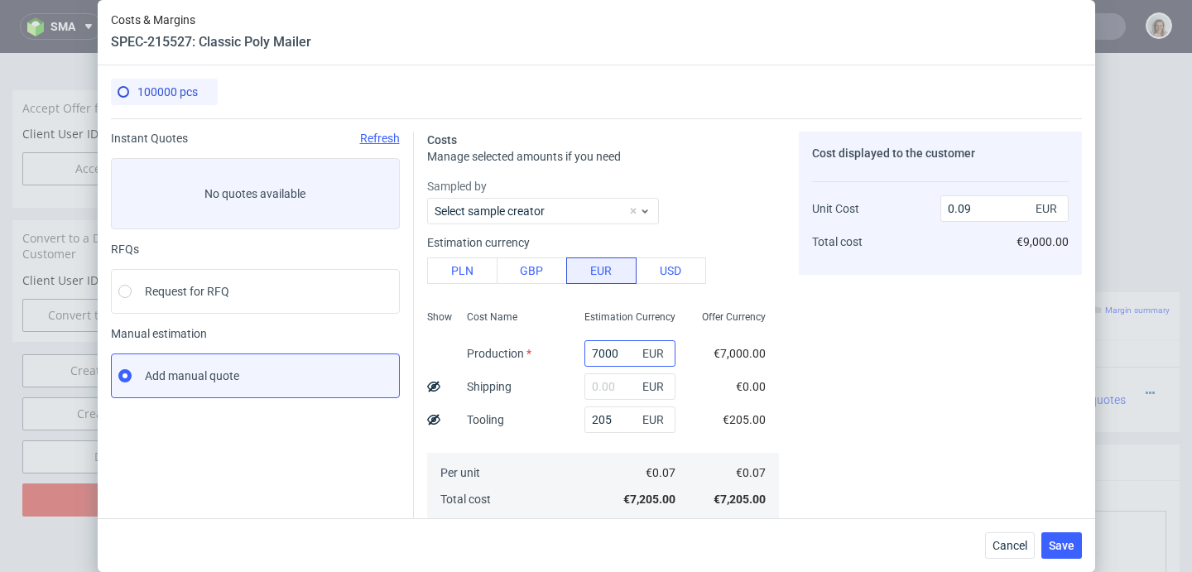
scroll to position [127, 0]
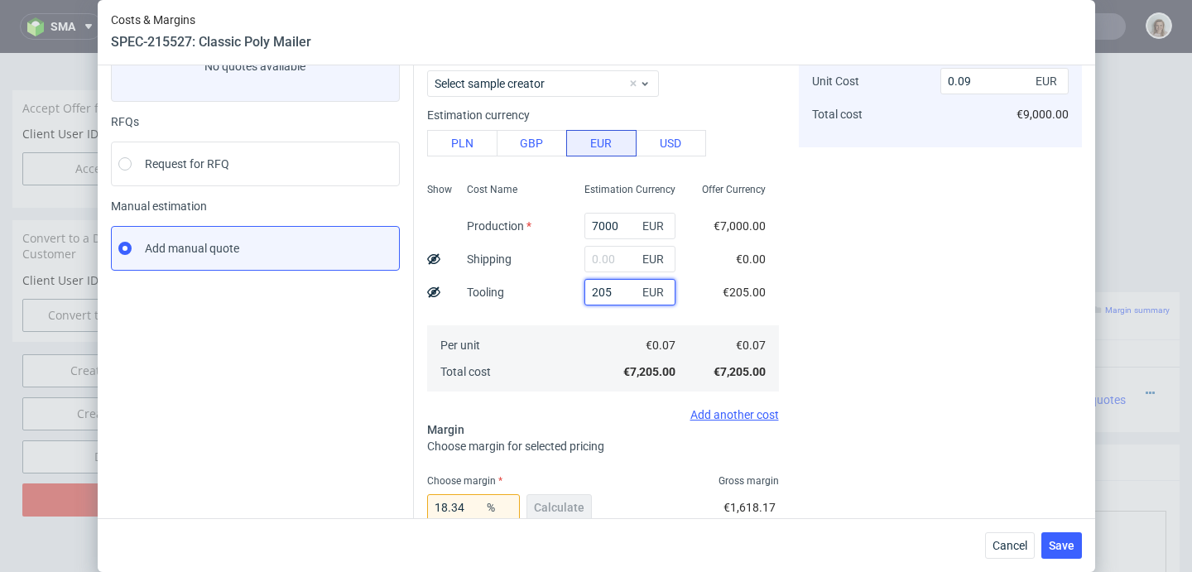
drag, startPoint x: 597, startPoint y: 296, endPoint x: 536, endPoint y: 293, distance: 60.5
click at [536, 293] on div "Show Cost Name Production Shipping Tooling Per unit Total cost Estimation Curre…" at bounding box center [603, 285] width 352 height 219
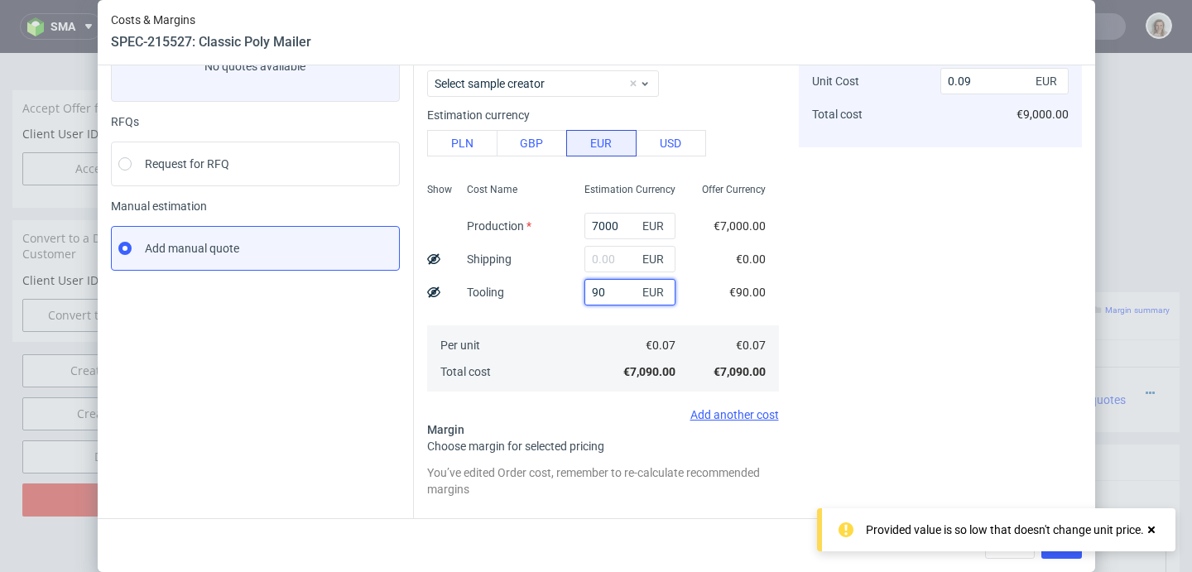
type input "904"
type input "0.1"
type input "904"
click at [840, 312] on div "Cost displayed to the customer Unit Cost Total cost 0.1 EUR €10,000.00" at bounding box center [940, 389] width 283 height 771
click at [1151, 526] on icon at bounding box center [1151, 529] width 15 height 13
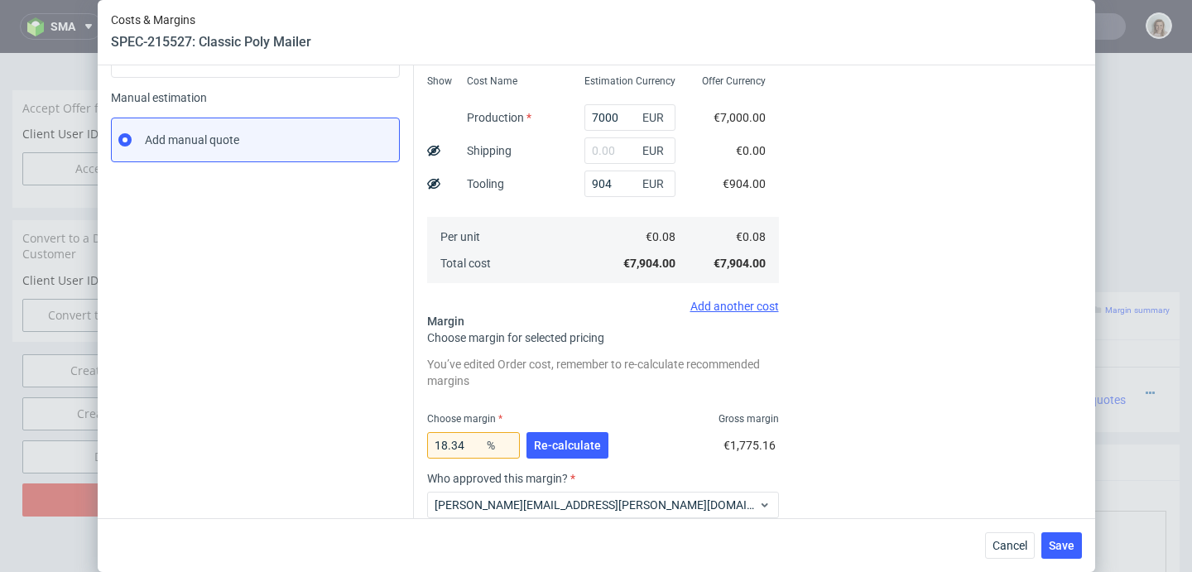
scroll to position [398, 0]
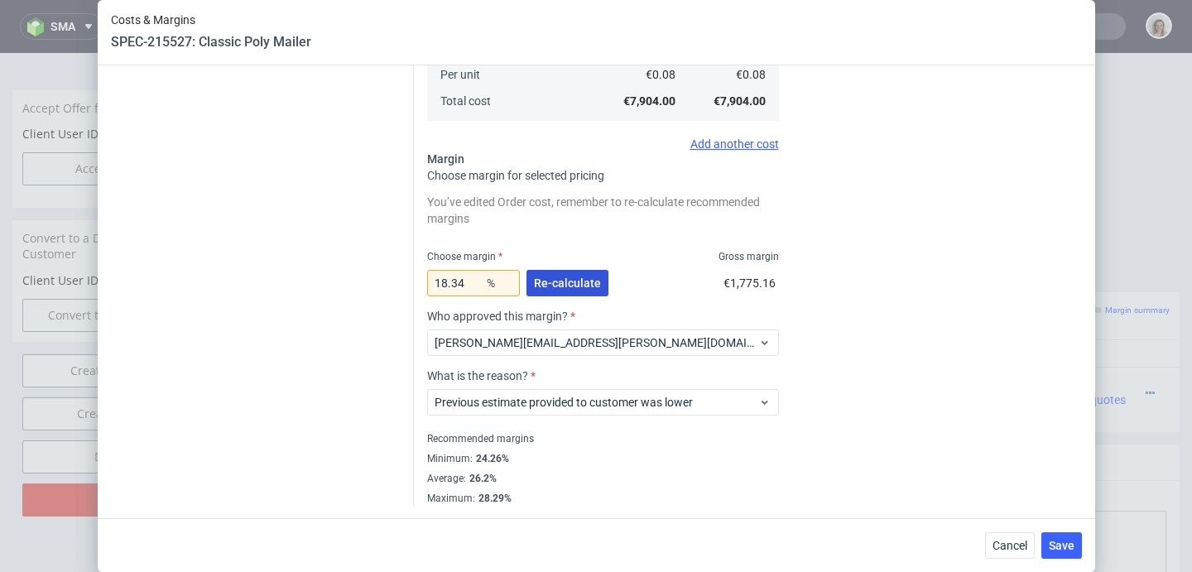
click at [584, 289] on span "Re-calculate" at bounding box center [567, 283] width 67 height 12
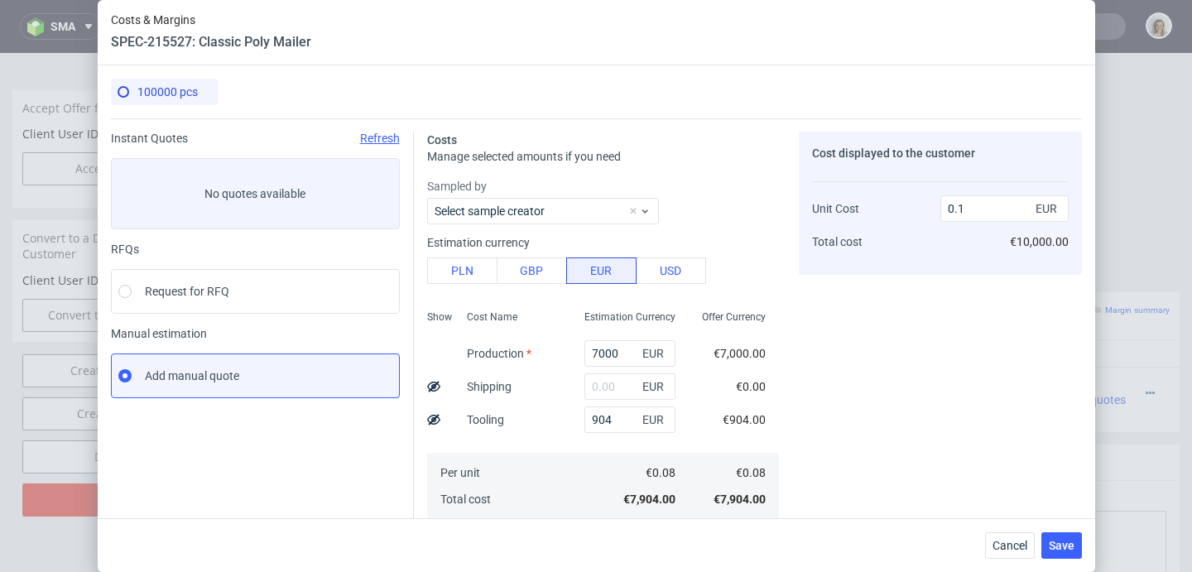
scroll to position [303, 0]
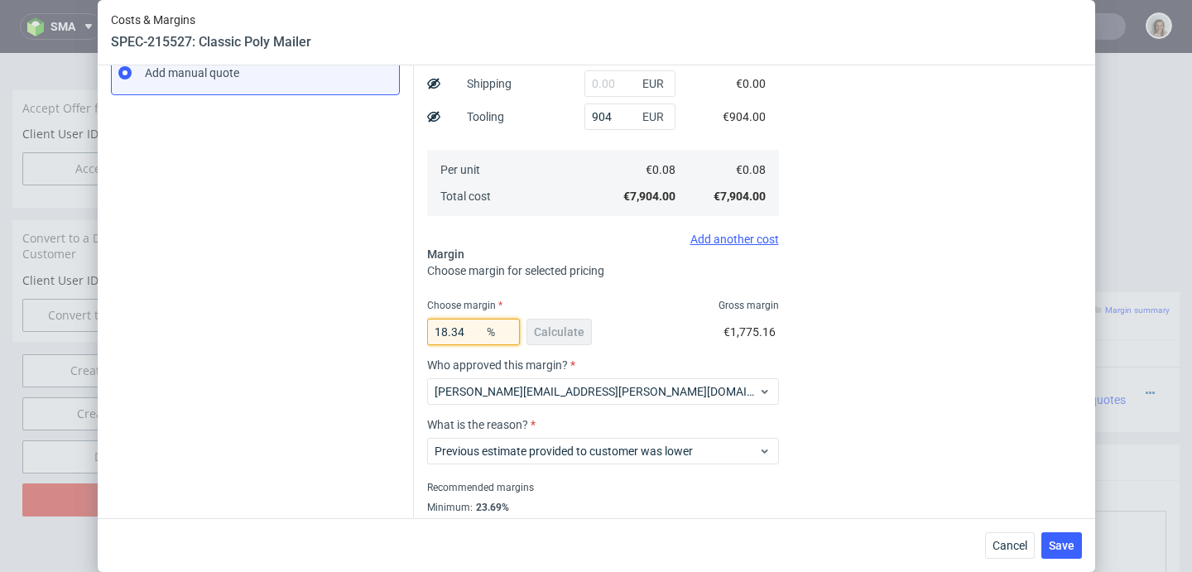
drag, startPoint x: 465, startPoint y: 333, endPoint x: 445, endPoint y: 331, distance: 19.9
click at [445, 331] on input "18.34" at bounding box center [473, 332] width 93 height 26
click at [598, 323] on div "18 % Calculate €1,735.02" at bounding box center [603, 335] width 352 height 46
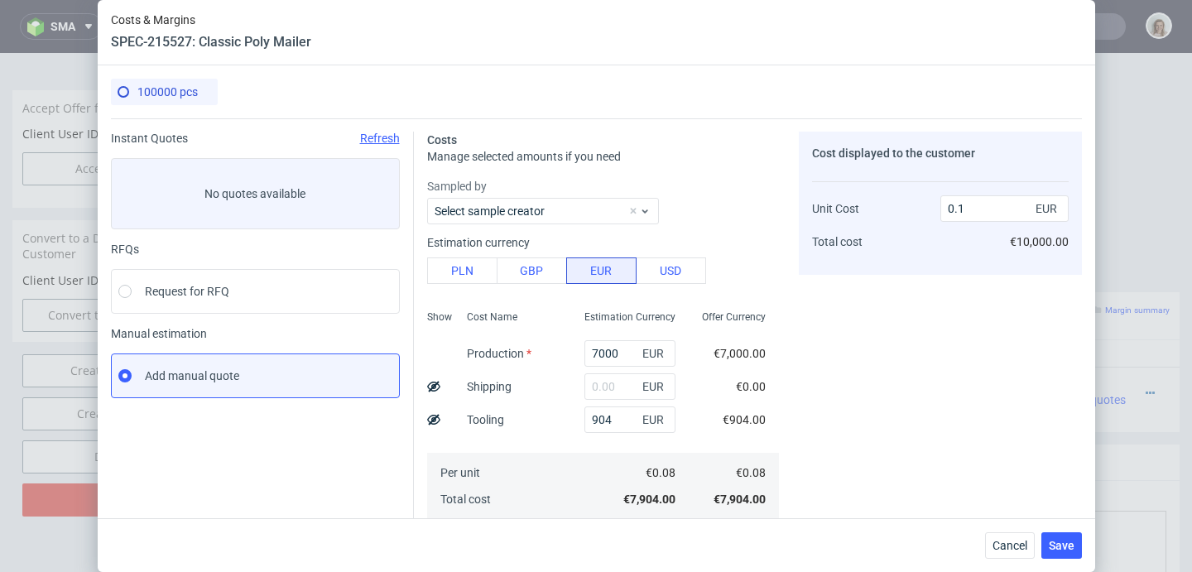
scroll to position [330, 0]
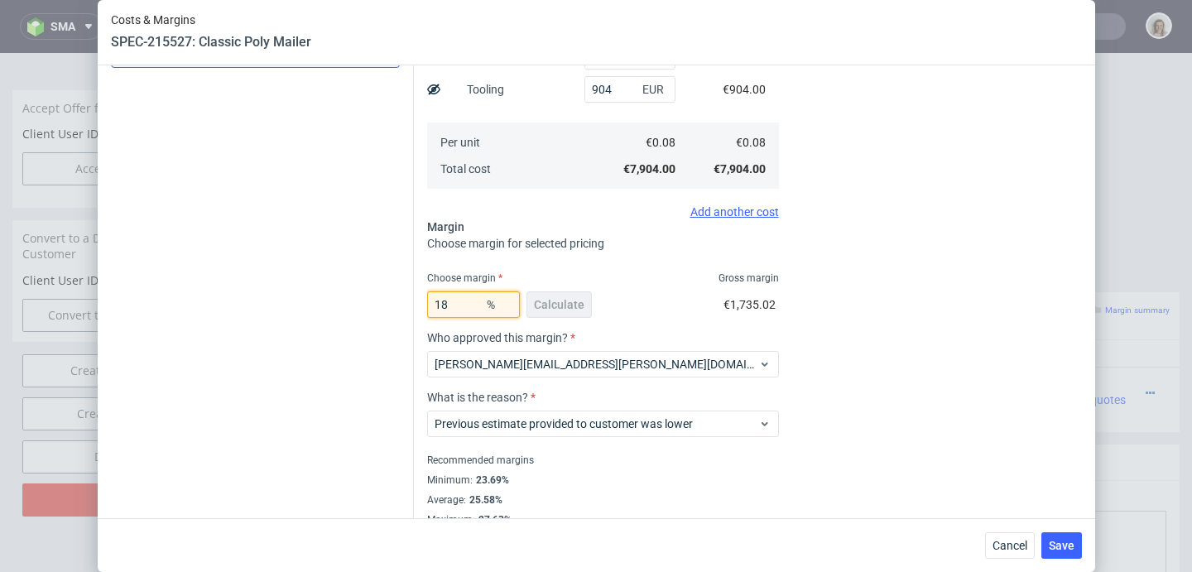
click at [451, 308] on input "18" at bounding box center [473, 304] width 93 height 26
type input "1"
type input "0.08"
type input "17"
type input "0.1"
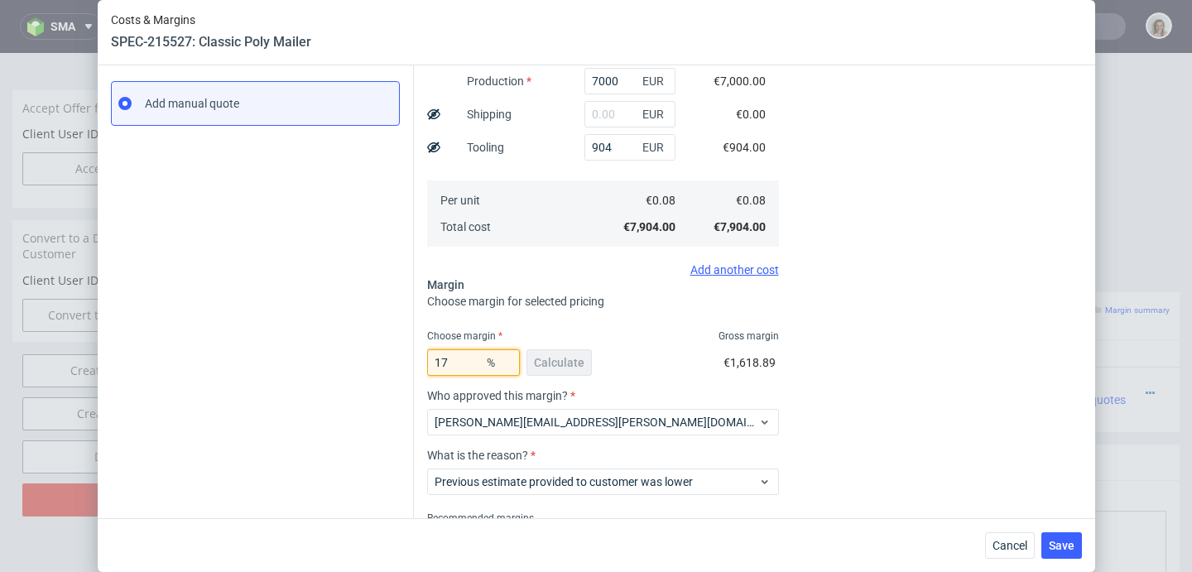
scroll to position [352, 0]
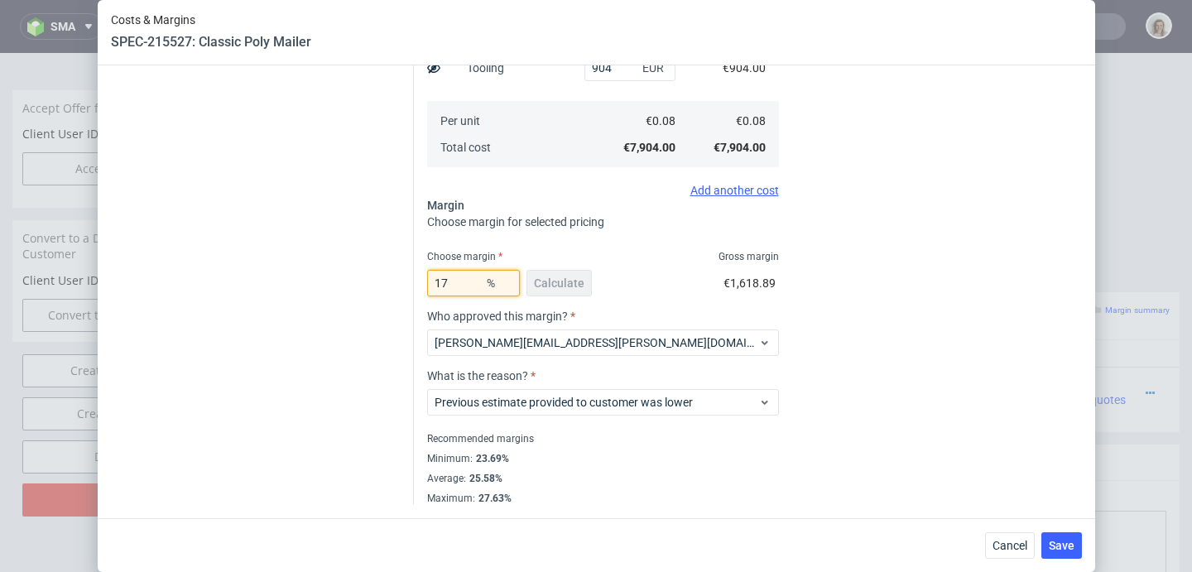
type input "1"
type input "0.08"
type input "16"
type input "0.1"
type input "16"
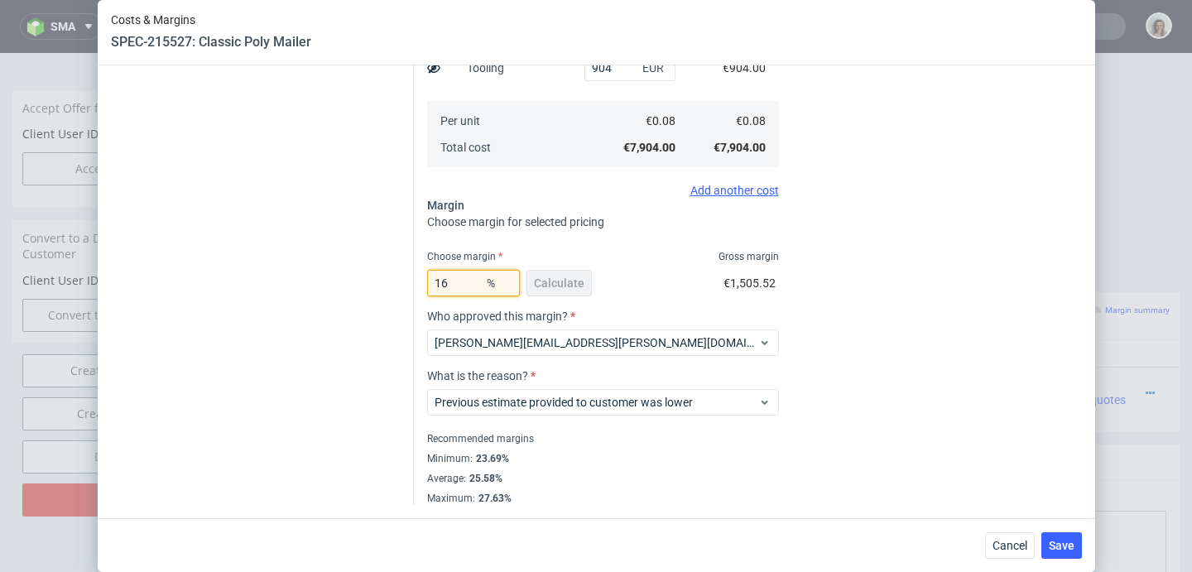
scroll to position [148, 0]
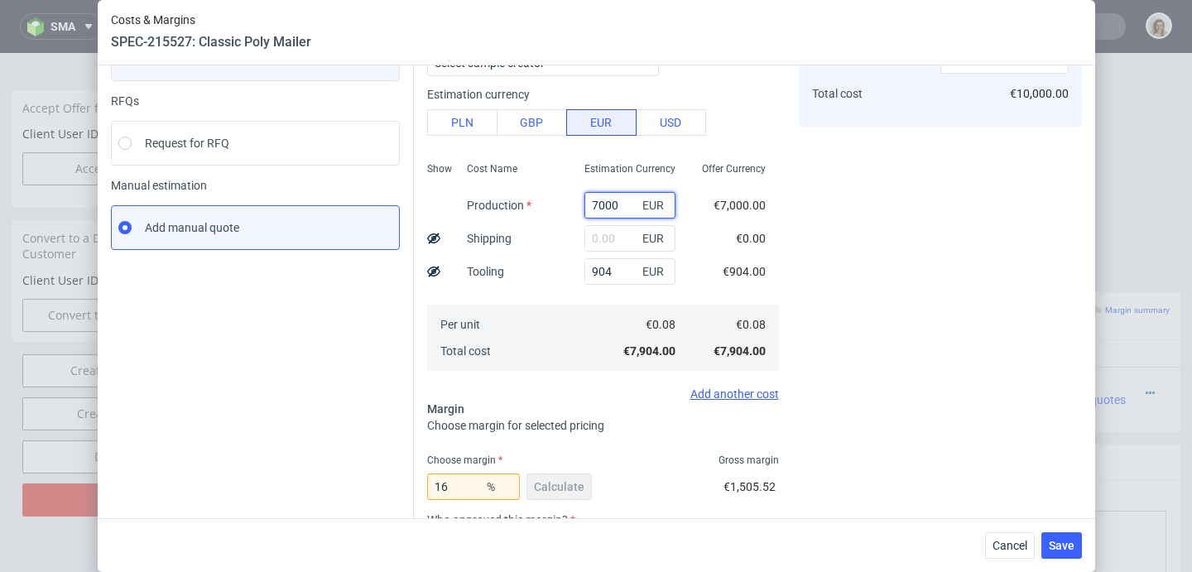
drag, startPoint x: 603, startPoint y: 209, endPoint x: 522, endPoint y: 204, distance: 81.3
click at [525, 205] on div "Show Cost Name Production Shipping Tooling Per unit Total cost Estimation Curre…" at bounding box center [603, 265] width 352 height 219
type input "640"
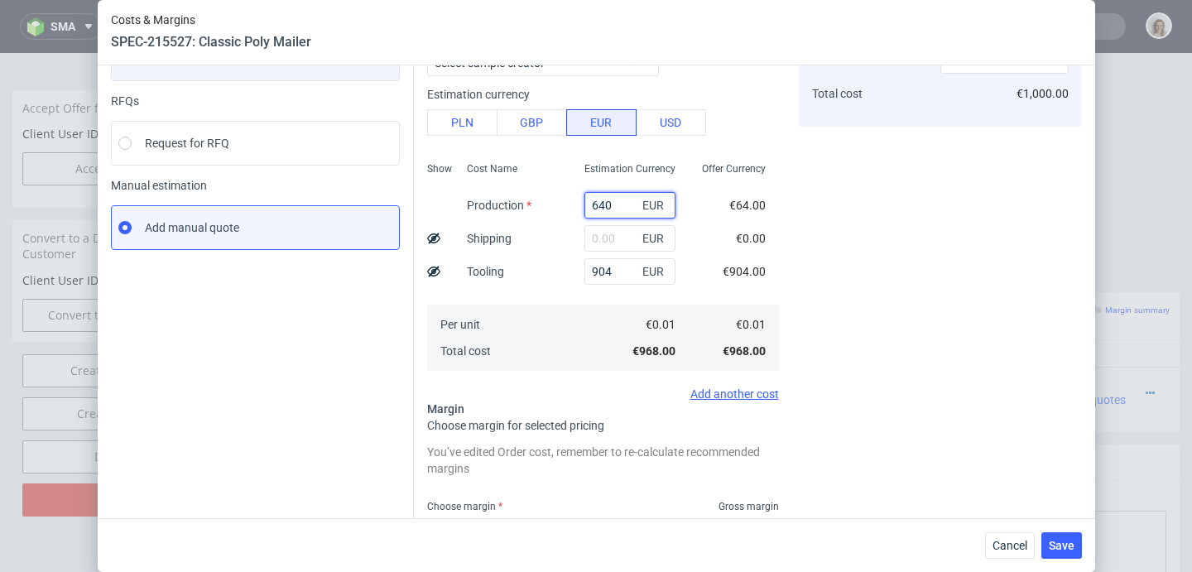
type input "0.02"
type input "6400"
type input "0.09"
type input "6400"
click at [1005, 238] on div "Cost displayed to the customer Unit Cost Total cost 0.09 EUR €9,000.00" at bounding box center [940, 368] width 283 height 771
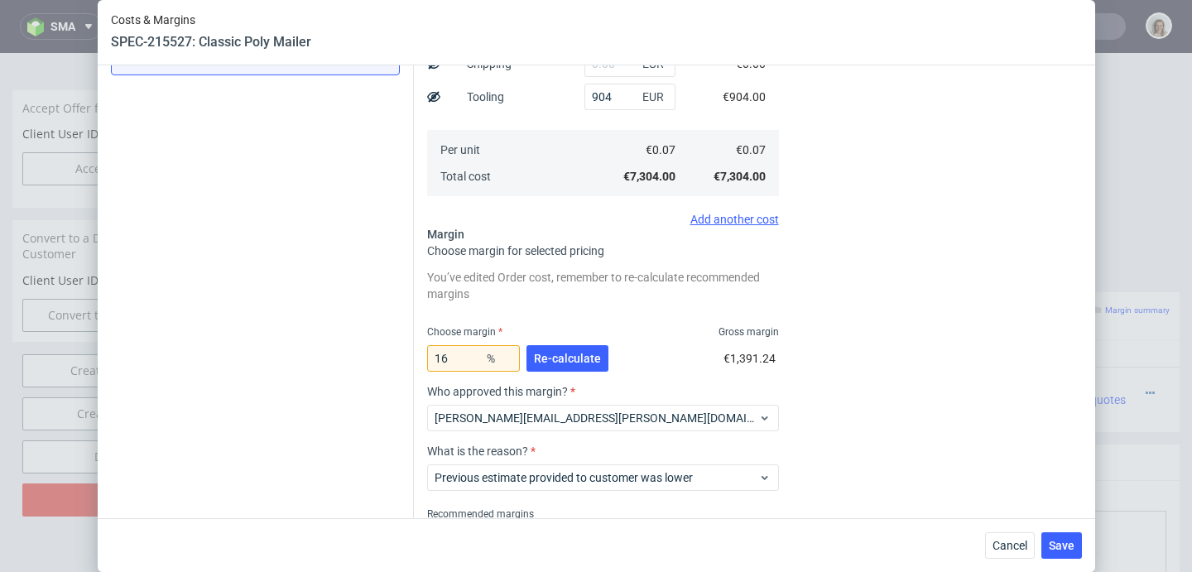
scroll to position [324, 0]
click at [456, 363] on input "16" at bounding box center [473, 357] width 93 height 26
type input "18"
type input "0.09"
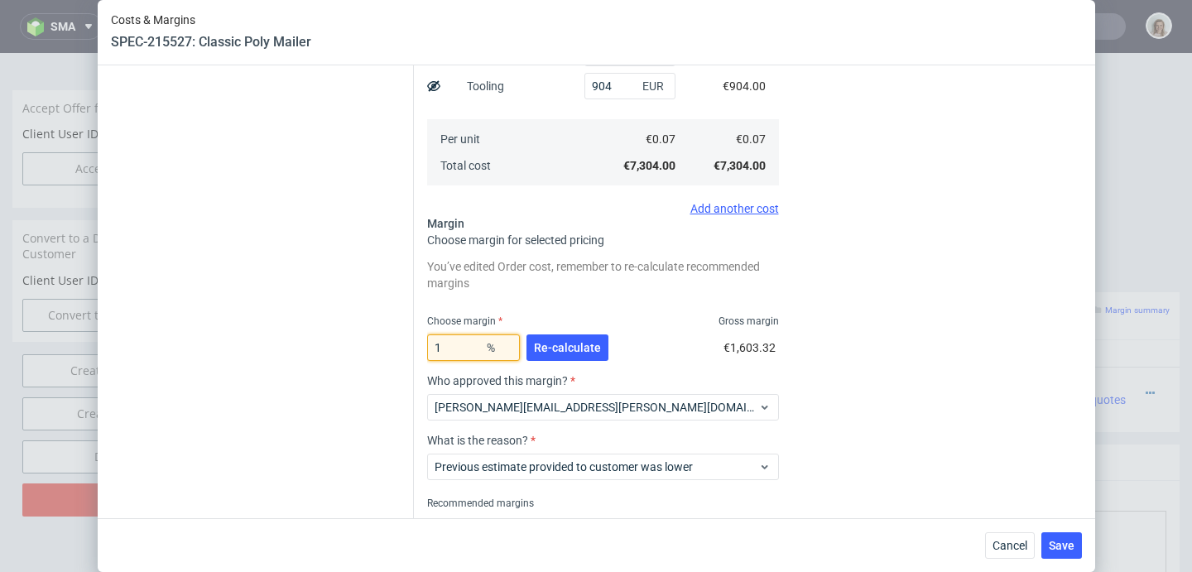
type input "19"
type input "0.09"
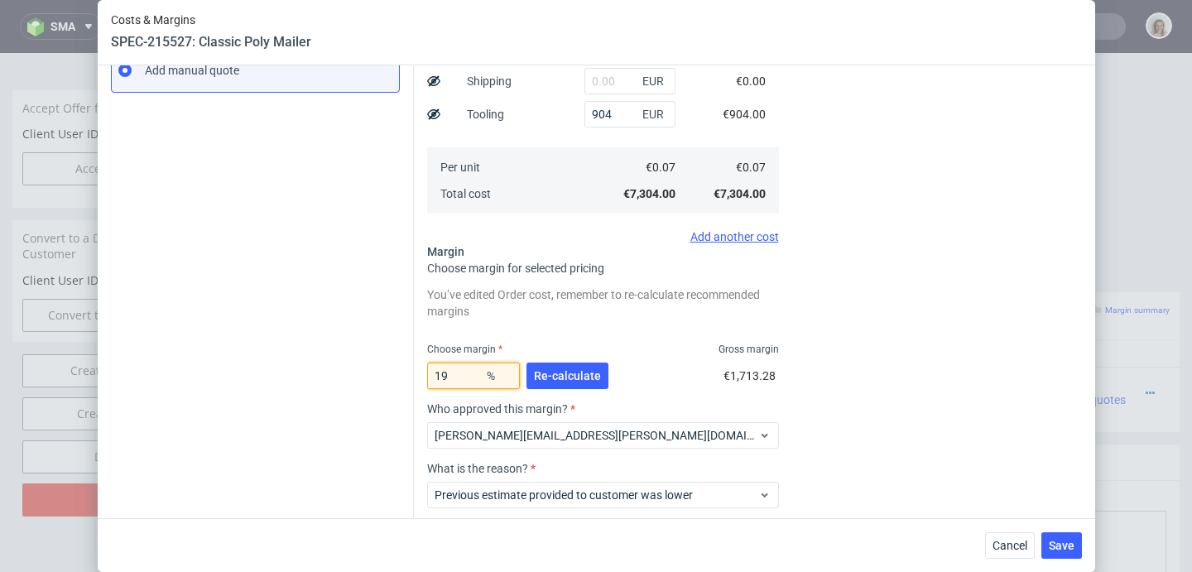
scroll to position [312, 0]
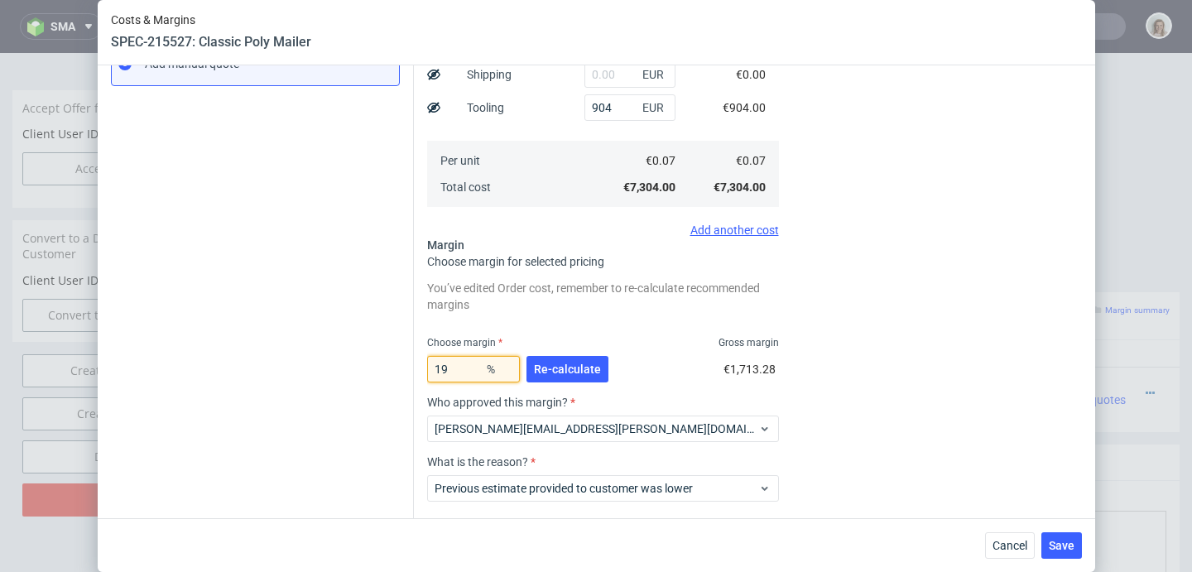
type input "19"
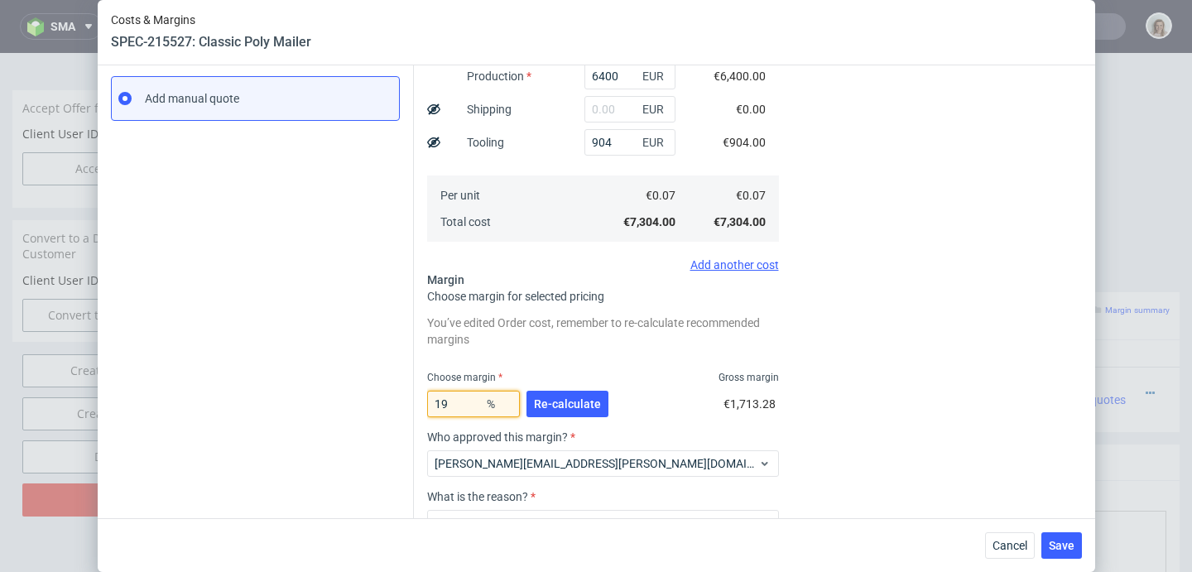
scroll to position [203, 0]
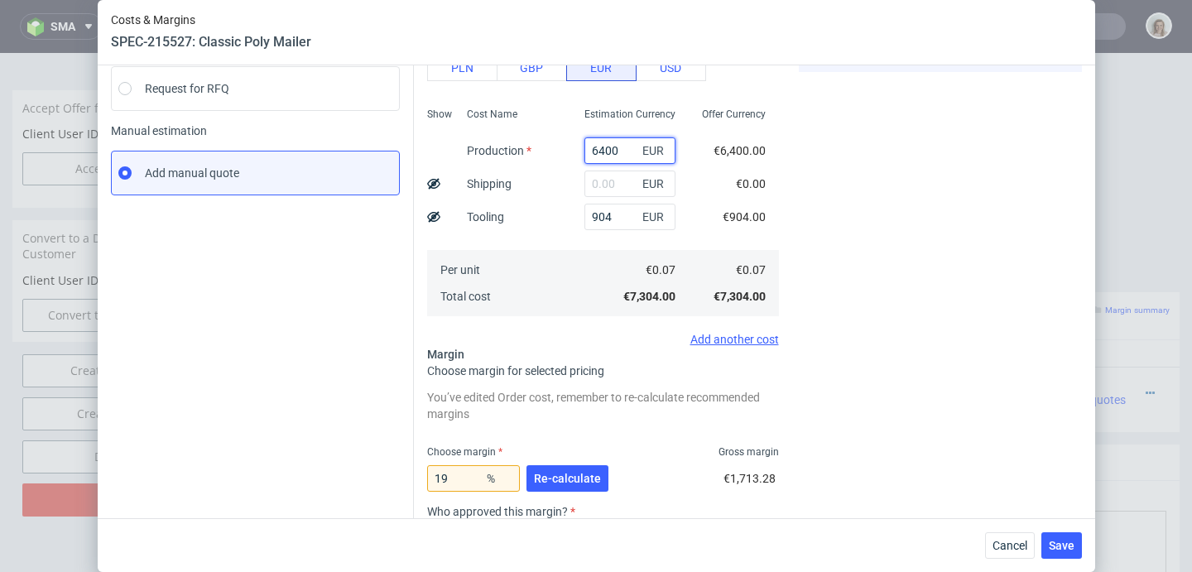
drag, startPoint x: 606, startPoint y: 147, endPoint x: 558, endPoint y: 145, distance: 48.0
click at [571, 145] on div "6400 EUR" at bounding box center [630, 150] width 118 height 33
type input "70"
type input "0.01"
type input "700"
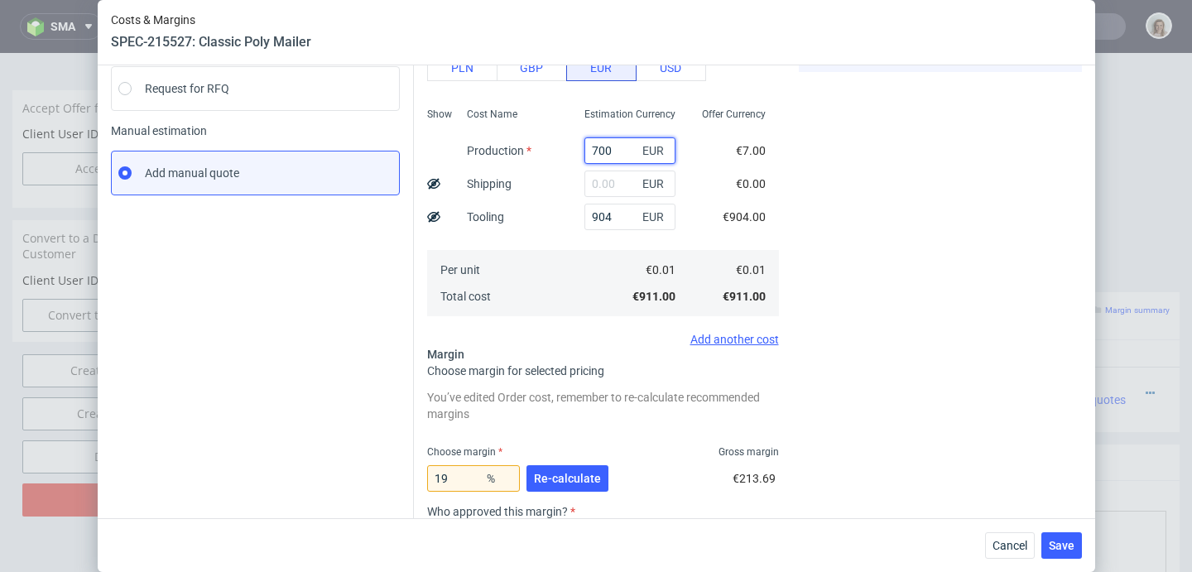
type input "0.02"
type input "7000"
type input "0.1"
type input "7000"
click at [855, 198] on div "Cost displayed to the customer Unit Cost Total cost 0.1 EUR €10,000.00" at bounding box center [940, 314] width 283 height 771
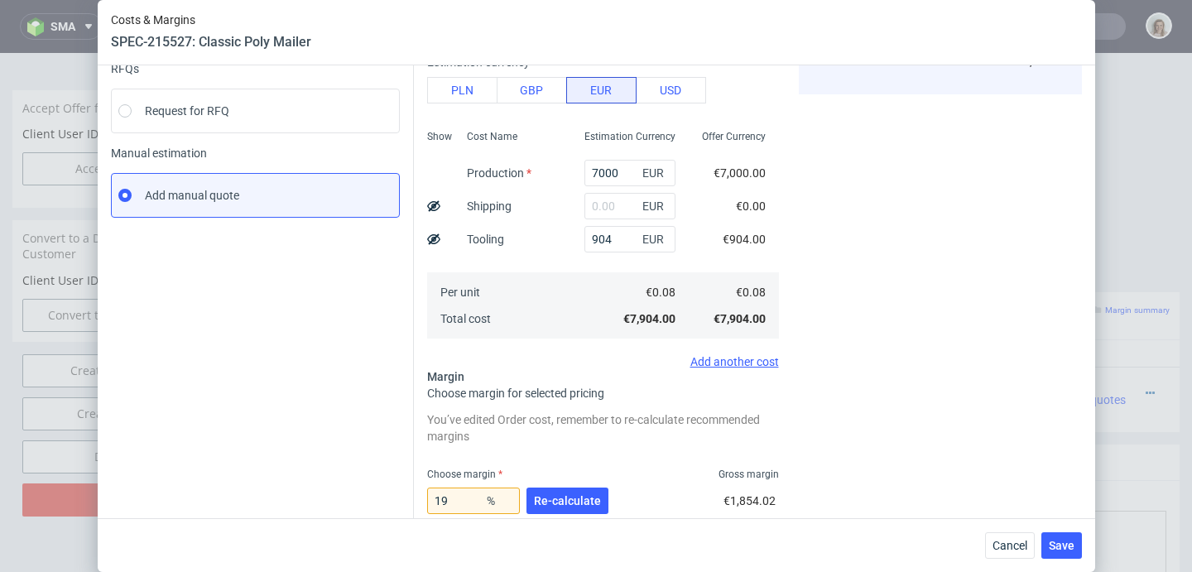
scroll to position [260, 0]
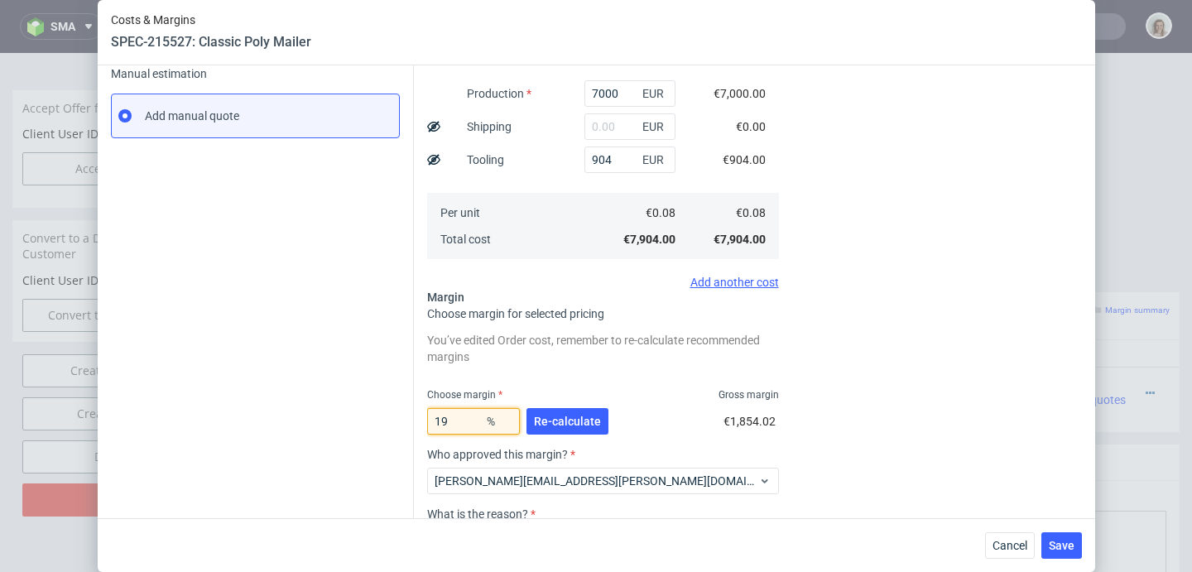
click at [461, 426] on input "19" at bounding box center [473, 421] width 93 height 26
type input "15"
type input "0.09"
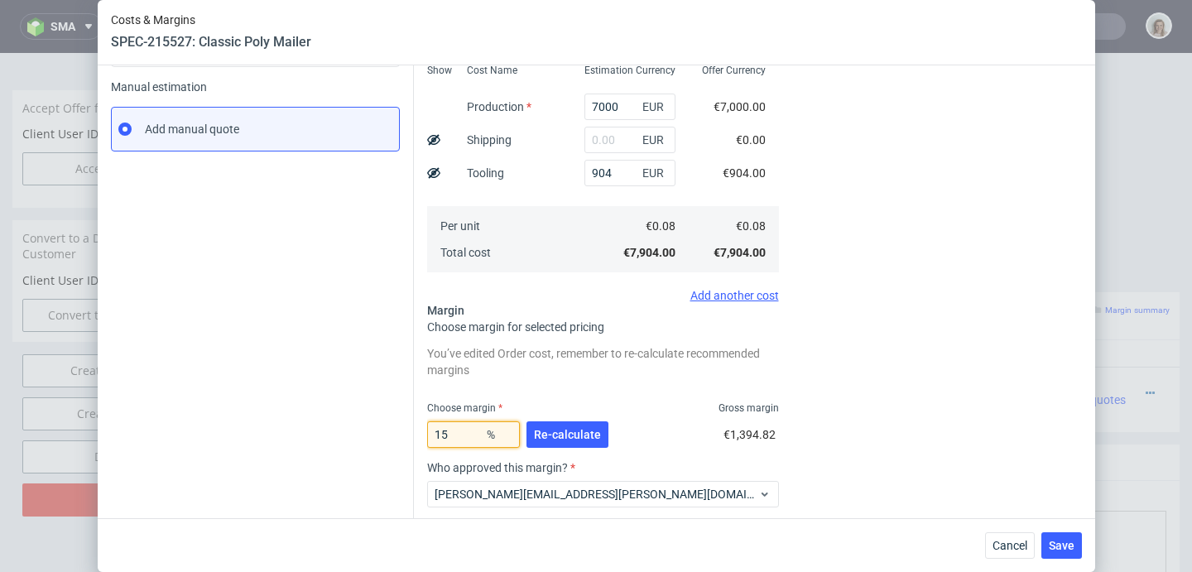
scroll to position [283, 0]
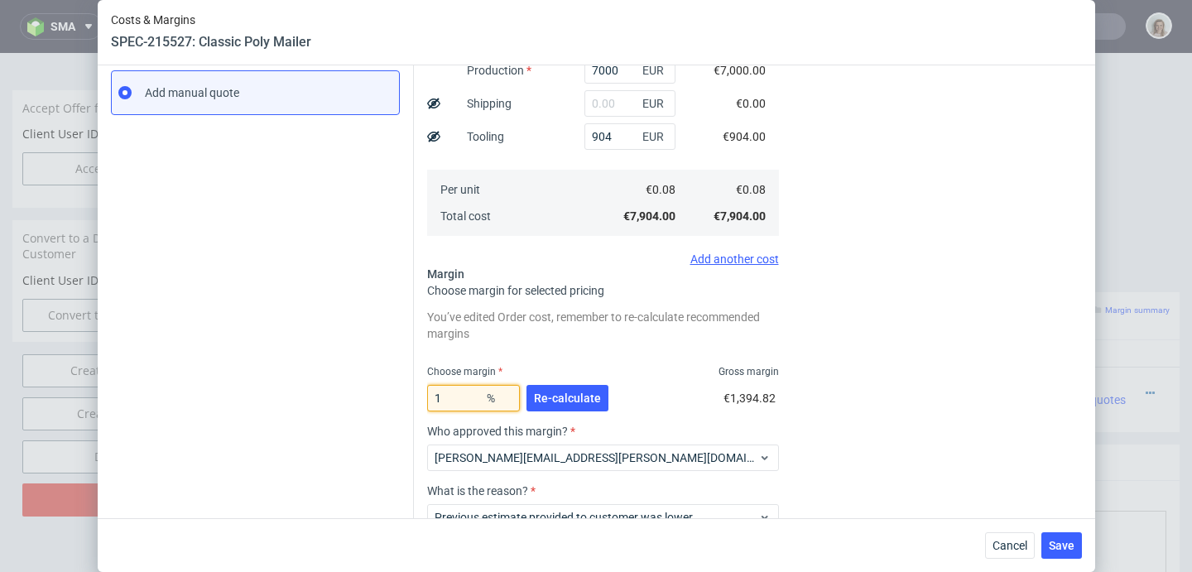
type input "16"
type input "0.08"
type input "16"
type input "0.1"
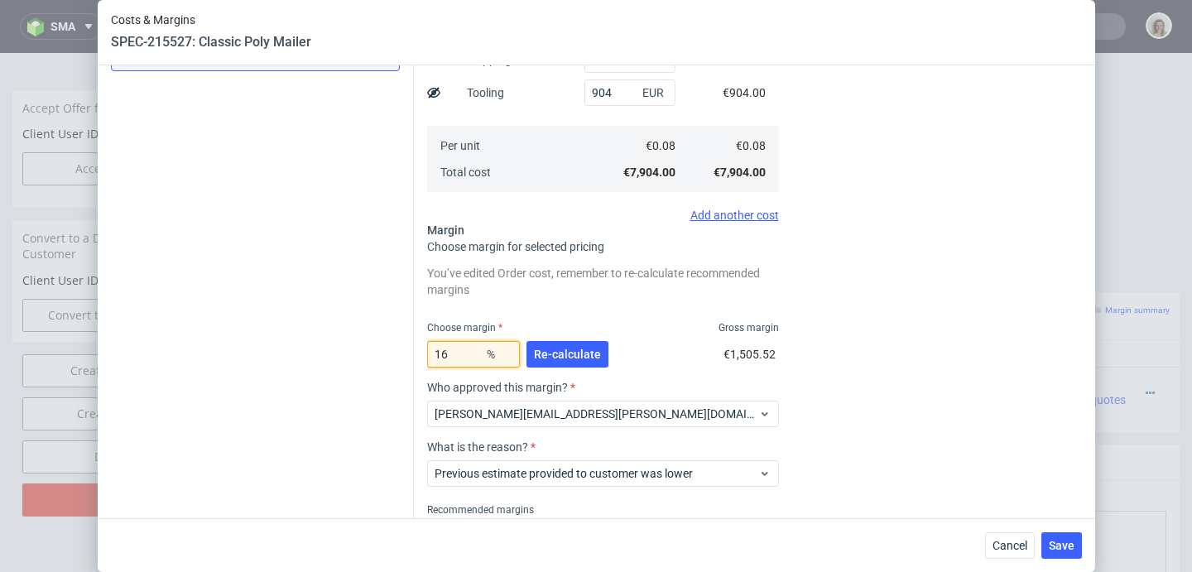
scroll to position [328, 0]
type input "15"
type input "0.08"
type input "15.5"
type input "0.09"
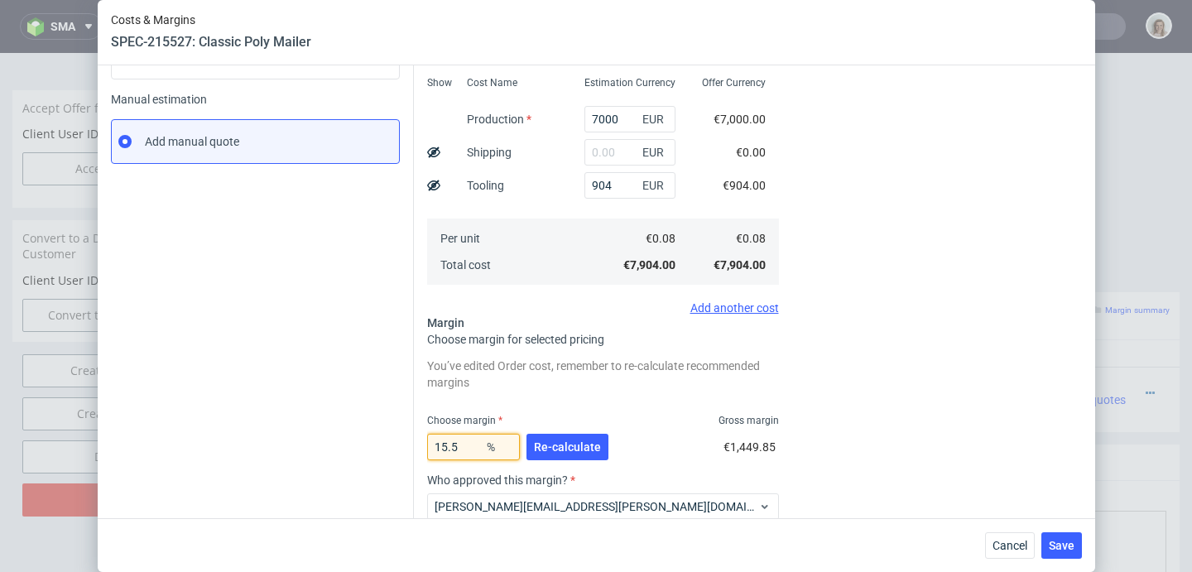
scroll to position [398, 0]
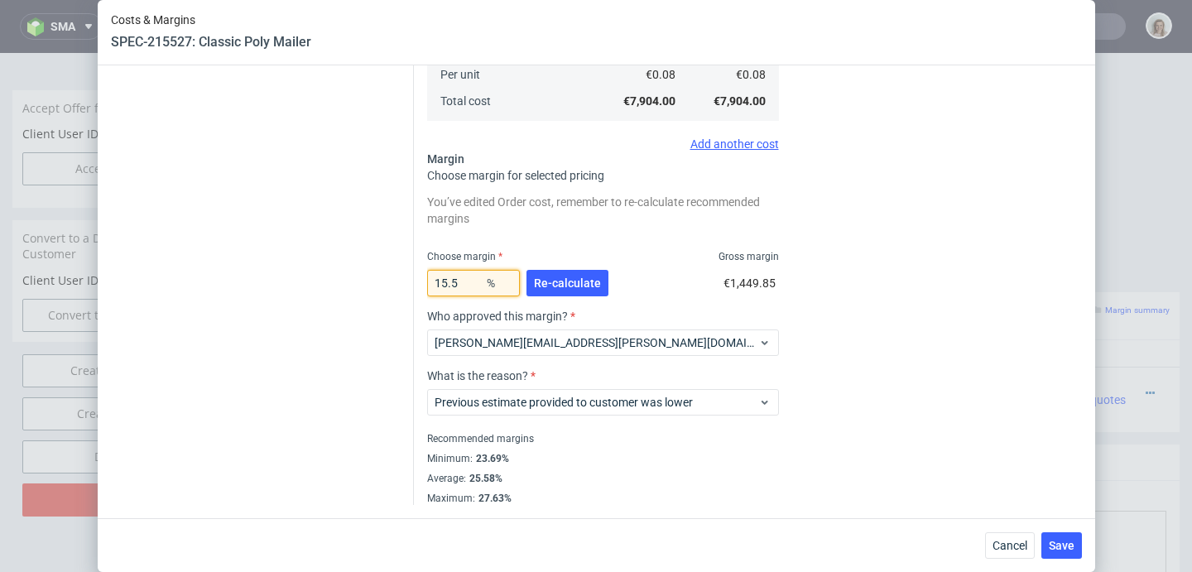
drag, startPoint x: 454, startPoint y: 279, endPoint x: 389, endPoint y: 282, distance: 64.6
click at [389, 282] on div "Instant Quotes Refresh No quotes available RFQs Request for RFQ Manual estimati…" at bounding box center [596, 112] width 971 height 785
type input "2"
type input "0.08"
type input "20"
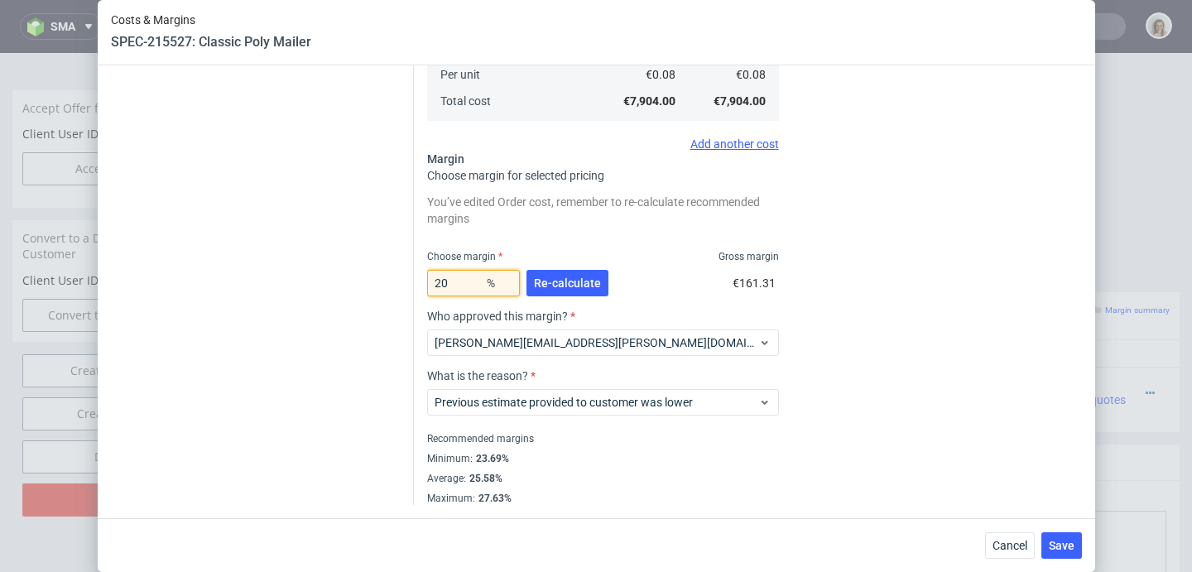
type input "0.1"
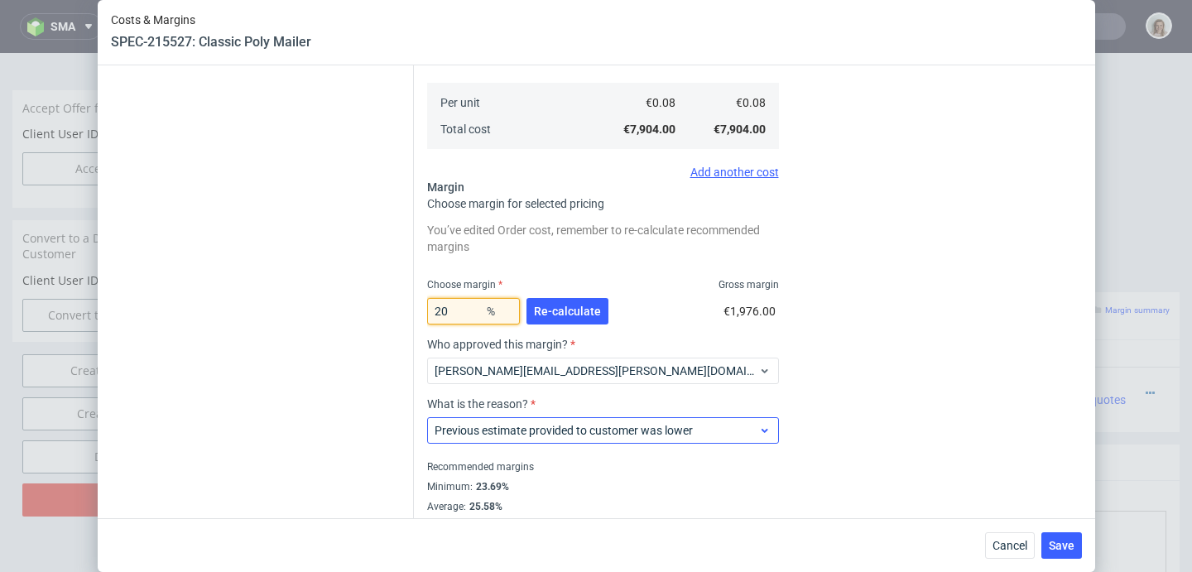
scroll to position [372, 0]
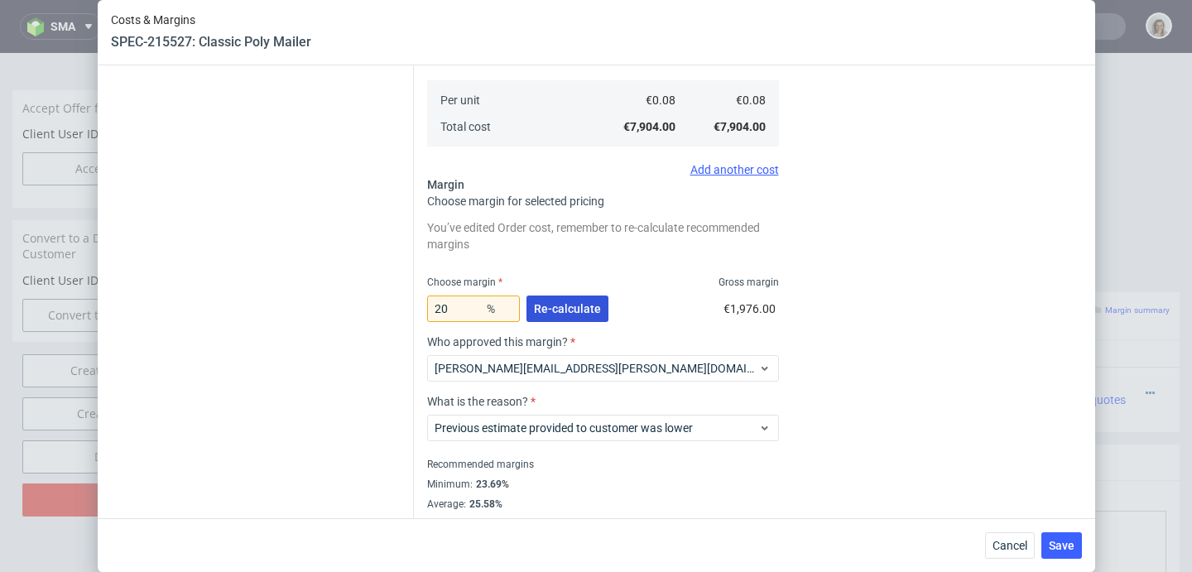
click at [556, 313] on span "Re-calculate" at bounding box center [567, 309] width 67 height 12
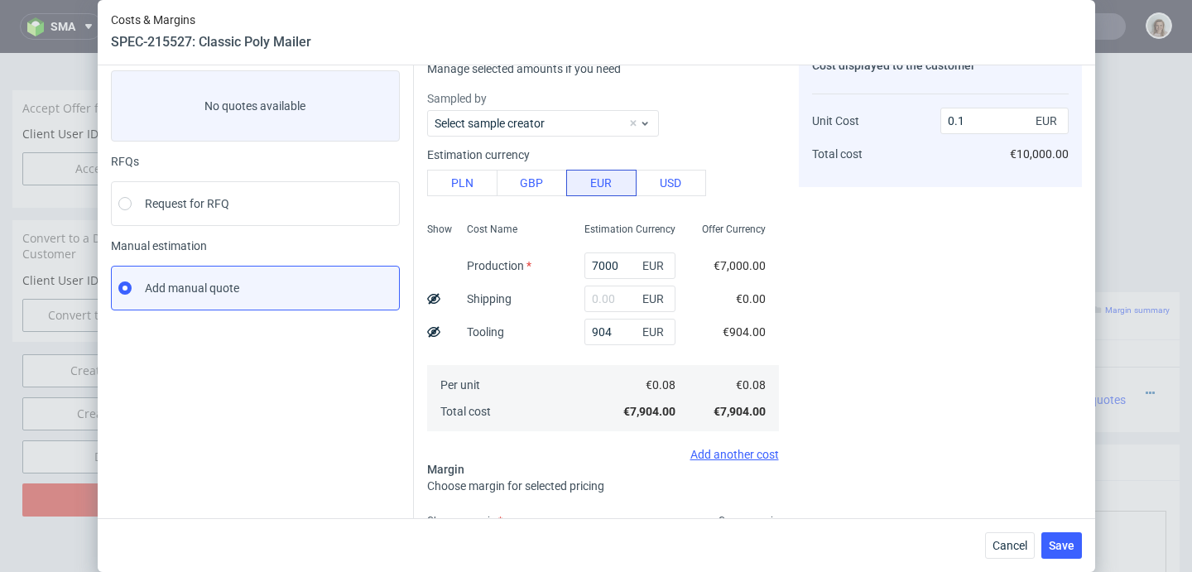
scroll to position [197, 0]
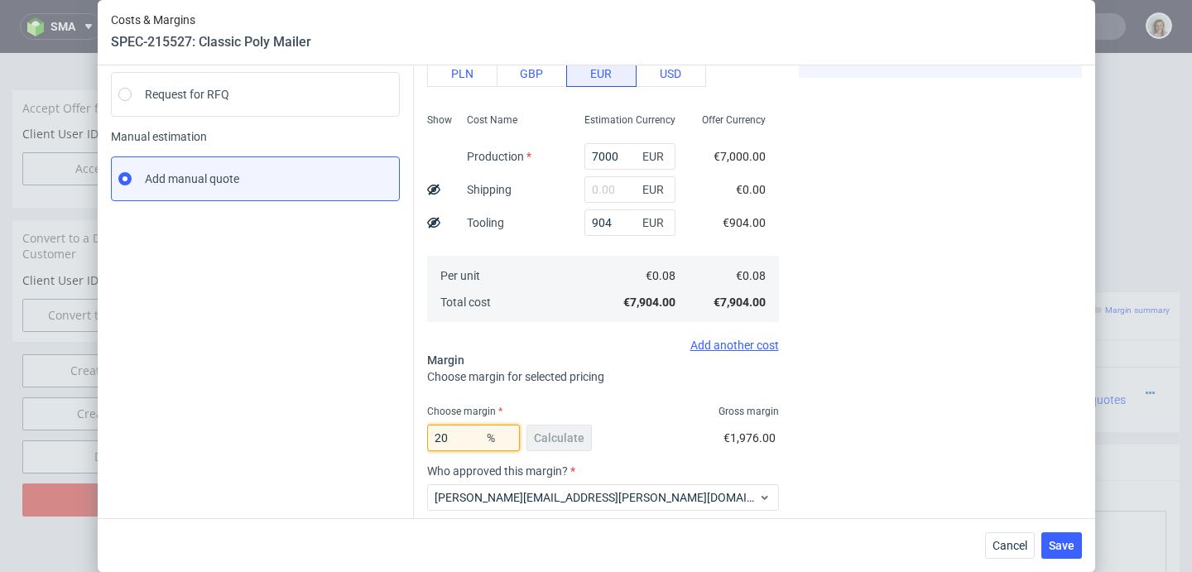
drag, startPoint x: 470, startPoint y: 438, endPoint x: 415, endPoint y: 435, distance: 55.6
click at [415, 435] on div "Costs Manage selected amounts if you need Sampled by Select sample creator Esti…" at bounding box center [748, 290] width 668 height 738
type input "1"
type input "0.08"
type input "18"
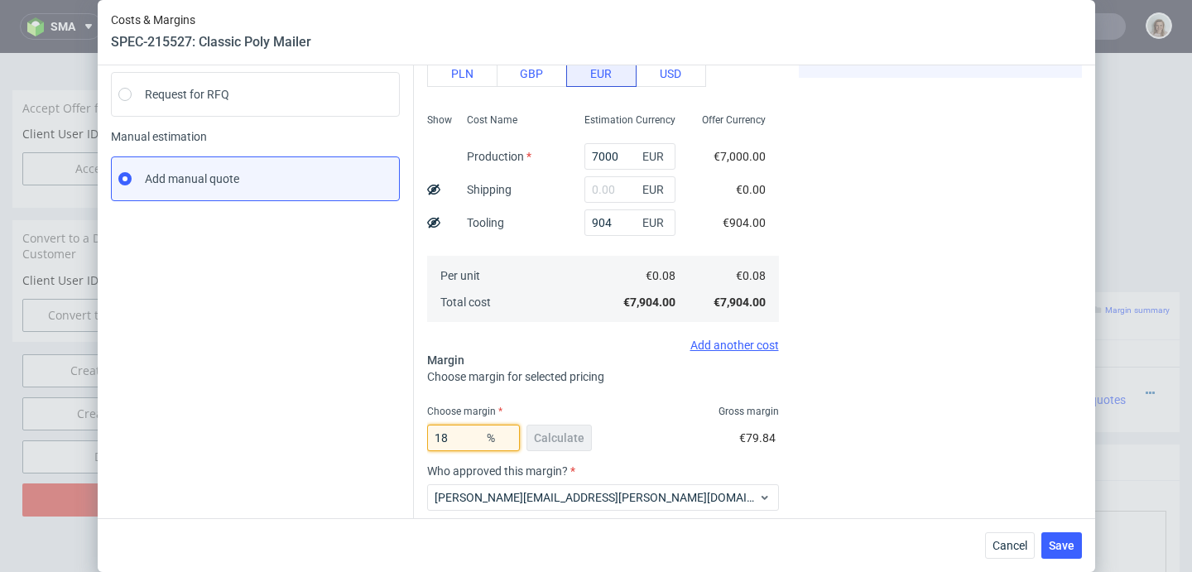
type input "0.1"
click at [600, 392] on fieldset "Costs Manage selected amounts if you need Sampled by Select sample creator Esti…" at bounding box center [603, 297] width 352 height 725
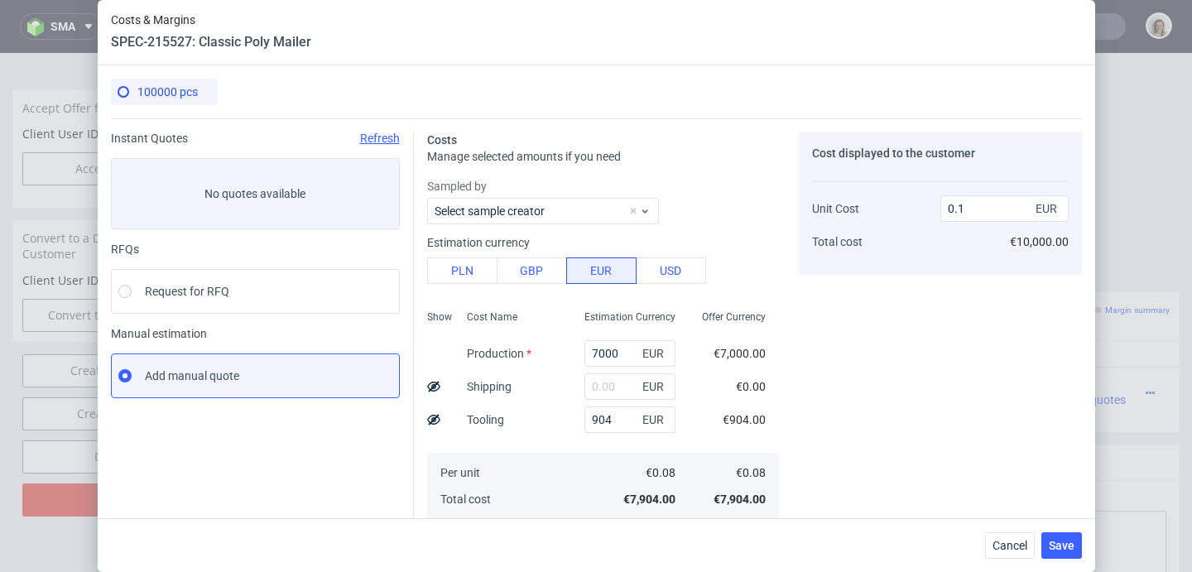
scroll to position [352, 0]
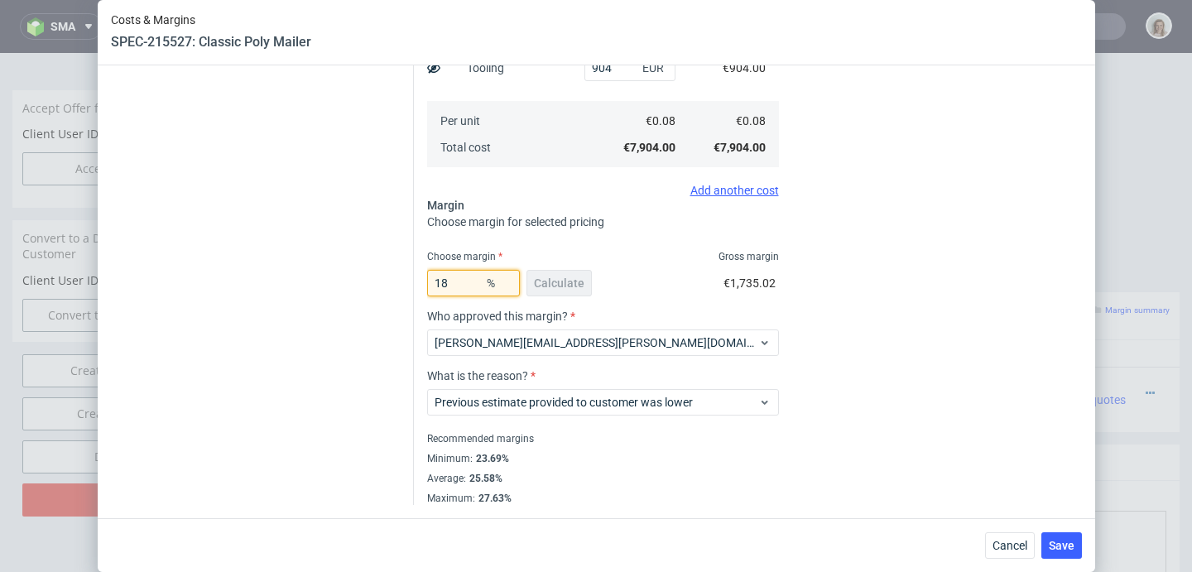
drag, startPoint x: 456, startPoint y: 286, endPoint x: 437, endPoint y: 281, distance: 19.7
click at [437, 281] on input "18" at bounding box center [473, 283] width 93 height 26
click at [598, 270] on div "16 % Calculate €1,505.52" at bounding box center [603, 286] width 352 height 46
click at [452, 280] on input "16" at bounding box center [473, 283] width 93 height 26
type input "1"
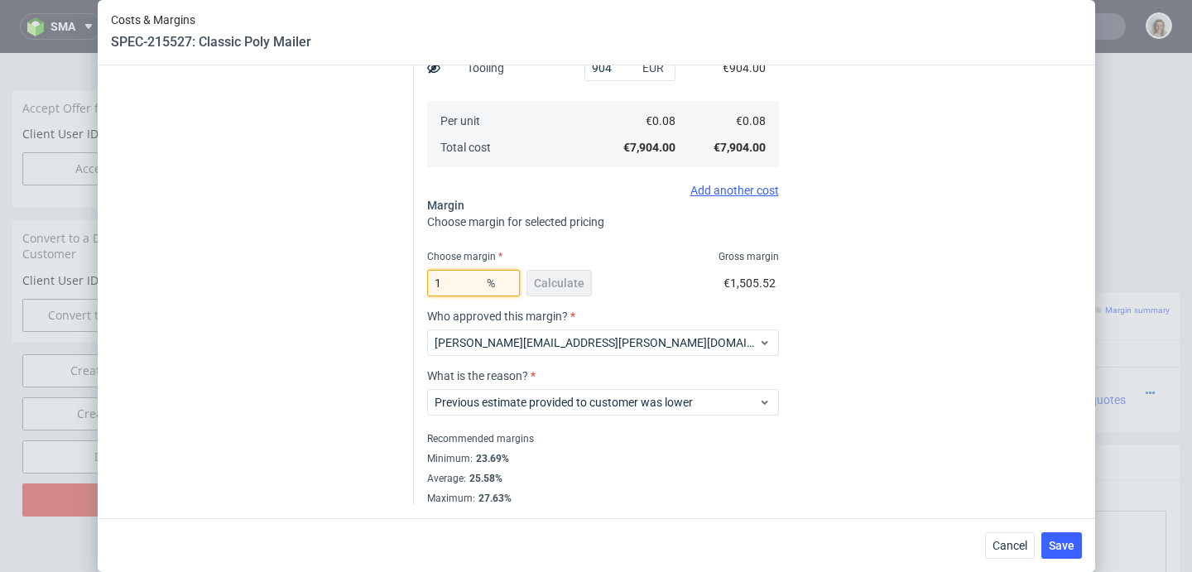
type input "0.08"
type input "15"
type input "0.09"
click at [648, 266] on div "15 % Calculate €1,394.82" at bounding box center [603, 286] width 352 height 46
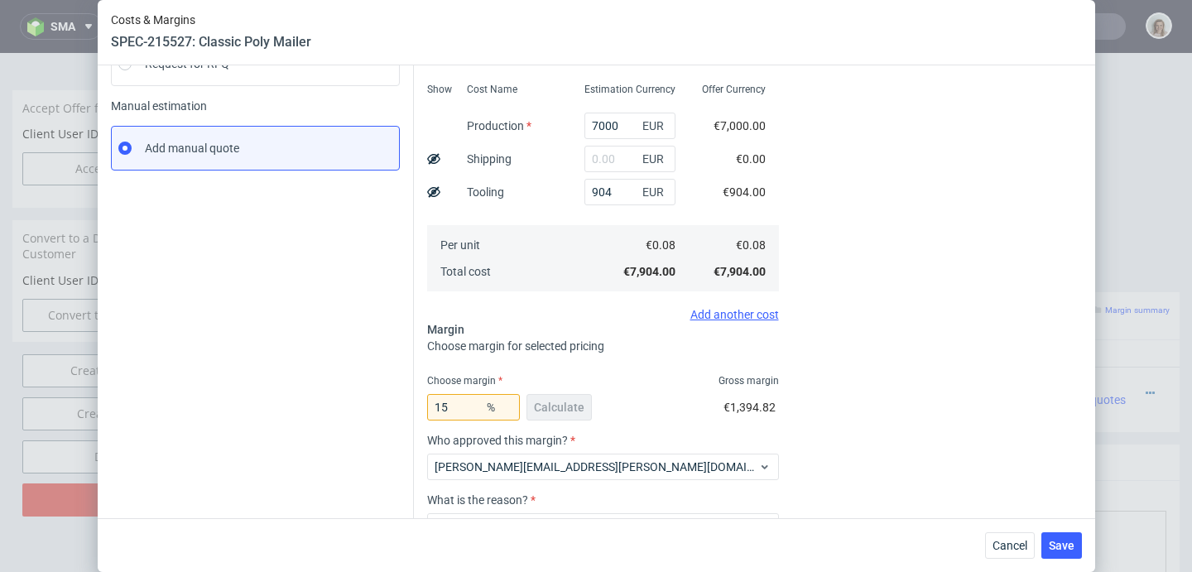
scroll to position [238, 0]
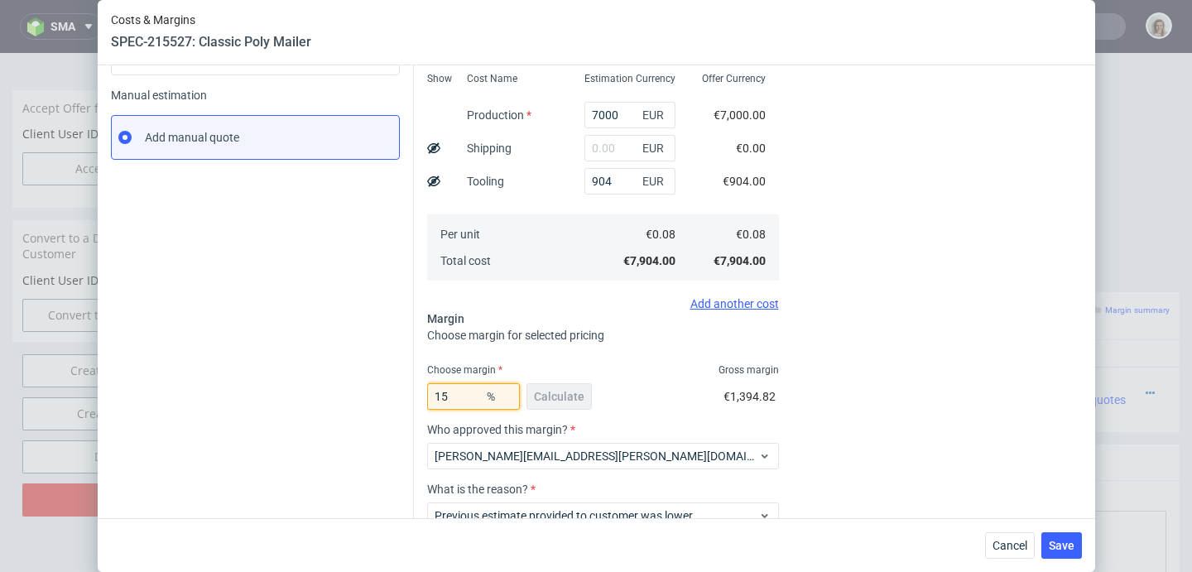
click at [449, 403] on input "15" at bounding box center [473, 396] width 93 height 26
type input "15.5"
click at [589, 337] on span "Choose margin for selected pricing" at bounding box center [515, 335] width 177 height 13
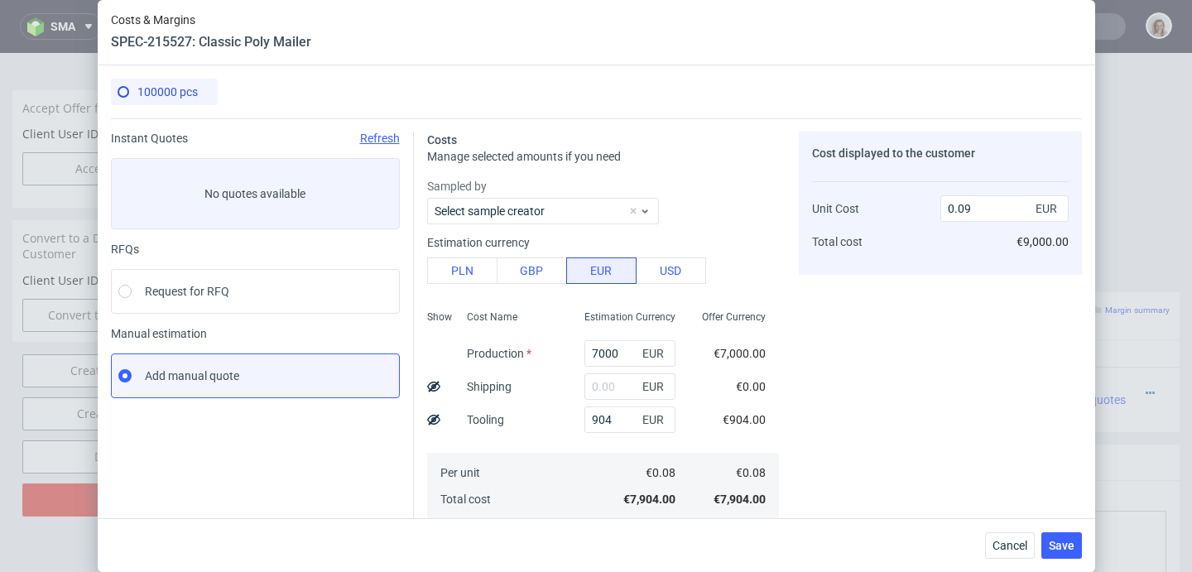
scroll to position [137, 0]
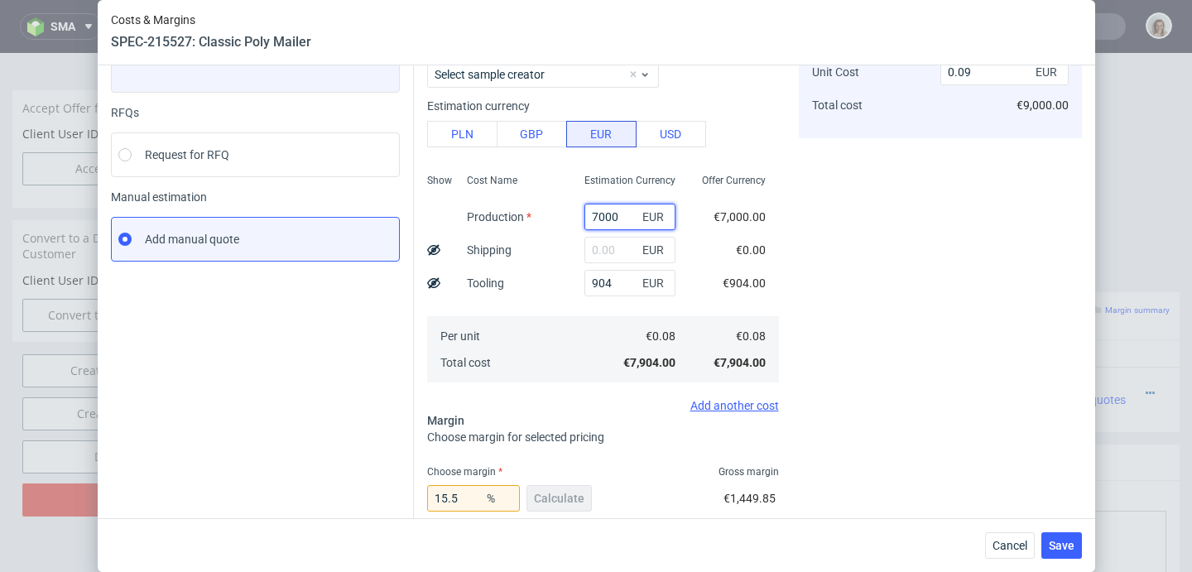
drag, startPoint x: 603, startPoint y: 218, endPoint x: 551, endPoint y: 217, distance: 51.3
click at [551, 217] on div "Show Cost Name Production Shipping Tooling Per unit Total cost Estimation Curre…" at bounding box center [603, 276] width 352 height 219
type input "6"
type input "0.01"
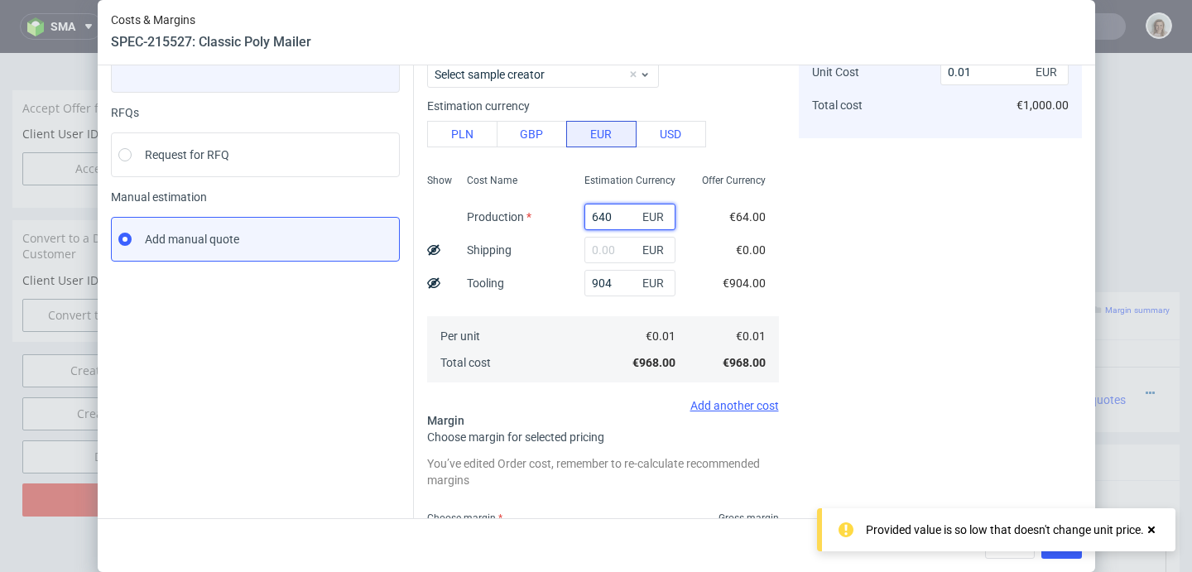
type input "6400"
type input "0.09"
type input "6400"
click at [919, 253] on div "Cost displayed to the customer Unit Cost Total cost 0.09 EUR €9,000.00" at bounding box center [940, 380] width 283 height 771
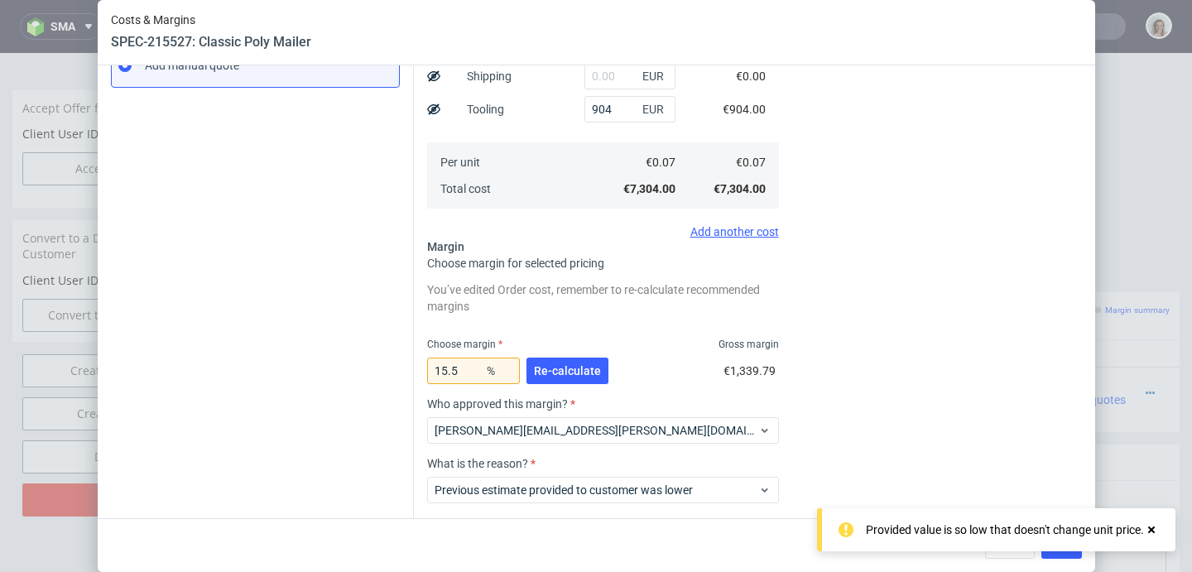
scroll to position [398, 0]
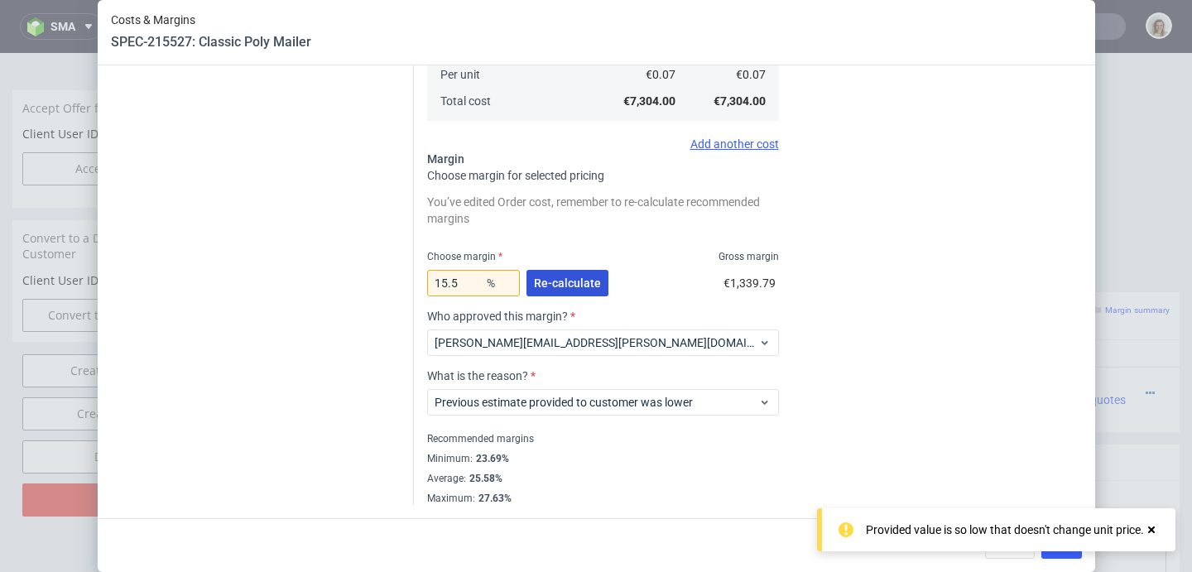
click at [536, 281] on span "Re-calculate" at bounding box center [567, 283] width 67 height 12
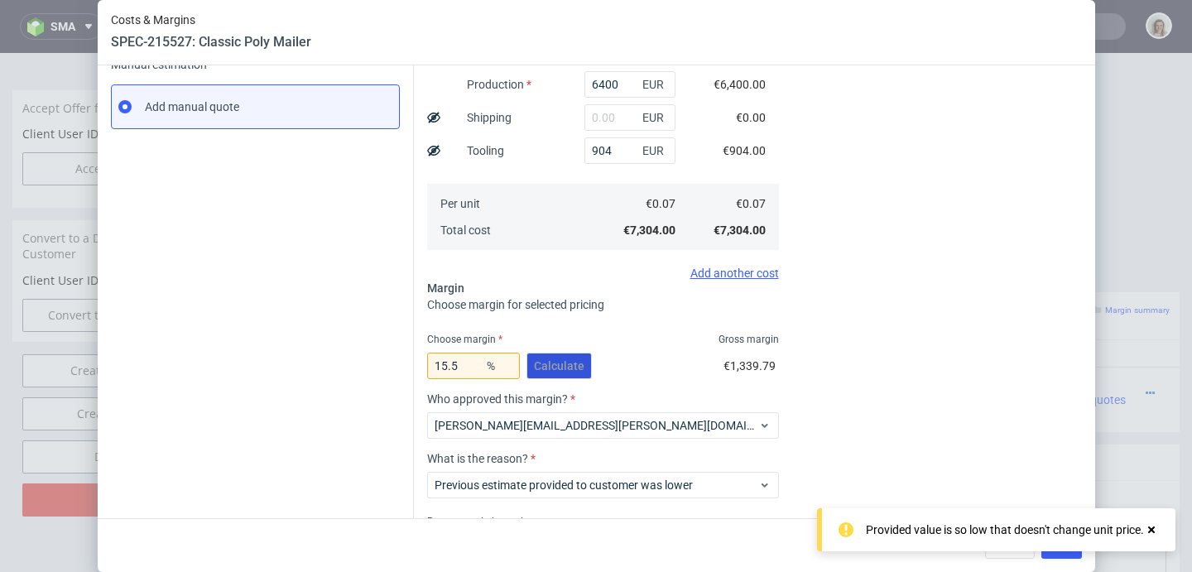
scroll to position [352, 0]
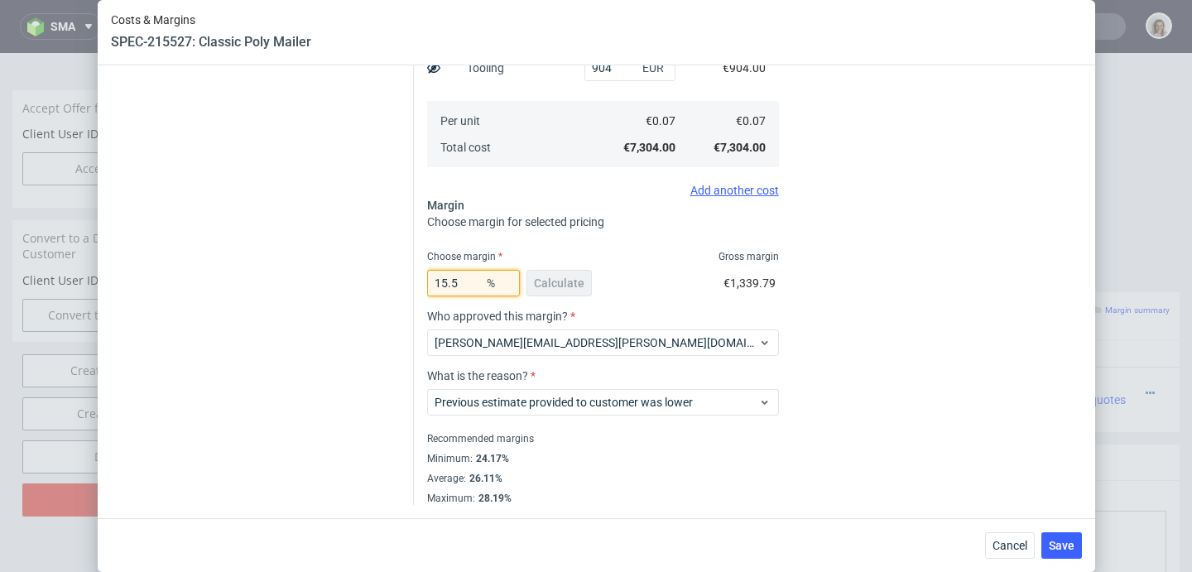
drag, startPoint x: 471, startPoint y: 283, endPoint x: 442, endPoint y: 283, distance: 29.0
click at [442, 283] on input "15.5" at bounding box center [473, 283] width 93 height 26
click at [620, 259] on div "Choose margin Gross margin" at bounding box center [603, 256] width 352 height 13
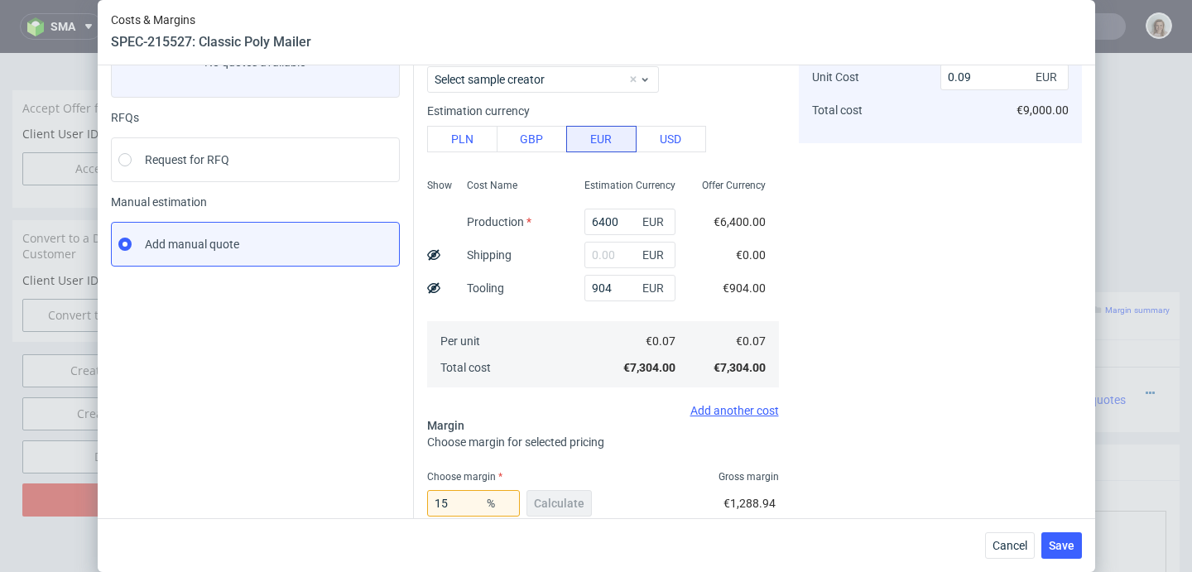
scroll to position [330, 0]
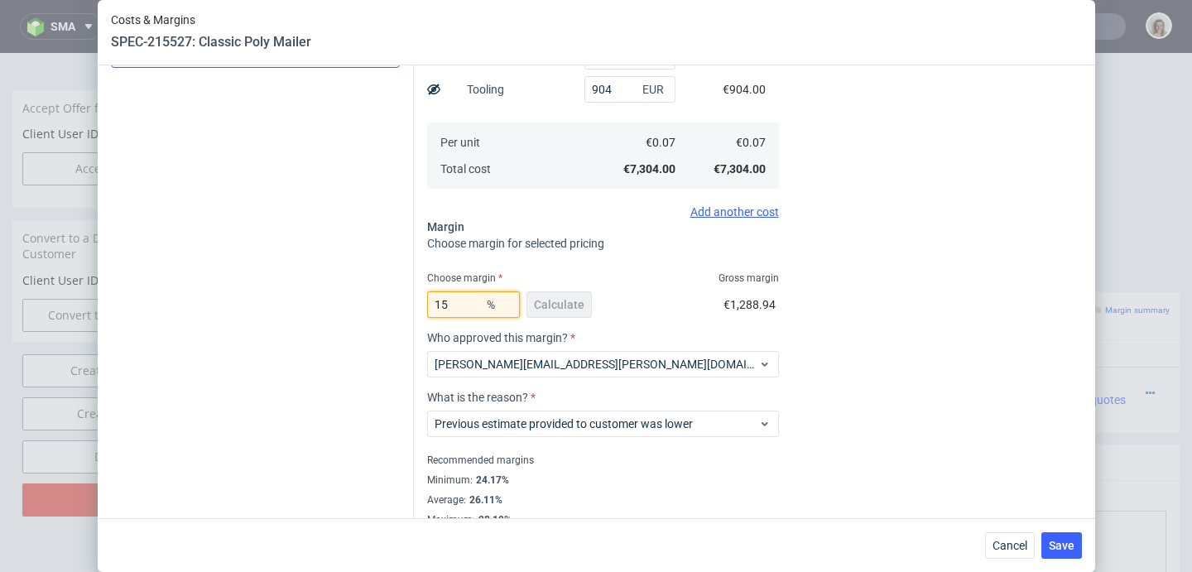
click at [455, 301] on input "15" at bounding box center [473, 304] width 93 height 26
type input "1"
type input "0.07"
type input "14"
type input "0.09"
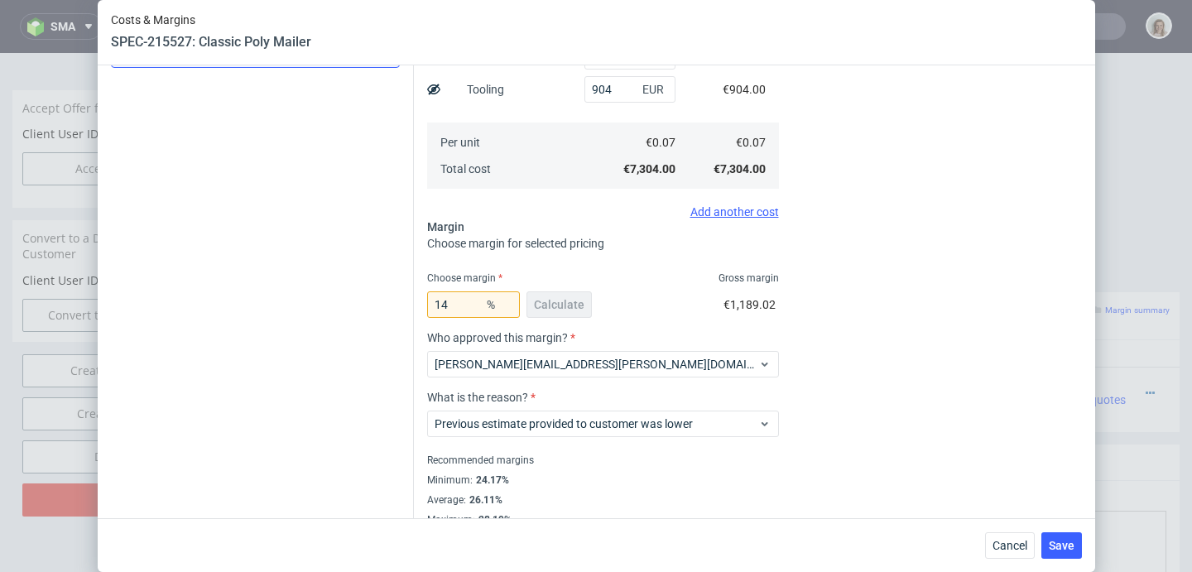
click at [581, 280] on div "Choose margin Gross margin" at bounding box center [603, 278] width 352 height 13
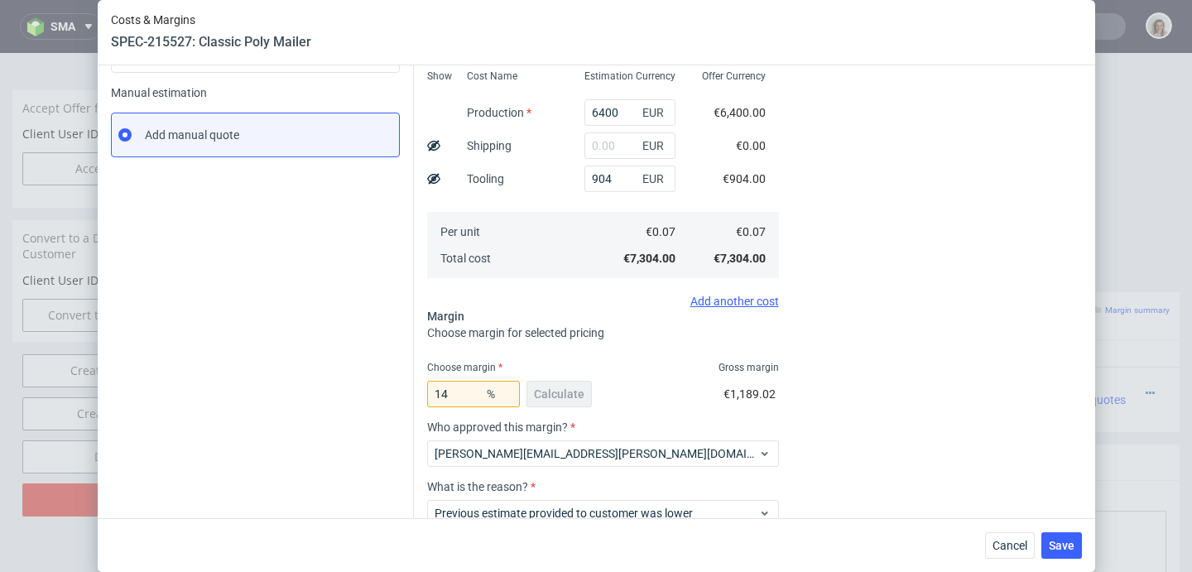
scroll to position [321, 0]
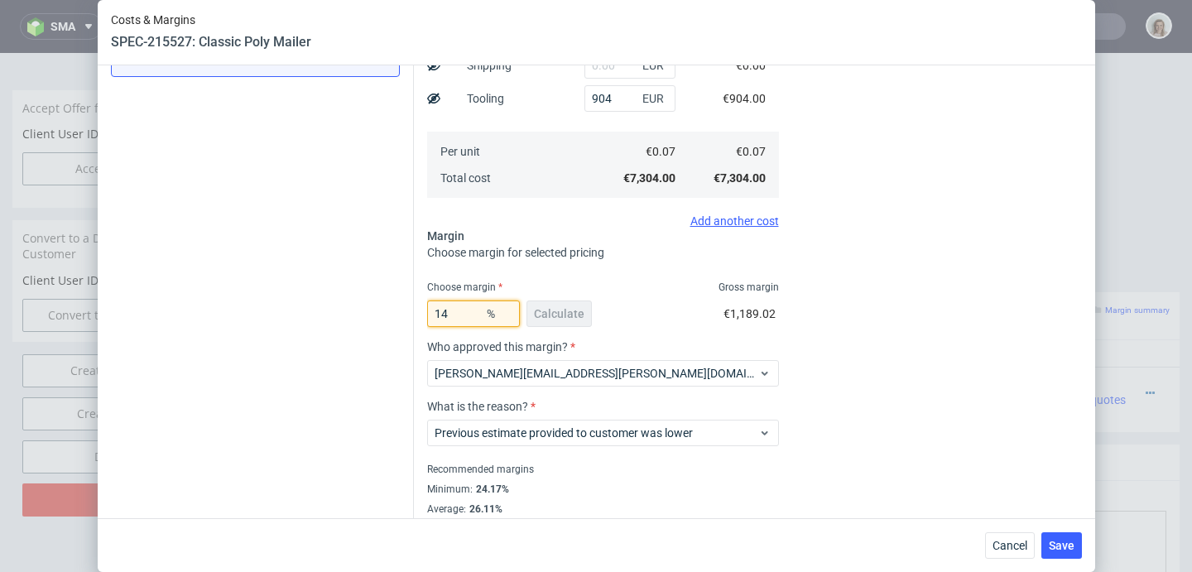
click at [455, 311] on input "14" at bounding box center [473, 313] width 93 height 26
type input "1"
type input "0.07"
type input "13"
type input "0.08"
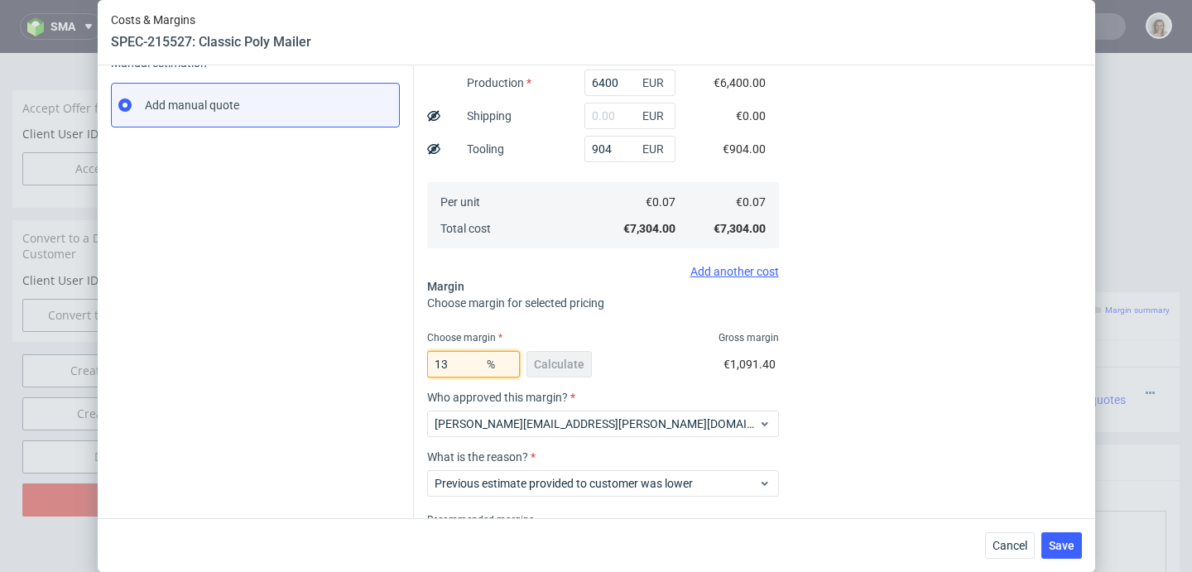
scroll to position [0, 0]
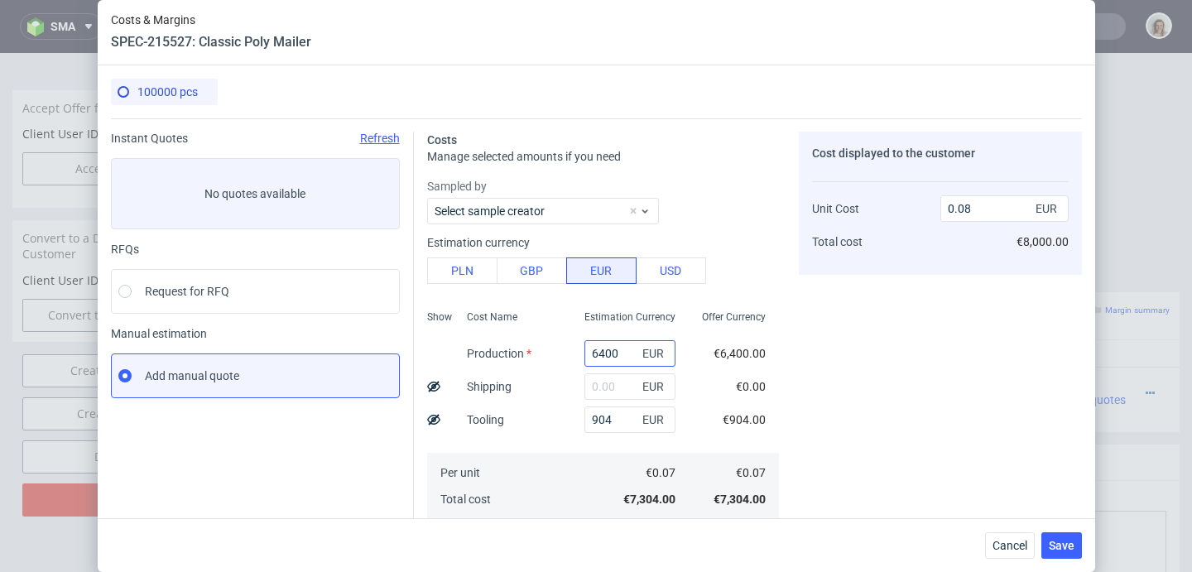
type input "13"
drag, startPoint x: 603, startPoint y: 351, endPoint x: 535, endPoint y: 356, distance: 68.9
click at [535, 356] on div "Show Cost Name Production Shipping Tooling Per unit Total cost Estimation Curre…" at bounding box center [603, 413] width 352 height 219
type input "7"
type input "0.01"
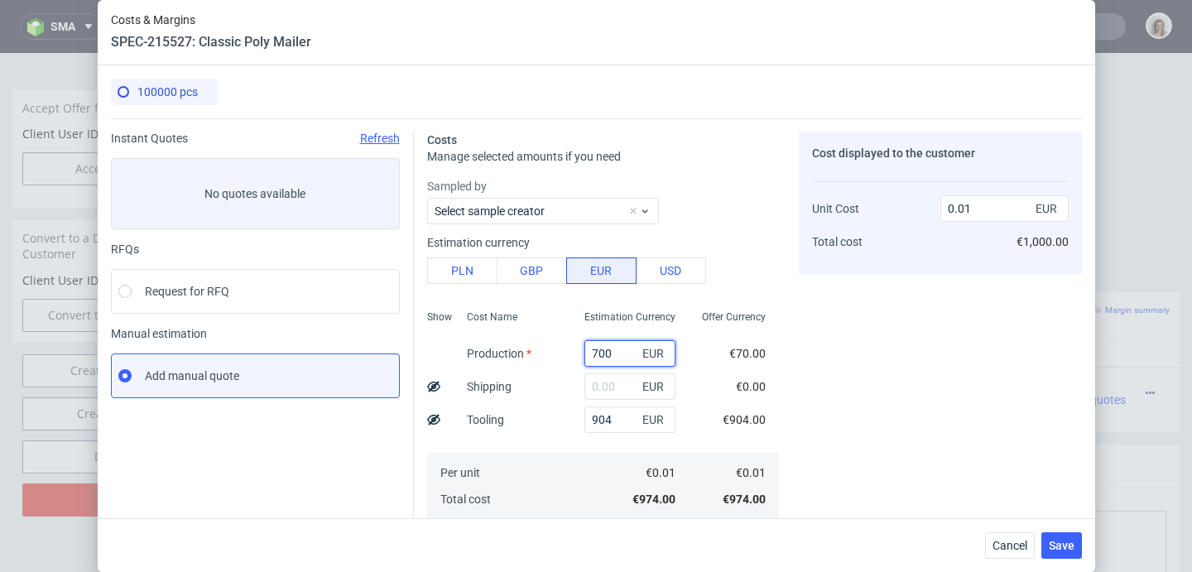
type input "7000"
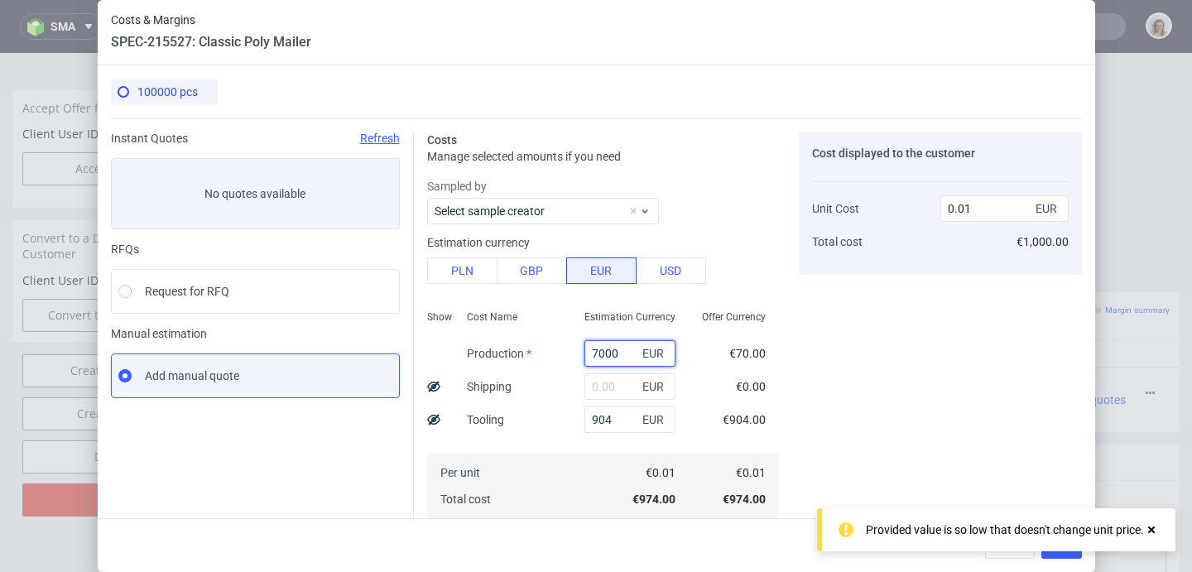
type input "0.09"
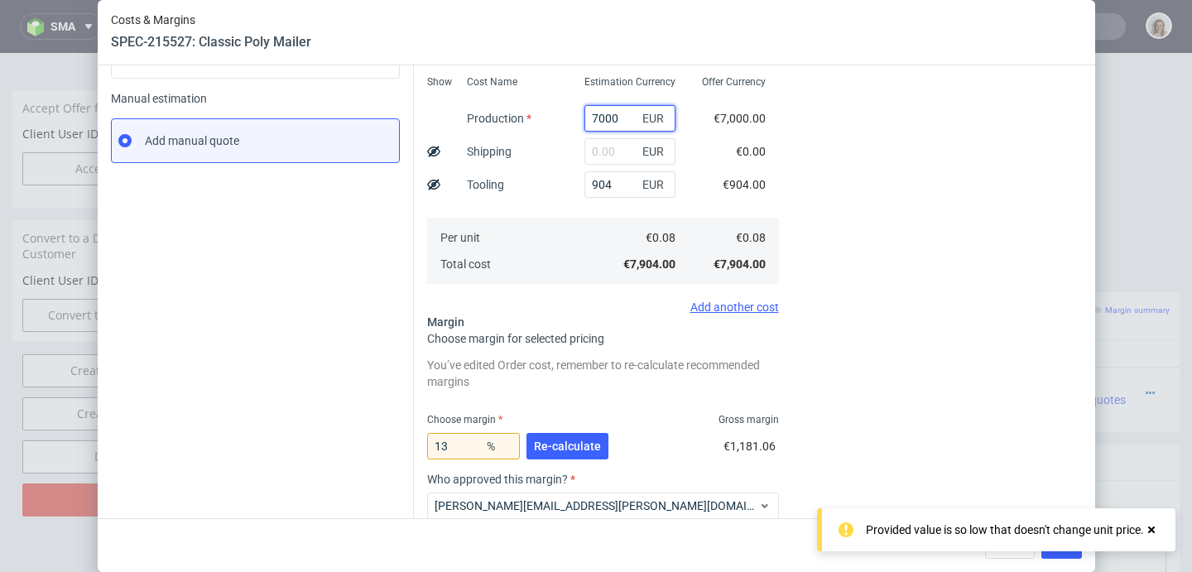
scroll to position [263, 0]
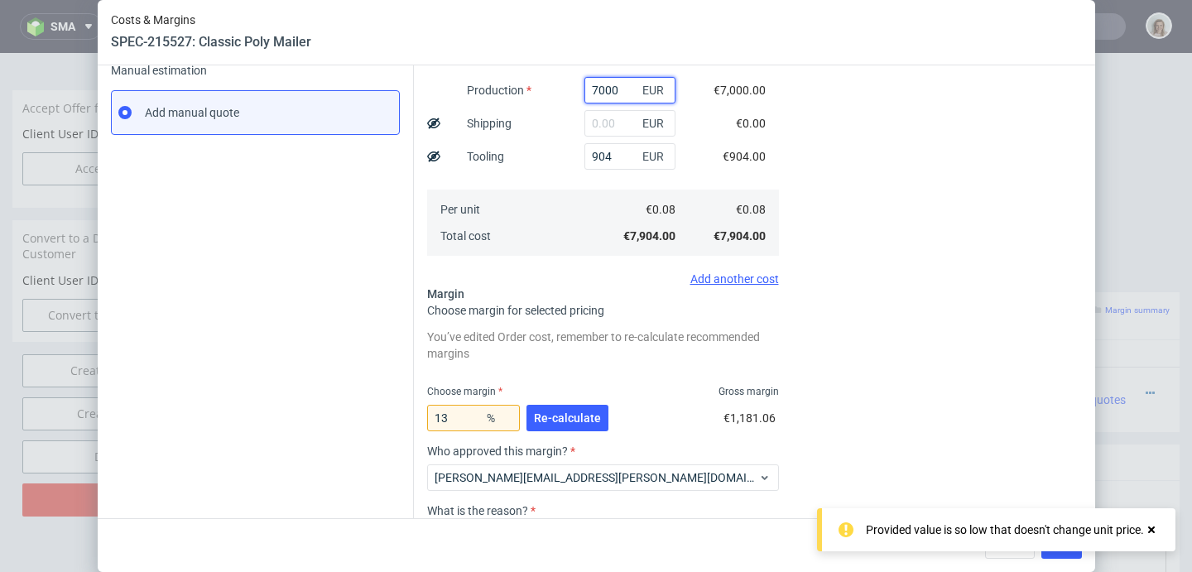
type input "7000"
drag, startPoint x: 445, startPoint y: 413, endPoint x: 418, endPoint y: 417, distance: 27.6
click at [418, 417] on div "Costs Manage selected amounts if you need Sampled by Select sample creator Esti…" at bounding box center [748, 247] width 668 height 785
type input "2"
type input "0.08"
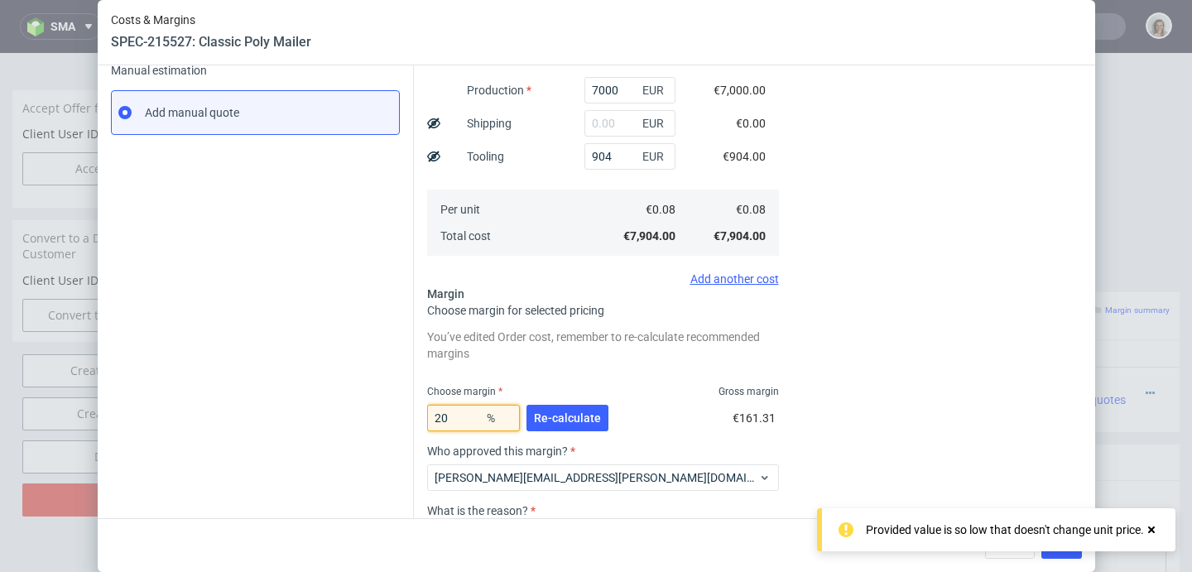
type input "20."
type input "0.1"
click at [537, 418] on span "Re-calculate" at bounding box center [567, 418] width 67 height 12
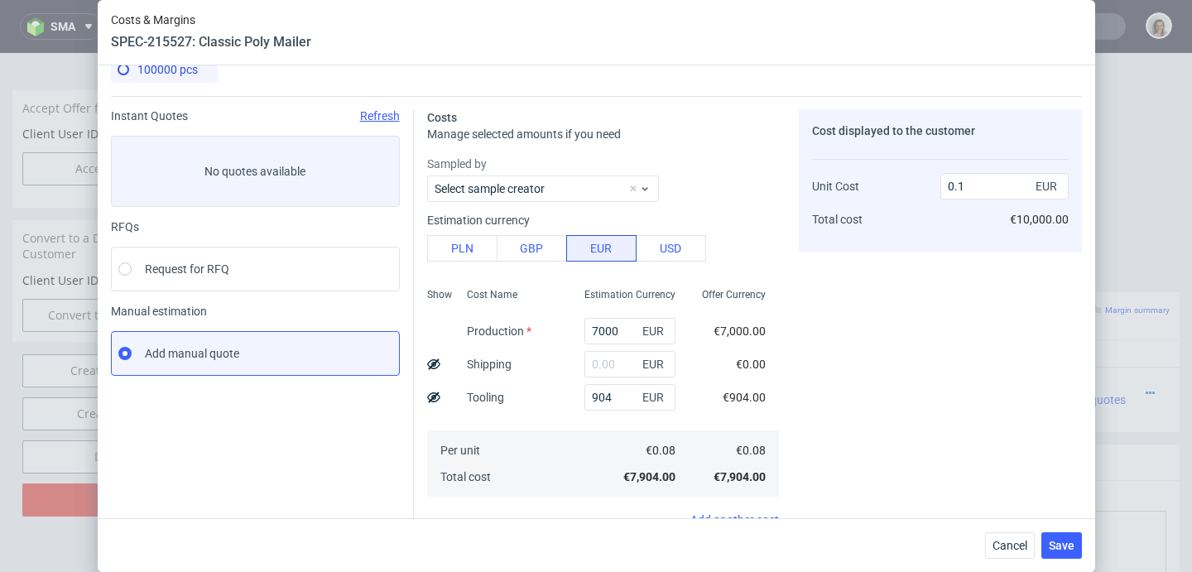
scroll to position [0, 0]
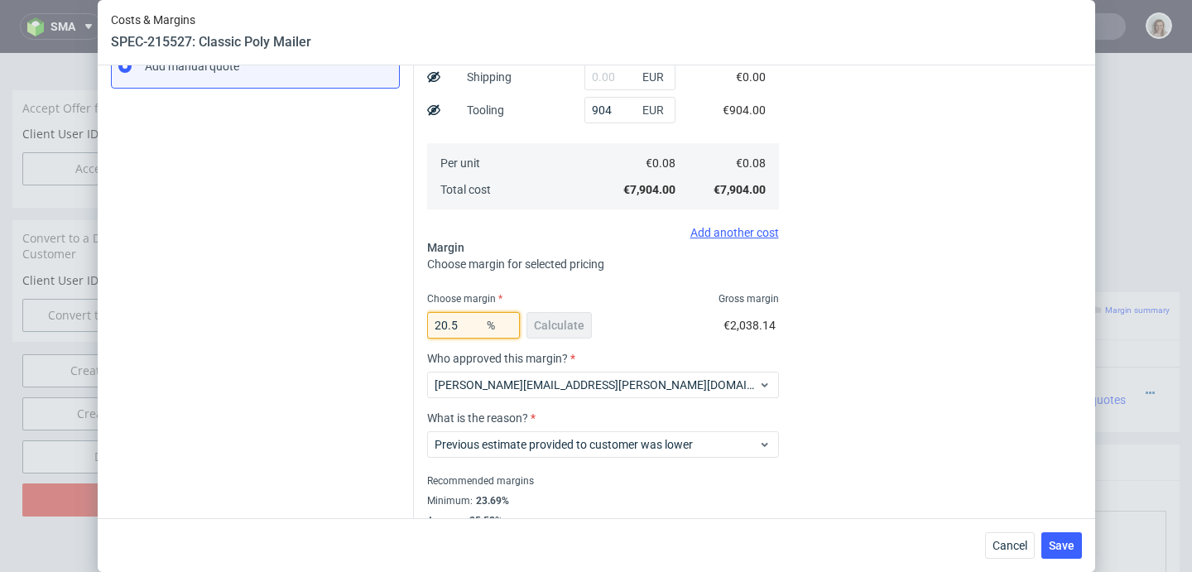
drag, startPoint x: 442, startPoint y: 323, endPoint x: 457, endPoint y: 320, distance: 15.1
click at [457, 320] on input "20.5" at bounding box center [473, 325] width 93 height 26
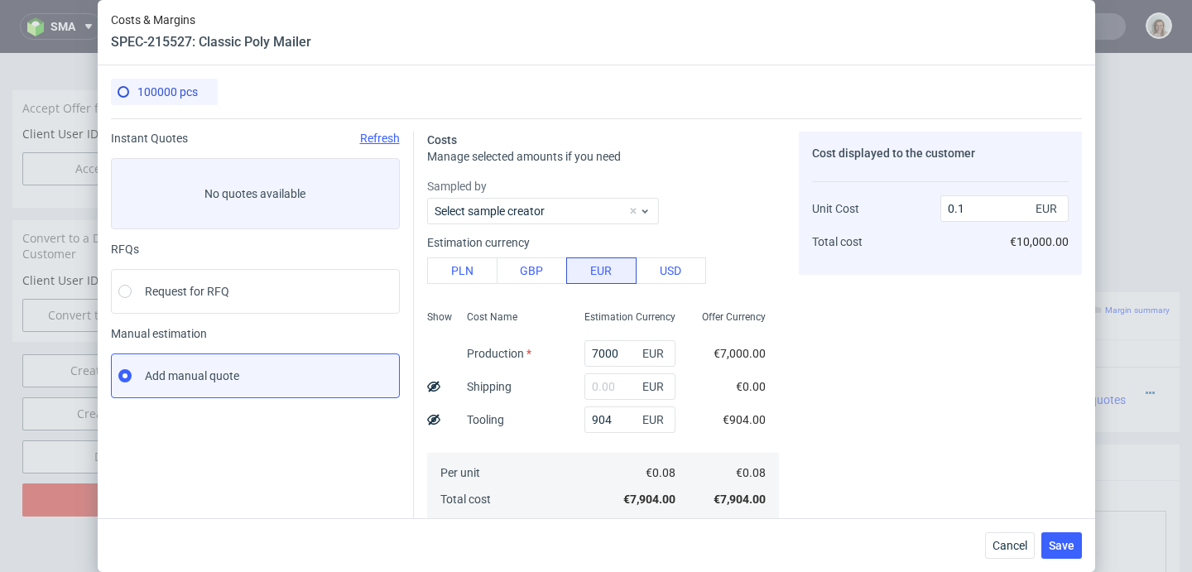
click at [834, 362] on div "Cost displayed to the customer Unit Cost Total cost 0.1 EUR €10,000.00" at bounding box center [940, 494] width 283 height 725
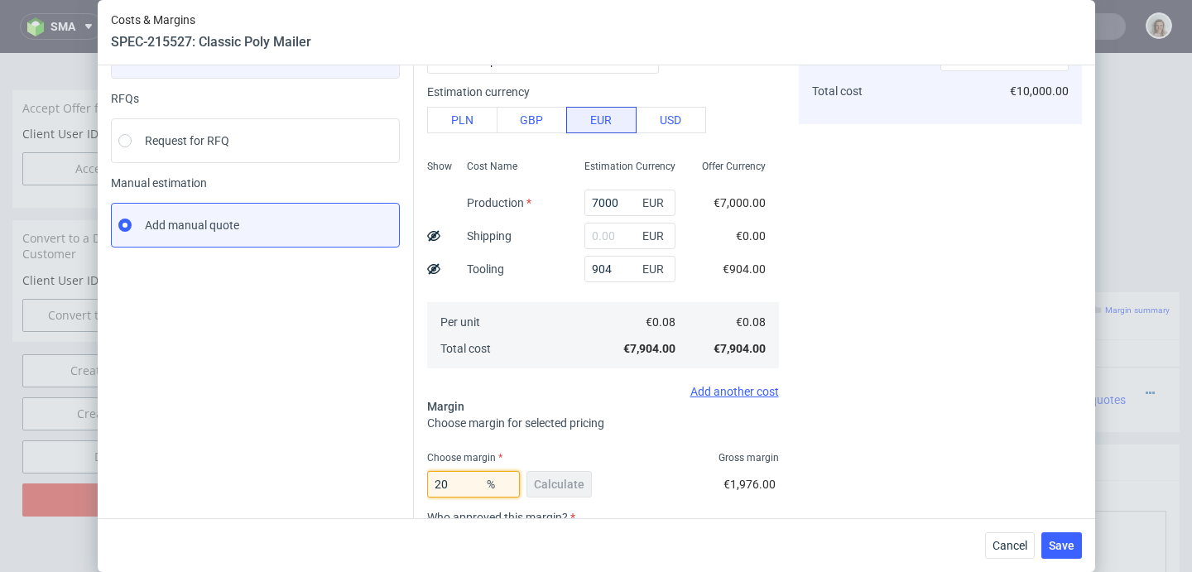
click at [460, 476] on input "20" at bounding box center [473, 484] width 93 height 26
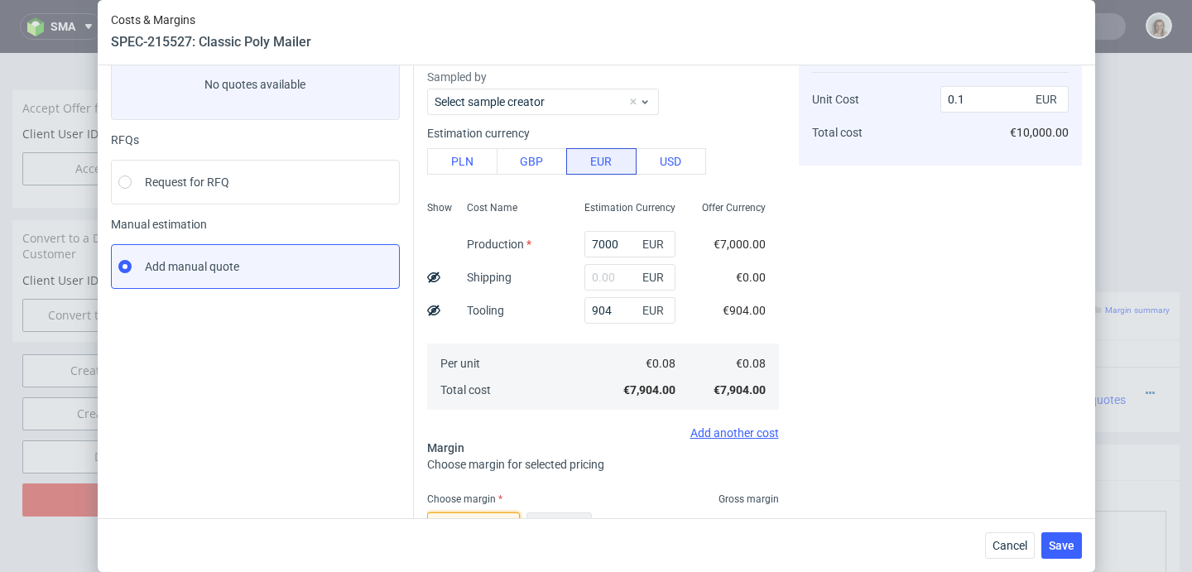
scroll to position [127, 0]
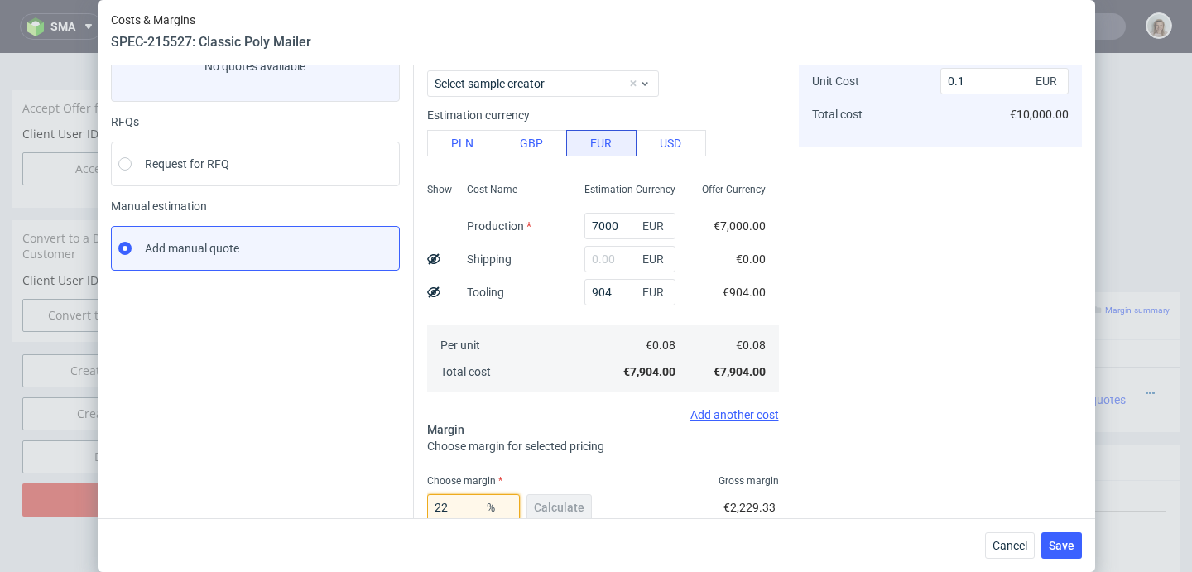
type input "2"
type input "0.08"
type input "23"
type input "0.1"
type input "2"
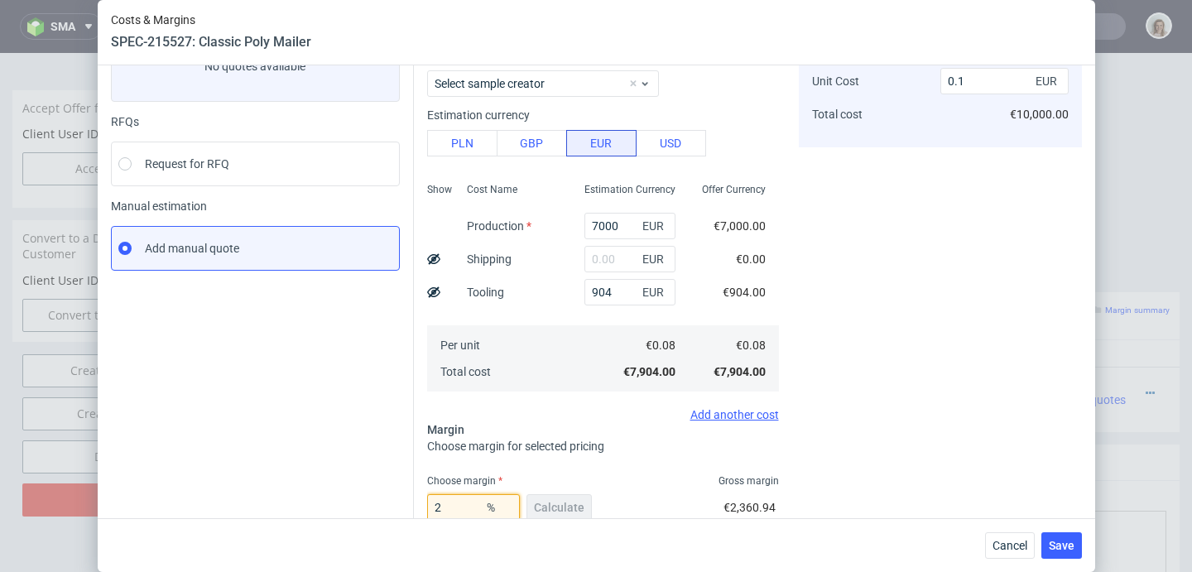
type input "0.08"
type input "24"
type input "0.1"
type input "2"
type input "0.08"
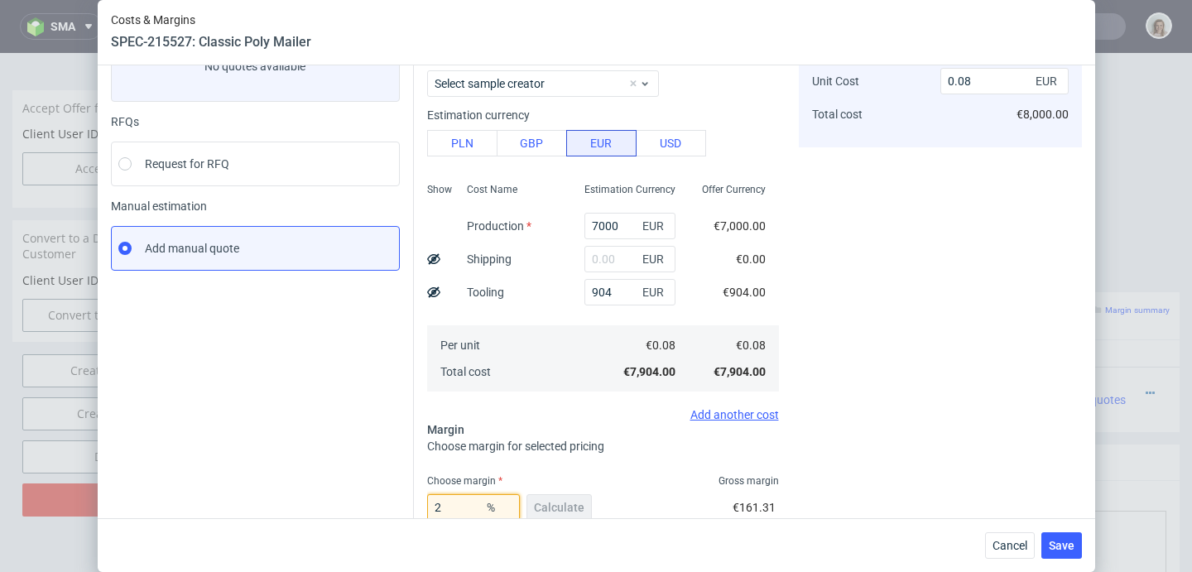
type input "25"
type input "0.11"
type input "2"
type input "0.08"
type input "24"
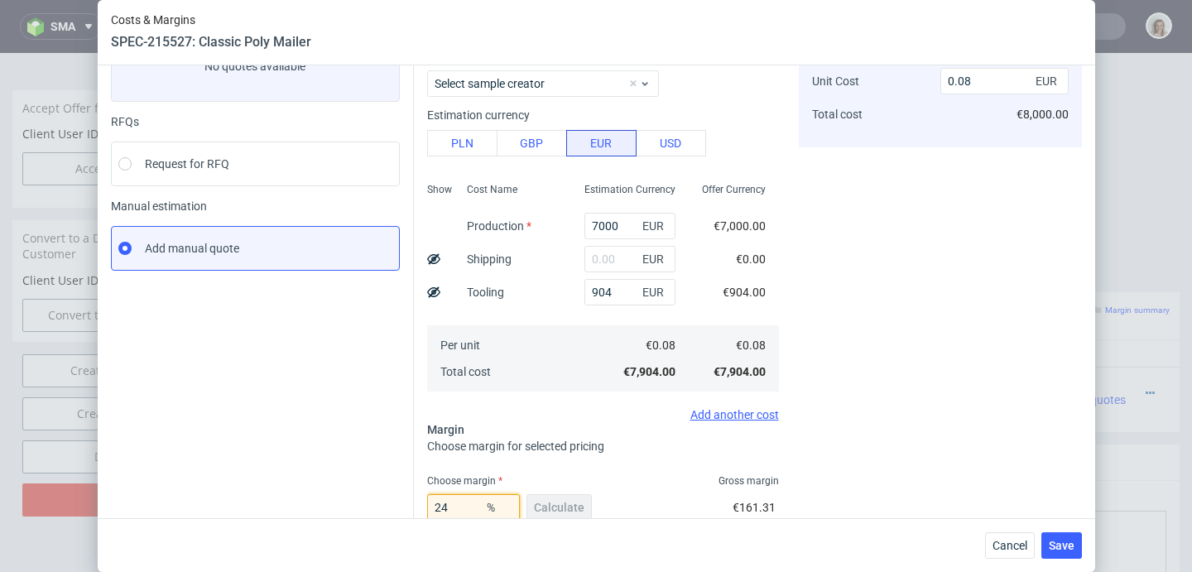
type input "0.1"
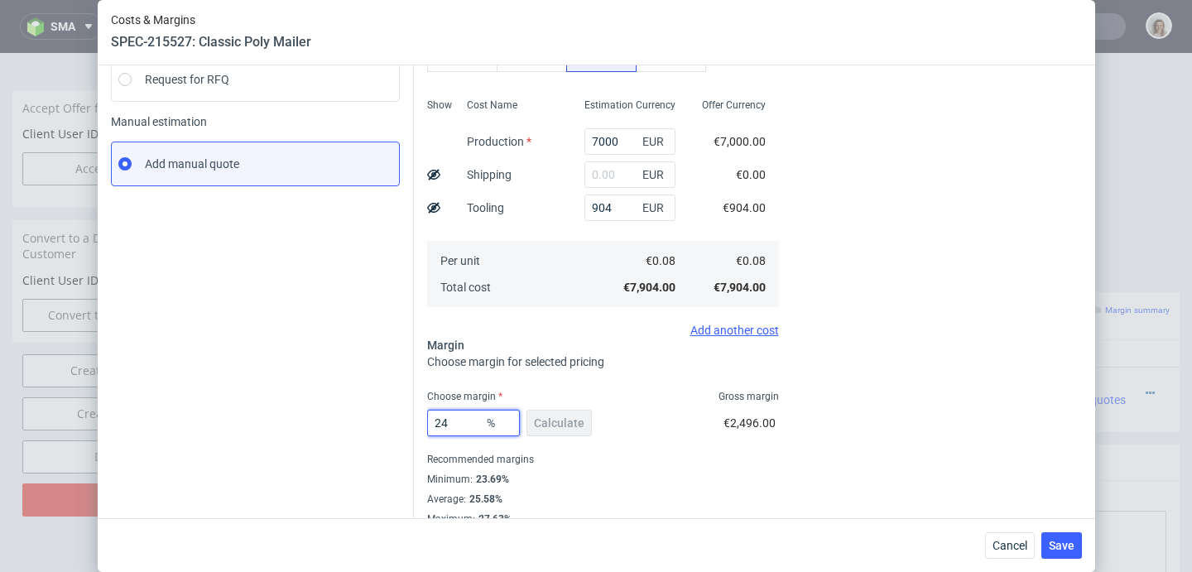
scroll to position [214, 0]
type input "24"
click at [1053, 541] on button "Save" at bounding box center [1061, 545] width 41 height 26
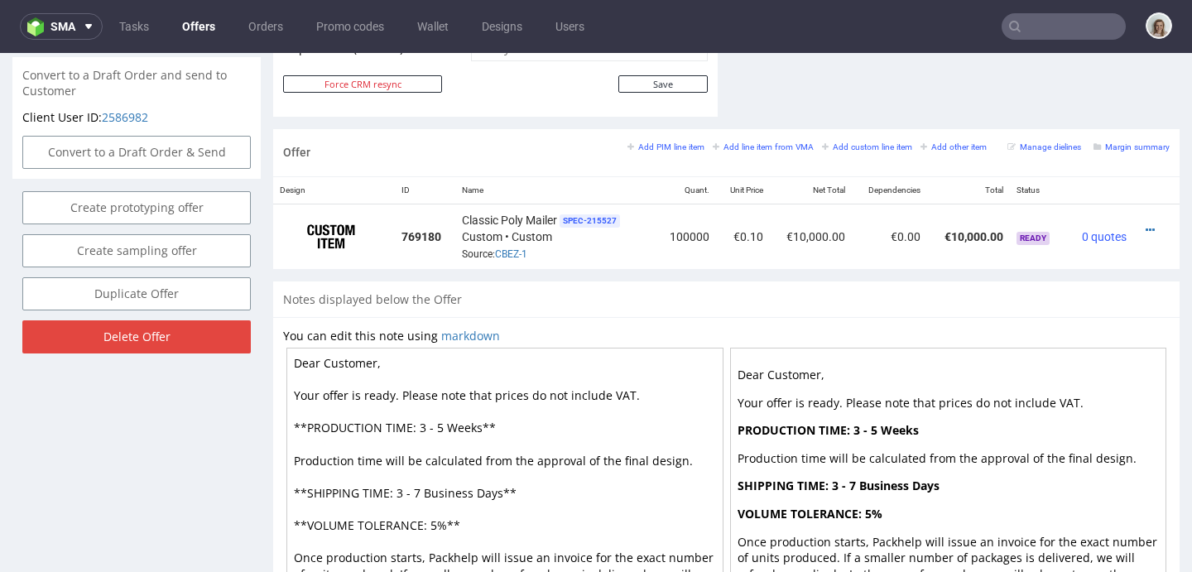
scroll to position [906, 0]
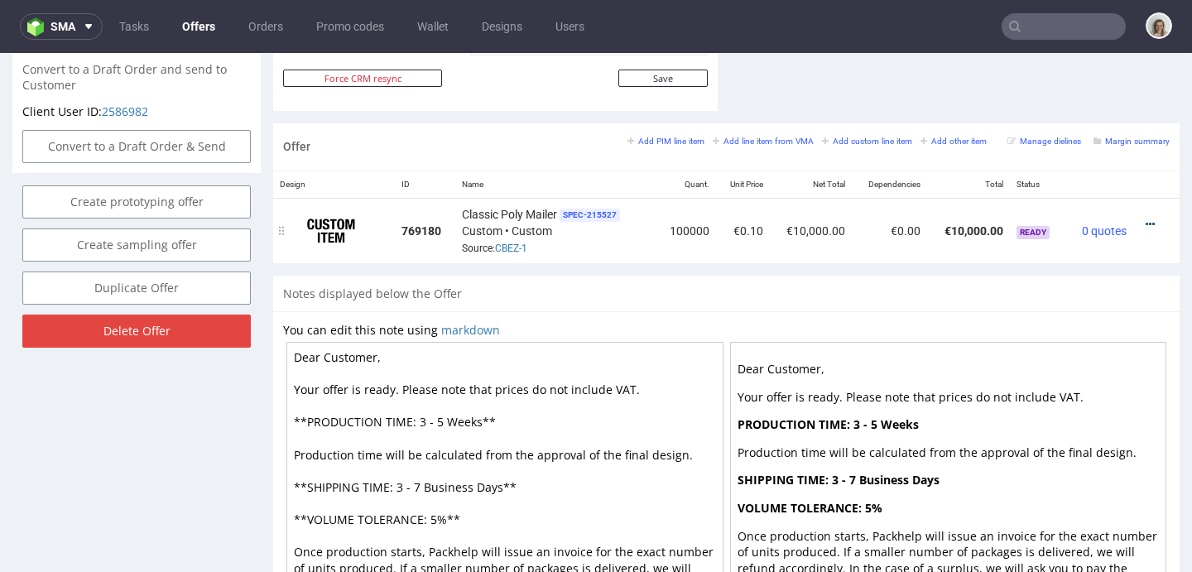
click at [1146, 223] on icon at bounding box center [1150, 225] width 9 height 12
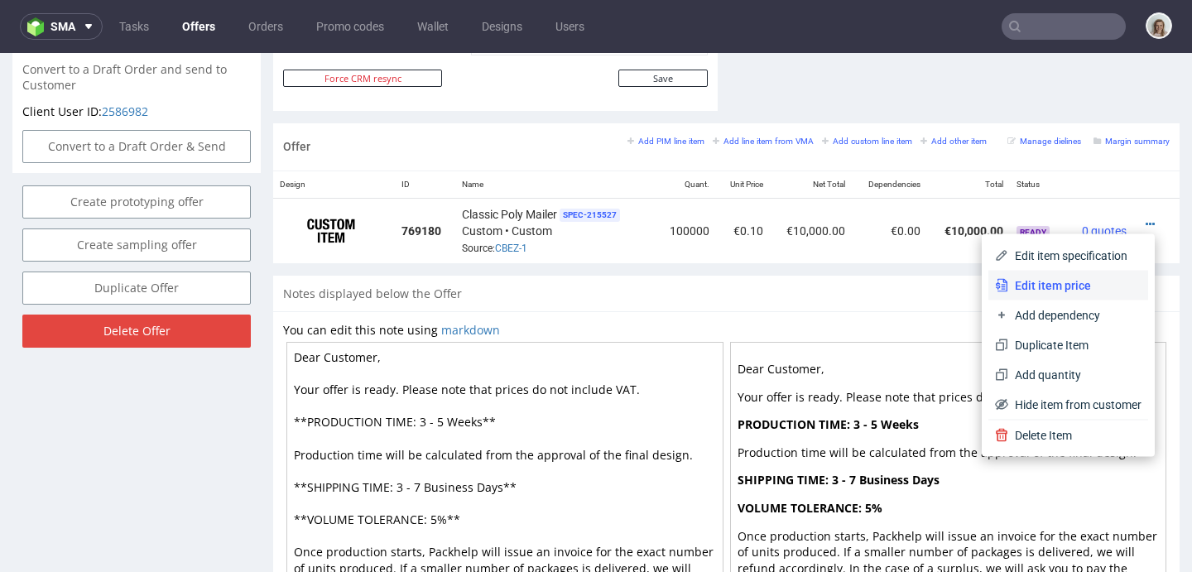
click at [1030, 276] on li "Edit item price" at bounding box center [1068, 286] width 160 height 30
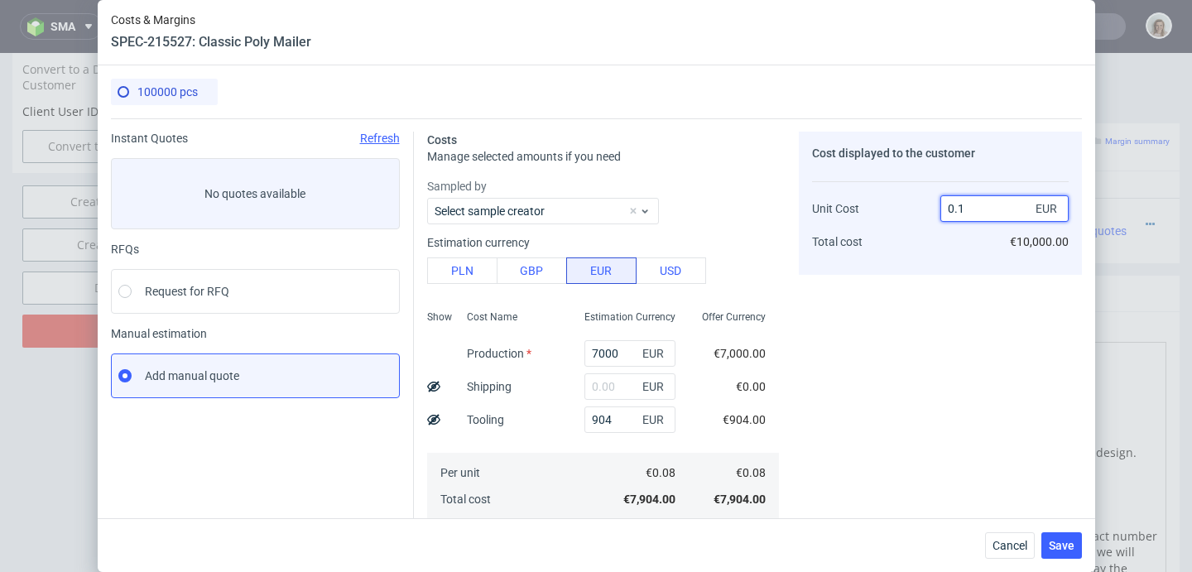
click at [964, 208] on input "0.1" at bounding box center [1004, 208] width 128 height 26
type input "0."
type input "-Infinity"
type input "0.089"
type input "10.112359550561797"
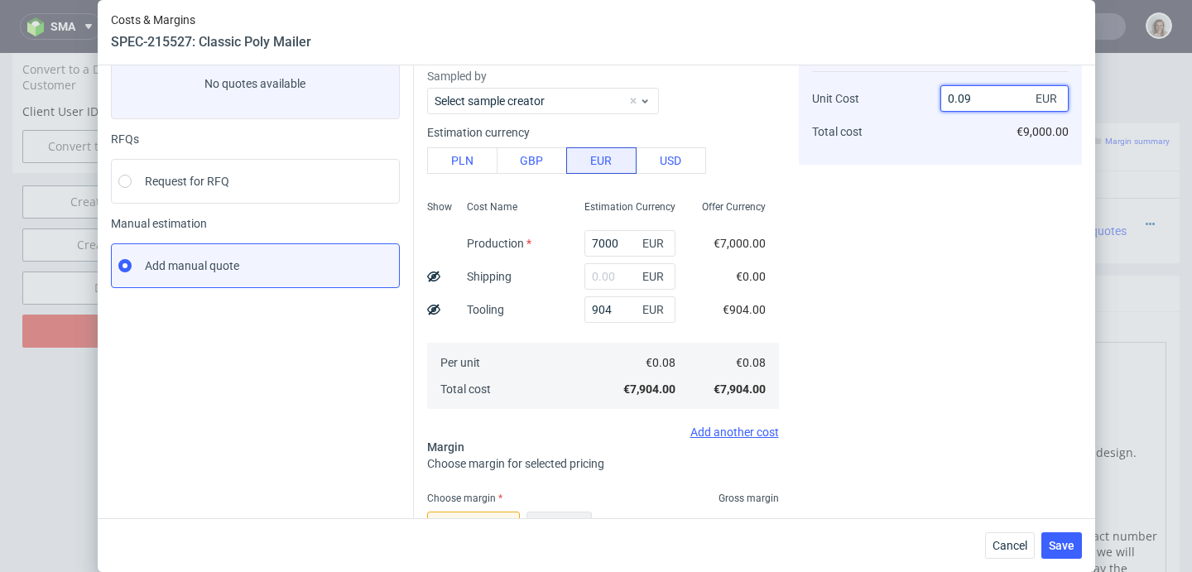
scroll to position [0, 0]
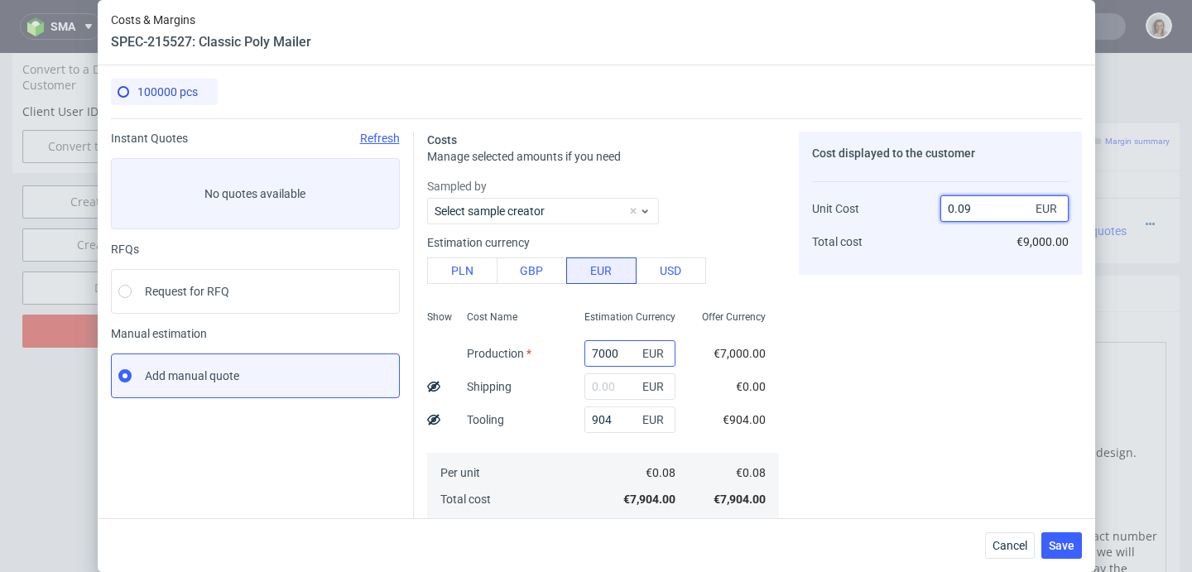
type input "0.09"
drag, startPoint x: 608, startPoint y: 350, endPoint x: 520, endPoint y: 344, distance: 88.8
click at [520, 345] on div "Show Cost Name Production Shipping Tooling Per unit Total cost Estimation Curre…" at bounding box center [603, 413] width 352 height 219
type input "67"
type input "0.01"
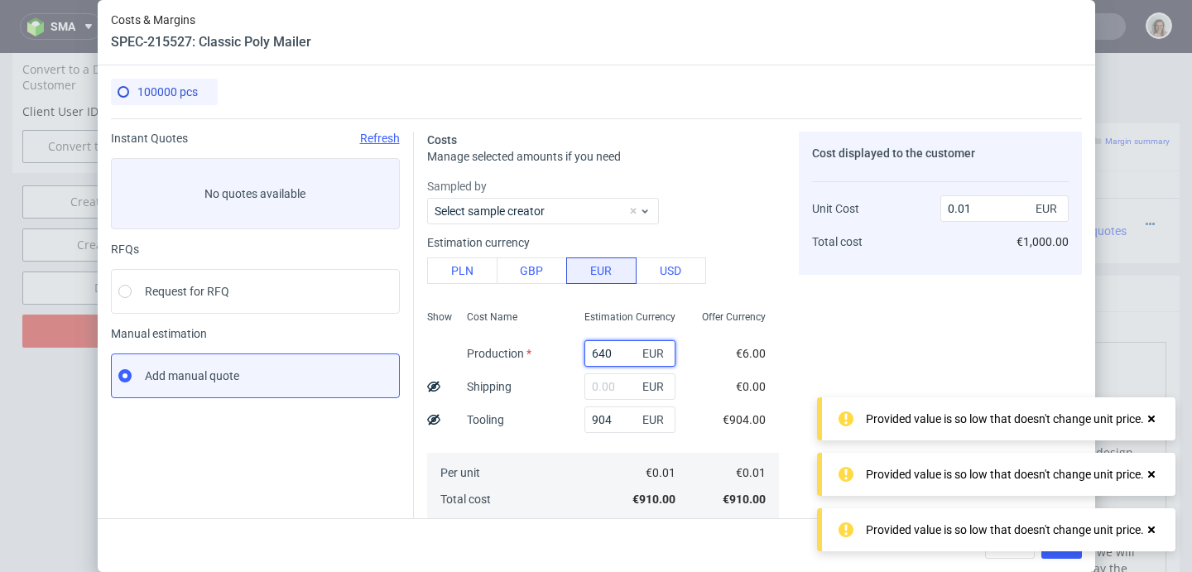
type input "6400"
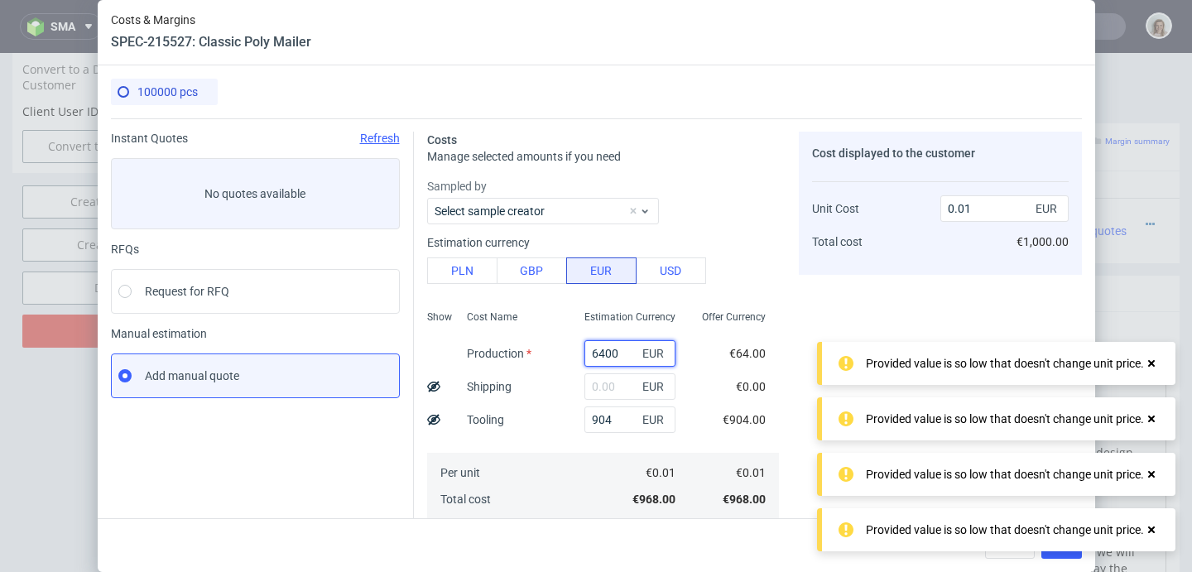
type input "0.08"
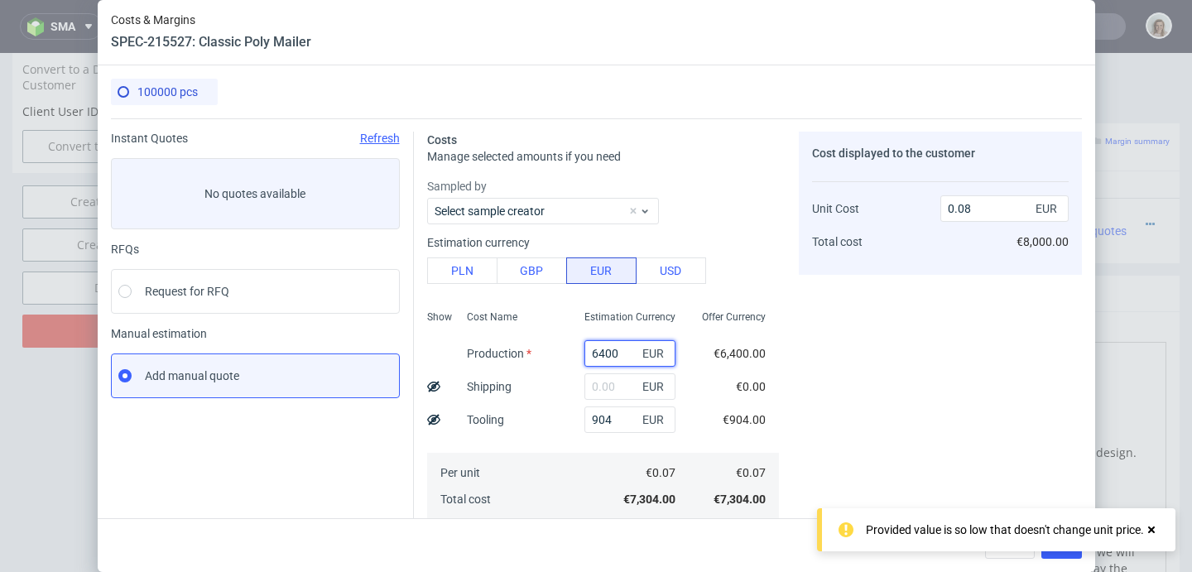
drag, startPoint x: 605, startPoint y: 354, endPoint x: 561, endPoint y: 353, distance: 43.9
click at [571, 353] on div "6400 EUR" at bounding box center [630, 353] width 118 height 33
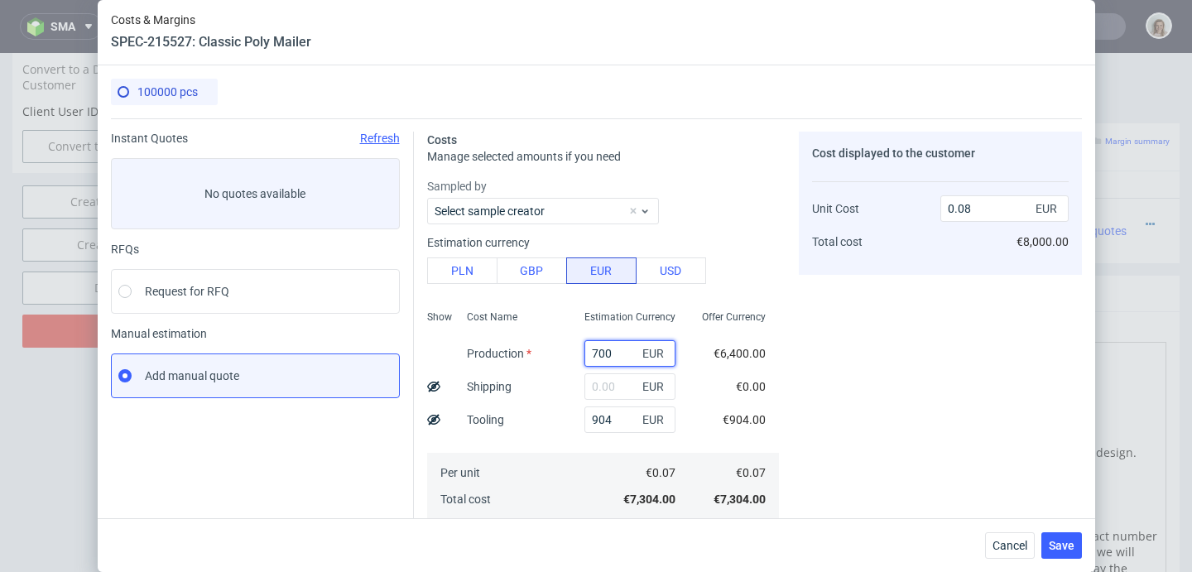
type input "7000"
type input "0.09"
click at [1045, 394] on div "Cost displayed to the customer Unit Cost Total cost 0.09 EUR €9,000.00" at bounding box center [940, 517] width 283 height 771
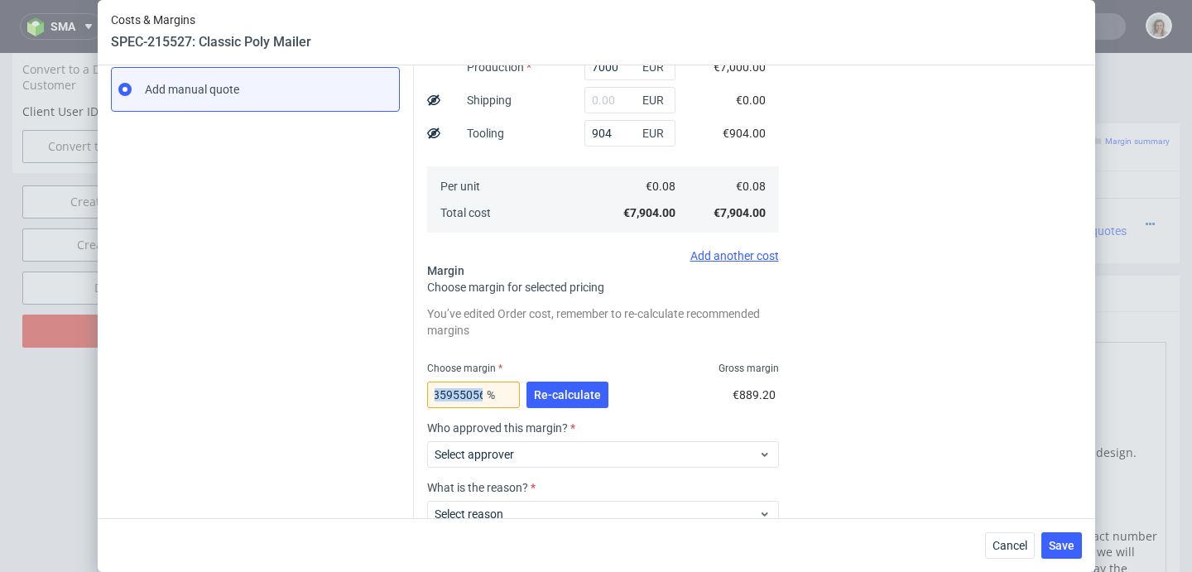
scroll to position [0, 19]
drag, startPoint x: 477, startPoint y: 393, endPoint x: 430, endPoint y: 390, distance: 47.3
click at [430, 390] on div "10.112359550561797 %" at bounding box center [473, 395] width 93 height 26
click at [459, 396] on input "10.112359550561797" at bounding box center [473, 395] width 93 height 26
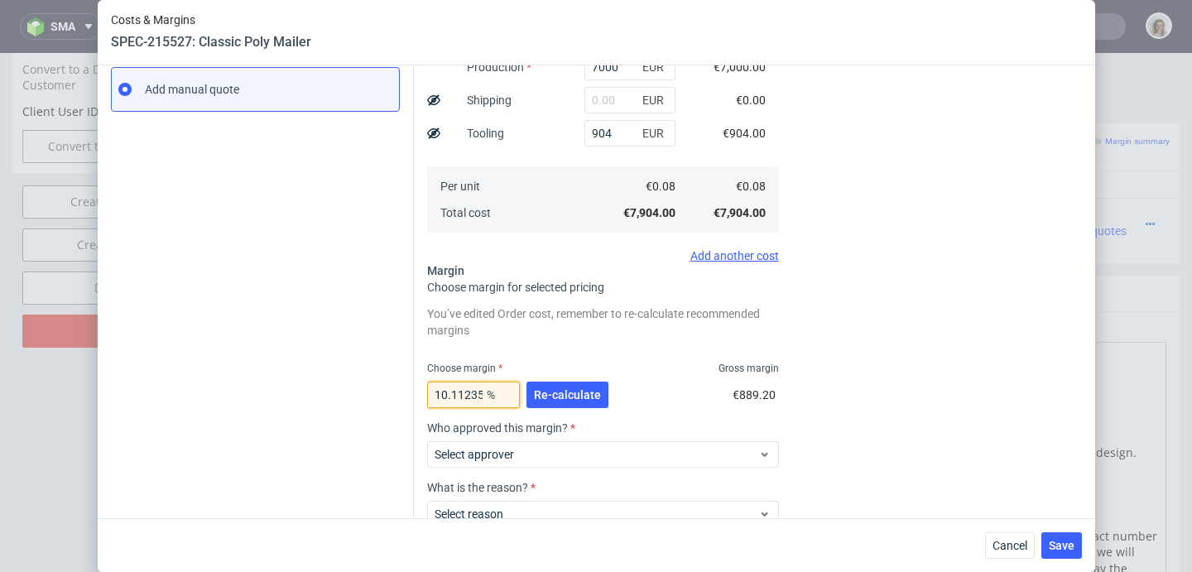
scroll to position [0, 65]
drag, startPoint x: 429, startPoint y: 392, endPoint x: 507, endPoint y: 392, distance: 77.8
click at [507, 392] on div "10.112359550561797 %" at bounding box center [473, 395] width 93 height 26
type input "24"
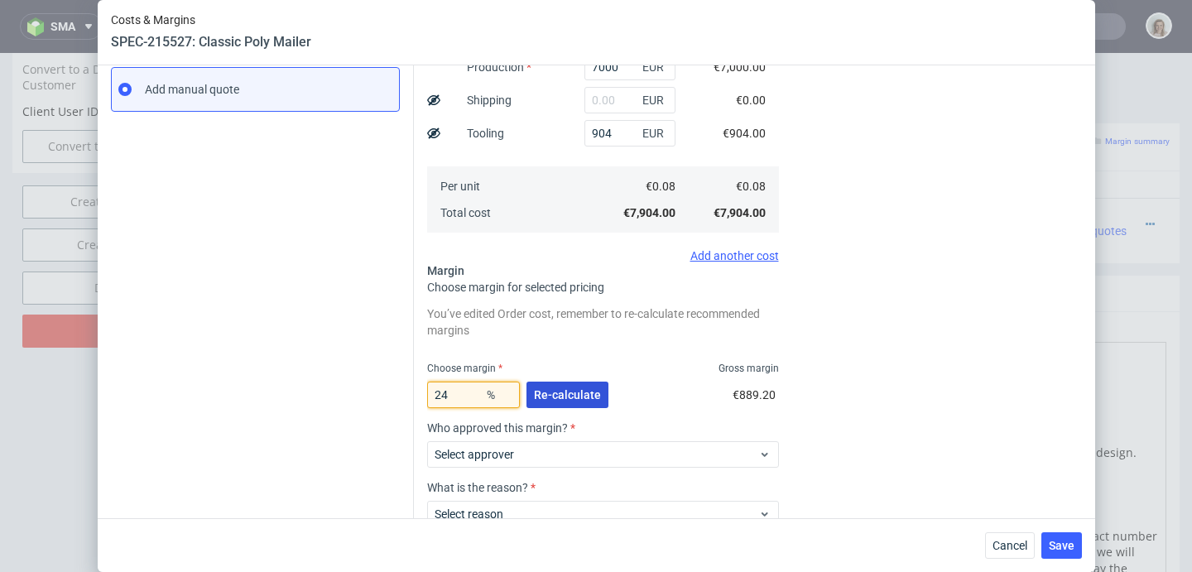
type input "0.1"
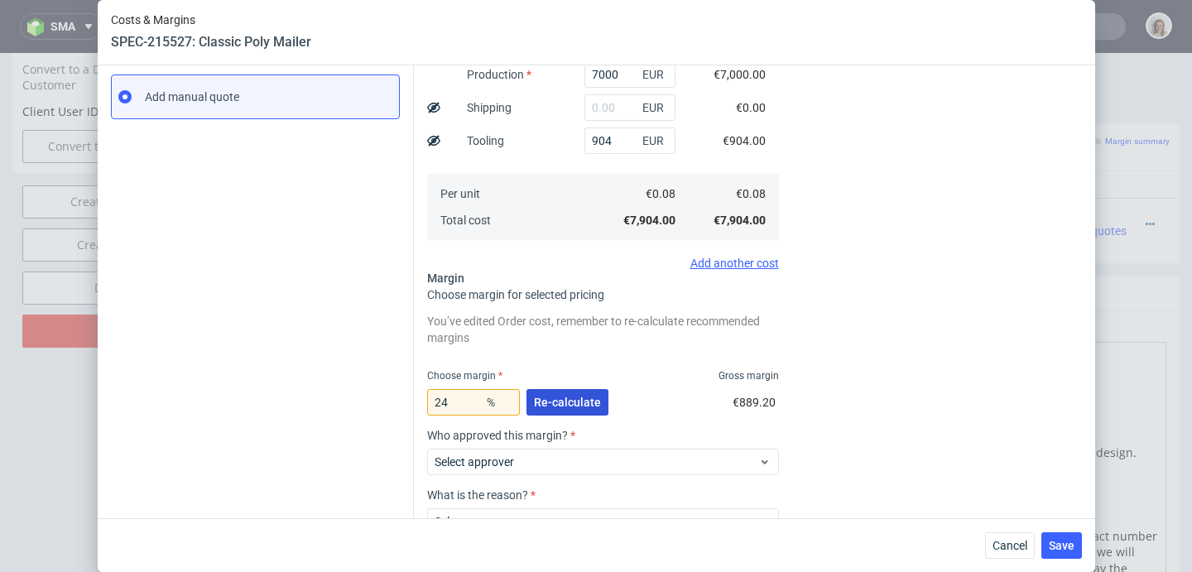
click at [568, 390] on button "Re-calculate" at bounding box center [567, 402] width 82 height 26
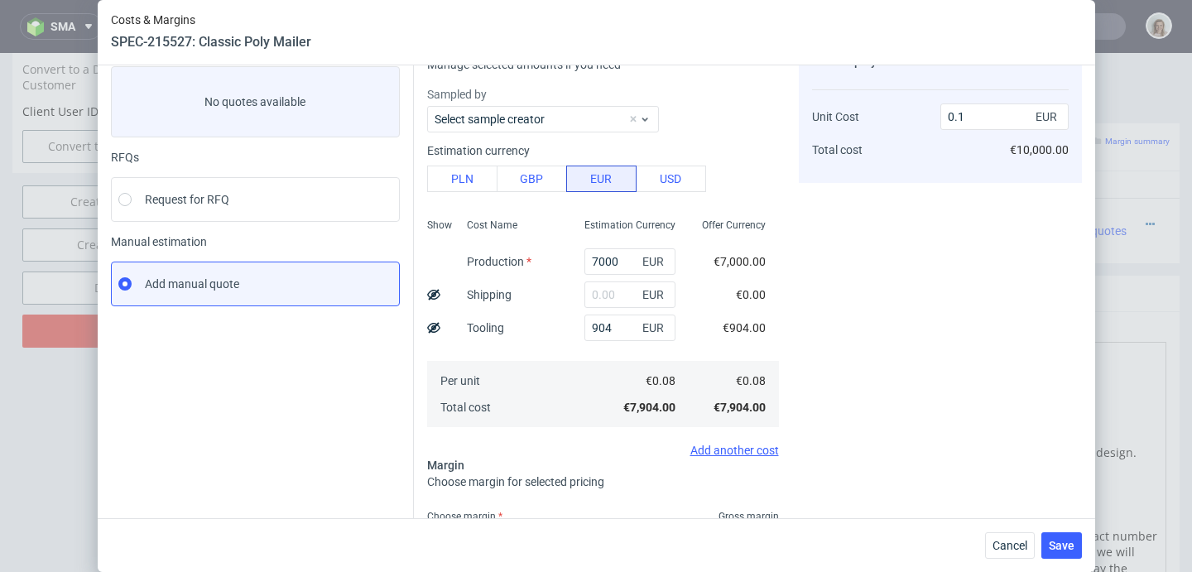
scroll to position [233, 0]
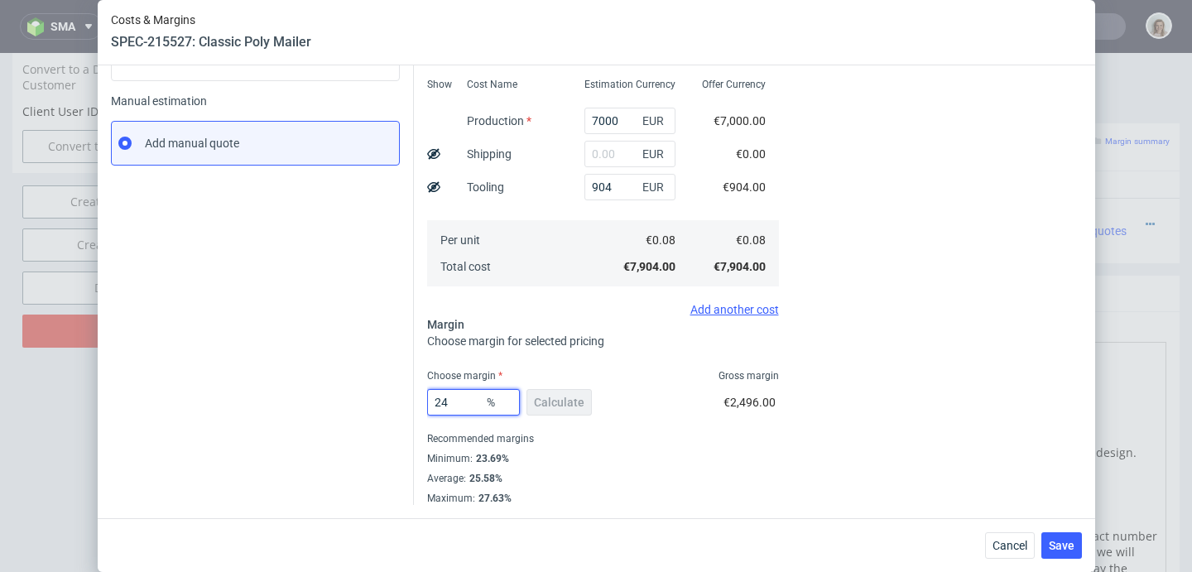
click at [460, 409] on input "24" at bounding box center [473, 402] width 93 height 26
type input "24.5"
type input "0.11"
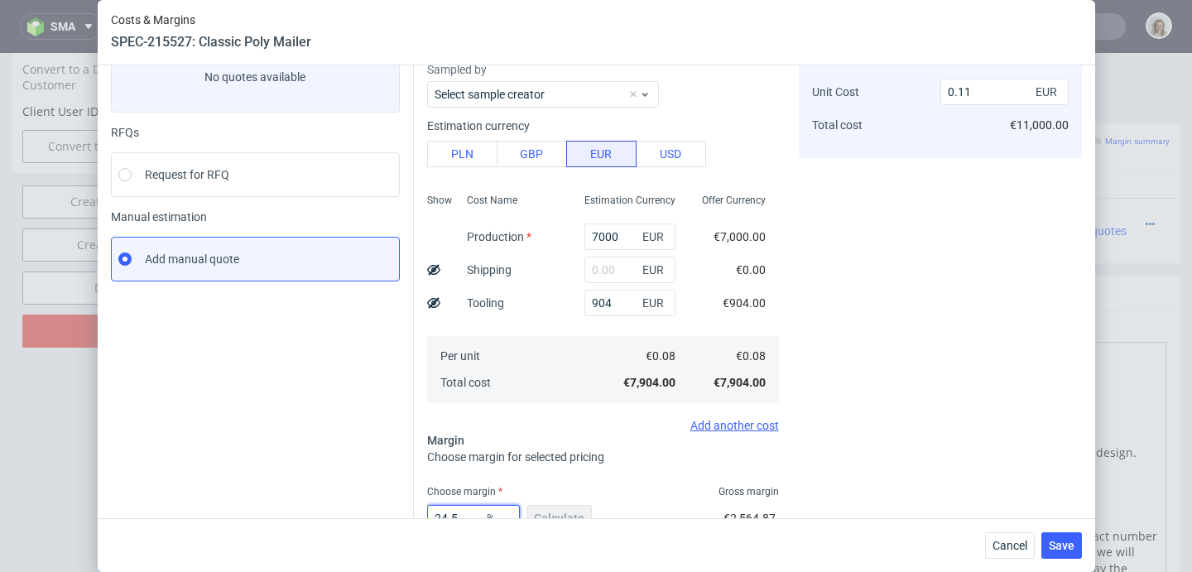
scroll to position [194, 0]
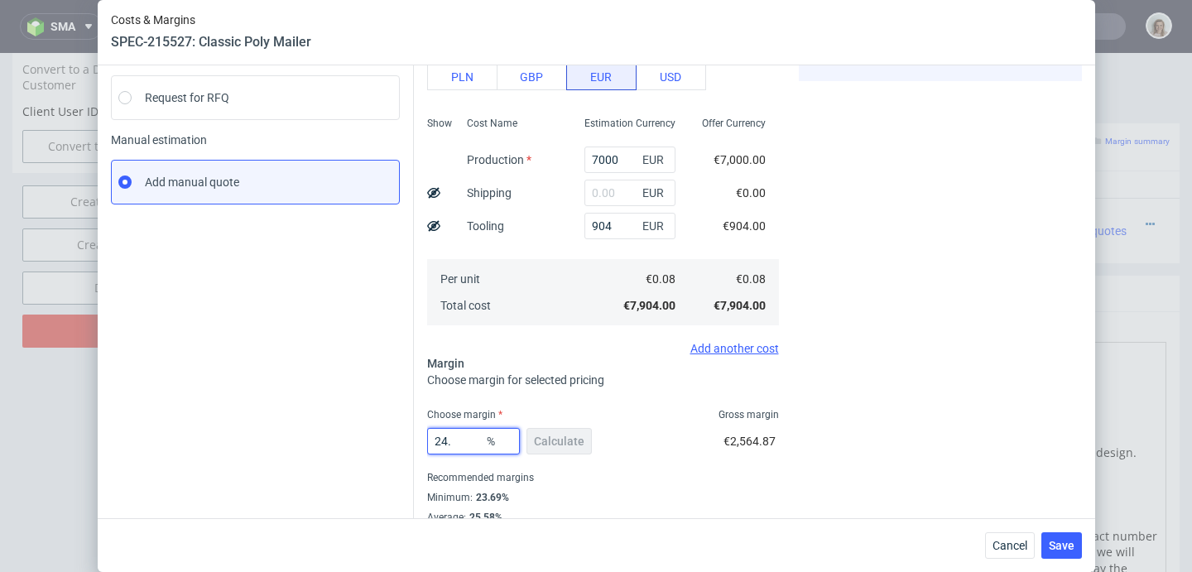
type input "24"
type input "0.1"
click at [1065, 540] on span "Save" at bounding box center [1062, 546] width 26 height 12
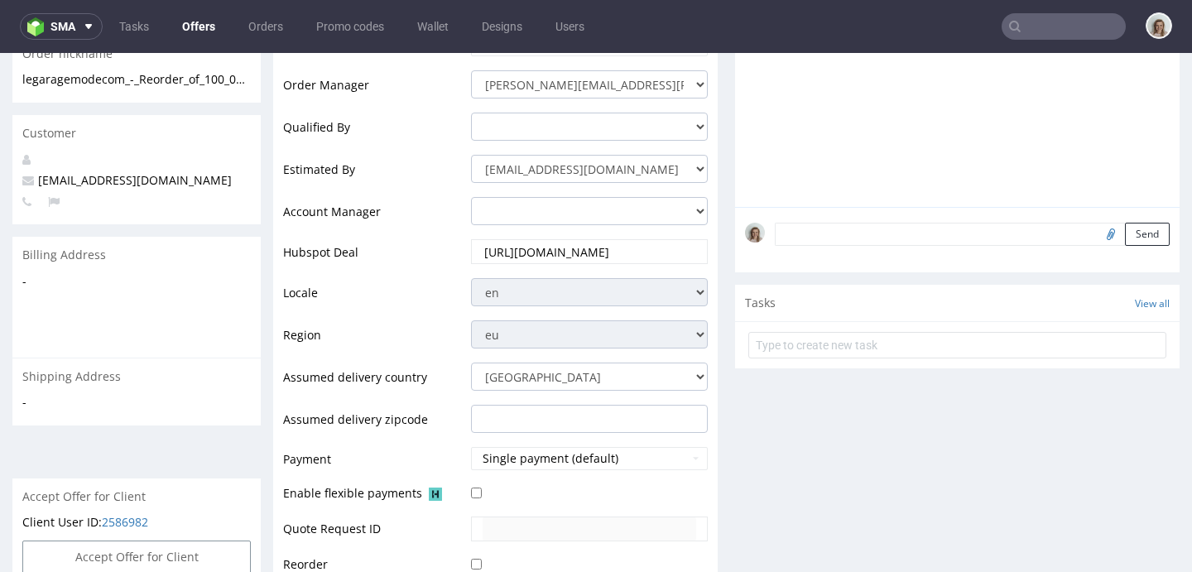
scroll to position [804, 0]
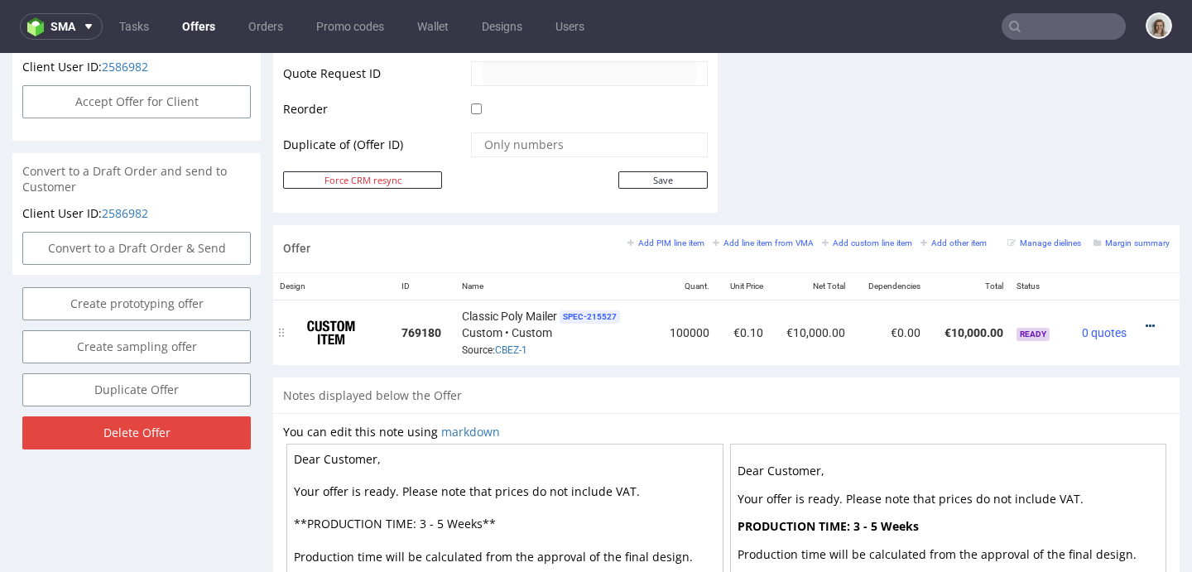
click at [1146, 324] on icon at bounding box center [1150, 326] width 9 height 12
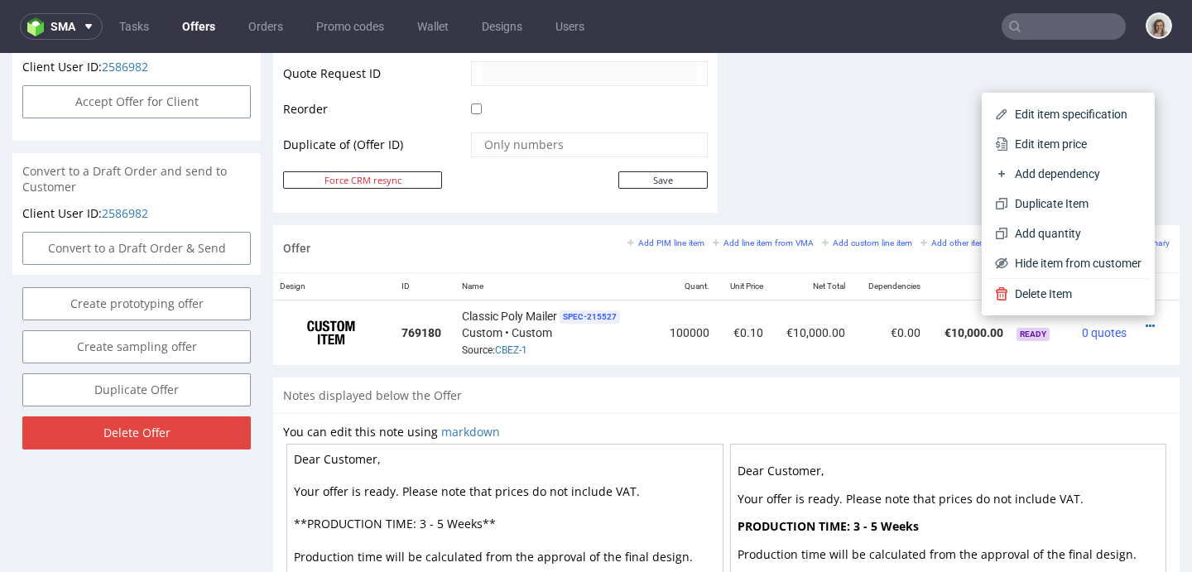
drag, startPoint x: 1028, startPoint y: 150, endPoint x: 872, endPoint y: 185, distance: 160.4
click at [1028, 150] on span "Edit item price" at bounding box center [1074, 144] width 133 height 17
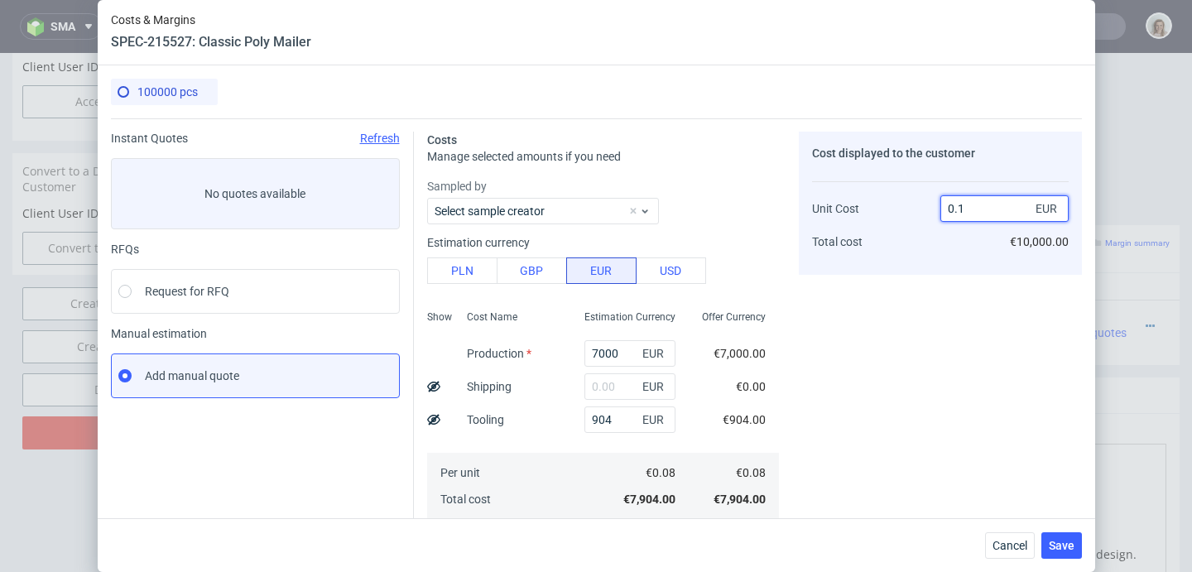
click at [981, 207] on input "0.1" at bounding box center [1004, 208] width 128 height 26
type input "0.08"
type input "-Infinity"
type input "0.0809"
type input "1.1124845488257107"
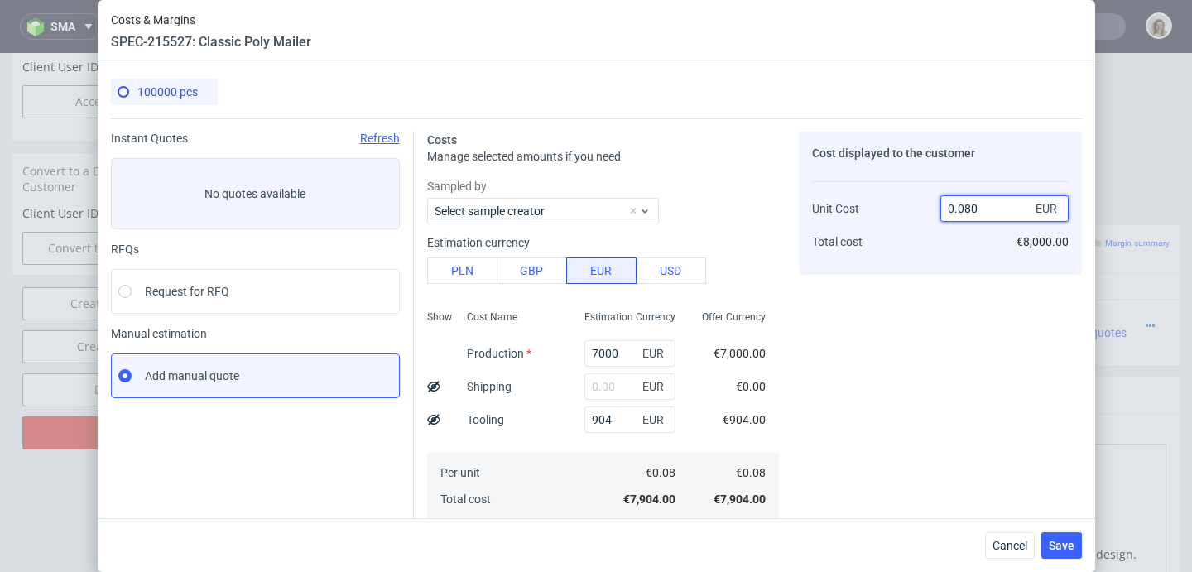
type input "0.08"
type input "0"
type input "0.0"
type input "-Infinity"
type input "0.09"
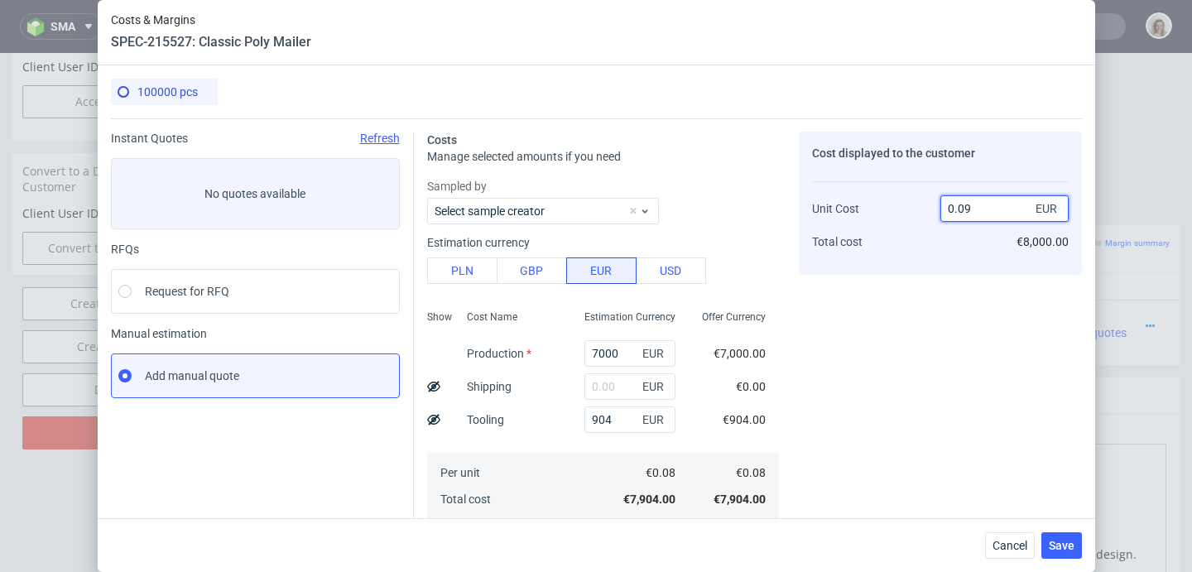
type input "11.11111111111111"
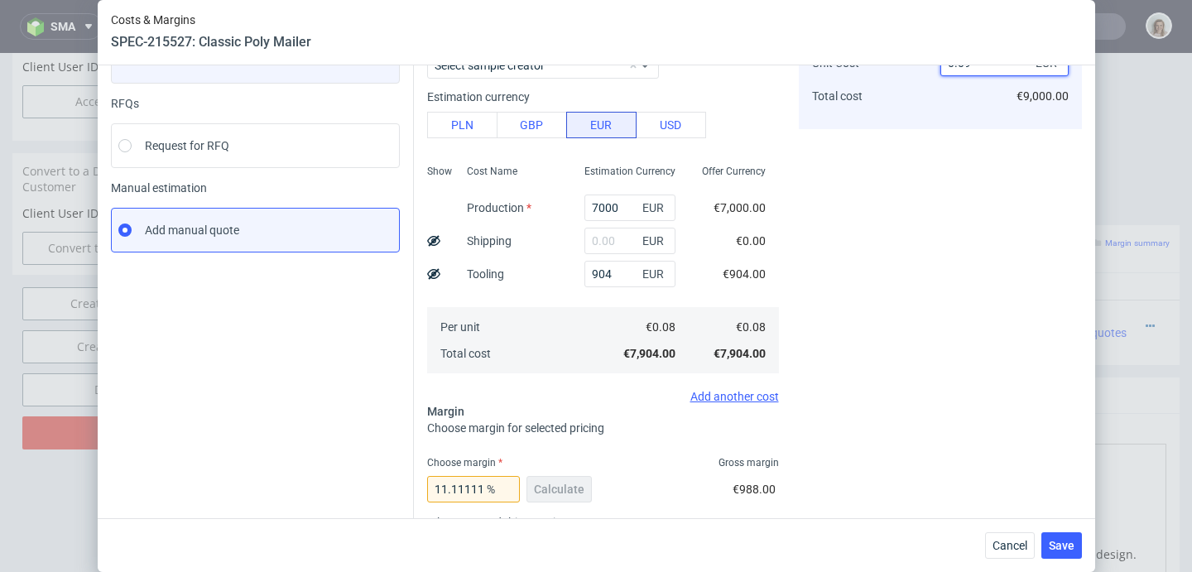
scroll to position [0, 0]
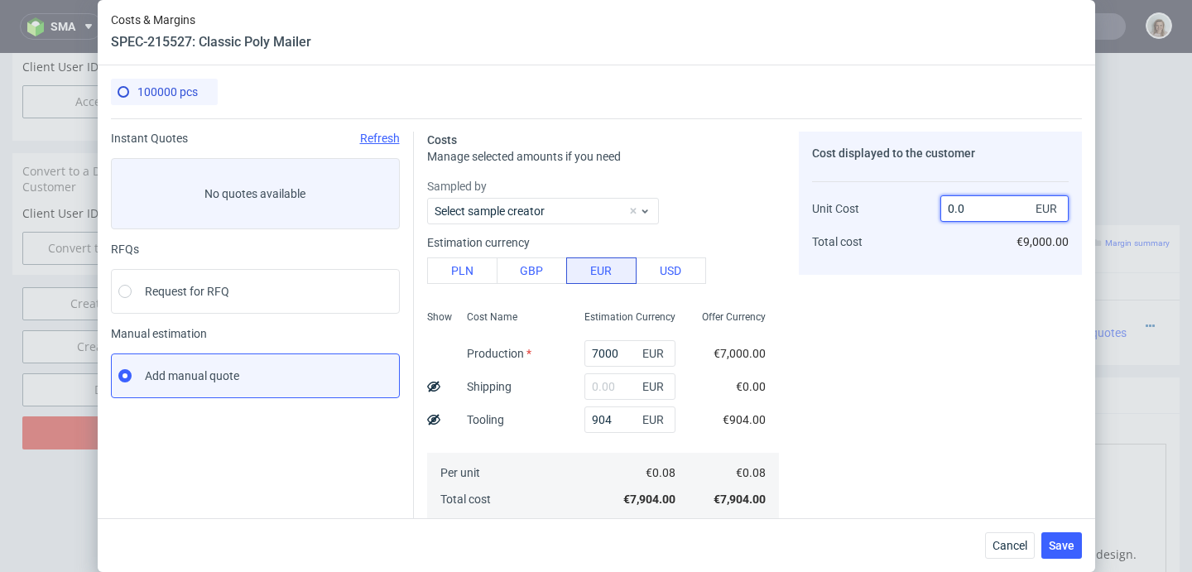
type input "0."
type input "-Infinity"
type input "0.081"
type input "1.2345679012345678"
type input "0.1"
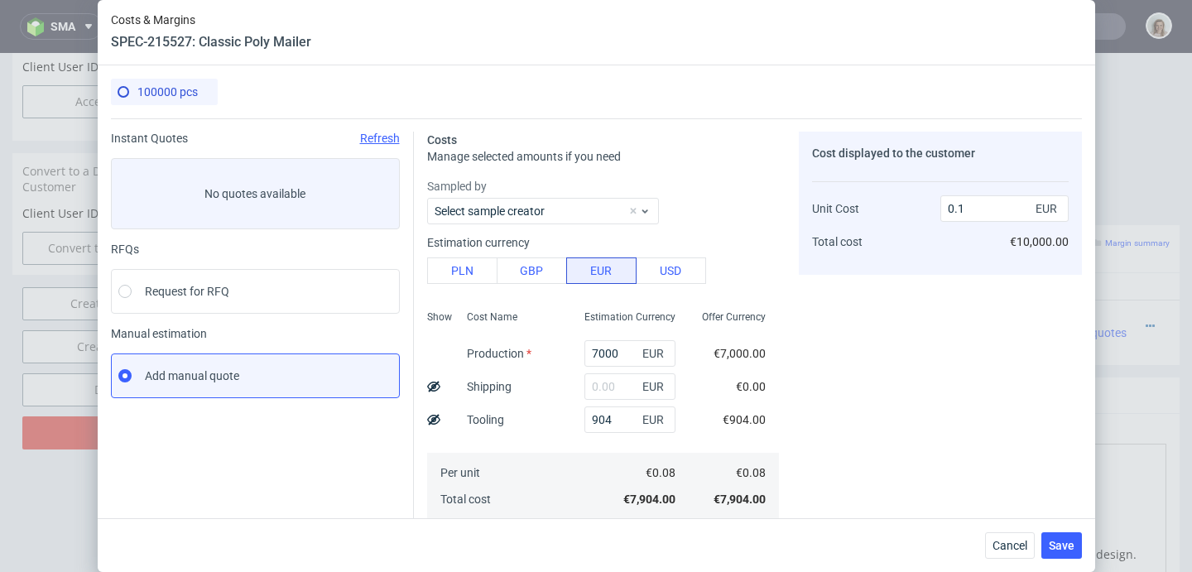
click at [799, 392] on div "Cost displayed to the customer Unit Cost Total cost 0.1 EUR €10,000.00" at bounding box center [940, 494] width 283 height 725
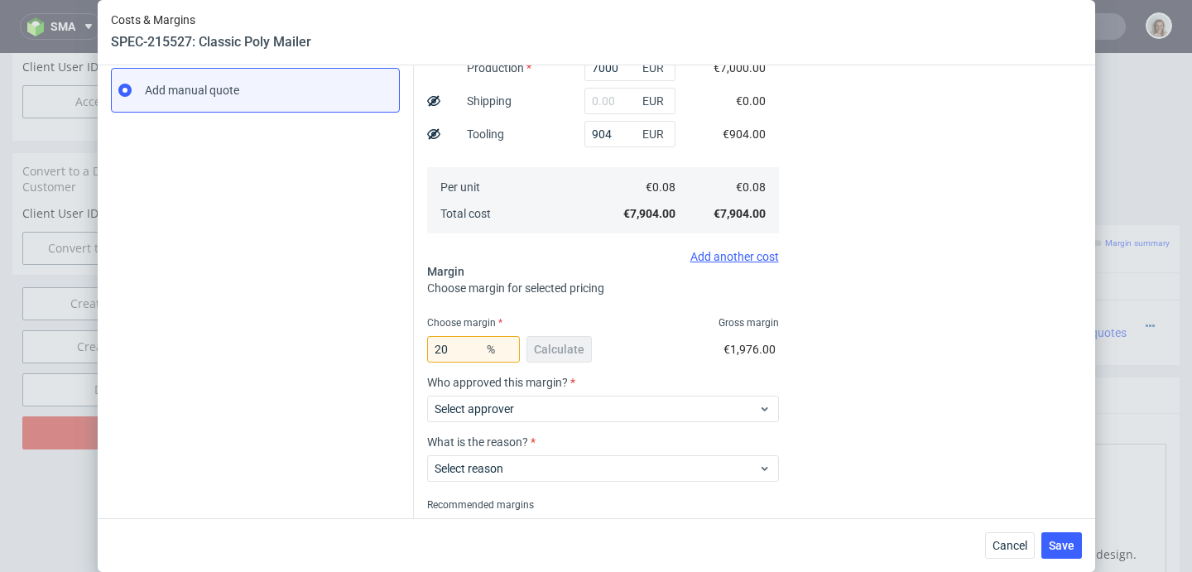
scroll to position [352, 0]
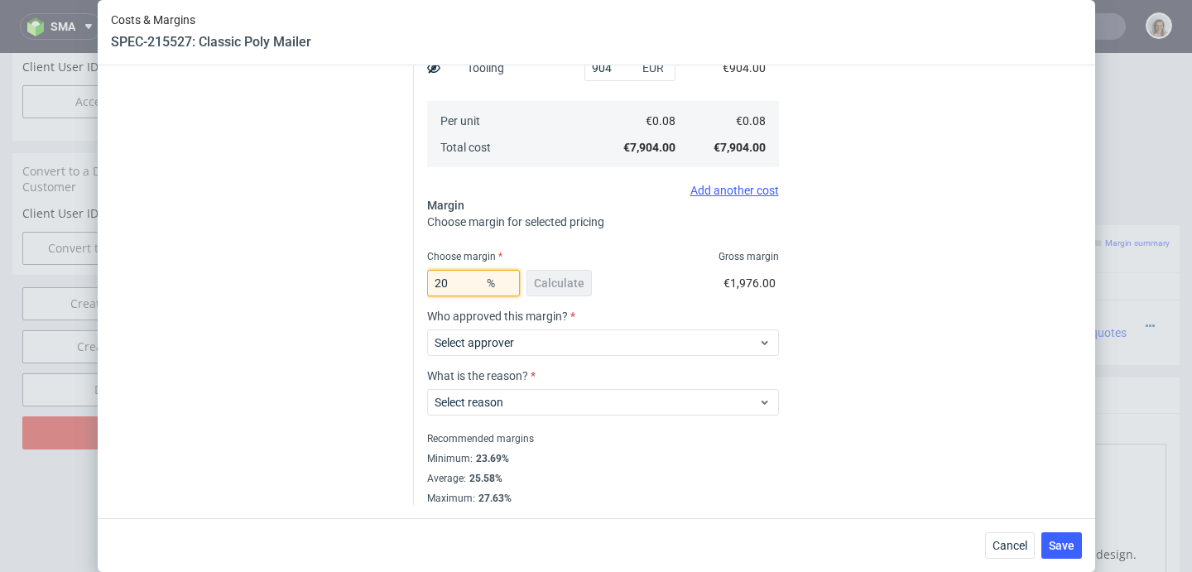
click at [461, 284] on input "20" at bounding box center [473, 283] width 93 height 26
type input "2"
type input "0.08"
type input "24"
type input "0.1"
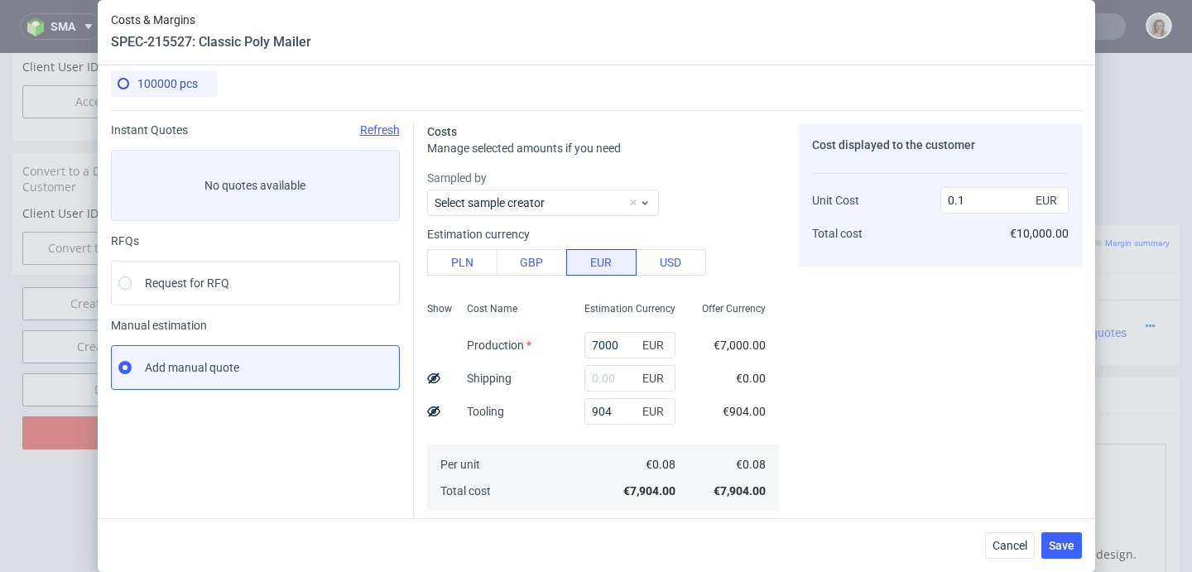
scroll to position [9, 0]
type input "24"
click at [1069, 535] on button "Save" at bounding box center [1061, 545] width 41 height 26
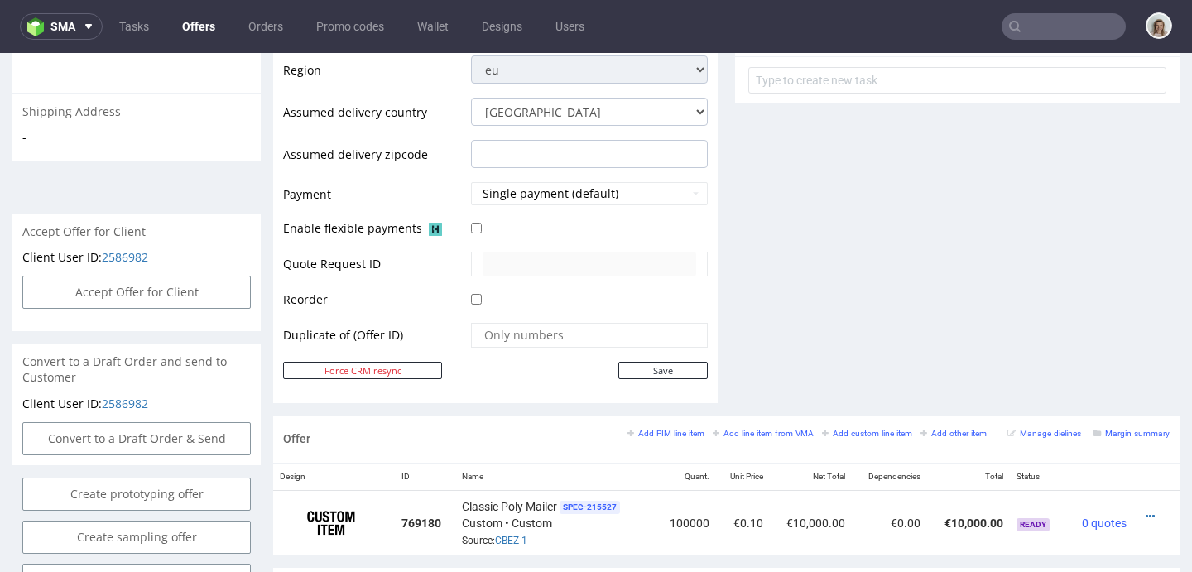
scroll to position [687, 0]
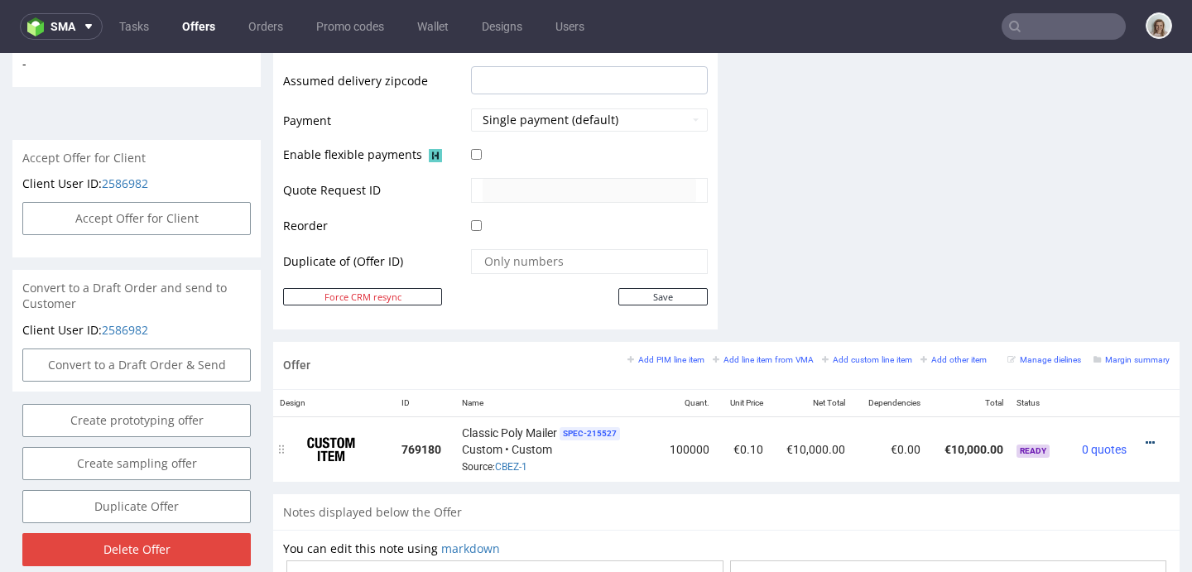
click at [1146, 446] on icon at bounding box center [1150, 443] width 9 height 12
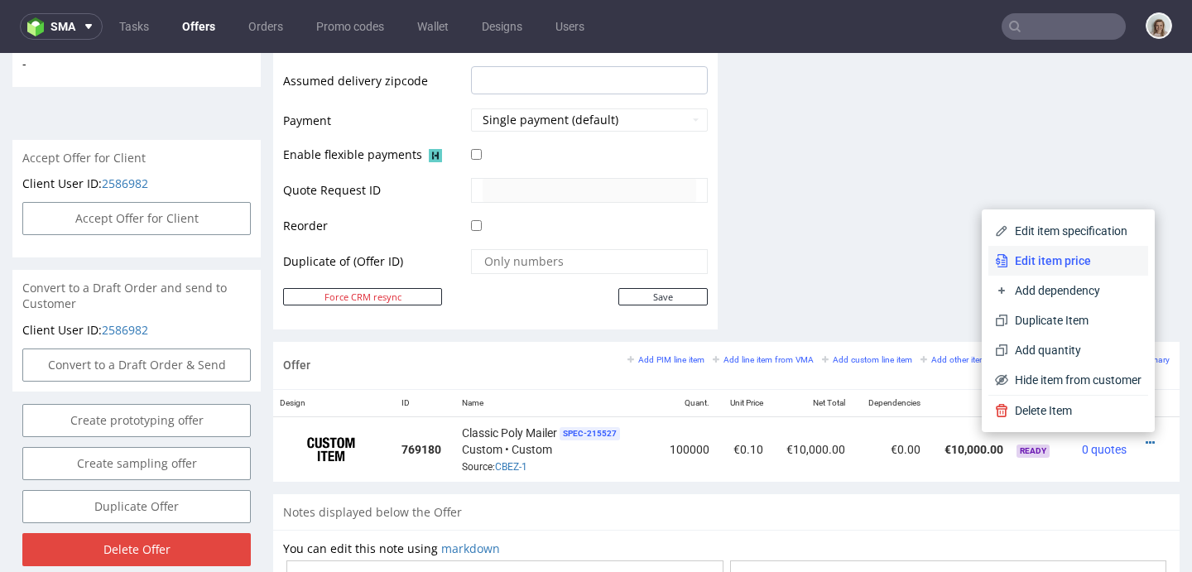
click at [1031, 256] on span "Edit item price" at bounding box center [1074, 260] width 133 height 17
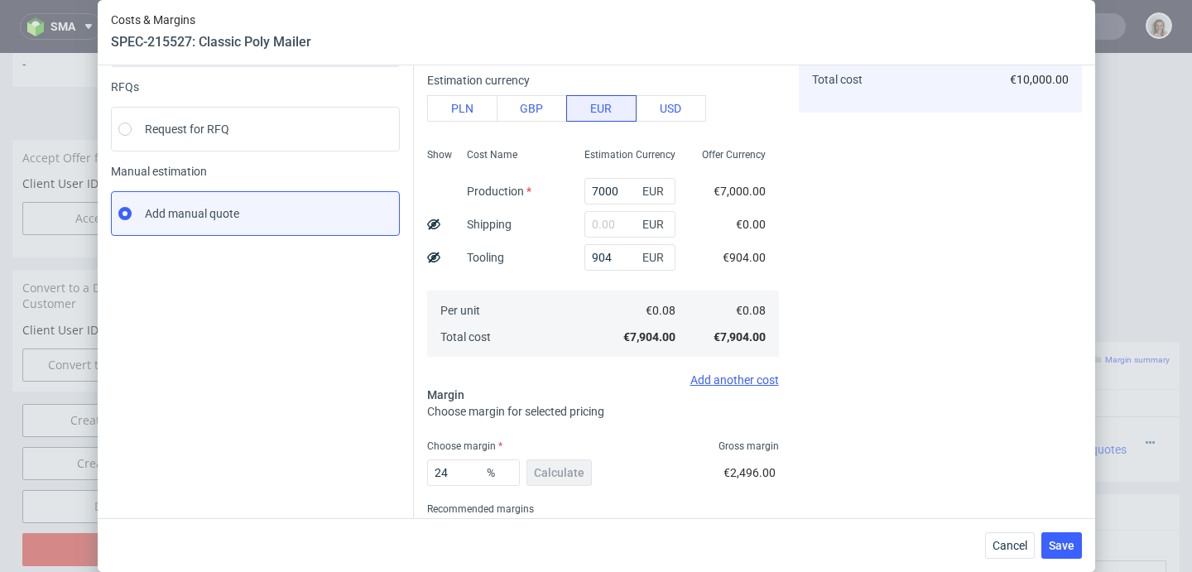
scroll to position [233, 0]
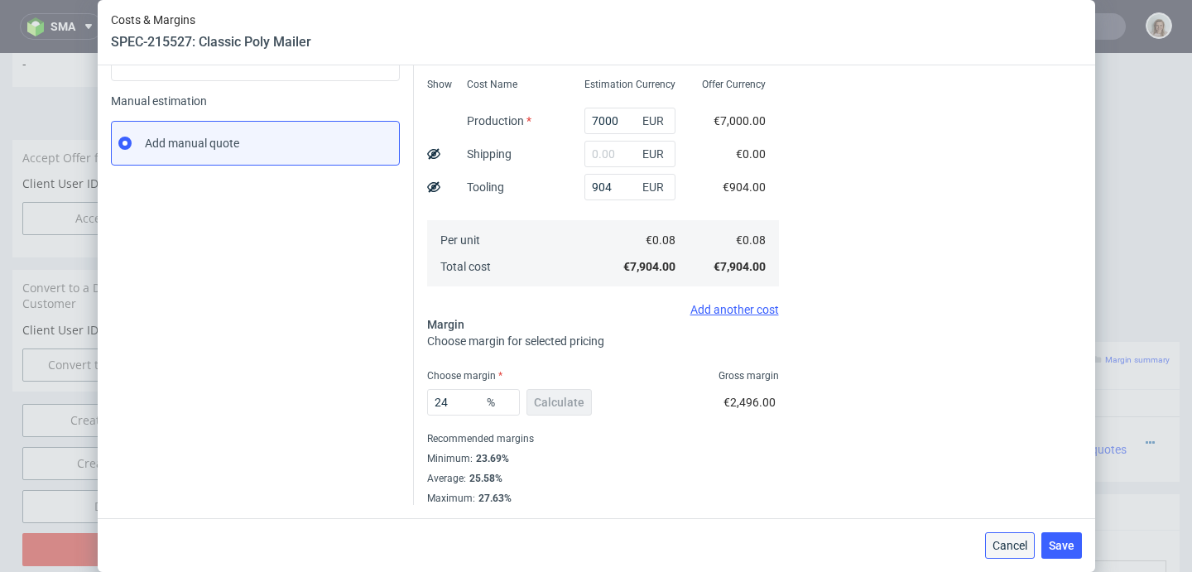
click at [1019, 553] on button "Cancel" at bounding box center [1010, 545] width 50 height 26
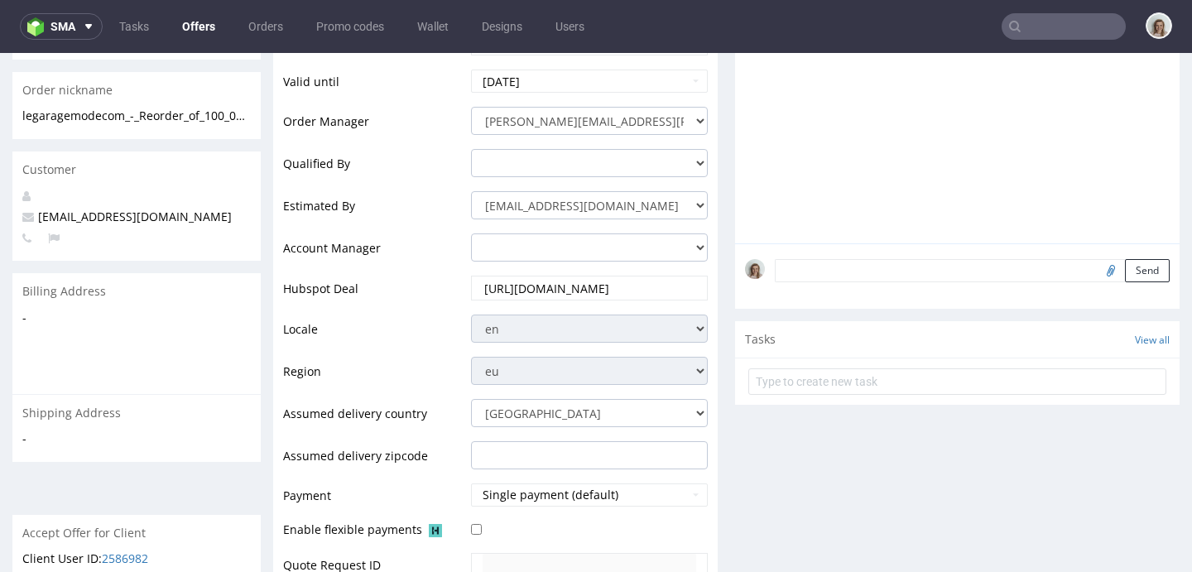
scroll to position [0, 0]
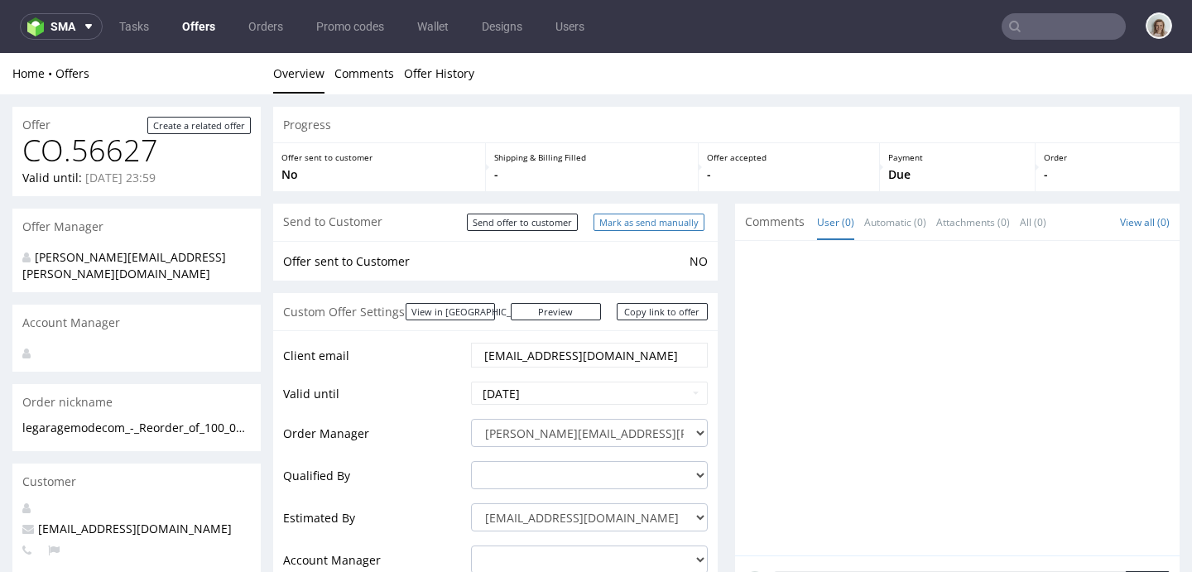
click at [664, 221] on input "Mark as send manually" at bounding box center [649, 222] width 111 height 17
type input "In progress..."
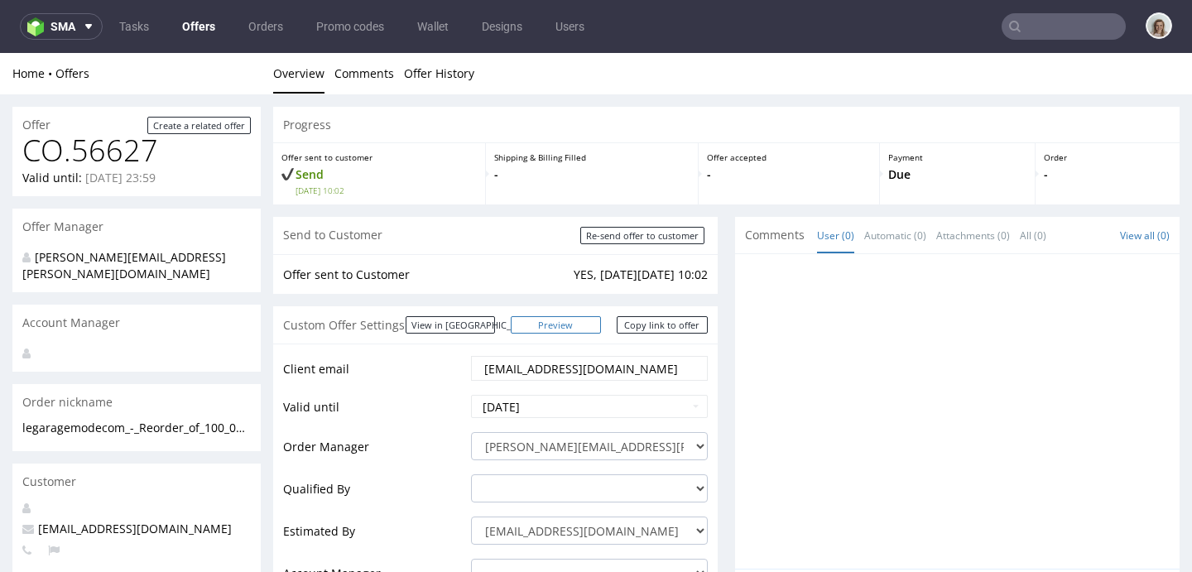
click at [582, 319] on link "Preview" at bounding box center [556, 324] width 91 height 17
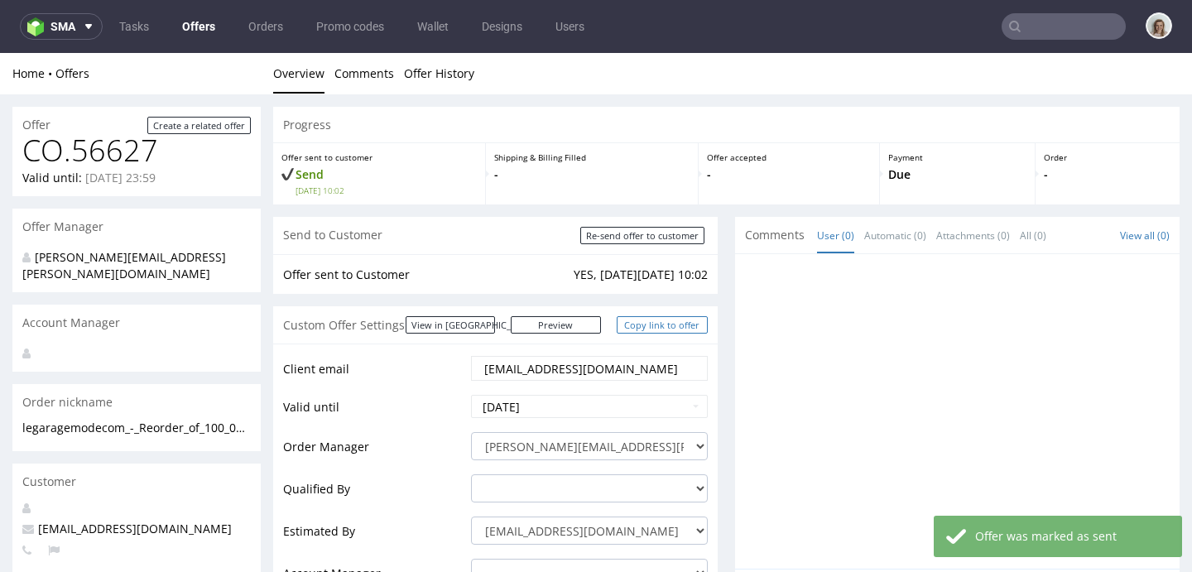
click at [642, 325] on link "Copy link to offer" at bounding box center [662, 324] width 91 height 17
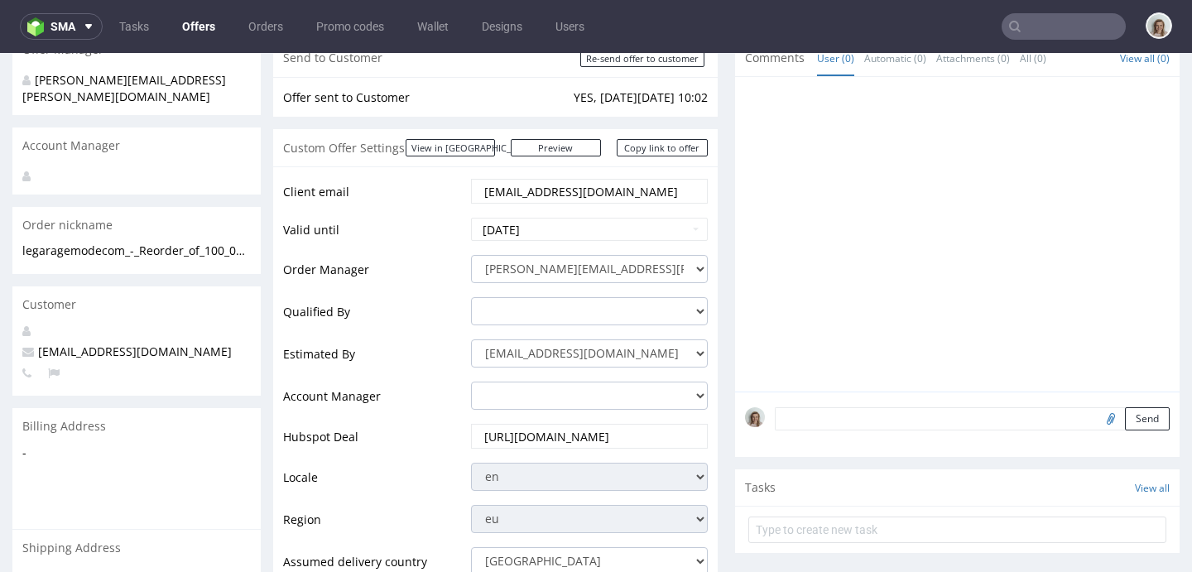
scroll to position [61, 0]
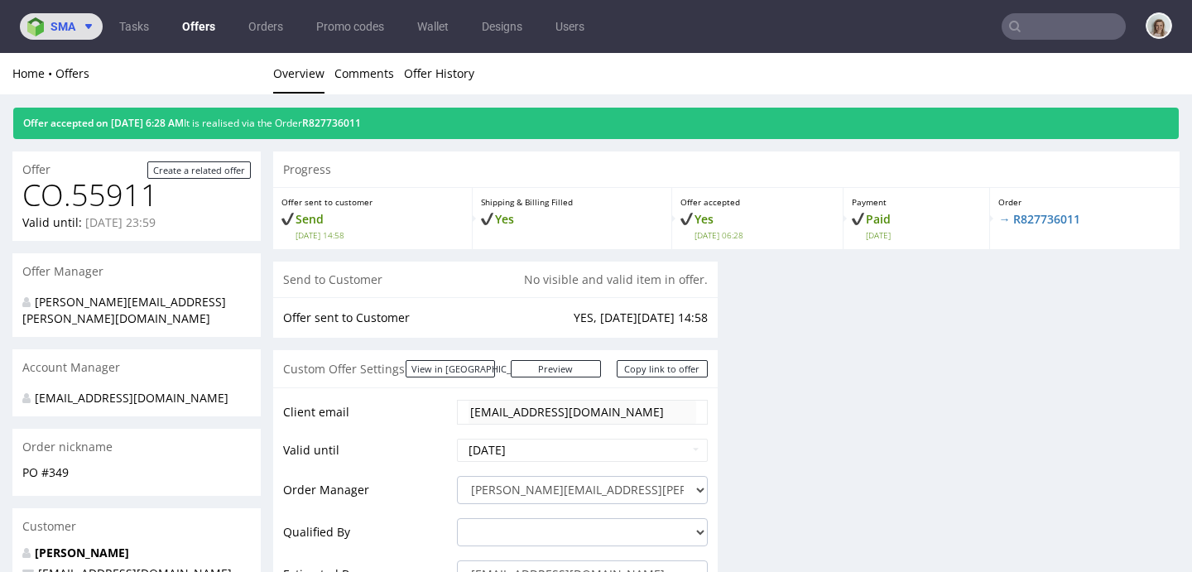
click at [69, 31] on span "sma" at bounding box center [62, 27] width 25 height 12
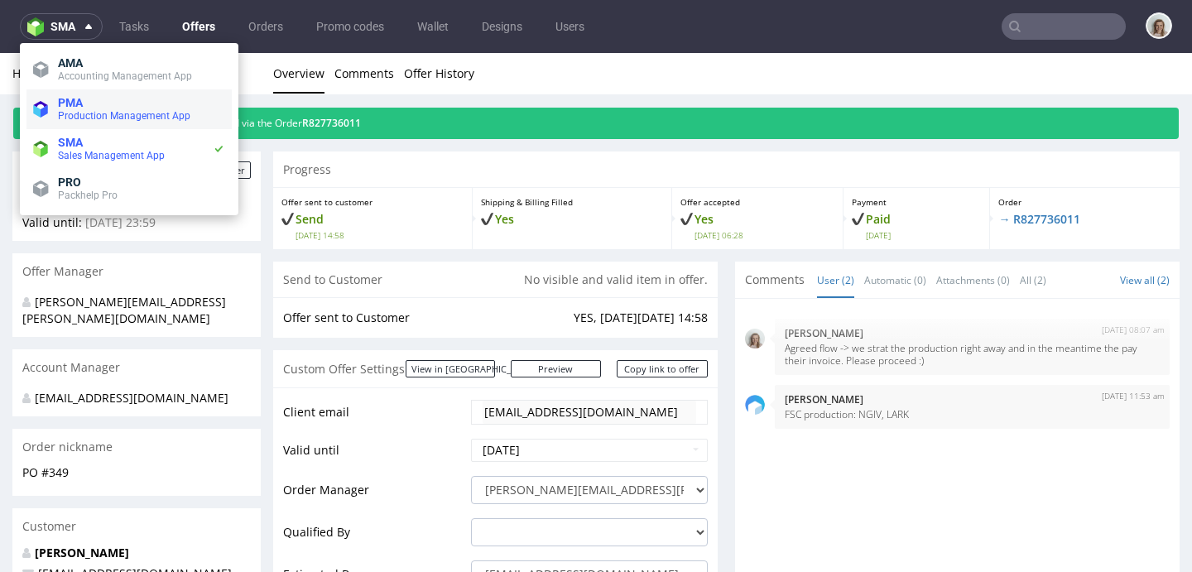
click at [93, 122] on span "Production Management App" at bounding box center [141, 115] width 167 height 13
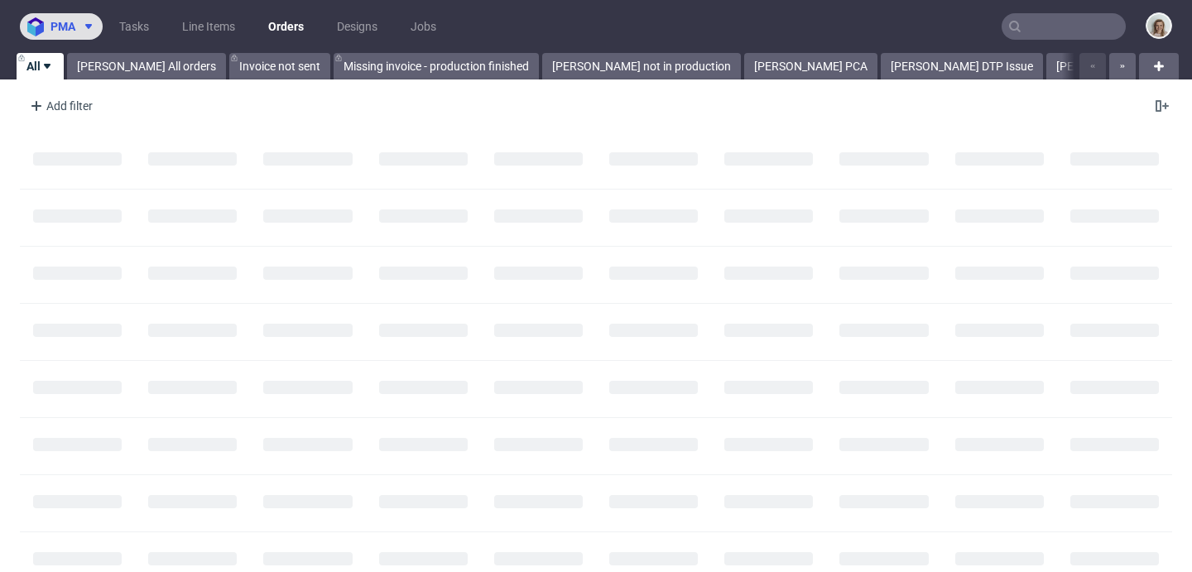
click at [74, 29] on span "pma" at bounding box center [62, 27] width 25 height 12
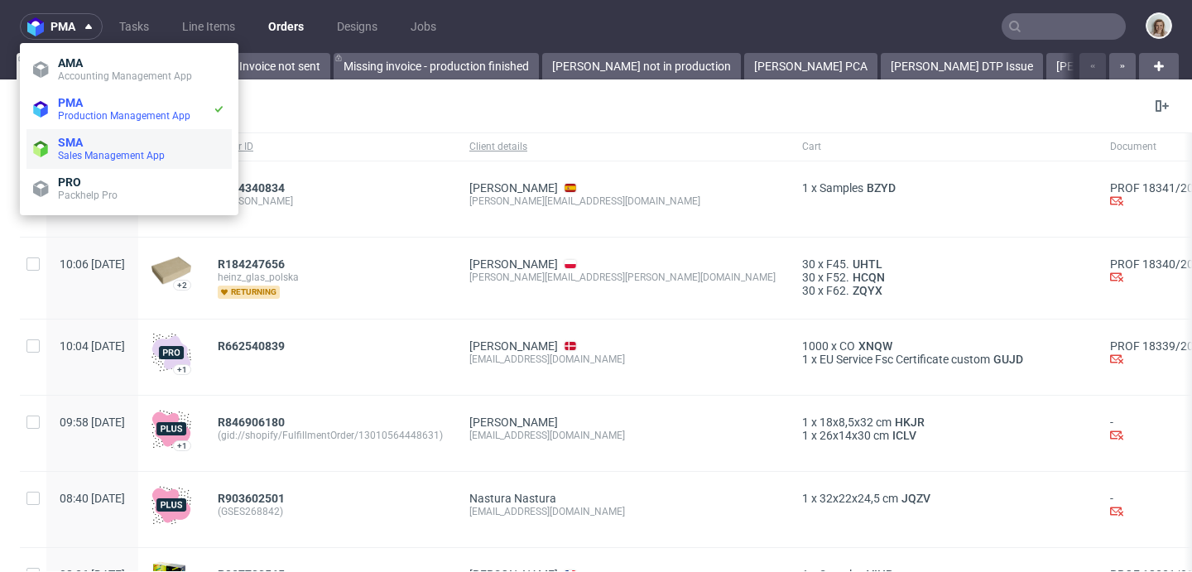
click at [103, 161] on span "Sales Management App" at bounding box center [141, 155] width 167 height 13
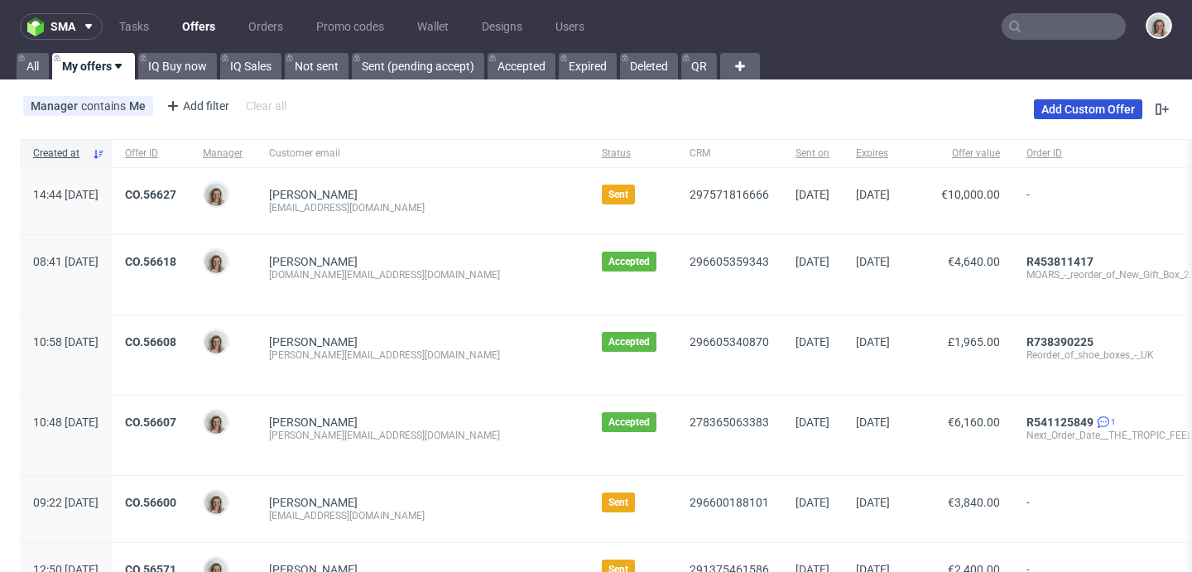
click at [1061, 110] on link "Add Custom Offer" at bounding box center [1088, 109] width 108 height 20
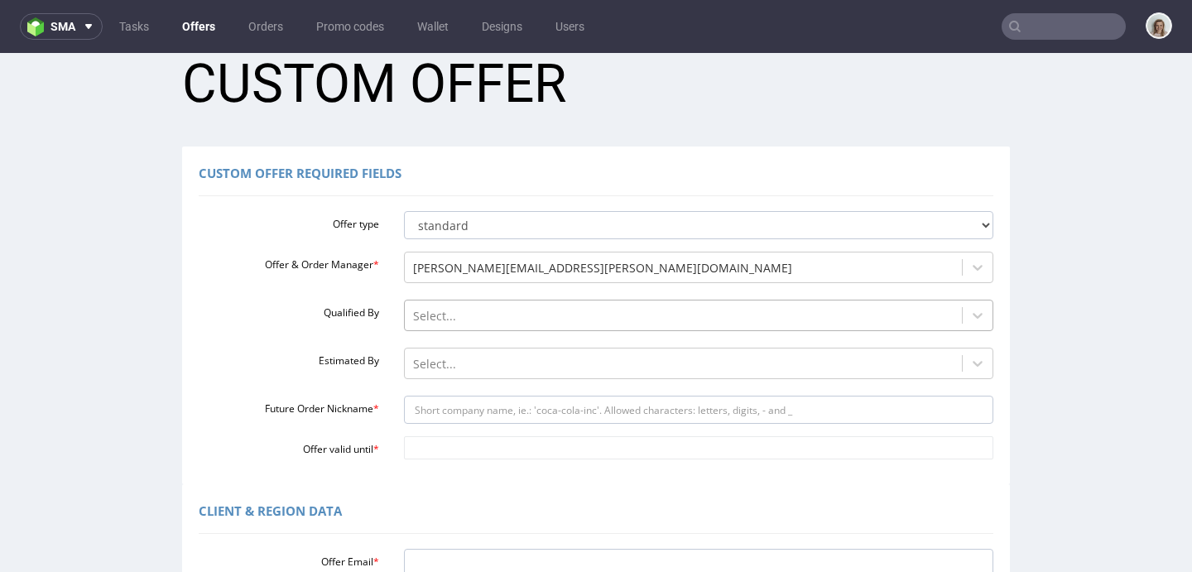
click at [456, 323] on div "Select..." at bounding box center [699, 311] width 590 height 23
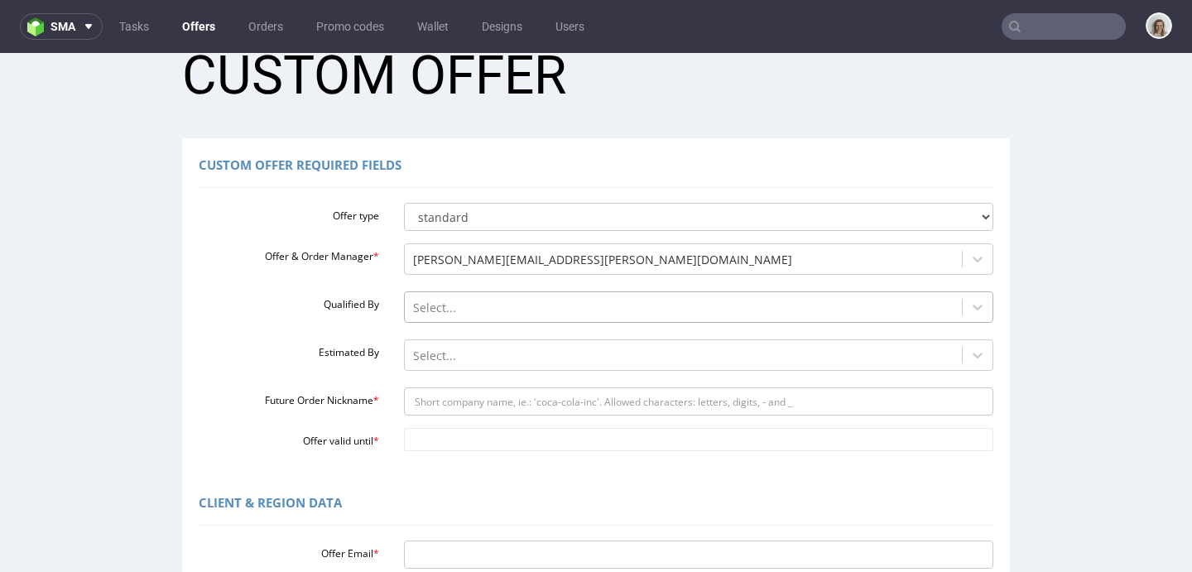
scroll to position [48, 0]
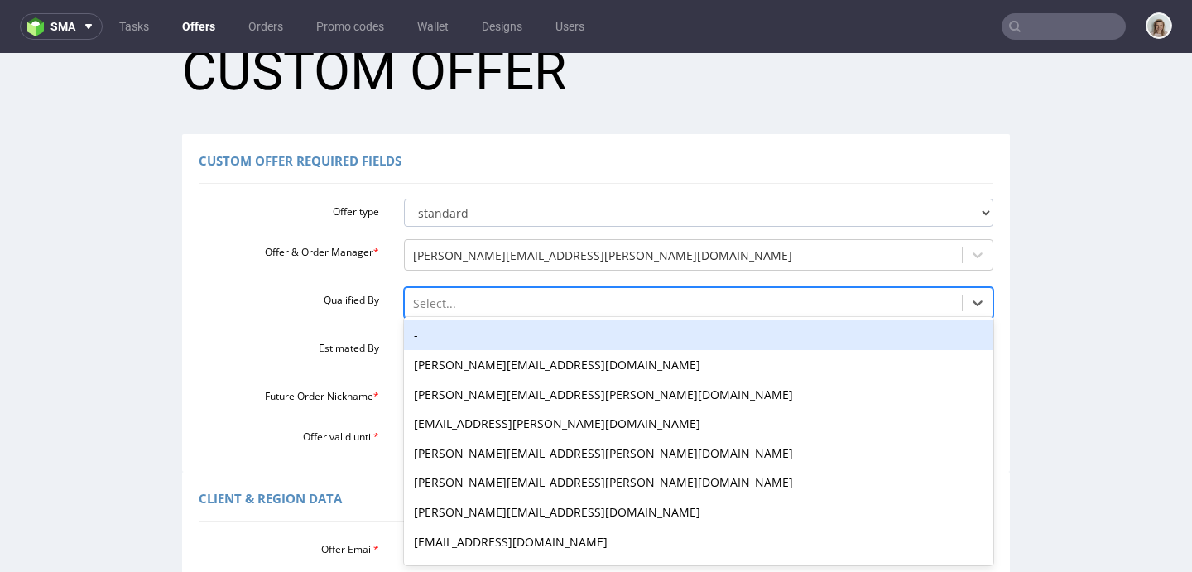
click at [456, 342] on div "-" at bounding box center [699, 335] width 590 height 30
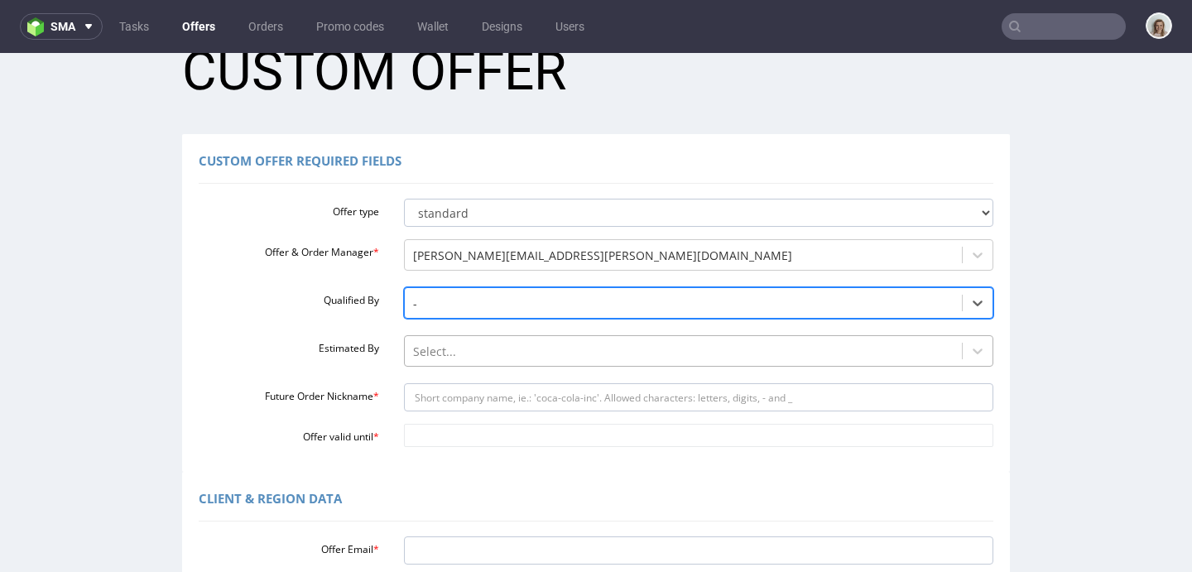
click at [455, 353] on div "Select..." at bounding box center [699, 346] width 590 height 23
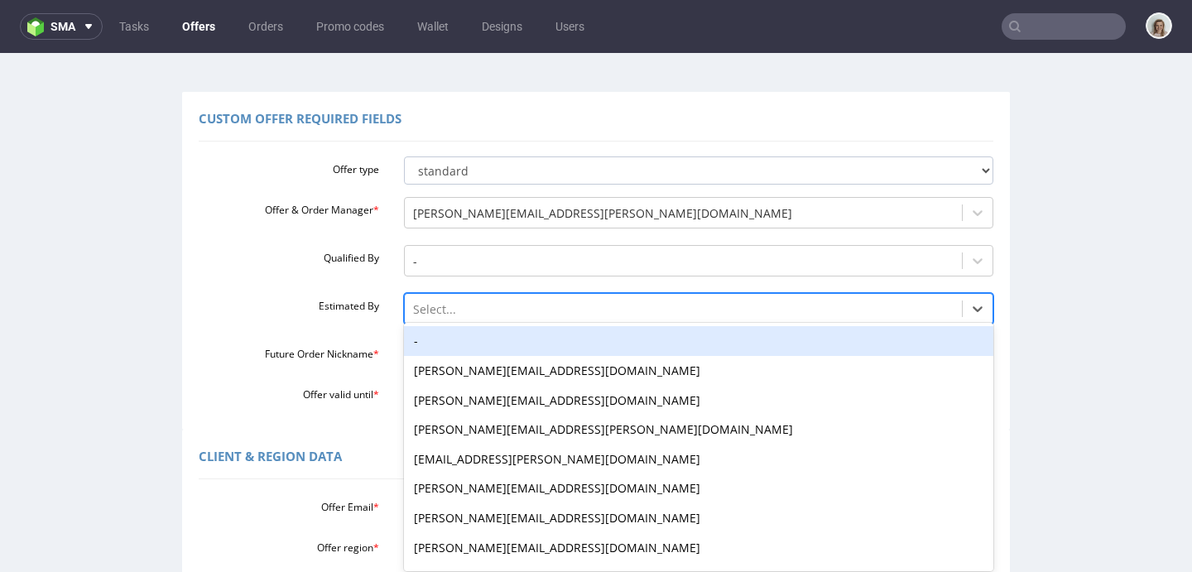
scroll to position [96, 0]
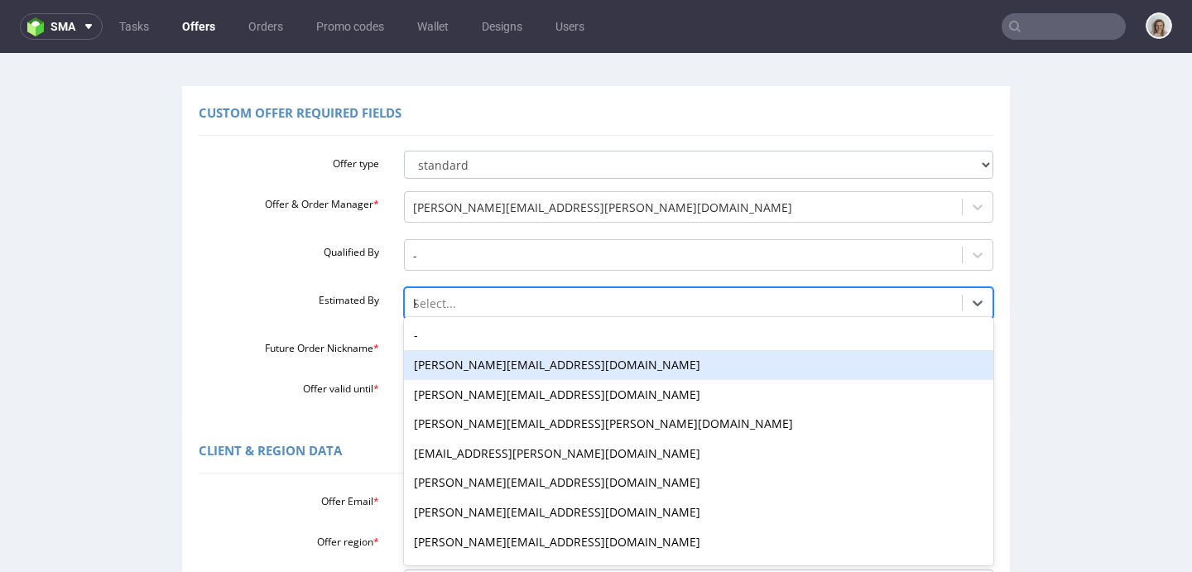
type input "kl"
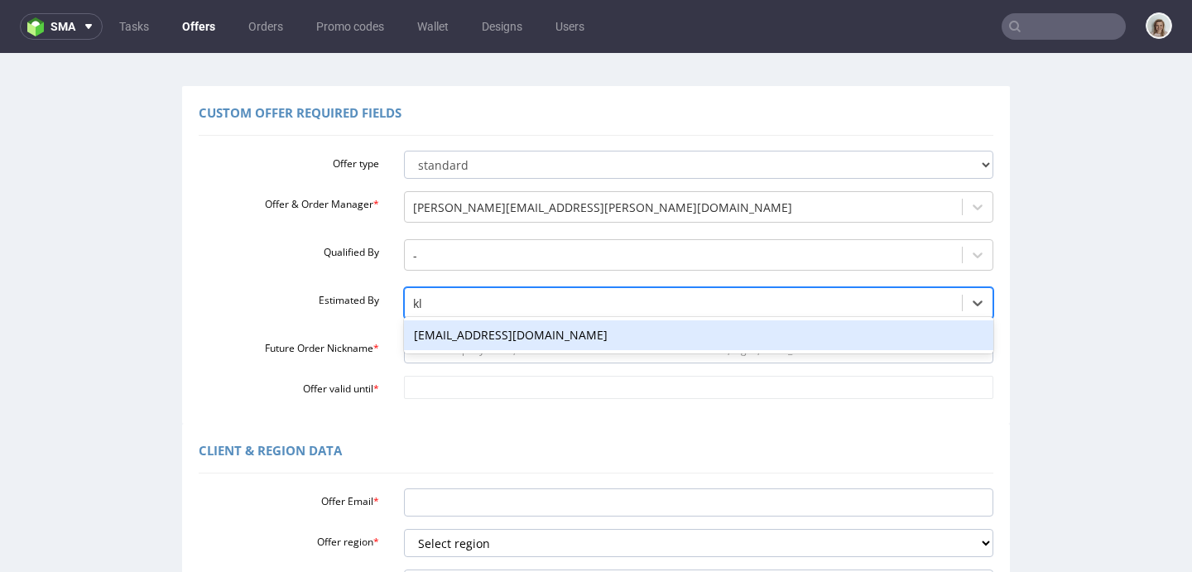
click at [452, 335] on div "[EMAIL_ADDRESS][DOMAIN_NAME]" at bounding box center [699, 335] width 590 height 30
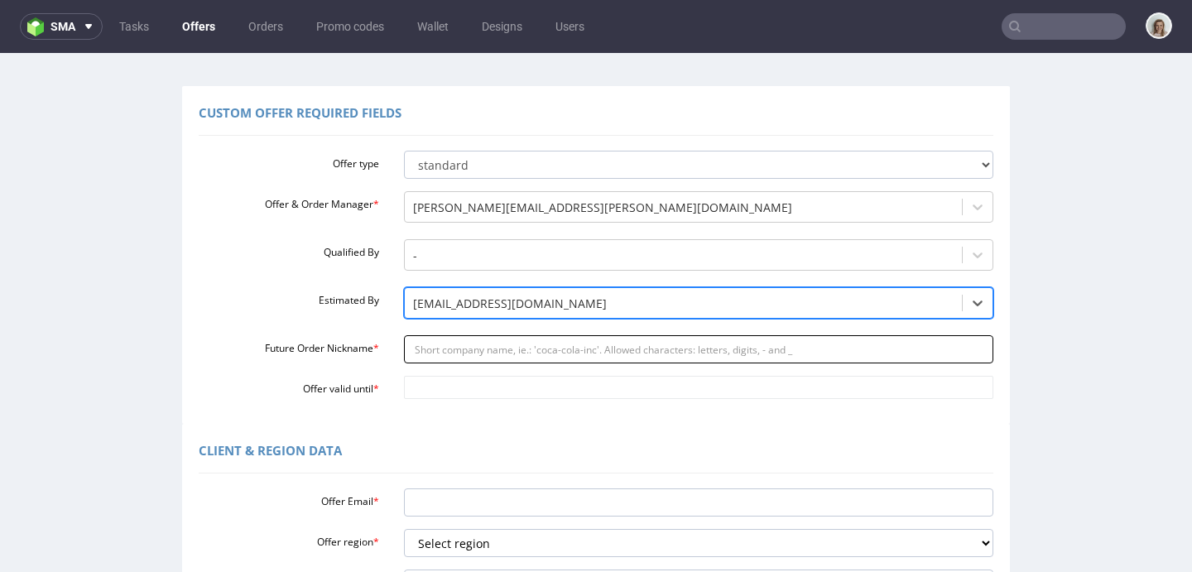
click at [443, 351] on input "Future Order Nickname *" at bounding box center [699, 349] width 590 height 28
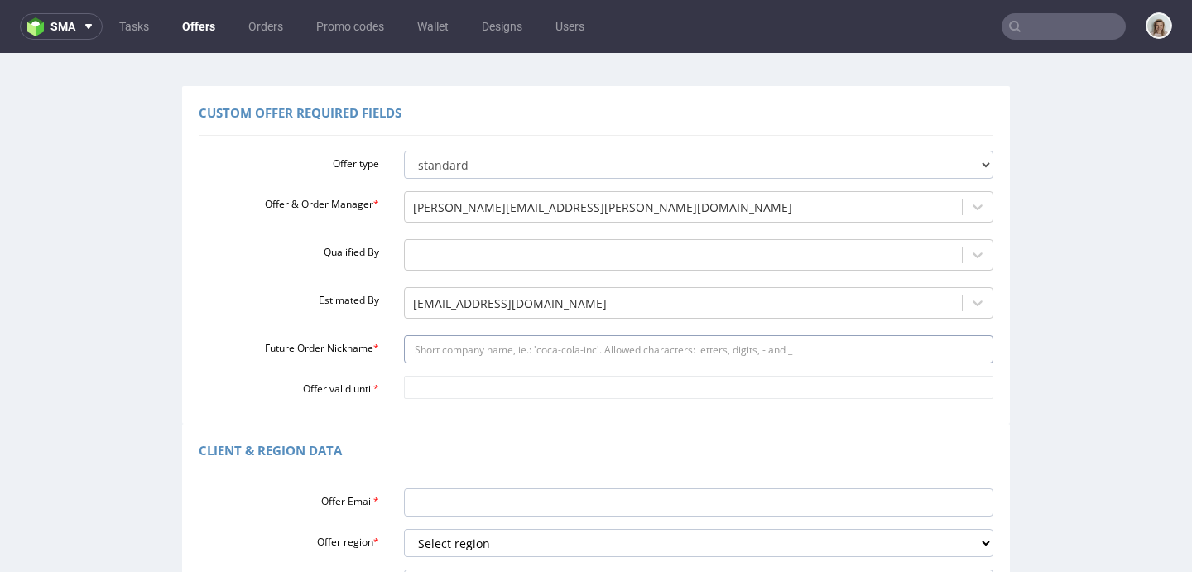
paste input "Hims__Hers_UK_Limited_-_[MEDICAL_DATA]_separator-_100_000"
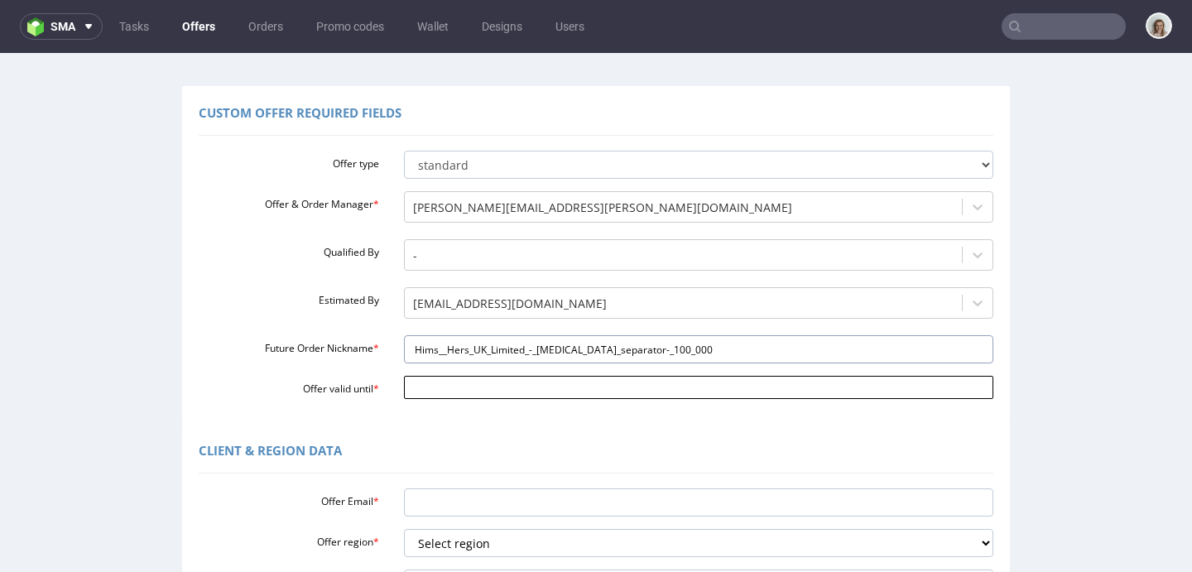
type input "Hims__Hers_UK_Limited_-_[MEDICAL_DATA]_separator-_100_000"
click at [445, 377] on body "Production Shipped DTP Orders Offers Shipments Designs Promotions Users Jobs Ad…" at bounding box center [596, 510] width 1192 height 1107
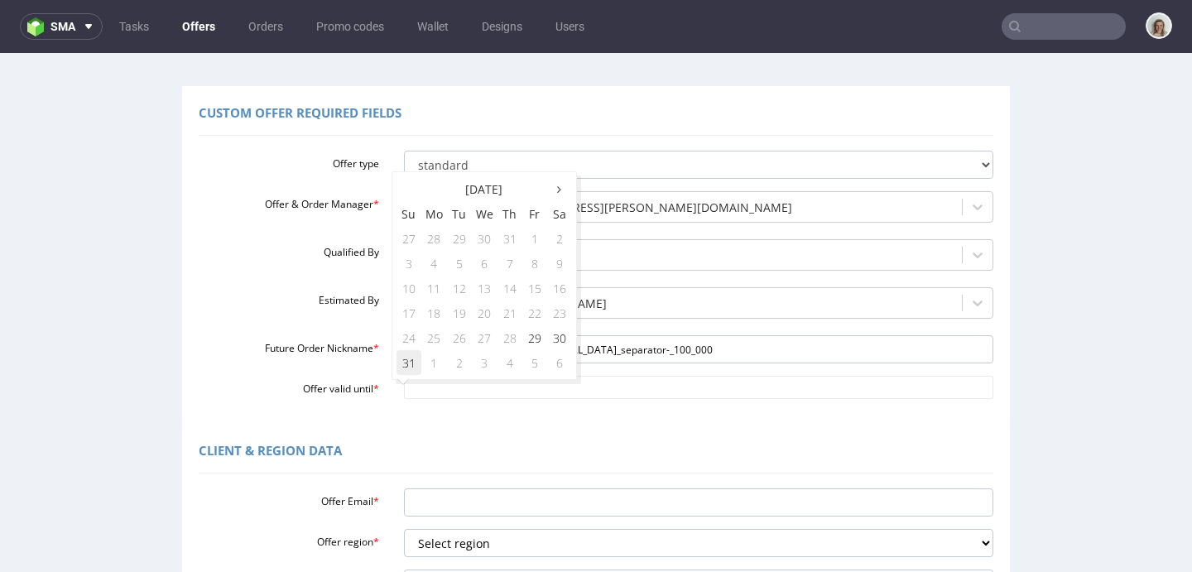
click at [411, 363] on td "31" at bounding box center [408, 362] width 25 height 25
click at [482, 387] on input "[DATE]" at bounding box center [699, 387] width 590 height 23
click at [561, 192] on th at bounding box center [559, 188] width 25 height 25
click at [464, 338] on td "30" at bounding box center [459, 337] width 25 height 25
type input "[DATE]"
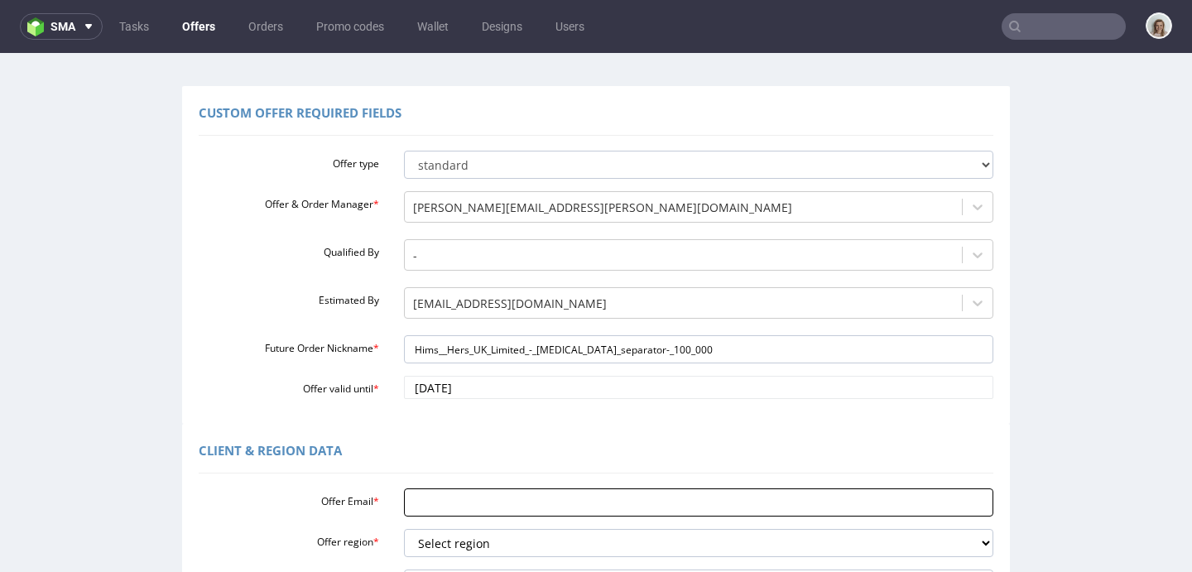
click at [435, 491] on input "Offer Email *" at bounding box center [699, 502] width 590 height 28
paste input "[PERSON_NAME][EMAIL_ADDRESS][DOMAIN_NAME]"
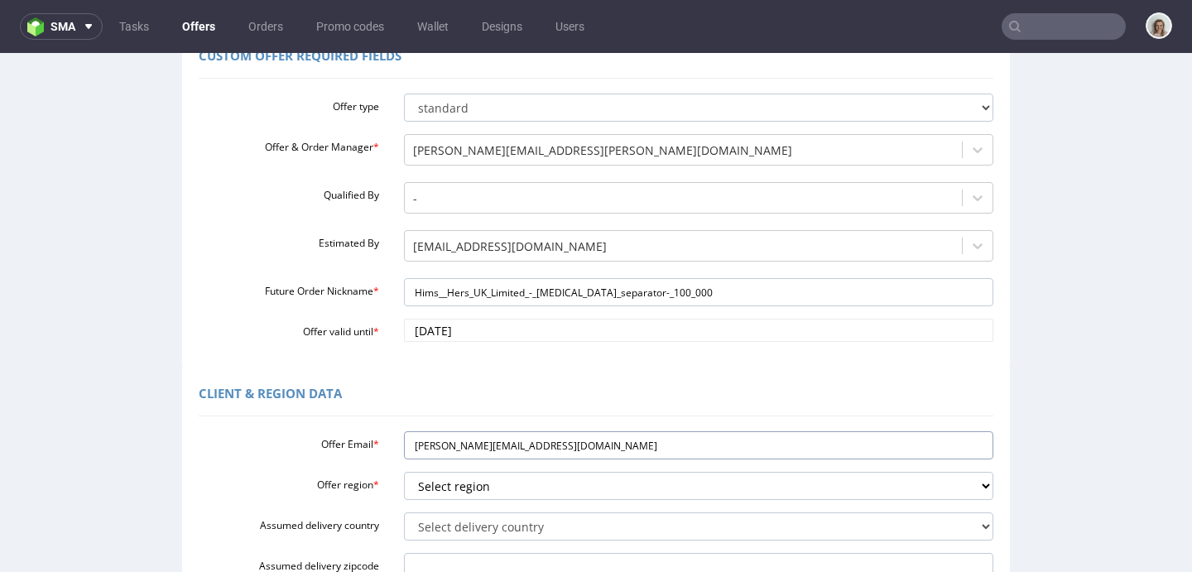
scroll to position [185, 0]
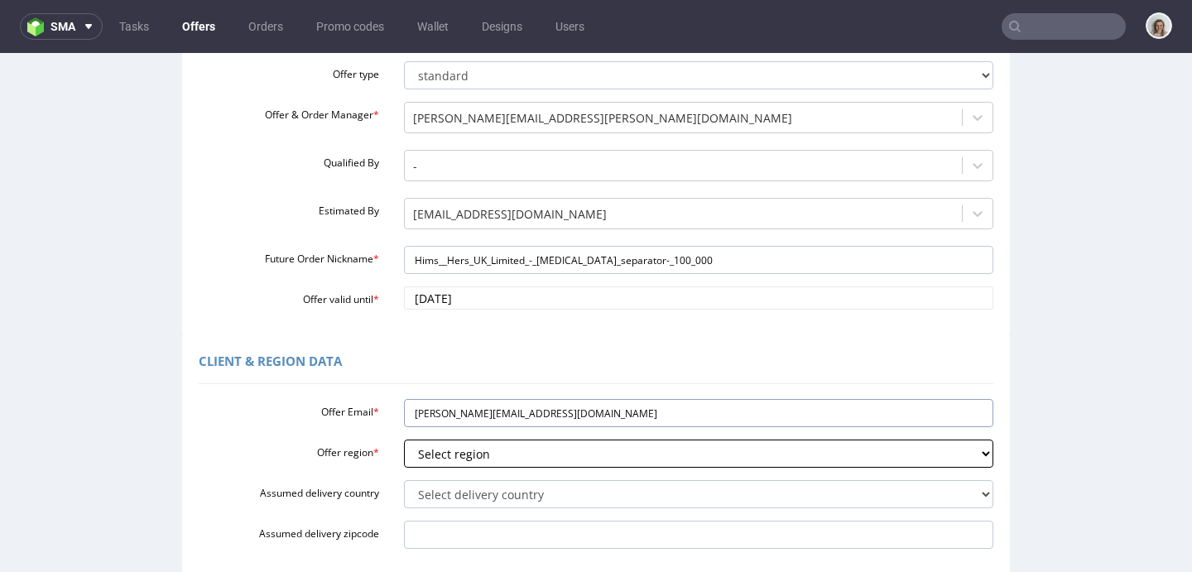
type input "[PERSON_NAME][EMAIL_ADDRESS][DOMAIN_NAME]"
click at [444, 452] on select "Select region eu gb de pl fr it es" at bounding box center [699, 454] width 590 height 28
click at [404, 440] on select "Select region eu gb de pl fr it es" at bounding box center [699, 454] width 590 height 28
click at [435, 448] on select "Select region eu gb de pl fr it es" at bounding box center [699, 454] width 590 height 28
select select "gb"
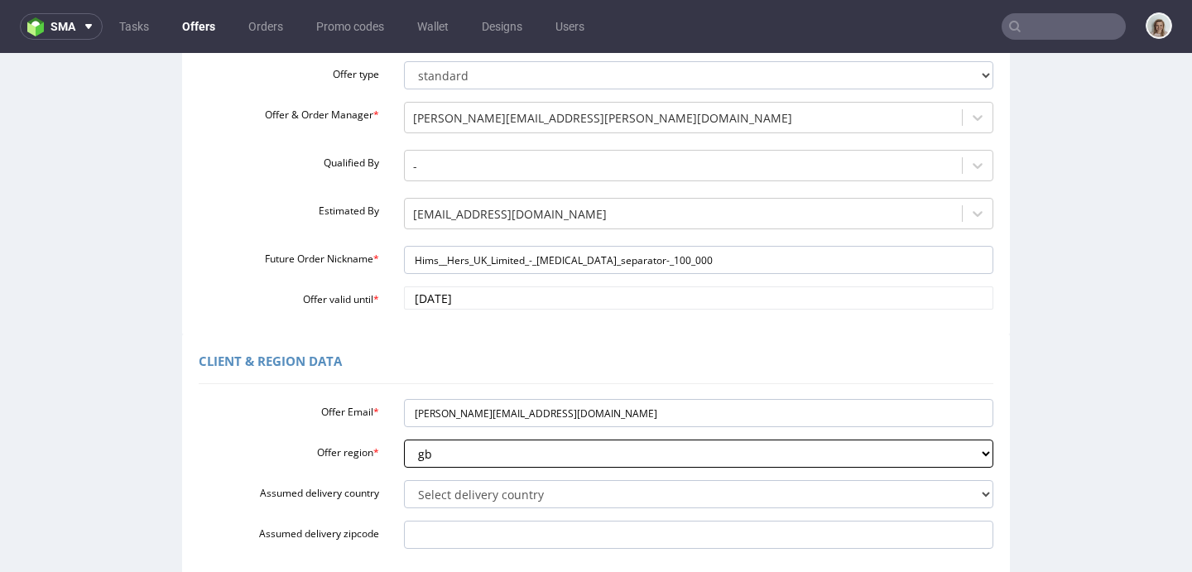
click at [404, 440] on select "Select region eu gb de pl fr it es" at bounding box center [699, 454] width 590 height 28
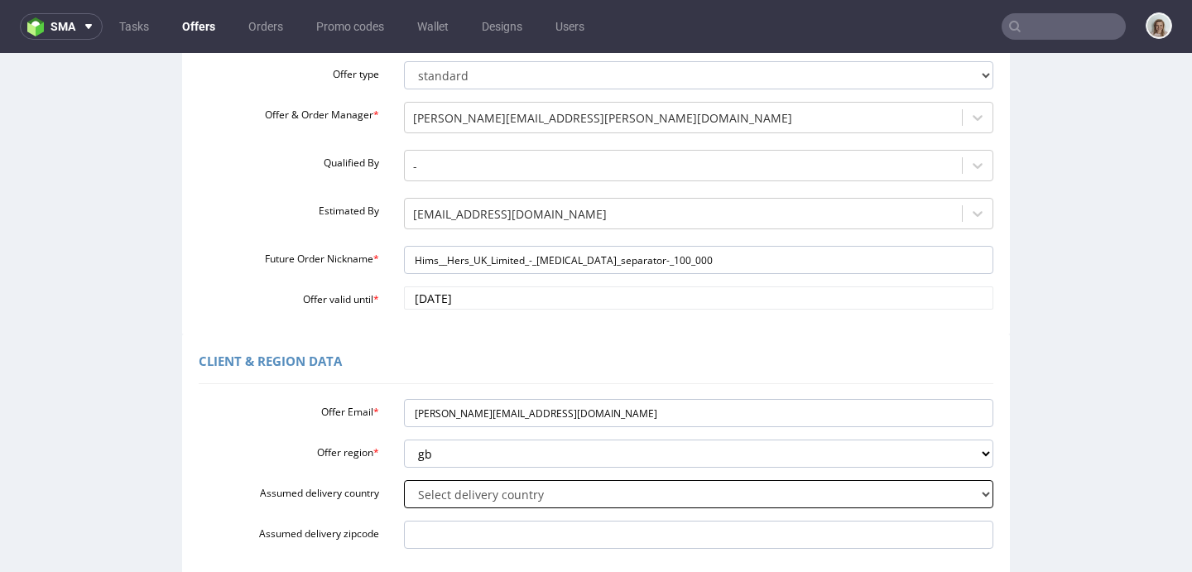
click at [435, 496] on select "Select delivery country [GEOGRAPHIC_DATA] [GEOGRAPHIC_DATA] [GEOGRAPHIC_DATA] […" at bounding box center [699, 494] width 590 height 28
select select "77"
click at [404, 480] on select "Select delivery country [GEOGRAPHIC_DATA] [GEOGRAPHIC_DATA] [GEOGRAPHIC_DATA] […" at bounding box center [699, 494] width 590 height 28
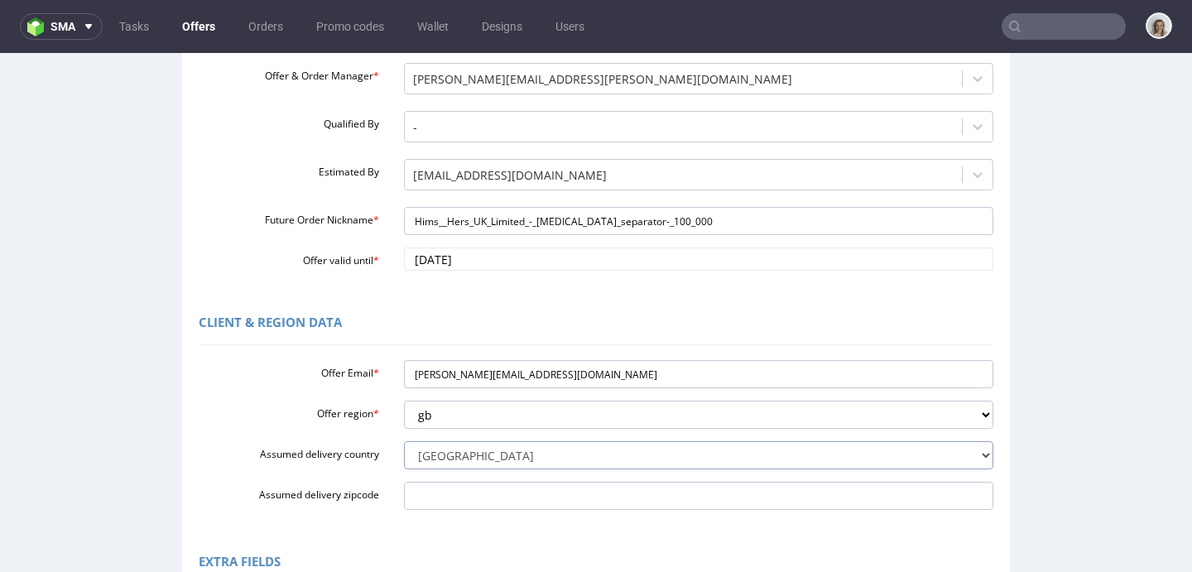
scroll to position [314, 0]
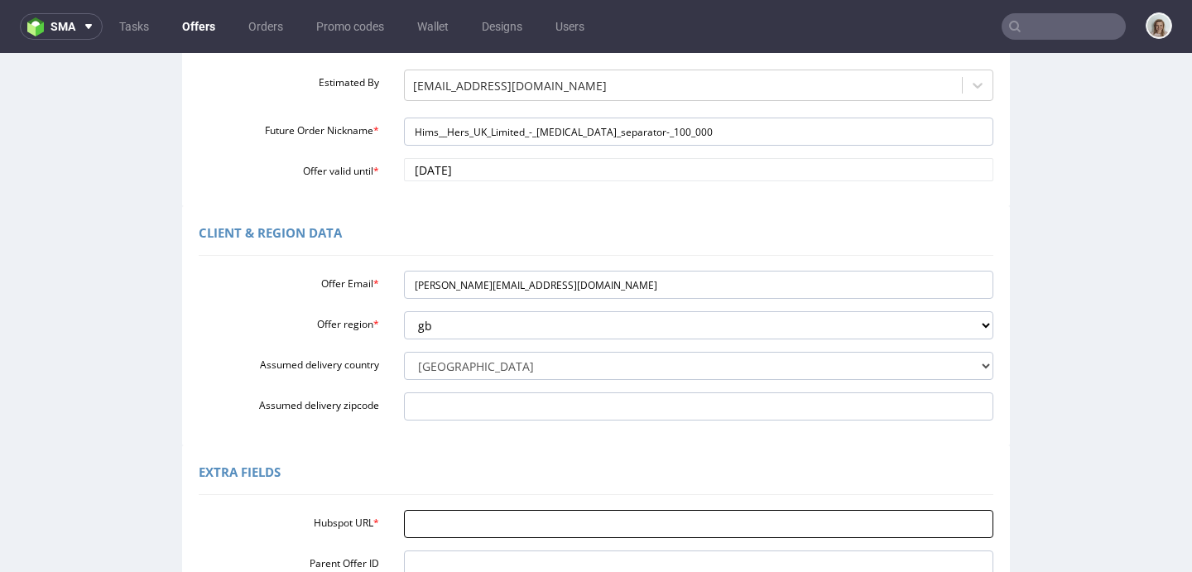
click at [480, 527] on input "Hubspot URL *" at bounding box center [699, 524] width 590 height 28
paste input "[URL][DOMAIN_NAME]"
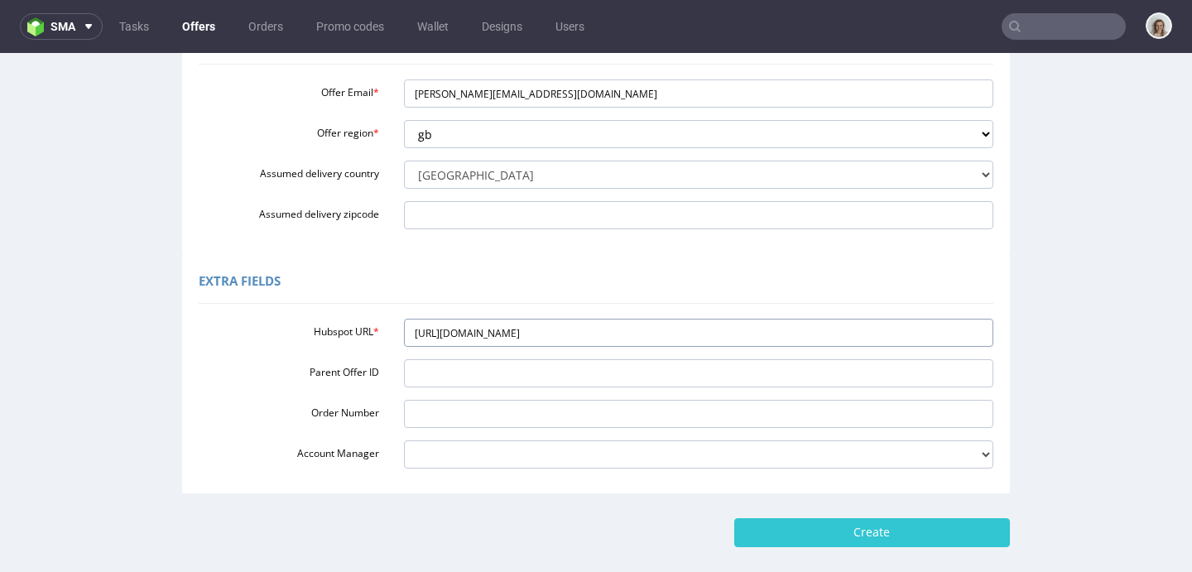
scroll to position [587, 0]
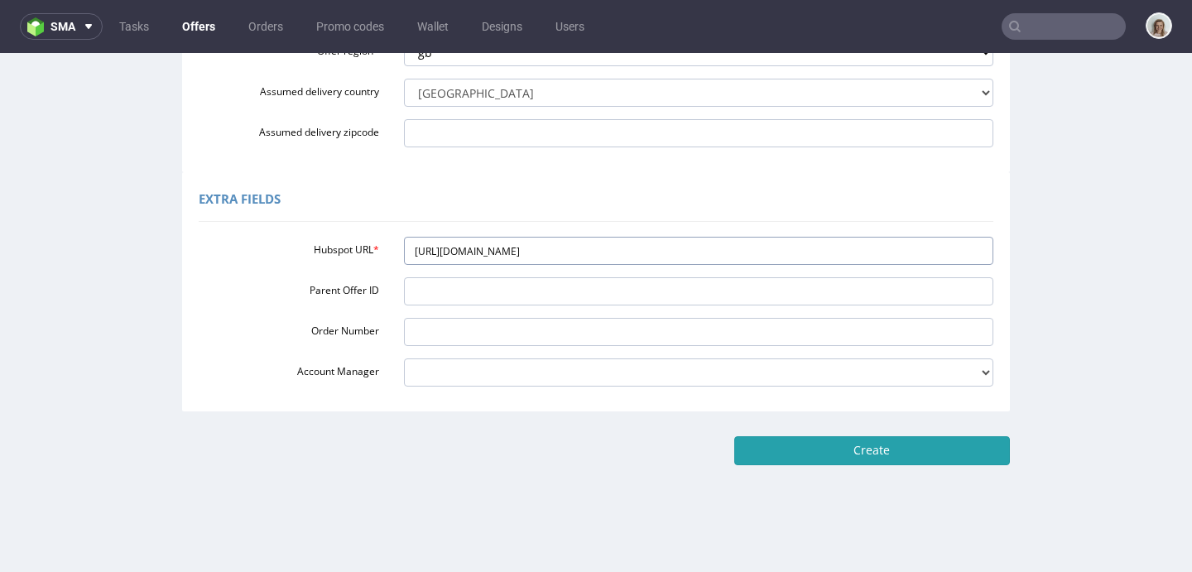
type input "[URL][DOMAIN_NAME]"
click at [936, 446] on input "Create" at bounding box center [872, 450] width 276 height 28
type input "Please wait..."
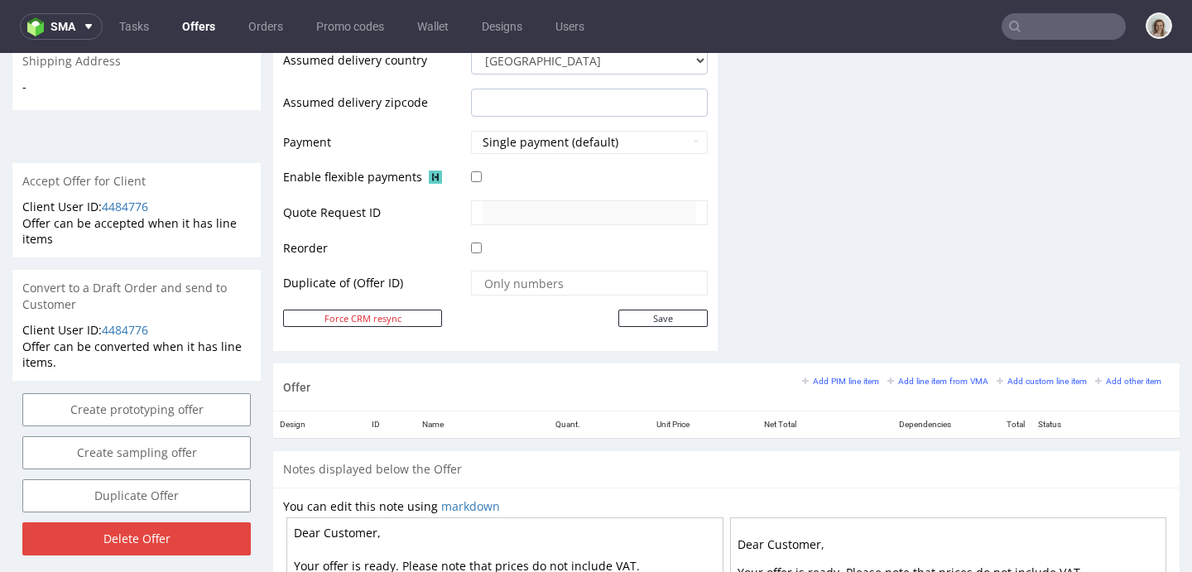
scroll to position [665, 0]
click at [917, 382] on small "Add line item from VMA" at bounding box center [937, 380] width 101 height 9
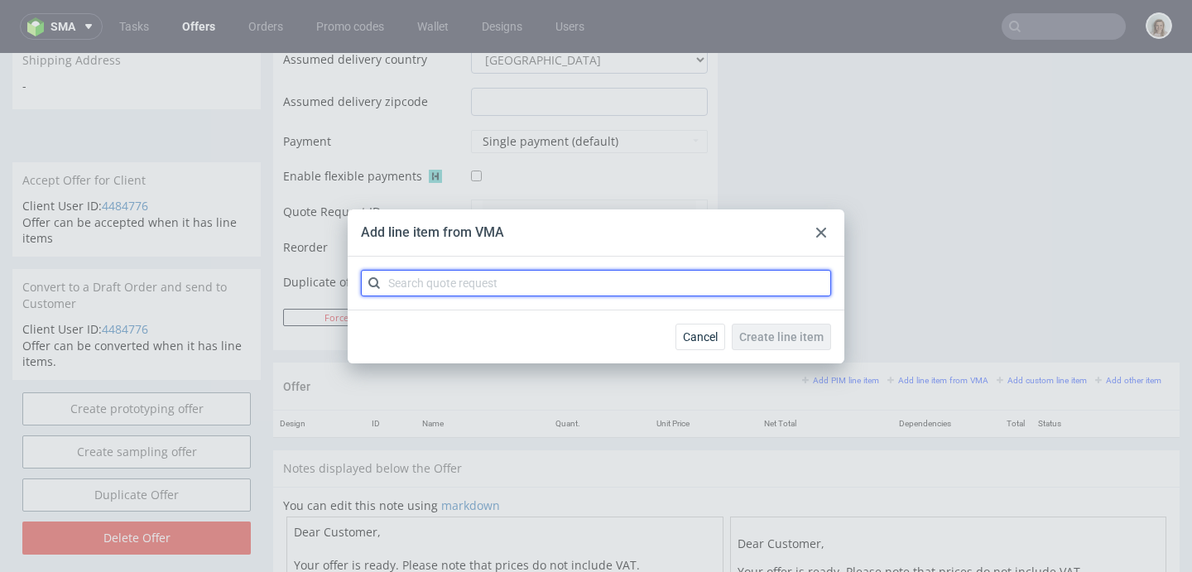
click at [551, 287] on input "text" at bounding box center [596, 283] width 470 height 26
paste input "CBEU"
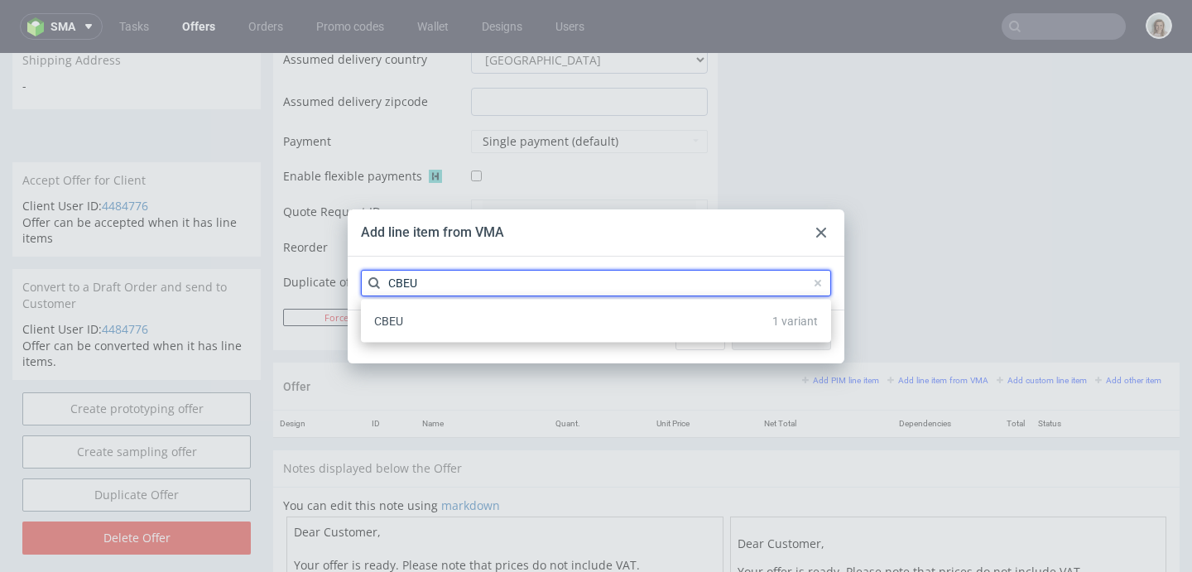
type input "CBEU"
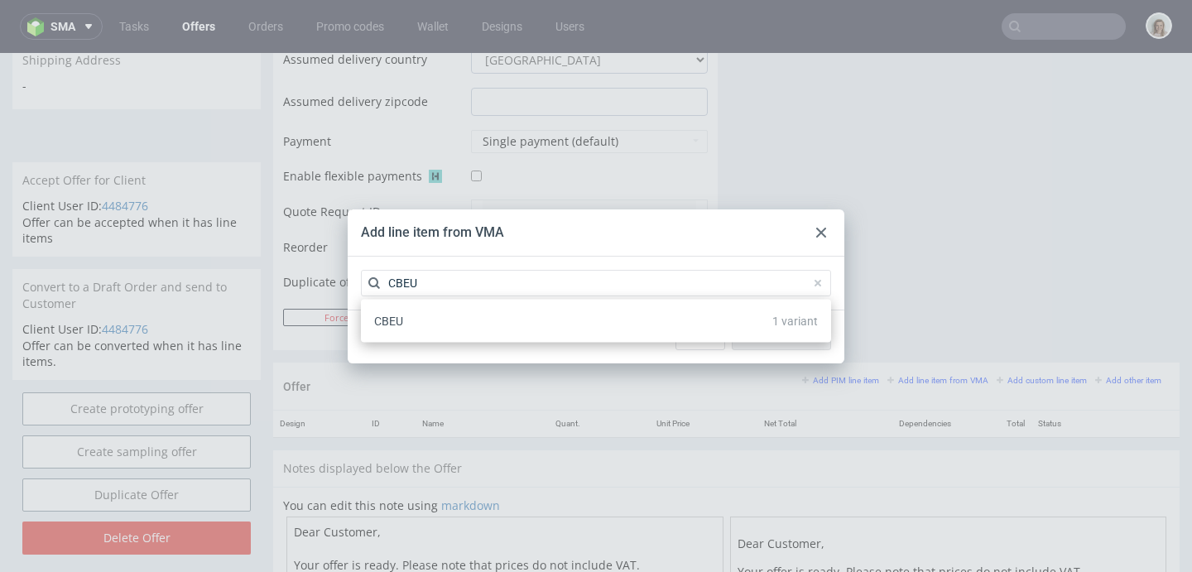
click at [541, 320] on div "CBEU 1 variant" at bounding box center [596, 321] width 457 height 30
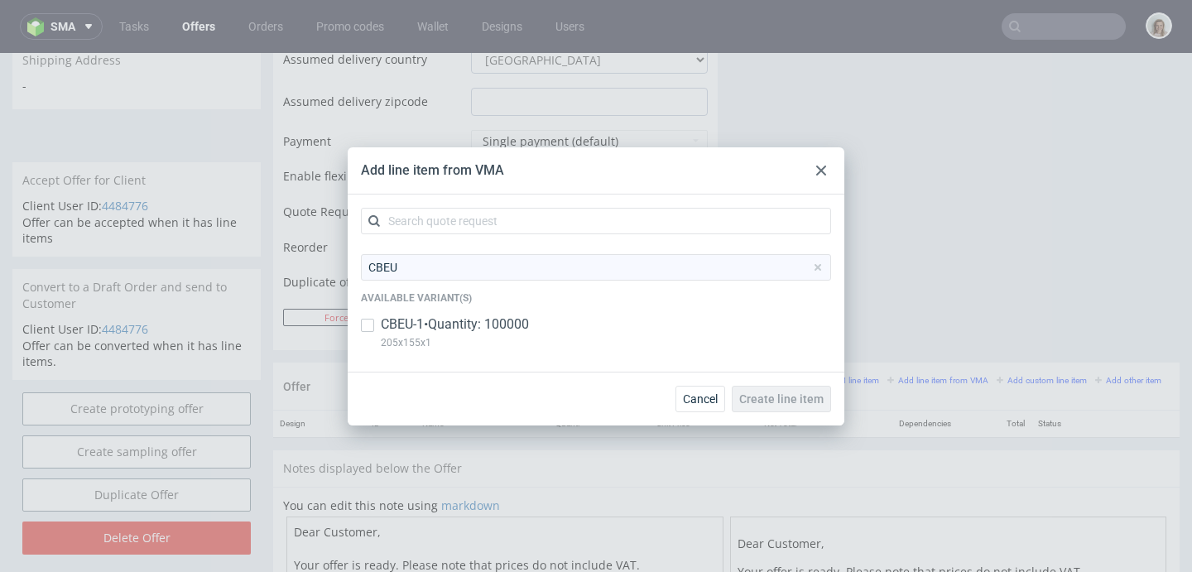
click at [529, 321] on p "CBEU-1 • Quantity: 100000" at bounding box center [455, 324] width 148 height 18
checkbox input "true"
click at [769, 393] on span "Create line item" at bounding box center [781, 399] width 84 height 12
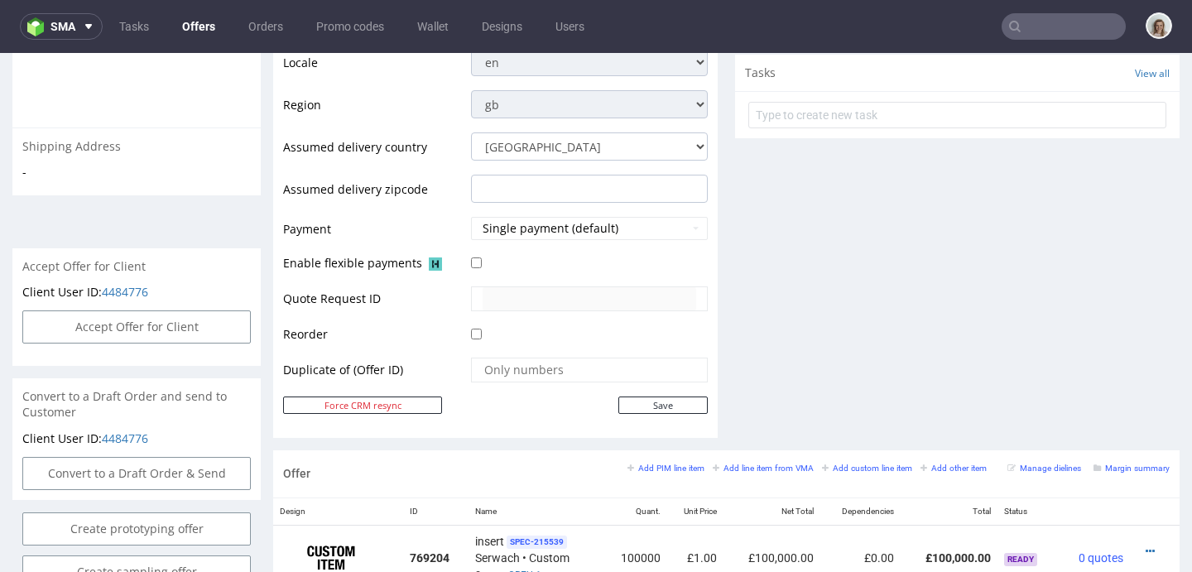
scroll to position [670, 0]
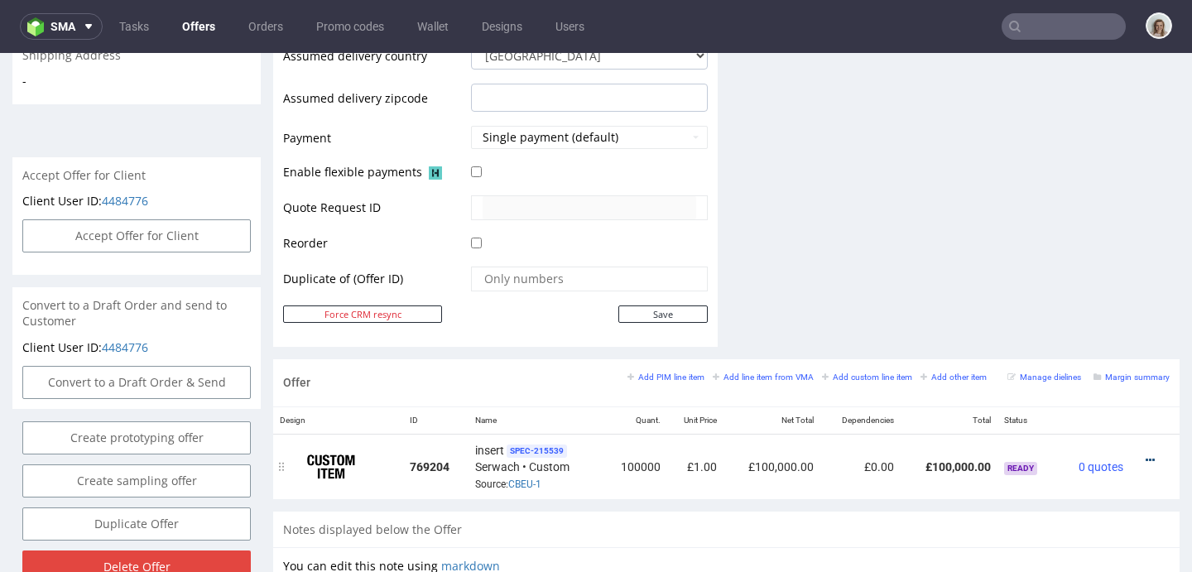
click at [1146, 455] on icon at bounding box center [1150, 460] width 9 height 12
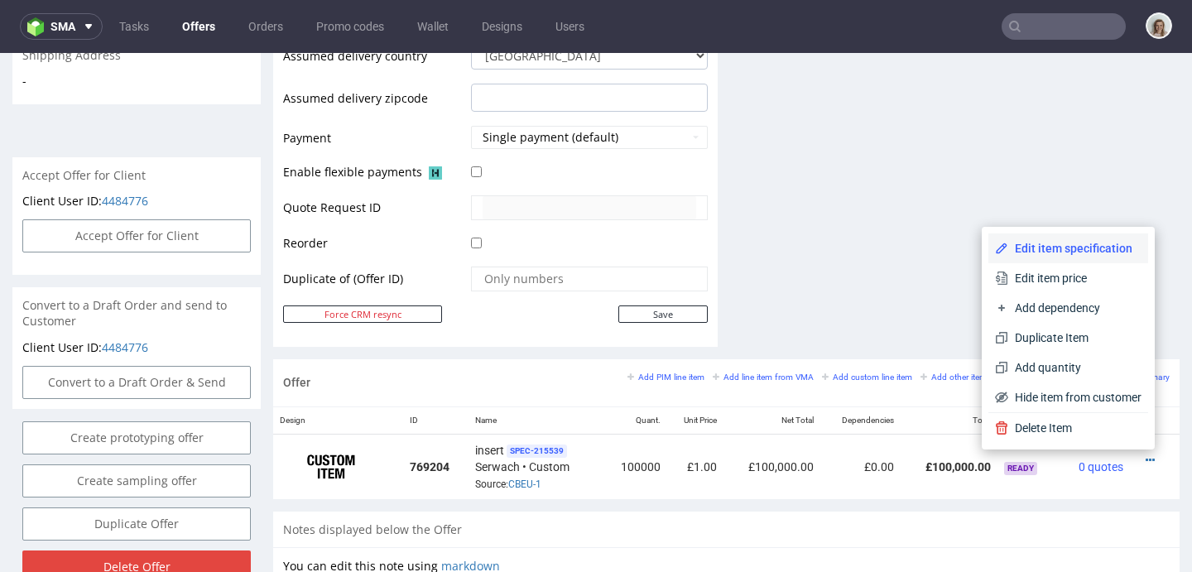
click at [1053, 251] on span "Edit item specification" at bounding box center [1074, 248] width 133 height 17
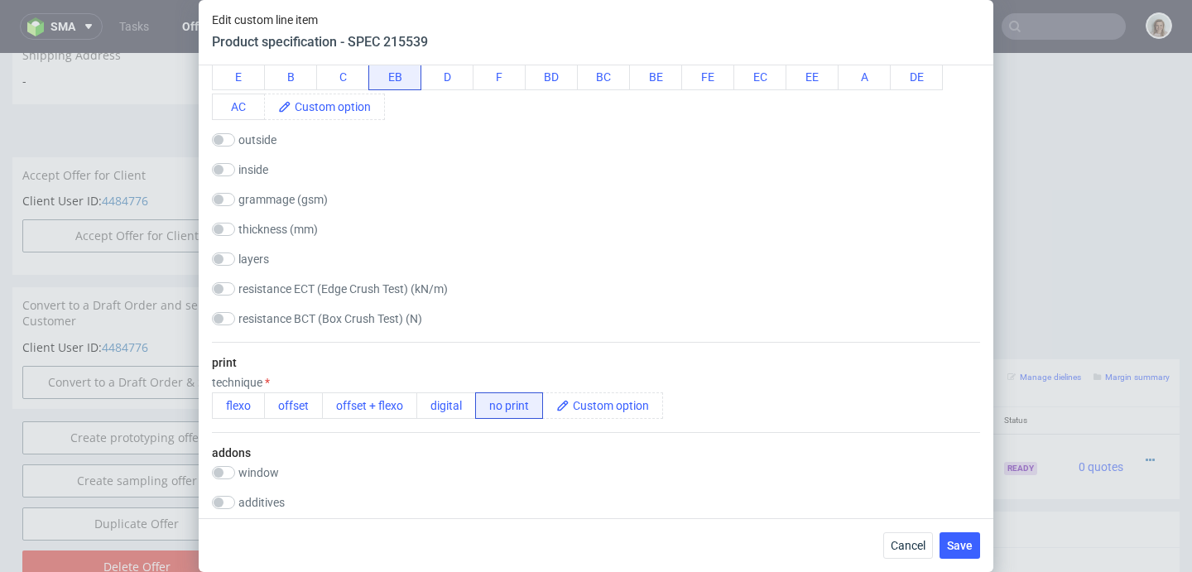
scroll to position [2316, 0]
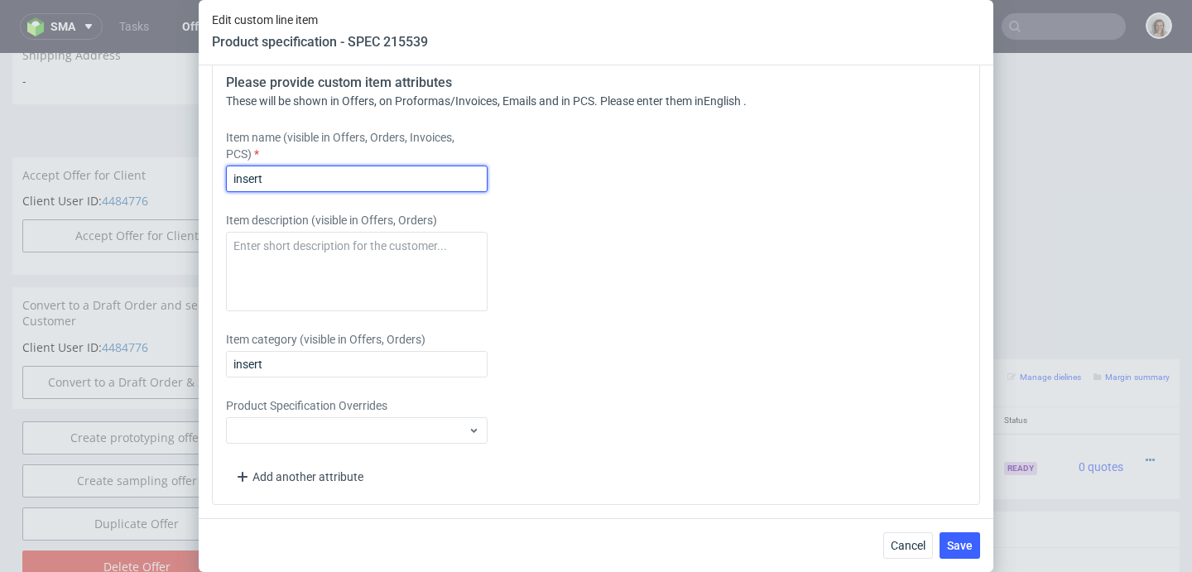
drag, startPoint x: 293, startPoint y: 172, endPoint x: 210, endPoint y: 184, distance: 83.6
click at [210, 183] on div "Supplier Custom Custom supplier [PERSON_NAME] Technical specification Instant p…" at bounding box center [596, 291] width 795 height 453
drag, startPoint x: 370, startPoint y: 176, endPoint x: 184, endPoint y: 180, distance: 186.3
click at [184, 180] on div "Edit custom line item Product specification - SPEC 215539 Supplier Custom Custo…" at bounding box center [596, 286] width 1192 height 572
type input "[MEDICAL_DATA] Separator"
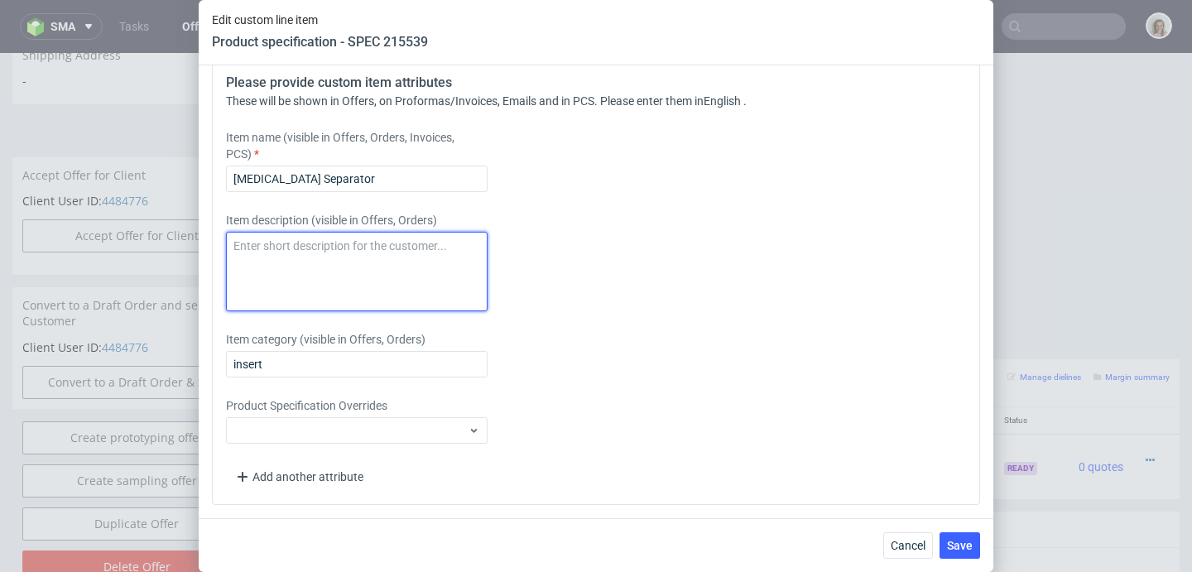
click at [281, 252] on textarea at bounding box center [357, 271] width 262 height 79
paste textarea "[MEDICAL_DATA] Separator"
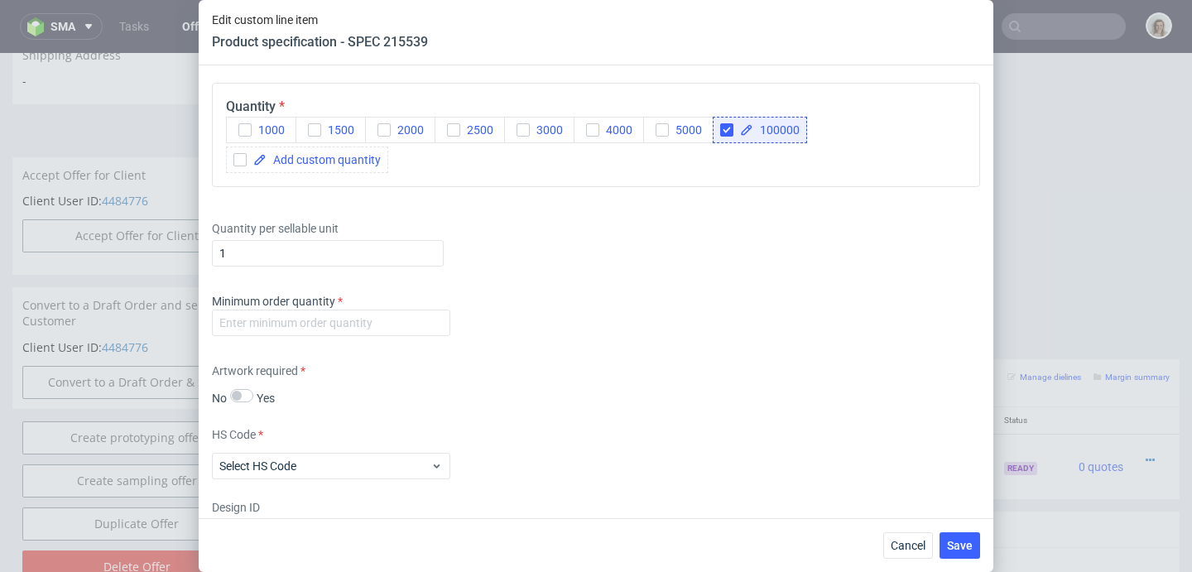
scroll to position [1760, 0]
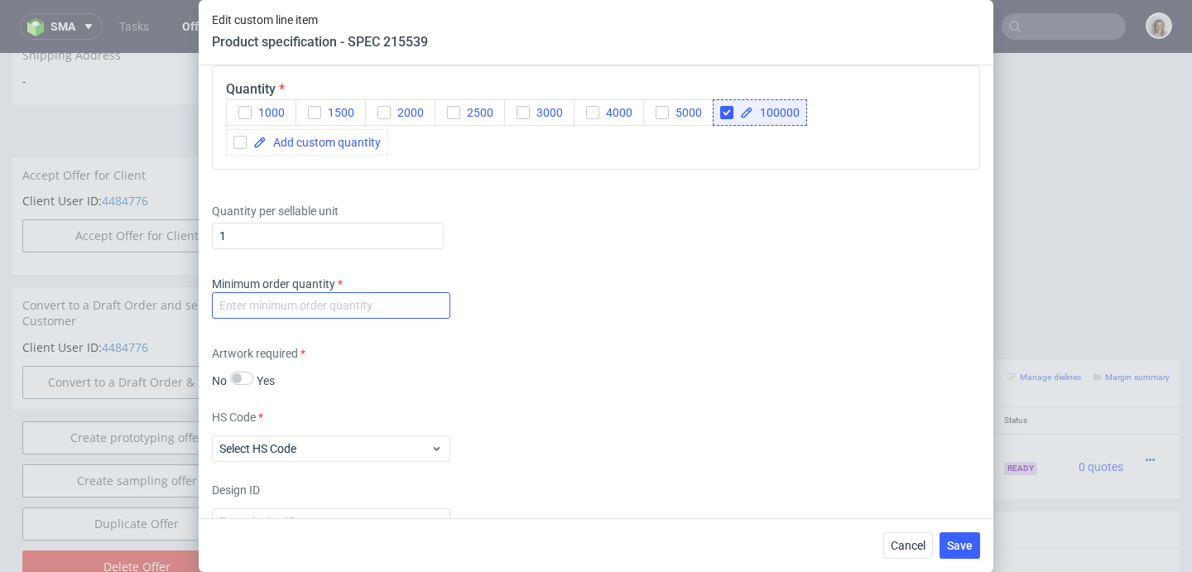
type textarea "[MEDICAL_DATA] Separator"
click at [297, 319] on input "number" at bounding box center [331, 305] width 238 height 26
type input "1"
click at [954, 542] on span "Save" at bounding box center [960, 546] width 26 height 12
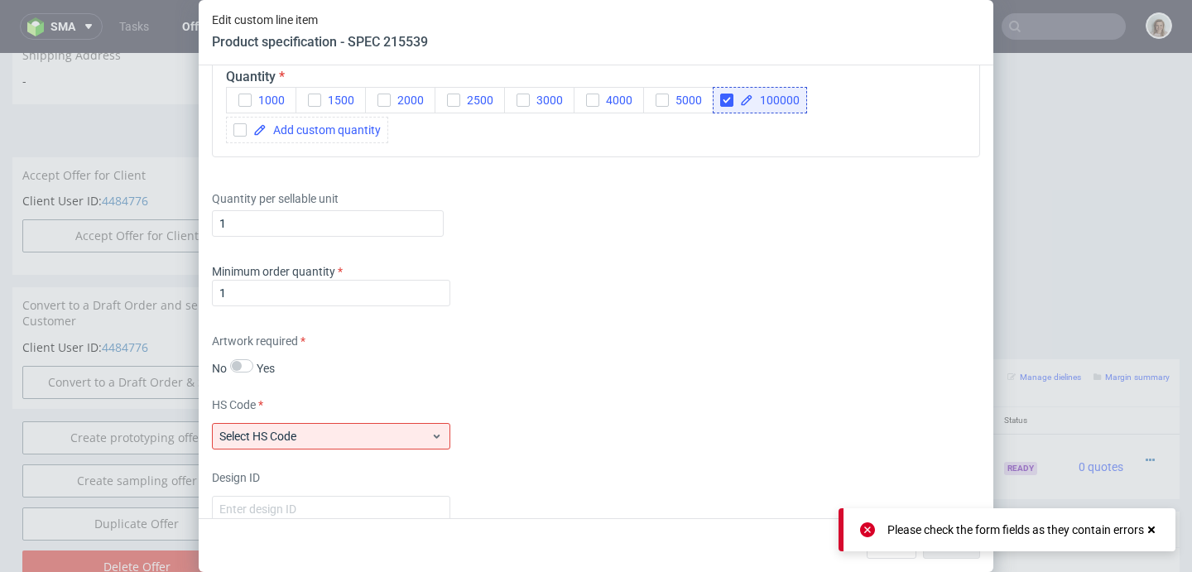
scroll to position [1785, 0]
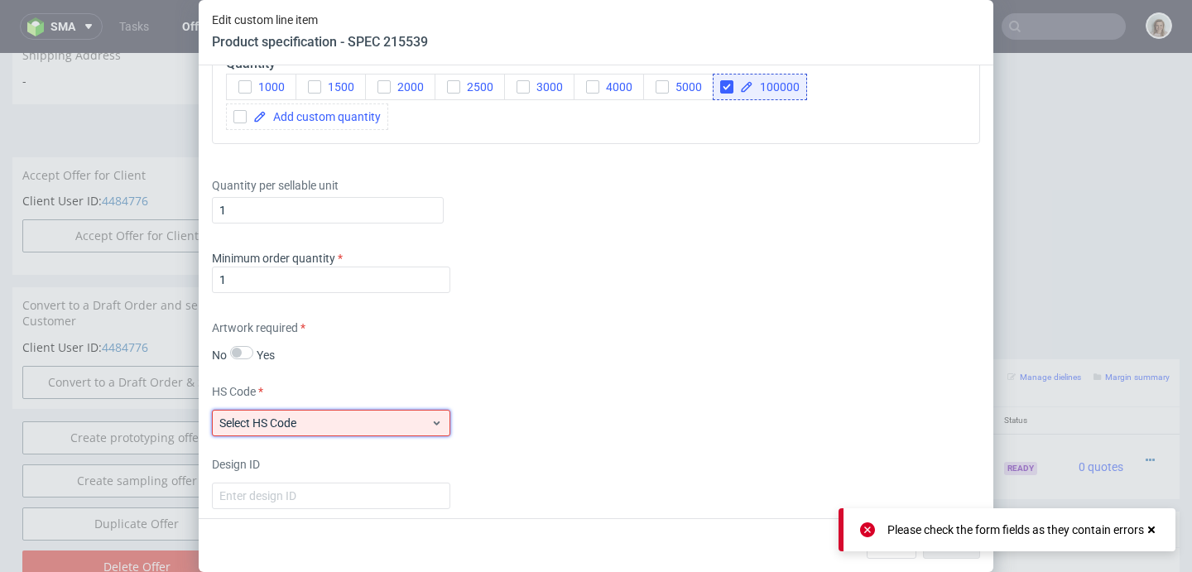
click at [317, 431] on span "Select HS Code" at bounding box center [324, 423] width 211 height 17
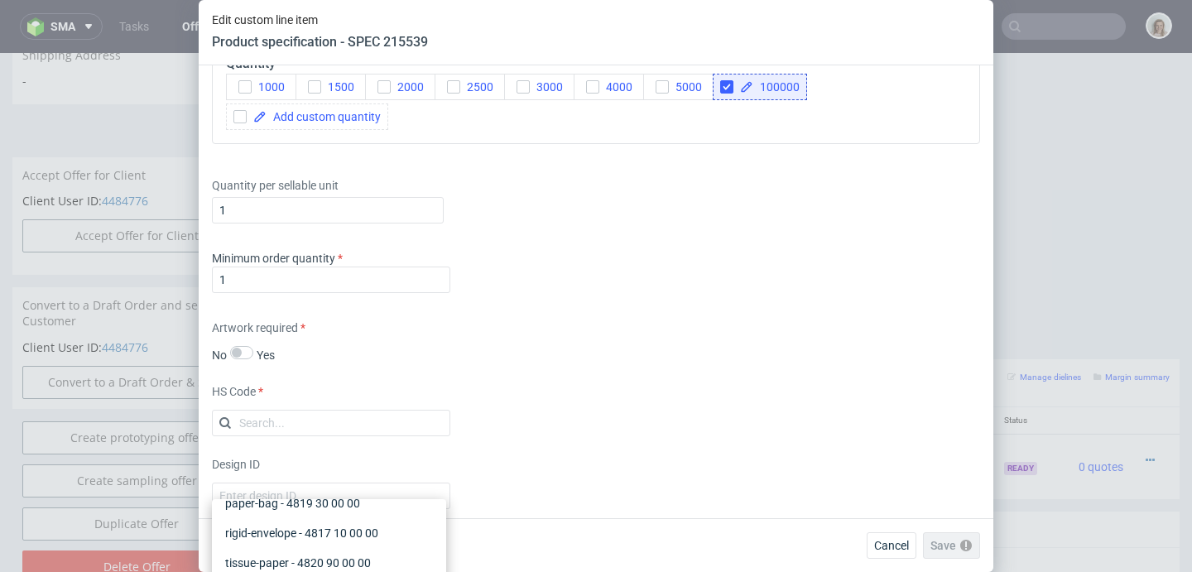
scroll to position [286, 0]
click at [300, 521] on div "shipping-box - 4819 20 00 00" at bounding box center [329, 506] width 221 height 30
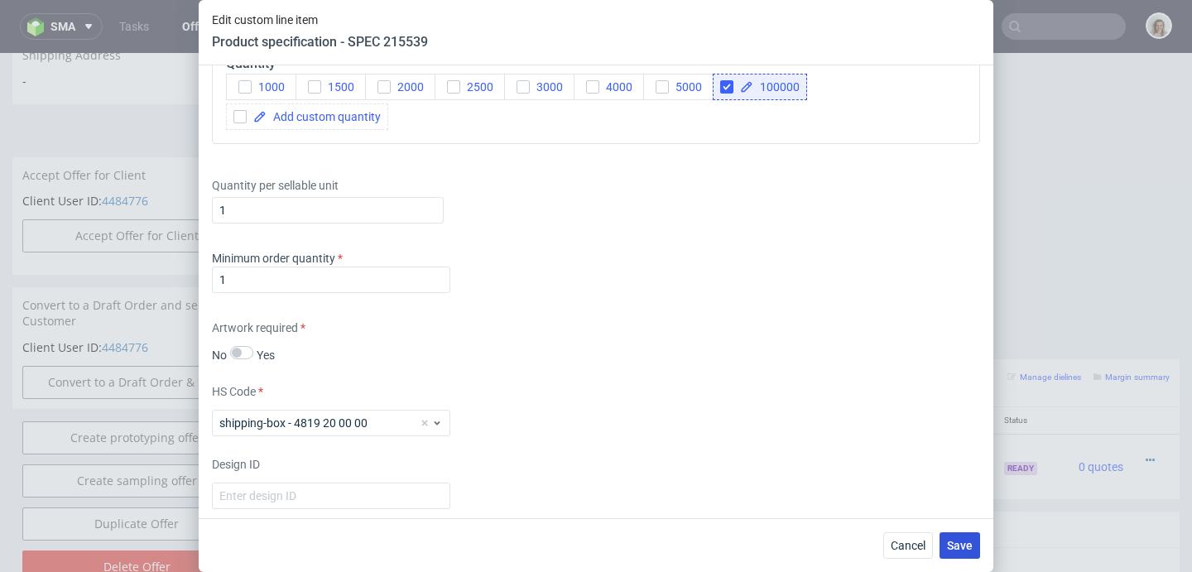
click at [954, 553] on button "Save" at bounding box center [960, 545] width 41 height 26
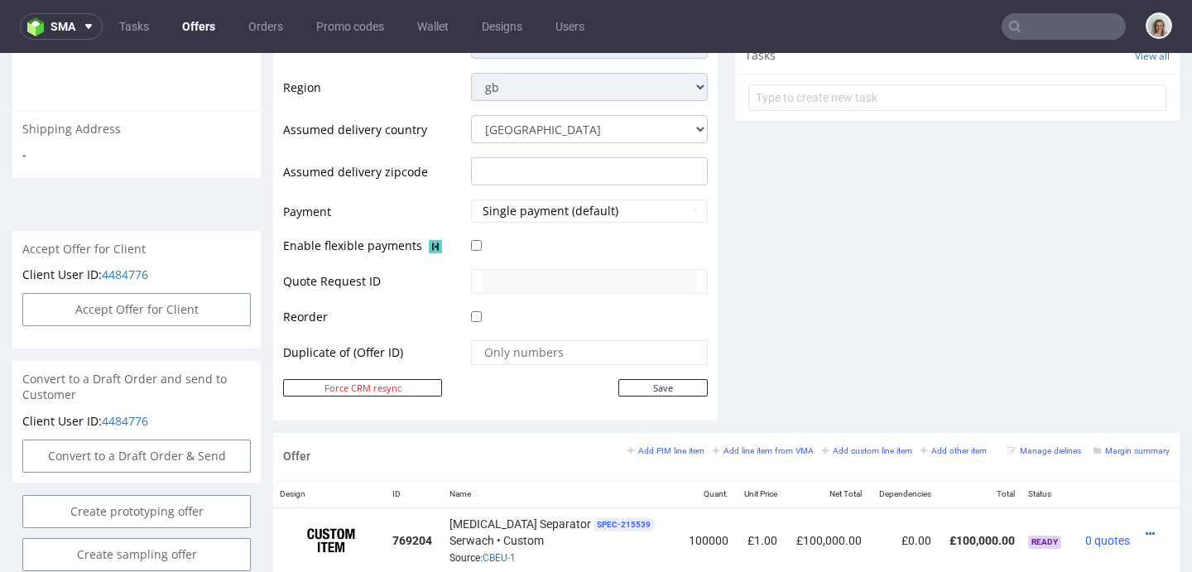
scroll to position [658, 0]
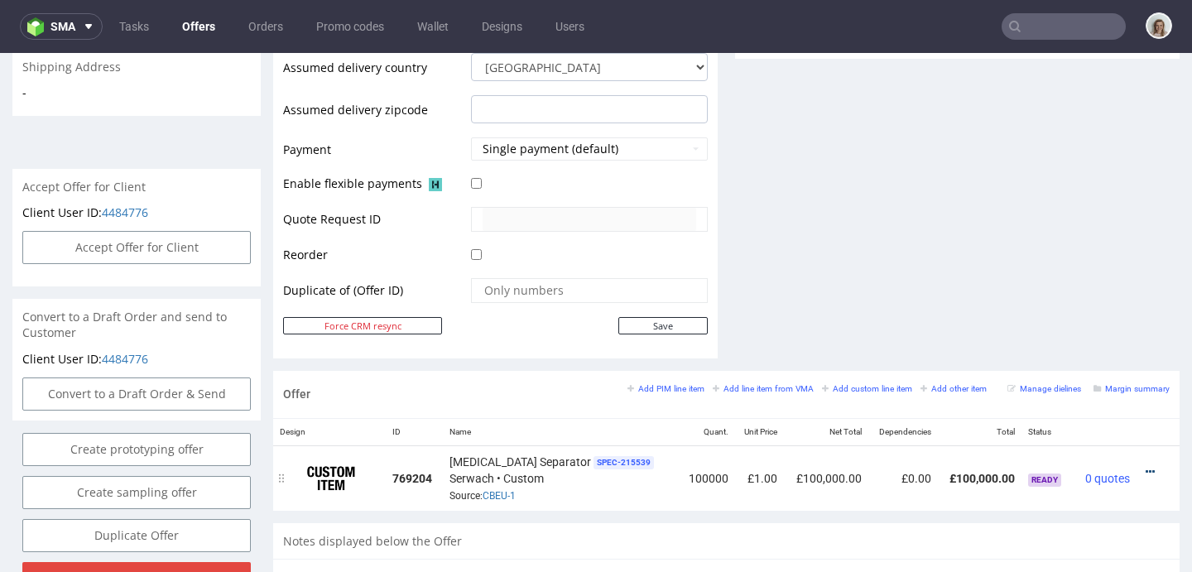
click at [1146, 472] on icon at bounding box center [1150, 472] width 9 height 12
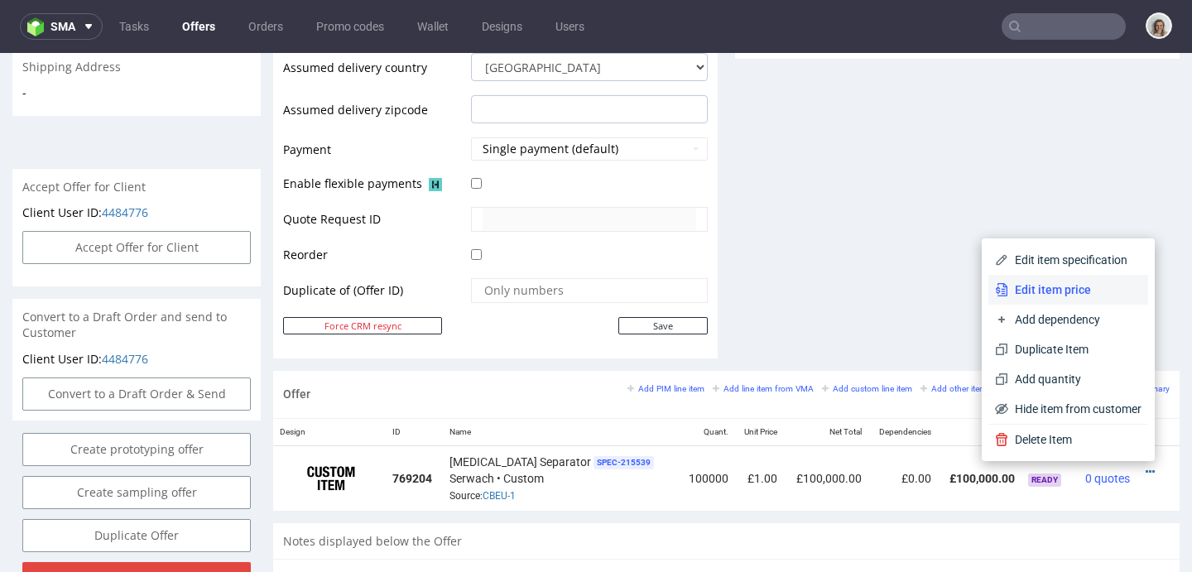
click at [1008, 287] on span "Edit item price" at bounding box center [1074, 289] width 133 height 17
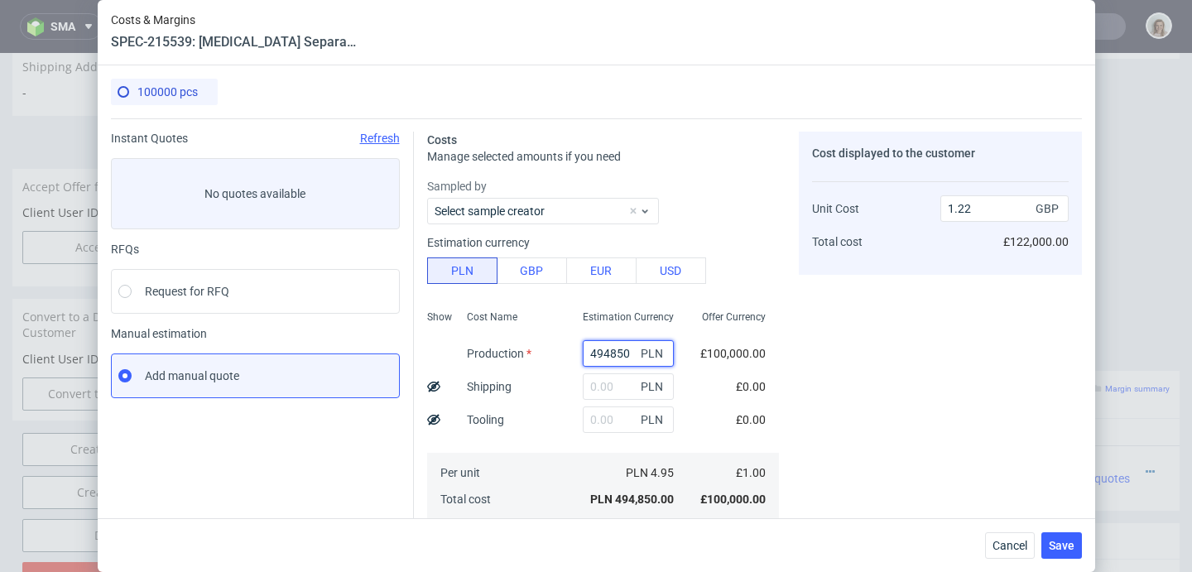
drag, startPoint x: 616, startPoint y: 353, endPoint x: 561, endPoint y: 352, distance: 54.6
click at [569, 350] on div "494850 PLN" at bounding box center [628, 353] width 118 height 33
type input "8000"
type input "0.02"
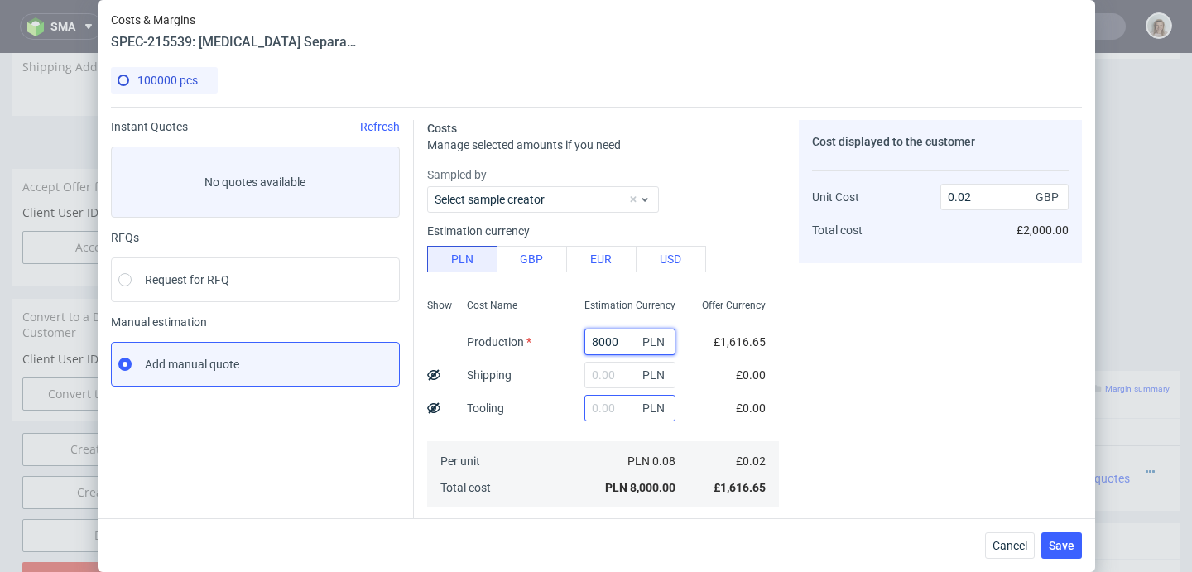
type input "8000"
click at [584, 405] on input "text" at bounding box center [629, 408] width 91 height 26
type input "2300"
click at [843, 351] on div "Cost displayed to the customer Unit Cost Total cost 0.02 GBP £2,000.00" at bounding box center [940, 446] width 283 height 652
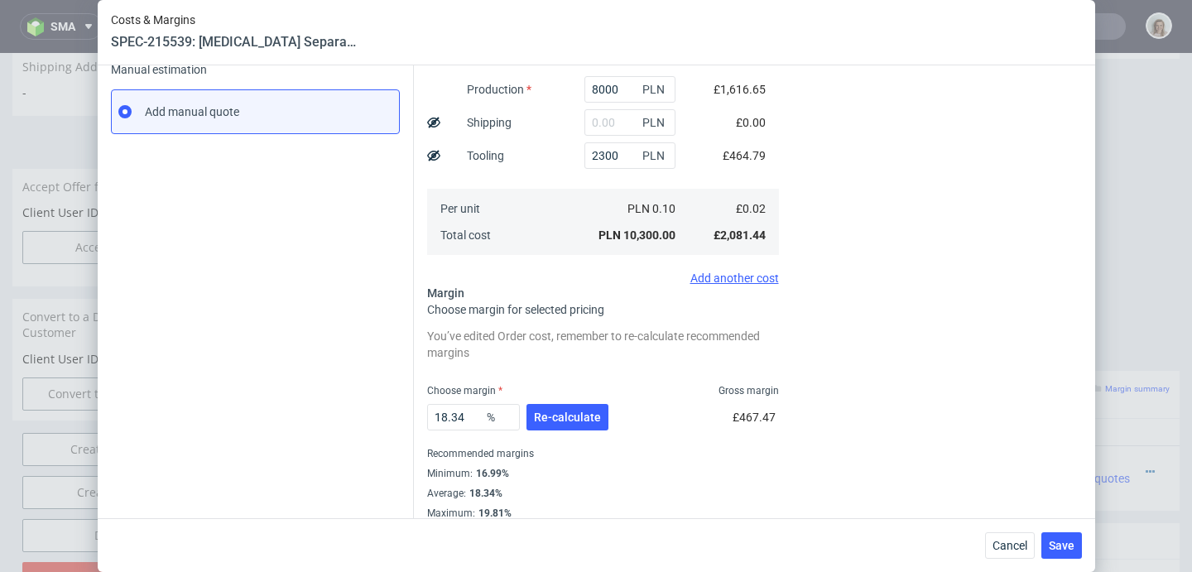
scroll to position [279, 0]
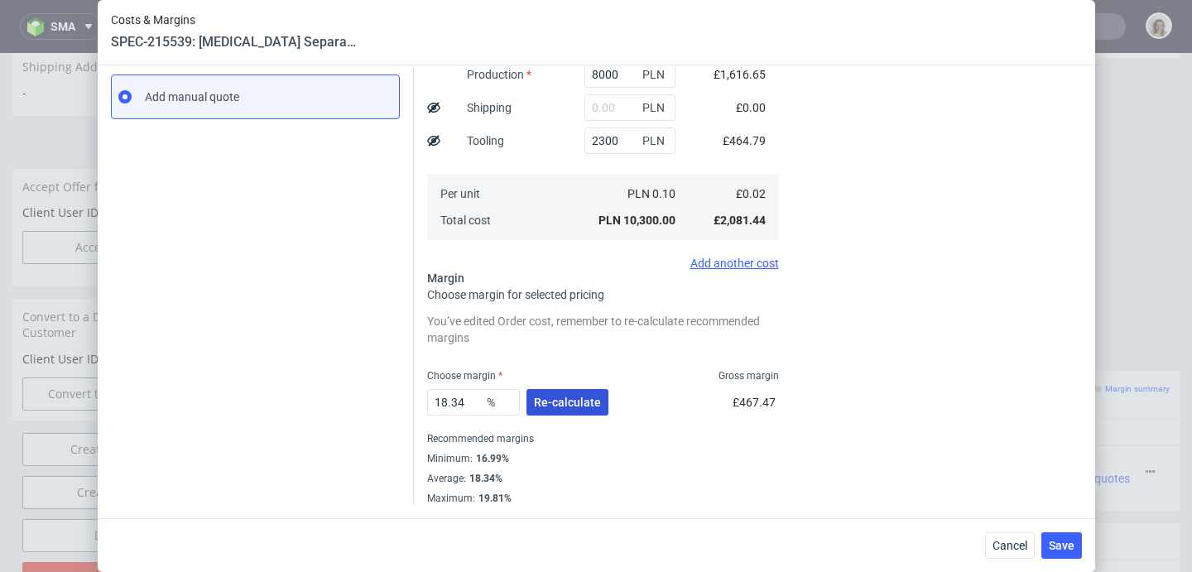
click at [562, 411] on button "Re-calculate" at bounding box center [567, 402] width 82 height 26
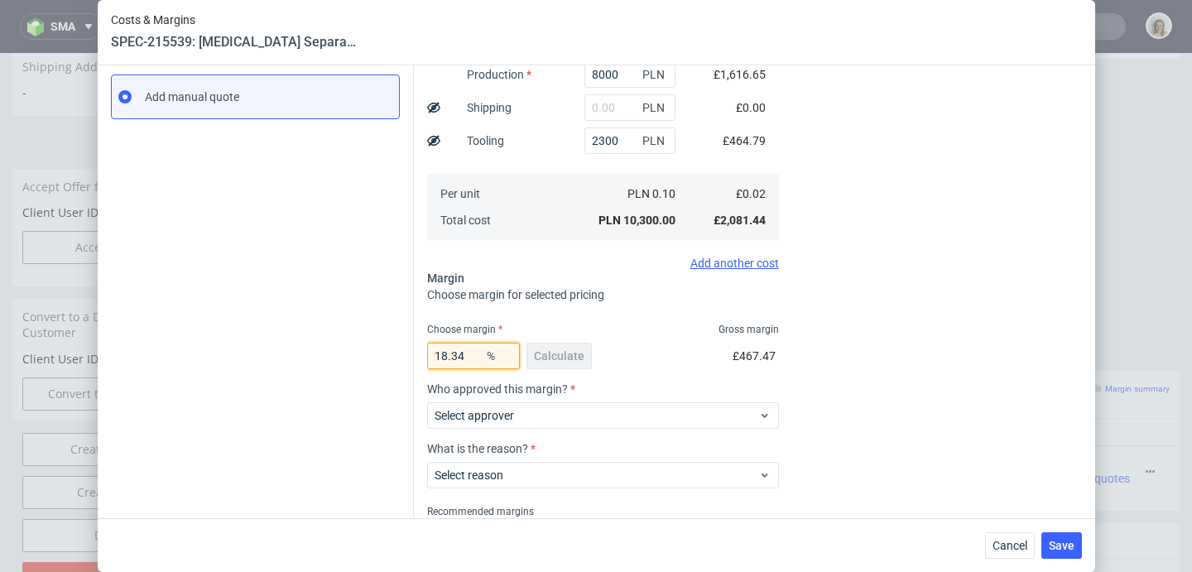
drag, startPoint x: 459, startPoint y: 353, endPoint x: 418, endPoint y: 357, distance: 40.7
click at [418, 357] on div "Costs Manage selected amounts if you need Sampled by Select sample creator Esti…" at bounding box center [748, 208] width 668 height 738
click at [618, 324] on div "Choose margin Gross margin" at bounding box center [603, 329] width 352 height 13
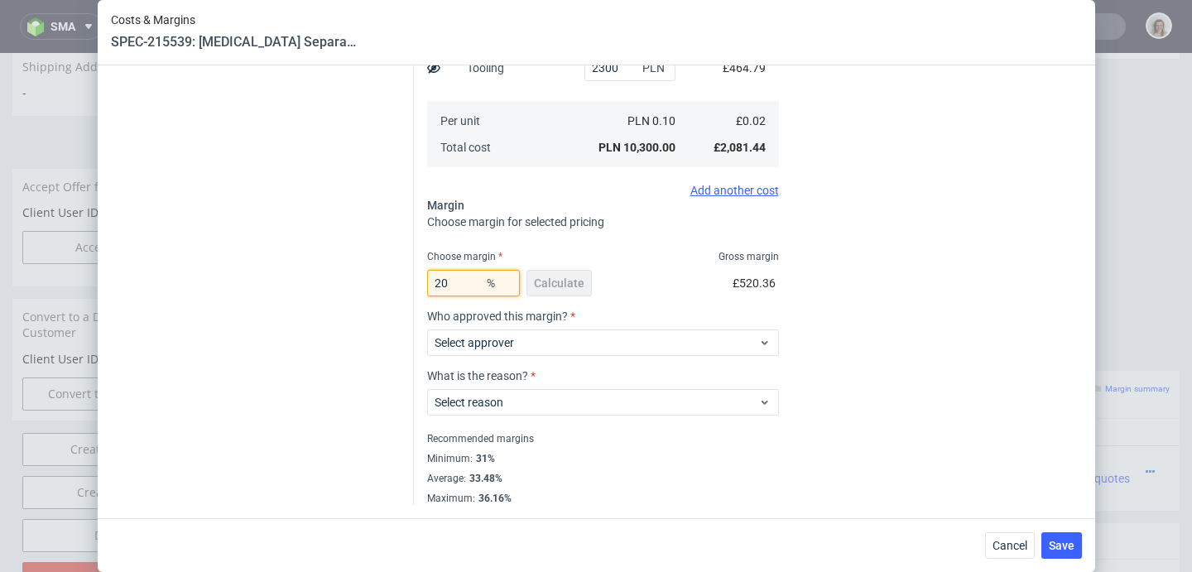
drag, startPoint x: 455, startPoint y: 288, endPoint x: 421, endPoint y: 288, distance: 33.9
click at [427, 288] on input "20" at bounding box center [473, 283] width 93 height 26
type input "35"
type input "0.03"
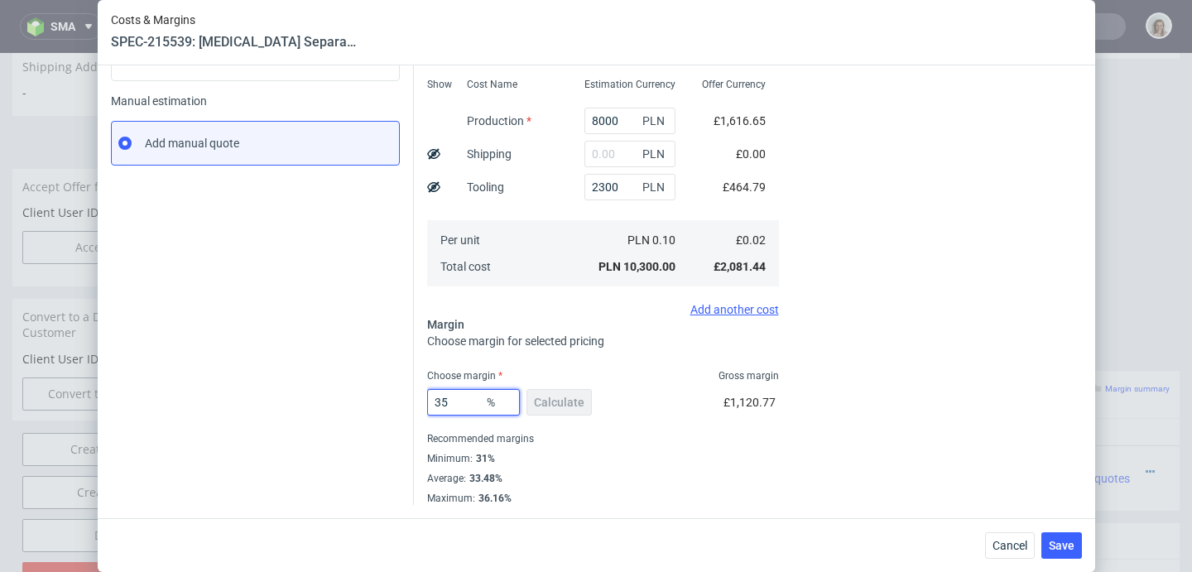
scroll to position [233, 0]
type input "35"
click at [750, 457] on div "Minimum : 31%" at bounding box center [603, 459] width 352 height 20
click at [592, 160] on input "text" at bounding box center [629, 154] width 91 height 26
paste input "5377,21"
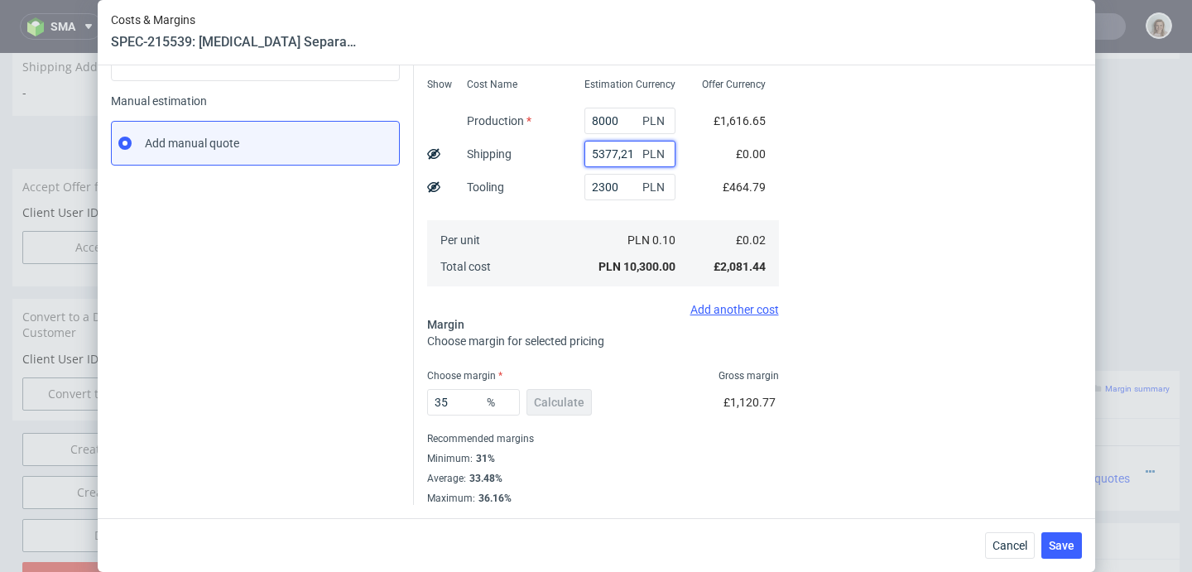
type input "5377.21"
type input "0.04"
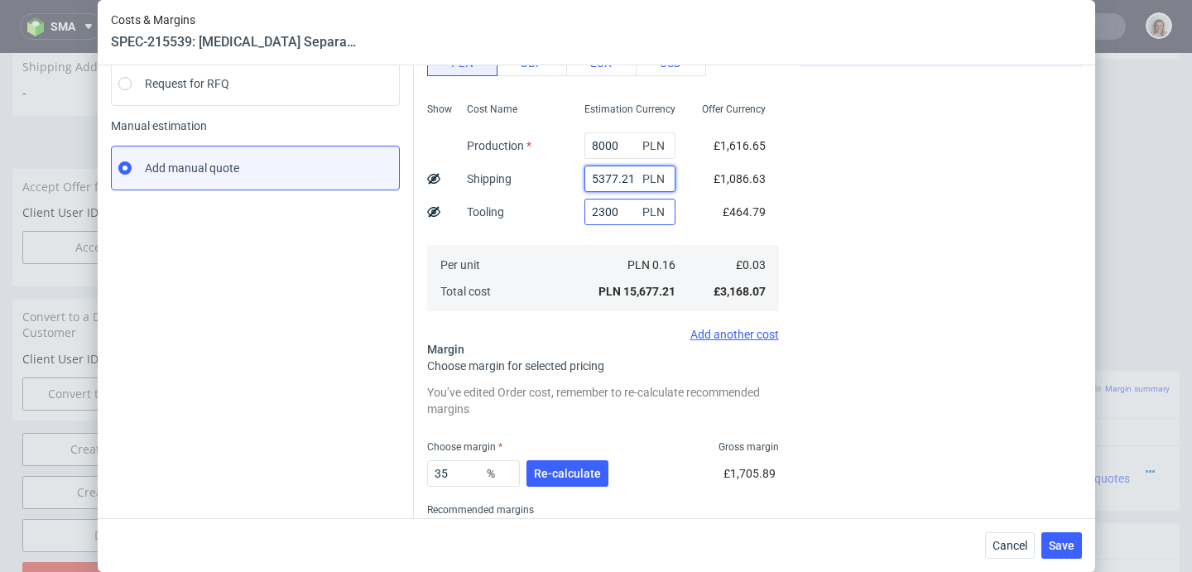
scroll to position [279, 0]
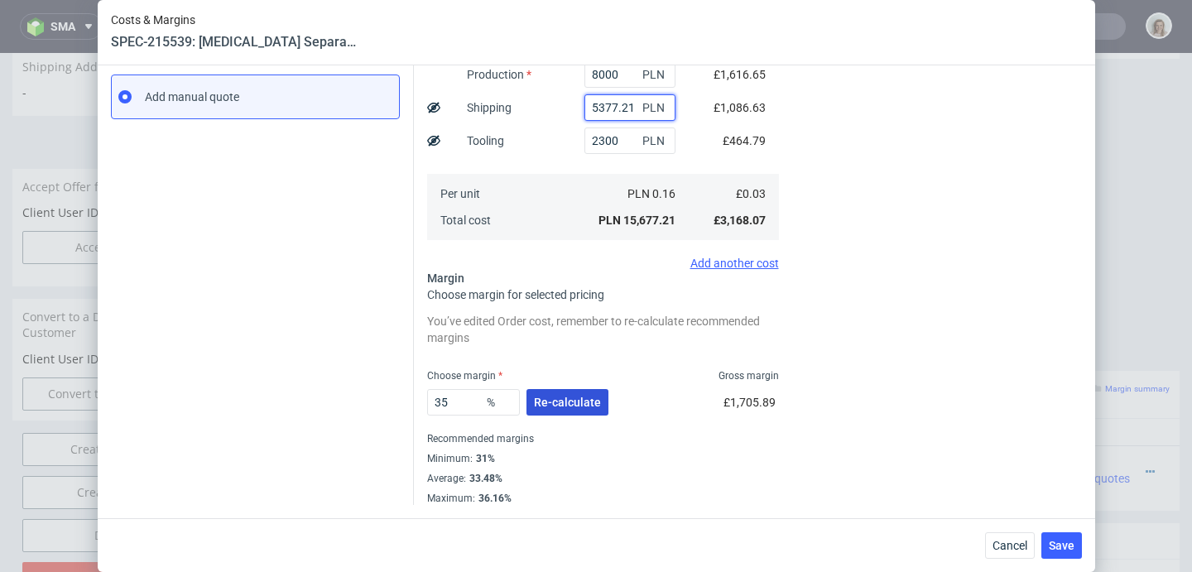
type input "5377.21"
click at [560, 401] on span "Re-calculate" at bounding box center [567, 402] width 67 height 12
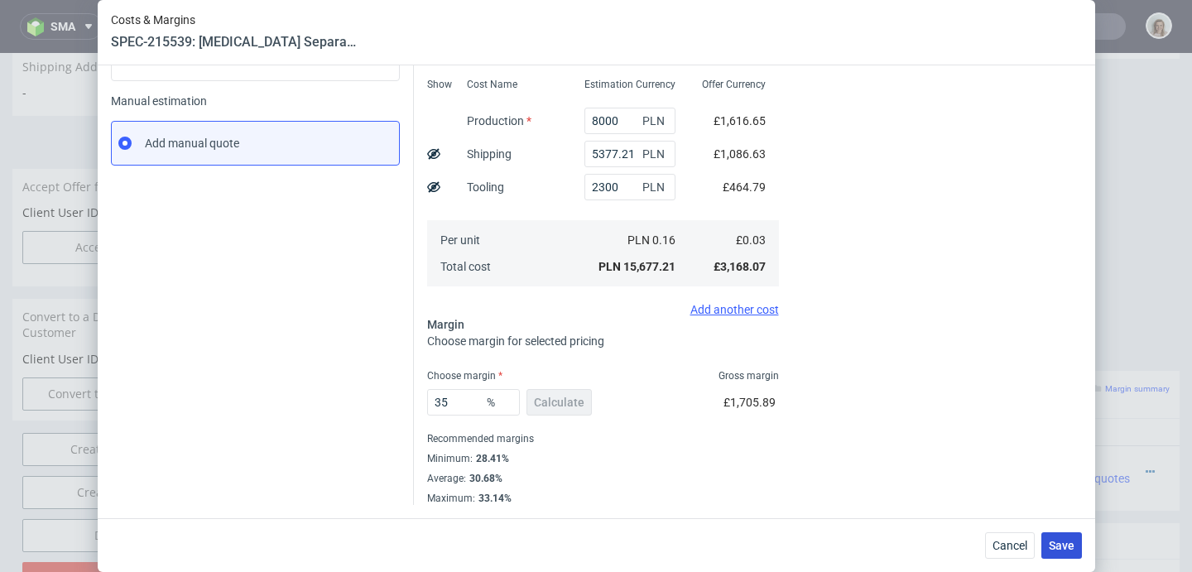
click at [1072, 551] on span "Save" at bounding box center [1062, 546] width 26 height 12
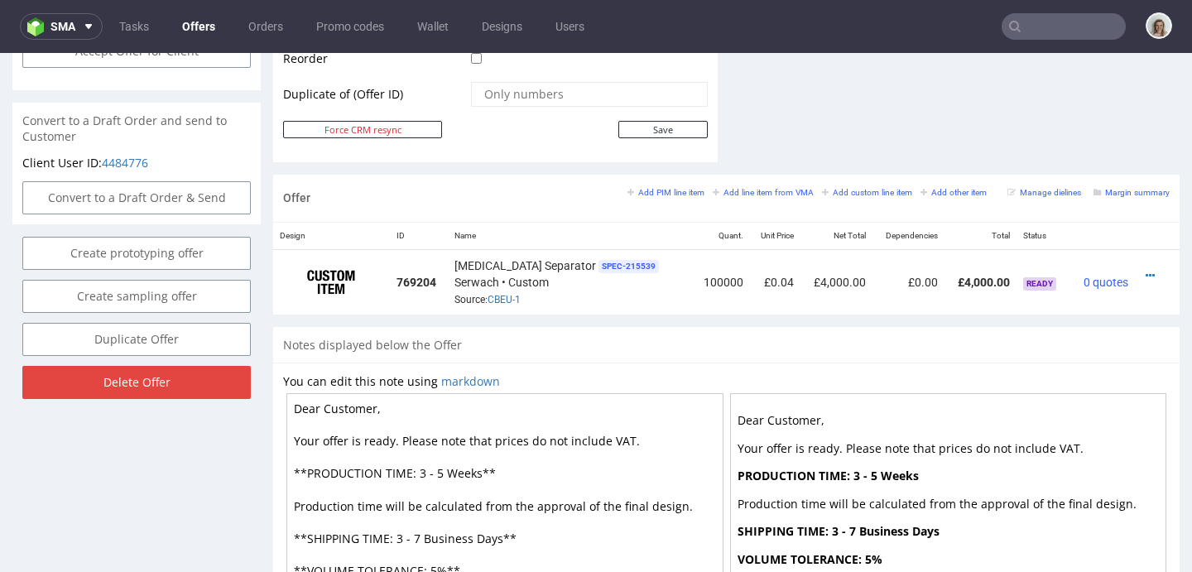
scroll to position [859, 0]
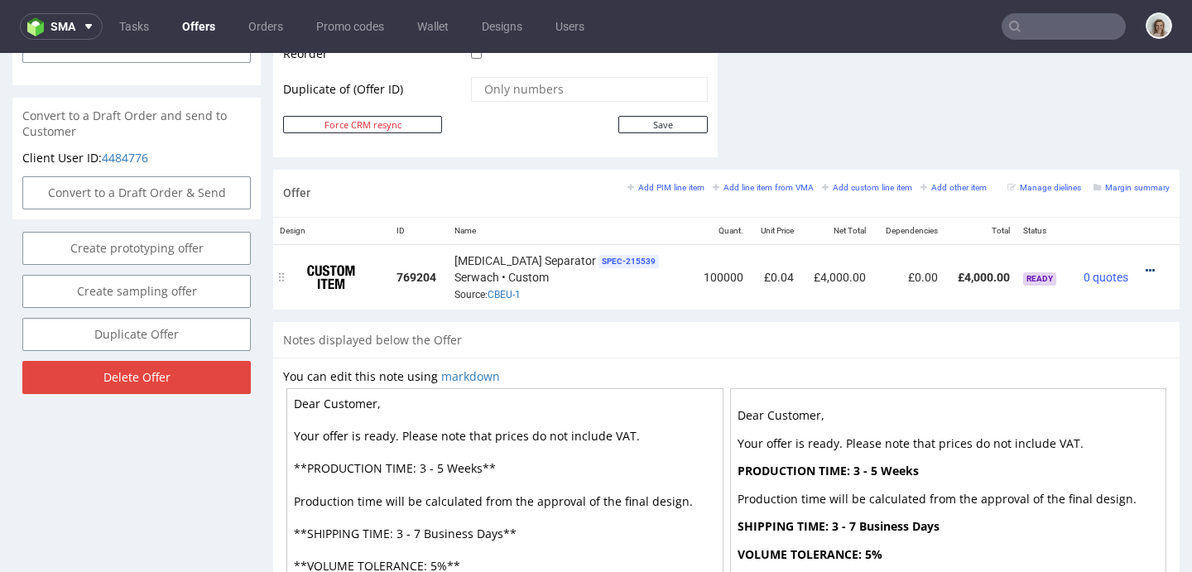
click at [1146, 268] on icon at bounding box center [1150, 271] width 9 height 12
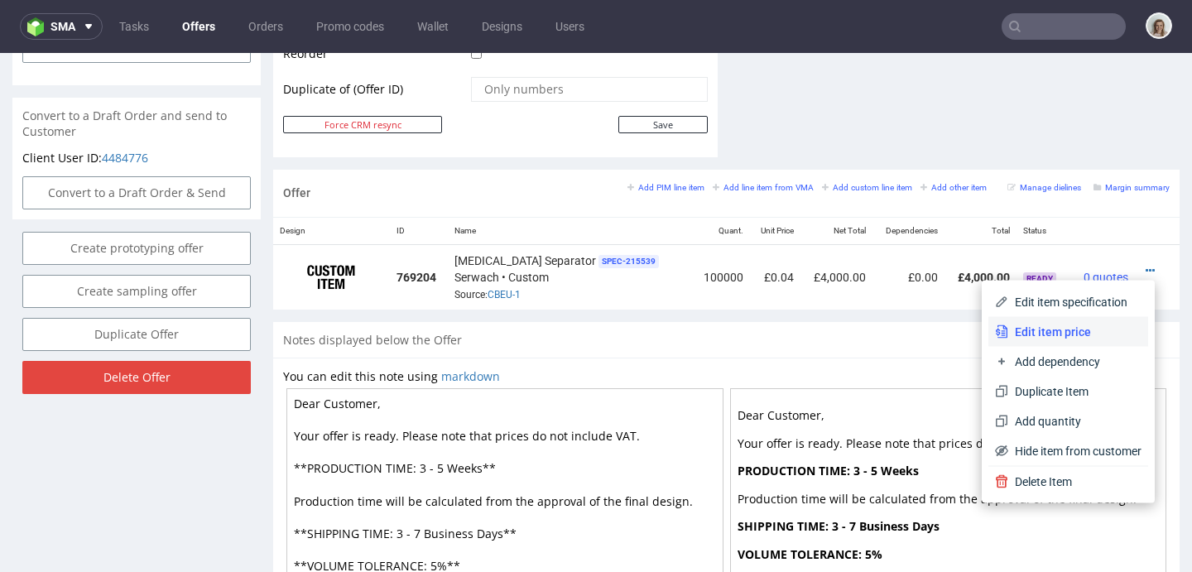
click at [1029, 329] on span "Edit item price" at bounding box center [1074, 332] width 133 height 17
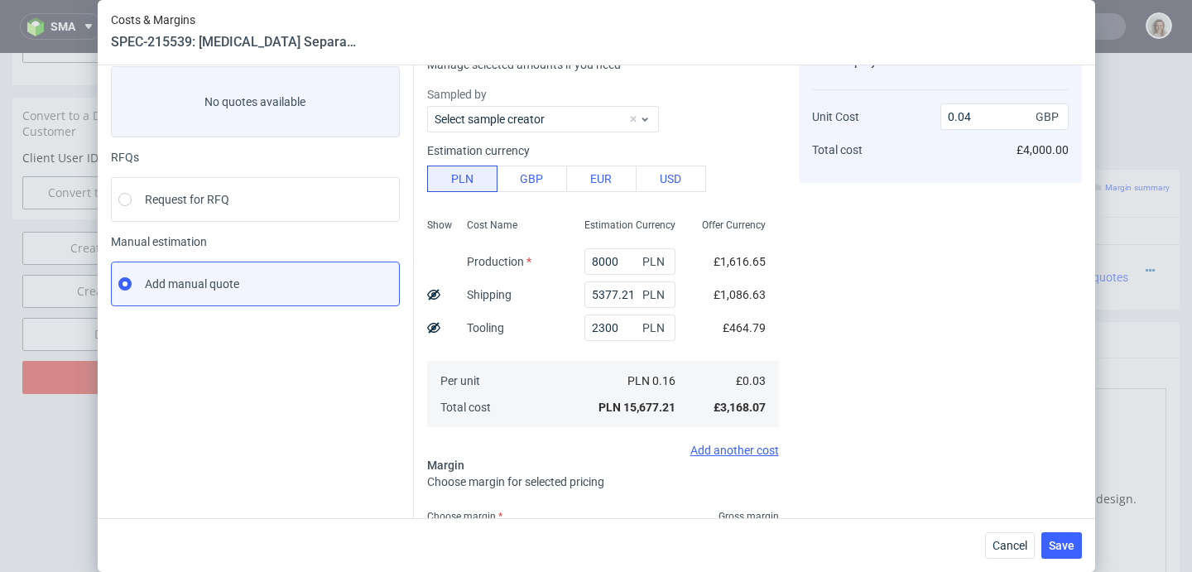
scroll to position [233, 0]
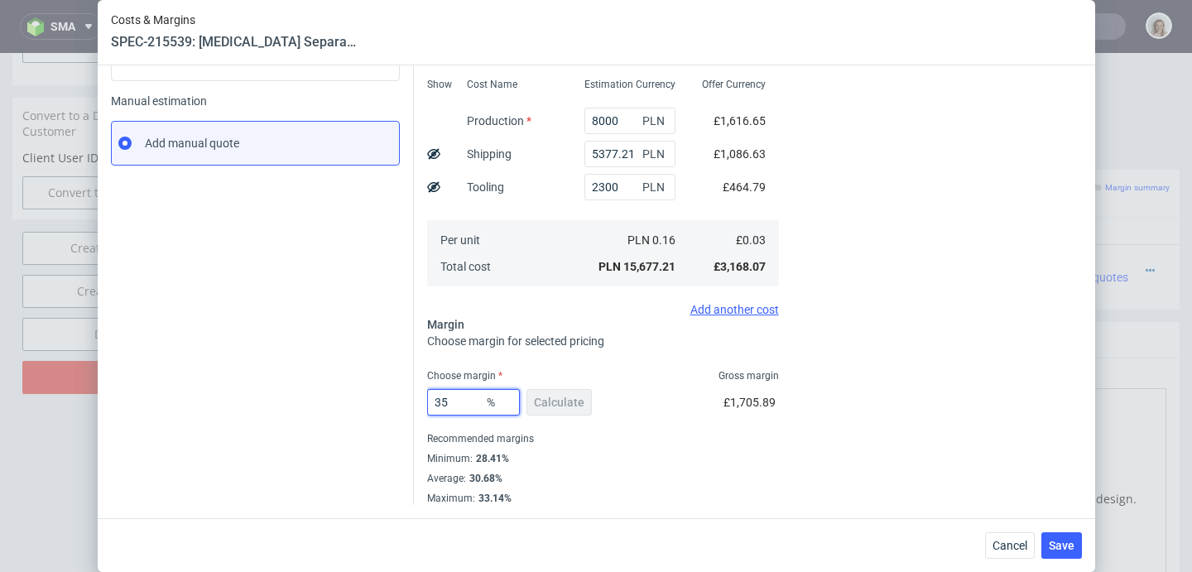
click at [454, 402] on input "35" at bounding box center [473, 402] width 93 height 26
click at [610, 438] on div "Recommended margins" at bounding box center [603, 439] width 352 height 20
click at [469, 401] on input "33" at bounding box center [473, 402] width 93 height 26
type input "30"
type input "0.04"
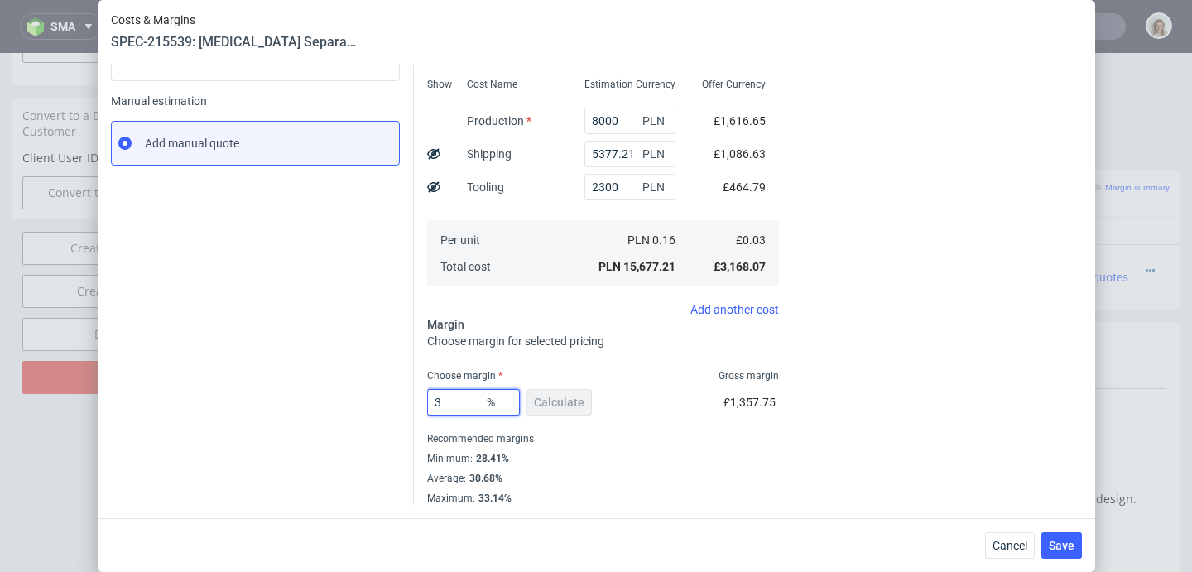
type input "35"
type input "0.04"
type input "3"
type input "0.03"
type input "37"
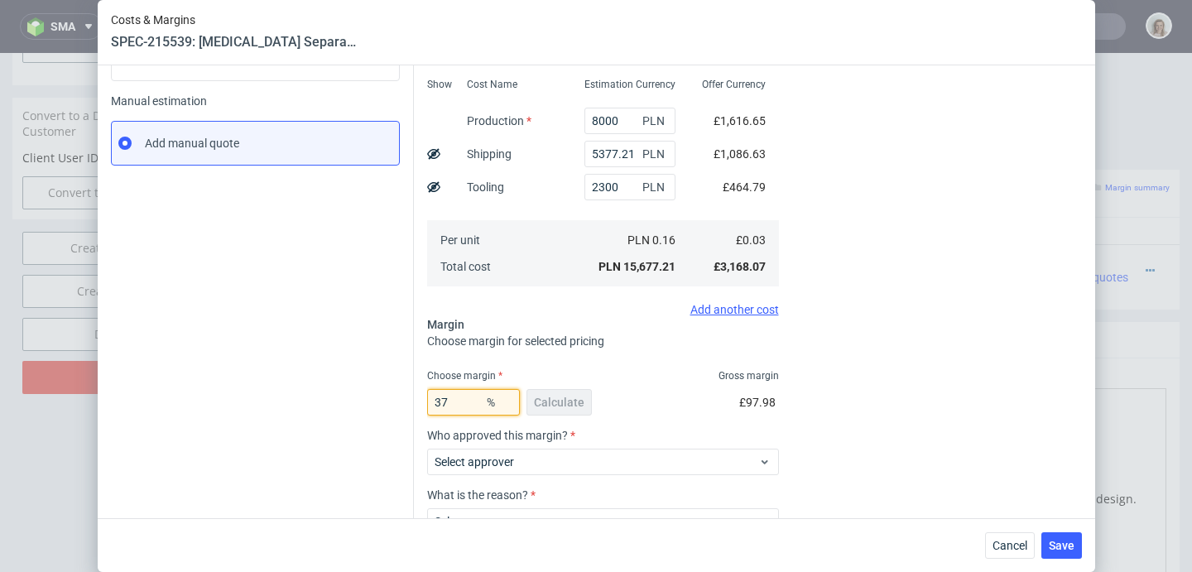
type input "0.04"
type input "38"
type input "0.05"
type input "37"
type input "0.03"
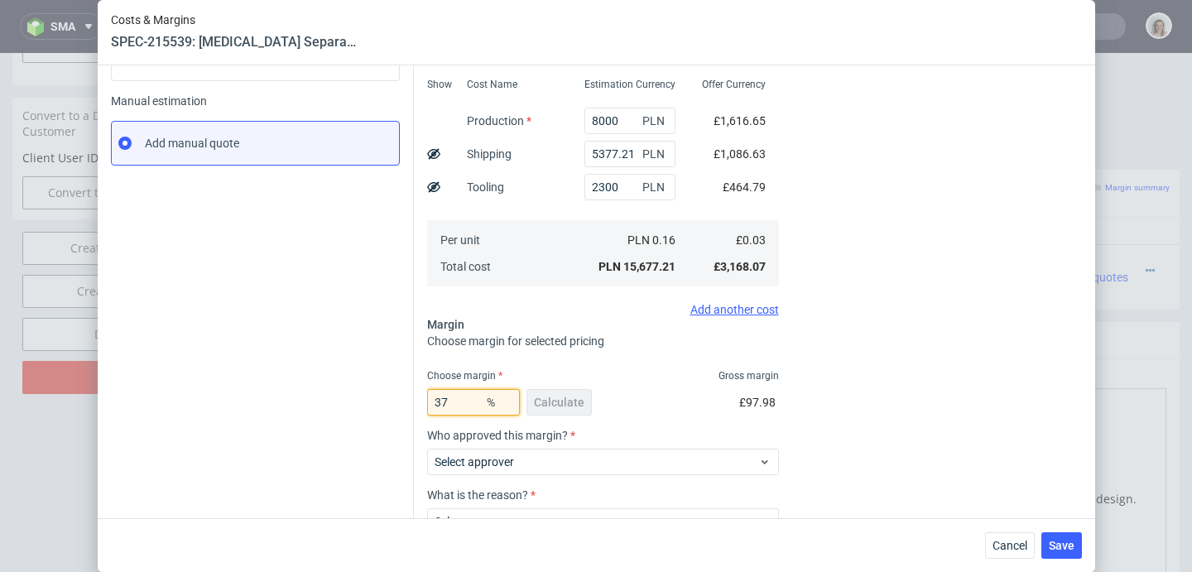
type input "375"
type input "-0.02"
type input "37"
type input "0.04"
type input "37.5"
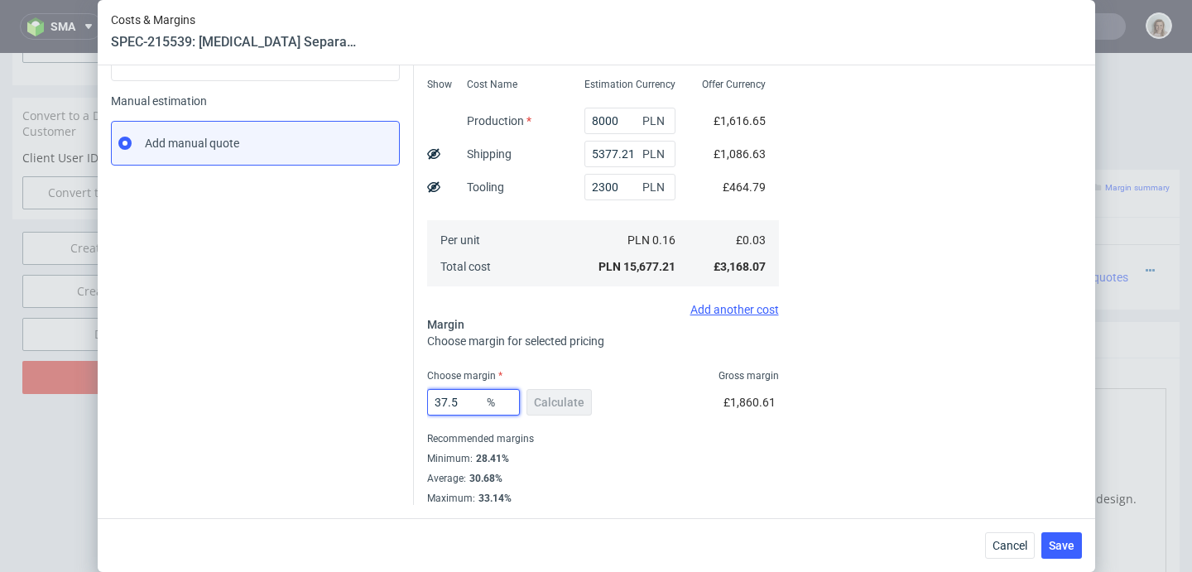
type input "0.05"
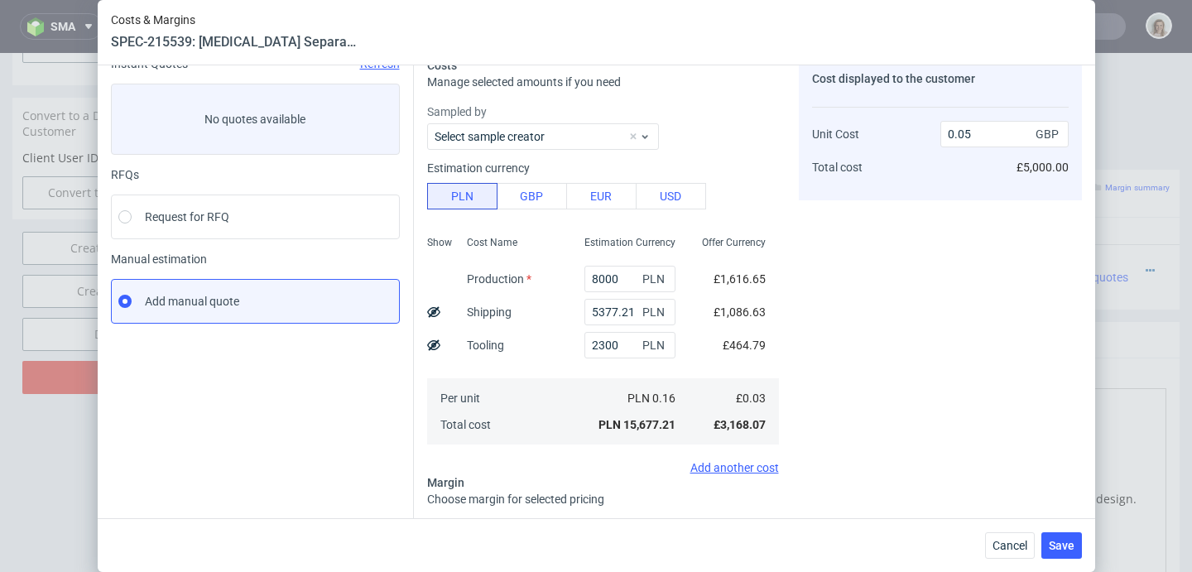
scroll to position [141, 0]
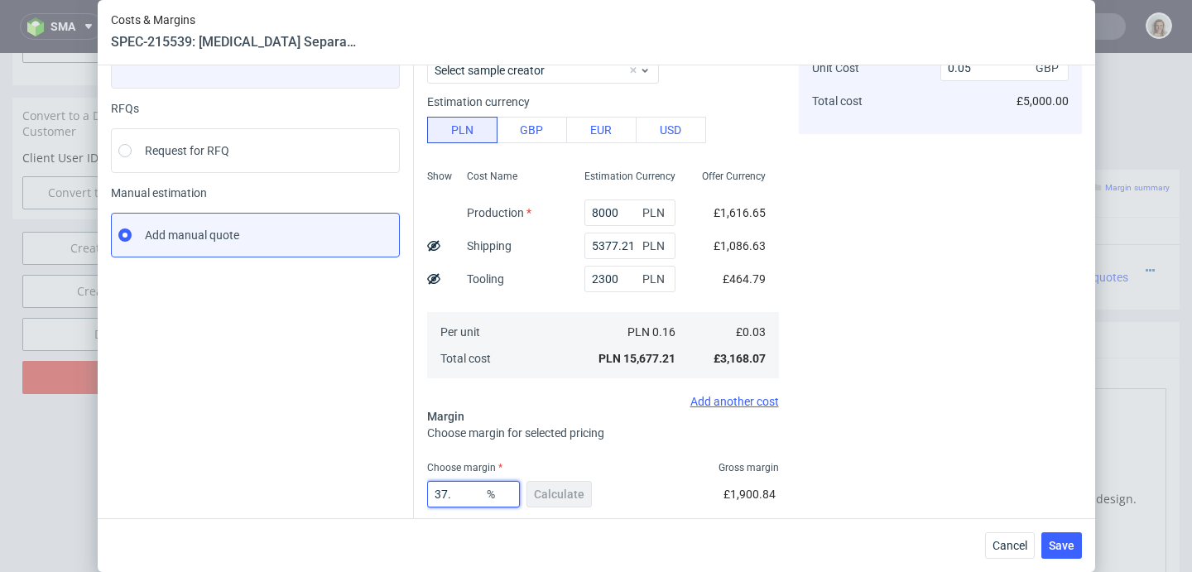
type input "37"
type input "0.04"
type input "37"
click at [623, 440] on div "Choose margin for selected pricing" at bounding box center [603, 433] width 352 height 17
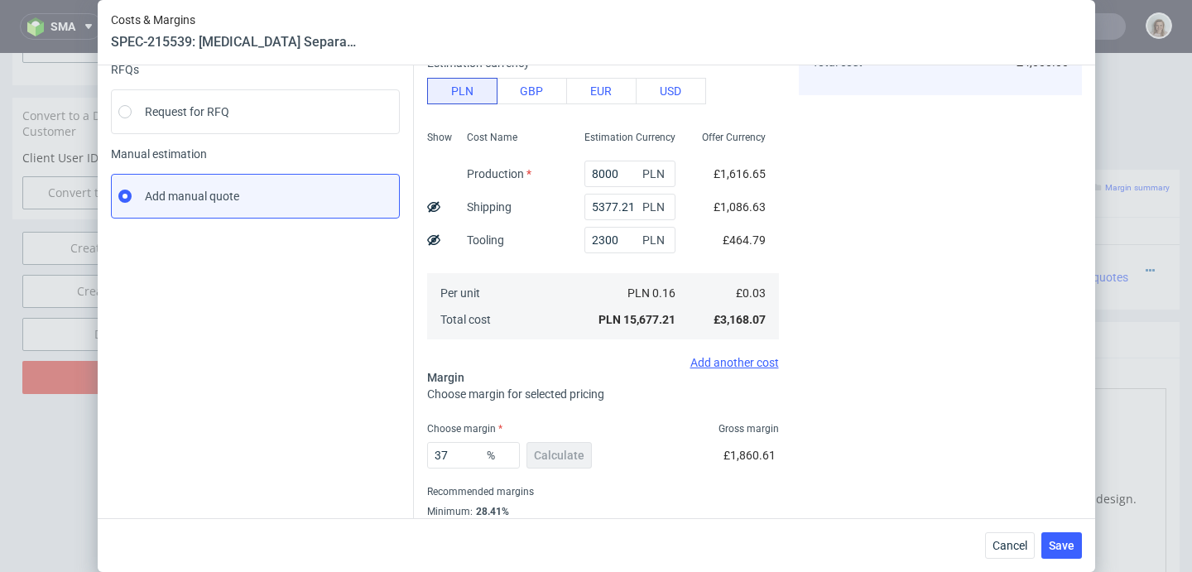
scroll to position [233, 0]
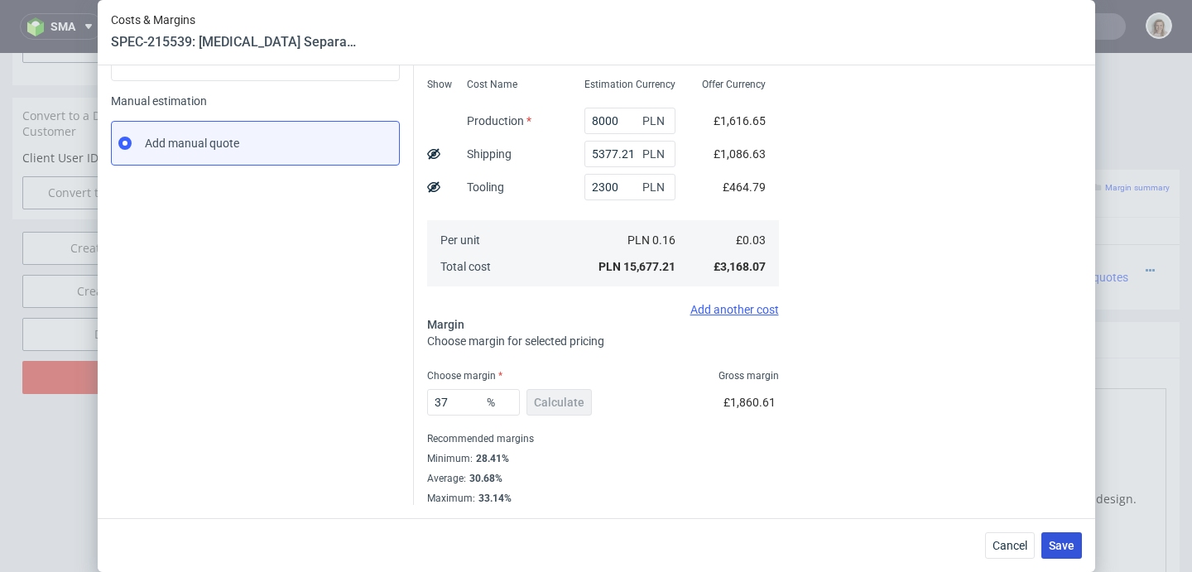
click at [1069, 540] on span "Save" at bounding box center [1062, 546] width 26 height 12
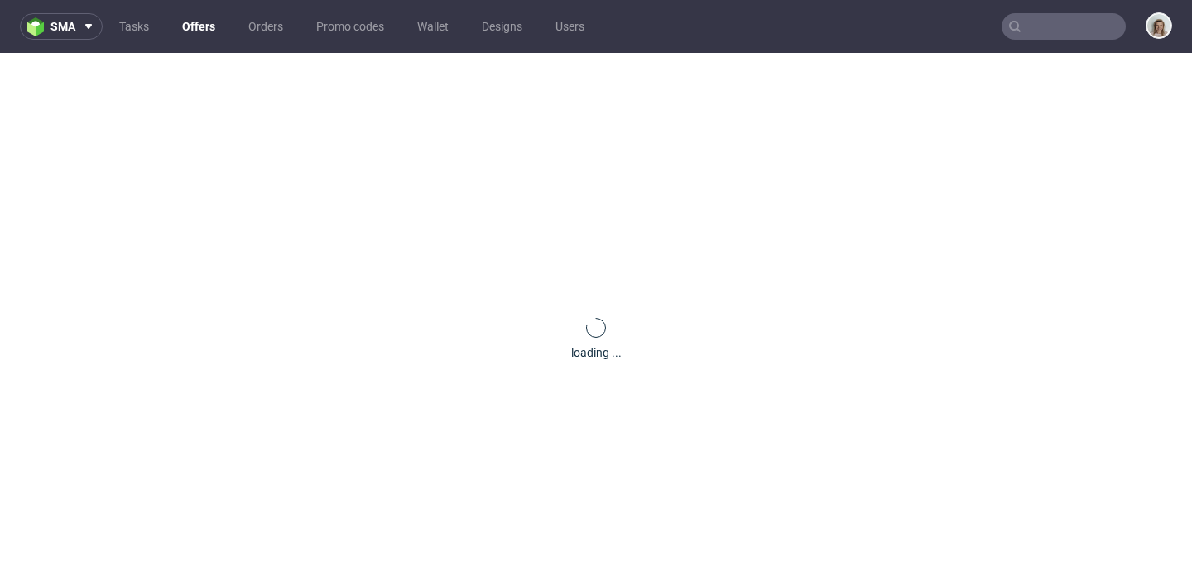
scroll to position [0, 0]
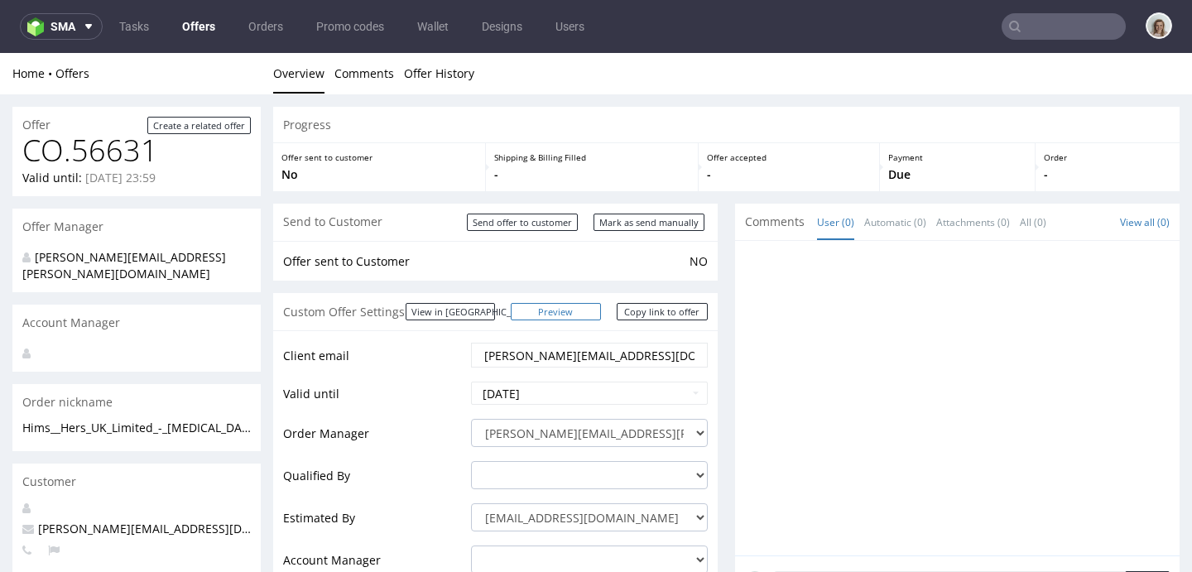
click at [580, 318] on link "Preview" at bounding box center [556, 311] width 91 height 17
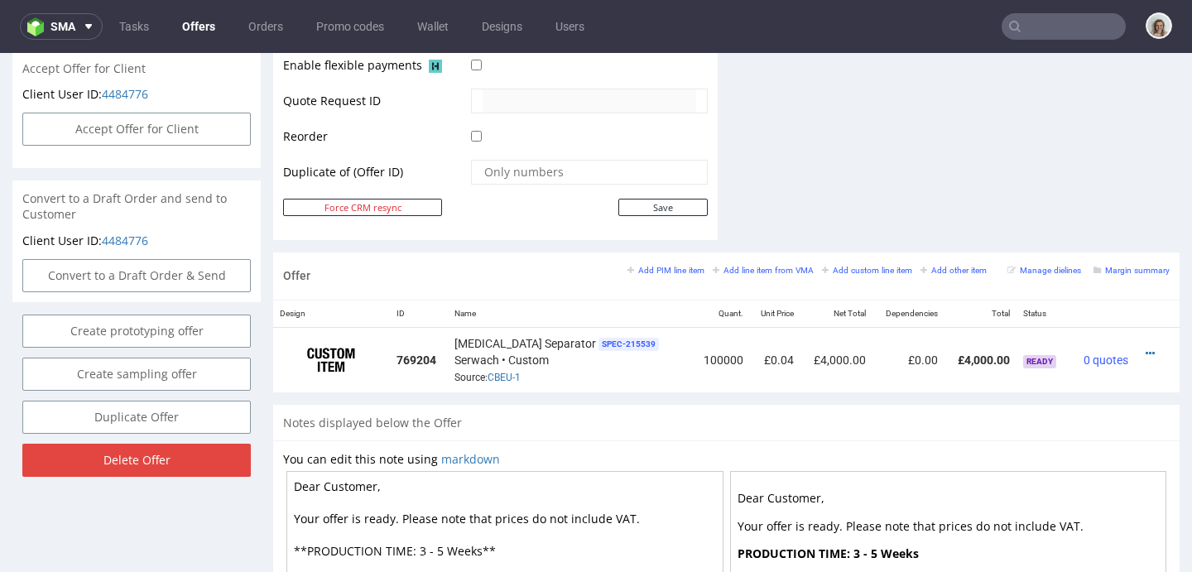
scroll to position [890, 0]
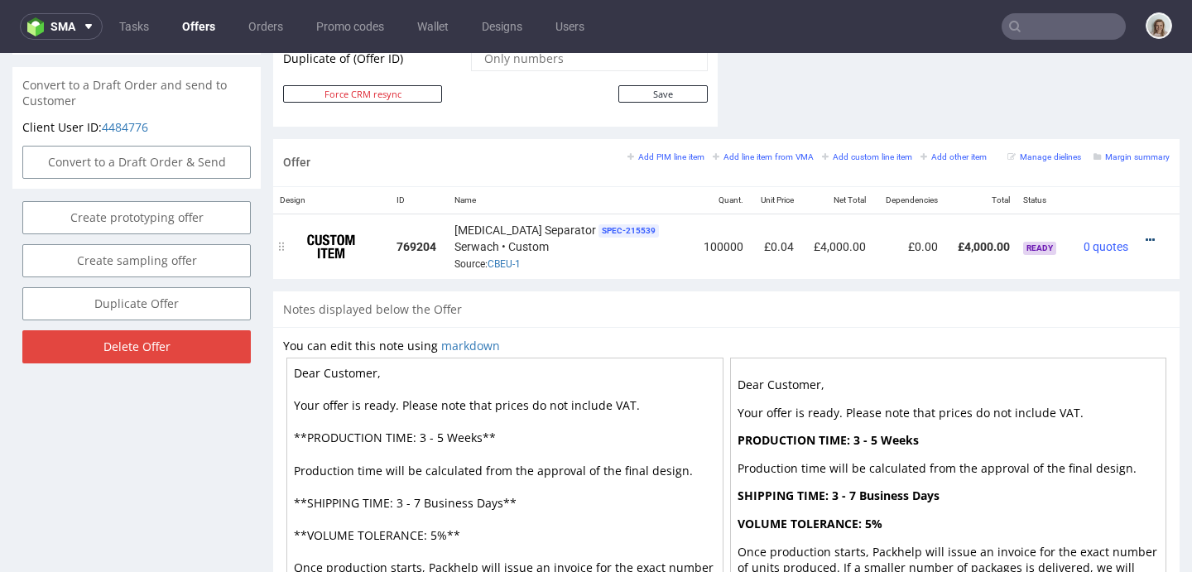
click at [1146, 235] on icon at bounding box center [1150, 240] width 9 height 12
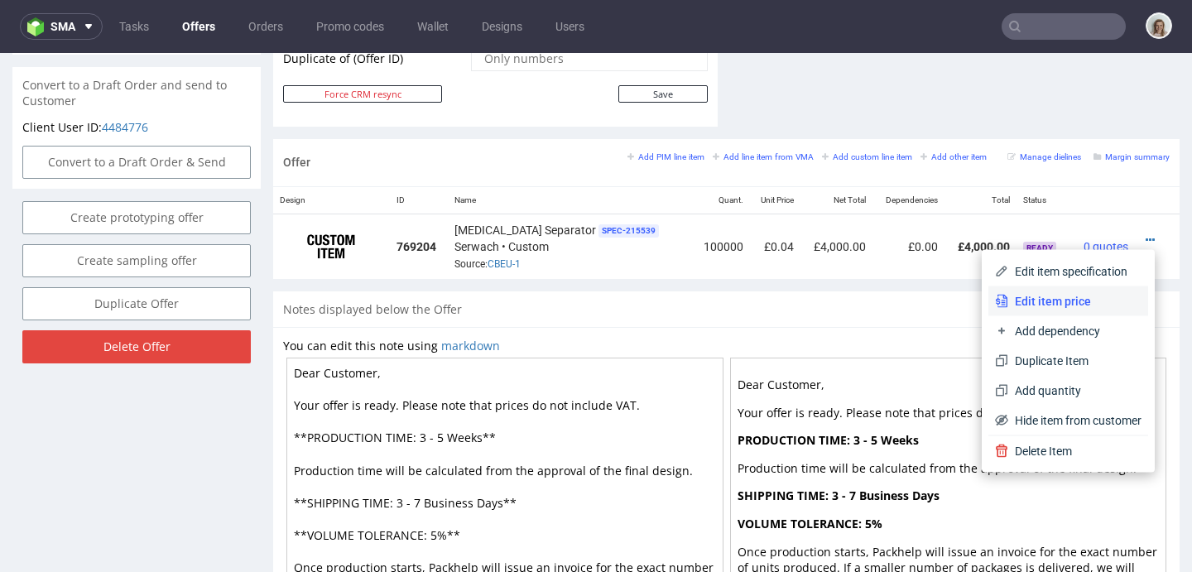
click at [1030, 300] on span "Edit item price" at bounding box center [1074, 301] width 133 height 17
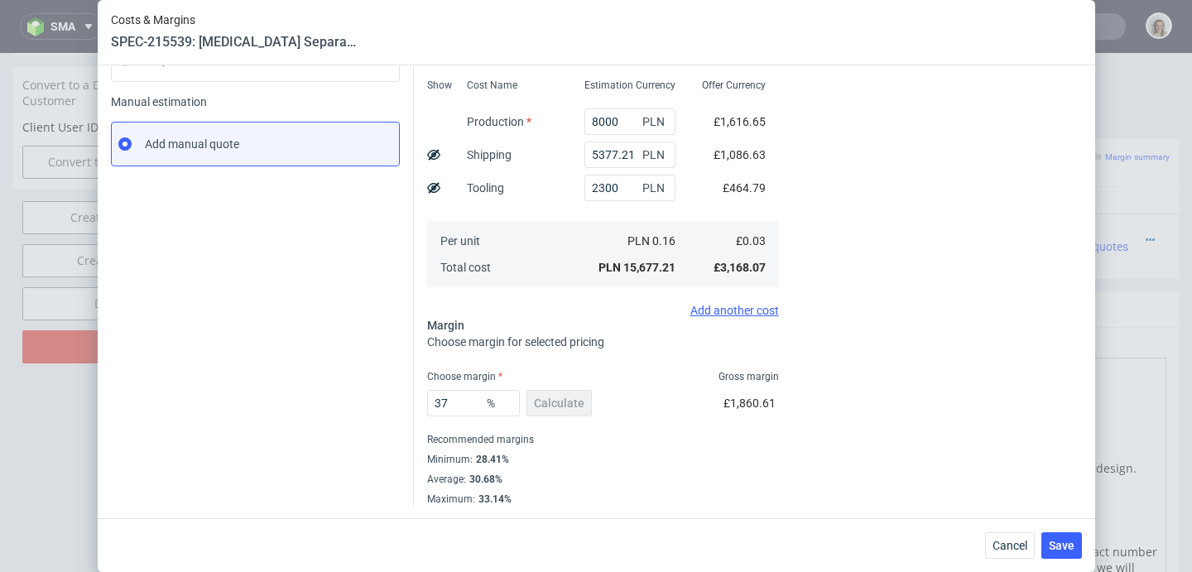
scroll to position [233, 0]
drag, startPoint x: 445, startPoint y: 404, endPoint x: 435, endPoint y: 407, distance: 11.3
click at [435, 407] on input "37" at bounding box center [473, 402] width 93 height 26
type input "3"
type input "0.03"
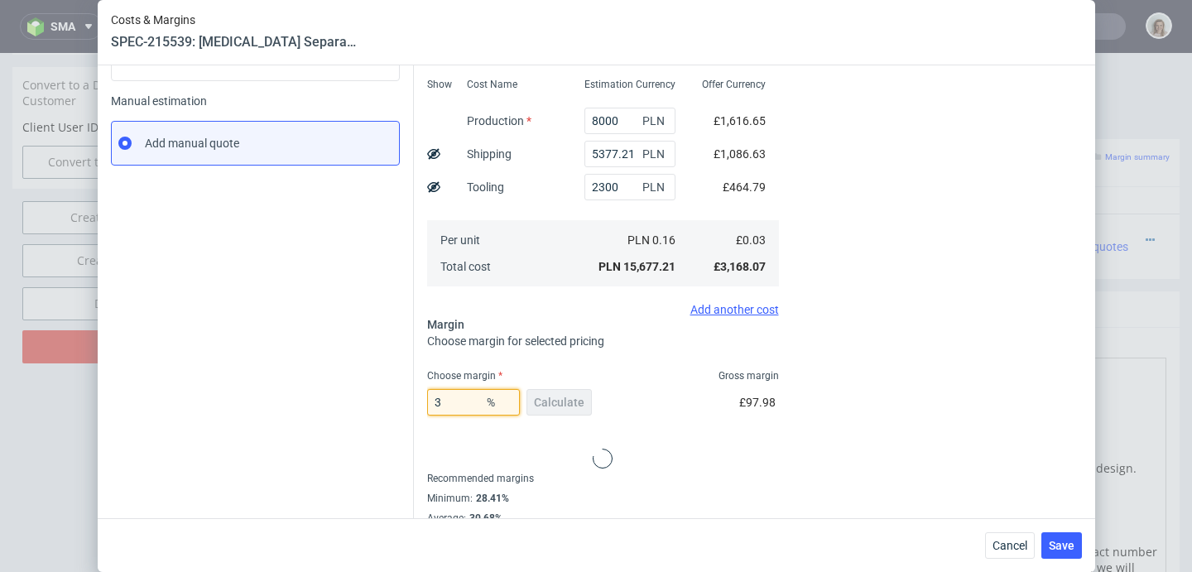
type input "37"
type input "0.04"
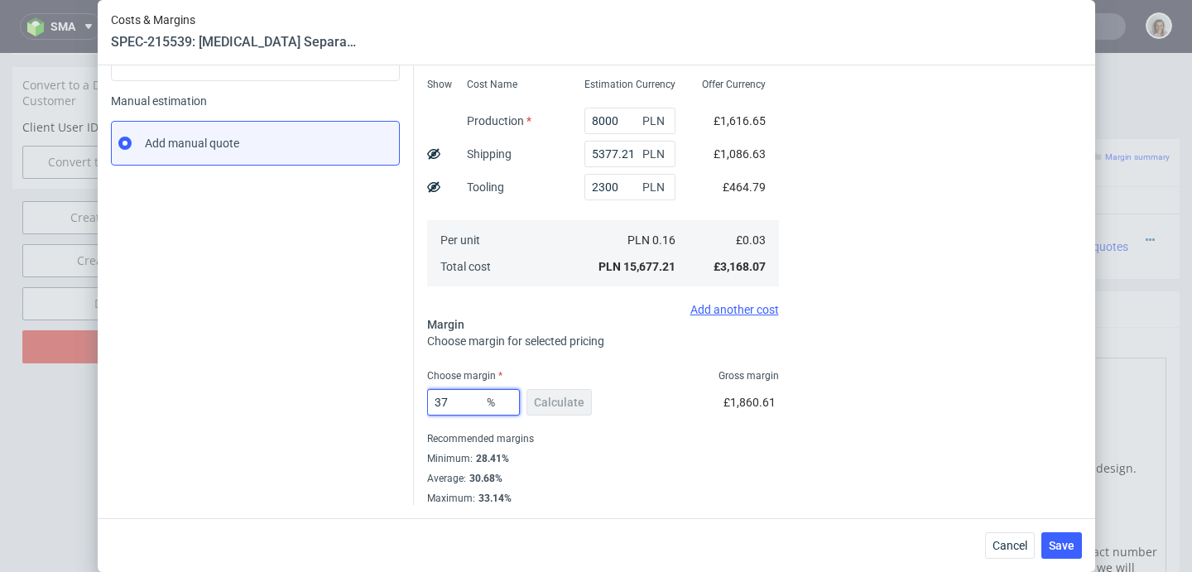
scroll to position [0, 0]
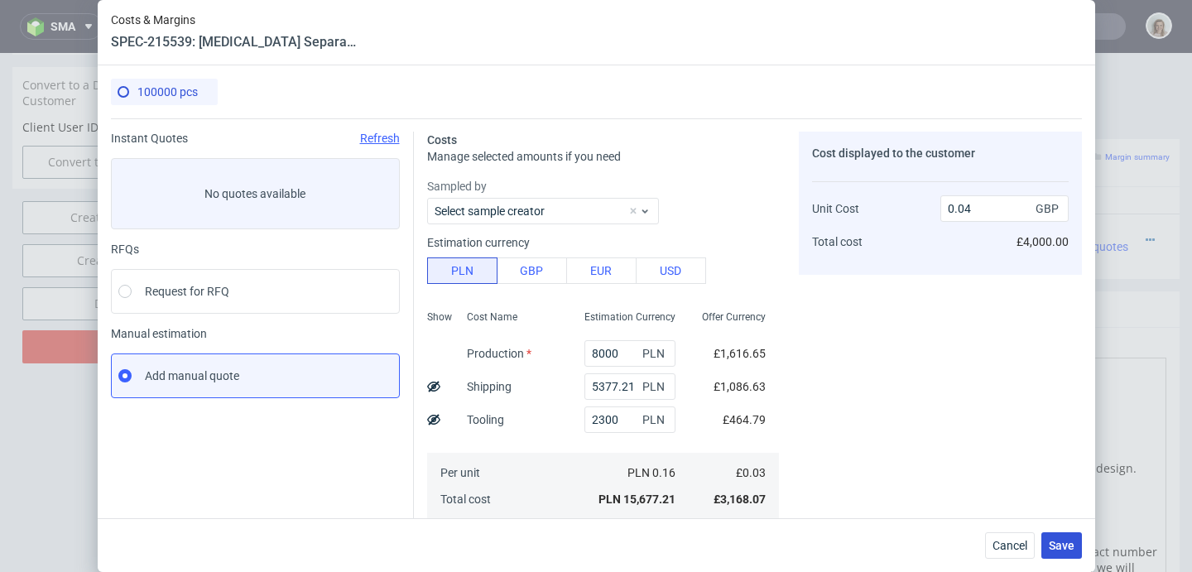
click at [1073, 541] on span "Save" at bounding box center [1062, 546] width 26 height 12
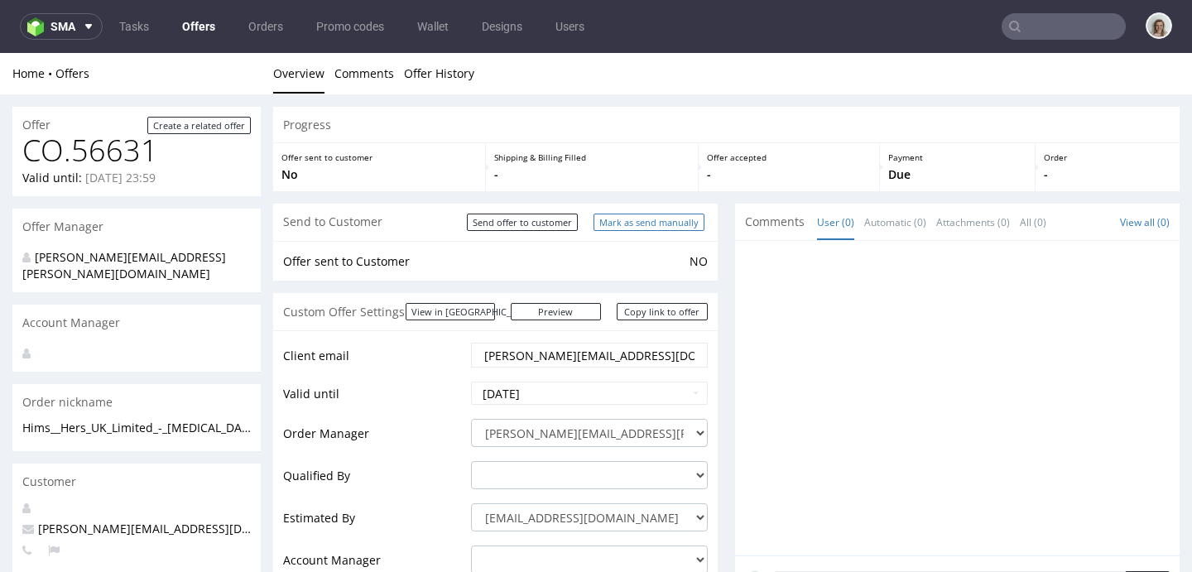
click at [626, 223] on input "Mark as send manually" at bounding box center [649, 222] width 111 height 17
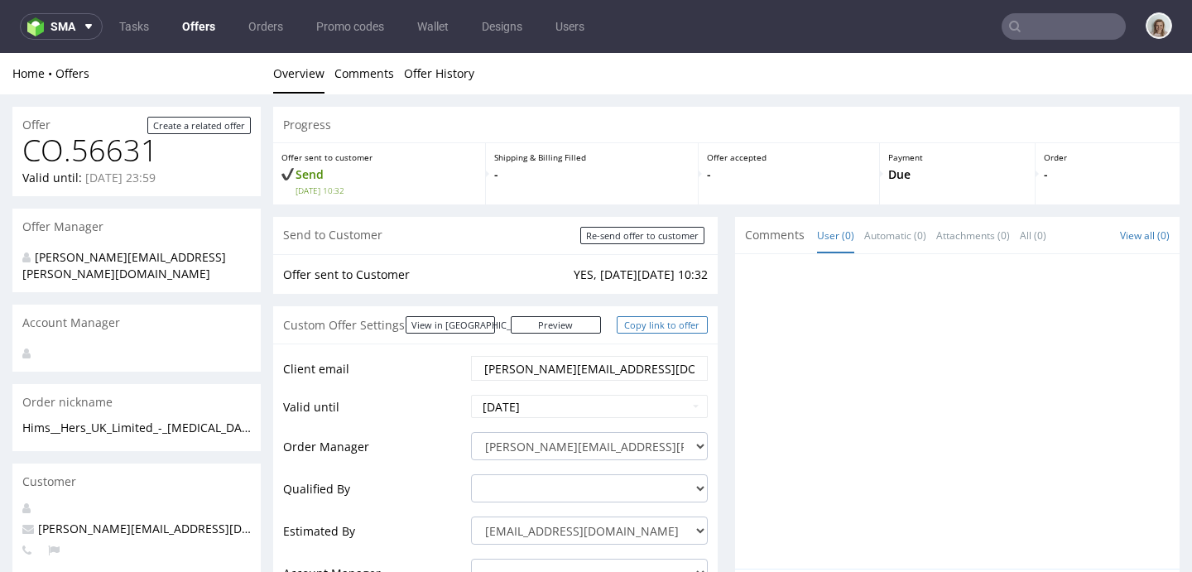
click at [657, 320] on link "Copy link to offer" at bounding box center [662, 324] width 91 height 17
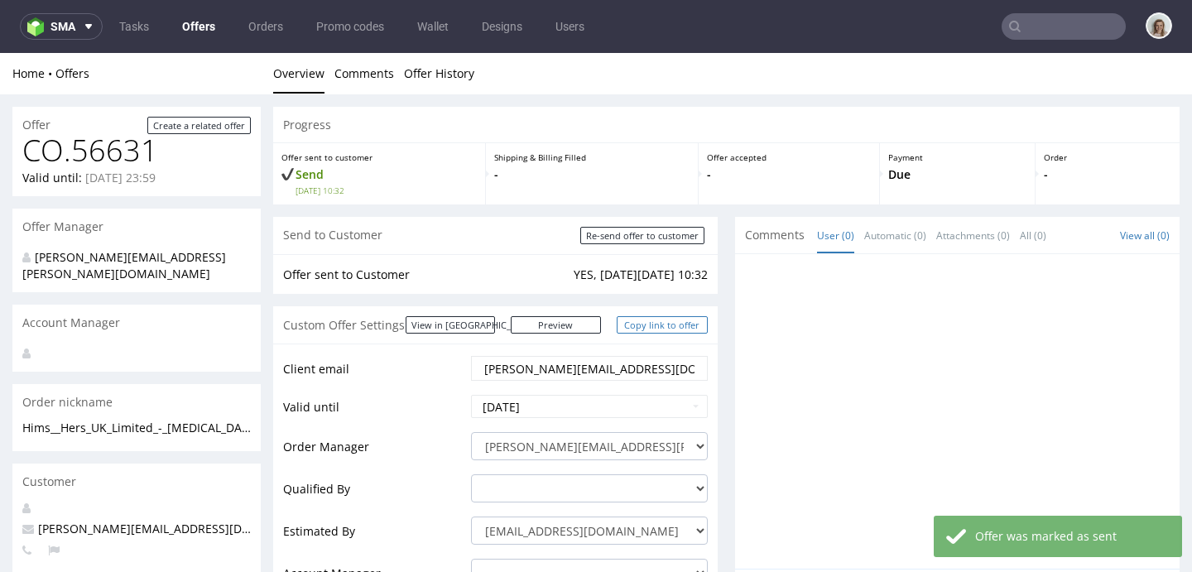
click at [642, 322] on link "Copy link to offer" at bounding box center [662, 324] width 91 height 17
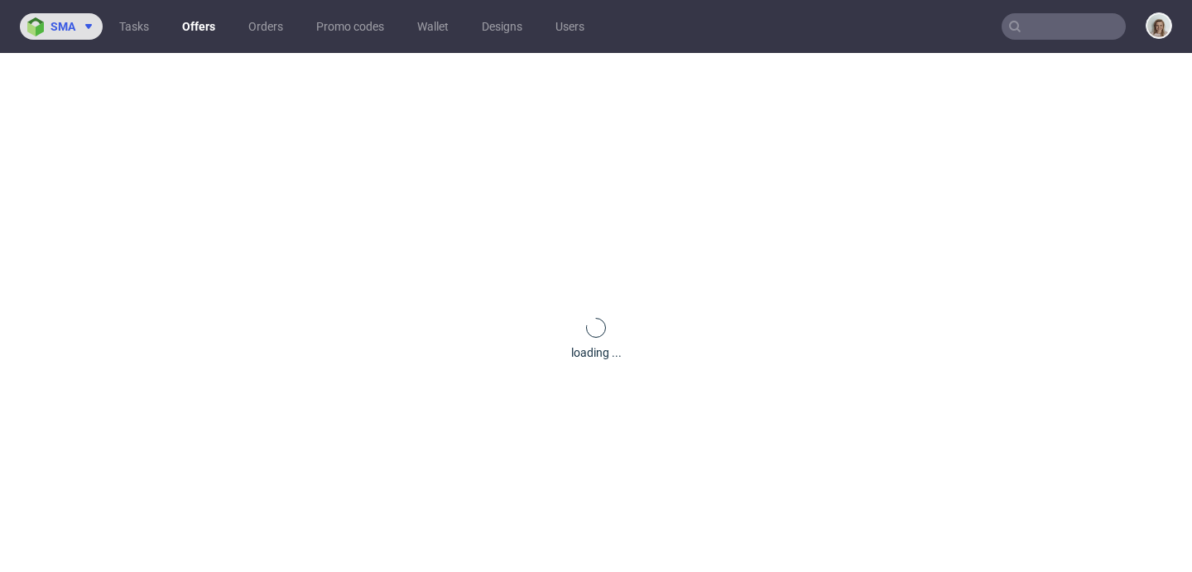
click at [70, 17] on button "sma" at bounding box center [61, 26] width 83 height 26
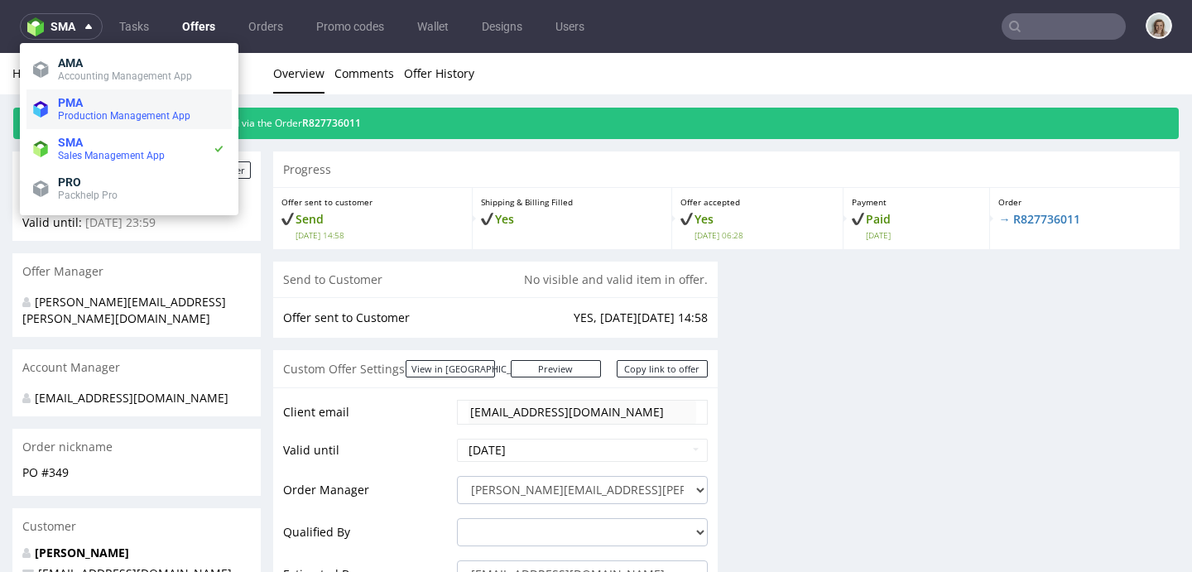
click at [87, 110] on span "Production Management App" at bounding box center [124, 116] width 132 height 12
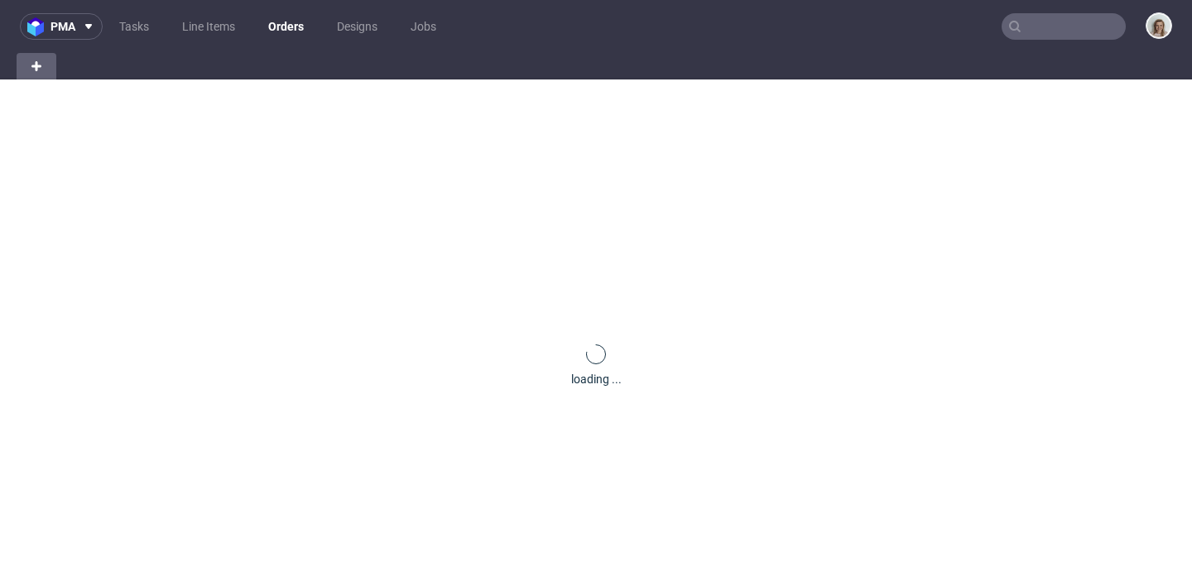
click at [1069, 20] on input "text" at bounding box center [1064, 26] width 124 height 26
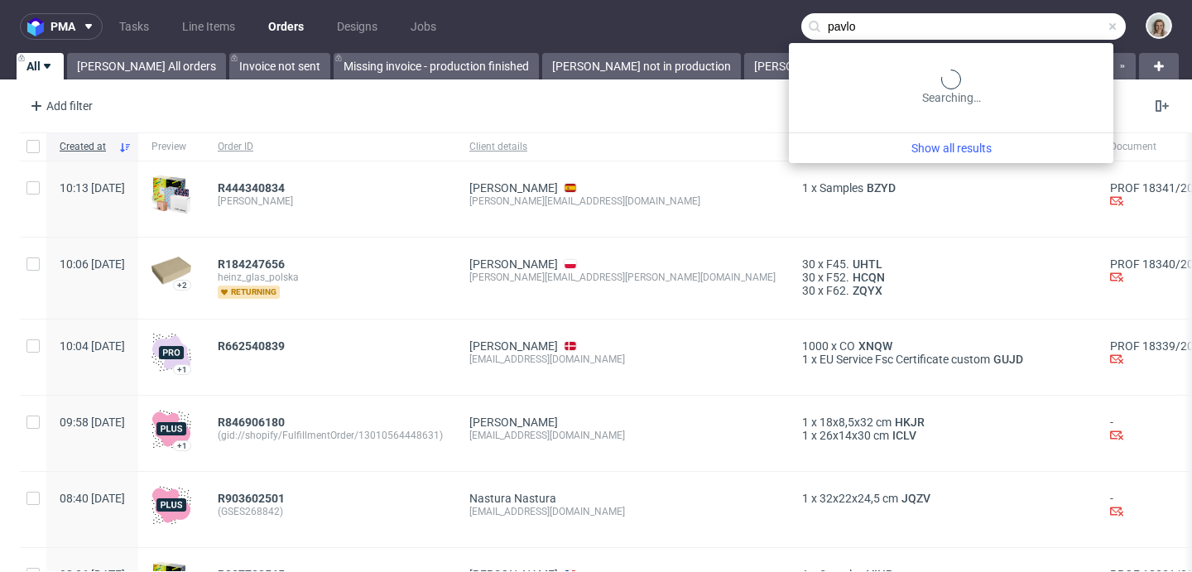
type input "pavlo"
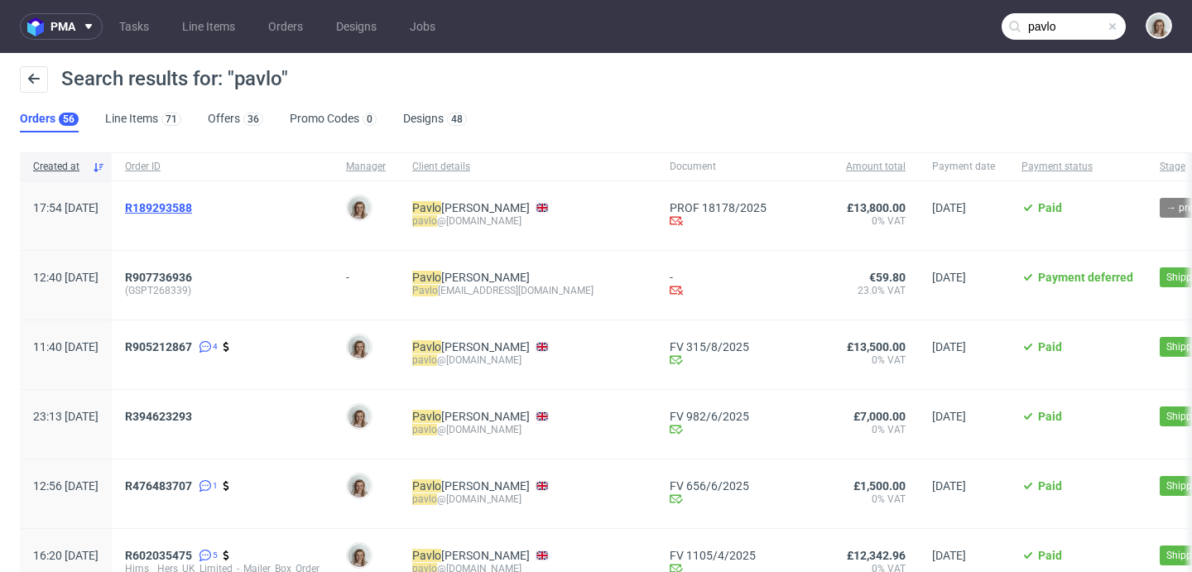
click at [192, 205] on span "R189293588" at bounding box center [158, 207] width 67 height 13
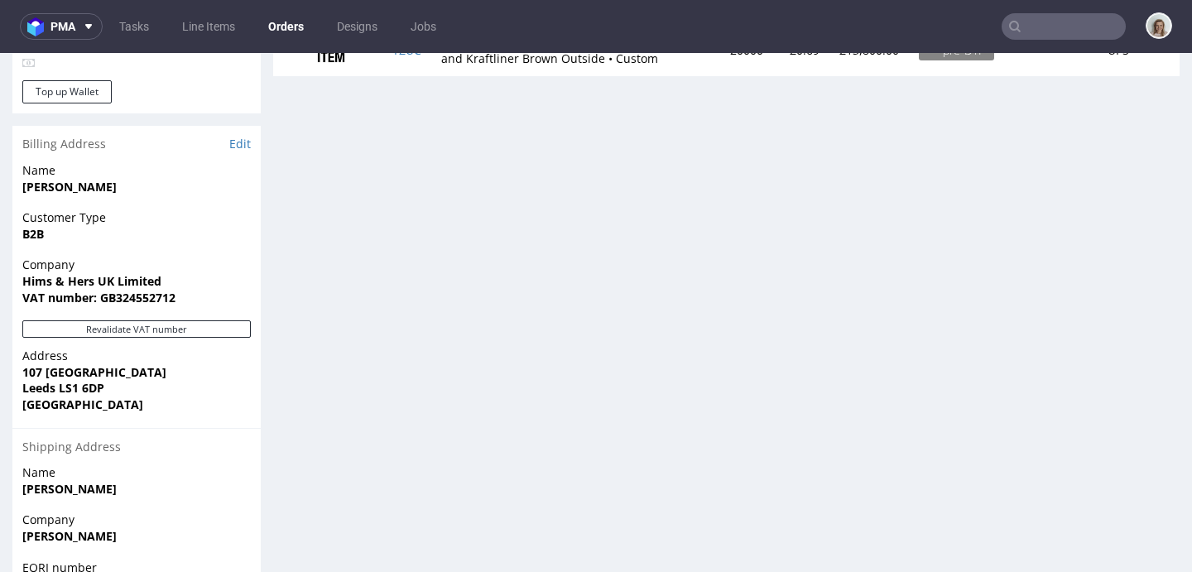
scroll to position [1067, 0]
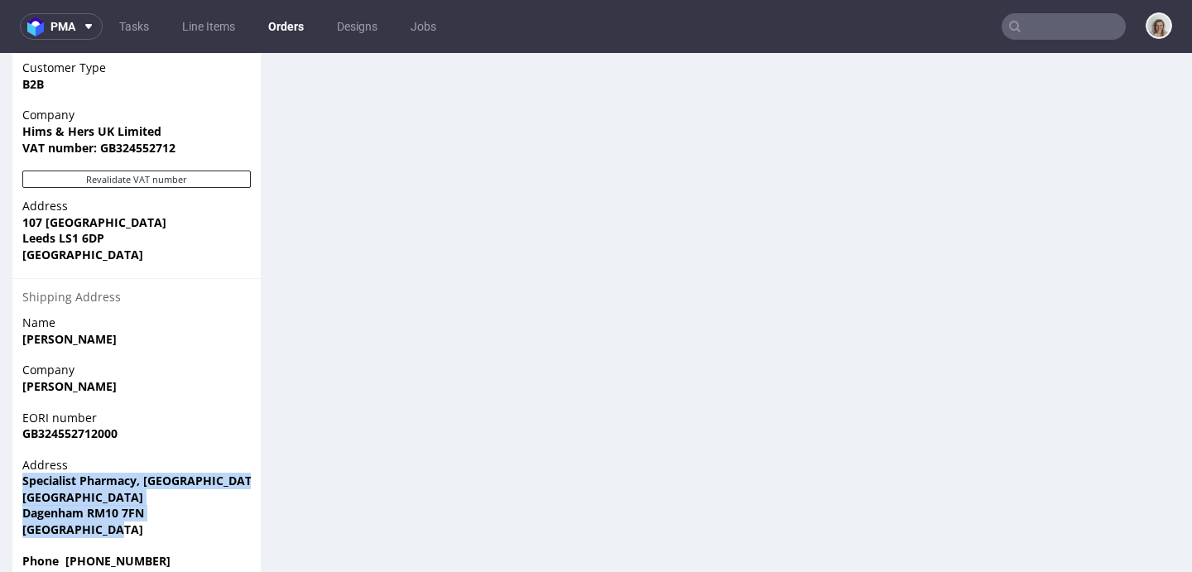
drag, startPoint x: 113, startPoint y: 495, endPoint x: 16, endPoint y: 446, distance: 109.2
click at [16, 457] on div "Address Specialist Pharmacy, [GEOGRAPHIC_DATA]-UK Business & [GEOGRAPHIC_DATA] …" at bounding box center [136, 505] width 248 height 96
copy p "Specialist Pharmacy, [GEOGRAPHIC_DATA]-UK Business & [GEOGRAPHIC_DATA] [STREET_…"
